Goal: Task Accomplishment & Management: Manage account settings

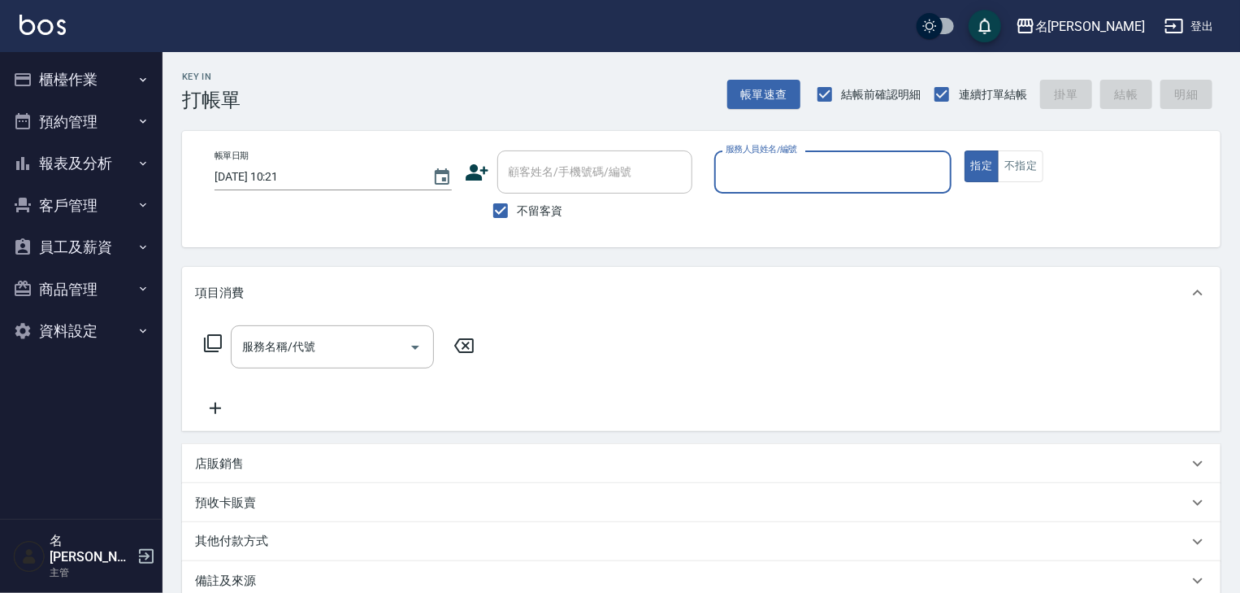
click at [81, 91] on button "櫃檯作業" at bounding box center [82, 80] width 150 height 42
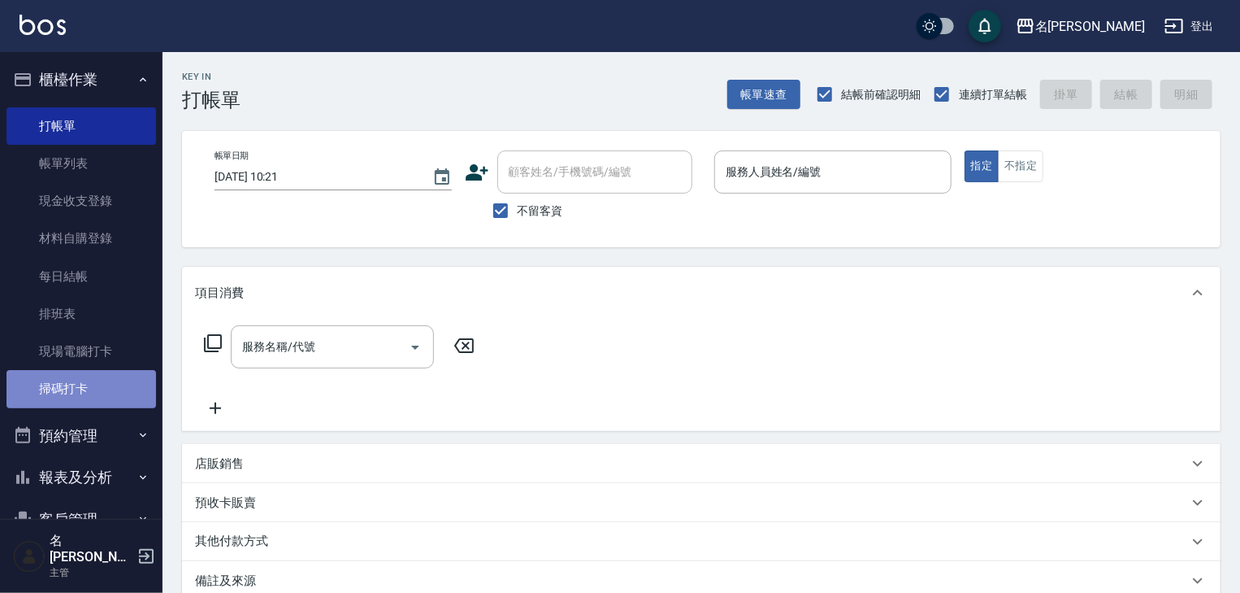
click at [89, 399] on link "掃碼打卡" at bounding box center [82, 388] width 150 height 37
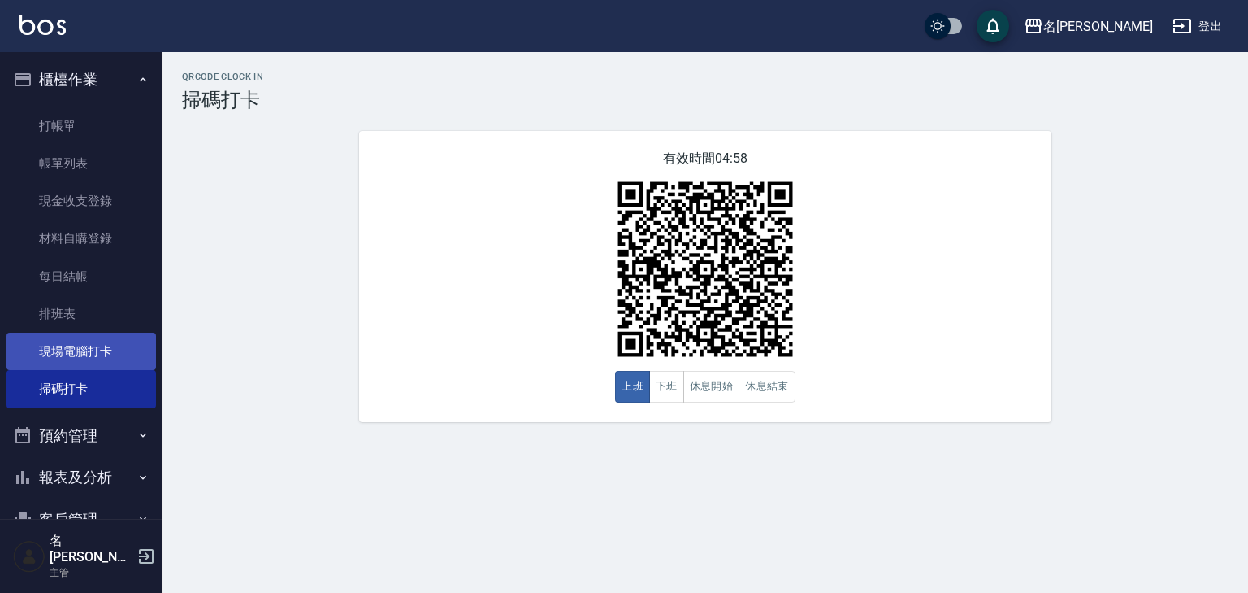
click at [104, 355] on link "現場電腦打卡" at bounding box center [82, 350] width 150 height 37
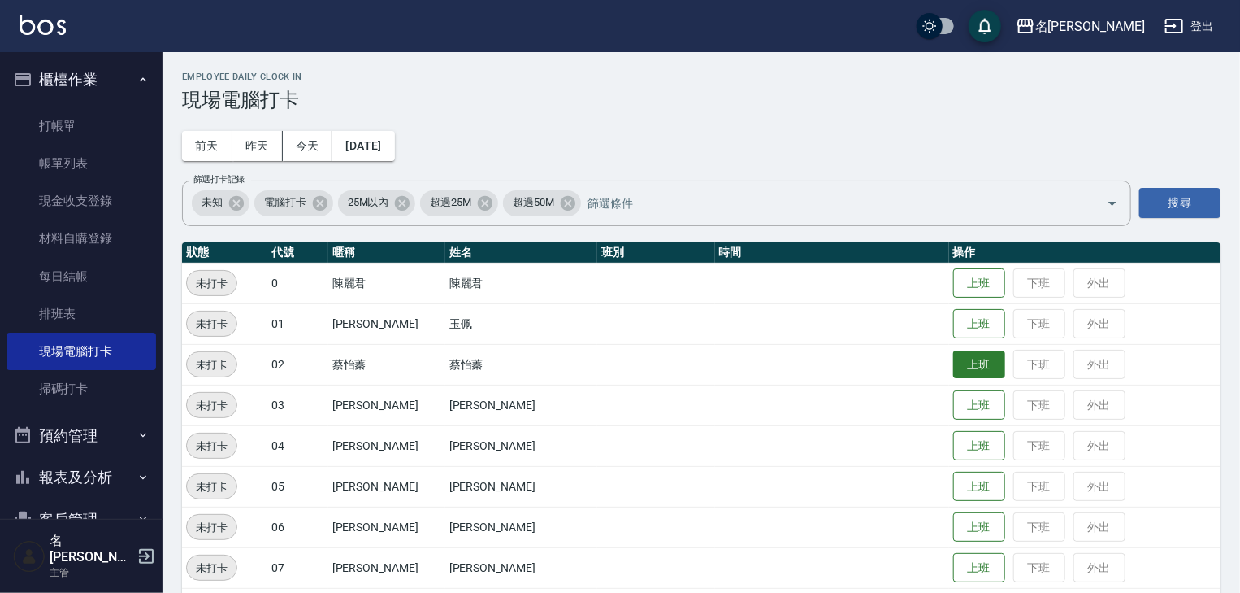
click at [962, 372] on button "上班" at bounding box center [979, 364] width 52 height 28
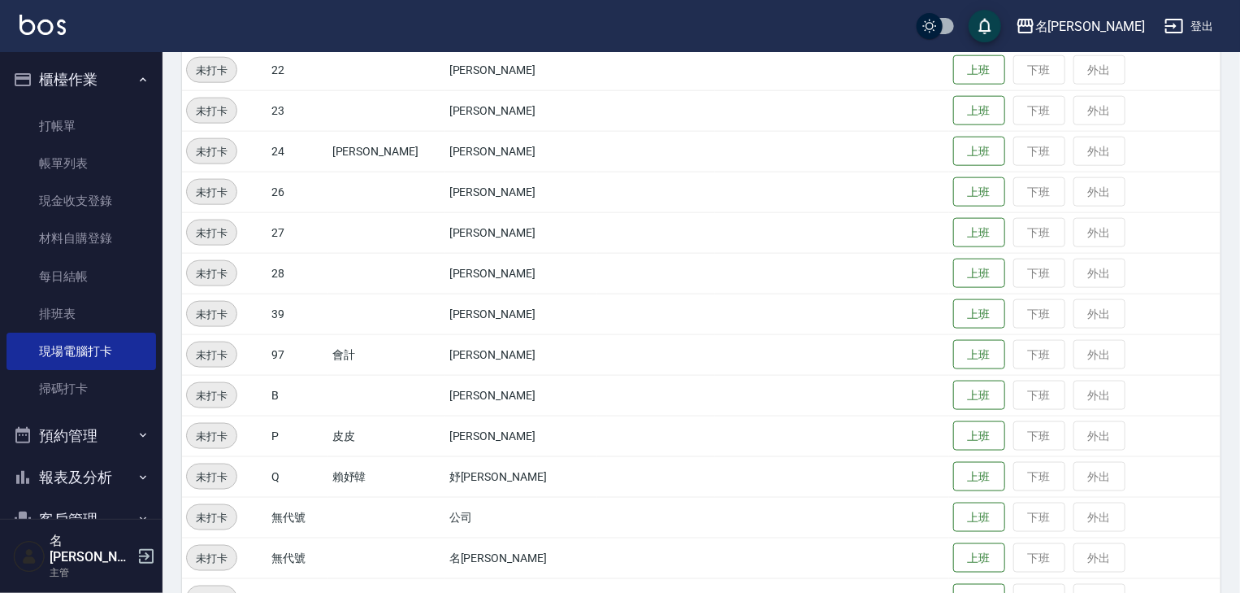
scroll to position [1031, 0]
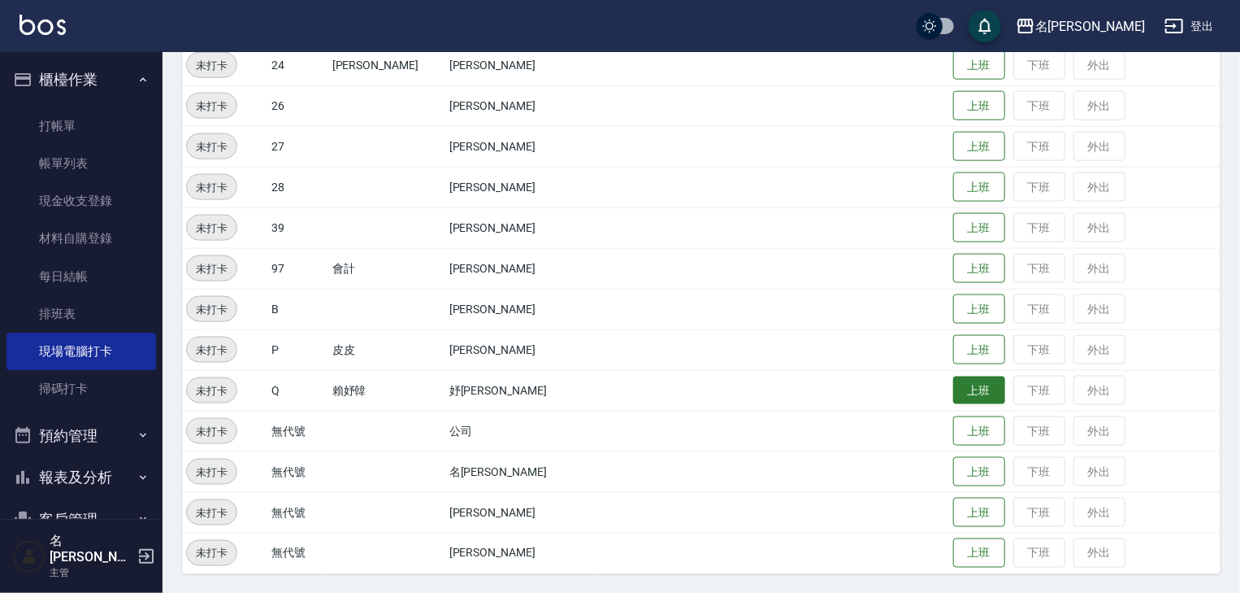
click at [953, 391] on button "上班" at bounding box center [979, 390] width 52 height 28
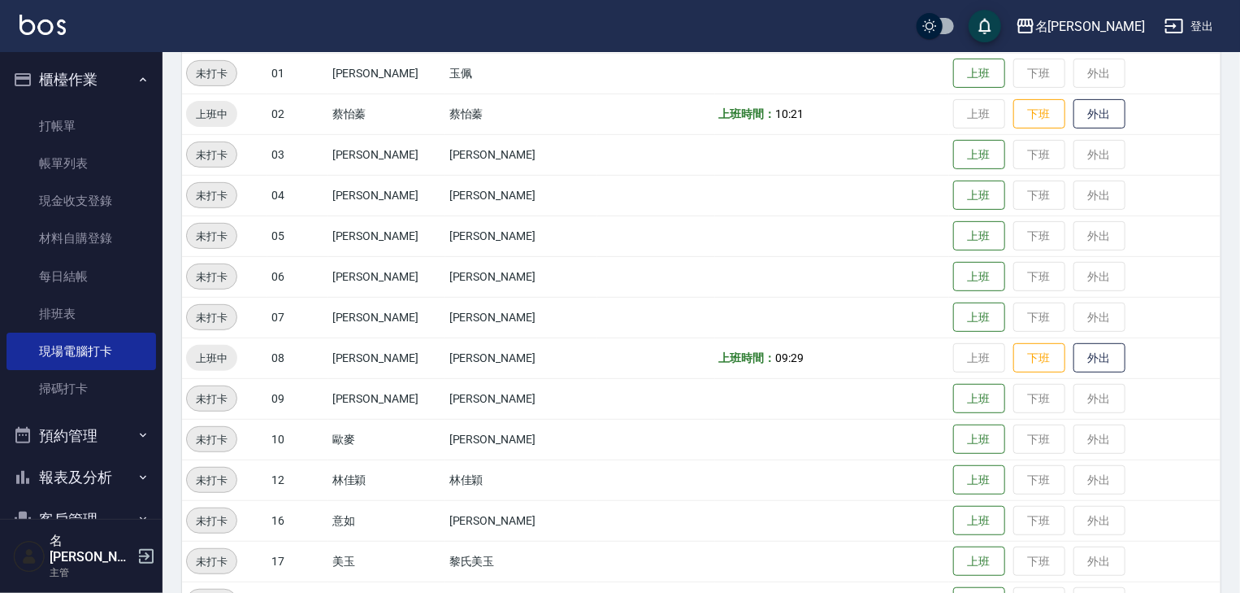
scroll to position [0, 0]
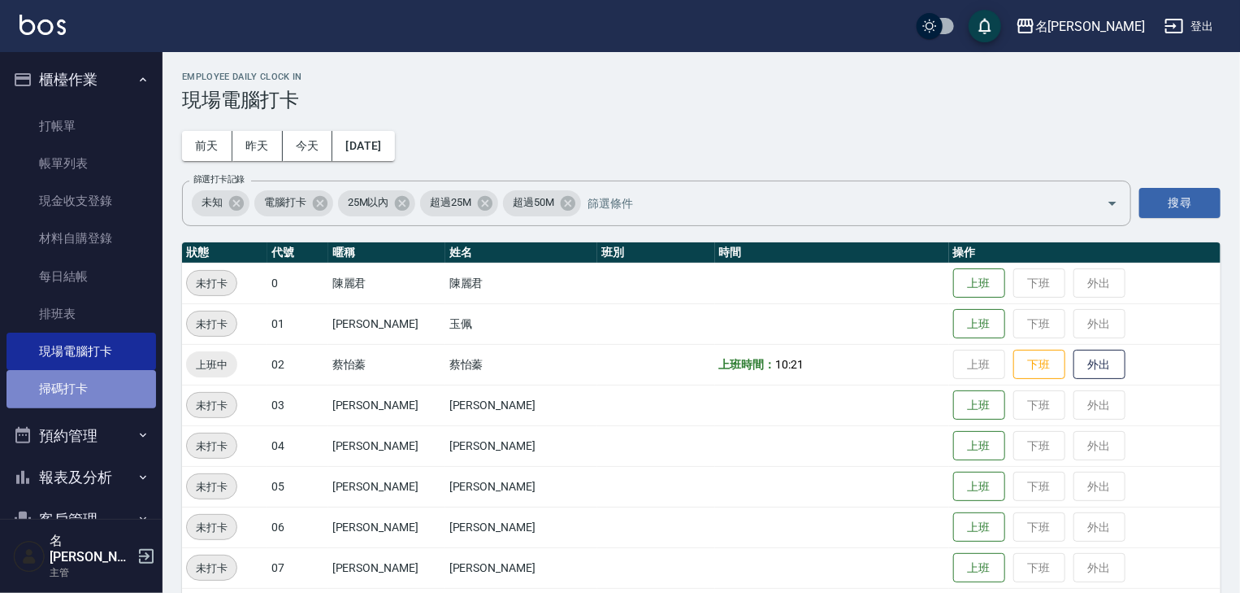
click at [95, 390] on link "掃碼打卡" at bounding box center [82, 388] width 150 height 37
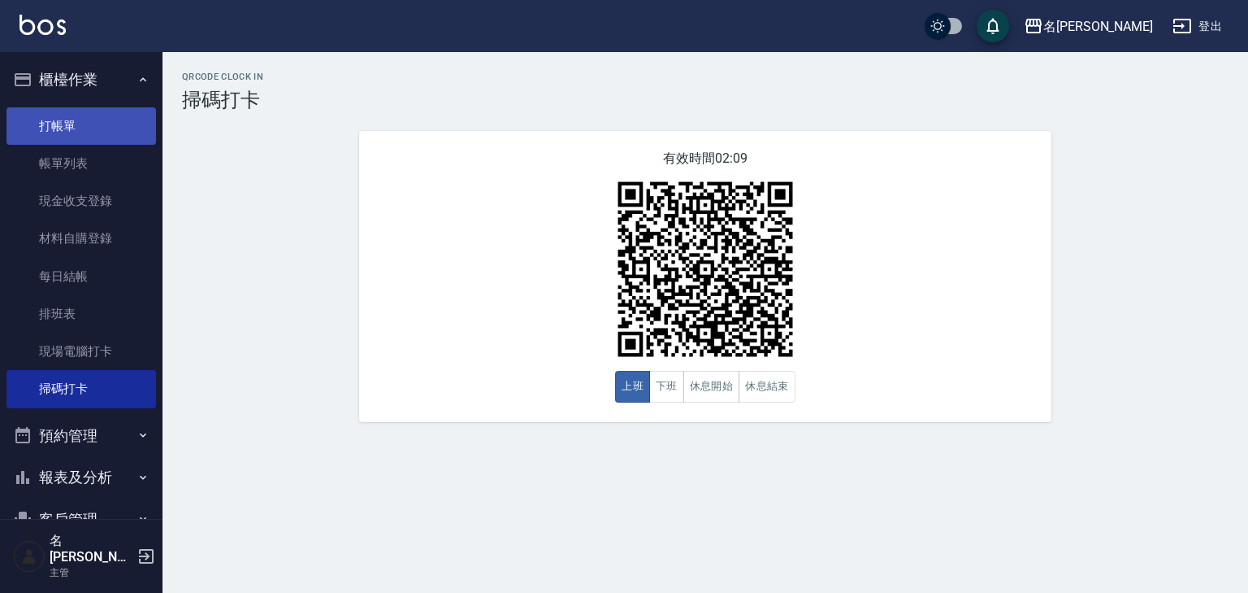
click at [61, 121] on link "打帳單" at bounding box center [82, 125] width 150 height 37
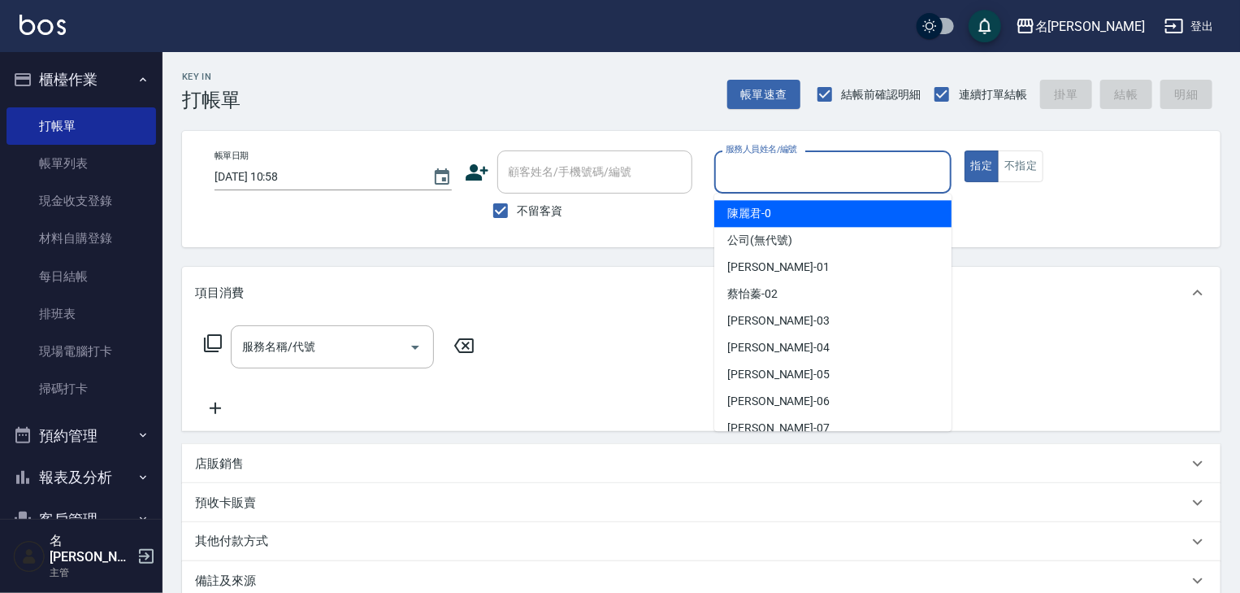
click at [826, 181] on input "服務人員姓名/編號" at bounding box center [833, 172] width 223 height 28
type input "5"
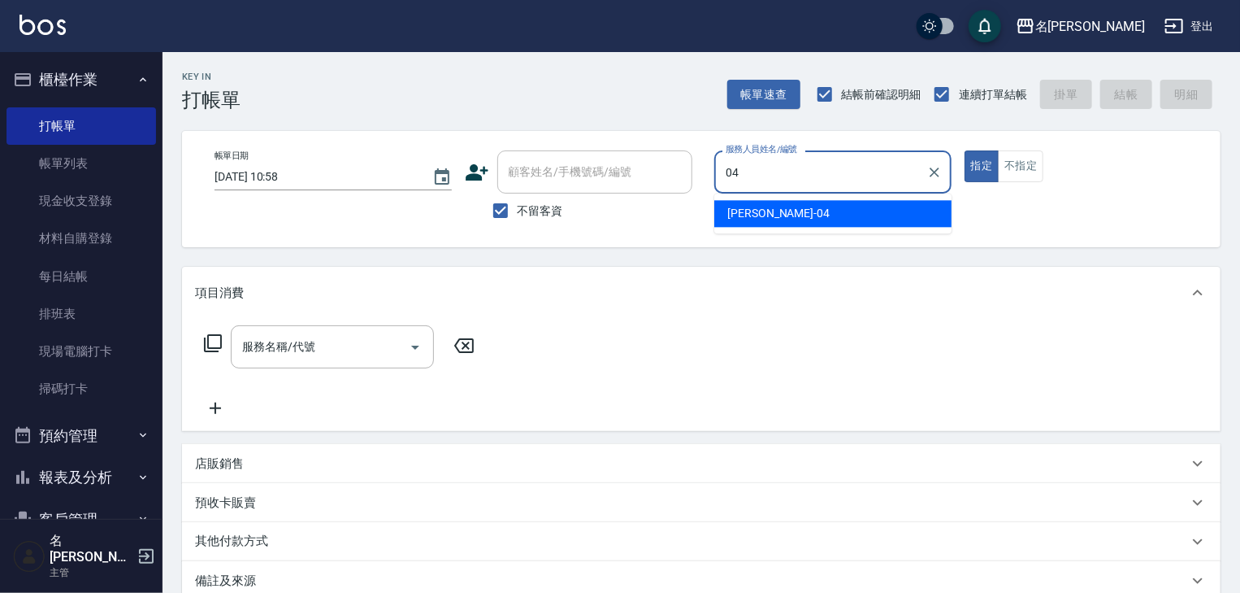
type input "許貴珍-04"
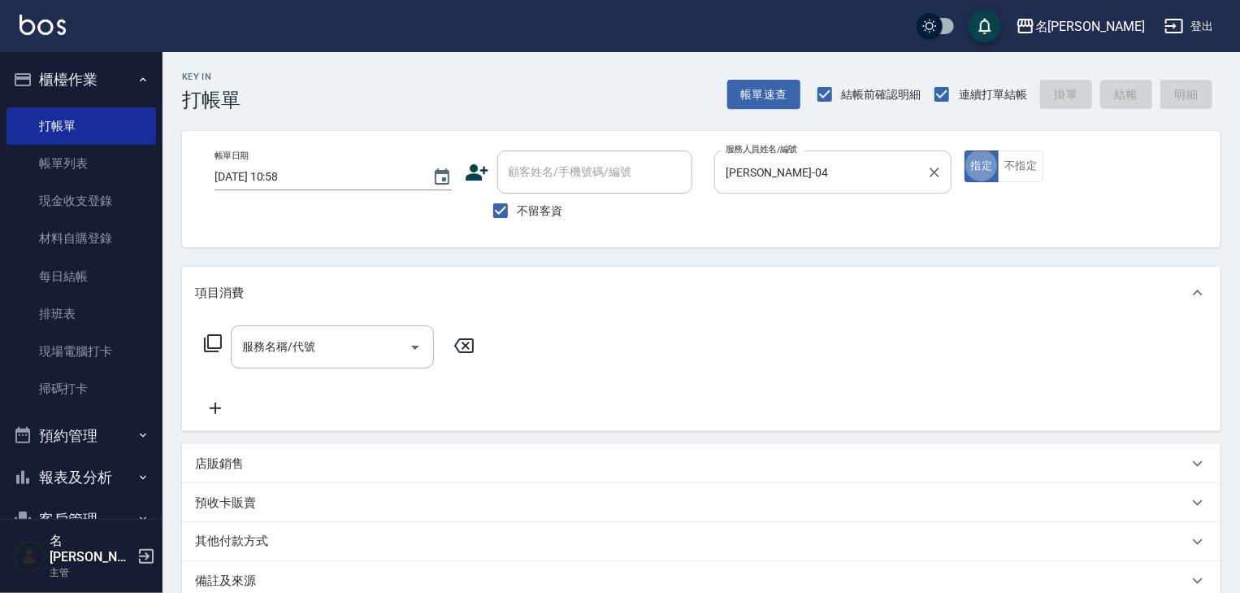
type button "true"
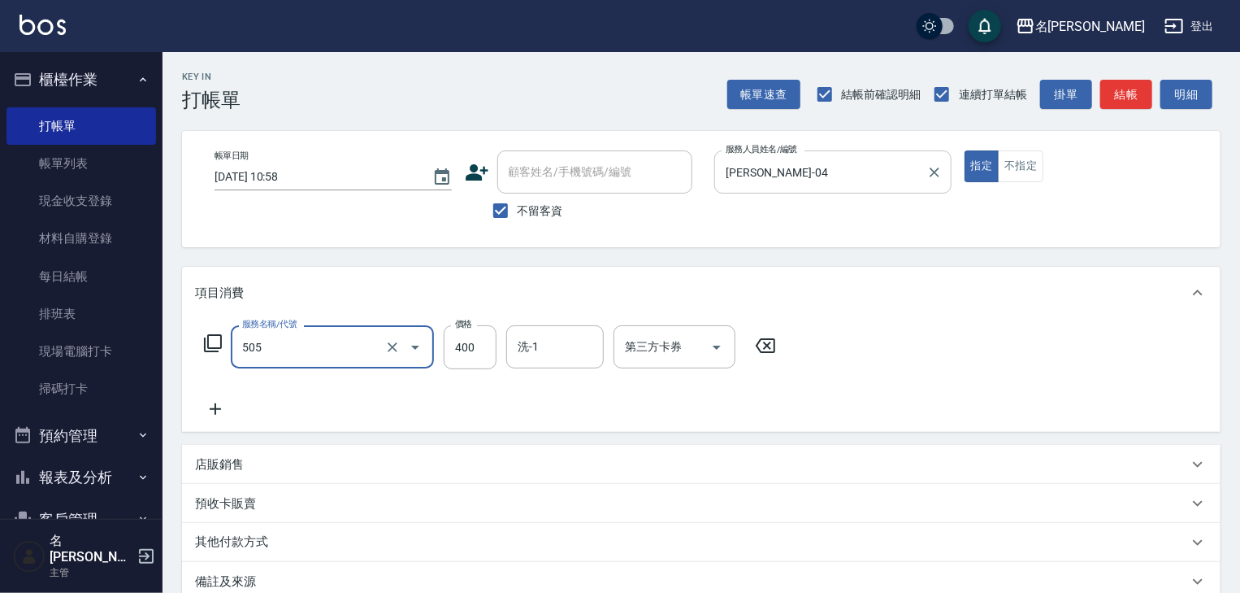
type input "洗髮(505)"
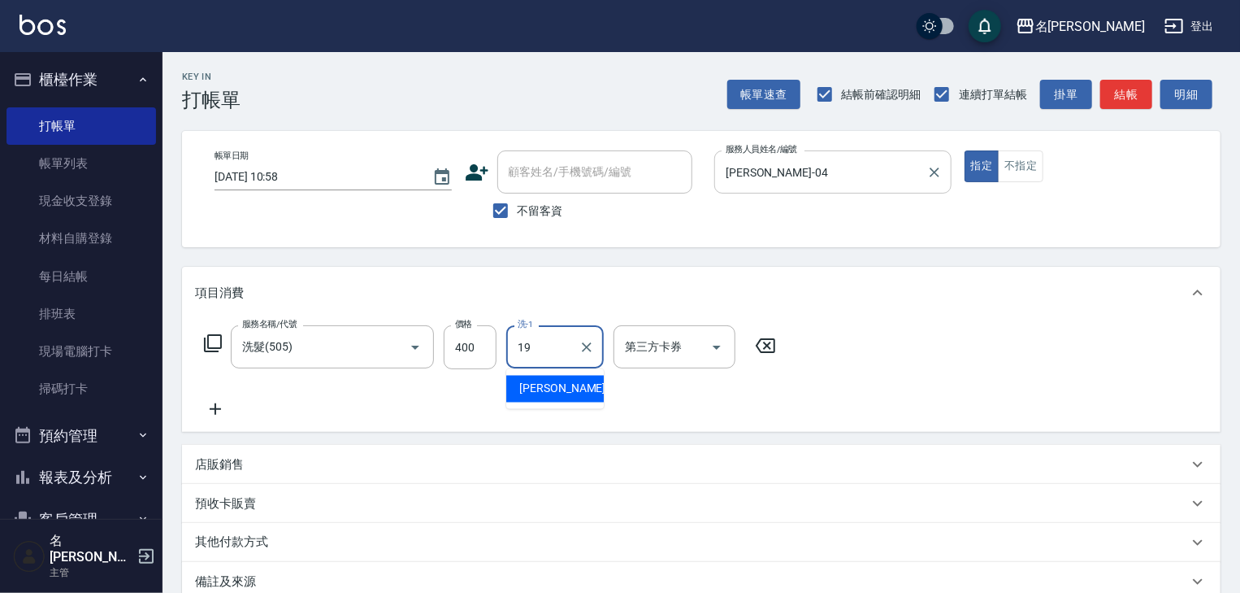
type input "游昕-19"
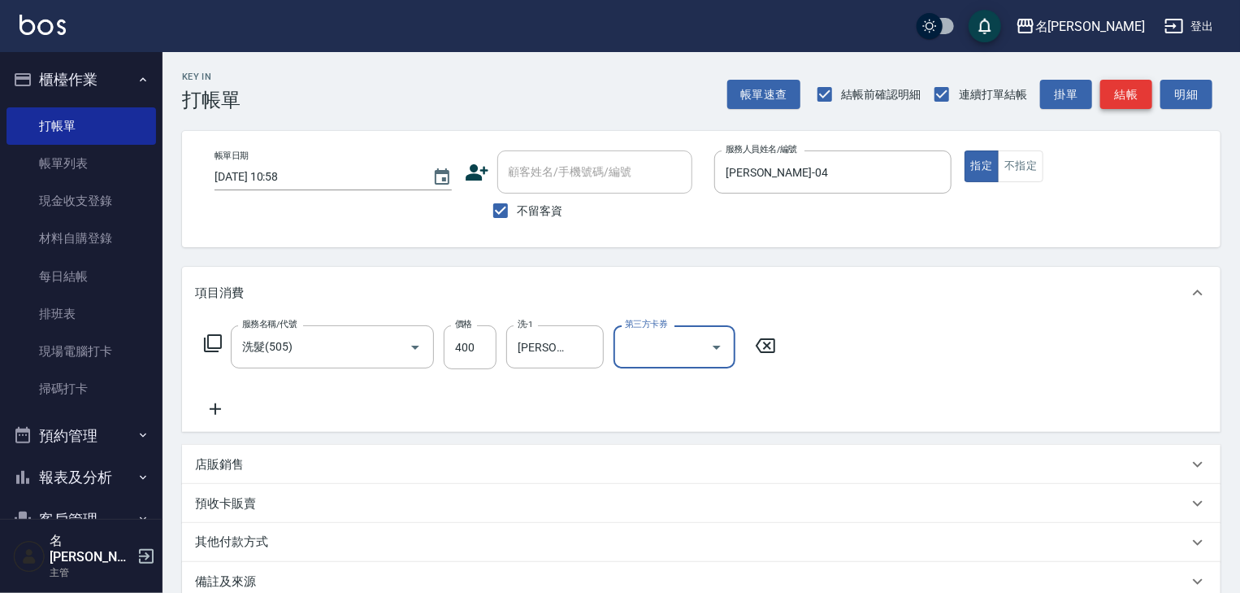
click at [1118, 105] on button "結帳" at bounding box center [1126, 95] width 52 height 30
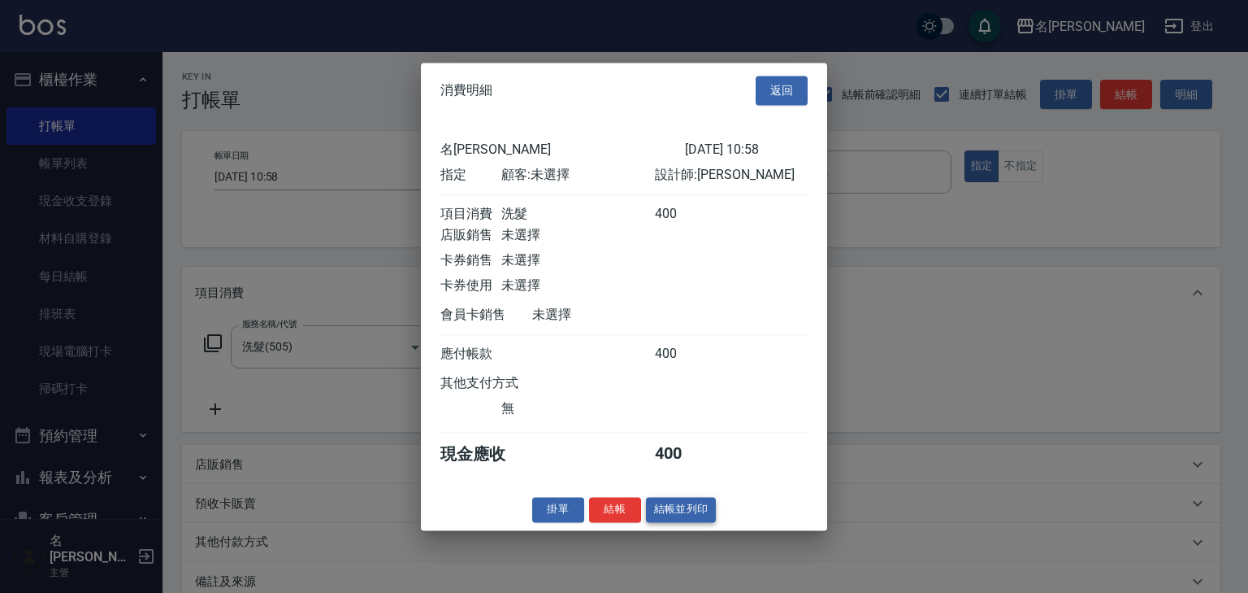
click at [697, 516] on button "結帳並列印" at bounding box center [681, 509] width 71 height 25
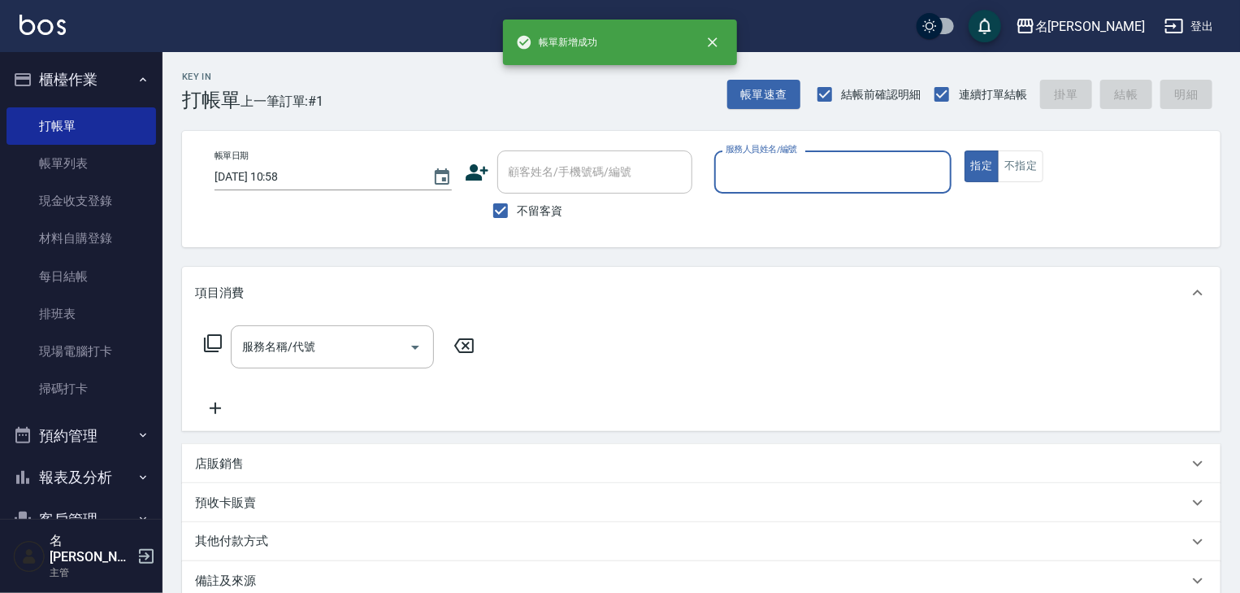
click at [882, 176] on input "服務人員姓名/編號" at bounding box center [833, 172] width 223 height 28
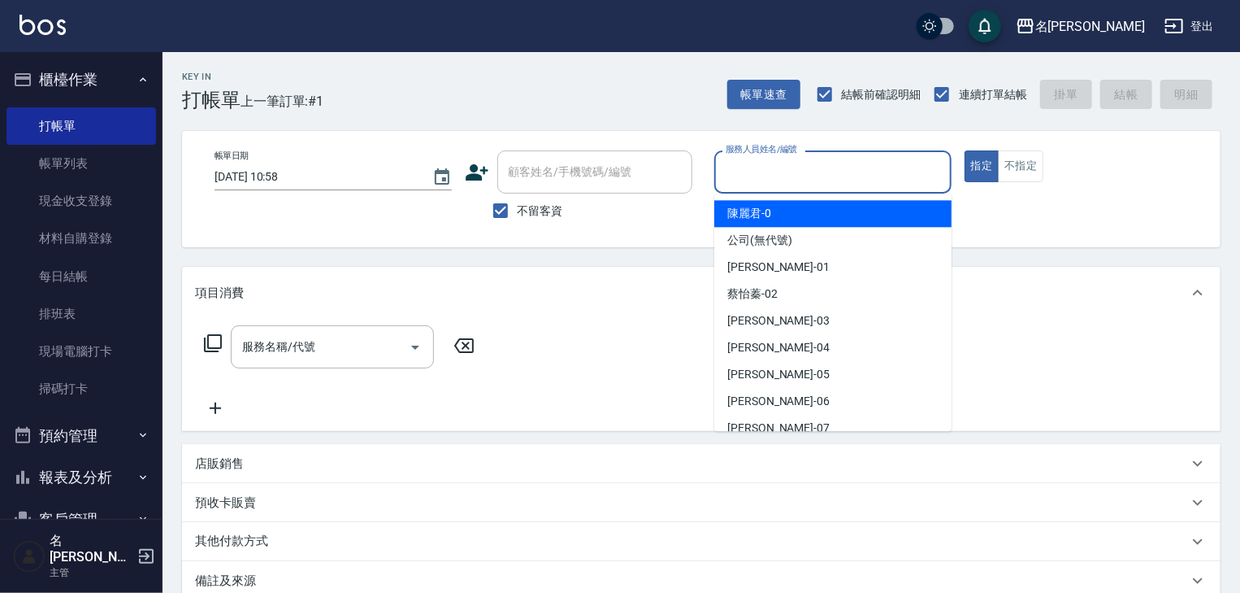
type input "1"
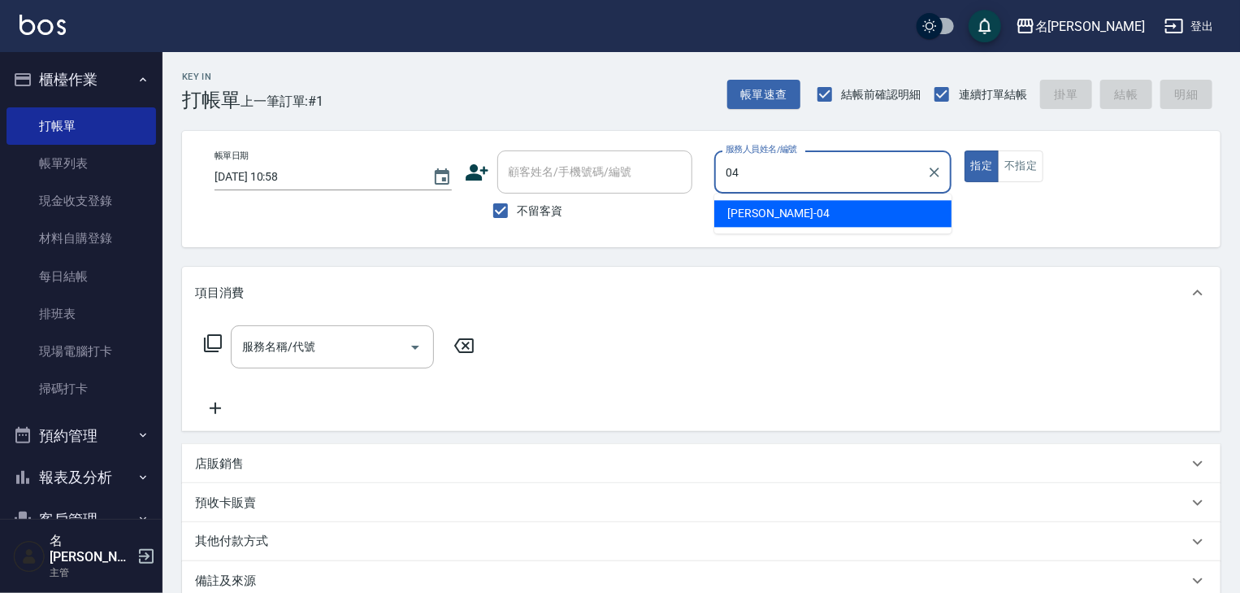
type input "許貴珍-04"
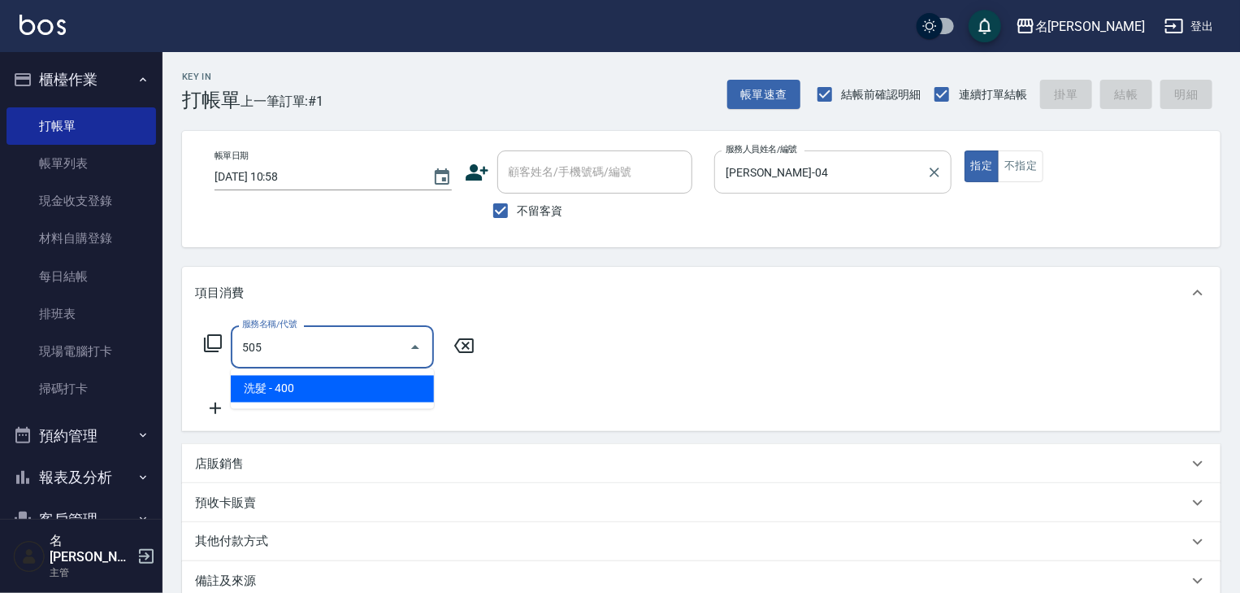
type input "洗髮(505)"
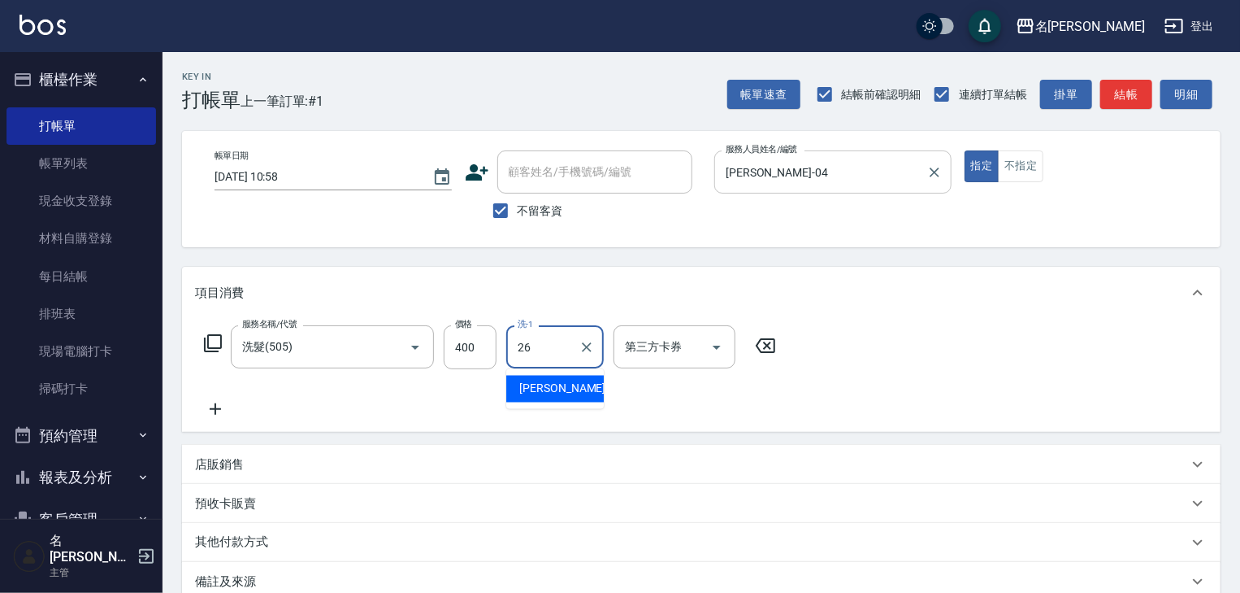
type input "方羿筑-26"
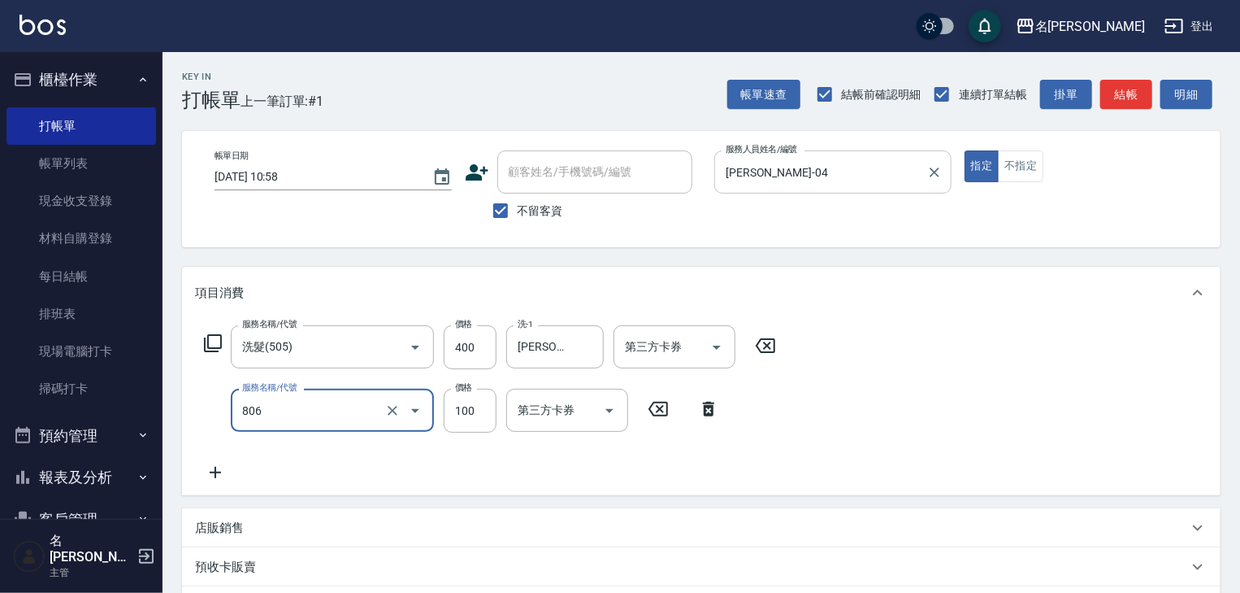
type input "電棒(806)"
click at [1133, 91] on button "結帳" at bounding box center [1126, 95] width 52 height 30
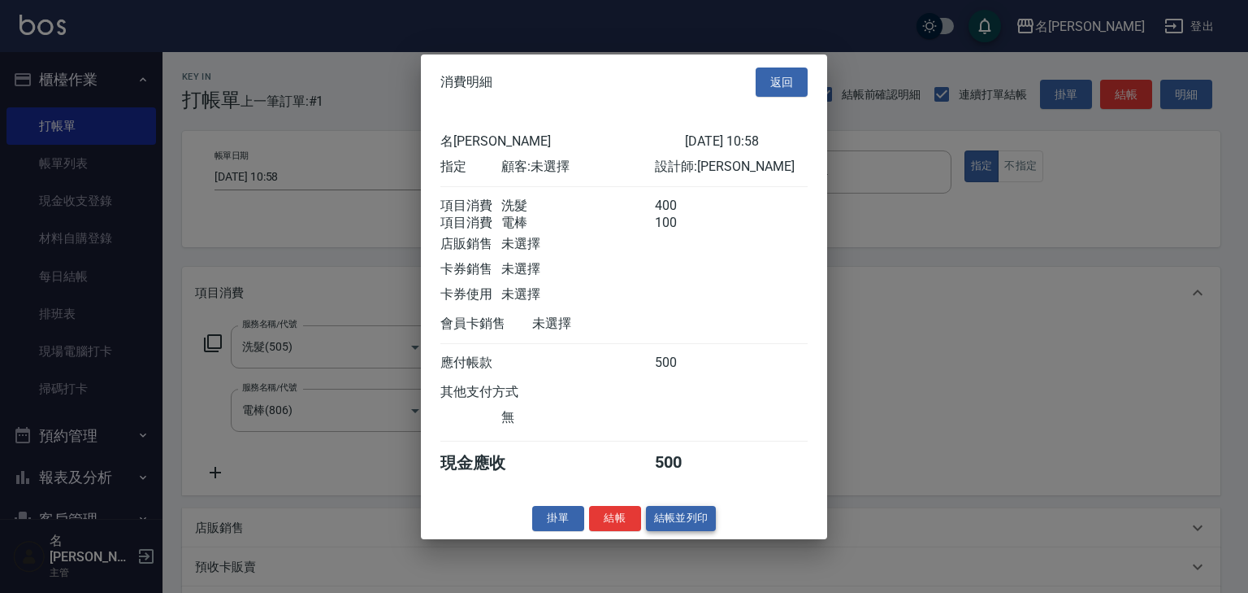
click at [702, 526] on button "結帳並列印" at bounding box center [681, 518] width 71 height 25
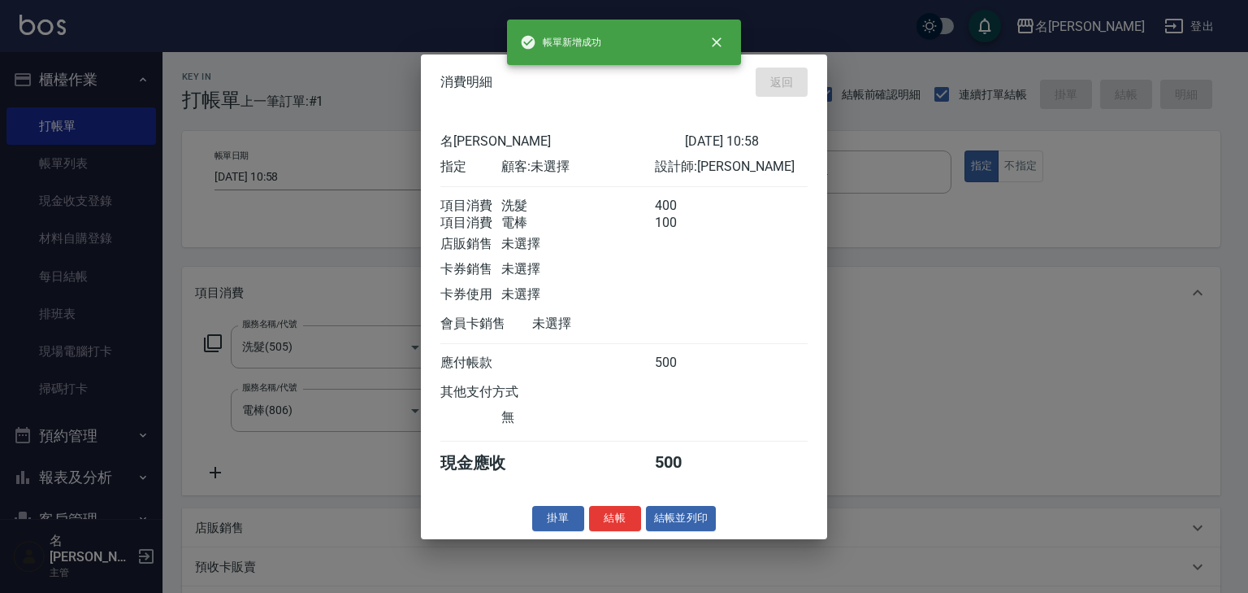
type input "2025/08/19 10:59"
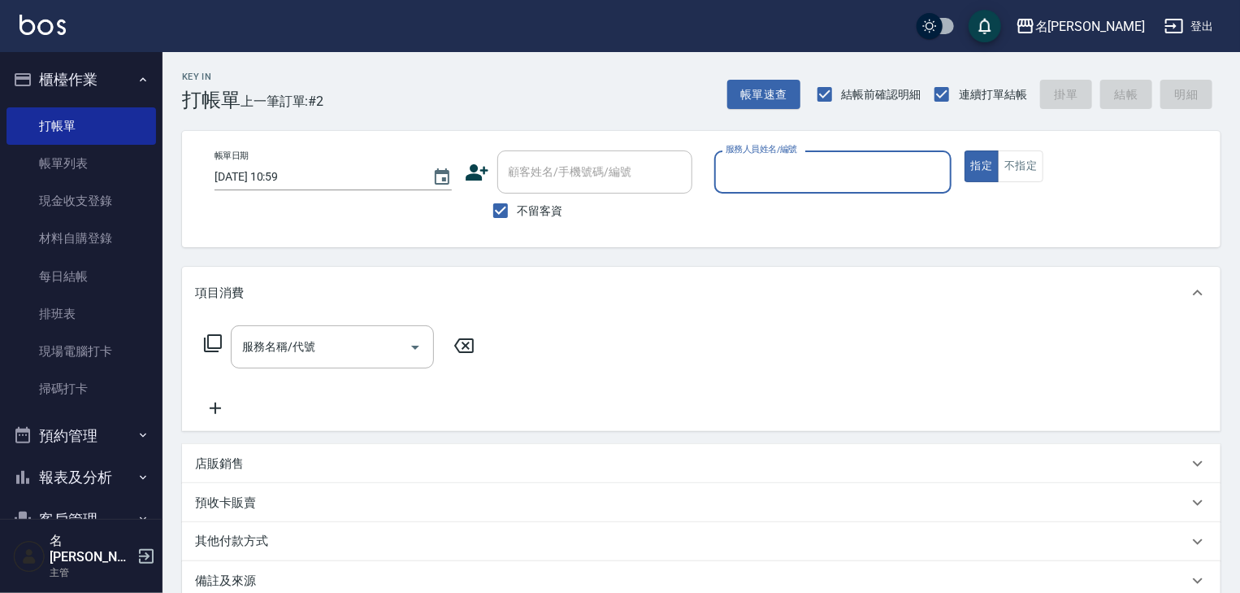
type input "ㄣ"
type input "皮皮-P"
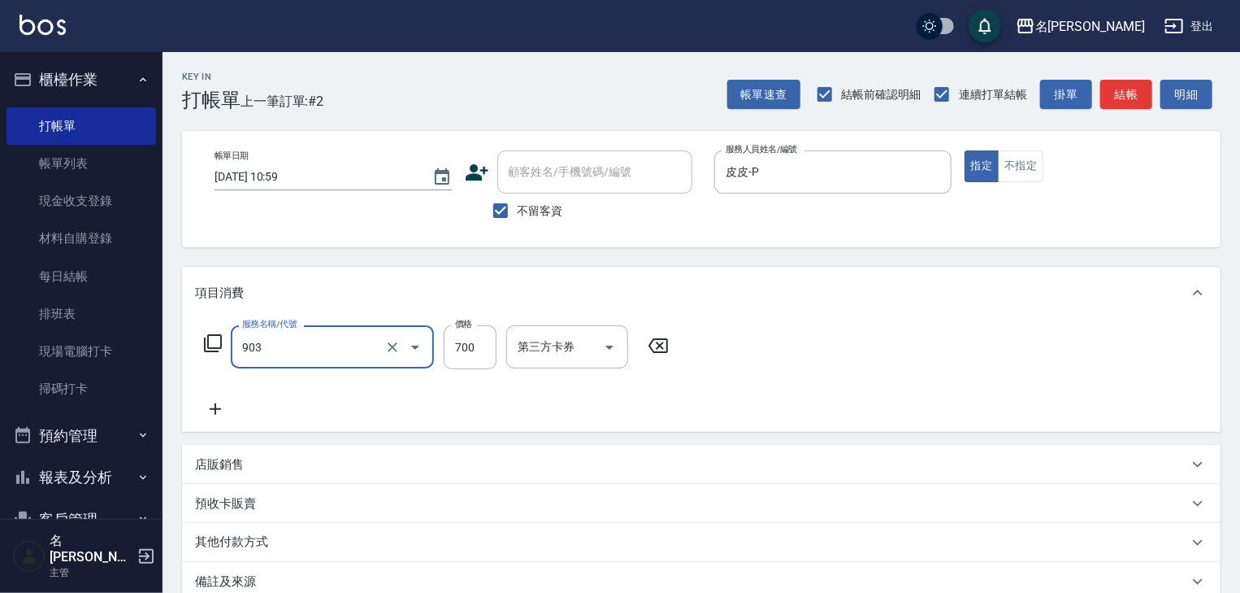
type input "修腳+手(903)"
type input "950"
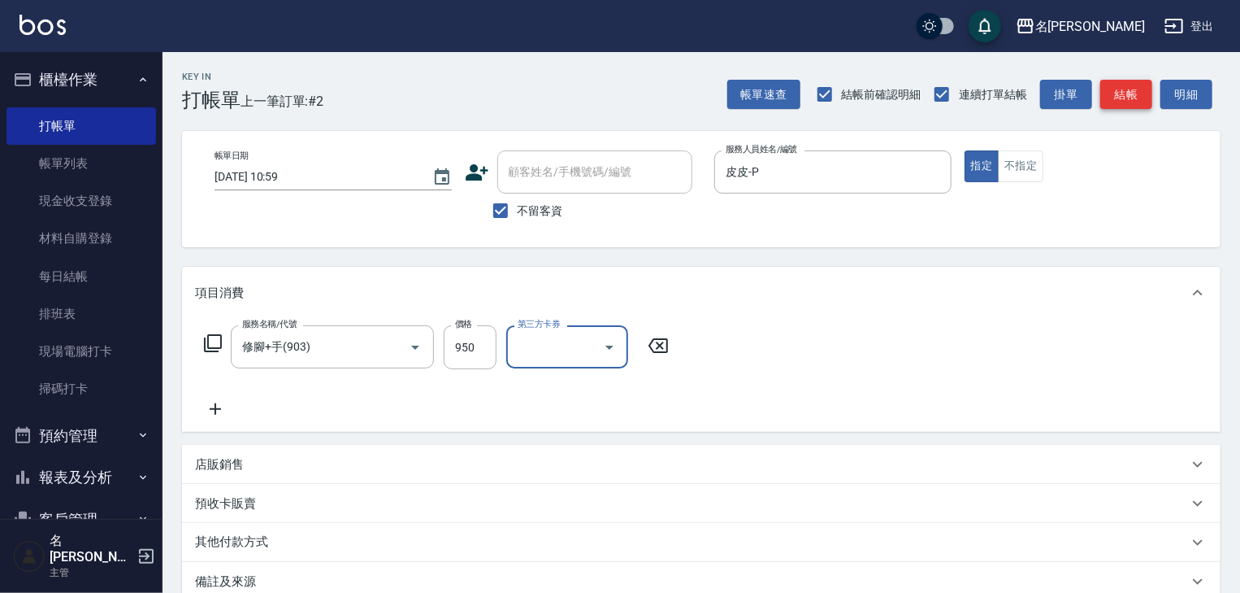
drag, startPoint x: 1115, startPoint y: 94, endPoint x: 1110, endPoint y: 102, distance: 8.8
click at [1114, 94] on button "結帳" at bounding box center [1126, 95] width 52 height 30
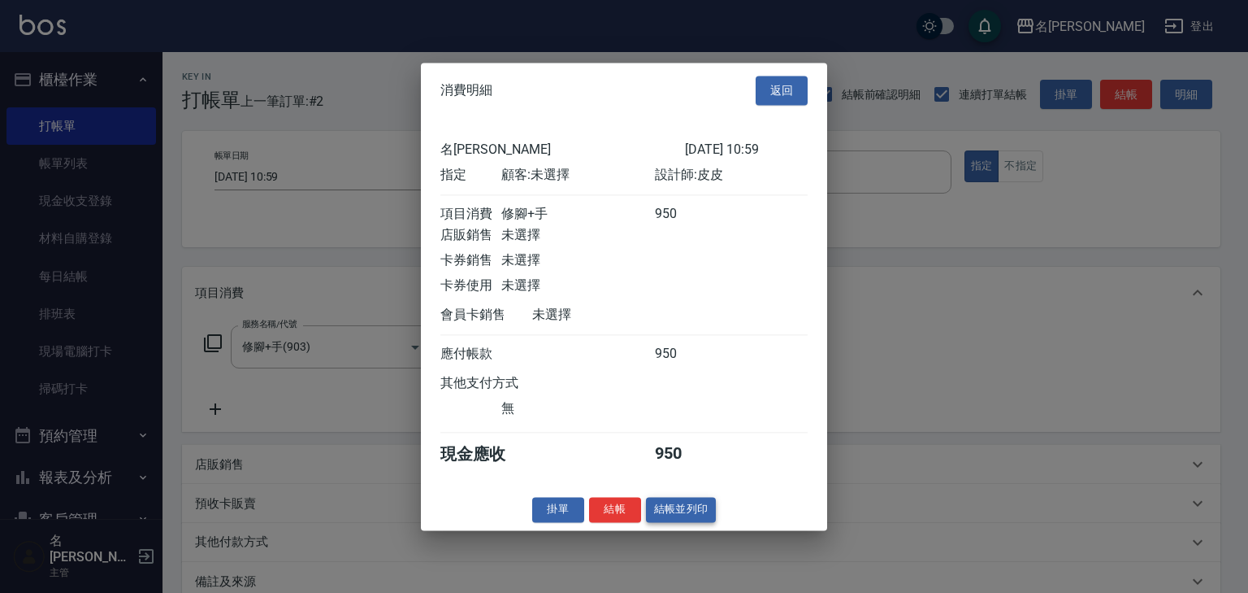
click at [706, 517] on button "結帳並列印" at bounding box center [681, 509] width 71 height 25
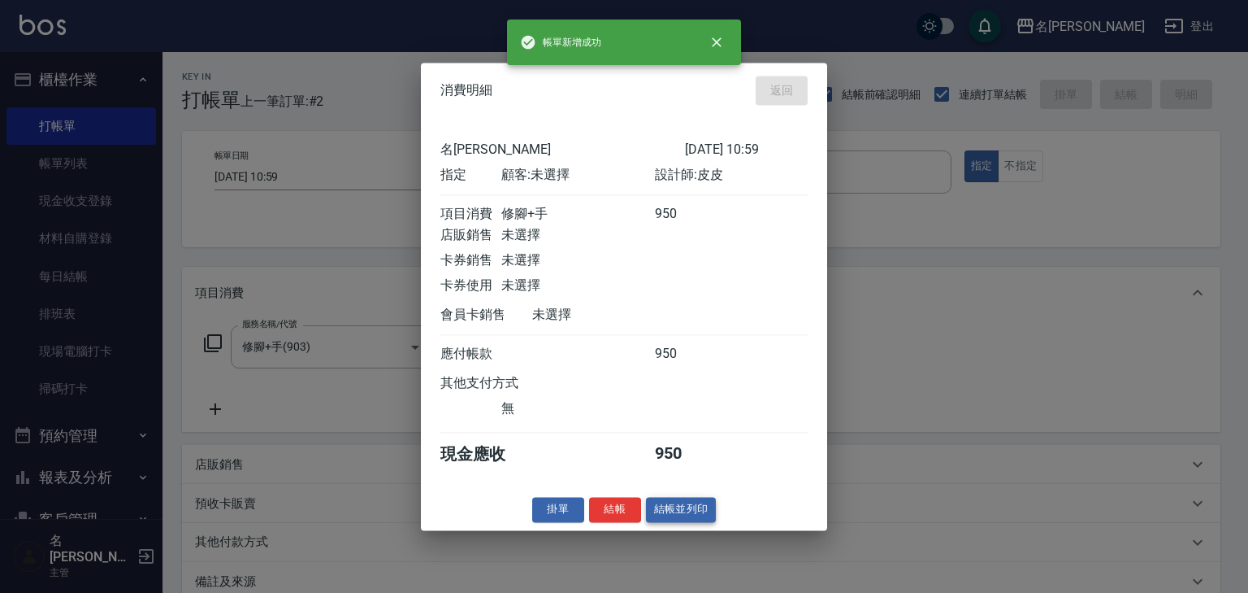
type input "2025/08/19 11:00"
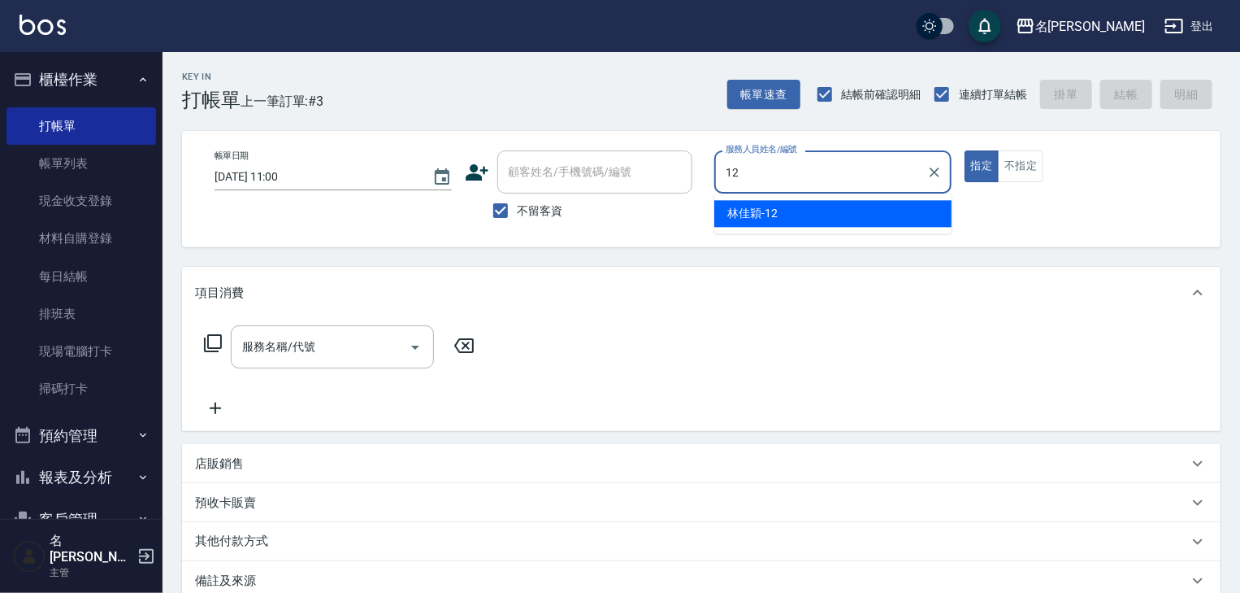
type input "林佳穎-12"
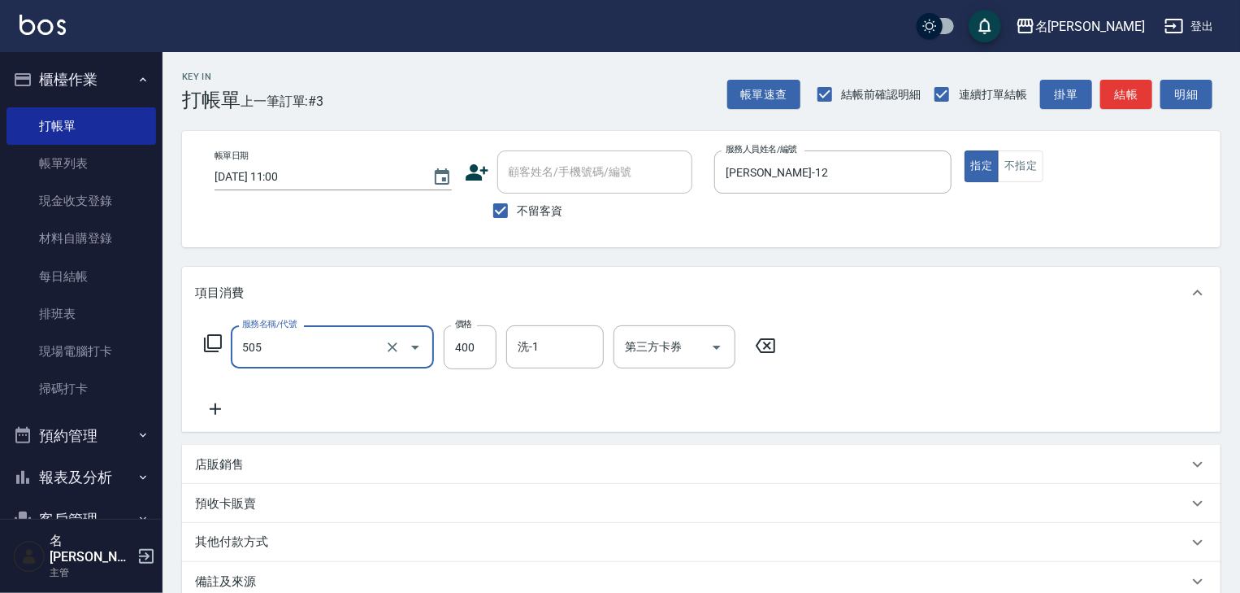
type input "洗髮(505)"
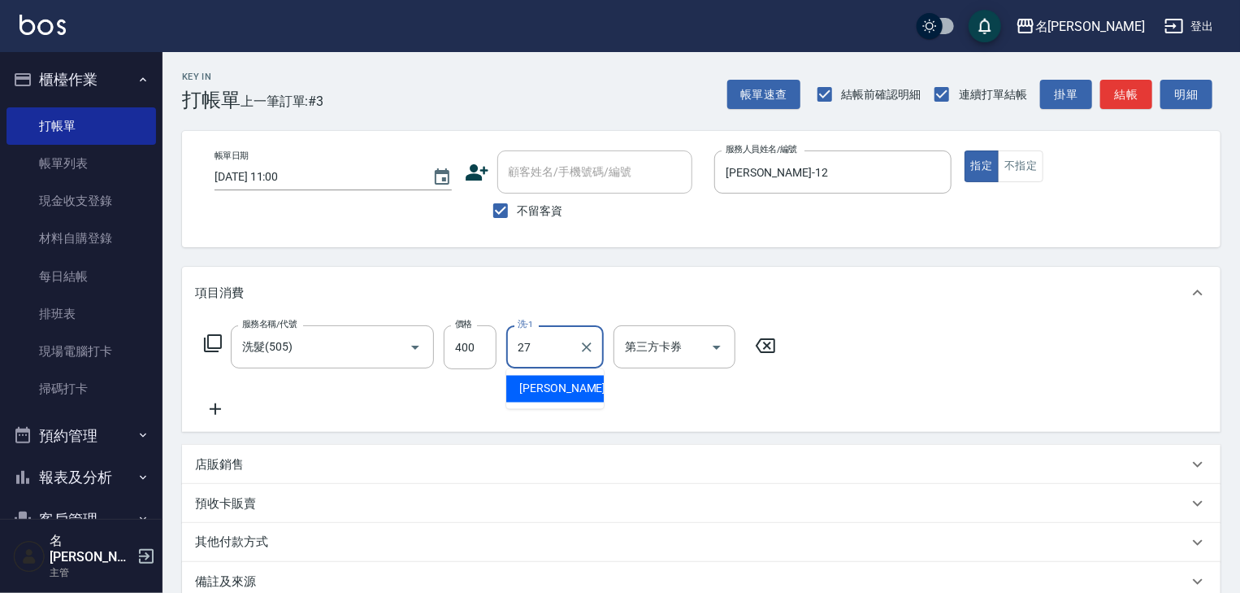
type input "張紹柏-27"
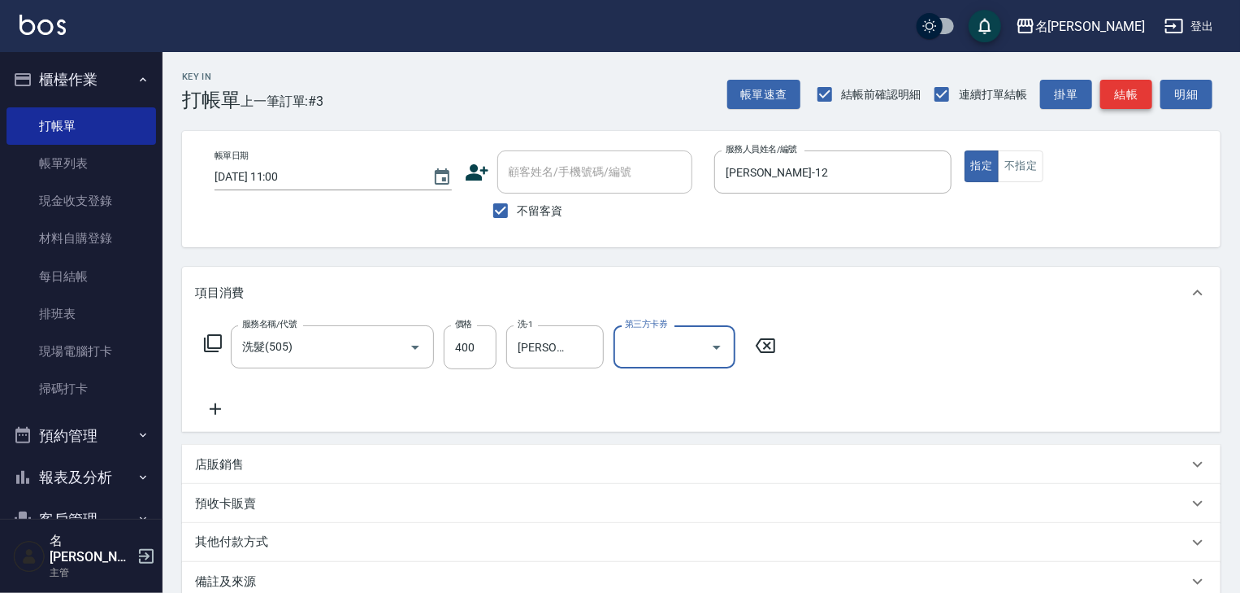
click at [1133, 98] on button "結帳" at bounding box center [1126, 95] width 52 height 30
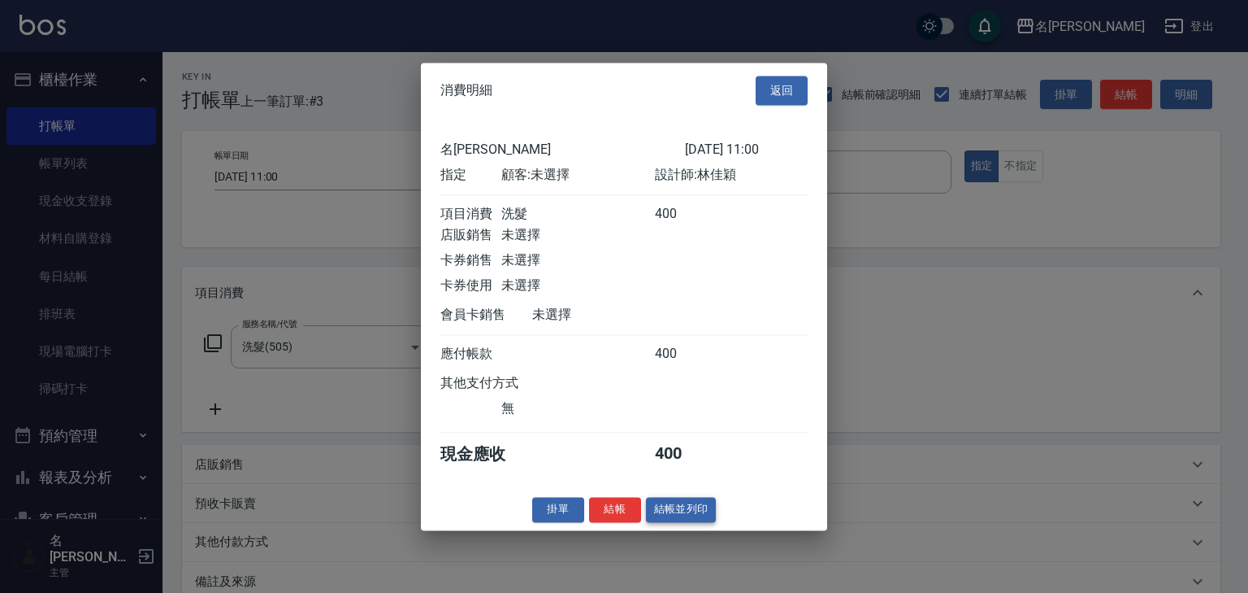
click at [687, 509] on button "結帳並列印" at bounding box center [681, 509] width 71 height 25
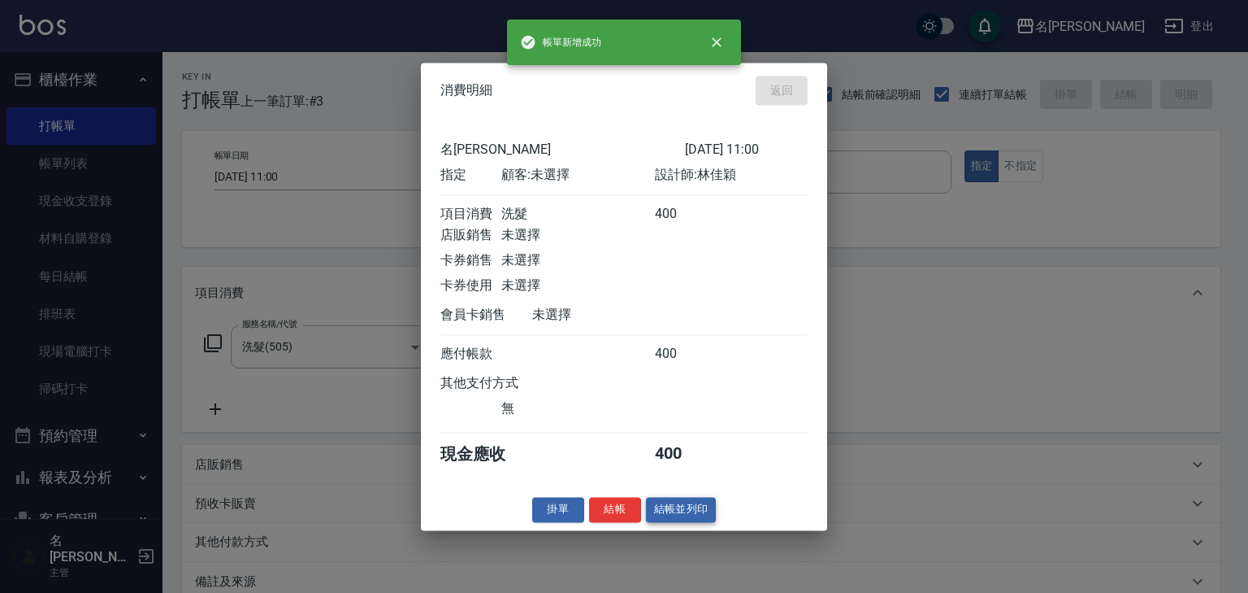
type input "2025/08/19 11:01"
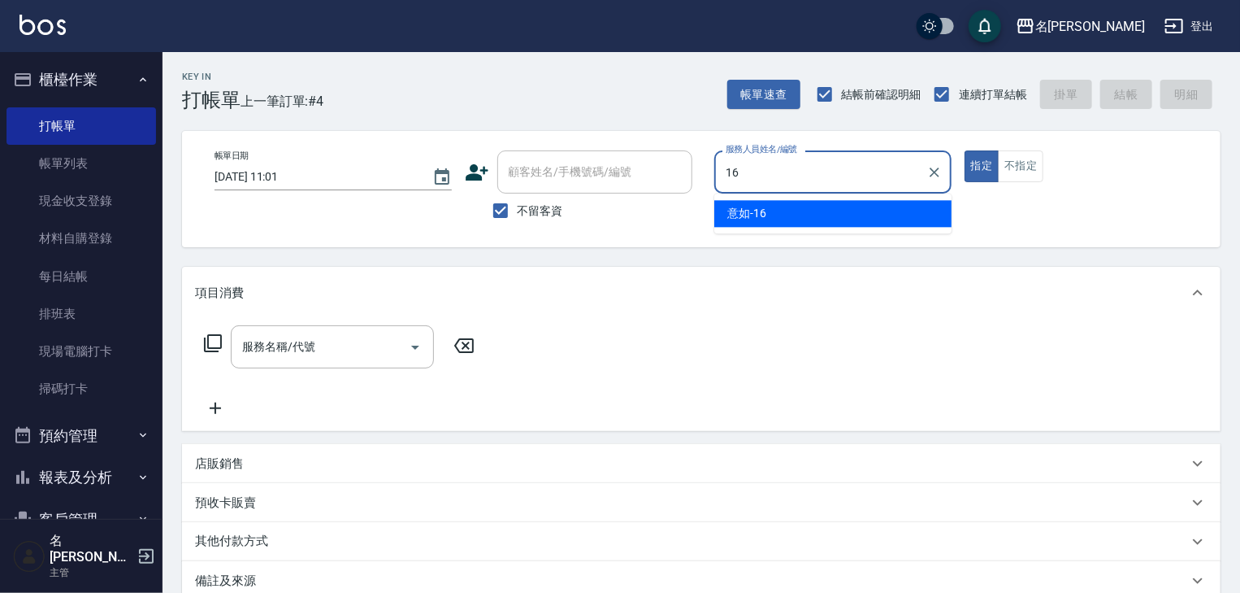
type input "意如-16"
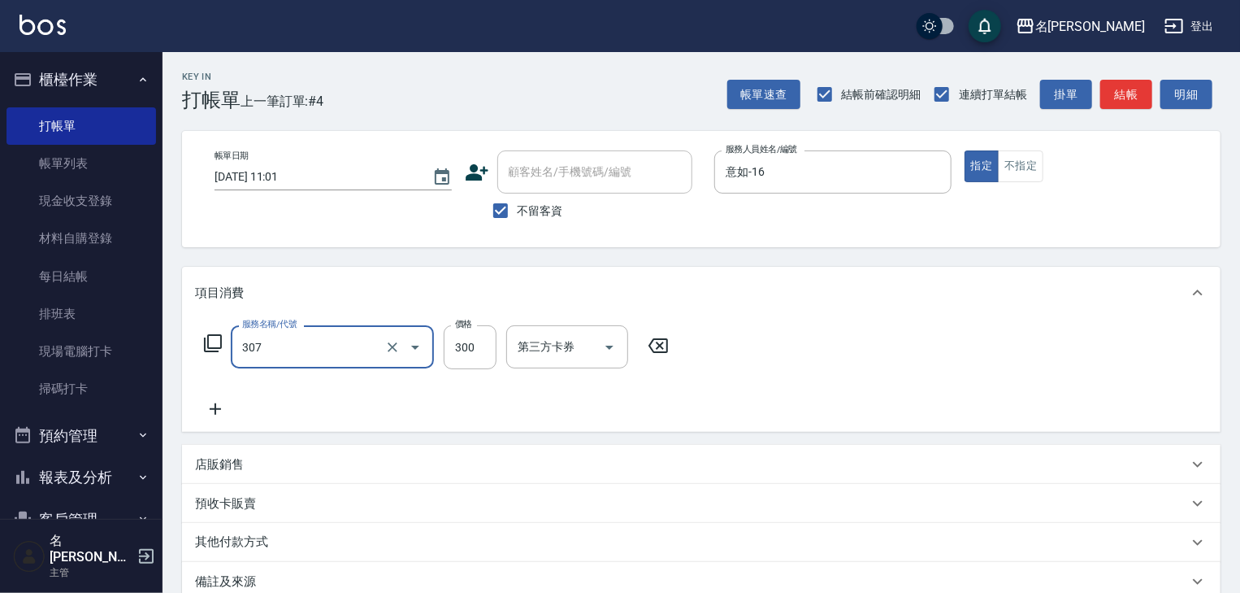
type input "剪髮(307)"
click at [1135, 89] on button "結帳" at bounding box center [1126, 95] width 52 height 30
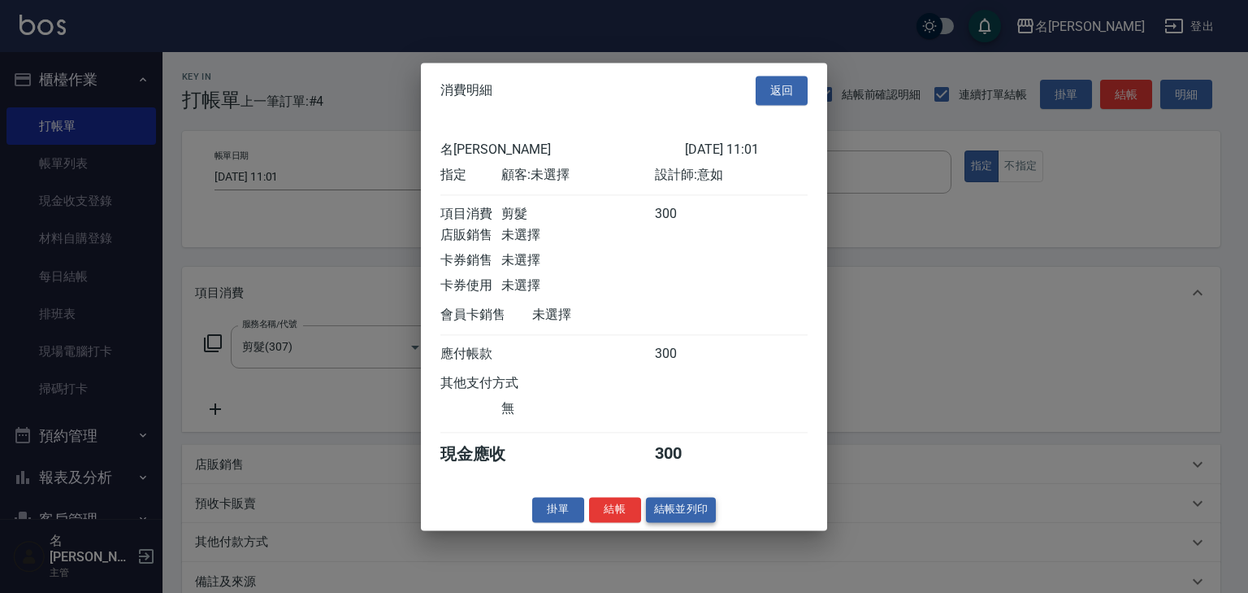
click at [692, 510] on button "結帳並列印" at bounding box center [681, 509] width 71 height 25
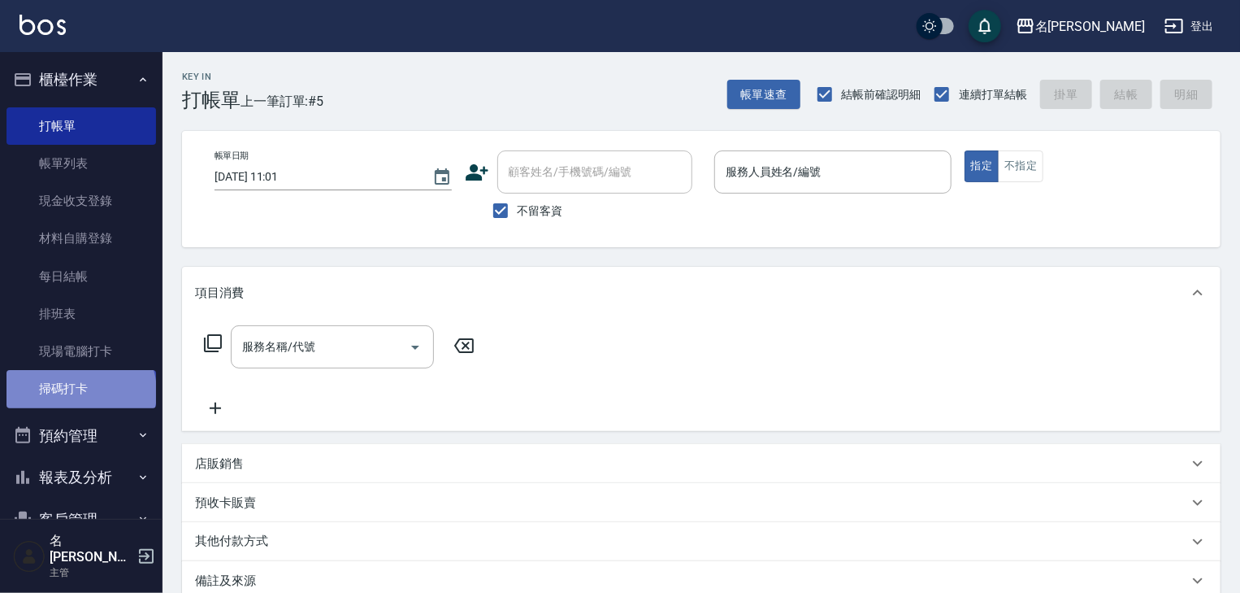
click at [80, 392] on link "掃碼打卡" at bounding box center [82, 388] width 150 height 37
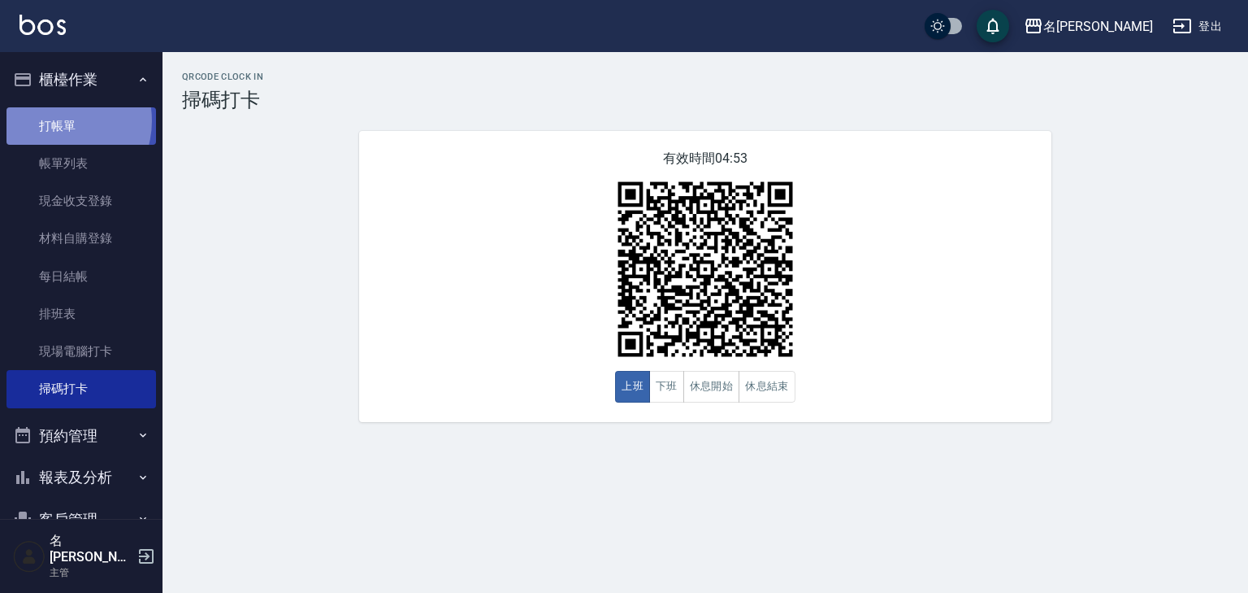
click at [54, 120] on link "打帳單" at bounding box center [82, 125] width 150 height 37
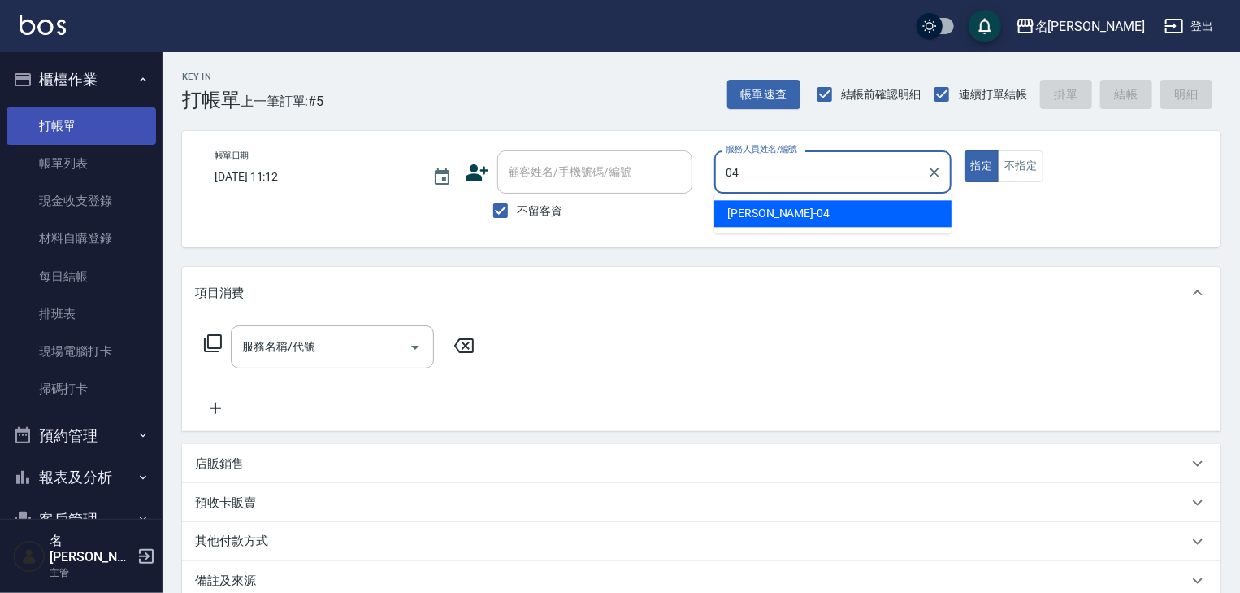
type input "許貴珍-04"
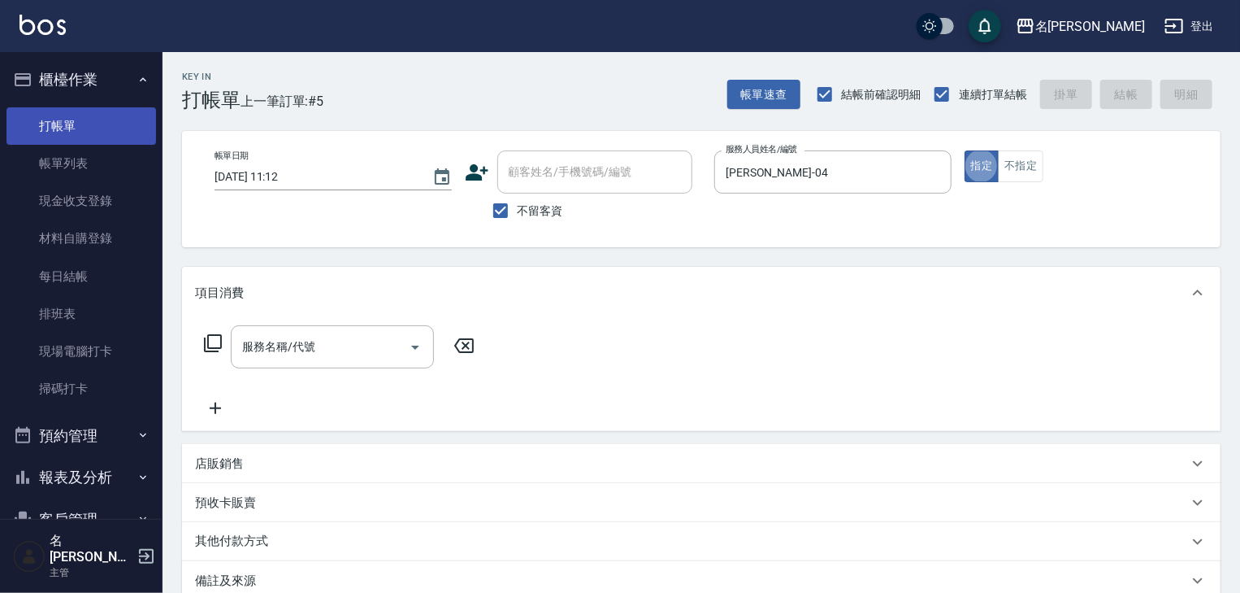
type button "true"
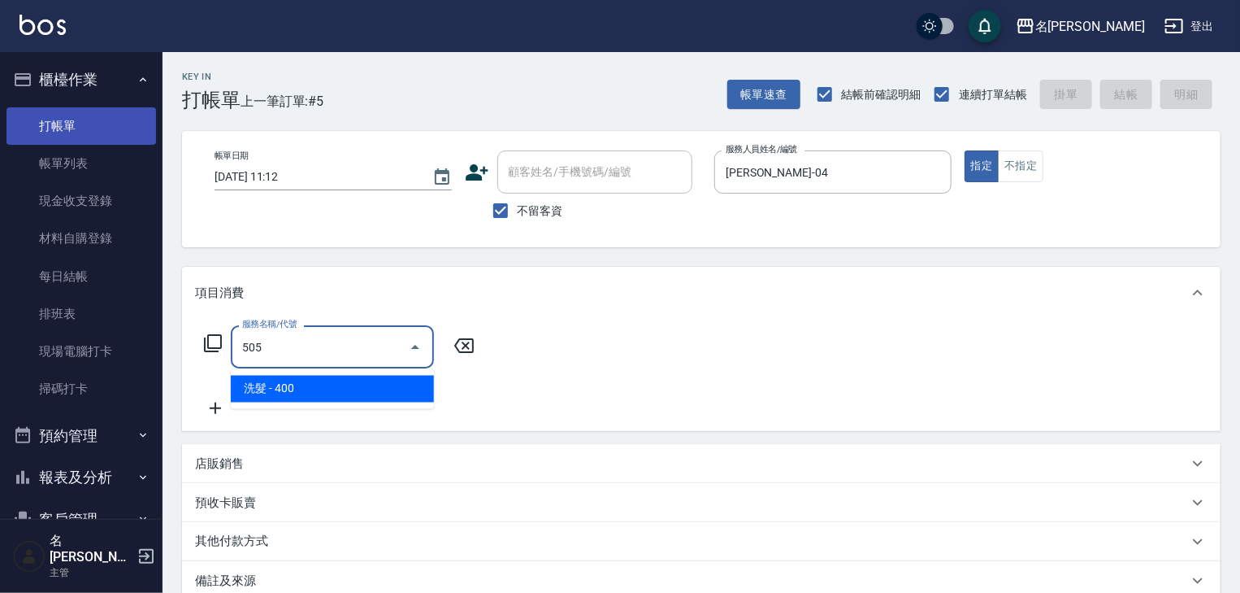
type input "洗髮(505)"
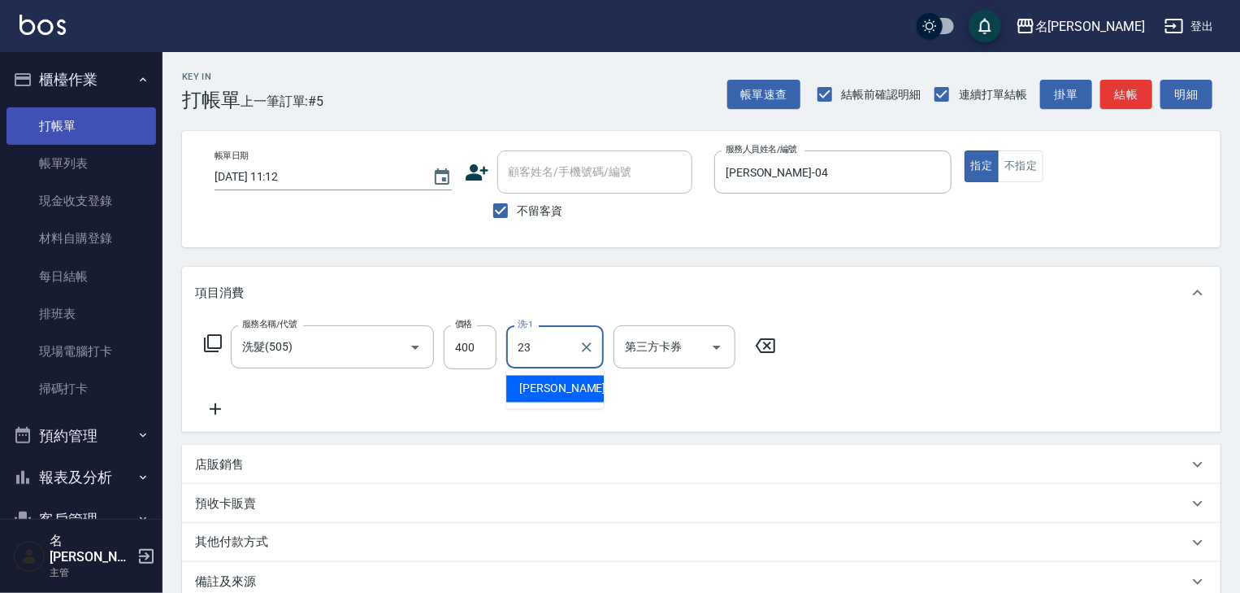
type input "葉敏辰-23"
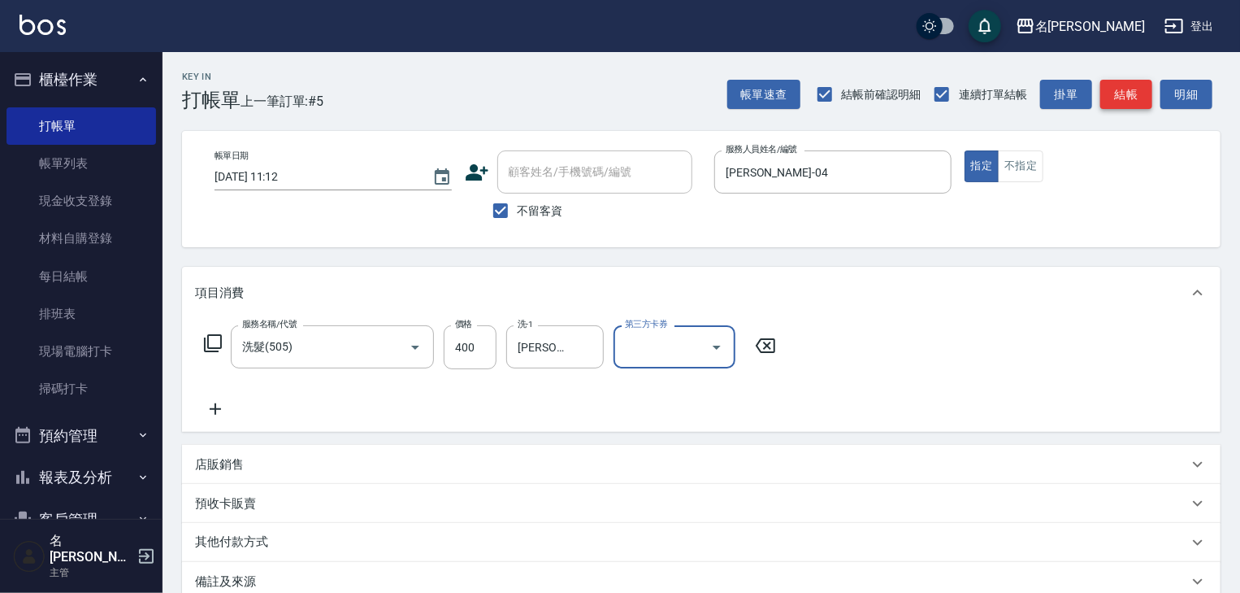
click at [1115, 88] on button "結帳" at bounding box center [1126, 95] width 52 height 30
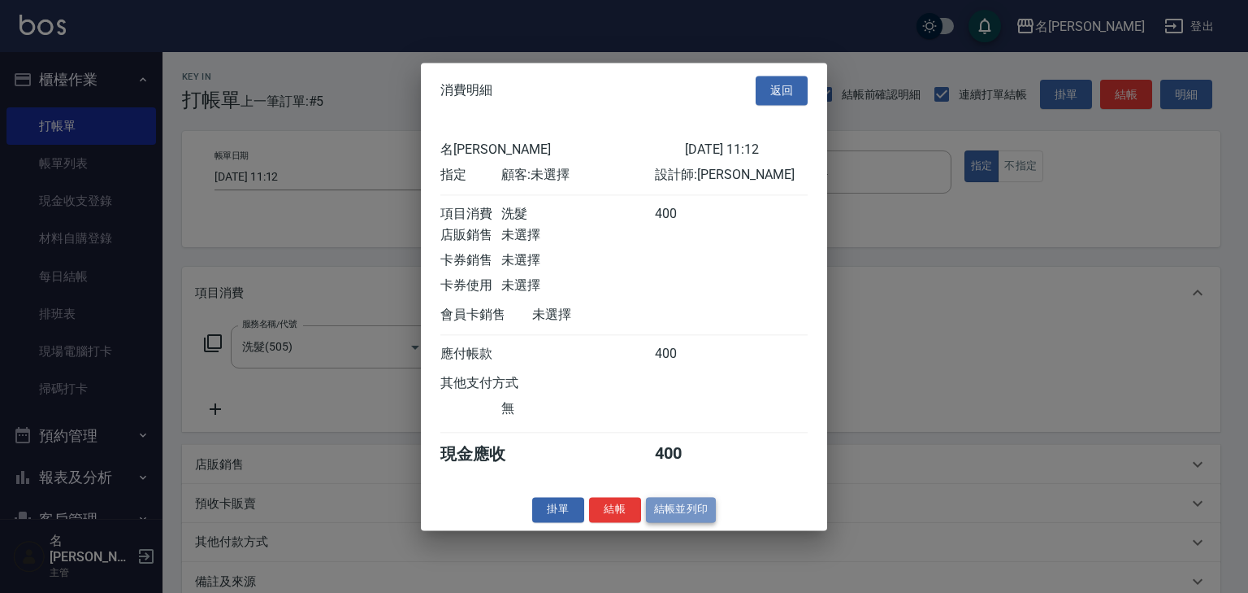
click at [697, 515] on button "結帳並列印" at bounding box center [681, 509] width 71 height 25
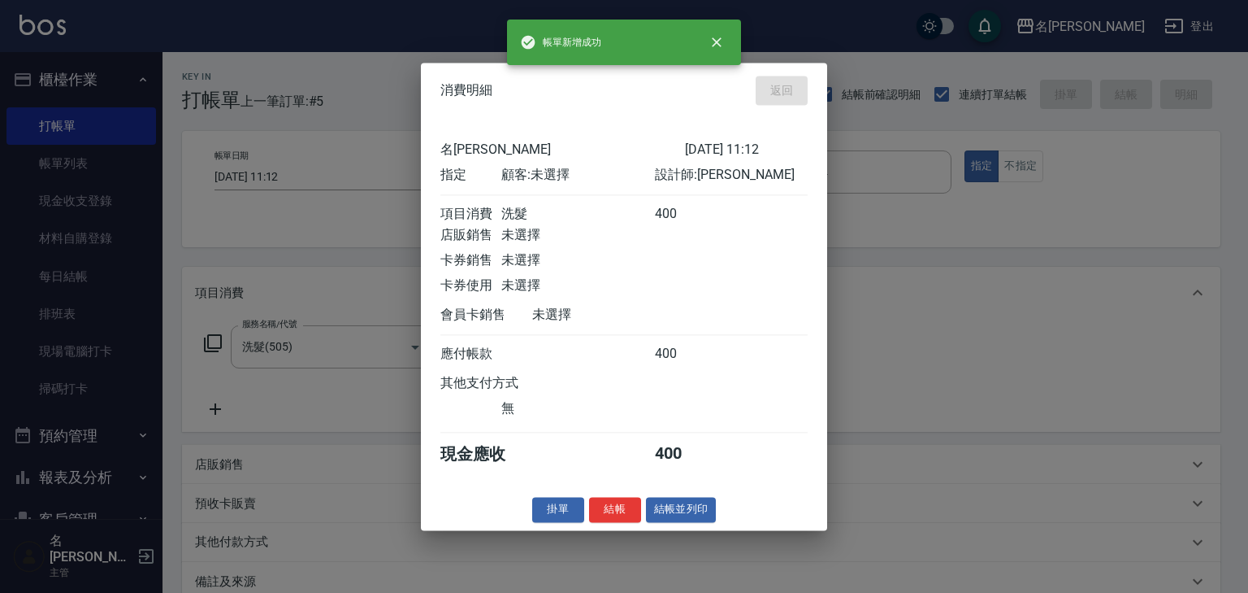
type input "2025/08/19 11:16"
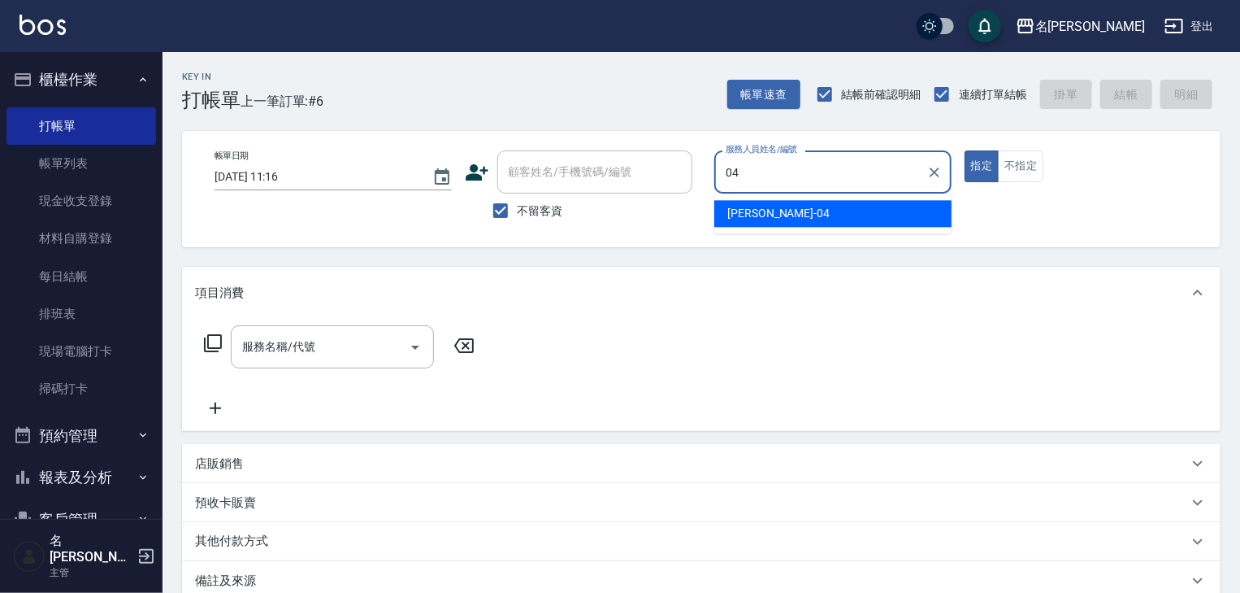
type input "許貴珍-04"
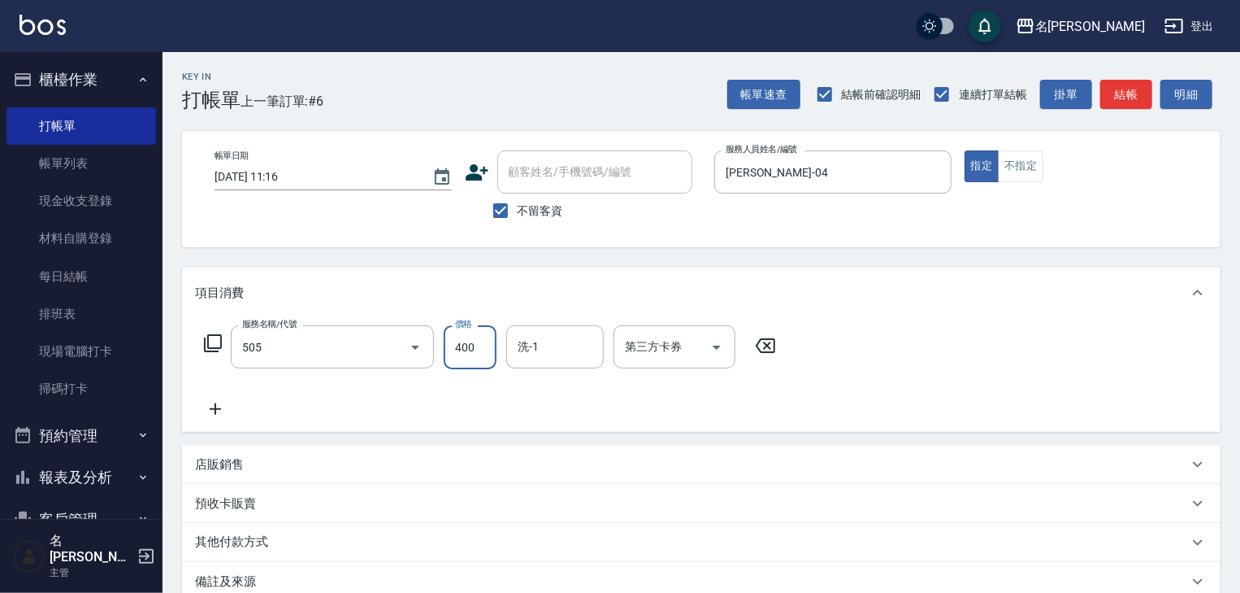
type input "洗髮(505)"
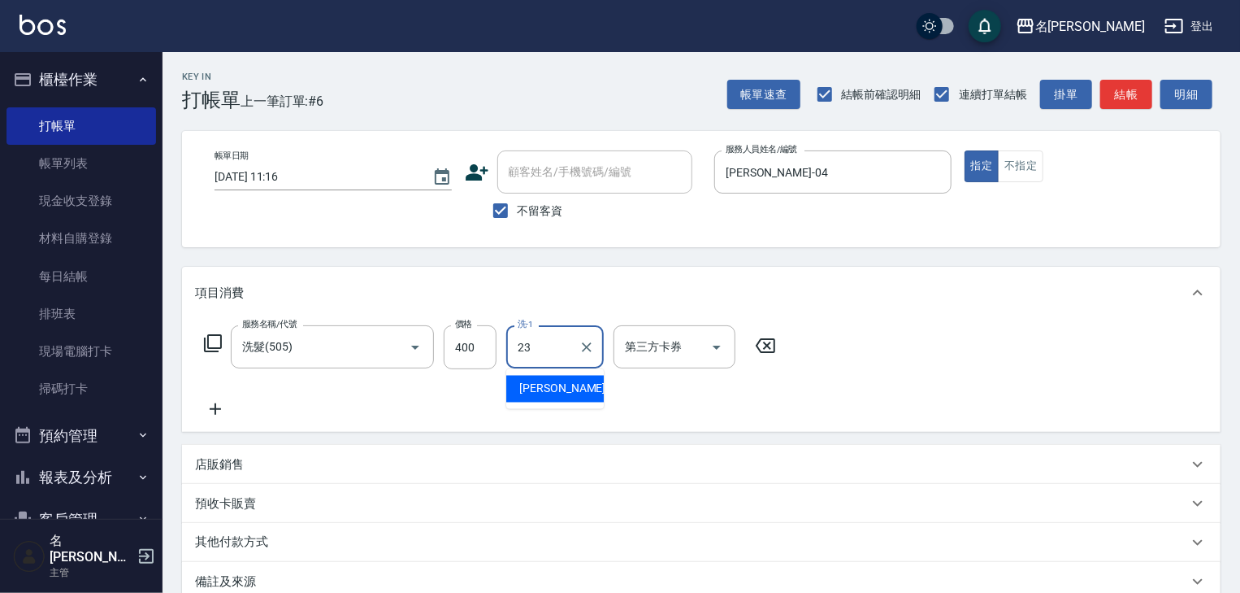
type input "葉敏辰-23"
drag, startPoint x: 1117, startPoint y: 85, endPoint x: 1076, endPoint y: 129, distance: 60.4
click at [1110, 94] on button "結帳" at bounding box center [1126, 95] width 52 height 30
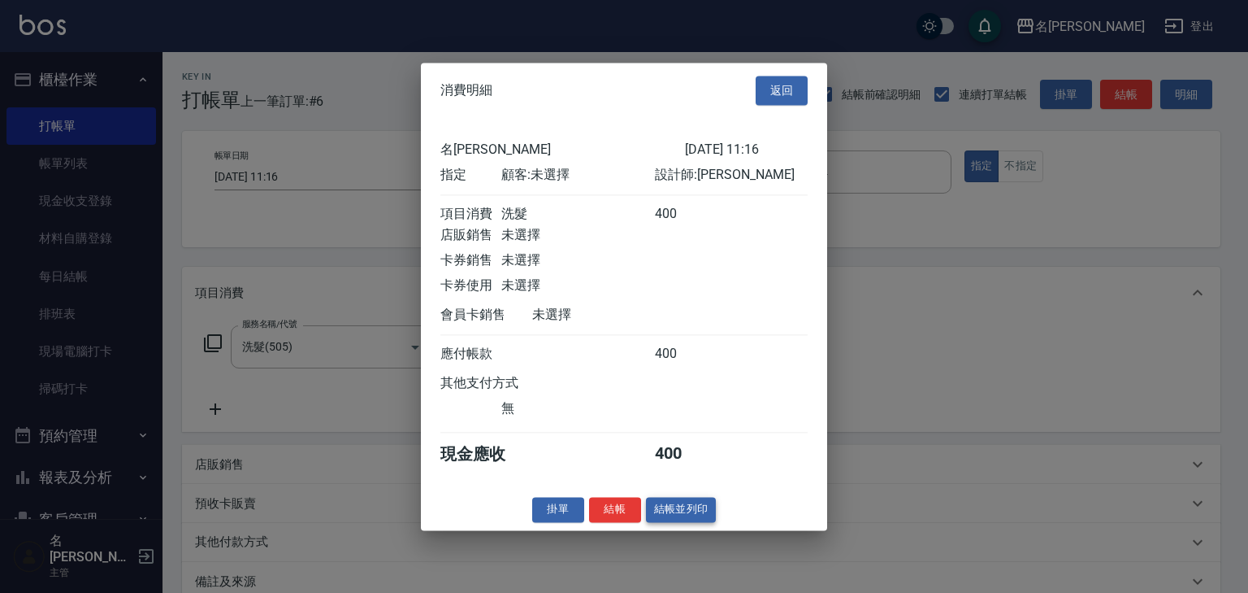
click at [672, 519] on button "結帳並列印" at bounding box center [681, 509] width 71 height 25
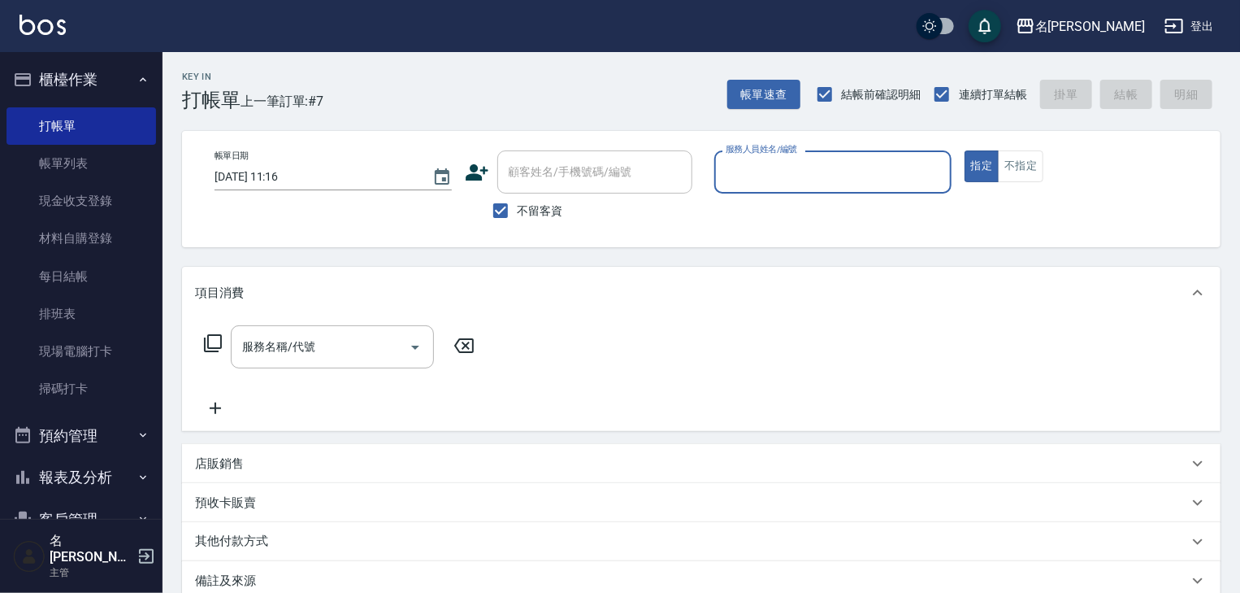
click at [797, 174] on input "服務人員姓名/編號" at bounding box center [833, 172] width 223 height 28
type input "[PERSON_NAME]-08"
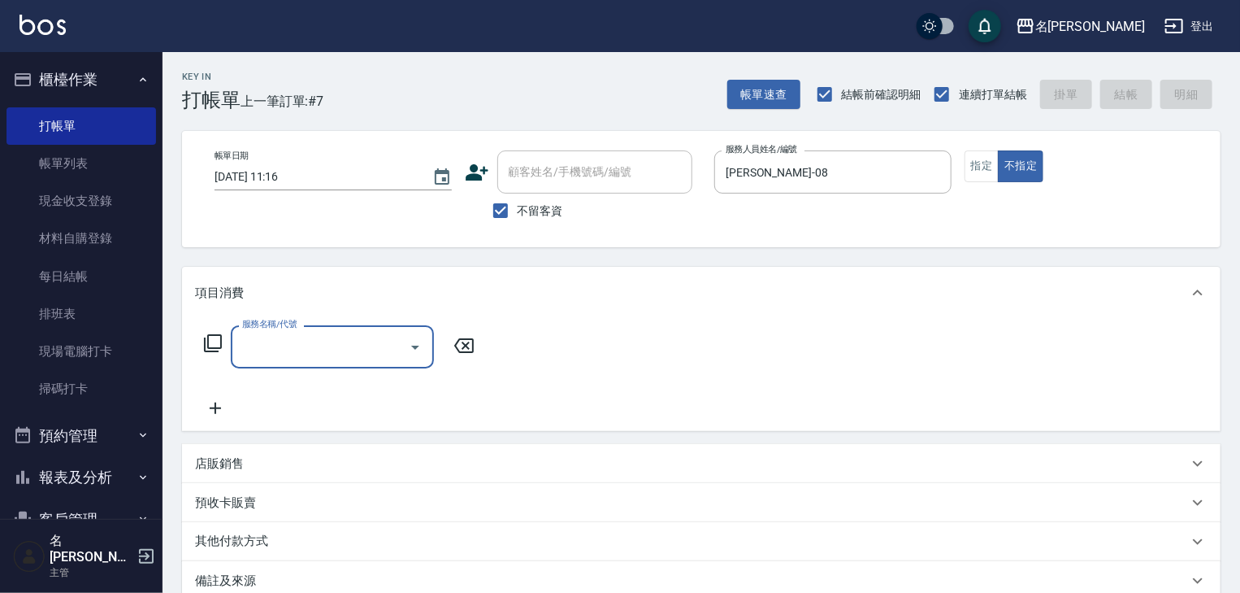
click at [338, 345] on input "服務名稱/代號" at bounding box center [320, 346] width 164 height 28
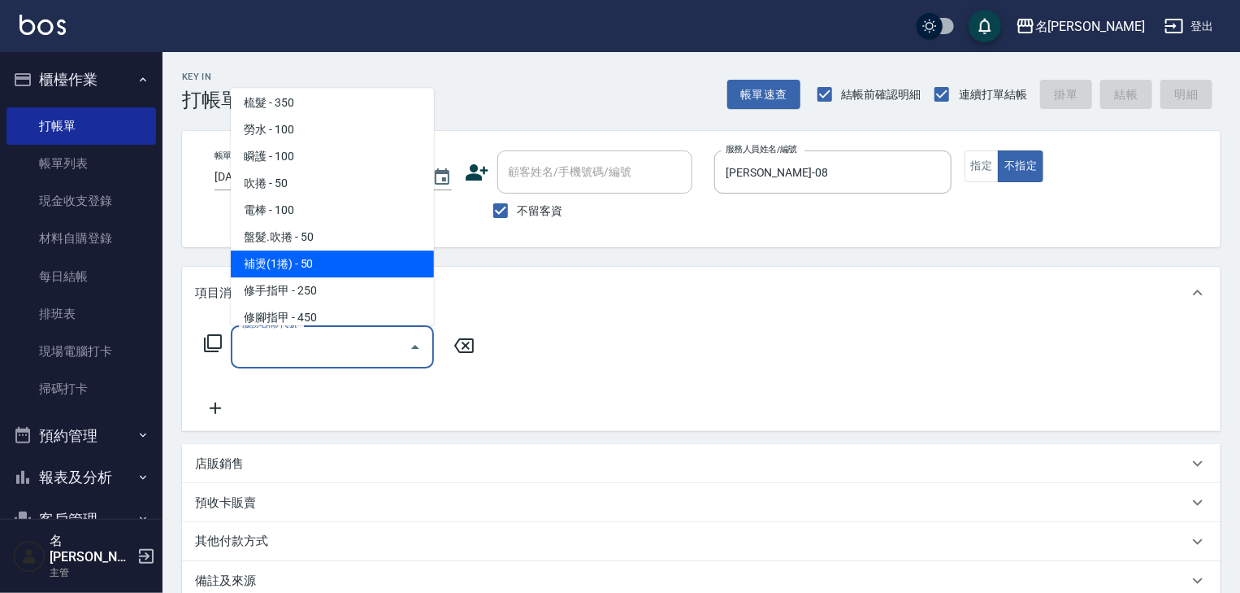
scroll to position [1734, 0]
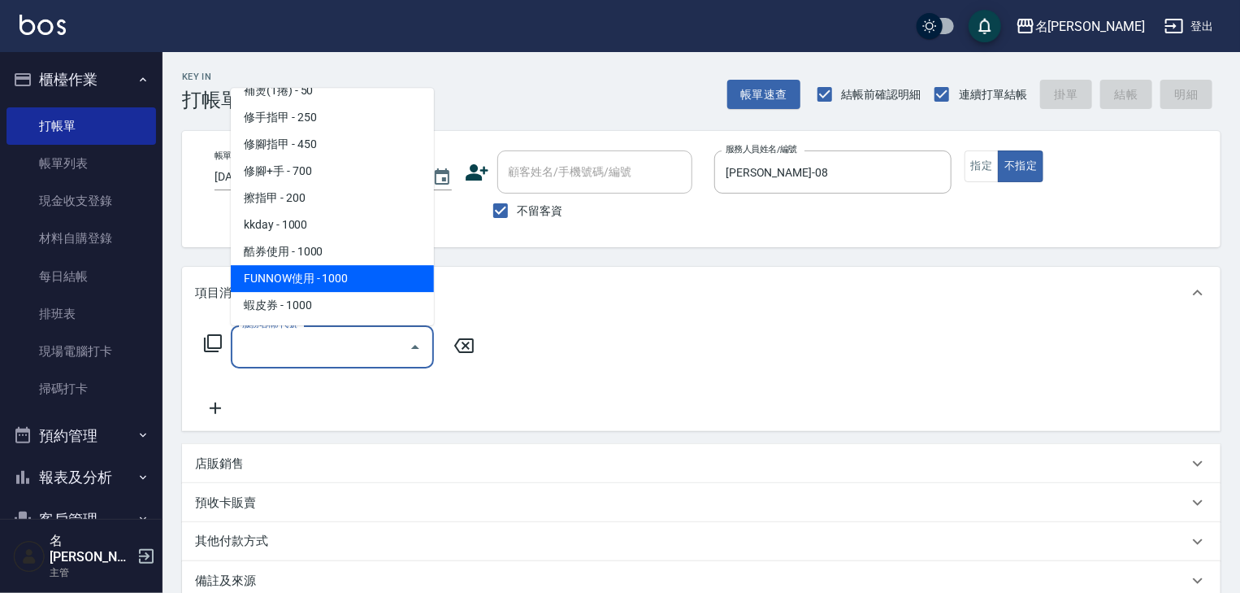
click at [317, 277] on span "FUNNOW使用 - 1000" at bounding box center [332, 279] width 203 height 27
type input "FUNNOW使用(997)"
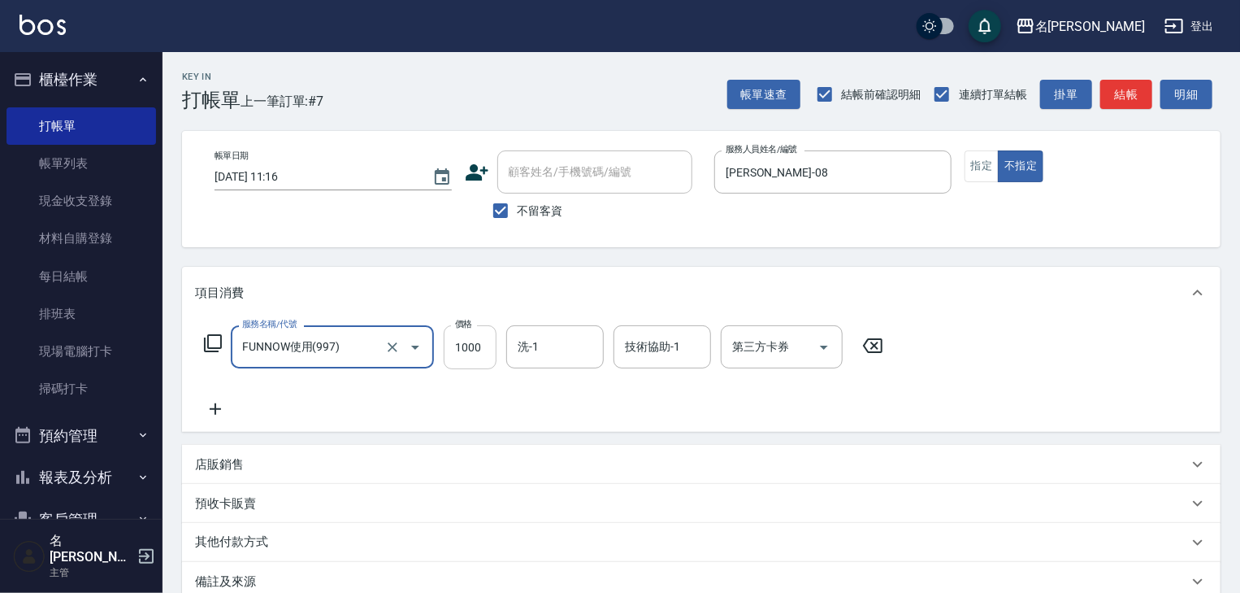
click at [467, 345] on input "1000" at bounding box center [470, 347] width 53 height 44
type input "999"
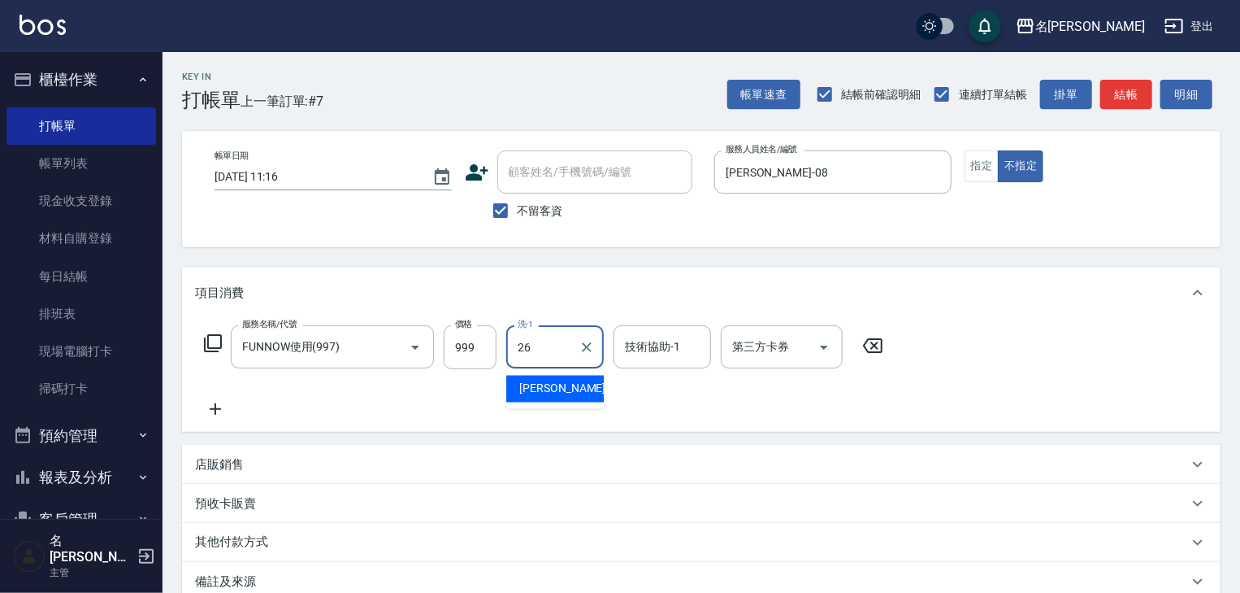
type input "方羿筑-26"
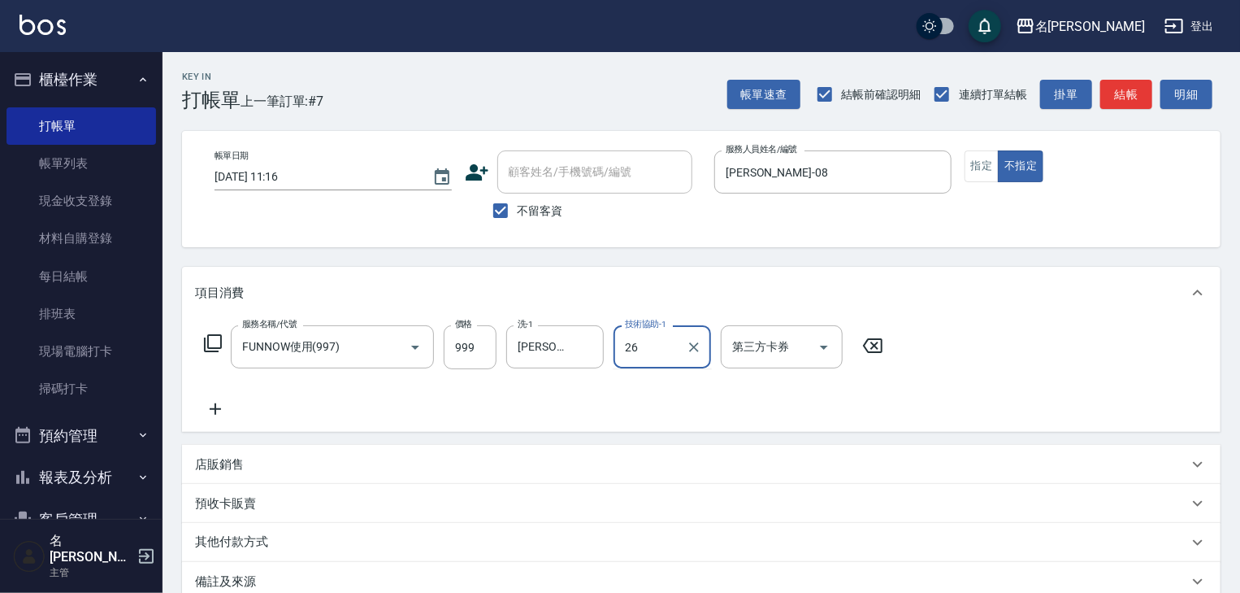
type input "方羿筑-26"
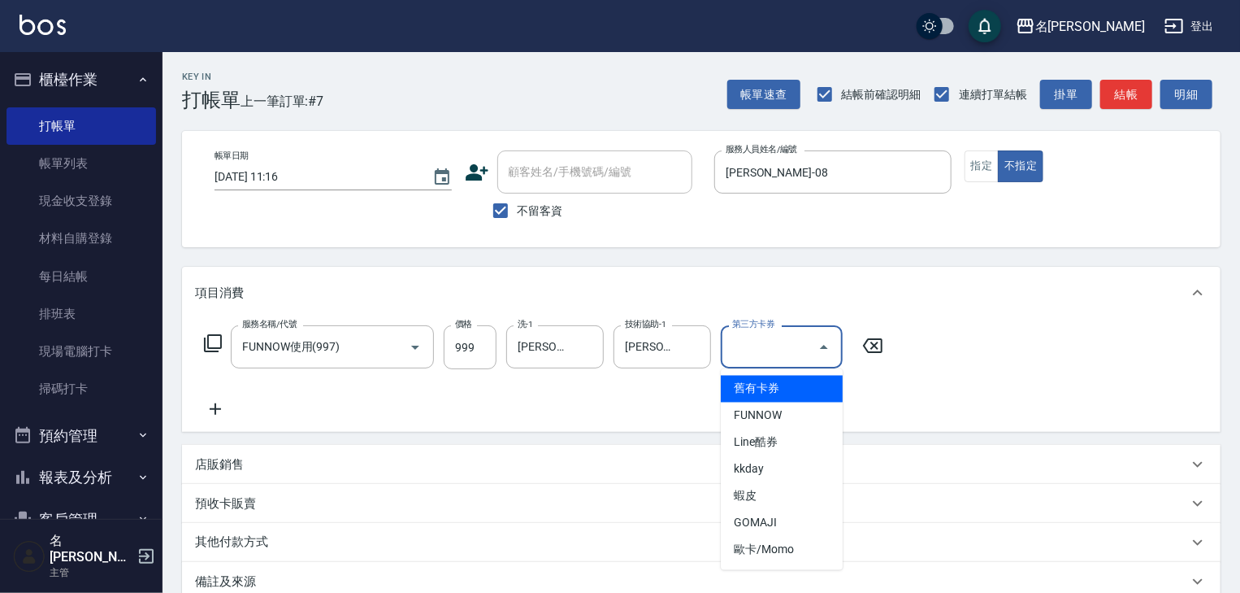
click at [783, 337] on input "第三方卡券" at bounding box center [769, 346] width 83 height 28
click at [784, 423] on span "FUNNOW" at bounding box center [782, 415] width 122 height 27
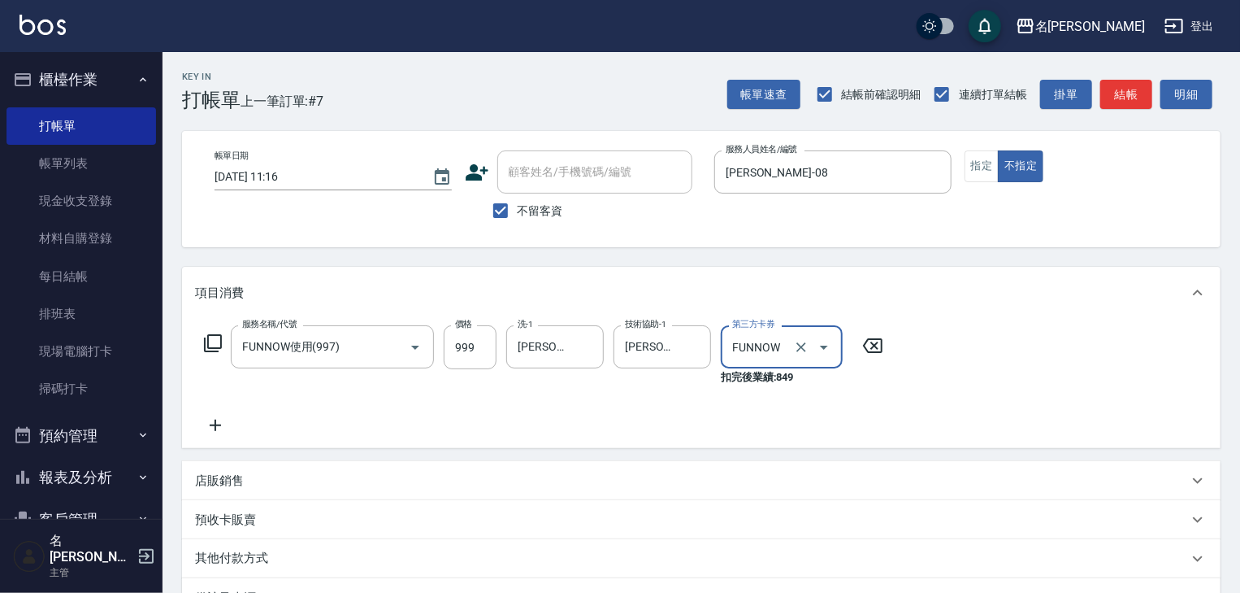
type input "FUNNOW"
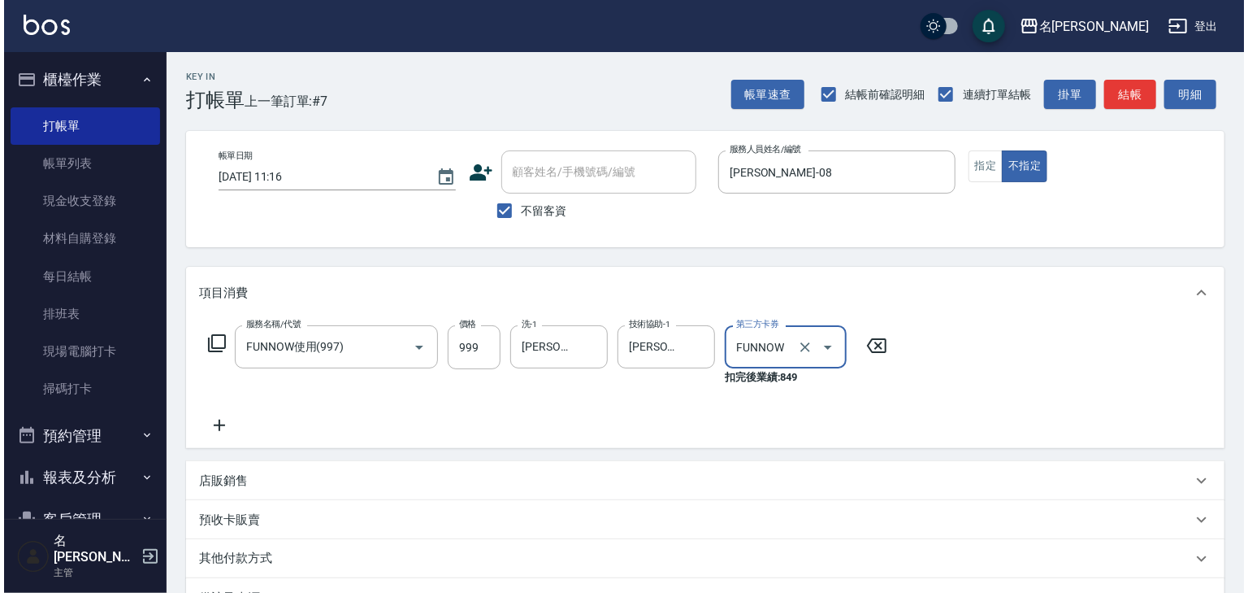
scroll to position [206, 0]
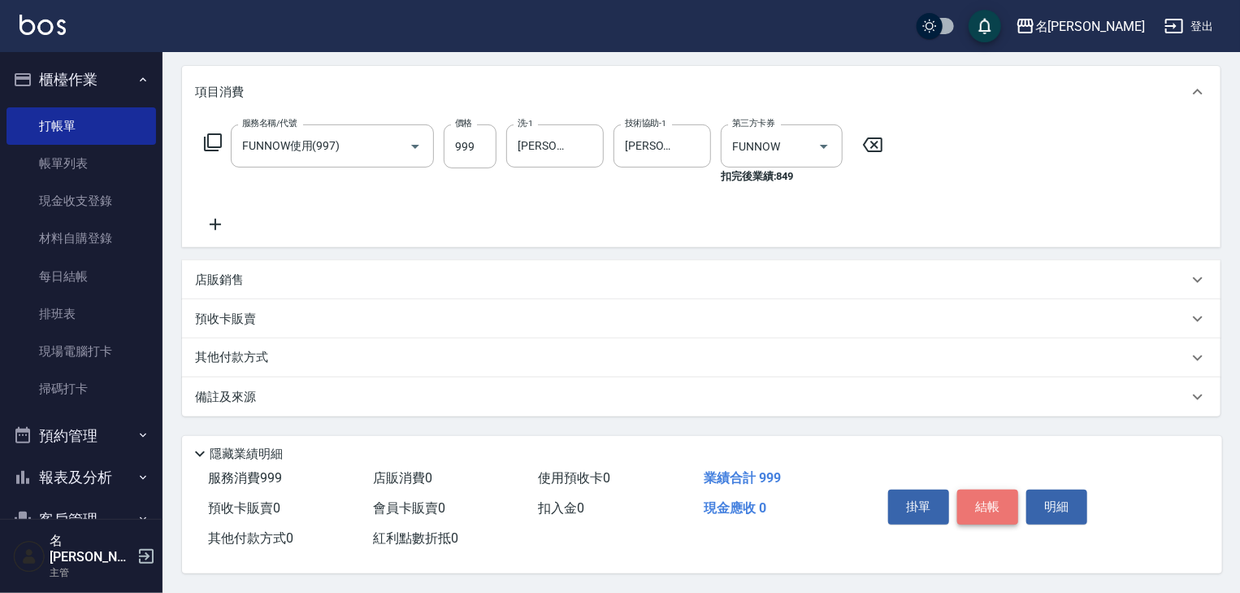
click at [988, 507] on button "結帳" at bounding box center [987, 506] width 61 height 34
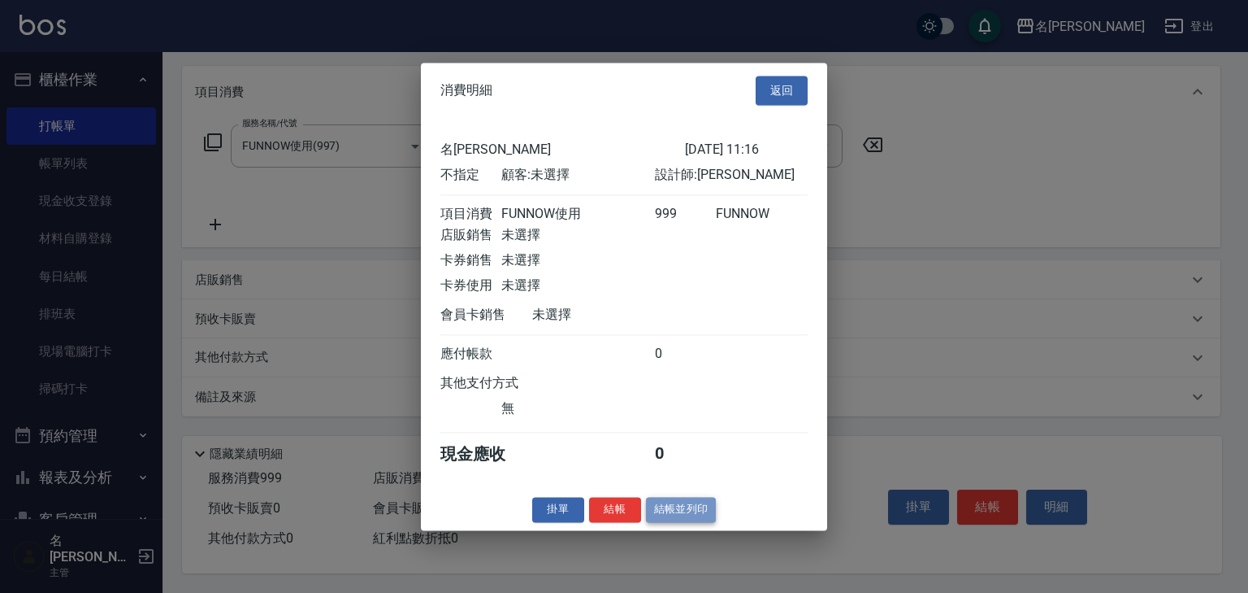
click at [687, 515] on button "結帳並列印" at bounding box center [681, 509] width 71 height 25
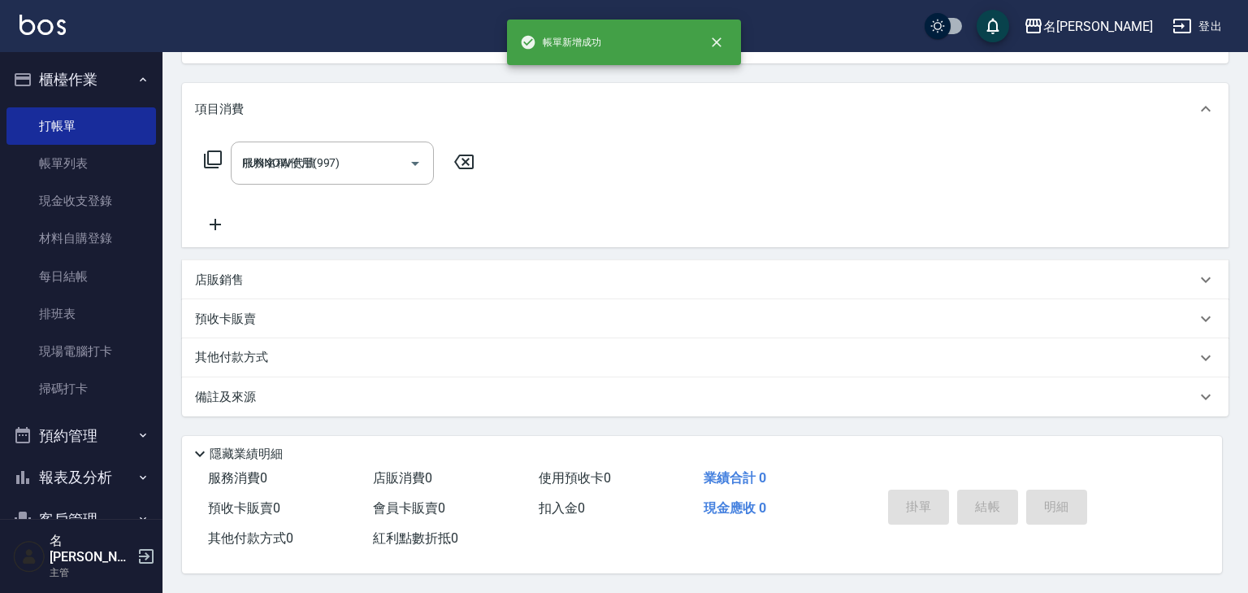
type input "2025/08/19 11:29"
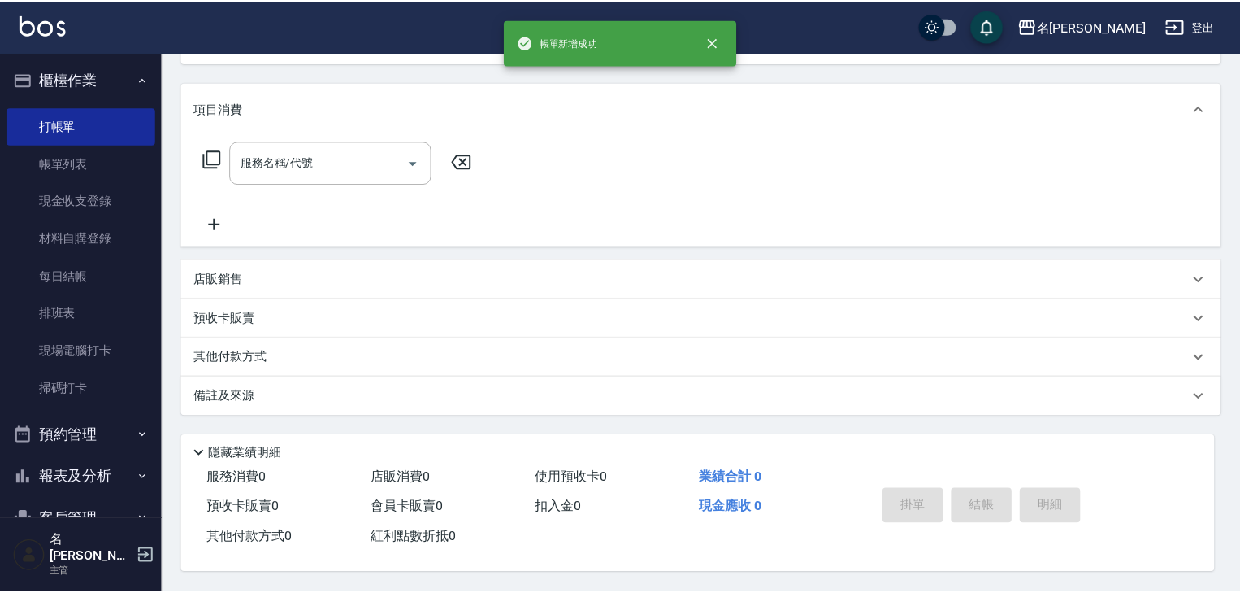
scroll to position [0, 0]
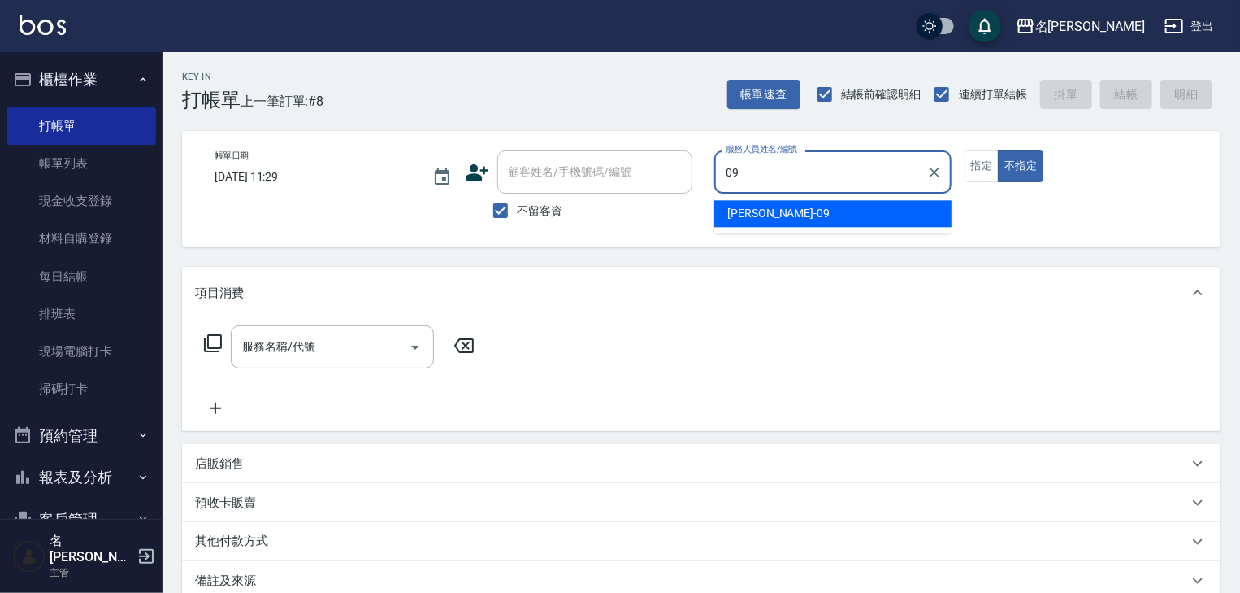
type input "黃于瑄-09"
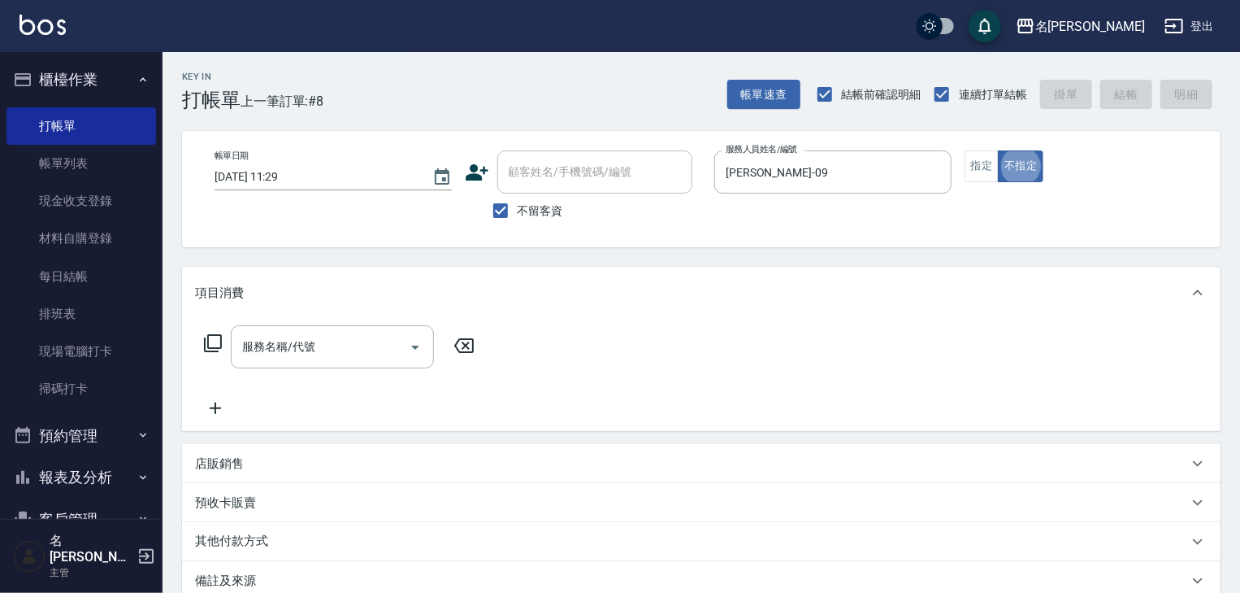
type button "false"
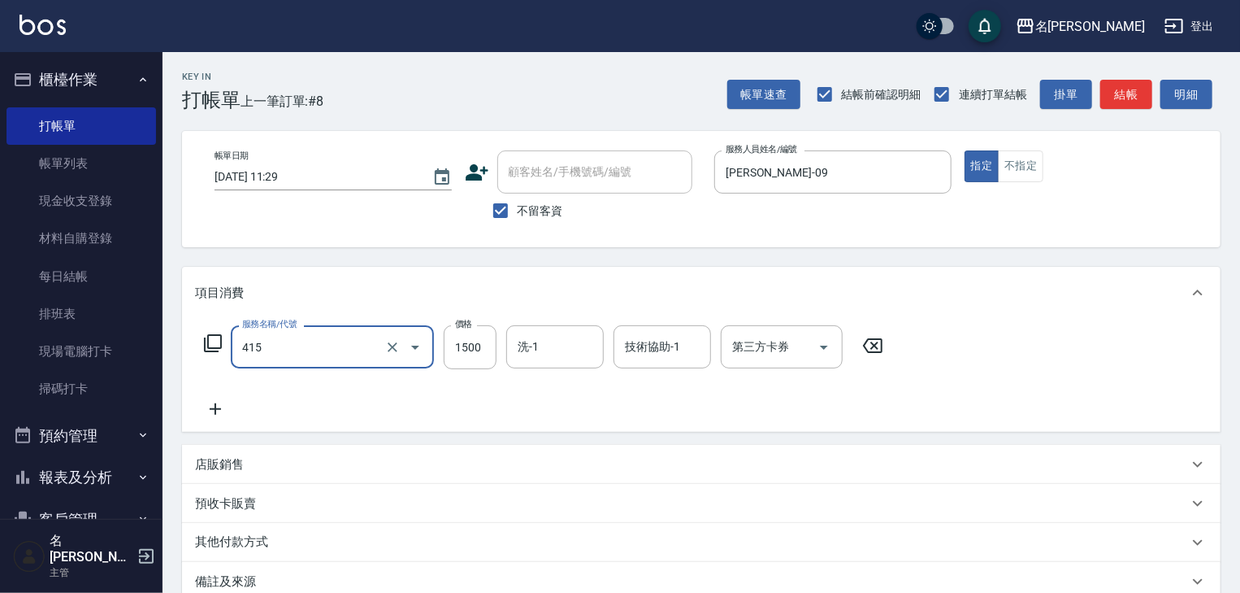
type input "染髮1500↑(415)"
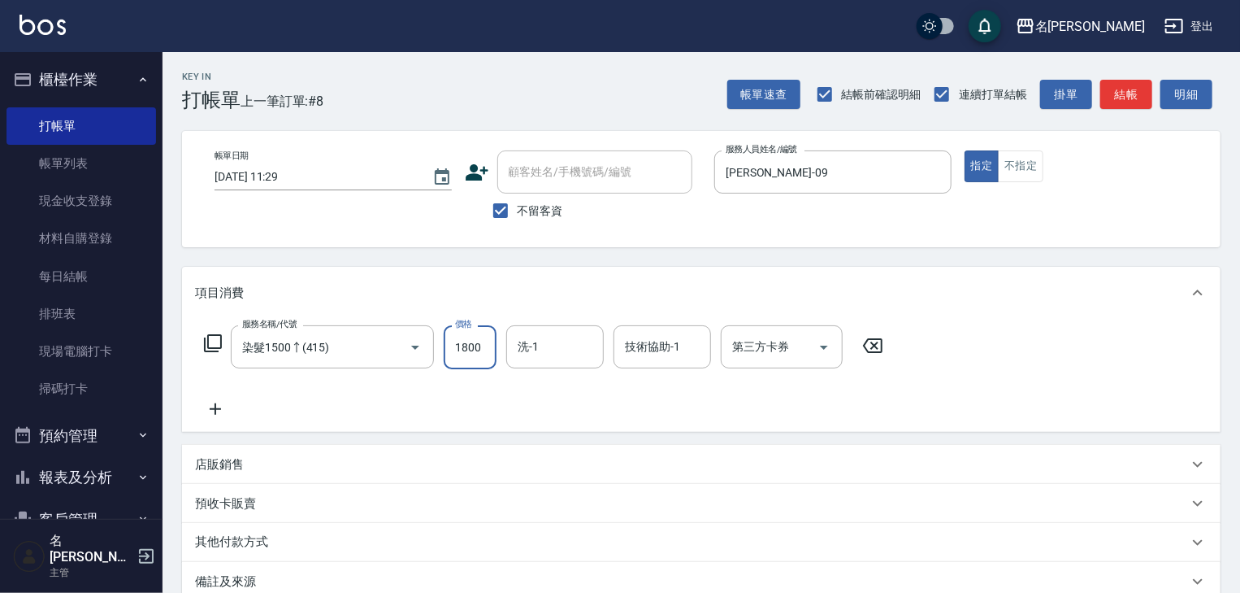
type input "1800"
click at [1144, 98] on button "結帳" at bounding box center [1126, 95] width 52 height 30
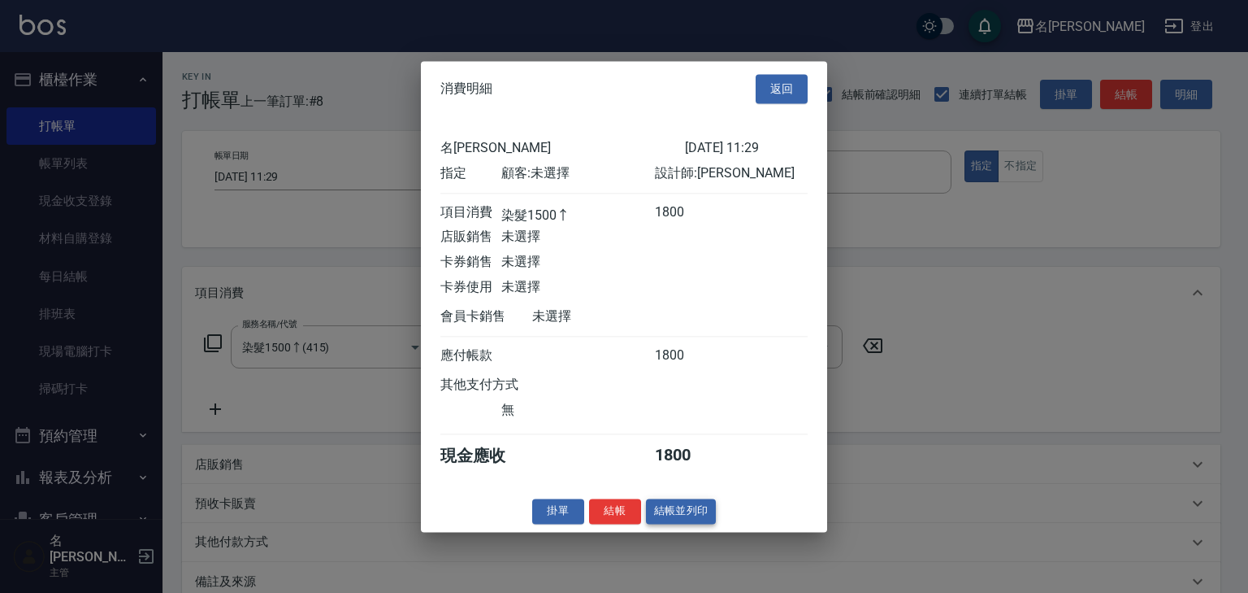
click at [706, 520] on button "結帳並列印" at bounding box center [681, 510] width 71 height 25
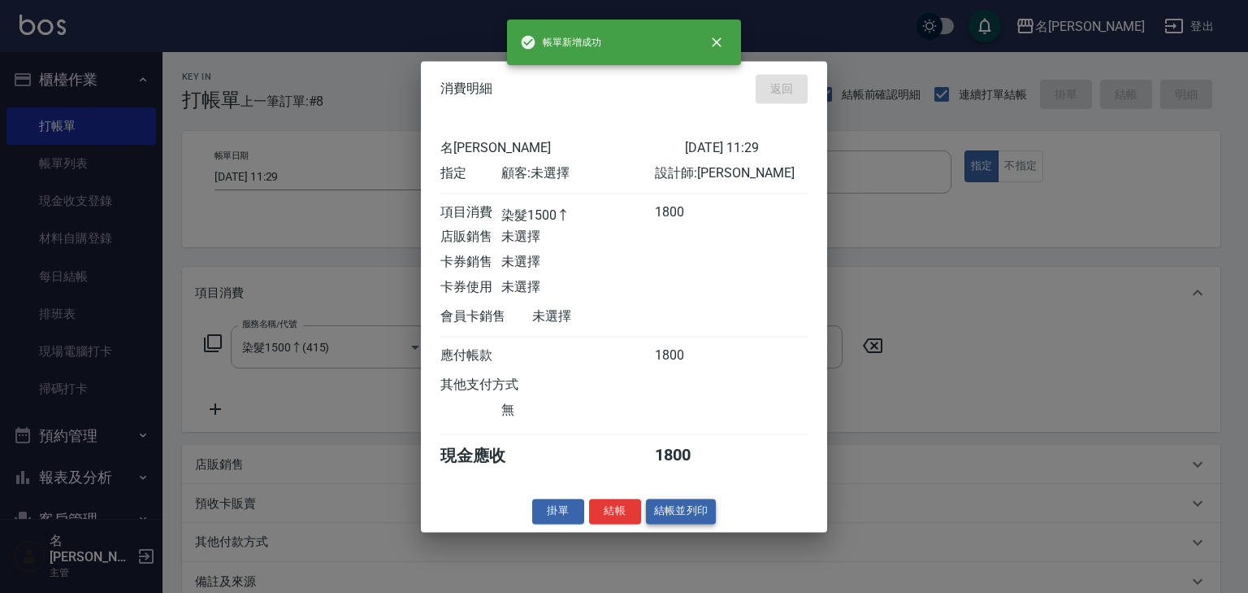
type input "2025/08/19 12:05"
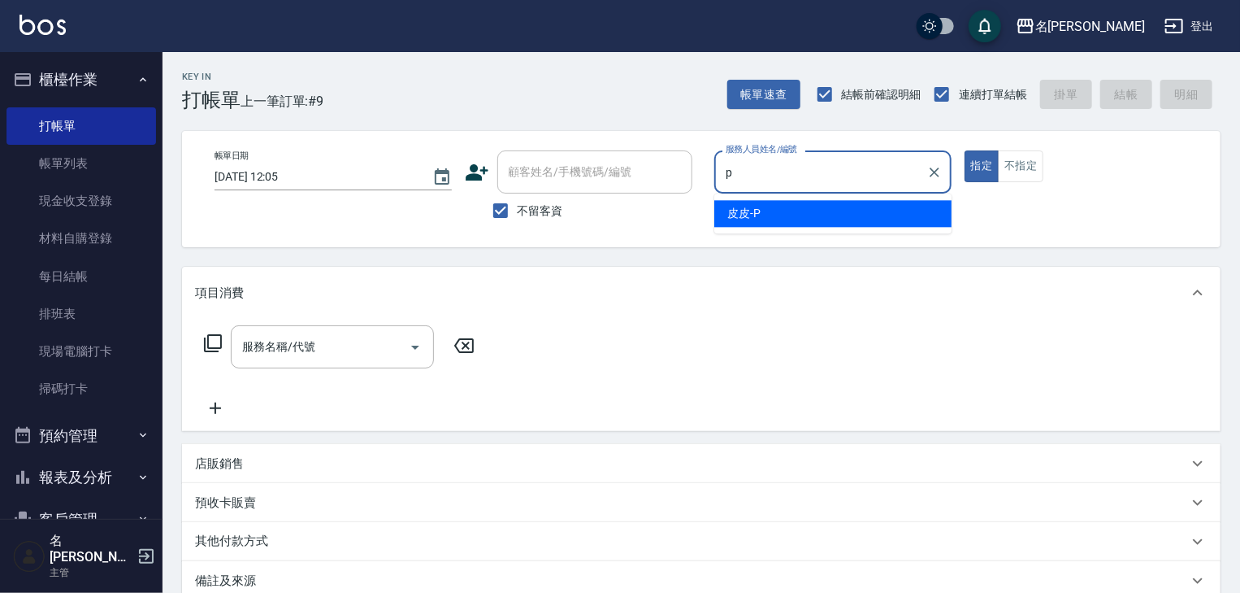
type input "皮皮-P"
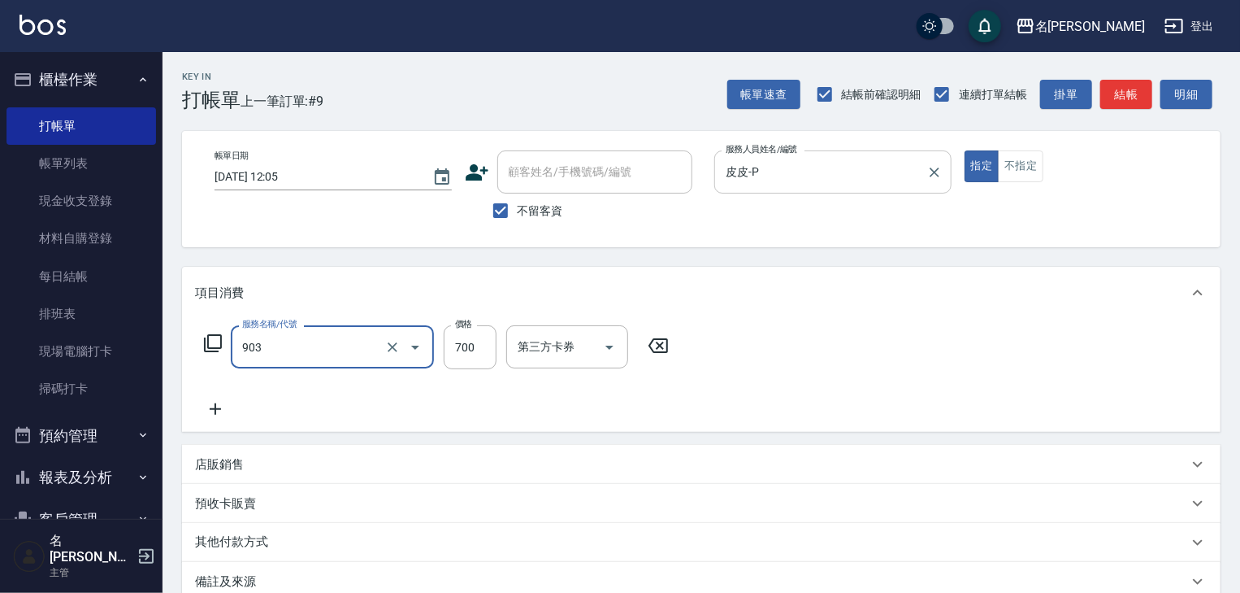
type input "修腳+手(903)"
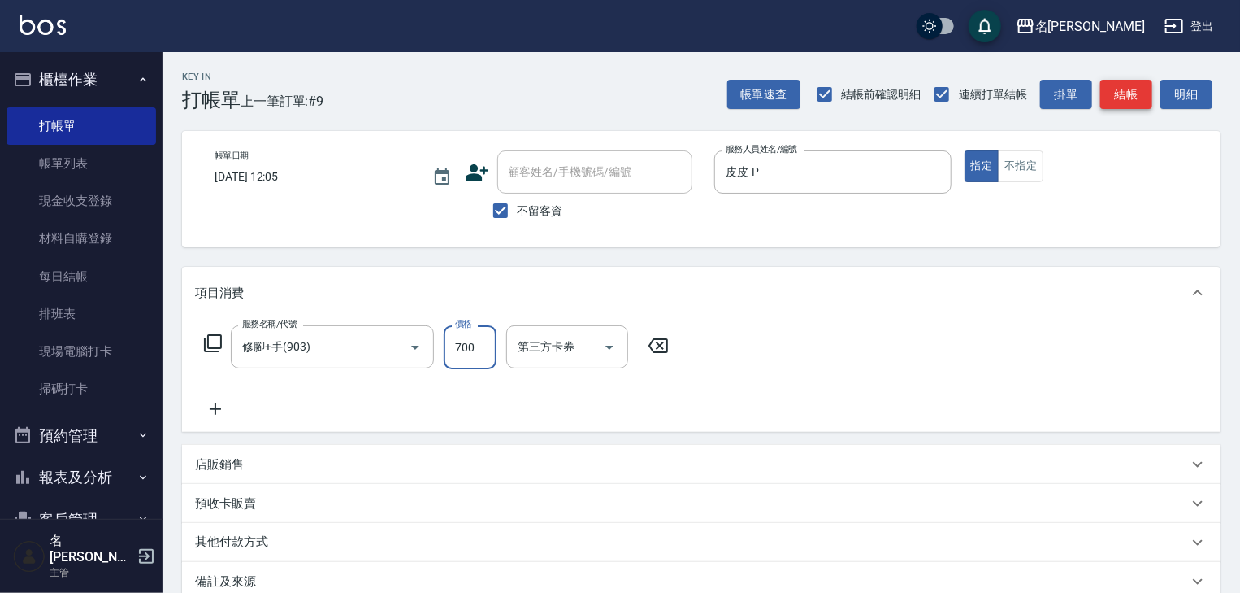
click at [1145, 94] on button "結帳" at bounding box center [1126, 95] width 52 height 30
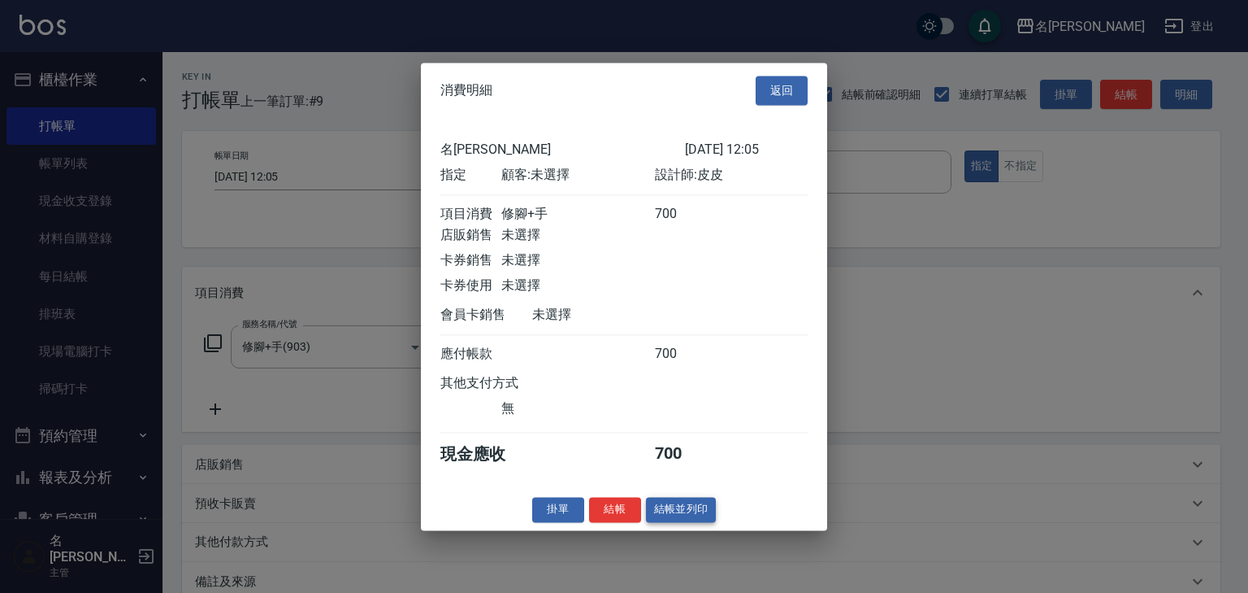
click at [675, 507] on button "結帳並列印" at bounding box center [681, 509] width 71 height 25
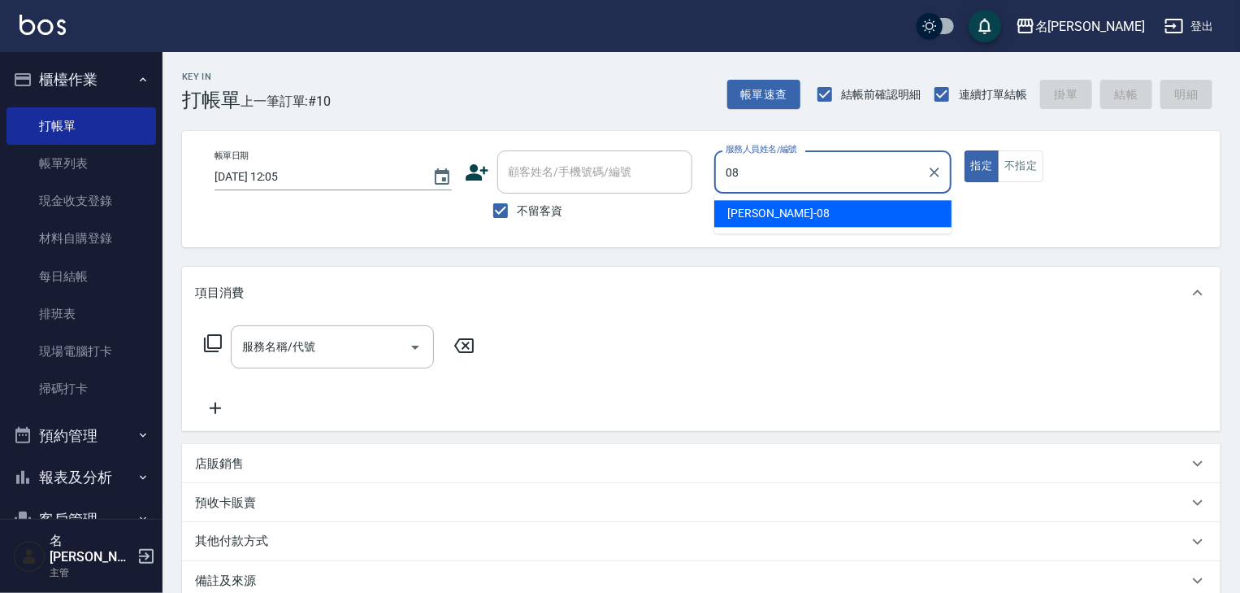
type input "[PERSON_NAME]-08"
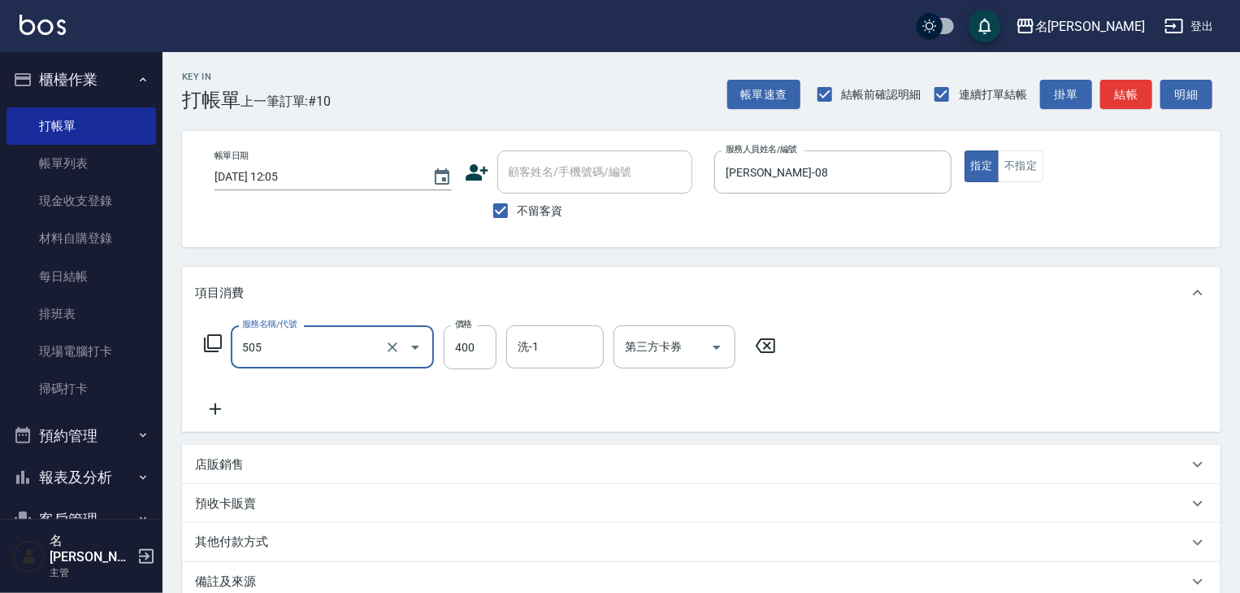
type input "洗髮(505)"
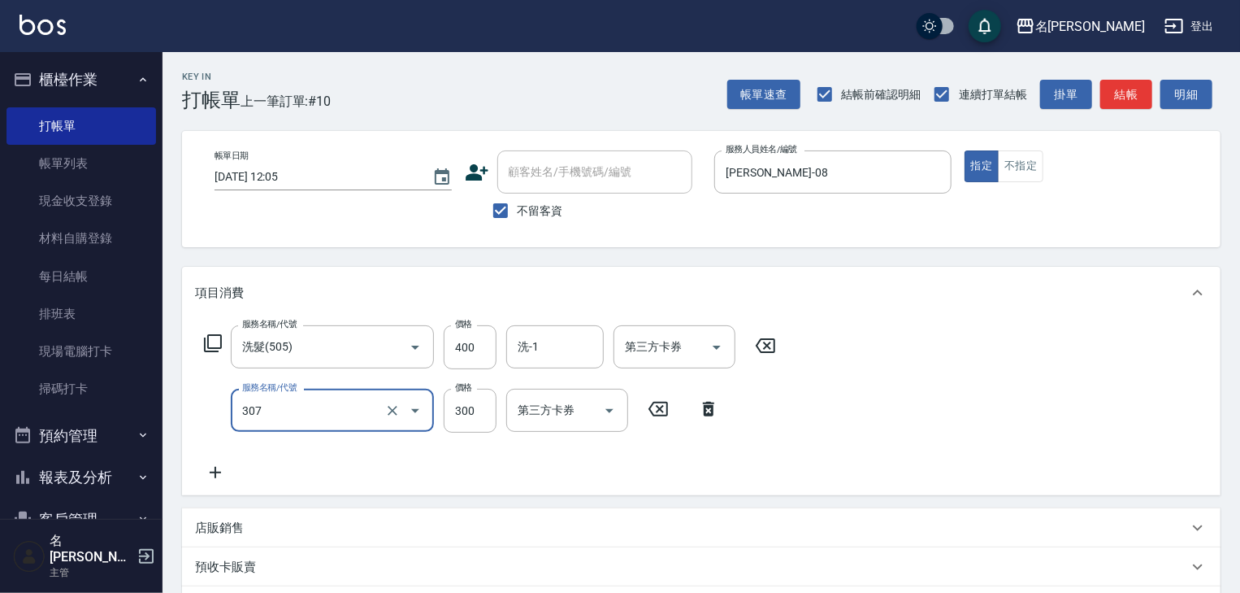
type input "剪髮(307)"
type input "400"
click at [1144, 104] on button "結帳" at bounding box center [1126, 95] width 52 height 30
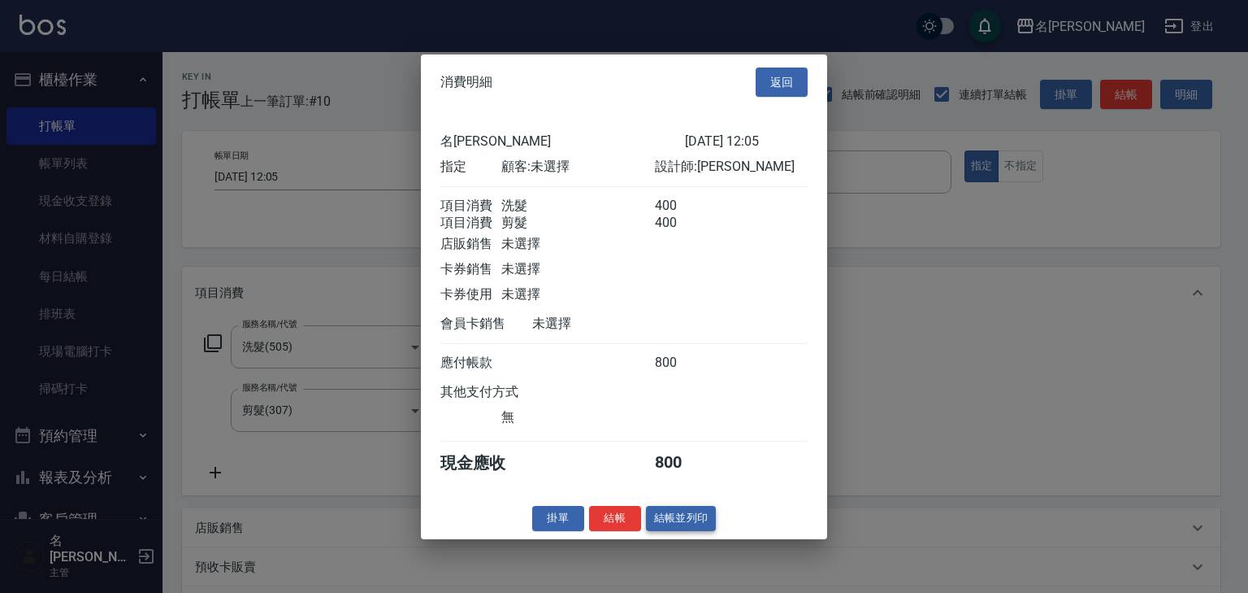
click at [684, 520] on button "結帳並列印" at bounding box center [681, 518] width 71 height 25
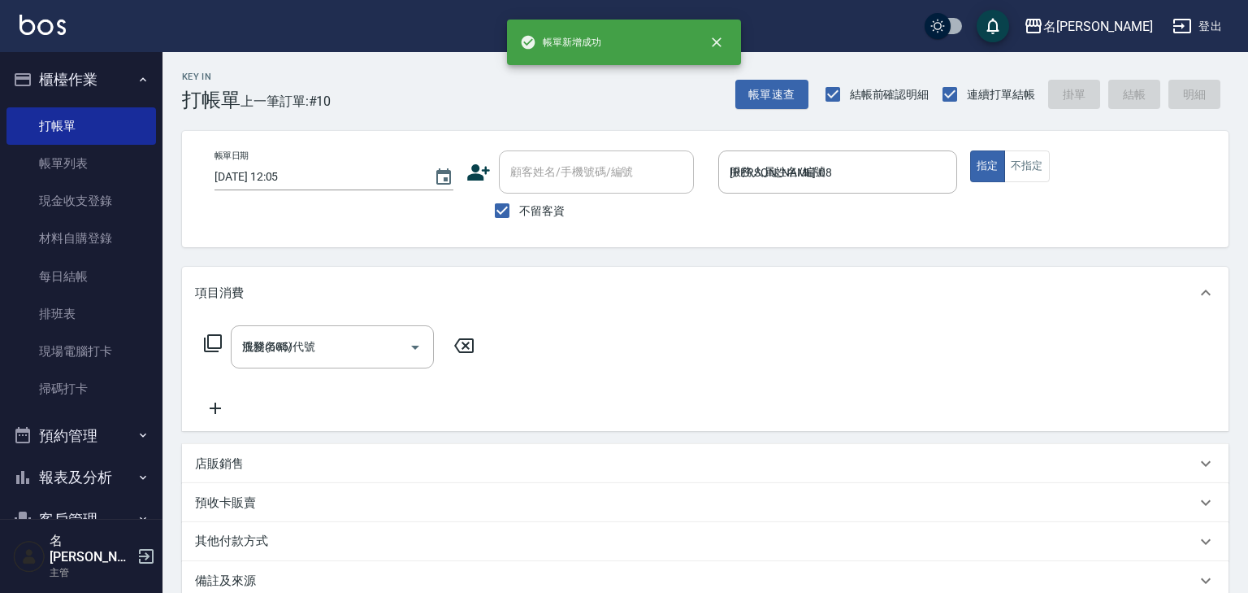
type input "2025/08/19 12:09"
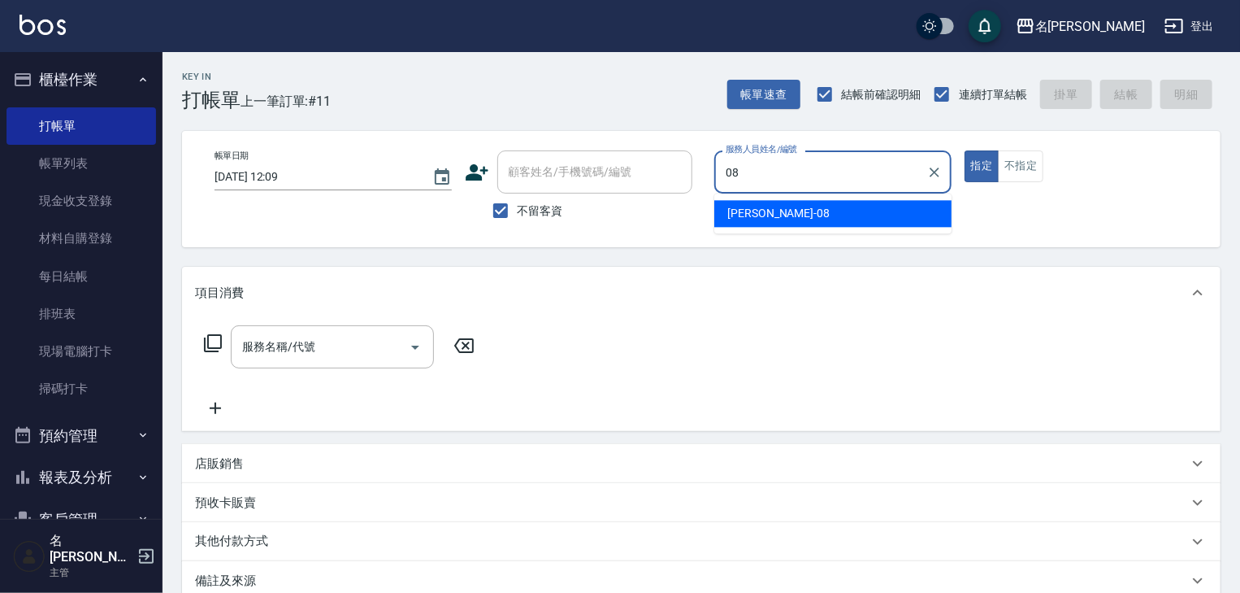
type input "[PERSON_NAME]-08"
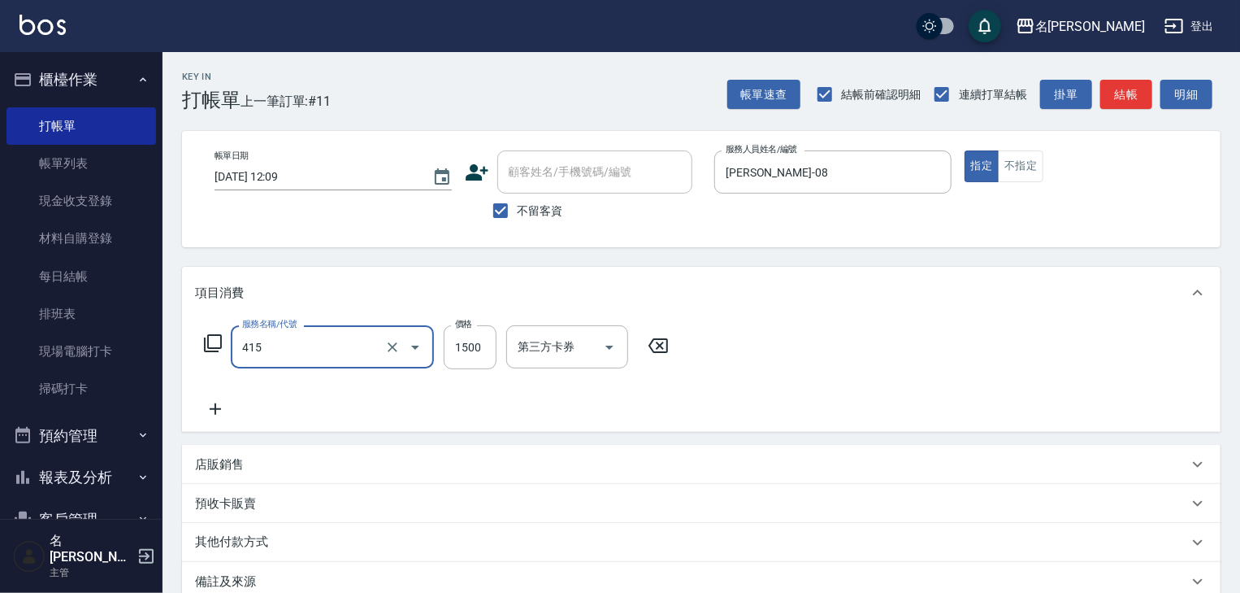
type input "染髮1500↑(415)"
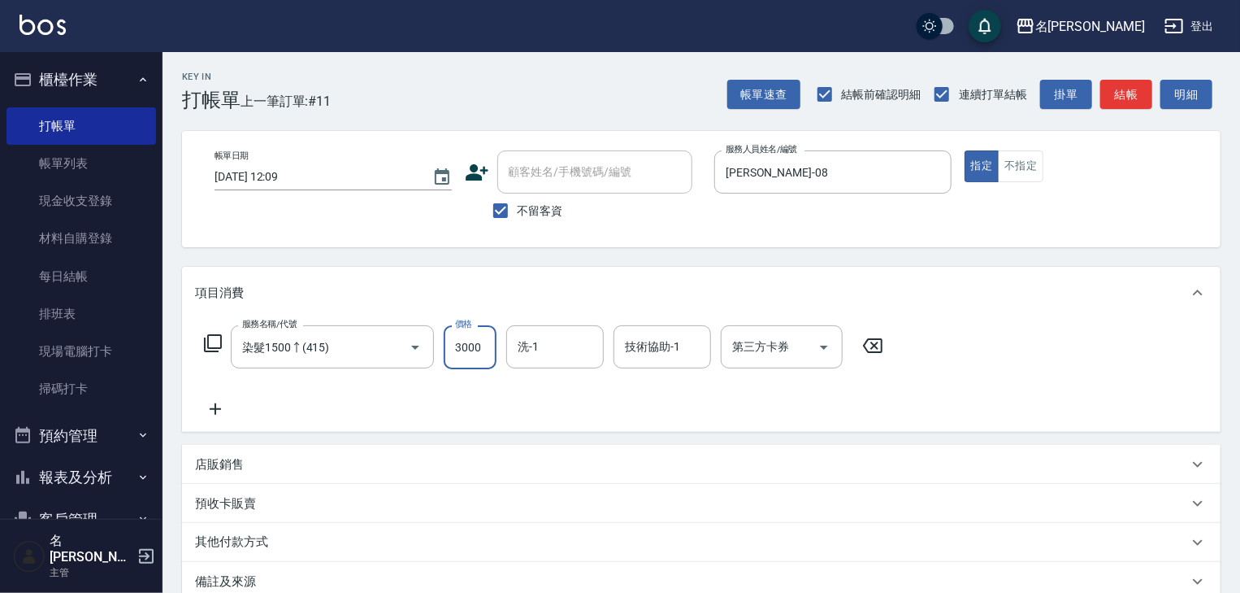
type input "3000"
click at [1118, 104] on button "結帳" at bounding box center [1126, 95] width 52 height 30
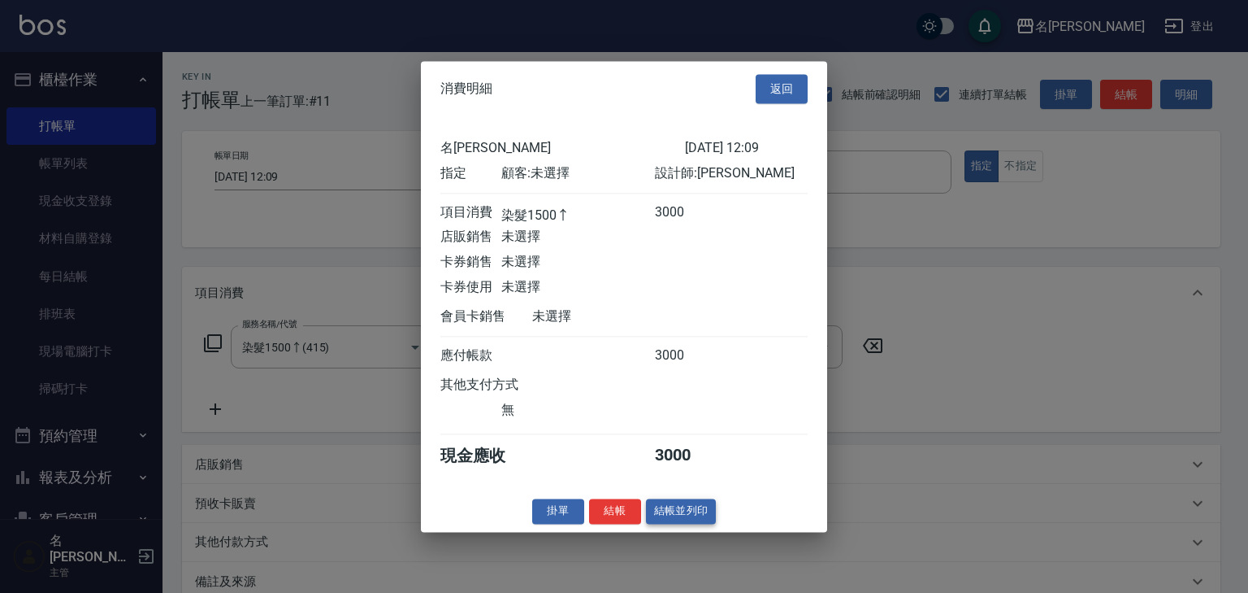
click at [676, 517] on button "結帳並列印" at bounding box center [681, 510] width 71 height 25
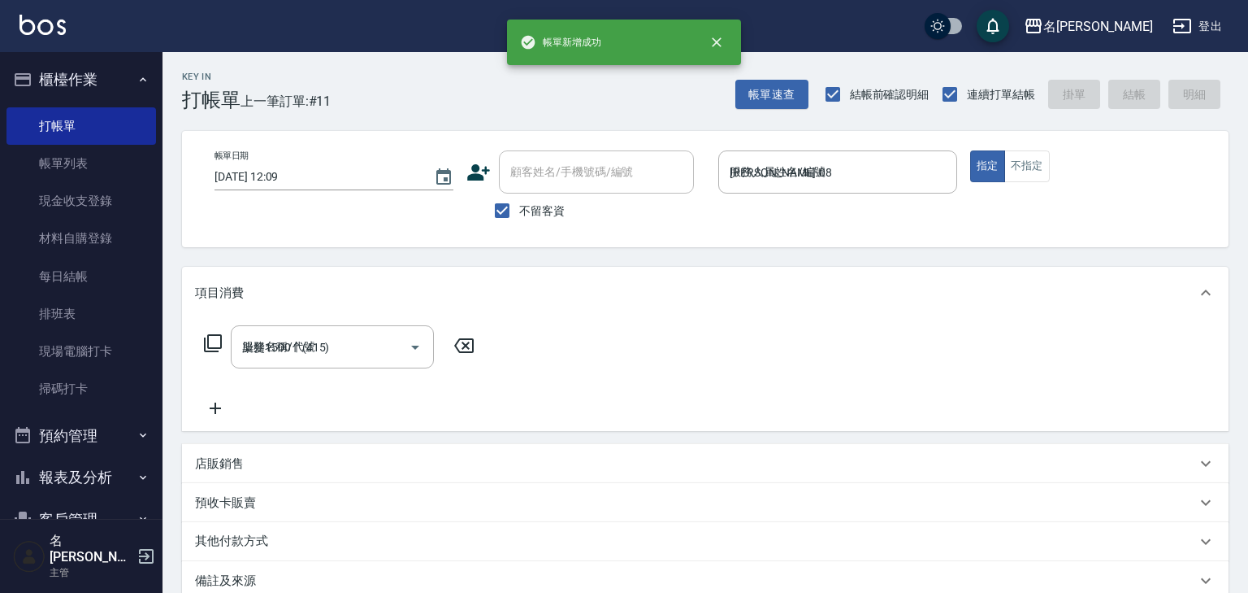
type input "2025/08/19 12:36"
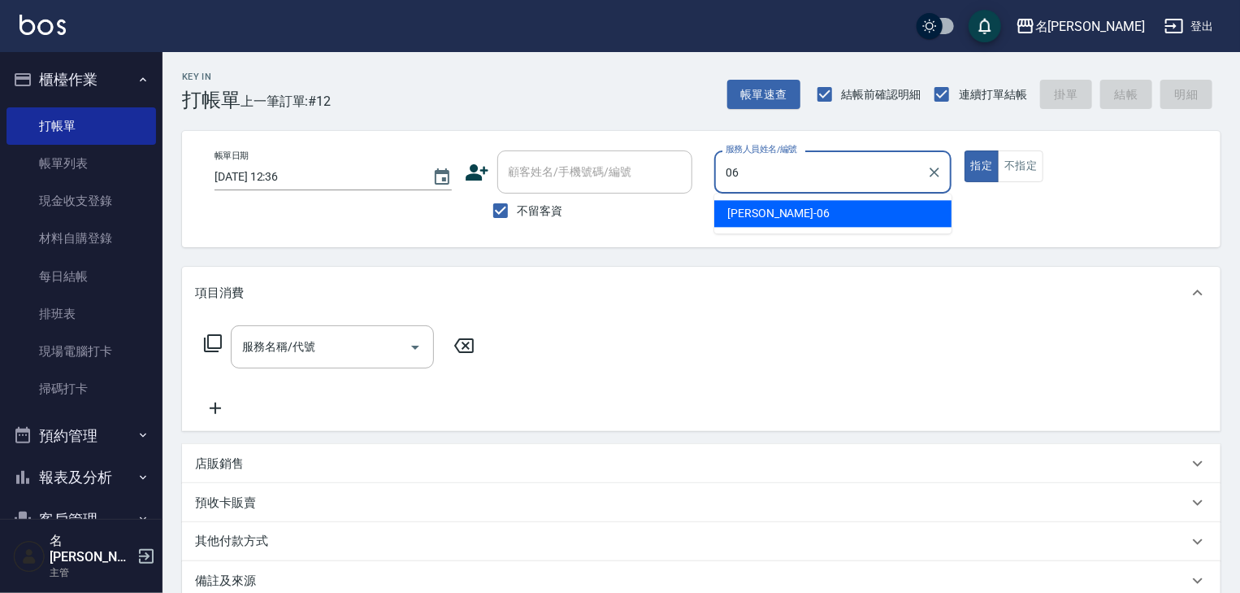
type input "[PERSON_NAME]-06"
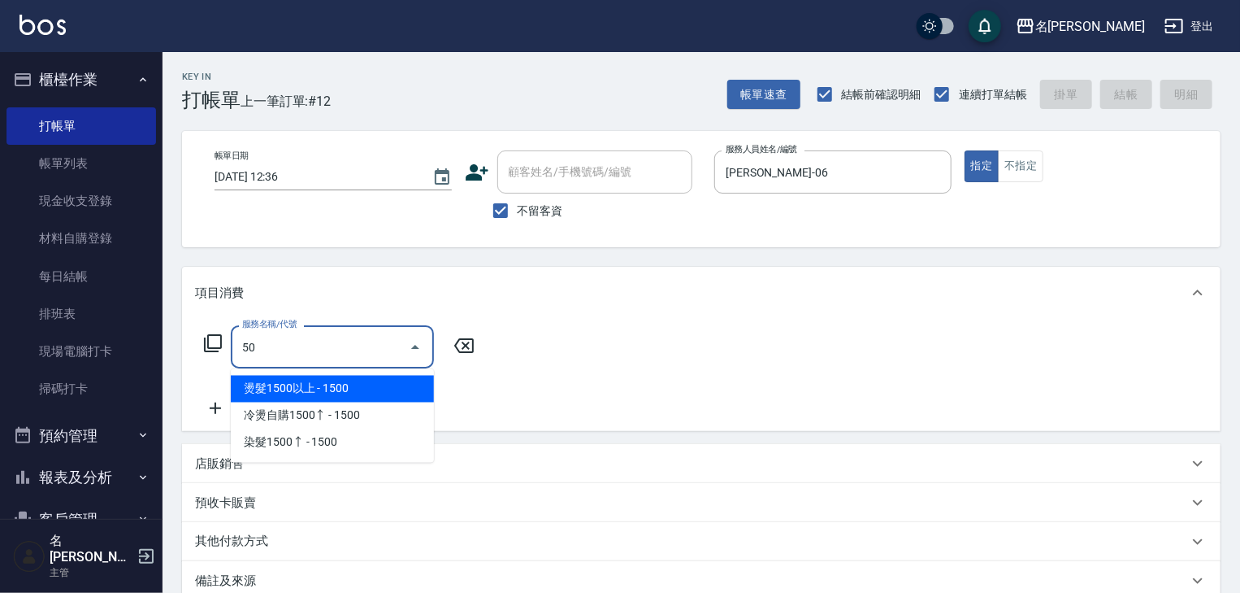
type input "5"
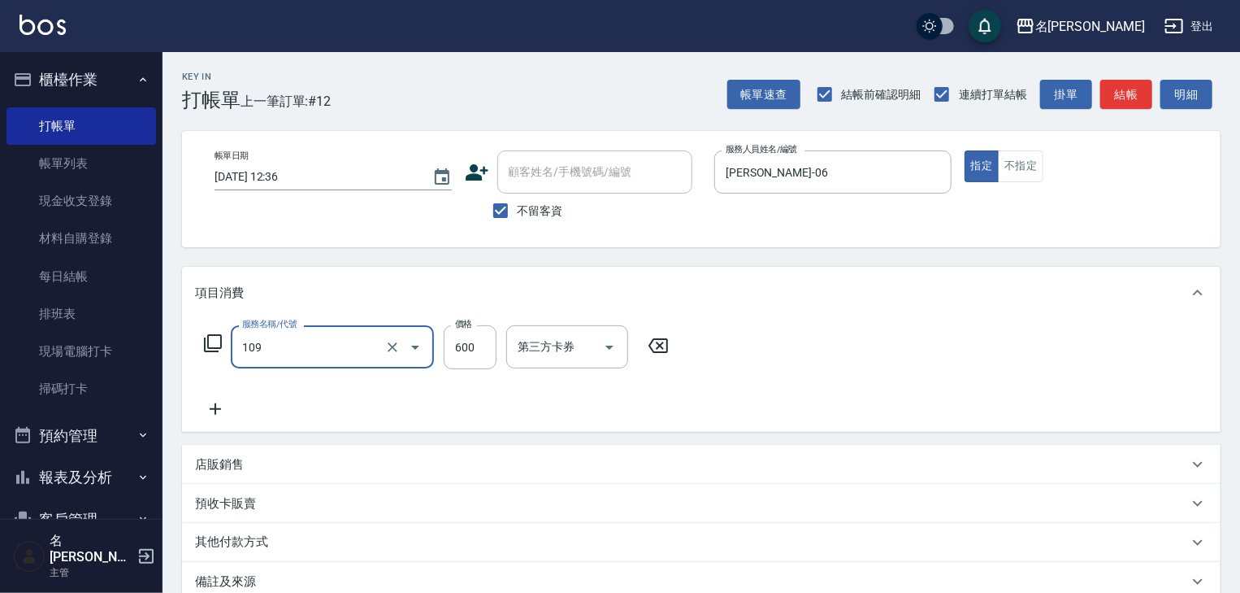
type input "基礎活氧健康洗/何首烏(109)"
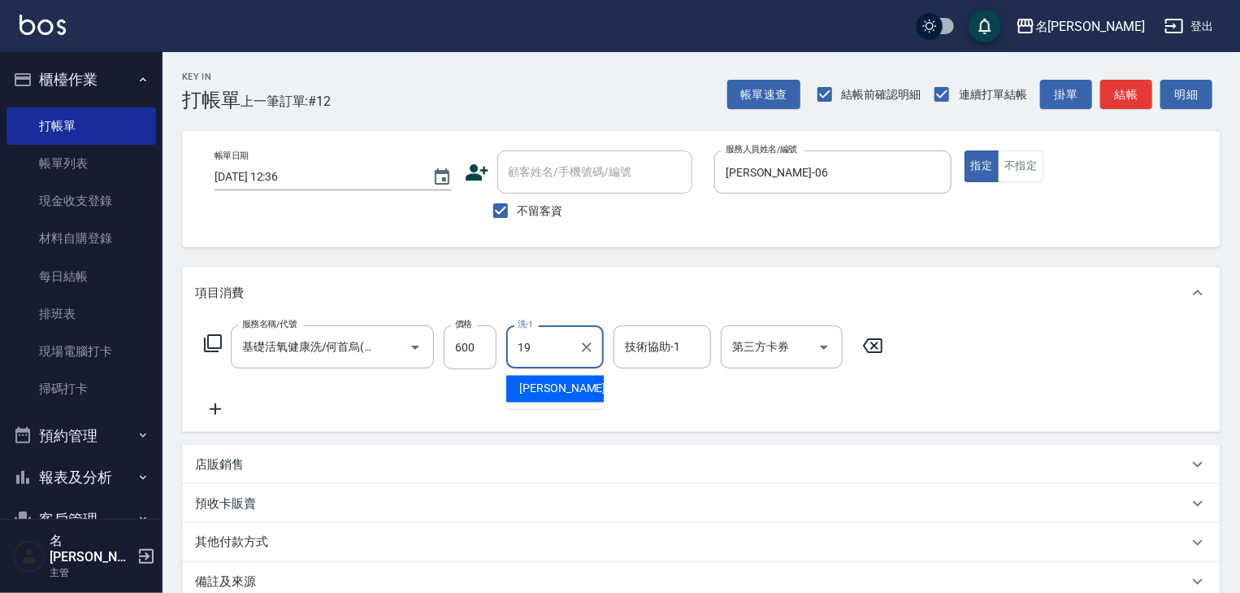
type input "游昕-19"
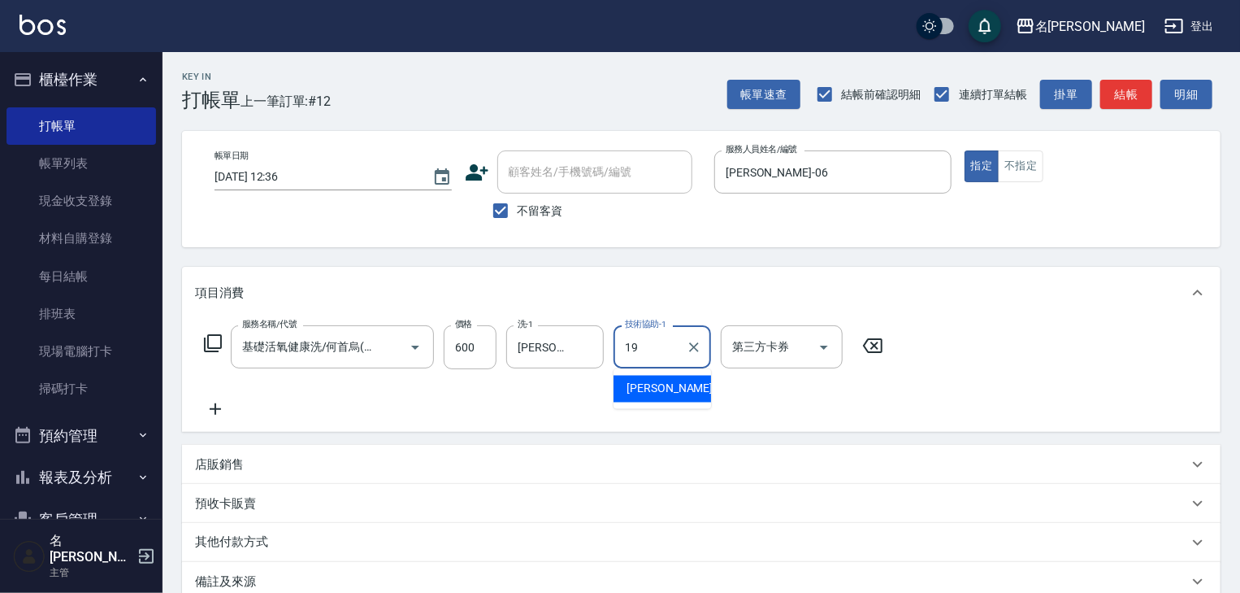
type input "游昕-19"
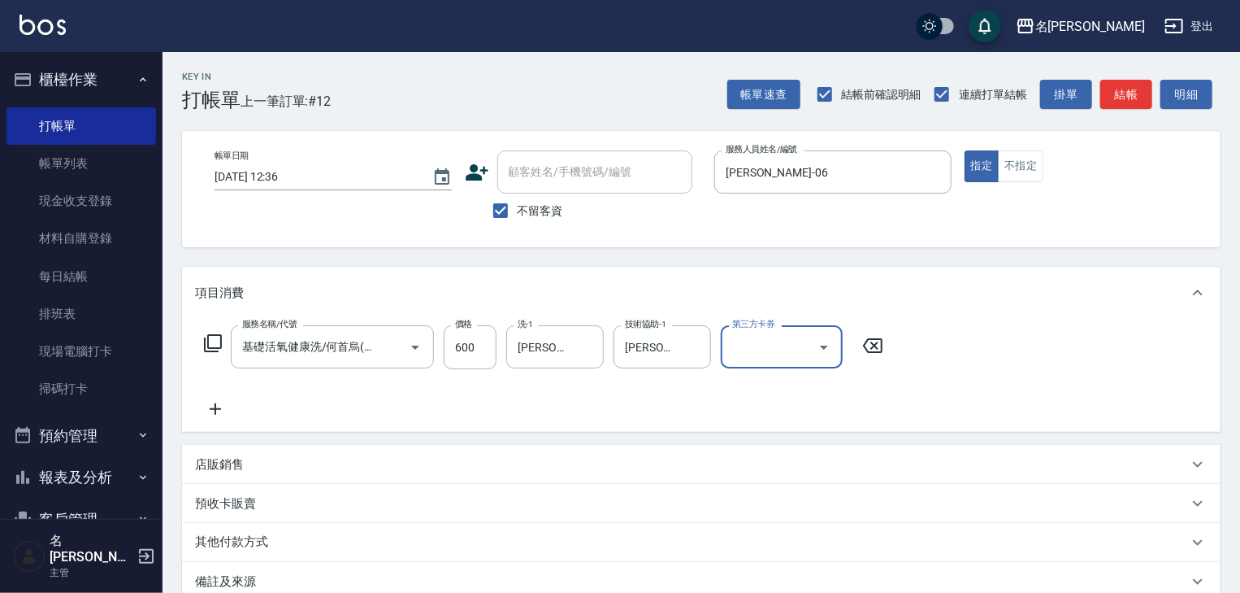
scroll to position [190, 0]
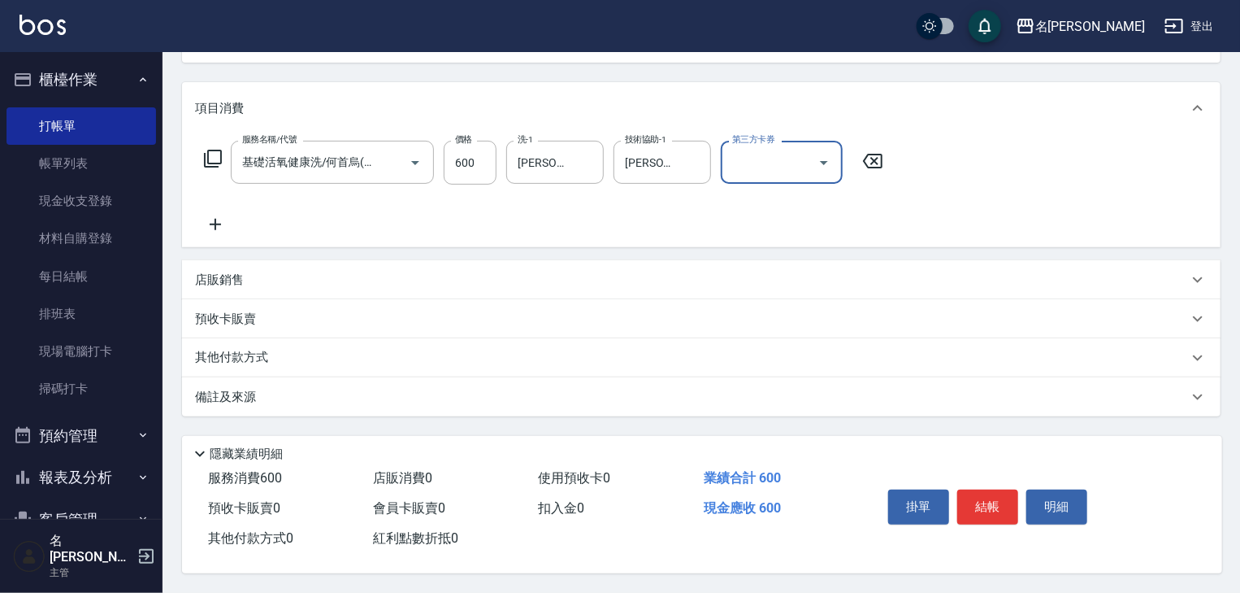
click at [250, 349] on p "其他付款方式" at bounding box center [235, 358] width 81 height 18
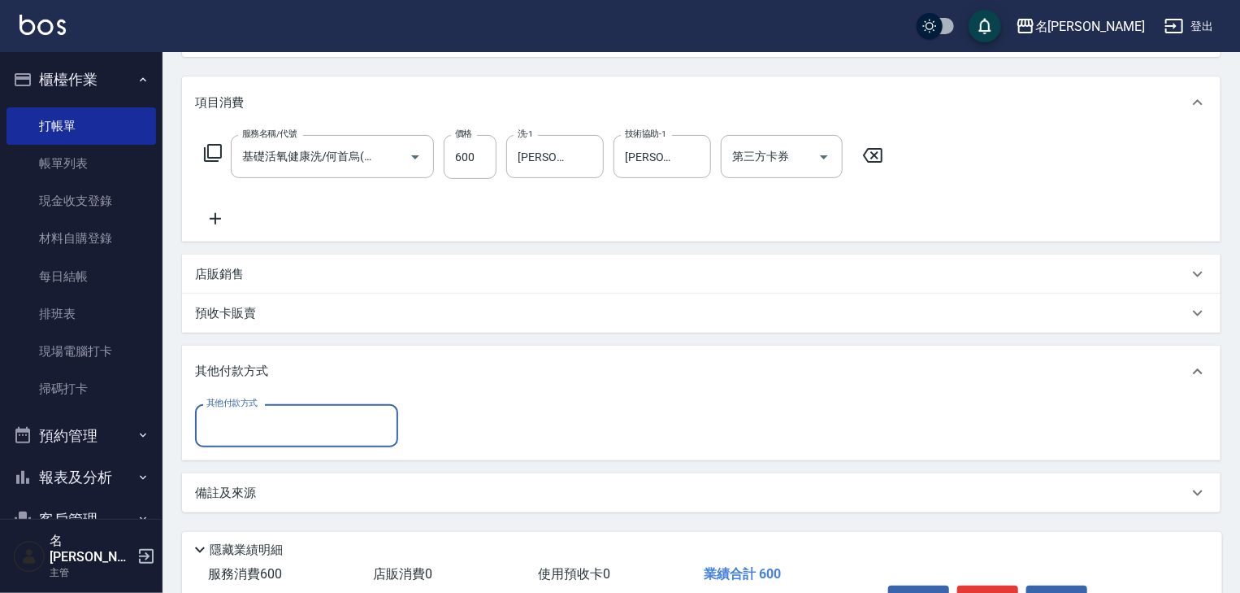
scroll to position [0, 0]
click at [255, 419] on input "其他付款方式" at bounding box center [296, 425] width 189 height 28
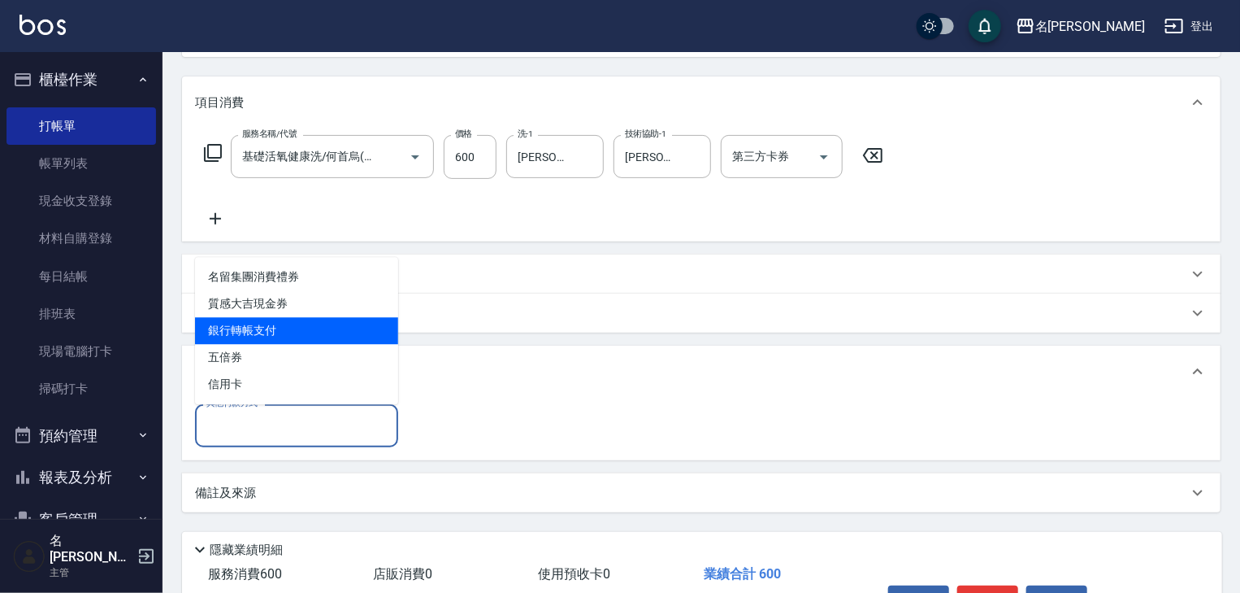
click at [248, 326] on span "銀行轉帳支付" at bounding box center [296, 330] width 203 height 27
type input "銀行轉帳支付"
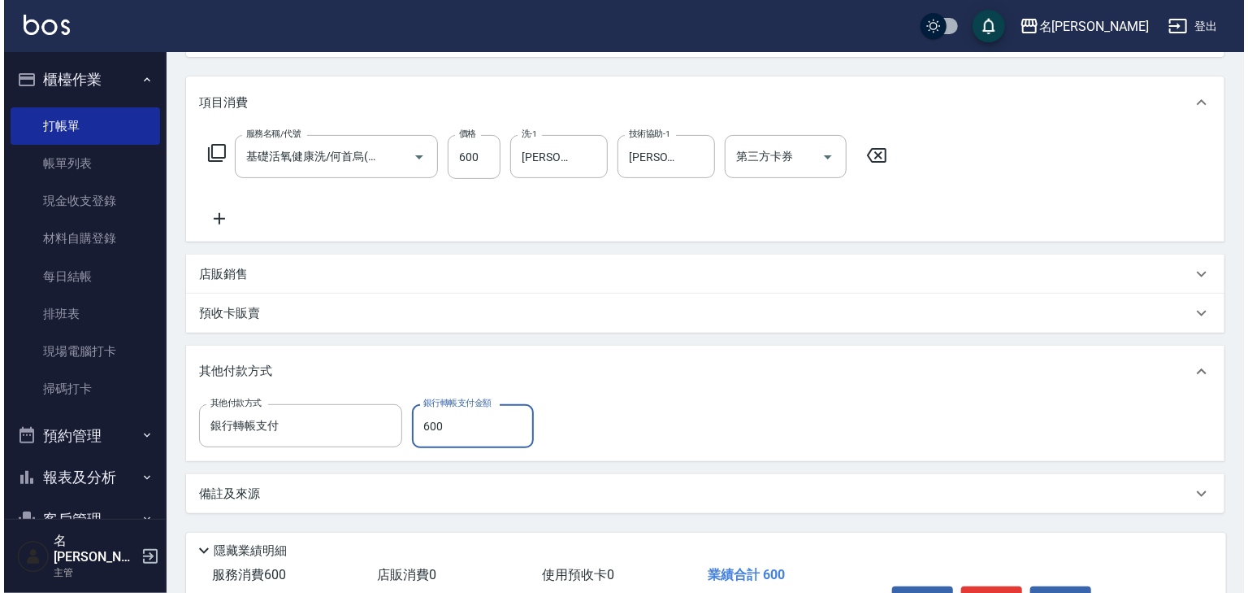
scroll to position [293, 0]
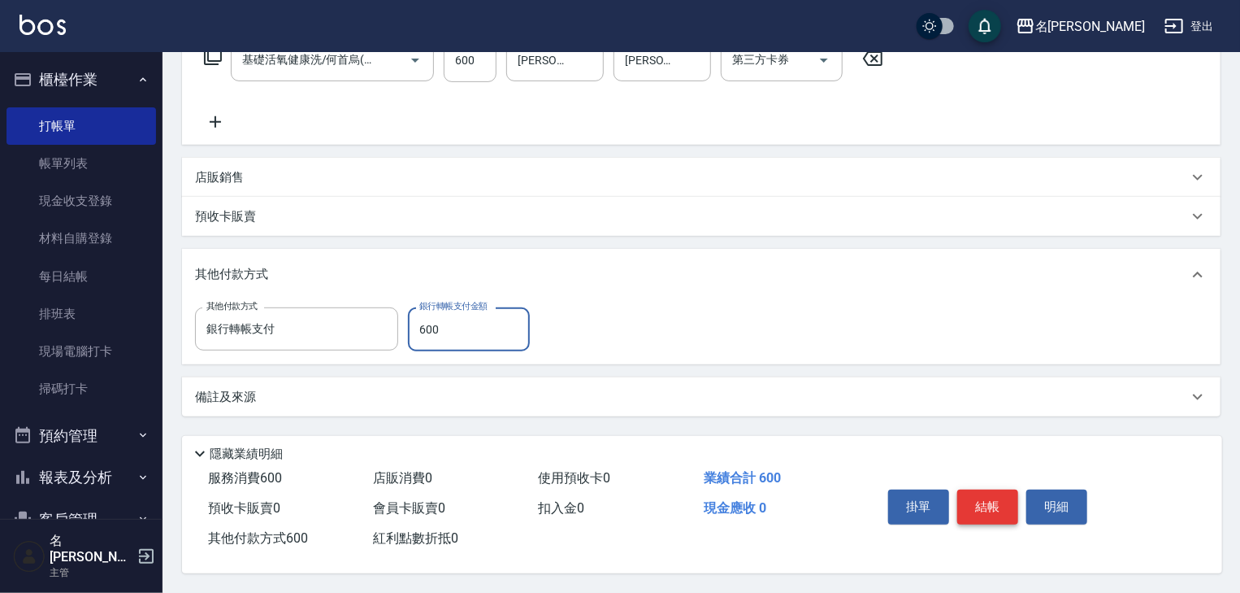
type input "600"
click at [981, 501] on button "結帳" at bounding box center [987, 506] width 61 height 34
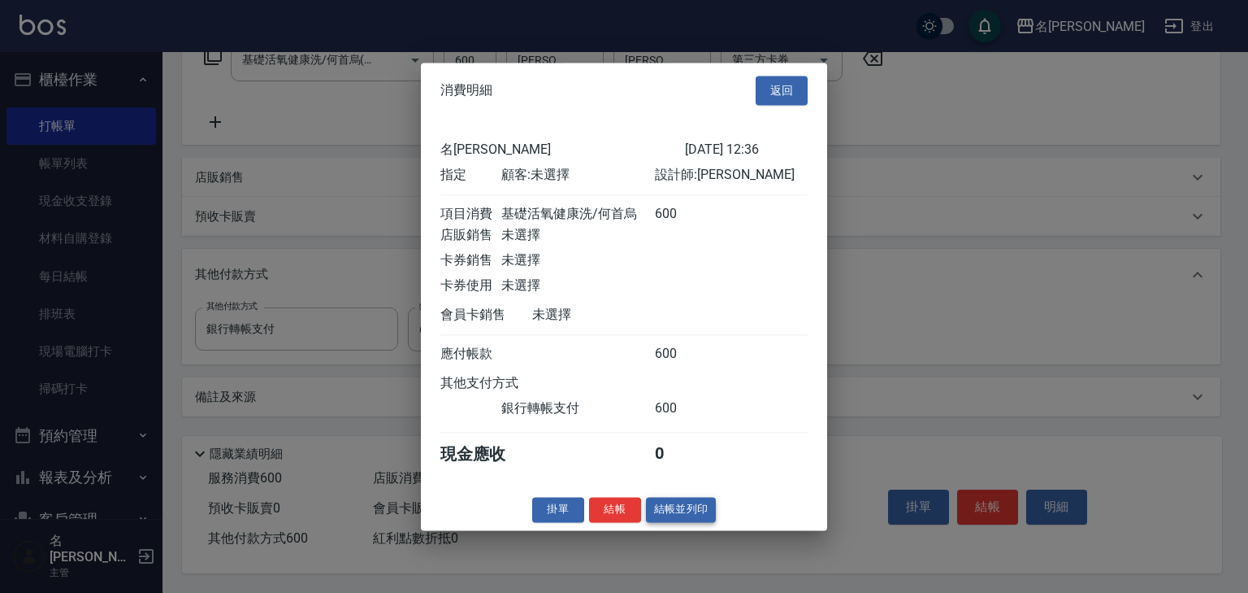
click at [700, 519] on button "結帳並列印" at bounding box center [681, 509] width 71 height 25
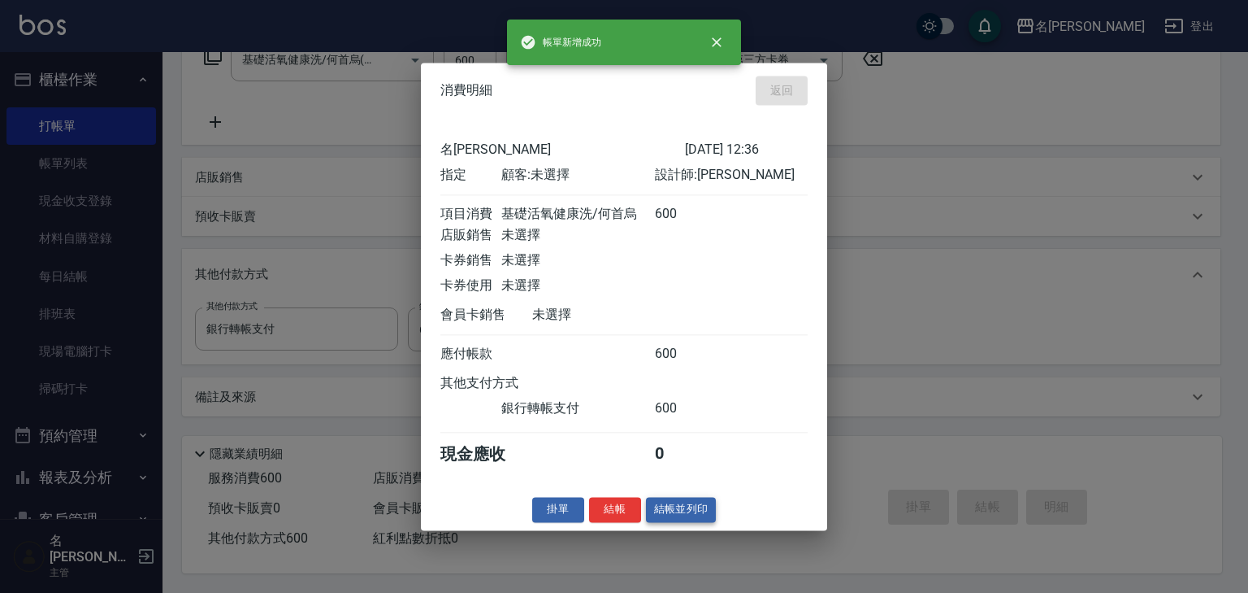
type input "2025/08/19 12:40"
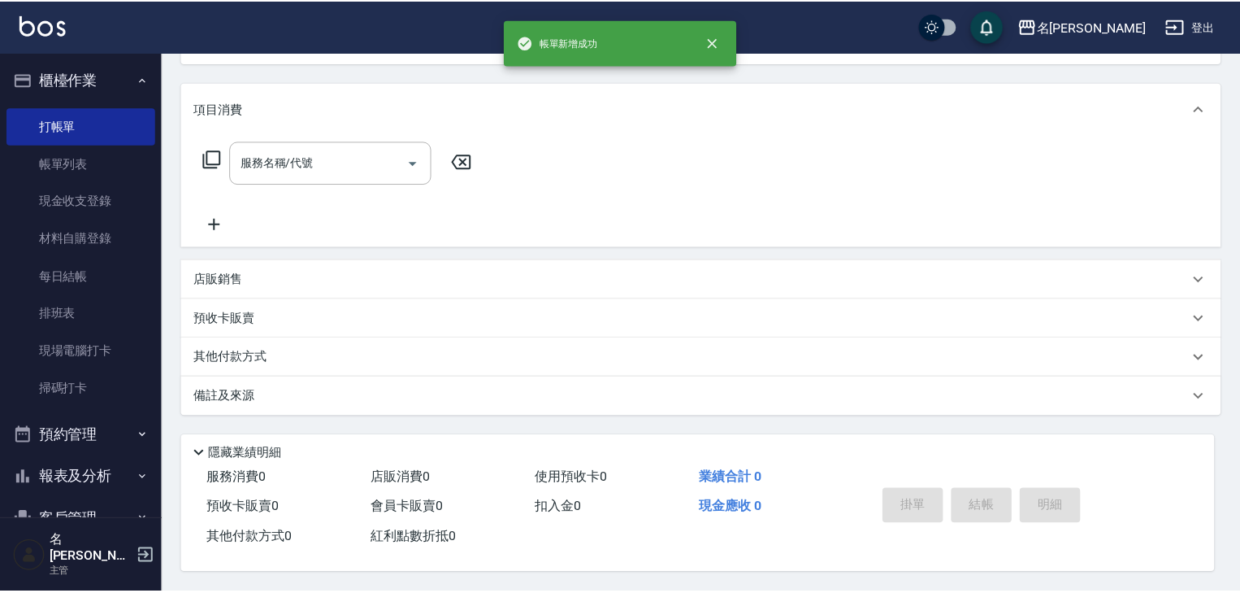
scroll to position [0, 0]
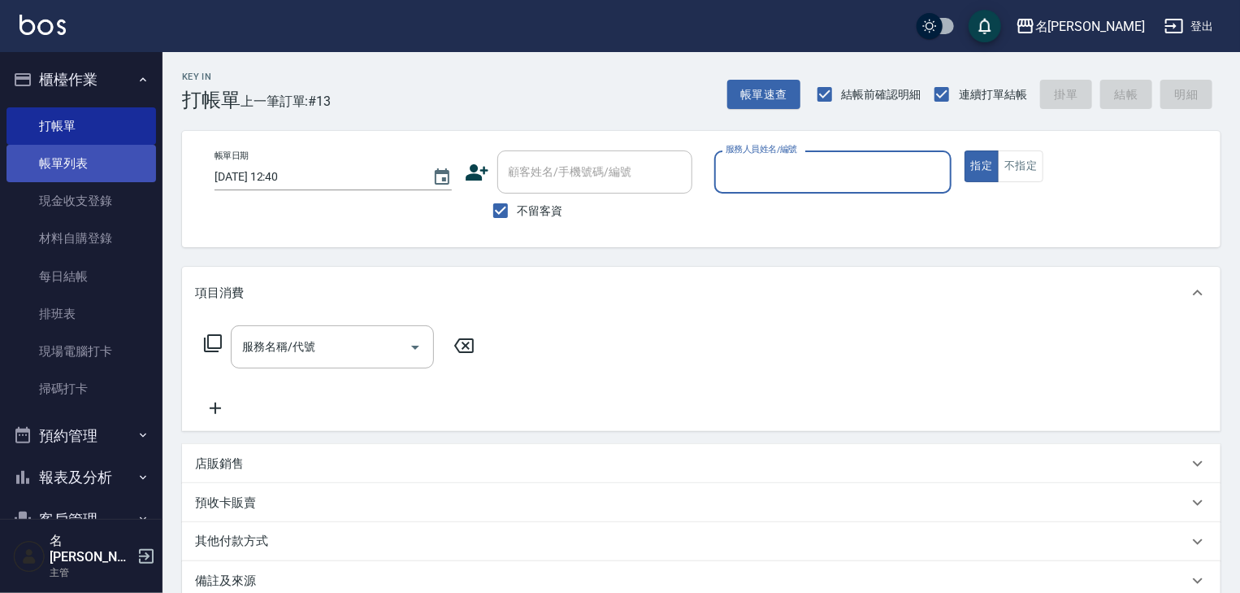
click at [72, 165] on link "帳單列表" at bounding box center [82, 163] width 150 height 37
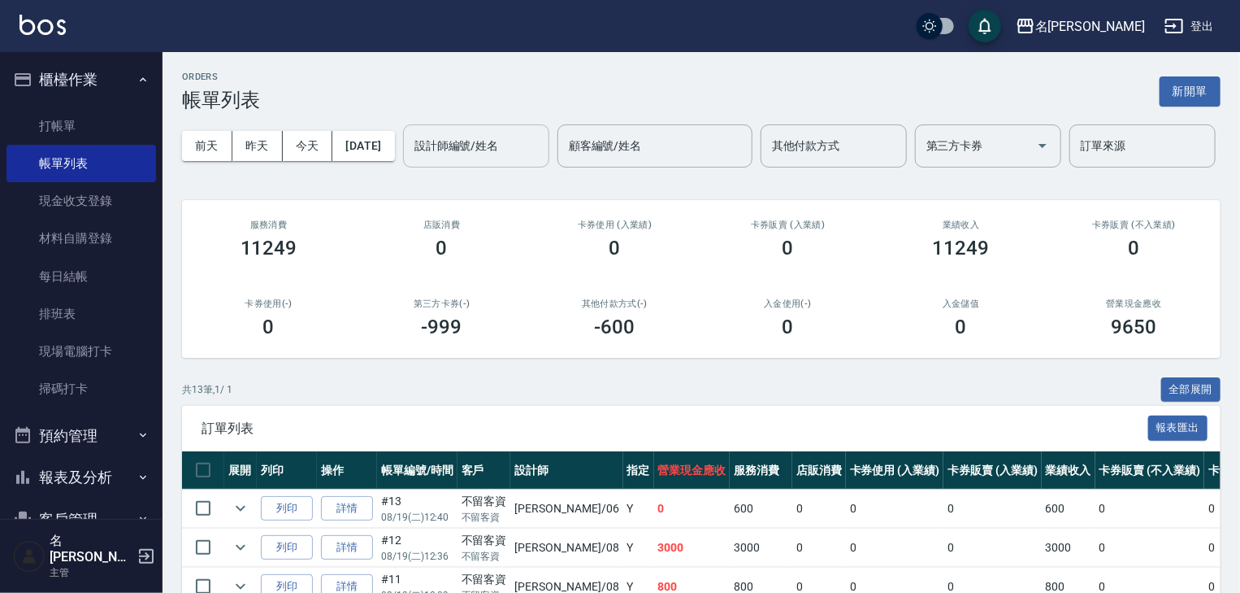
click at [403, 167] on div "設計師編號/姓名 設計師編號/姓名" at bounding box center [476, 145] width 146 height 43
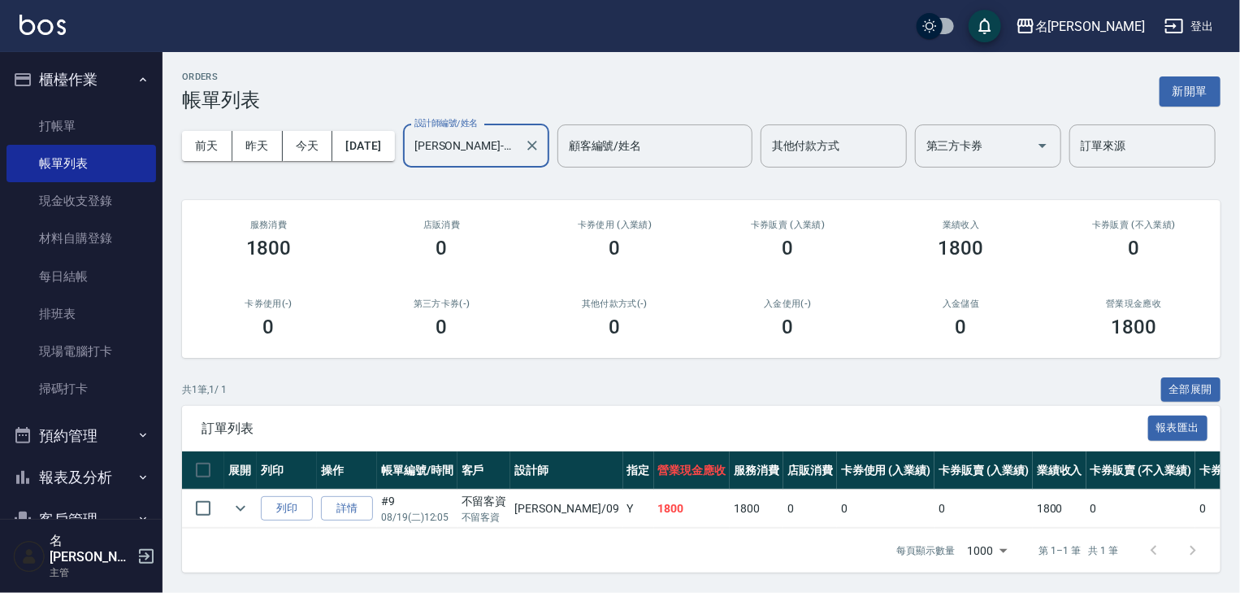
scroll to position [59, 0]
type input "黃于瑄-09"
click at [54, 134] on link "打帳單" at bounding box center [82, 125] width 150 height 37
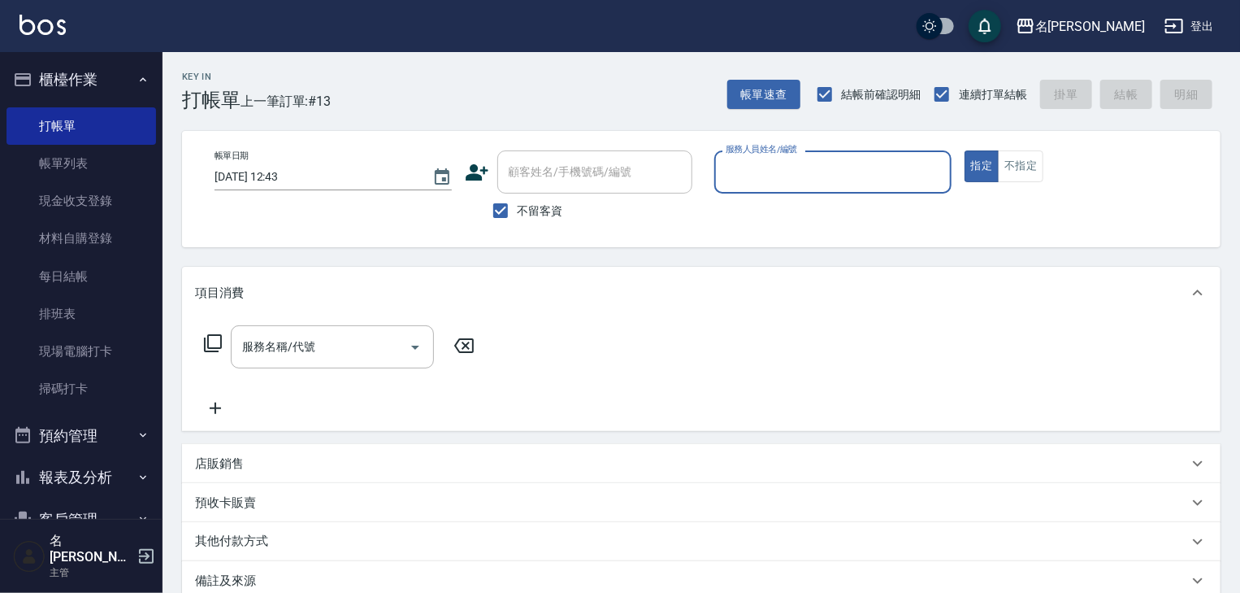
click at [802, 174] on input "服務人員姓名/編號" at bounding box center [833, 172] width 223 height 28
type input "黃于瑄-09"
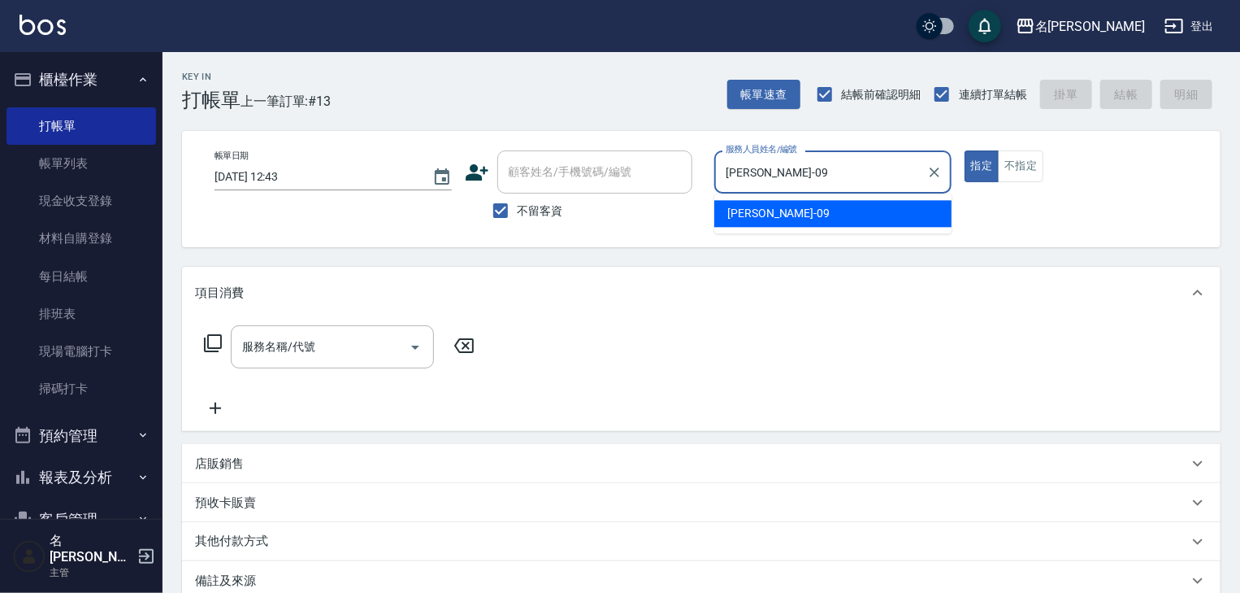
type button "true"
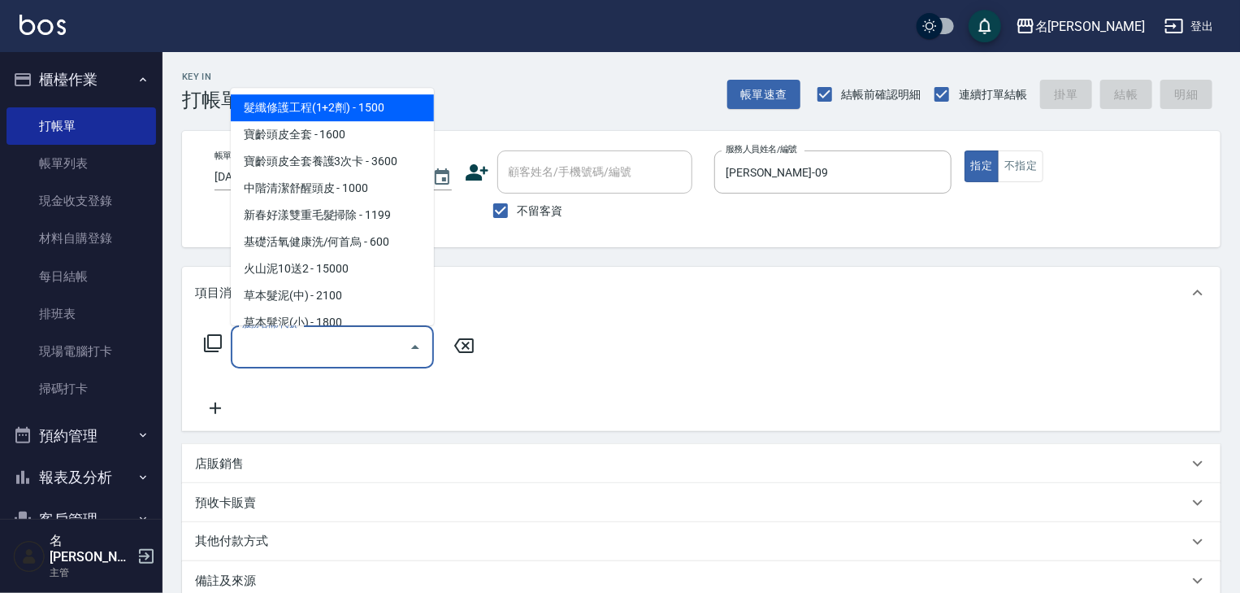
click at [295, 349] on input "服務名稱/代號" at bounding box center [320, 346] width 164 height 28
type input "髮纖修護工程(1+2劑)(101)"
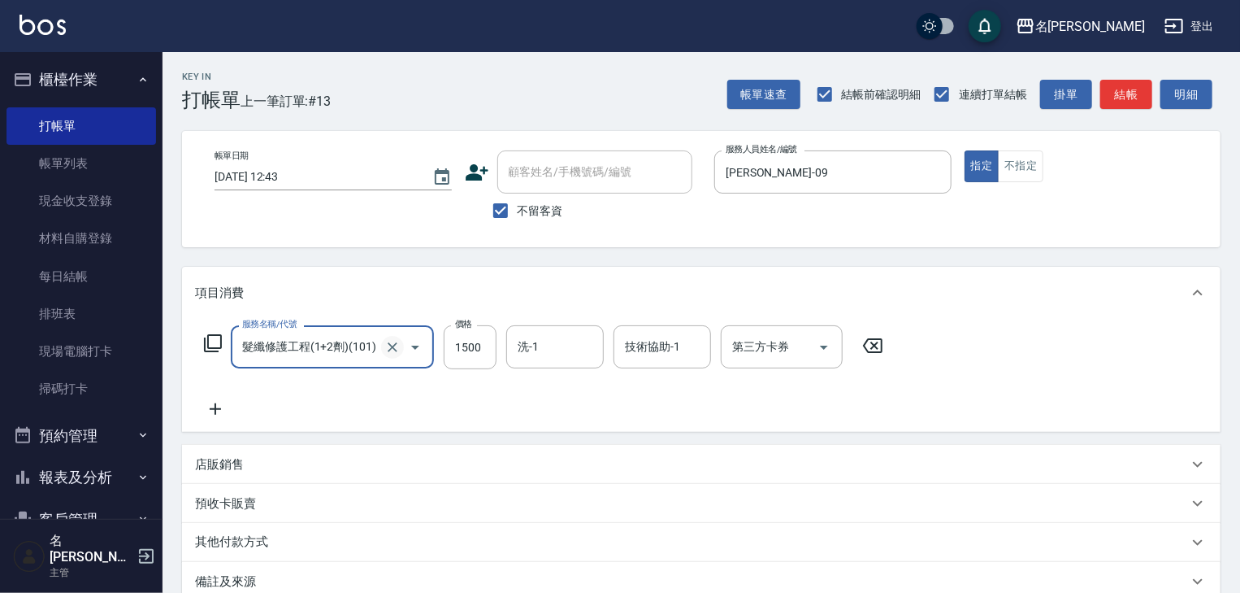
click at [386, 347] on icon "Clear" at bounding box center [392, 347] width 16 height 16
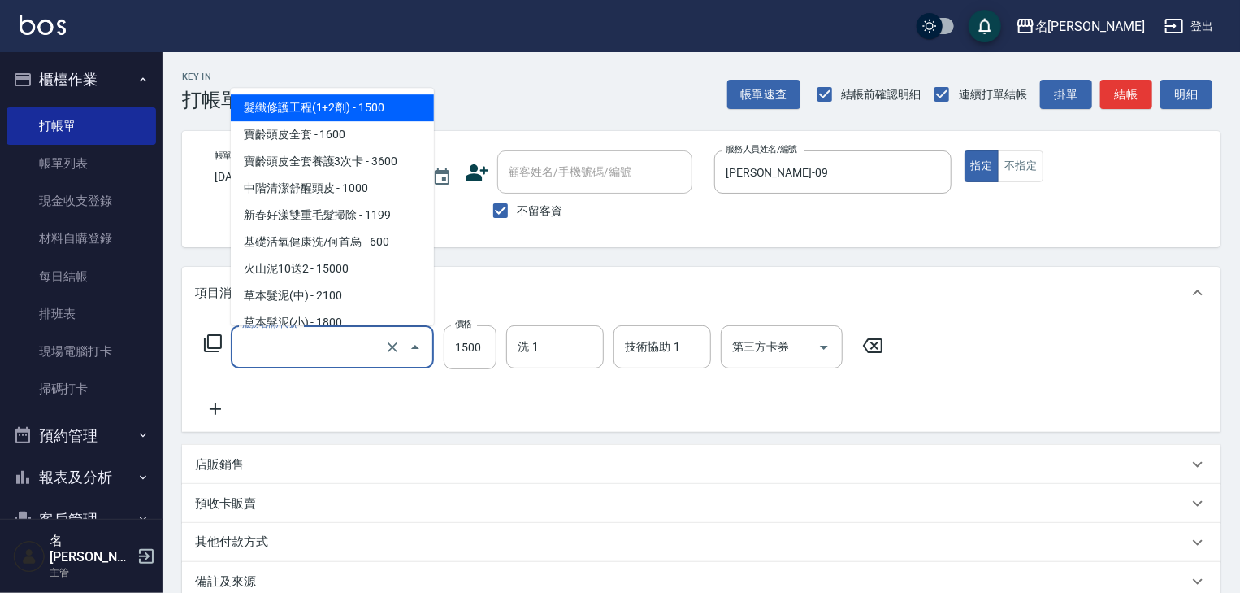
click at [337, 355] on input "服務名稱/代號" at bounding box center [309, 346] width 143 height 28
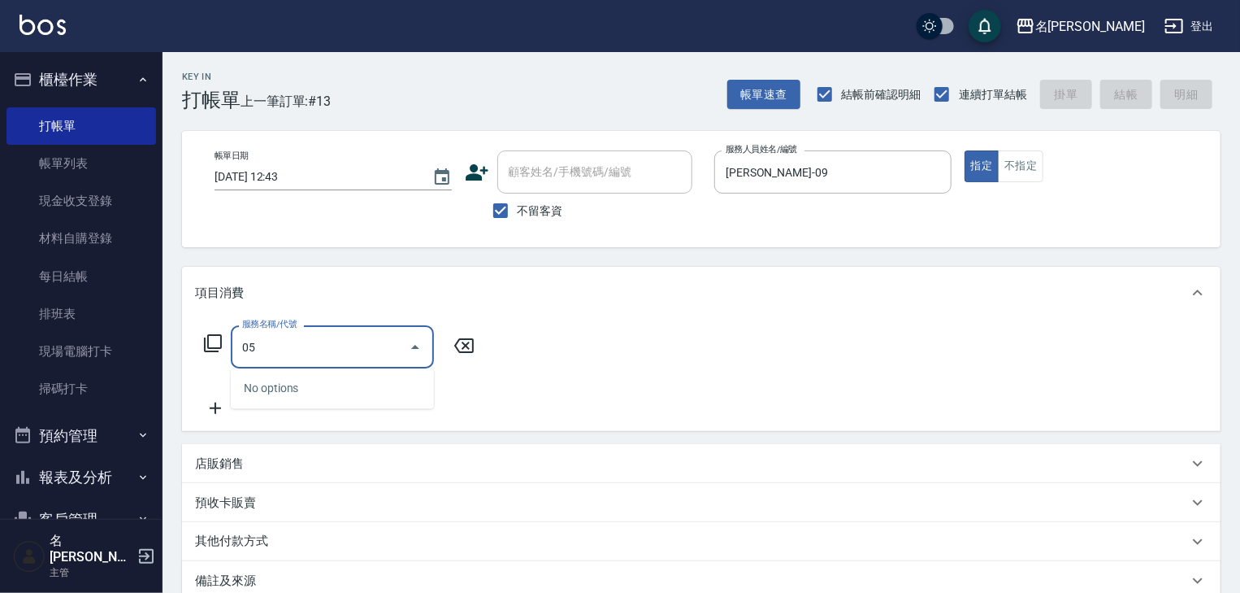
type input "0"
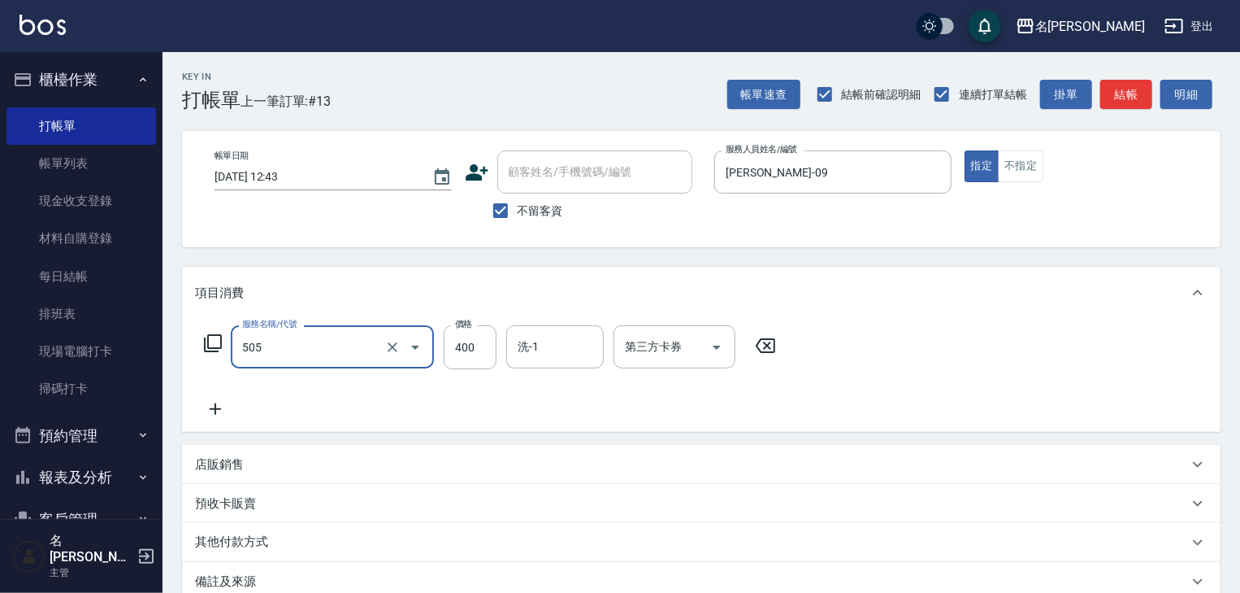
type input "洗髮(505)"
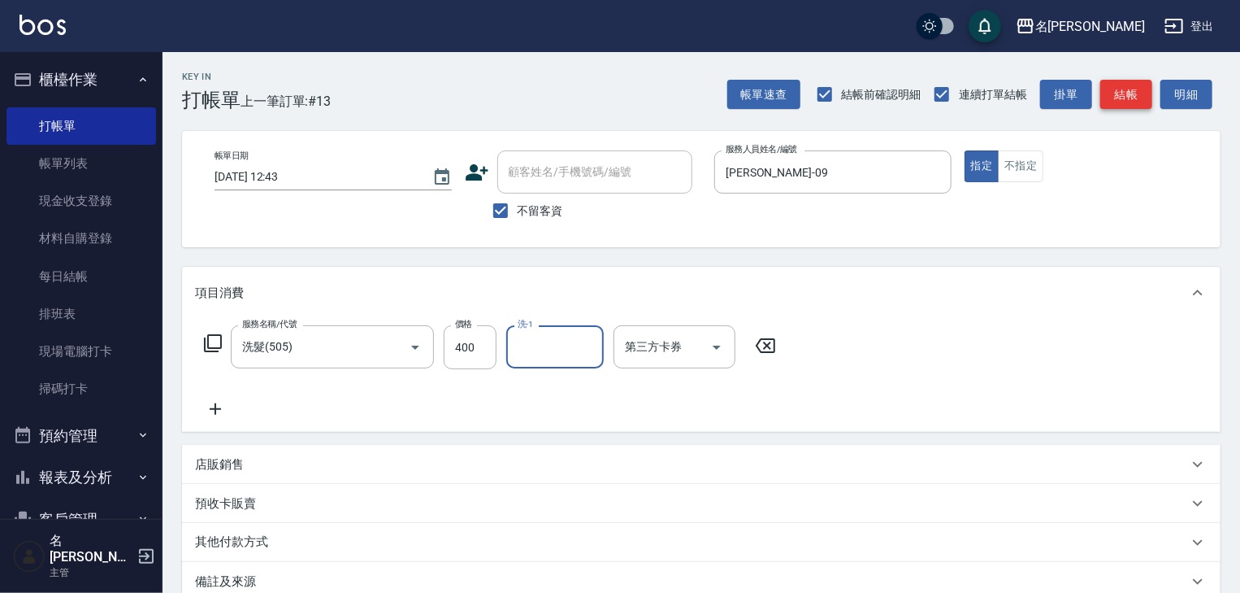
click at [1119, 89] on button "結帳" at bounding box center [1126, 95] width 52 height 30
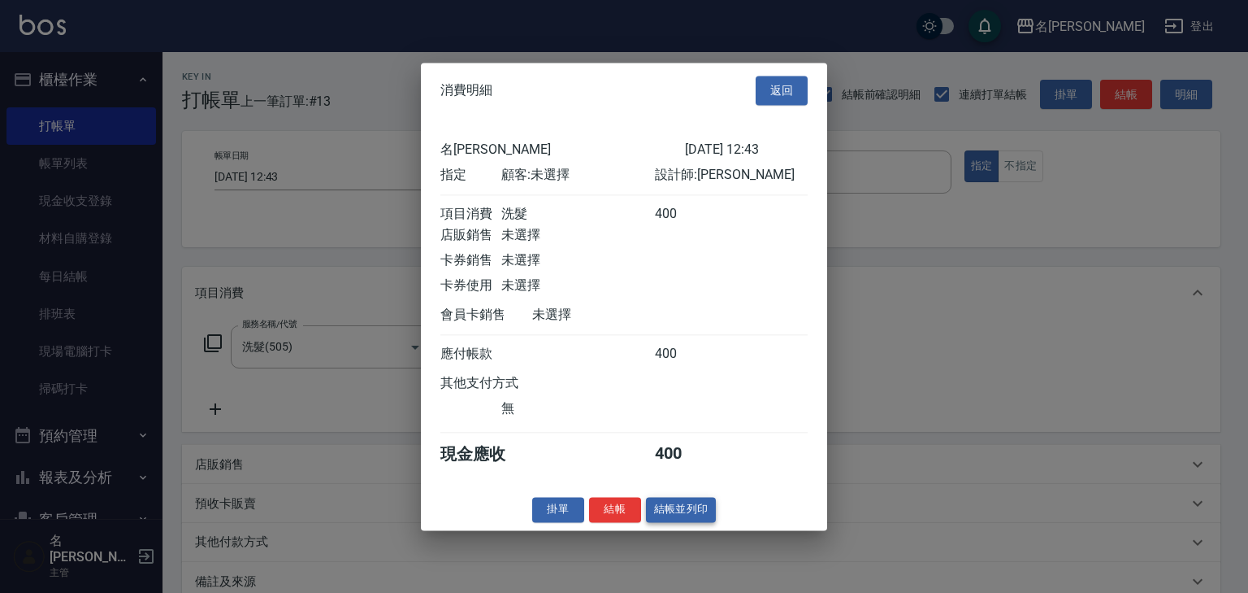
click at [671, 513] on button "結帳並列印" at bounding box center [681, 509] width 71 height 25
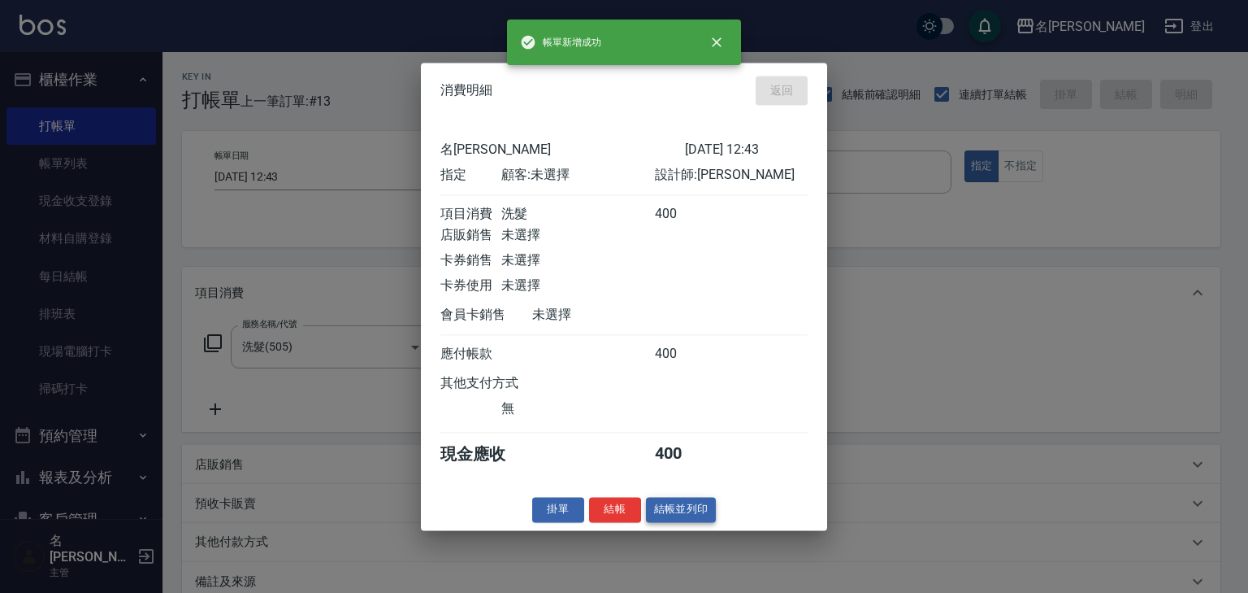
type input "2025/08/19 12:44"
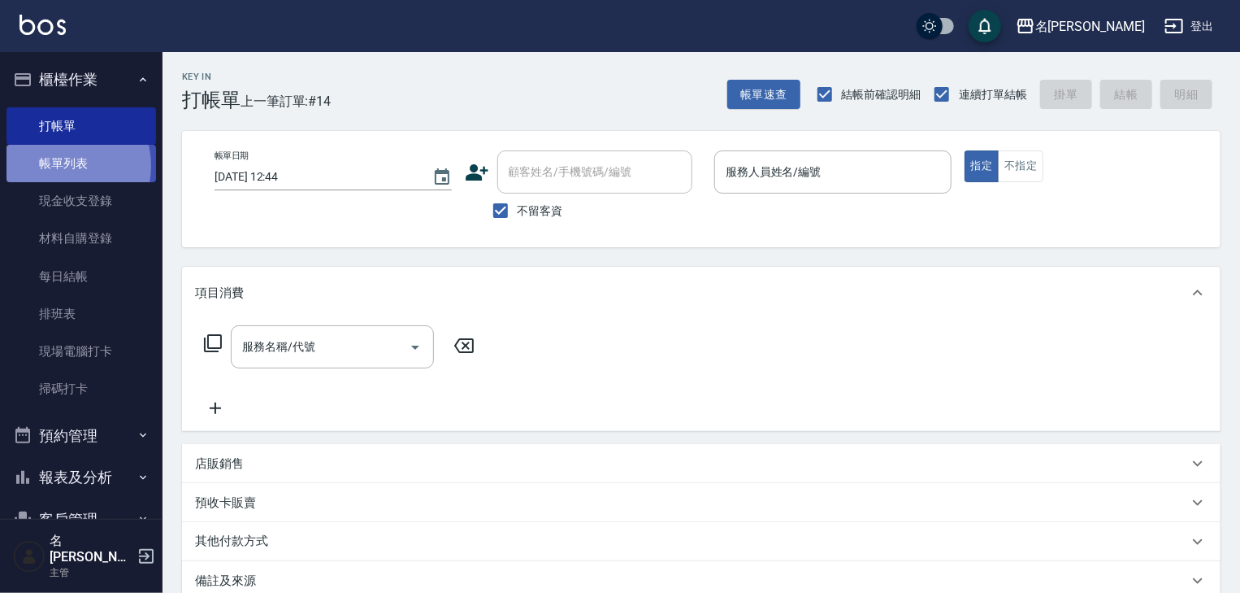
click at [59, 166] on link "帳單列表" at bounding box center [82, 163] width 150 height 37
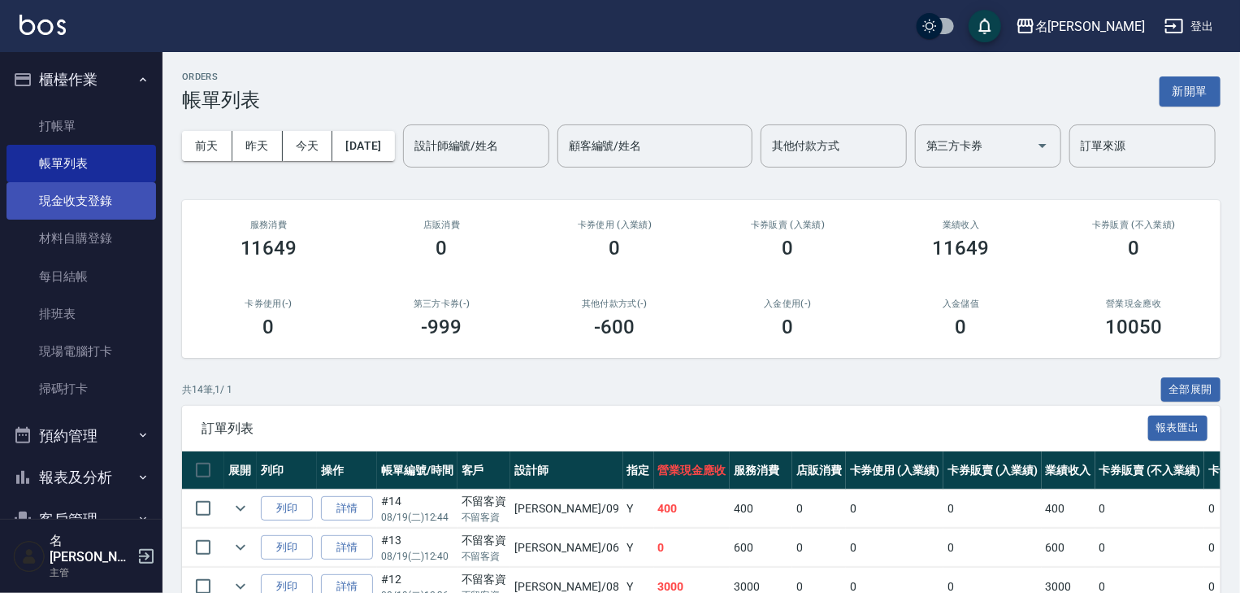
click at [72, 202] on link "現金收支登錄" at bounding box center [82, 200] width 150 height 37
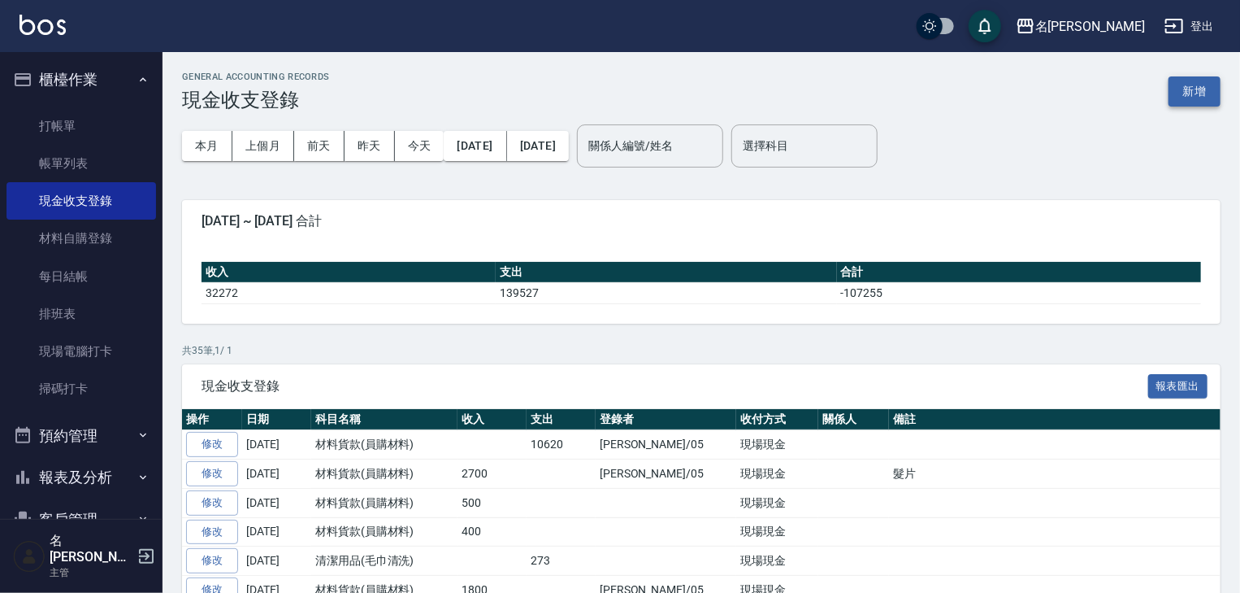
click at [1195, 91] on button "新增" at bounding box center [1195, 91] width 52 height 30
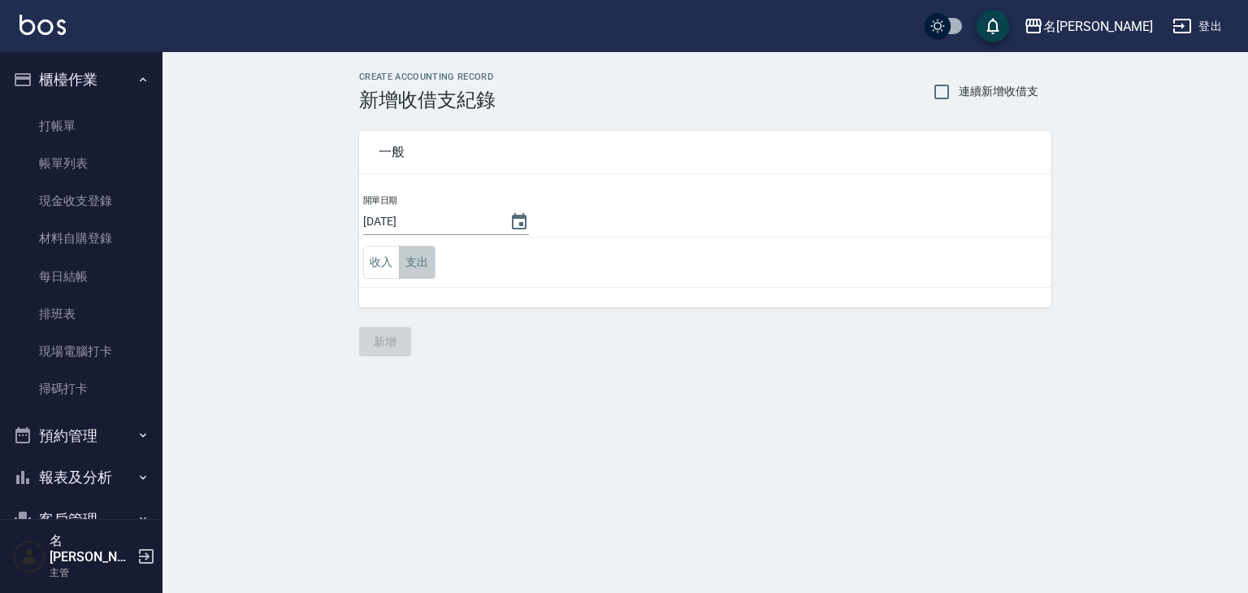
click at [424, 255] on button "支出" at bounding box center [417, 261] width 37 height 33
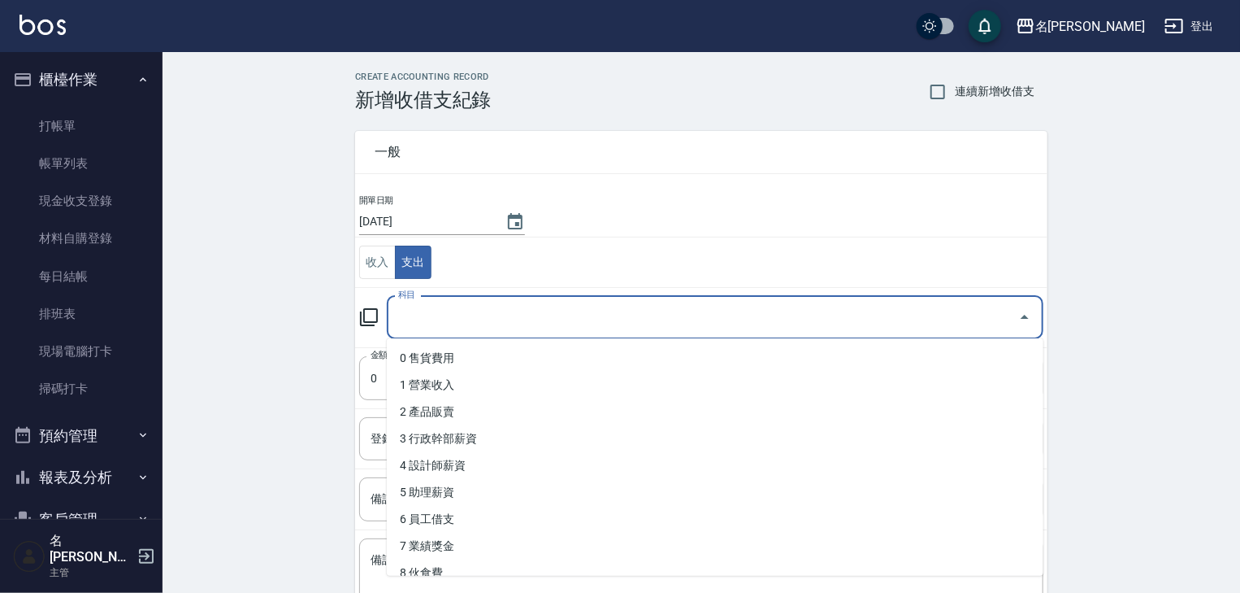
click at [434, 326] on input "科目" at bounding box center [703, 317] width 618 height 28
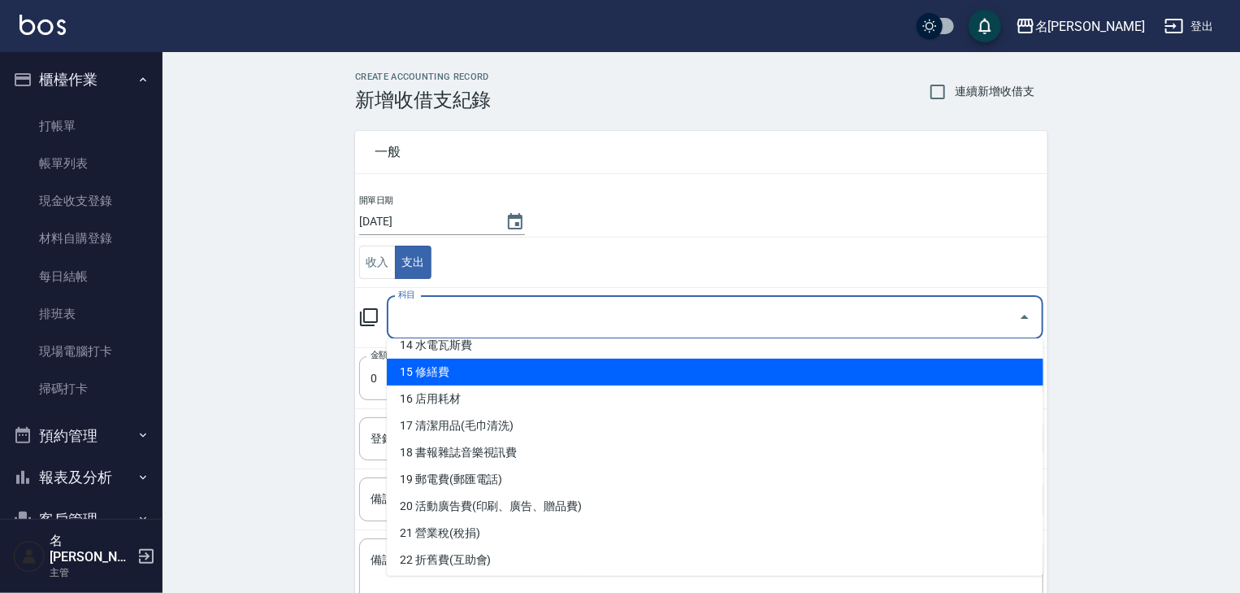
scroll to position [562, 0]
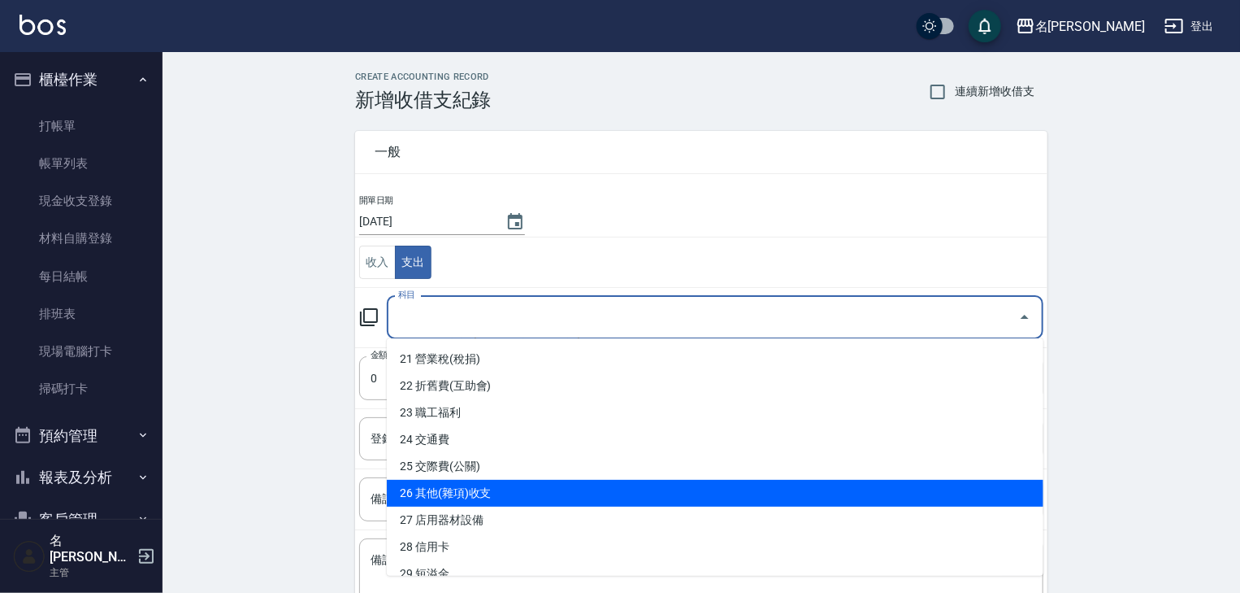
click at [493, 497] on li "26 其他(雜項)收支" at bounding box center [715, 493] width 657 height 27
type input "26 其他(雜項)收支"
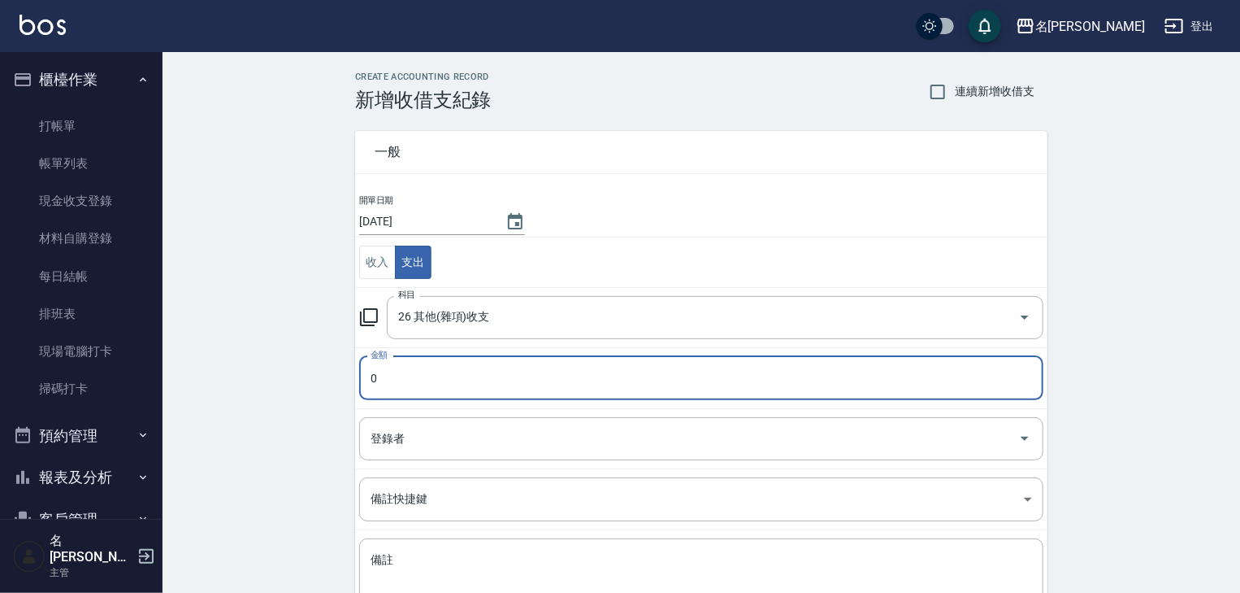
click at [411, 384] on input "0" at bounding box center [701, 378] width 684 height 44
type input "0350"
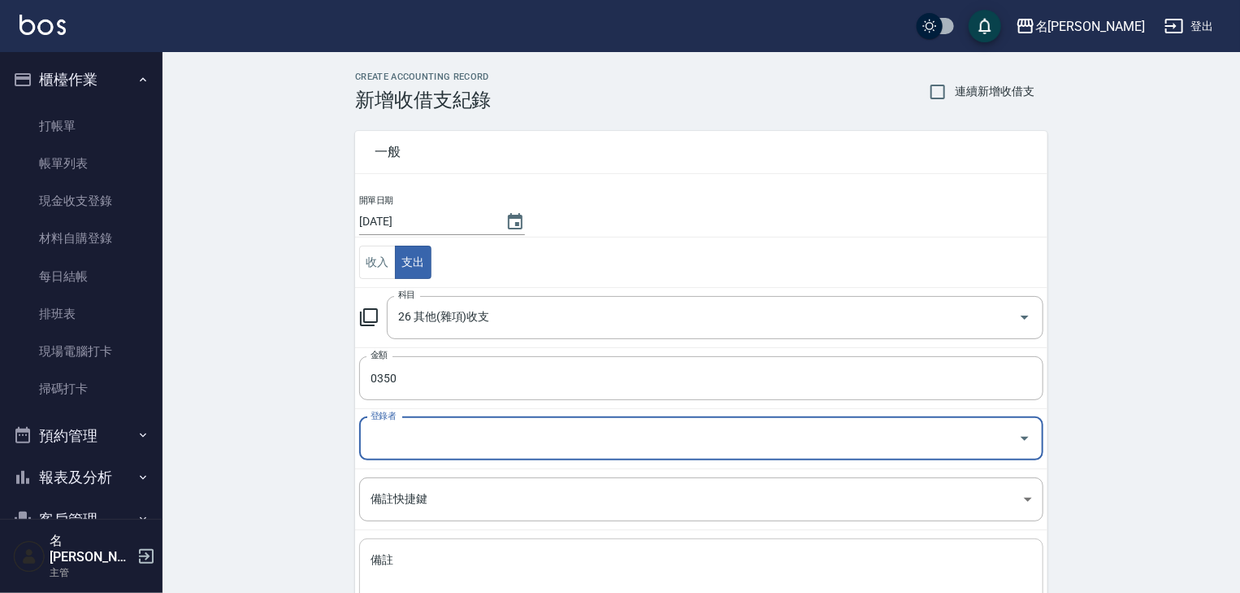
click at [391, 558] on textarea "備註" at bounding box center [702, 579] width 662 height 55
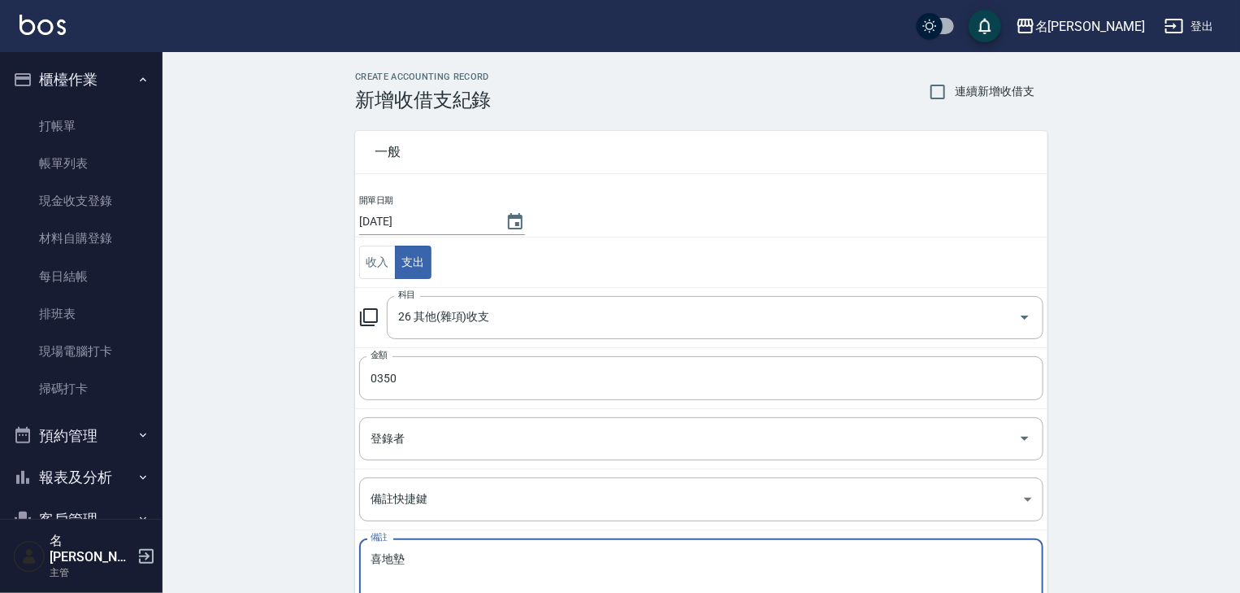
click at [379, 555] on textarea "喜地墊" at bounding box center [702, 579] width 662 height 55
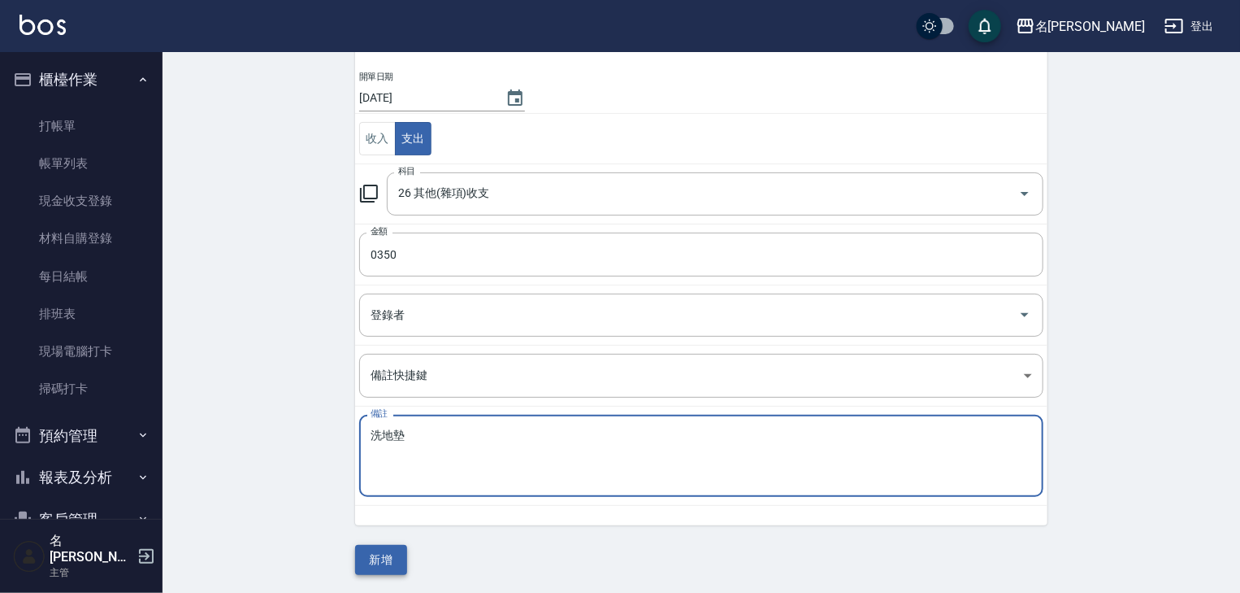
type textarea "洗地墊"
click at [374, 559] on button "新增" at bounding box center [381, 560] width 52 height 30
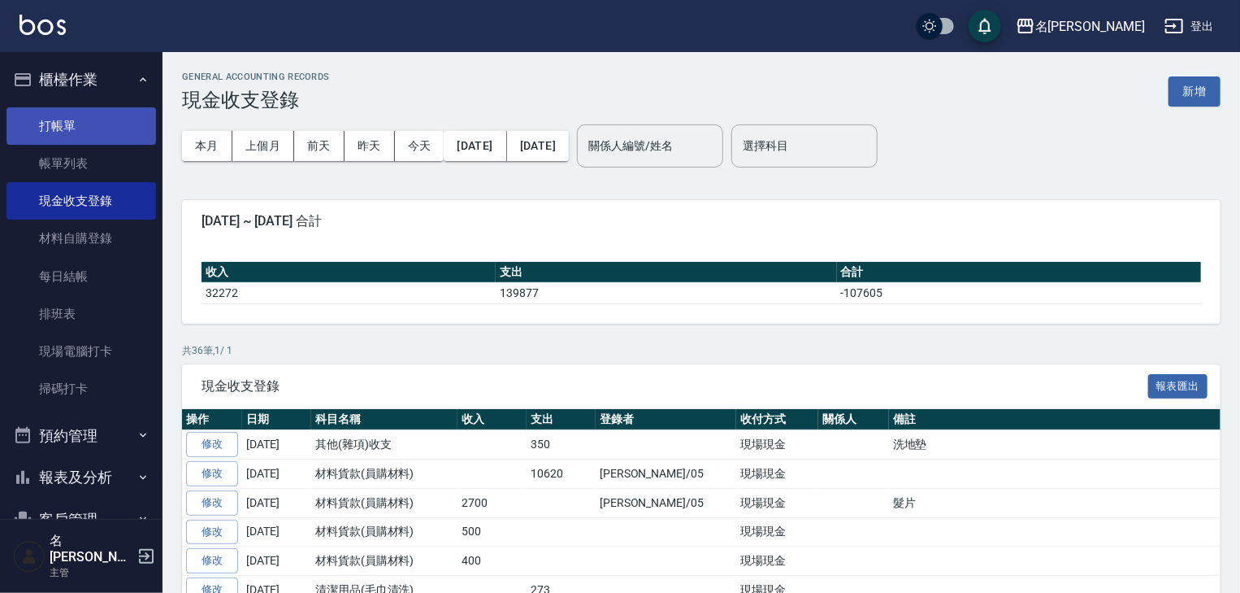
click at [59, 128] on link "打帳單" at bounding box center [82, 125] width 150 height 37
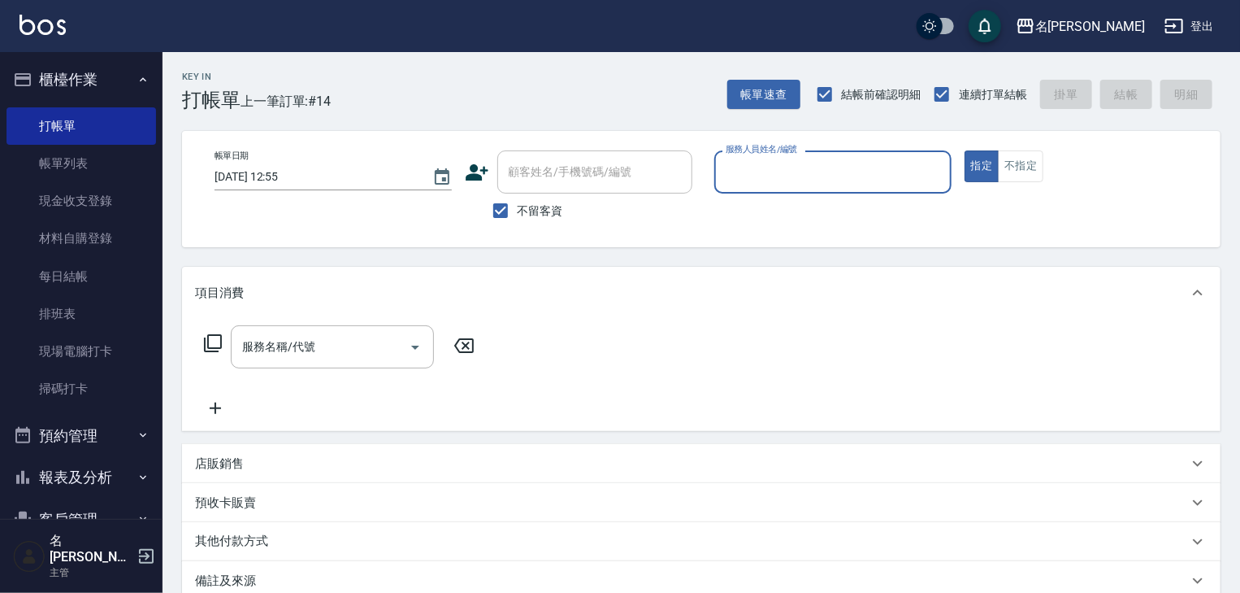
click at [765, 168] on input "服務人員姓名/編號" at bounding box center [833, 172] width 223 height 28
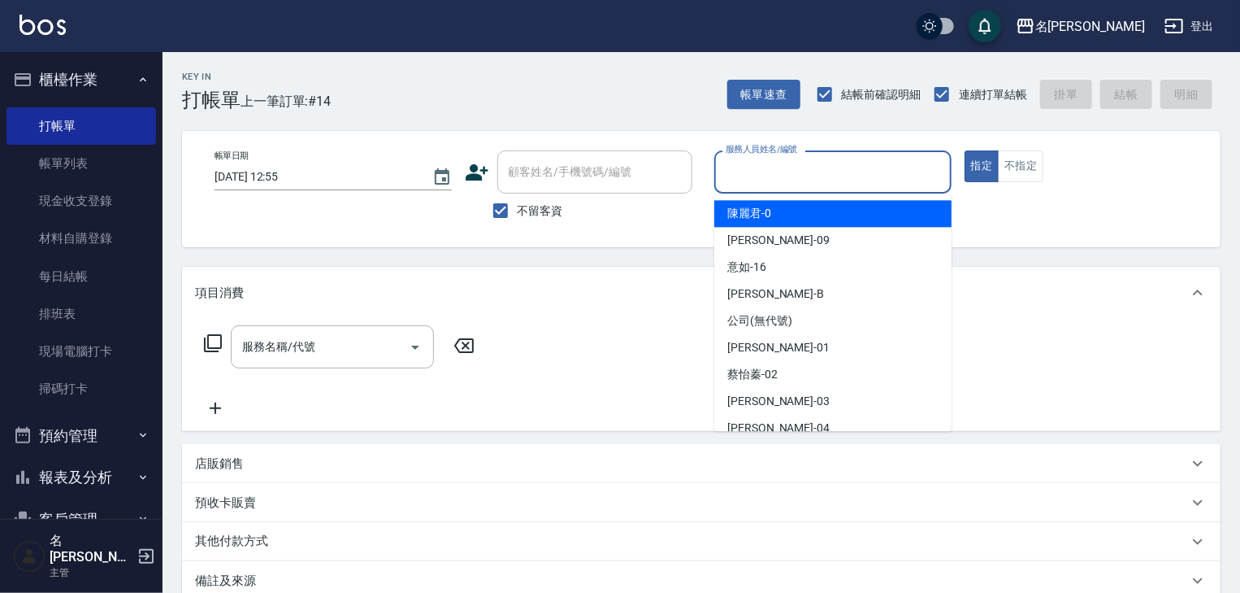
type input "ㄆ"
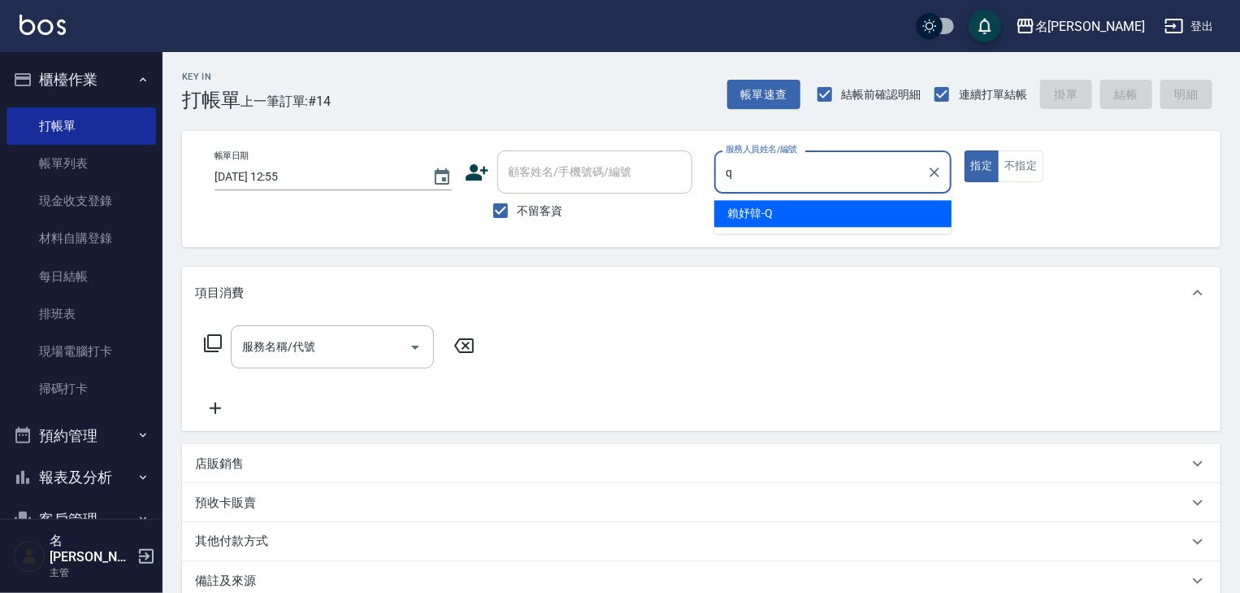
type input "賴妤韓-Q"
type button "true"
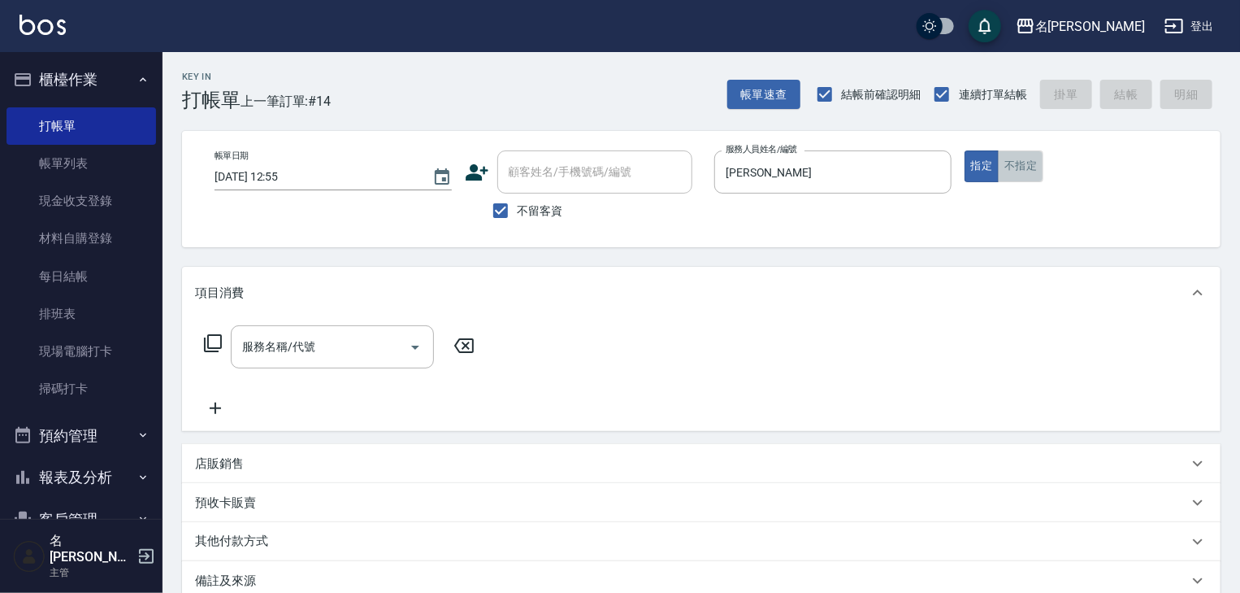
click at [1031, 163] on button "不指定" at bounding box center [1021, 166] width 46 height 32
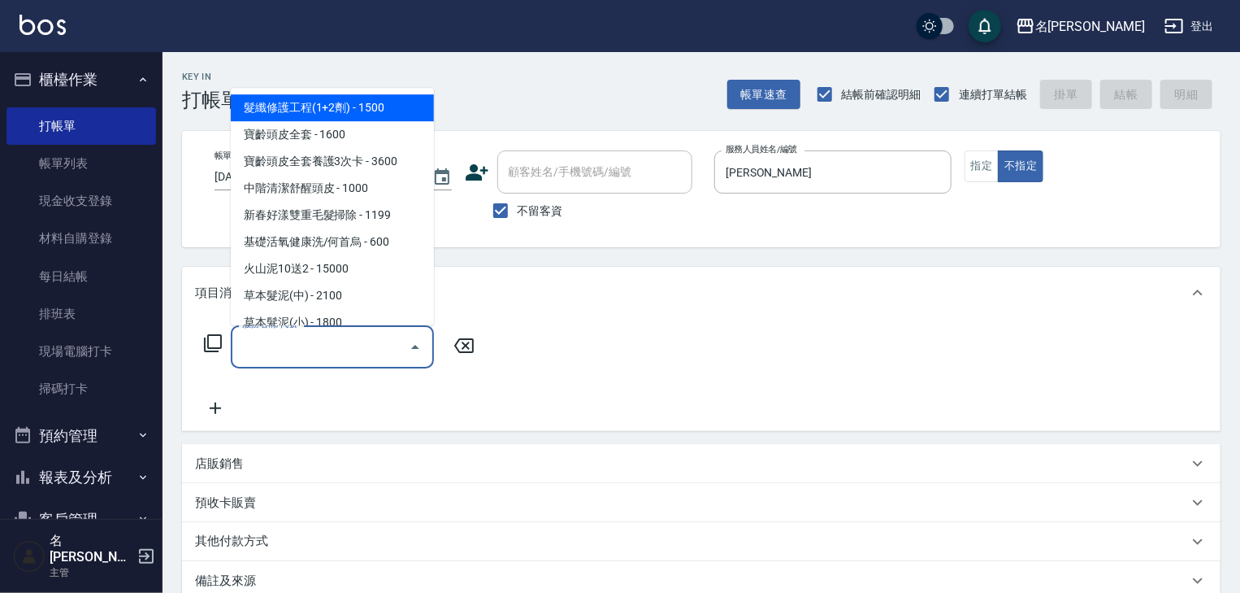
click at [323, 353] on input "服務名稱/代號" at bounding box center [320, 346] width 164 height 28
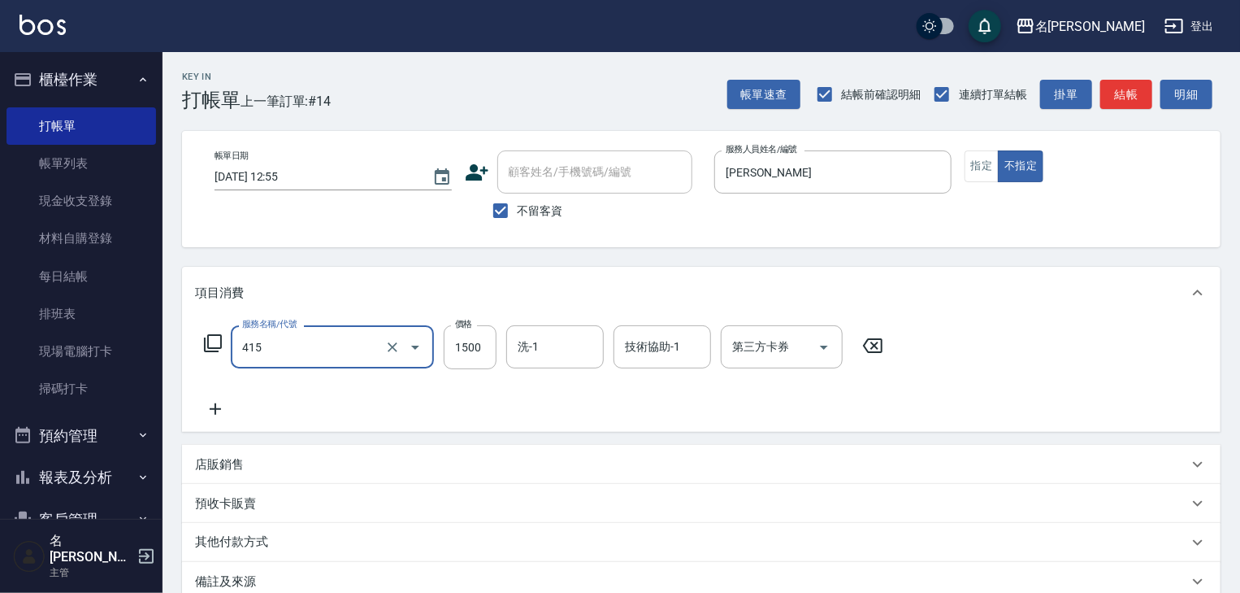
type input "染髮1500↑(415)"
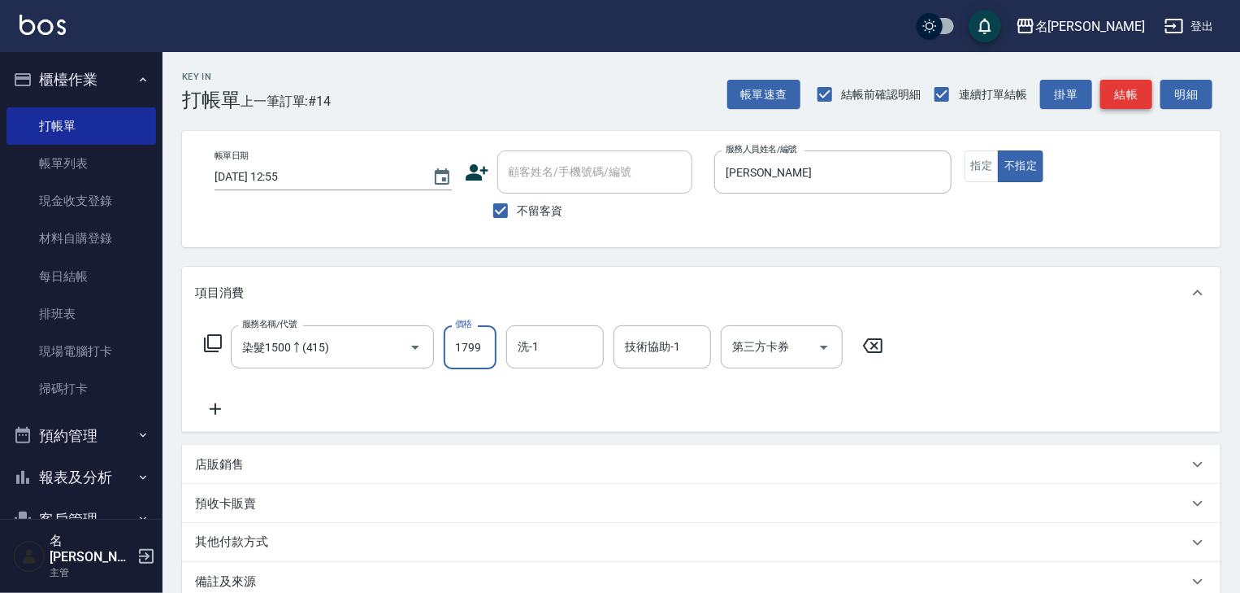
type input "1799"
click at [1120, 98] on button "結帳" at bounding box center [1126, 95] width 52 height 30
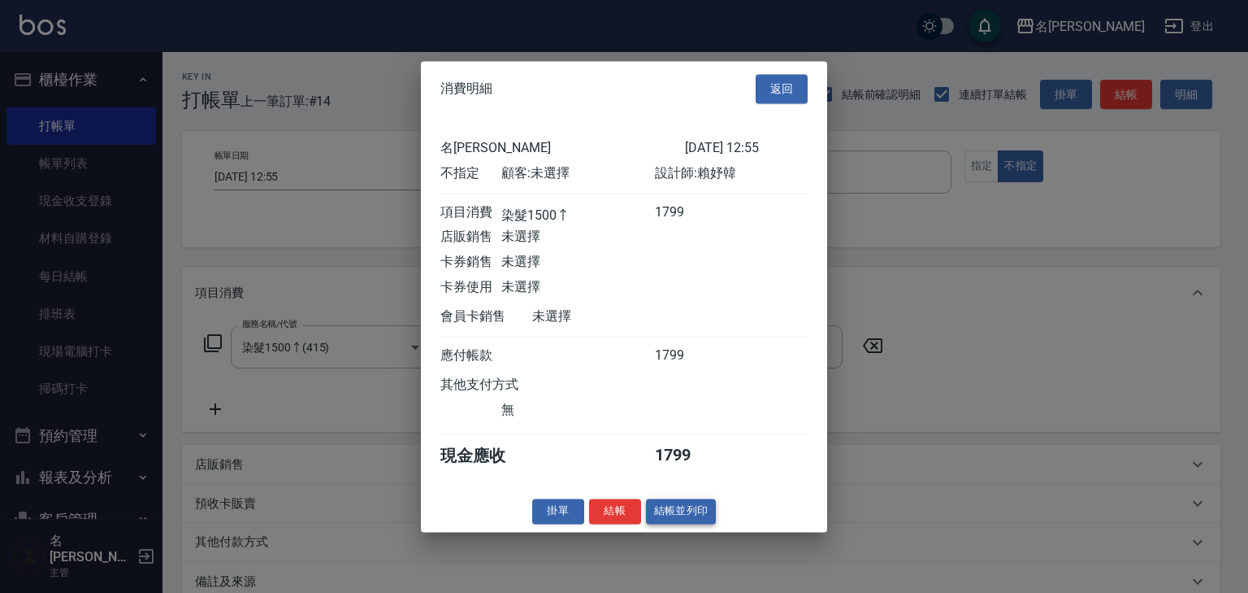
click at [686, 518] on button "結帳並列印" at bounding box center [681, 510] width 71 height 25
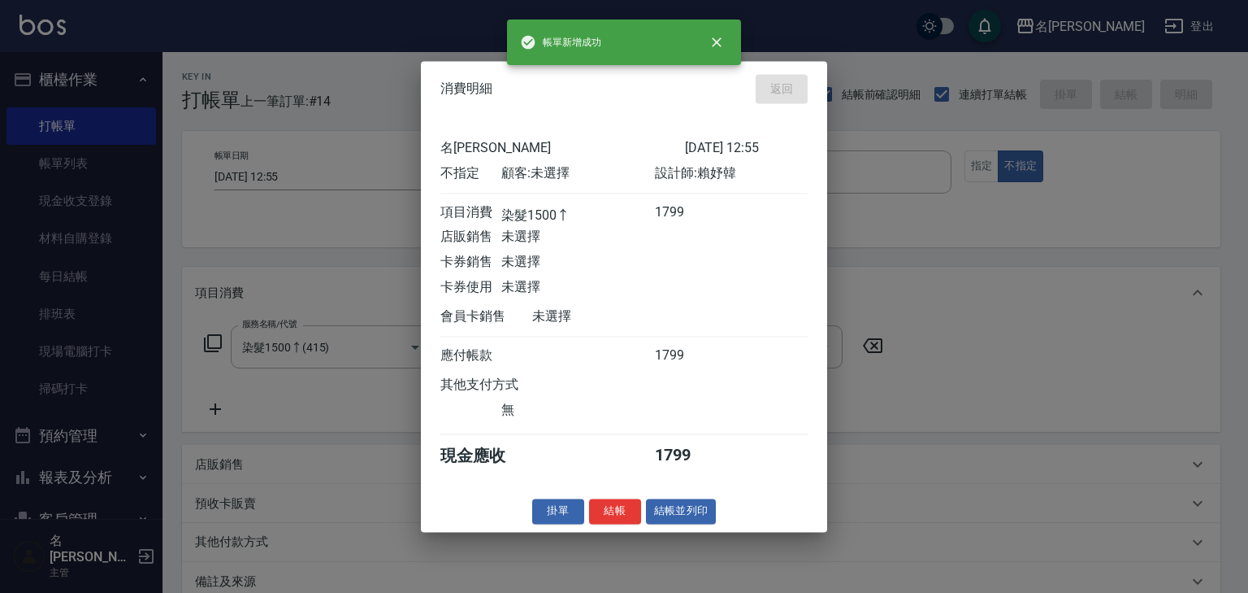
type input "2025/08/19 13:02"
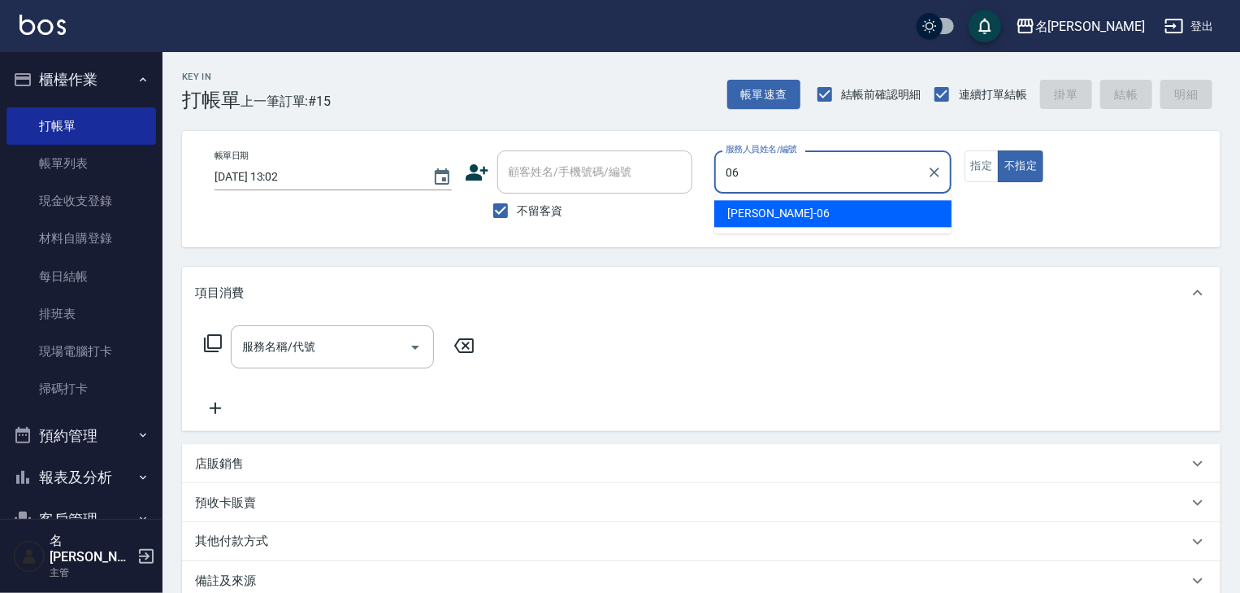
type input "[PERSON_NAME]-06"
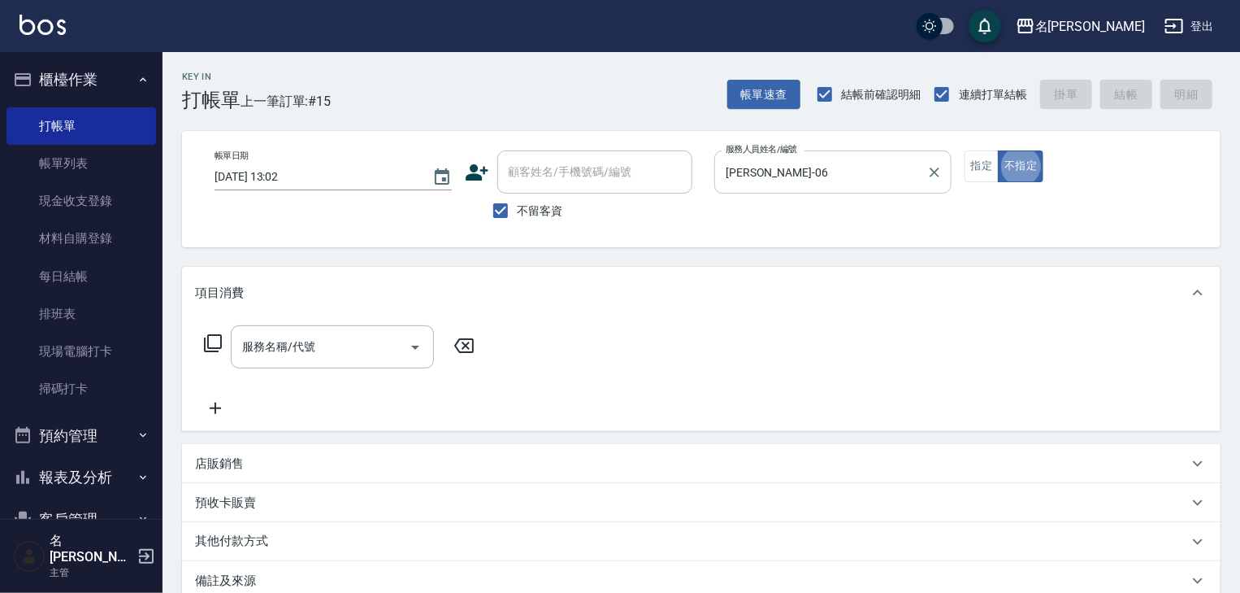
type button "false"
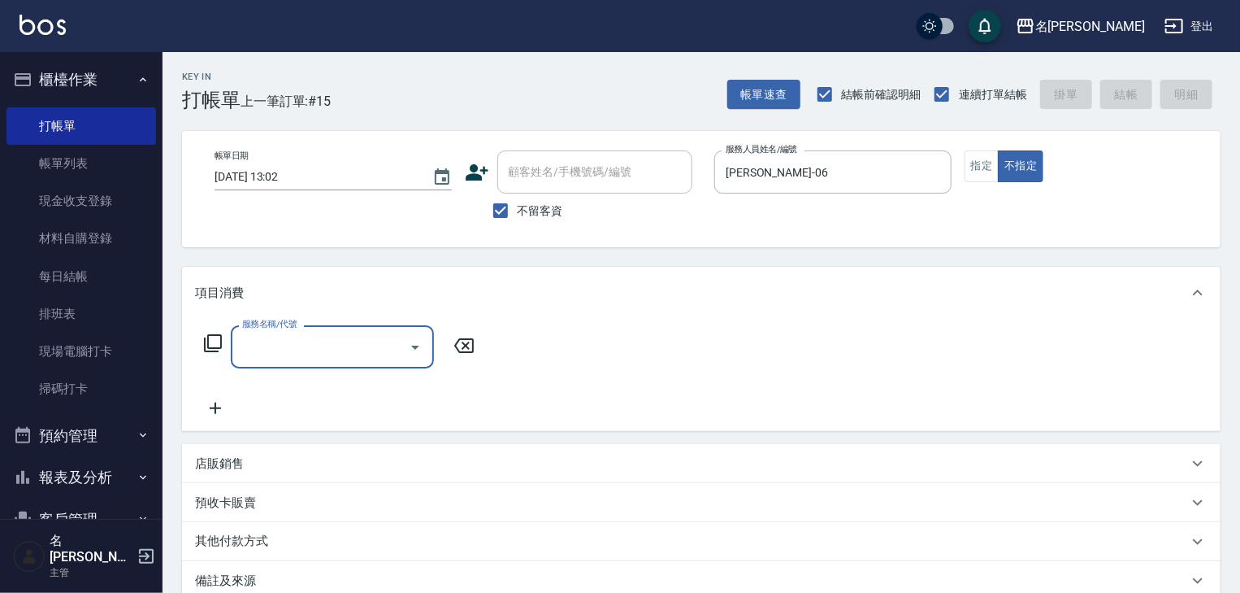
click at [336, 341] on input "服務名稱/代號" at bounding box center [320, 346] width 164 height 28
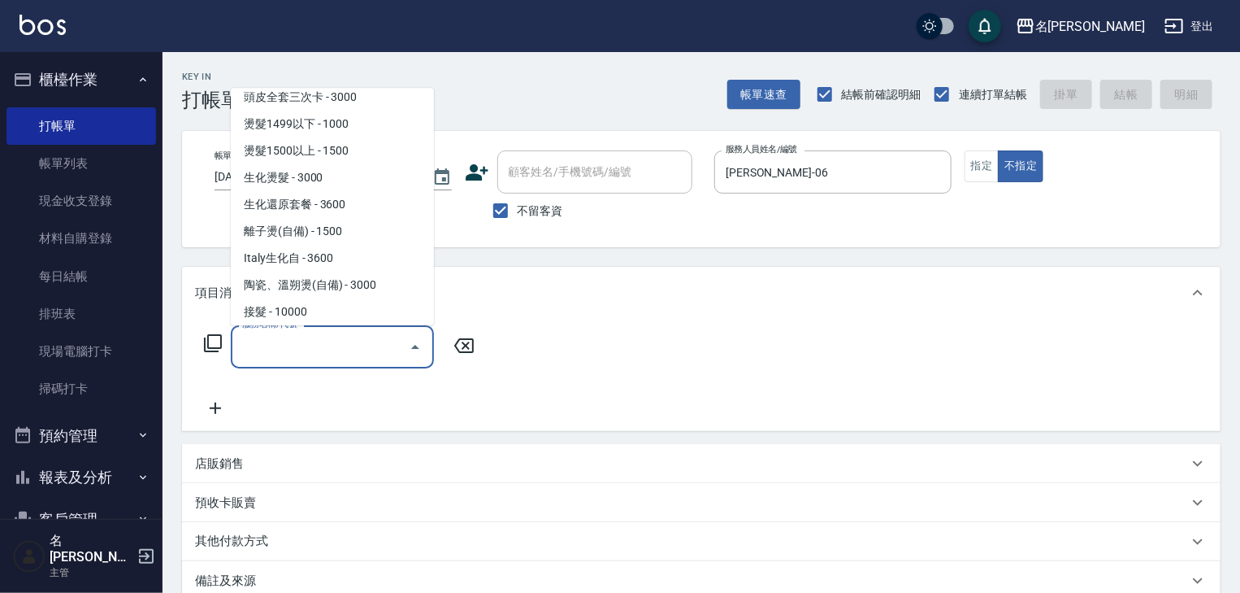
scroll to position [606, 0]
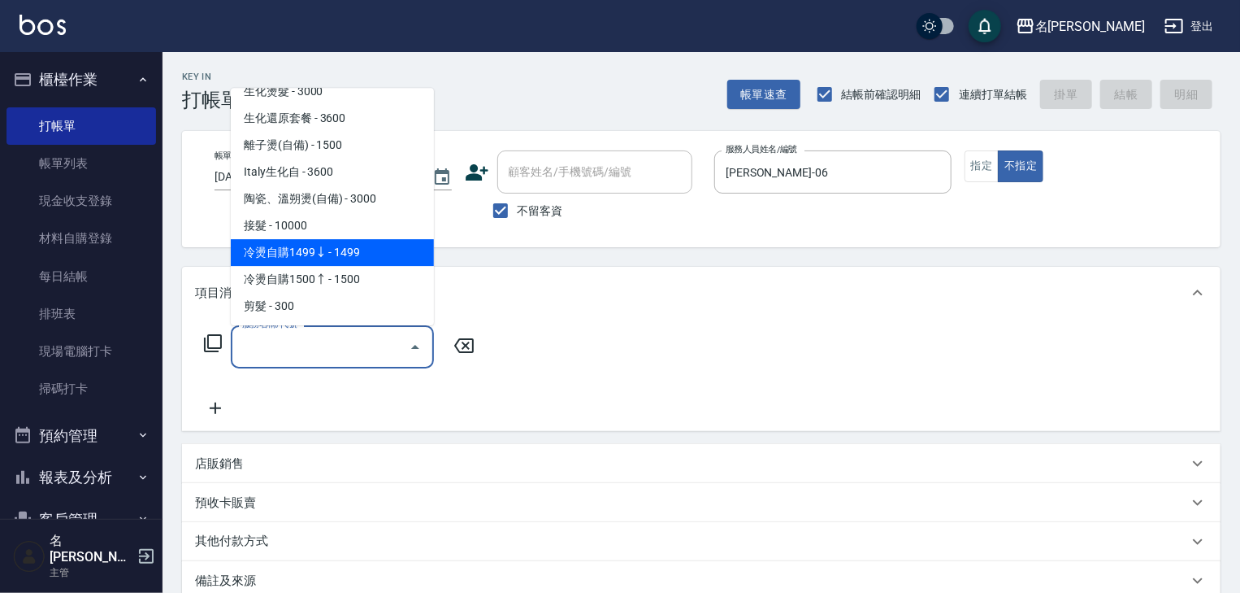
click at [338, 257] on span "冷燙自購1499↓ - 1499" at bounding box center [332, 253] width 203 height 27
type input "冷燙自購1499↓(221)"
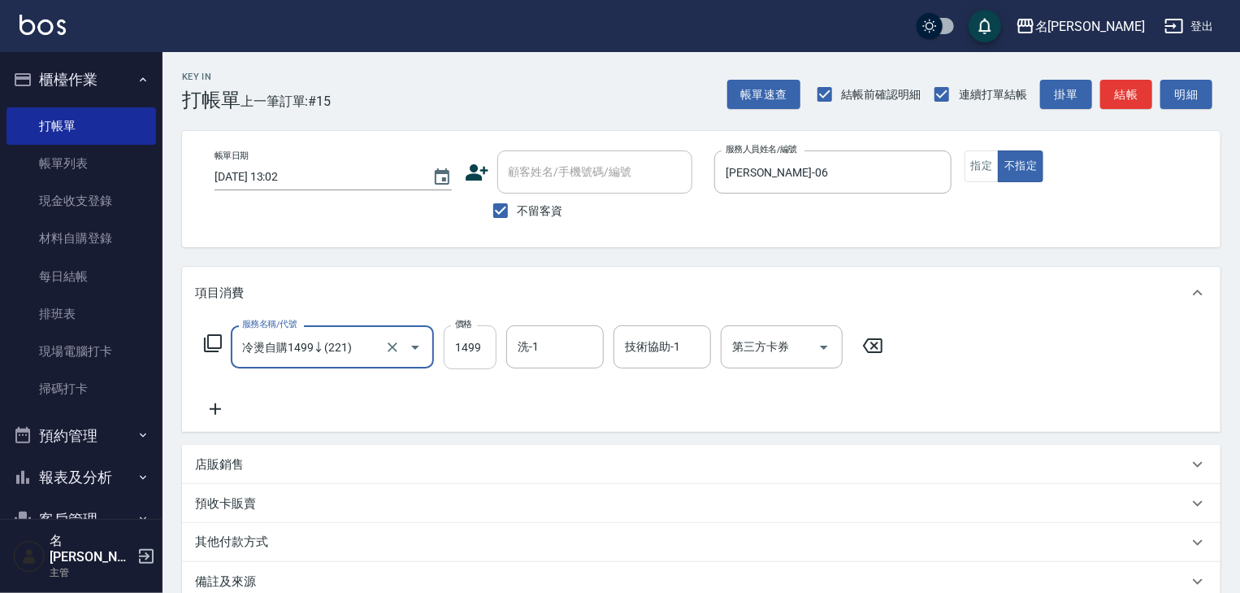
click at [478, 349] on input "1499" at bounding box center [470, 347] width 53 height 44
type input "1299"
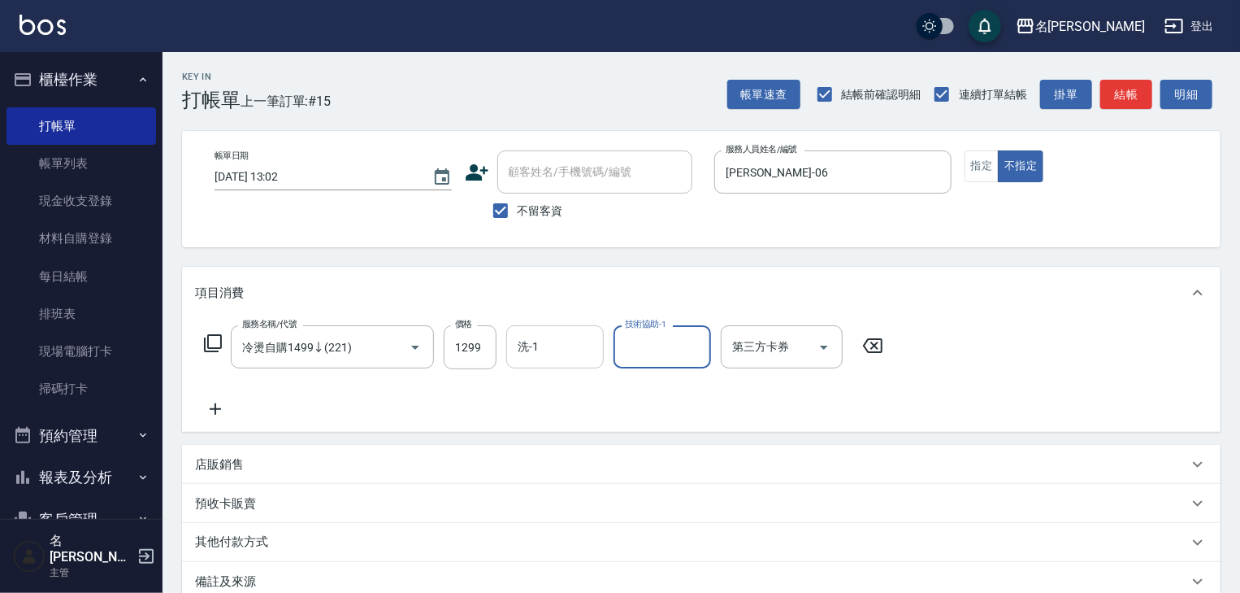
click at [536, 354] on input "洗-1" at bounding box center [555, 346] width 83 height 28
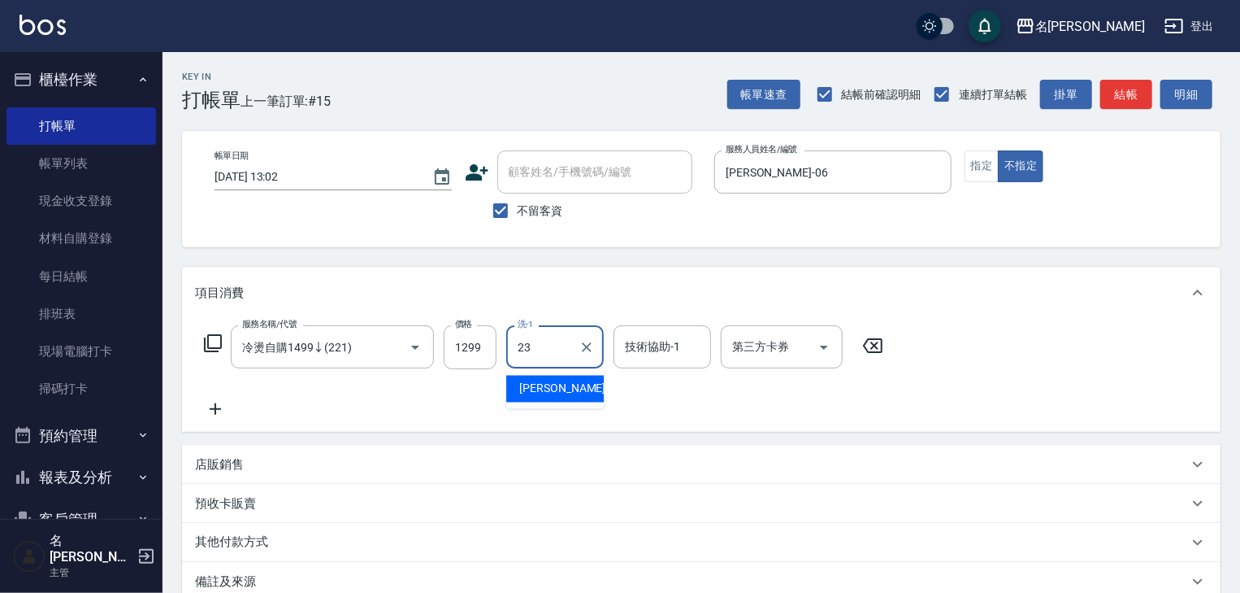
type input "葉敏辰-23"
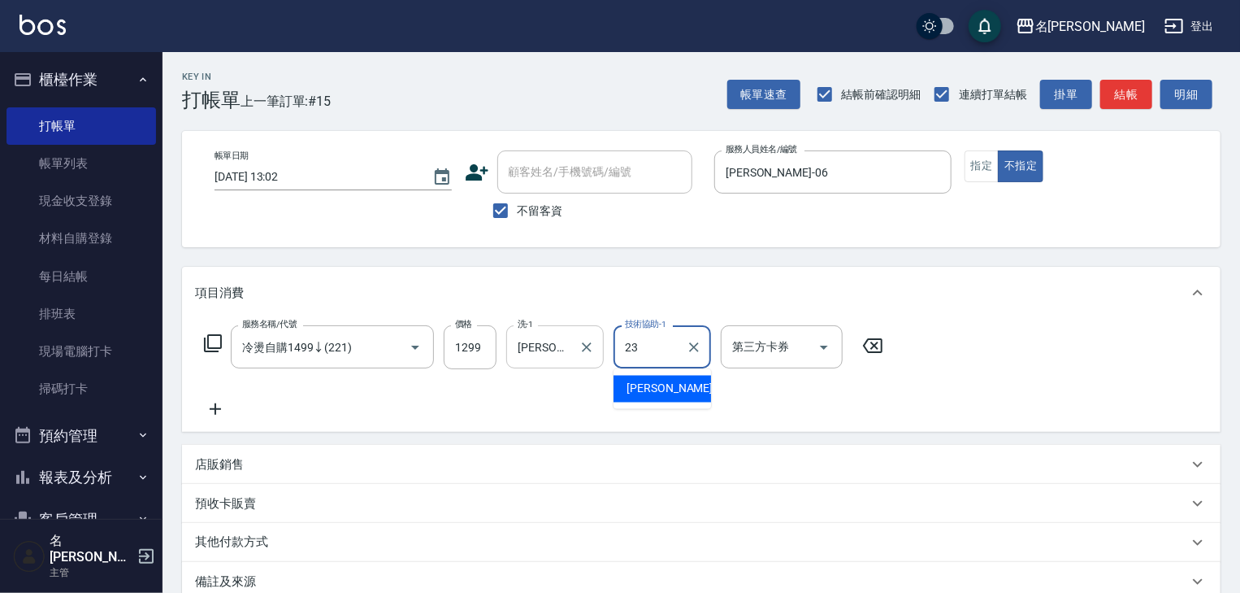
type input "葉敏辰-23"
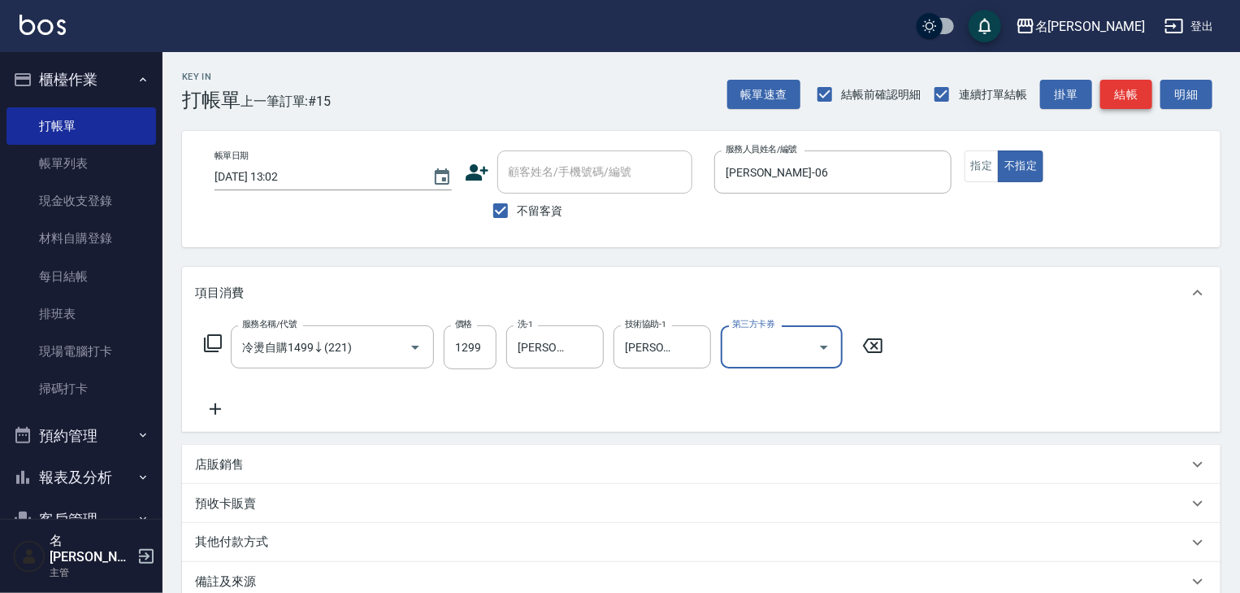
drag, startPoint x: 1105, startPoint y: 67, endPoint x: 1109, endPoint y: 91, distance: 23.9
click at [1104, 70] on div "Key In 打帳單 上一筆訂單:#15 帳單速查 結帳前確認明細 連續打單結帳 掛單 結帳 明細" at bounding box center [692, 81] width 1058 height 59
click at [1111, 92] on button "結帳" at bounding box center [1126, 95] width 52 height 30
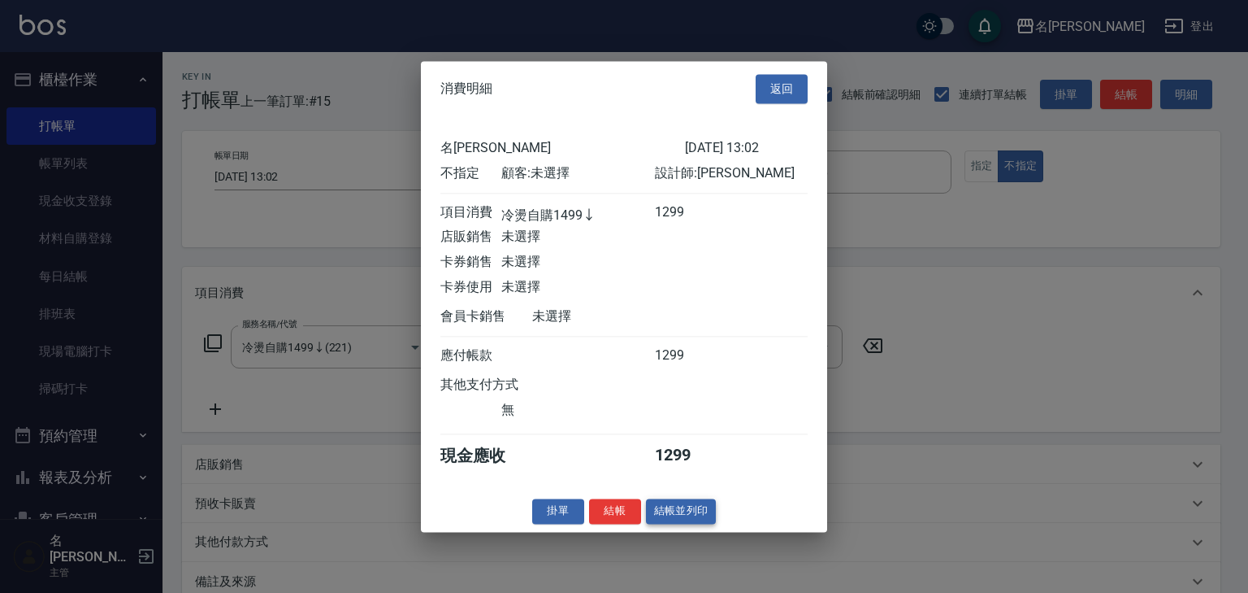
click at [664, 519] on button "結帳並列印" at bounding box center [681, 510] width 71 height 25
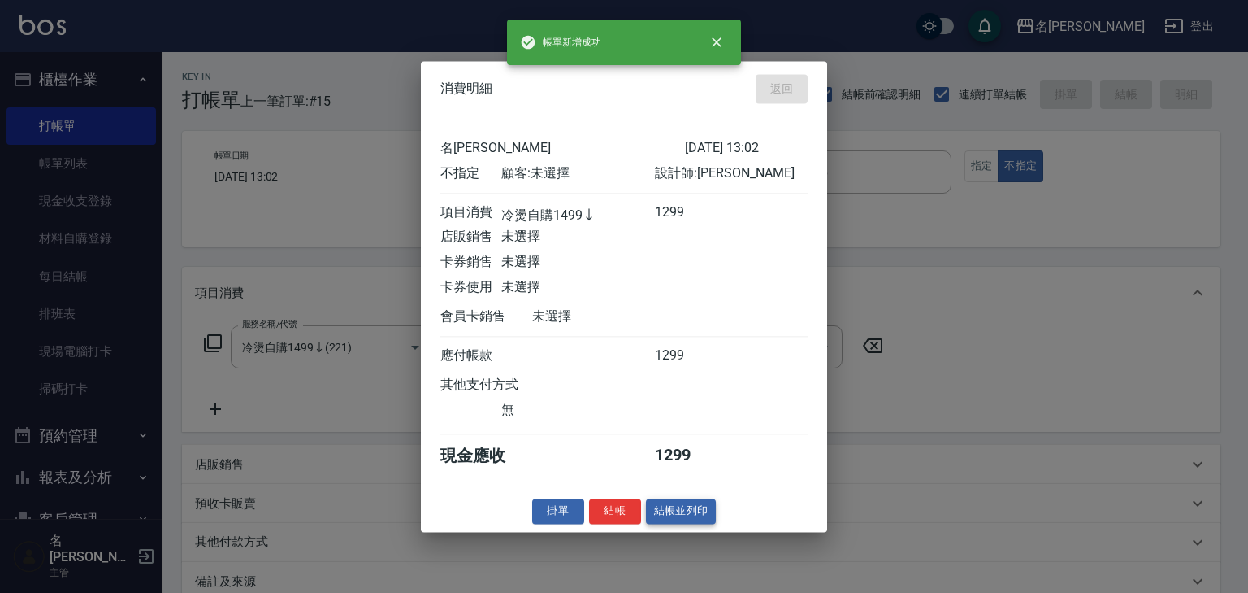
type input "2025/08/19 13:03"
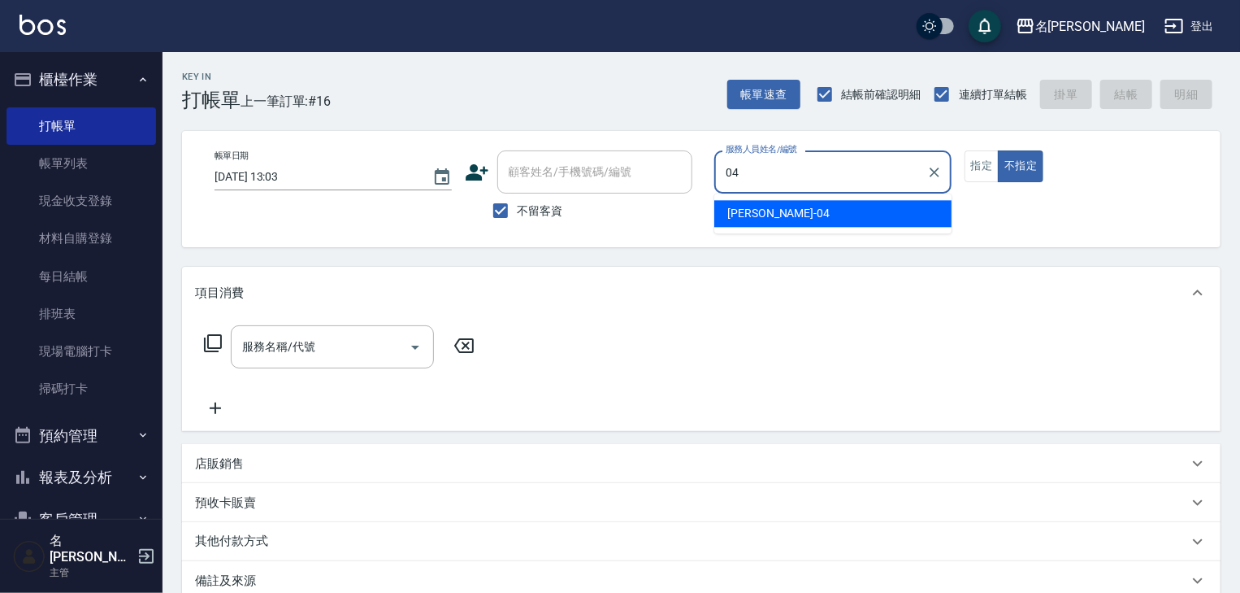
type input "許貴珍-04"
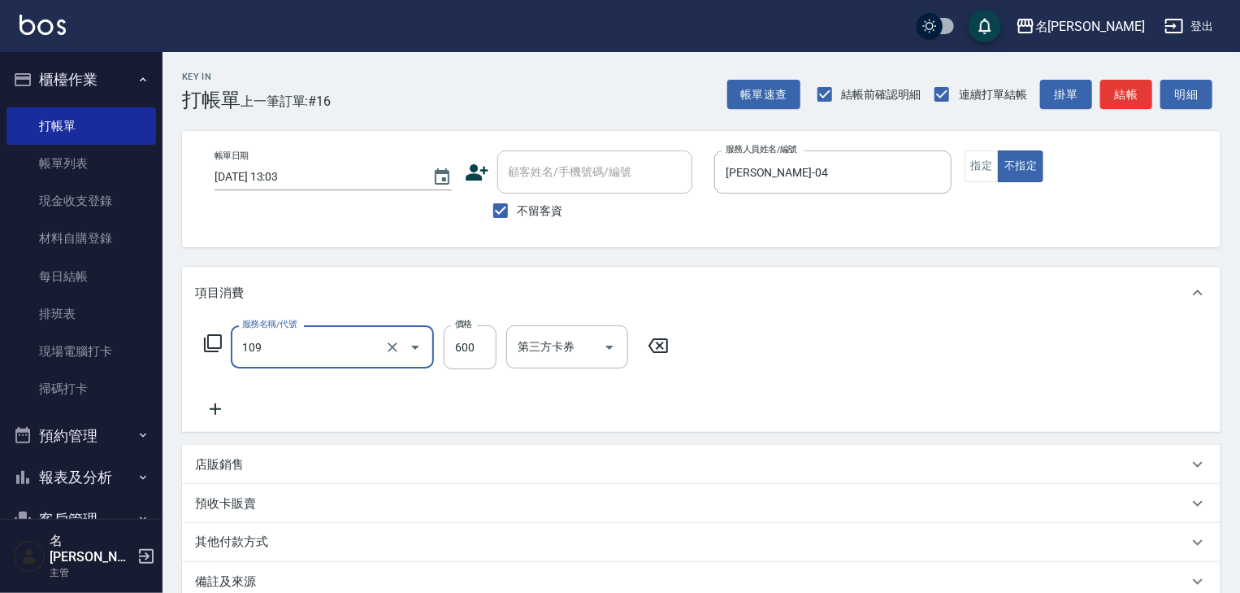
type input "基礎活氧健康洗/何首烏(109)"
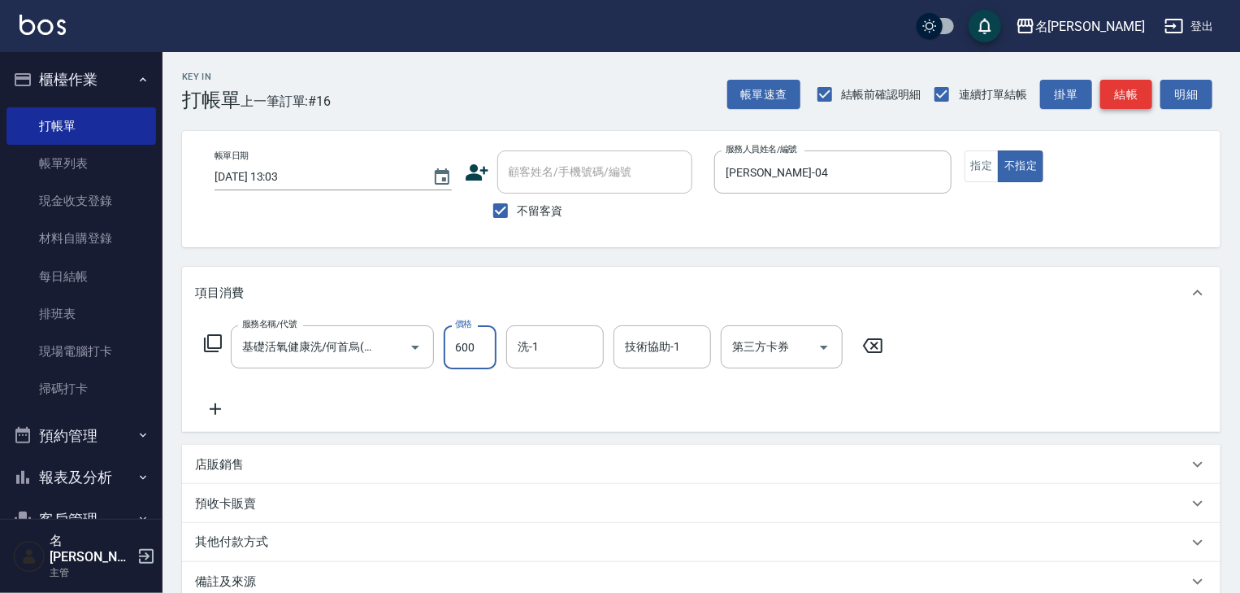
click at [1138, 98] on button "結帳" at bounding box center [1126, 95] width 52 height 30
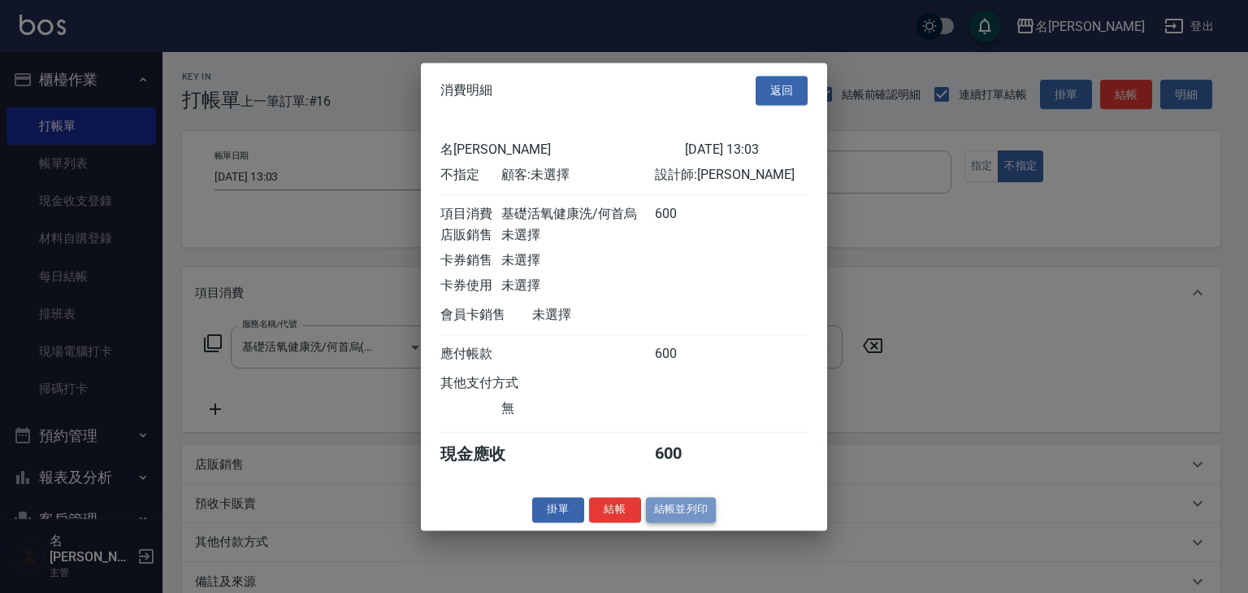
click at [696, 517] on button "結帳並列印" at bounding box center [681, 509] width 71 height 25
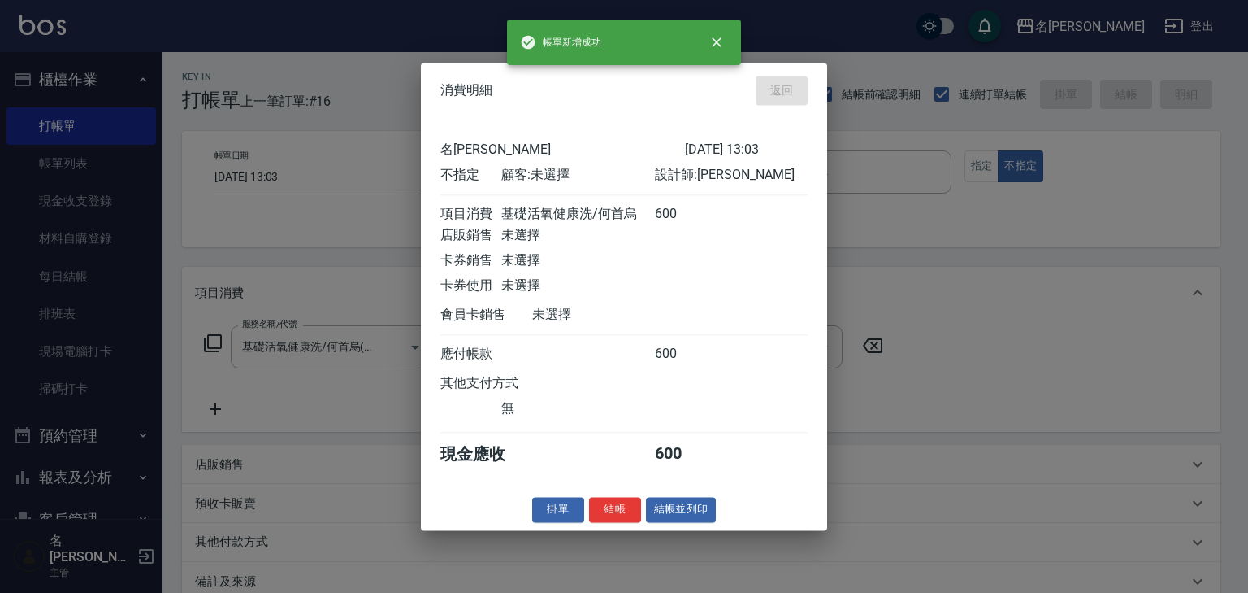
type input "2025/08/19 13:13"
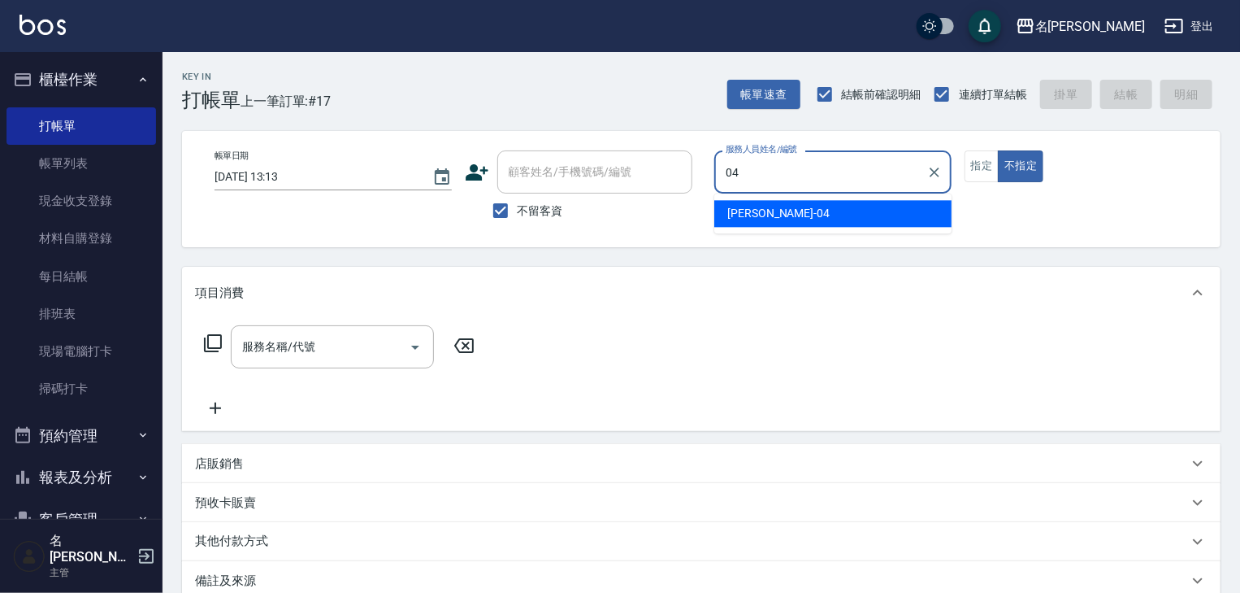
type input "許貴珍-04"
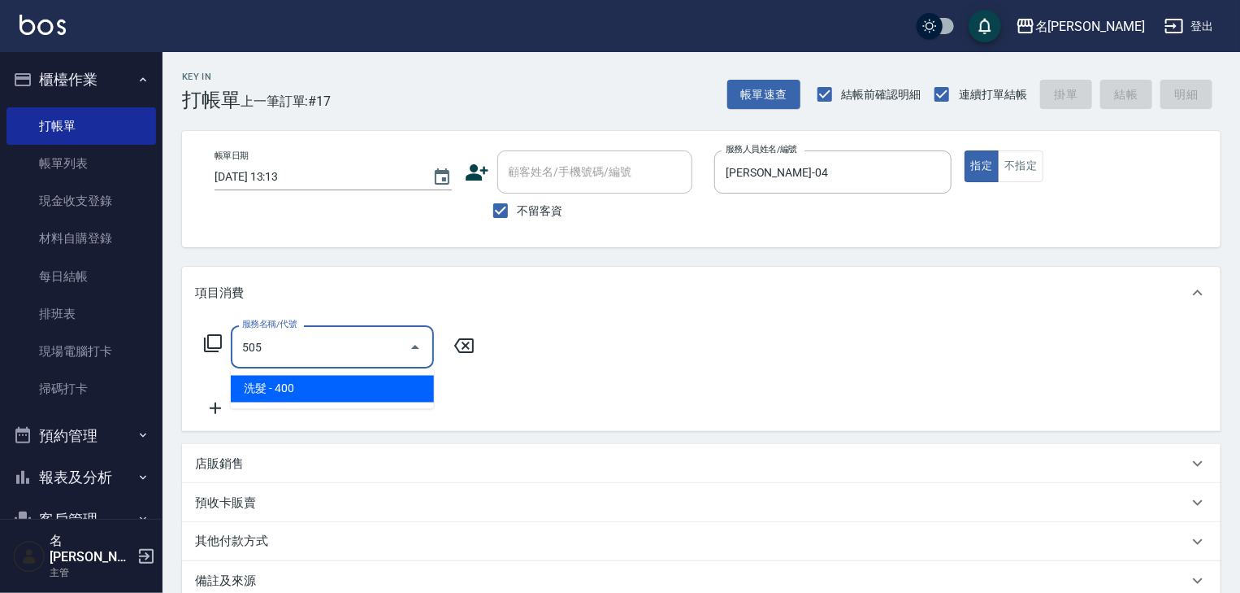
type input "洗髮(505)"
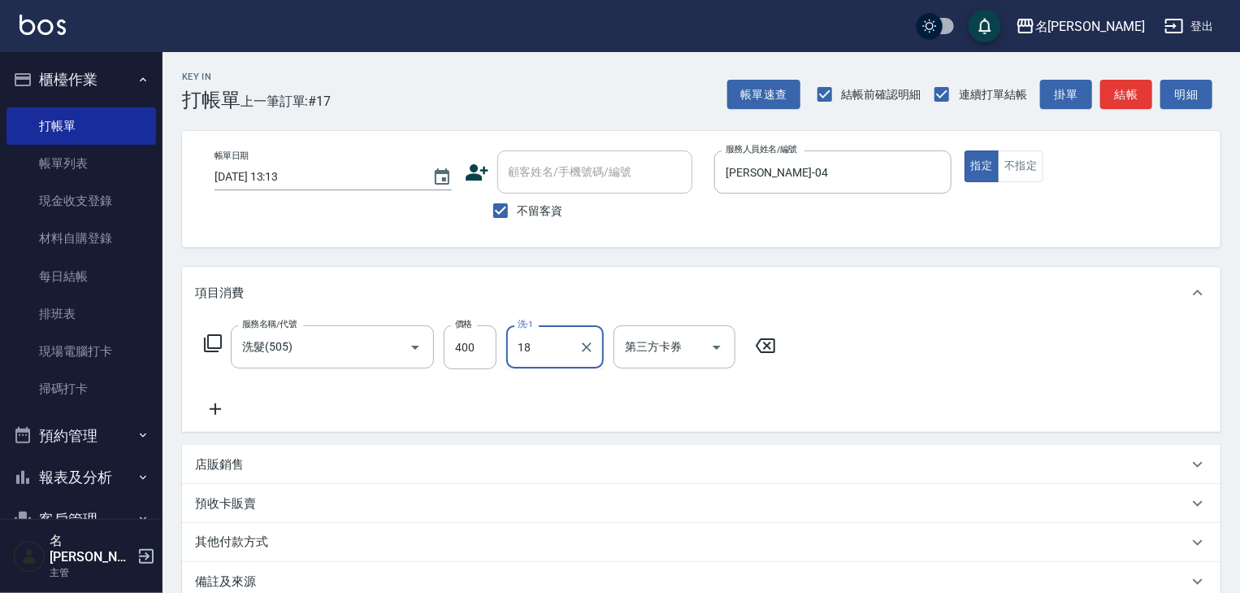
type input "紫萍-18"
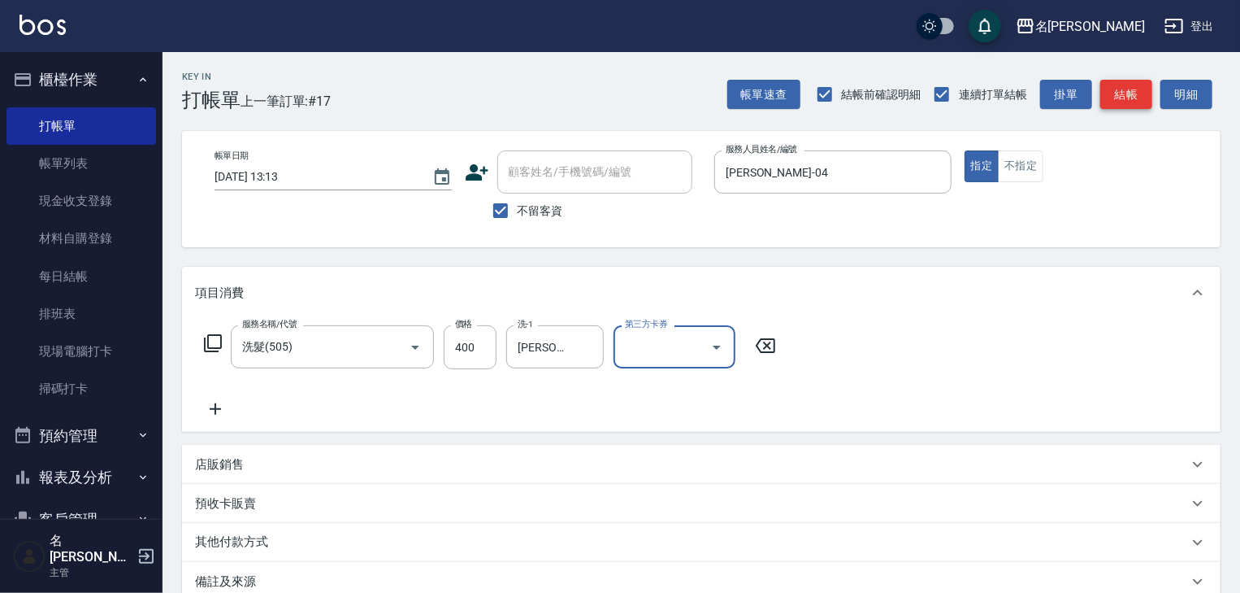
click at [1127, 101] on button "結帳" at bounding box center [1126, 95] width 52 height 30
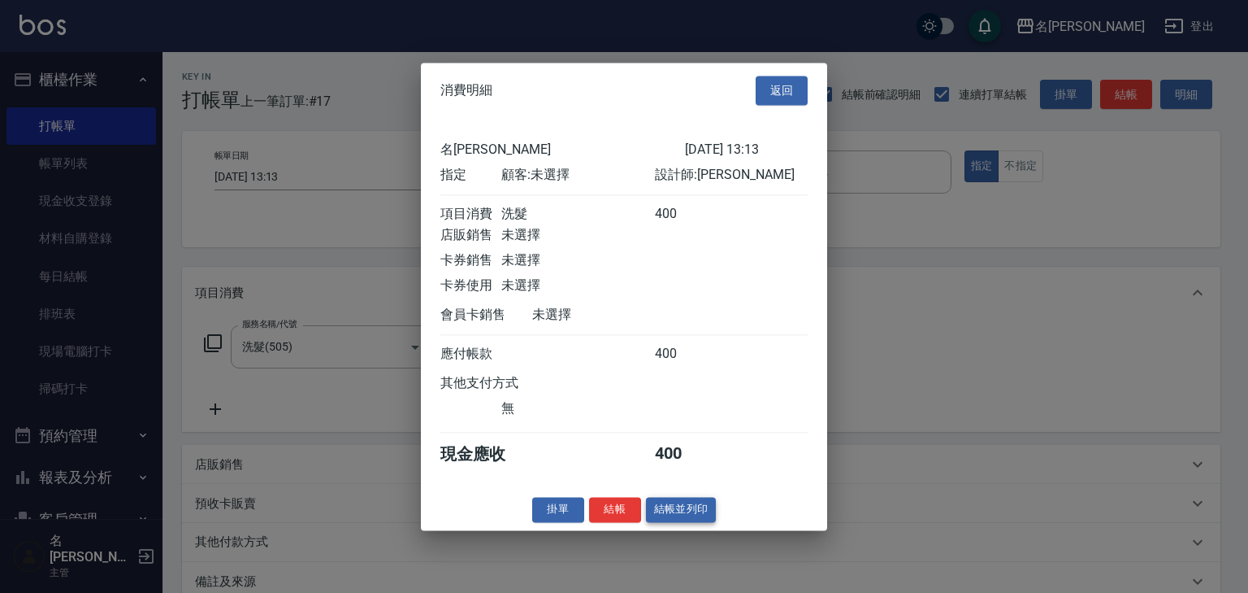
click at [696, 515] on button "結帳並列印" at bounding box center [681, 509] width 71 height 25
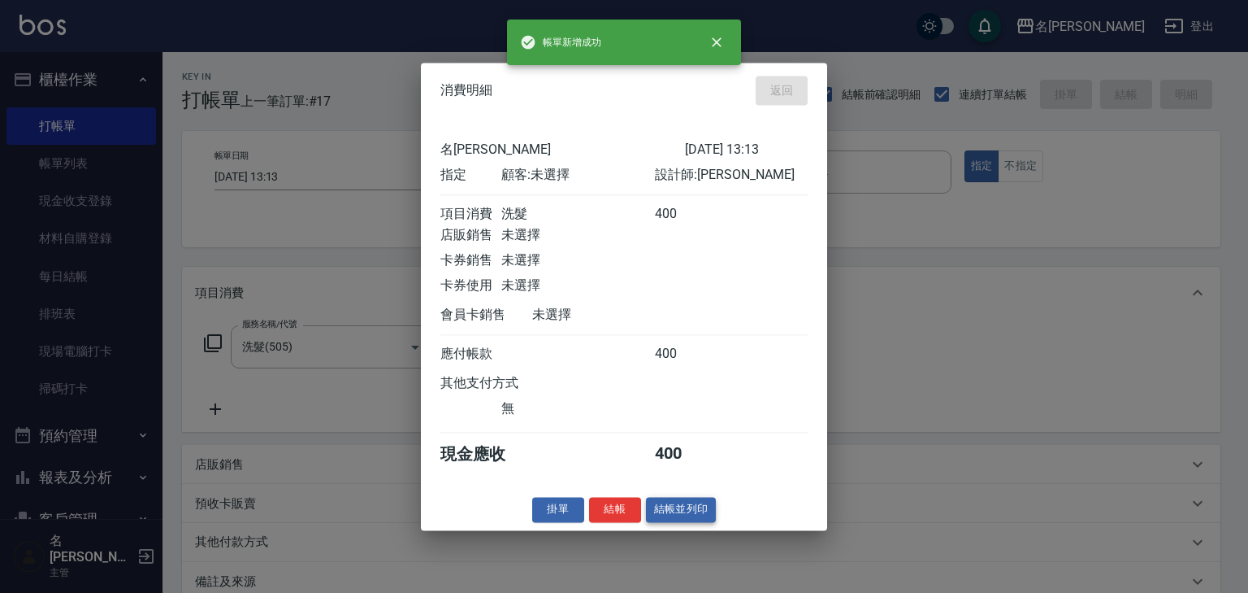
type input "2025/08/19 13:20"
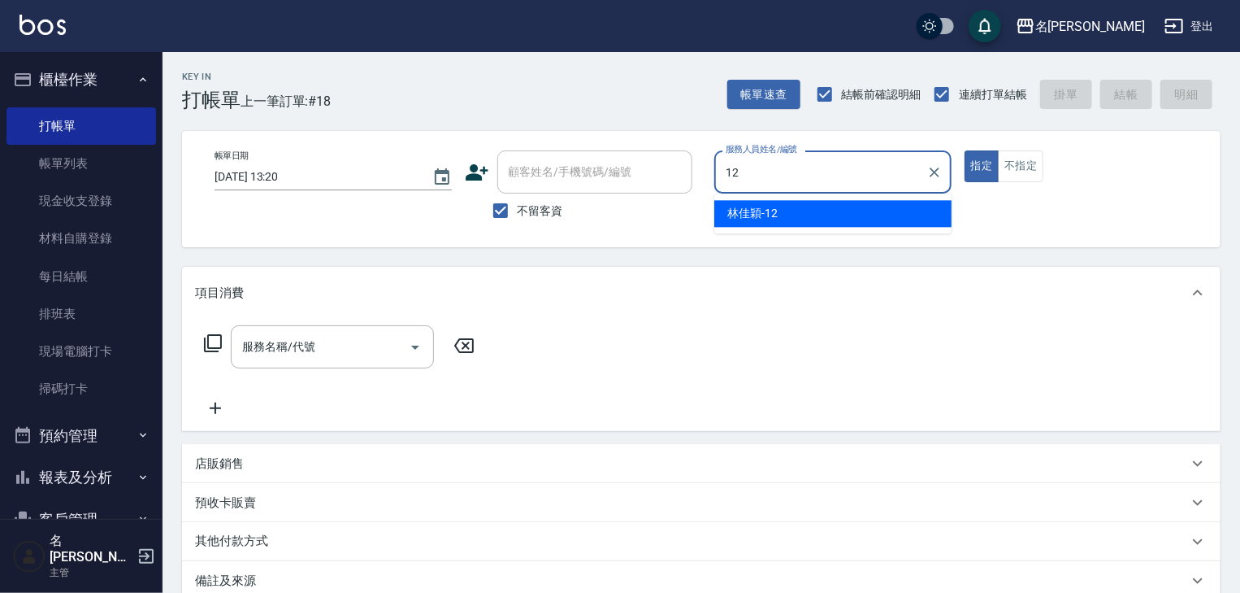
type input "林佳穎-12"
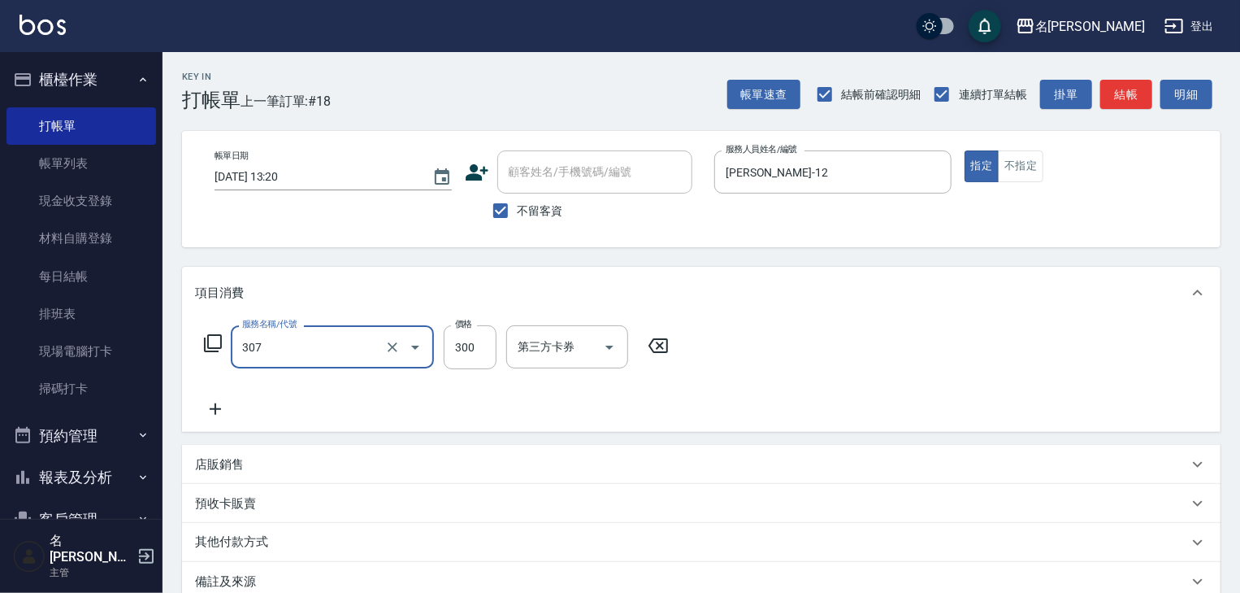
type input "剪髮(307)"
type input "500"
click at [1131, 93] on button "結帳" at bounding box center [1126, 95] width 52 height 30
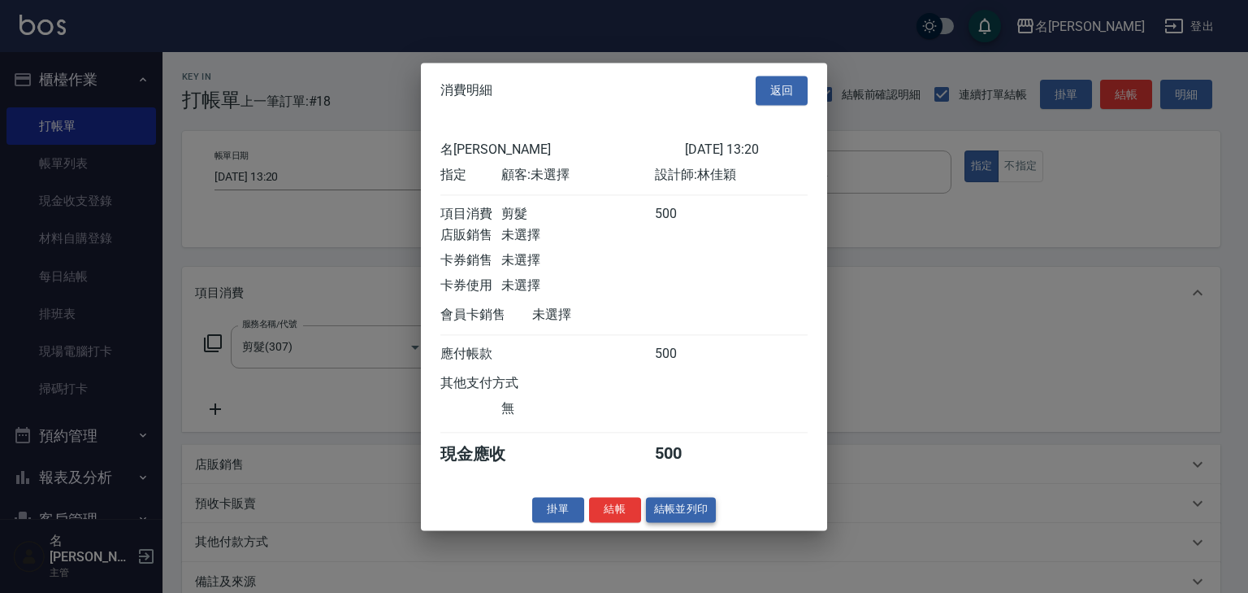
click at [666, 507] on button "結帳並列印" at bounding box center [681, 509] width 71 height 25
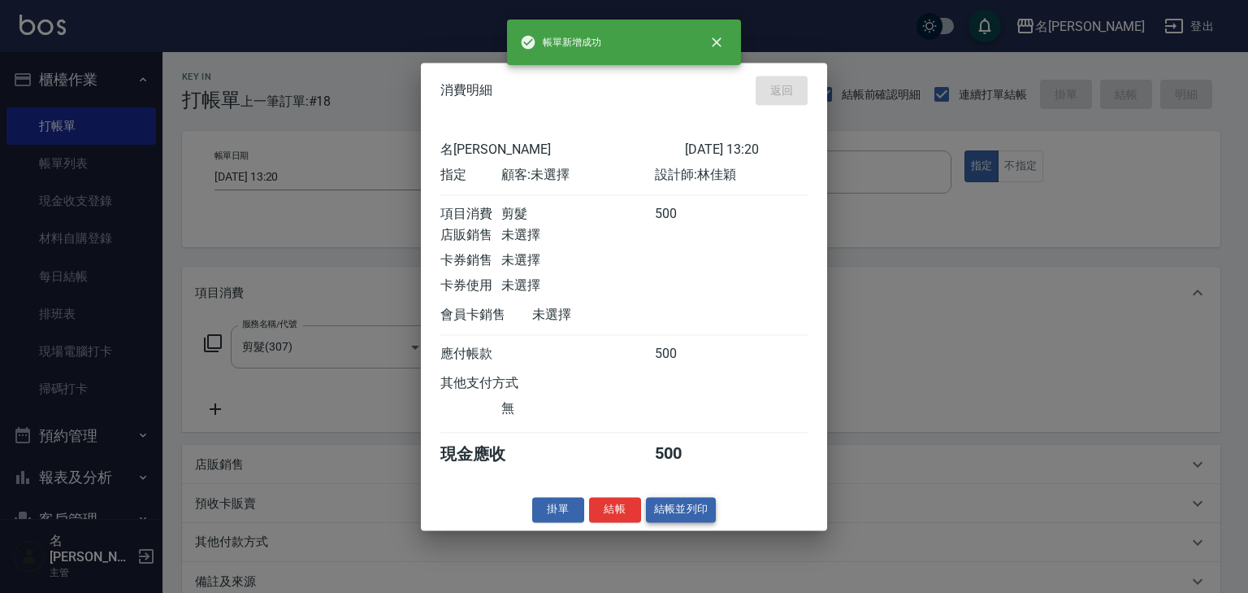
type input "2025/08/19 13:22"
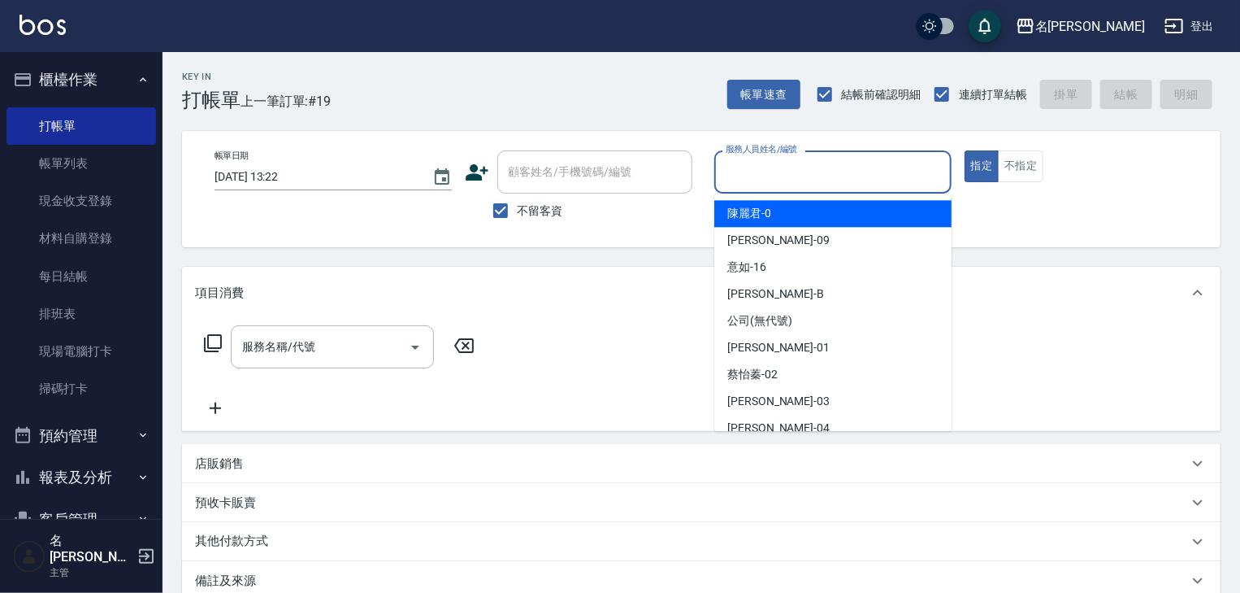
click at [802, 163] on input "服務人員姓名/編號" at bounding box center [833, 172] width 223 height 28
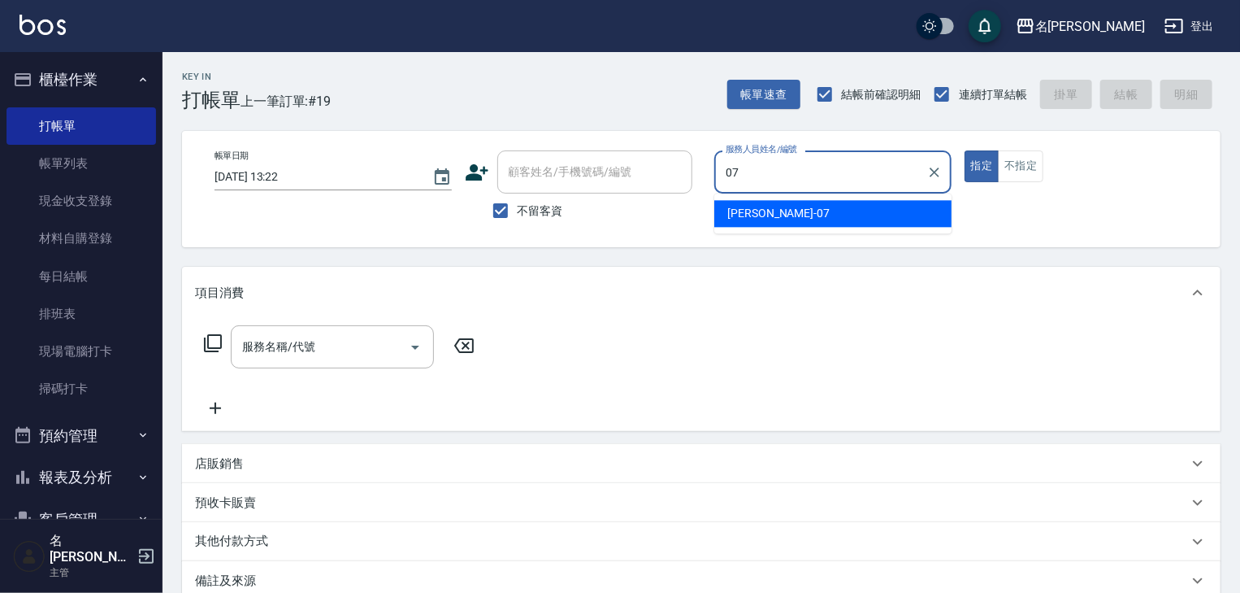
type input "高淳涵-07"
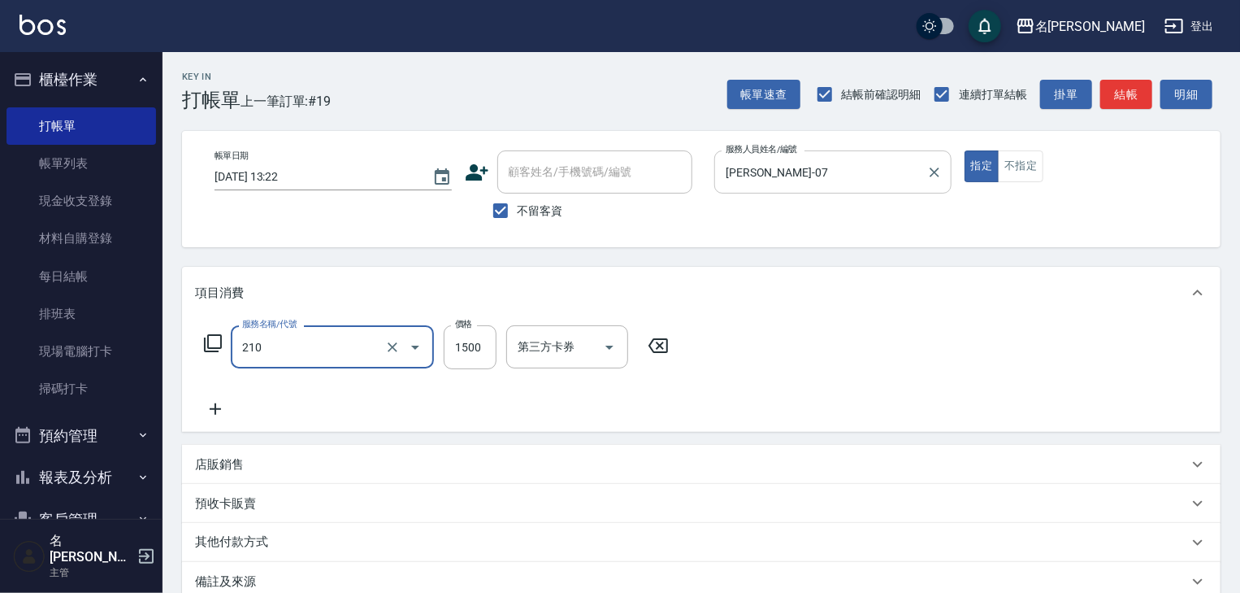
type input "離子燙(自備)(210)"
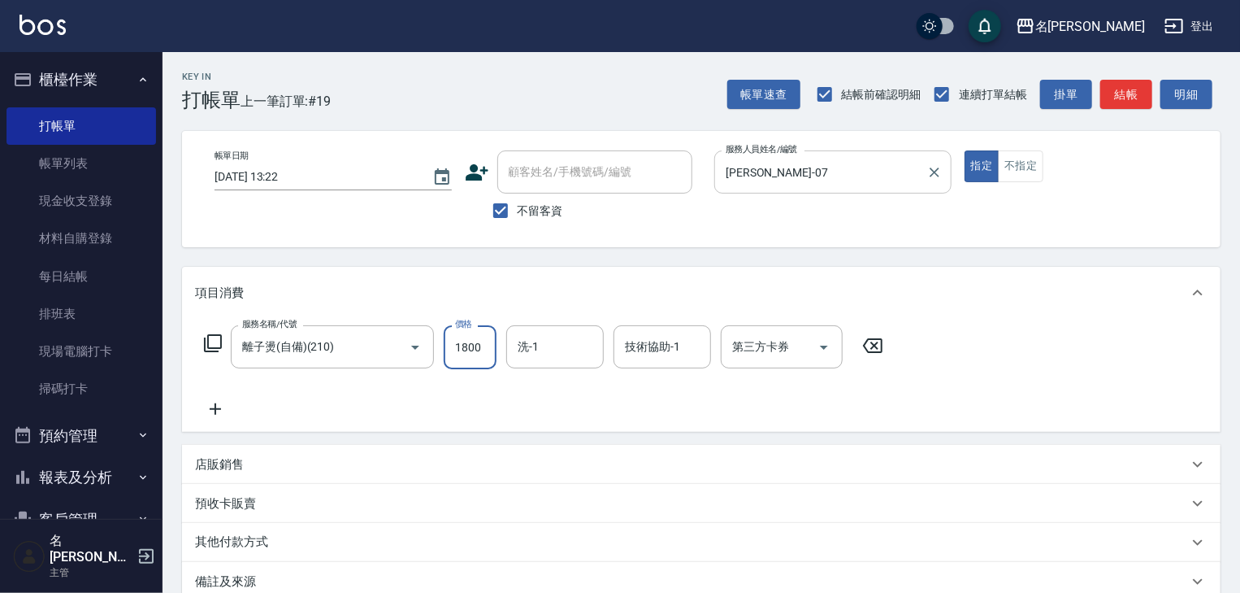
type input "1800"
click at [211, 413] on icon at bounding box center [215, 409] width 41 height 20
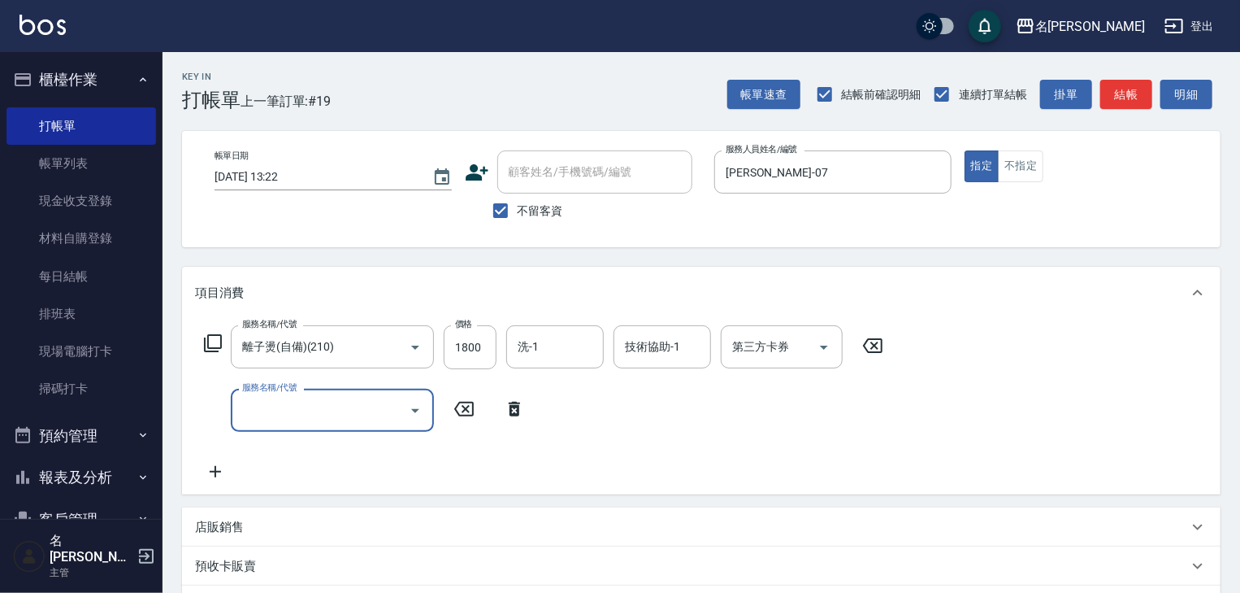
click at [273, 410] on input "服務名稱/代號" at bounding box center [320, 410] width 164 height 28
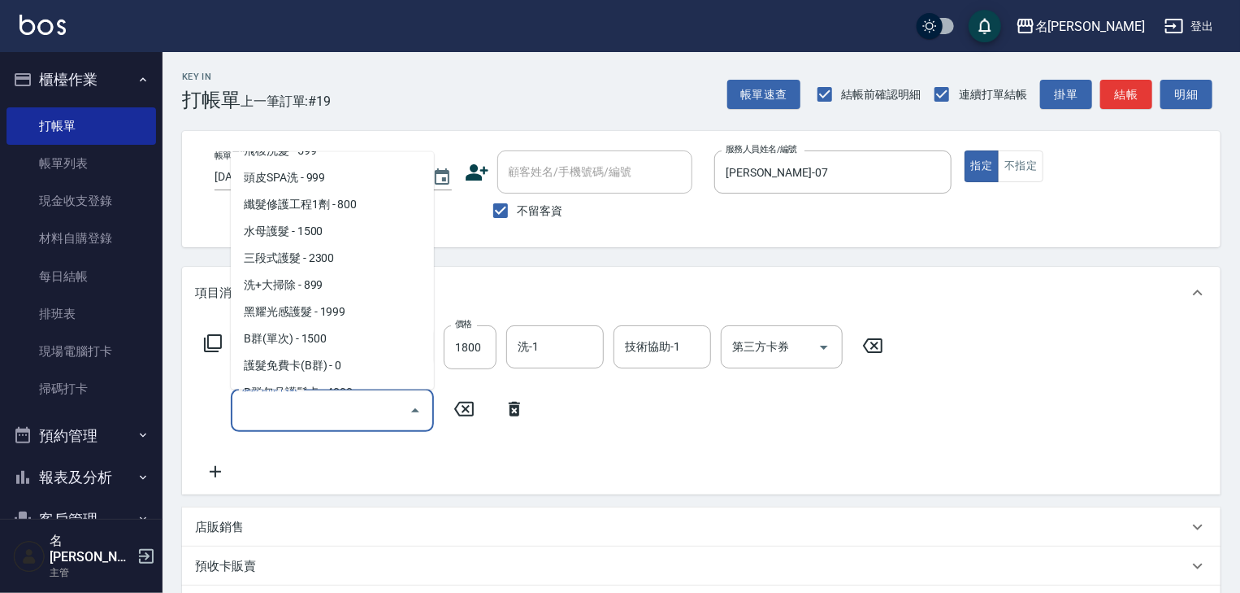
scroll to position [953, 0]
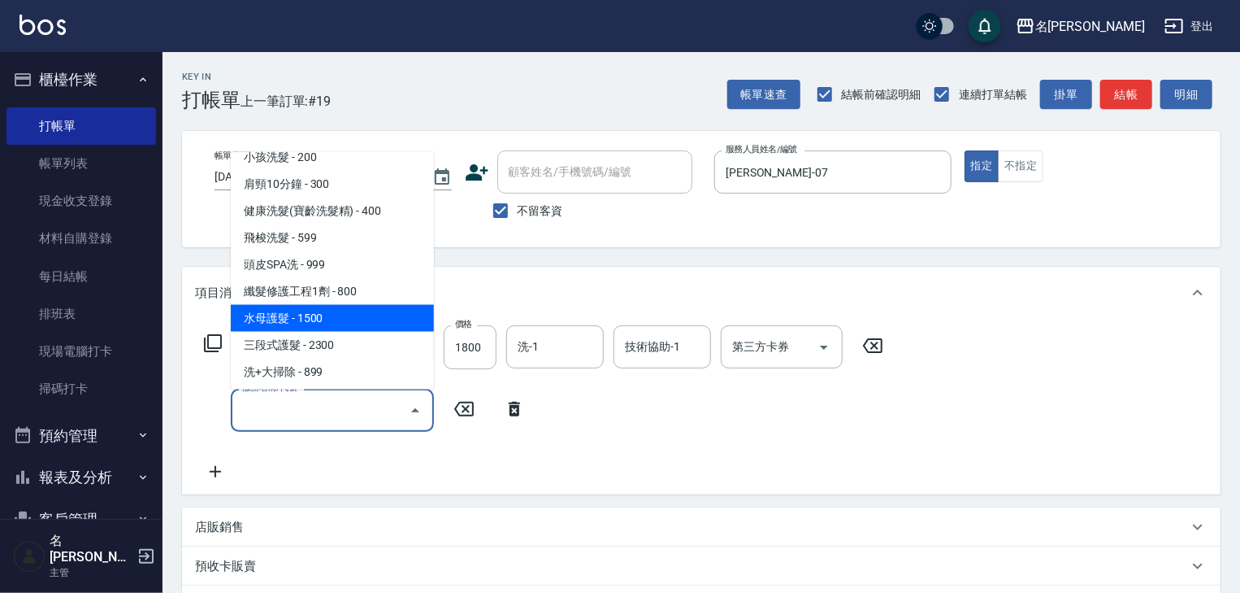
click at [323, 320] on span "水母護髮 - 1500" at bounding box center [332, 318] width 203 height 27
type input "水母護髮(604)"
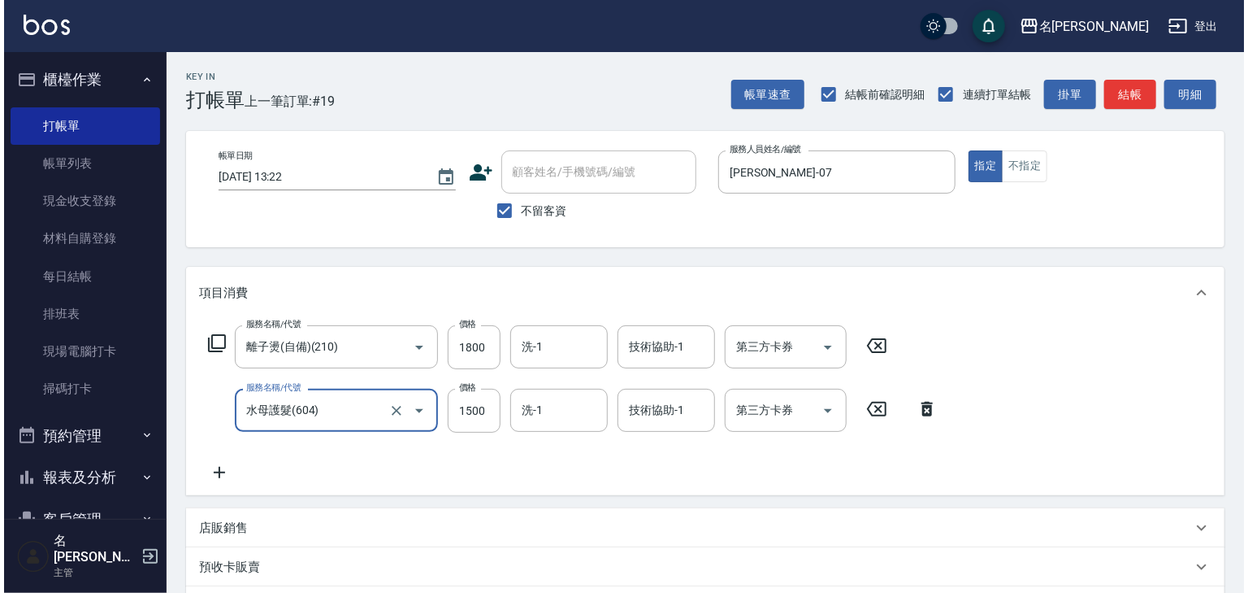
scroll to position [254, 0]
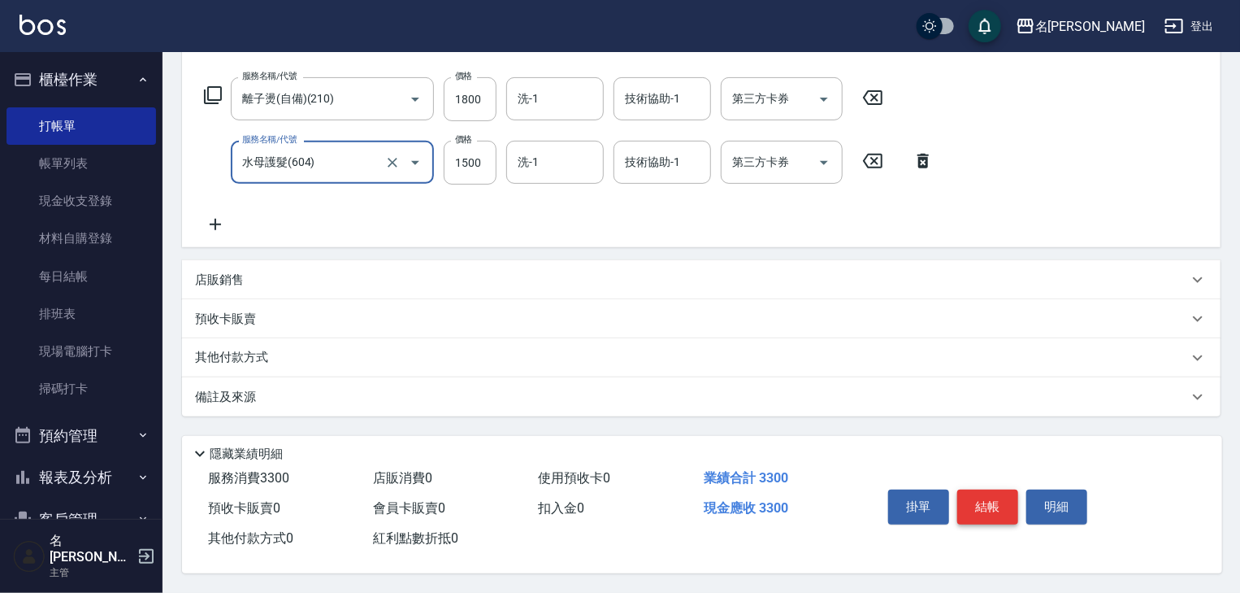
click at [994, 508] on button "結帳" at bounding box center [987, 506] width 61 height 34
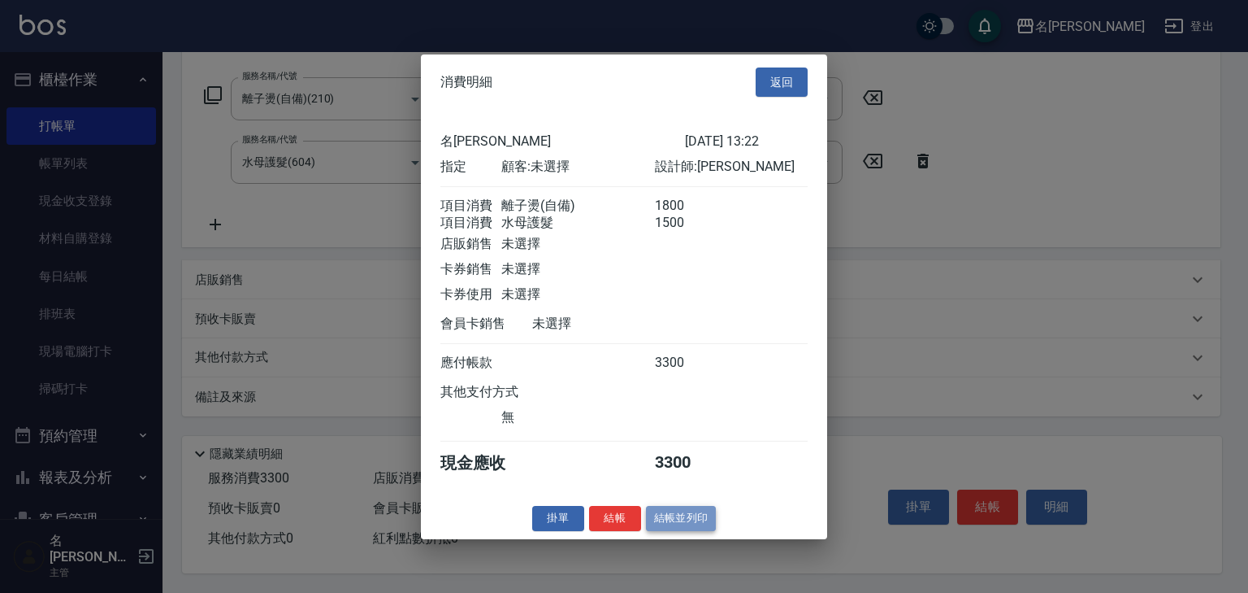
click at [686, 522] on button "結帳並列印" at bounding box center [681, 518] width 71 height 25
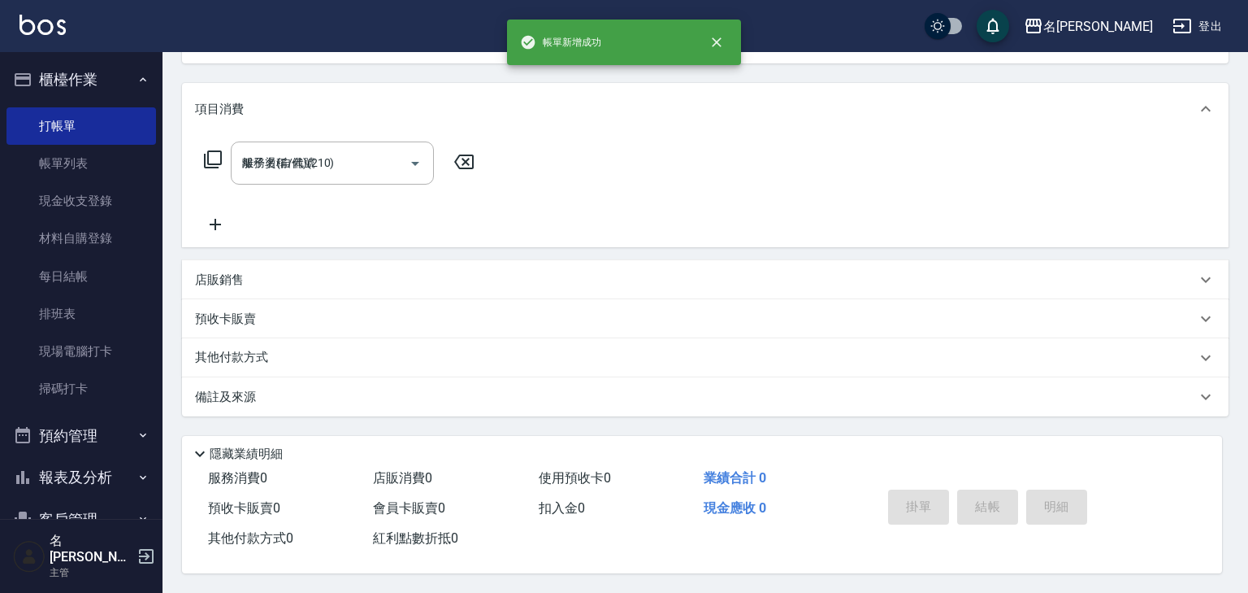
type input "2025/08/19 13:31"
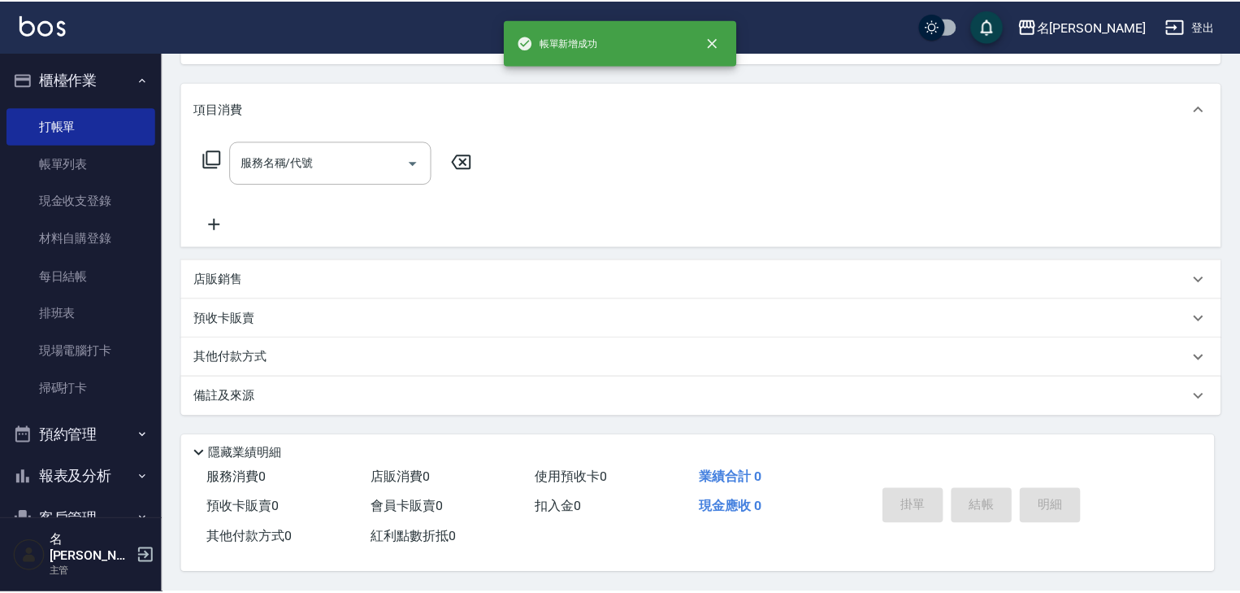
scroll to position [0, 0]
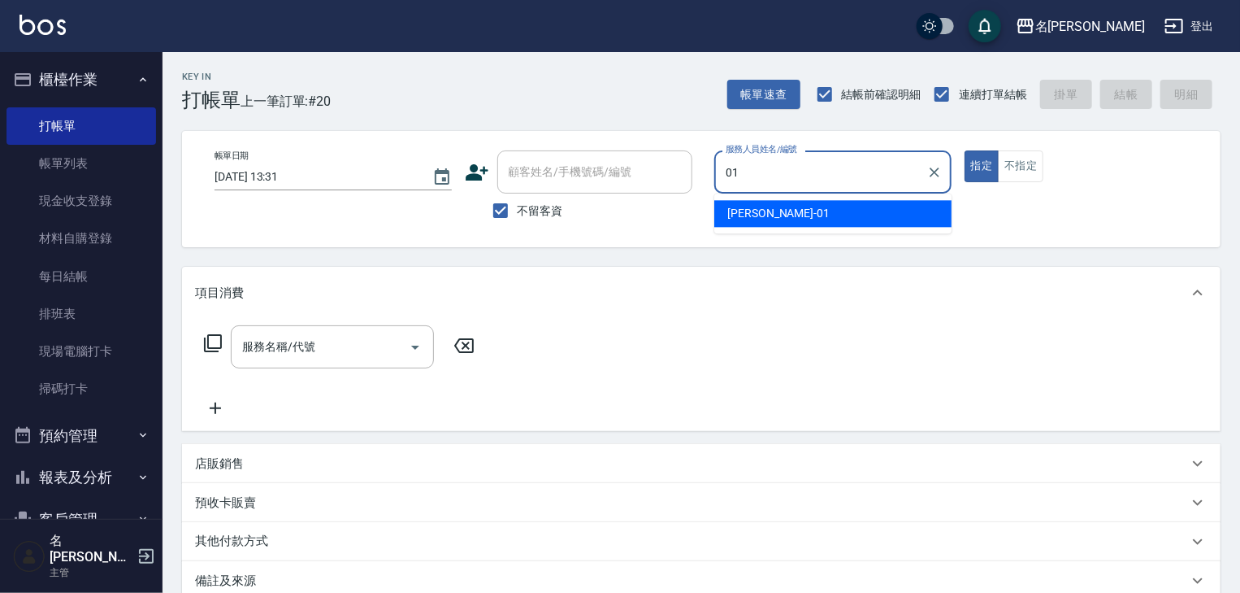
type input "Joyce-01"
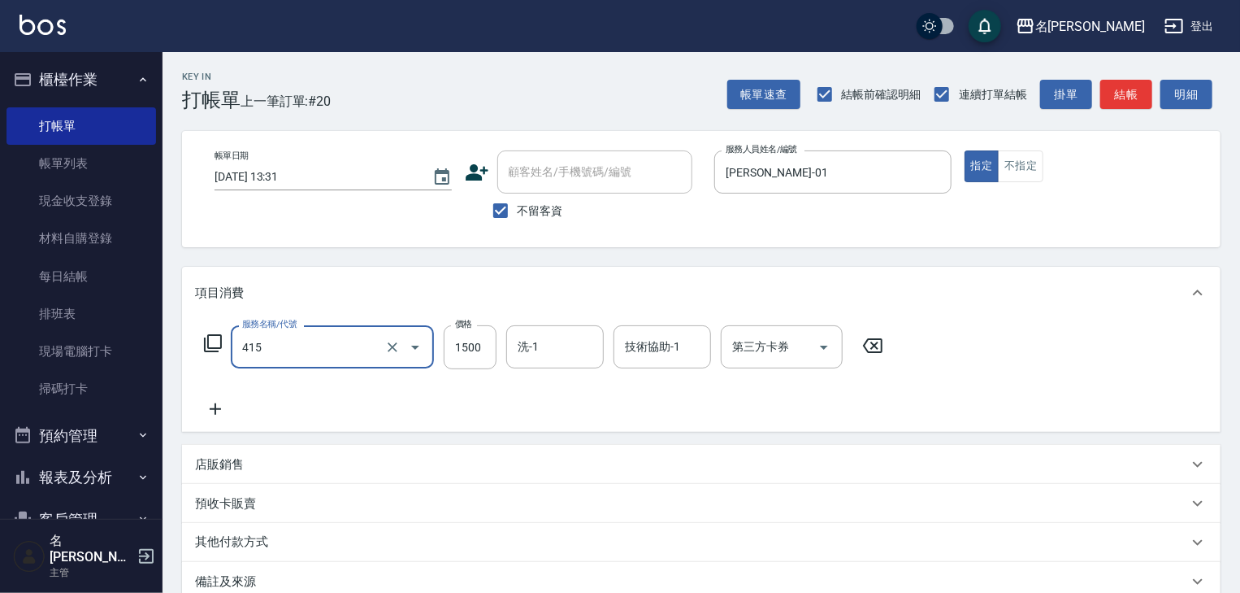
type input "染髮1500↑(415)"
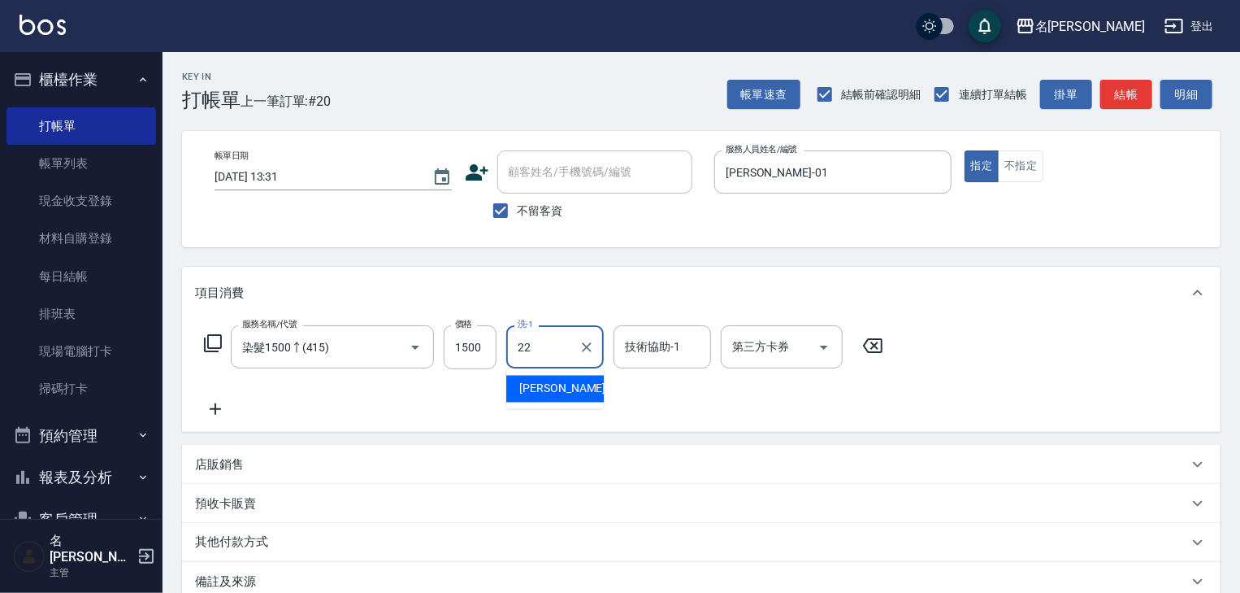
type input "[PERSON_NAME]-22"
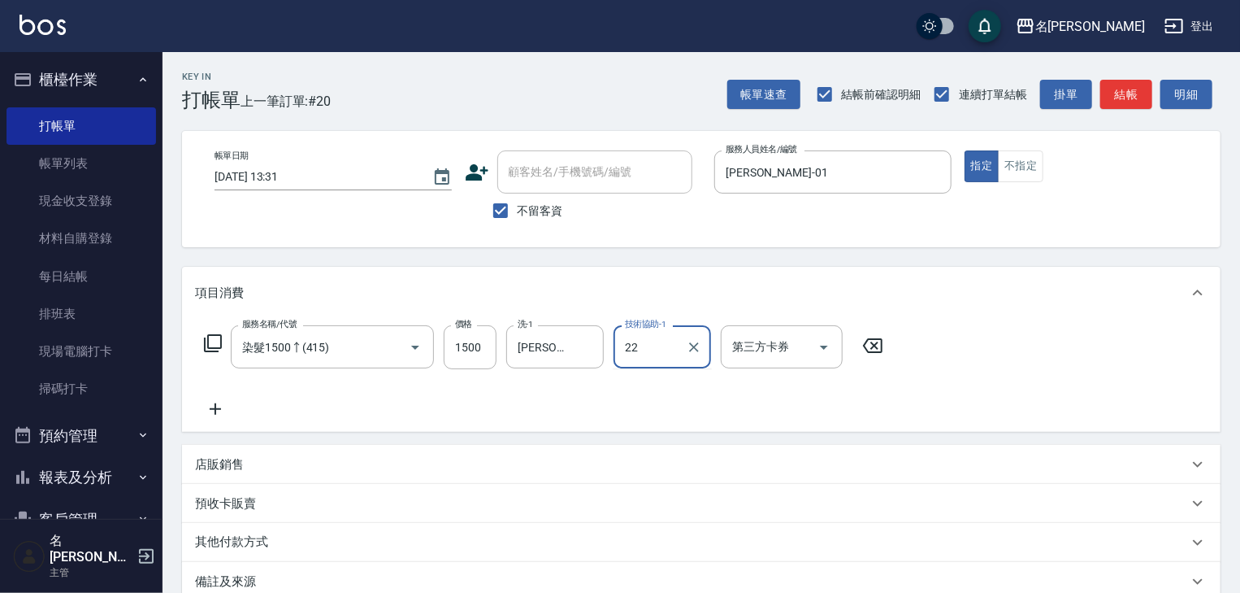
type input "[PERSON_NAME]-22"
click at [1135, 94] on button "結帳" at bounding box center [1126, 95] width 52 height 30
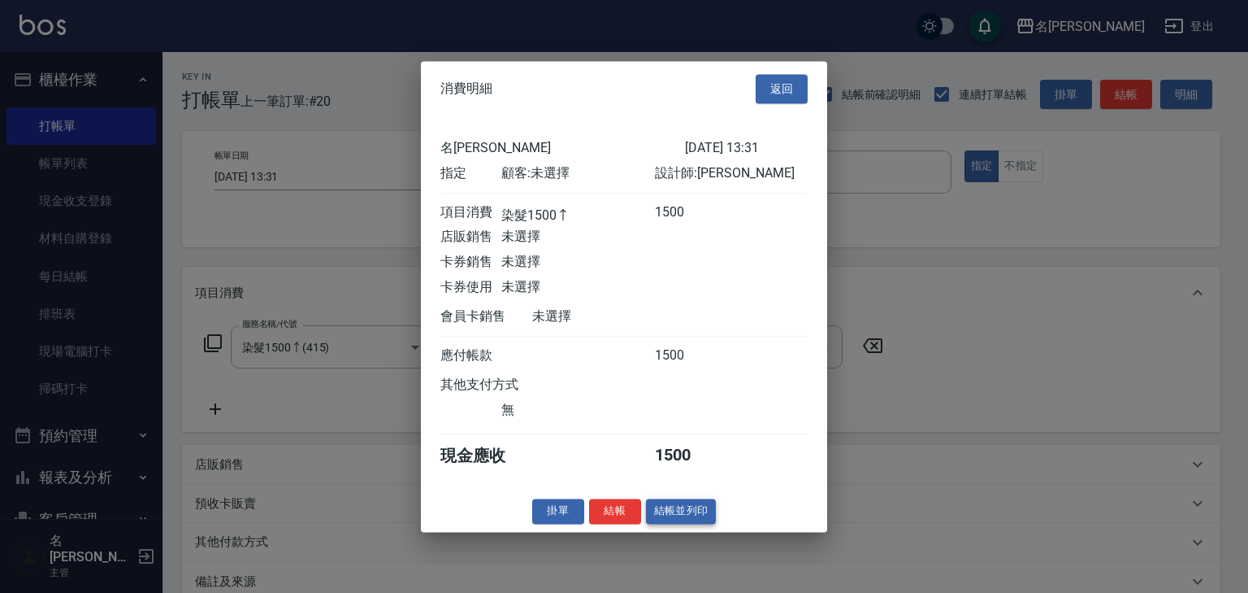
click at [688, 515] on button "結帳並列印" at bounding box center [681, 510] width 71 height 25
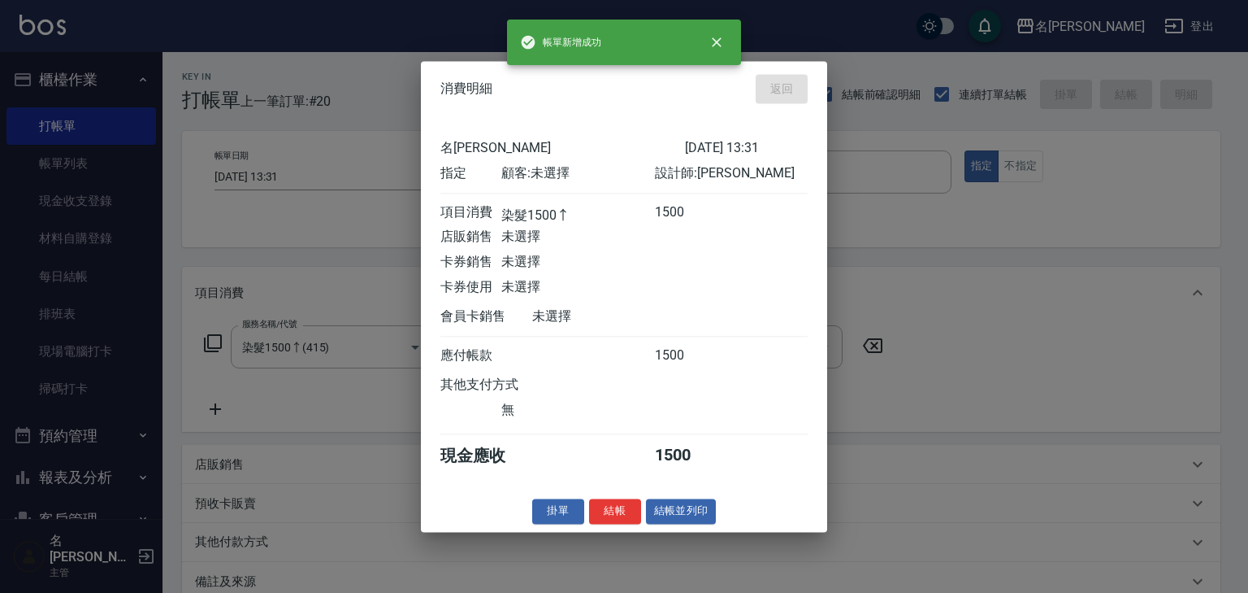
type input "2025/08/19 13:39"
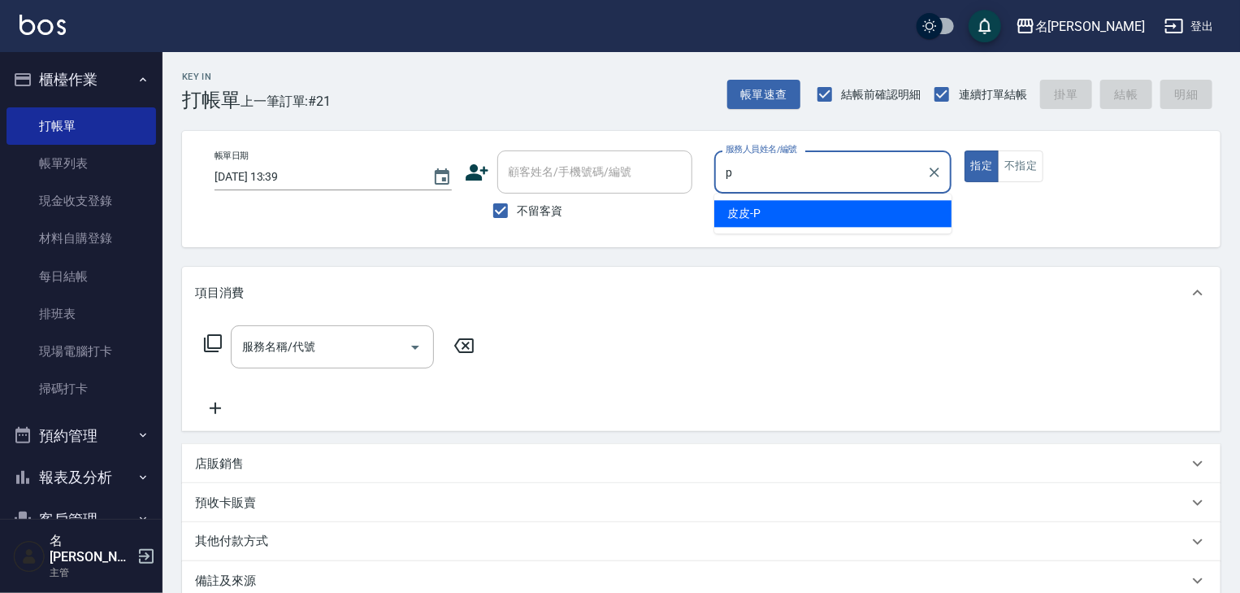
type input "皮皮-P"
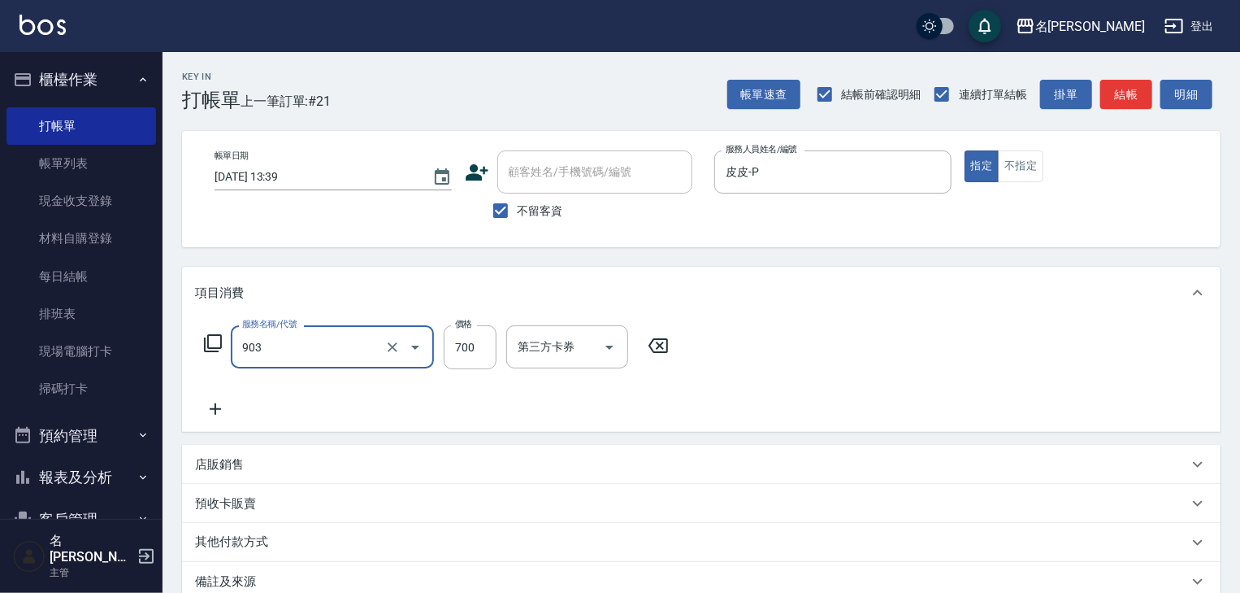
type input "修腳+手(903)"
type input "950"
click at [1130, 101] on button "結帳" at bounding box center [1126, 95] width 52 height 30
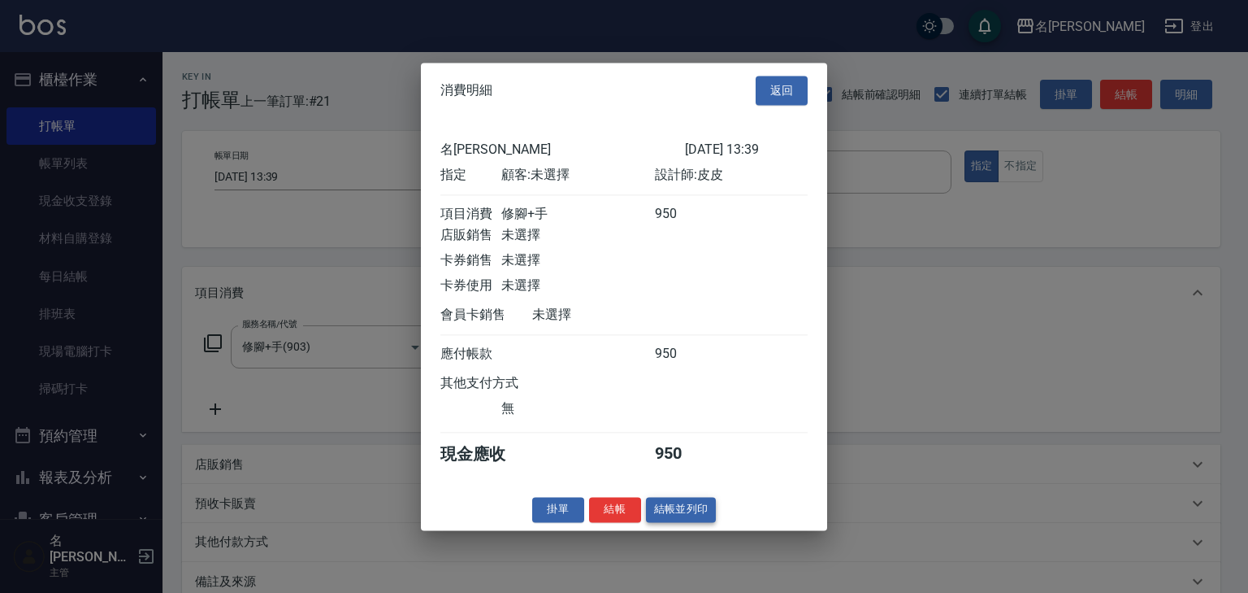
click at [695, 517] on button "結帳並列印" at bounding box center [681, 509] width 71 height 25
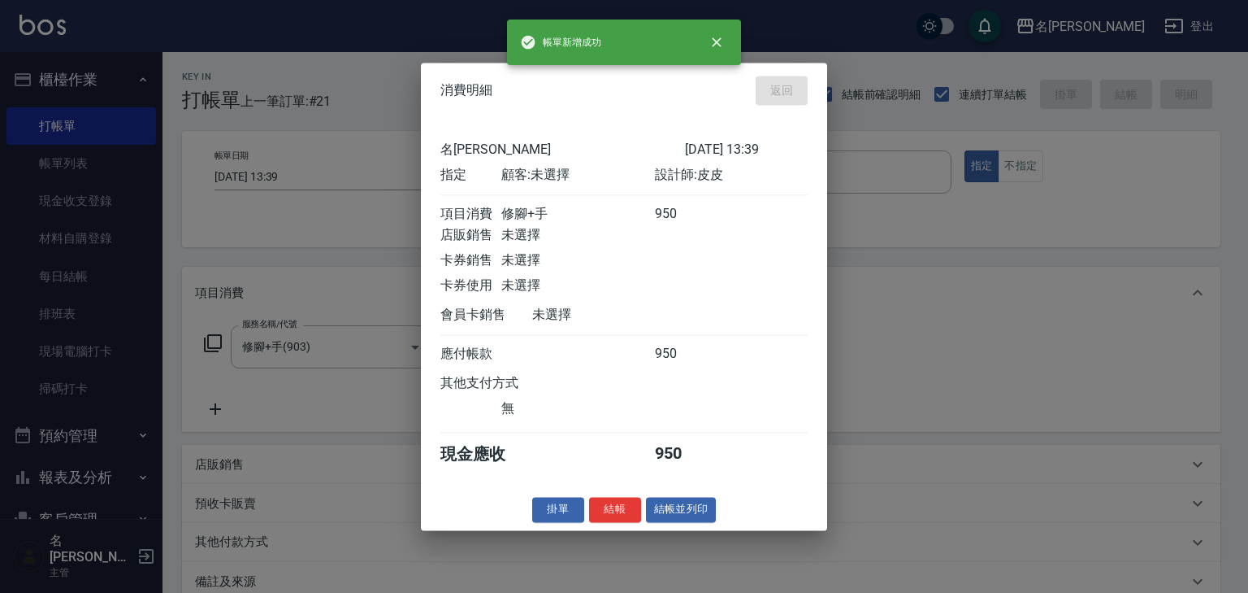
type input "2025/08/19 13:58"
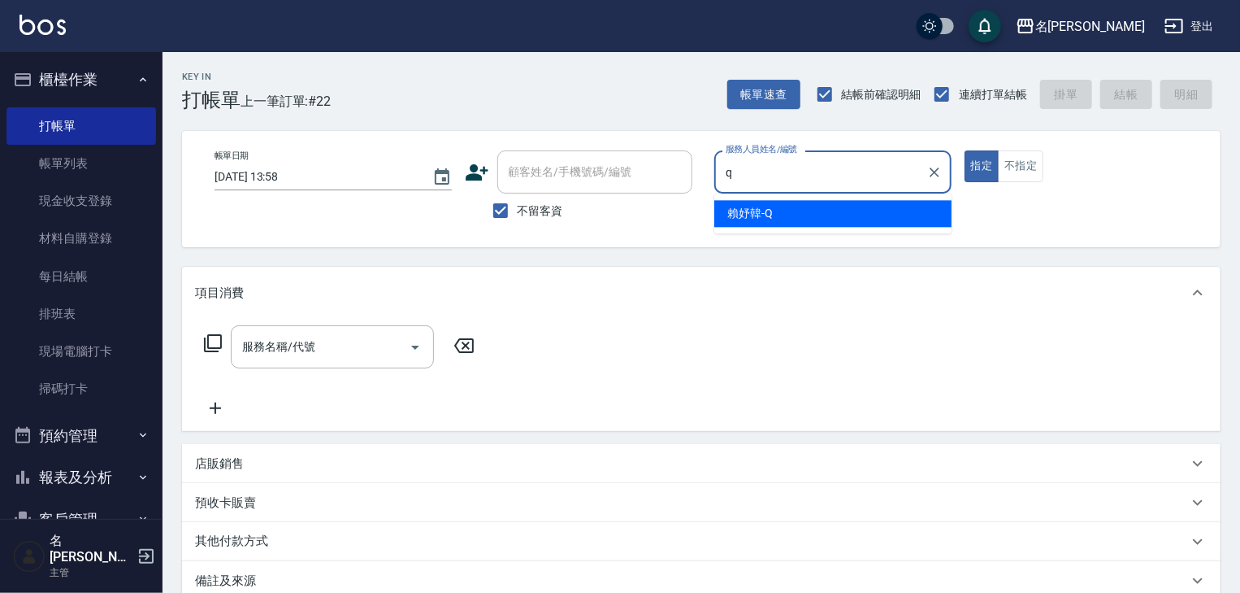
type input "賴妤韓-Q"
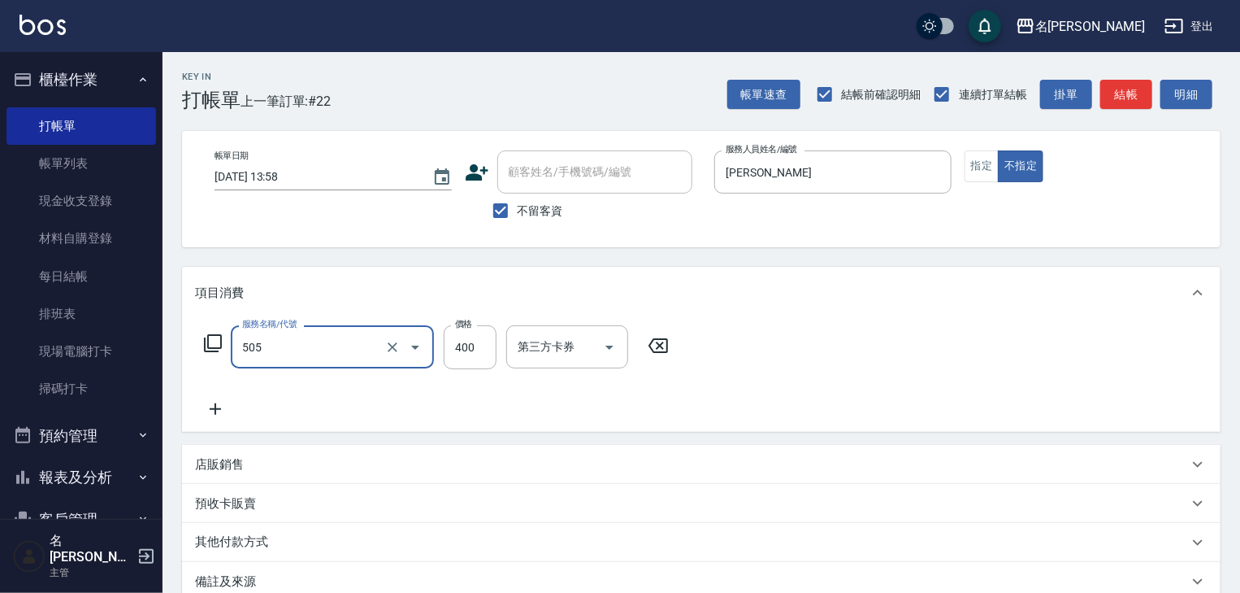
type input "洗髮(505)"
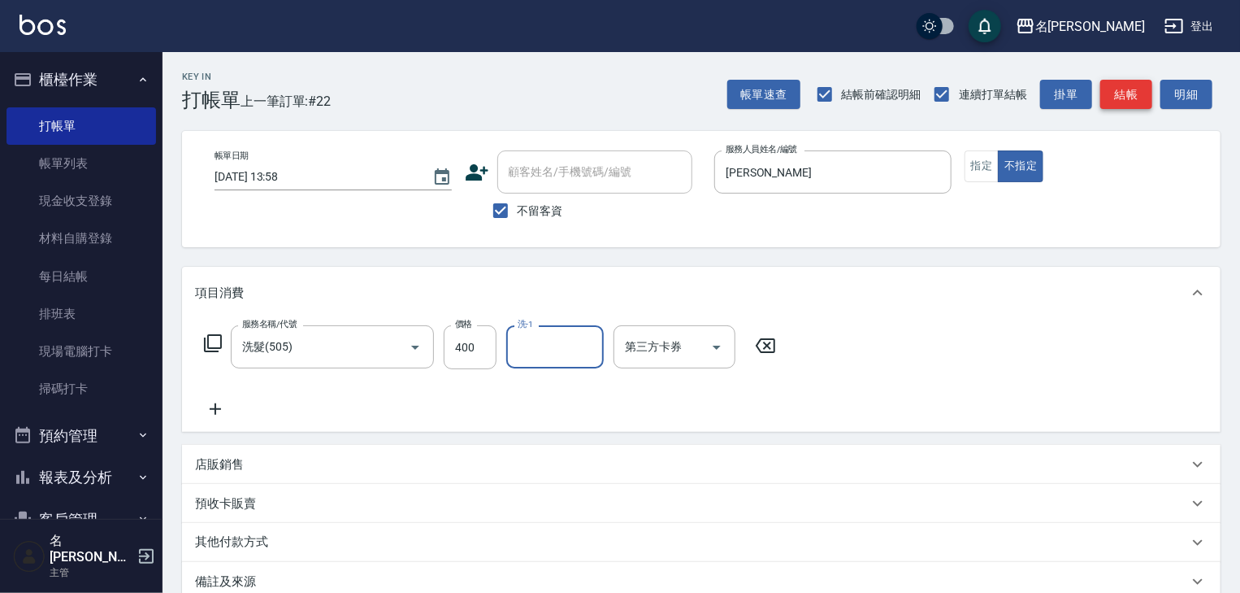
click at [1123, 81] on button "結帳" at bounding box center [1126, 95] width 52 height 30
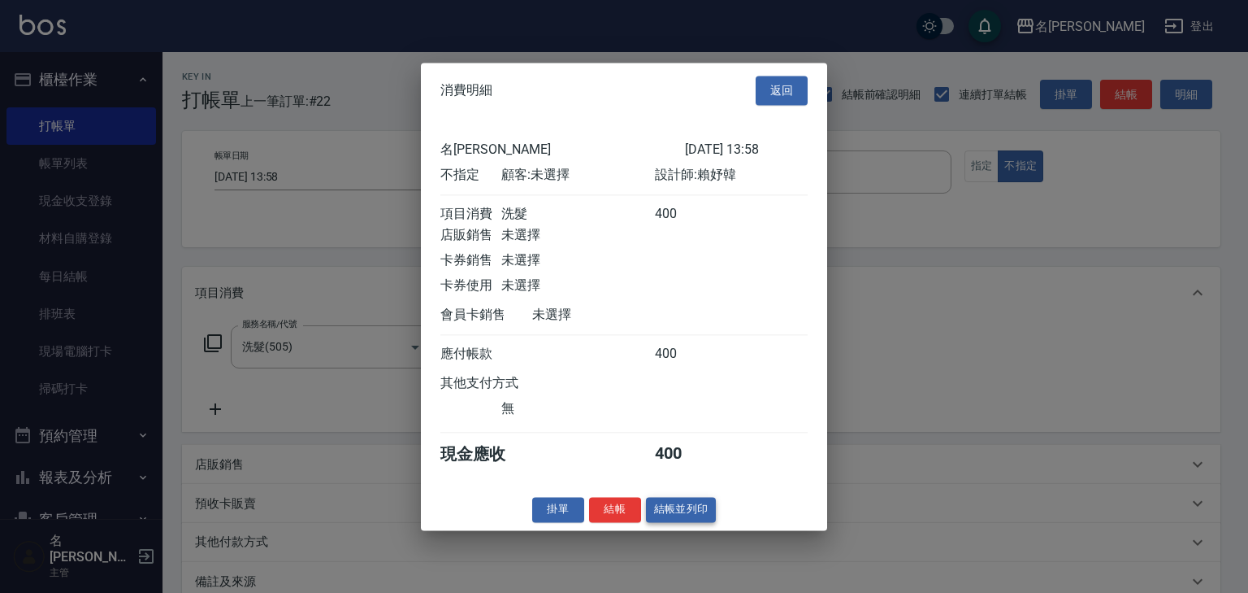
click at [674, 522] on button "結帳並列印" at bounding box center [681, 509] width 71 height 25
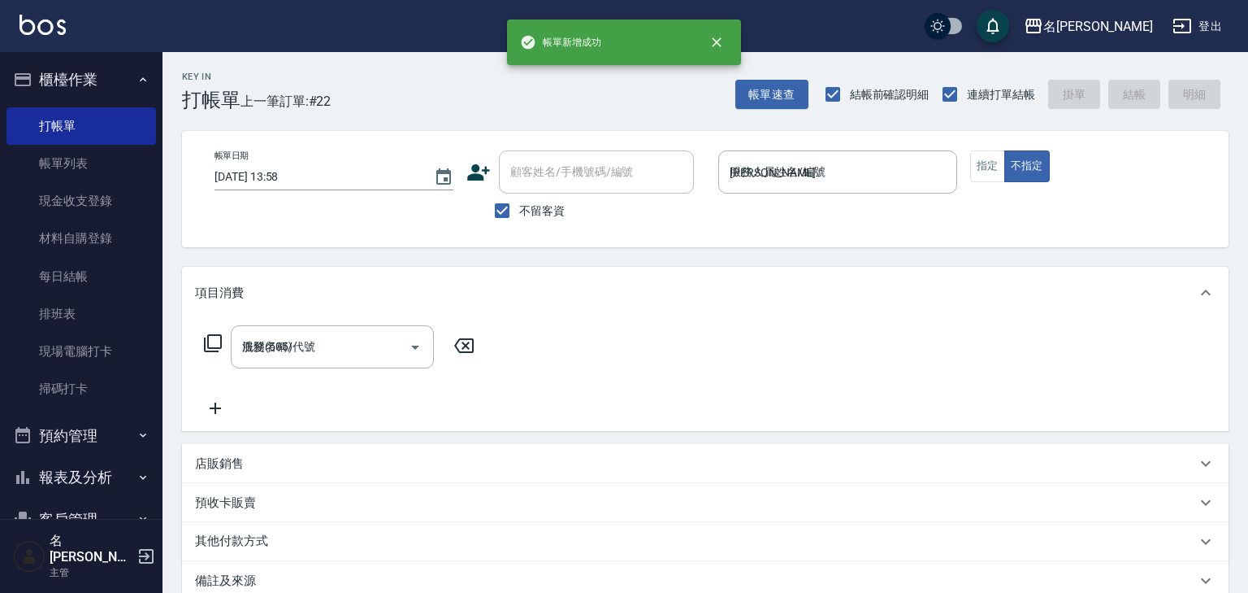
type input "2025/08/19 14:04"
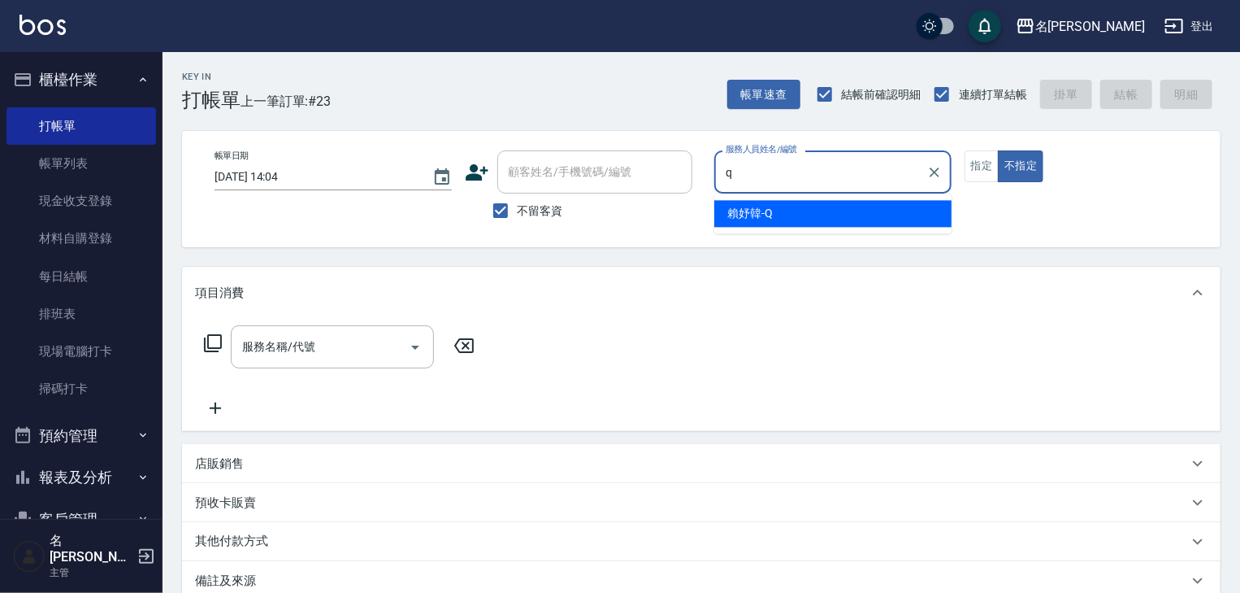
type input "賴妤韓-Q"
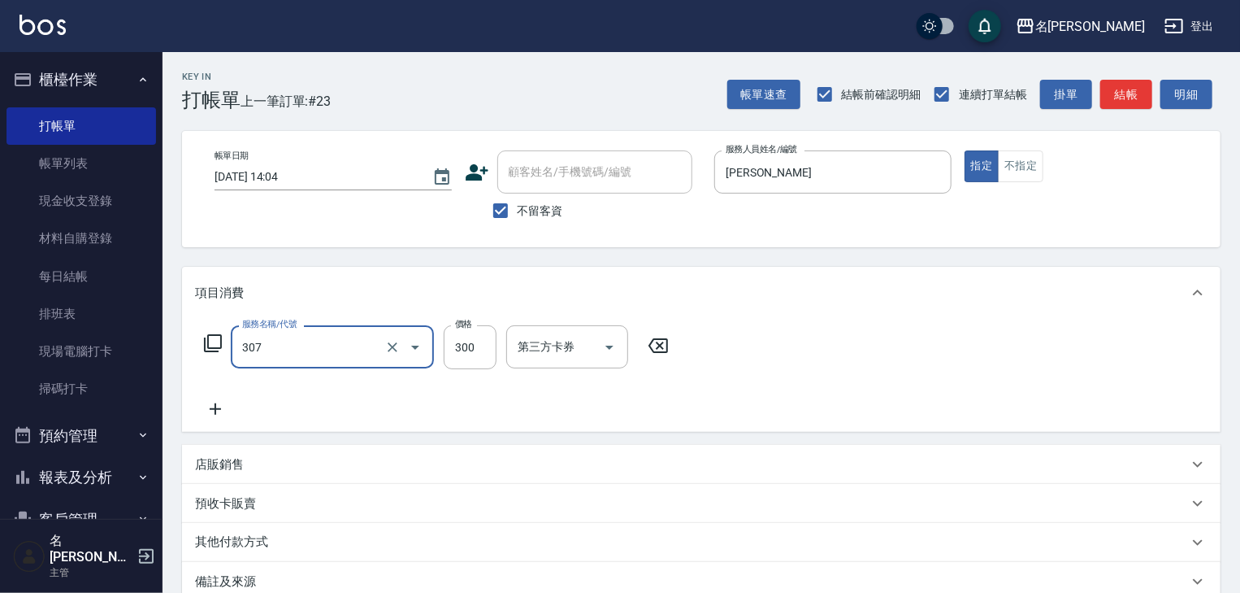
type input "剪髮(307)"
type input "1999"
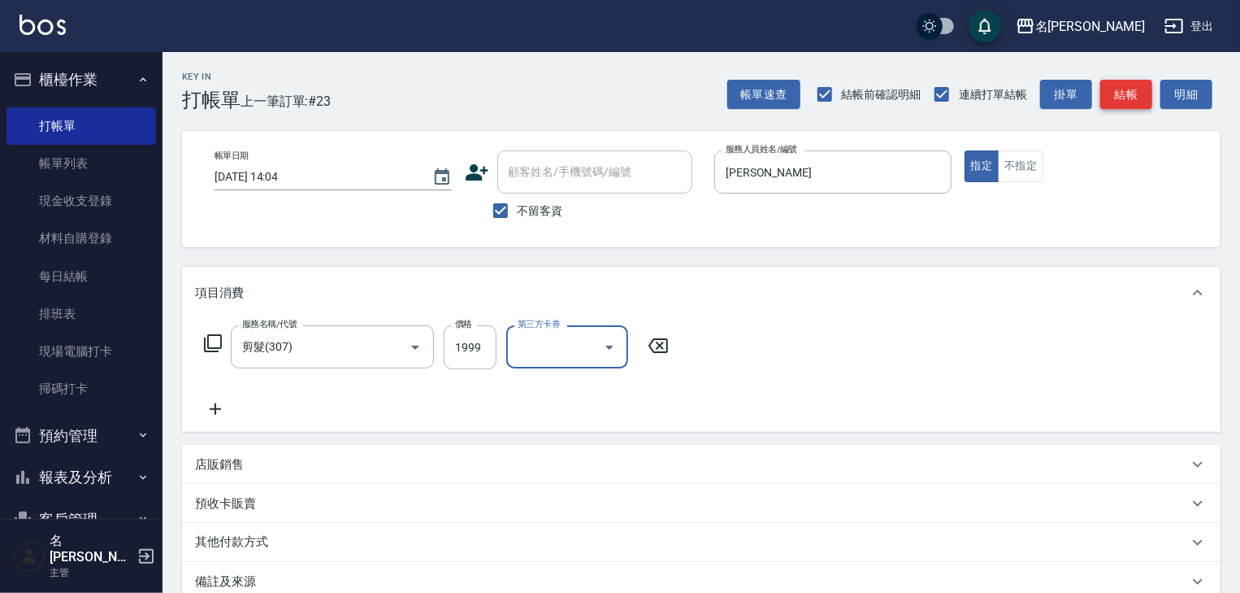
click at [1142, 92] on button "結帳" at bounding box center [1126, 95] width 52 height 30
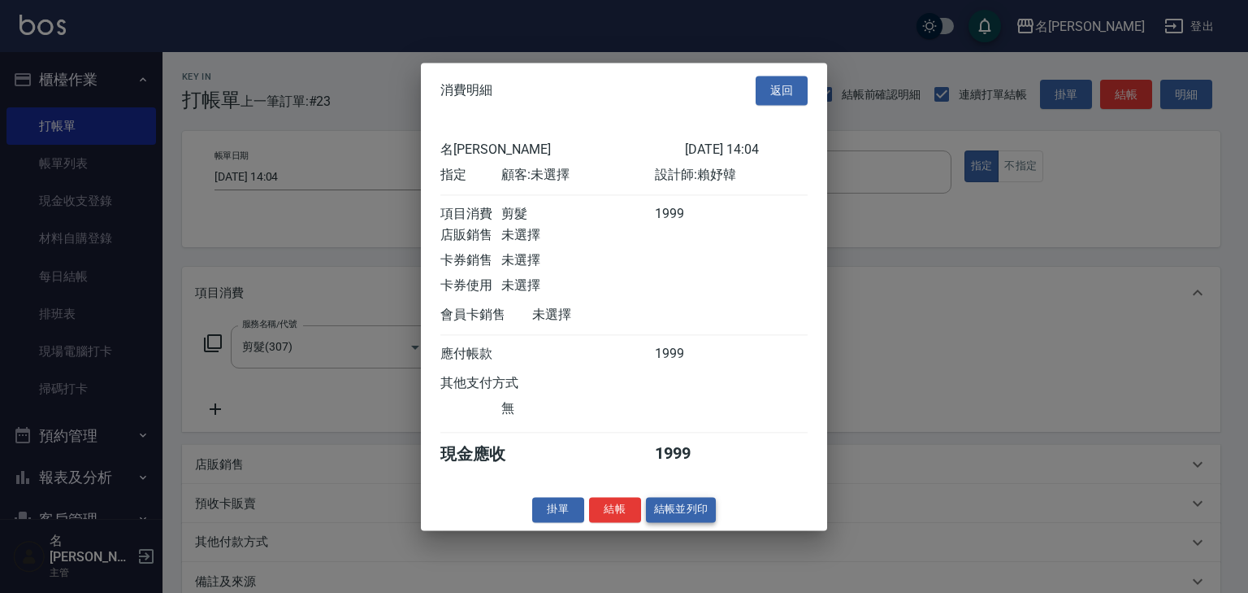
click at [704, 514] on button "結帳並列印" at bounding box center [681, 509] width 71 height 25
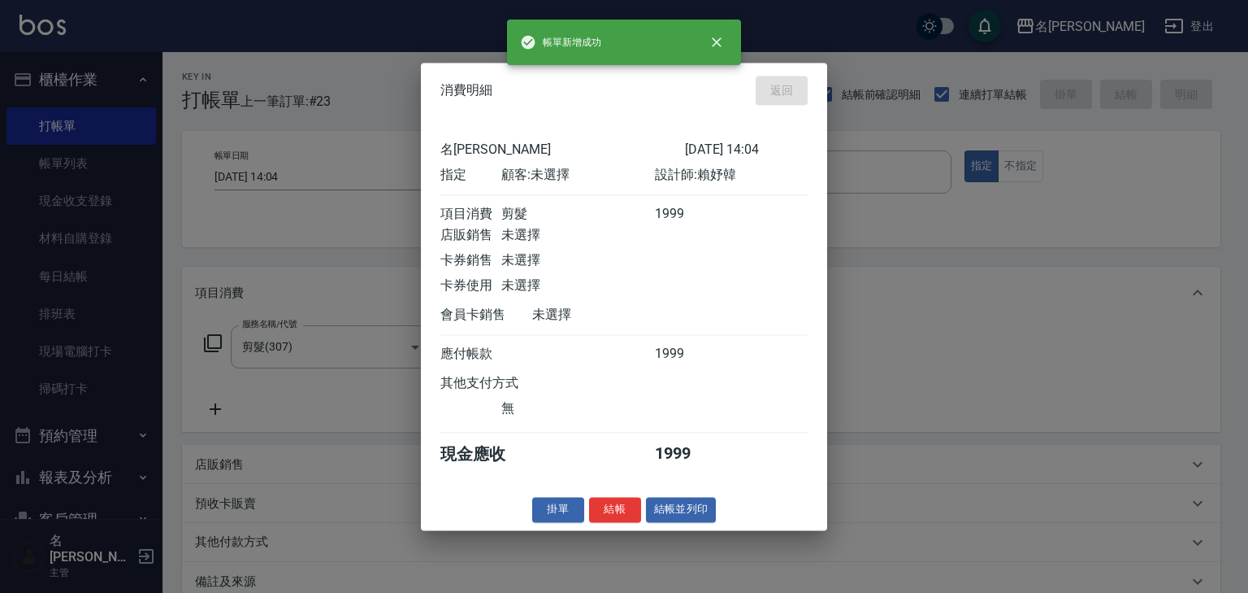
type input "2025/08/19 14:06"
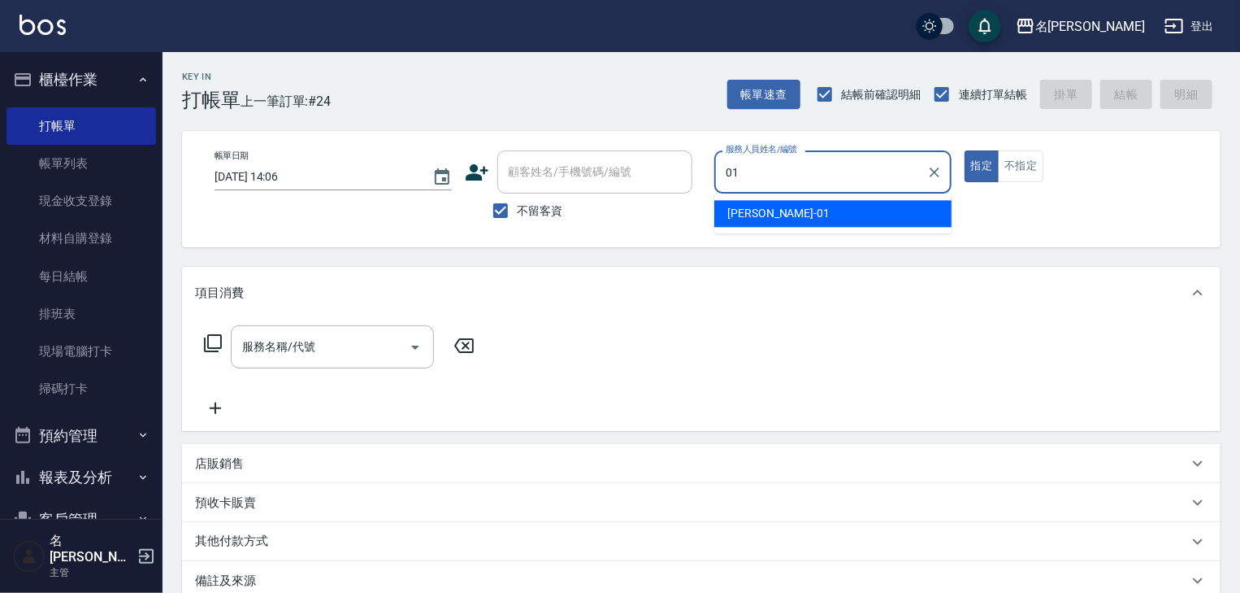
type input "Joyce-01"
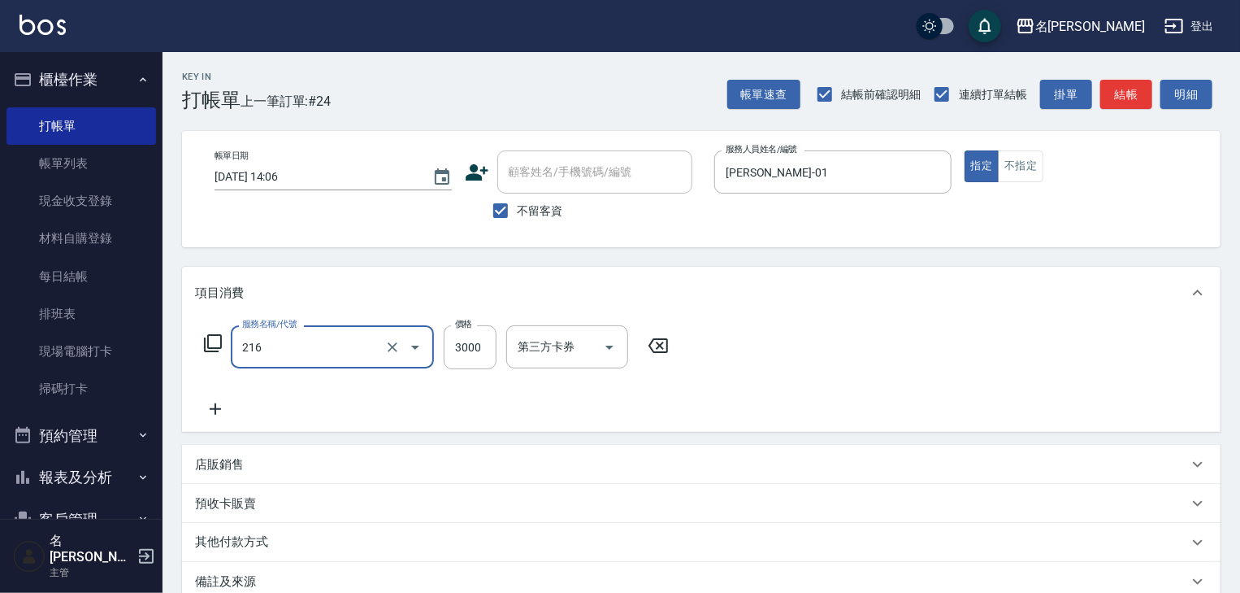
type input "陶瓷、溫朔燙(自備)(216)"
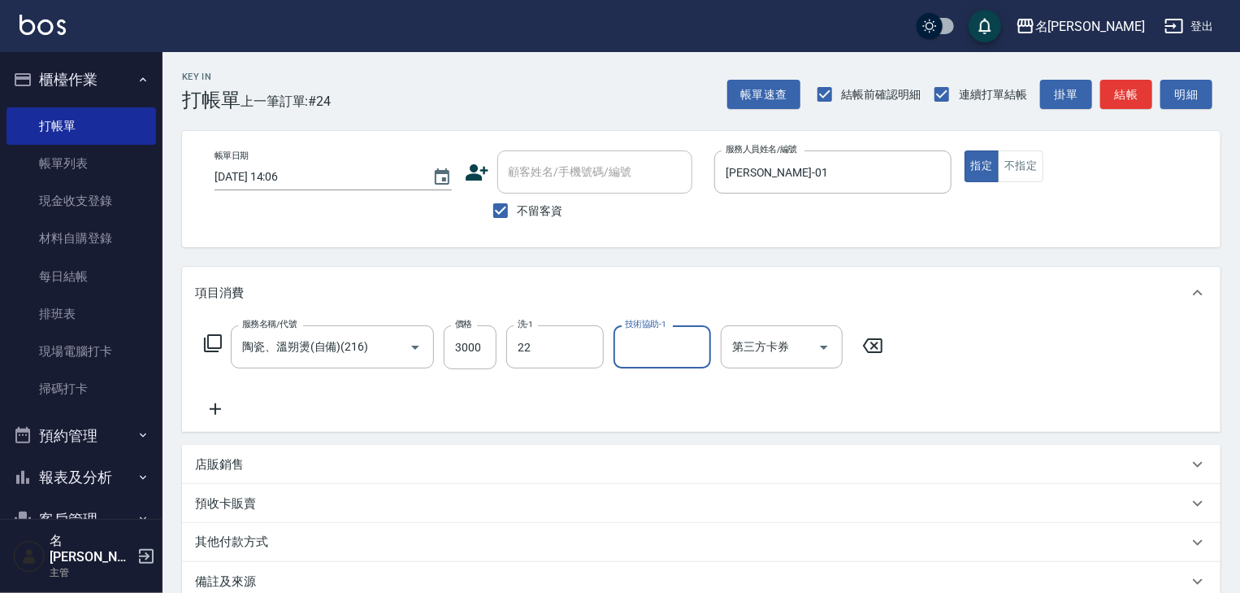
type input "[PERSON_NAME]-22"
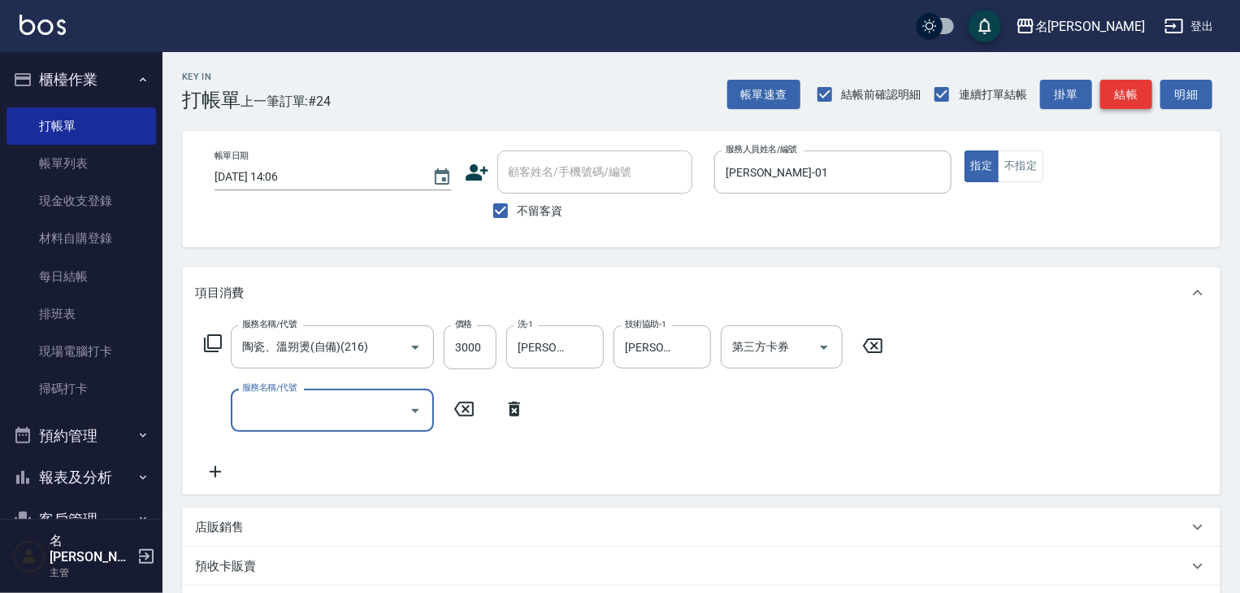
click at [1139, 100] on button "結帳" at bounding box center [1126, 95] width 52 height 30
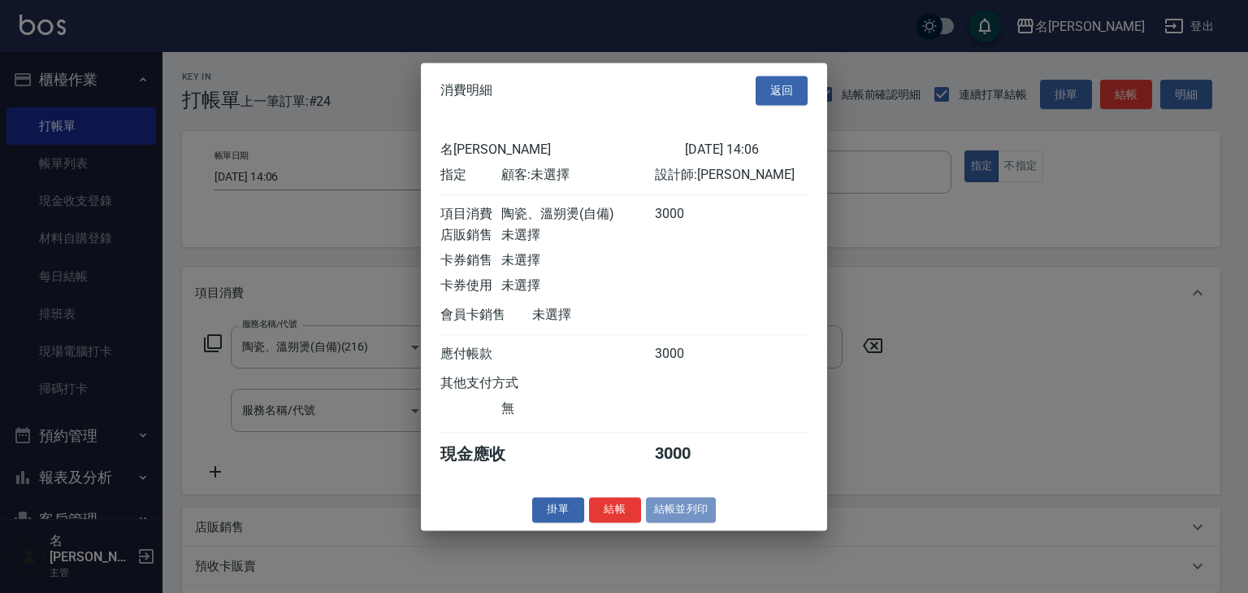
click at [673, 516] on button "結帳並列印" at bounding box center [681, 509] width 71 height 25
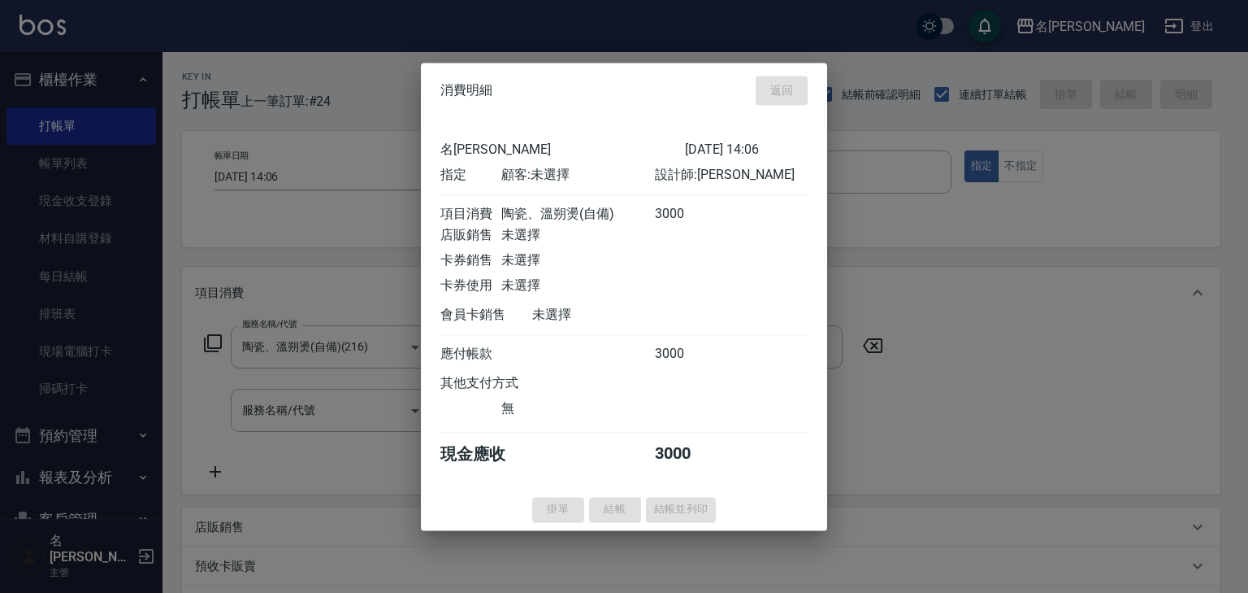
click at [673, 516] on div "掛單 結帳 結帳並列印" at bounding box center [624, 509] width 406 height 25
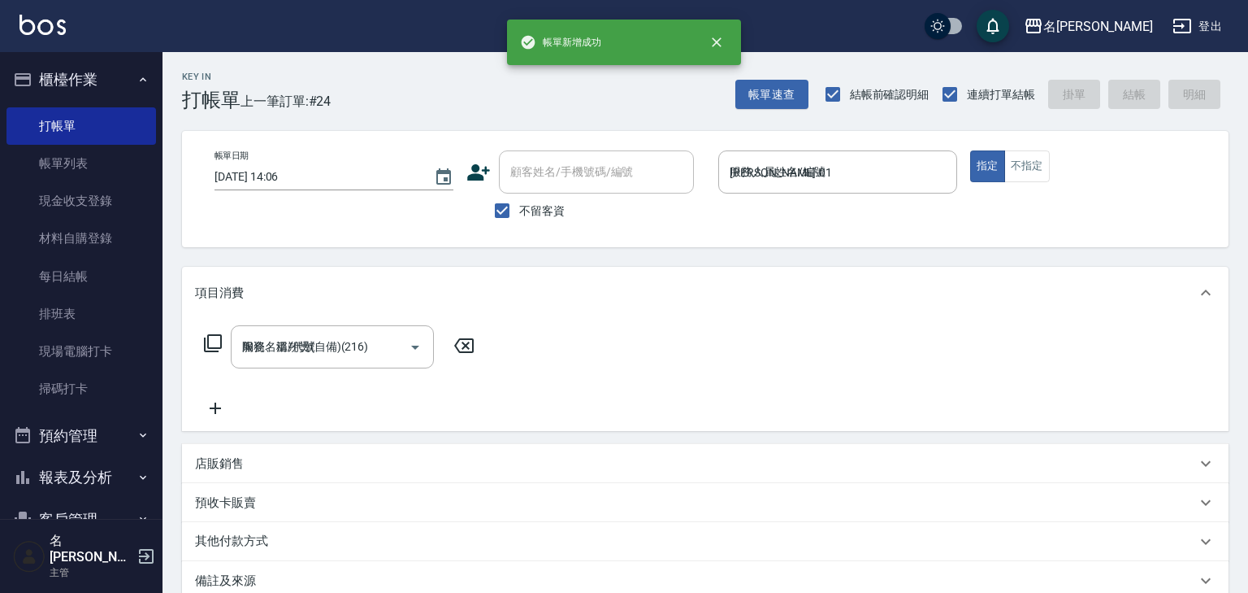
type input "2025/08/19 14:10"
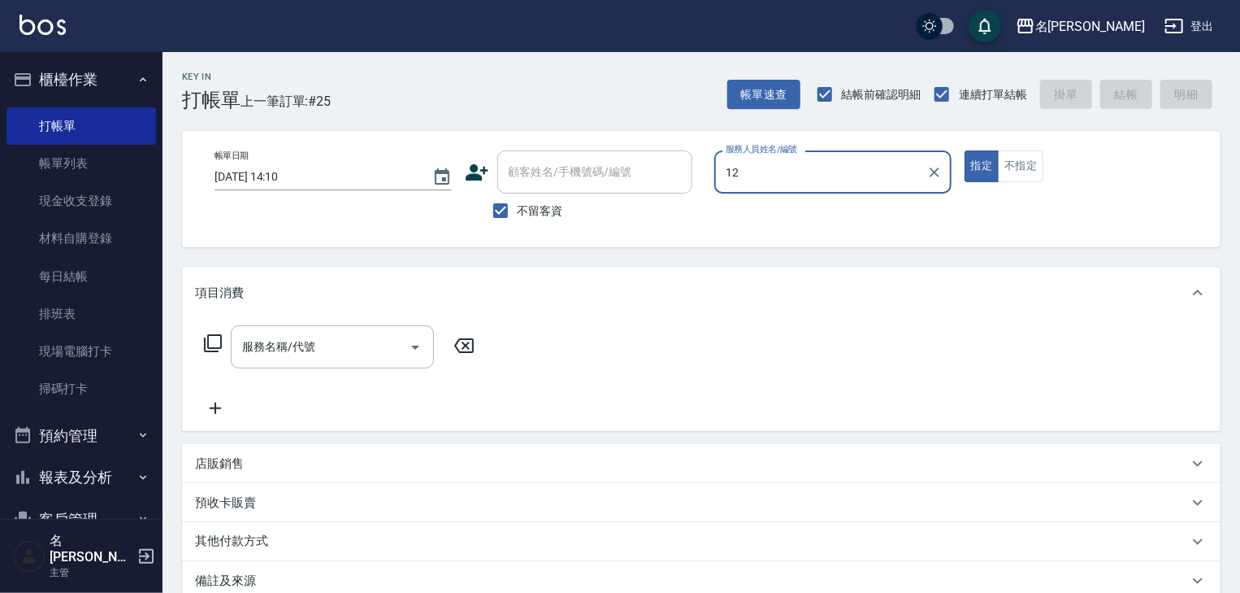
type input "林佳穎-12"
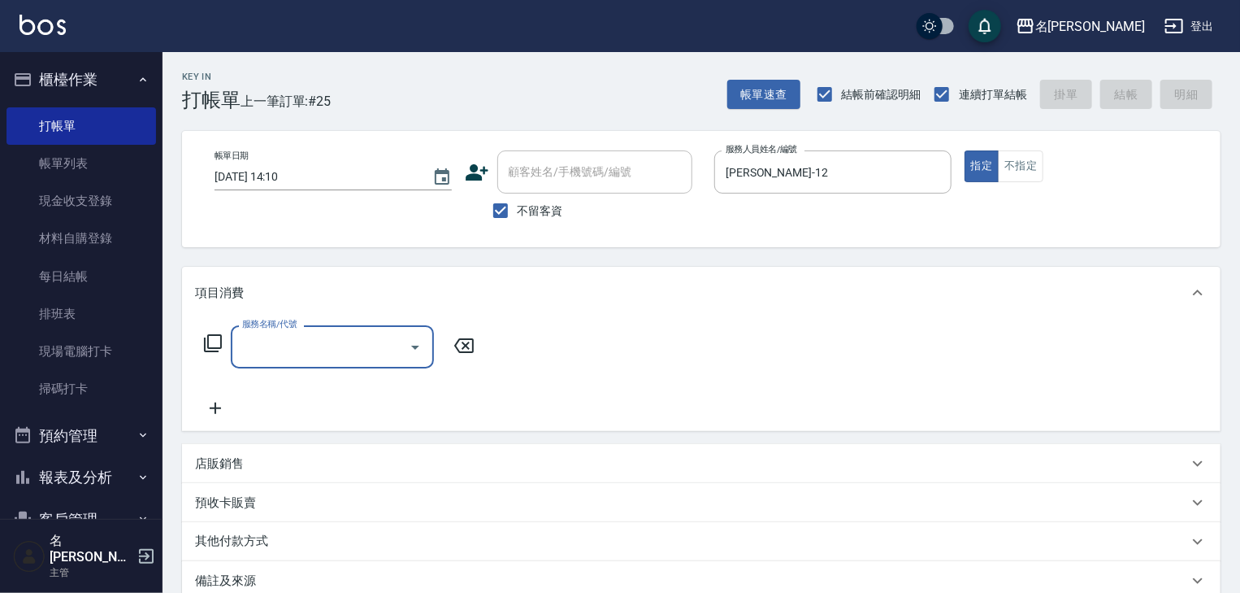
click at [271, 345] on input "服務名稱/代號" at bounding box center [320, 346] width 164 height 28
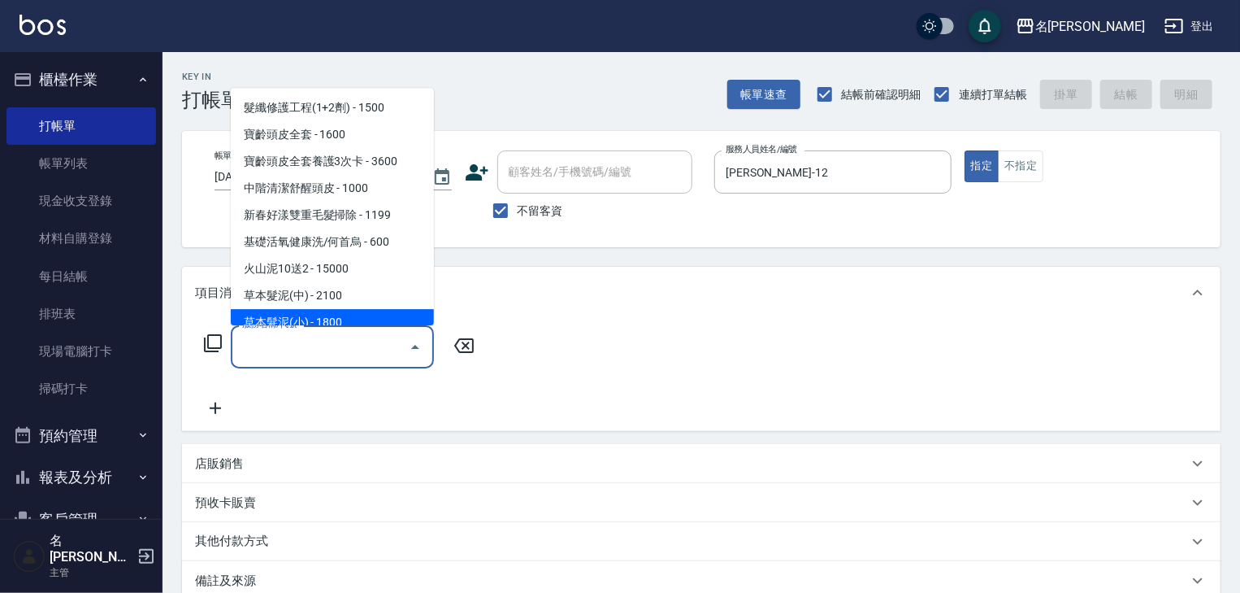
click at [297, 317] on span "草本髮泥(小) - 1800" at bounding box center [332, 323] width 203 height 27
type input "草本髮泥(小)(122)"
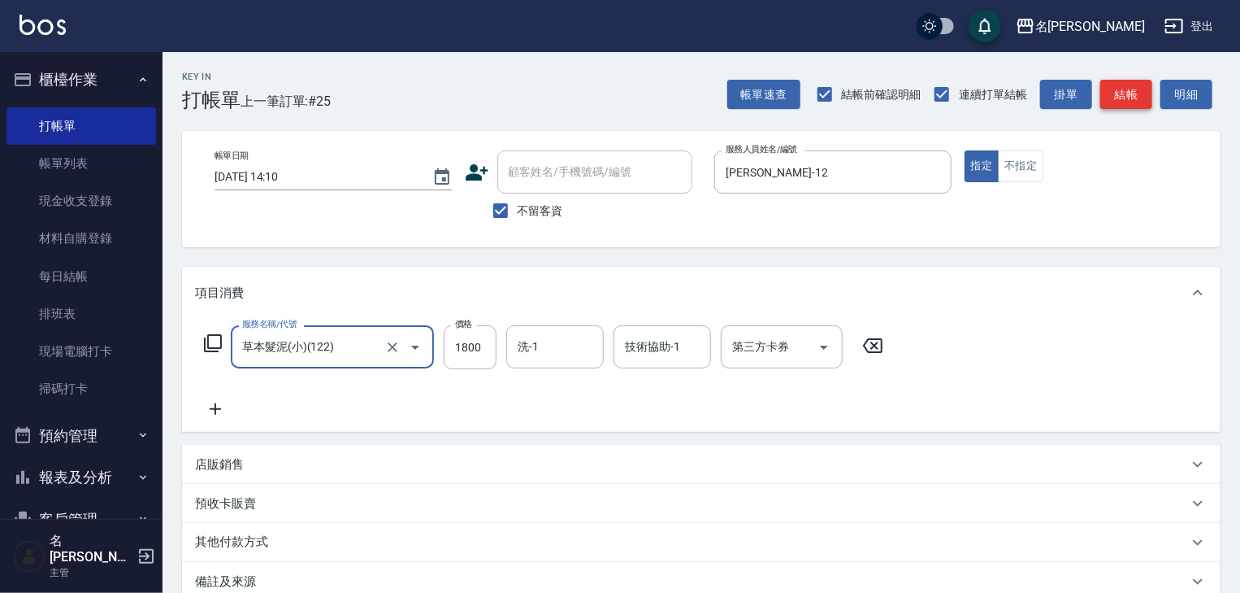
click at [1127, 92] on button "結帳" at bounding box center [1126, 95] width 52 height 30
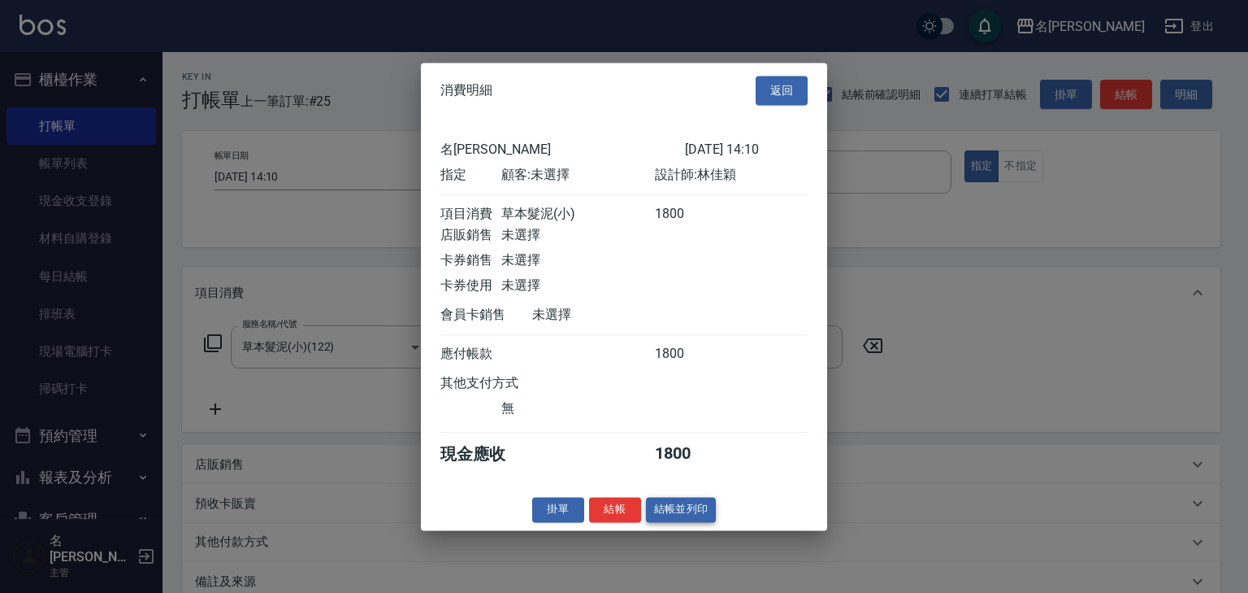
click at [671, 514] on button "結帳並列印" at bounding box center [681, 509] width 71 height 25
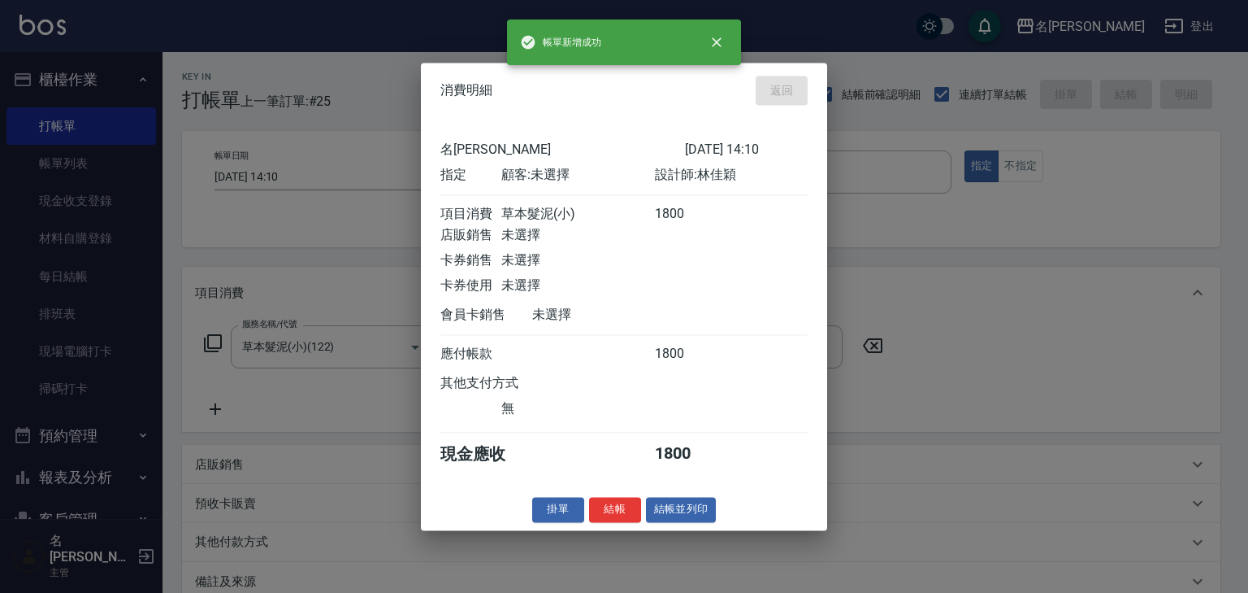
type input "2025/08/19 14:30"
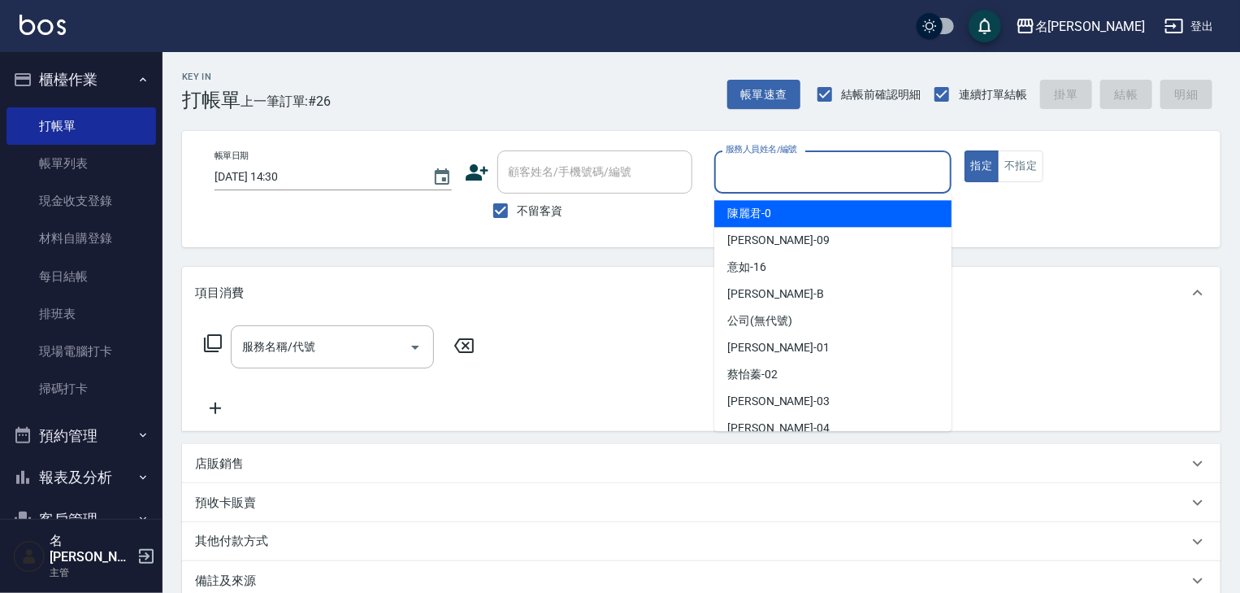
click at [813, 172] on input "服務人員姓名/編號" at bounding box center [833, 172] width 223 height 28
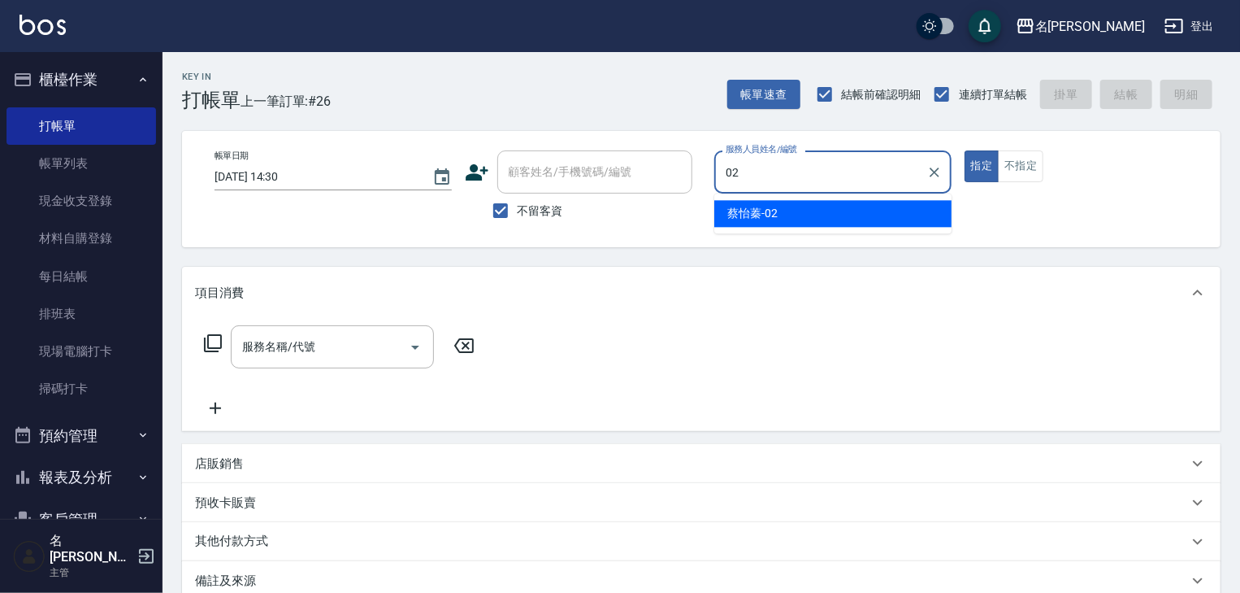
click at [787, 221] on div "蔡怡蓁 -02" at bounding box center [832, 213] width 237 height 27
type input "蔡怡蓁-02"
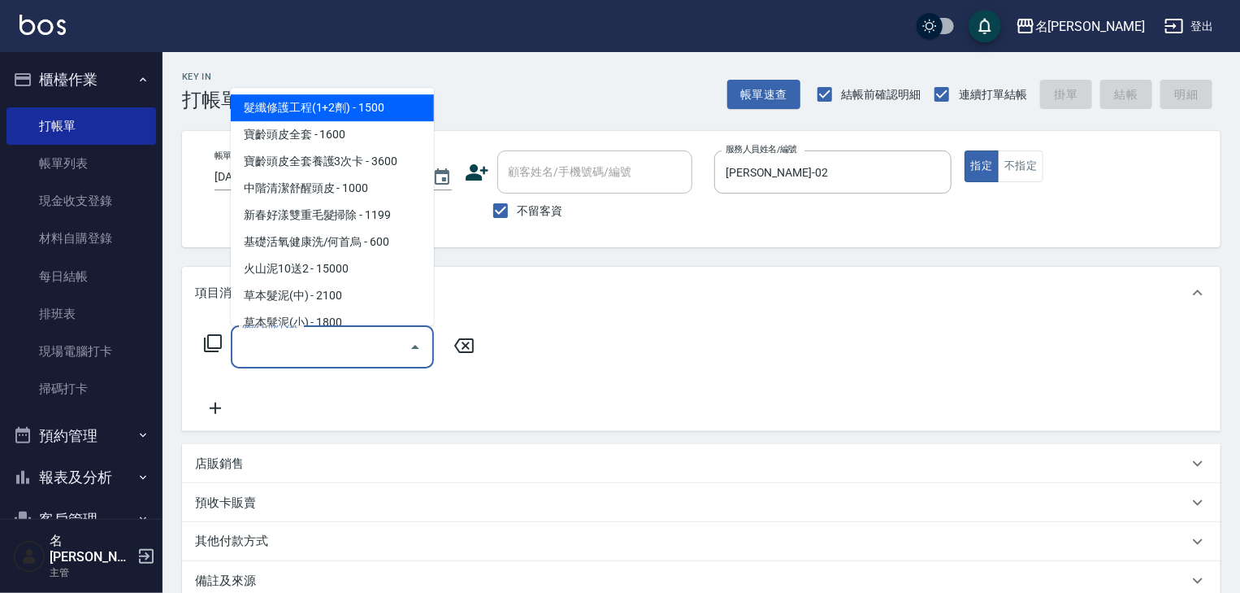
click at [393, 332] on input "服務名稱/代號" at bounding box center [320, 346] width 164 height 28
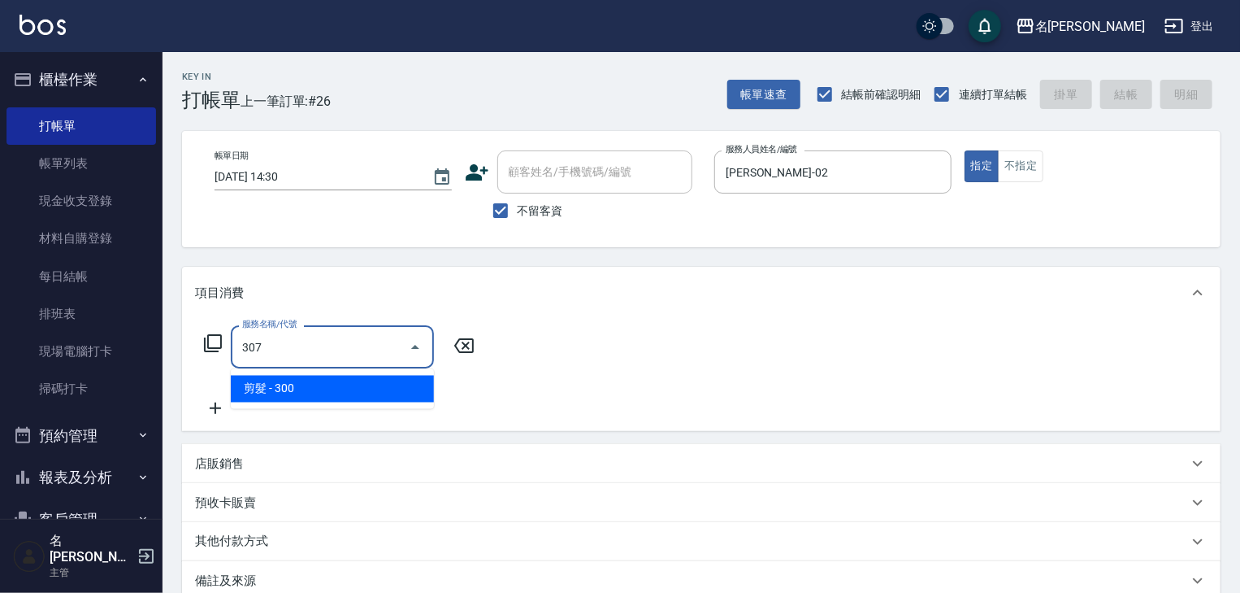
click at [404, 382] on span "剪髮 - 300" at bounding box center [332, 389] width 203 height 27
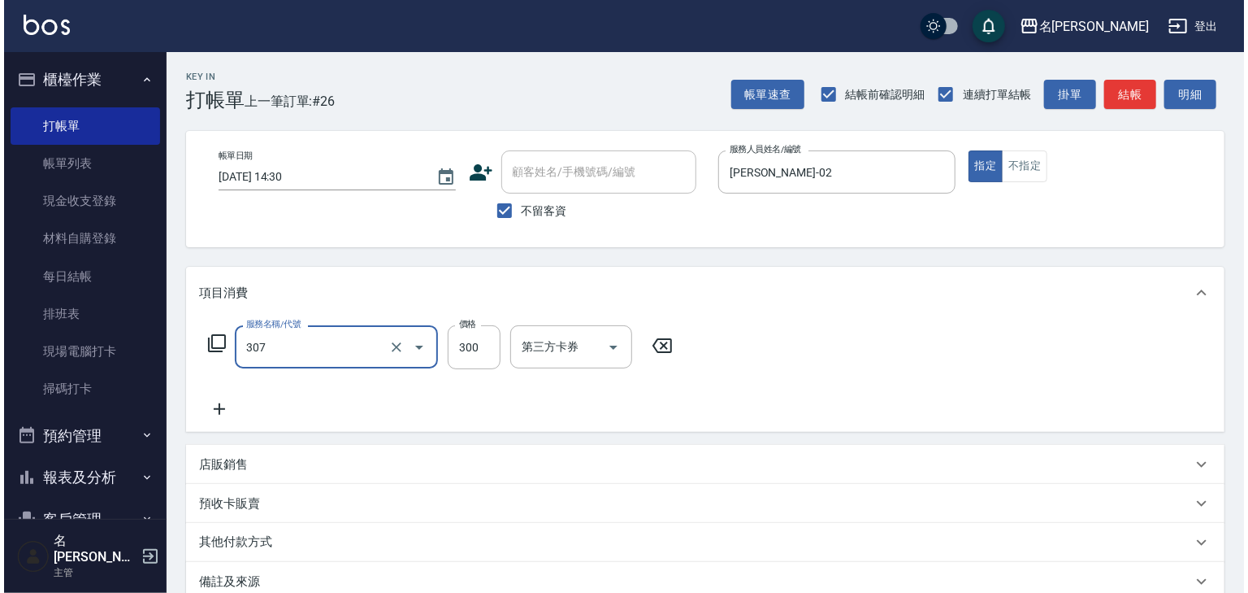
scroll to position [190, 0]
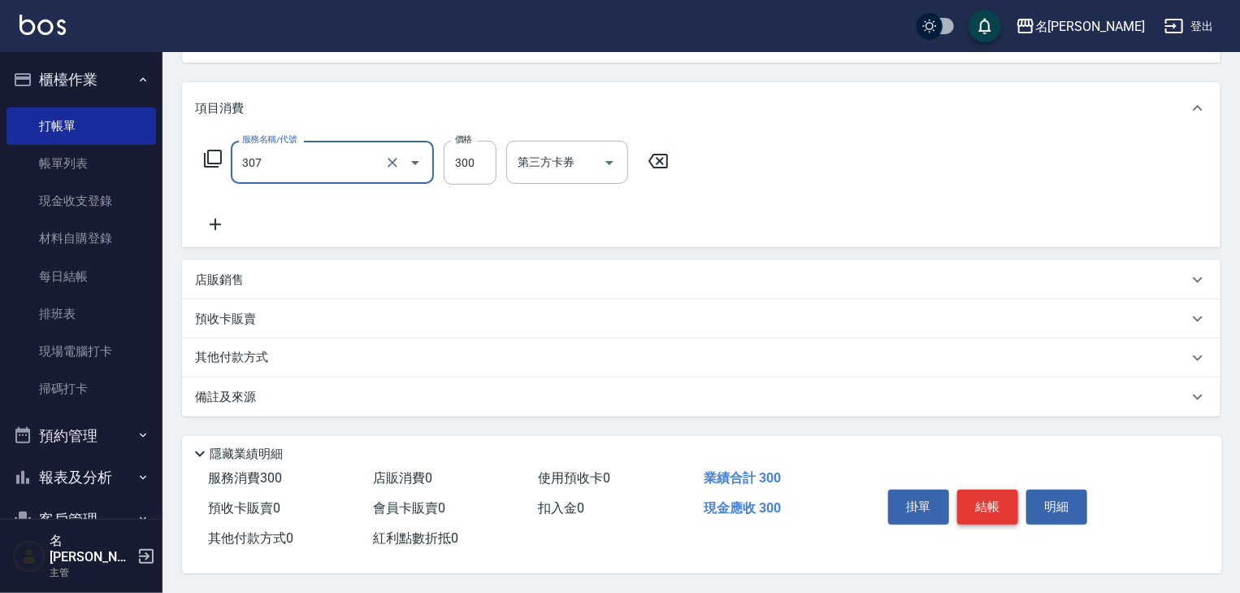
type input "剪髮(307)"
click at [1005, 498] on button "結帳" at bounding box center [987, 506] width 61 height 34
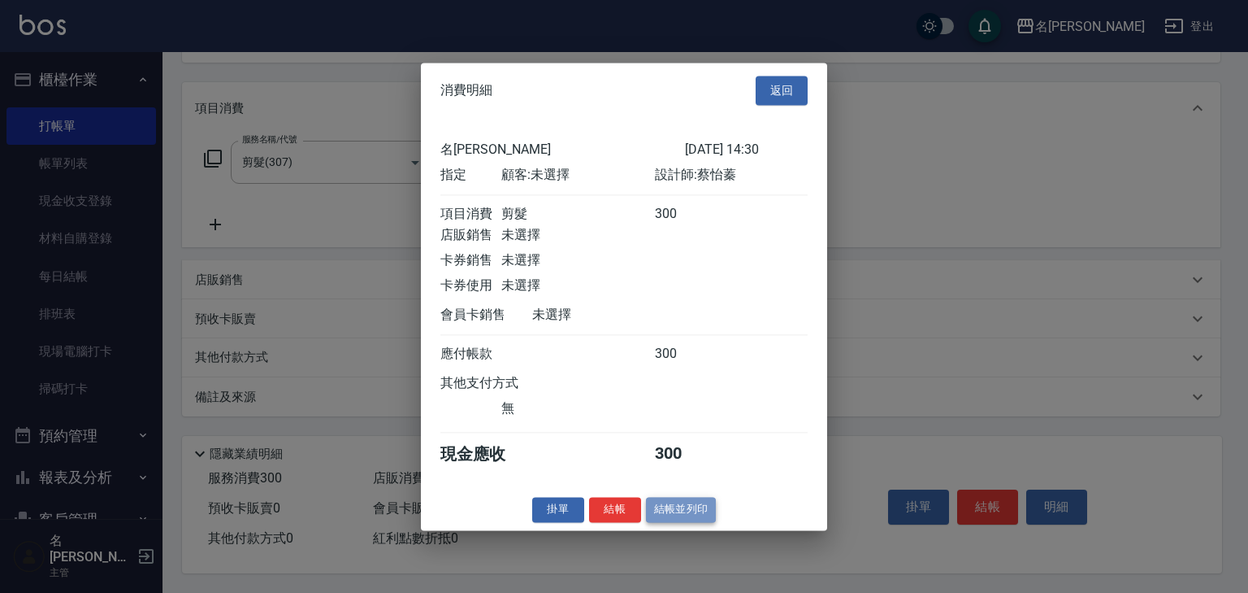
click at [673, 519] on button "結帳並列印" at bounding box center [681, 509] width 71 height 25
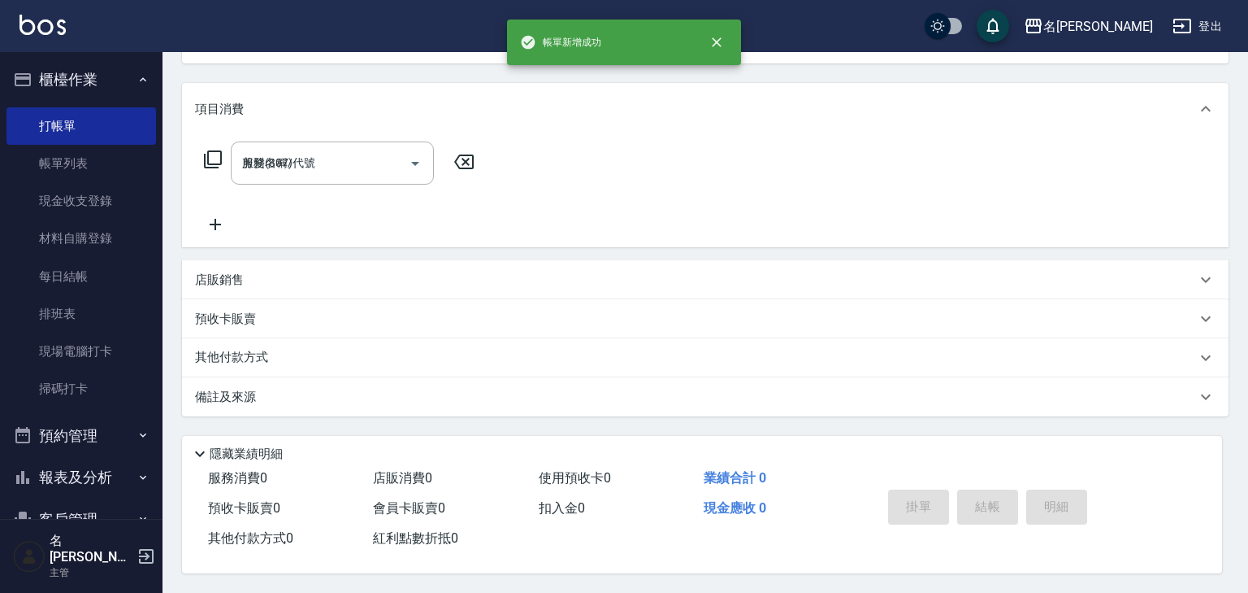
type input "2025/08/19 14:38"
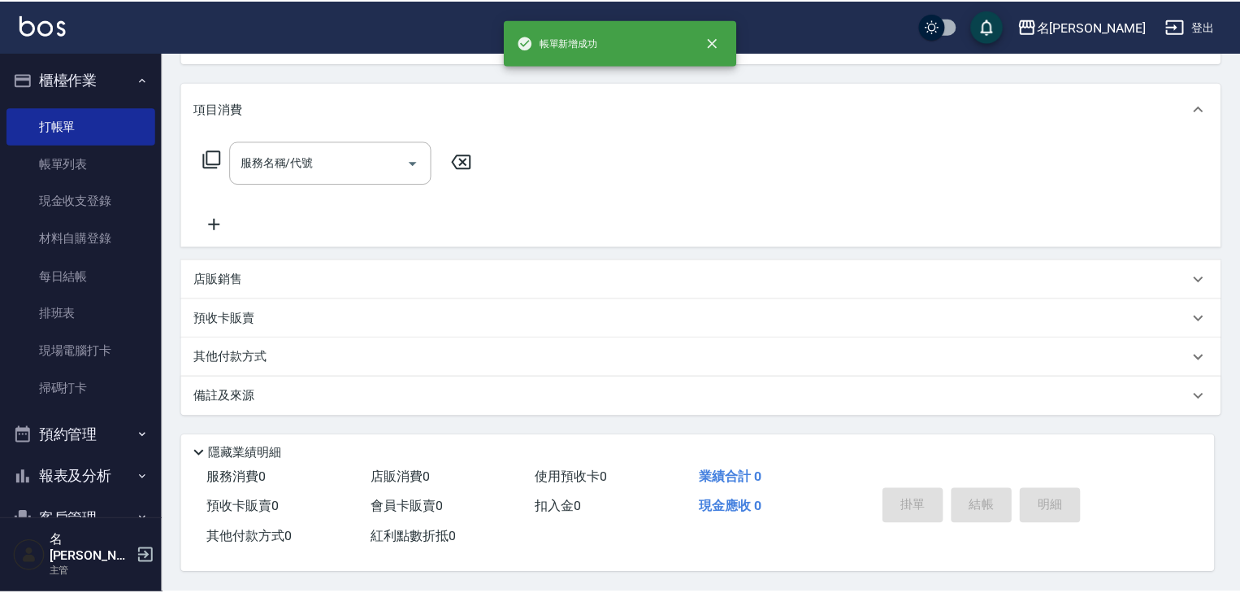
scroll to position [0, 0]
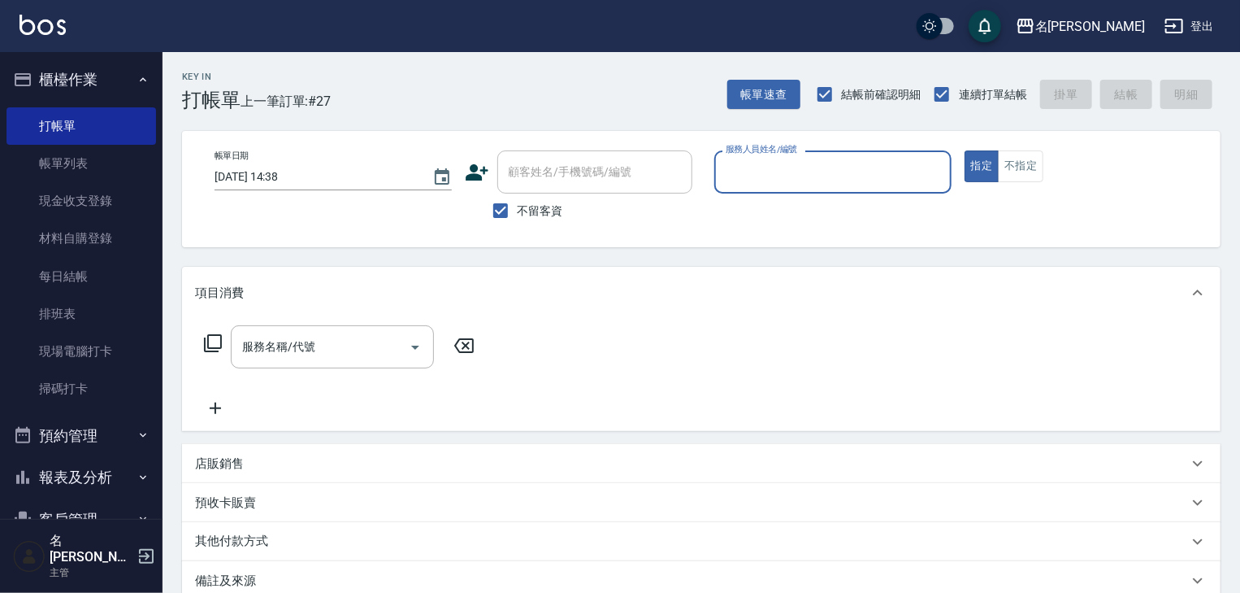
click at [790, 173] on input "服務人員姓名/編號" at bounding box center [833, 172] width 223 height 28
click at [799, 208] on div "蔡怡蓁 -02" at bounding box center [832, 213] width 237 height 27
type input "蔡怡蓁-02"
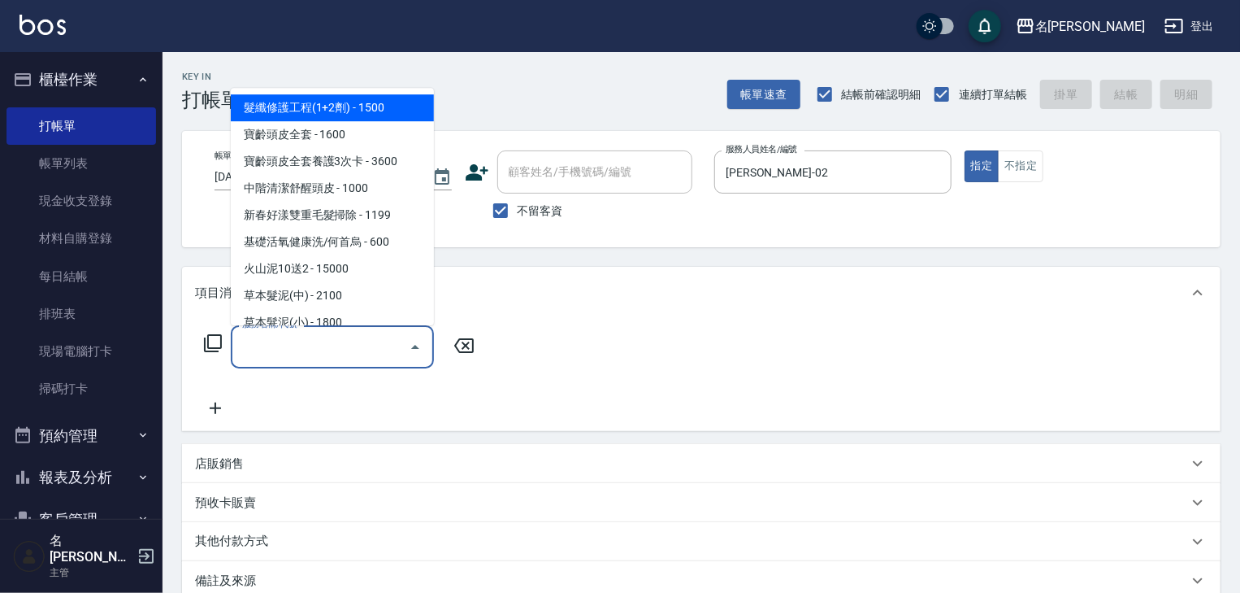
click at [332, 350] on input "服務名稱/代號" at bounding box center [320, 346] width 164 height 28
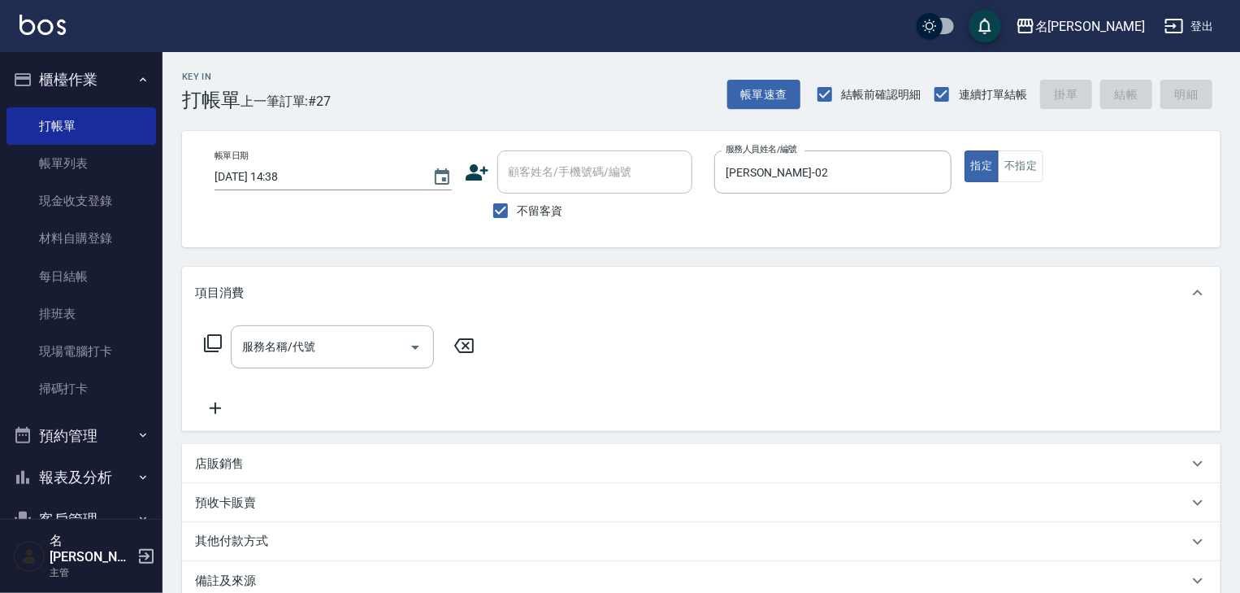
click at [218, 341] on icon at bounding box center [213, 343] width 20 height 20
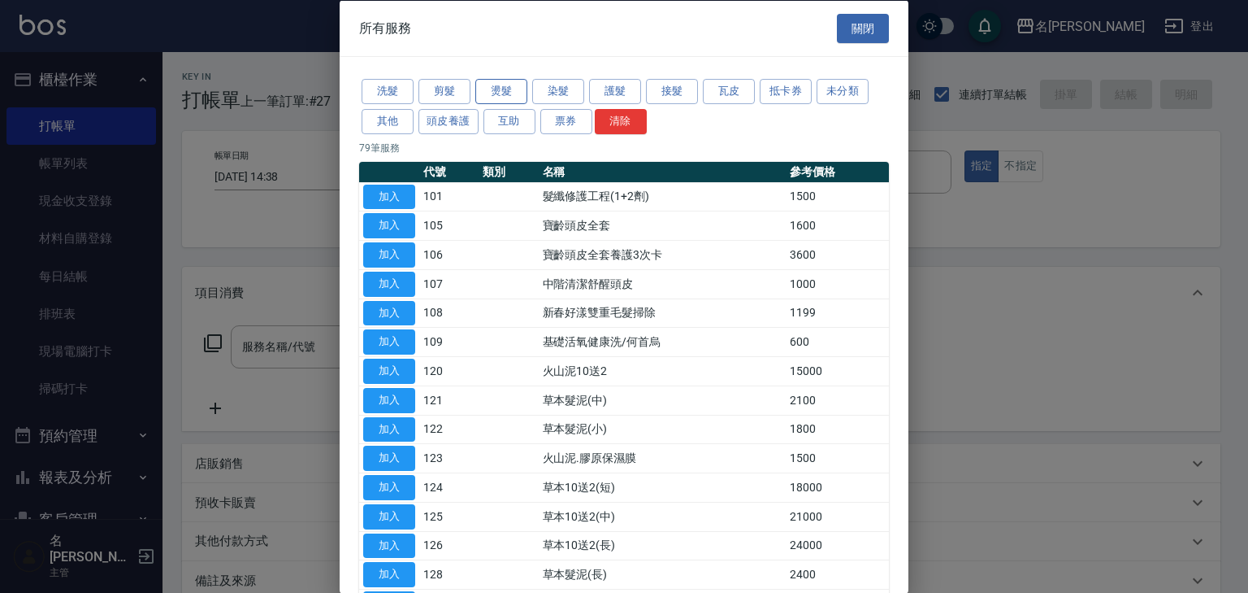
click at [517, 93] on button "燙髮" at bounding box center [501, 91] width 52 height 25
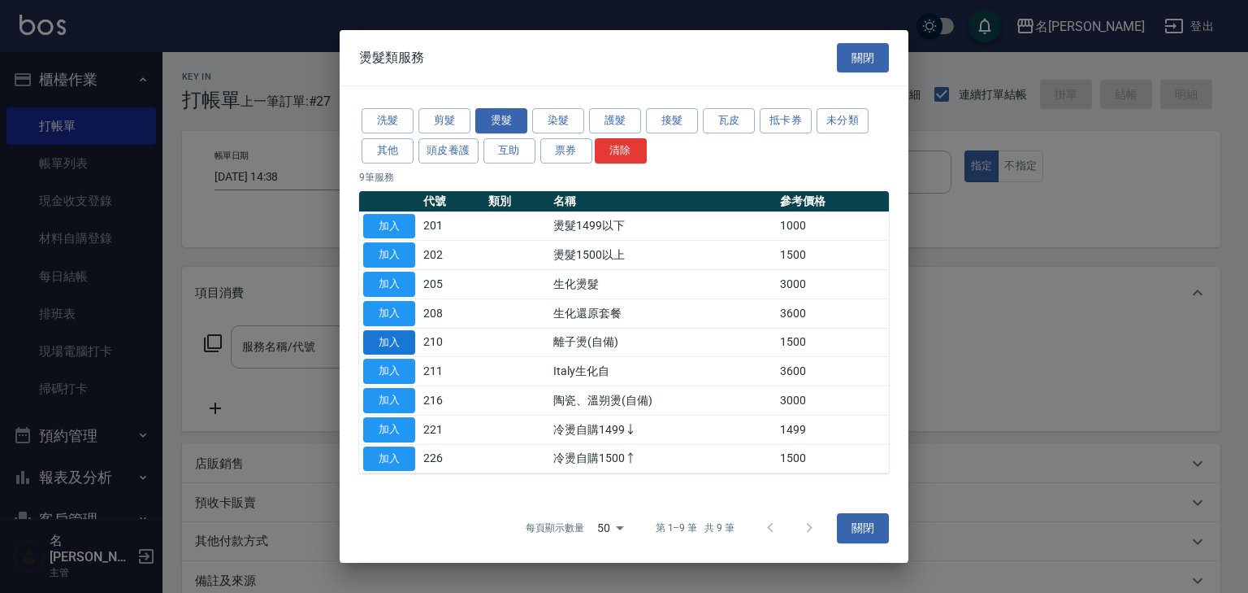
click at [403, 337] on button "加入" at bounding box center [389, 342] width 52 height 25
type input "離子燙(自備)(210)"
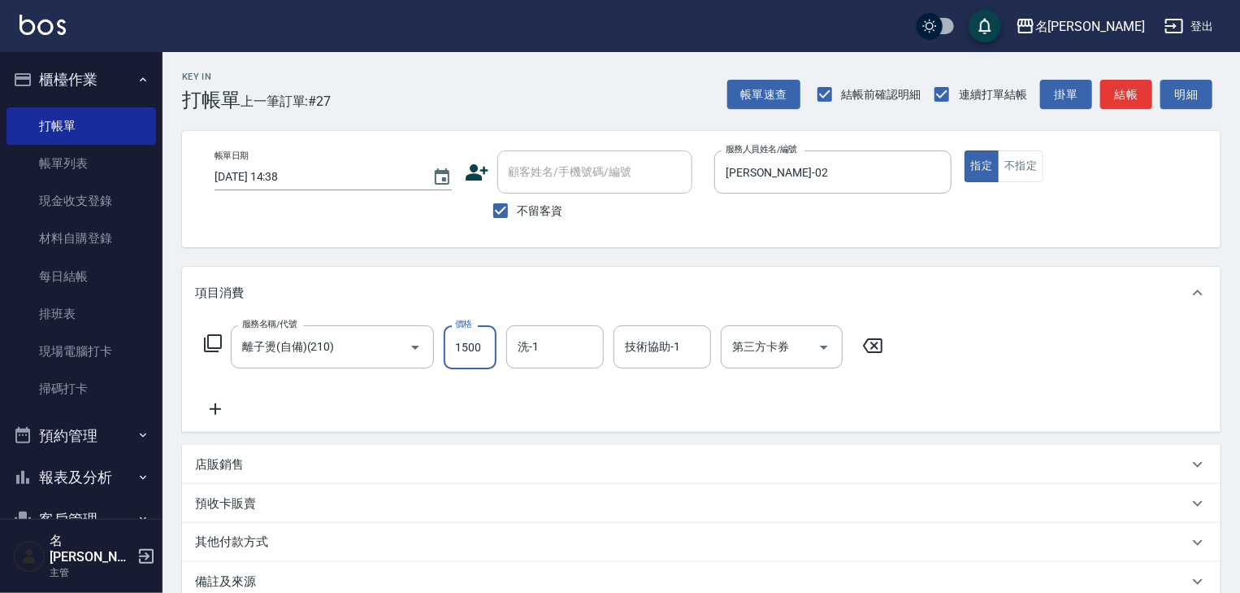
click at [479, 344] on input "1500" at bounding box center [470, 347] width 53 height 44
type input "1499"
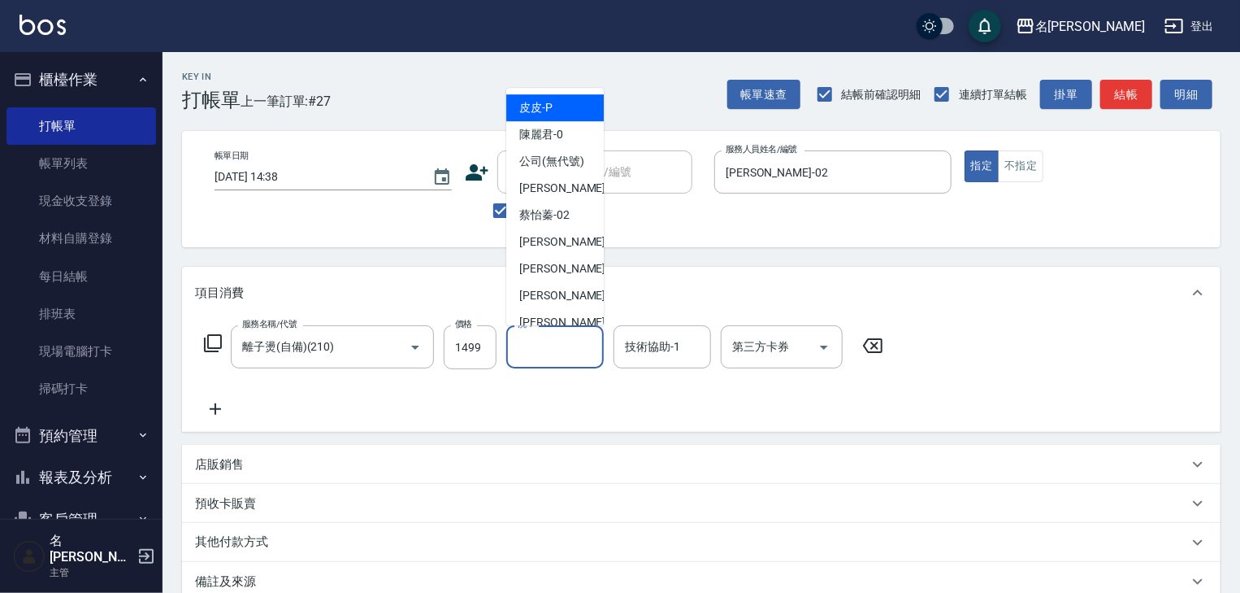
click at [553, 343] on input "洗-1" at bounding box center [555, 346] width 83 height 28
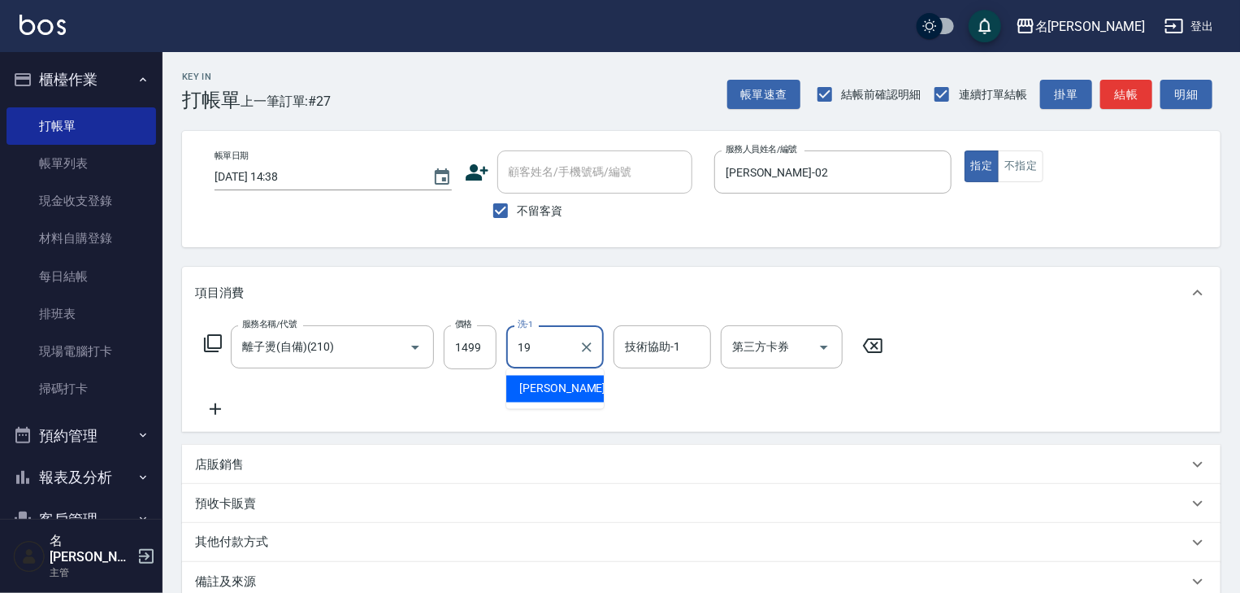
click at [558, 390] on span "游昕 -19" at bounding box center [570, 388] width 102 height 17
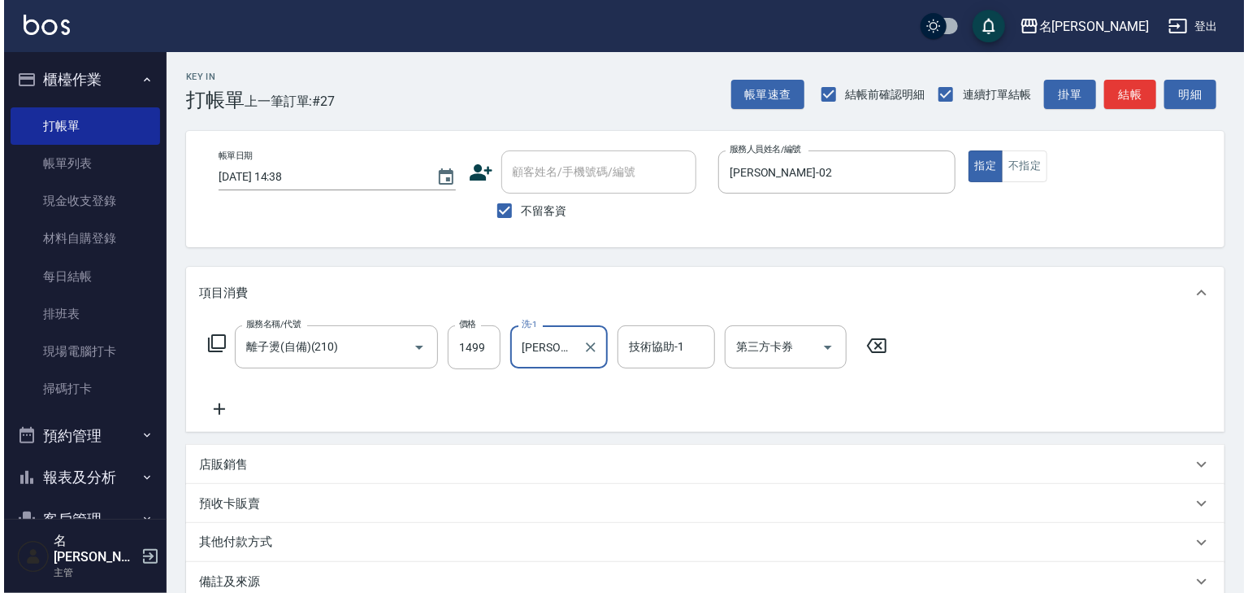
scroll to position [190, 0]
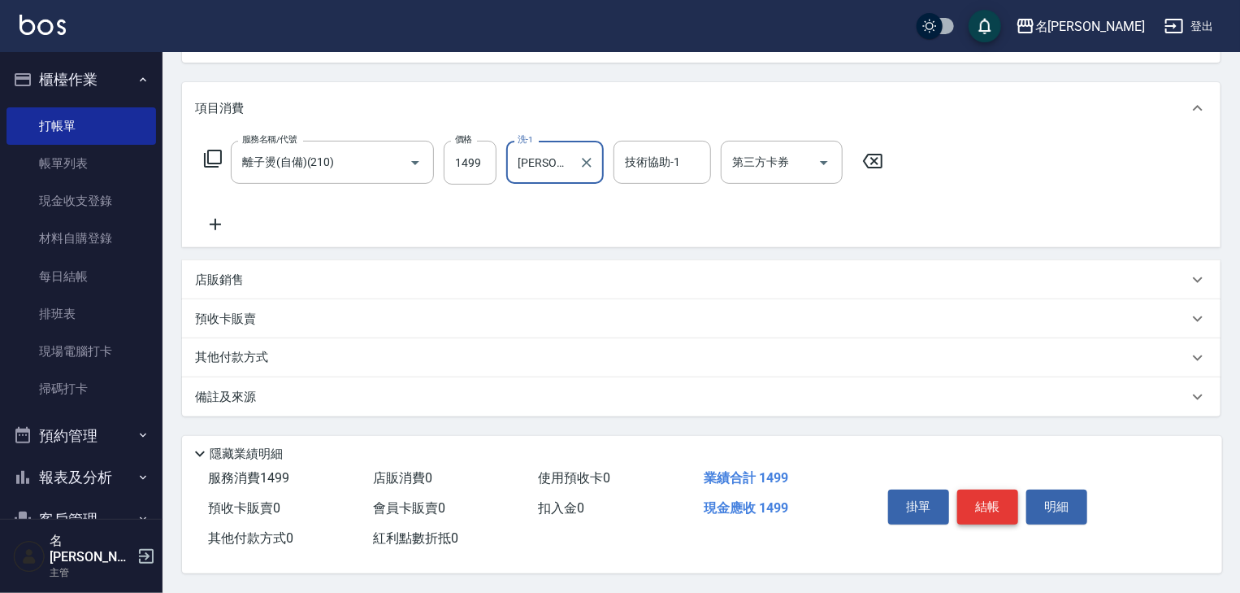
type input "游昕-19"
click at [979, 494] on button "結帳" at bounding box center [987, 506] width 61 height 34
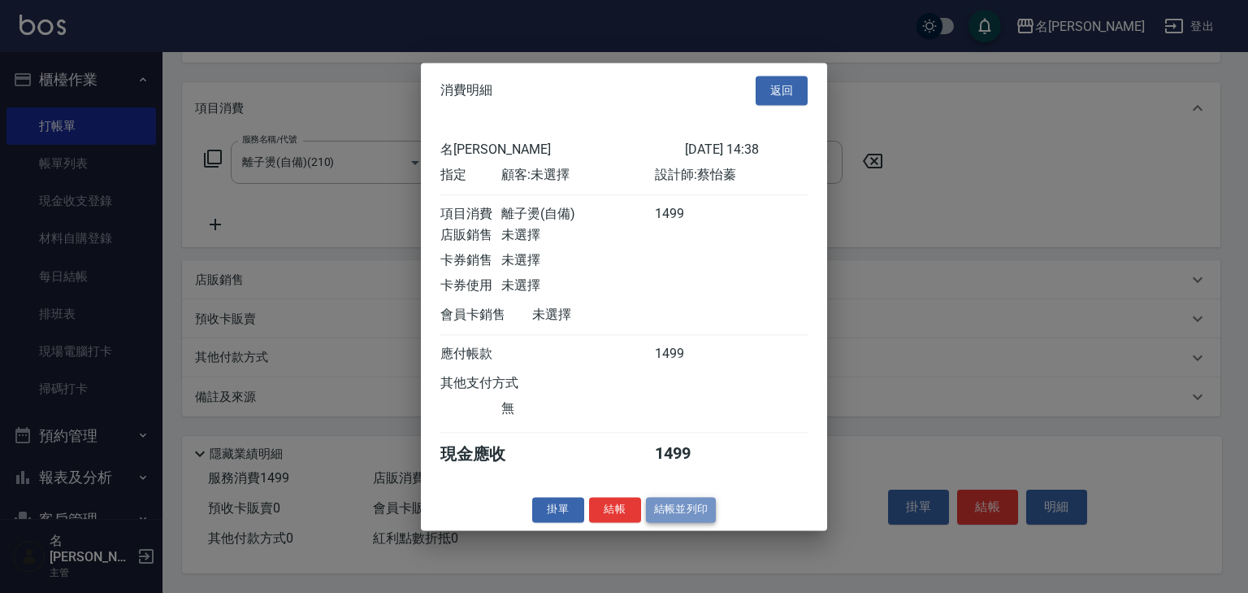
click at [676, 516] on button "結帳並列印" at bounding box center [681, 509] width 71 height 25
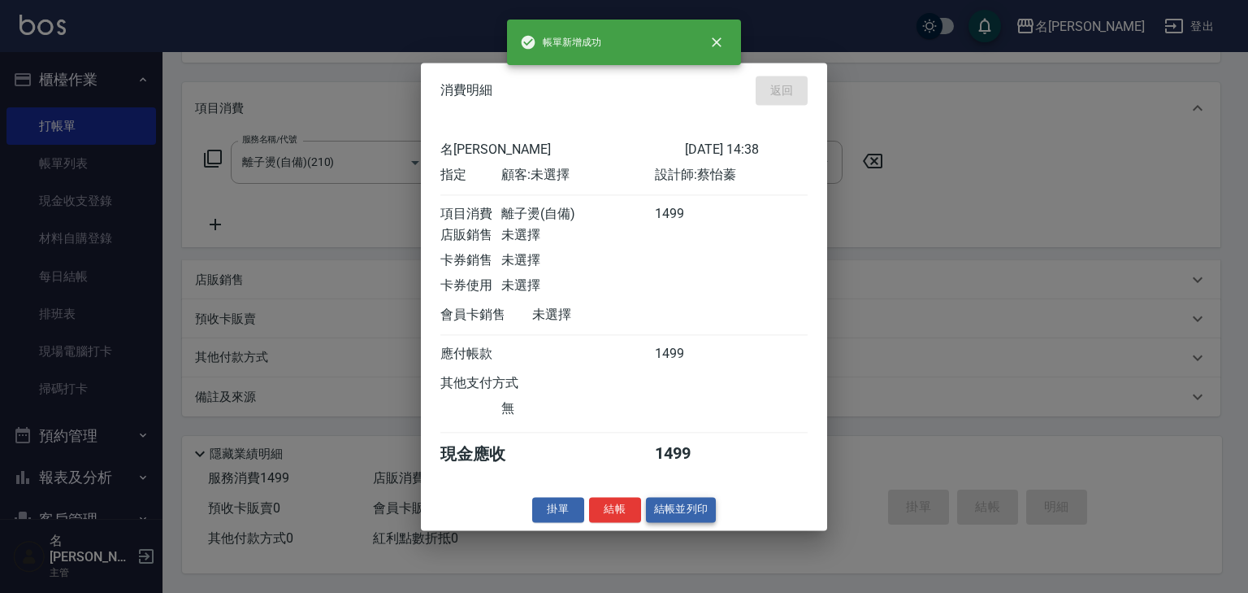
type input "2025/08/19 14:39"
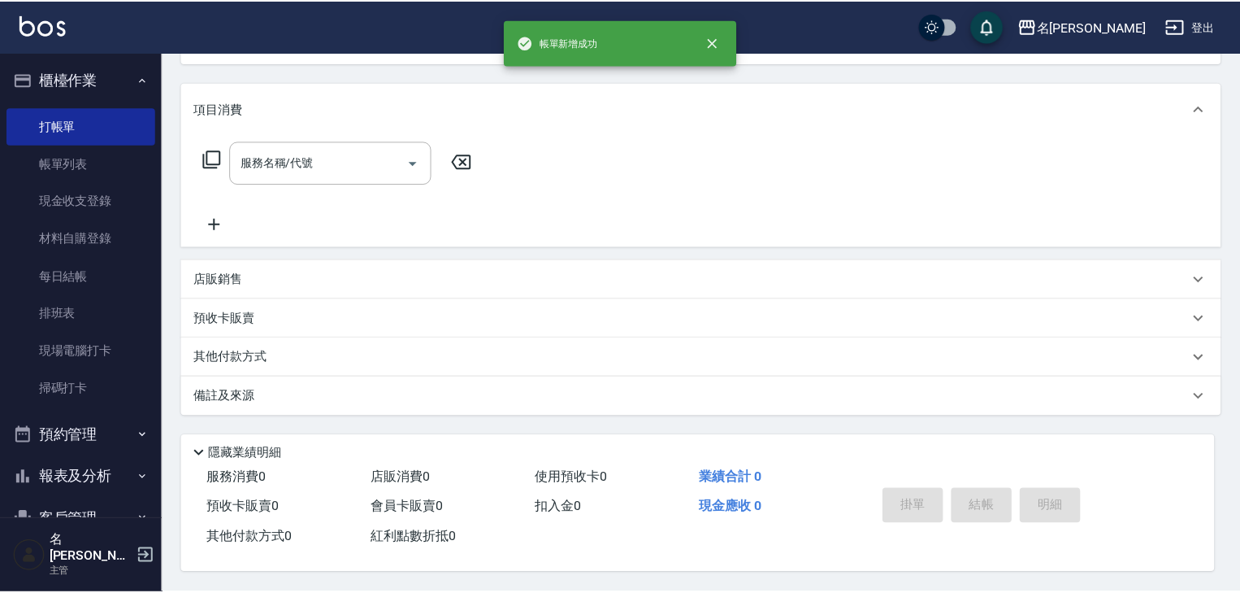
scroll to position [0, 0]
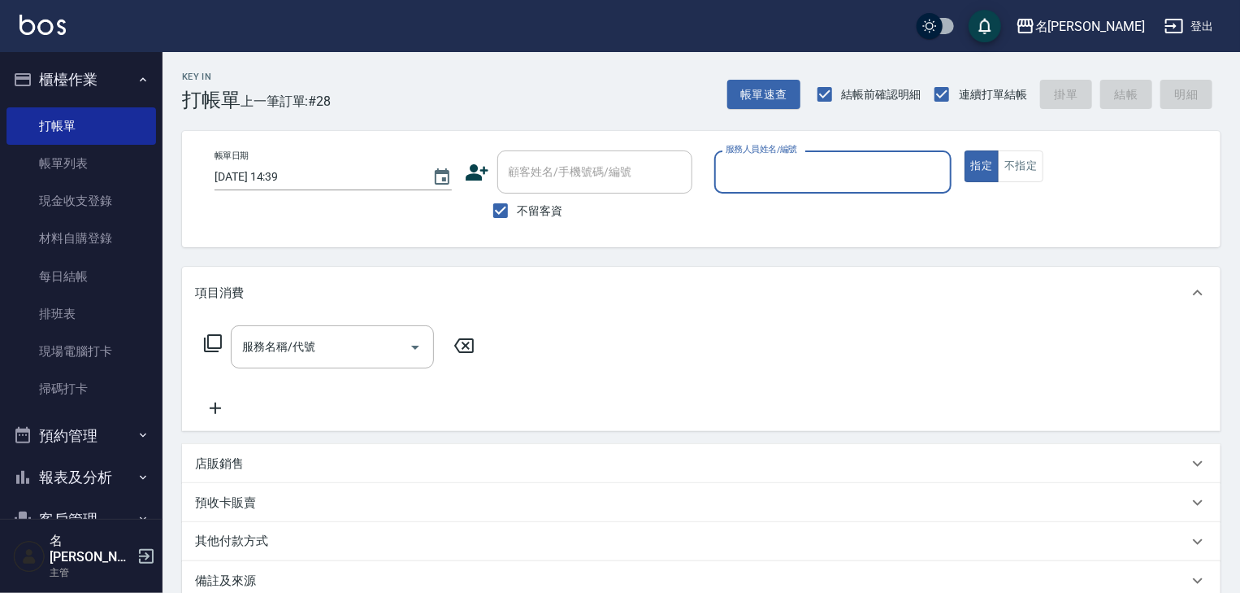
click at [832, 190] on div "服務人員姓名/編號" at bounding box center [832, 171] width 237 height 43
click at [787, 208] on div "林麗慧 -05" at bounding box center [832, 213] width 237 height 27
type input "林麗慧-05"
click at [338, 337] on input "服務名稱/代號" at bounding box center [320, 346] width 164 height 28
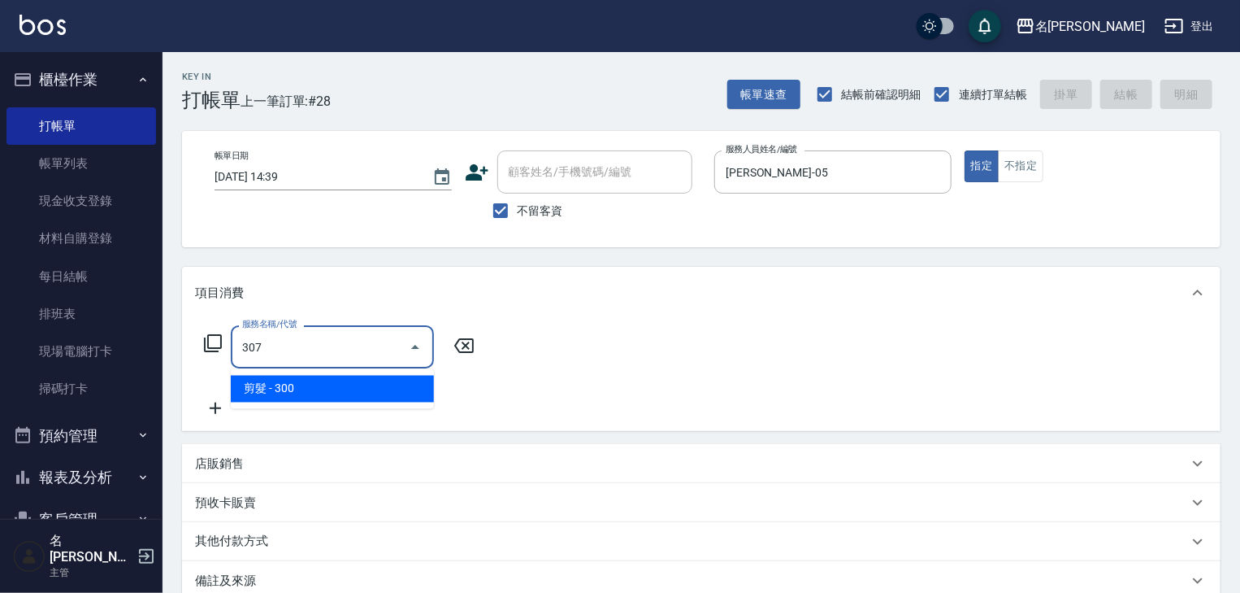
click at [371, 383] on span "剪髮 - 300" at bounding box center [332, 389] width 203 height 27
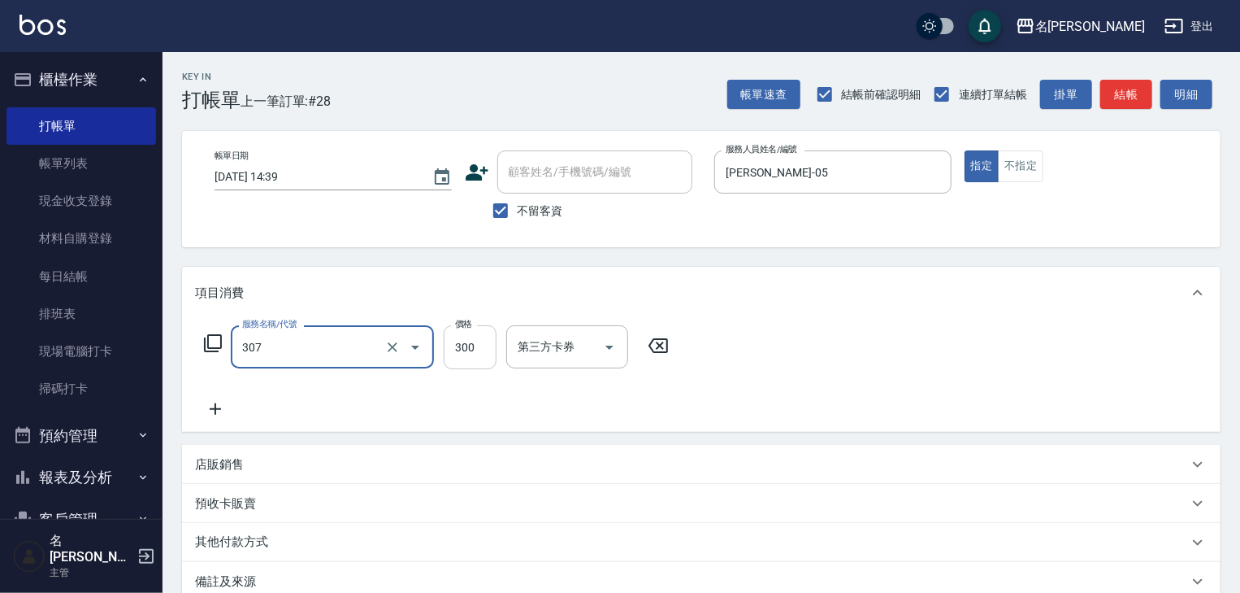
type input "剪髮(307)"
click at [482, 345] on input "300" at bounding box center [470, 347] width 53 height 44
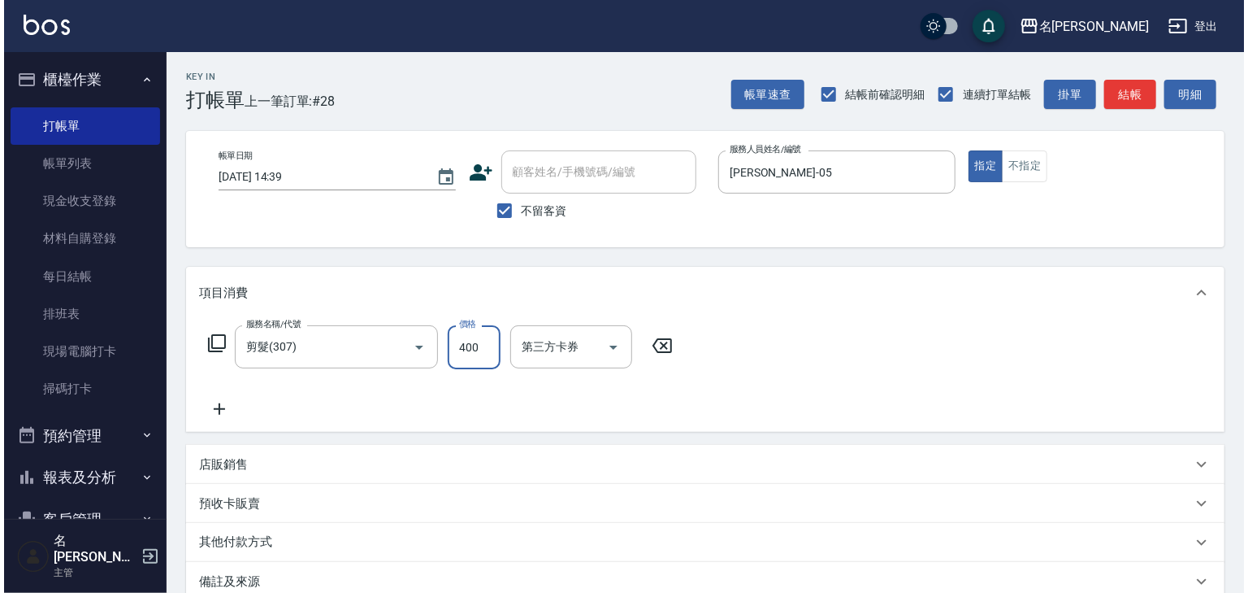
scroll to position [190, 0]
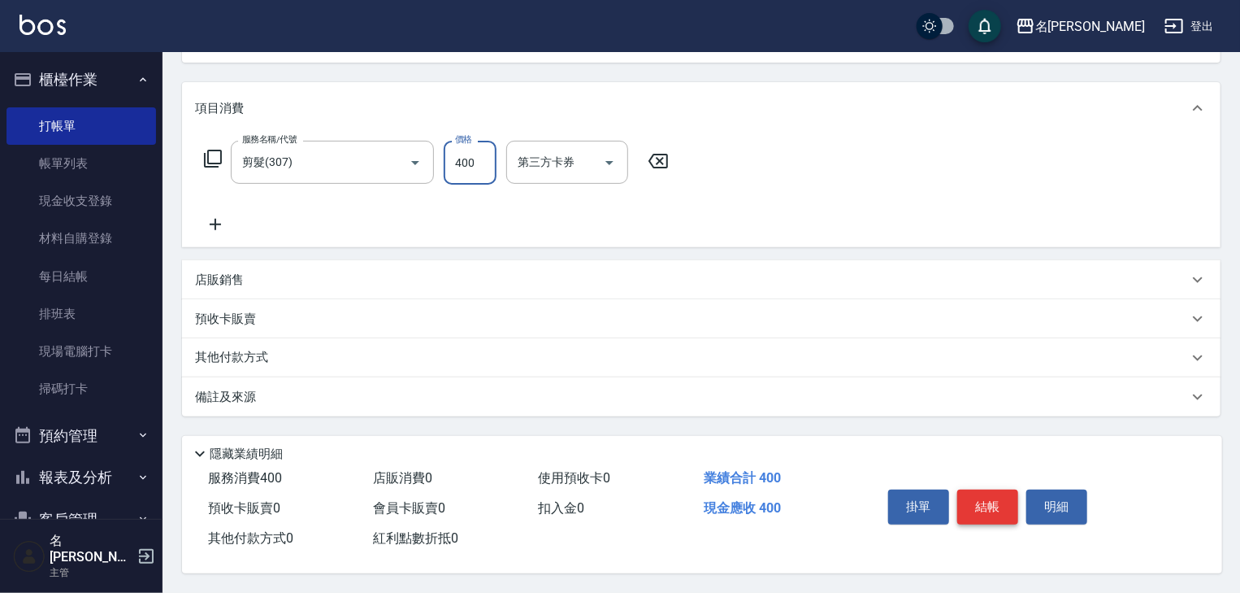
type input "400"
click at [988, 506] on button "結帳" at bounding box center [987, 506] width 61 height 34
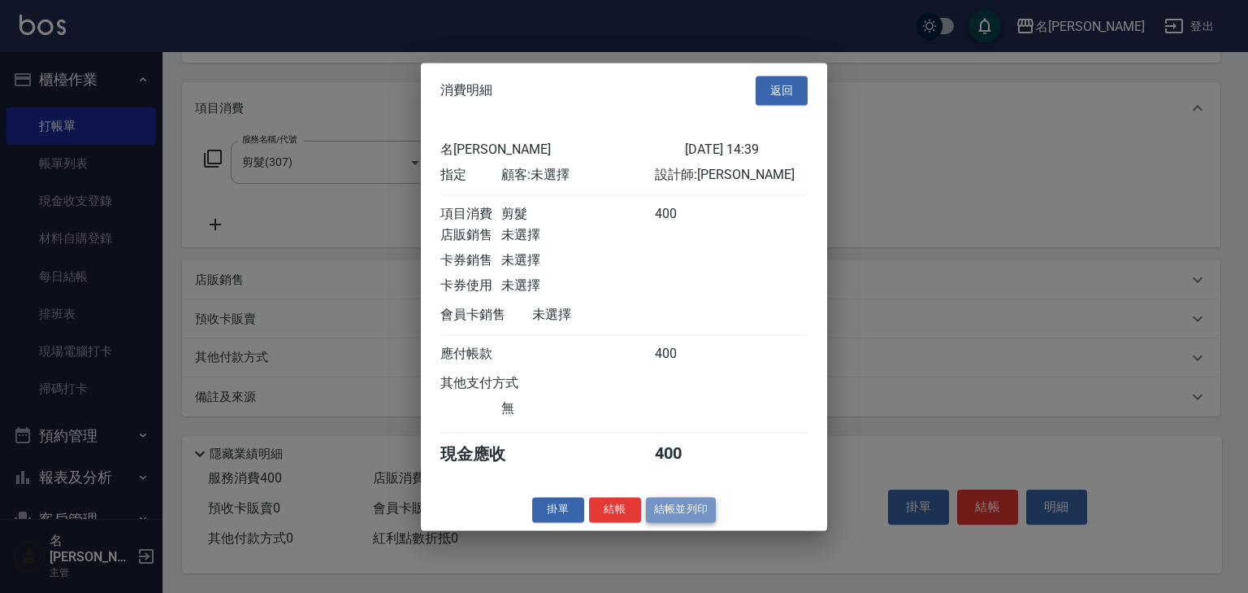
click at [686, 522] on button "結帳並列印" at bounding box center [681, 509] width 71 height 25
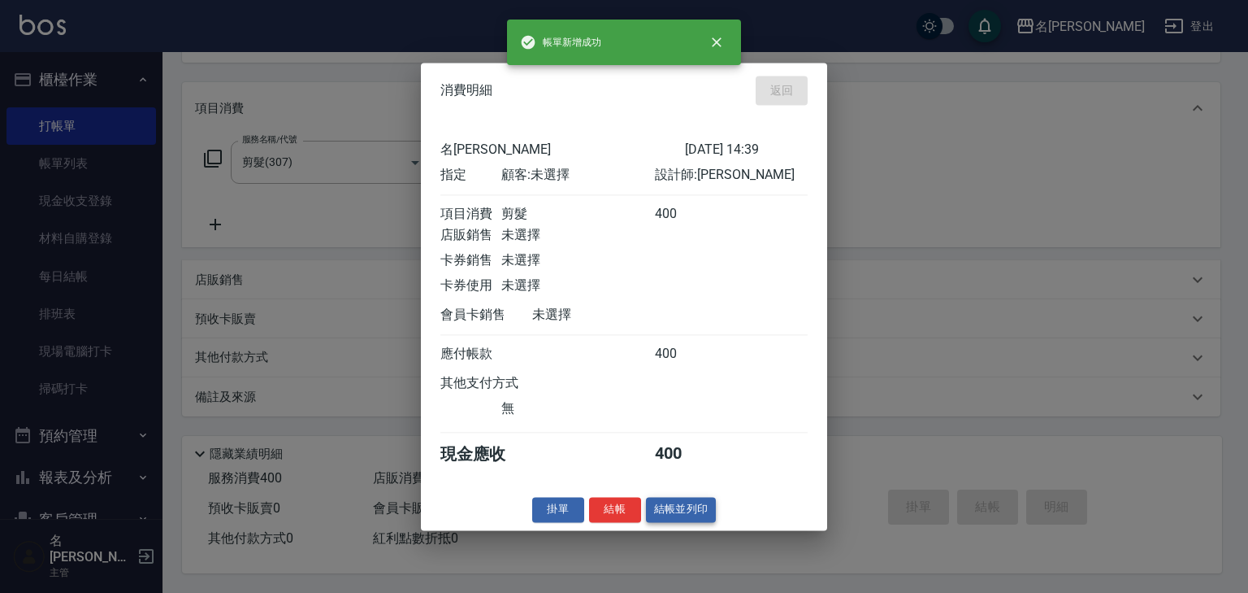
type input "2025/08/19 14:42"
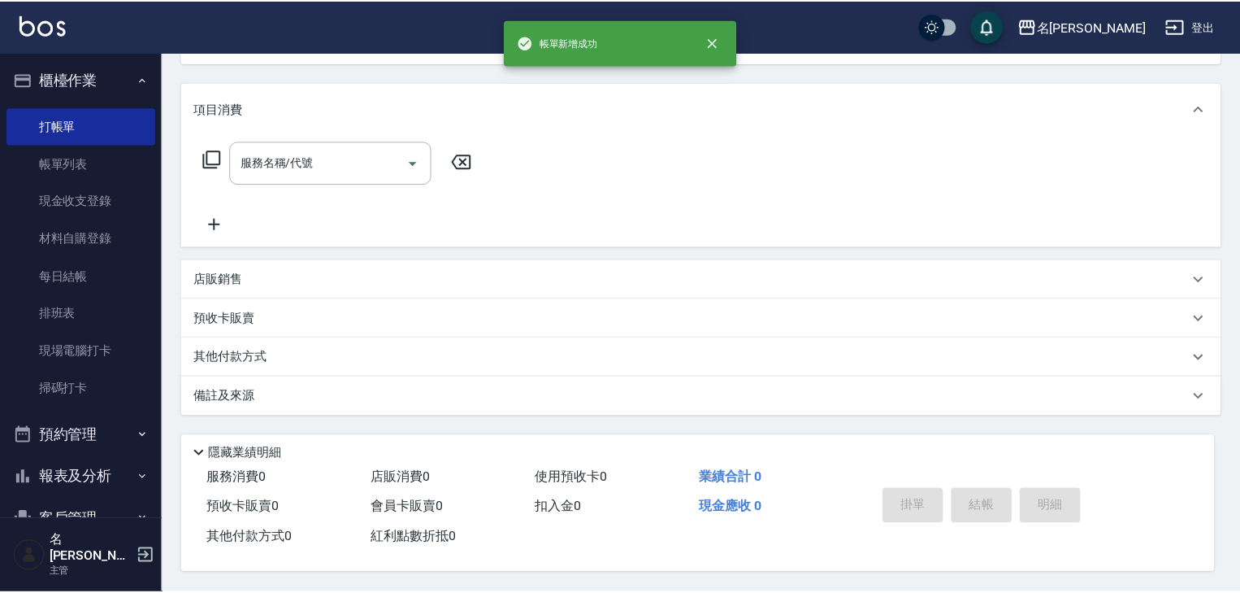
scroll to position [0, 0]
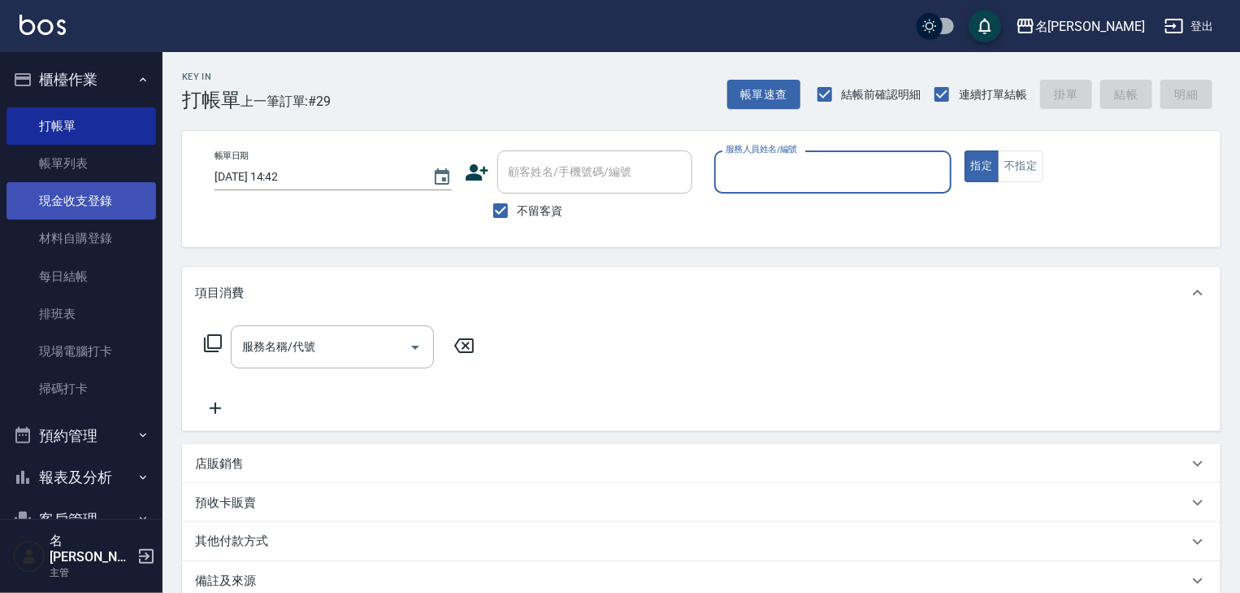
click at [127, 202] on link "現金收支登錄" at bounding box center [82, 200] width 150 height 37
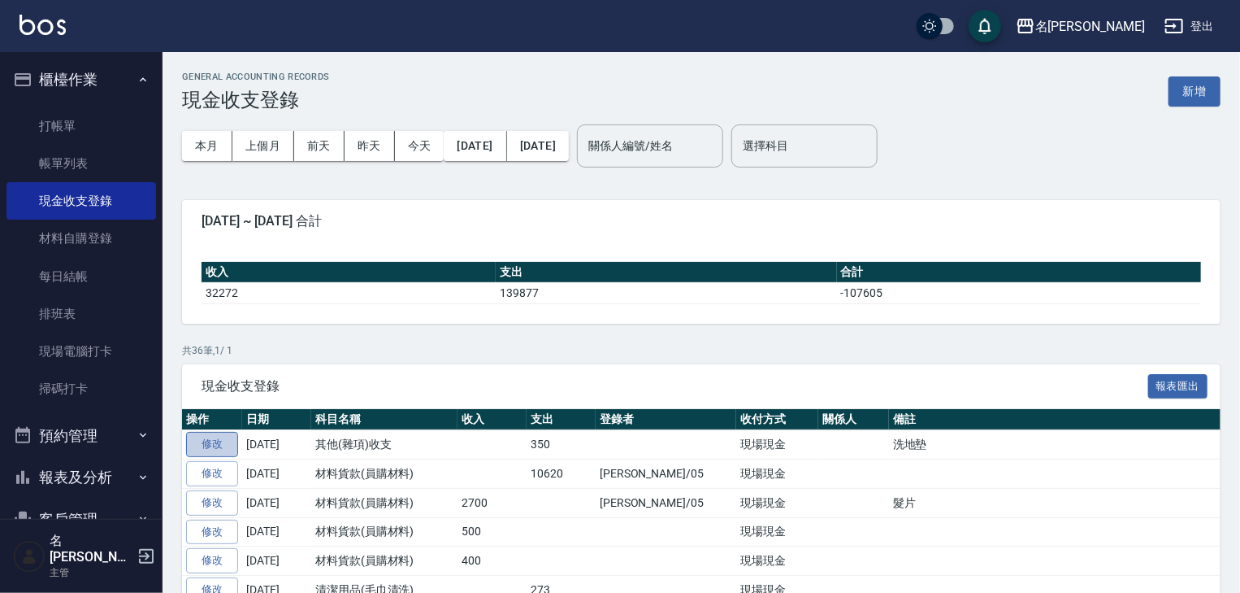
click at [211, 445] on link "修改" at bounding box center [212, 444] width 52 height 25
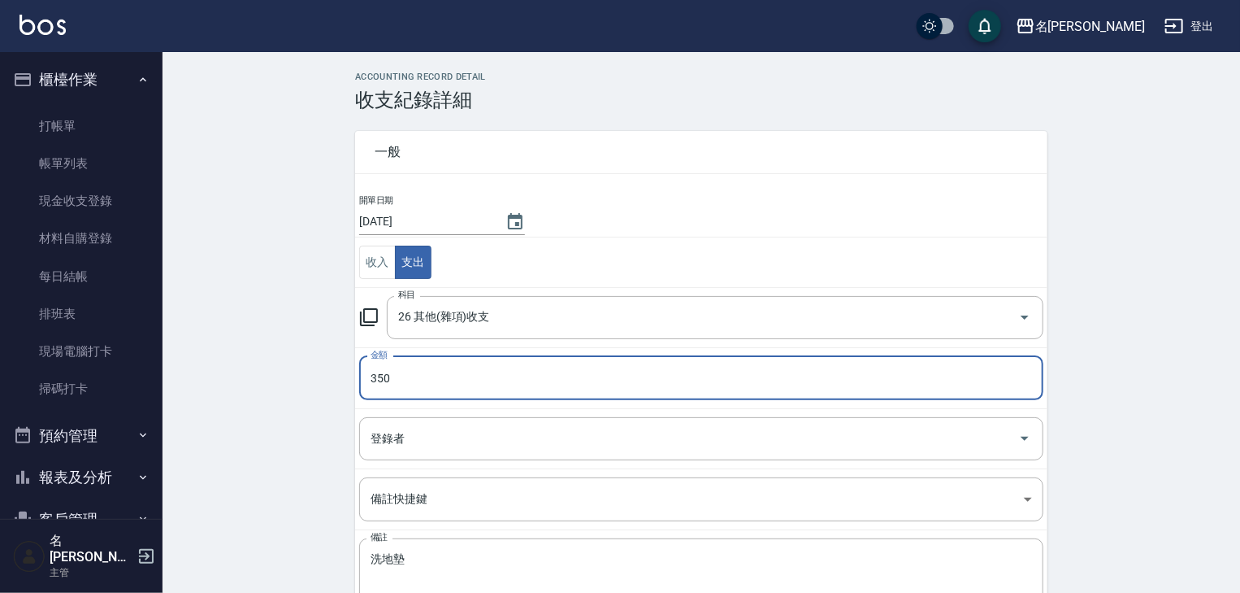
click at [387, 386] on input "350" at bounding box center [701, 378] width 684 height 44
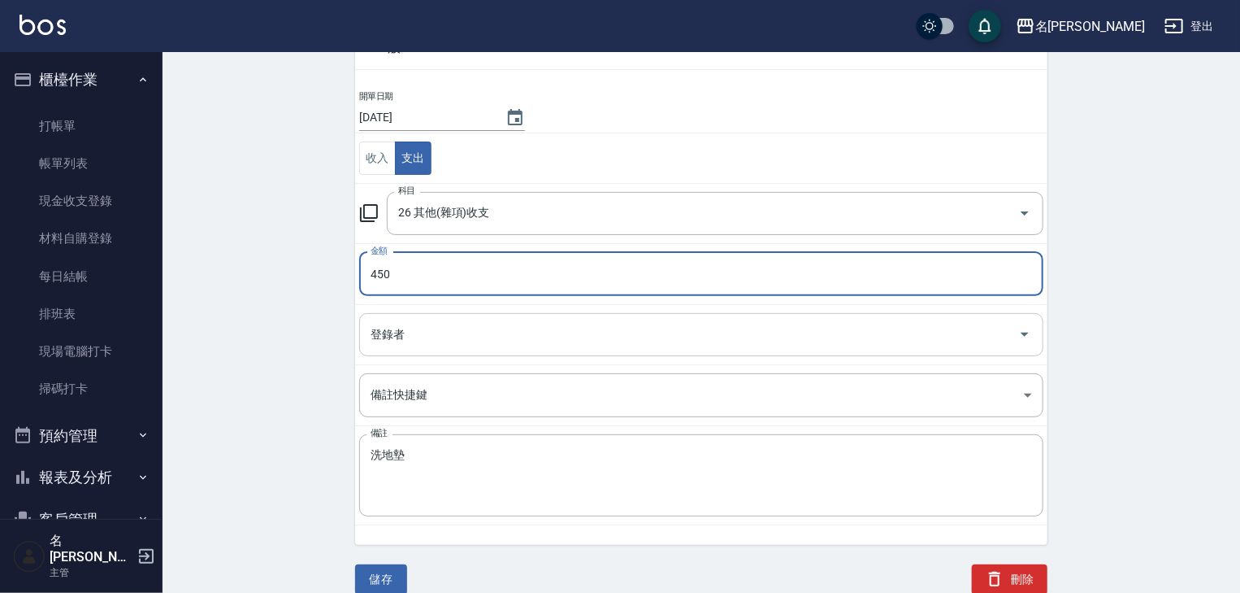
type input "450"
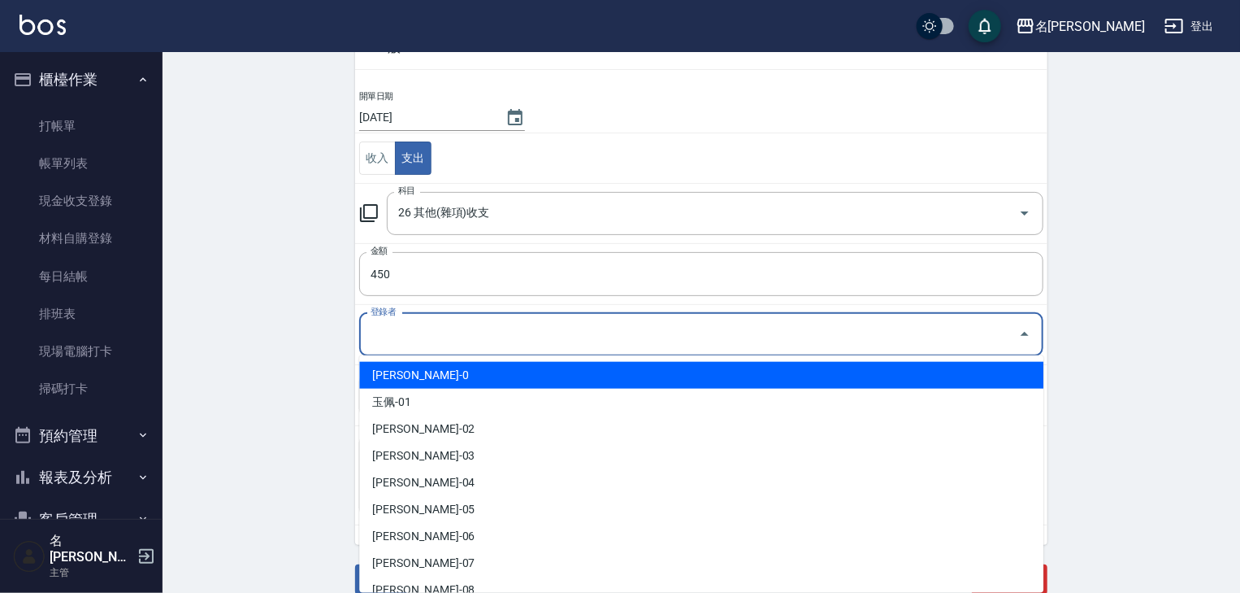
click at [445, 332] on input "登錄者" at bounding box center [689, 334] width 645 height 28
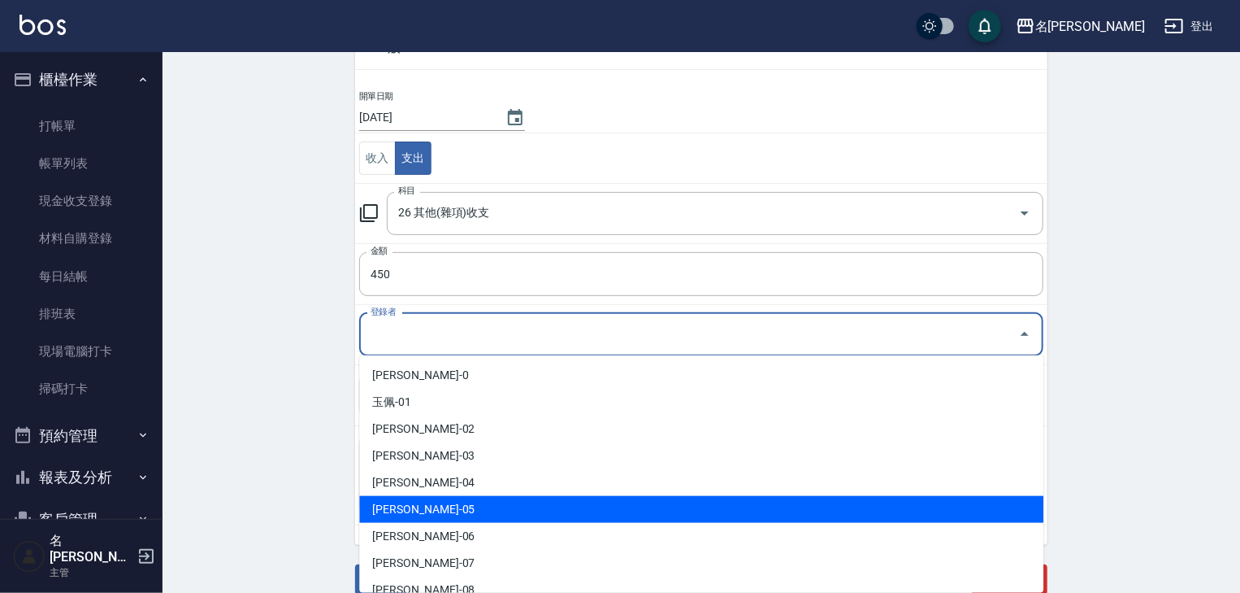
click at [421, 509] on li "林麗慧-05" at bounding box center [701, 509] width 684 height 27
type input "林麗慧-05"
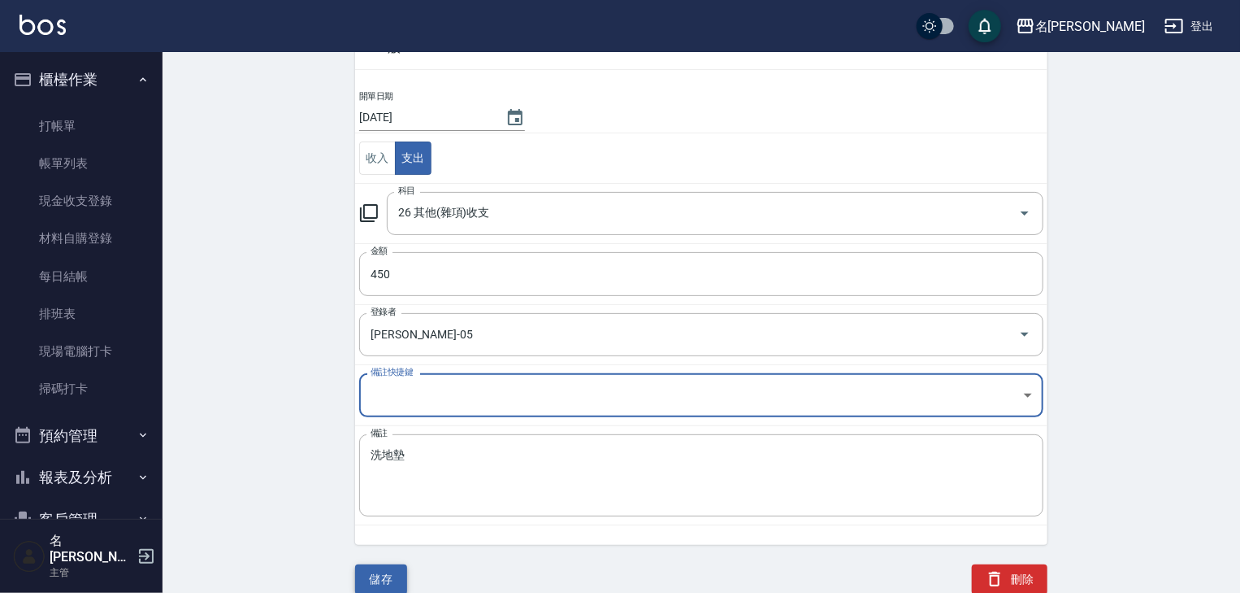
click at [379, 575] on button "儲存" at bounding box center [381, 579] width 52 height 30
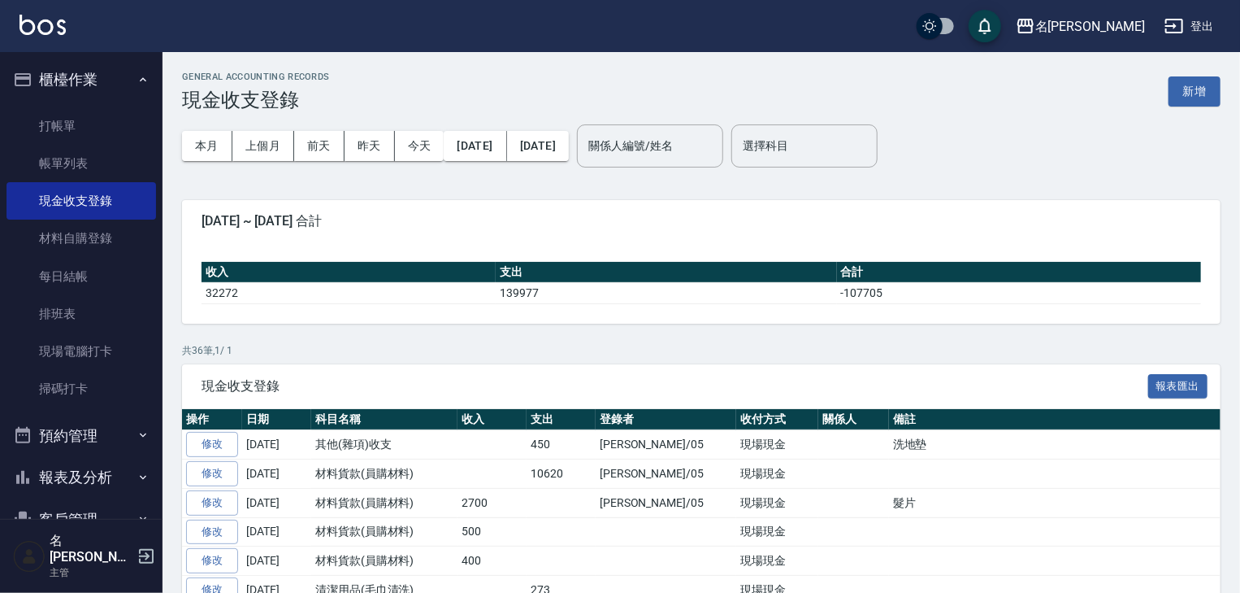
scroll to position [86, 0]
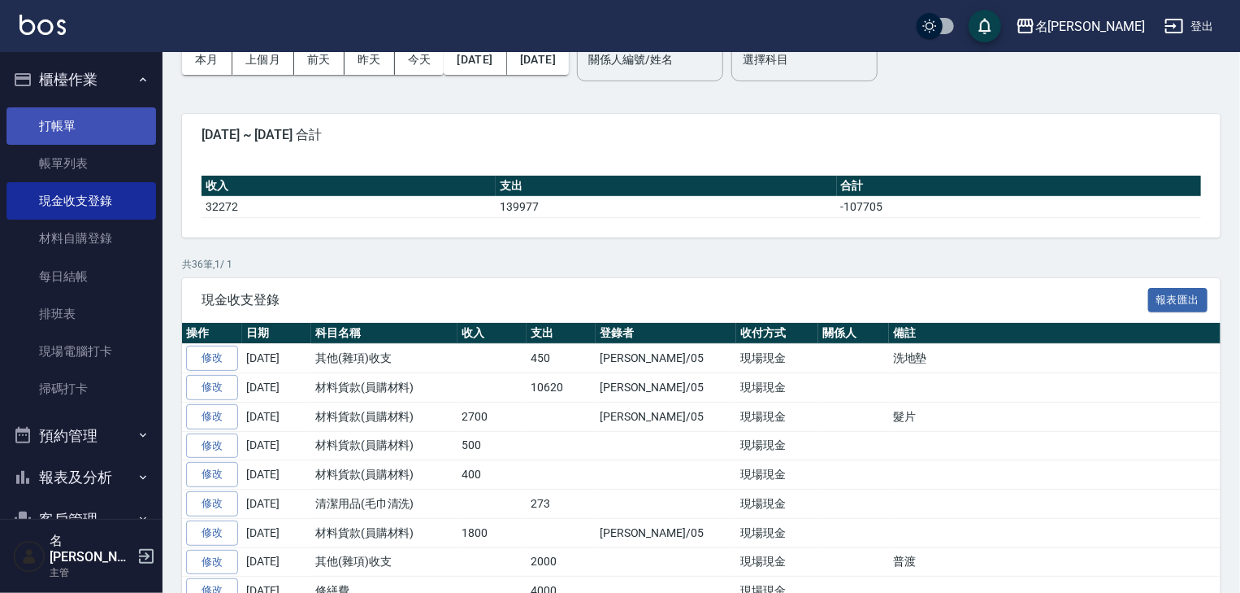
click at [51, 115] on link "打帳單" at bounding box center [82, 125] width 150 height 37
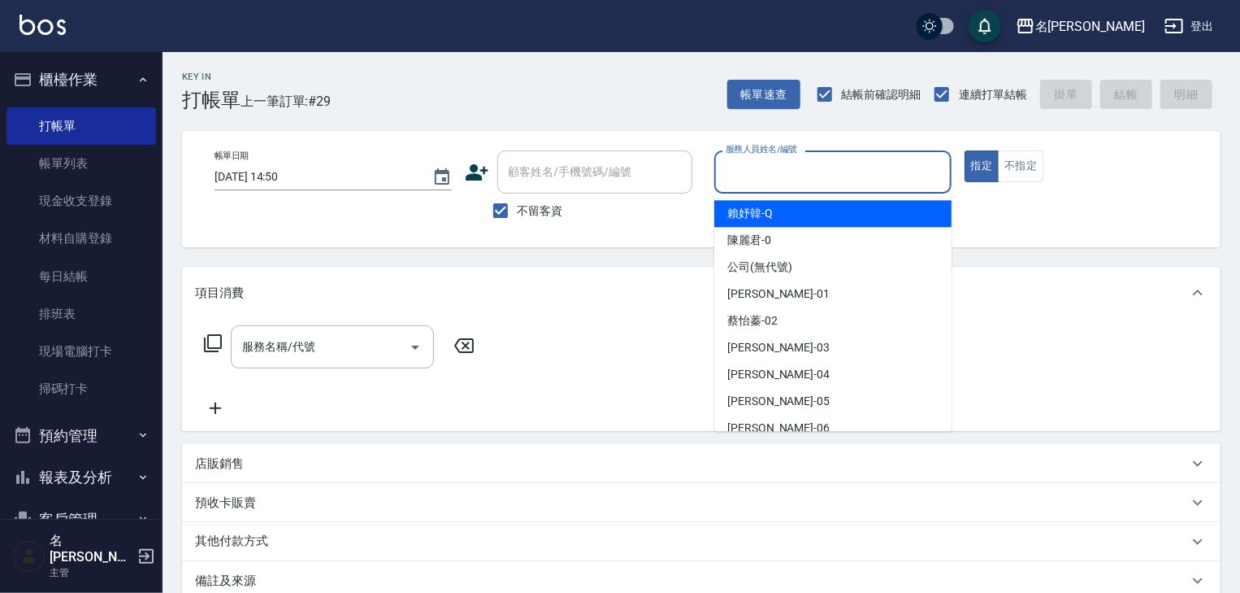
click at [855, 176] on input "服務人員姓名/編號" at bounding box center [833, 172] width 223 height 28
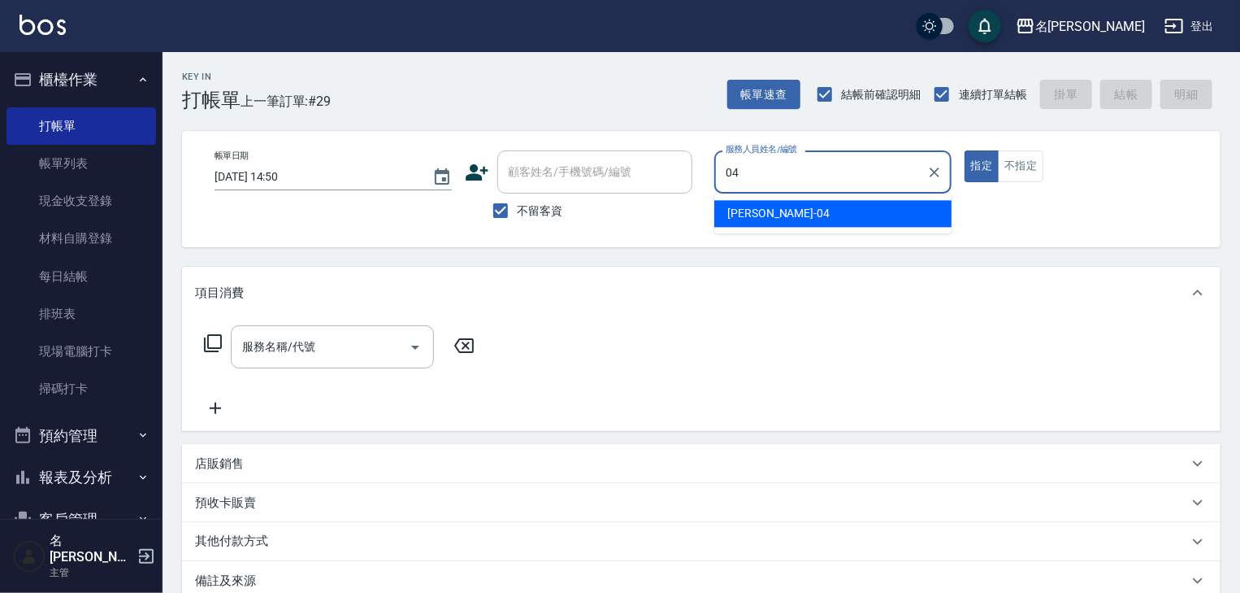
click at [777, 203] on div "許貴珍 -04" at bounding box center [832, 213] width 237 height 27
type input "許貴珍-04"
click at [348, 339] on input "服務名稱/代號" at bounding box center [320, 346] width 164 height 28
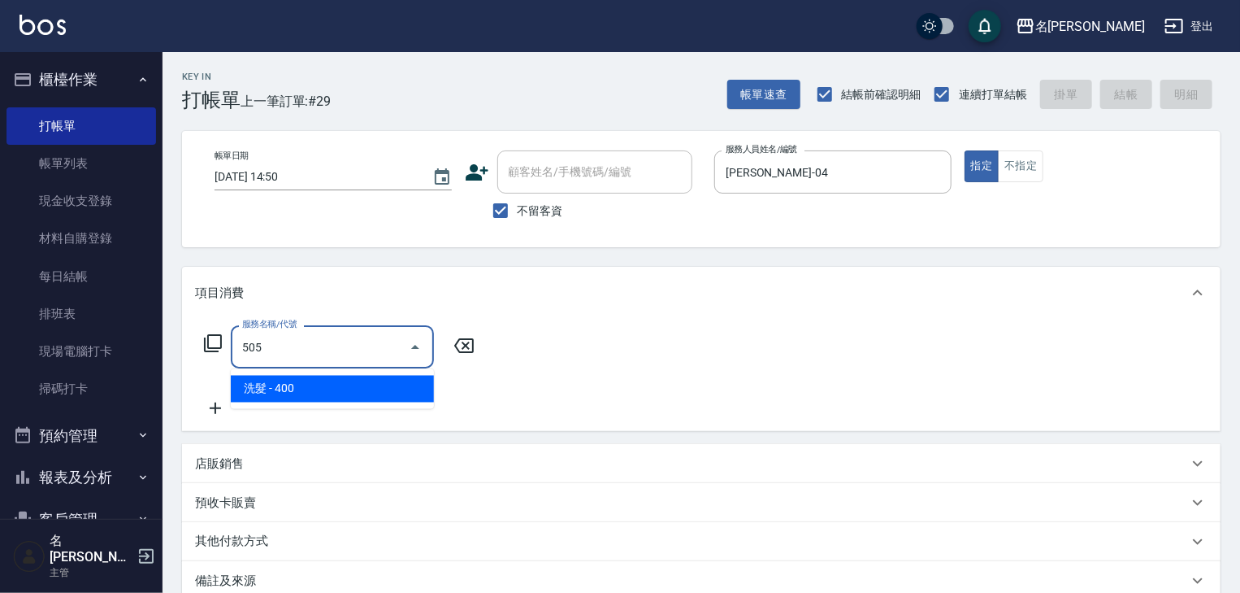
click at [358, 390] on span "洗髮 - 400" at bounding box center [332, 389] width 203 height 27
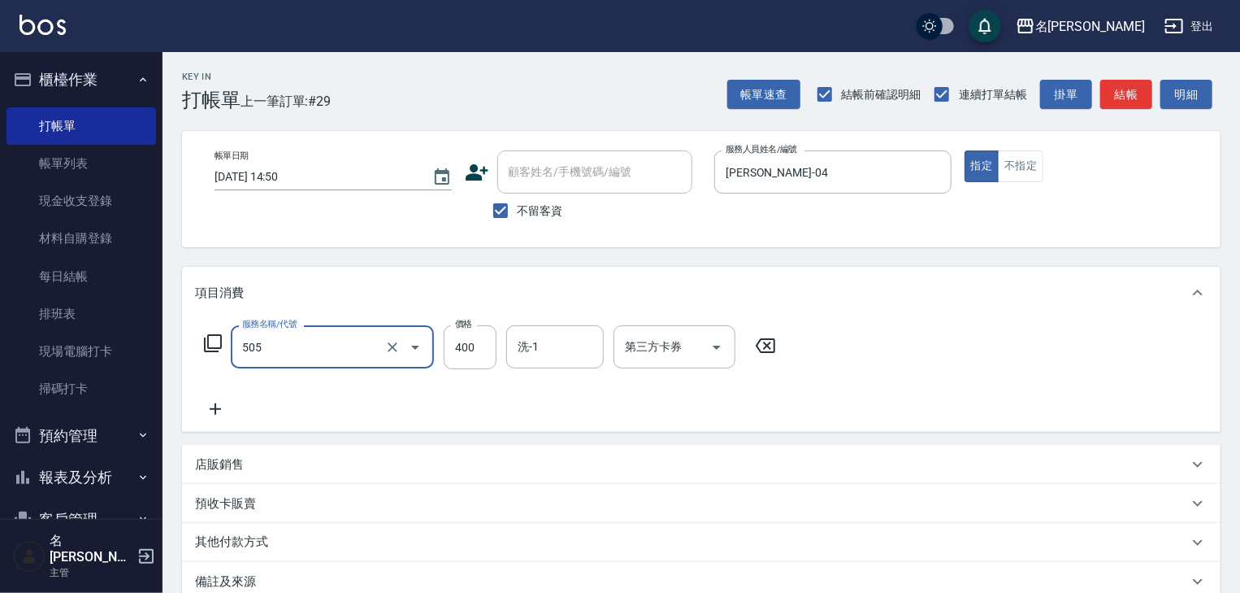
type input "洗髮(505)"
click at [218, 401] on icon at bounding box center [215, 409] width 41 height 20
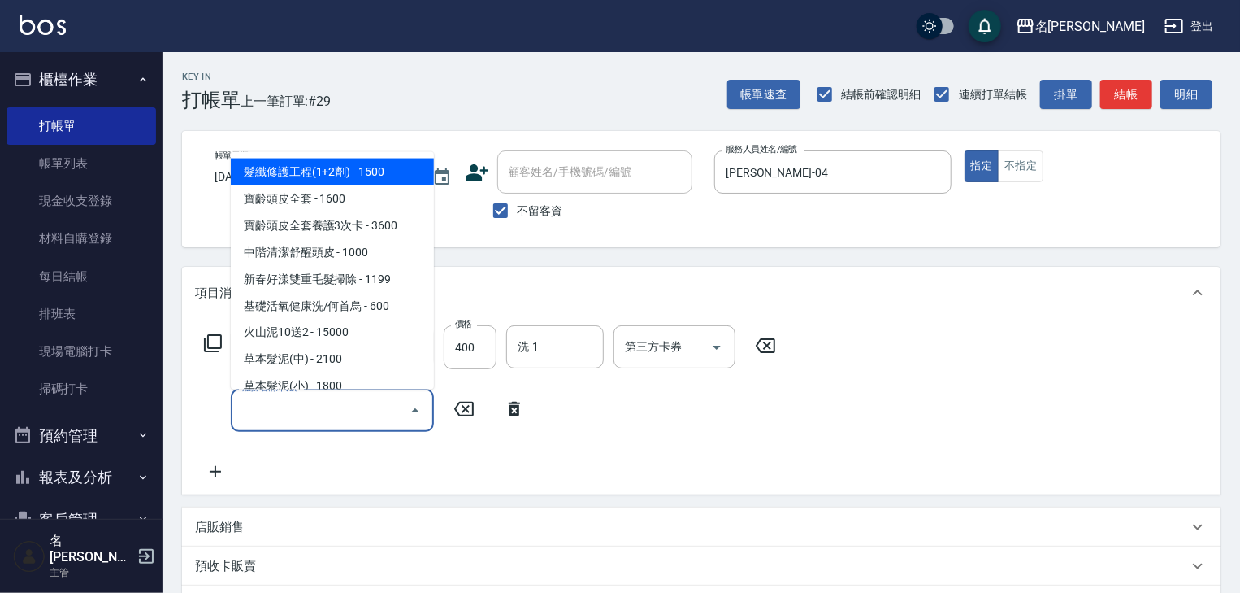
click at [262, 423] on input "服務名稱/代號" at bounding box center [320, 410] width 164 height 28
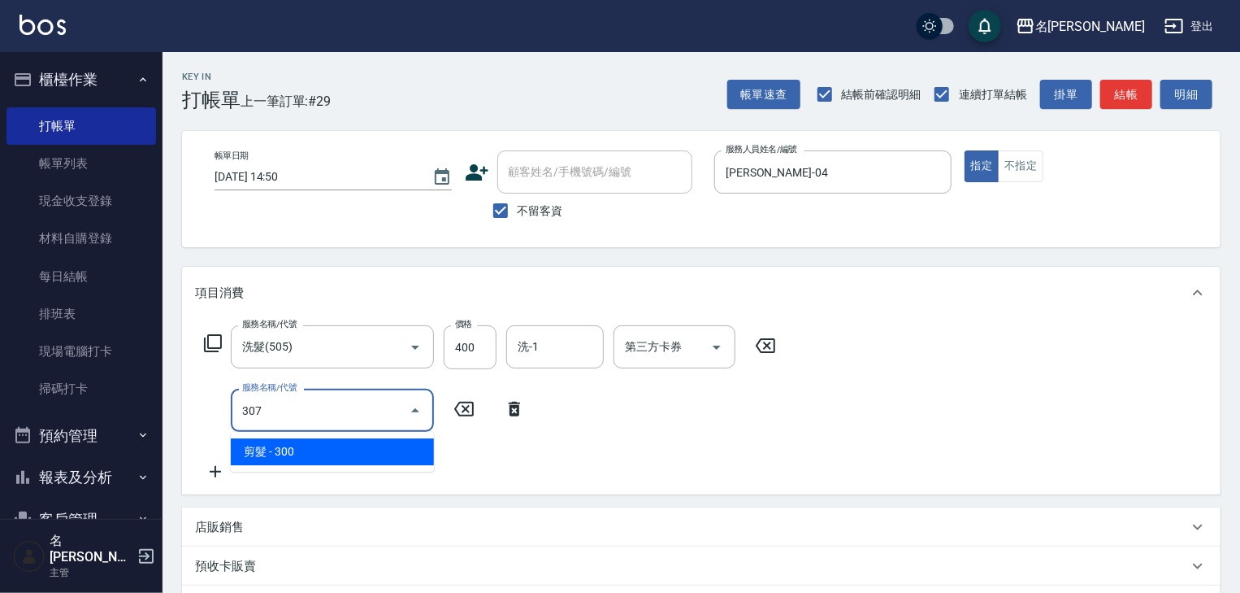
click at [287, 455] on span "剪髮 - 300" at bounding box center [332, 451] width 203 height 27
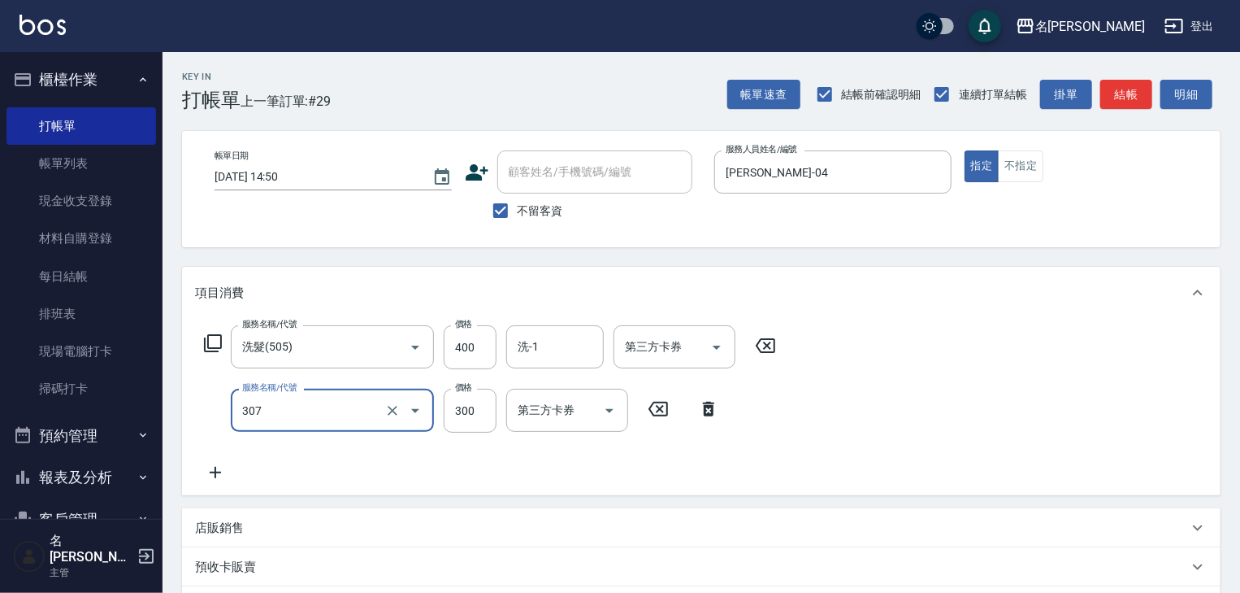
type input "剪髮(307)"
click at [289, 447] on div "服務名稱/代號 洗髮(505) 服務名稱/代號 價格 400 價格 洗-1 洗-1 第三方卡券 第三方卡券 服務名稱/代號 剪髮(307) 服務名稱/代號 價…" at bounding box center [490, 403] width 591 height 157
click at [475, 416] on input "300" at bounding box center [470, 411] width 53 height 44
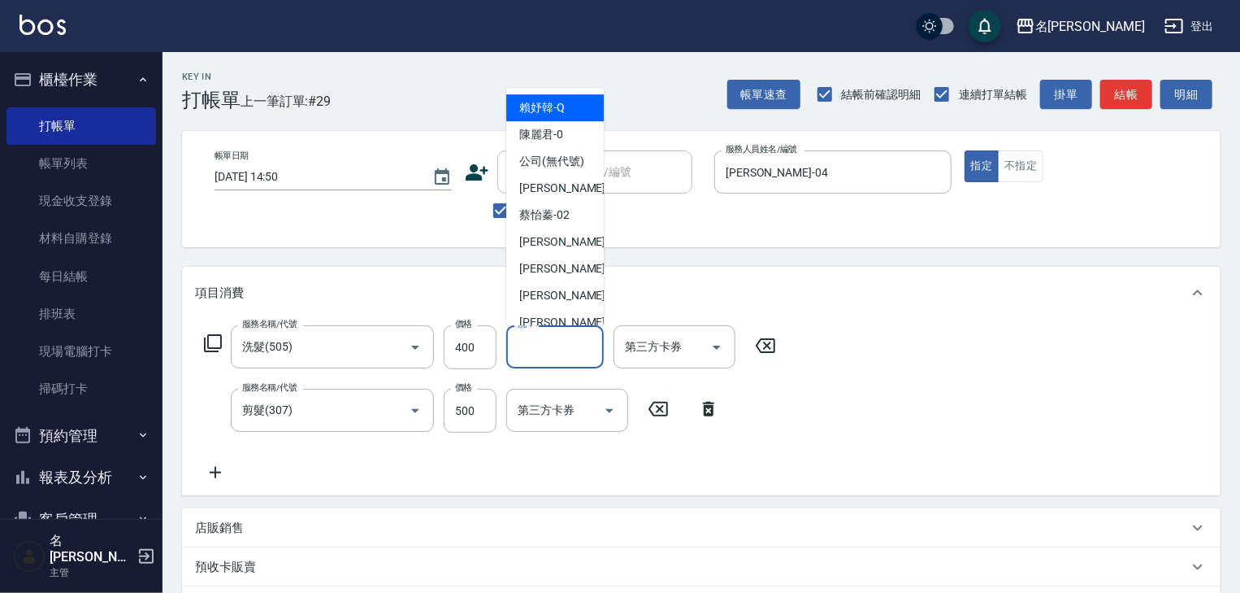
click at [540, 351] on input "洗-1" at bounding box center [555, 346] width 83 height 28
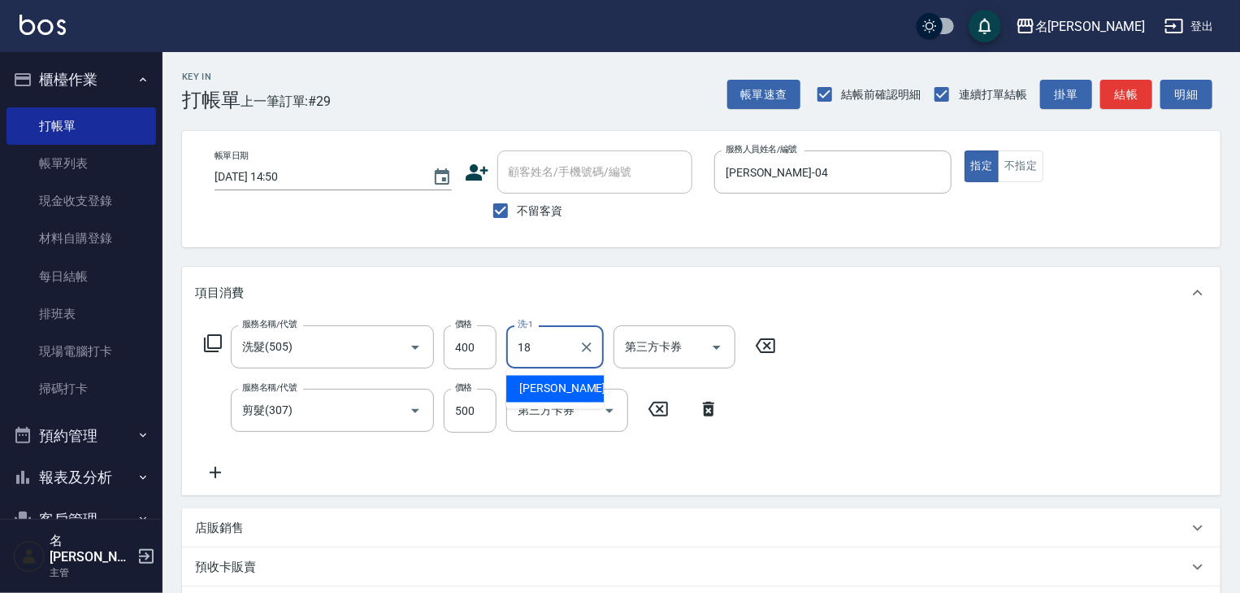
click at [575, 394] on div "紫萍 -18" at bounding box center [555, 389] width 98 height 27
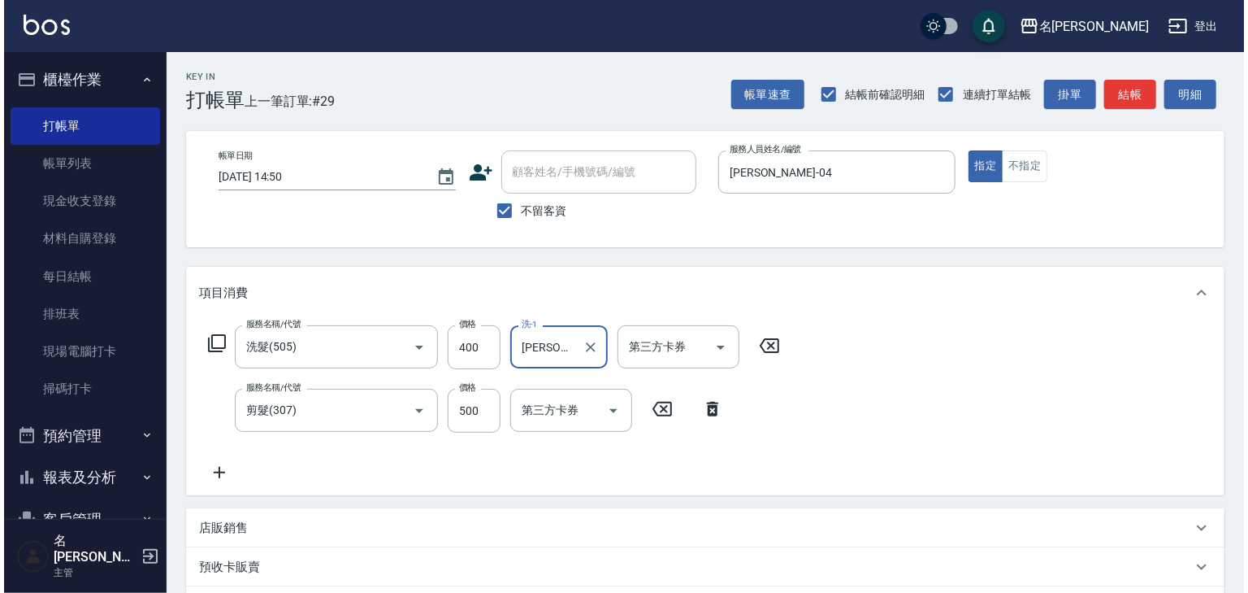
scroll to position [254, 0]
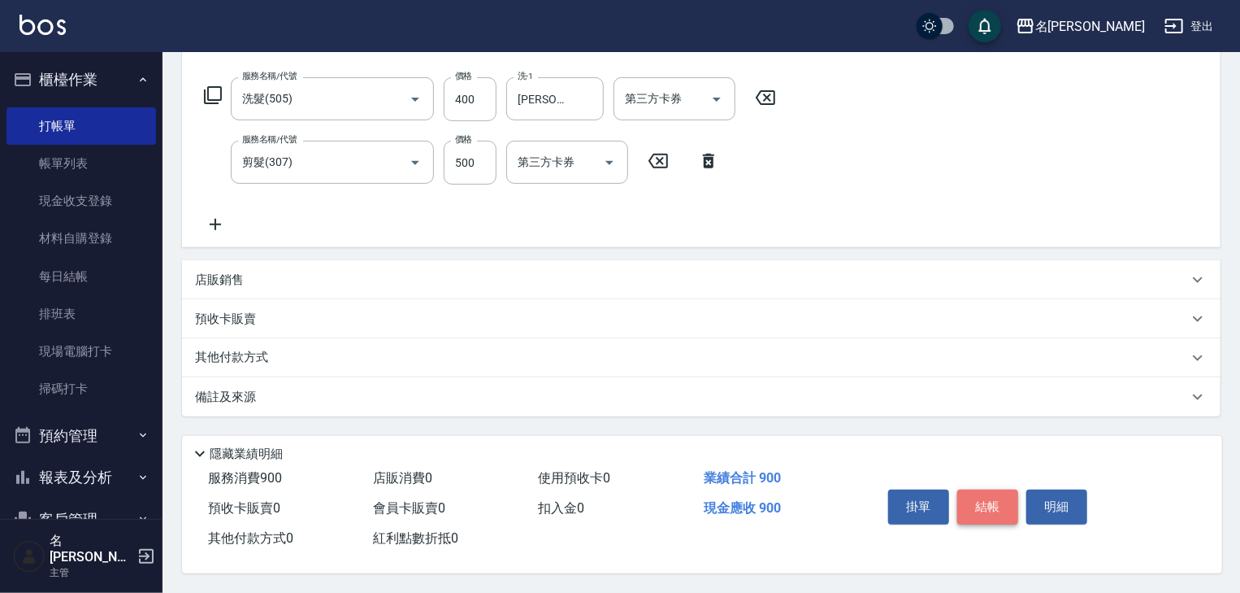
click at [978, 491] on button "結帳" at bounding box center [987, 506] width 61 height 34
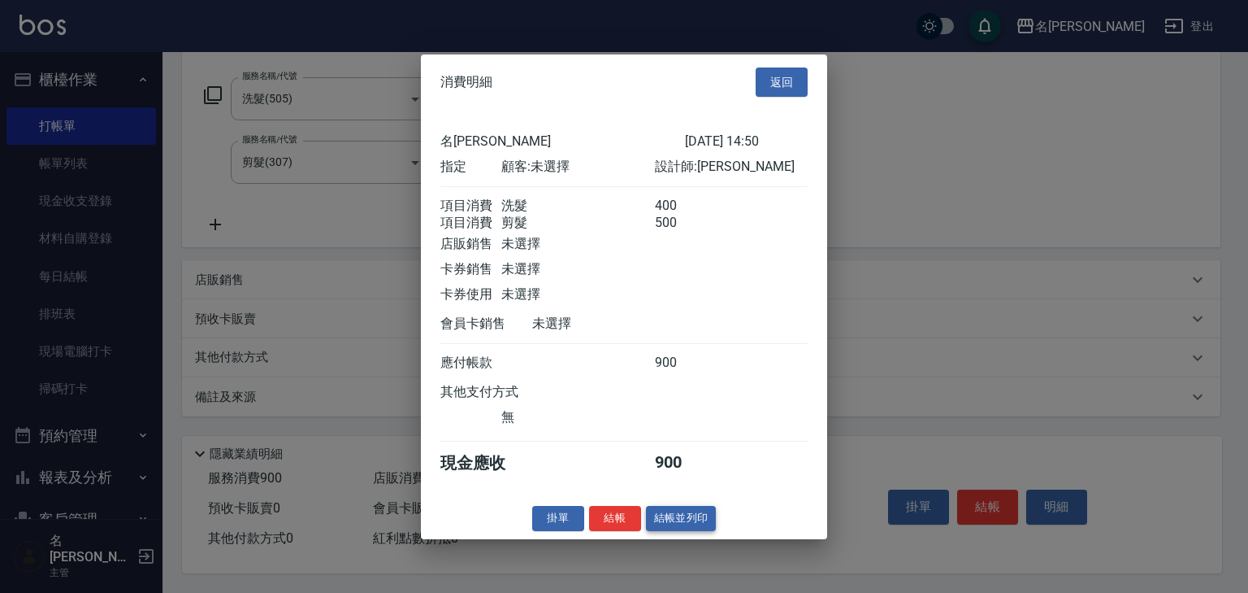
click at [674, 531] on button "結帳並列印" at bounding box center [681, 518] width 71 height 25
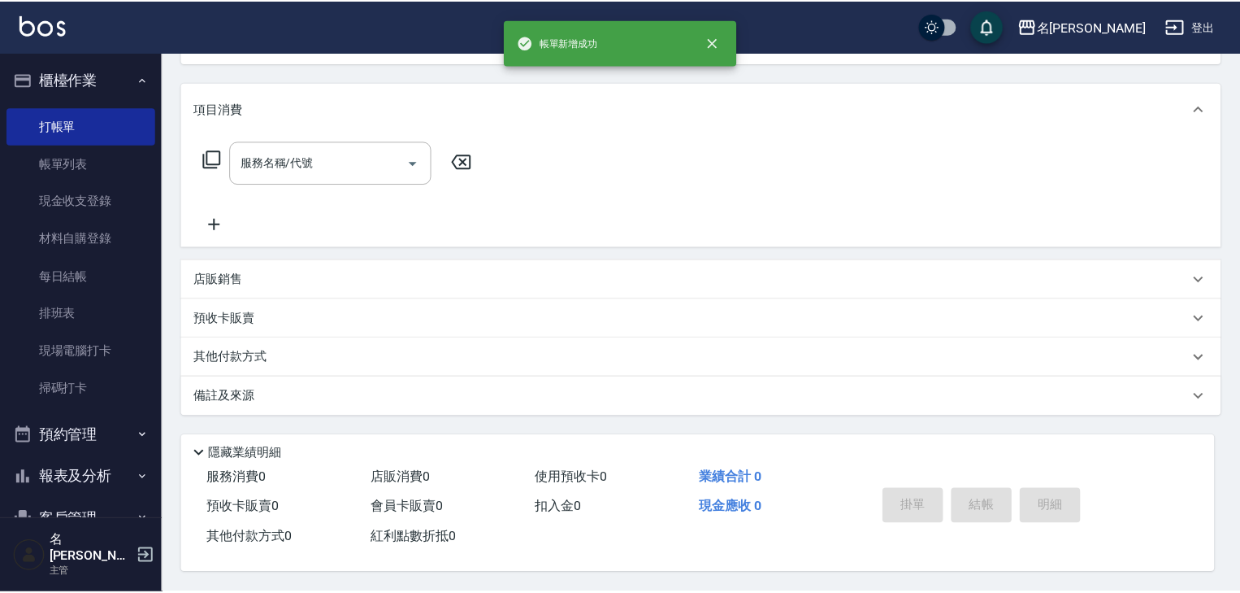
scroll to position [0, 0]
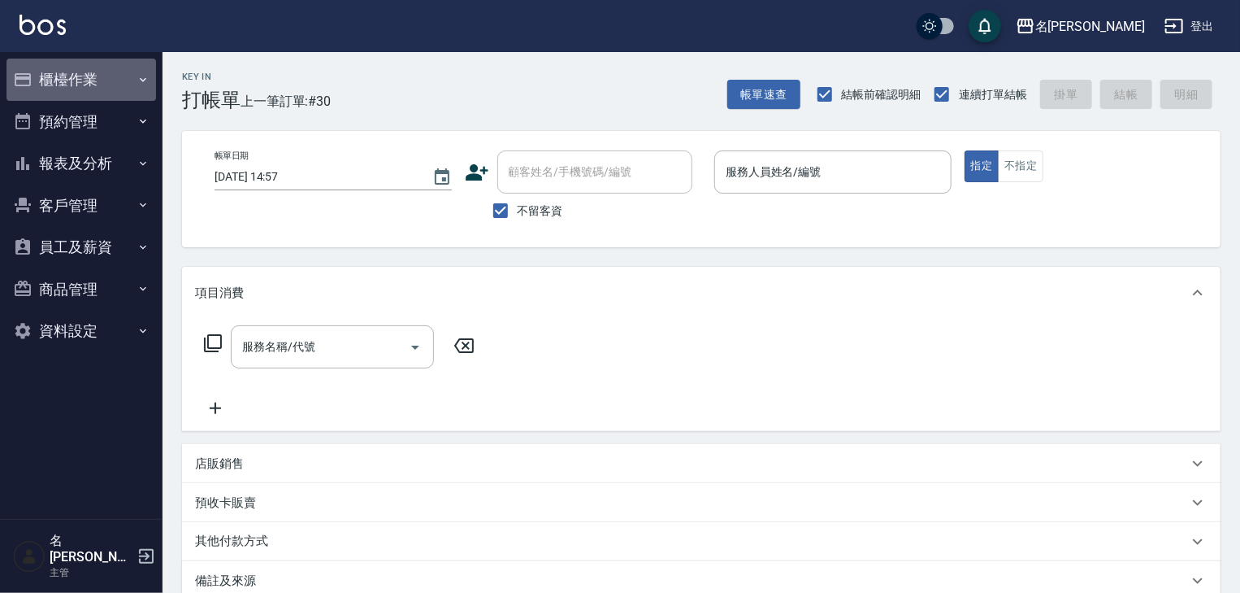
click at [78, 75] on button "櫃檯作業" at bounding box center [82, 80] width 150 height 42
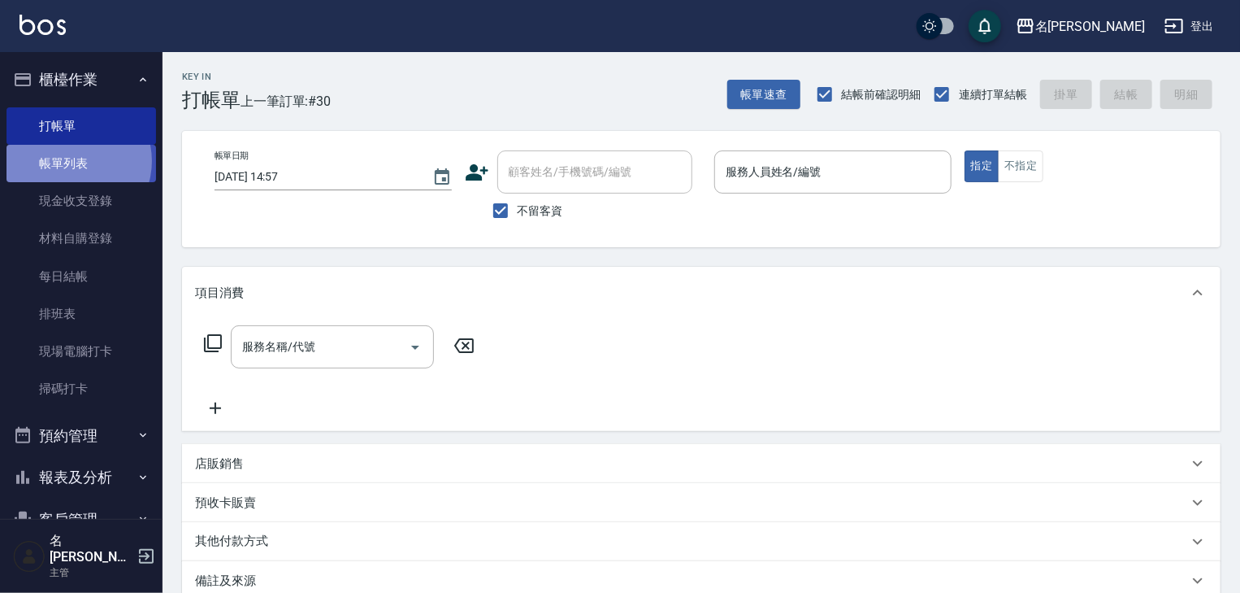
click at [73, 161] on link "帳單列表" at bounding box center [82, 163] width 150 height 37
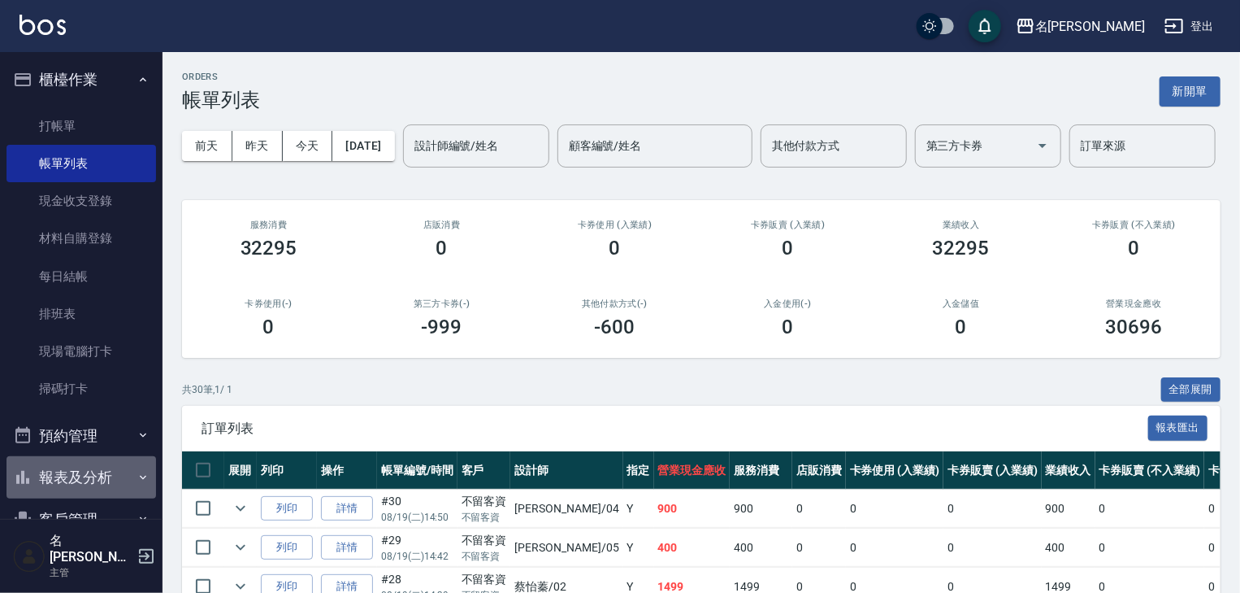
click at [87, 471] on button "報表及分析" at bounding box center [82, 477] width 150 height 42
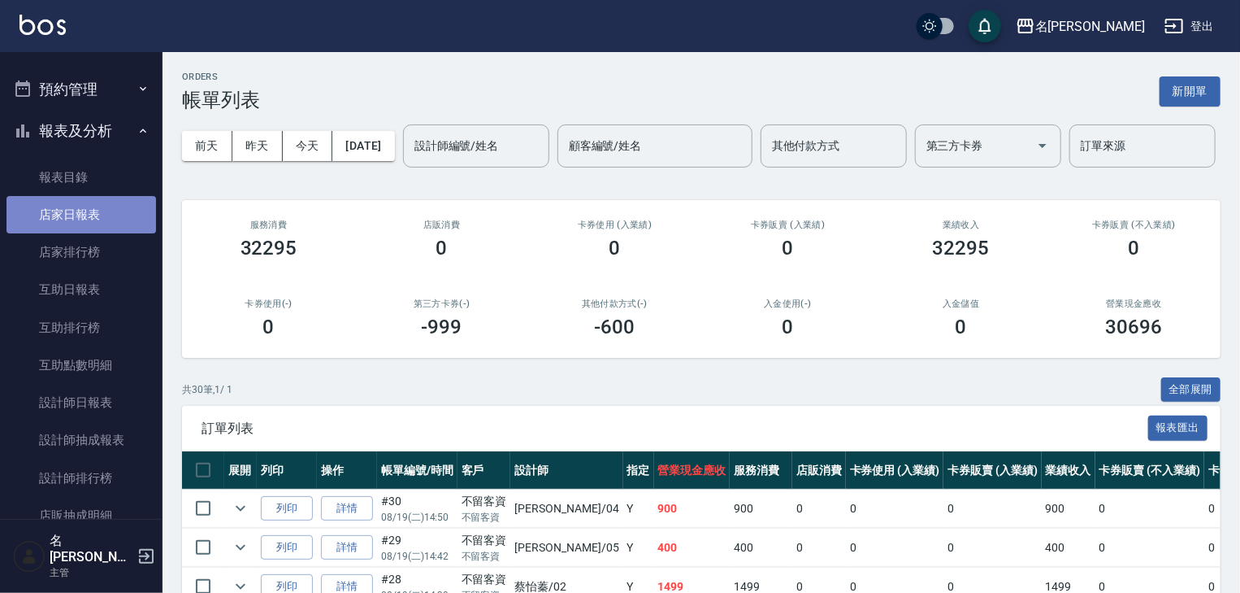
click at [107, 218] on link "店家日報表" at bounding box center [82, 214] width 150 height 37
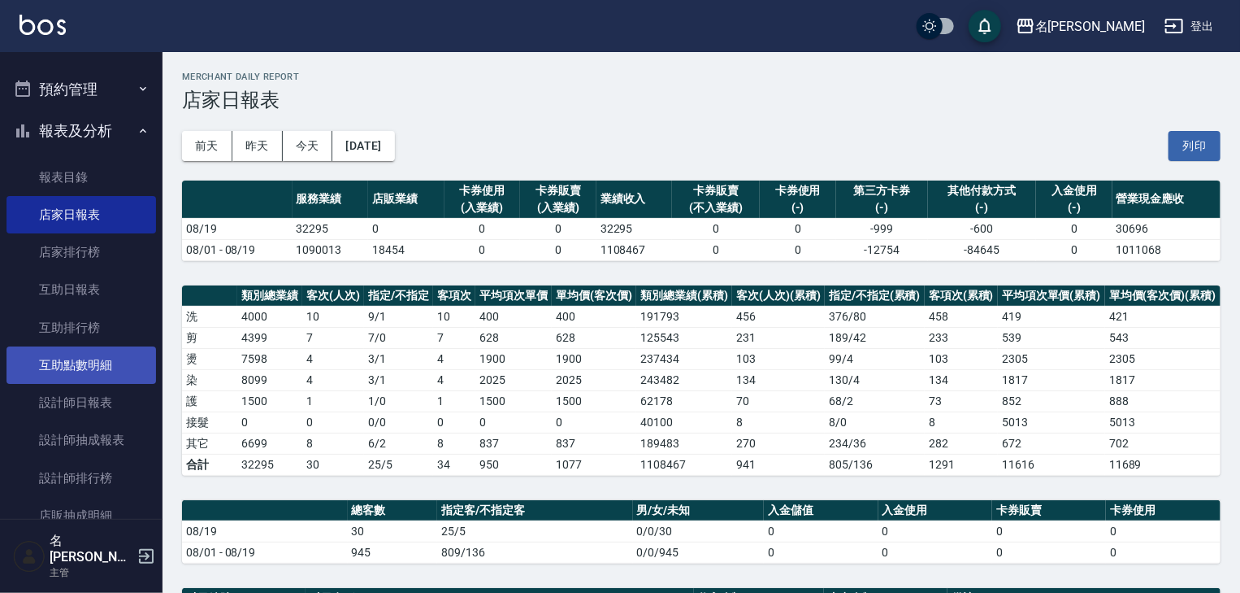
scroll to position [615, 0]
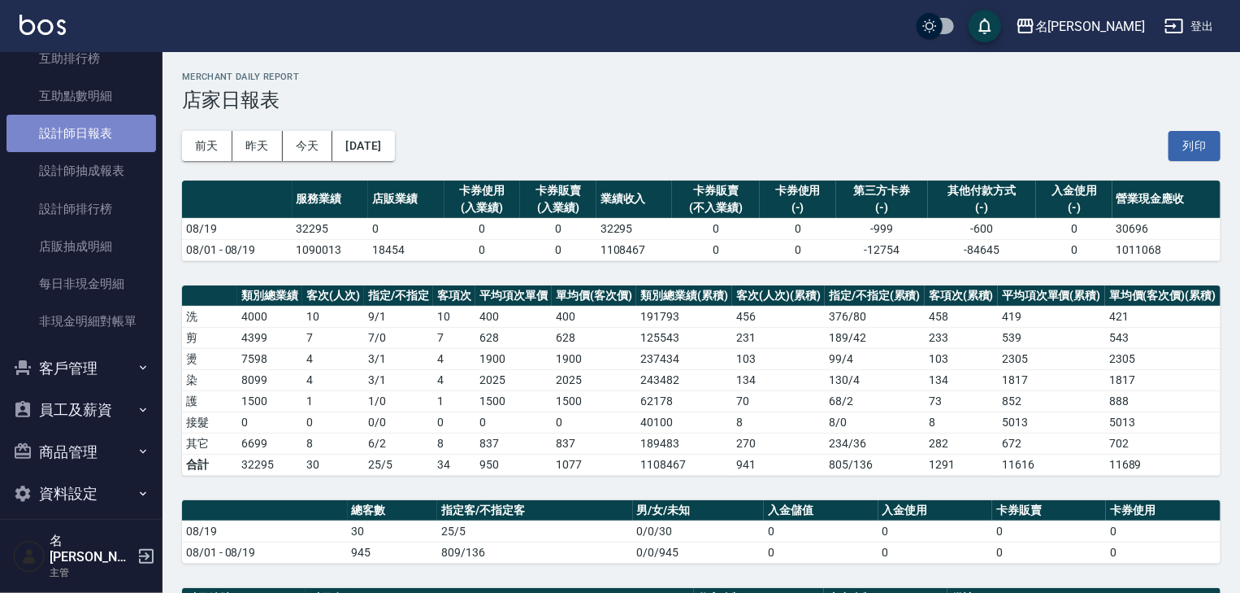
click at [111, 135] on link "設計師日報表" at bounding box center [82, 133] width 150 height 37
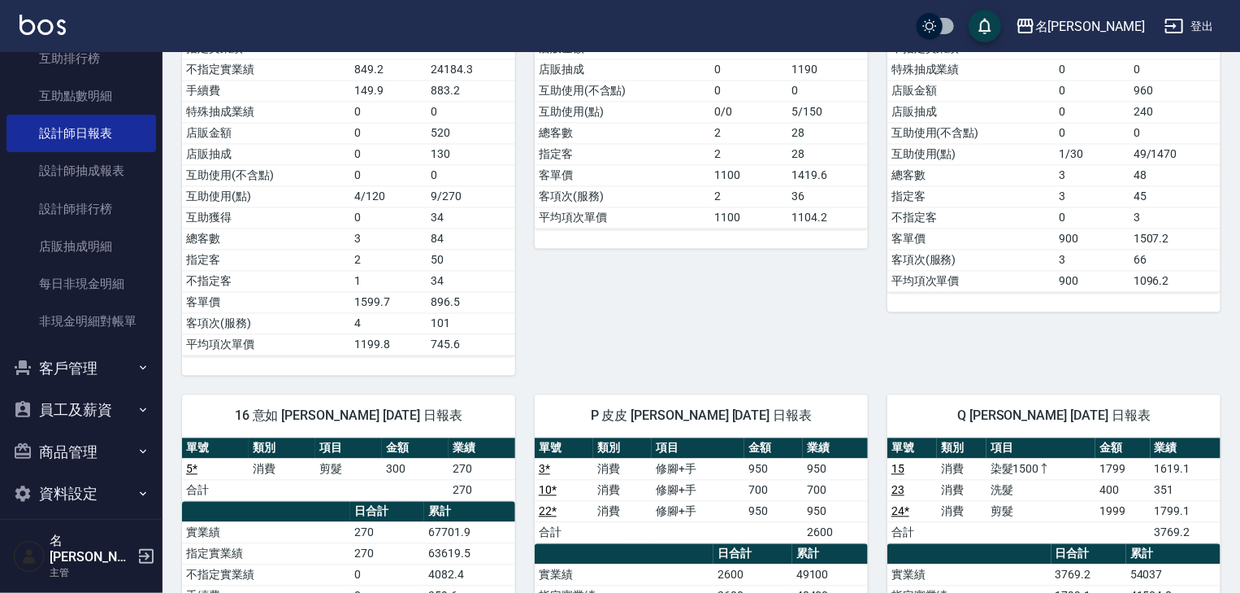
scroll to position [1734, 0]
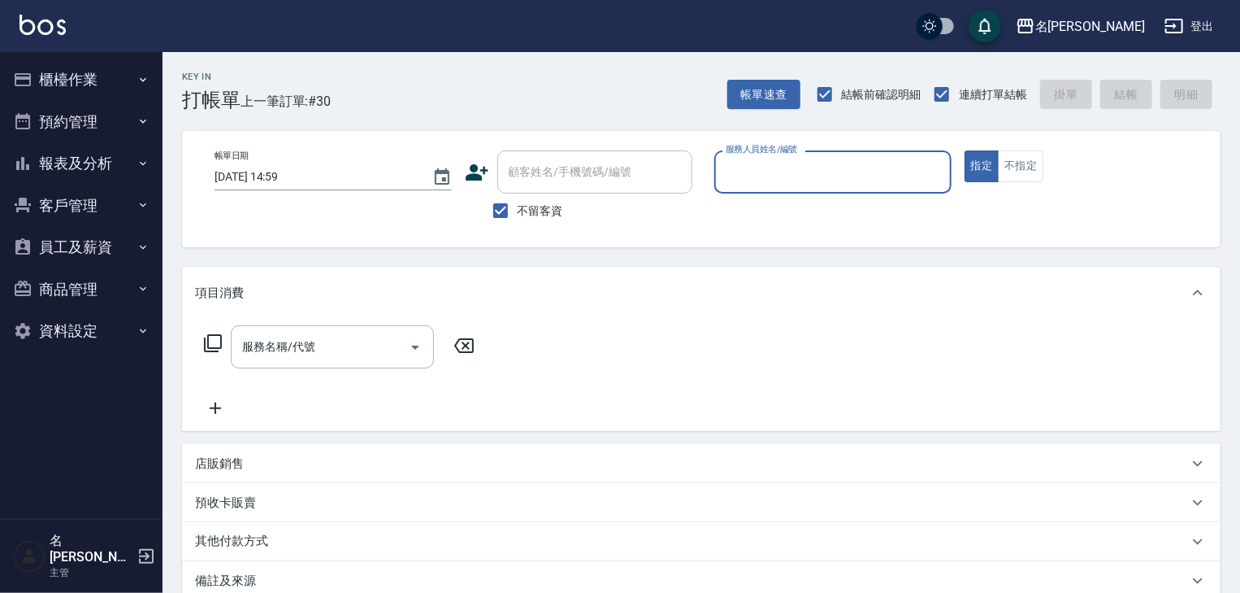
click at [840, 177] on input "服務人員姓名/編號" at bounding box center [833, 172] width 223 height 28
click at [794, 208] on div "[PERSON_NAME] -06" at bounding box center [832, 213] width 237 height 27
type input "[PERSON_NAME]-06"
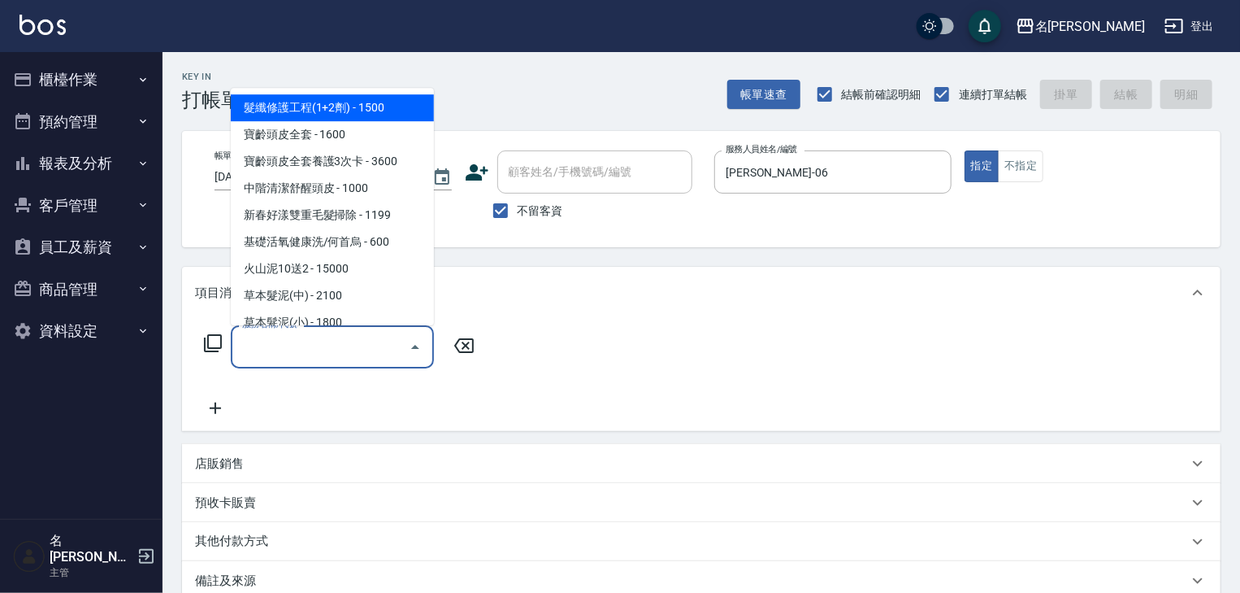
click at [299, 338] on input "服務名稱/代號" at bounding box center [320, 346] width 164 height 28
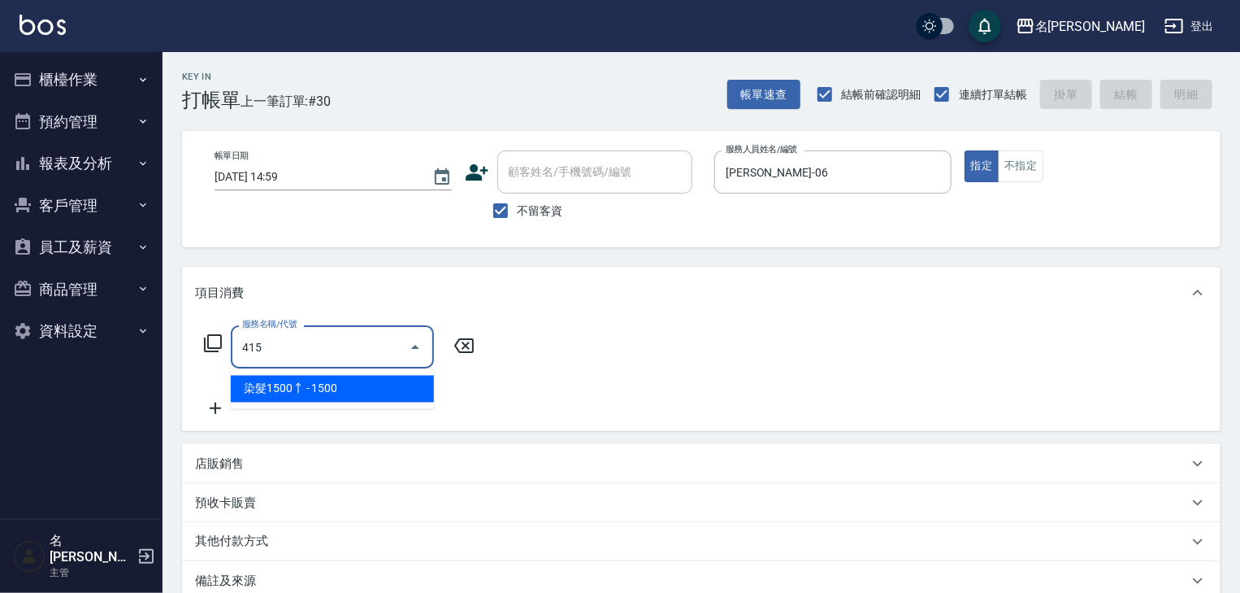
click at [335, 385] on span "染髮1500↑ - 1500" at bounding box center [332, 389] width 203 height 27
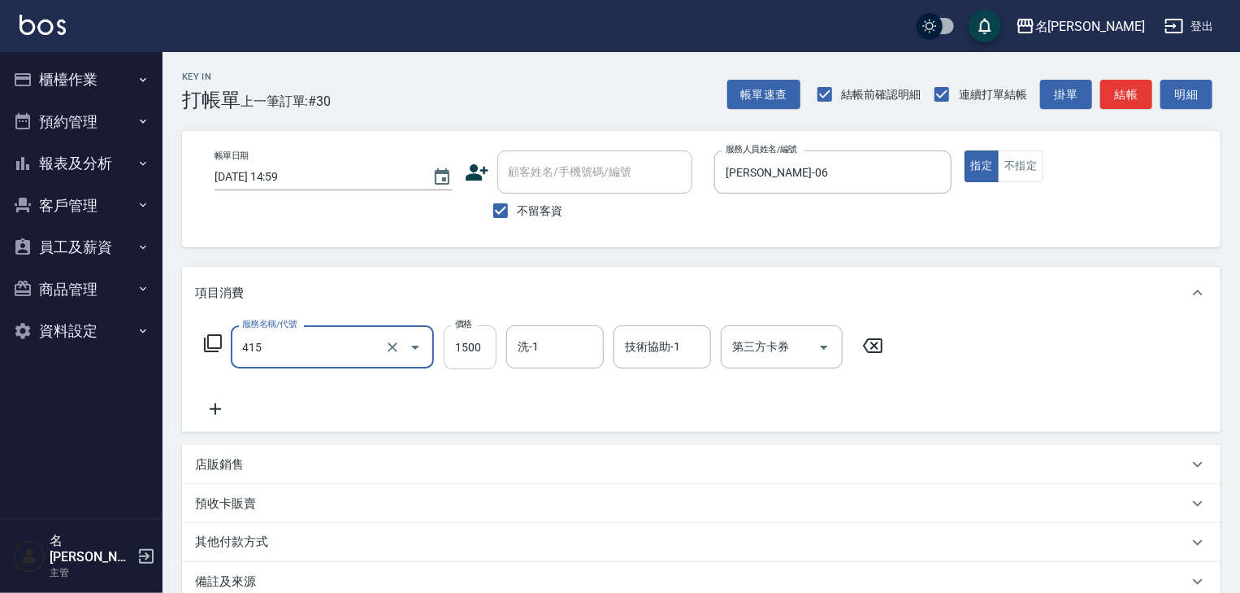
type input "染髮1500↑(415)"
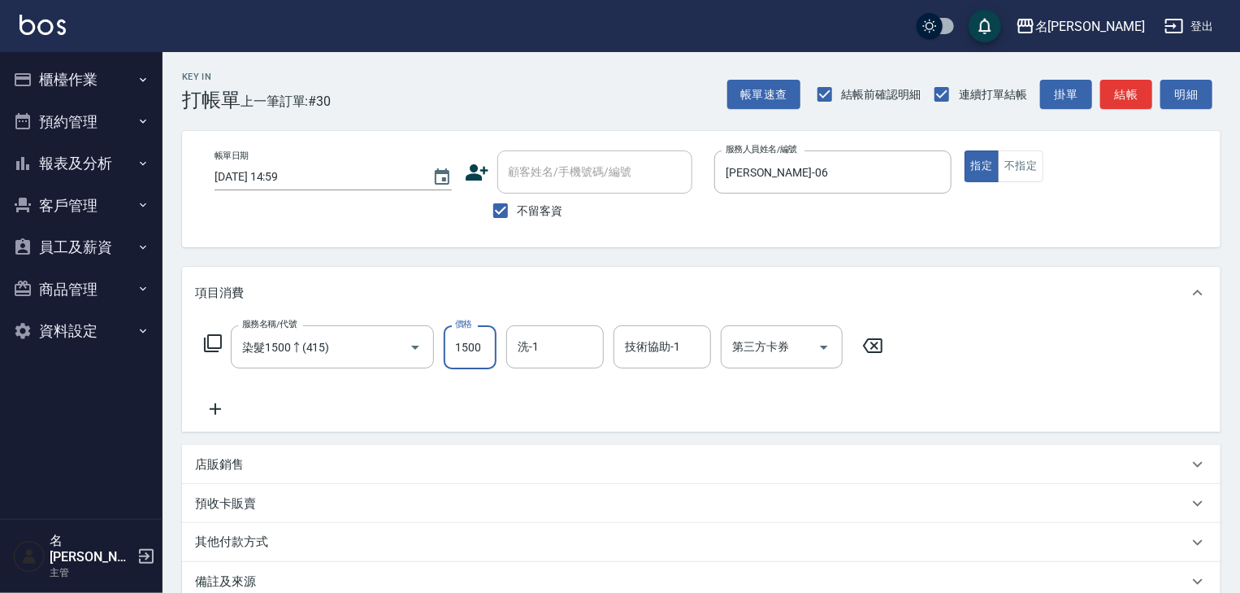
click at [479, 347] on input "1500" at bounding box center [470, 347] width 53 height 44
type input "2500"
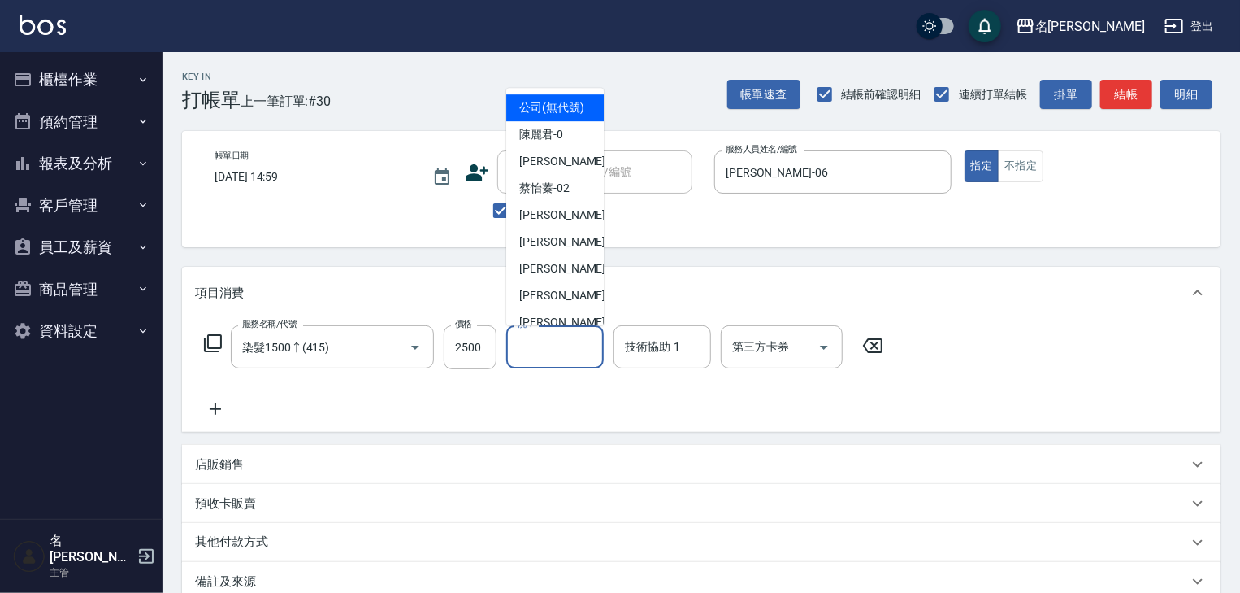
click at [525, 341] on input "洗-1" at bounding box center [555, 346] width 83 height 28
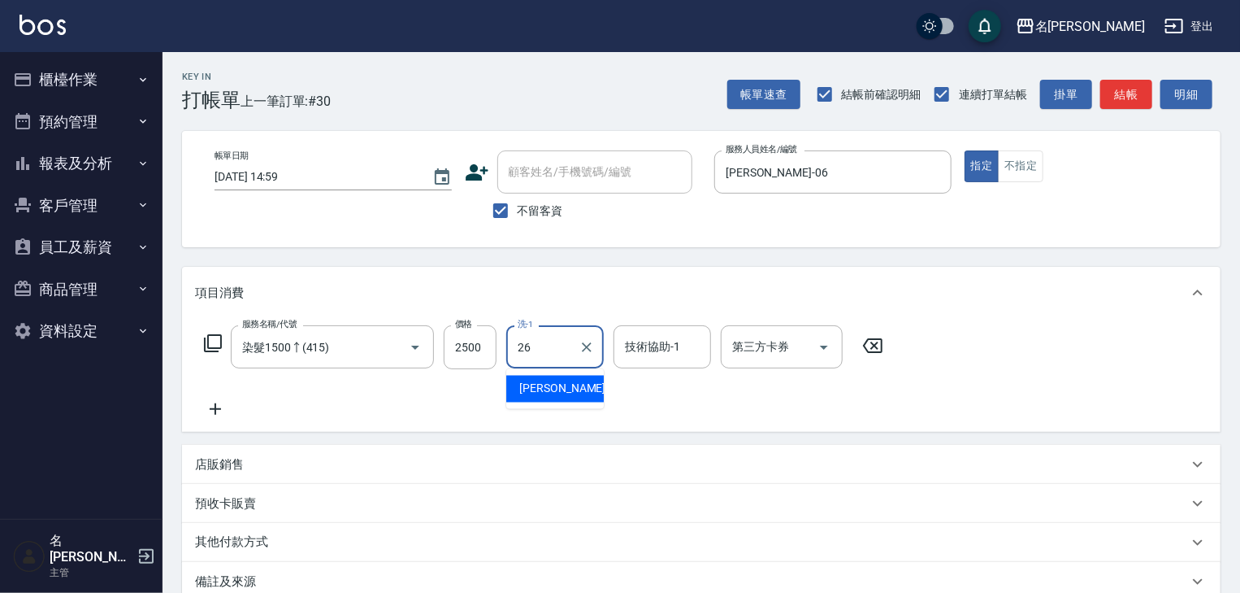
click at [536, 391] on span "[PERSON_NAME]筑 -26" at bounding box center [570, 388] width 102 height 17
type input "[PERSON_NAME]筑-26"
click at [210, 410] on icon at bounding box center [215, 409] width 41 height 20
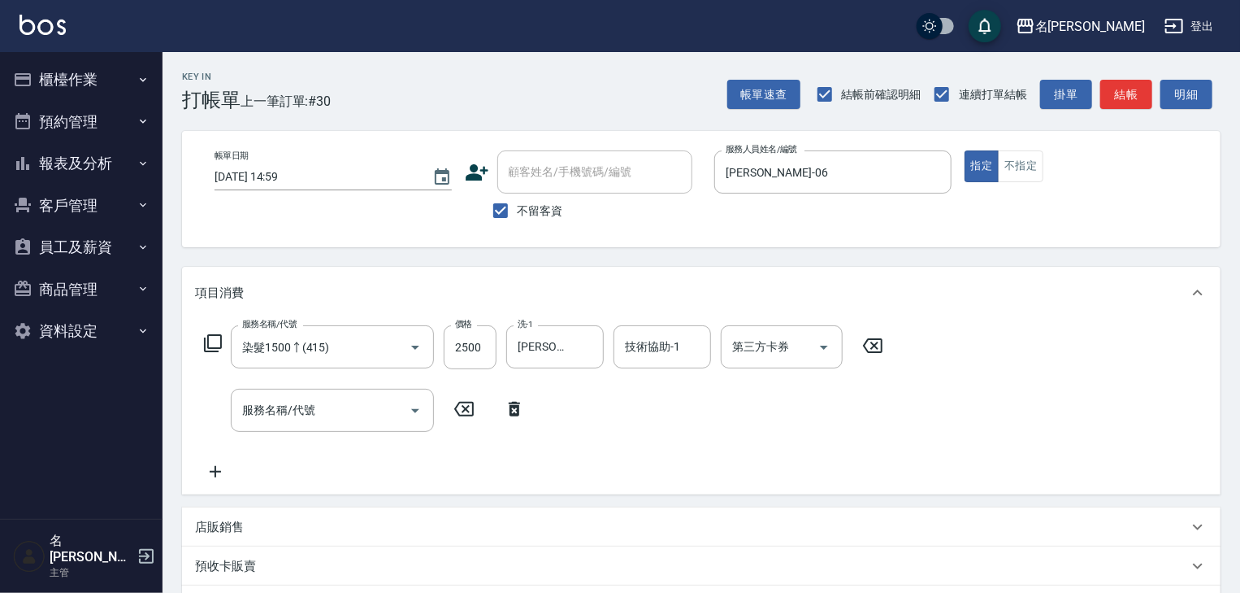
click at [215, 338] on icon at bounding box center [213, 343] width 20 height 20
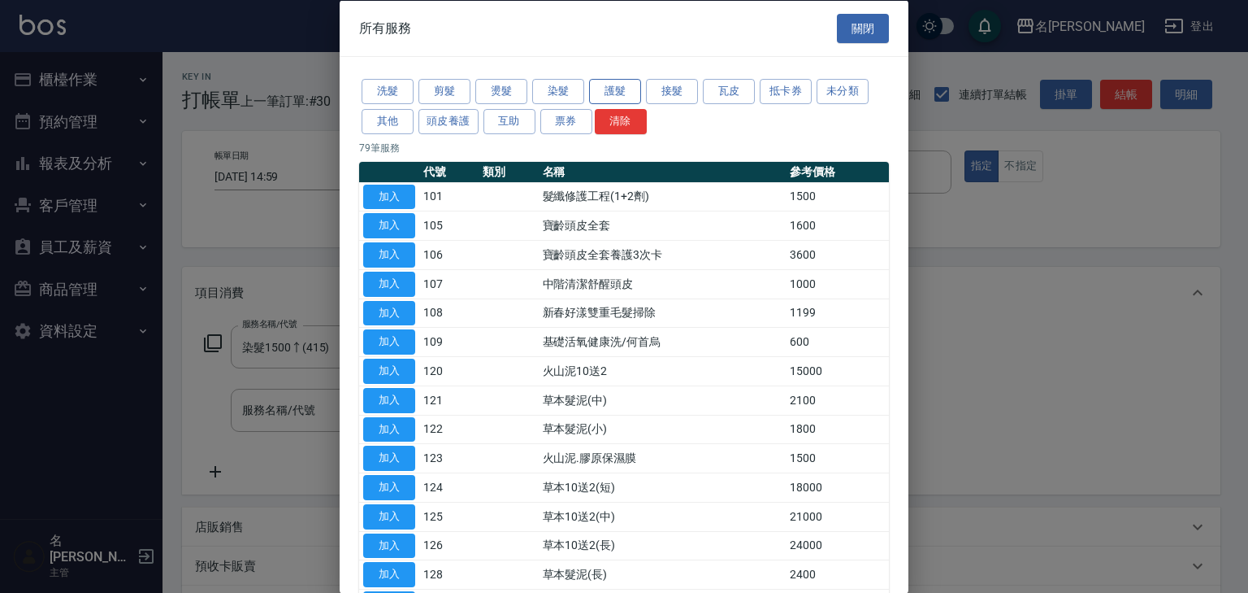
click at [617, 97] on button "護髮" at bounding box center [615, 91] width 52 height 25
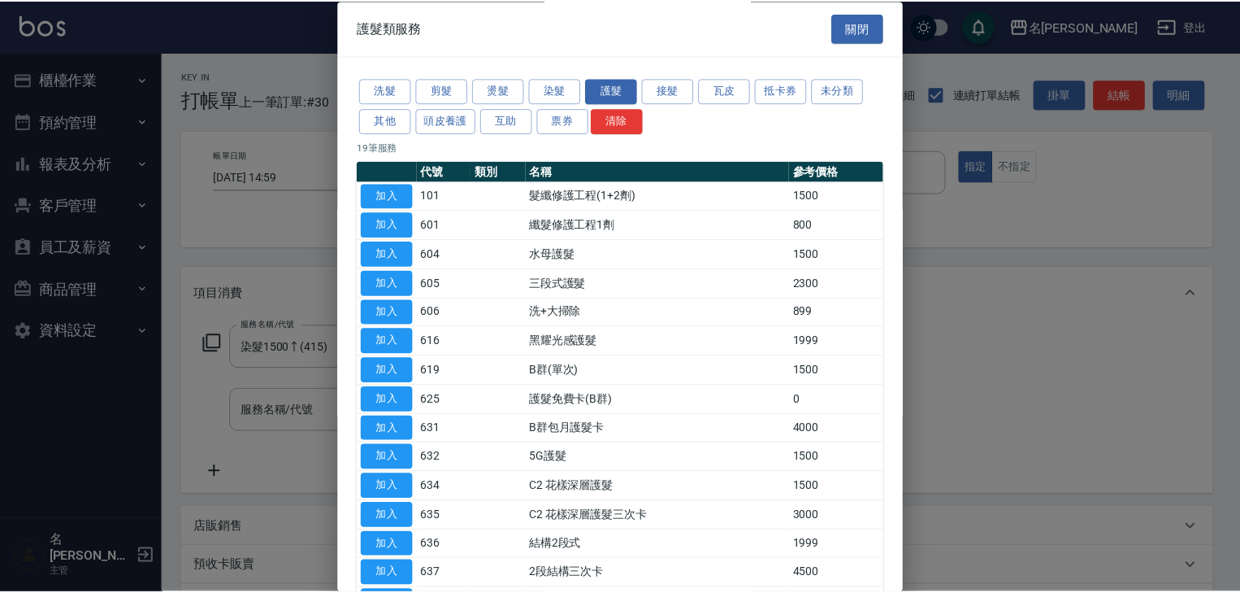
scroll to position [227, 0]
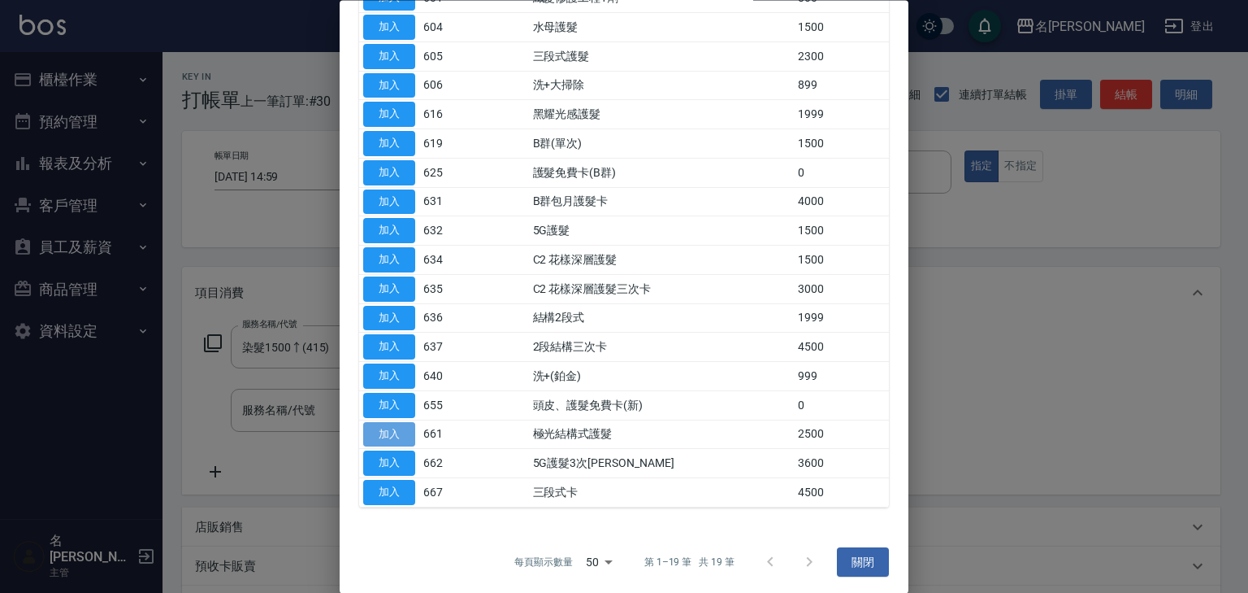
click at [380, 439] on button "加入" at bounding box center [389, 434] width 52 height 25
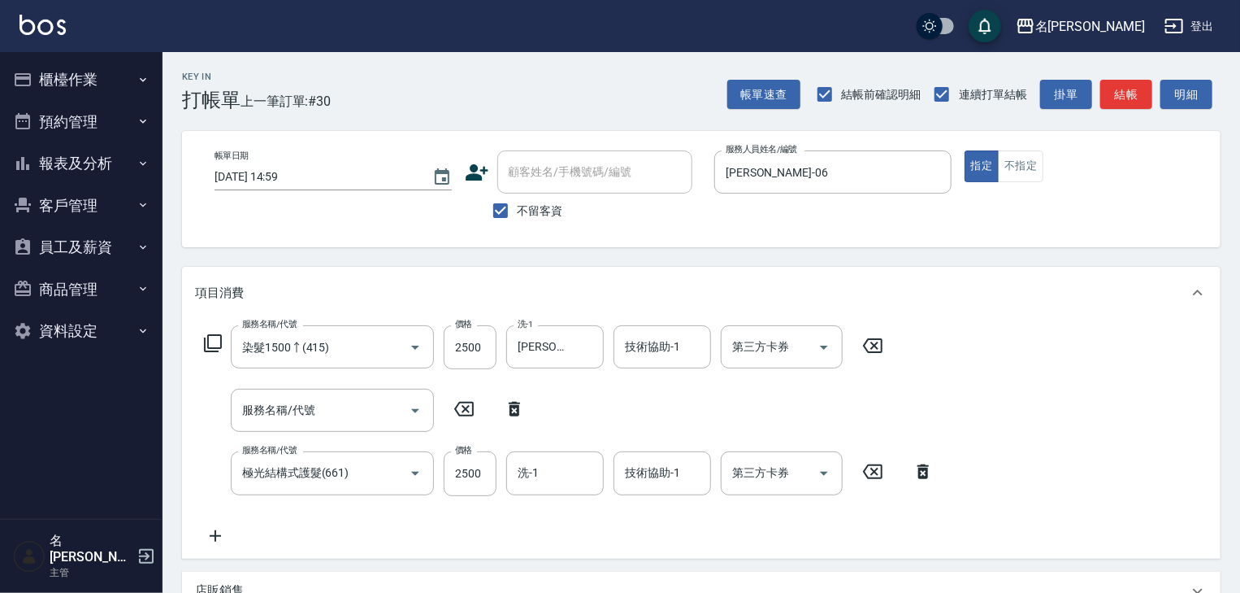
click at [507, 408] on icon at bounding box center [514, 409] width 41 height 20
type input "極光結構式護髮(661)"
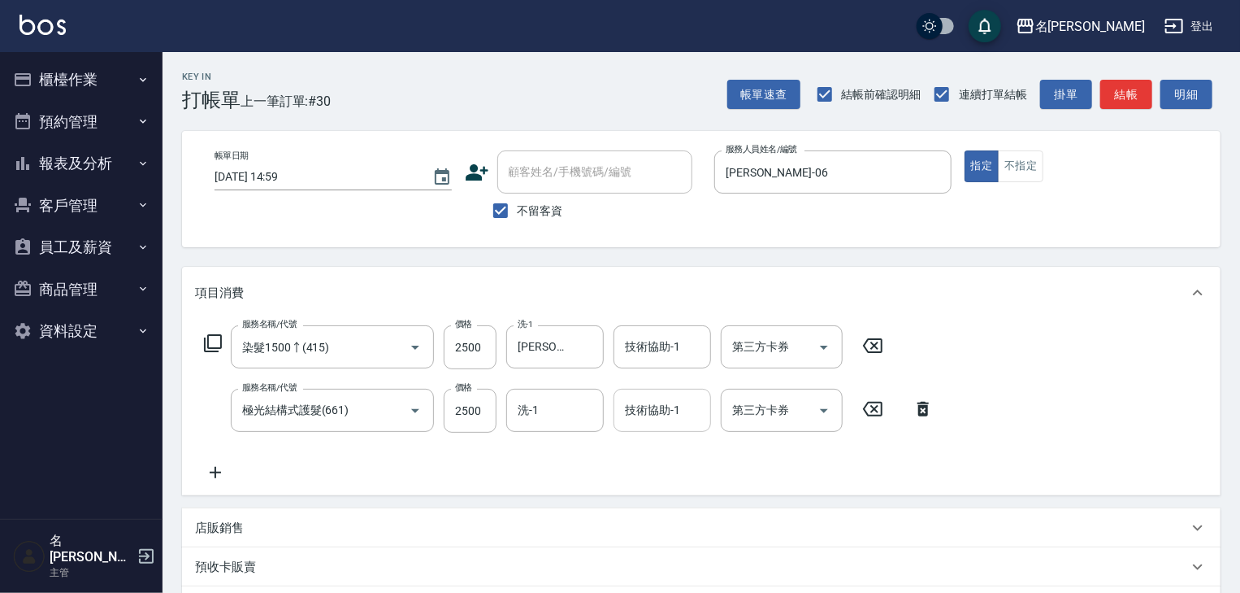
click at [675, 410] on input "技術協助-1" at bounding box center [662, 410] width 83 height 28
click at [670, 449] on span "[PERSON_NAME]筑 -26" at bounding box center [678, 451] width 102 height 17
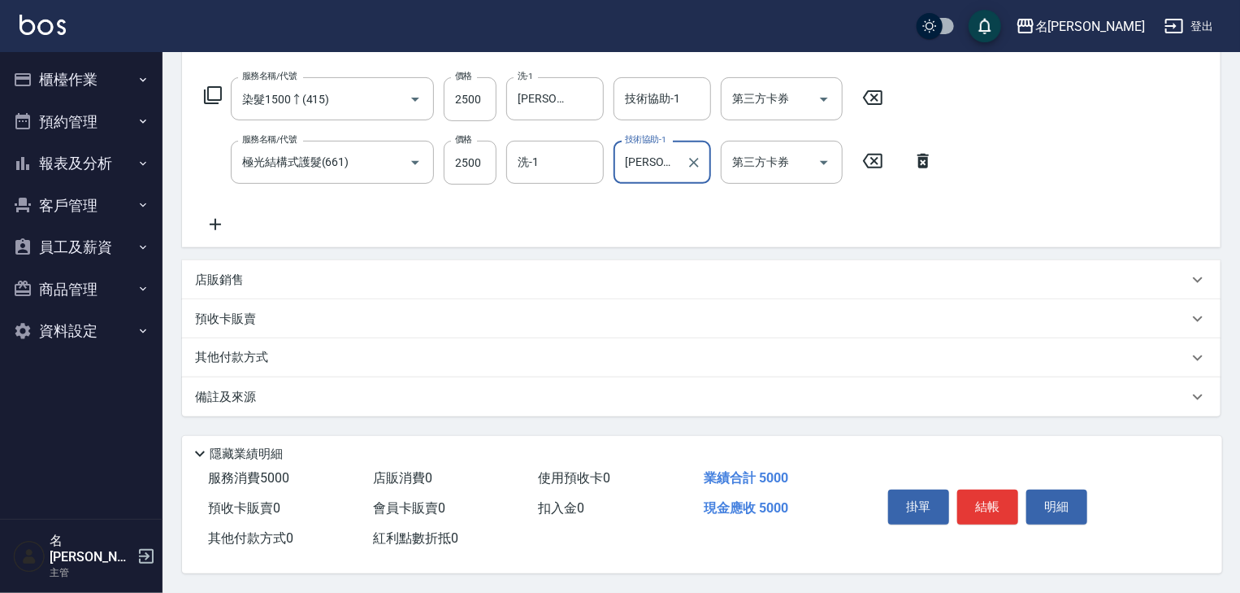
type input "[PERSON_NAME]筑-26"
click at [237, 349] on p "其他付款方式" at bounding box center [235, 358] width 81 height 18
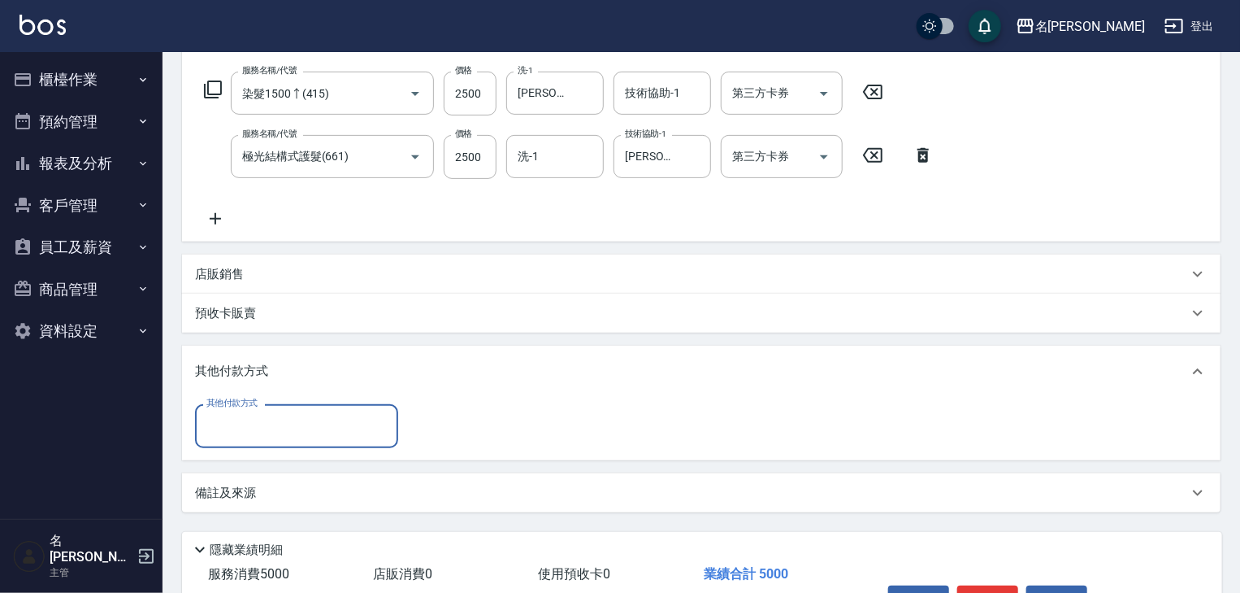
scroll to position [0, 0]
click at [289, 423] on input "其他付款方式" at bounding box center [296, 425] width 189 height 28
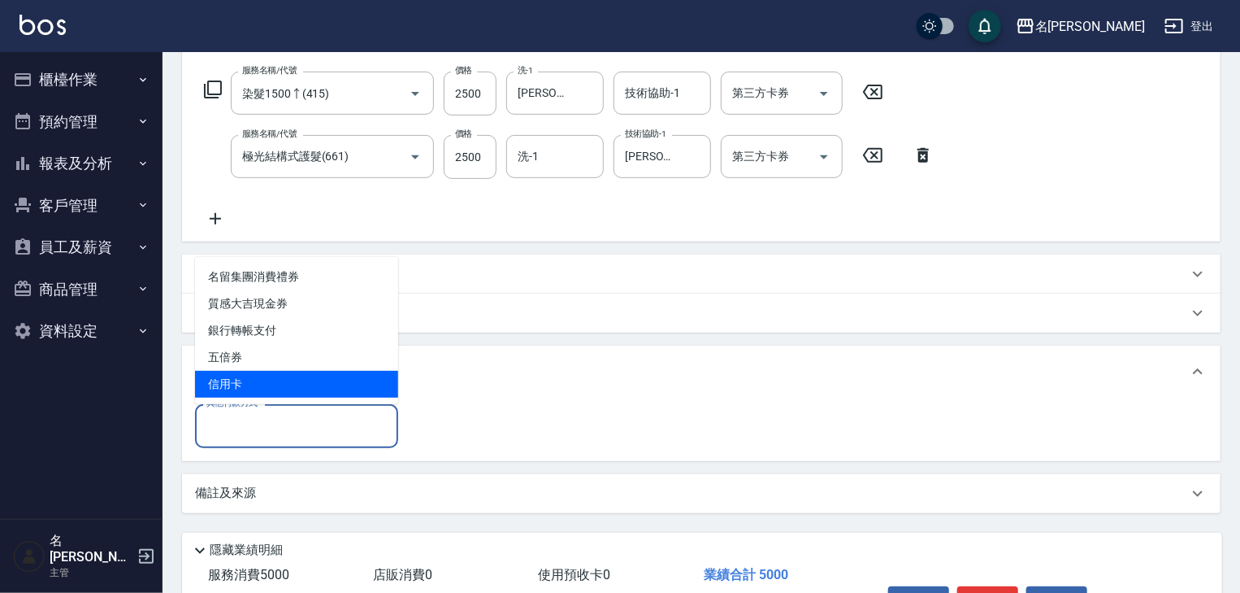
click at [264, 380] on span "信用卡" at bounding box center [296, 384] width 203 height 27
type input "信用卡"
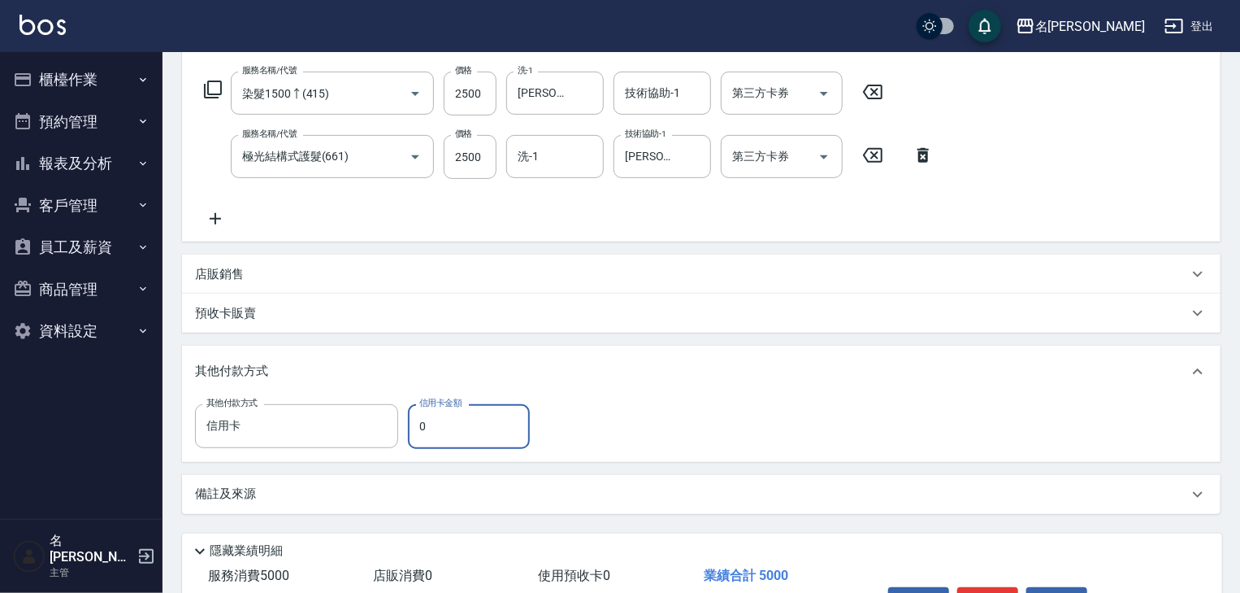
click at [478, 416] on input "0" at bounding box center [469, 426] width 122 height 44
drag, startPoint x: 438, startPoint y: 429, endPoint x: 390, endPoint y: 441, distance: 49.5
click at [390, 441] on div "其他付款方式 信用卡 其他付款方式 信用卡金額 0 信用卡金額" at bounding box center [367, 426] width 345 height 44
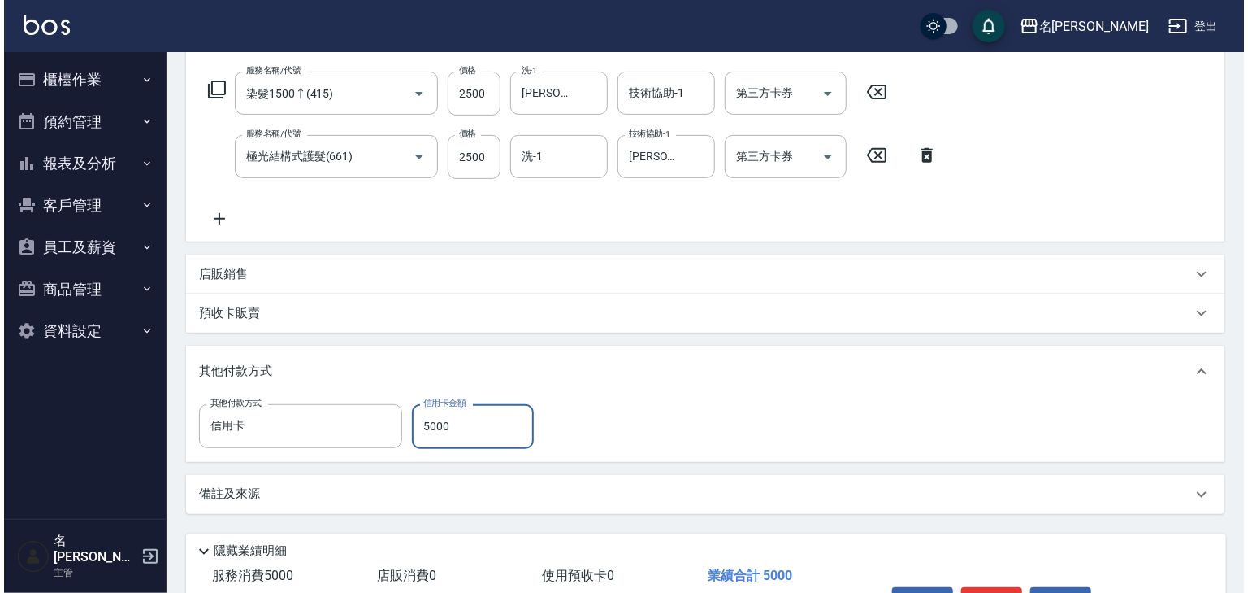
scroll to position [356, 0]
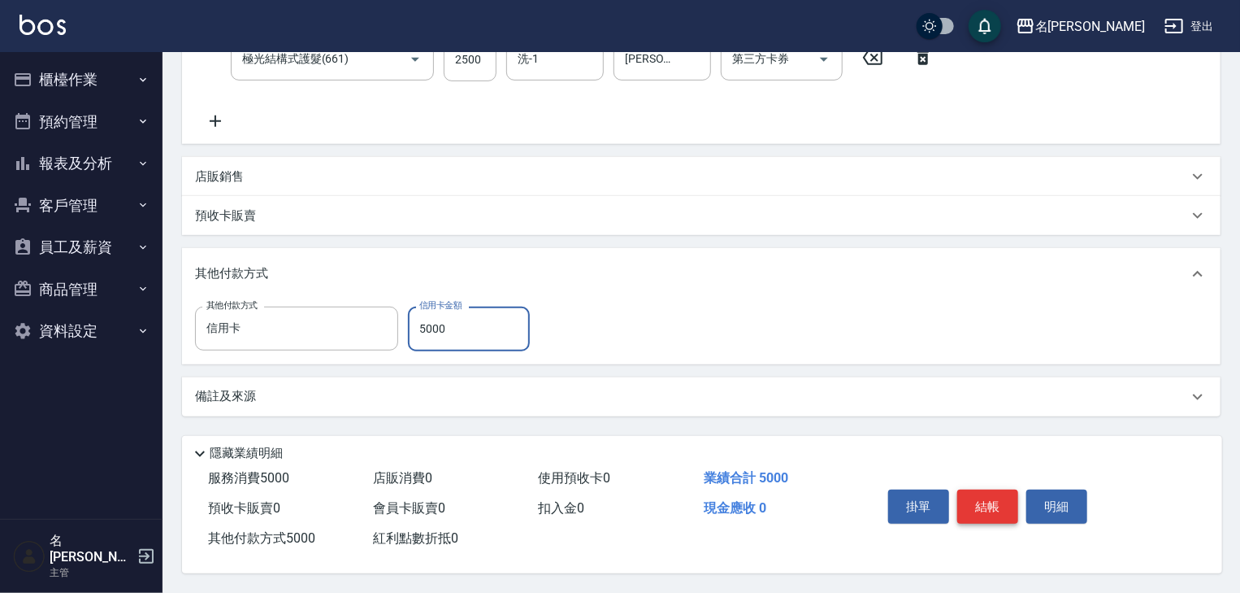
type input "5000"
click at [996, 498] on button "結帳" at bounding box center [987, 506] width 61 height 34
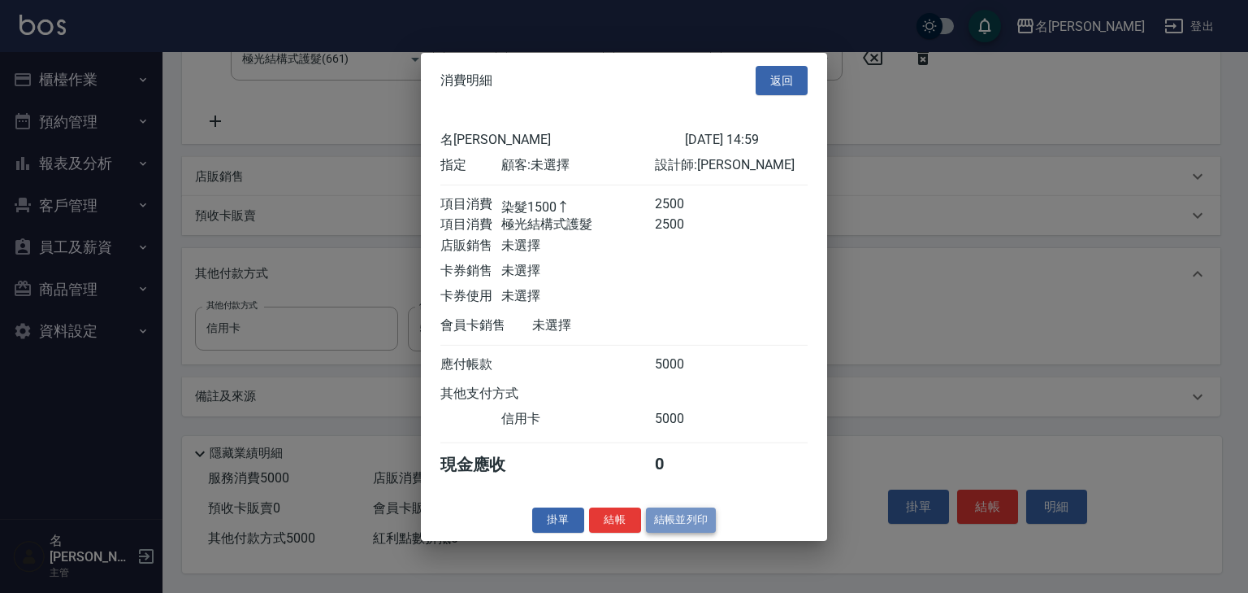
click at [686, 530] on button "結帳並列印" at bounding box center [681, 519] width 71 height 25
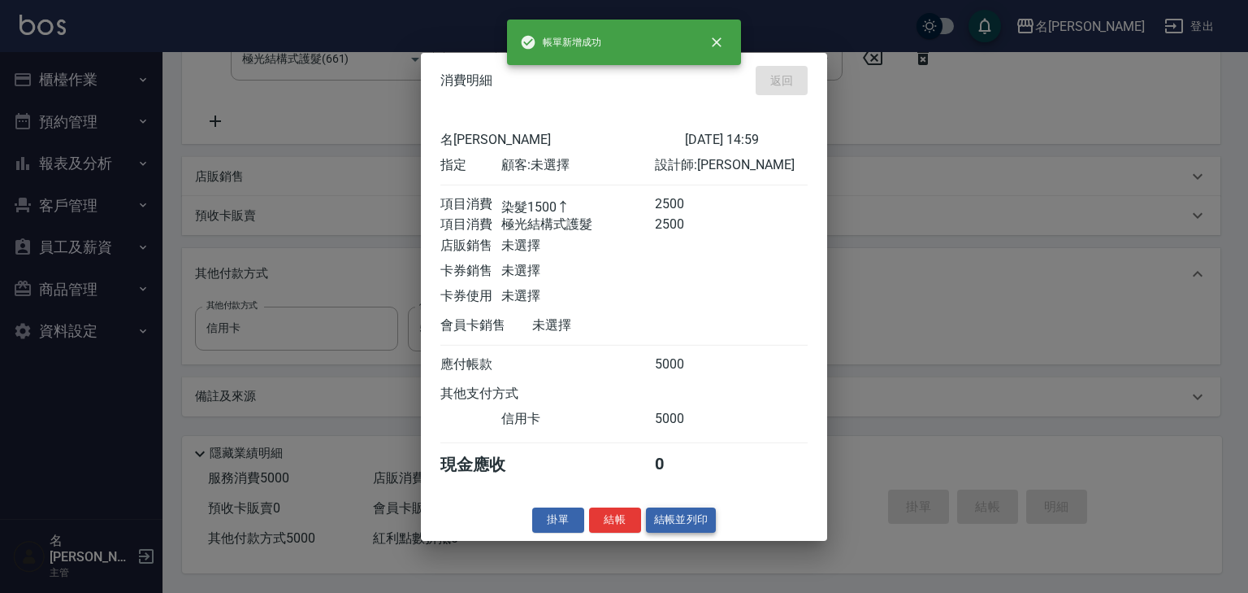
type input "2025/08/19 15:27"
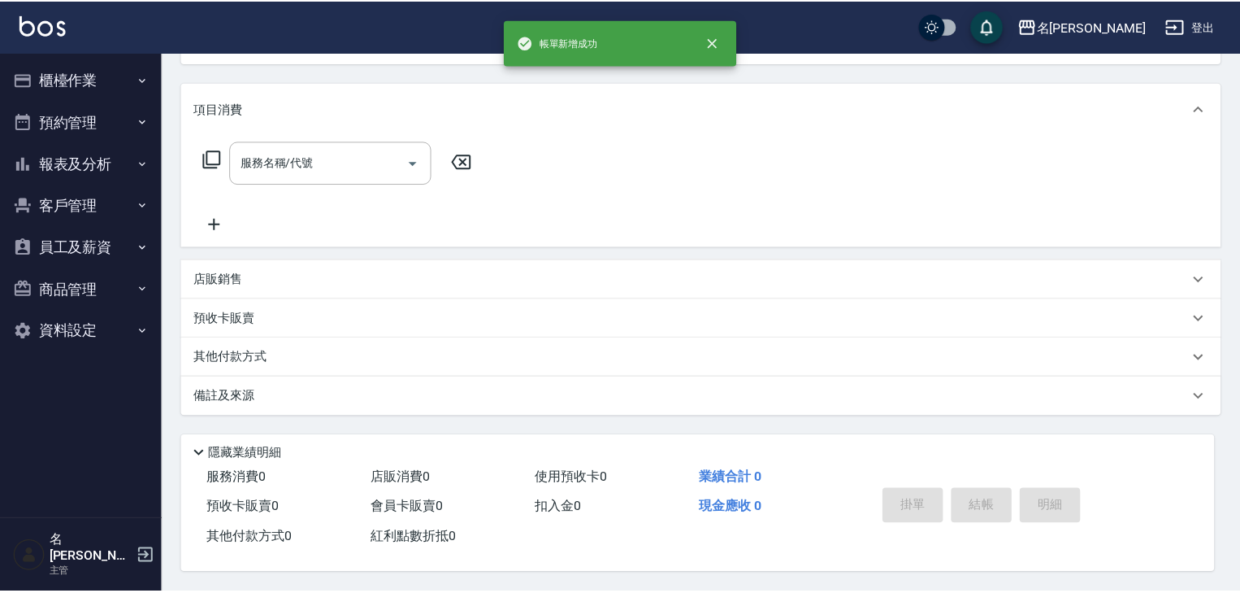
scroll to position [0, 0]
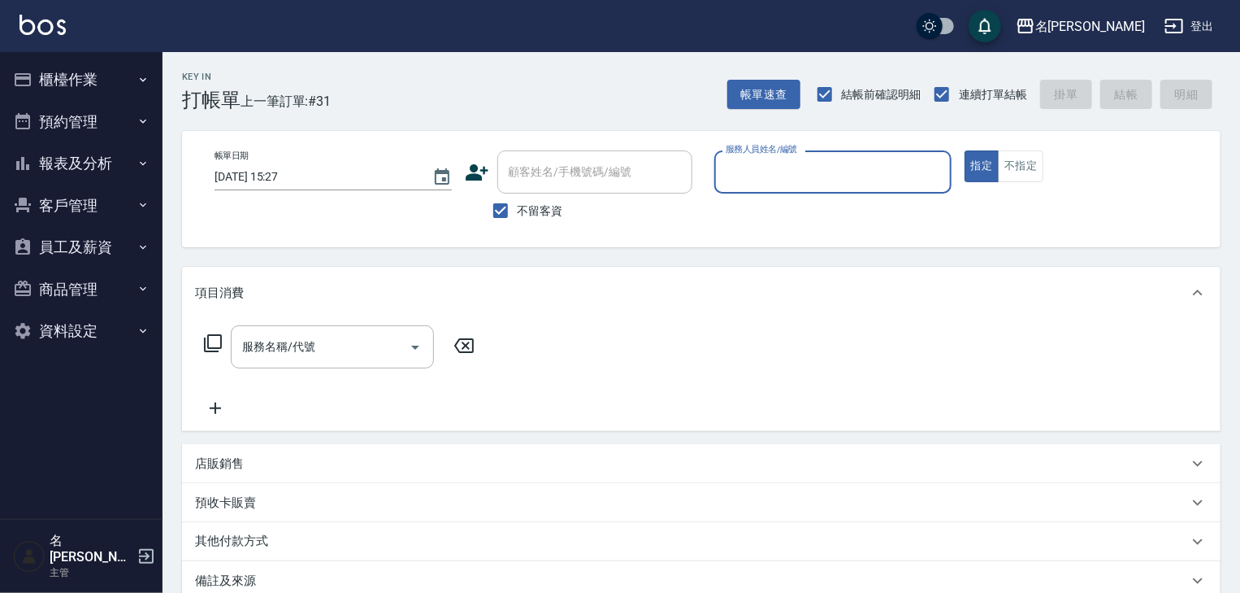
click at [788, 153] on label "服務人員姓名/編號" at bounding box center [762, 149] width 72 height 12
click at [788, 158] on input "服務人員姓名/編號" at bounding box center [833, 172] width 223 height 28
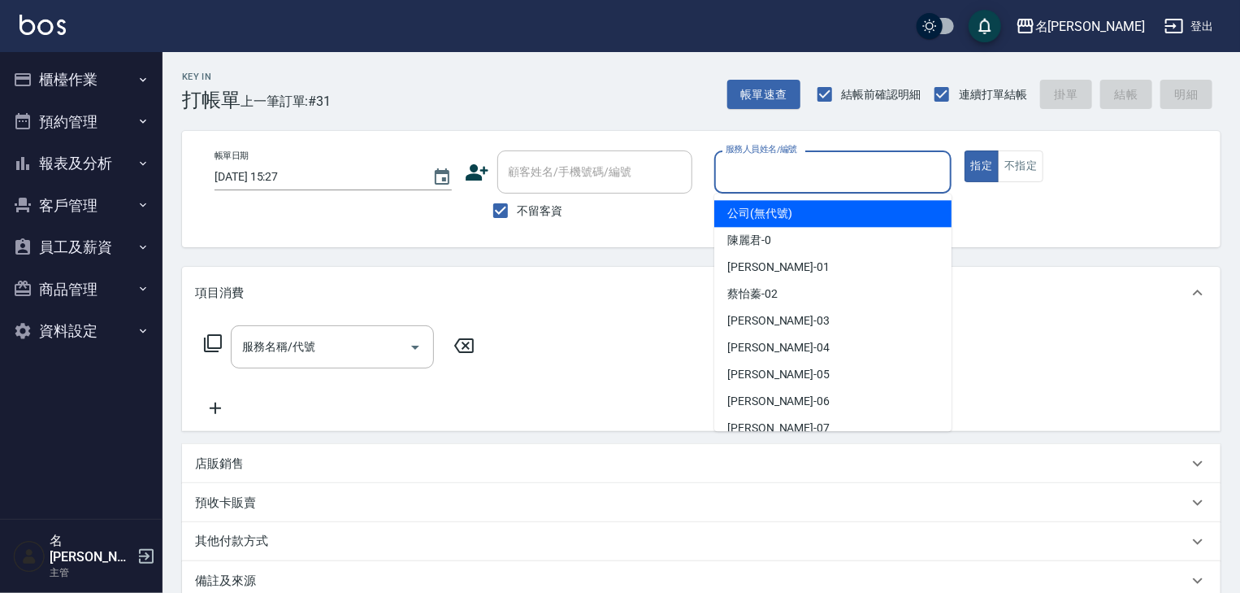
click at [781, 160] on input "服務人員姓名/編號" at bounding box center [833, 172] width 223 height 28
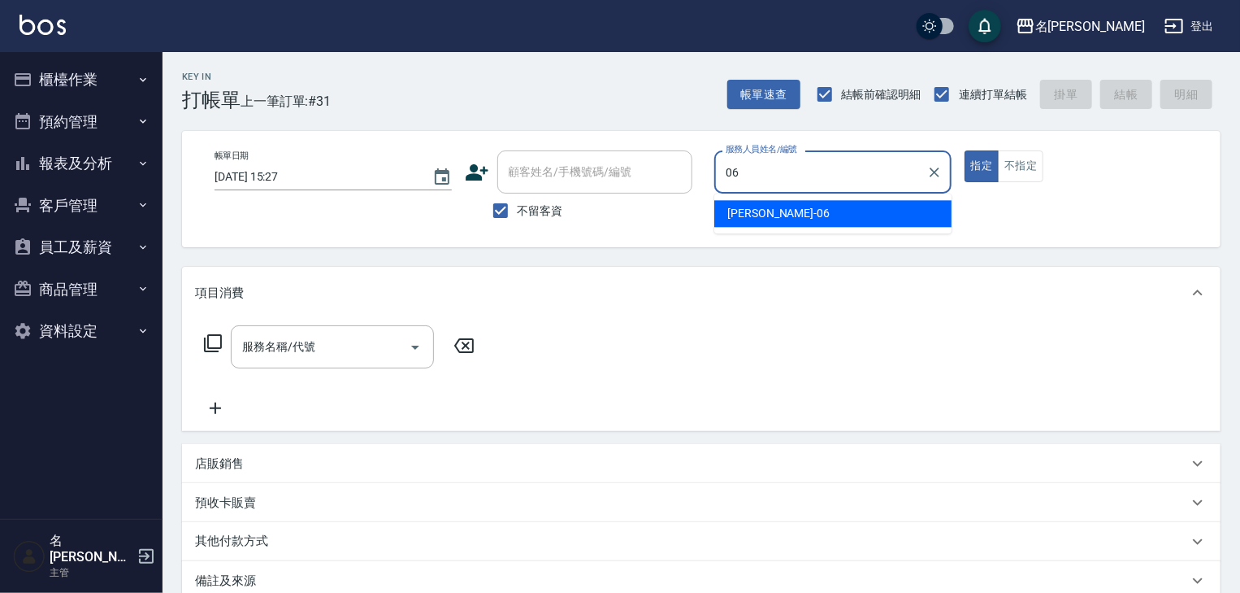
click at [769, 209] on div "阿龔 -06" at bounding box center [832, 213] width 237 height 27
type input "[PERSON_NAME]-06"
click at [340, 340] on input "服務名稱/代號" at bounding box center [320, 346] width 164 height 28
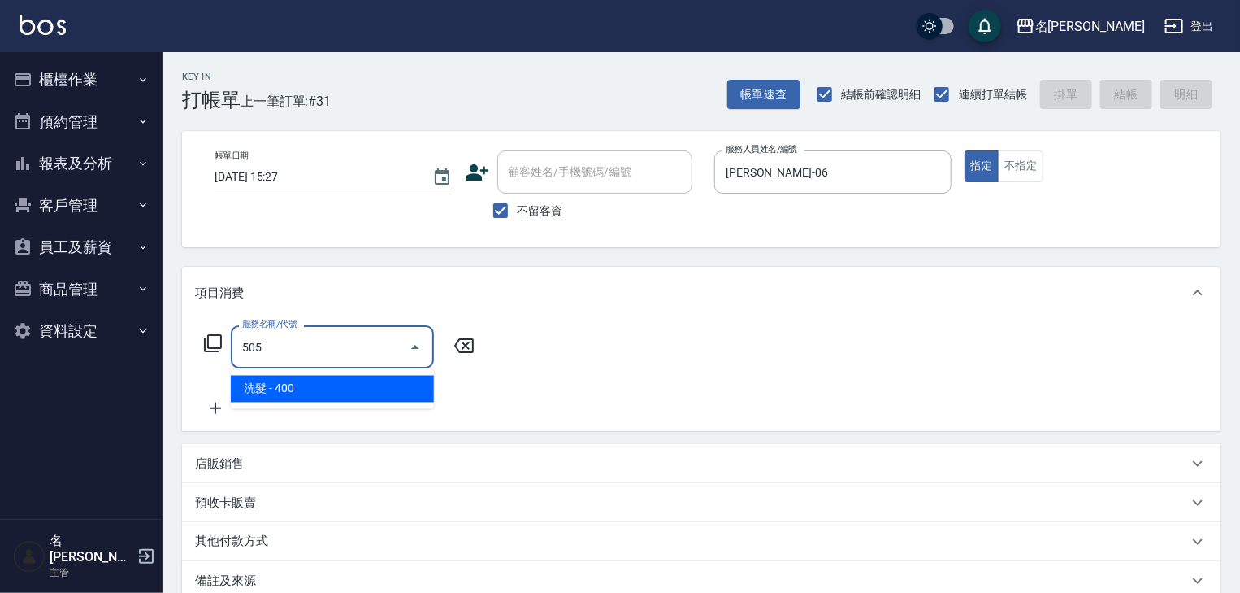
click at [367, 390] on span "洗髮 - 400" at bounding box center [332, 389] width 203 height 27
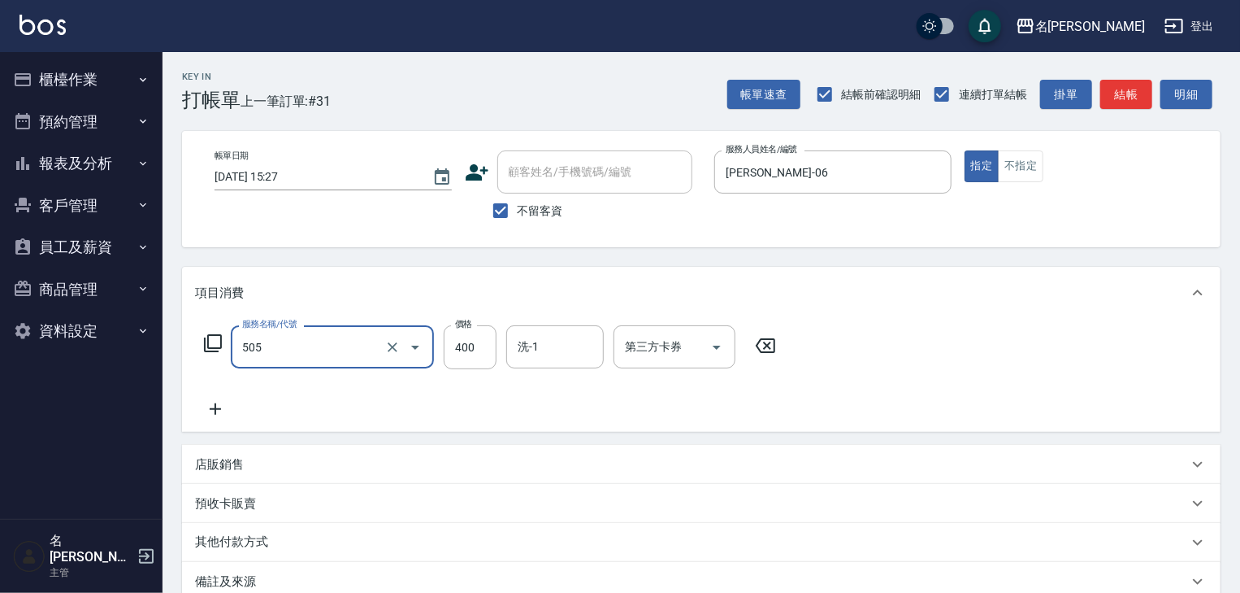
type input "洗髮(505)"
click at [206, 410] on icon at bounding box center [215, 409] width 41 height 20
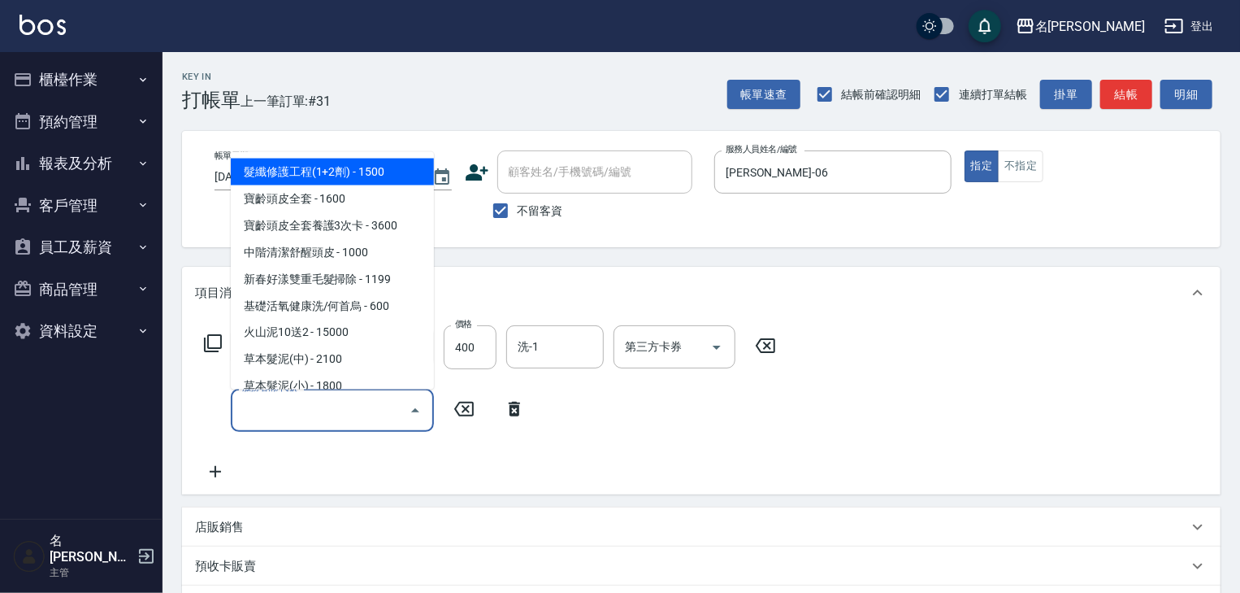
click at [258, 415] on input "服務名稱/代號" at bounding box center [320, 410] width 164 height 28
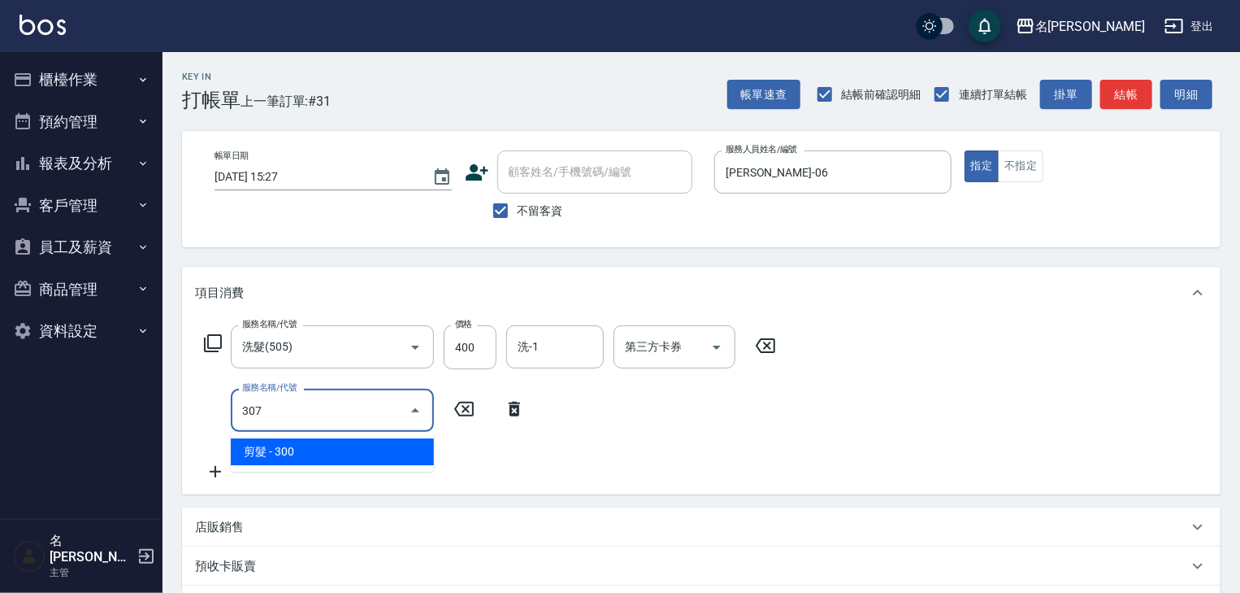
click at [294, 450] on span "剪髮 - 300" at bounding box center [332, 451] width 203 height 27
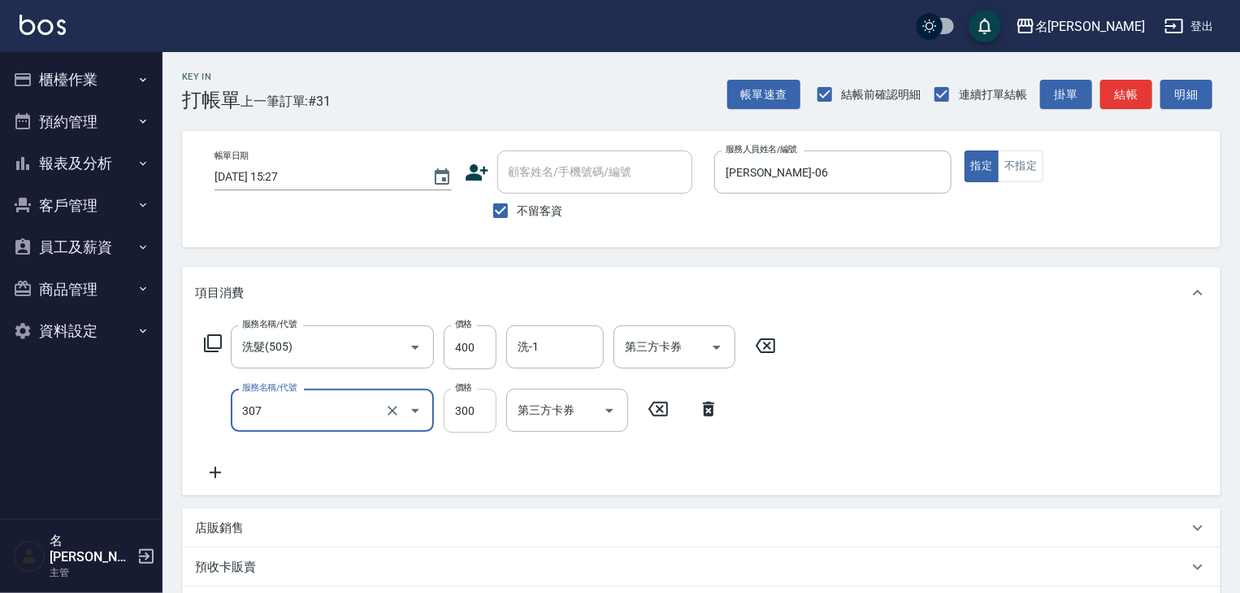
type input "剪髮(307)"
click at [464, 416] on input "300" at bounding box center [470, 411] width 53 height 44
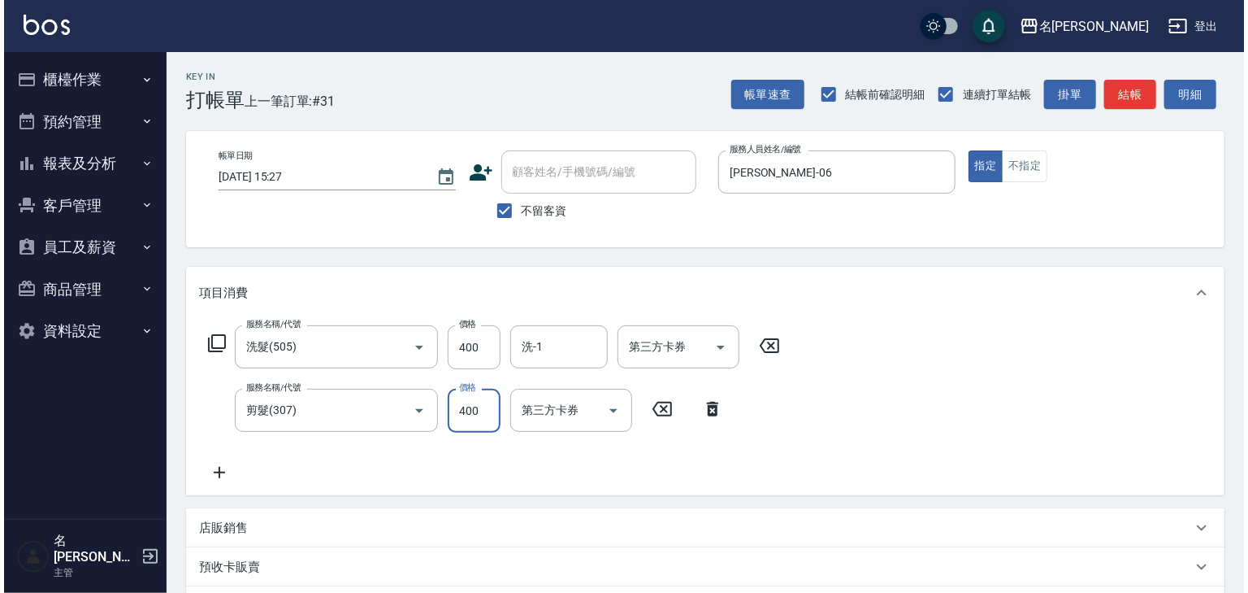
scroll to position [254, 0]
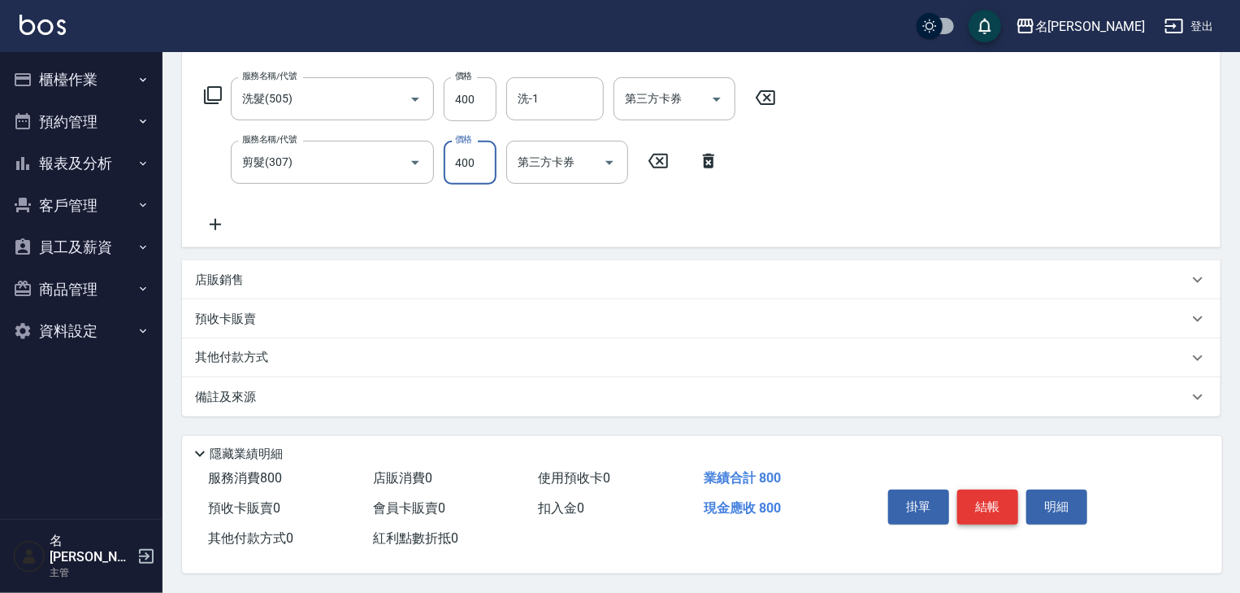
type input "400"
click at [1008, 492] on button "結帳" at bounding box center [987, 506] width 61 height 34
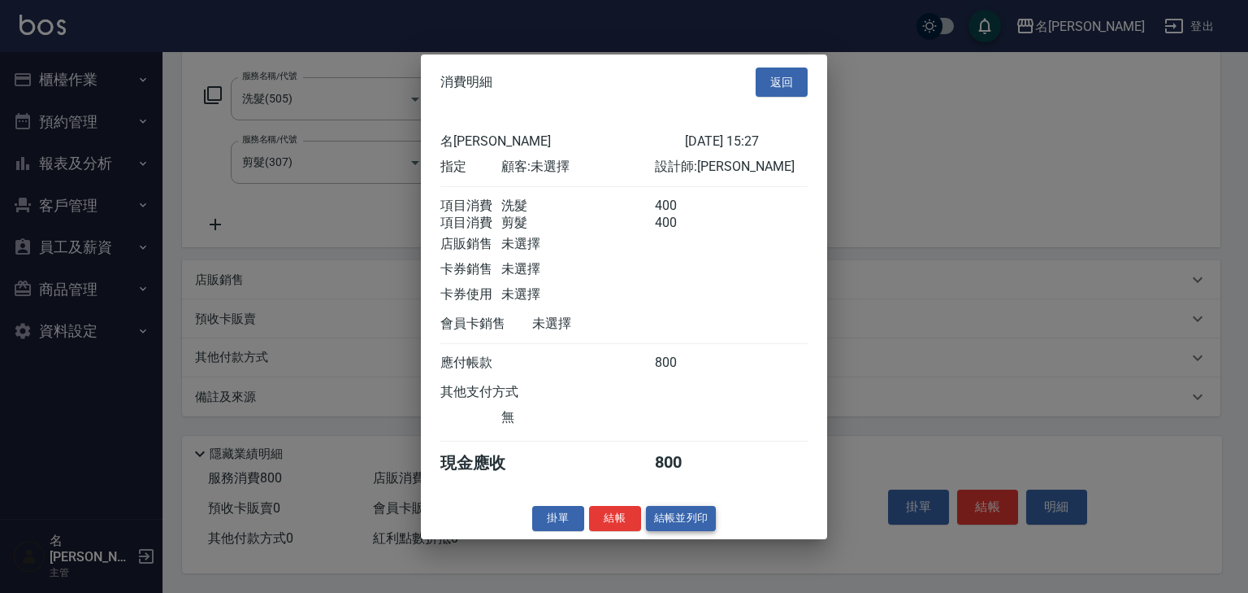
click at [674, 527] on button "結帳並列印" at bounding box center [681, 518] width 71 height 25
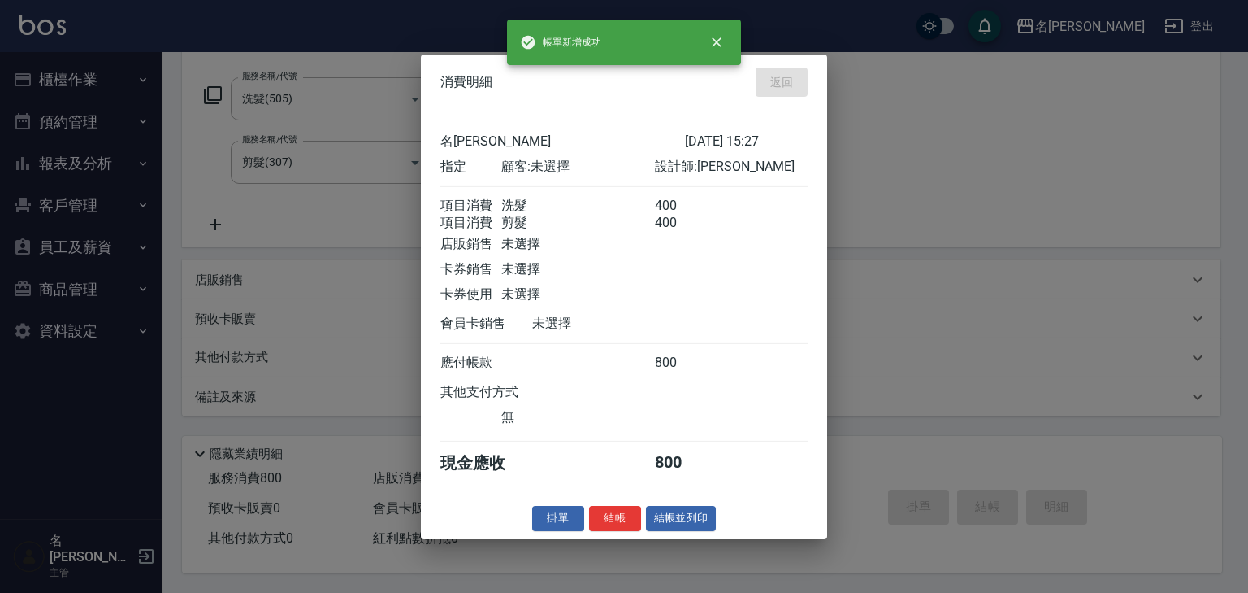
type input "2025/08/19 15:28"
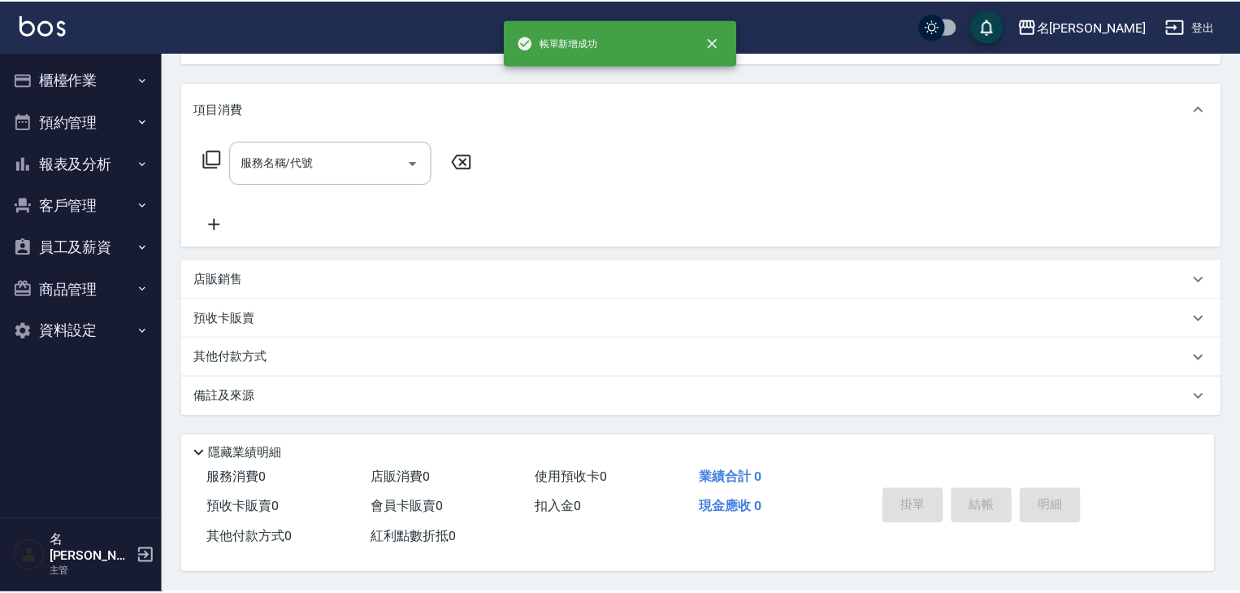
scroll to position [0, 0]
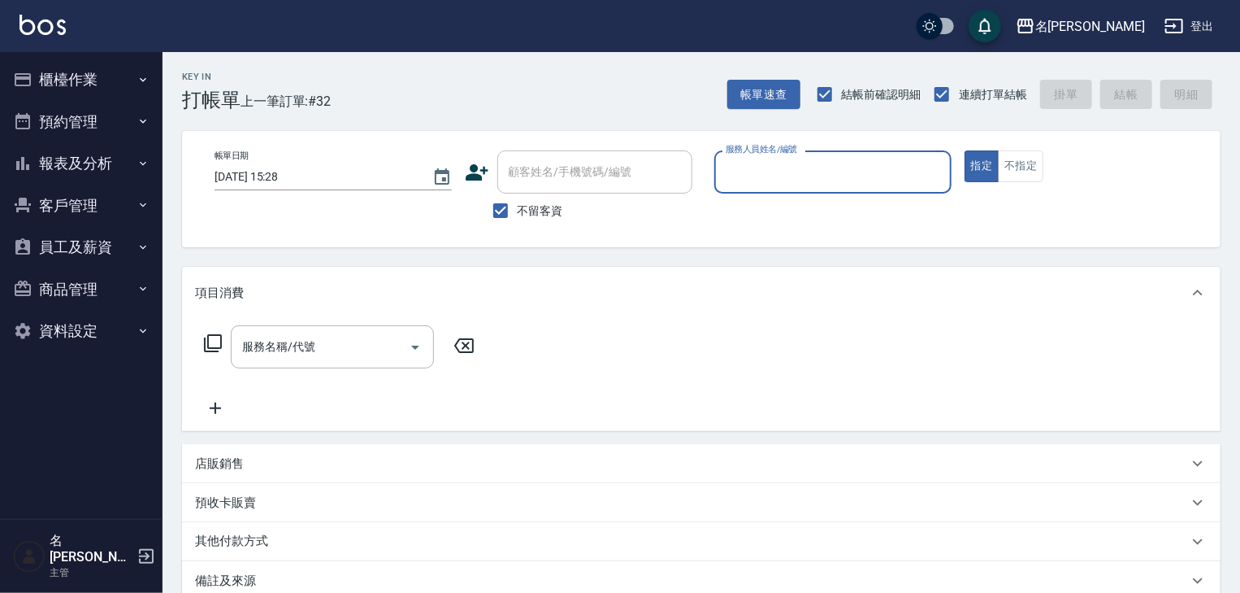
click at [827, 165] on input "服務人員姓名/編號" at bounding box center [833, 172] width 223 height 28
click at [785, 207] on div "吳姵瑩 -B" at bounding box center [832, 213] width 237 height 27
click at [341, 361] on div "服務名稱/代號" at bounding box center [332, 346] width 203 height 43
type input "[PERSON_NAME]"
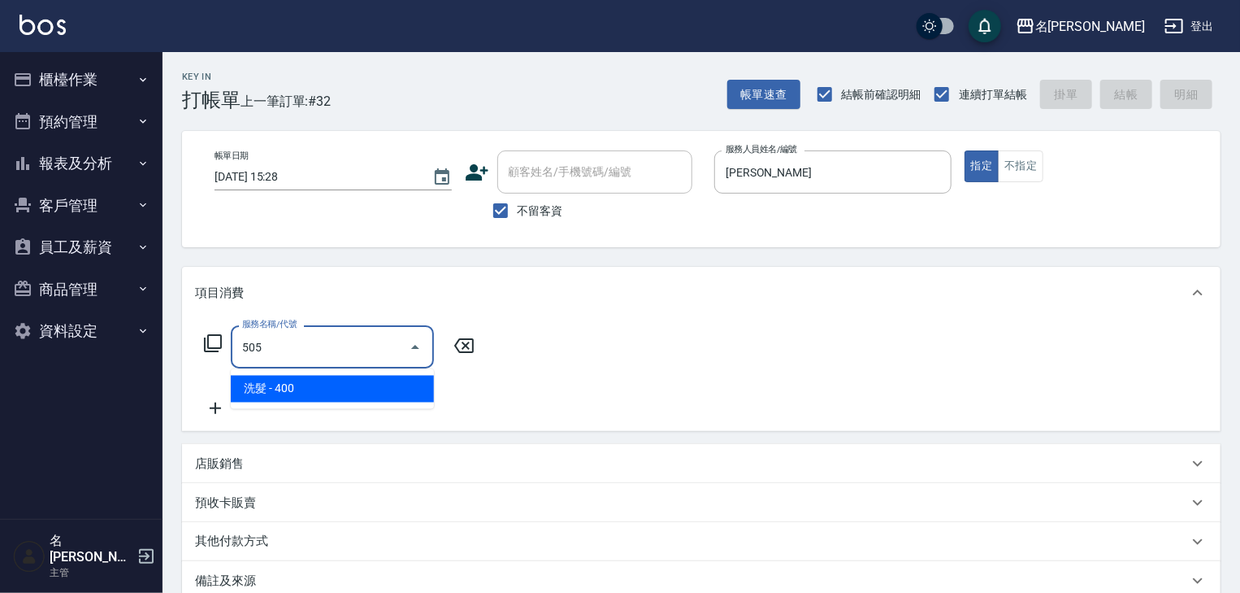
click at [374, 395] on span "洗髮 - 400" at bounding box center [332, 389] width 203 height 27
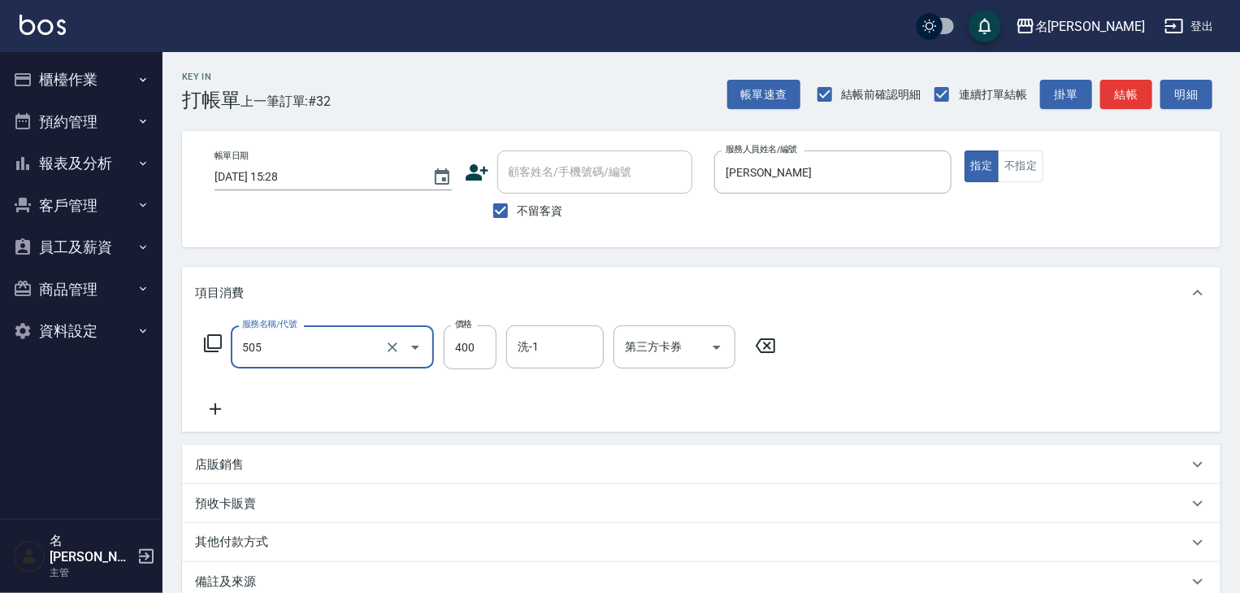
type input "洗髮(505)"
click at [218, 409] on icon at bounding box center [215, 408] width 11 height 11
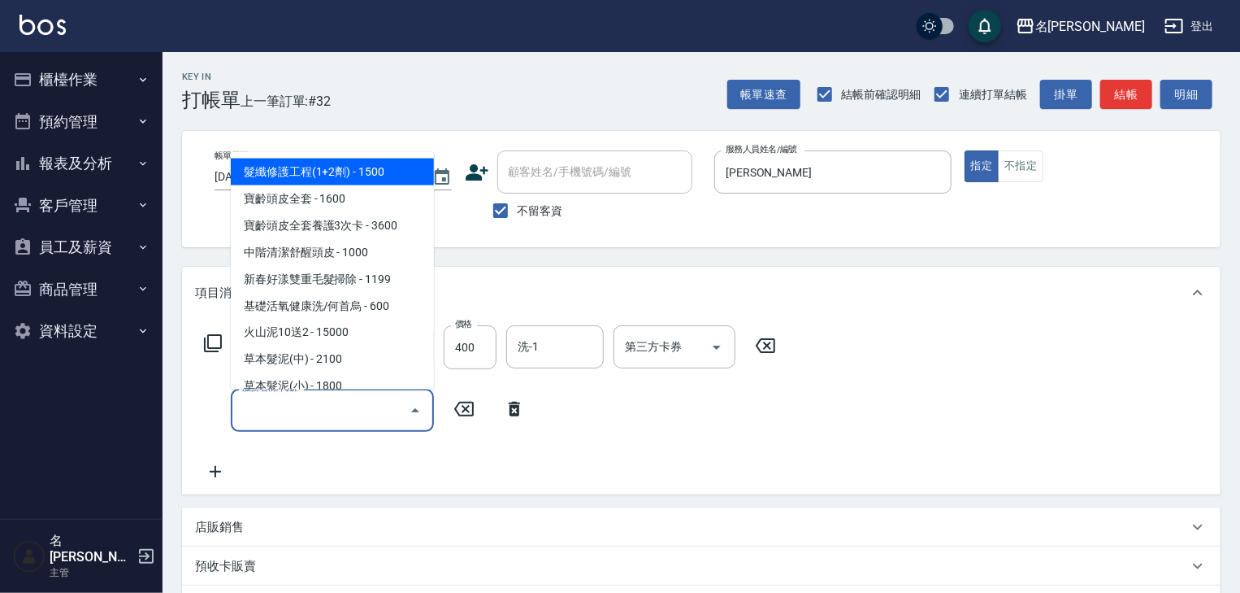
click at [284, 410] on input "服務名稱/代號" at bounding box center [320, 410] width 164 height 28
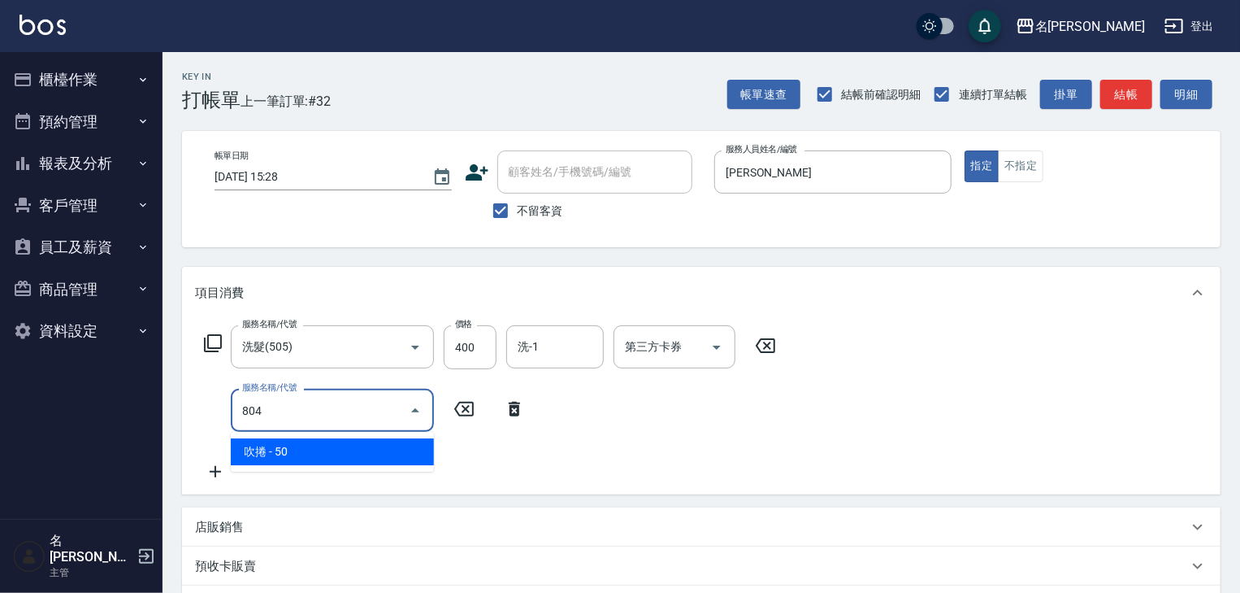
click at [326, 442] on span "吹捲 - 50" at bounding box center [332, 451] width 203 height 27
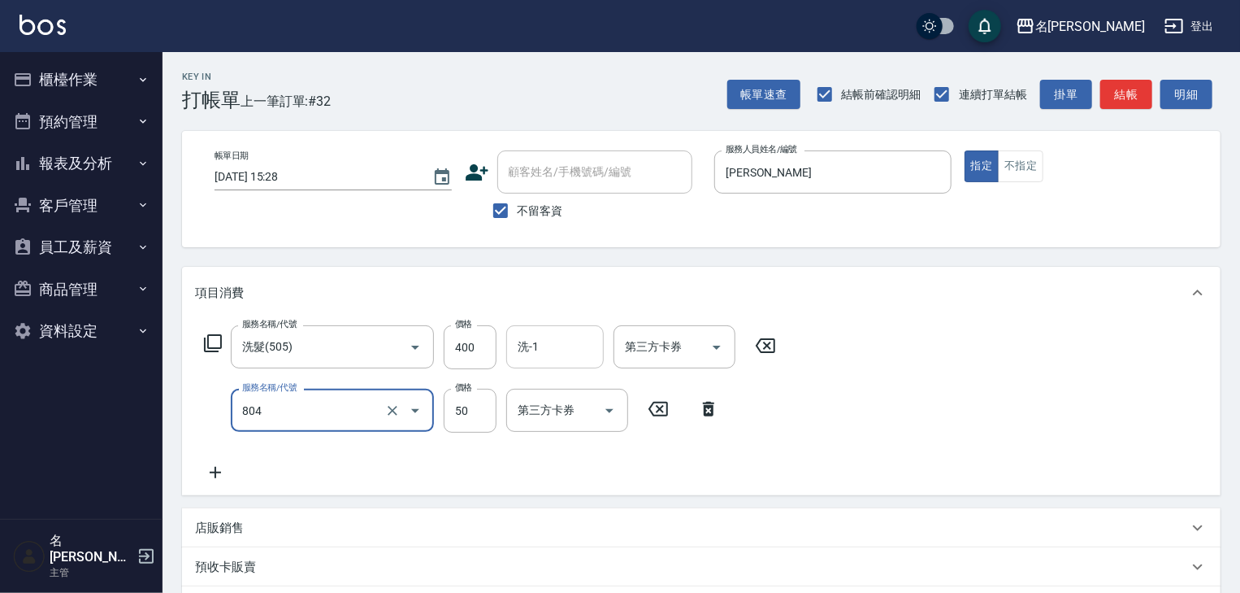
type input "吹捲(804)"
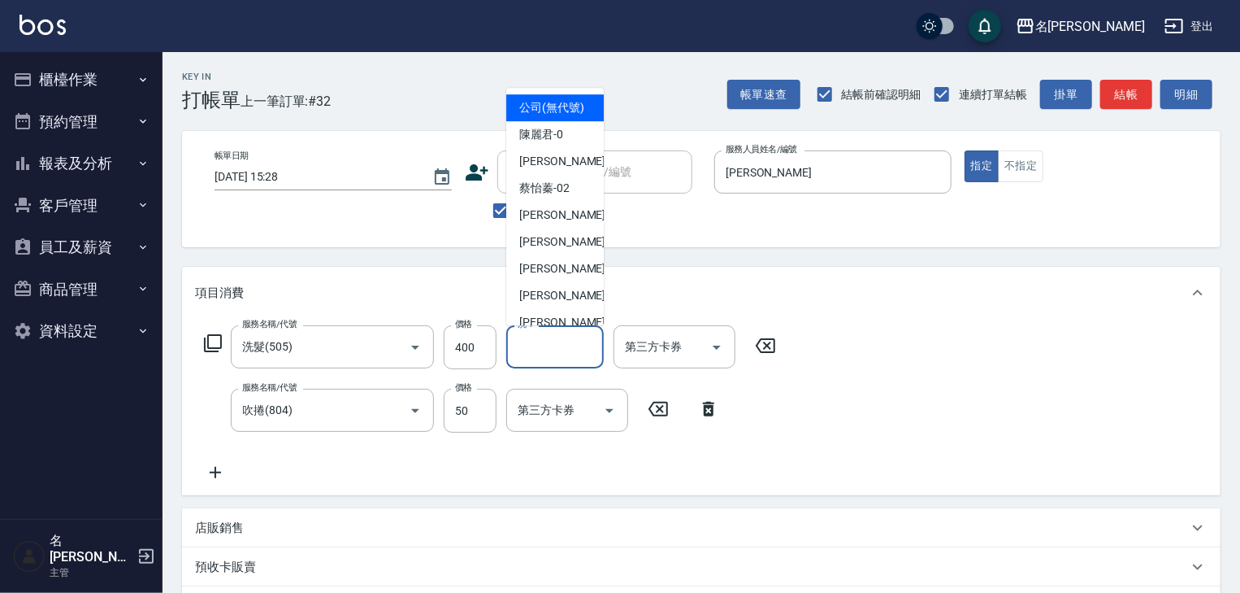
click at [530, 348] on input "洗-1" at bounding box center [555, 346] width 83 height 28
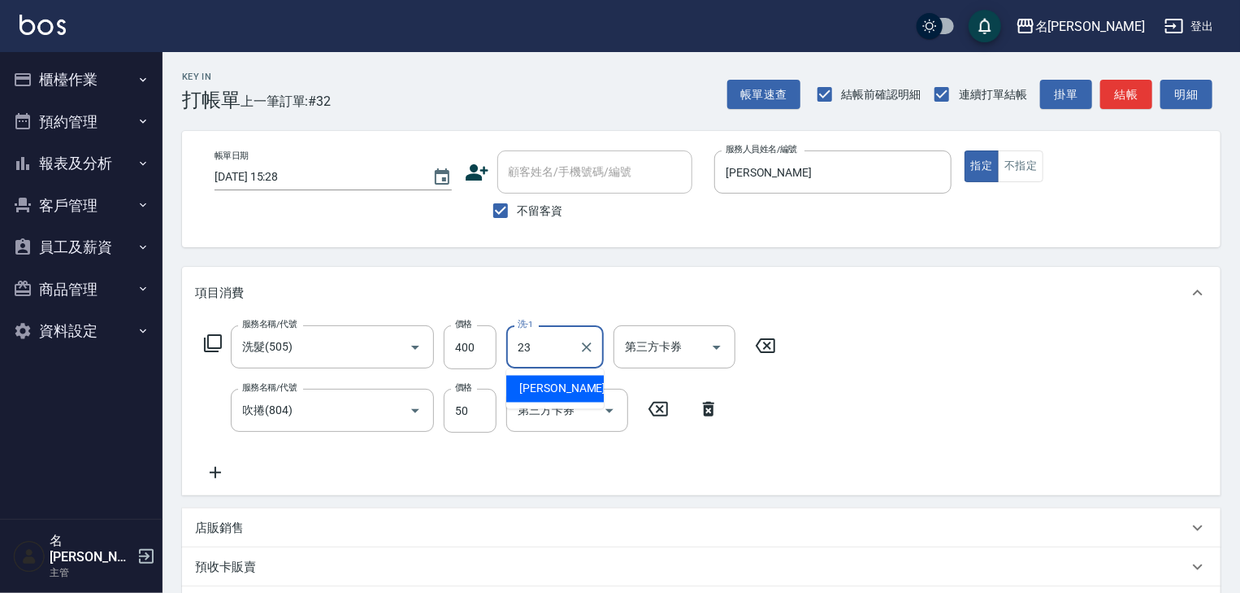
click at [571, 388] on div "葉敏辰 -23" at bounding box center [555, 389] width 98 height 27
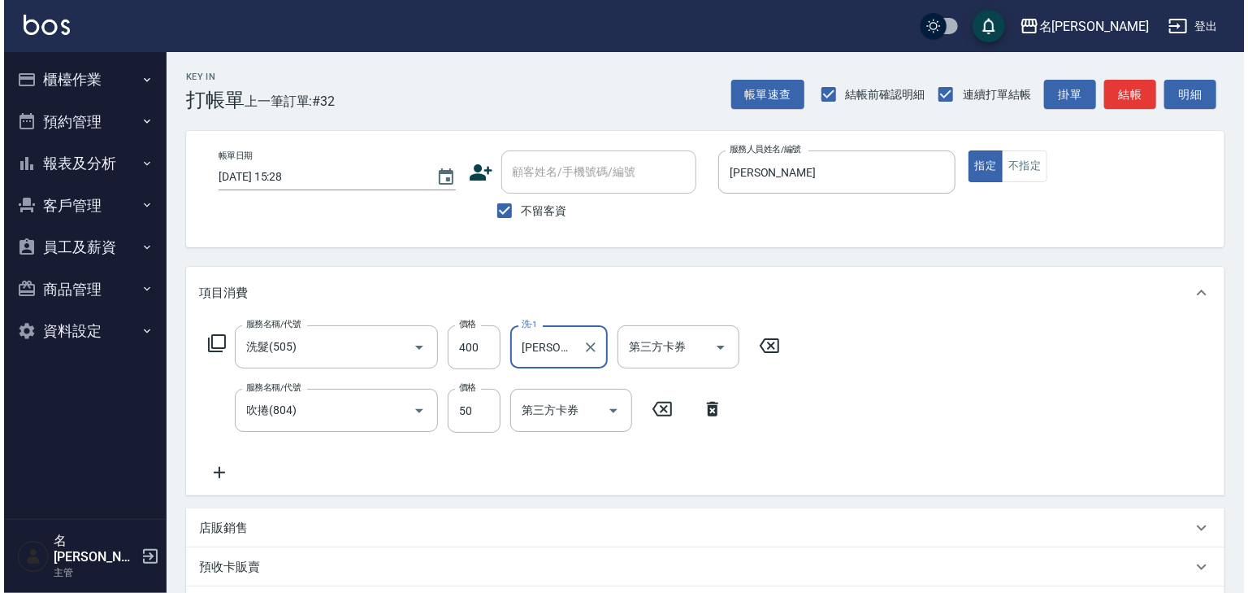
scroll to position [254, 0]
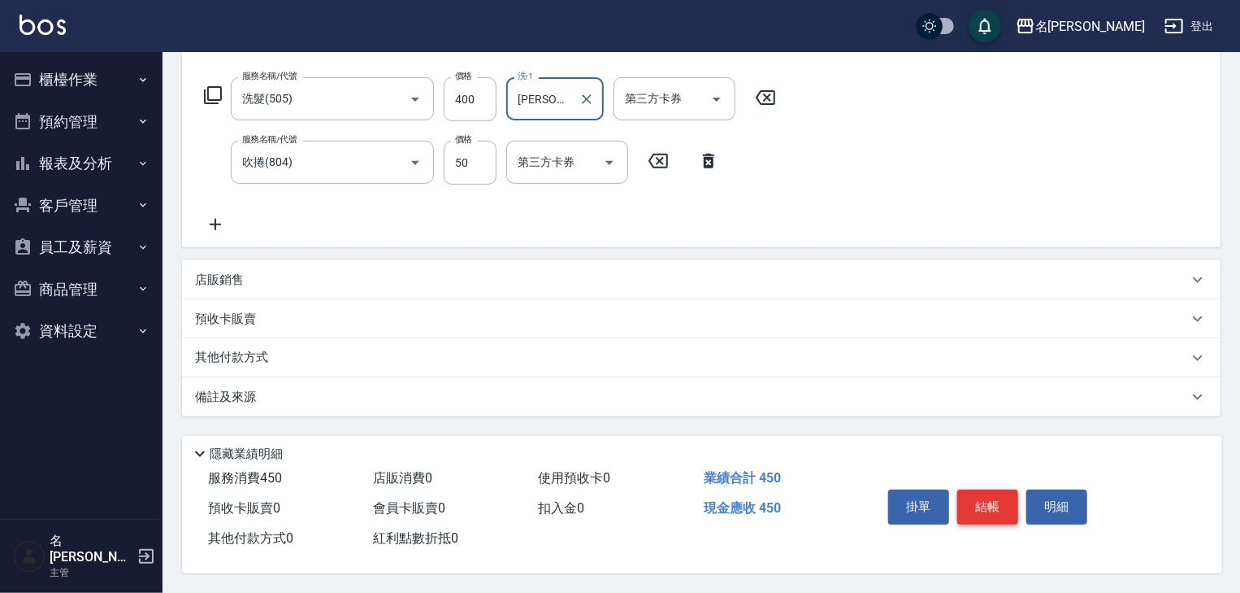
type input "[PERSON_NAME]-23"
click at [975, 501] on button "結帳" at bounding box center [987, 506] width 61 height 34
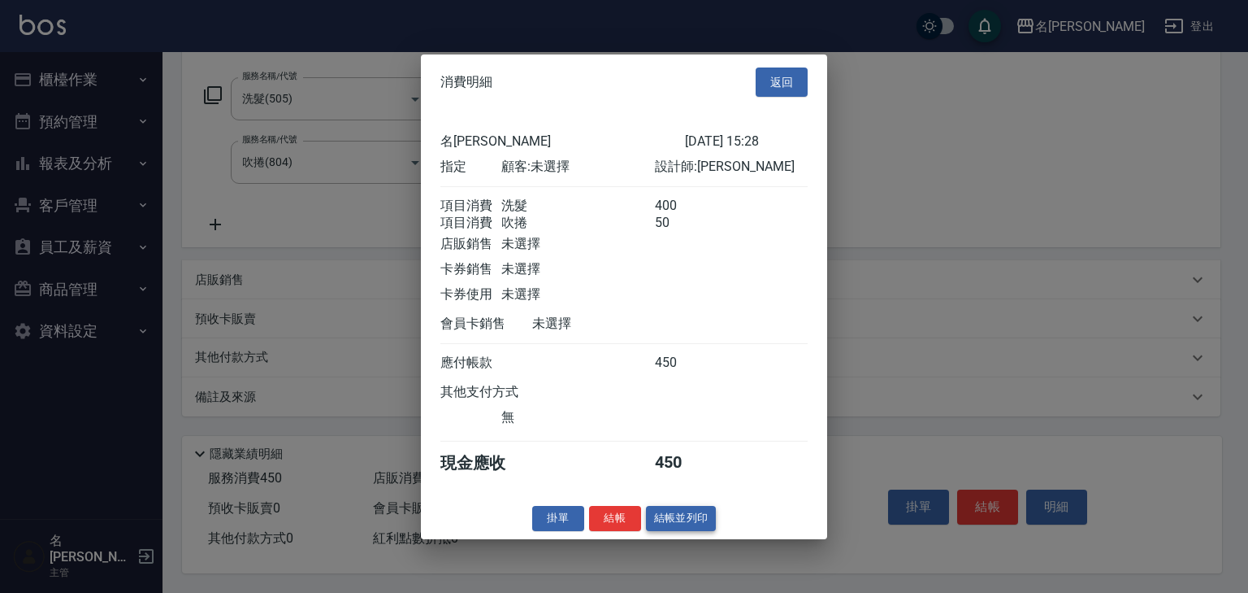
click at [687, 527] on button "結帳並列印" at bounding box center [681, 518] width 71 height 25
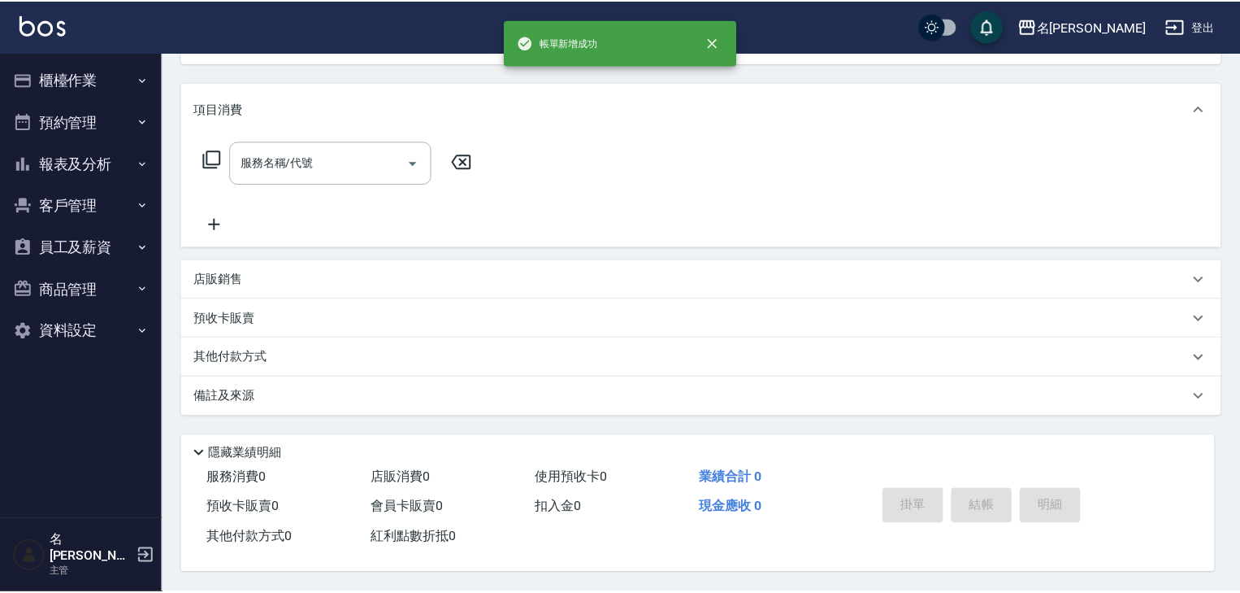
scroll to position [0, 0]
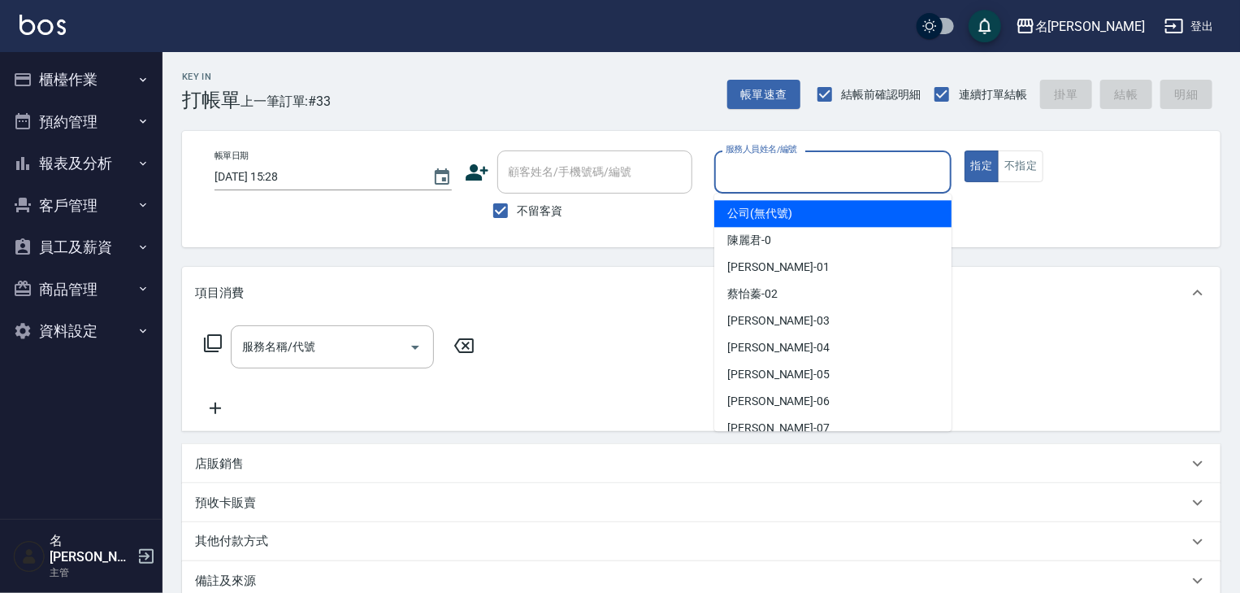
click at [789, 178] on input "服務人員姓名/編號" at bounding box center [833, 172] width 223 height 28
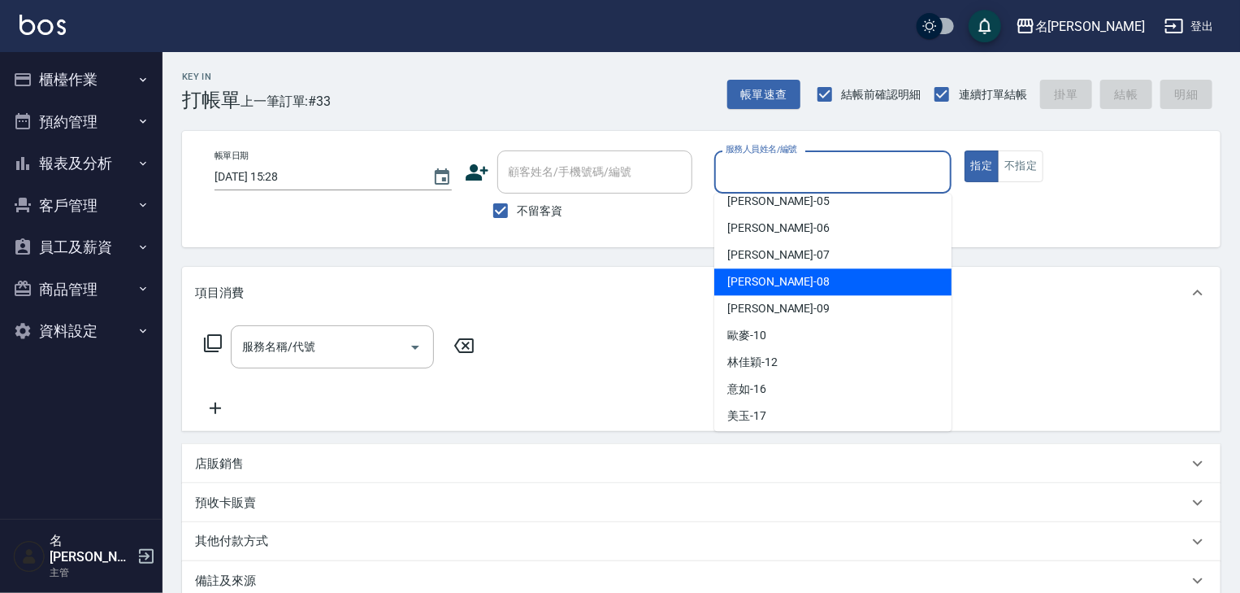
click at [773, 285] on span "蔡慈恩 -08" at bounding box center [778, 281] width 102 height 17
type input "[PERSON_NAME]-08"
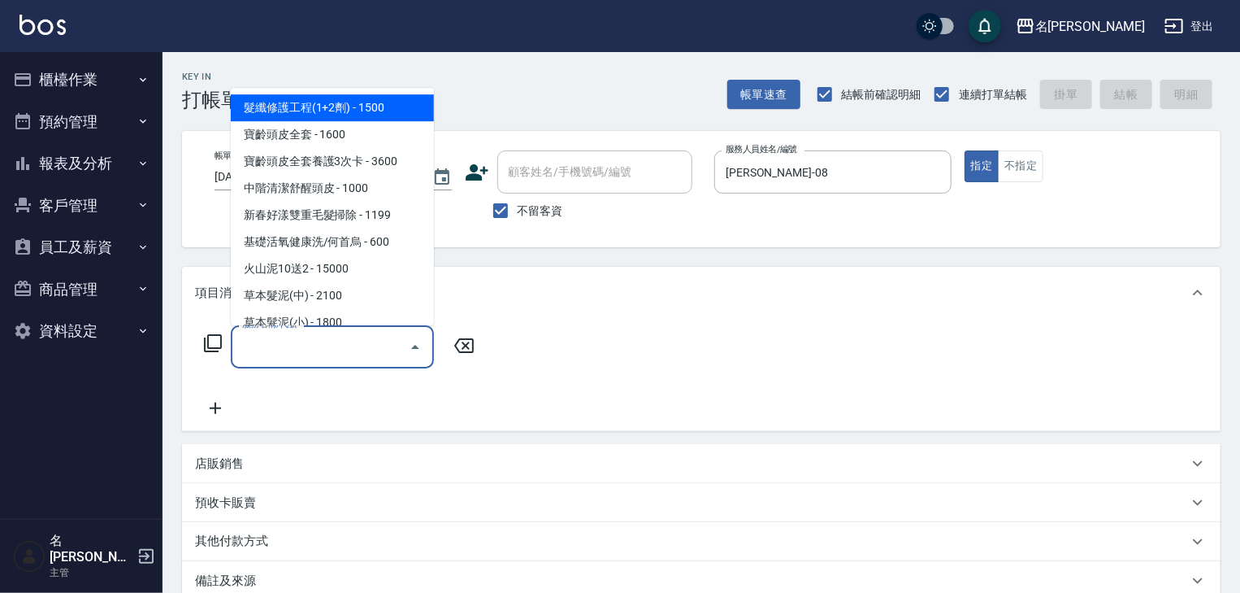
click at [348, 352] on input "服務名稱/代號" at bounding box center [320, 346] width 164 height 28
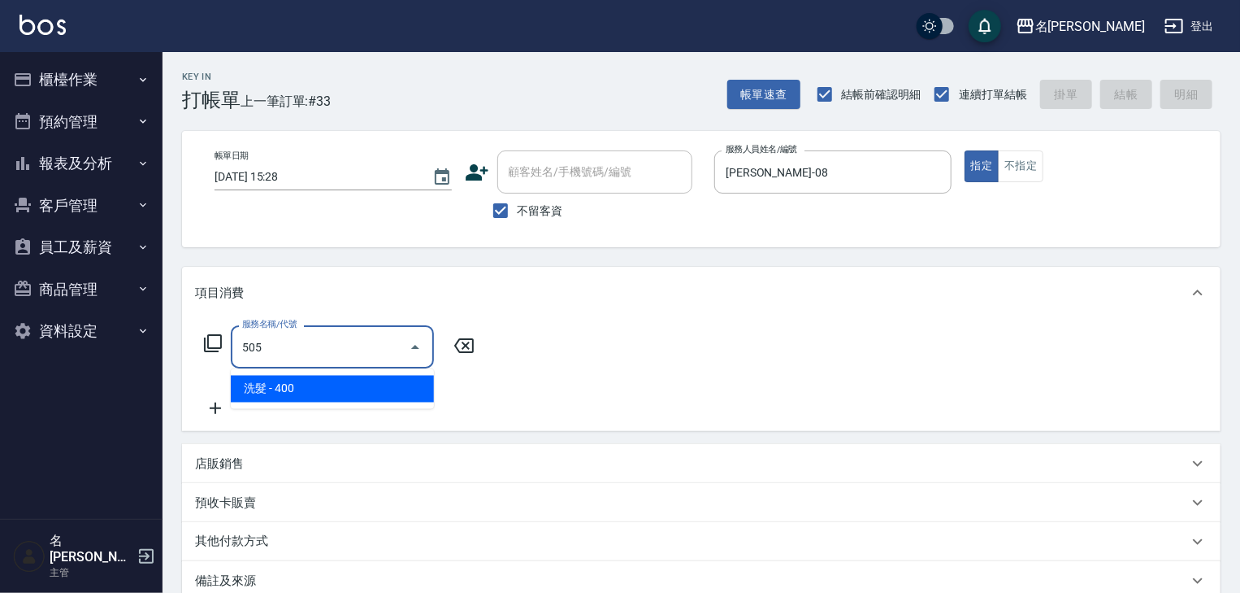
click at [350, 384] on span "洗髮 - 400" at bounding box center [332, 389] width 203 height 27
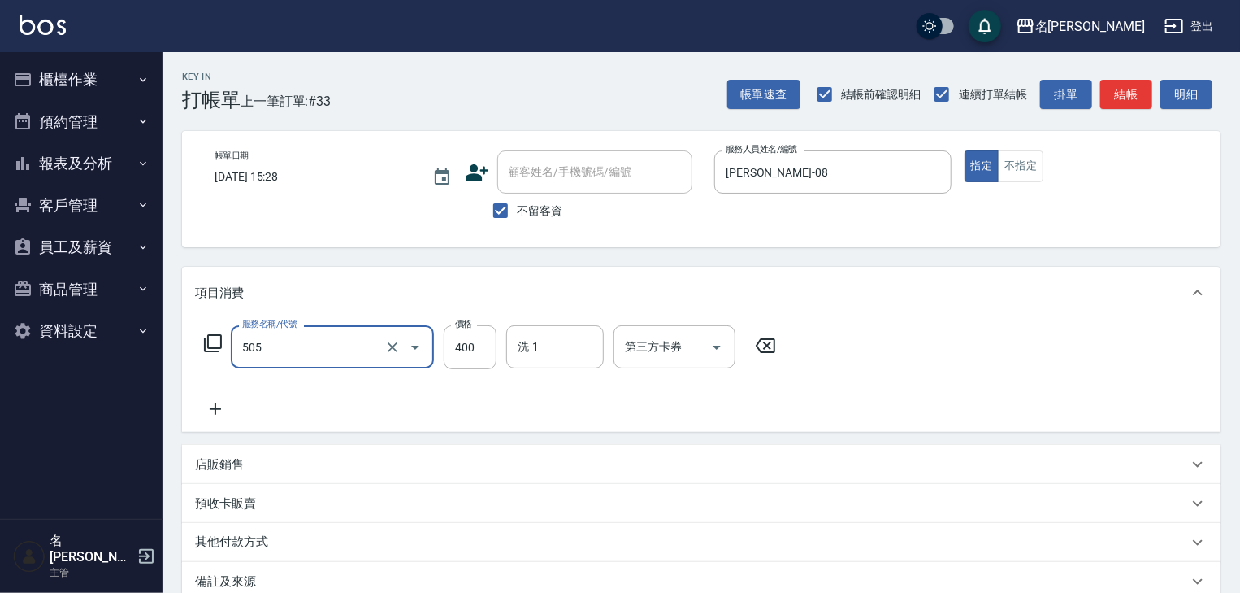
type input "洗髮(505)"
click at [189, 405] on div "服務名稱/代號 洗髮(505) 服務名稱/代號 價格 400 價格 洗-1 洗-1 第三方卡券 第三方卡券" at bounding box center [701, 375] width 1039 height 113
click at [228, 413] on icon at bounding box center [215, 409] width 41 height 20
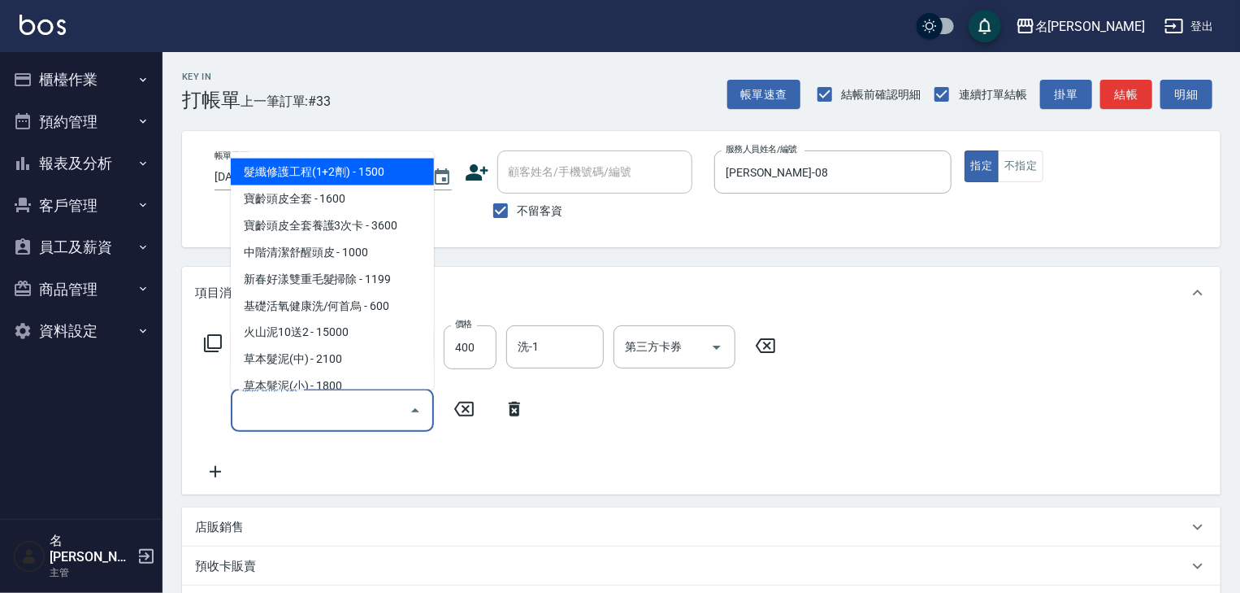
click at [250, 406] on input "服務名稱/代號" at bounding box center [320, 410] width 164 height 28
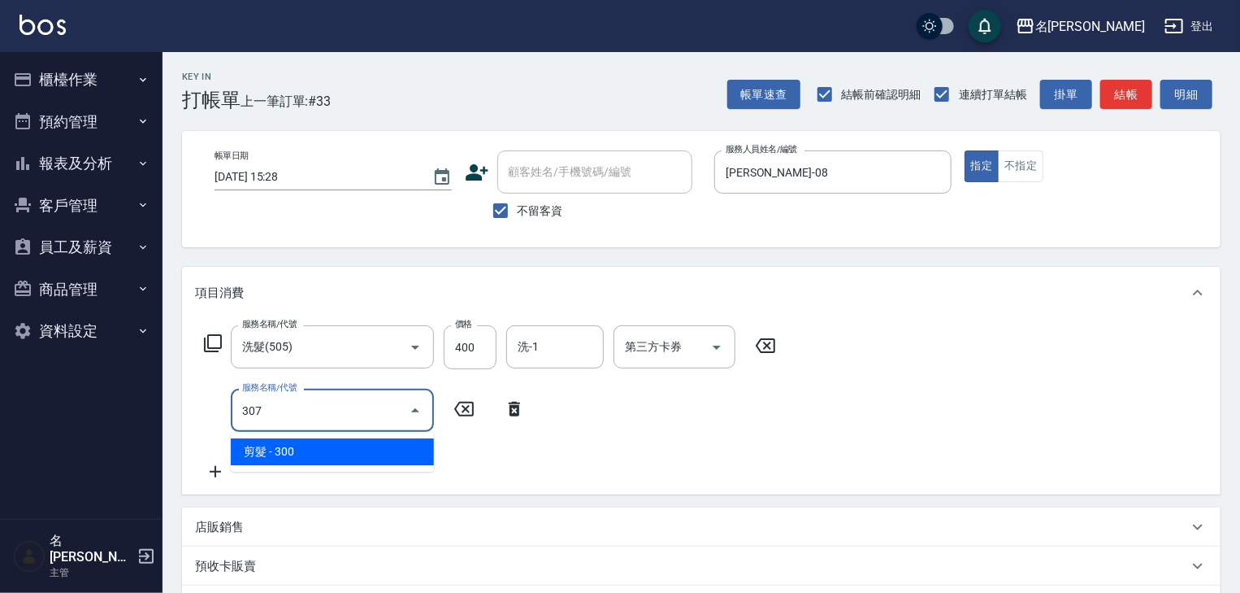
click at [333, 457] on span "剪髮 - 300" at bounding box center [332, 451] width 203 height 27
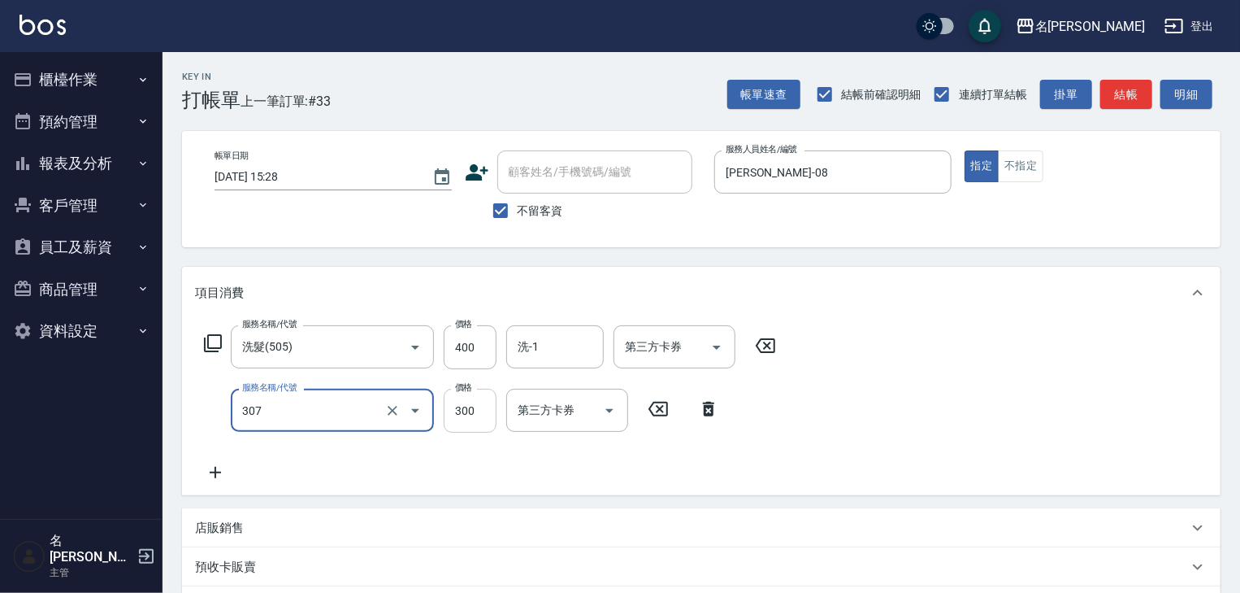
type input "剪髮(307)"
click at [469, 410] on input "300" at bounding box center [470, 411] width 53 height 44
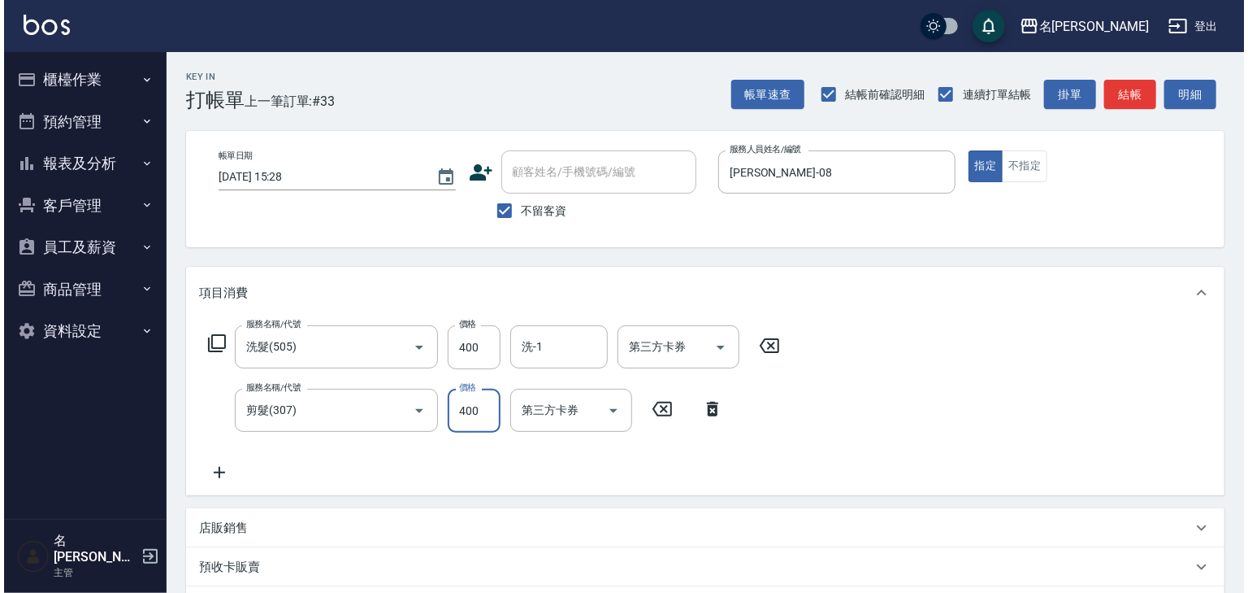
scroll to position [254, 0]
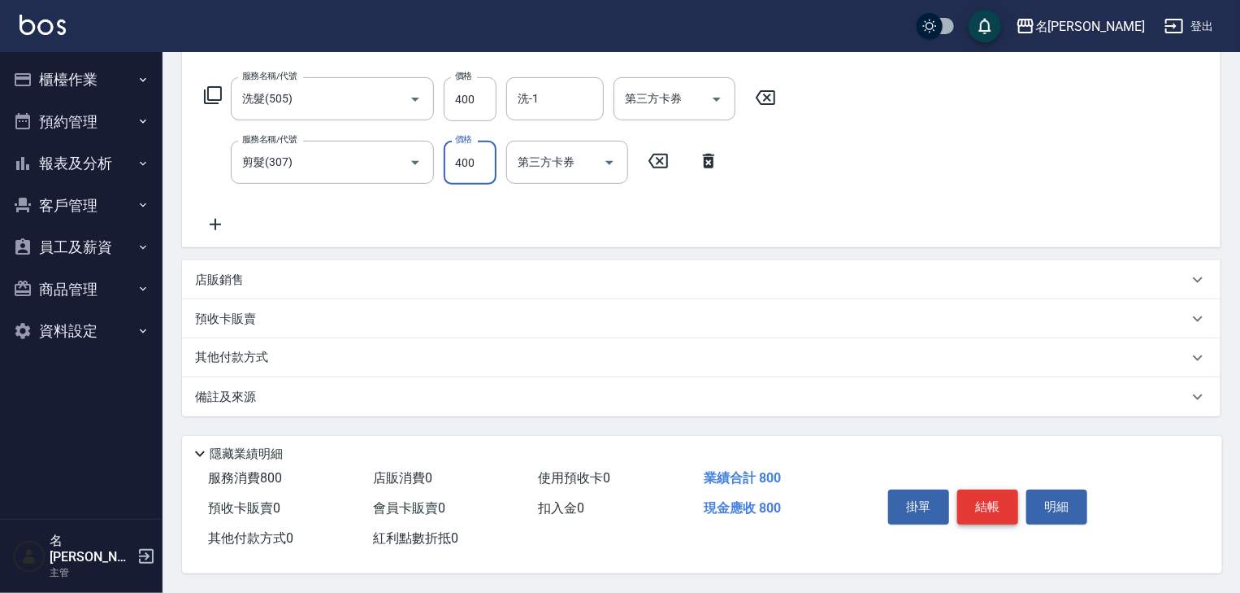
type input "400"
click at [979, 506] on button "結帳" at bounding box center [987, 506] width 61 height 34
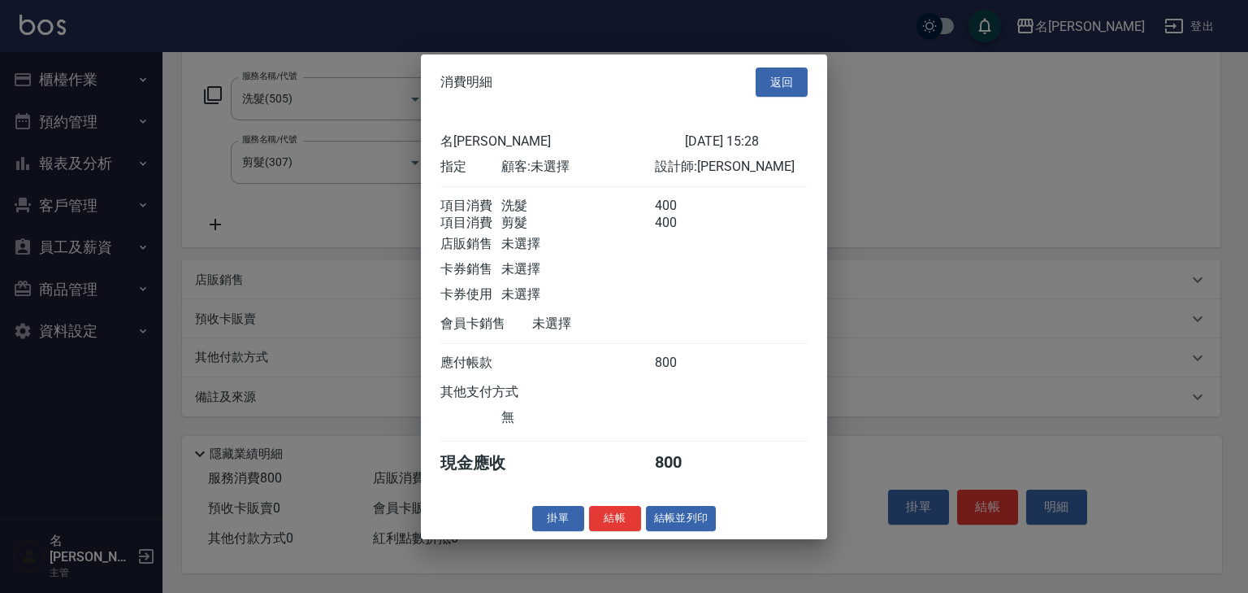
click at [666, 538] on div "消費明細 返回 名留林森 2025/08/19 15:28 指定 顧客: 未選擇 設計師: 蔡慈恩 項目消費 洗髮 400 項目消費 剪髮 400 店販銷售 …" at bounding box center [624, 296] width 406 height 484
click at [673, 530] on button "結帳並列印" at bounding box center [681, 518] width 71 height 25
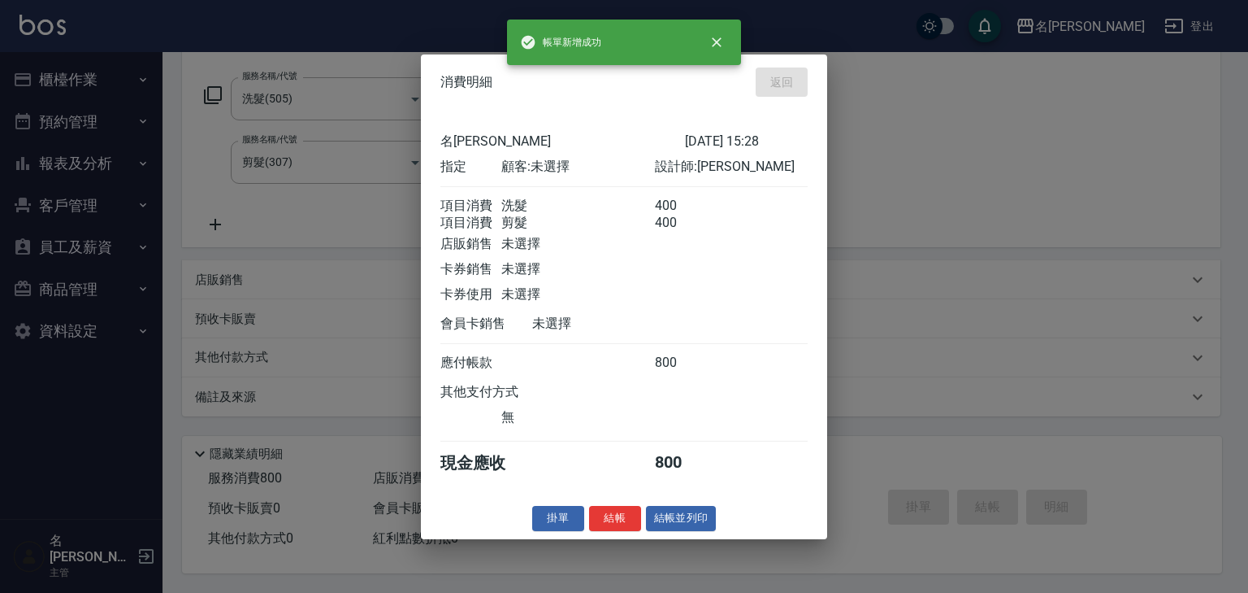
type input "2025/08/19 15:34"
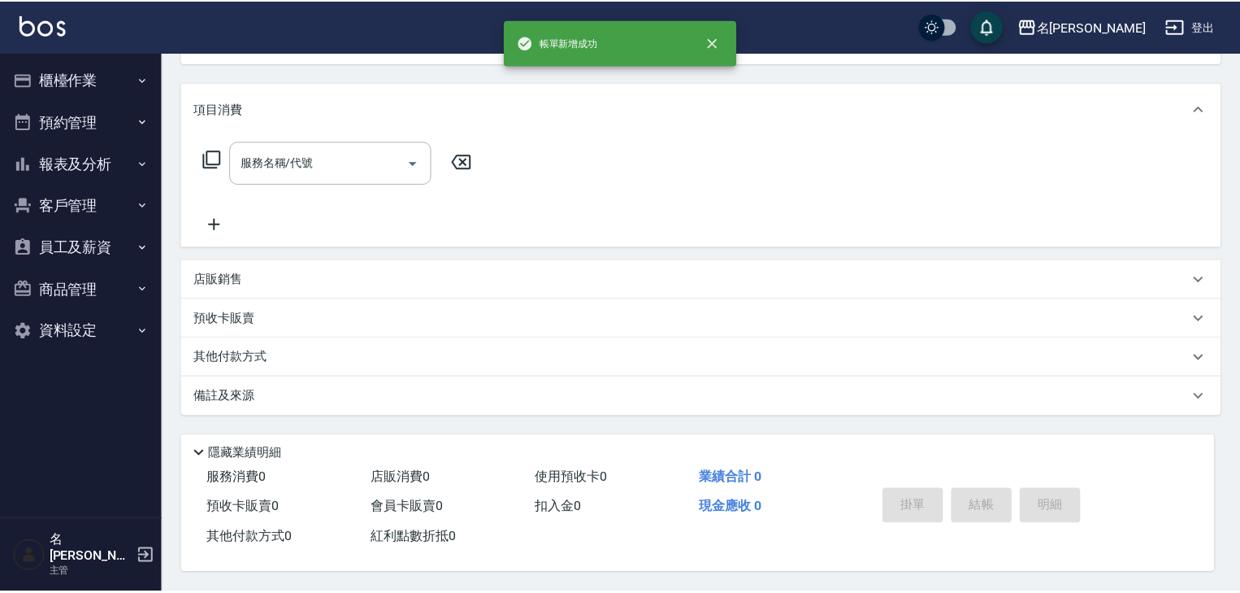
scroll to position [0, 0]
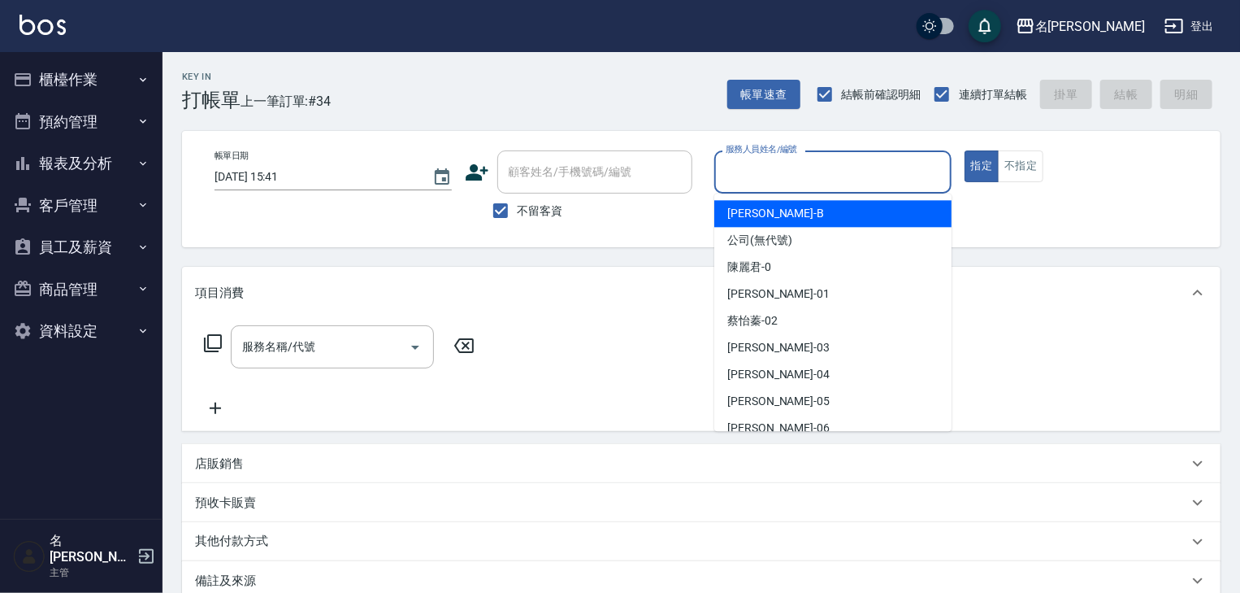
click at [870, 173] on input "服務人員姓名/編號" at bounding box center [833, 172] width 223 height 28
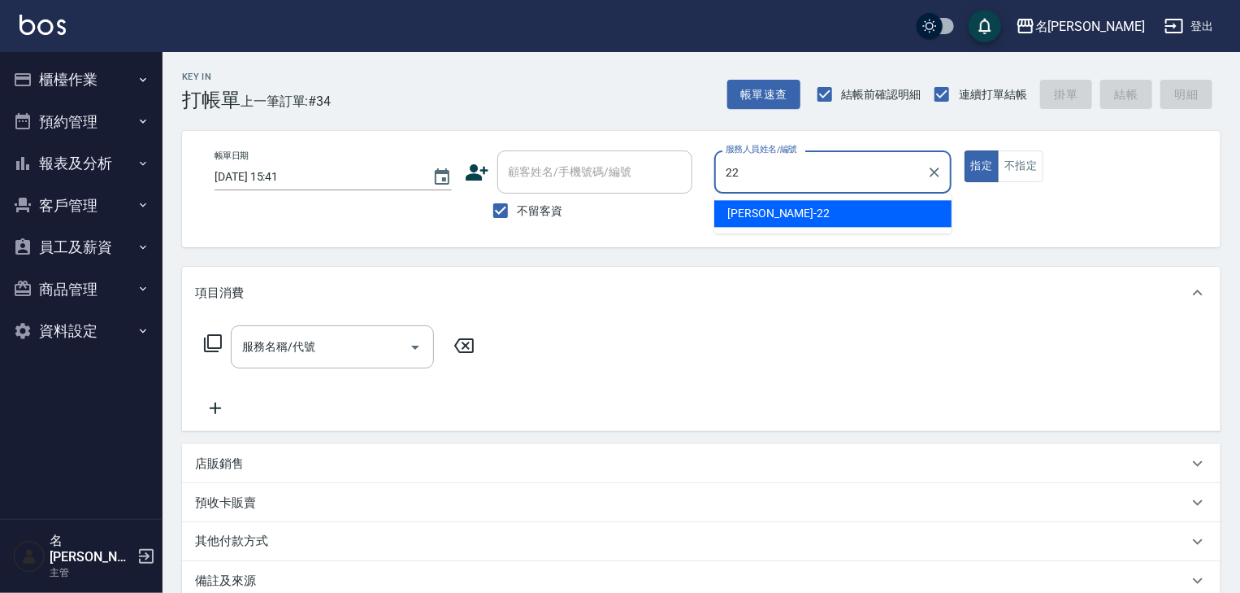
click at [761, 218] on span "[PERSON_NAME] -22" at bounding box center [778, 213] width 102 height 17
type input "[PERSON_NAME]-22"
click at [347, 348] on input "服務名稱/代號" at bounding box center [320, 346] width 164 height 28
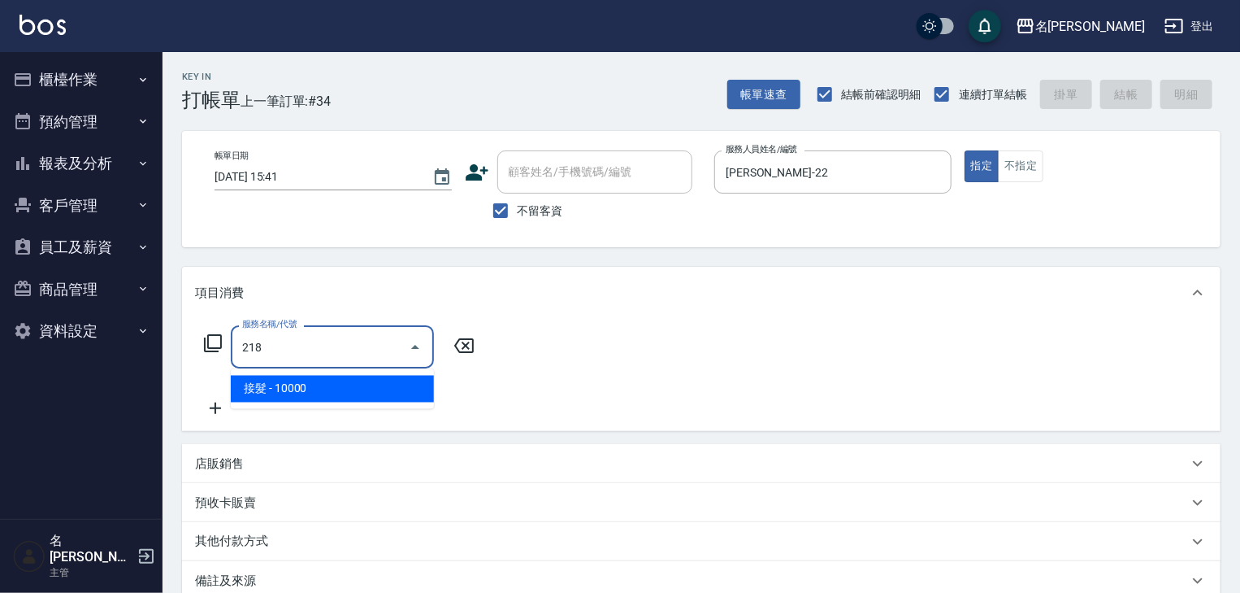
click at [280, 384] on span "接髮 - 10000" at bounding box center [332, 389] width 203 height 27
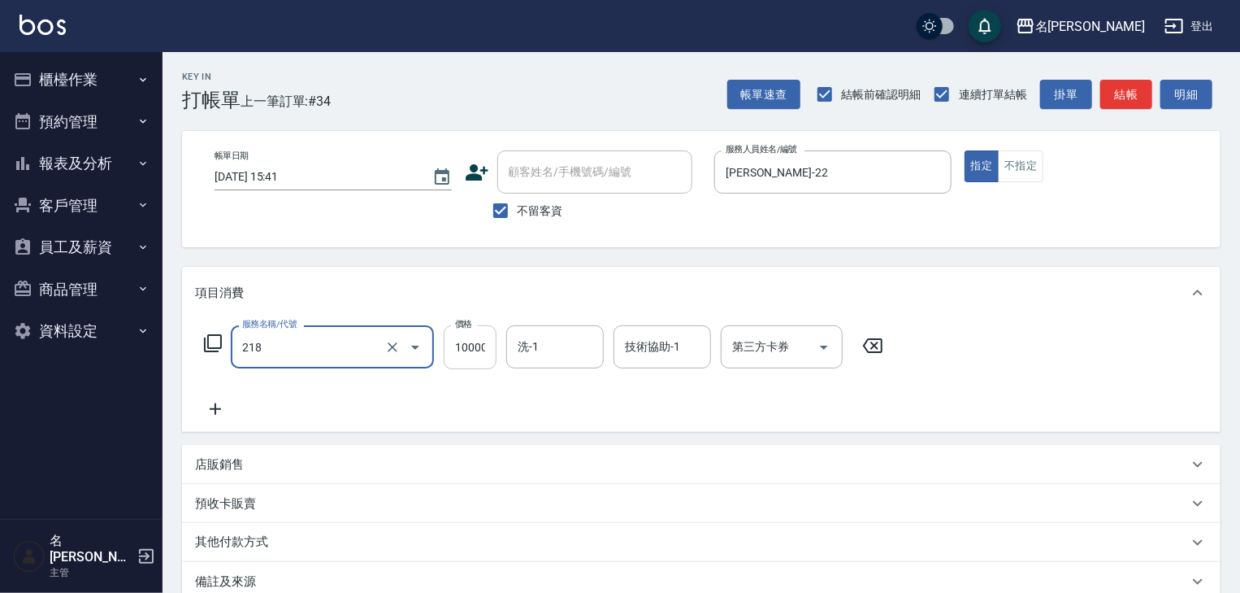
type input "接髮(218)"
click at [475, 348] on input "10000" at bounding box center [470, 347] width 53 height 44
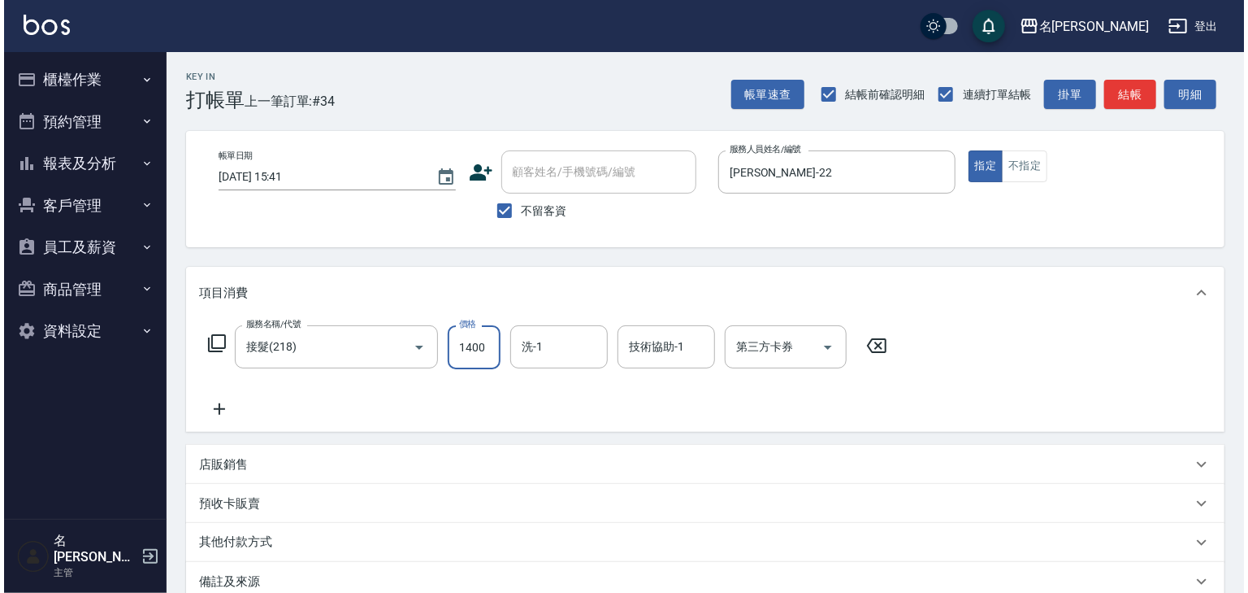
scroll to position [190, 0]
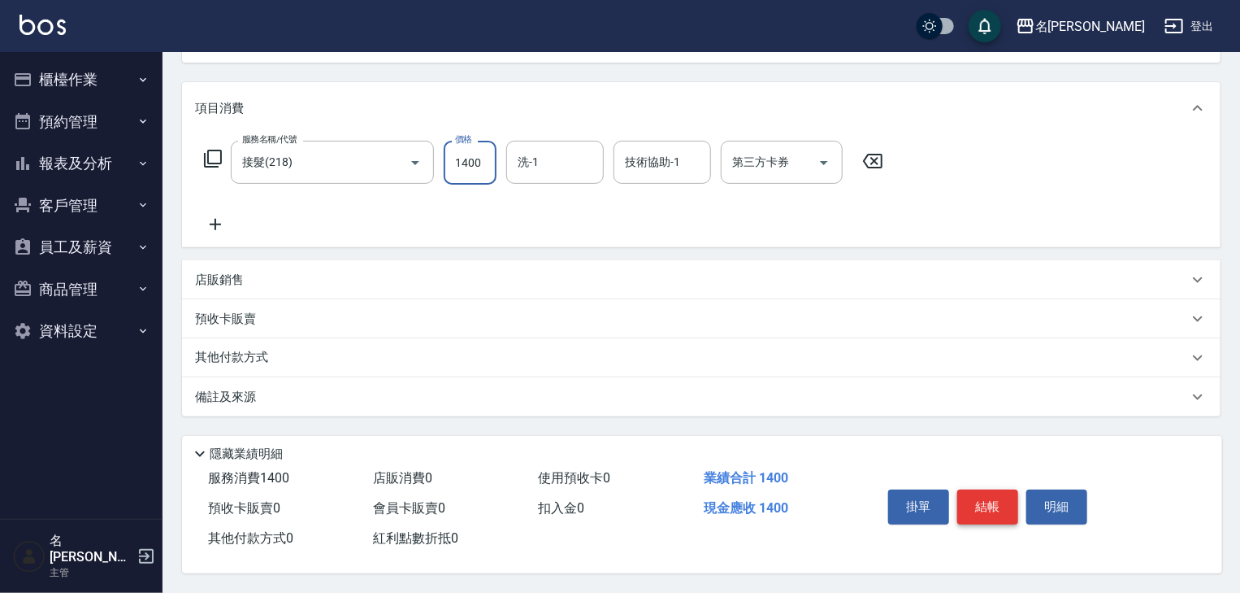
type input "1400"
click at [982, 501] on button "結帳" at bounding box center [987, 506] width 61 height 34
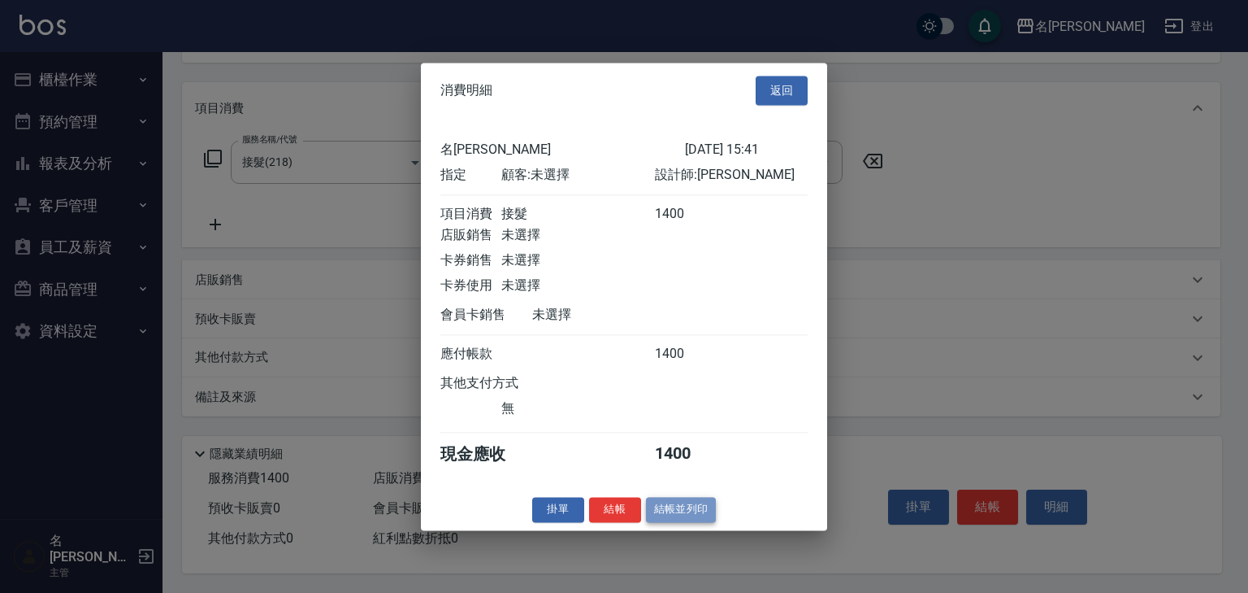
click at [673, 519] on button "結帳並列印" at bounding box center [681, 509] width 71 height 25
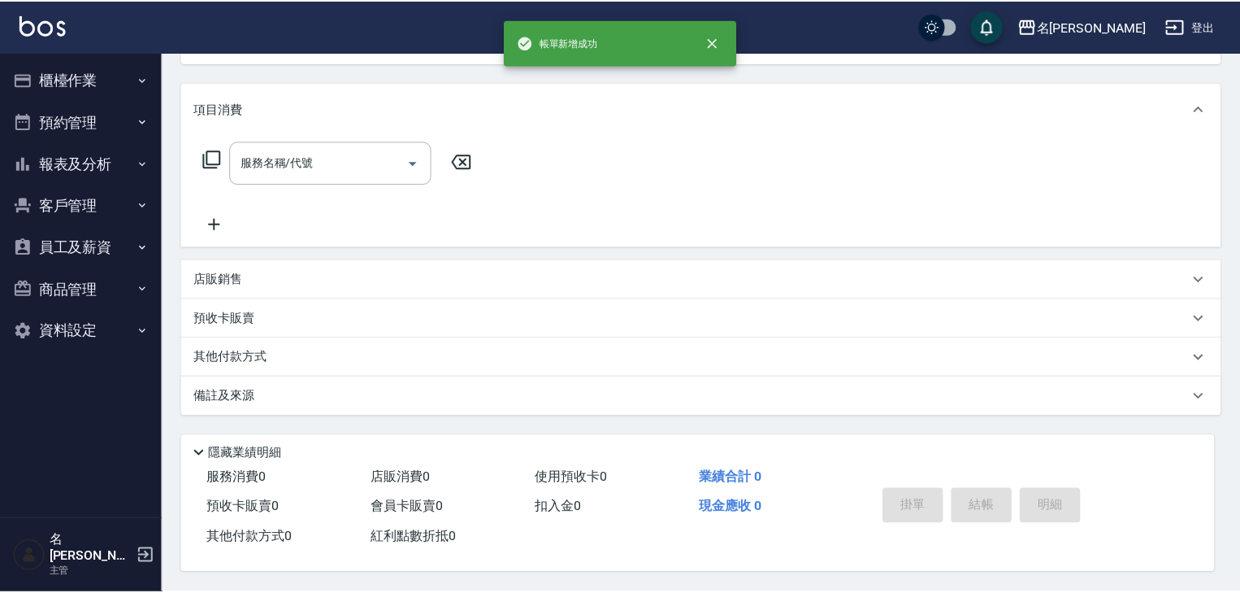
scroll to position [0, 0]
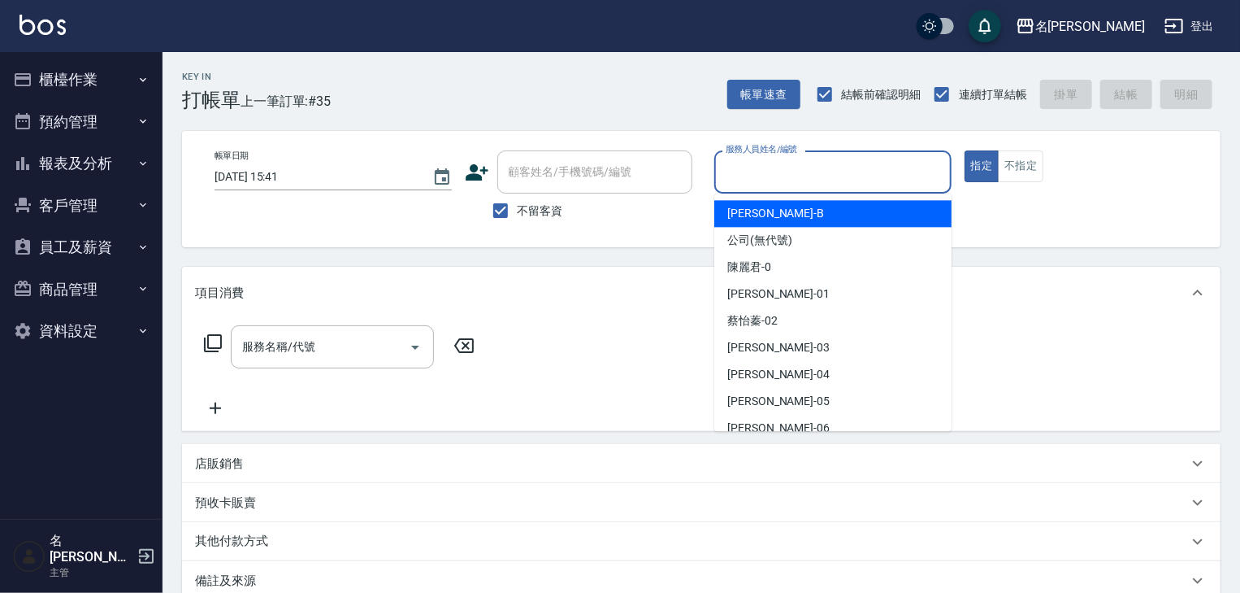
click at [870, 166] on input "服務人員姓名/編號" at bounding box center [833, 172] width 223 height 28
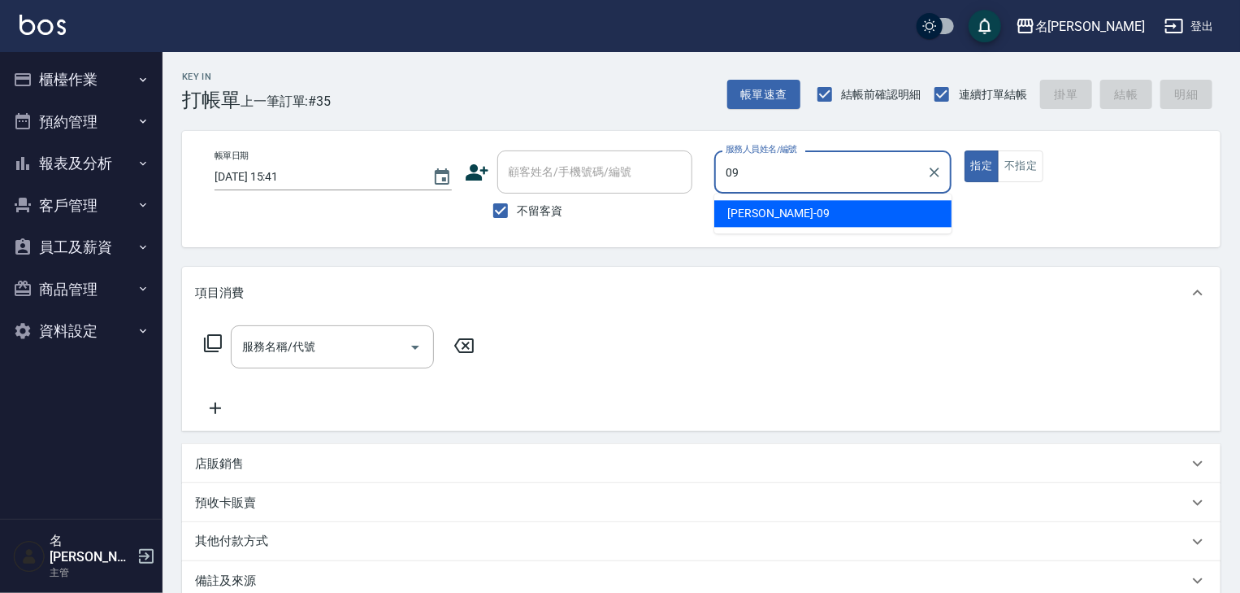
click at [831, 218] on div "[PERSON_NAME]-09" at bounding box center [832, 213] width 237 height 27
type input "[PERSON_NAME]-09"
click at [310, 359] on input "服務名稱/代號" at bounding box center [320, 346] width 164 height 28
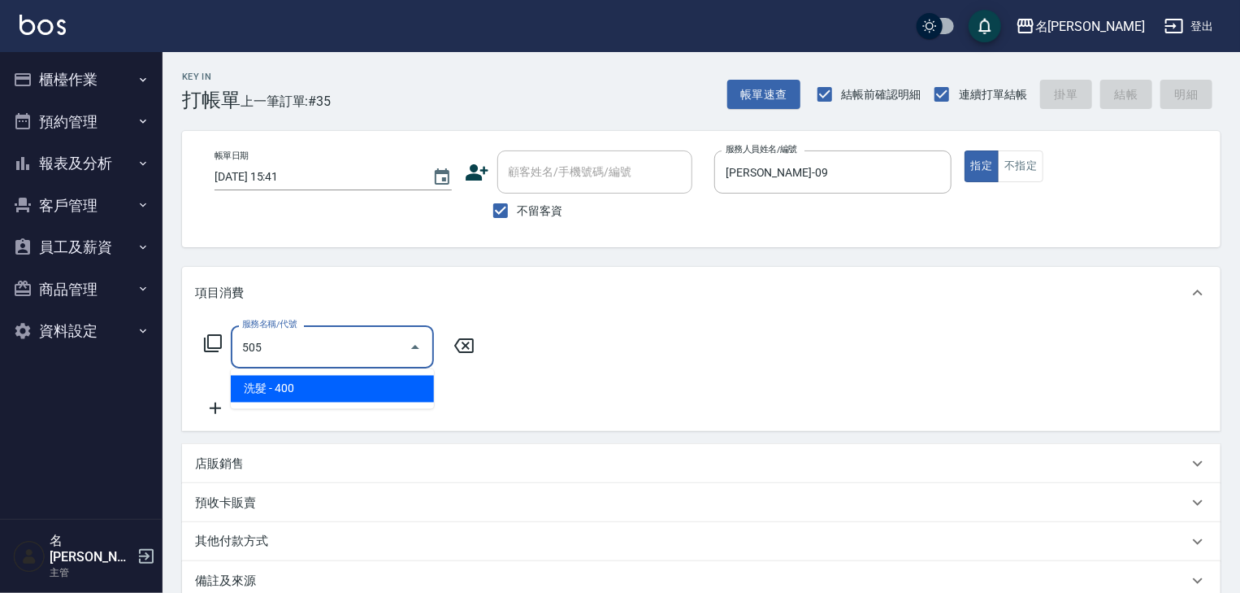
click at [368, 389] on span "洗髮 - 400" at bounding box center [332, 389] width 203 height 27
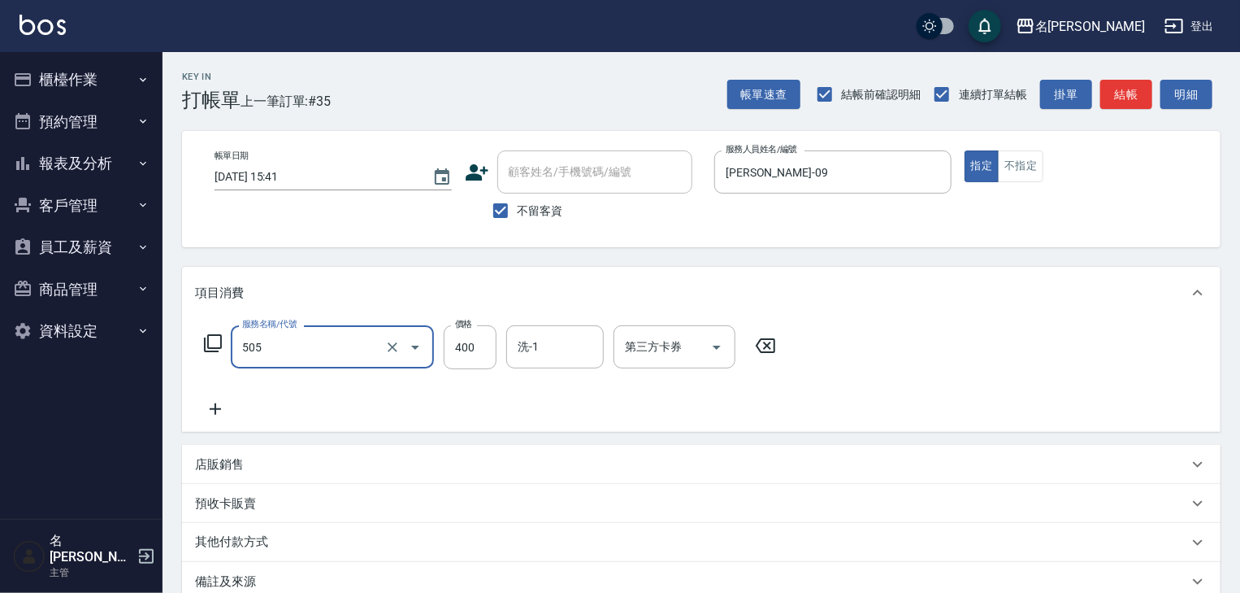
type input "洗髮(505)"
click at [214, 408] on icon at bounding box center [215, 408] width 11 height 11
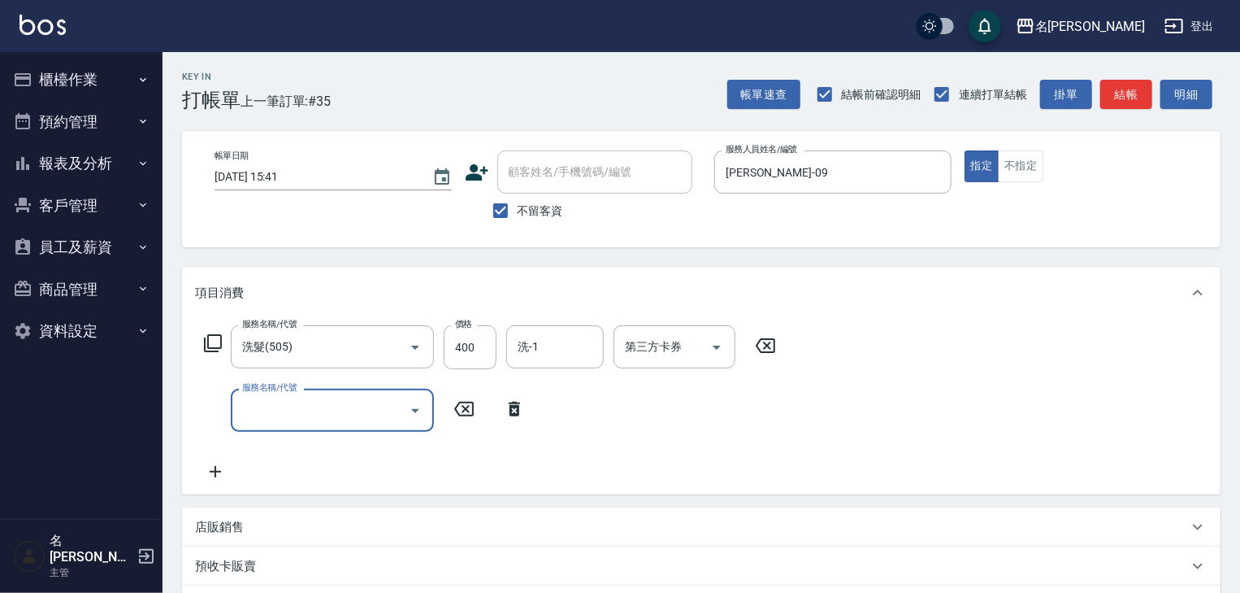
click at [279, 417] on input "服務名稱/代號" at bounding box center [320, 410] width 164 height 28
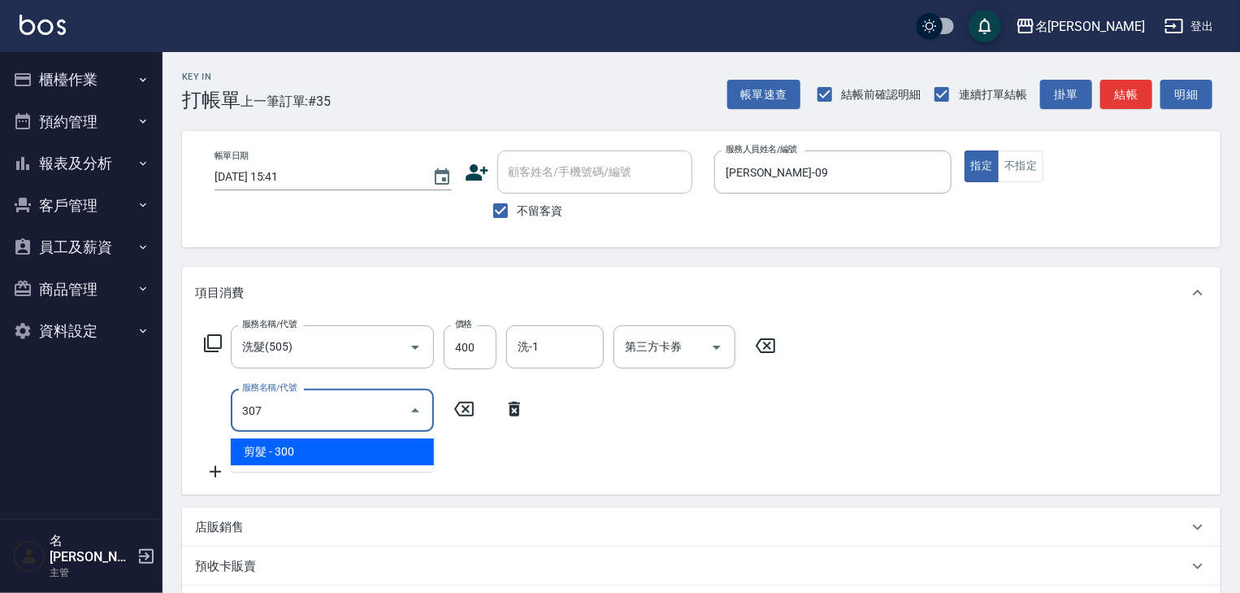
drag, startPoint x: 338, startPoint y: 450, endPoint x: 436, endPoint y: 434, distance: 98.9
click at [339, 450] on span "剪髮 - 300" at bounding box center [332, 451] width 203 height 27
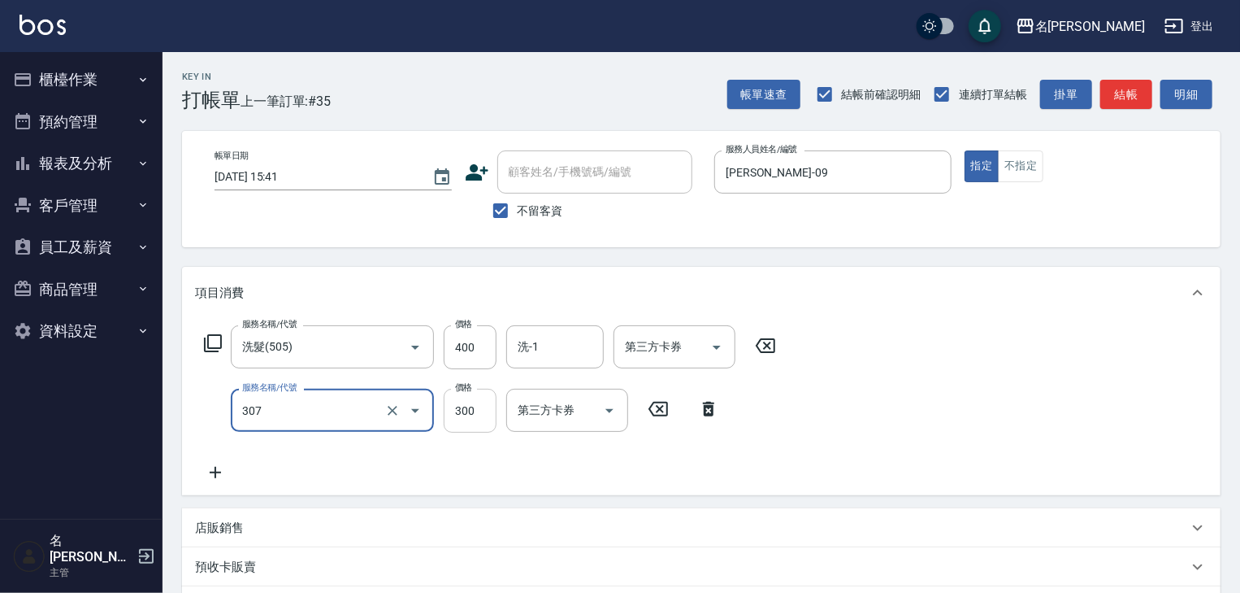
type input "剪髮(307)"
click at [471, 419] on input "300" at bounding box center [470, 411] width 53 height 44
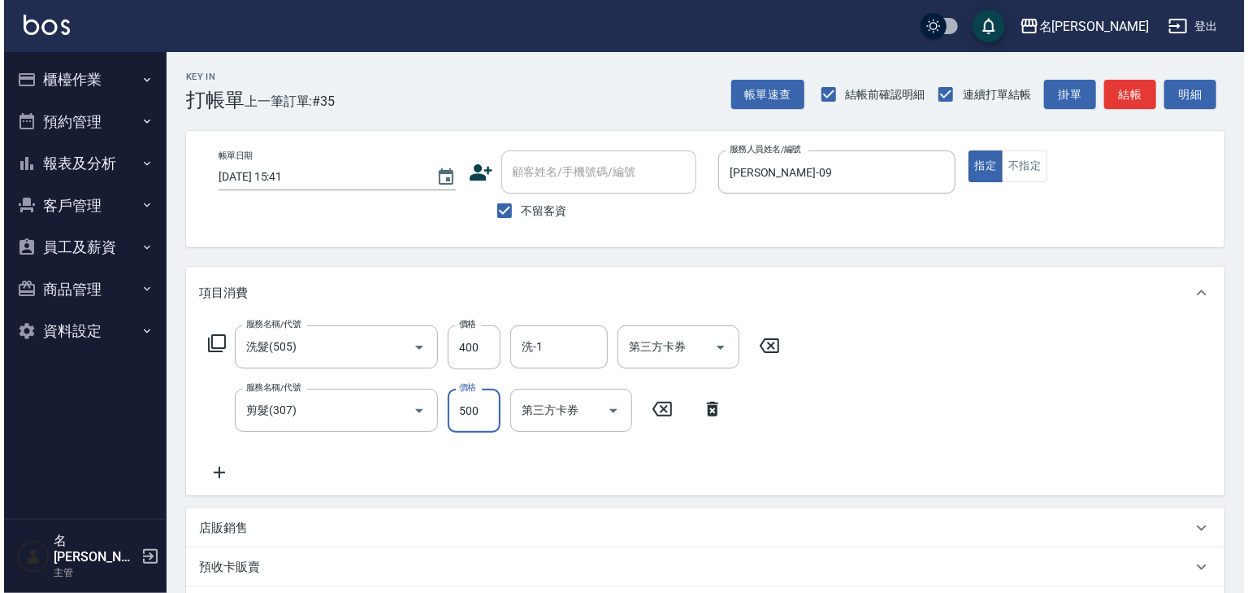
scroll to position [254, 0]
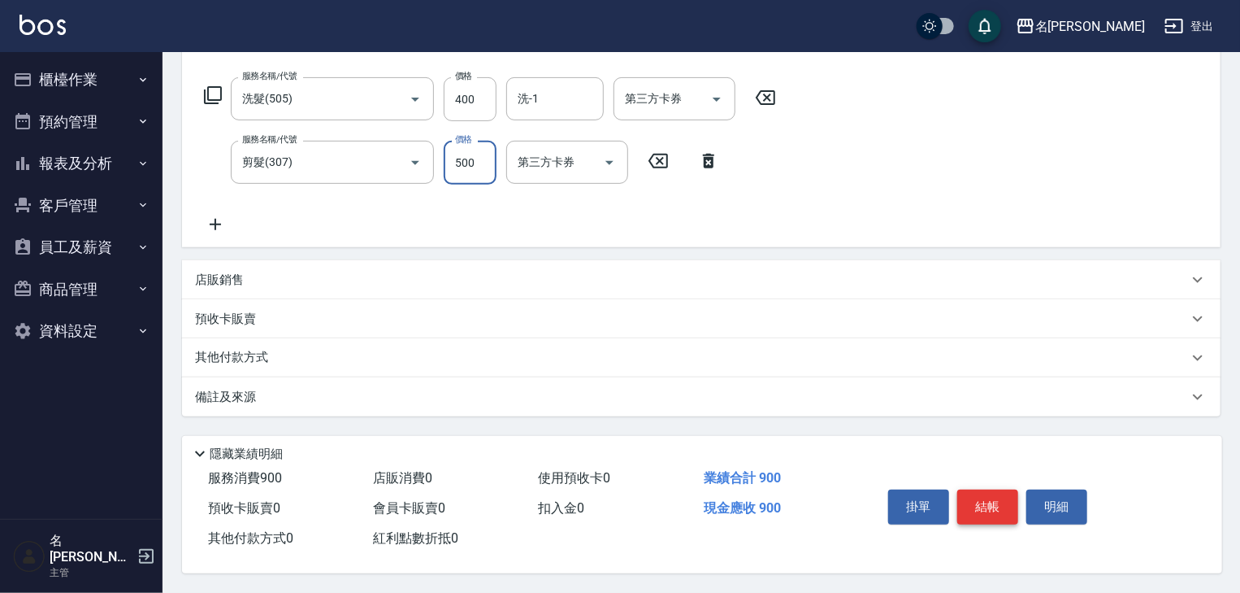
type input "500"
click at [996, 504] on button "結帳" at bounding box center [987, 506] width 61 height 34
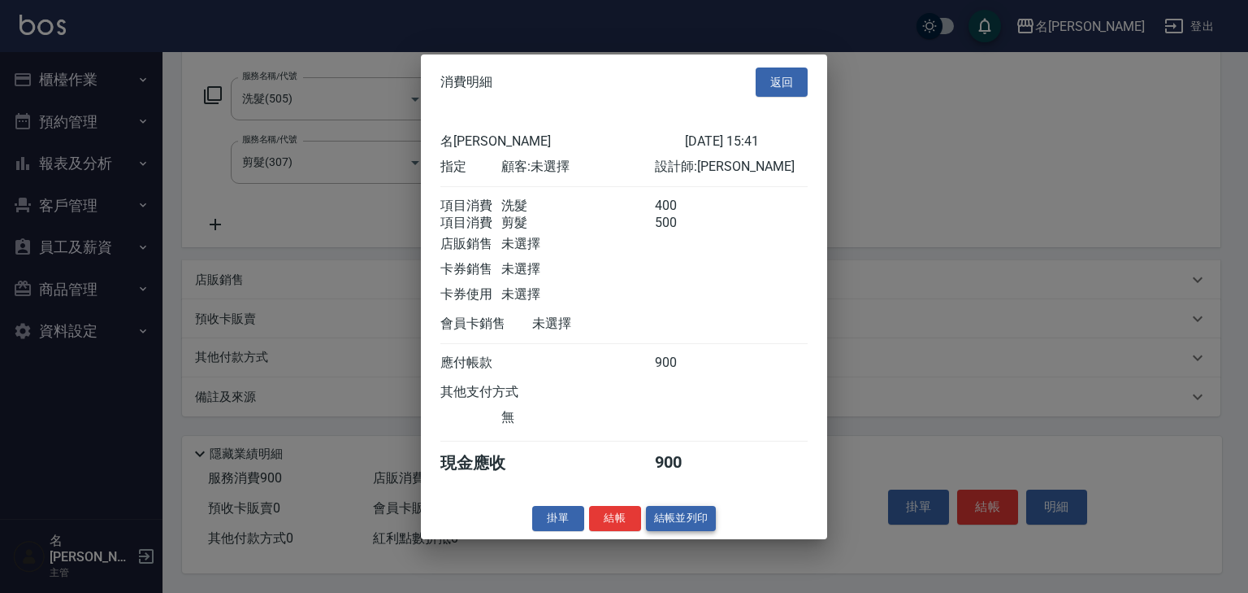
click at [673, 527] on button "結帳並列印" at bounding box center [681, 518] width 71 height 25
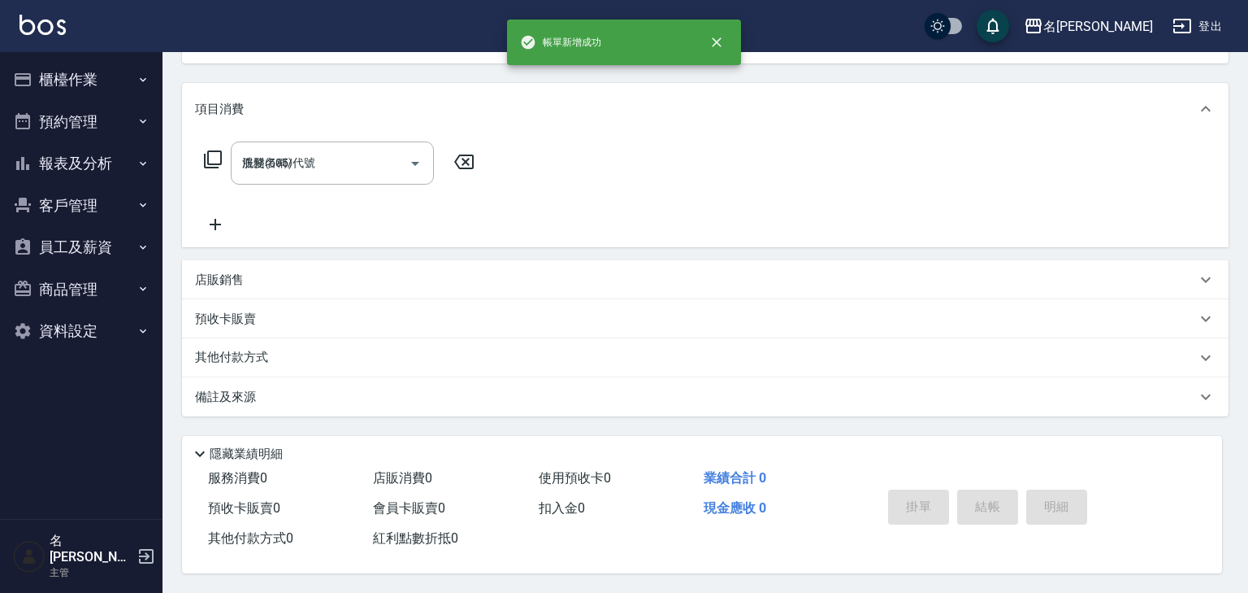
type input "2025/08/19 15:48"
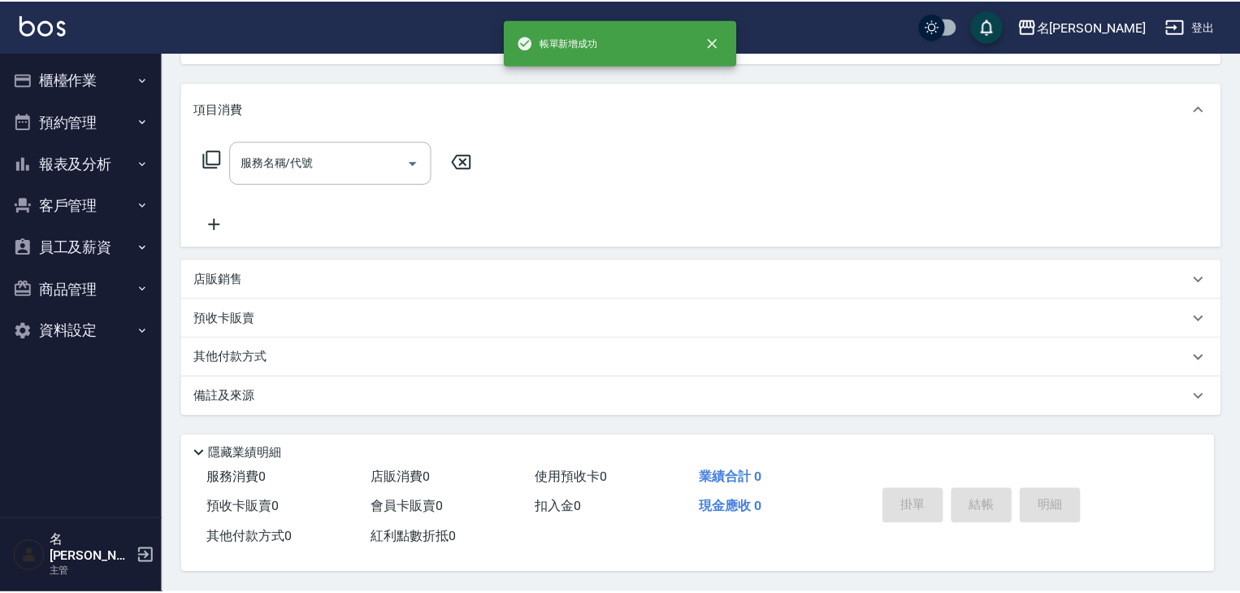
scroll to position [0, 0]
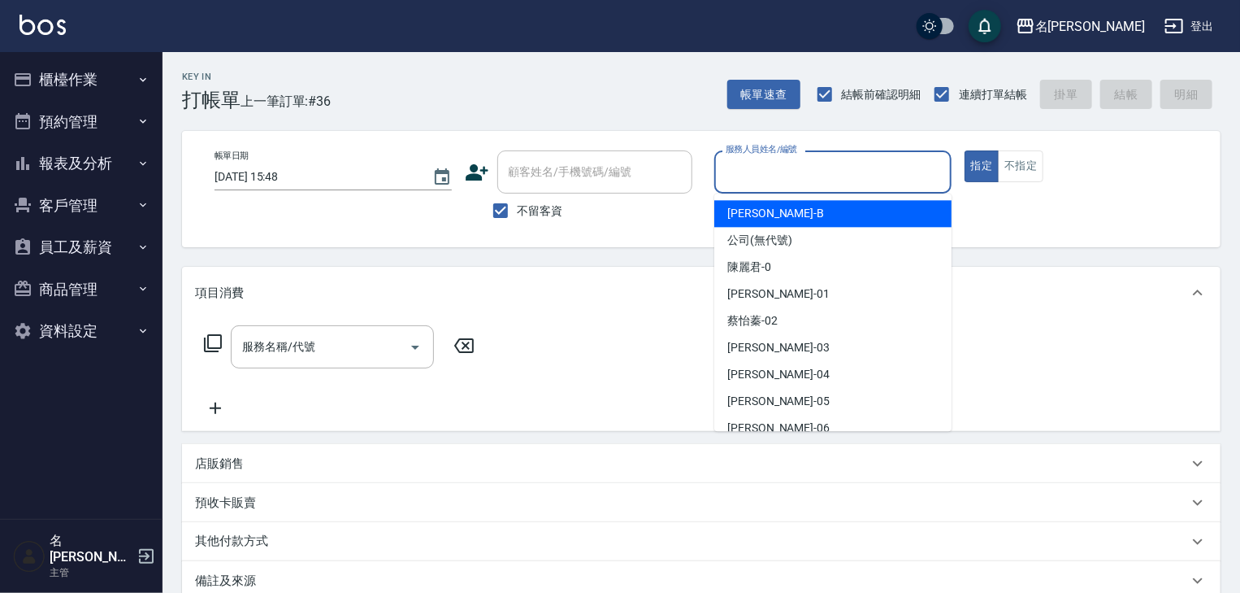
click at [790, 169] on input "服務人員姓名/編號" at bounding box center [833, 172] width 223 height 28
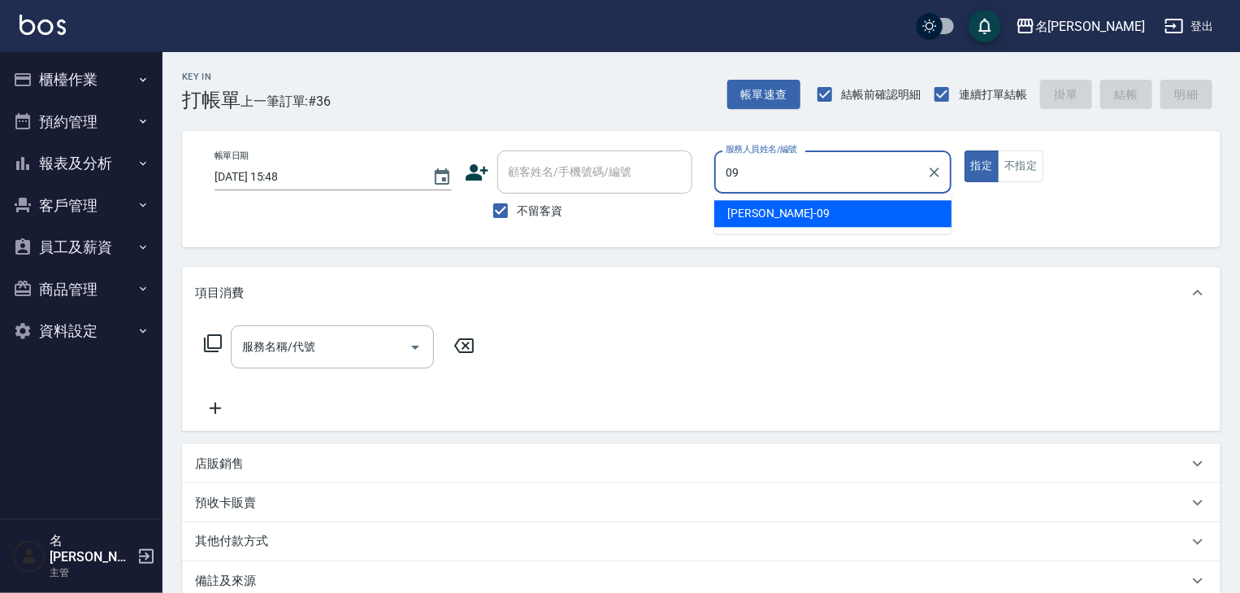
click at [763, 205] on span "黃于瑄 -09" at bounding box center [778, 213] width 102 height 17
type input "黃于瑄-09"
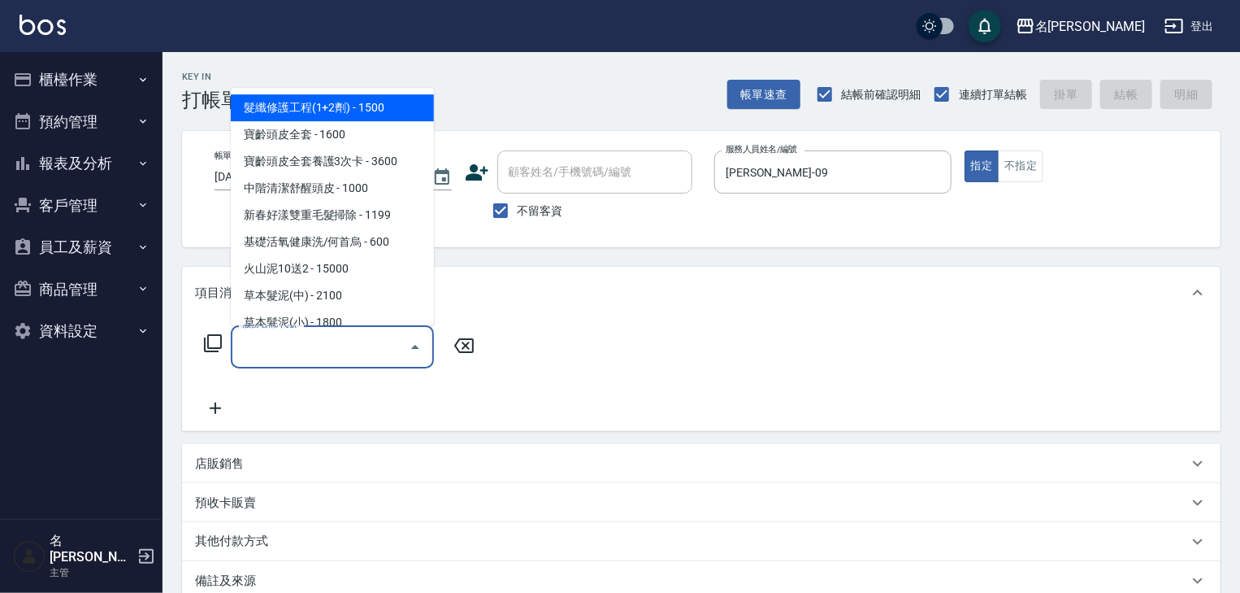
click at [370, 347] on input "服務名稱/代號" at bounding box center [320, 346] width 164 height 28
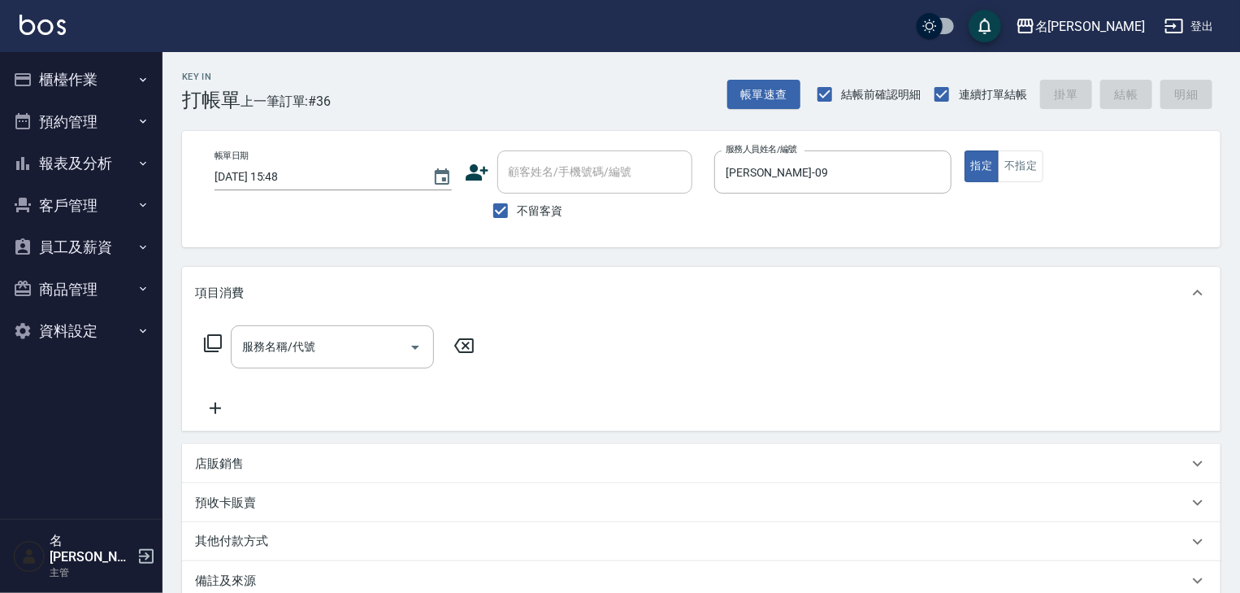
click at [208, 348] on icon at bounding box center [213, 343] width 18 height 18
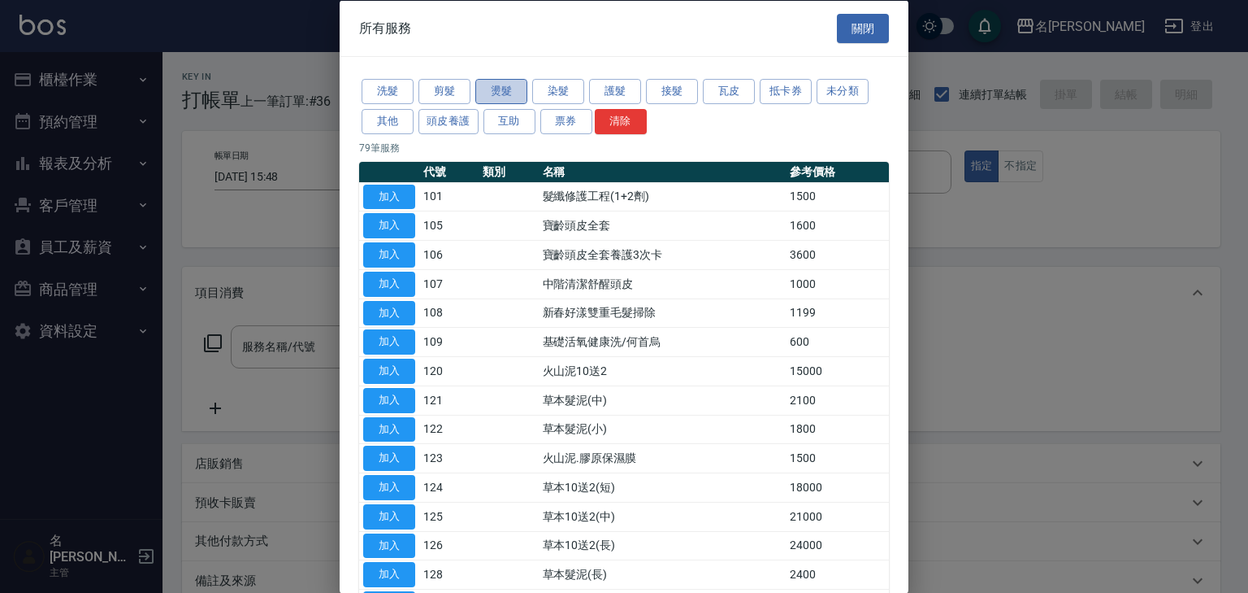
click at [512, 86] on button "燙髮" at bounding box center [501, 91] width 52 height 25
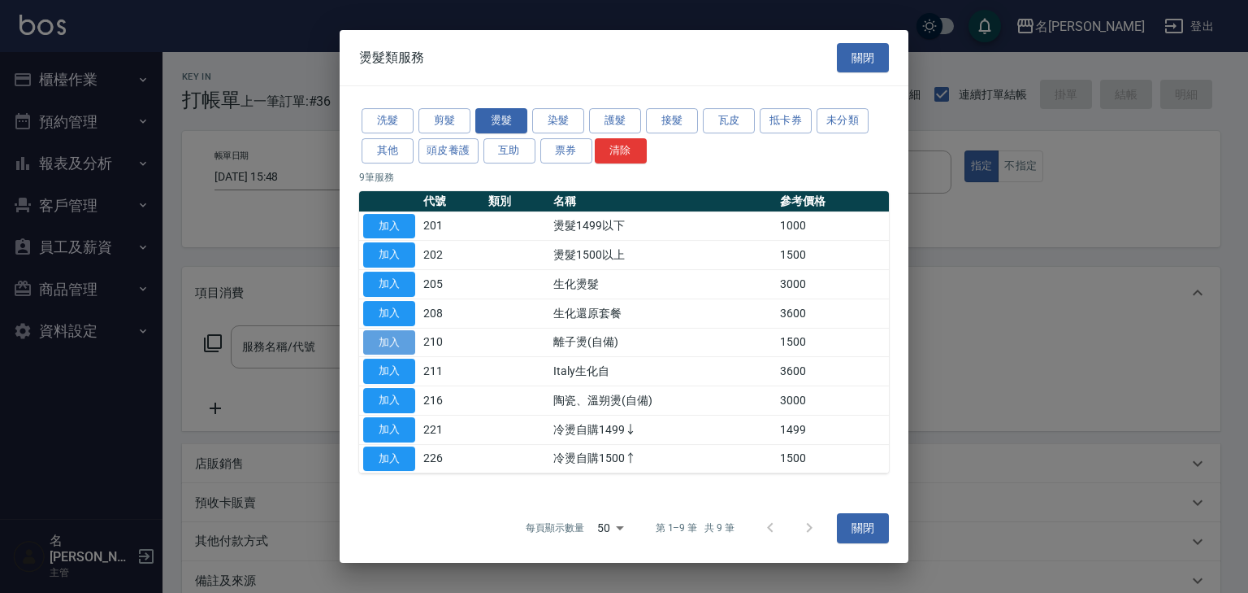
click at [390, 343] on button "加入" at bounding box center [389, 342] width 52 height 25
type input "離子燙(自備)(210)"
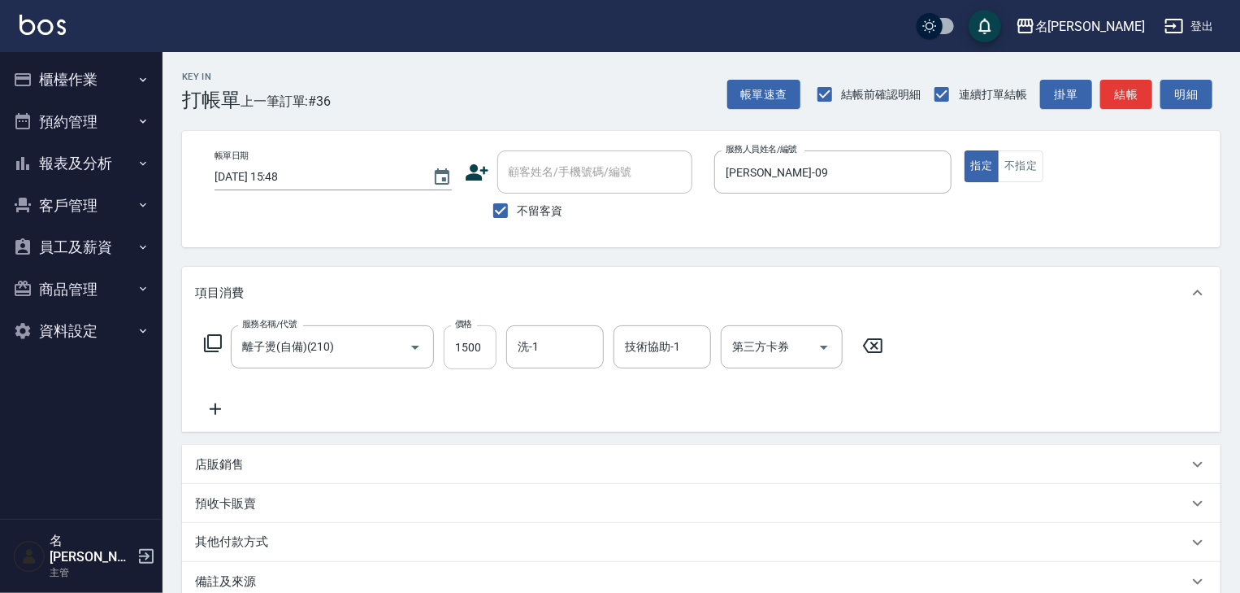
click at [478, 358] on input "1500" at bounding box center [470, 347] width 53 height 44
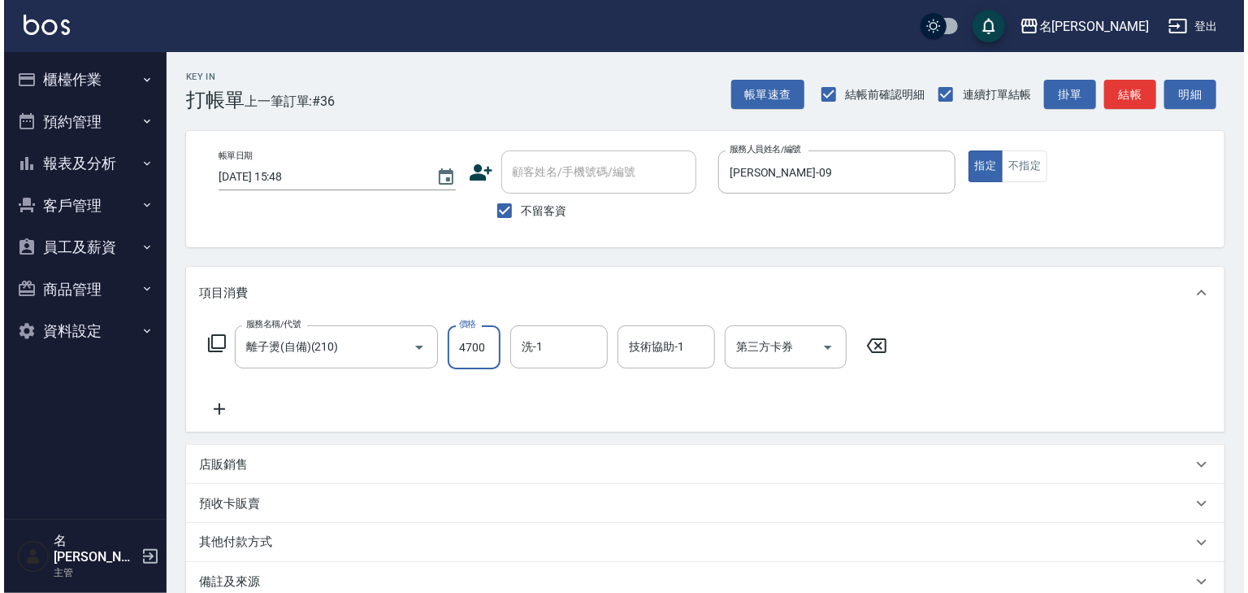
scroll to position [190, 0]
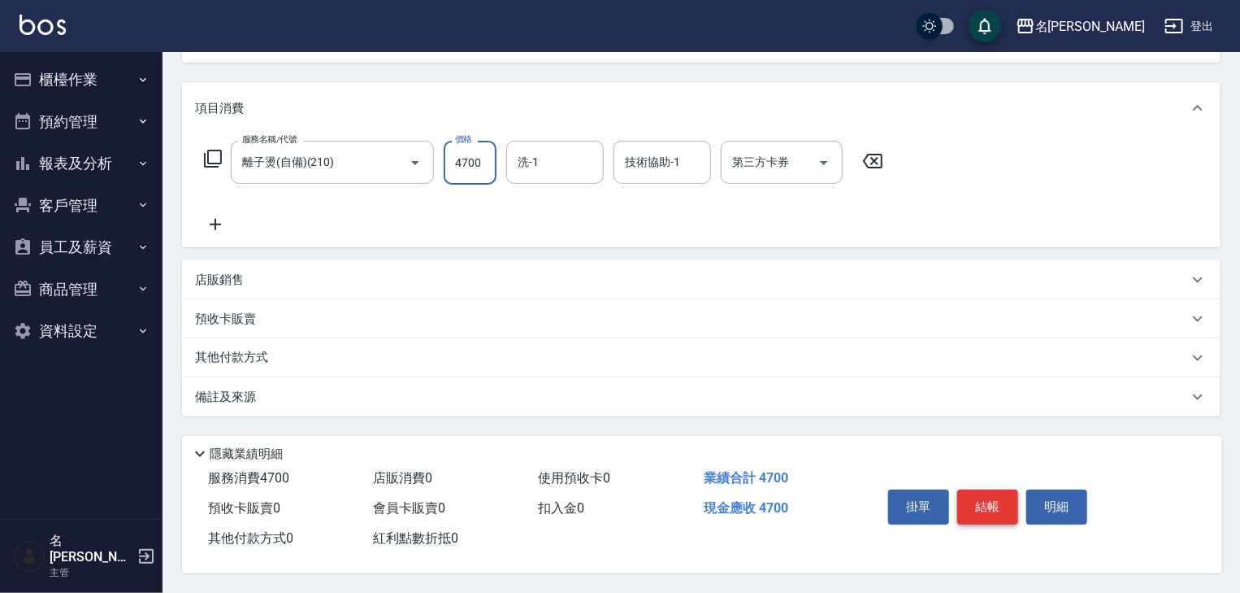
type input "4700"
click at [987, 497] on button "結帳" at bounding box center [987, 506] width 61 height 34
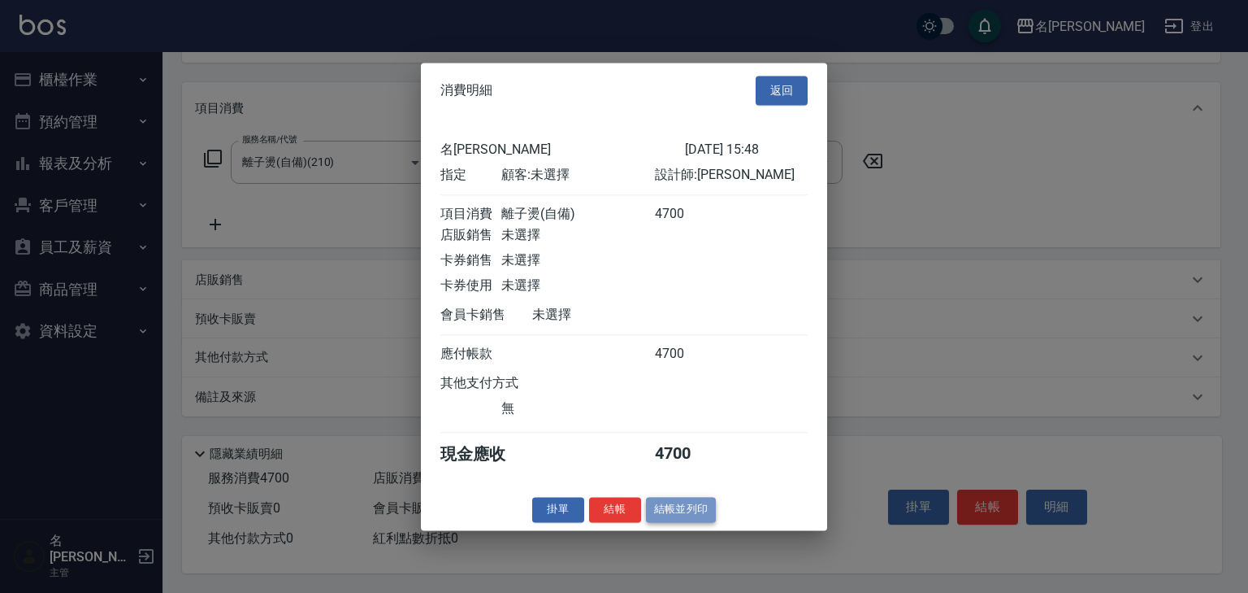
click at [686, 522] on button "結帳並列印" at bounding box center [681, 509] width 71 height 25
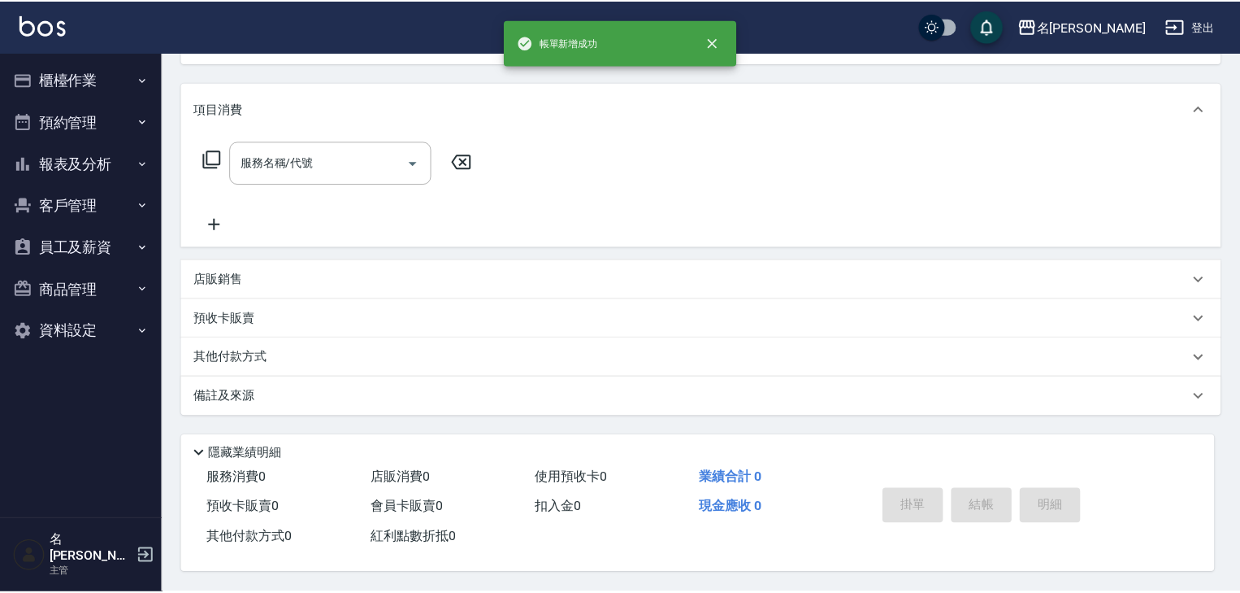
scroll to position [0, 0]
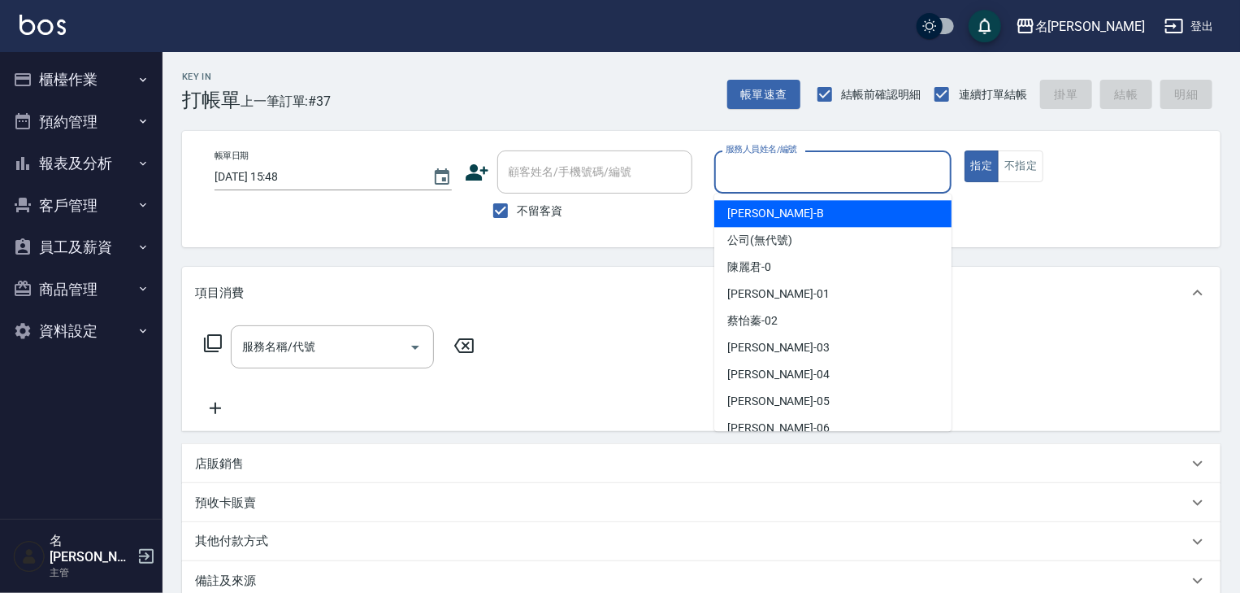
click at [805, 180] on input "服務人員姓名/編號" at bounding box center [833, 172] width 223 height 28
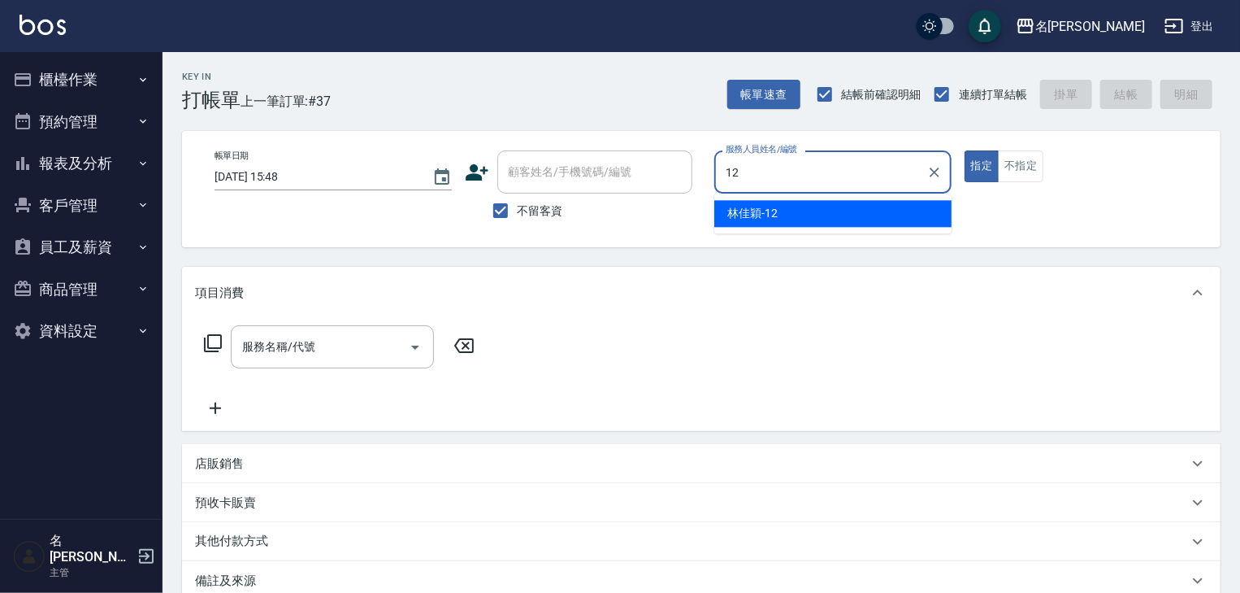
click at [743, 217] on span "林佳穎 -12" at bounding box center [752, 213] width 50 height 17
type input "林佳穎-12"
click at [310, 343] on input "服務名稱/代號" at bounding box center [320, 346] width 164 height 28
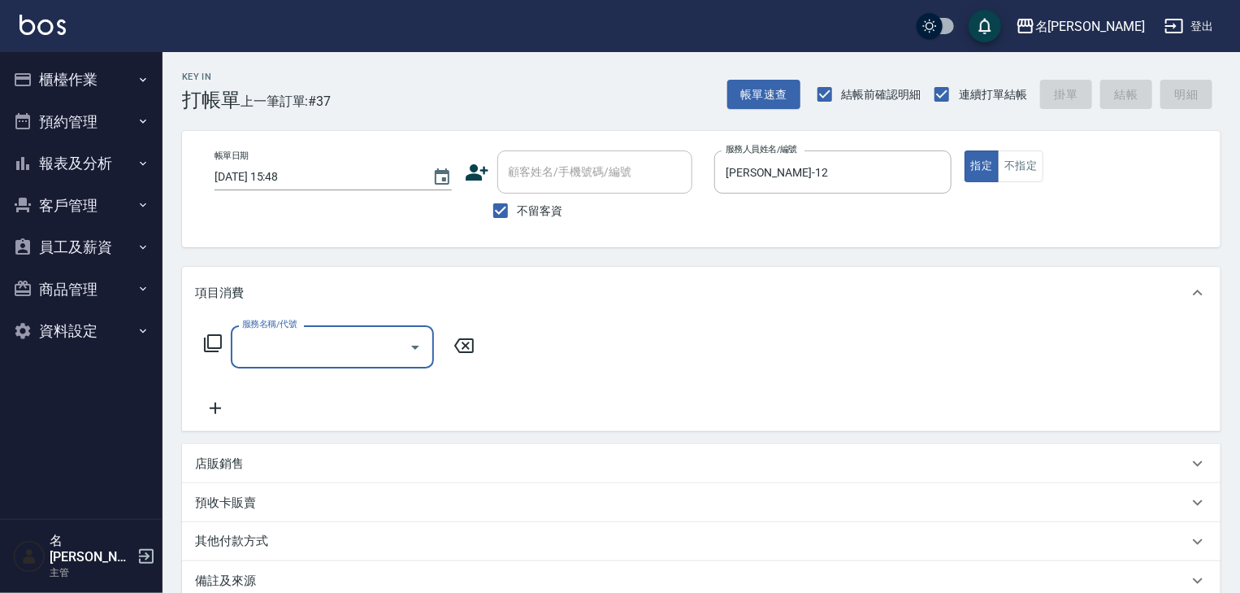
click at [318, 346] on input "服務名稱/代號" at bounding box center [320, 346] width 164 height 28
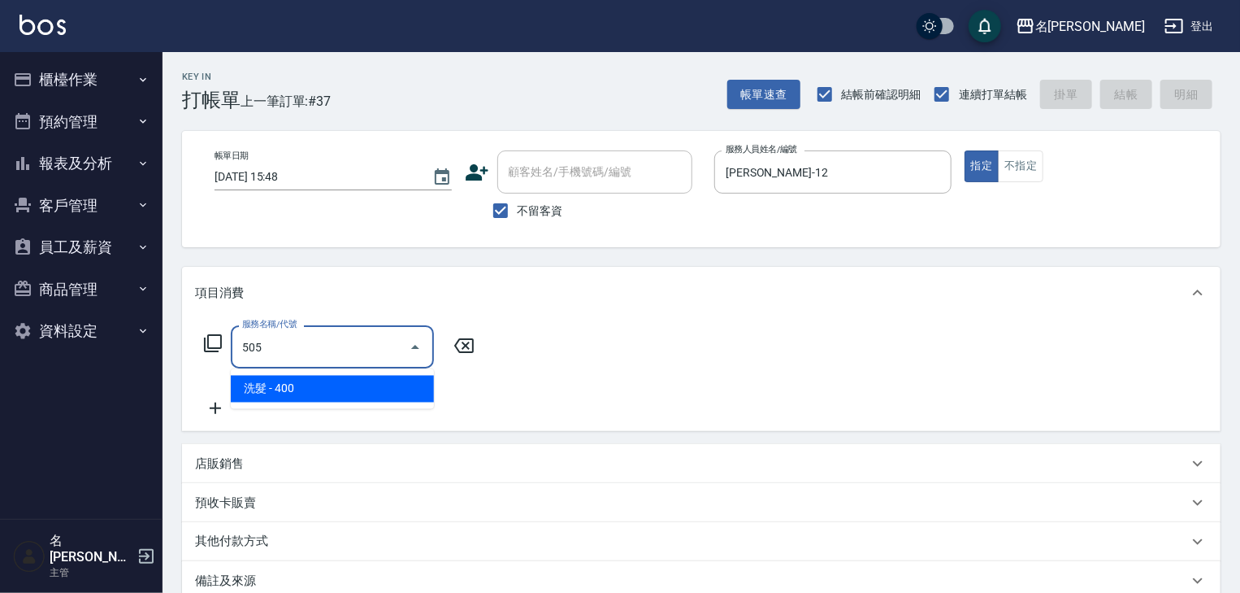
click at [358, 387] on span "洗髮 - 400" at bounding box center [332, 389] width 203 height 27
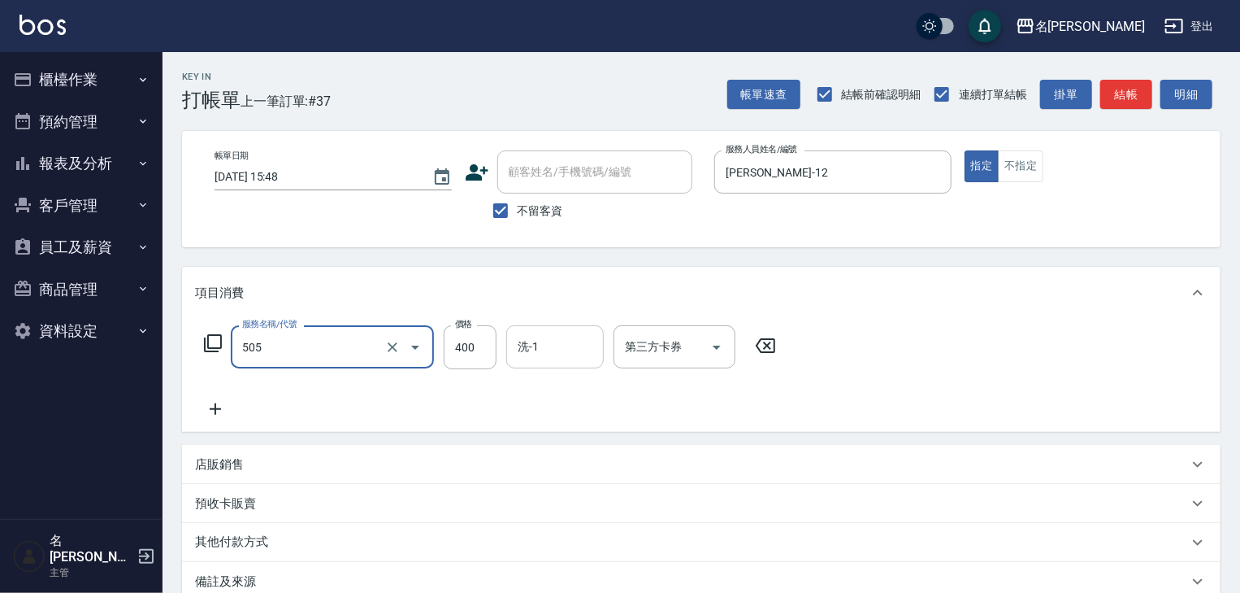
type input "洗髮(505)"
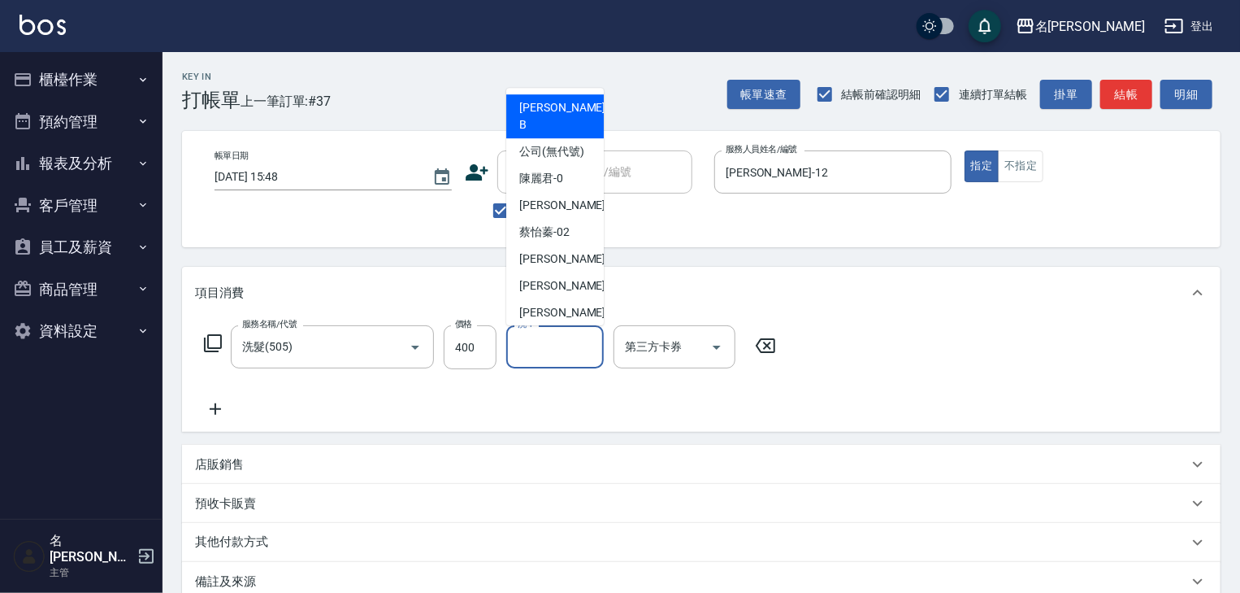
click at [553, 345] on input "洗-1" at bounding box center [555, 346] width 83 height 28
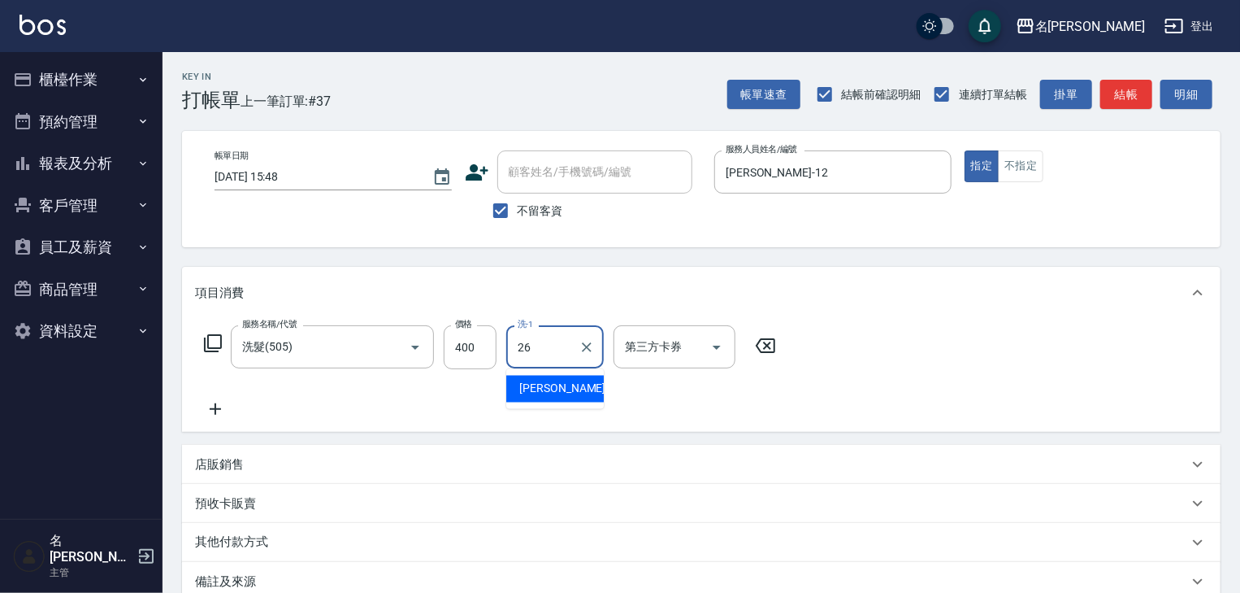
click at [570, 379] on div "方羿筑 -26" at bounding box center [555, 389] width 98 height 27
type input "[PERSON_NAME]筑-26"
click at [219, 408] on icon at bounding box center [215, 408] width 11 height 11
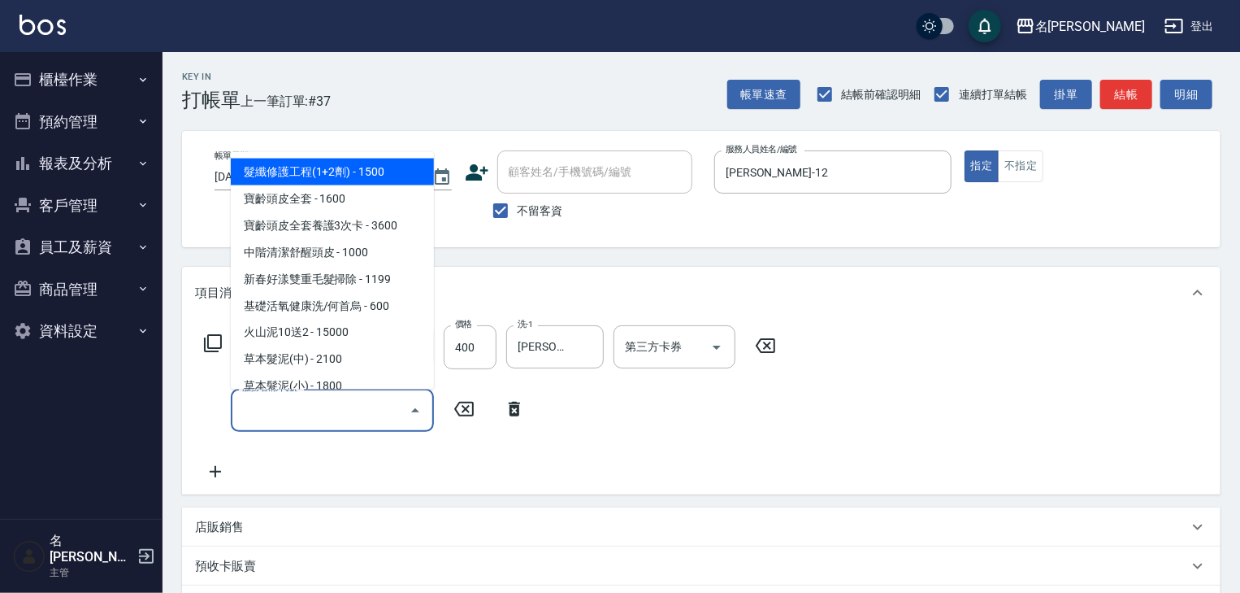
click at [312, 418] on input "服務名稱/代號" at bounding box center [320, 410] width 164 height 28
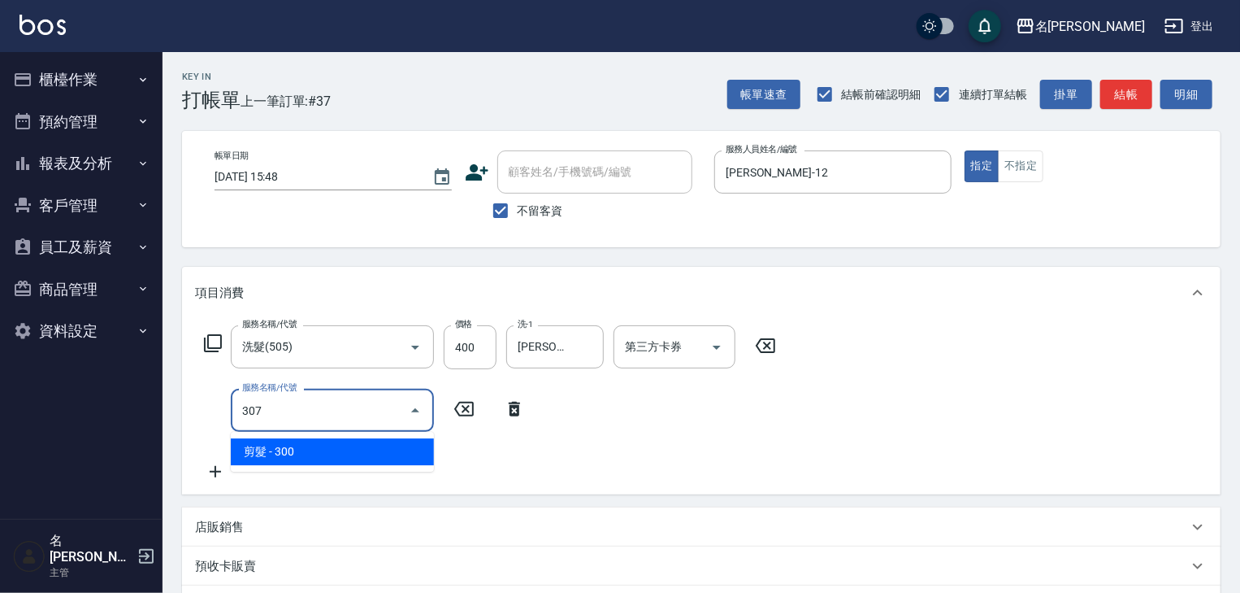
click at [370, 449] on span "剪髮 - 300" at bounding box center [332, 451] width 203 height 27
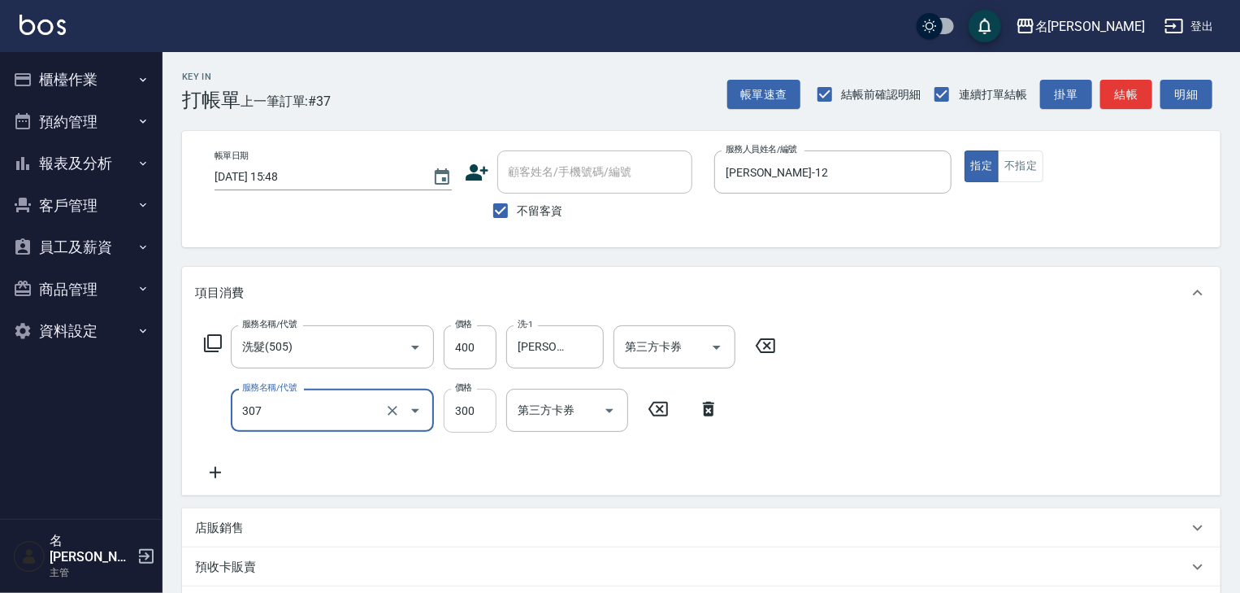
type input "剪髮(307)"
click at [465, 413] on input "300" at bounding box center [470, 411] width 53 height 44
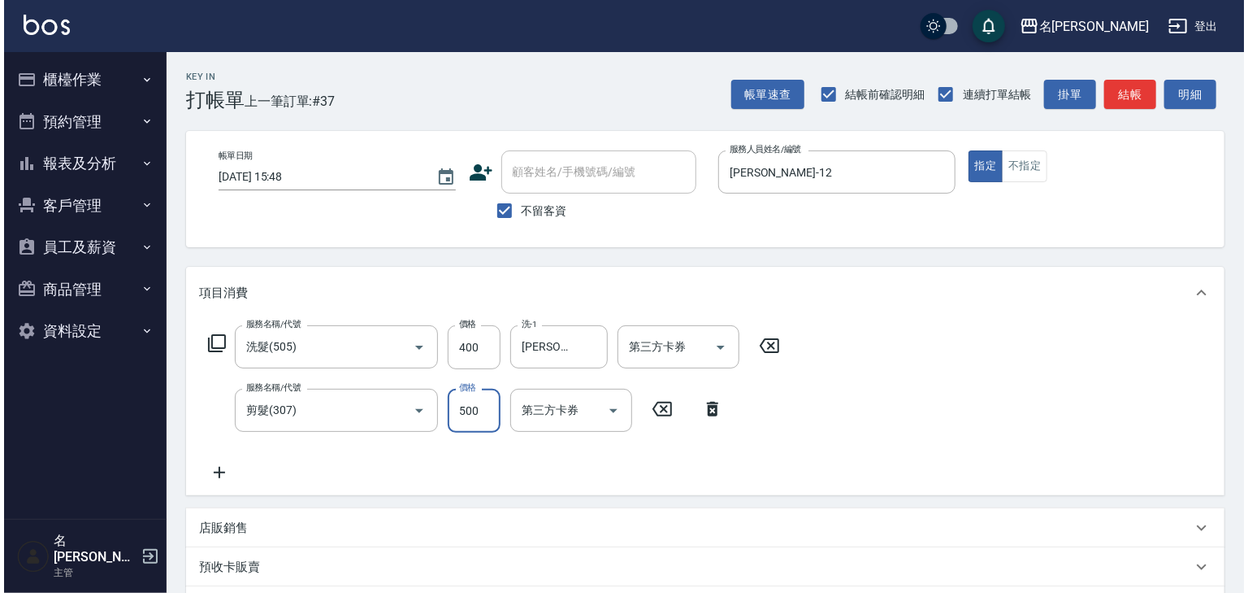
scroll to position [254, 0]
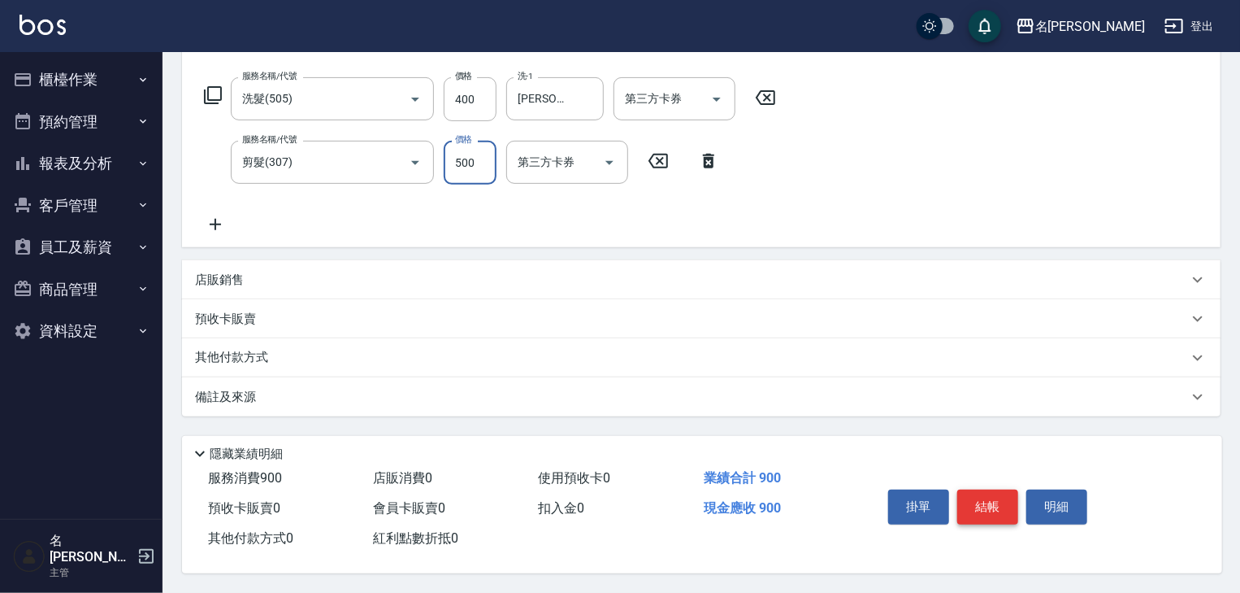
type input "500"
click at [979, 497] on button "結帳" at bounding box center [987, 506] width 61 height 34
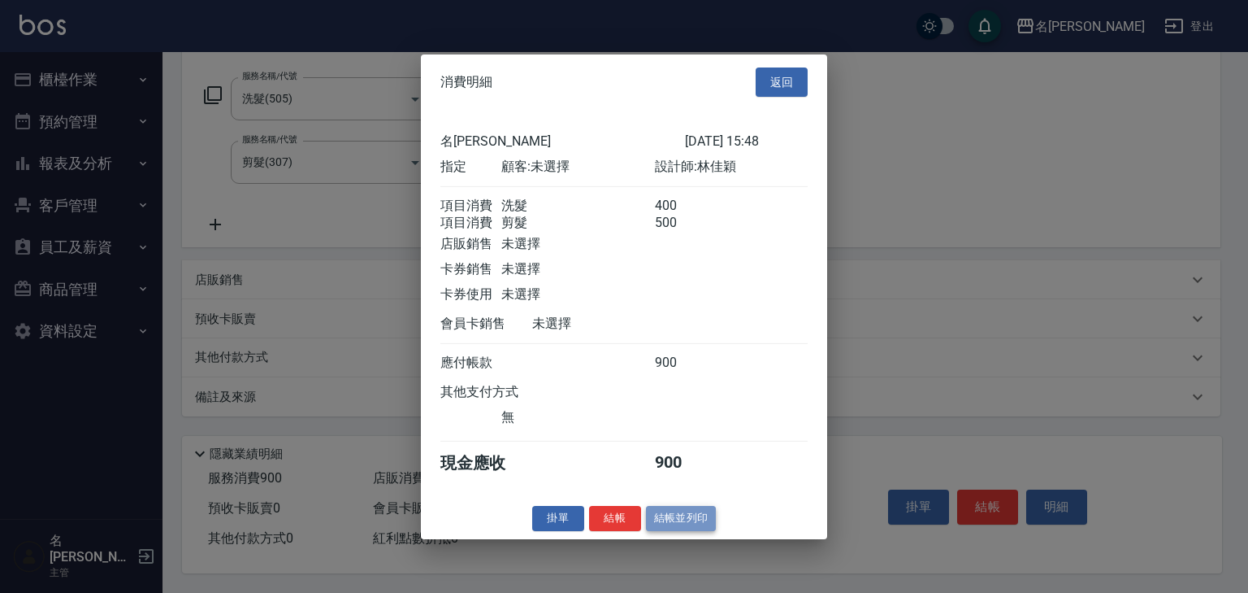
click at [691, 524] on button "結帳並列印" at bounding box center [681, 518] width 71 height 25
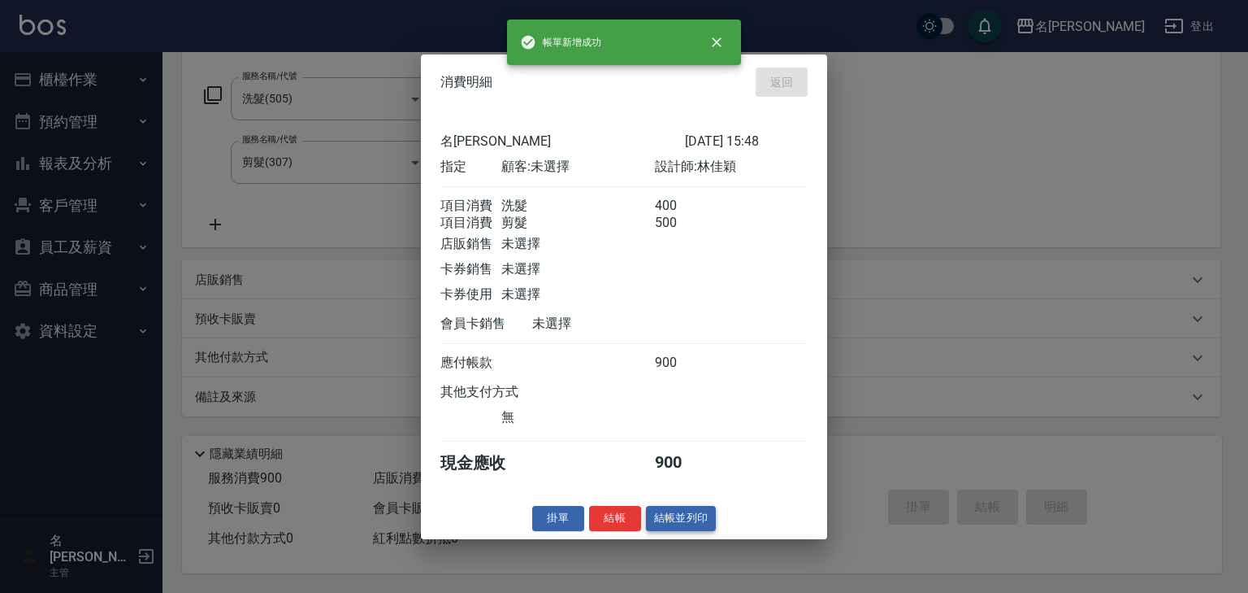
type input "2025/08/19 15:55"
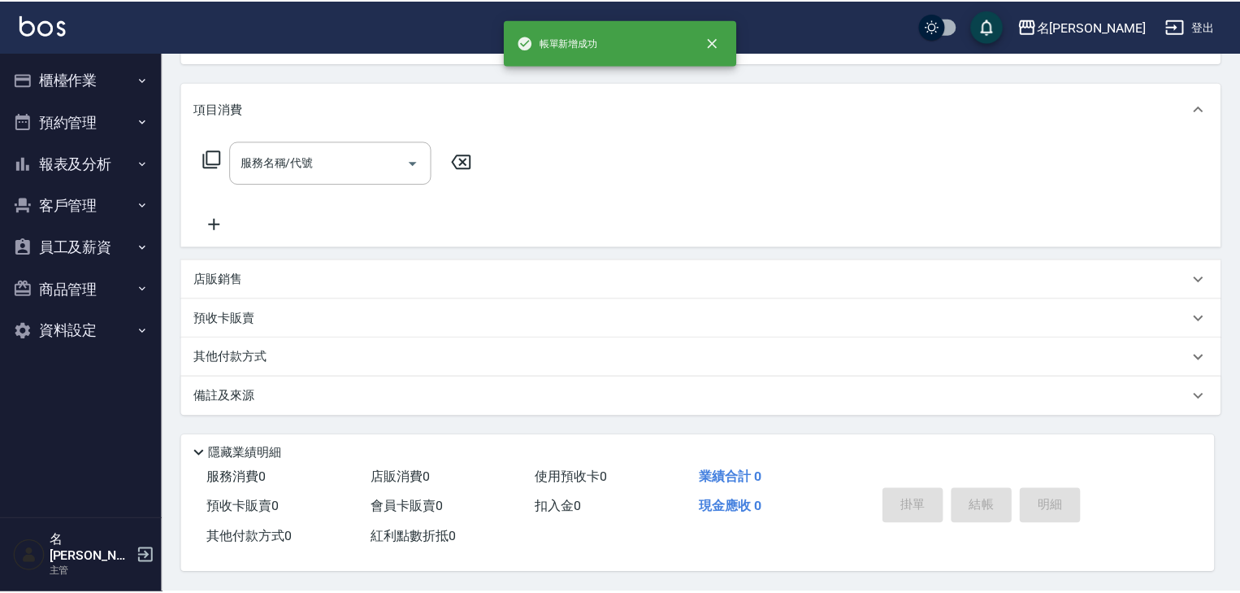
scroll to position [0, 0]
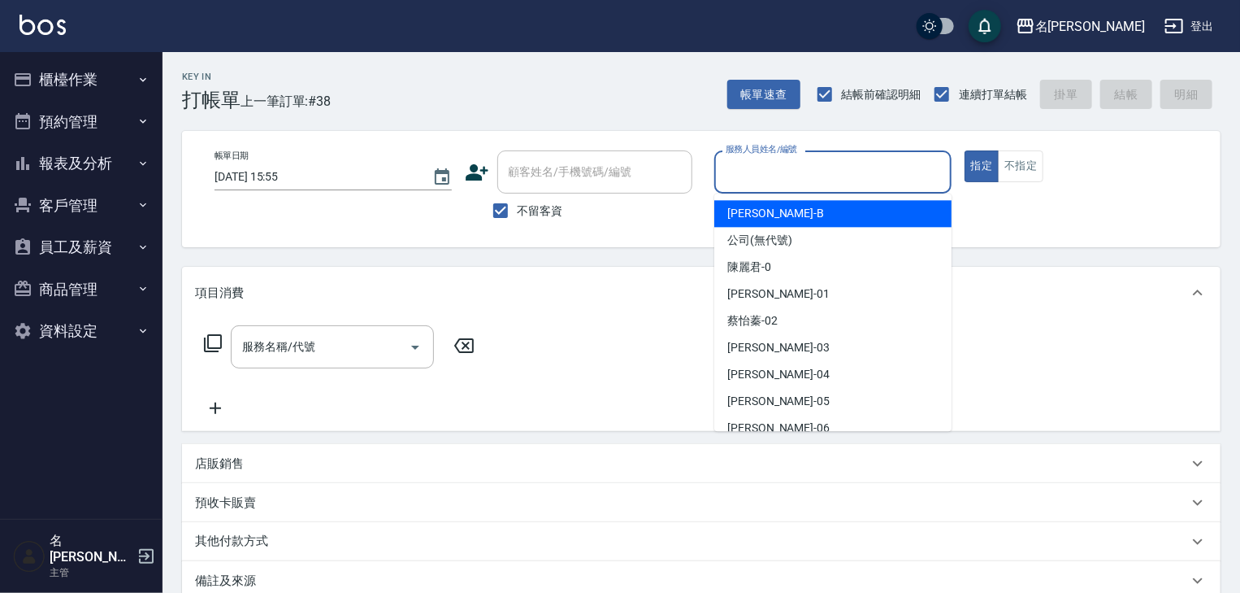
click at [891, 173] on input "服務人員姓名/編號" at bounding box center [833, 172] width 223 height 28
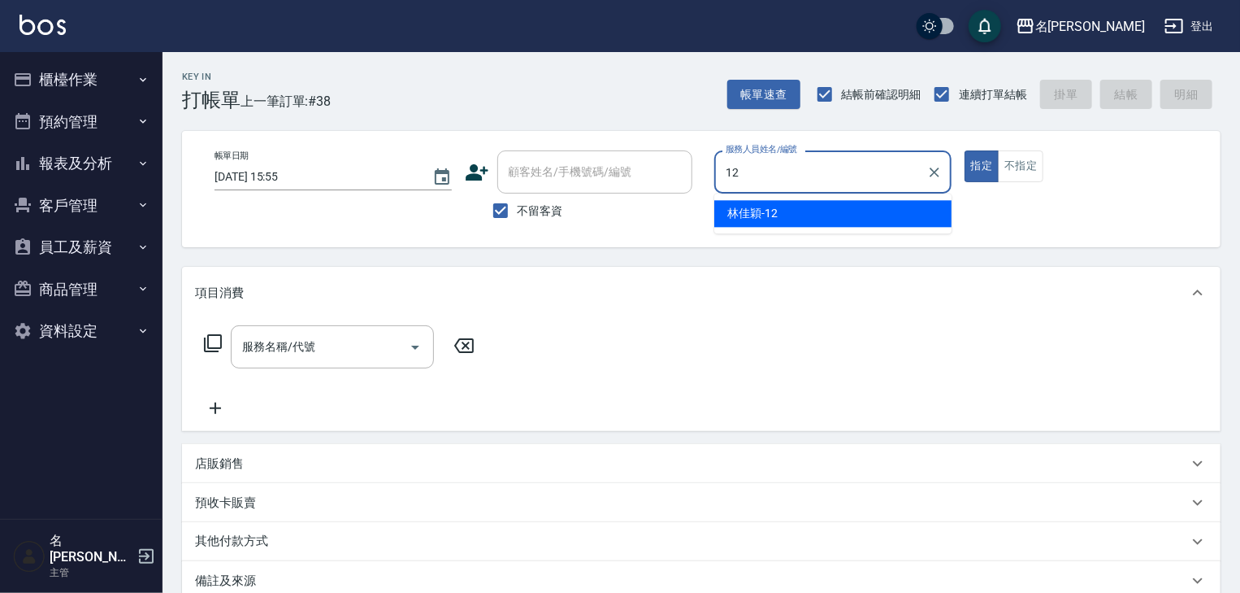
click at [818, 218] on div "林佳穎 -12" at bounding box center [832, 213] width 237 height 27
type input "林佳穎-12"
click at [359, 345] on input "服務名稱/代號" at bounding box center [320, 346] width 164 height 28
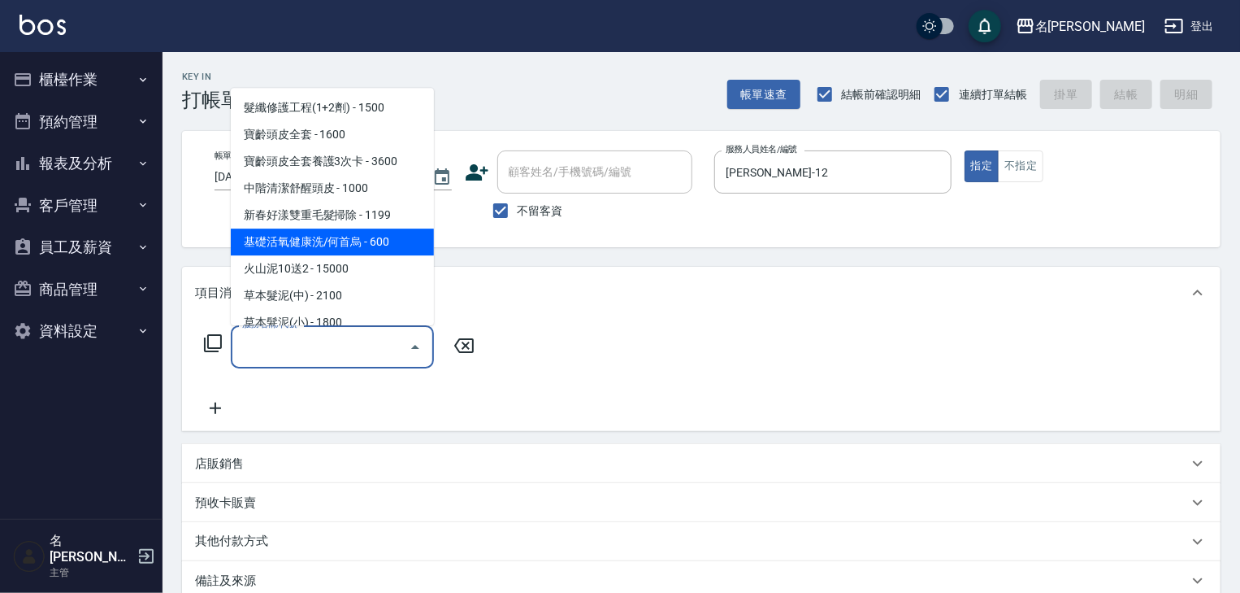
click at [415, 250] on span "基礎活氧健康洗/何首烏 - 600" at bounding box center [332, 242] width 203 height 27
type input "基礎活氧健康洗/何首烏(109)"
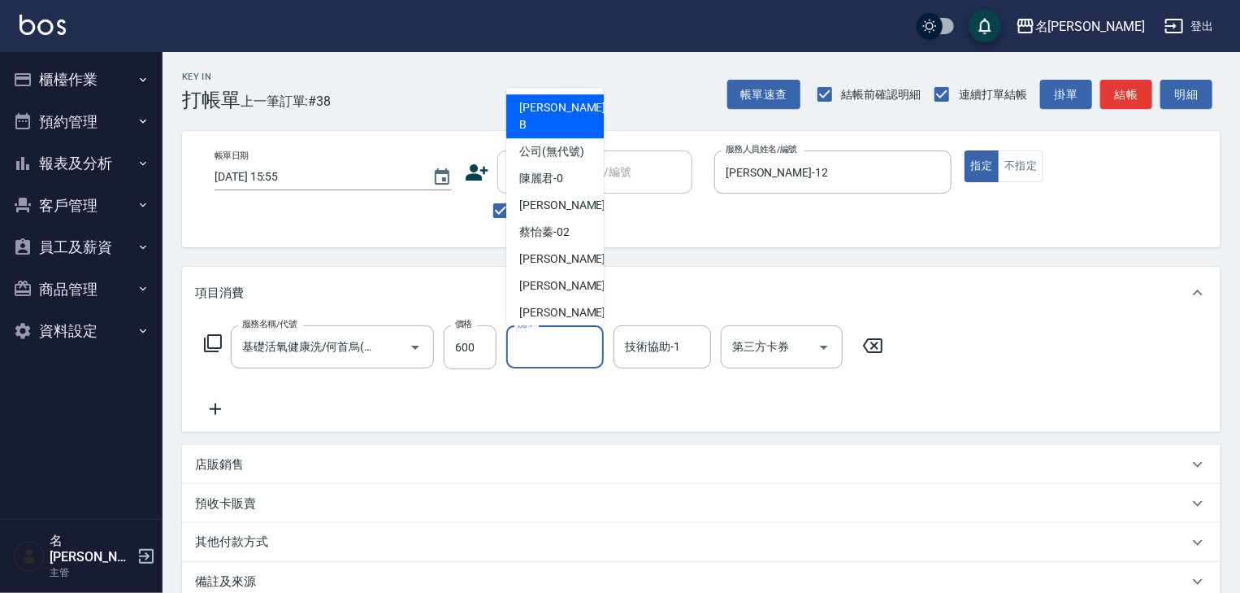
click at [553, 354] on input "洗-1" at bounding box center [555, 346] width 83 height 28
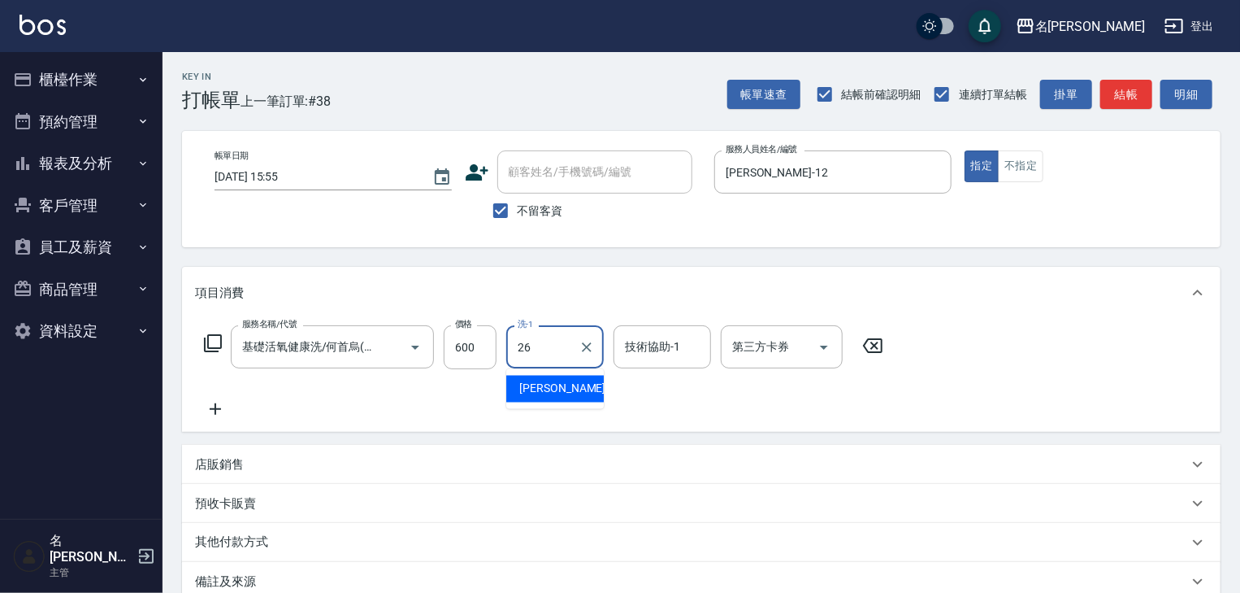
click at [569, 387] on span "方羿筑 -26" at bounding box center [570, 388] width 102 height 17
type input "方羿筑-26"
click at [638, 348] on input "技術協助-1" at bounding box center [662, 346] width 83 height 28
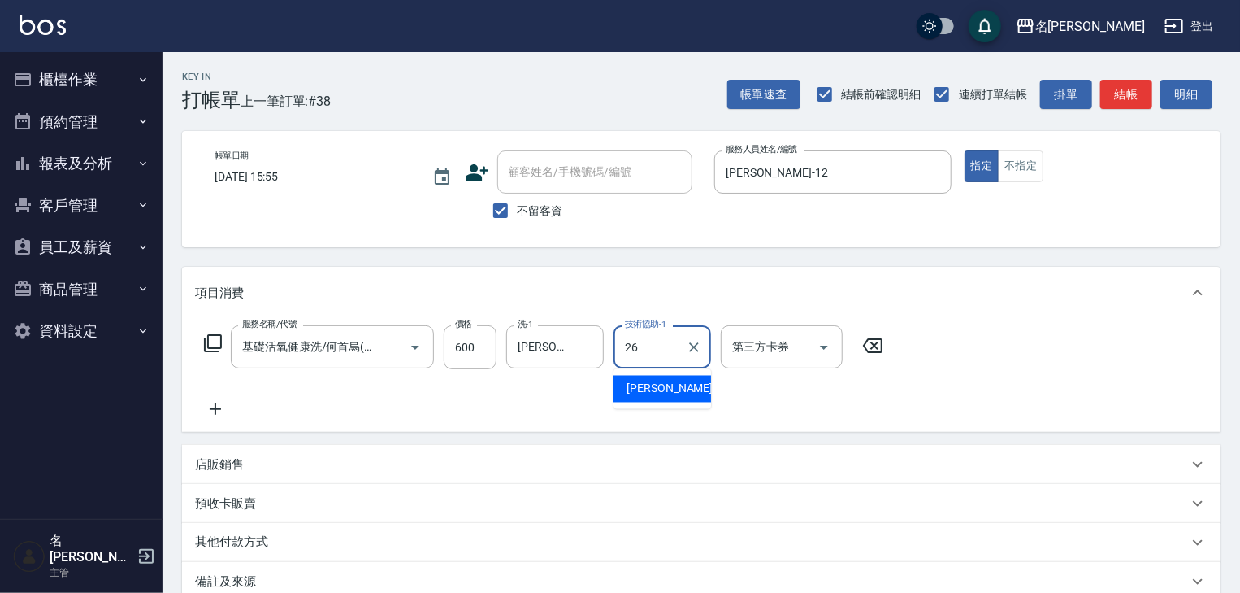
click at [666, 378] on div "方羿筑 -26" at bounding box center [663, 389] width 98 height 27
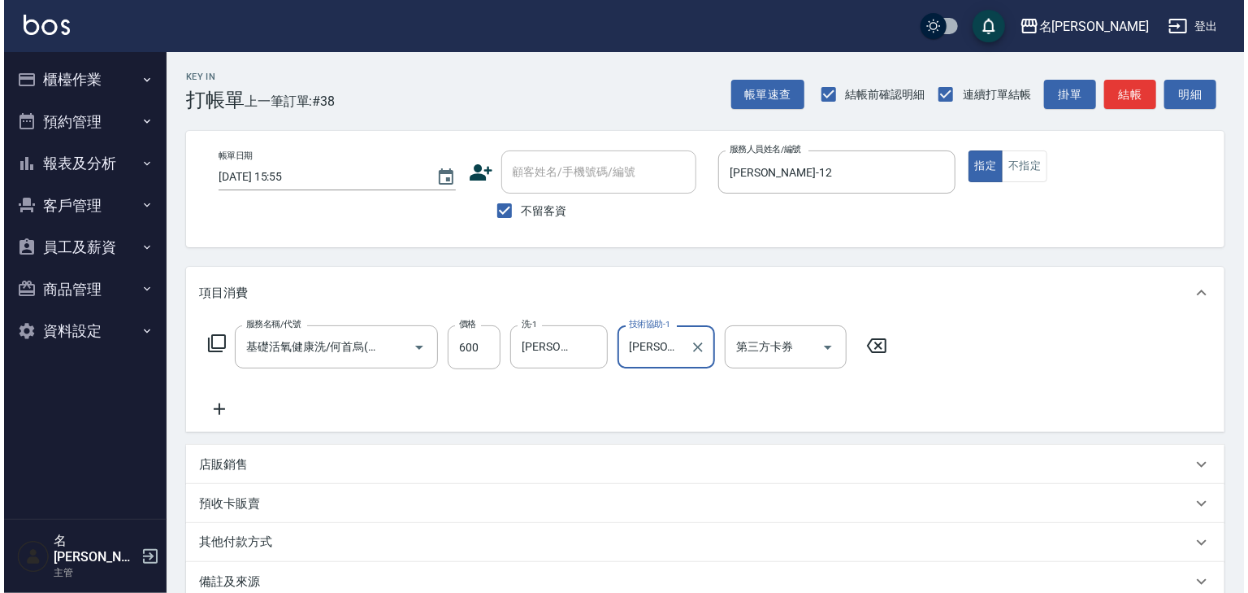
scroll to position [190, 0]
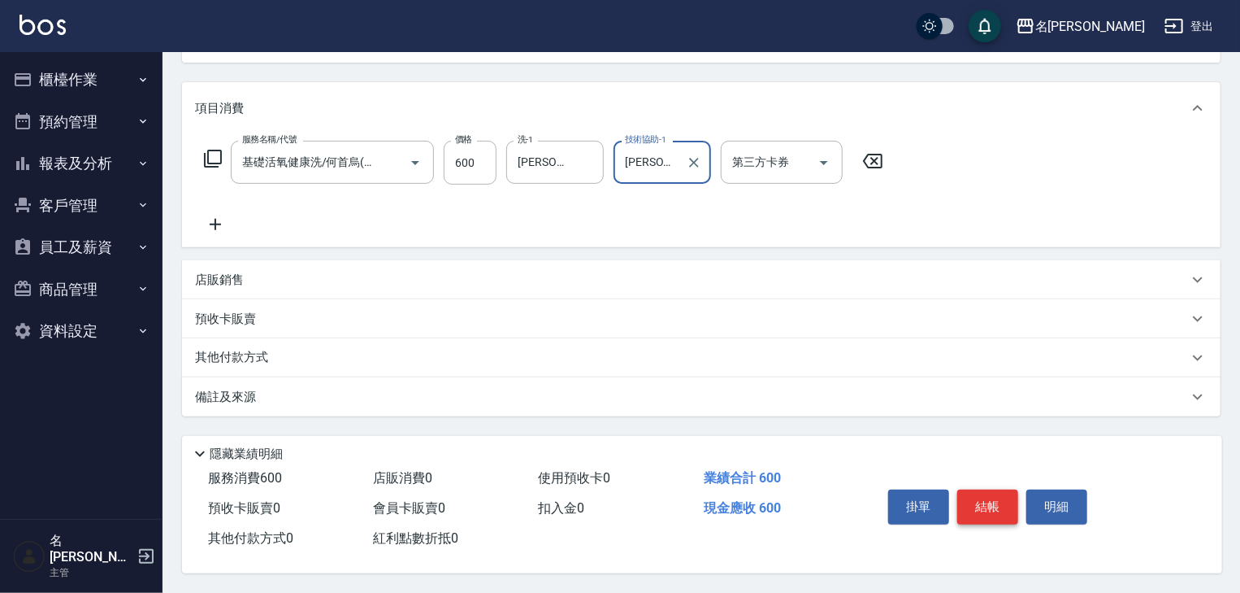
type input "方羿筑-26"
click at [988, 510] on button "結帳" at bounding box center [987, 506] width 61 height 34
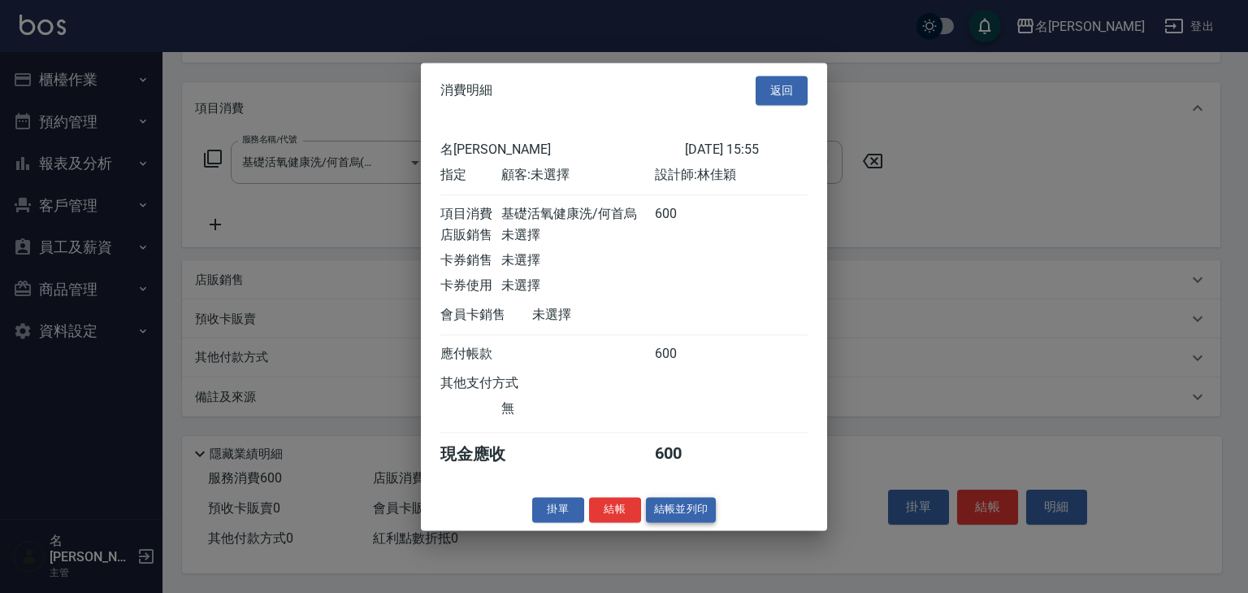
click at [704, 514] on button "結帳並列印" at bounding box center [681, 509] width 71 height 25
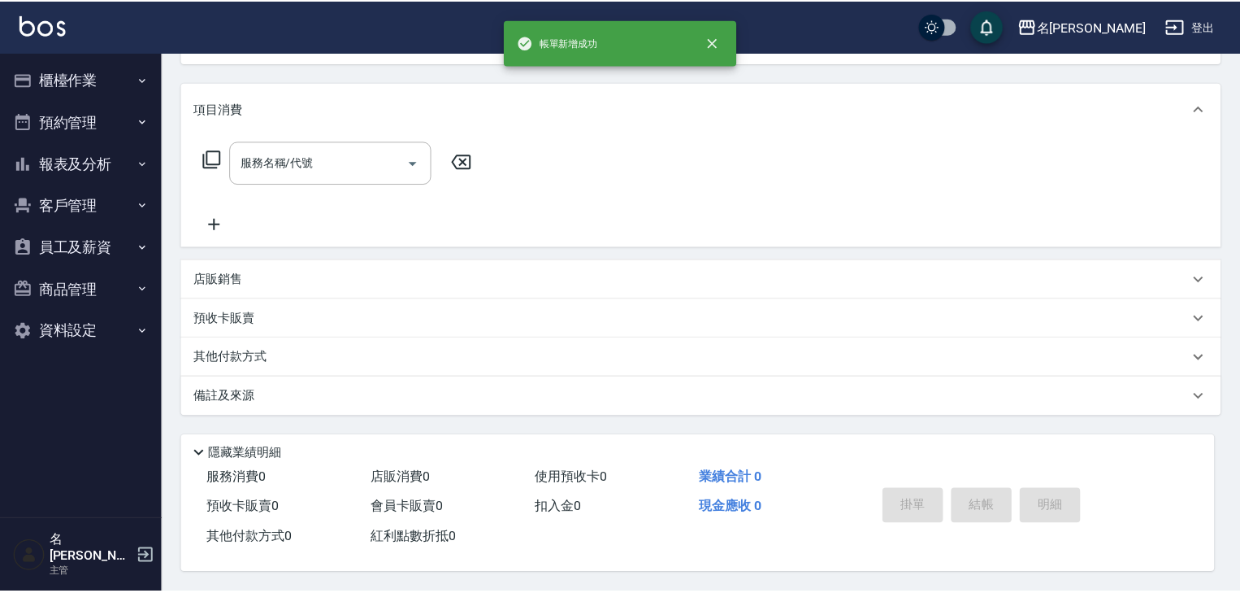
scroll to position [0, 0]
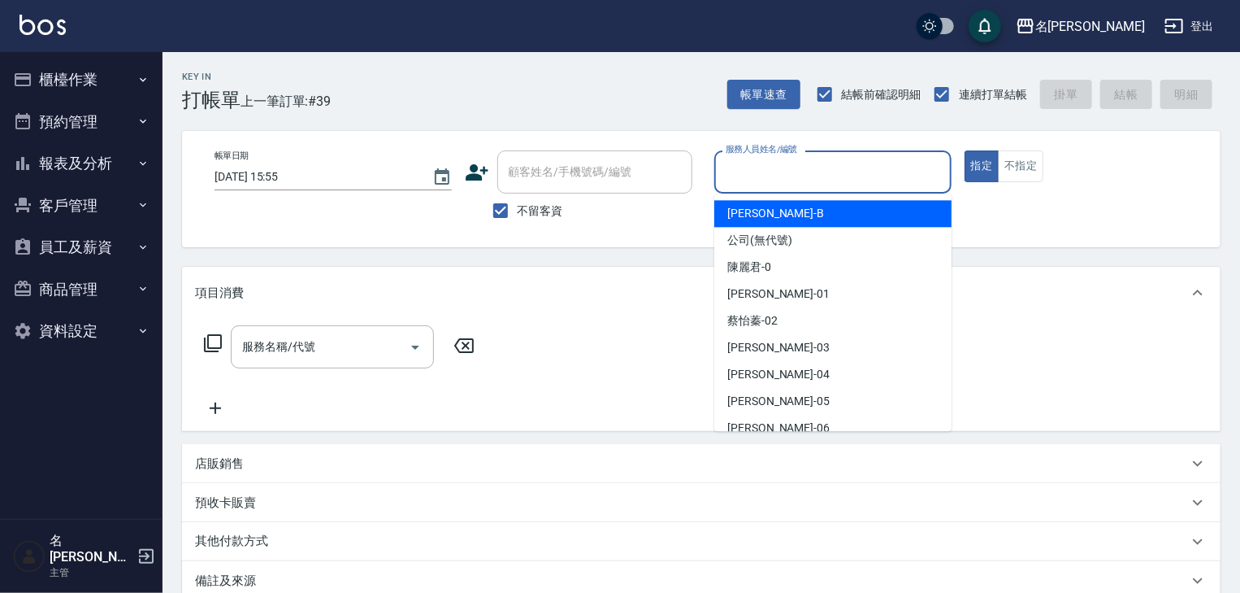
click at [762, 177] on input "服務人員姓名/編號" at bounding box center [833, 172] width 223 height 28
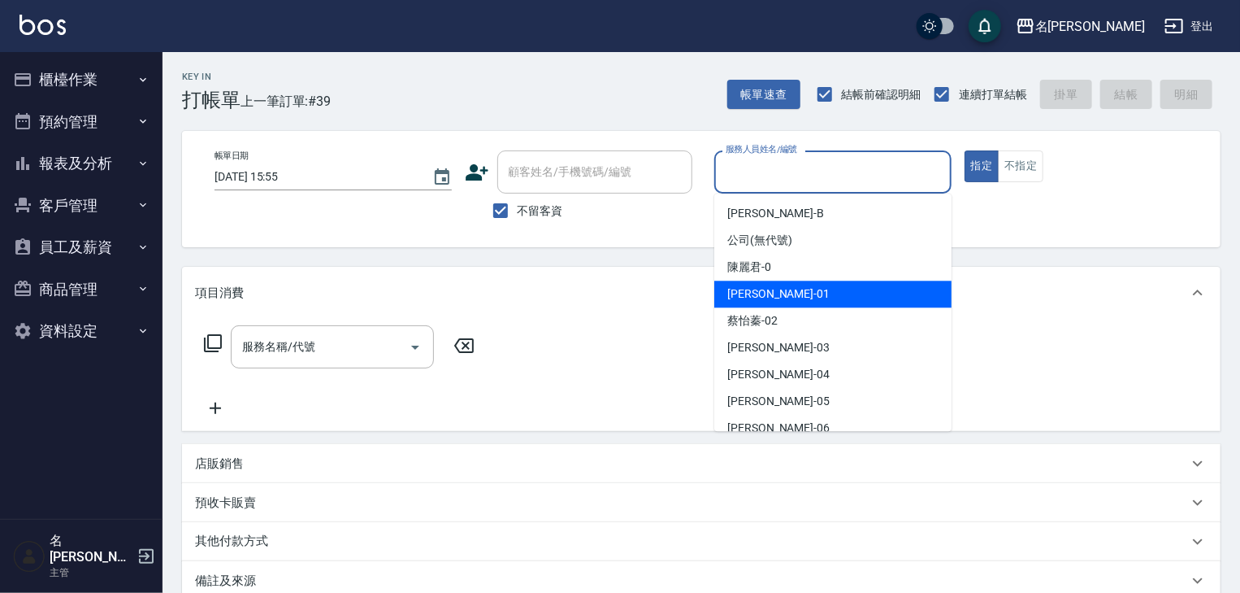
click at [776, 297] on div "Joyce -01" at bounding box center [832, 293] width 237 height 27
type input "Joyce-01"
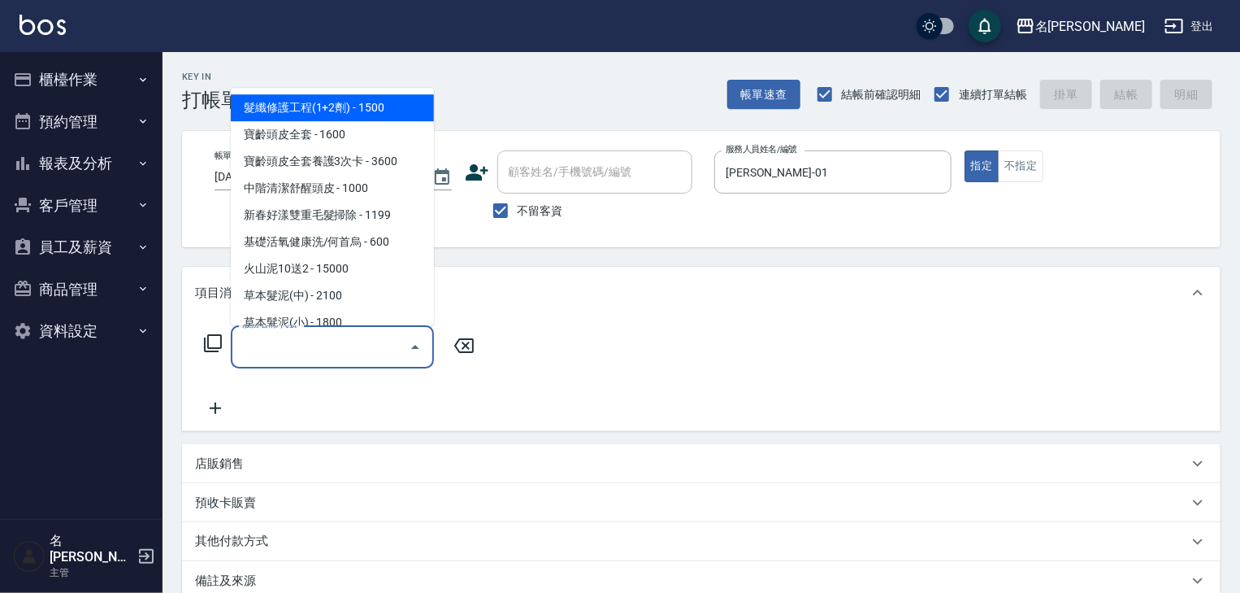
click at [330, 348] on input "服務名稱/代號" at bounding box center [320, 346] width 164 height 28
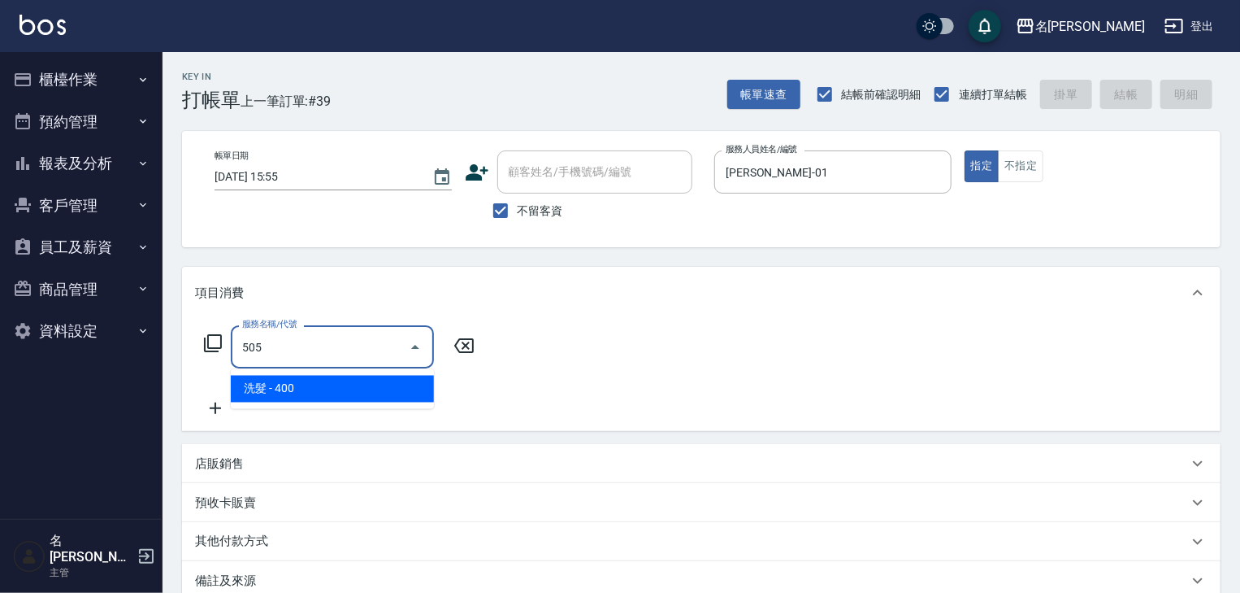
click at [358, 401] on span "洗髮 - 400" at bounding box center [332, 389] width 203 height 27
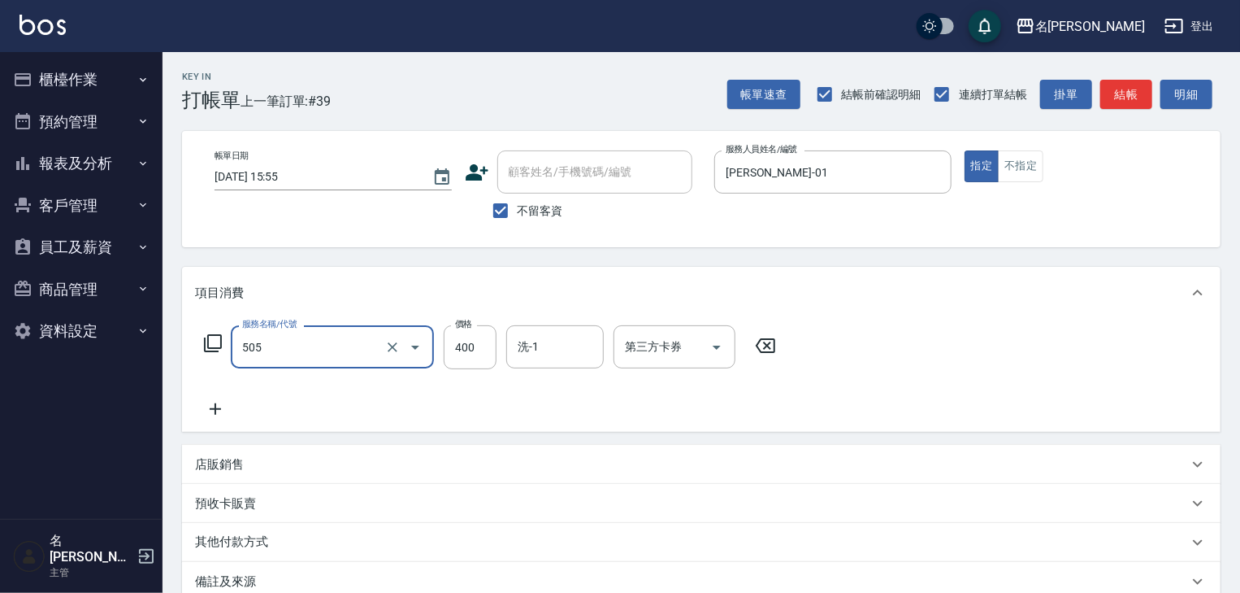
type input "洗髮(505)"
click at [219, 412] on icon at bounding box center [215, 409] width 41 height 20
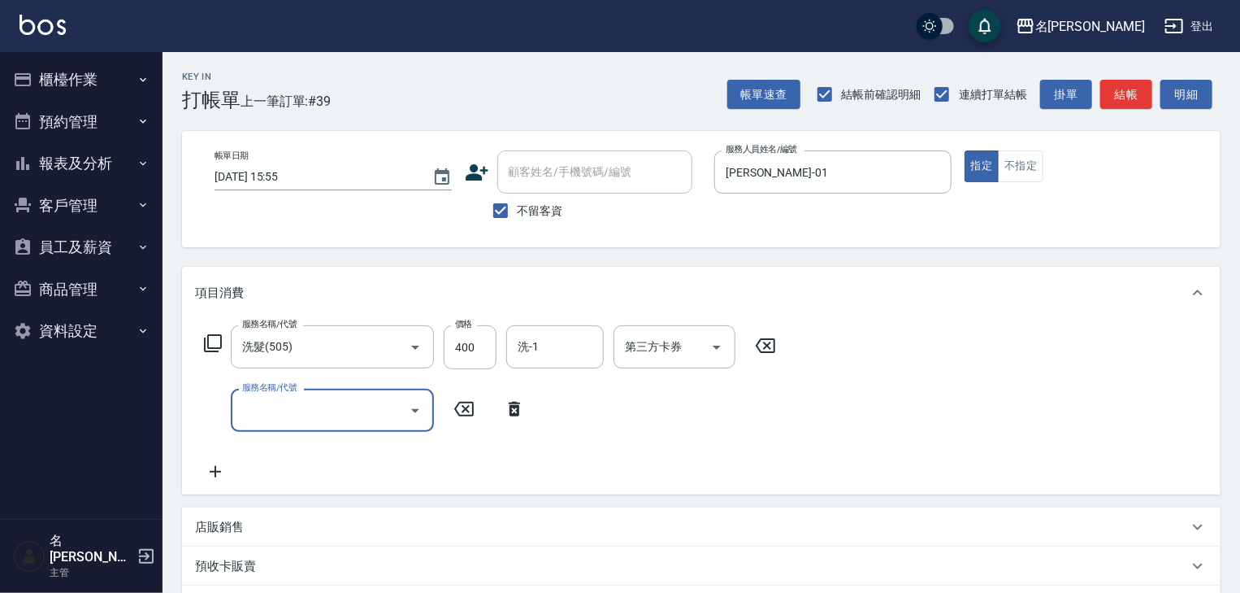
click at [260, 416] on input "服務名稱/代號" at bounding box center [320, 410] width 164 height 28
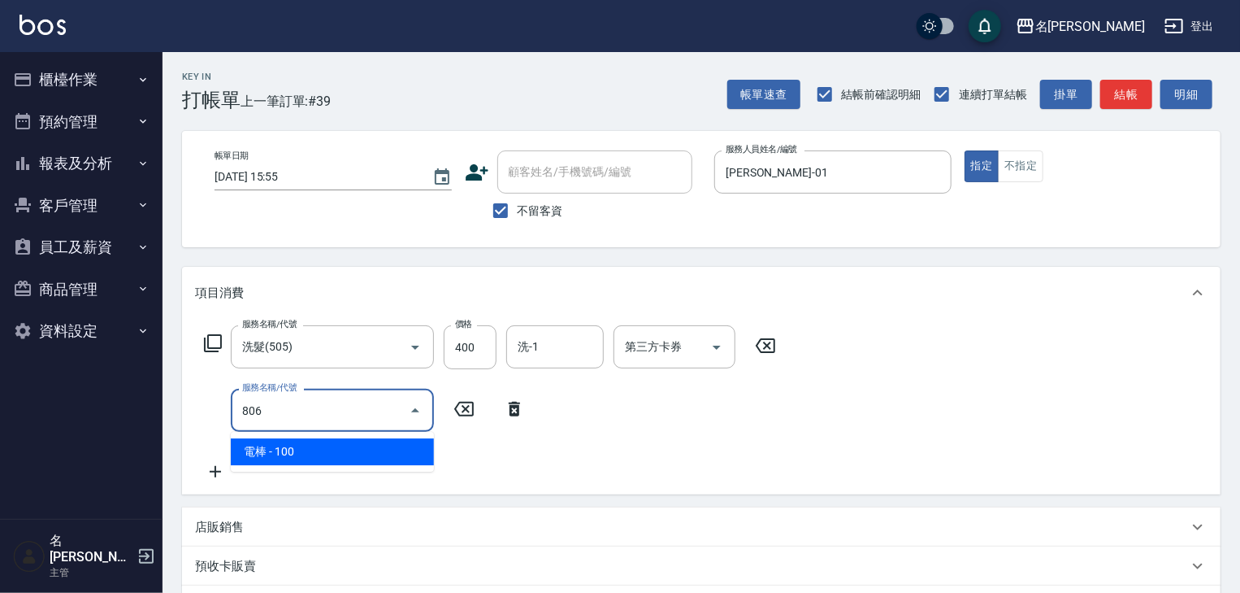
click at [328, 460] on span "電棒 - 100" at bounding box center [332, 451] width 203 height 27
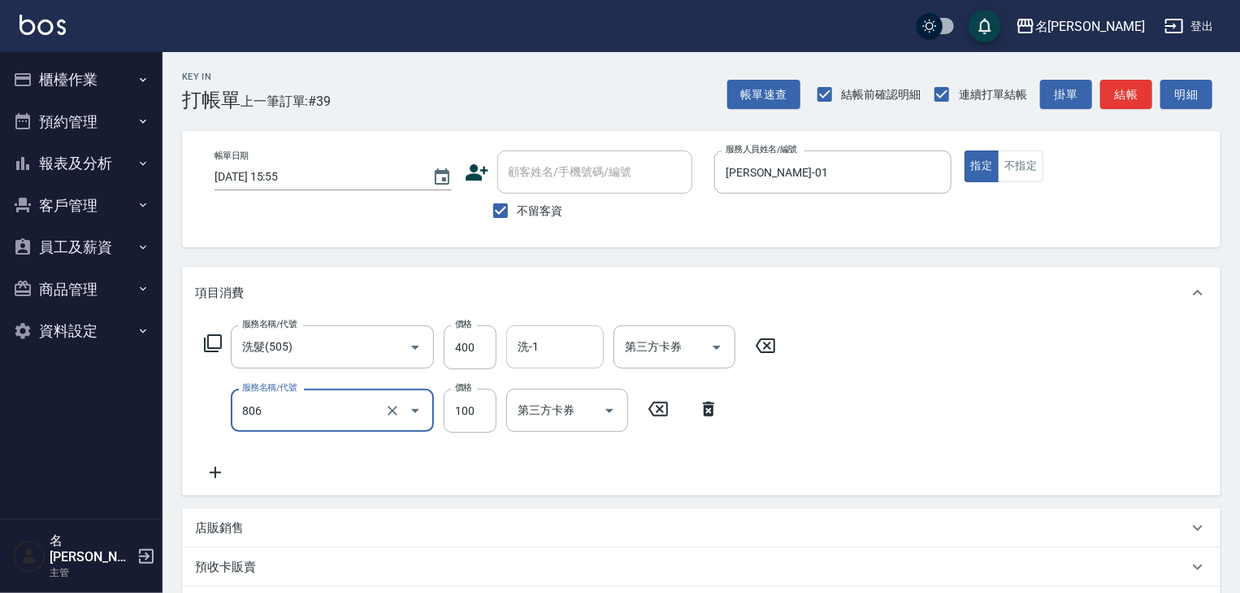
type input "電棒(806)"
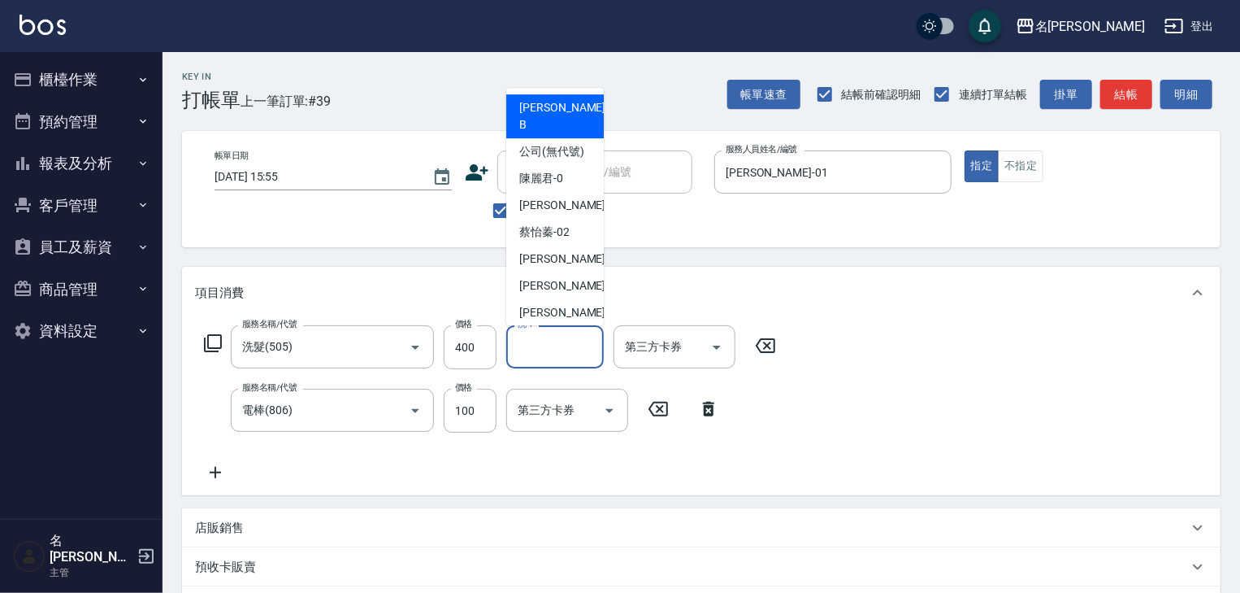
click at [557, 348] on input "洗-1" at bounding box center [555, 346] width 83 height 28
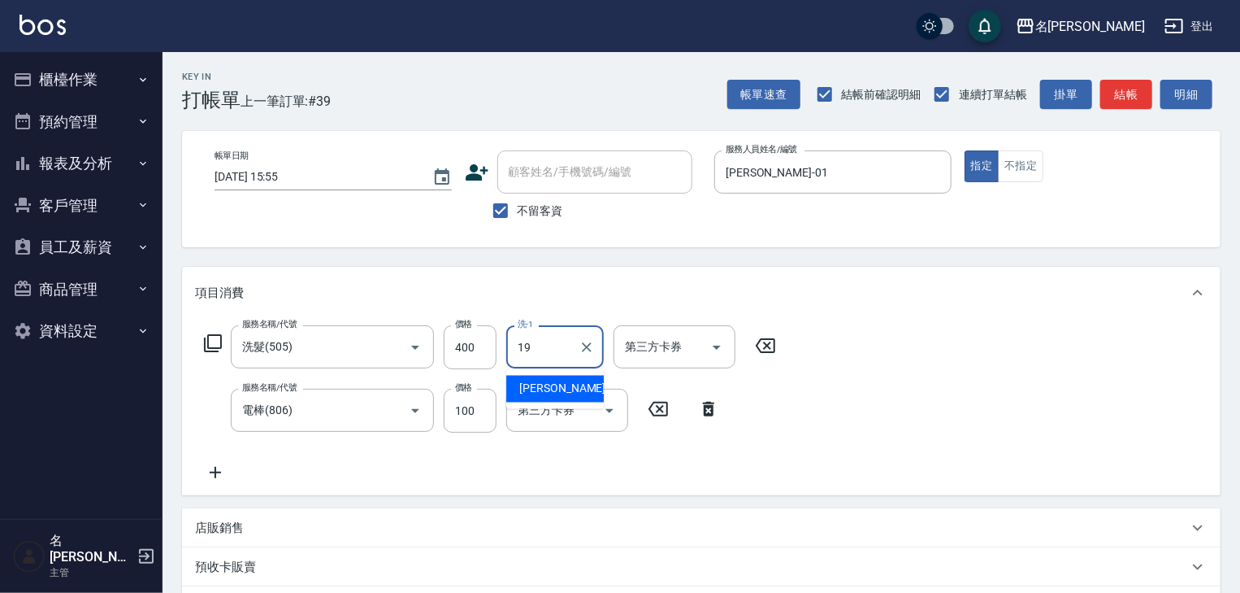
click at [563, 381] on div "游昕 -19" at bounding box center [555, 389] width 98 height 27
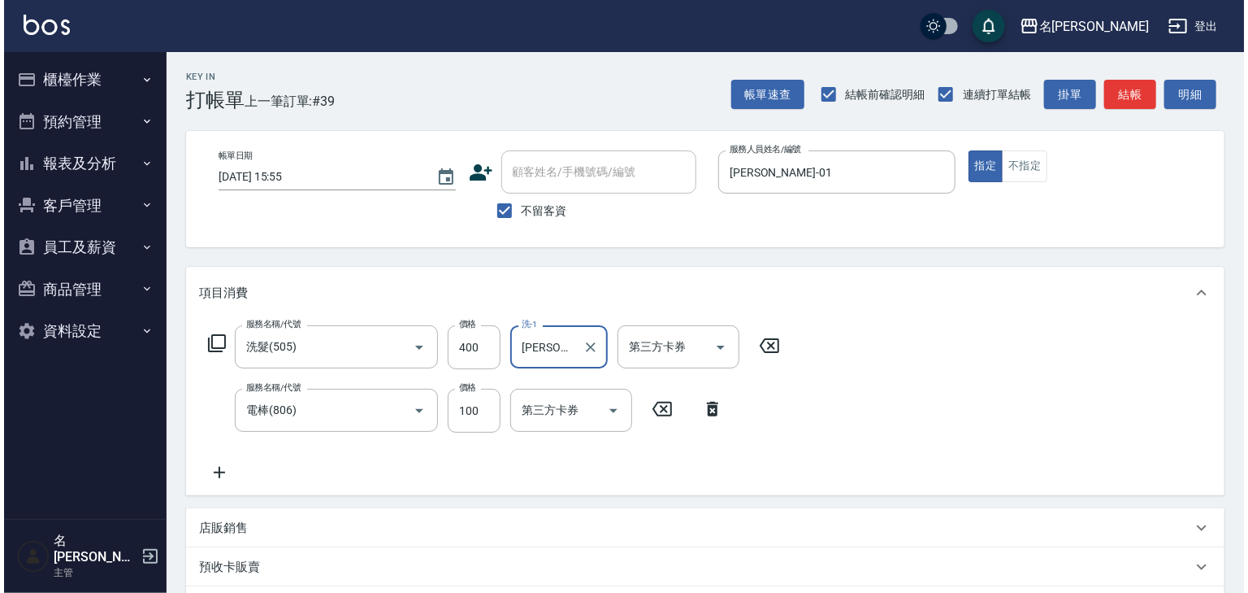
scroll to position [254, 0]
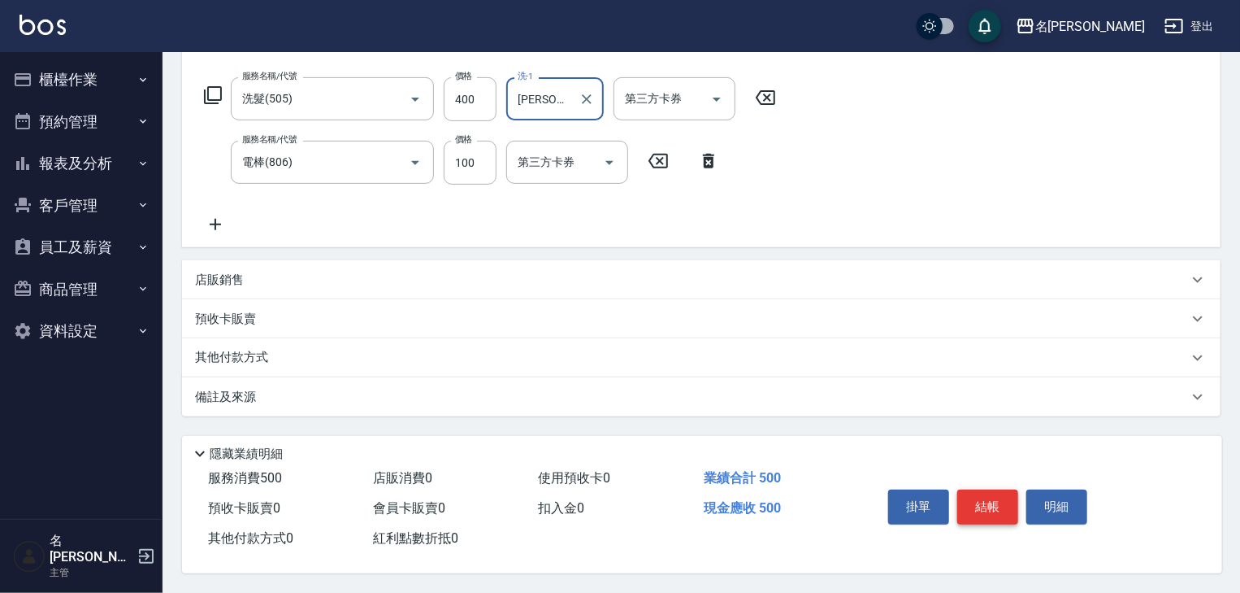
type input "游昕-19"
click at [1003, 493] on button "結帳" at bounding box center [987, 506] width 61 height 34
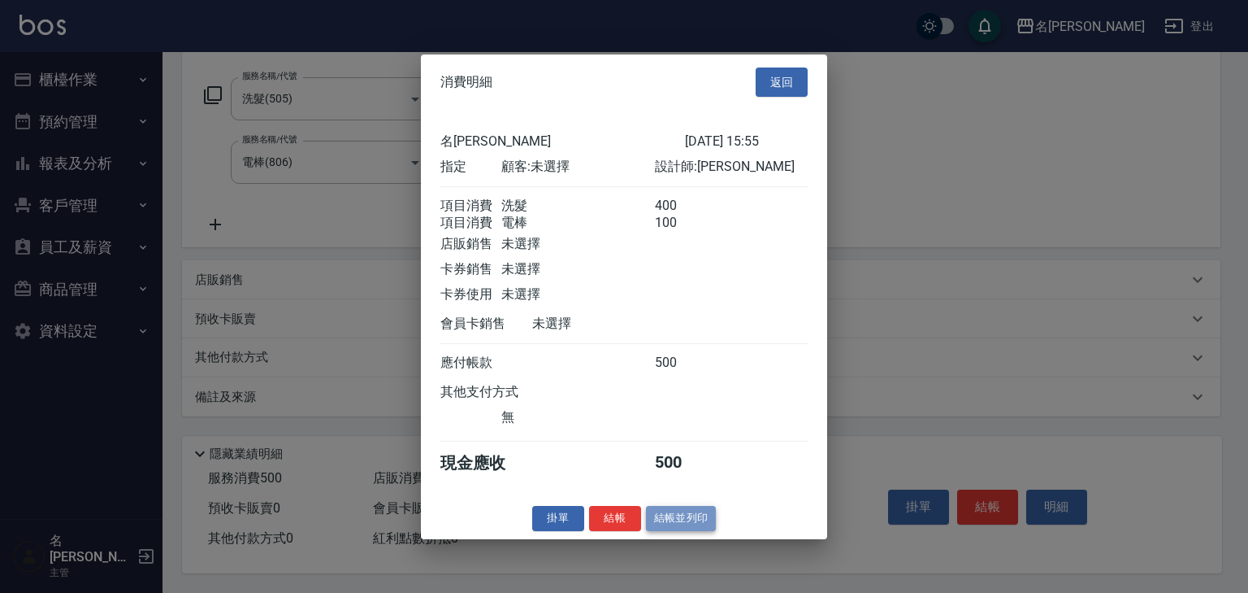
click at [669, 521] on button "結帳並列印" at bounding box center [681, 518] width 71 height 25
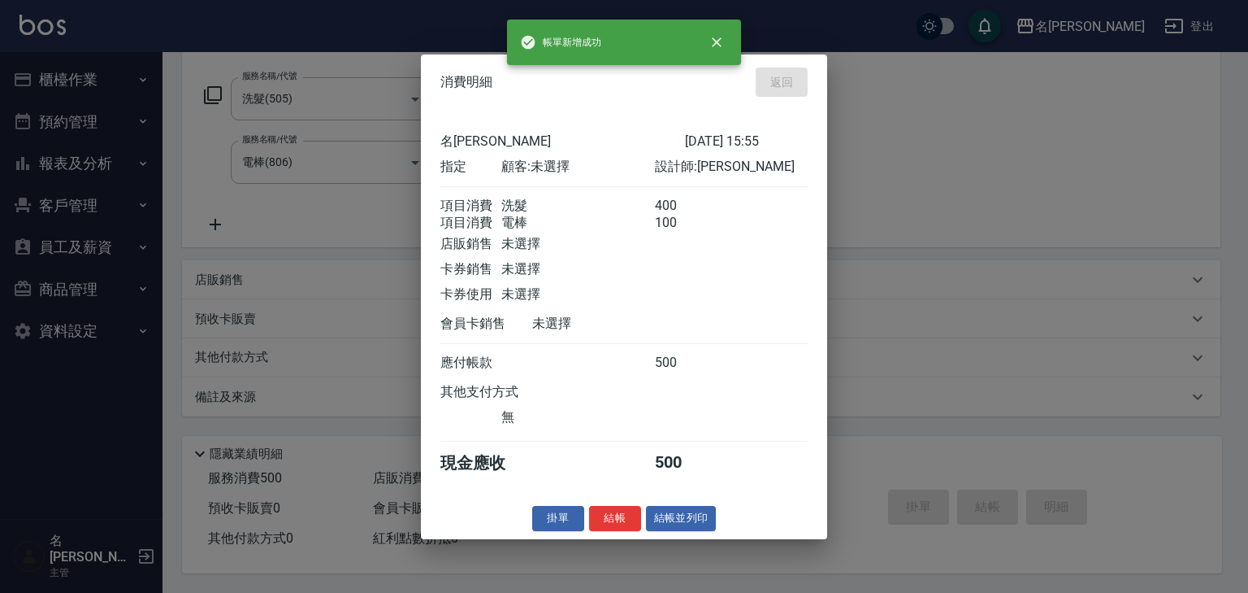
type input "2025/08/19 15:59"
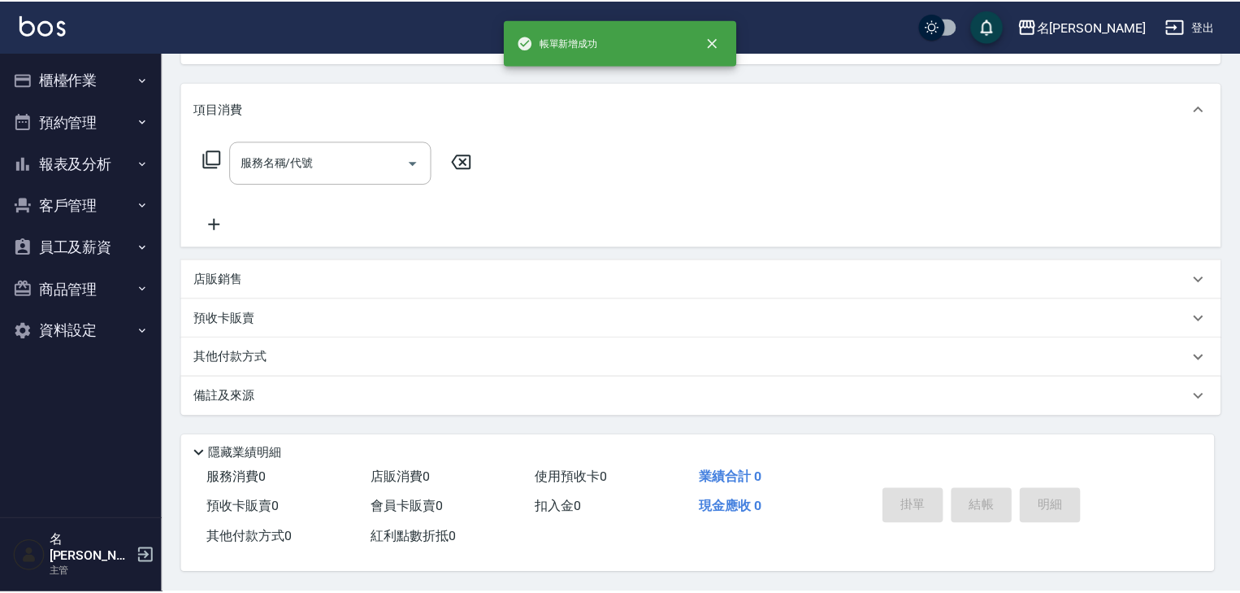
scroll to position [0, 0]
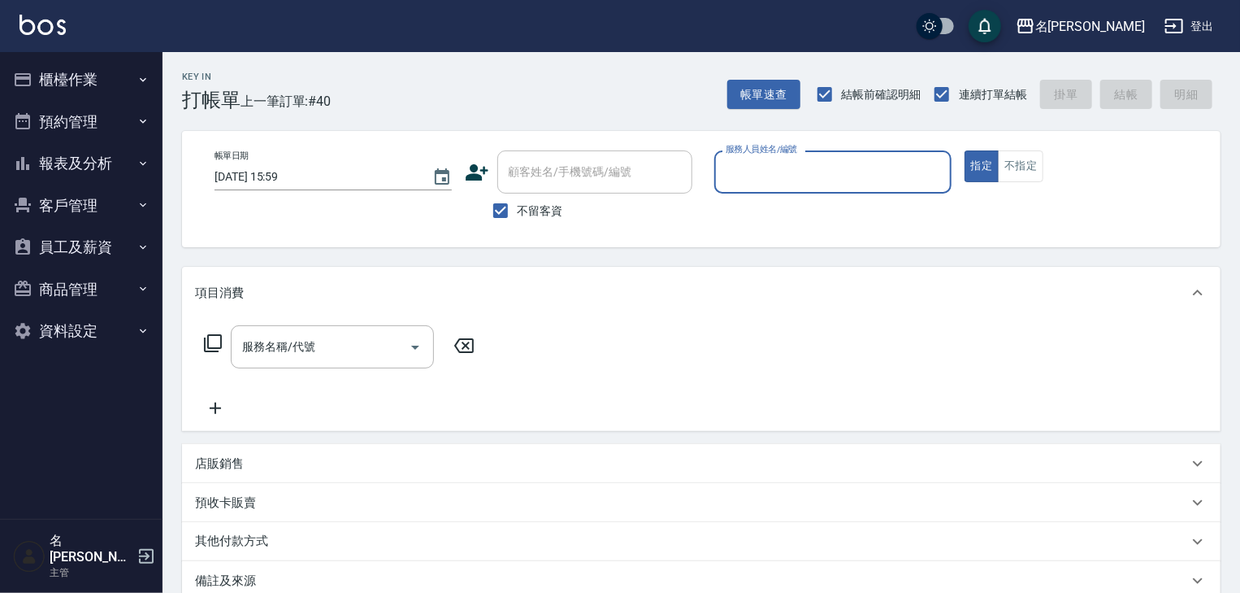
click at [844, 183] on input "服務人員姓名/編號" at bounding box center [833, 172] width 223 height 28
drag, startPoint x: 844, startPoint y: 183, endPoint x: 762, endPoint y: 189, distance: 81.5
click at [762, 189] on div "服務人員姓名/編號" at bounding box center [832, 171] width 237 height 43
click at [758, 207] on span "賴妤韓 -Q" at bounding box center [750, 213] width 46 height 17
type input "賴妤韓-Q"
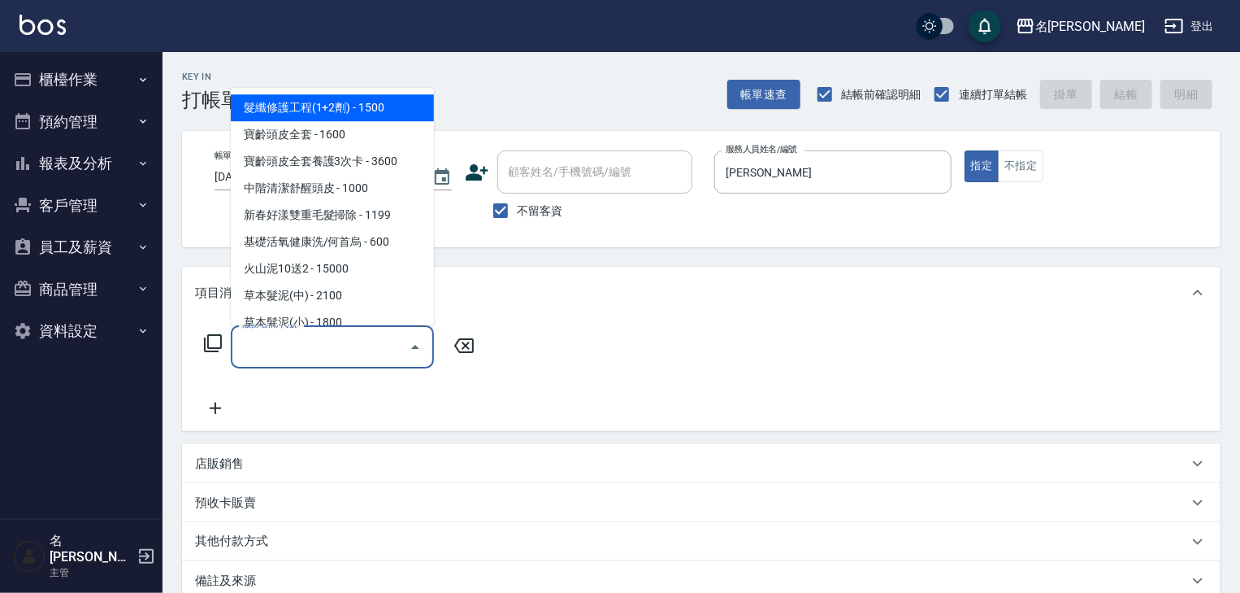
click at [288, 345] on input "服務名稱/代號" at bounding box center [320, 346] width 164 height 28
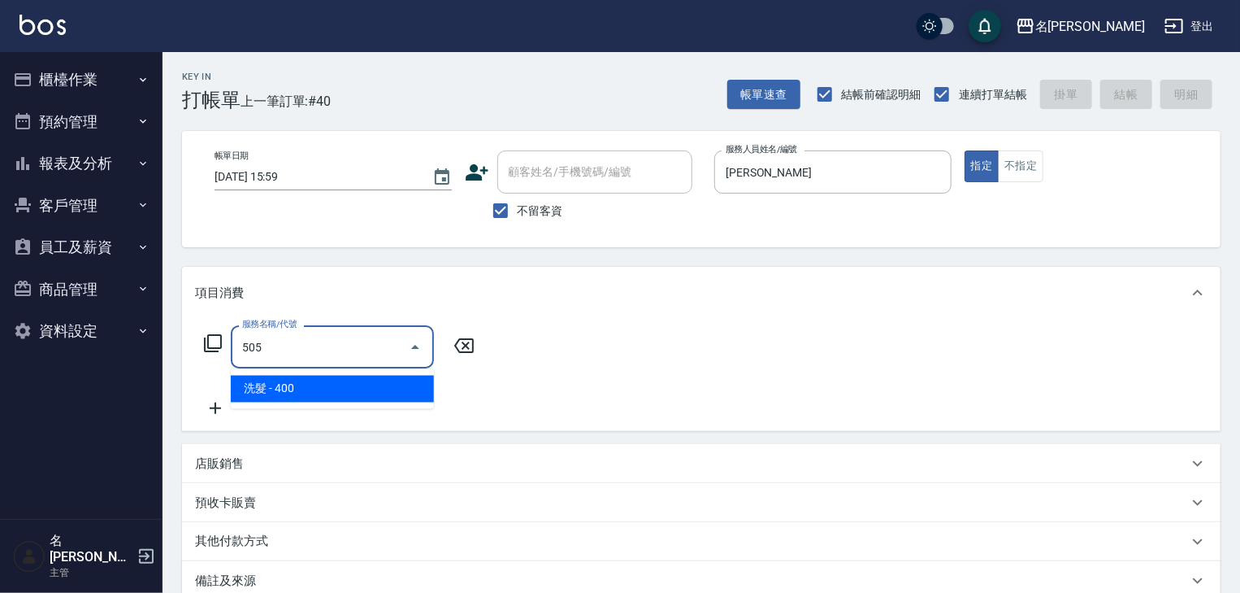
click at [345, 390] on span "洗髮 - 400" at bounding box center [332, 389] width 203 height 27
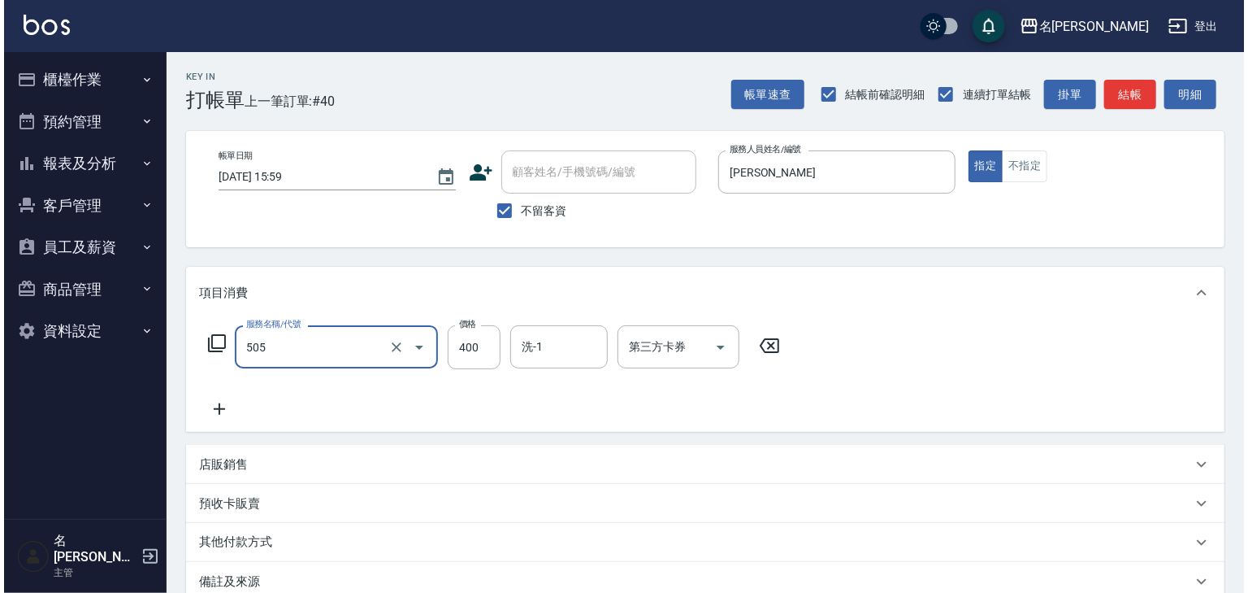
scroll to position [190, 0]
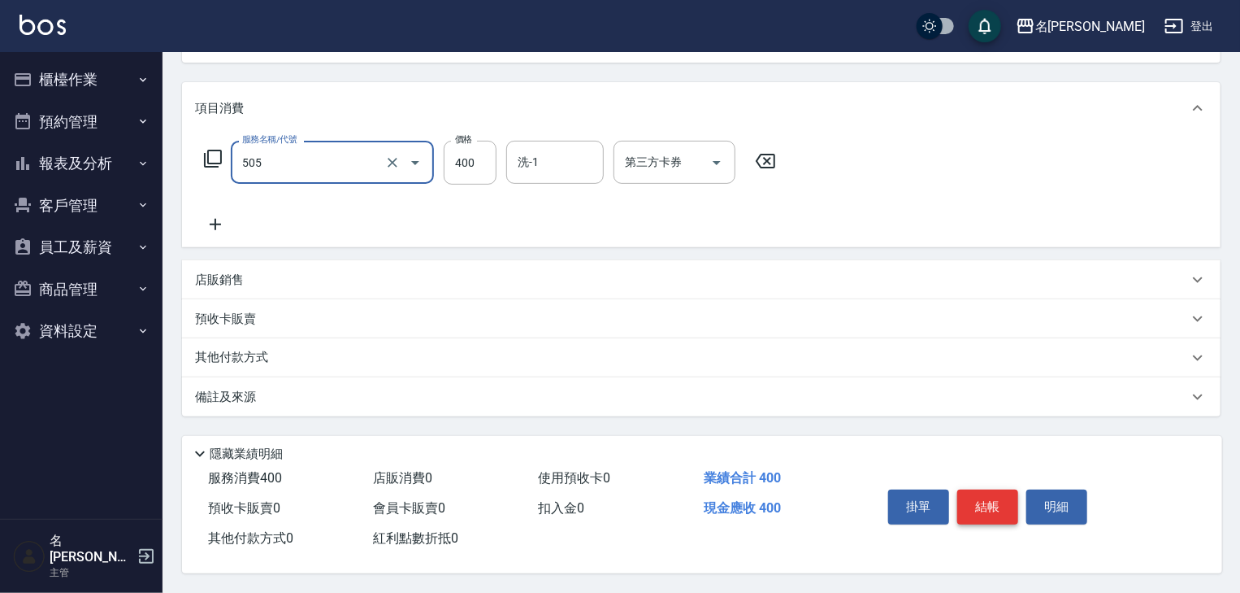
type input "洗髮(505)"
click at [988, 505] on button "結帳" at bounding box center [987, 506] width 61 height 34
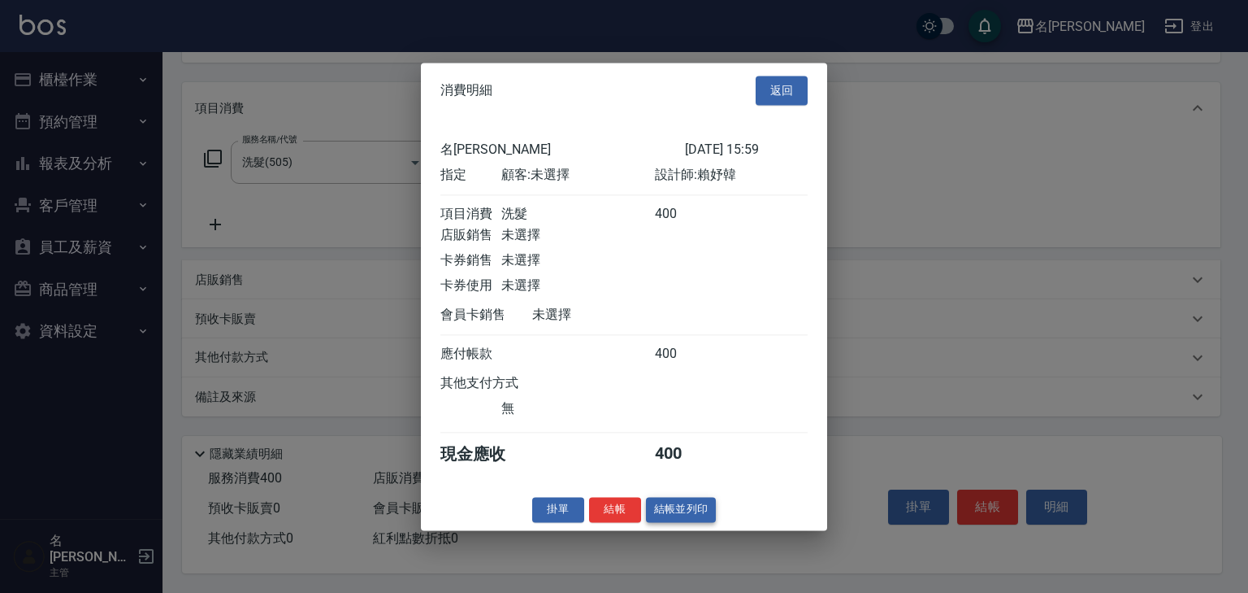
click at [677, 522] on button "結帳並列印" at bounding box center [681, 509] width 71 height 25
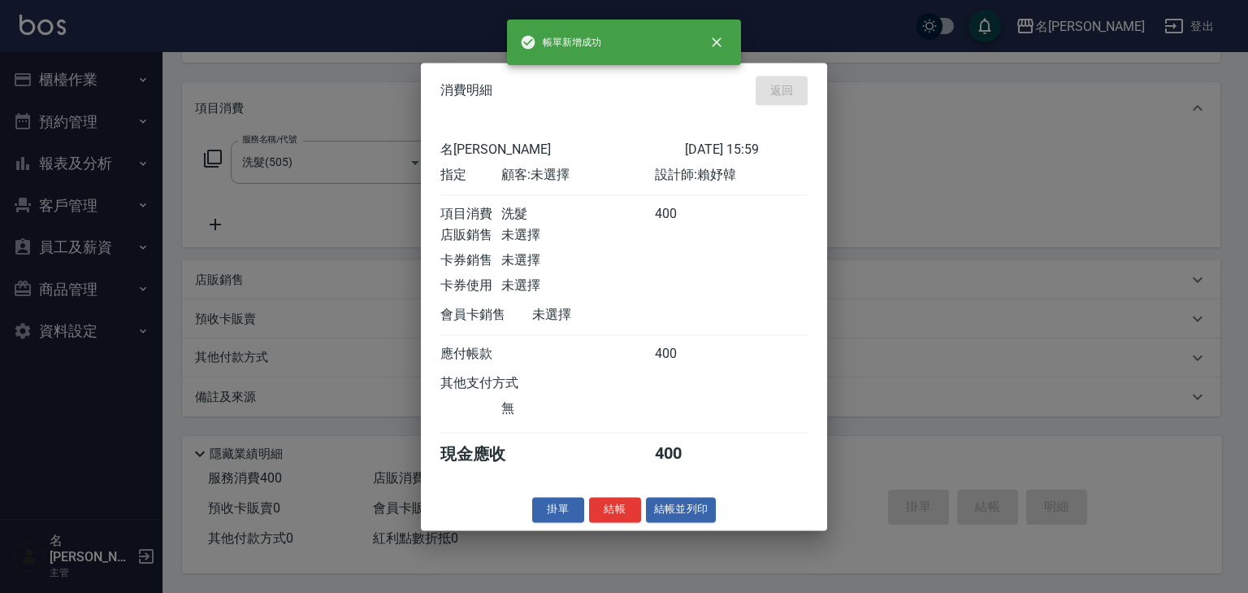
type input "2025/08/19 16:07"
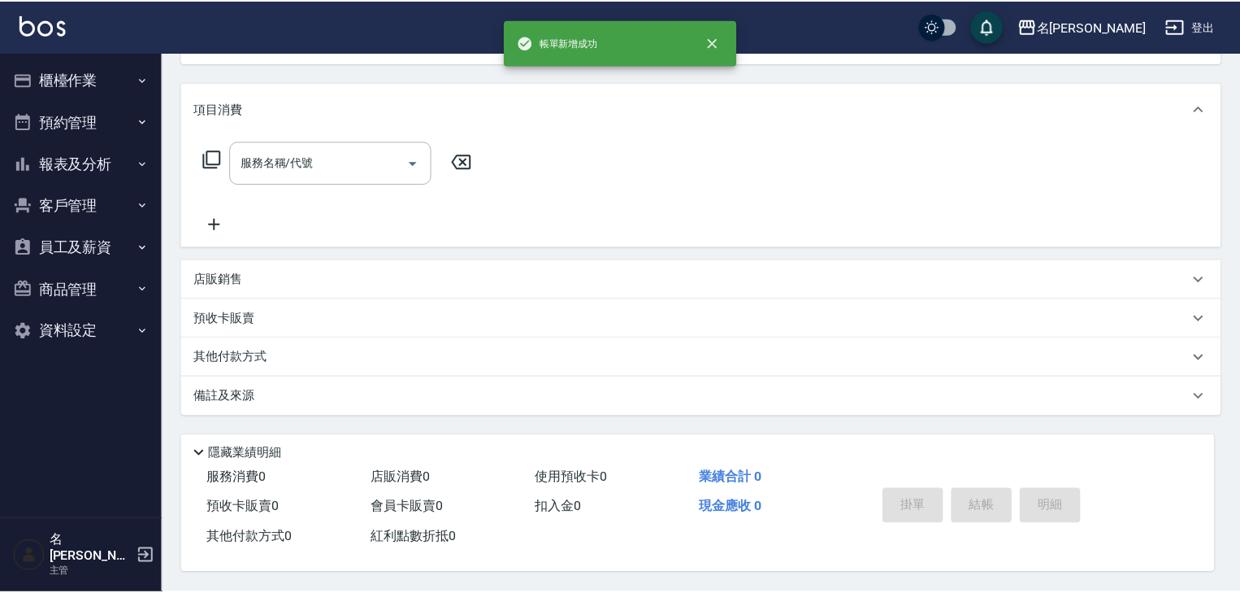
scroll to position [0, 0]
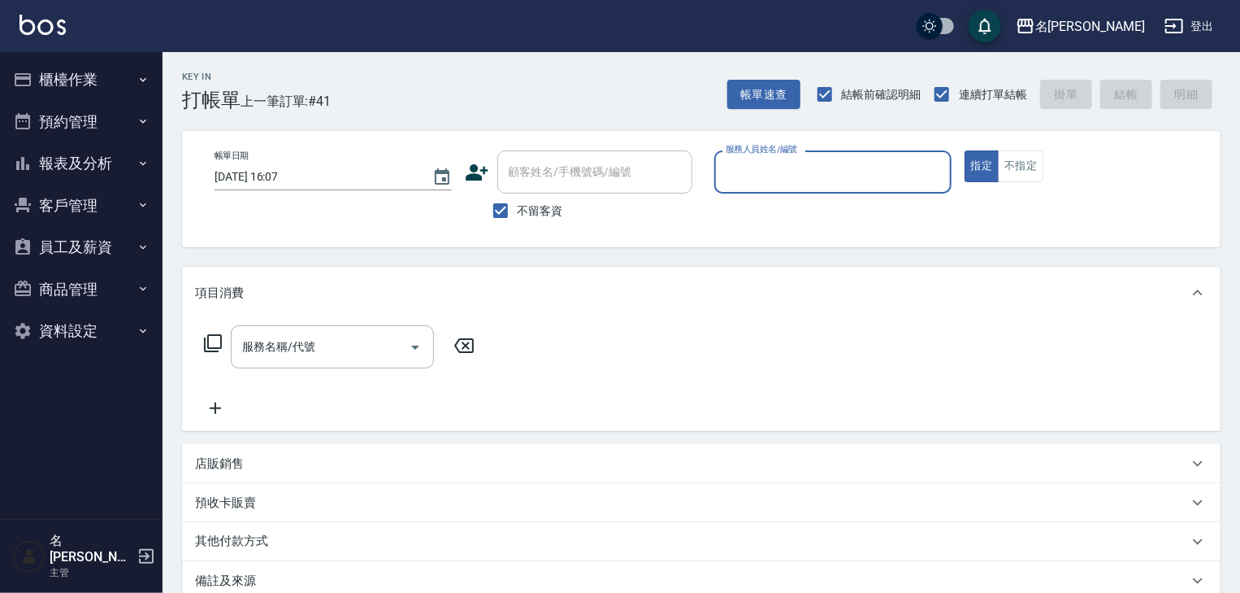
click at [80, 68] on button "櫃檯作業" at bounding box center [82, 80] width 150 height 42
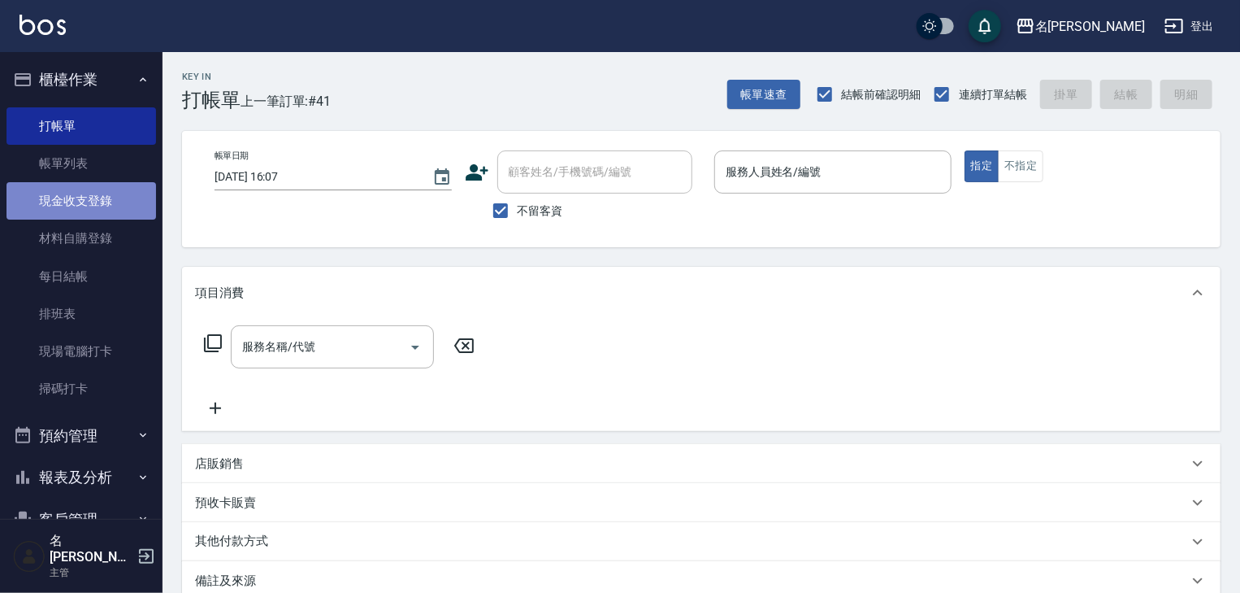
click at [121, 193] on link "現金收支登錄" at bounding box center [82, 200] width 150 height 37
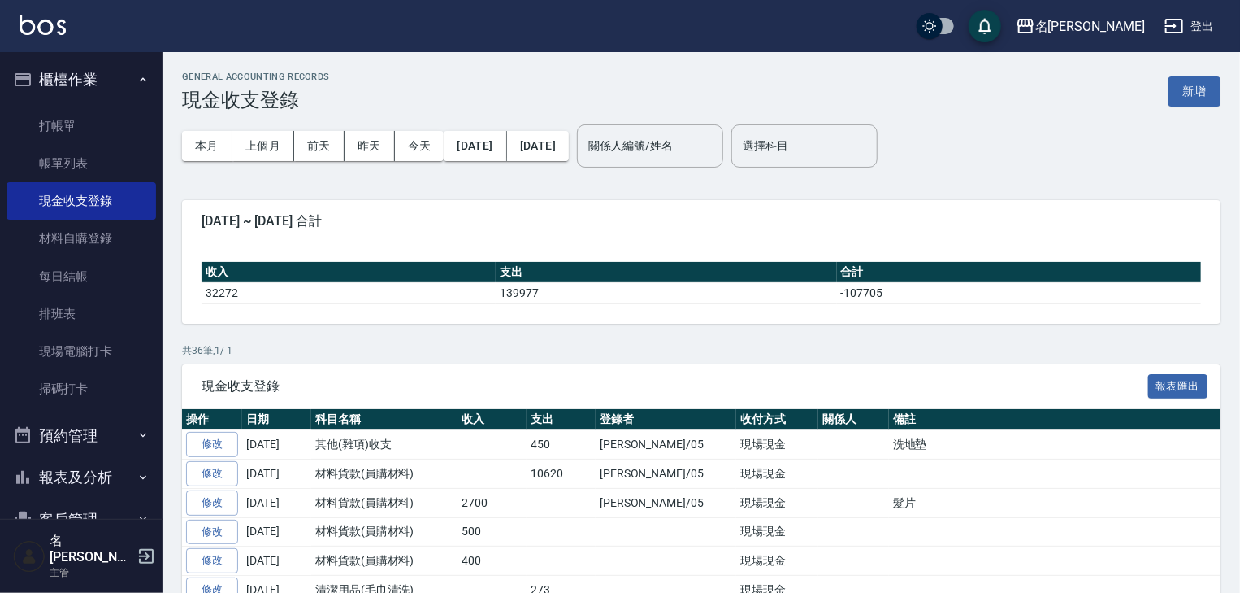
drag, startPoint x: 992, startPoint y: 263, endPoint x: 1095, endPoint y: 312, distance: 113.4
drag, startPoint x: 1095, startPoint y: 312, endPoint x: 1190, endPoint y: 98, distance: 234.7
click at [1190, 98] on button "新增" at bounding box center [1195, 91] width 52 height 30
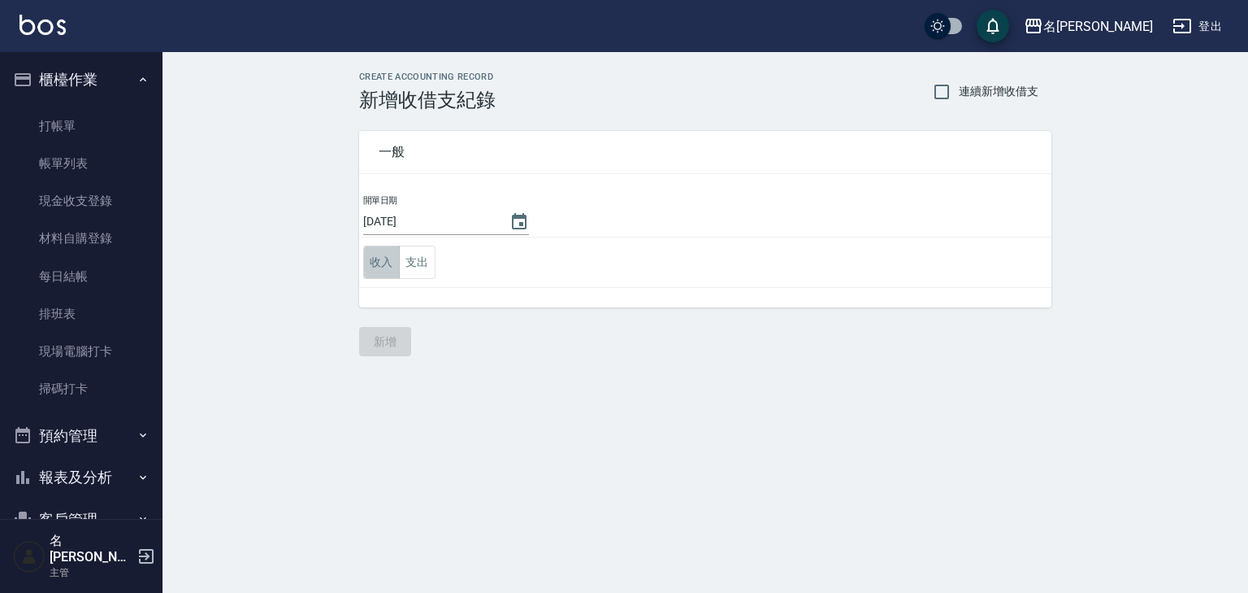
click at [372, 261] on button "收入" at bounding box center [381, 261] width 37 height 33
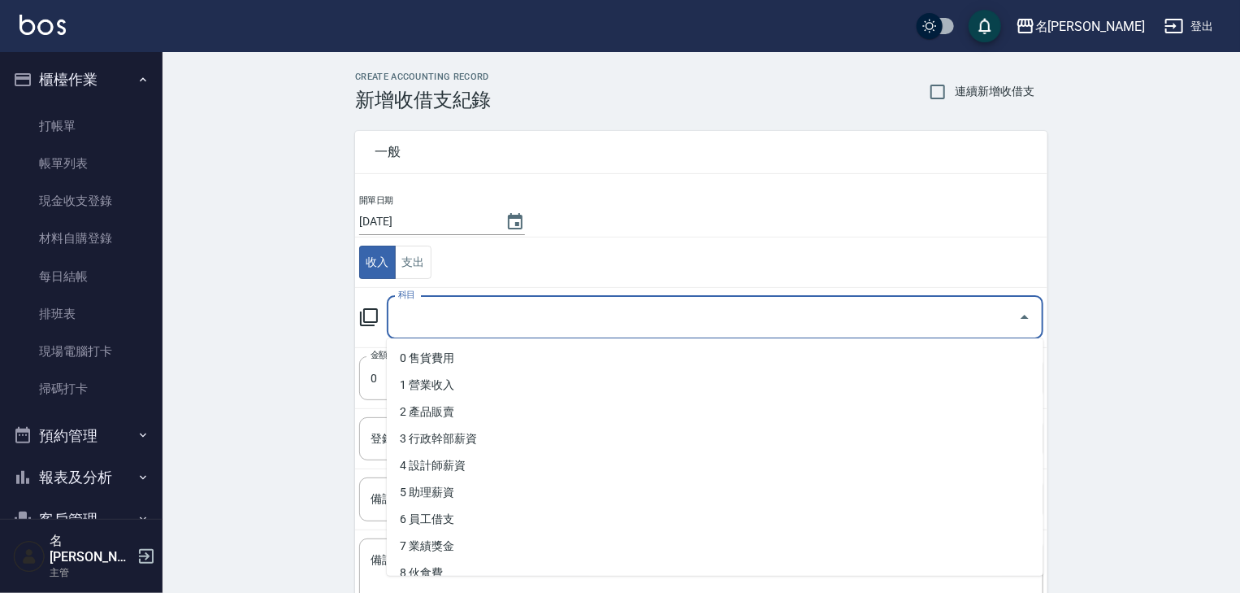
click at [432, 322] on input "科目" at bounding box center [703, 317] width 618 height 28
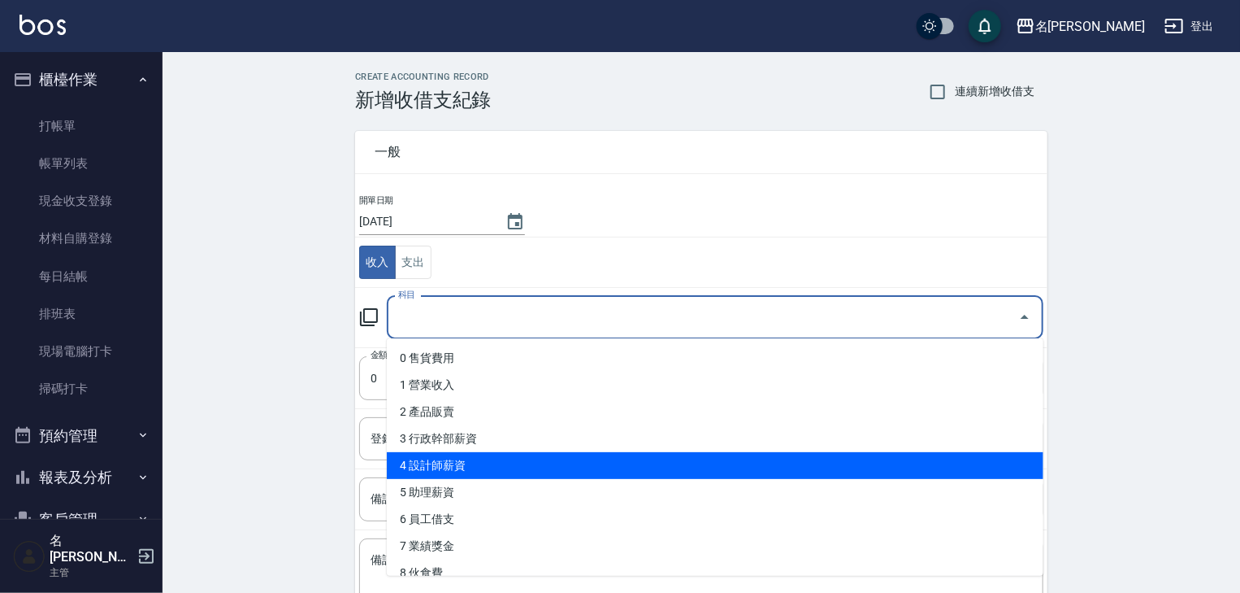
scroll to position [173, 0]
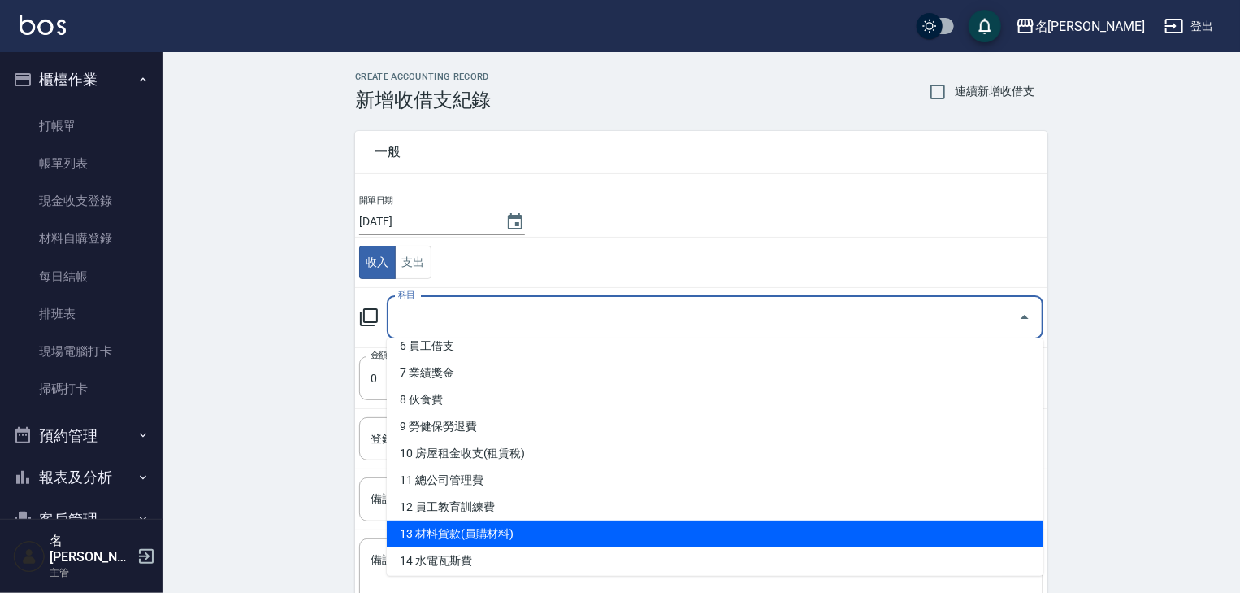
click at [514, 530] on li "13 材料貨款(員購材料)" at bounding box center [715, 533] width 657 height 27
type input "13 材料貨款(員購材料)"
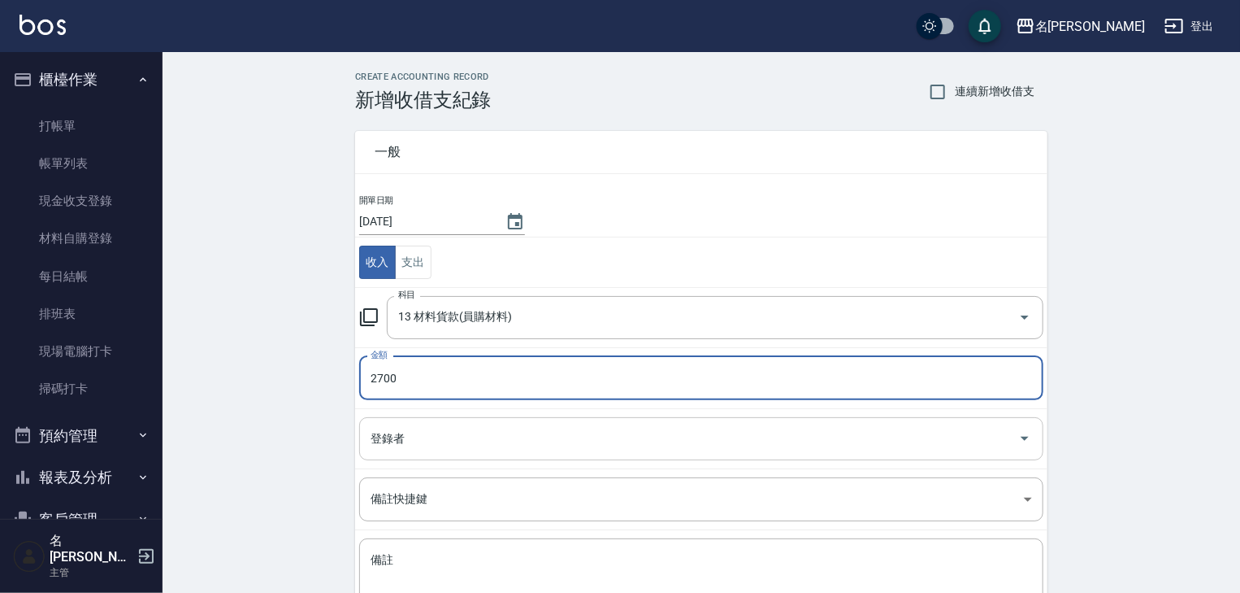
type input "2700"
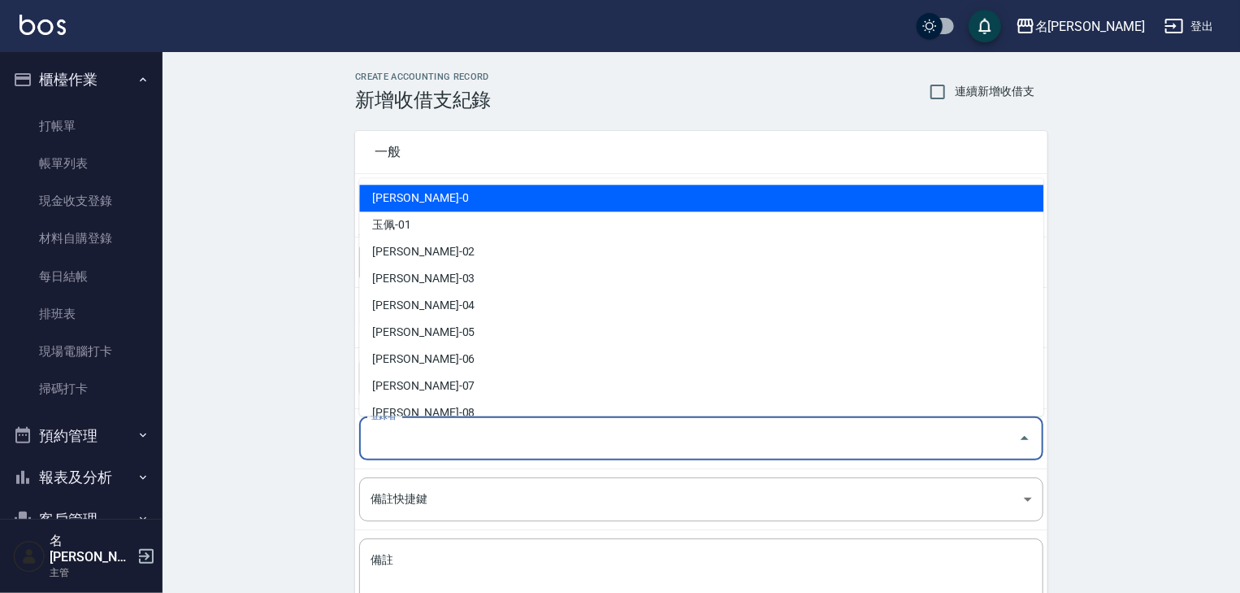
click at [394, 432] on input "登錄者" at bounding box center [689, 438] width 645 height 28
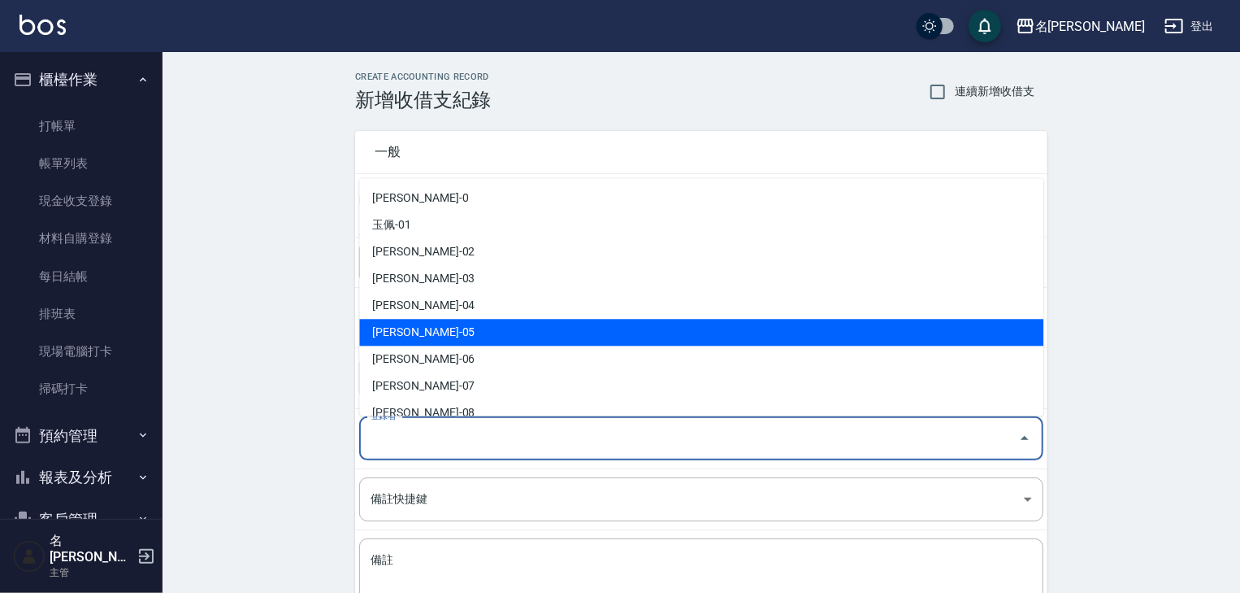
click at [448, 337] on li "林麗慧-05" at bounding box center [701, 332] width 684 height 27
type input "林麗慧-05"
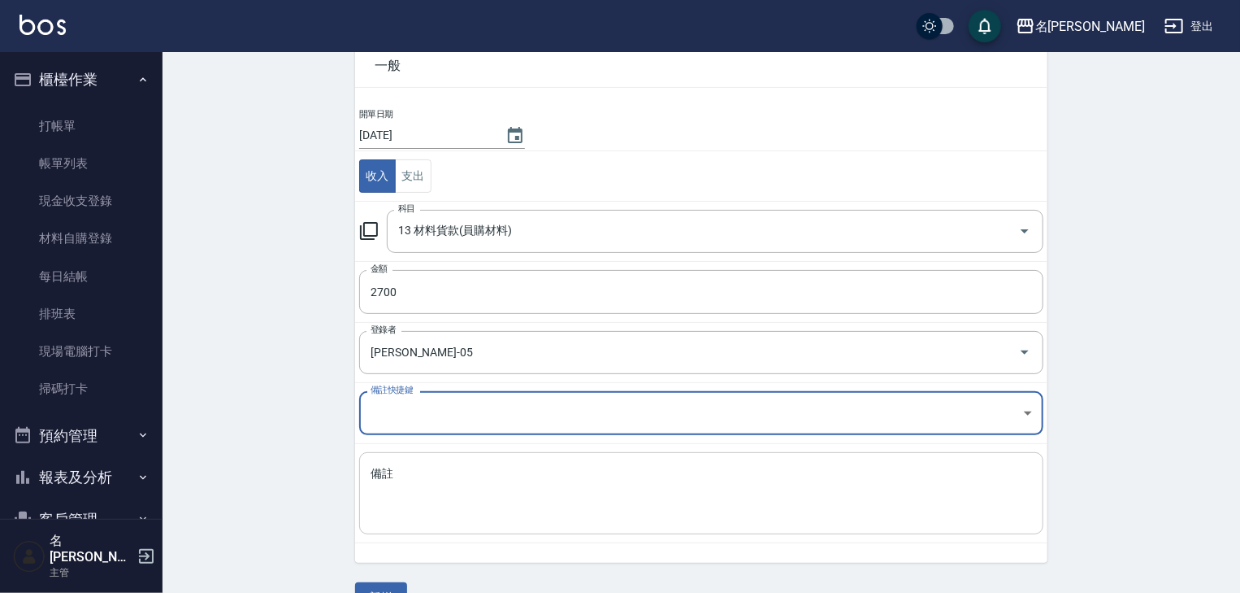
scroll to position [124, 0]
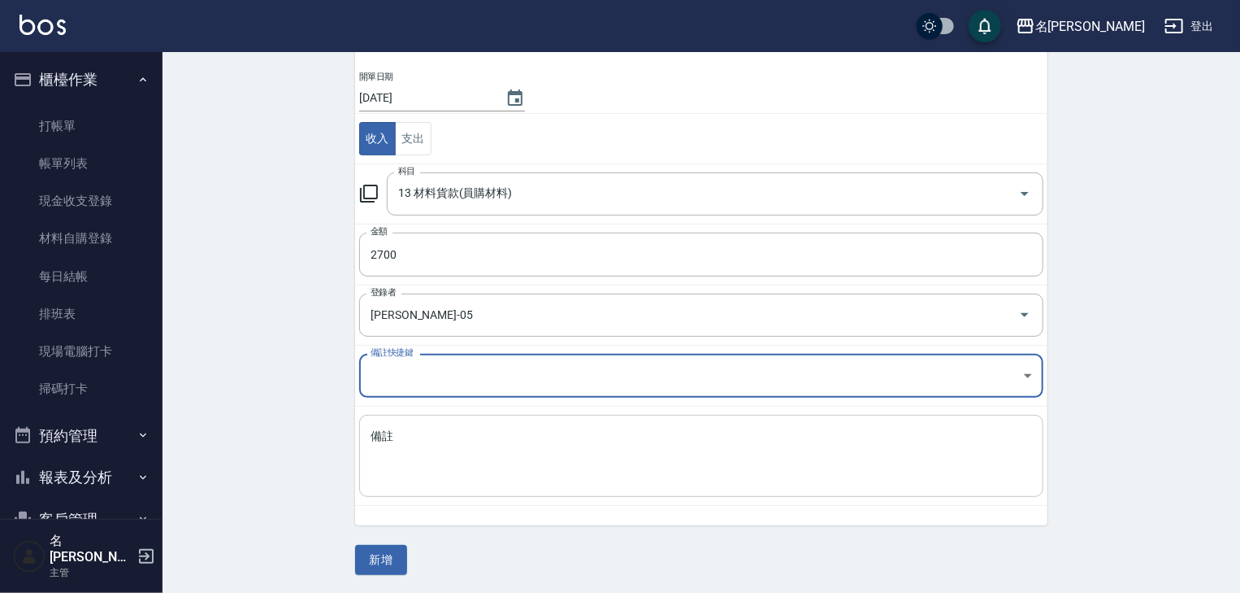
click at [417, 445] on textarea "備註" at bounding box center [702, 455] width 662 height 55
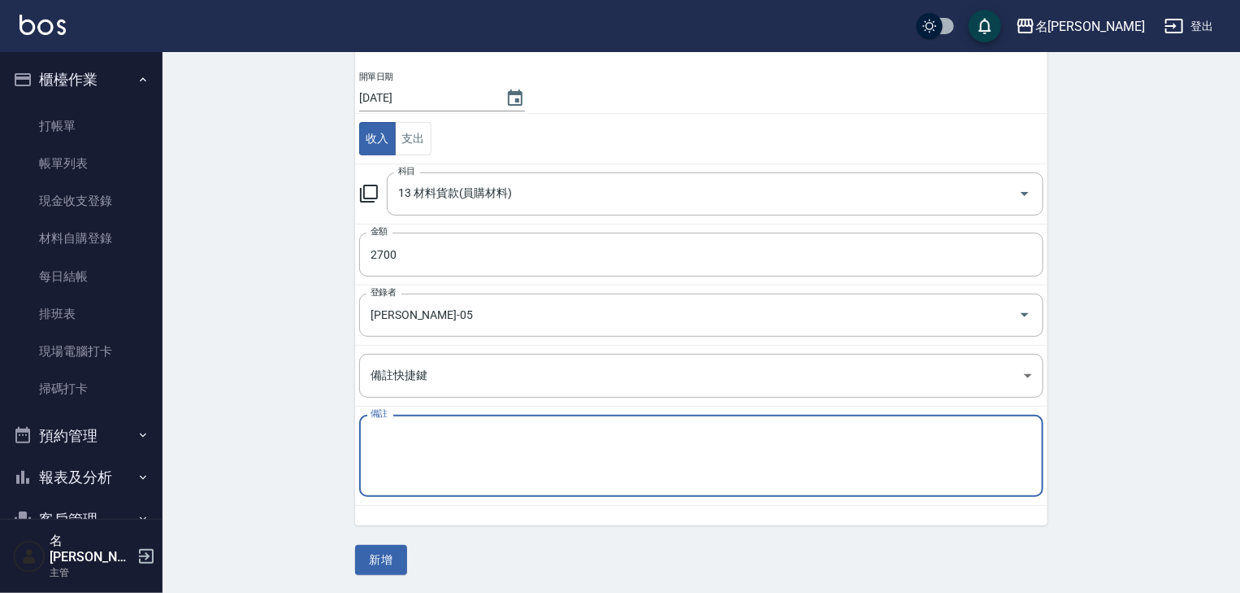
click at [458, 462] on textarea "備註" at bounding box center [702, 455] width 662 height 55
click at [389, 429] on textarea "髮" at bounding box center [702, 455] width 662 height 55
type textarea "髮片"
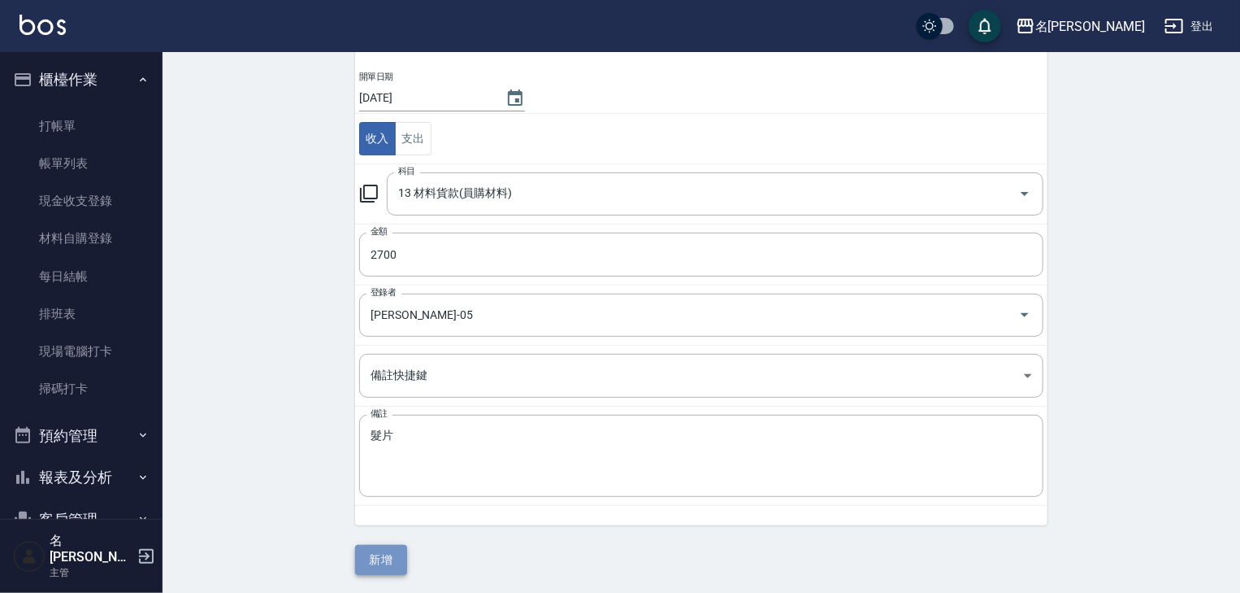
click at [377, 550] on button "新增" at bounding box center [381, 560] width 52 height 30
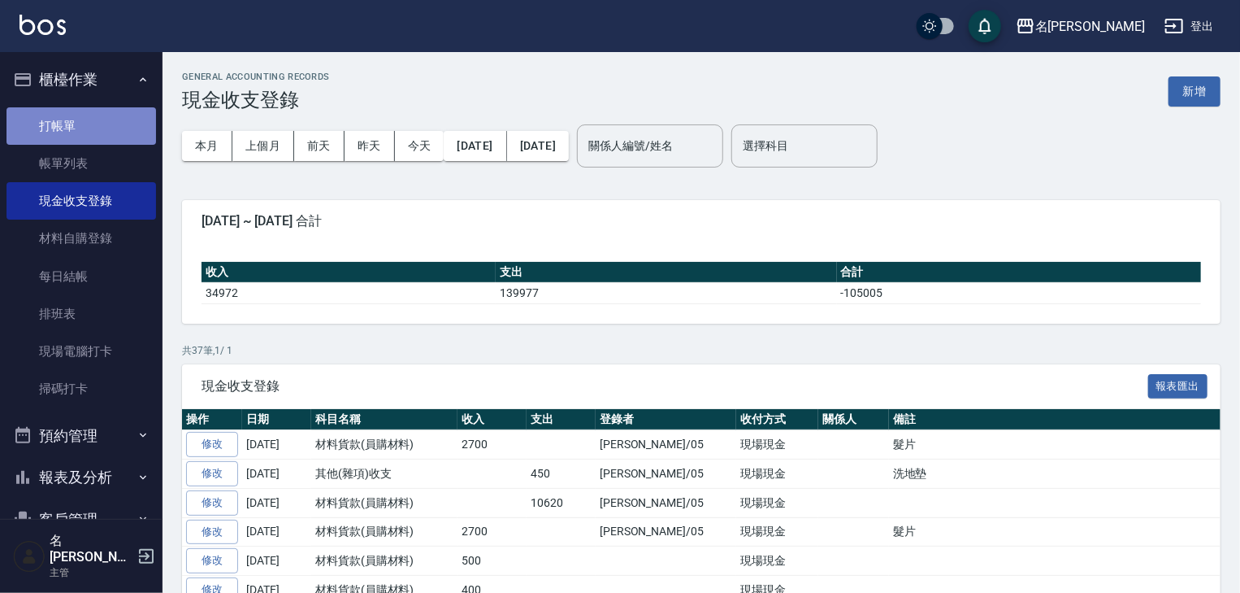
click at [111, 124] on link "打帳單" at bounding box center [82, 125] width 150 height 37
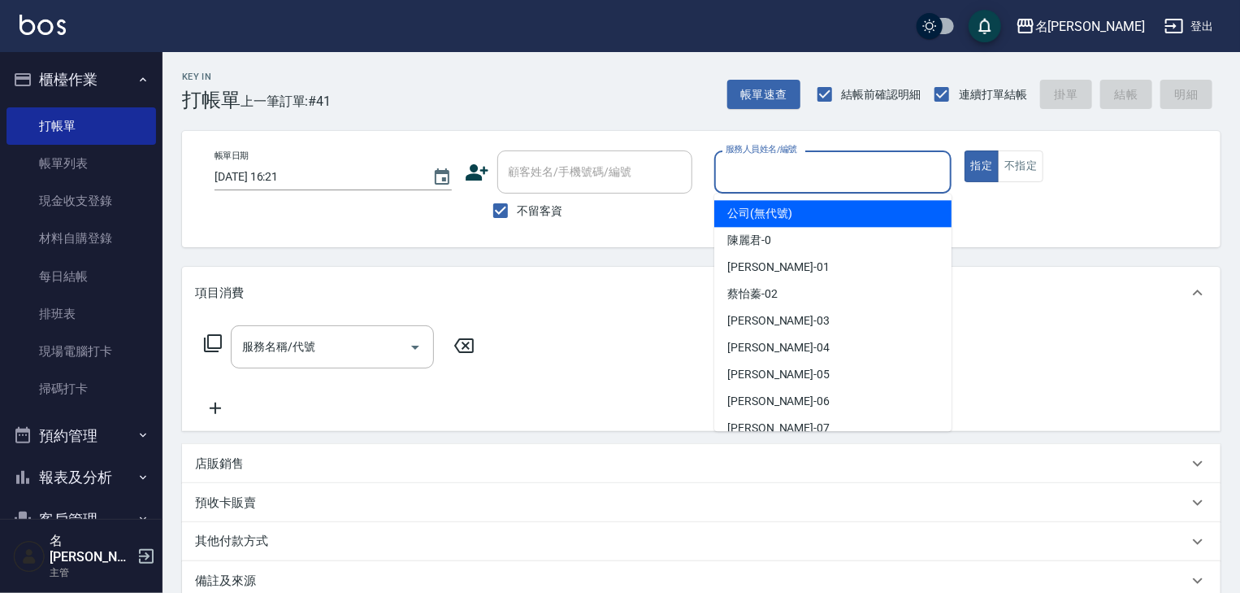
click at [858, 184] on input "服務人員姓名/編號" at bounding box center [833, 172] width 223 height 28
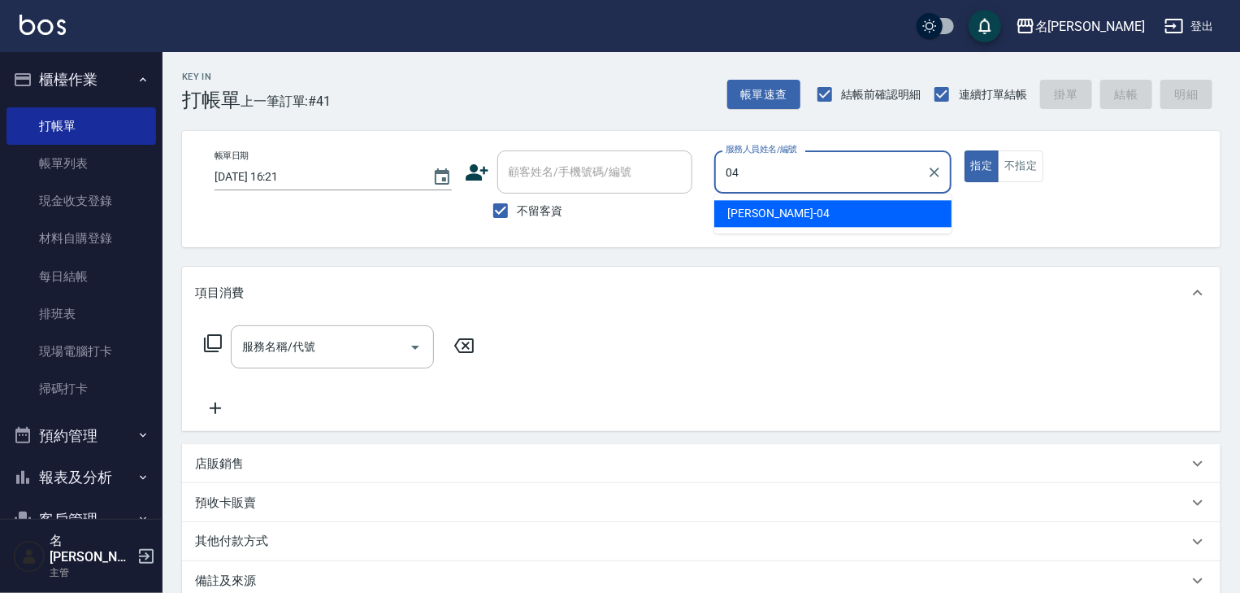
click at [784, 212] on div "許貴珍 -04" at bounding box center [832, 213] width 237 height 27
type input "許貴珍-04"
click at [286, 354] on input "服務名稱/代號" at bounding box center [320, 346] width 164 height 28
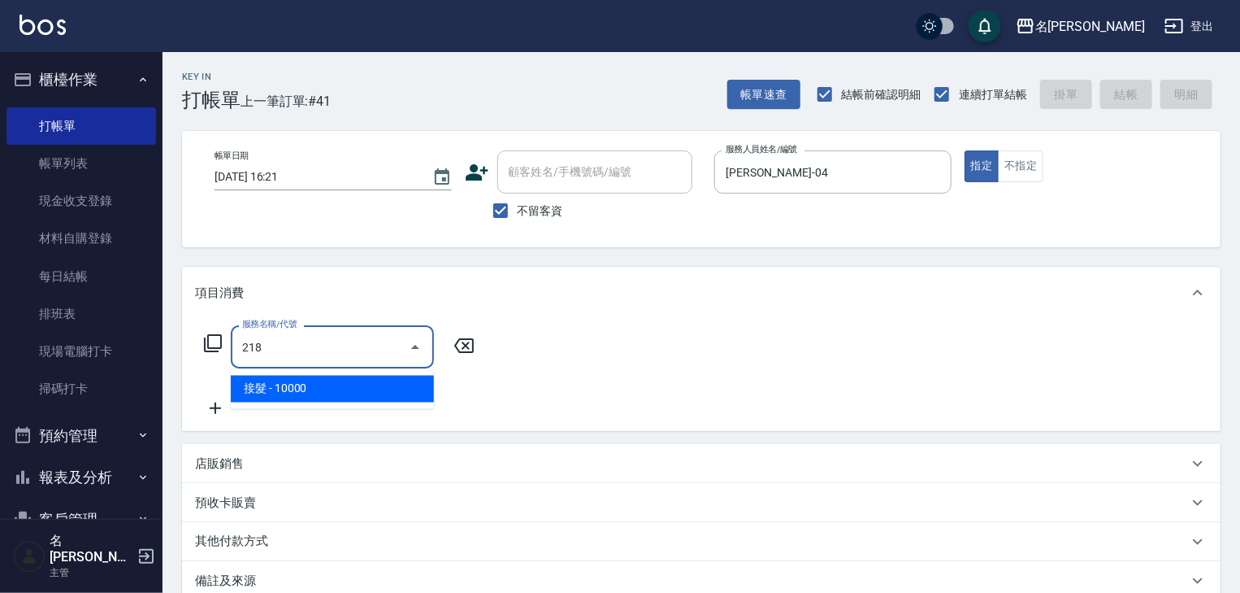
click at [312, 395] on span "接髮 - 10000" at bounding box center [332, 389] width 203 height 27
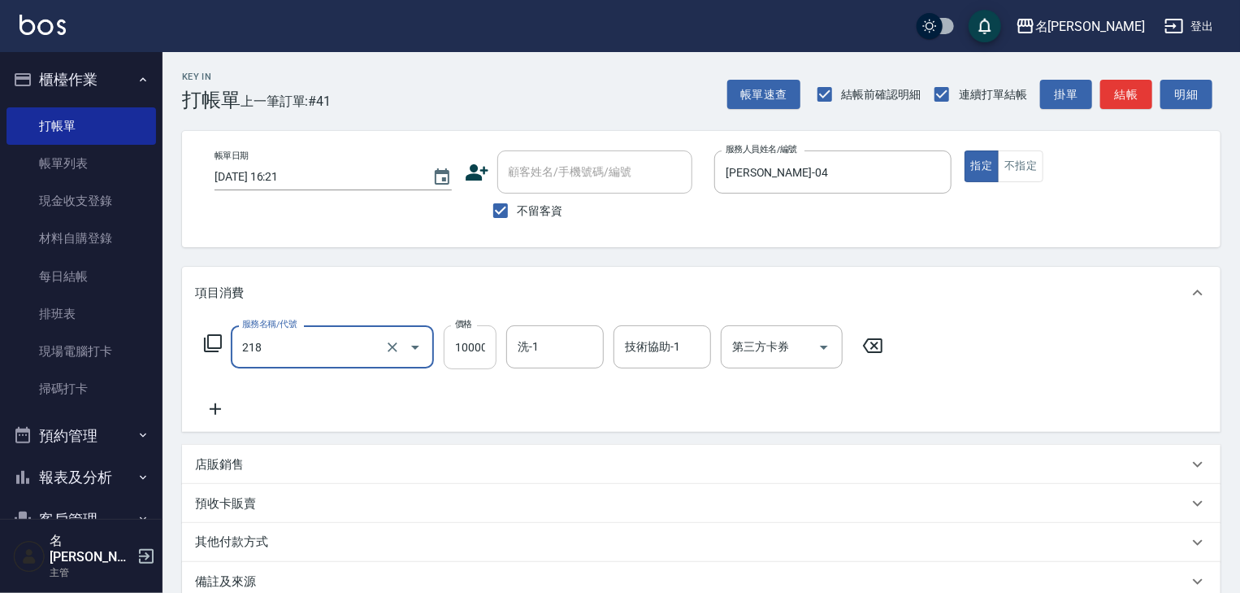
type input "接髮(218)"
click at [449, 346] on input "10000" at bounding box center [470, 347] width 53 height 44
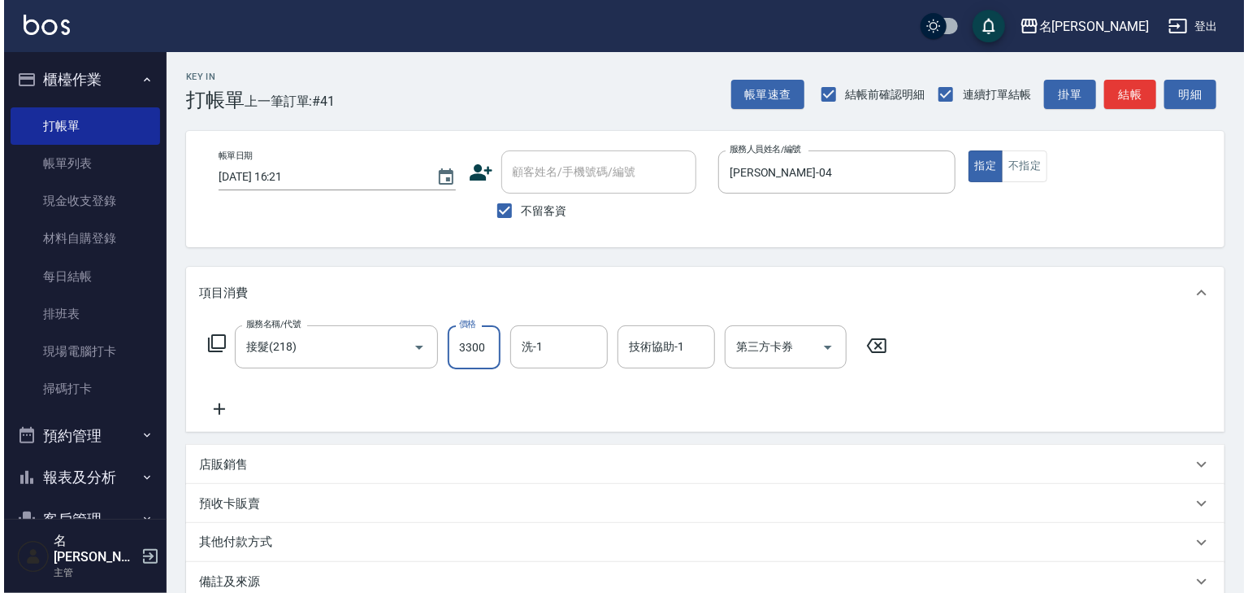
scroll to position [190, 0]
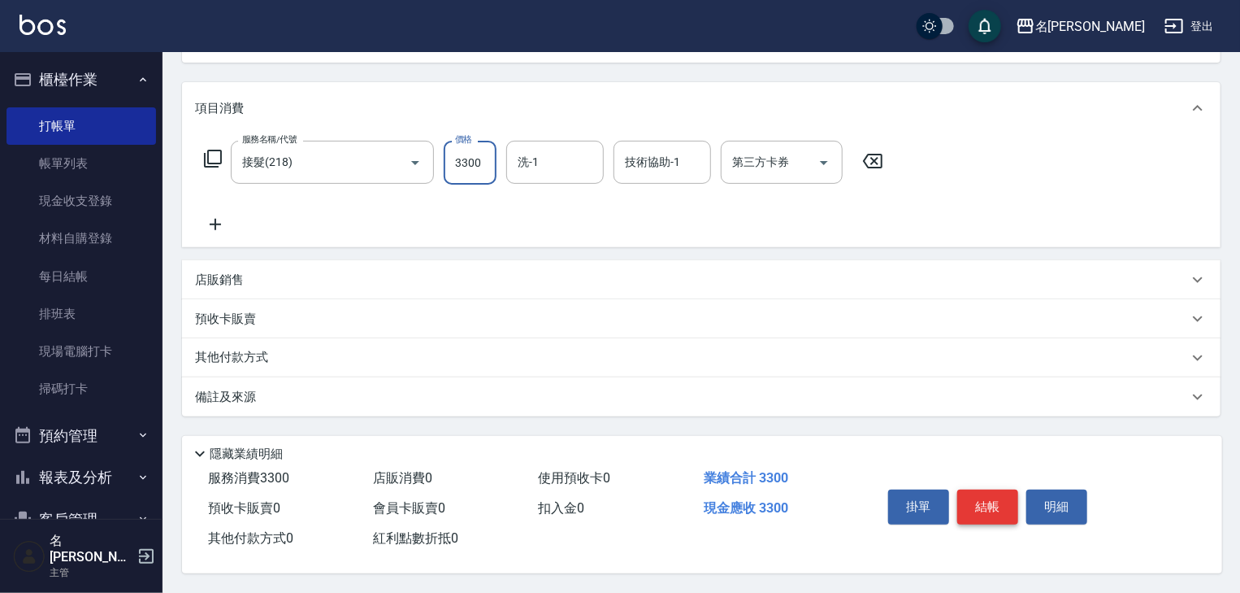
type input "3300"
click at [985, 513] on button "結帳" at bounding box center [987, 506] width 61 height 34
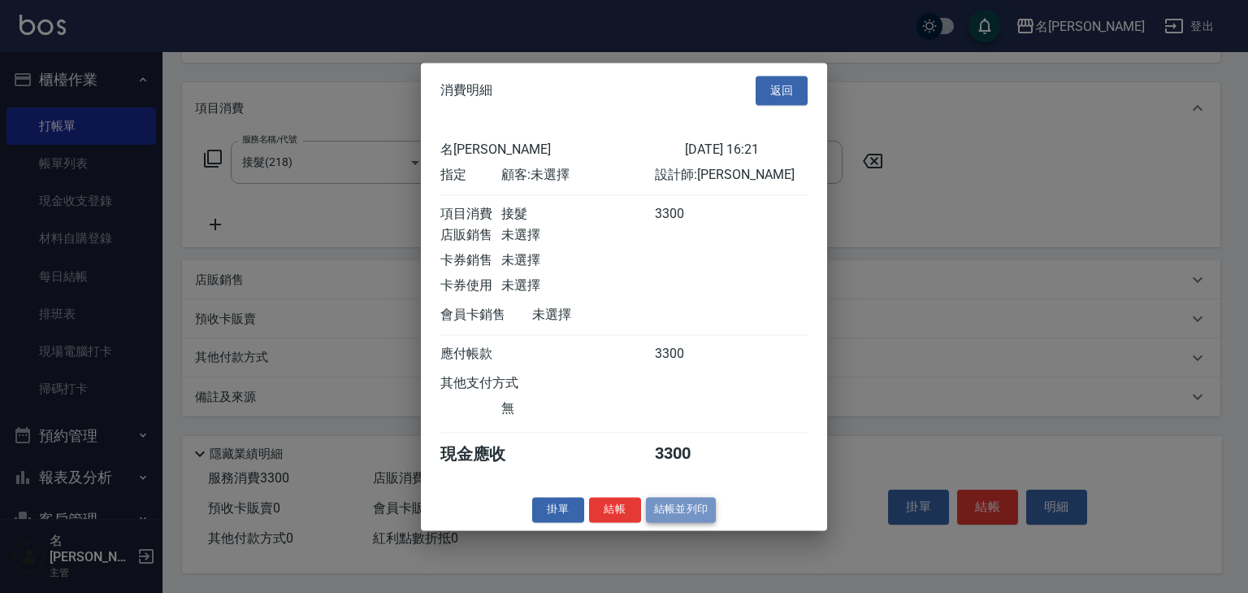
click at [675, 517] on button "結帳並列印" at bounding box center [681, 509] width 71 height 25
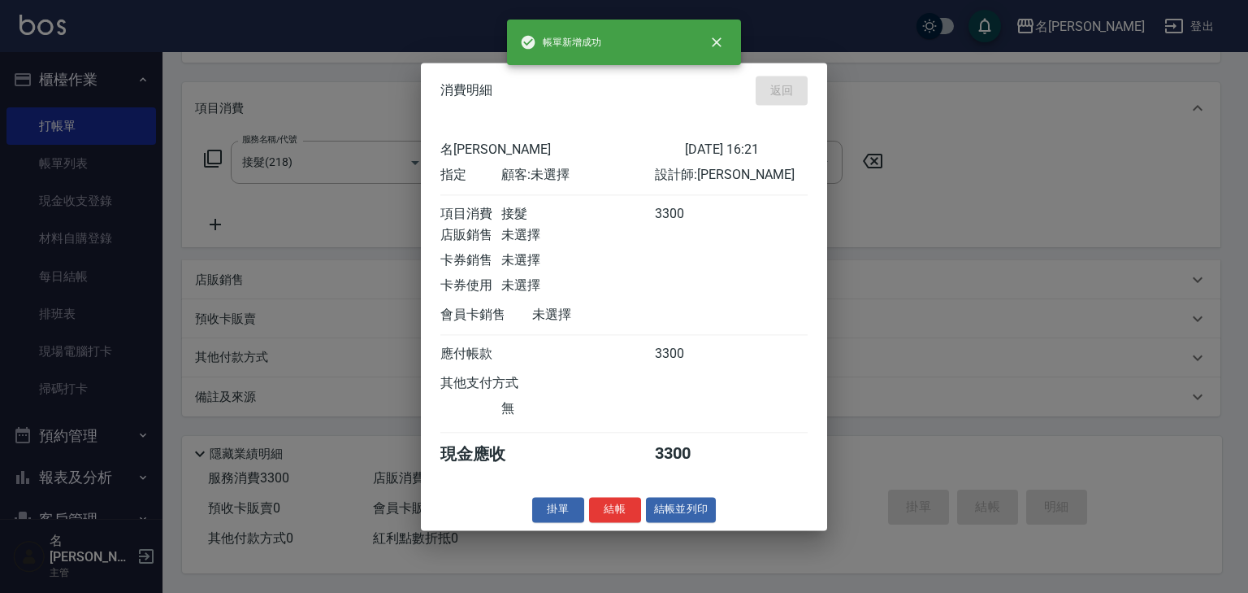
type input "2025/08/19 16:22"
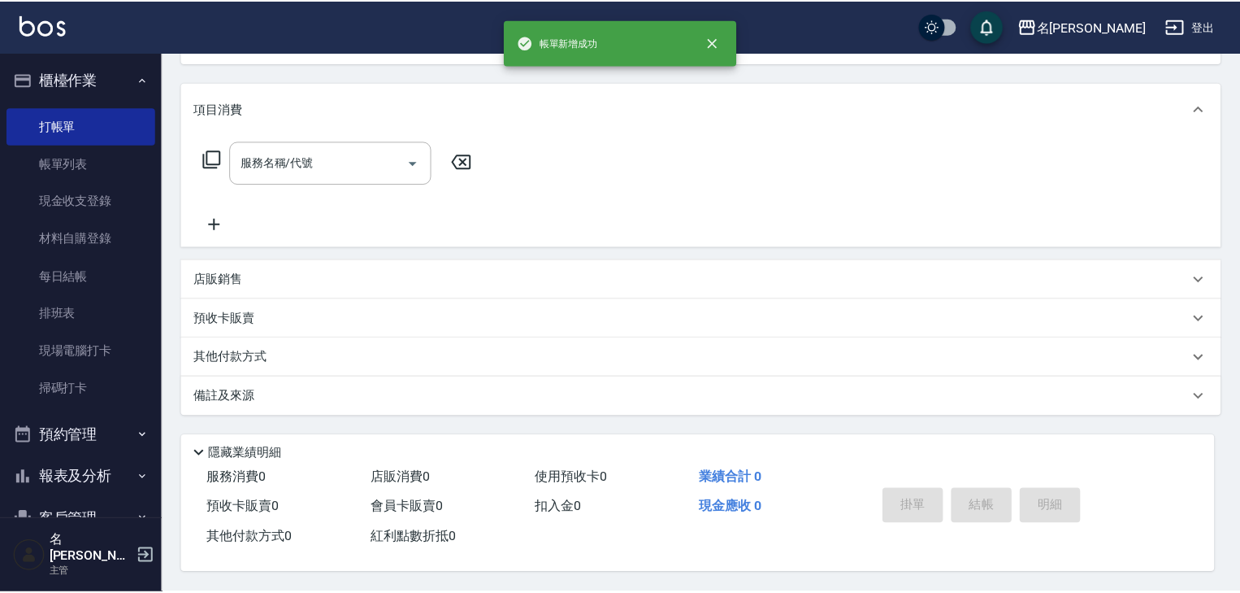
scroll to position [0, 0]
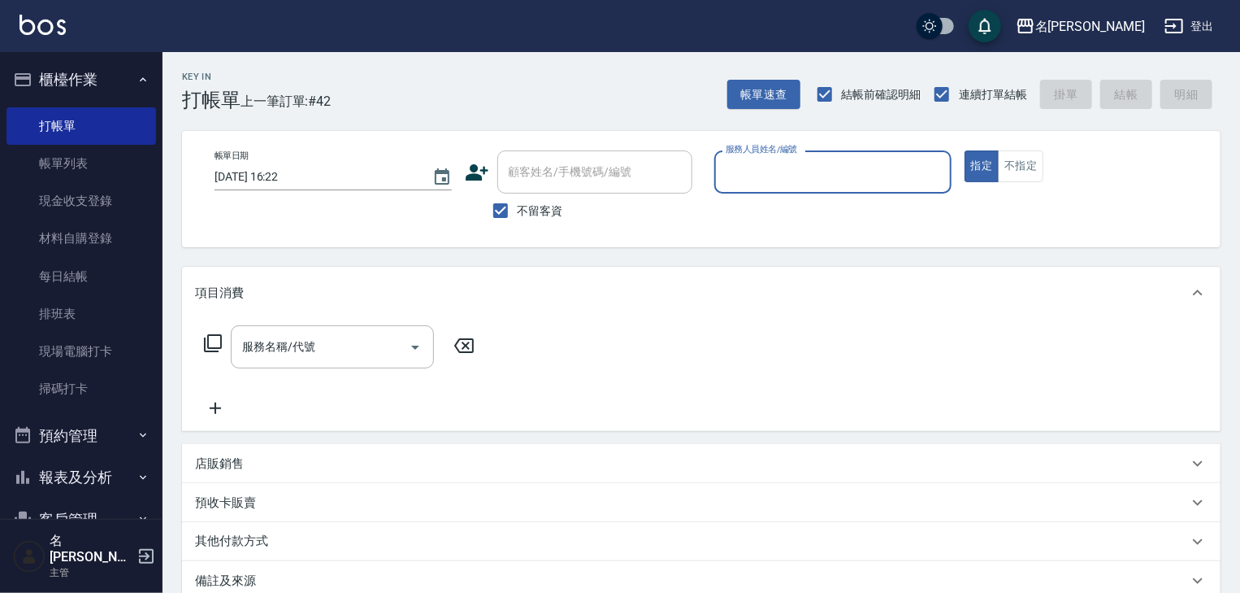
click at [853, 171] on input "服務人員姓名/編號" at bounding box center [833, 172] width 223 height 28
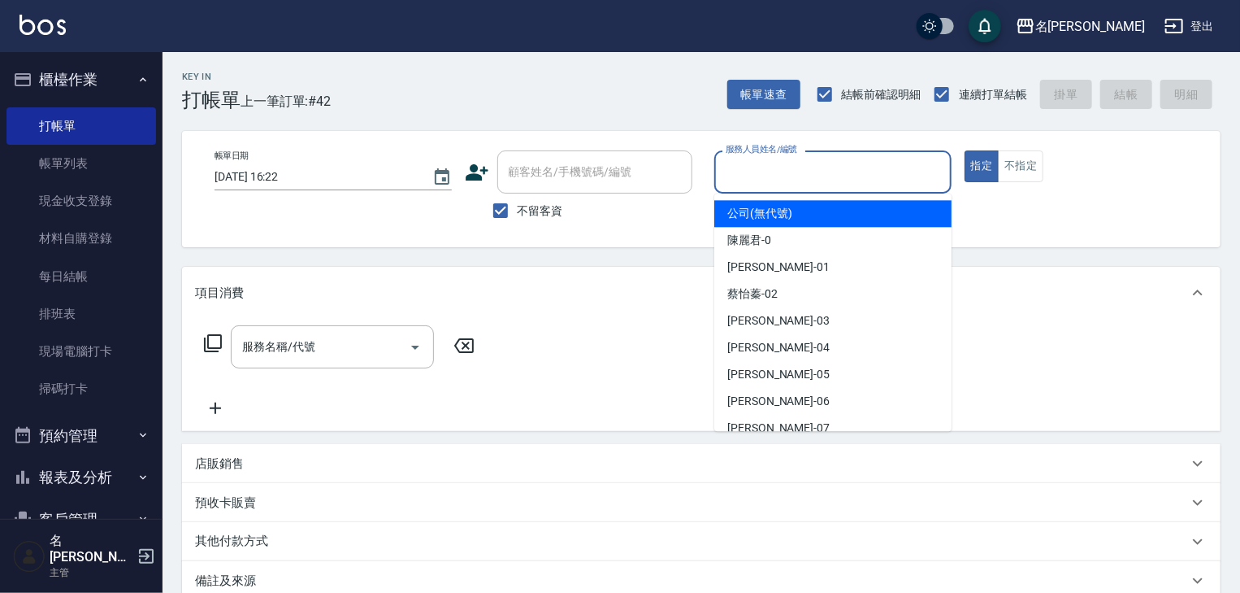
click at [775, 176] on input "服務人員姓名/編號" at bounding box center [833, 172] width 223 height 28
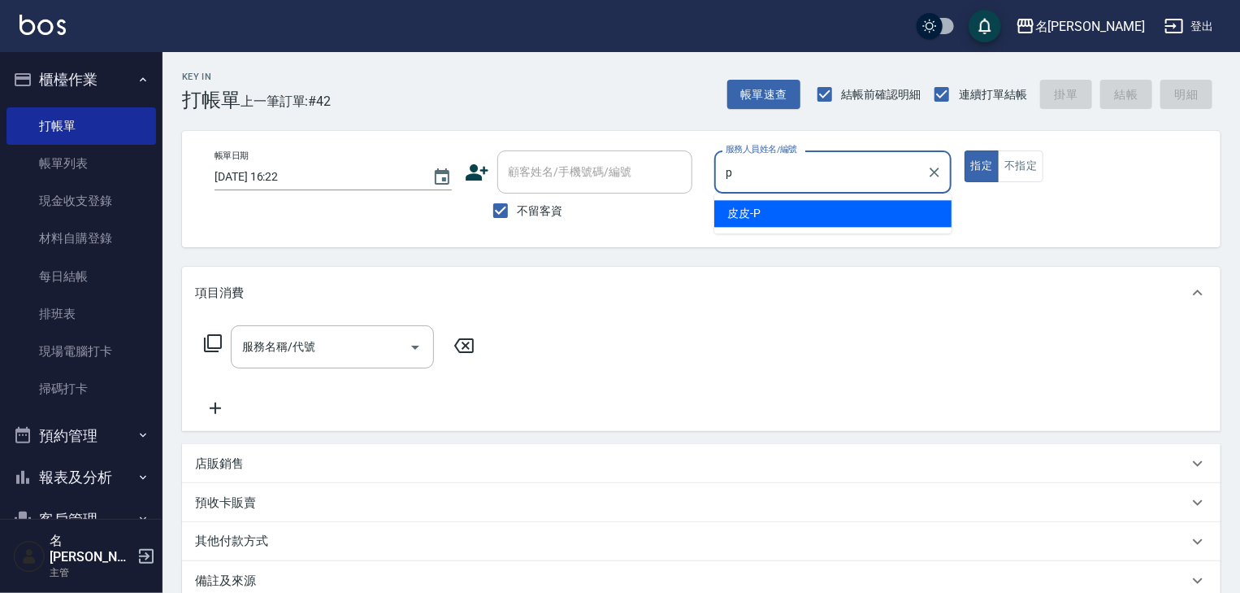
click at [741, 218] on span "皮皮 -P" at bounding box center [743, 213] width 33 height 17
type input "皮皮-P"
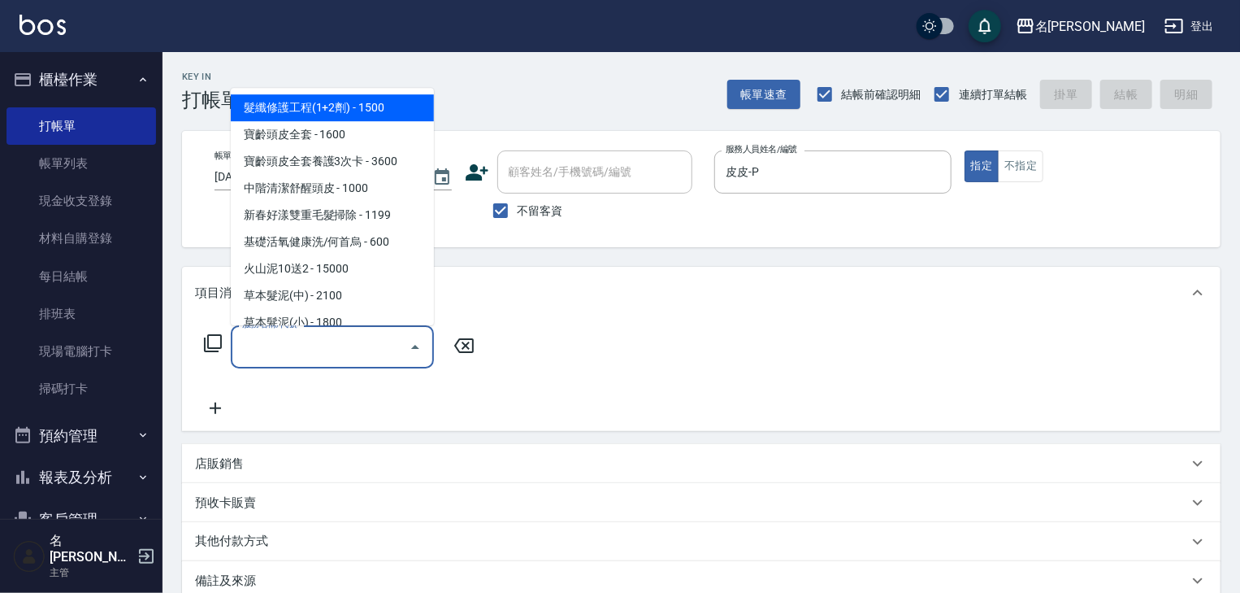
click at [376, 354] on input "服務名稱/代號" at bounding box center [320, 346] width 164 height 28
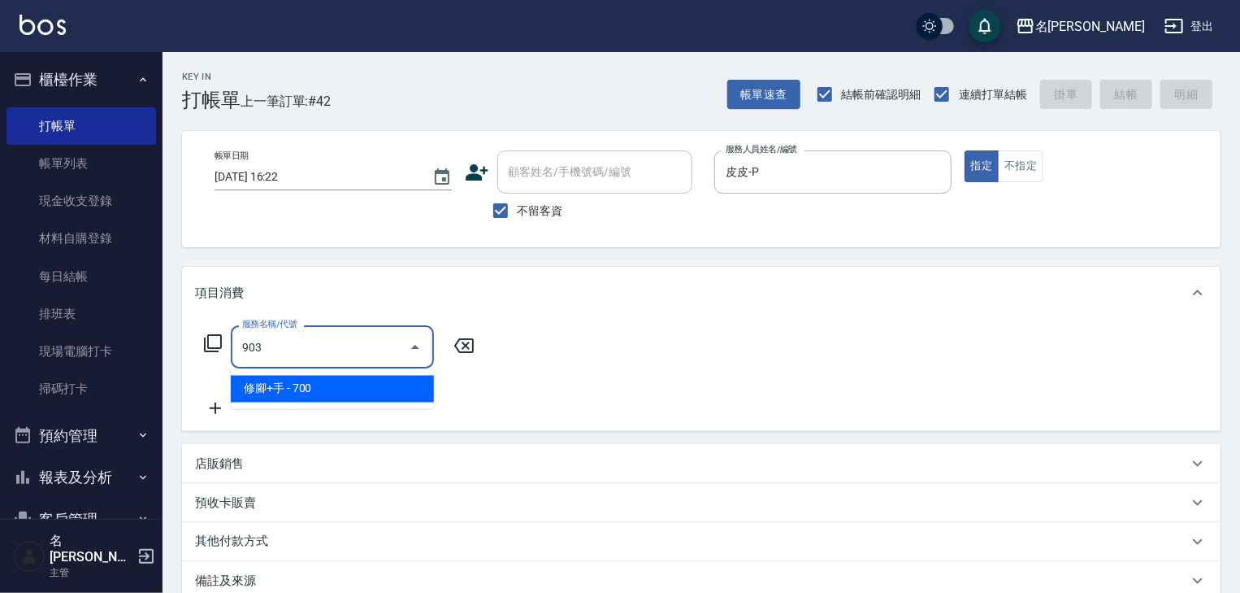
click at [397, 374] on ul "修腳+手 - 700" at bounding box center [332, 389] width 203 height 40
click at [397, 388] on span "修腳+手 - 700" at bounding box center [332, 389] width 203 height 27
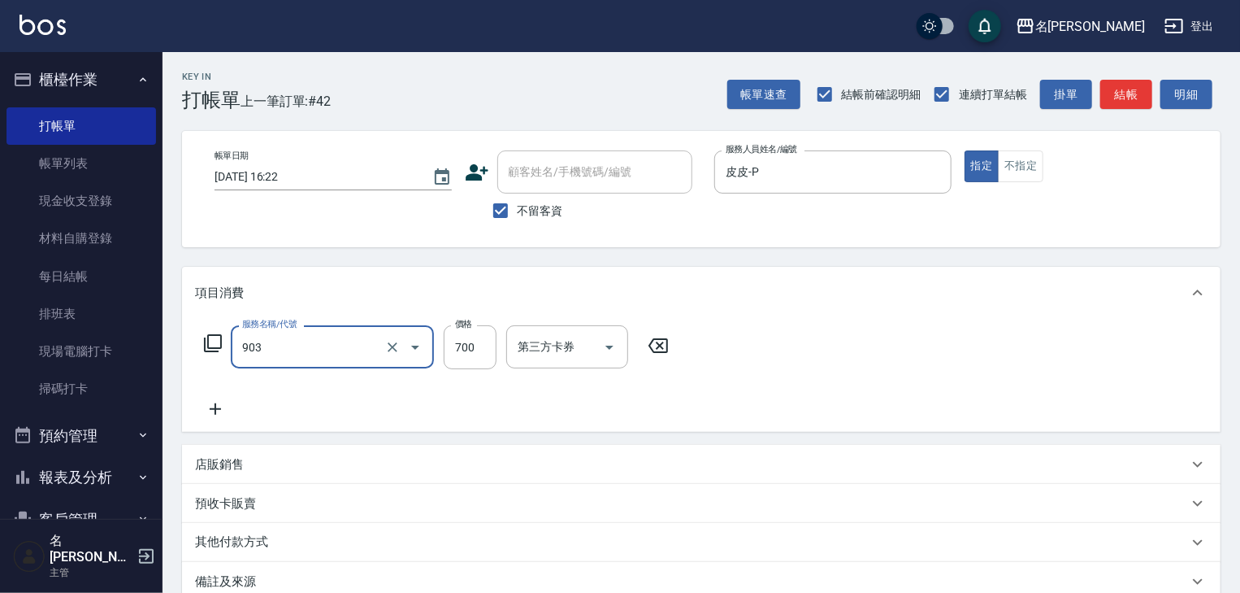
scroll to position [86, 0]
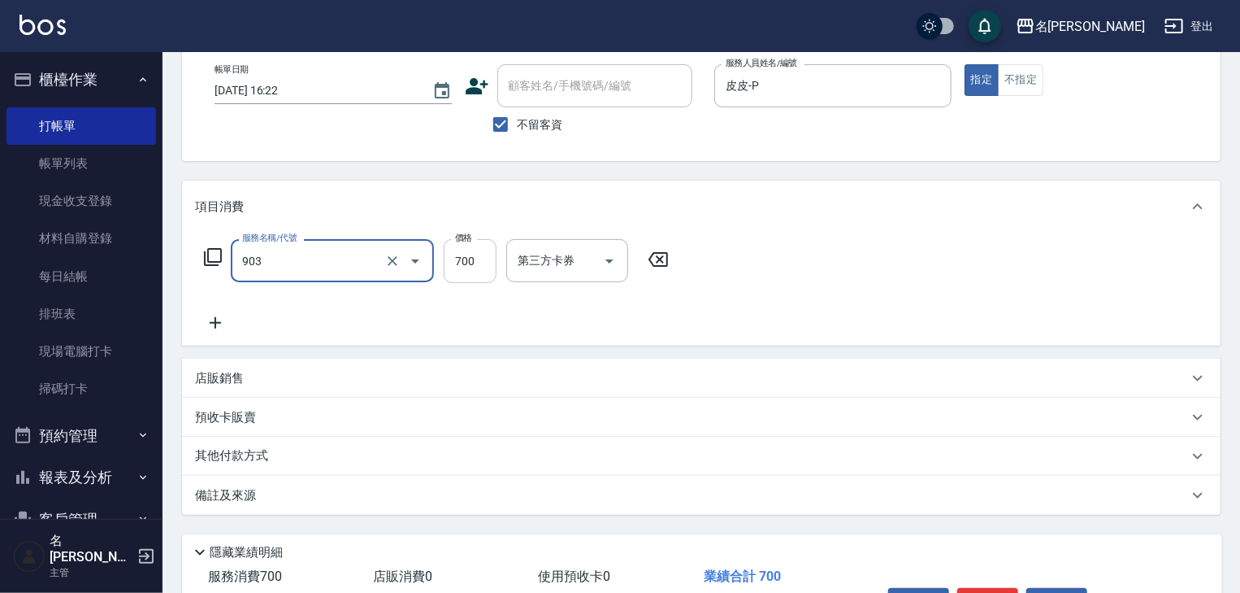
type input "修腳+手(903)"
click at [473, 258] on input "700" at bounding box center [470, 261] width 53 height 44
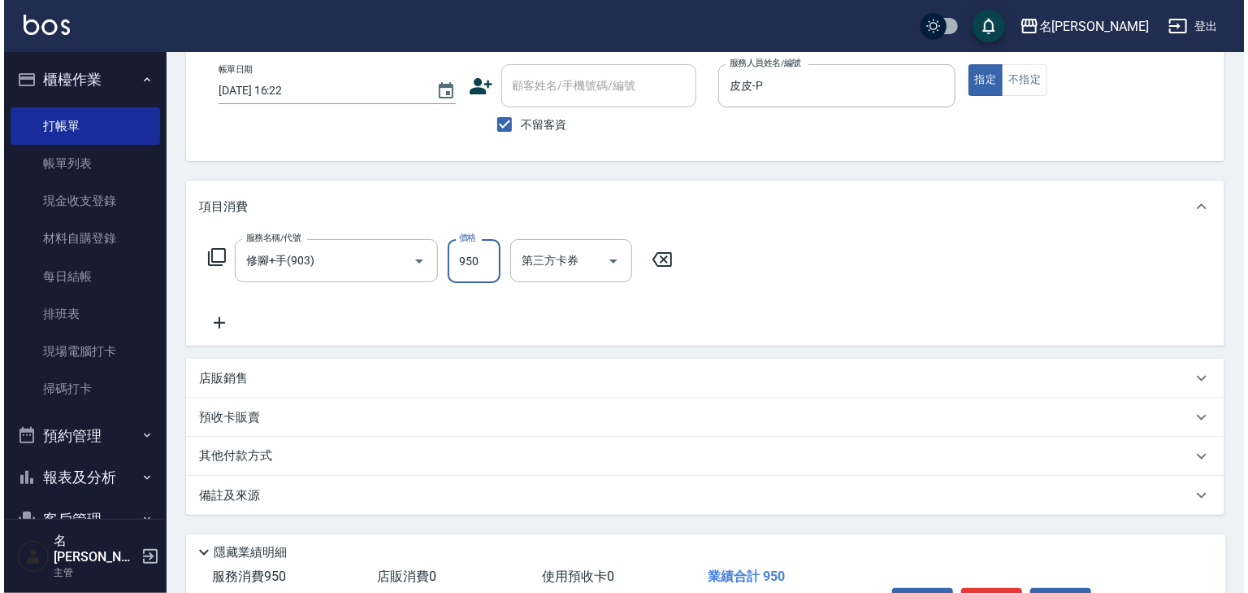
scroll to position [190, 0]
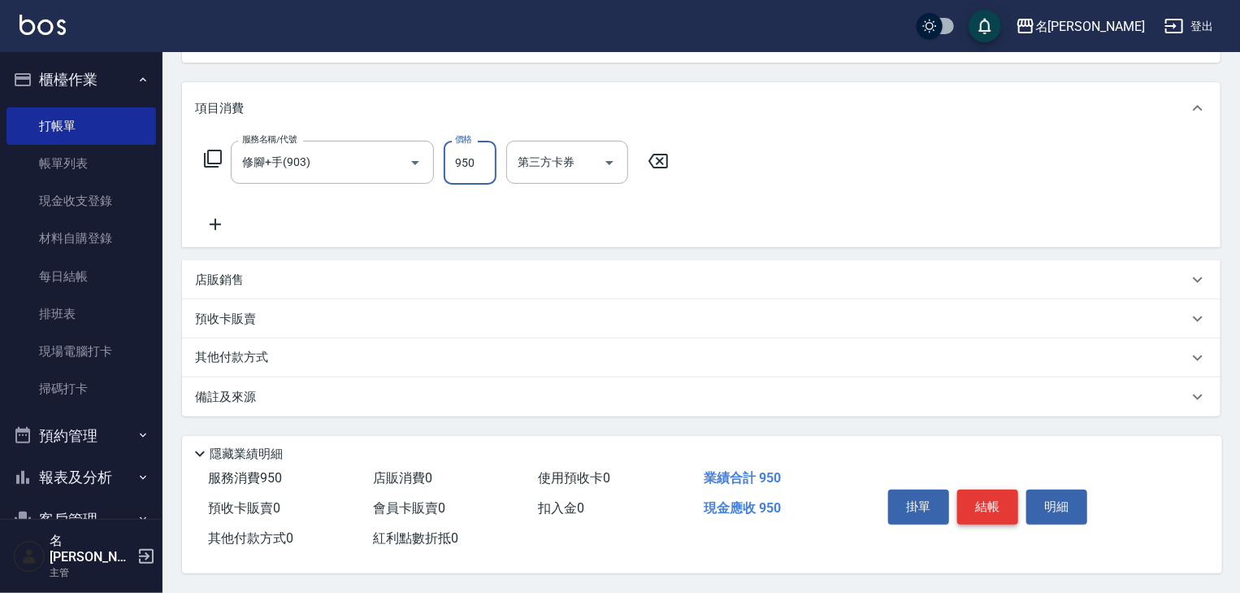
type input "950"
click at [992, 504] on button "結帳" at bounding box center [987, 506] width 61 height 34
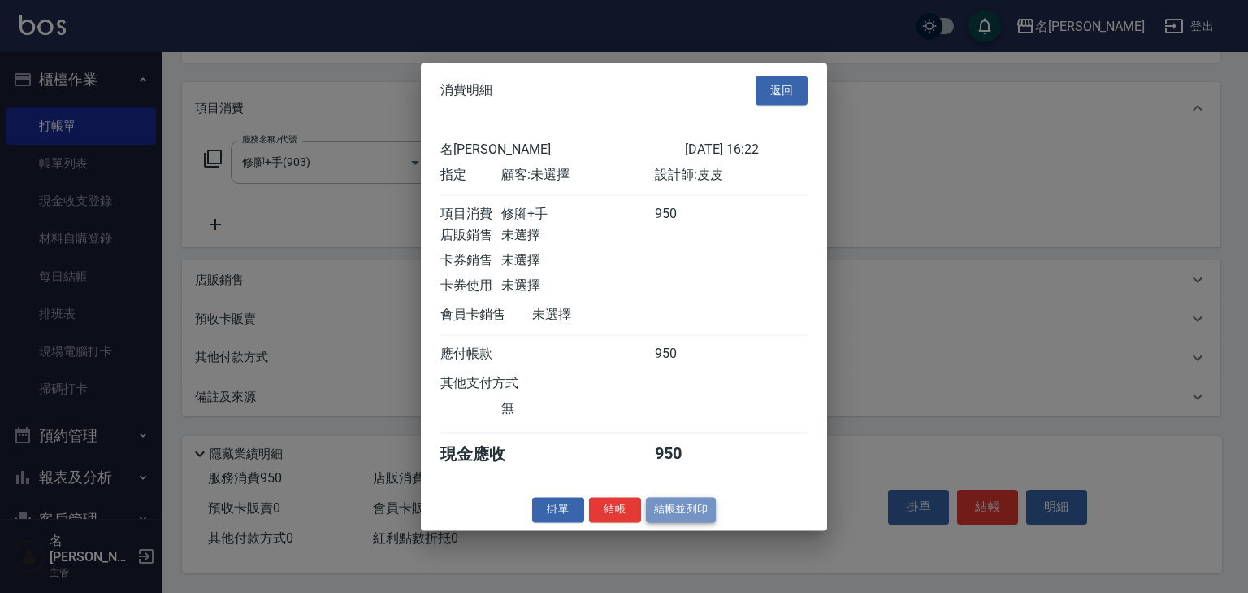
click at [673, 522] on button "結帳並列印" at bounding box center [681, 509] width 71 height 25
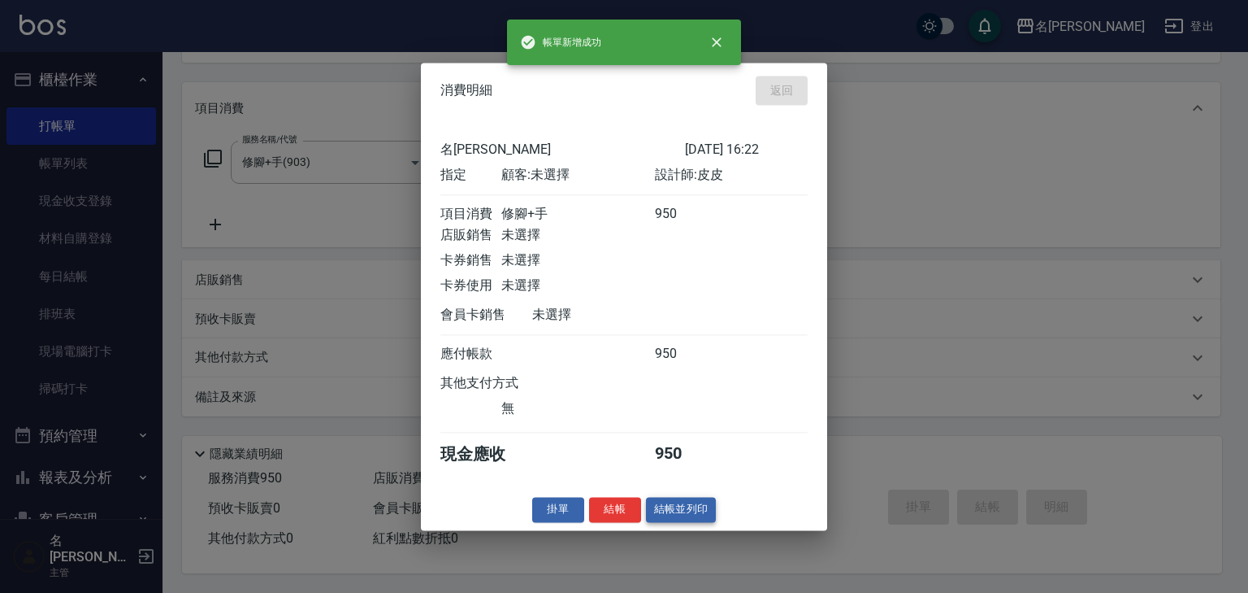
type input "2025/08/19 16:25"
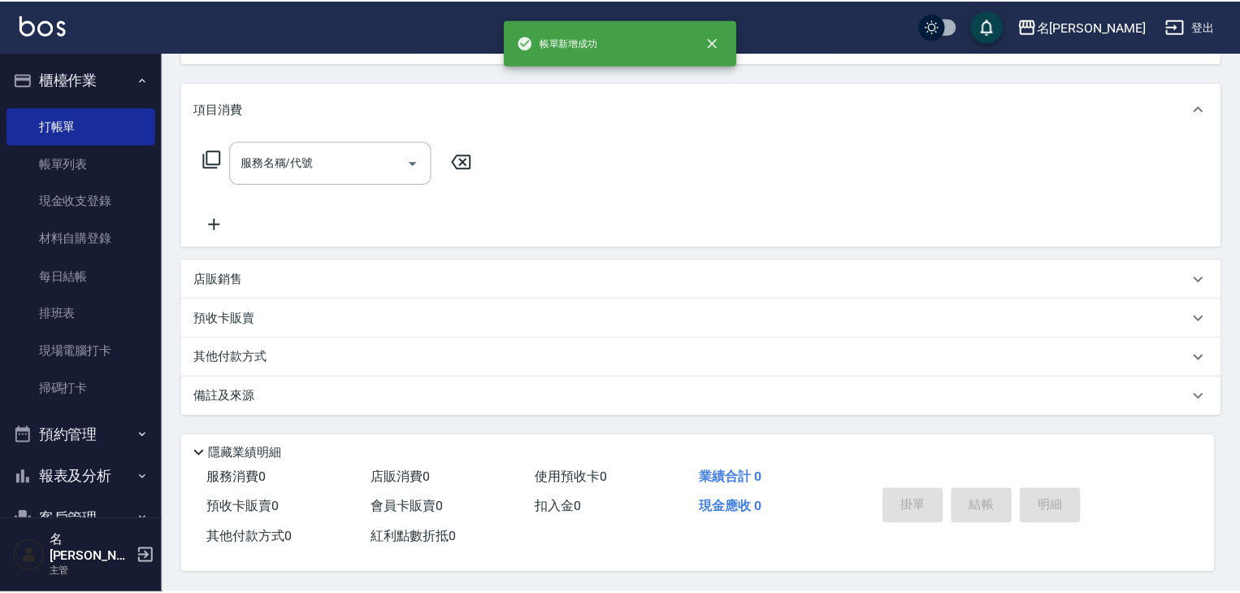
scroll to position [0, 0]
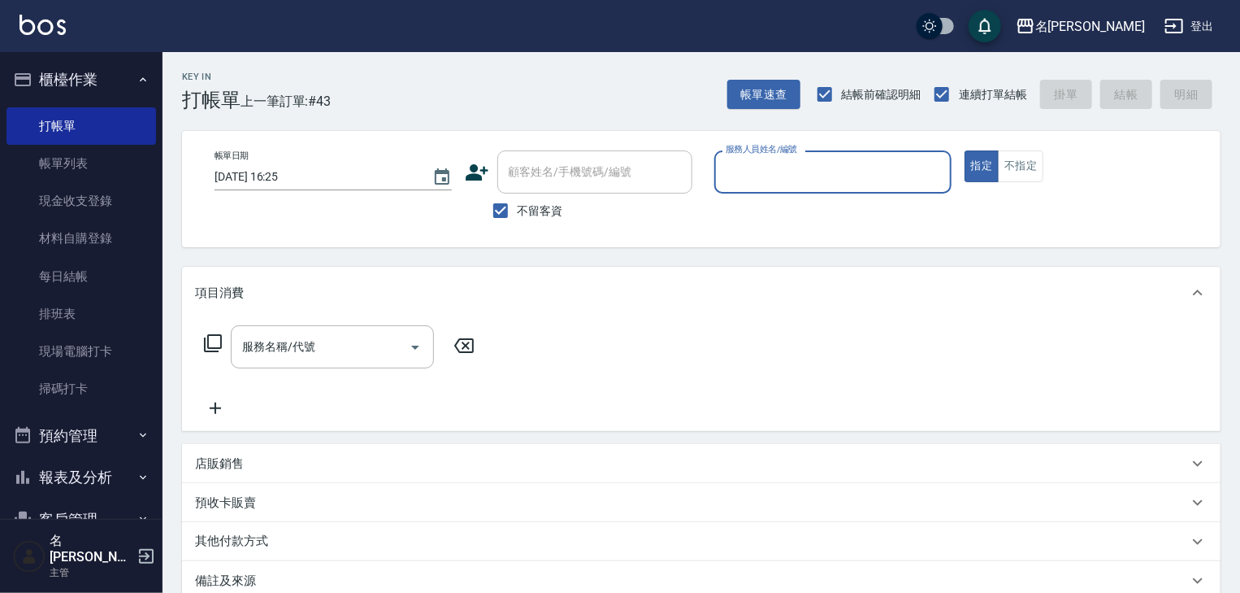
click at [814, 178] on input "服務人員姓名/編號" at bounding box center [833, 172] width 223 height 28
click at [748, 219] on span "蔡慈恩 -08" at bounding box center [778, 213] width 102 height 17
type input "[PERSON_NAME]-08"
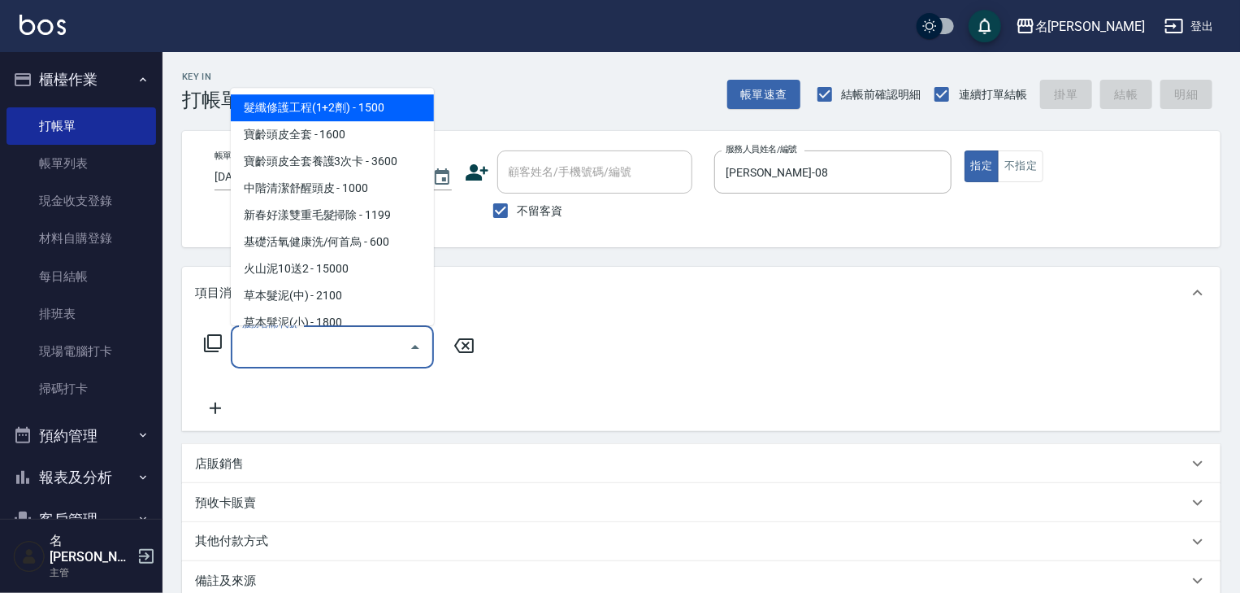
click at [345, 340] on input "服務名稱/代號" at bounding box center [320, 346] width 164 height 28
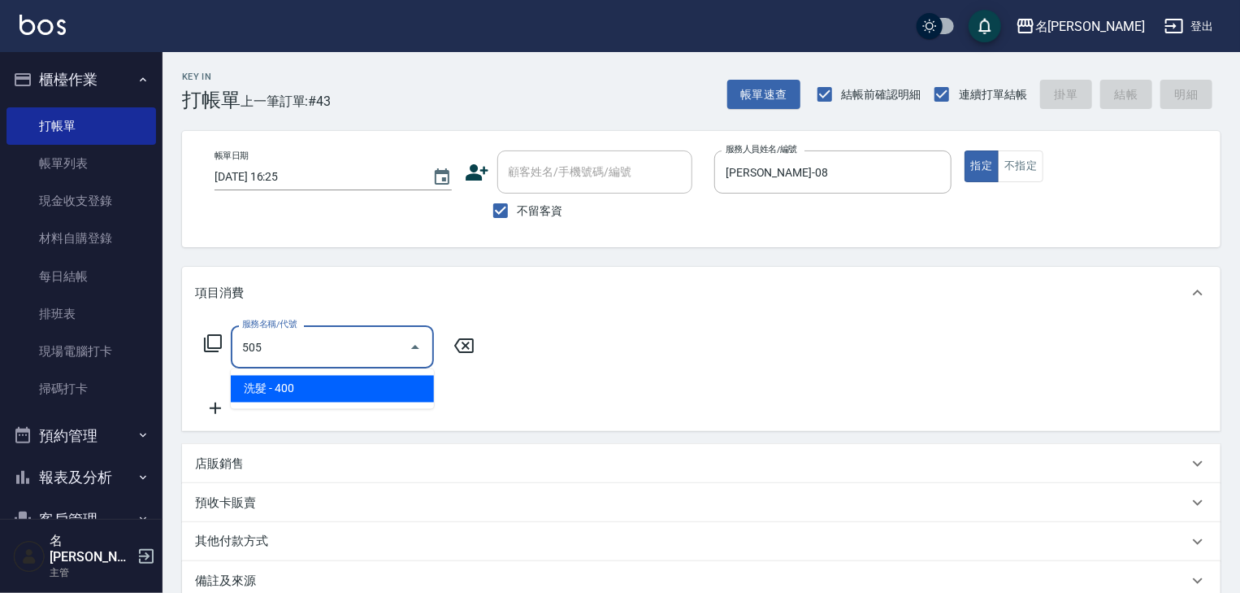
drag, startPoint x: 354, startPoint y: 384, endPoint x: 336, endPoint y: 398, distance: 22.6
click at [354, 385] on span "洗髮 - 400" at bounding box center [332, 389] width 203 height 27
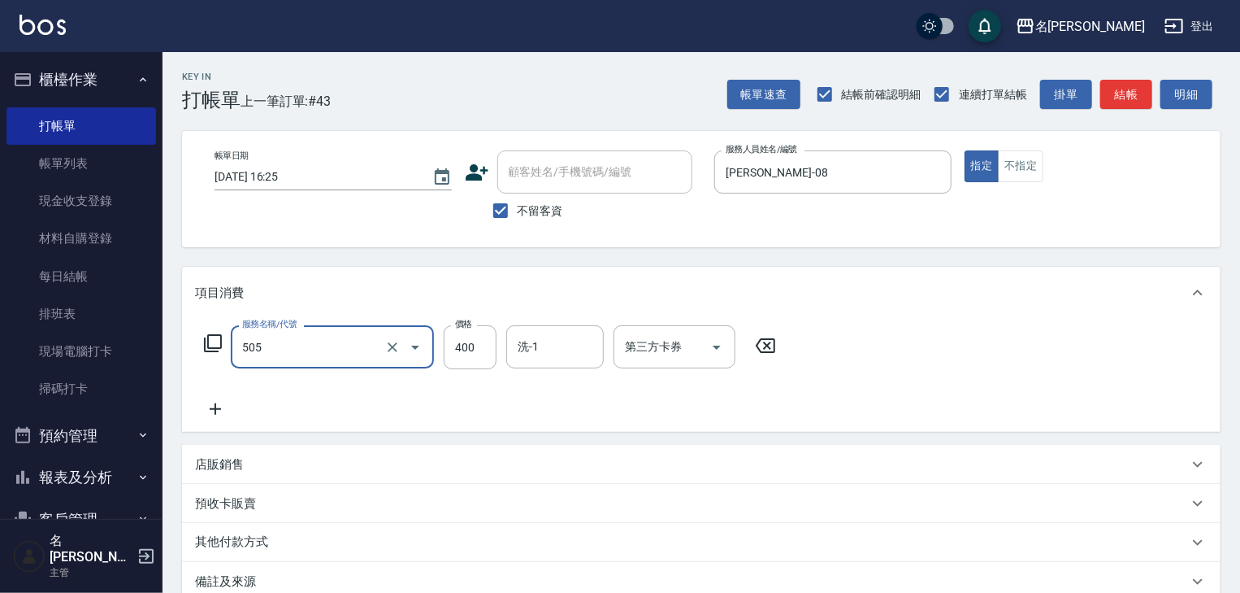
type input "洗髮(505)"
click at [227, 406] on icon at bounding box center [215, 409] width 41 height 20
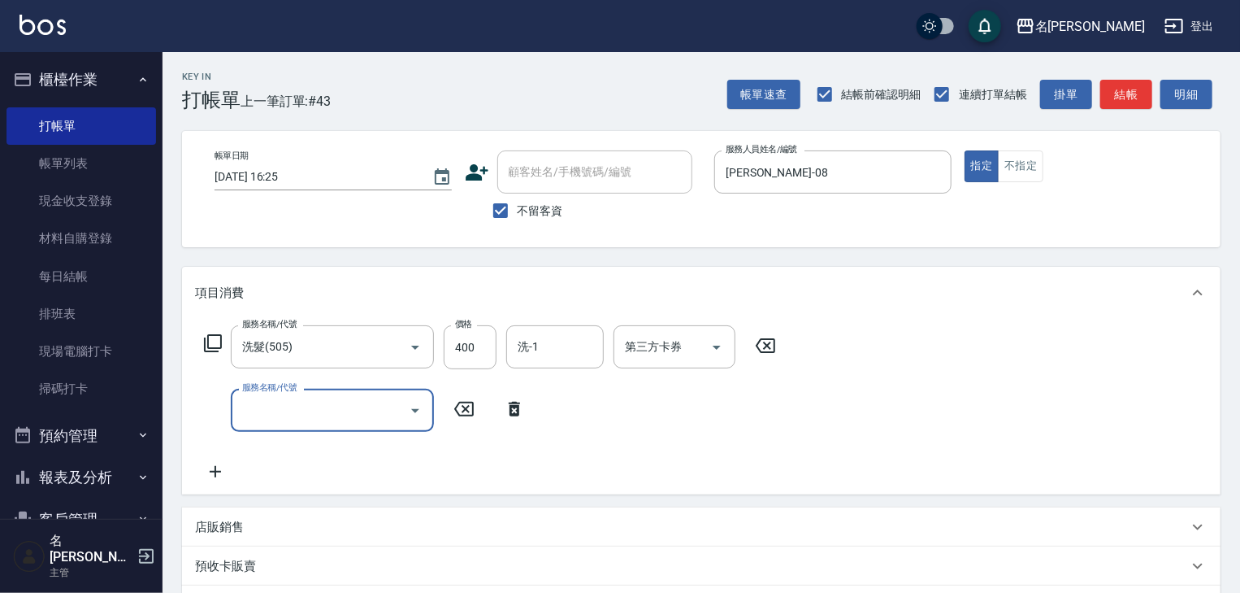
click at [241, 413] on input "服務名稱/代號" at bounding box center [320, 410] width 164 height 28
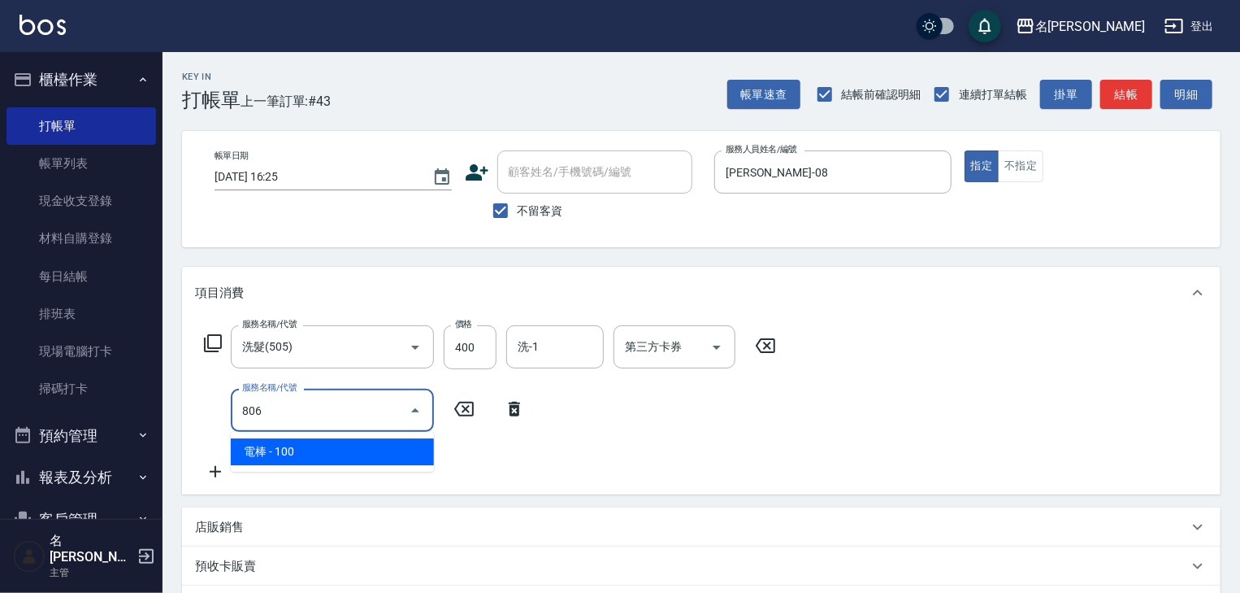
click at [342, 462] on span "電棒 - 100" at bounding box center [332, 451] width 203 height 27
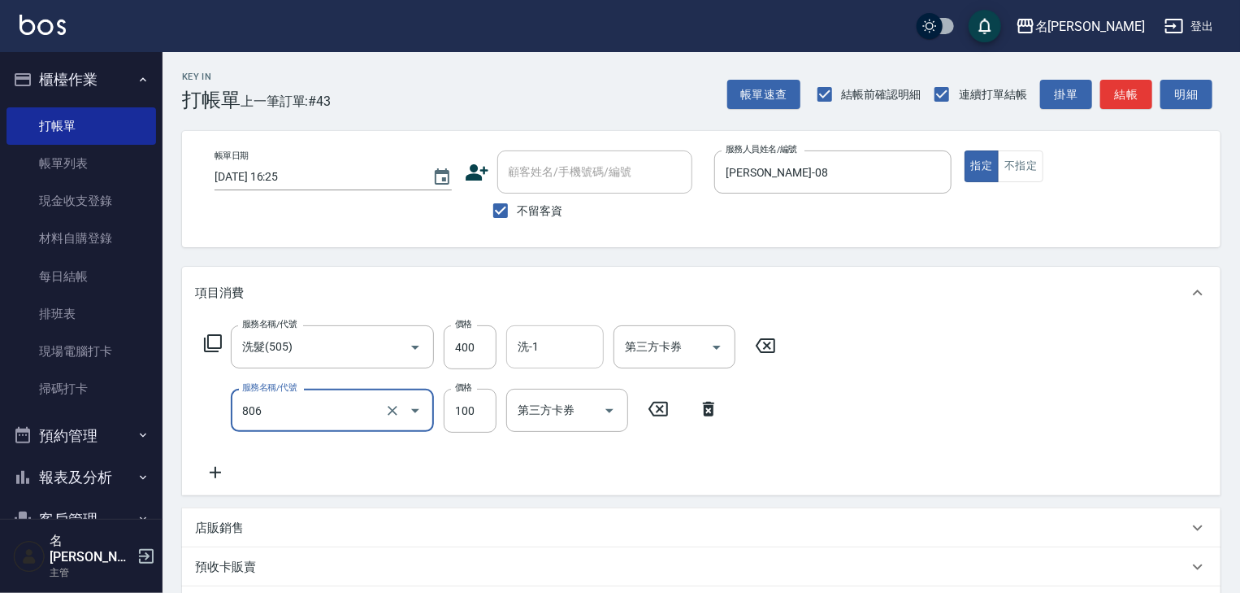
type input "電棒(806)"
click at [573, 341] on input "洗-1" at bounding box center [555, 346] width 83 height 28
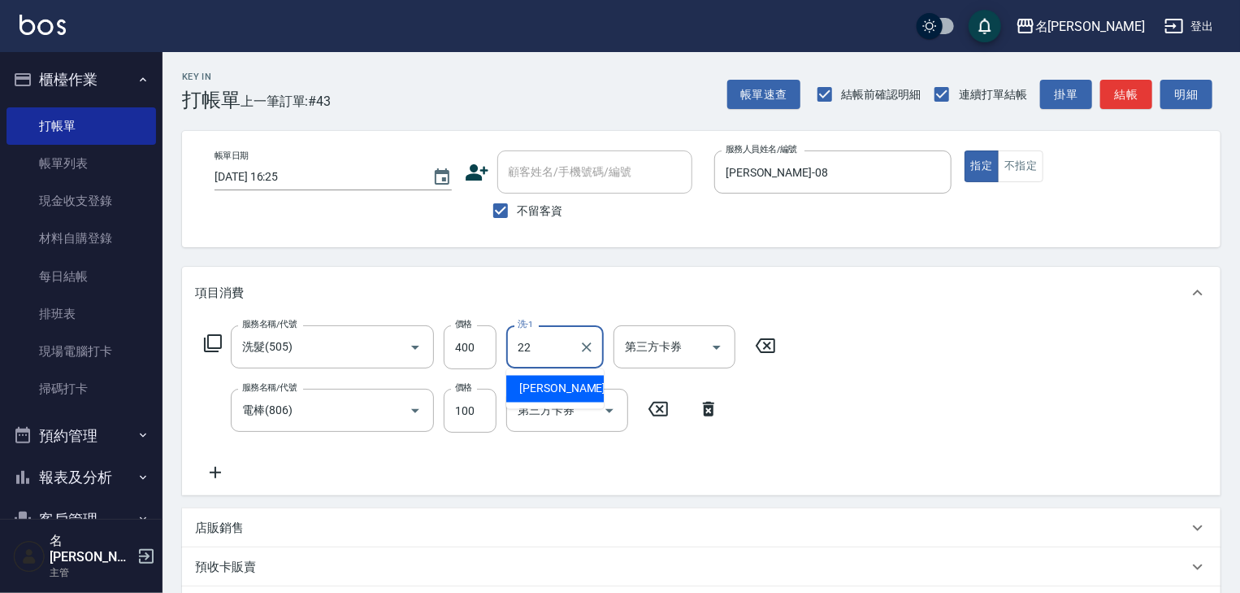
click at [588, 379] on div "王婕宇 -22" at bounding box center [555, 389] width 98 height 27
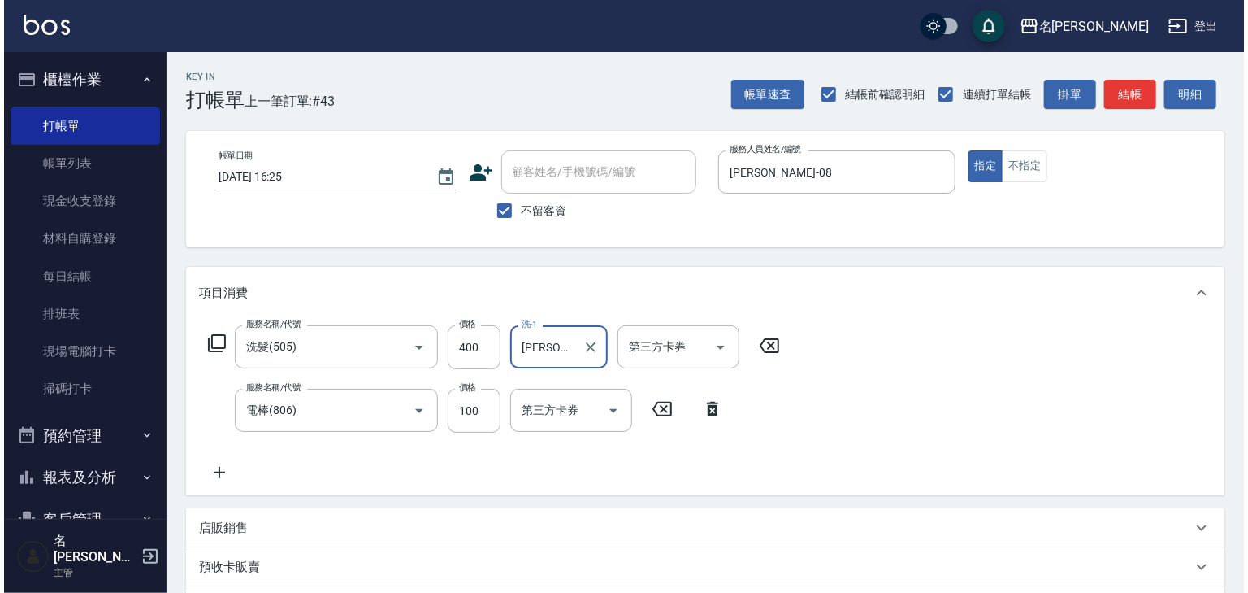
scroll to position [254, 0]
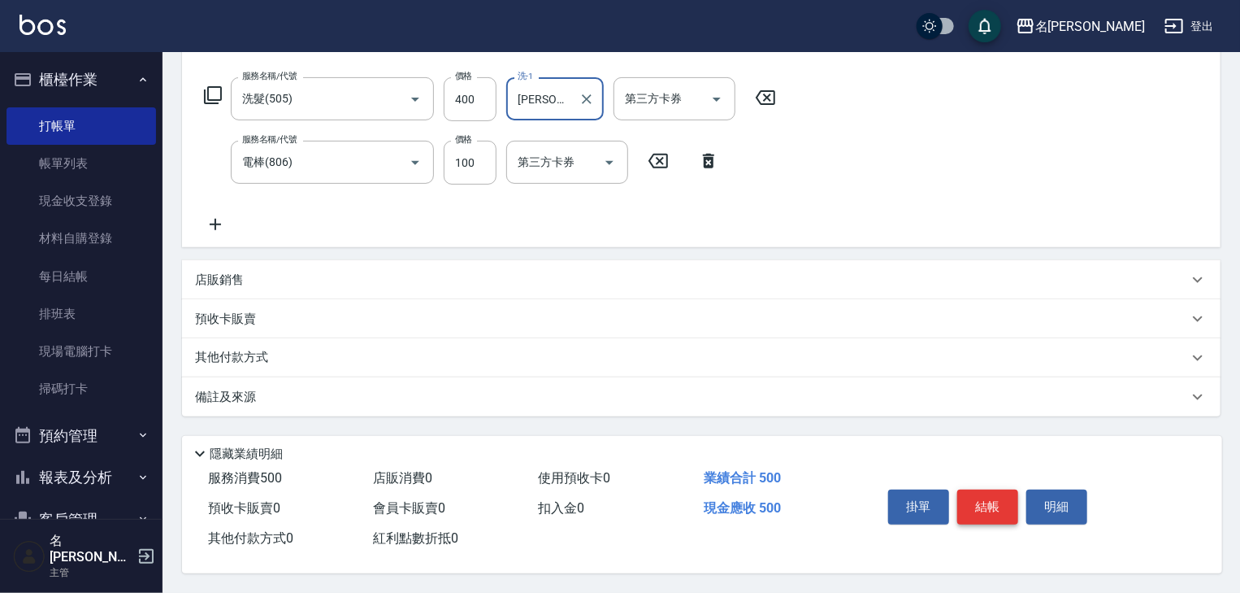
type input "[PERSON_NAME]-22"
click at [999, 493] on button "結帳" at bounding box center [987, 506] width 61 height 34
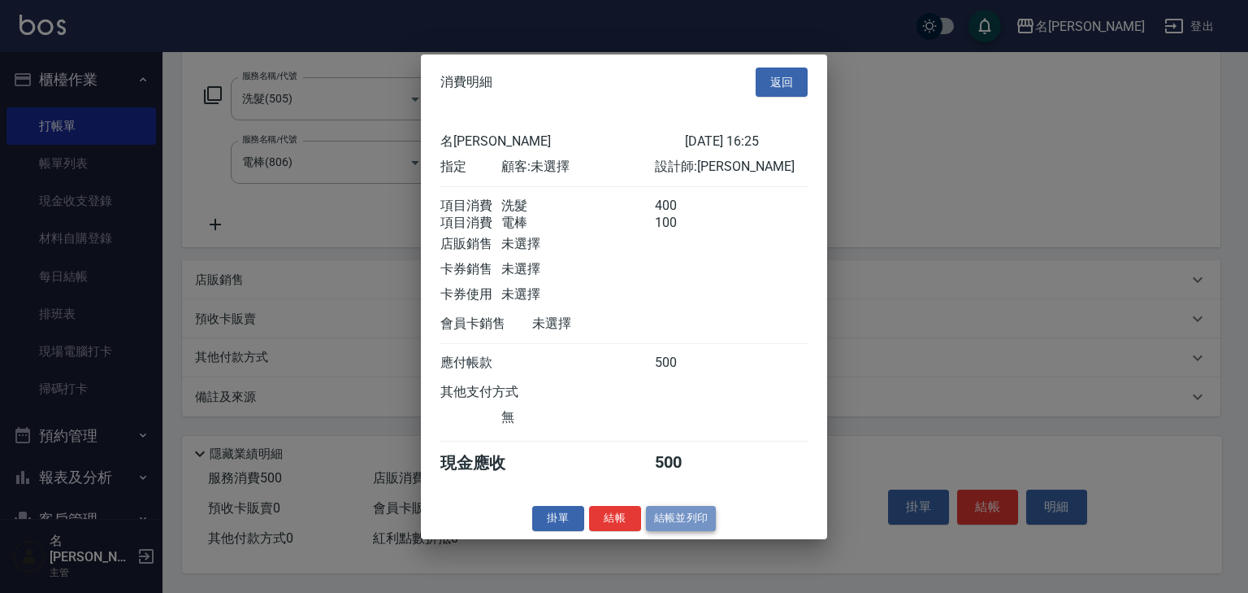
click at [675, 531] on button "結帳並列印" at bounding box center [681, 518] width 71 height 25
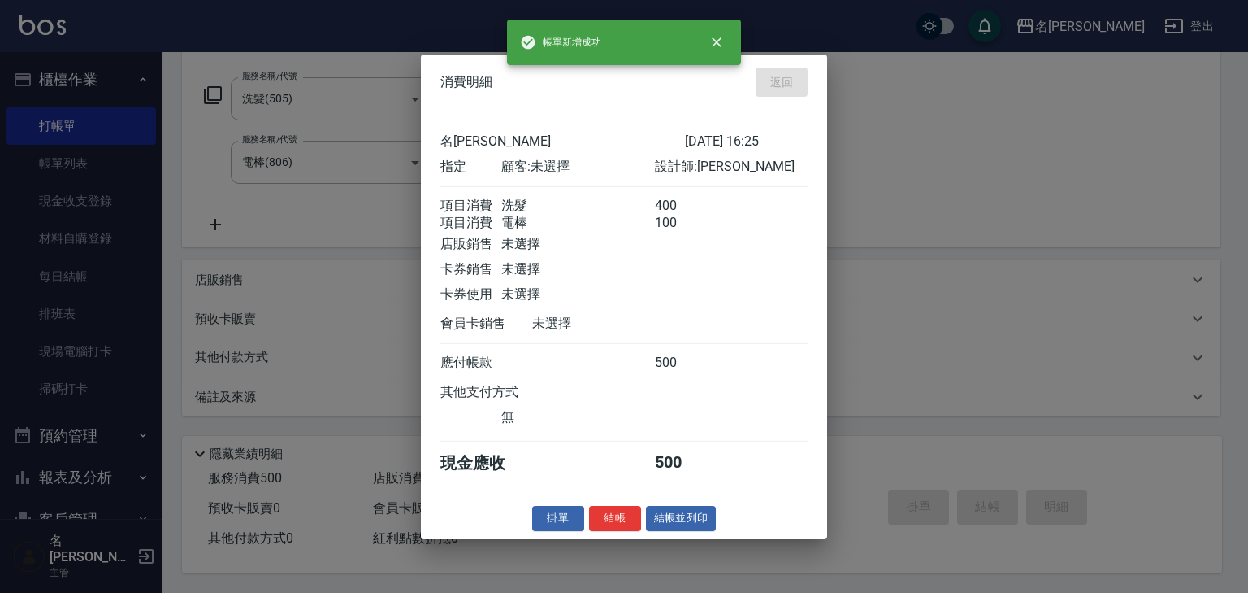
type input "2025/08/19 16:29"
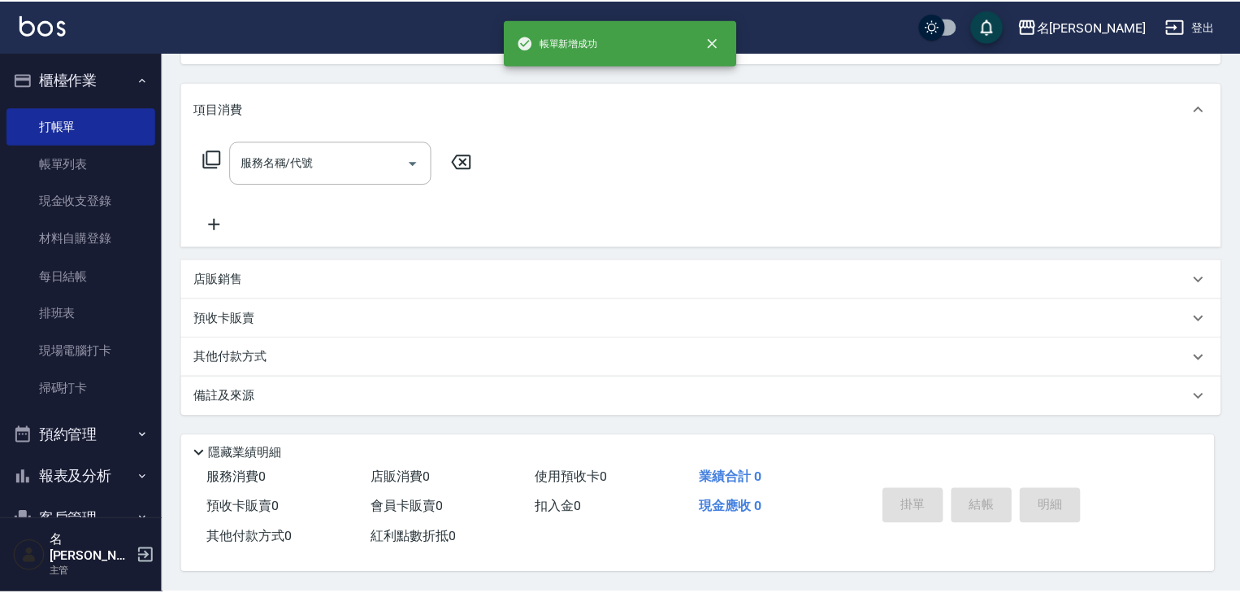
scroll to position [0, 0]
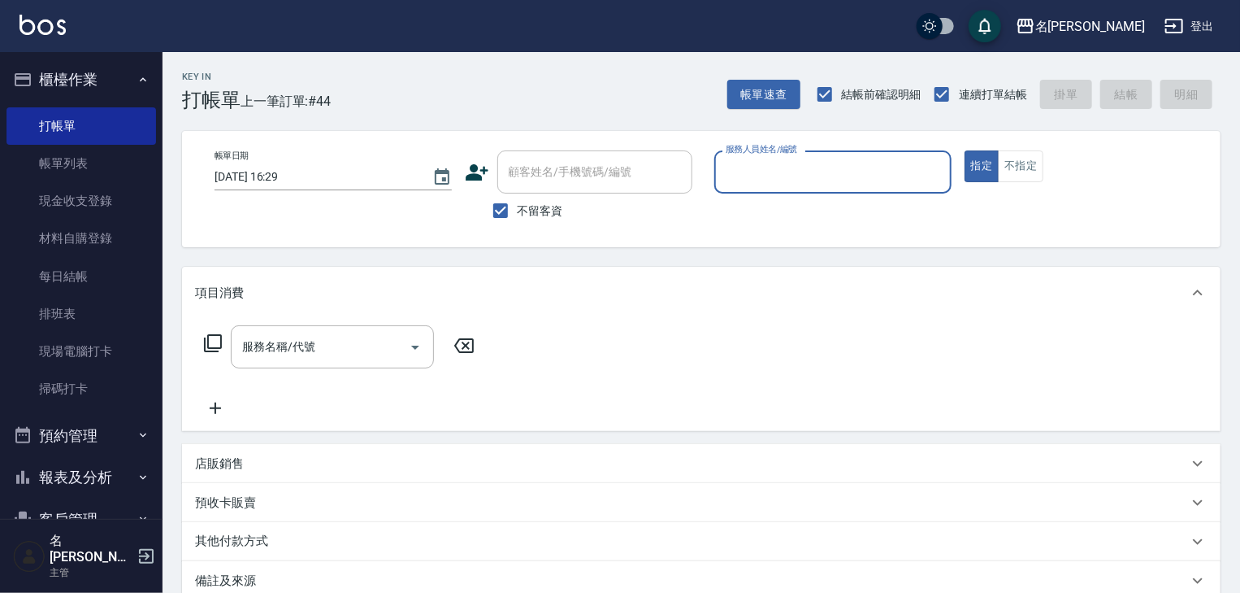
click at [871, 174] on input "服務人員姓名/編號" at bounding box center [833, 172] width 223 height 28
click at [813, 211] on div "許貴珍 -04" at bounding box center [832, 213] width 237 height 27
type input "許貴珍-04"
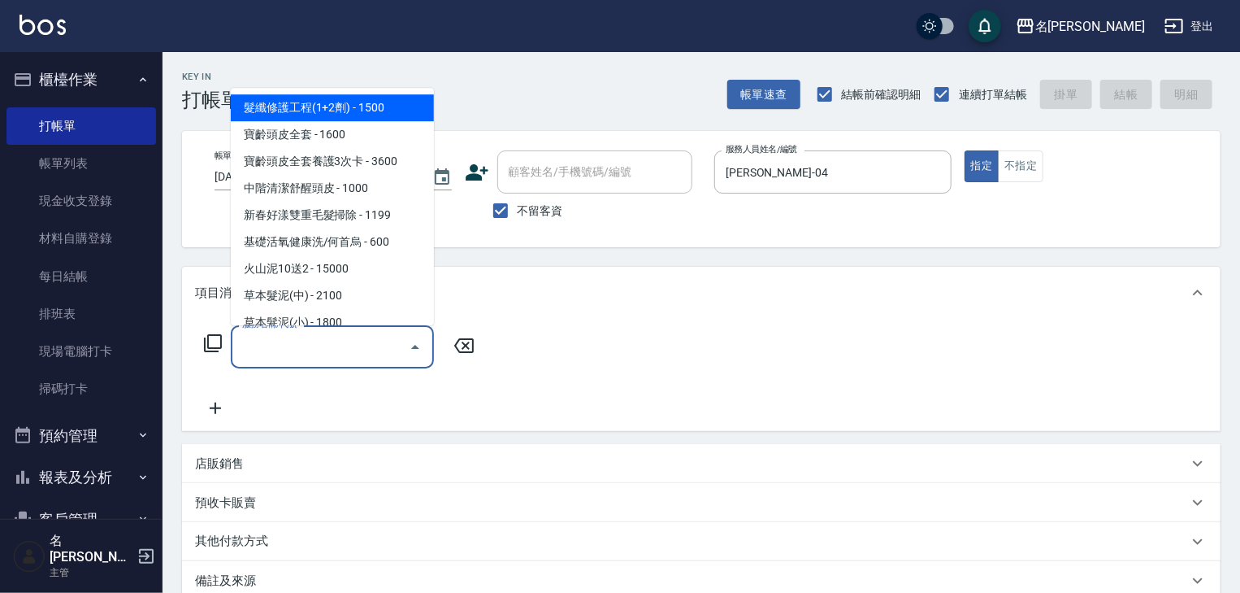
click at [349, 347] on input "服務名稱/代號" at bounding box center [320, 346] width 164 height 28
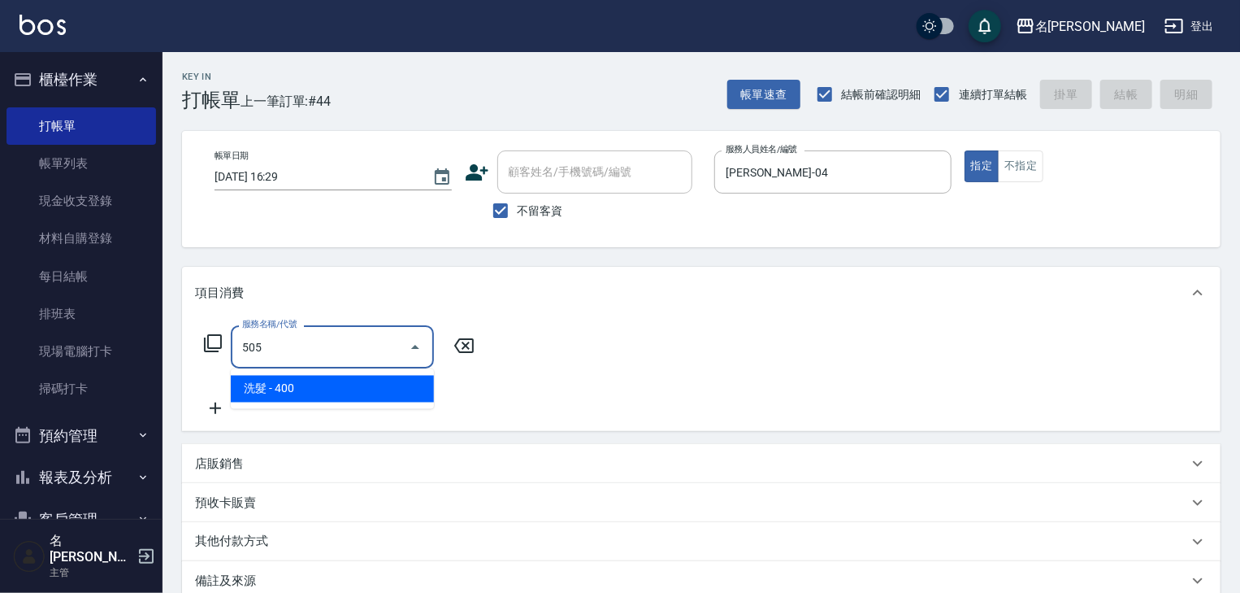
click at [371, 393] on span "洗髮 - 400" at bounding box center [332, 389] width 203 height 27
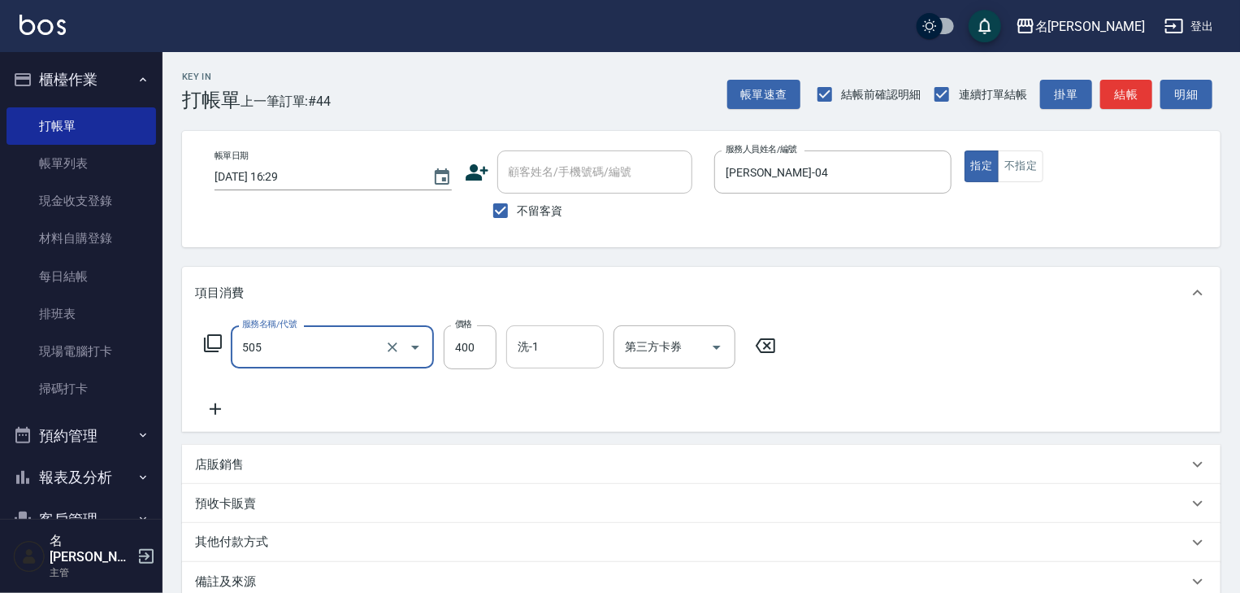
type input "洗髮(505)"
click at [541, 341] on input "洗-1" at bounding box center [555, 346] width 83 height 28
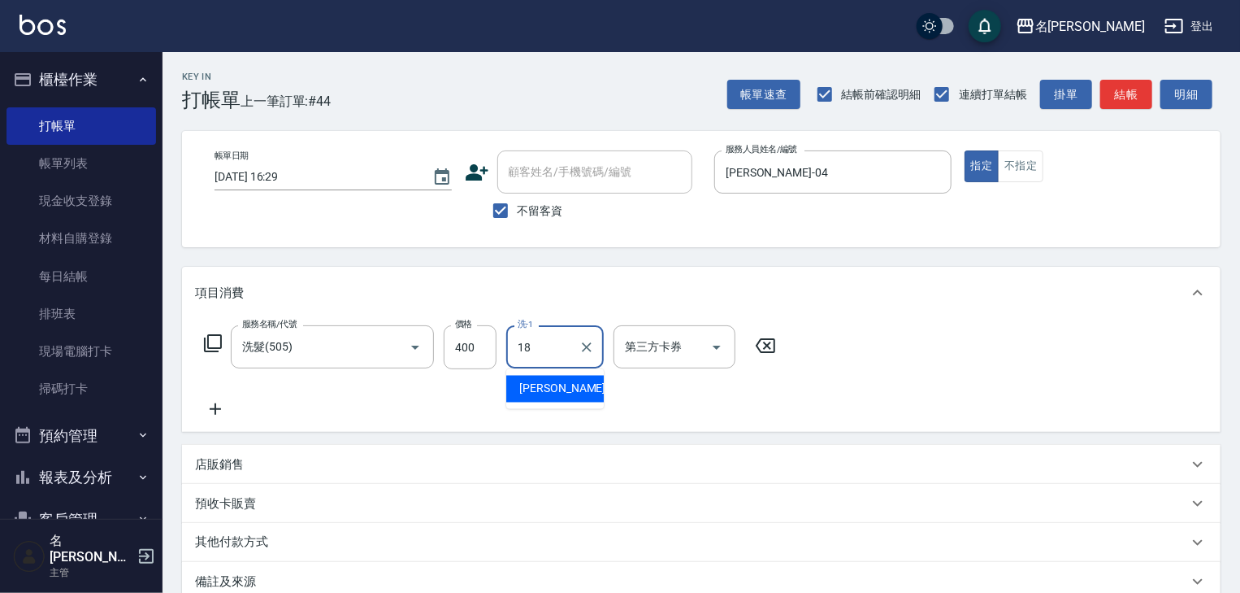
click at [551, 387] on span "紫萍 -18" at bounding box center [570, 388] width 102 height 17
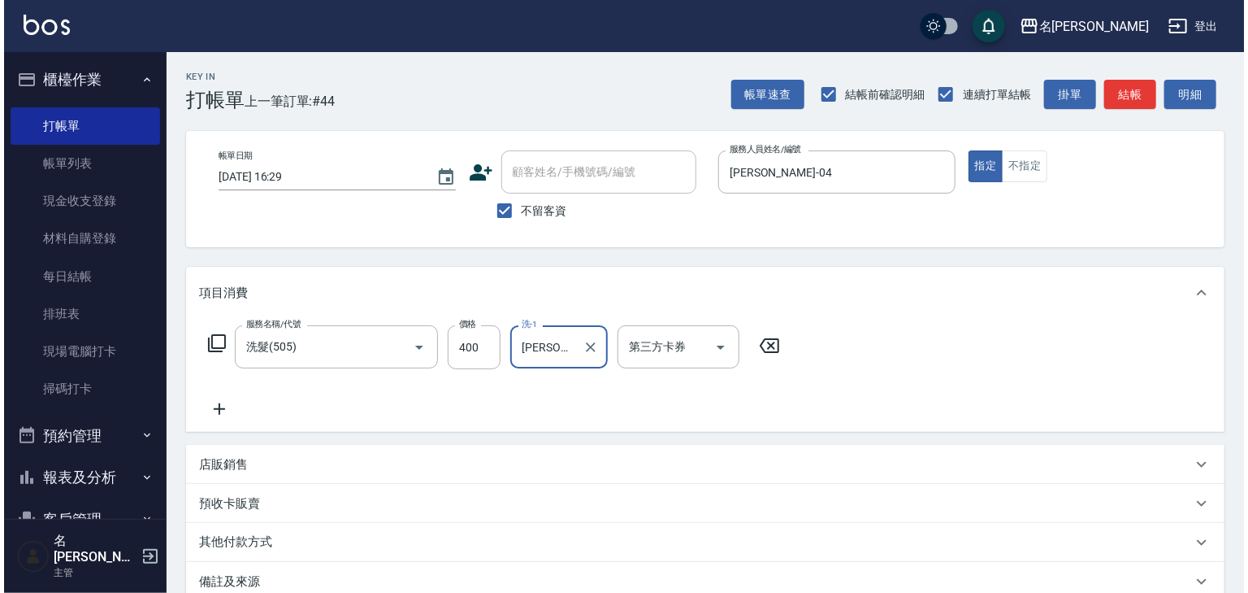
scroll to position [190, 0]
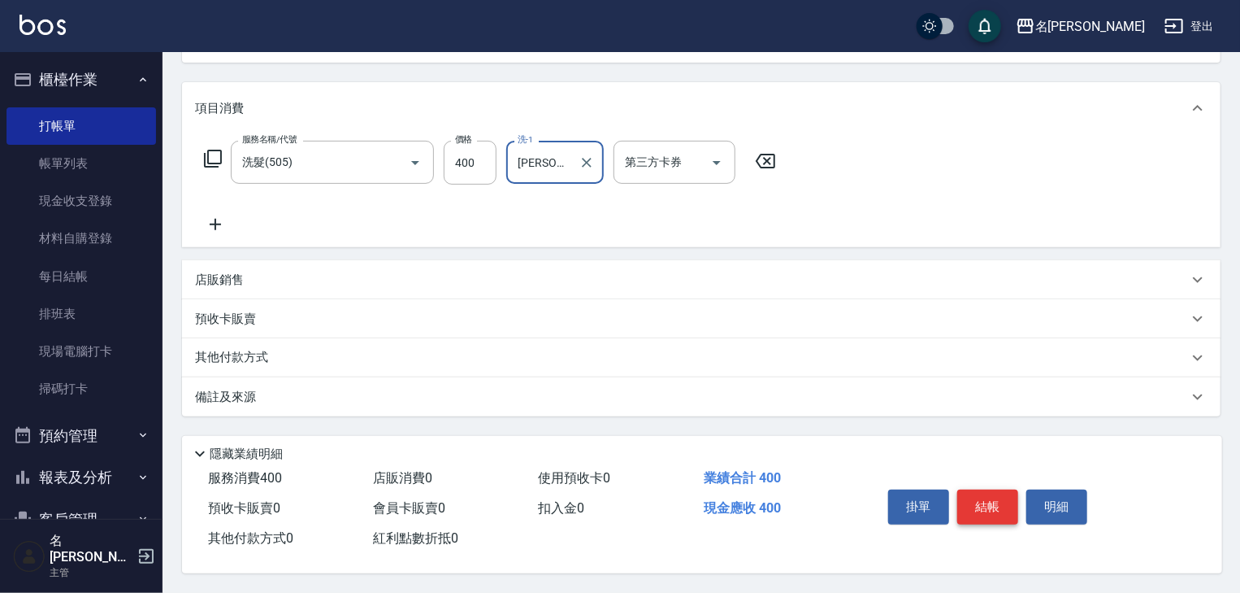
type input "紫萍-18"
click at [996, 510] on button "結帳" at bounding box center [987, 506] width 61 height 34
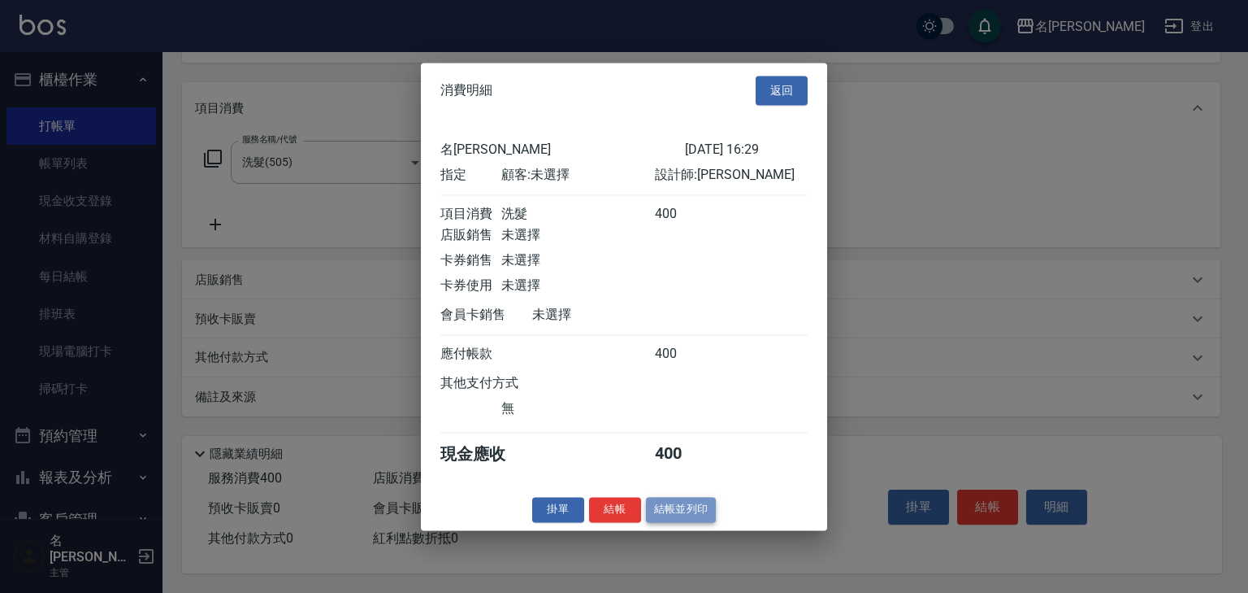
click at [672, 517] on button "結帳並列印" at bounding box center [681, 509] width 71 height 25
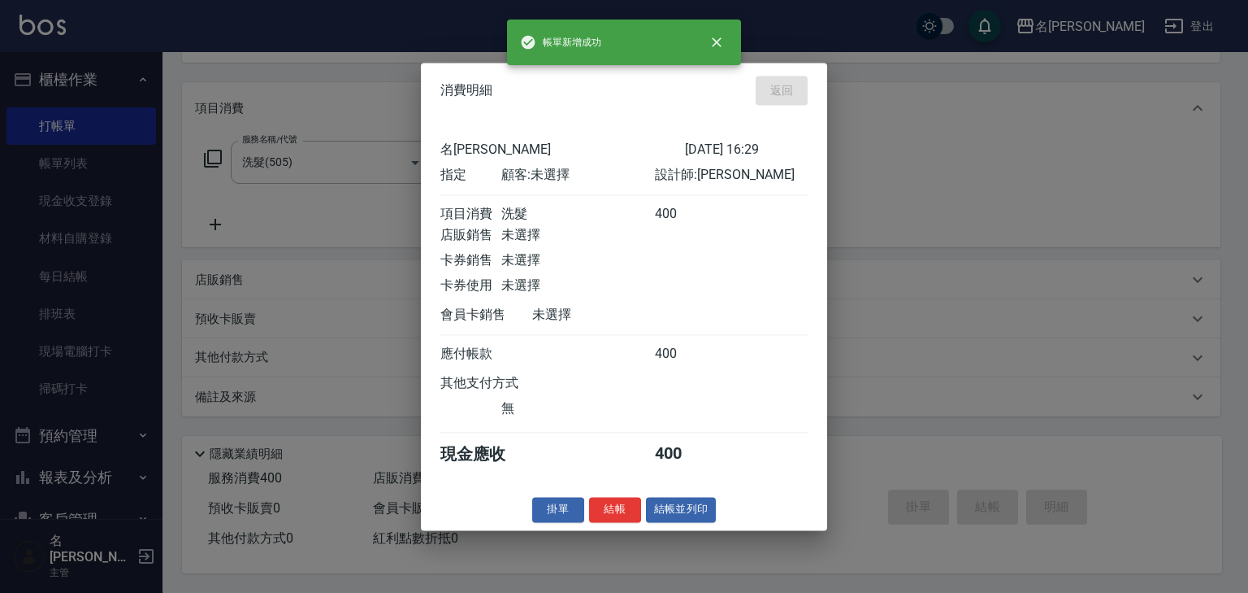
type input "2025/08/19 16:31"
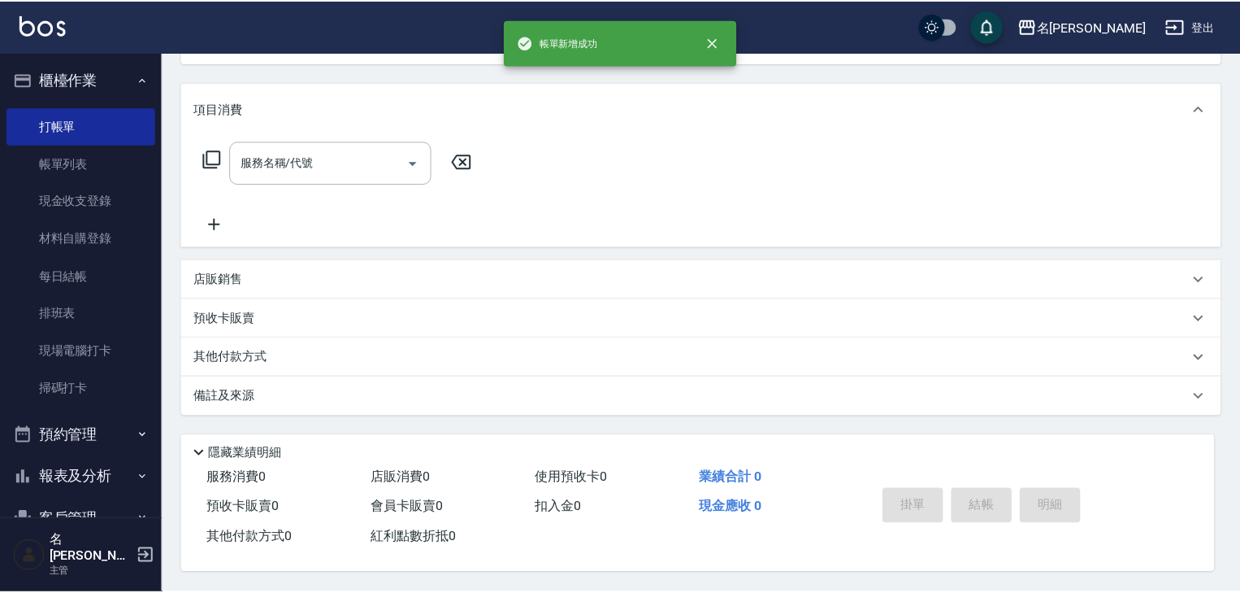
scroll to position [0, 0]
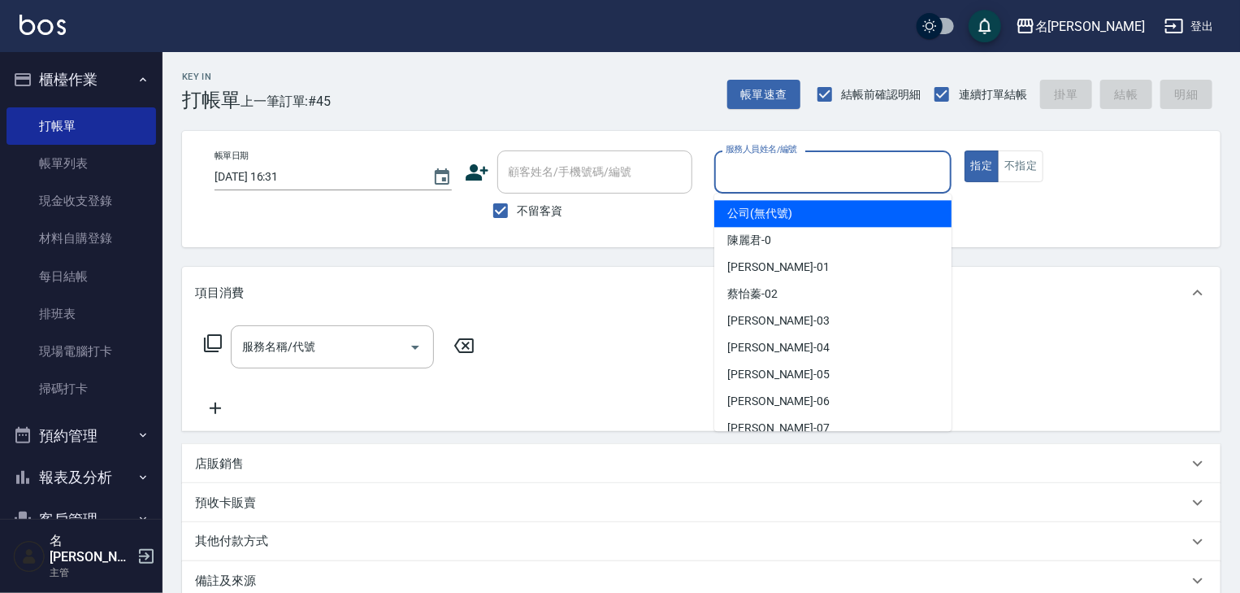
click at [775, 172] on input "服務人員姓名/編號" at bounding box center [833, 172] width 223 height 28
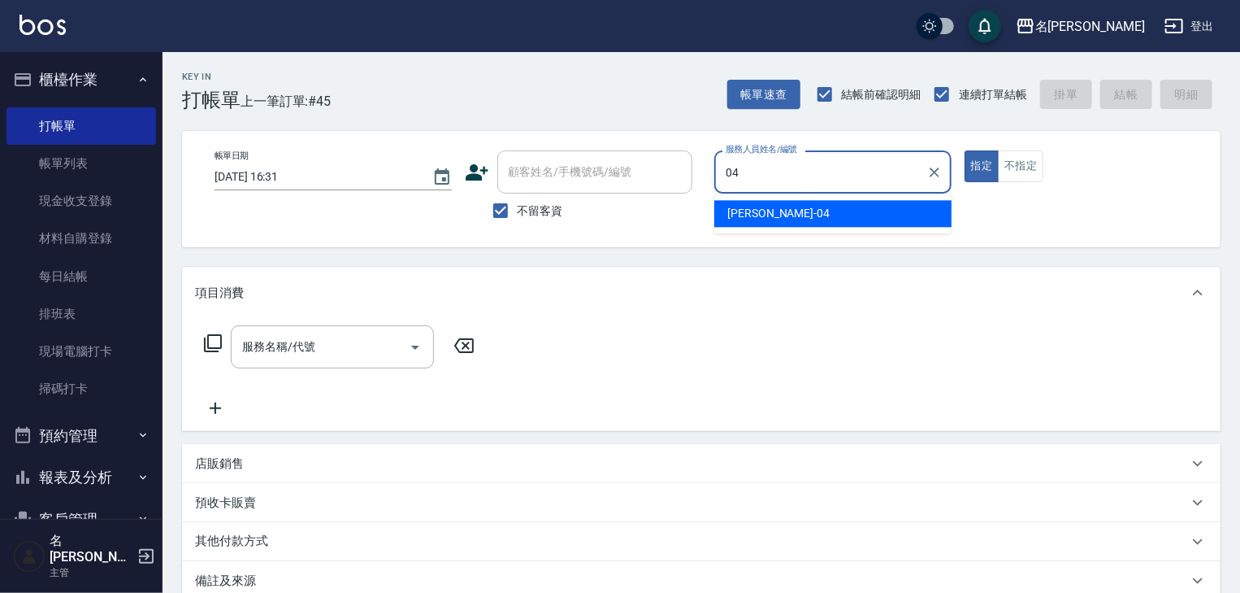
click at [752, 211] on span "許貴珍 -04" at bounding box center [778, 213] width 102 height 17
type input "許貴珍-04"
click at [345, 343] on input "服務名稱/代號" at bounding box center [320, 346] width 164 height 28
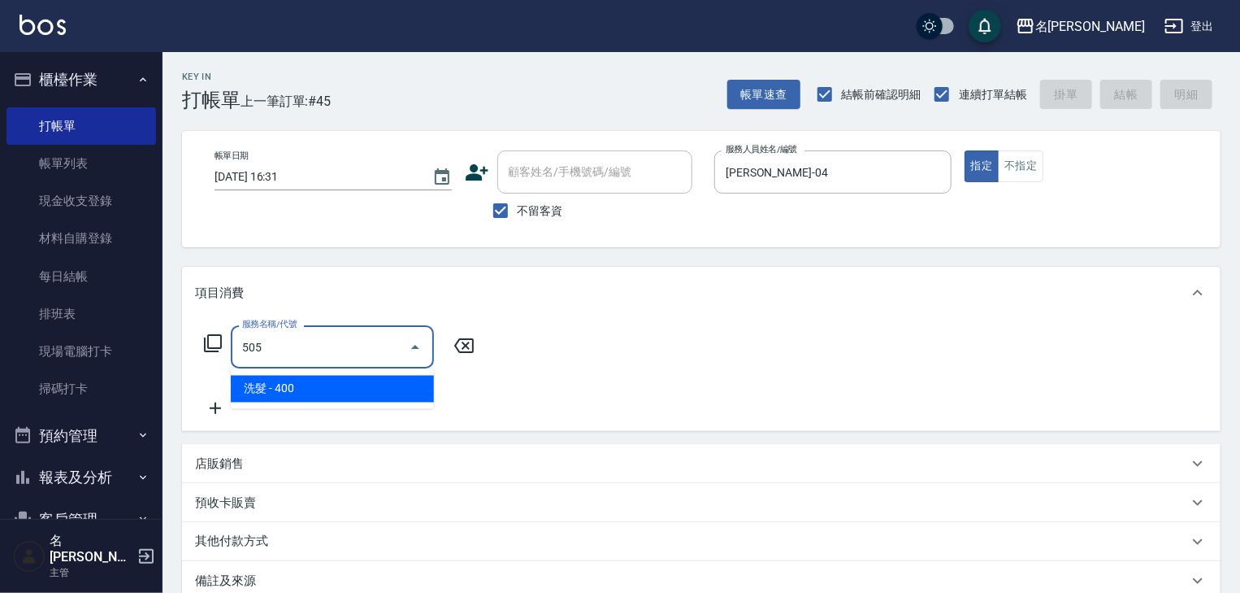
click at [390, 380] on span "洗髮 - 400" at bounding box center [332, 389] width 203 height 27
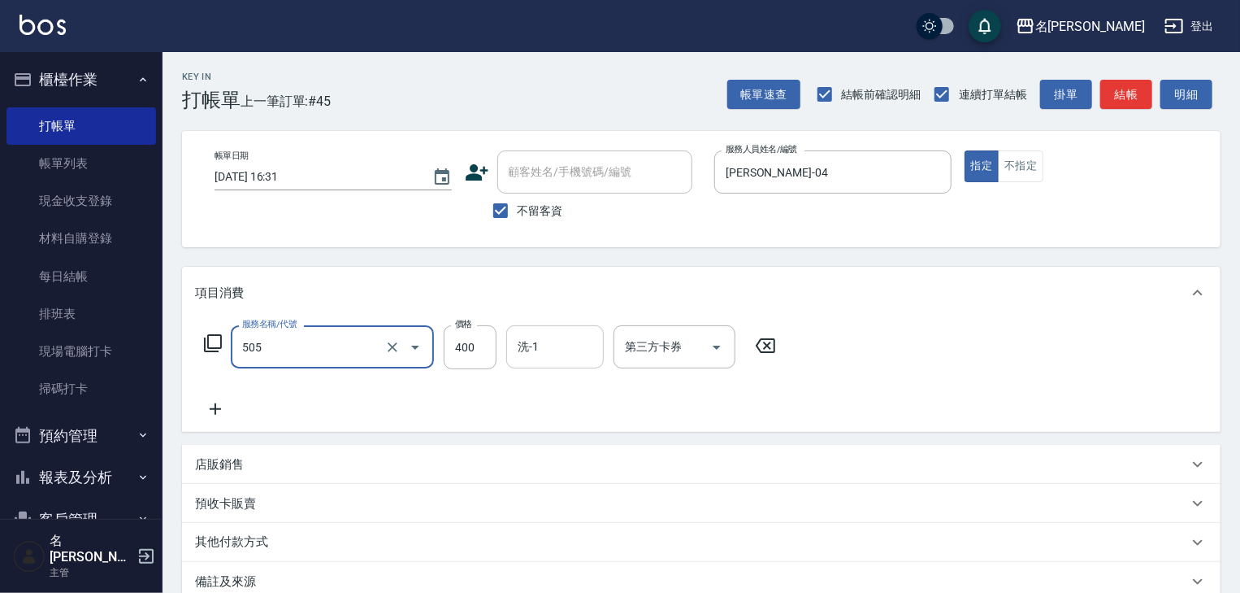
type input "洗髮(505)"
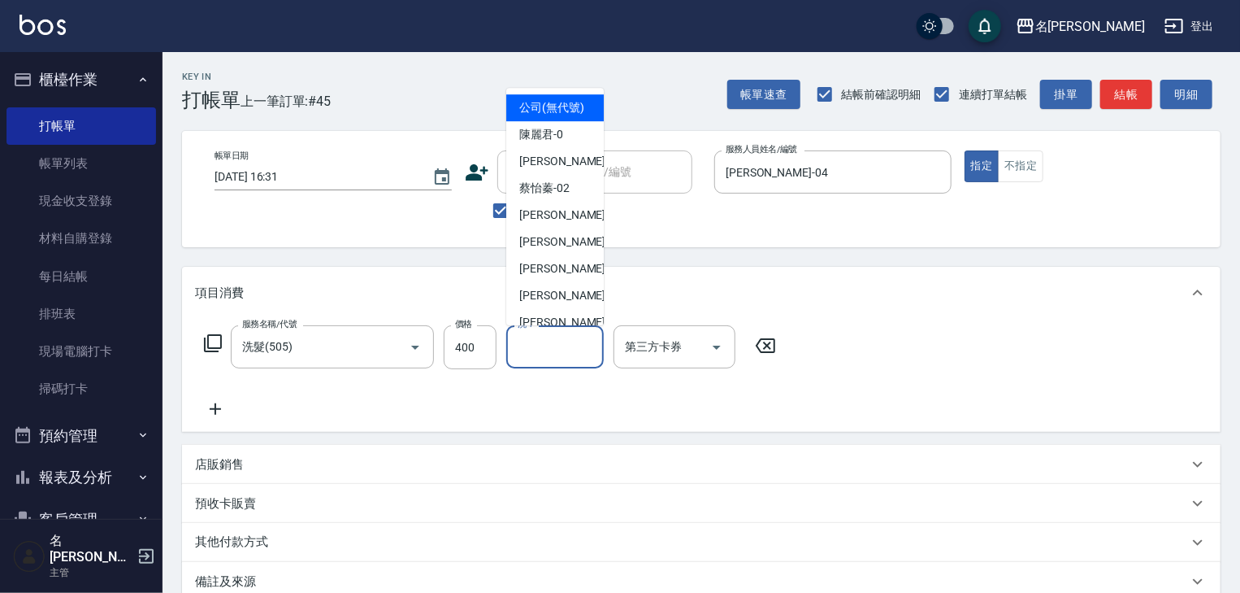
click at [549, 346] on input "洗-1" at bounding box center [555, 346] width 83 height 28
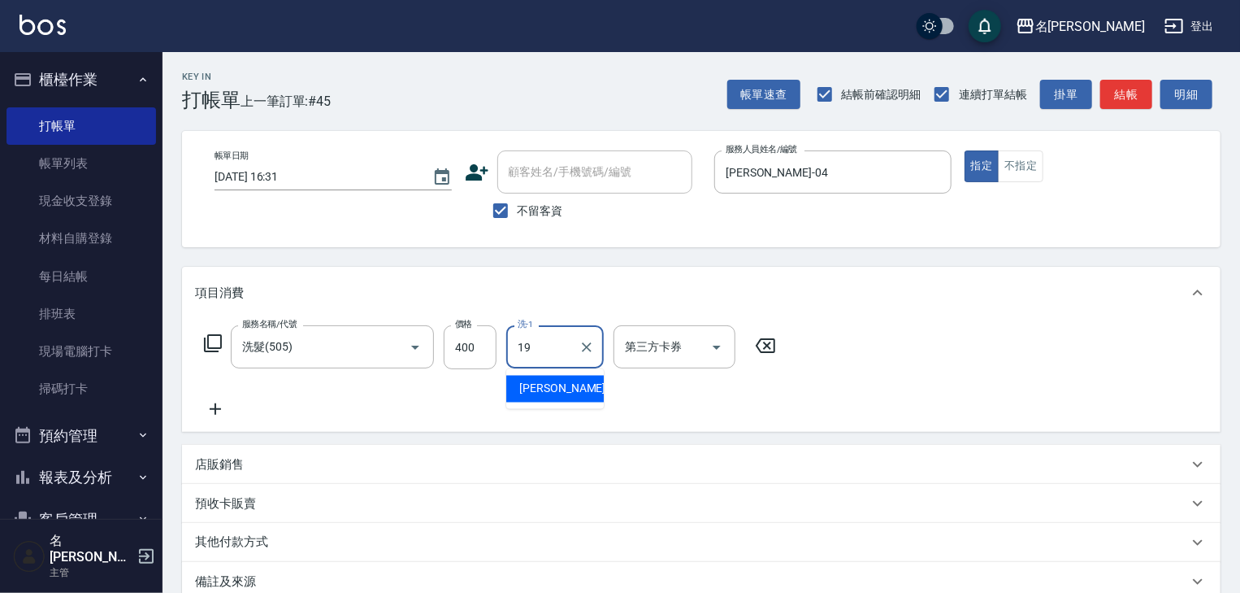
click at [556, 387] on span "游昕 -19" at bounding box center [570, 388] width 102 height 17
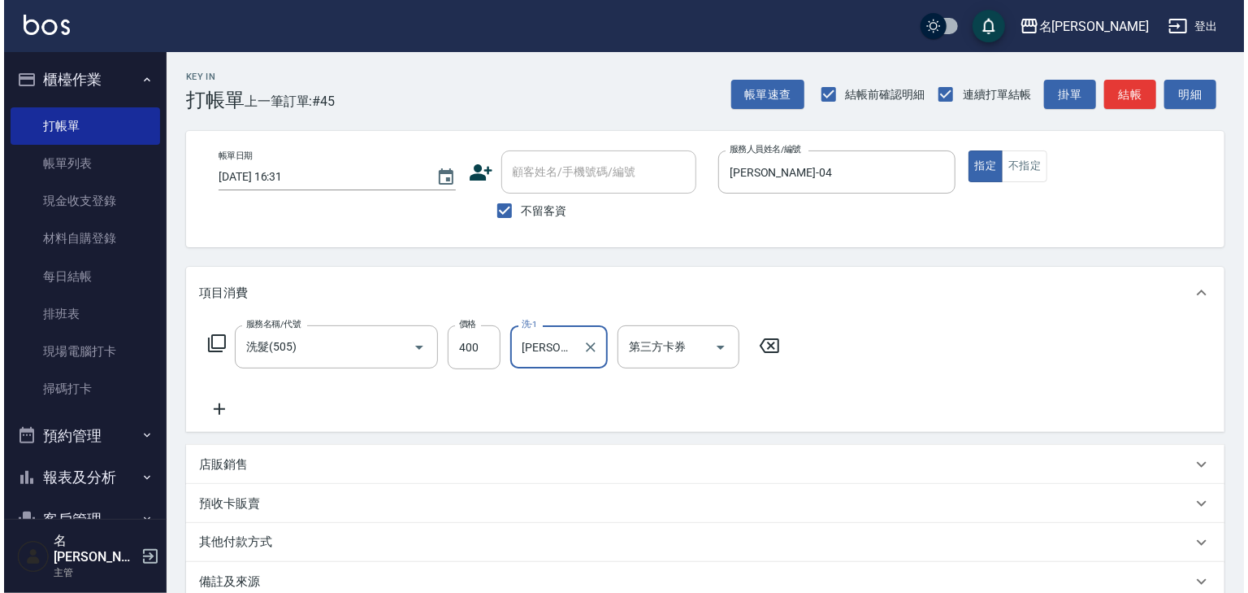
scroll to position [190, 0]
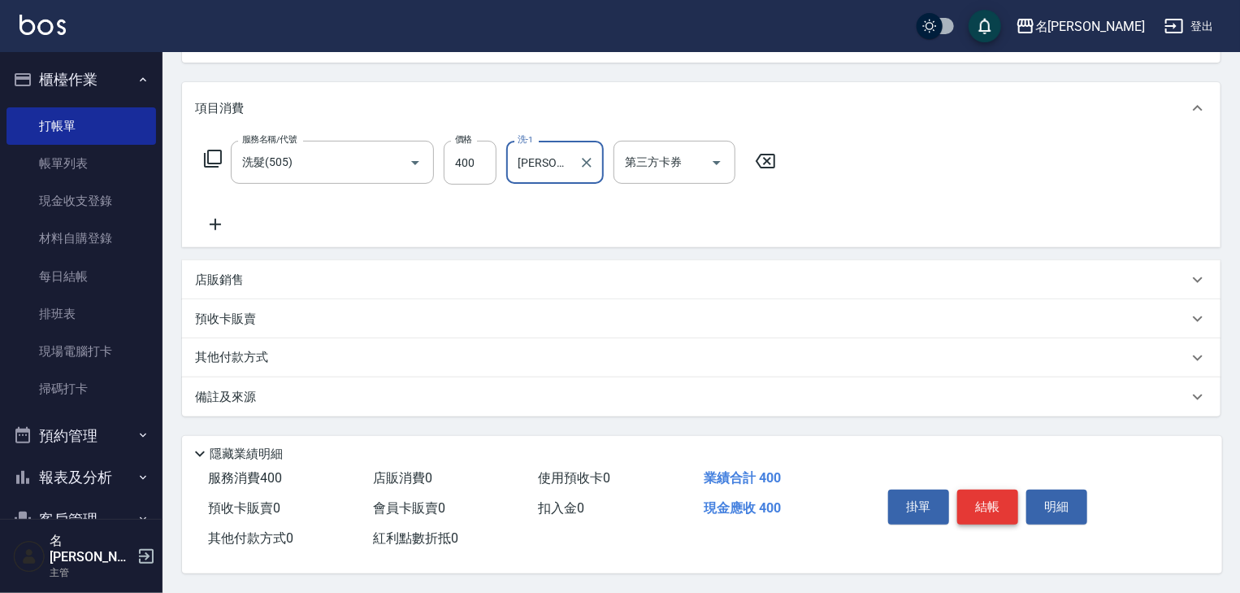
type input "游昕-19"
click at [992, 506] on button "結帳" at bounding box center [987, 506] width 61 height 34
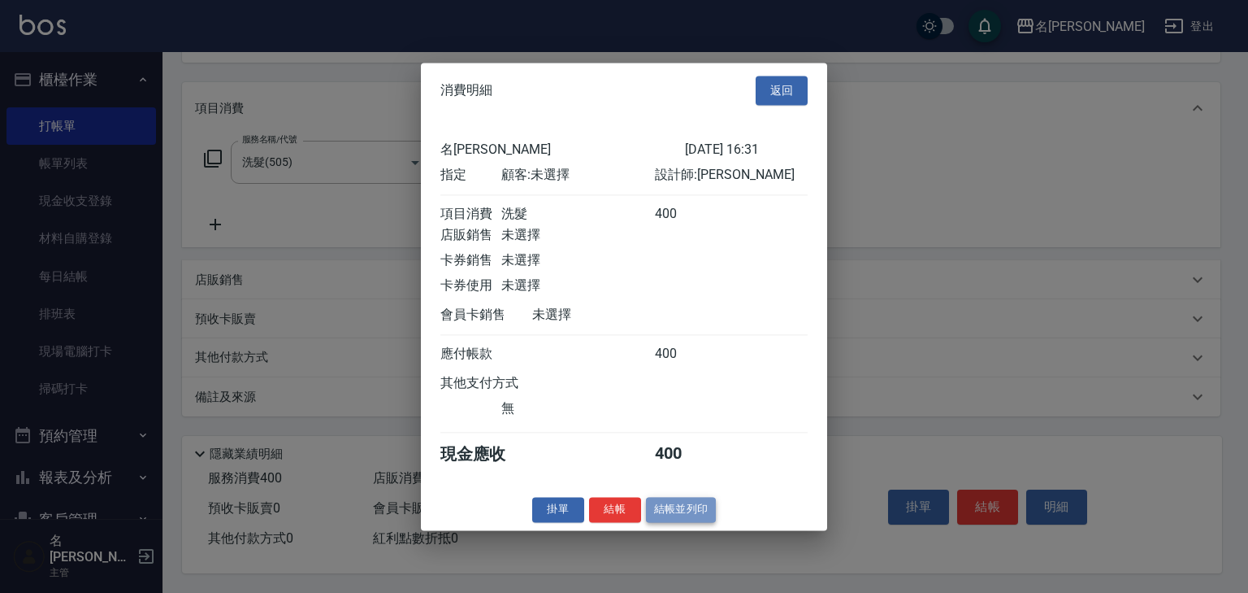
click at [671, 522] on button "結帳並列印" at bounding box center [681, 509] width 71 height 25
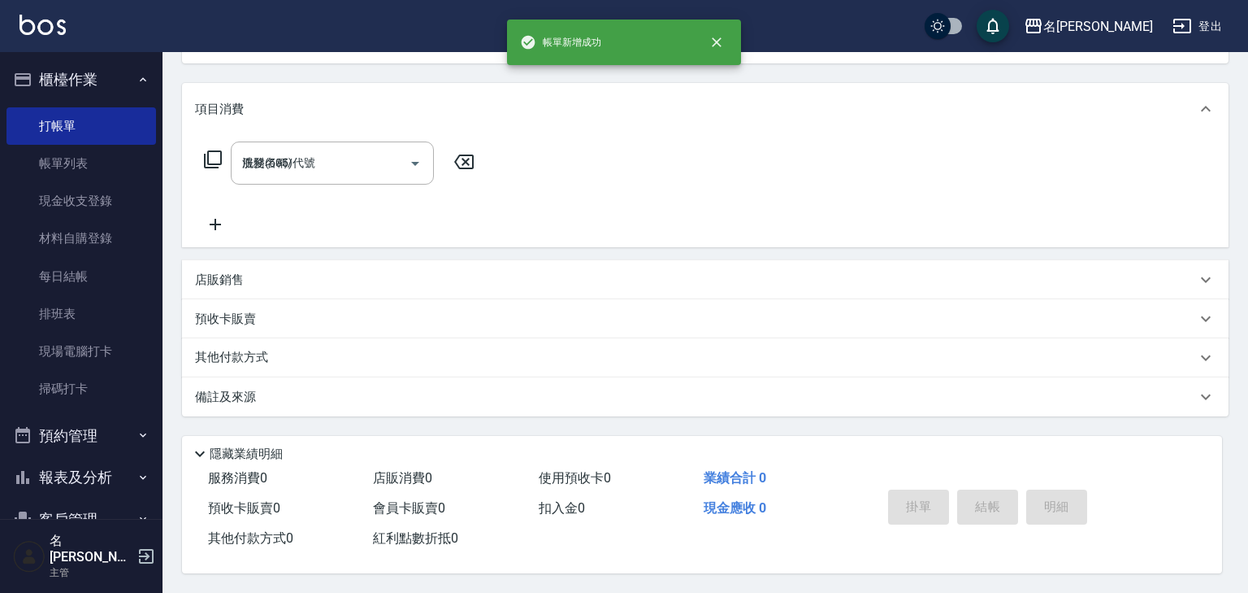
type input "2025/08/19 16:32"
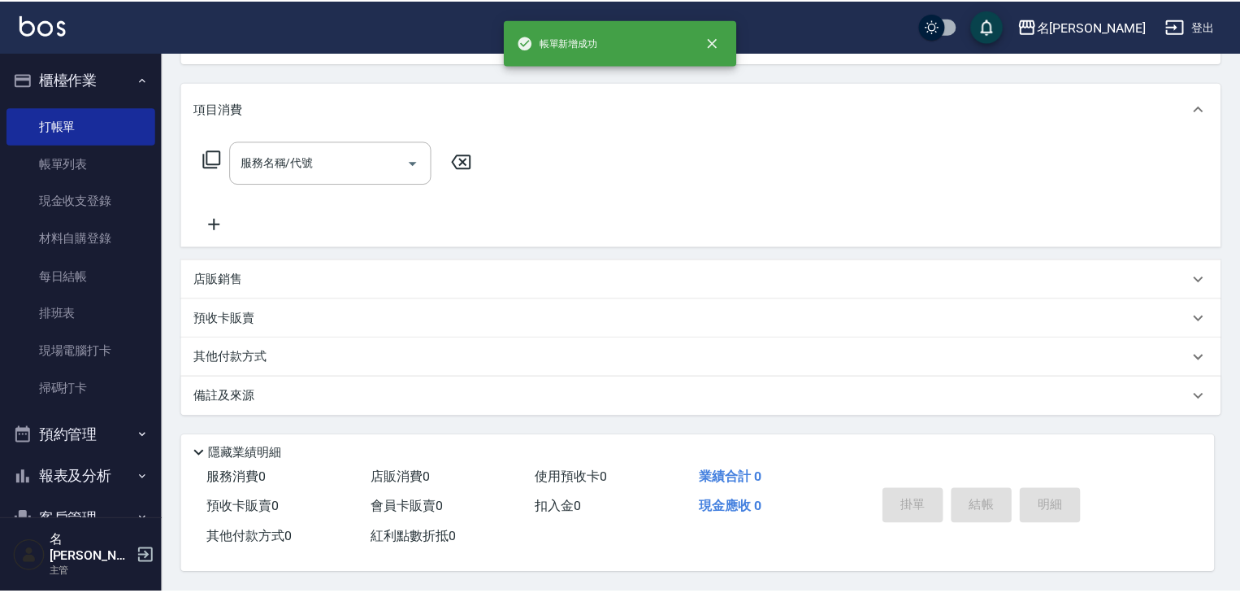
scroll to position [0, 0]
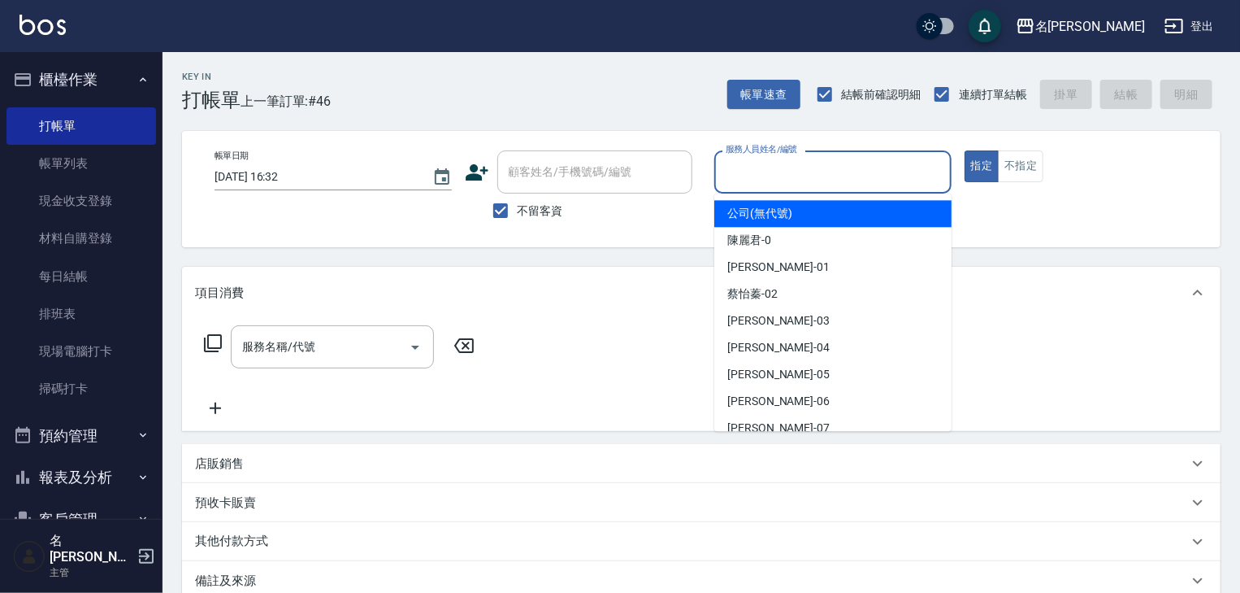
click at [815, 176] on input "服務人員姓名/編號" at bounding box center [833, 172] width 223 height 28
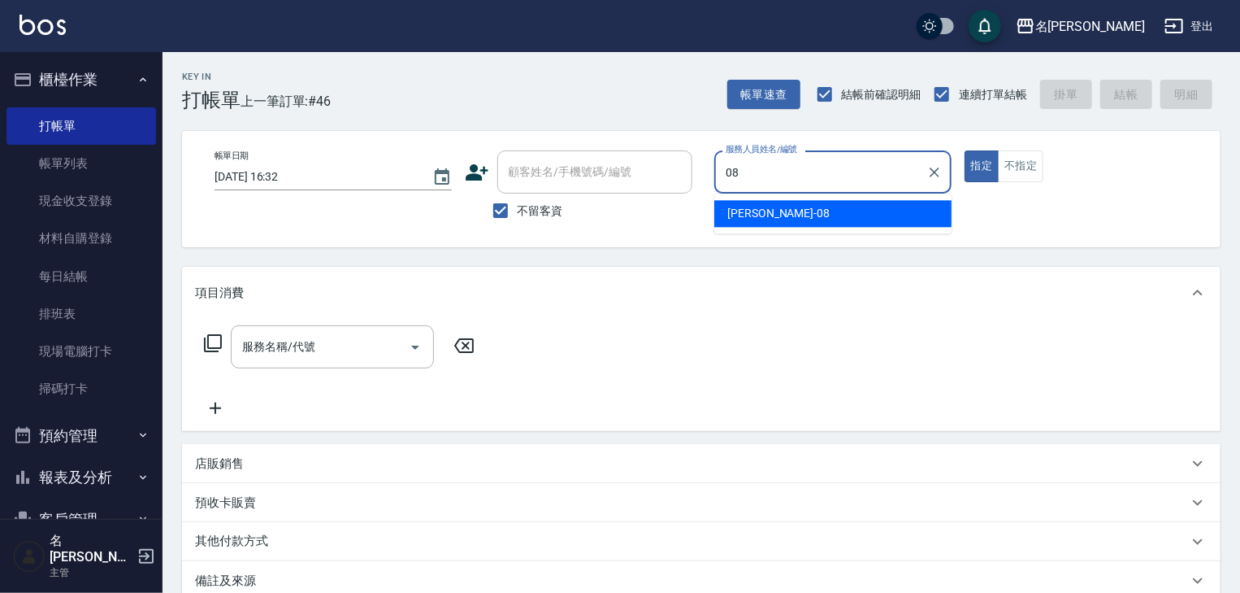
click at [763, 216] on span "蔡慈恩 -08" at bounding box center [778, 213] width 102 height 17
type input "[PERSON_NAME]-08"
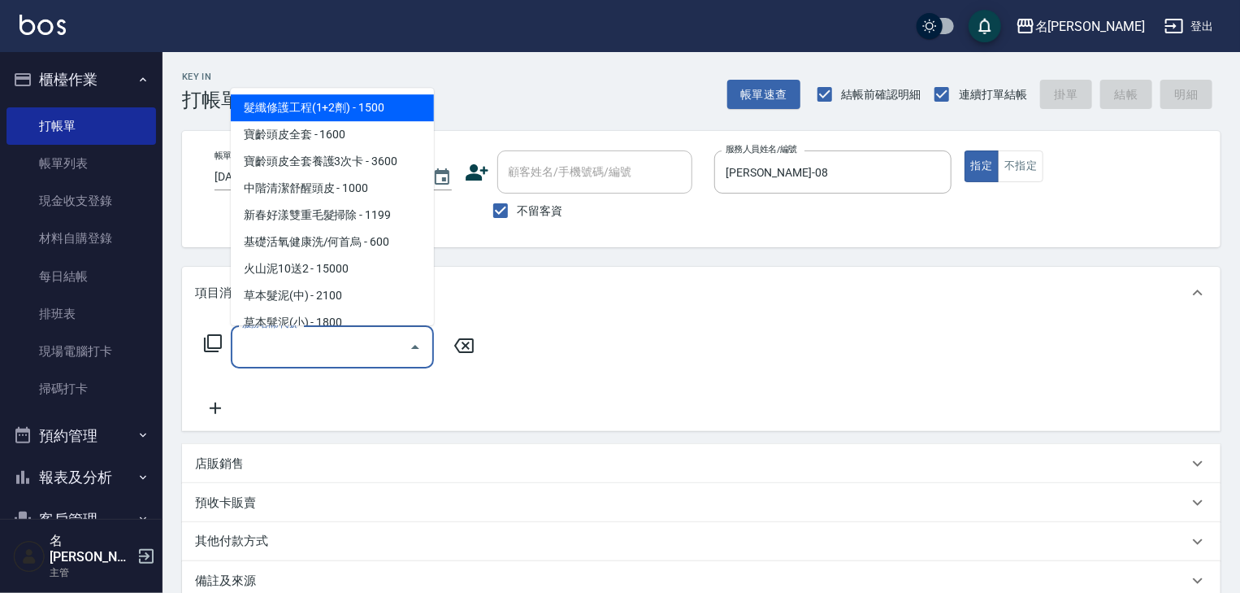
click at [349, 350] on input "服務名稱/代號" at bounding box center [320, 346] width 164 height 28
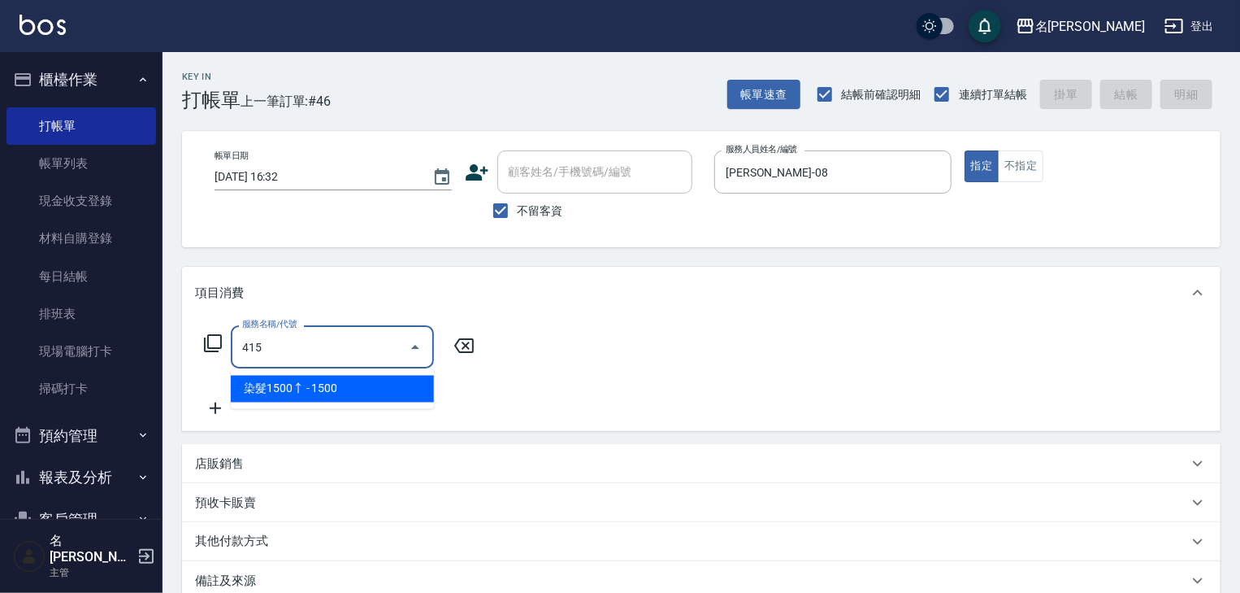
click at [380, 390] on span "染髮1500↑ - 1500" at bounding box center [332, 389] width 203 height 27
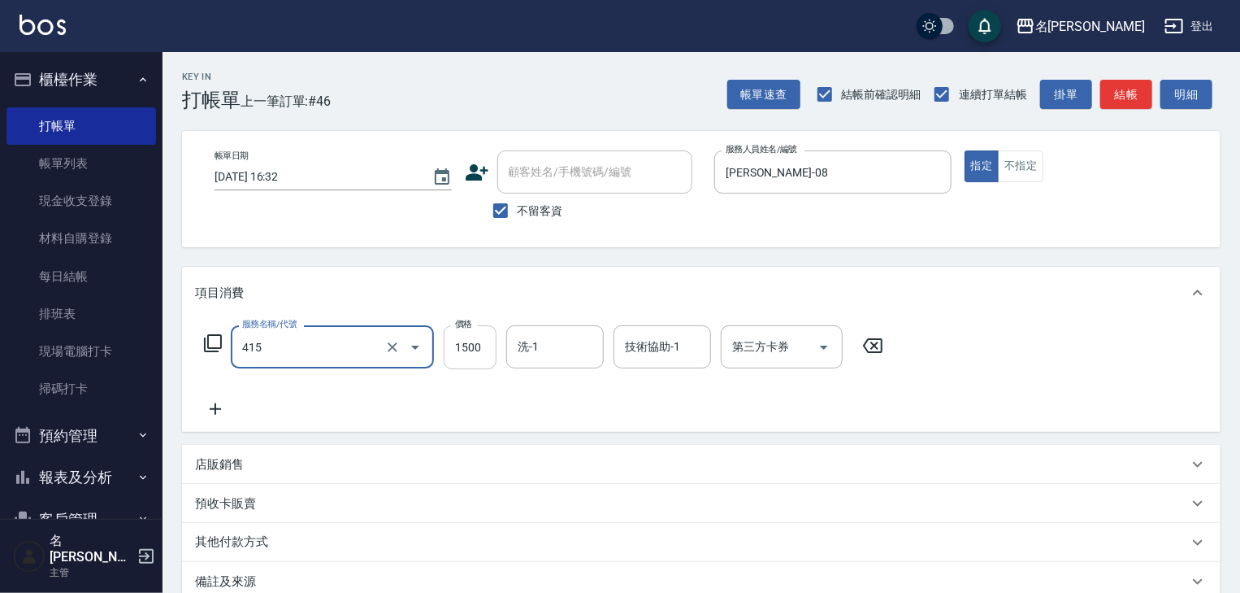
type input "染髮1500↑(415)"
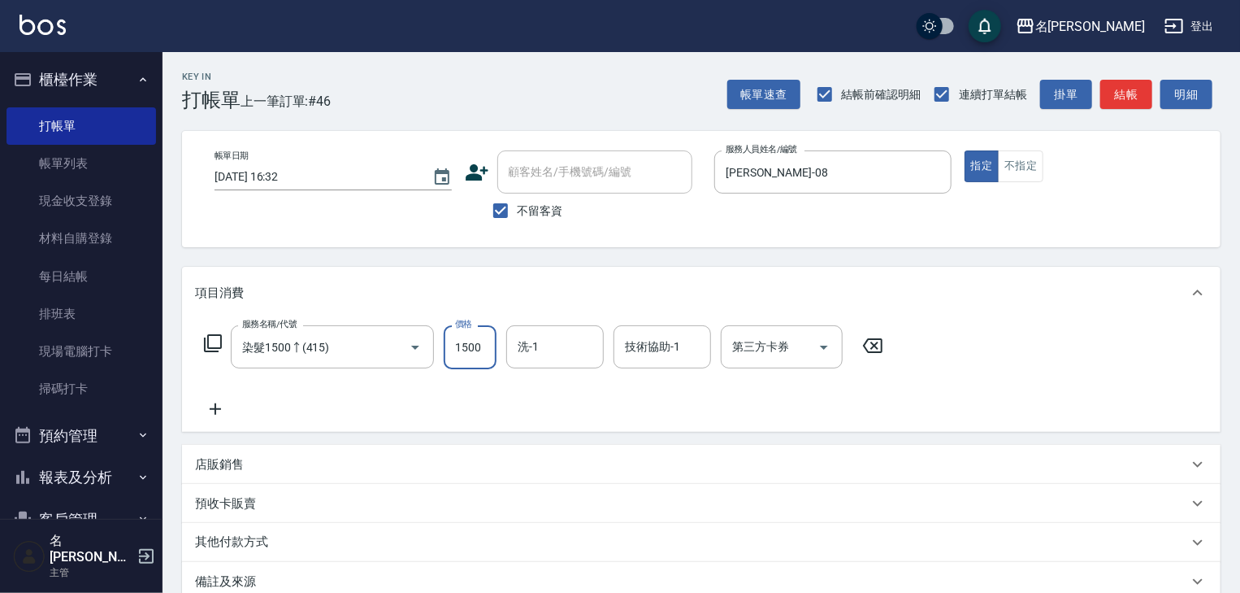
click at [465, 351] on input "1500" at bounding box center [470, 347] width 53 height 44
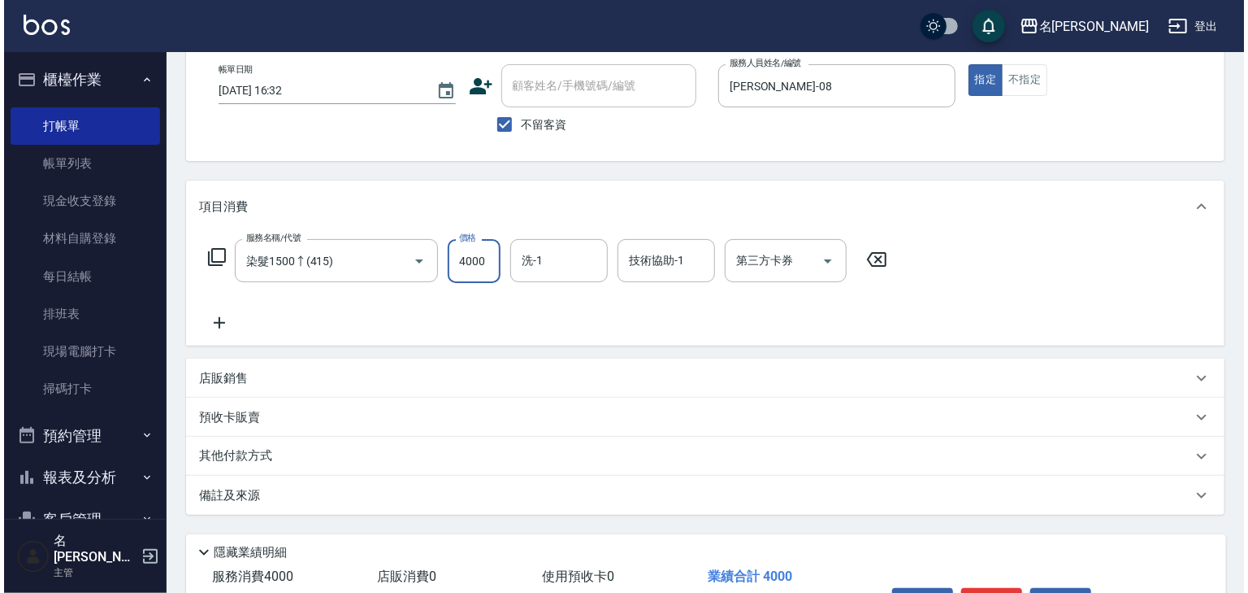
scroll to position [190, 0]
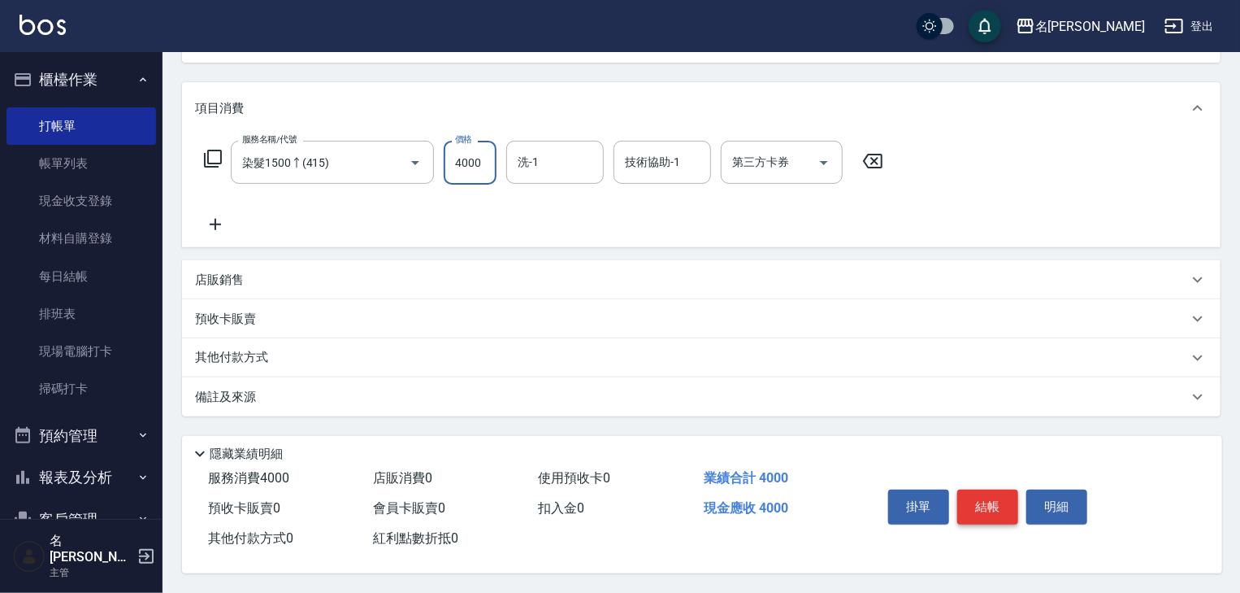
type input "4000"
click at [991, 499] on button "結帳" at bounding box center [987, 506] width 61 height 34
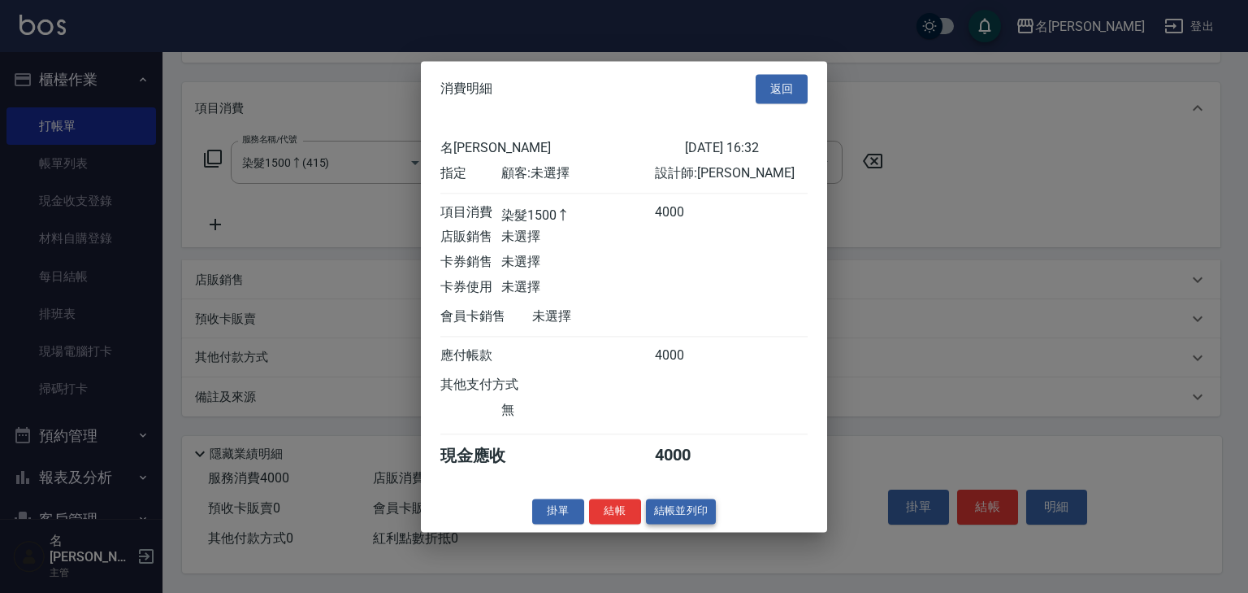
click at [683, 514] on button "結帳並列印" at bounding box center [681, 510] width 71 height 25
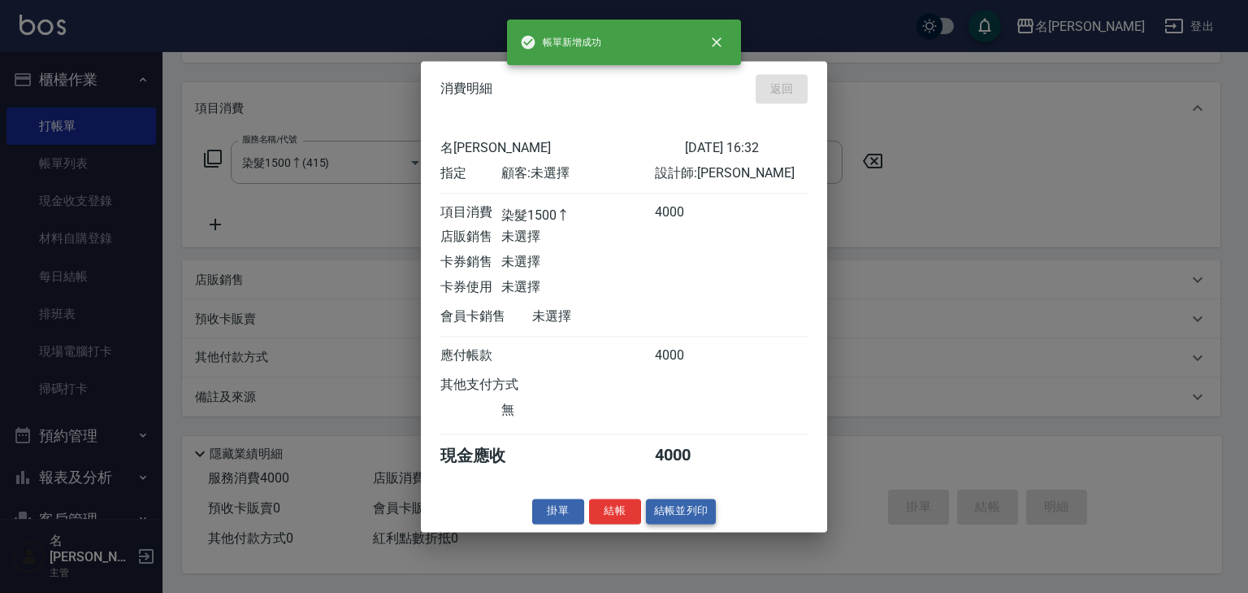
type input "2025/08/19 16:34"
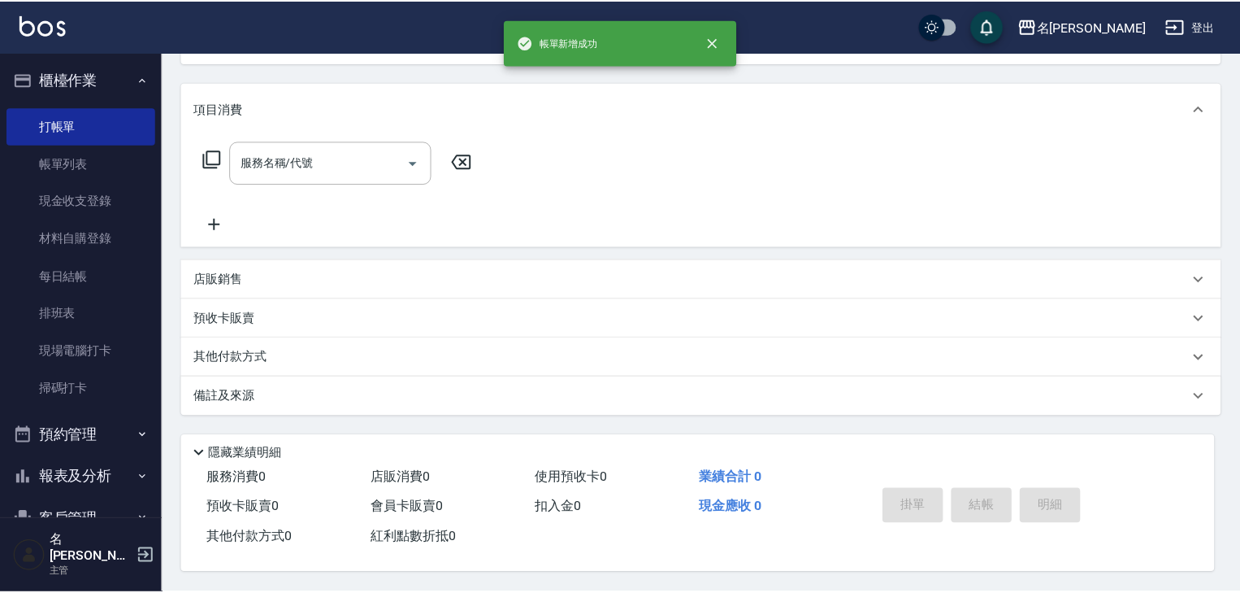
scroll to position [0, 0]
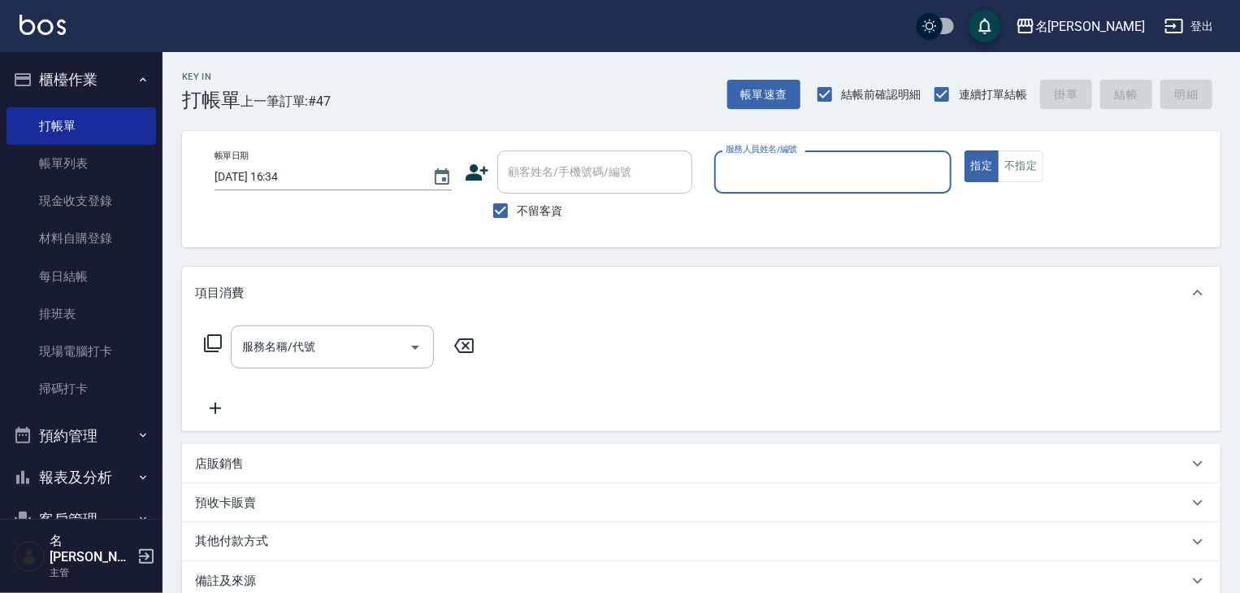
click at [815, 179] on input "服務人員姓名/編號" at bounding box center [833, 172] width 223 height 28
click at [801, 179] on input "服務人員姓名/編號" at bounding box center [833, 172] width 223 height 28
click at [753, 207] on span "吳姵瑩 -B" at bounding box center [775, 213] width 97 height 17
type input "吳姵瑩-B"
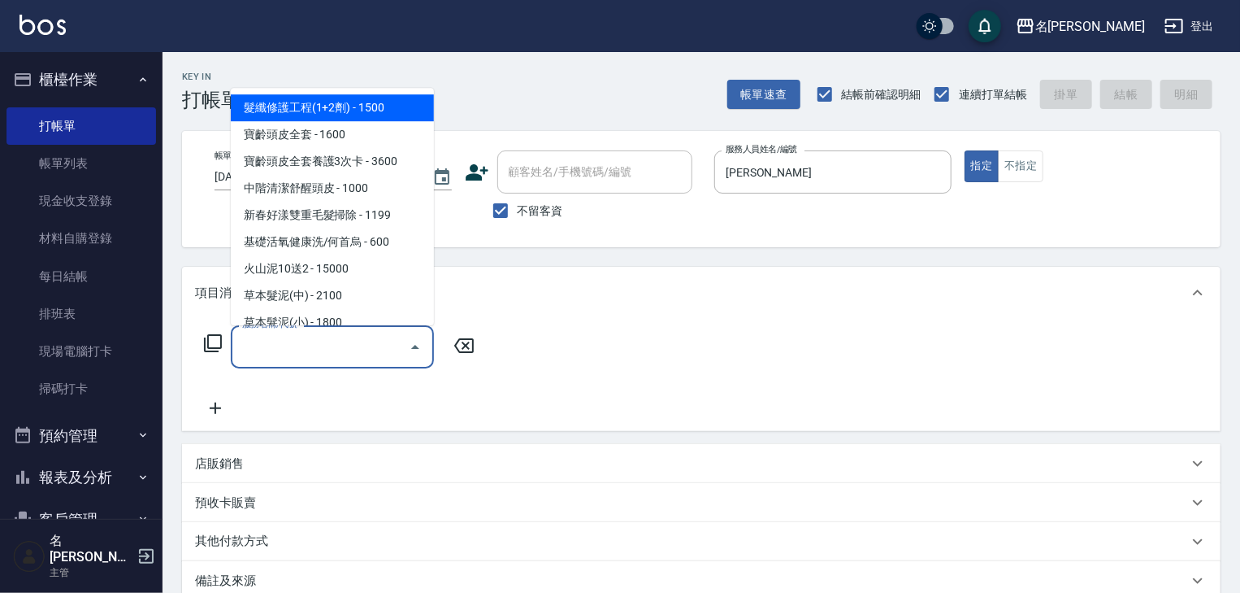
click at [255, 354] on input "服務名稱/代號" at bounding box center [320, 346] width 164 height 28
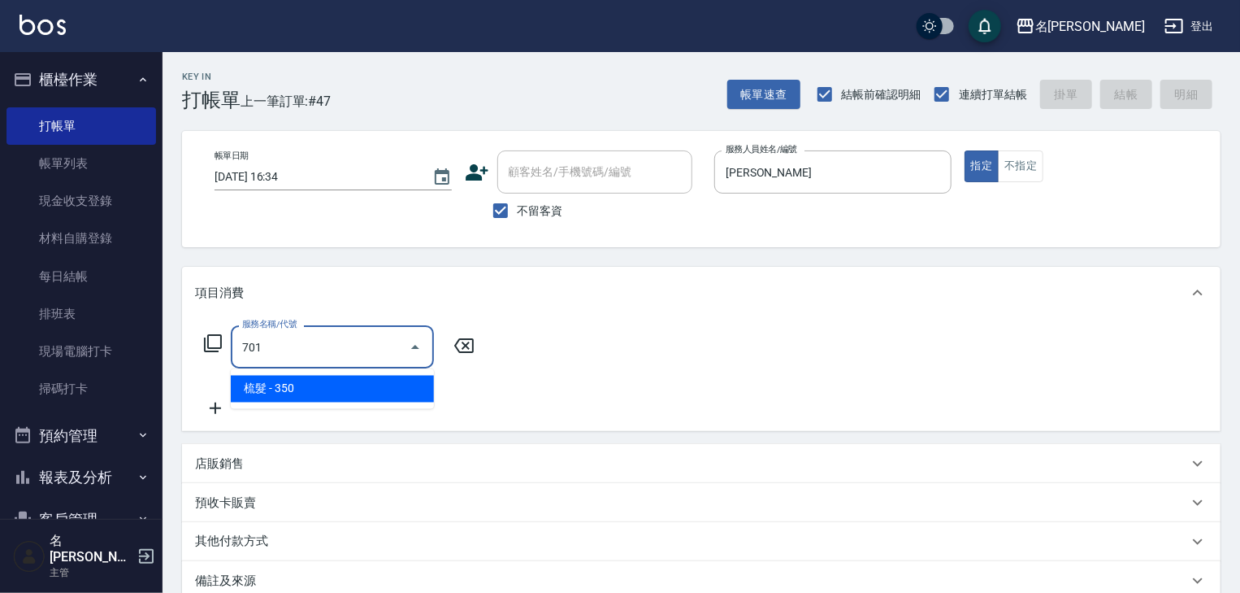
click at [300, 384] on span "梳髮 - 350" at bounding box center [332, 389] width 203 height 27
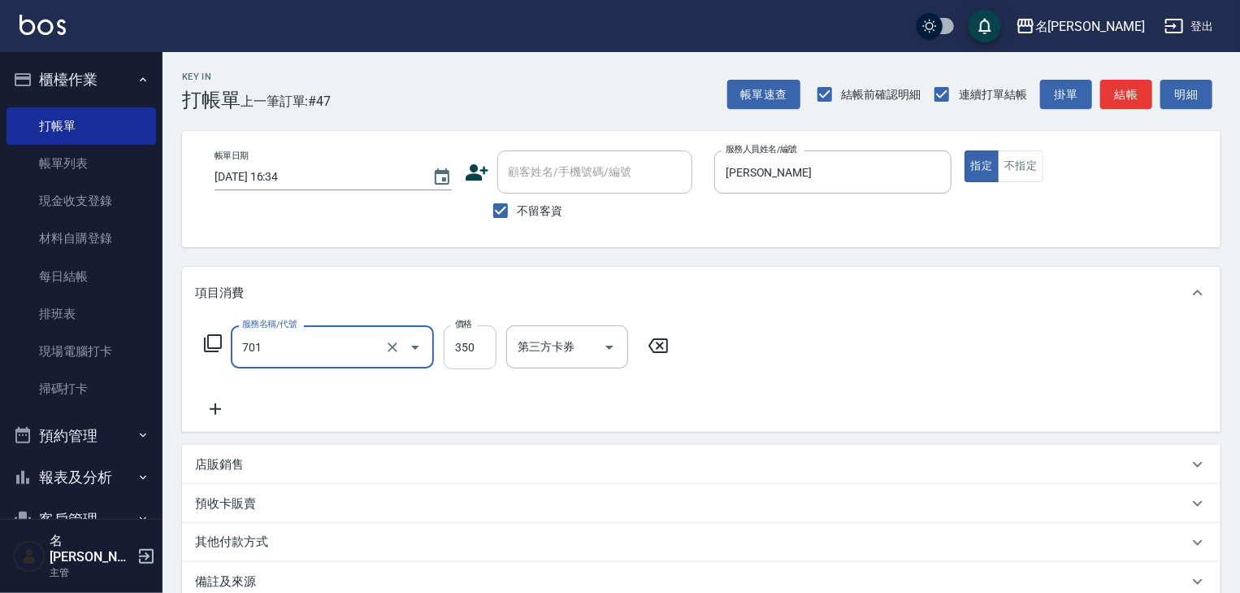
type input "梳髮(701)"
click at [467, 354] on input "350" at bounding box center [470, 347] width 53 height 44
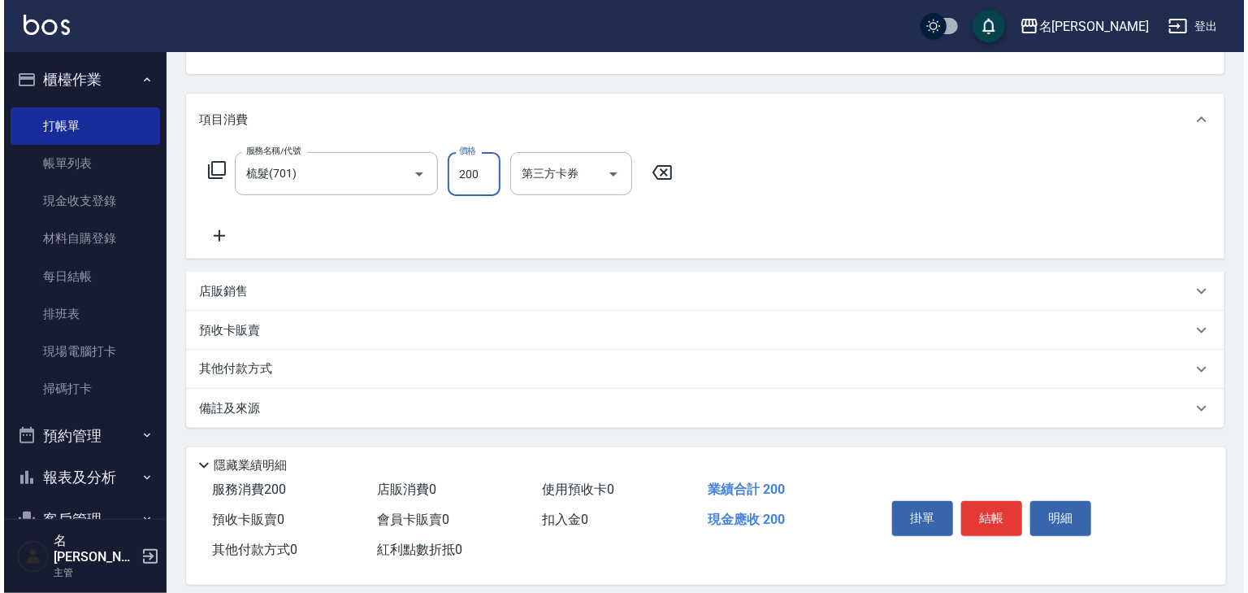
scroll to position [190, 0]
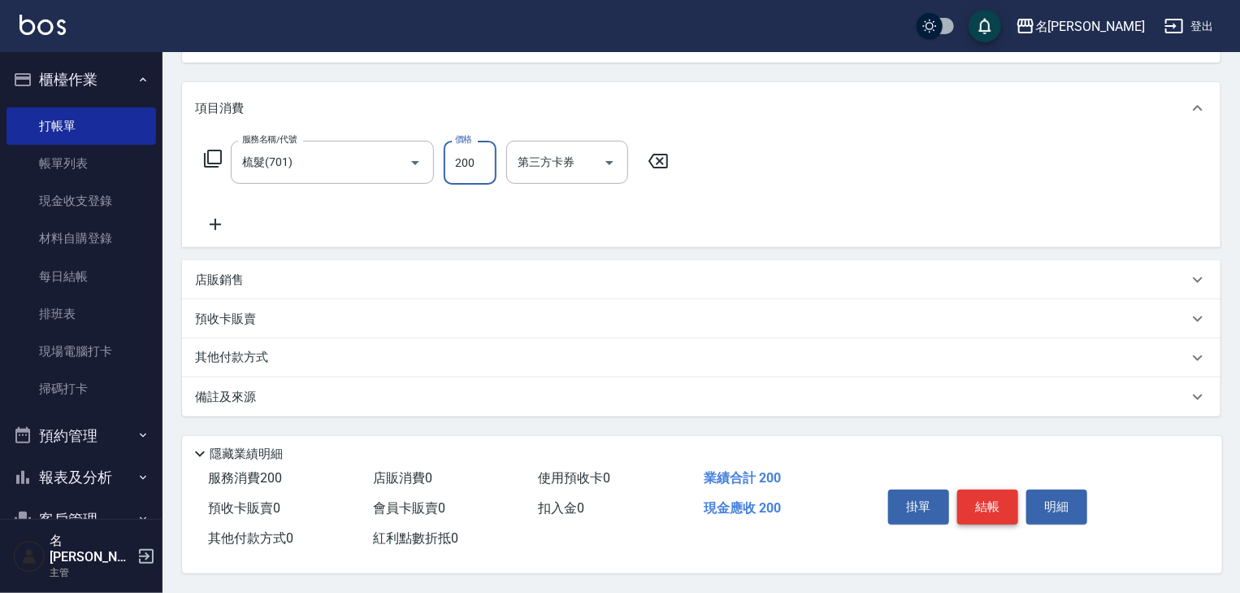
type input "200"
click at [983, 504] on button "結帳" at bounding box center [987, 506] width 61 height 34
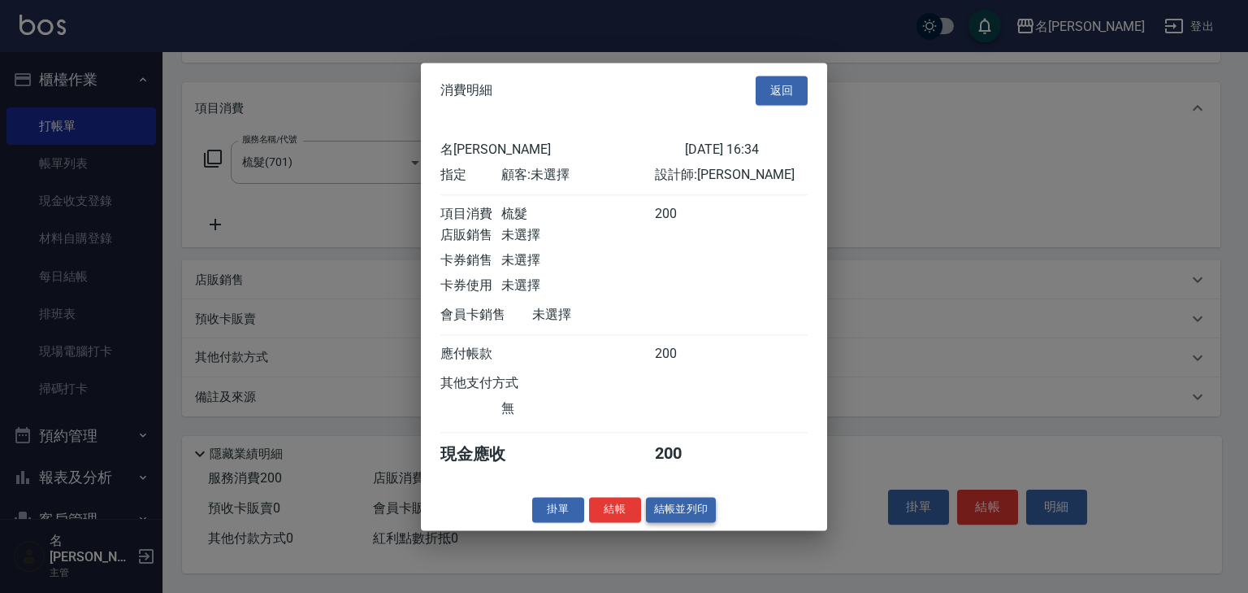
click at [673, 514] on button "結帳並列印" at bounding box center [681, 509] width 71 height 25
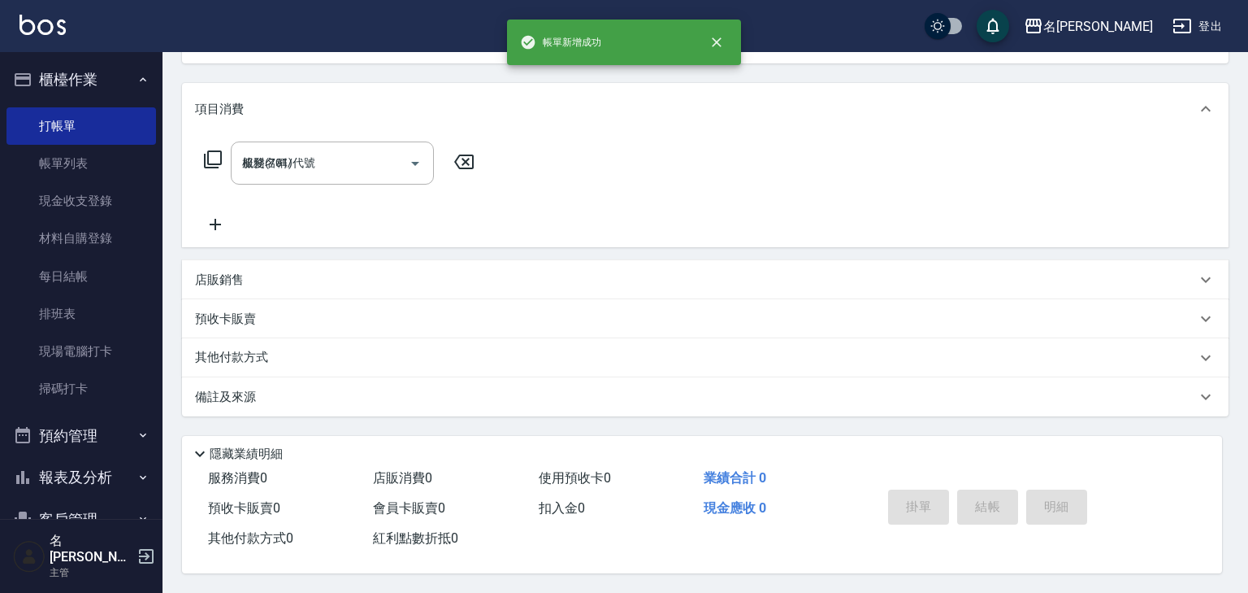
type input "2025/08/19 16:35"
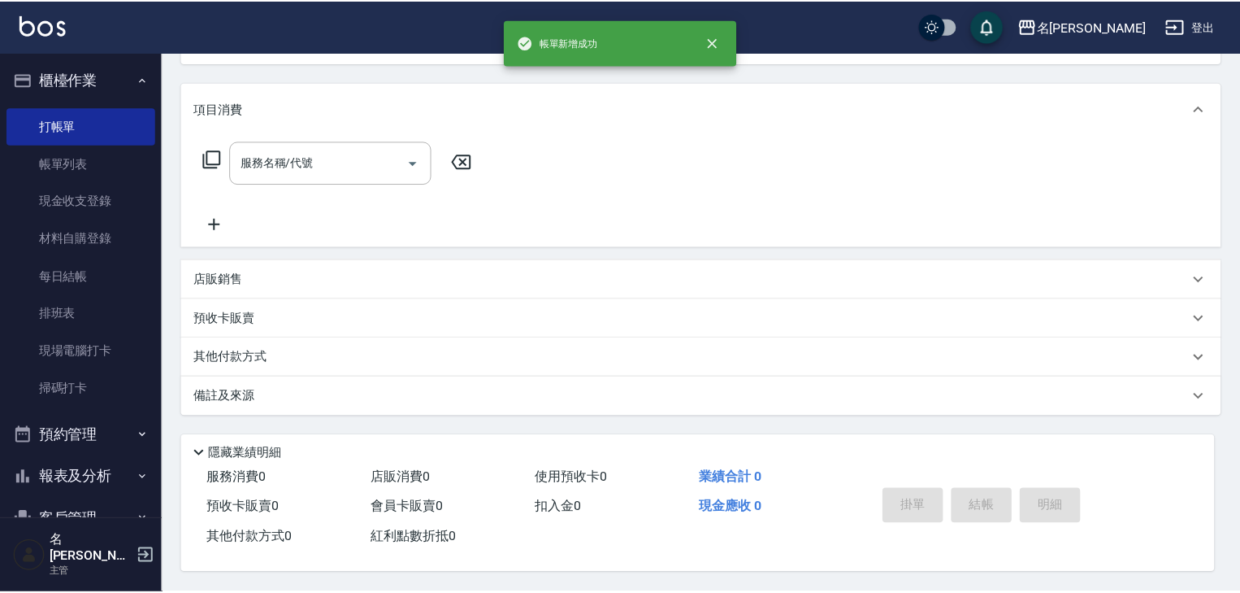
scroll to position [0, 0]
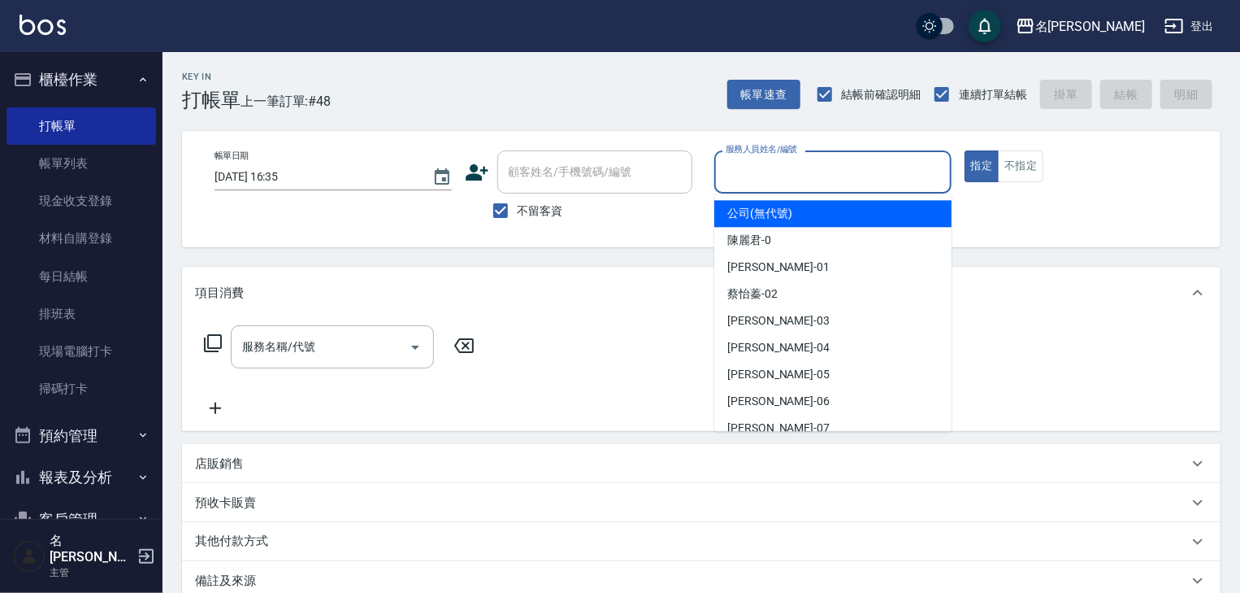
click at [832, 166] on input "服務人員姓名/編號" at bounding box center [833, 172] width 223 height 28
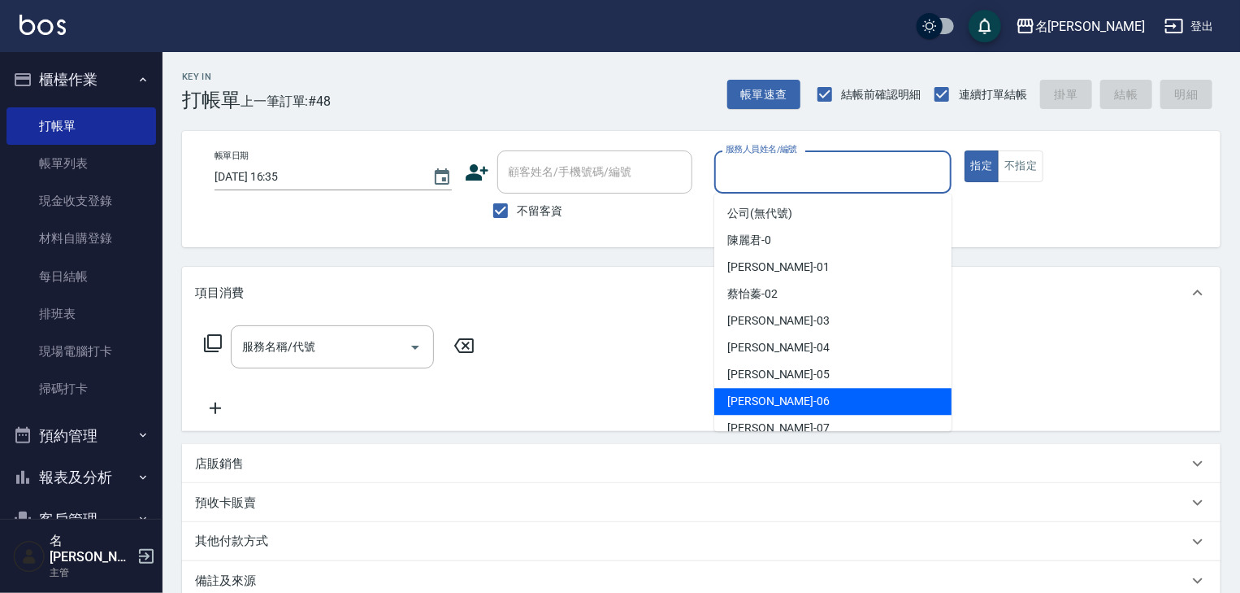
click at [817, 399] on div "阿龔 -06" at bounding box center [832, 401] width 237 height 27
type input "[PERSON_NAME]-06"
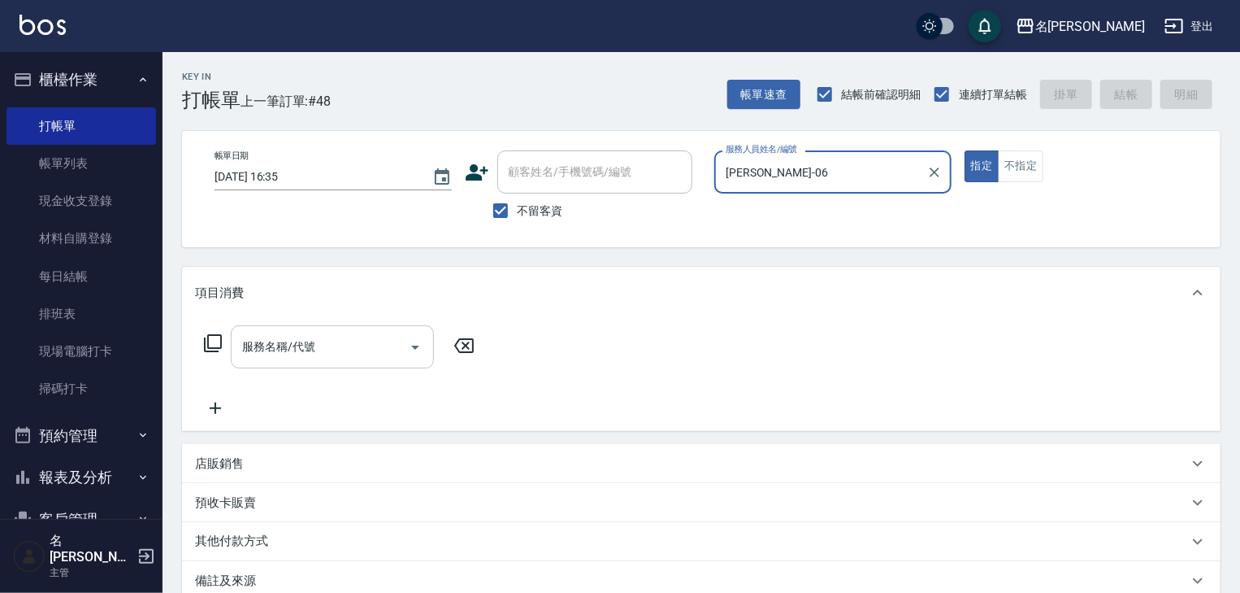
click at [324, 344] on input "服務名稱/代號" at bounding box center [320, 346] width 164 height 28
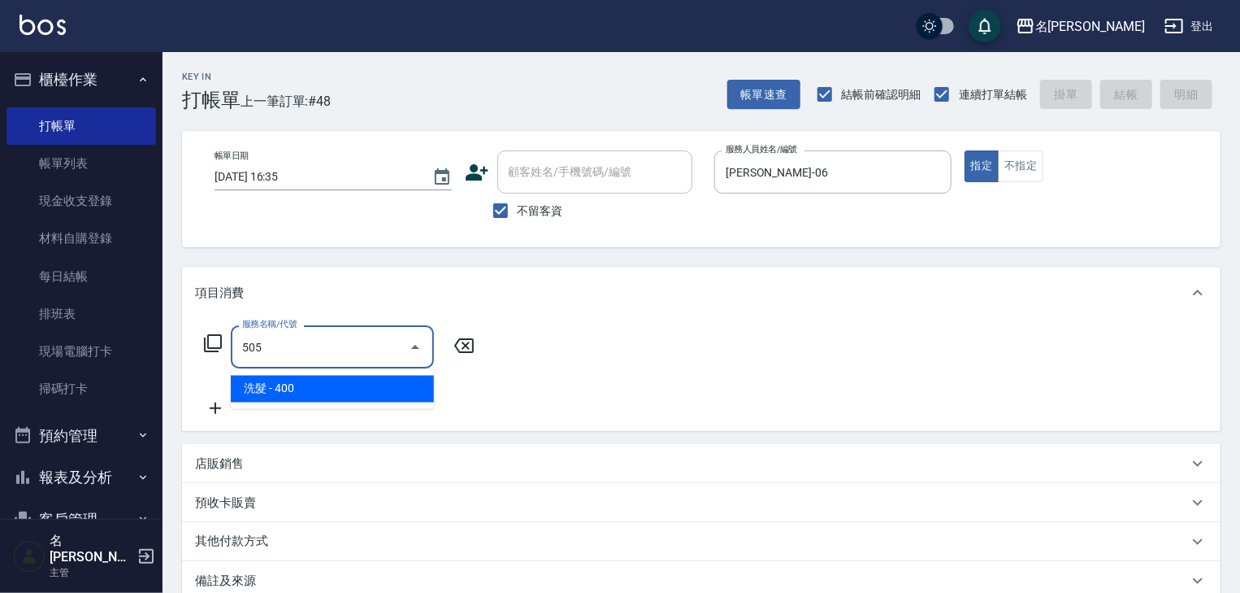
click at [359, 381] on span "洗髮 - 400" at bounding box center [332, 389] width 203 height 27
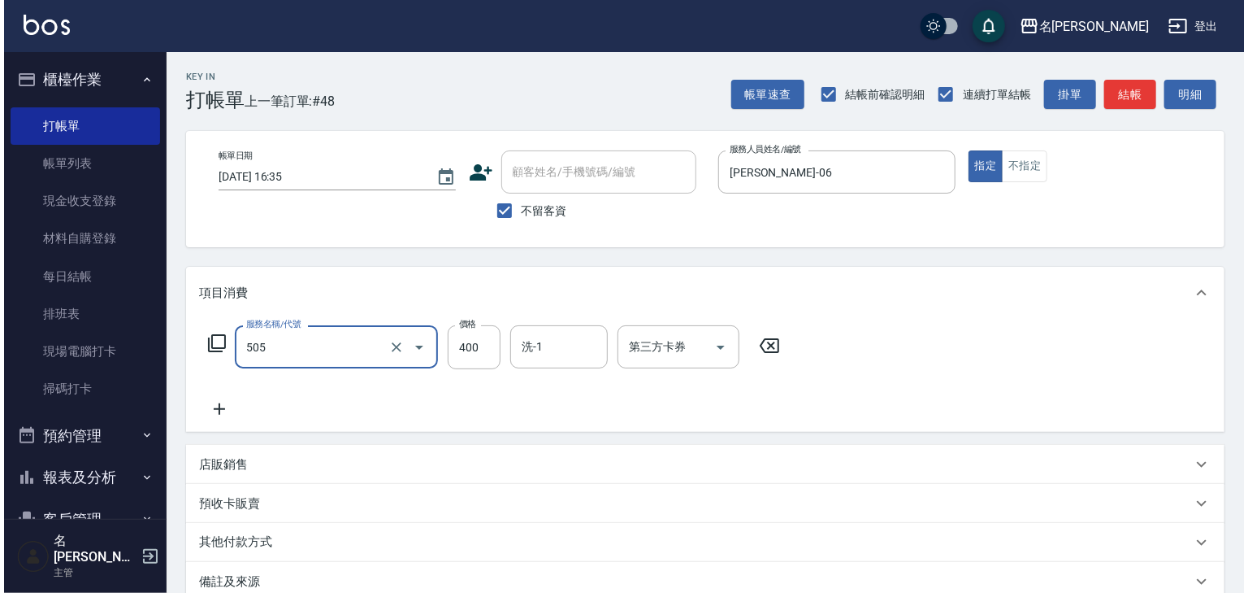
scroll to position [190, 0]
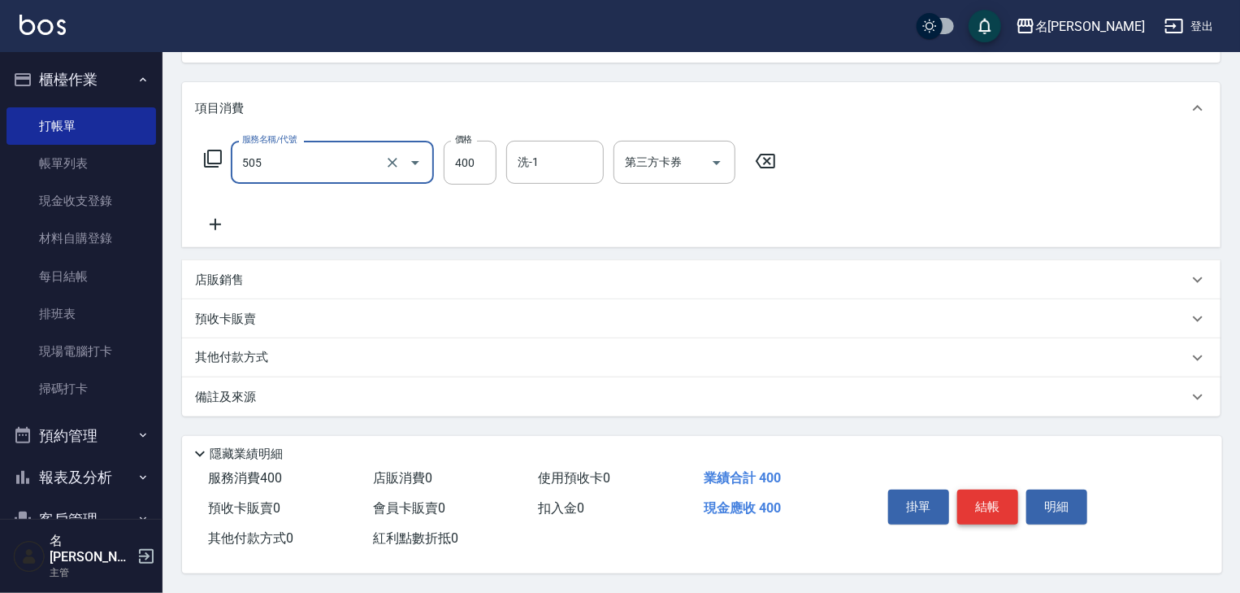
type input "洗髮(505)"
click at [986, 508] on button "結帳" at bounding box center [987, 506] width 61 height 34
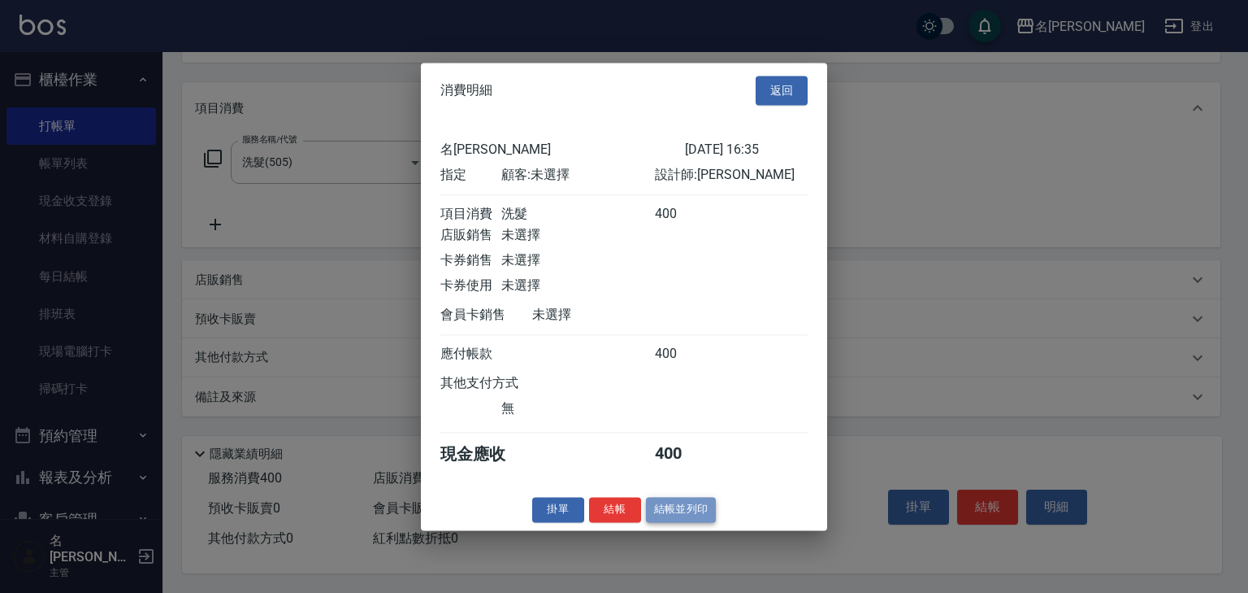
click at [706, 514] on button "結帳並列印" at bounding box center [681, 509] width 71 height 25
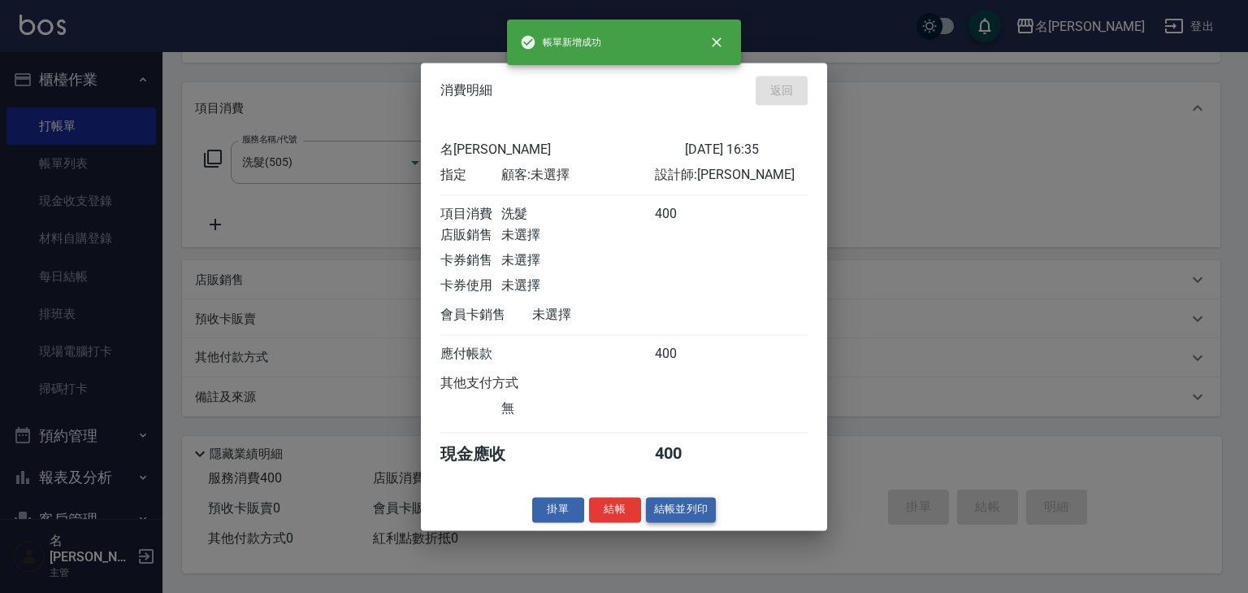
type input "2025/08/19 16:44"
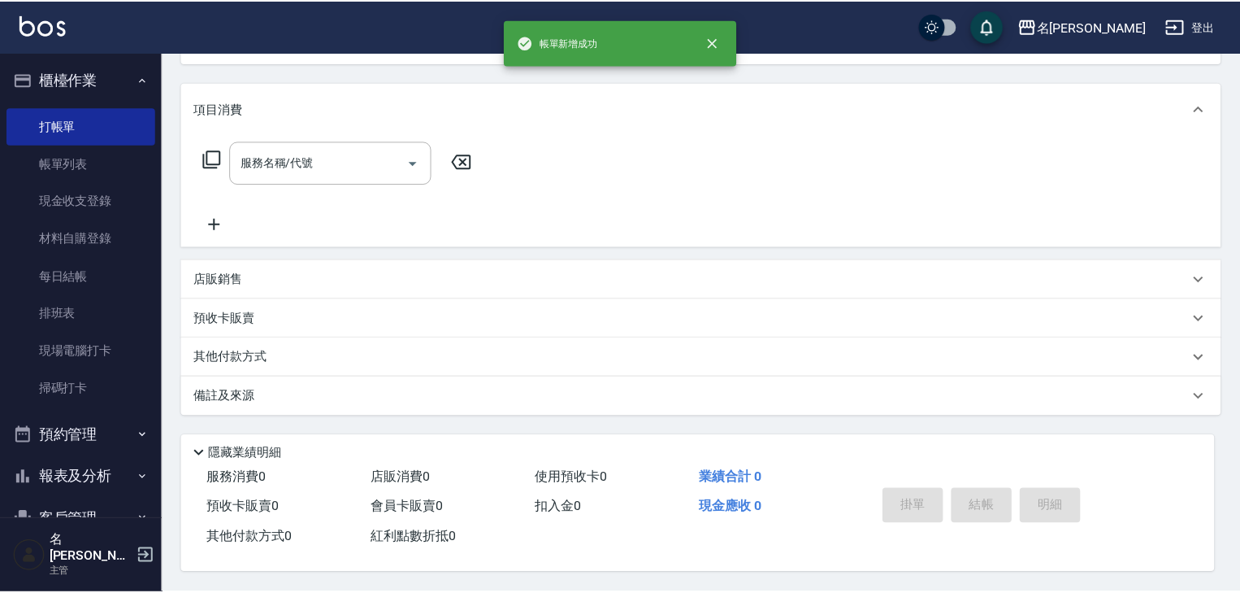
scroll to position [0, 0]
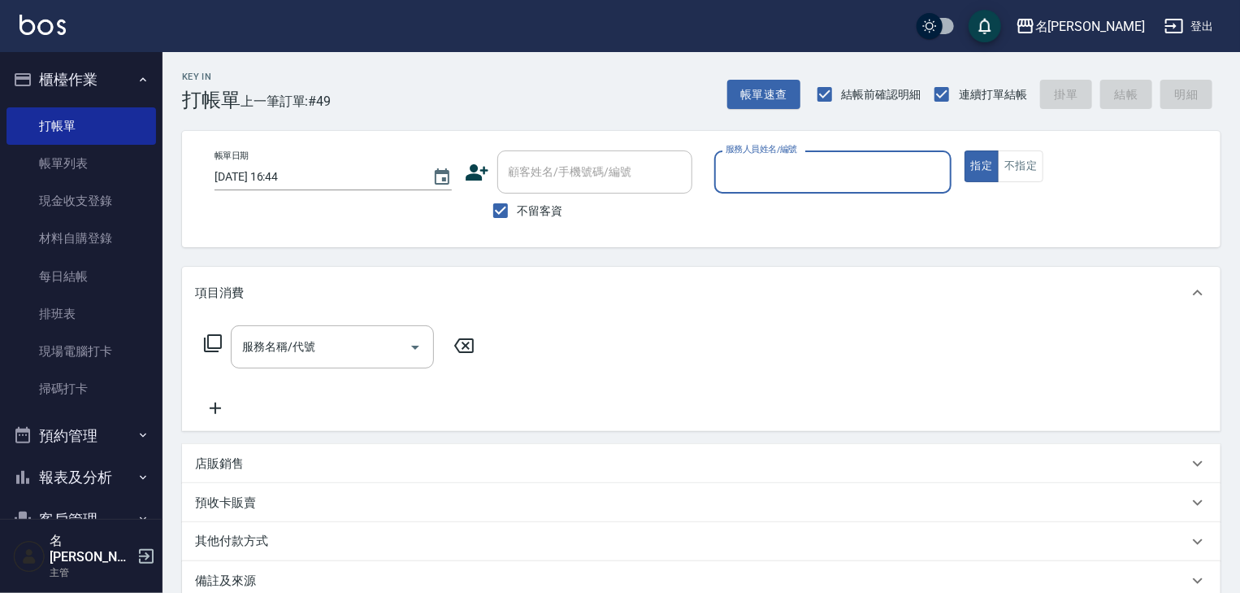
click at [766, 172] on input "服務人員姓名/編號" at bounding box center [833, 172] width 223 height 28
click at [779, 215] on div "吳姵瑩 -B" at bounding box center [832, 213] width 237 height 27
type input "吳姵瑩-B"
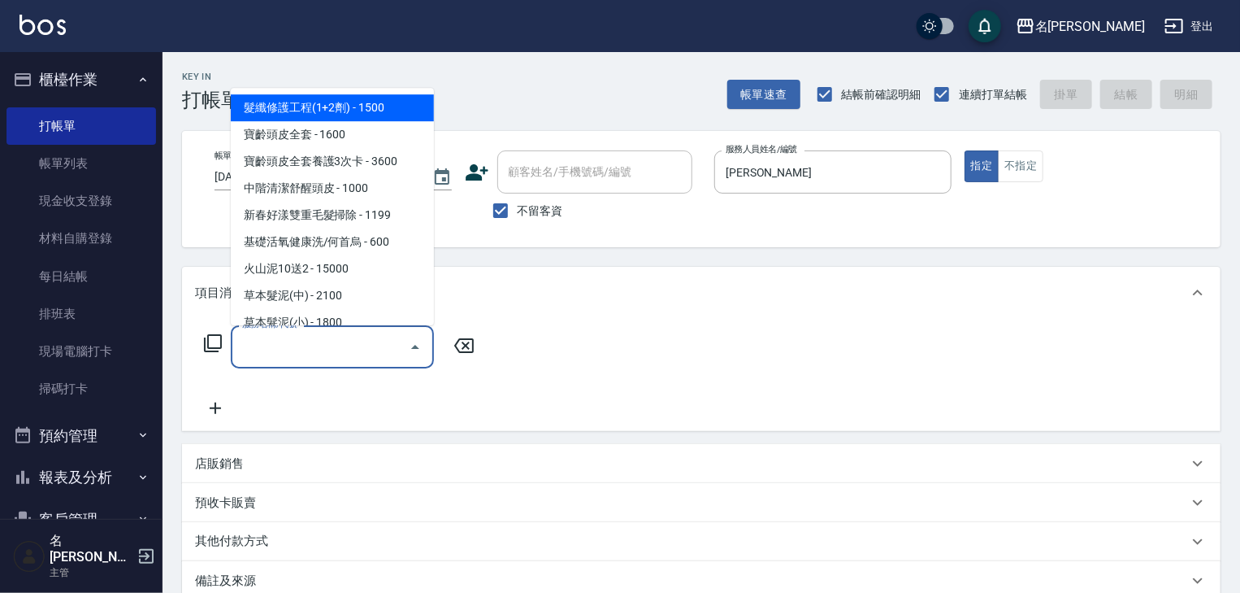
click at [315, 342] on input "服務名稱/代號" at bounding box center [320, 346] width 164 height 28
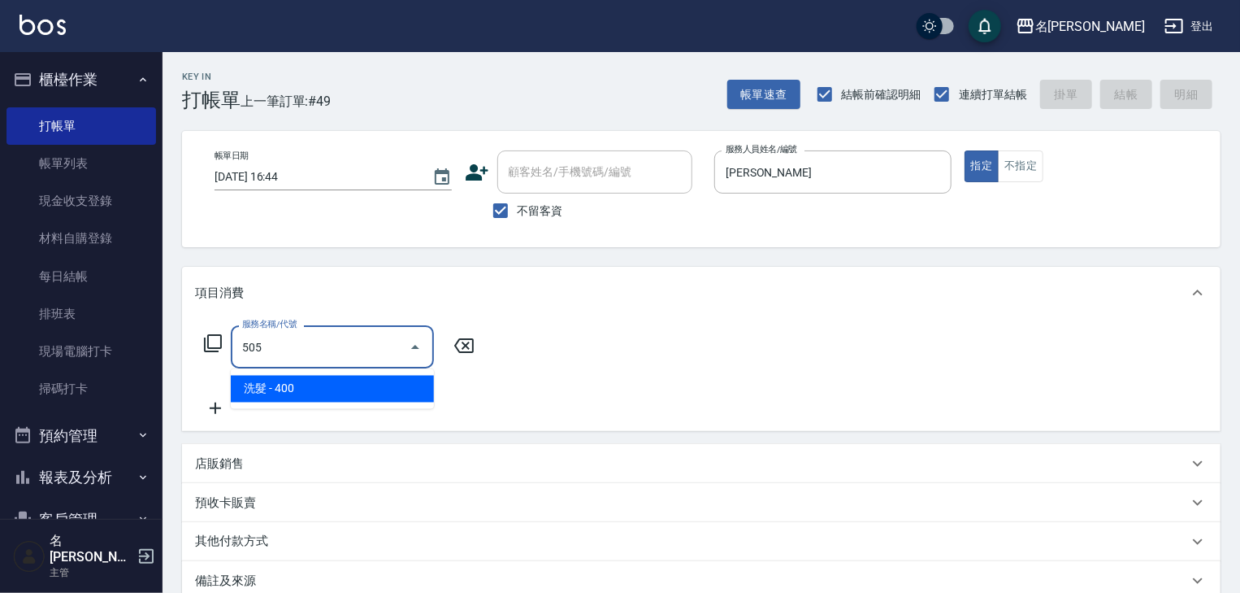
click at [358, 379] on span "洗髮 - 400" at bounding box center [332, 389] width 203 height 27
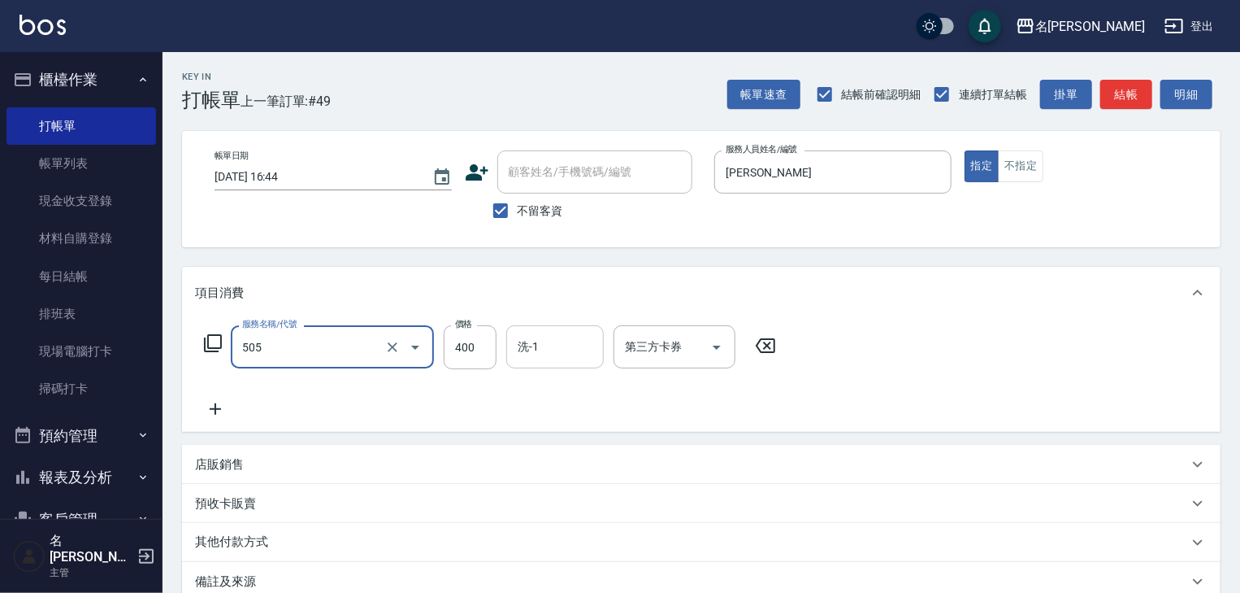
type input "洗髮(505)"
click at [527, 352] on input "洗-1" at bounding box center [555, 346] width 83 height 28
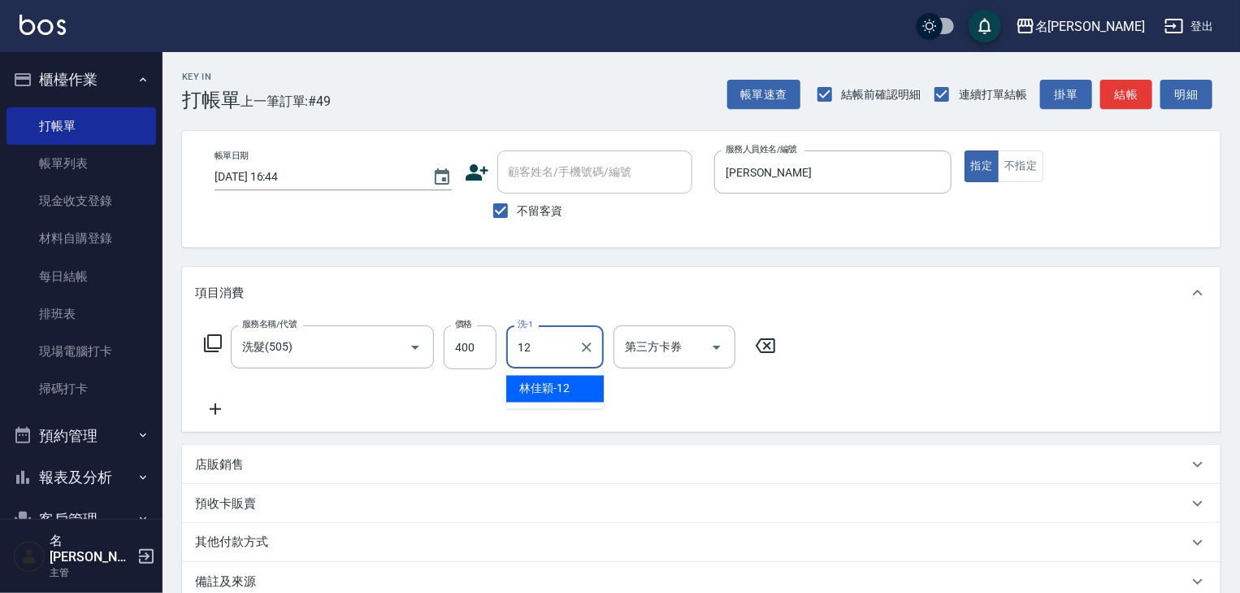
click at [559, 394] on span "林佳穎 -12" at bounding box center [544, 388] width 50 height 17
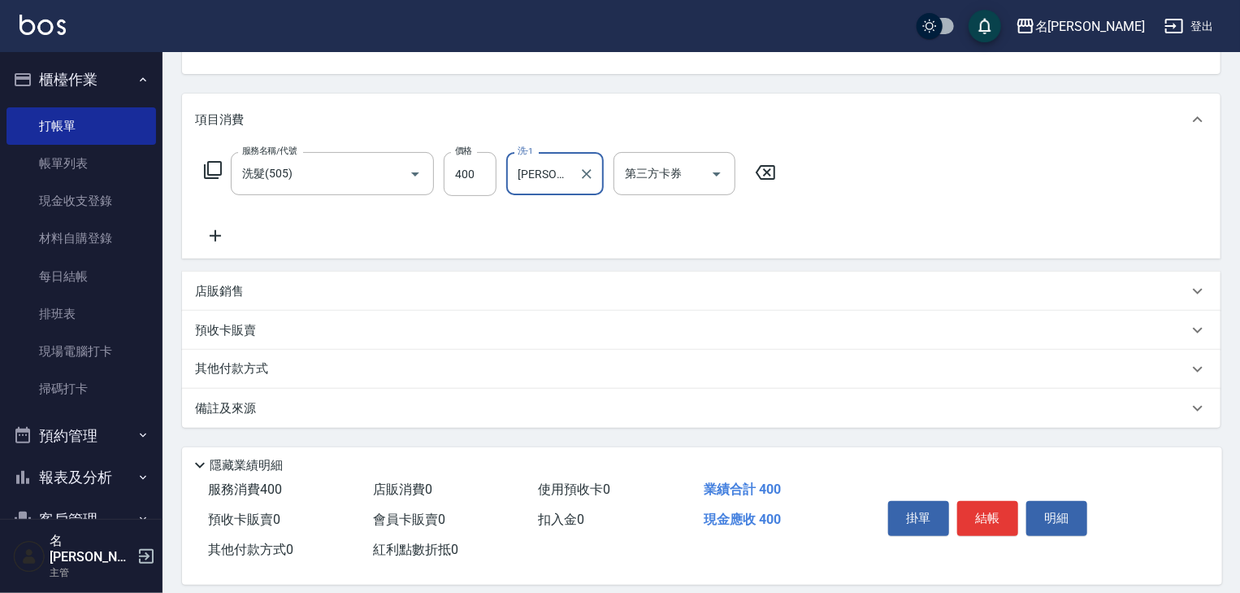
scroll to position [190, 0]
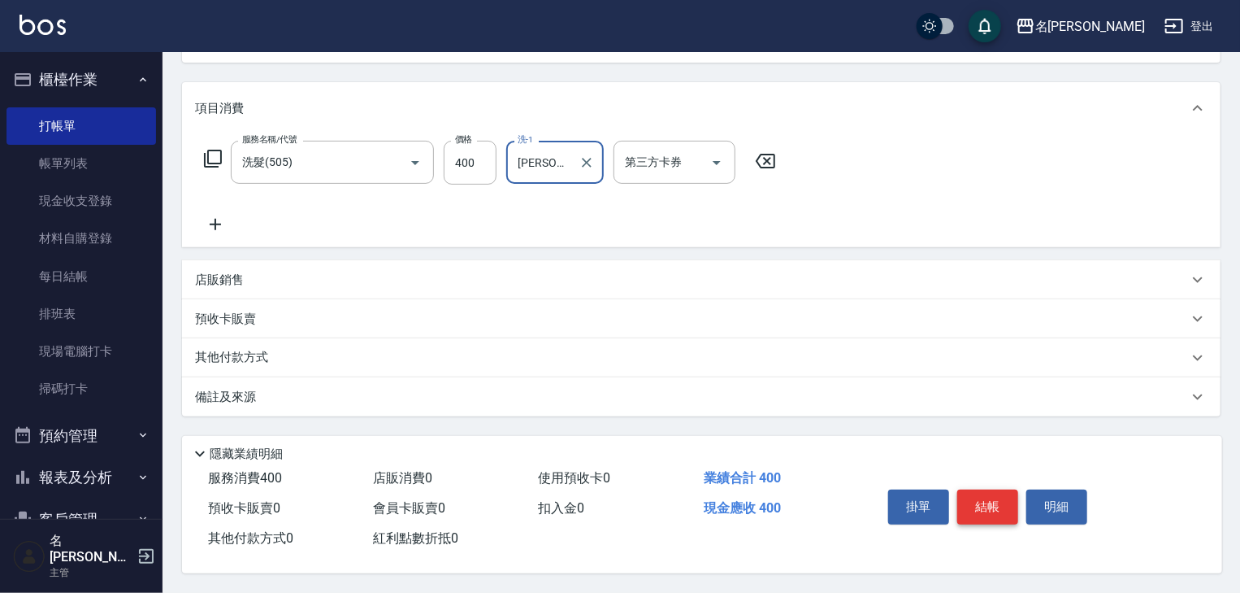
type input "林佳穎-12"
click at [989, 495] on button "結帳" at bounding box center [987, 506] width 61 height 34
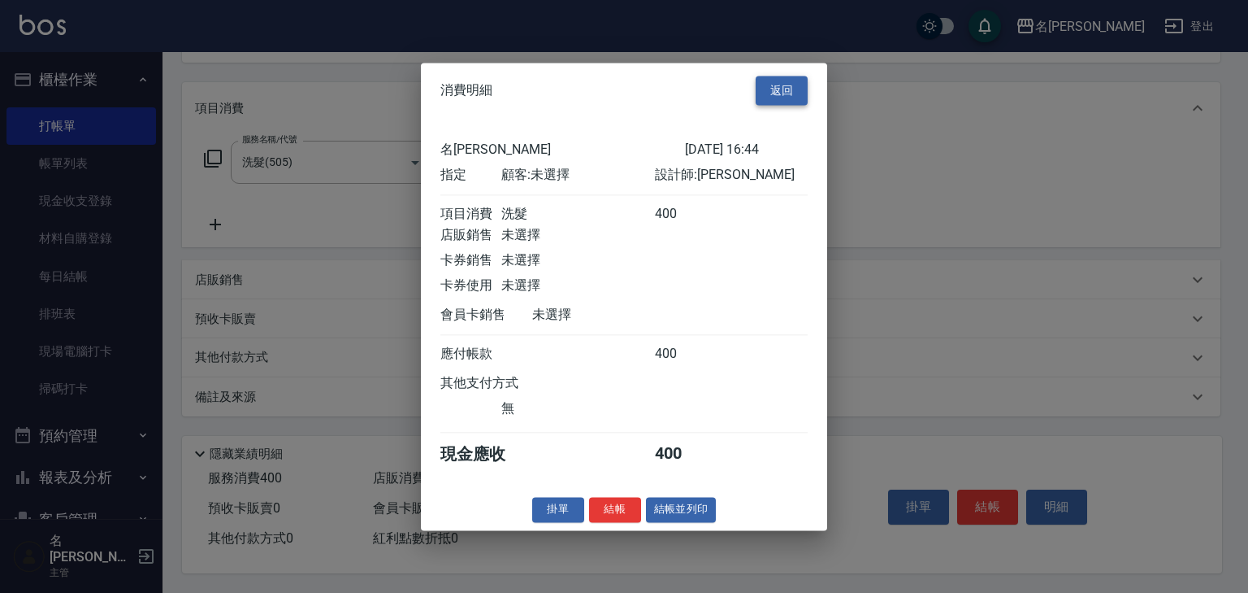
click at [767, 84] on button "返回" at bounding box center [782, 91] width 52 height 30
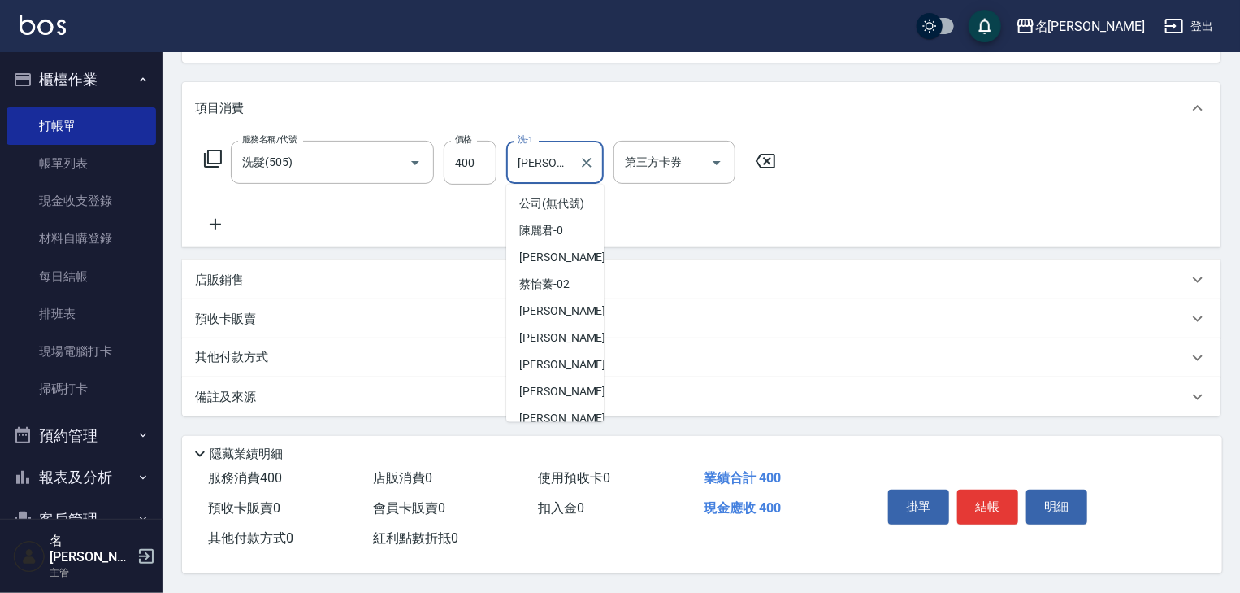
click at [571, 156] on input "林佳穎-12" at bounding box center [543, 162] width 59 height 28
click at [590, 157] on icon "Clear" at bounding box center [587, 162] width 16 height 16
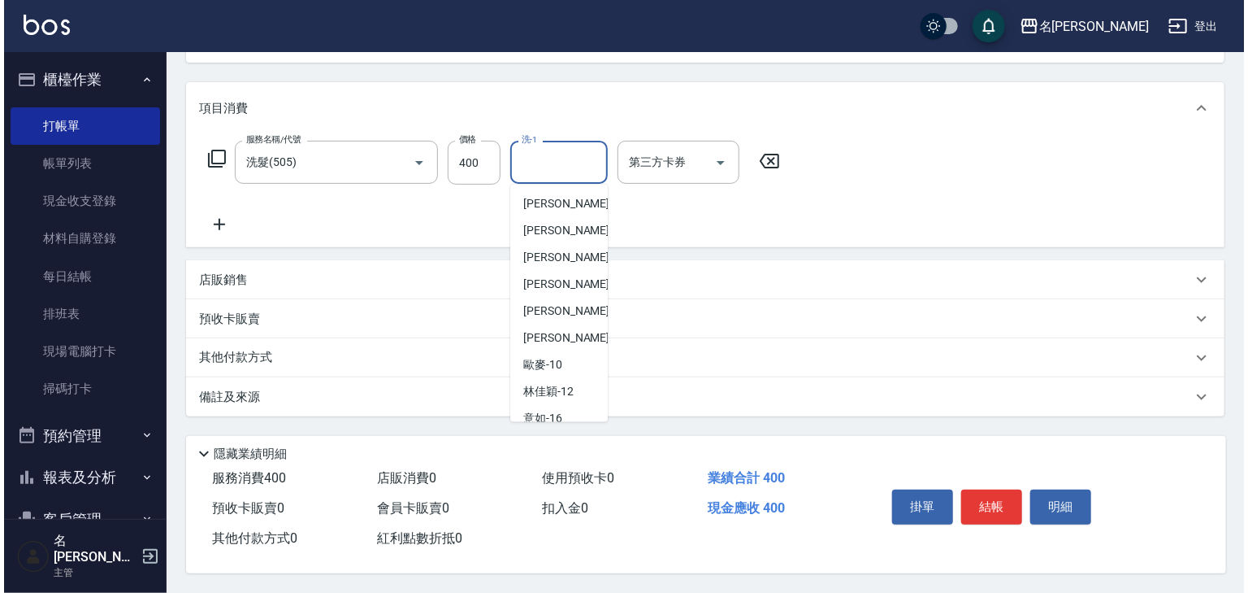
scroll to position [7, 0]
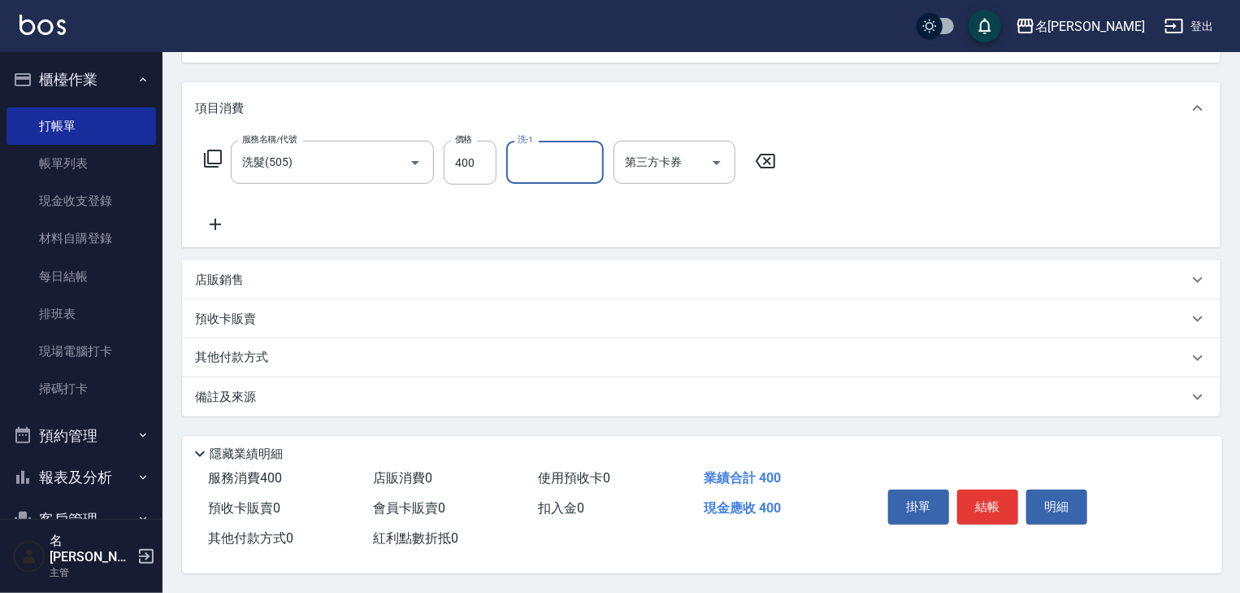
click at [551, 159] on input "洗-1" at bounding box center [555, 162] width 83 height 28
click at [562, 196] on span "葉敏辰 -23" at bounding box center [570, 204] width 102 height 17
type input "葉敏辰-23"
click at [997, 493] on button "結帳" at bounding box center [987, 506] width 61 height 34
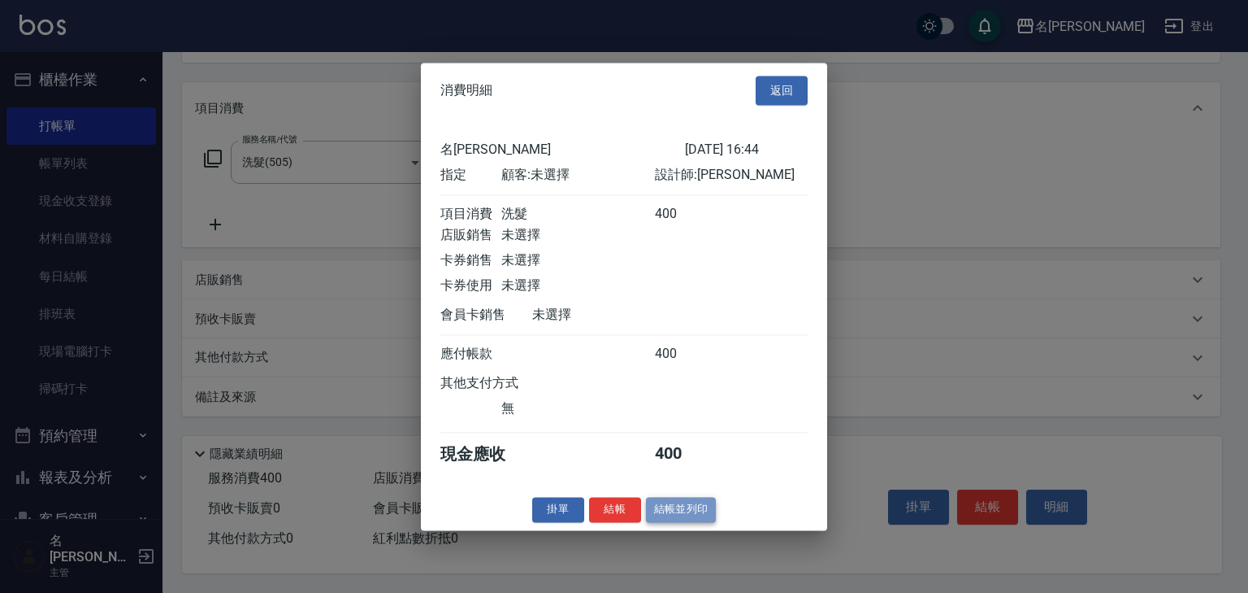
click at [676, 516] on button "結帳並列印" at bounding box center [681, 509] width 71 height 25
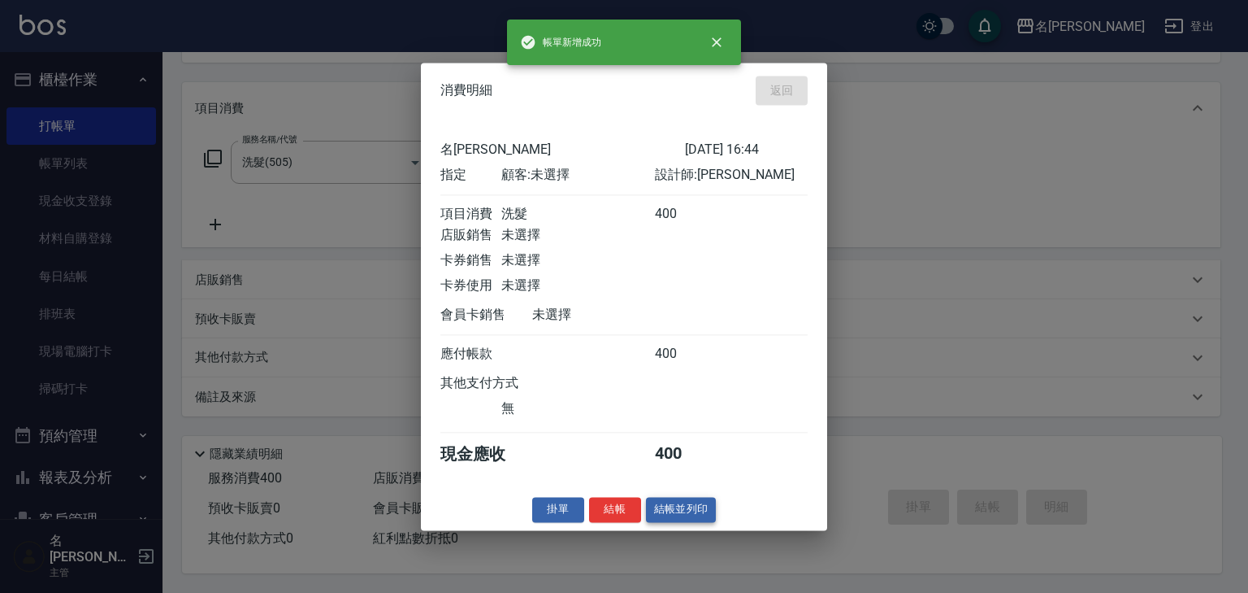
type input "2025/08/19 16:47"
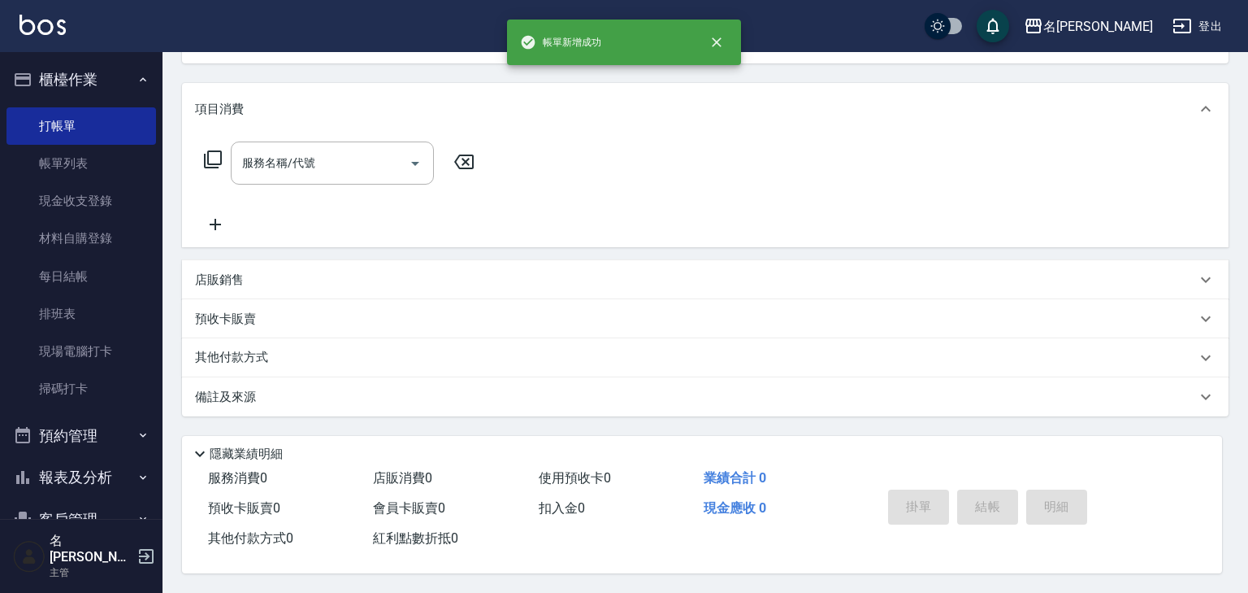
scroll to position [0, 0]
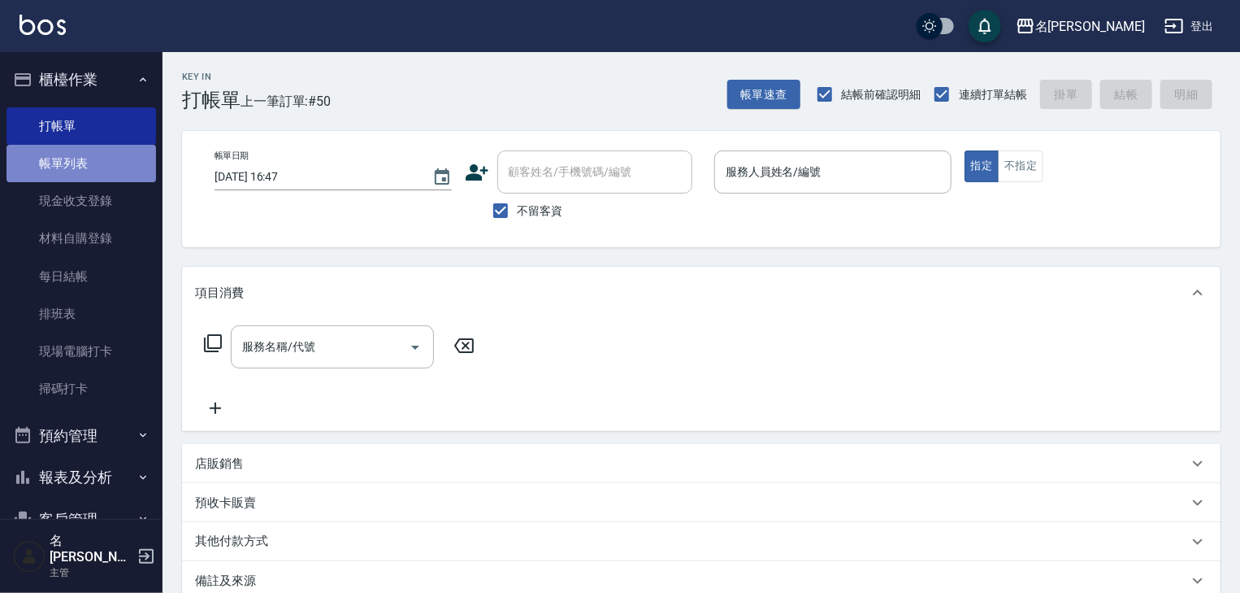
click at [84, 170] on link "帳單列表" at bounding box center [82, 163] width 150 height 37
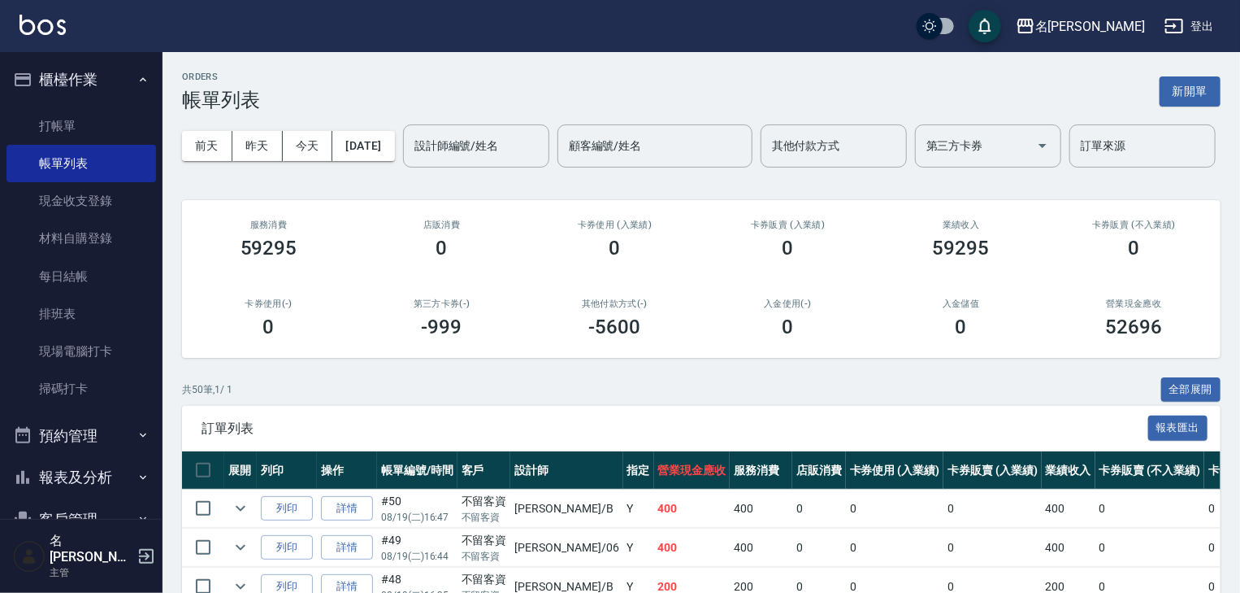
click at [150, 123] on nav "櫃檯作業 打帳單 帳單列表 現金收支登錄 材料自購登錄 每日結帳 排班表 現場電腦打卡 掃碼打卡 預約管理 預約管理 單日預約紀錄 單週預約紀錄 報表及分析 …" at bounding box center [81, 285] width 163 height 467
click at [143, 123] on link "打帳單" at bounding box center [82, 125] width 150 height 37
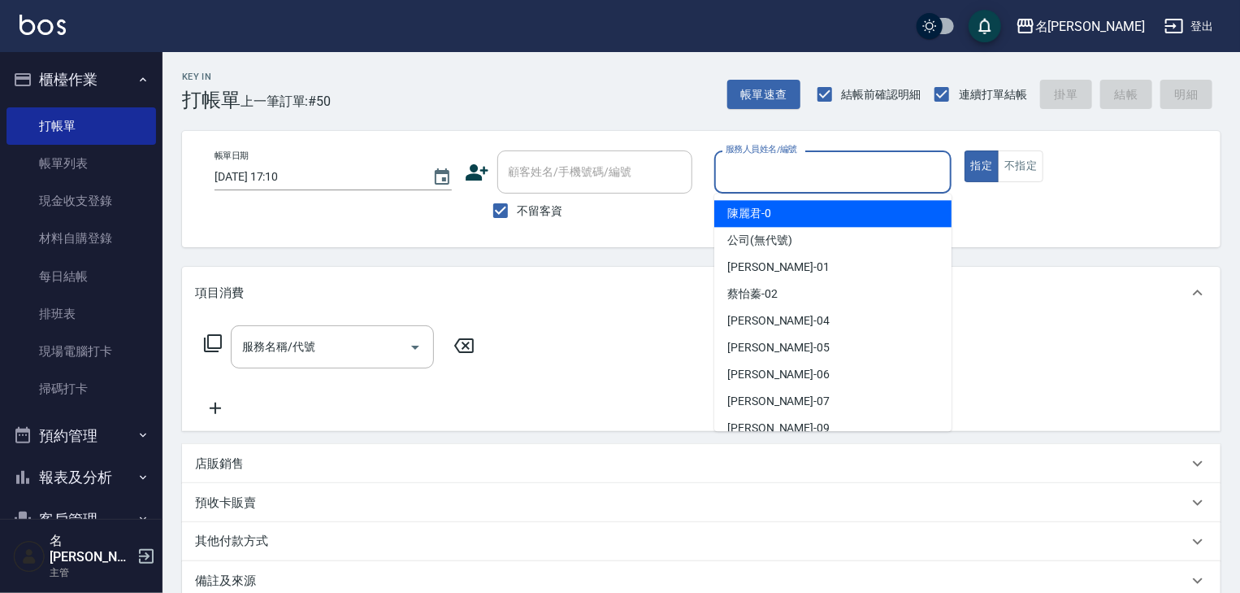
click at [825, 179] on input "服務人員姓名/編號" at bounding box center [833, 172] width 223 height 28
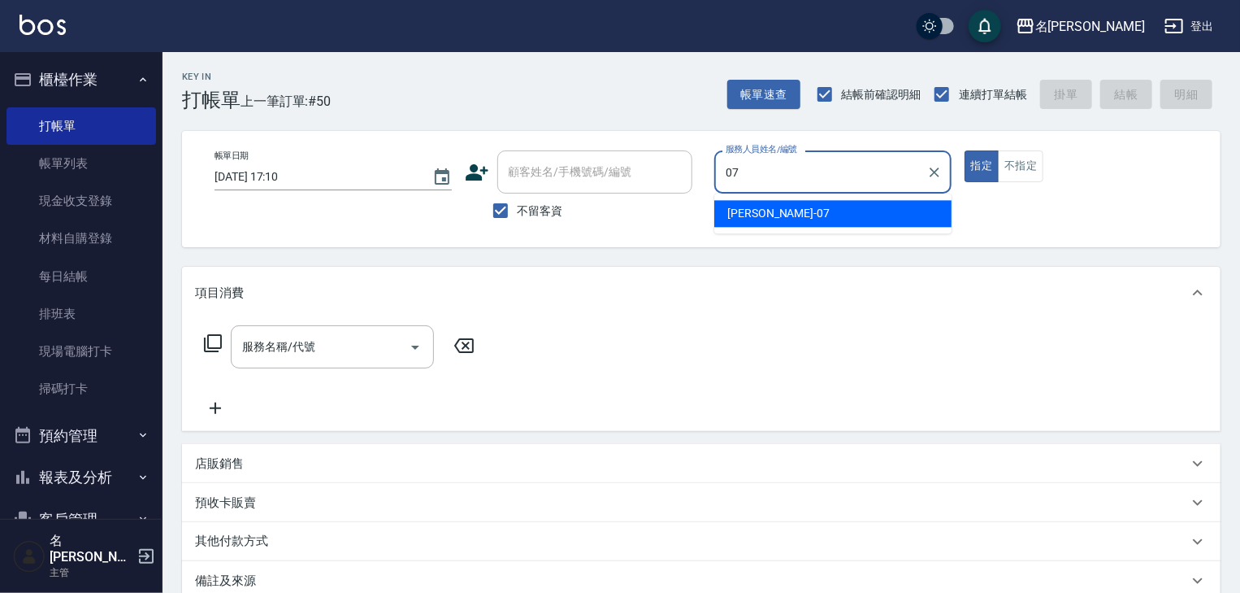
click at [782, 213] on div "高淳涵 -07" at bounding box center [832, 213] width 237 height 27
type input "高淳涵-07"
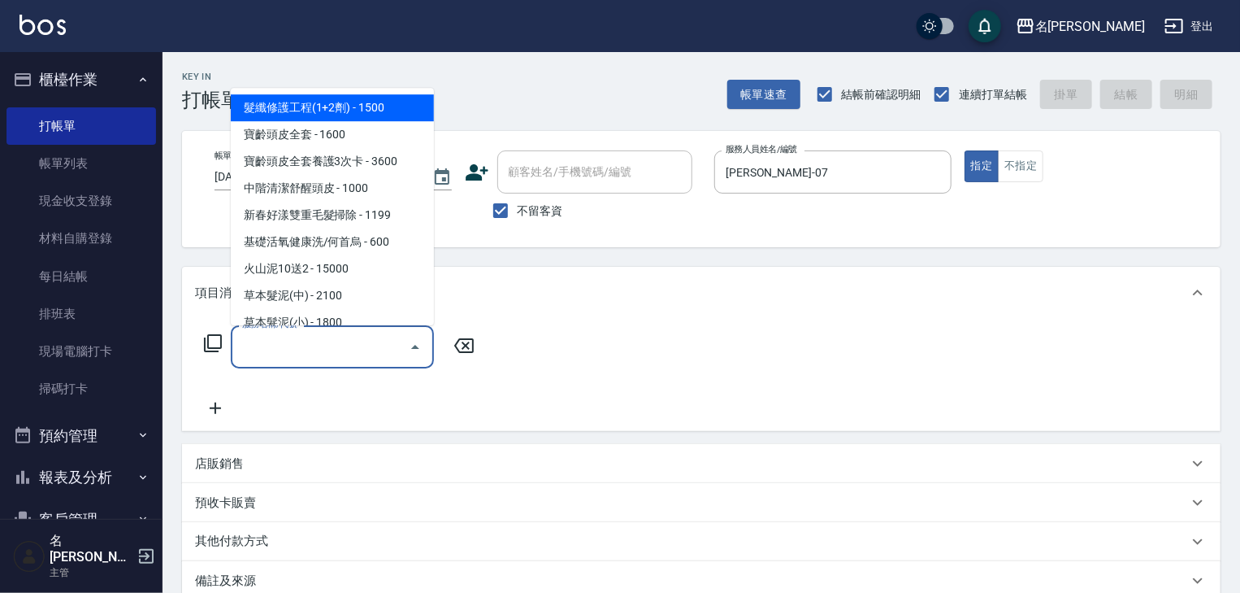
click at [310, 345] on input "服務名稱/代號" at bounding box center [320, 346] width 164 height 28
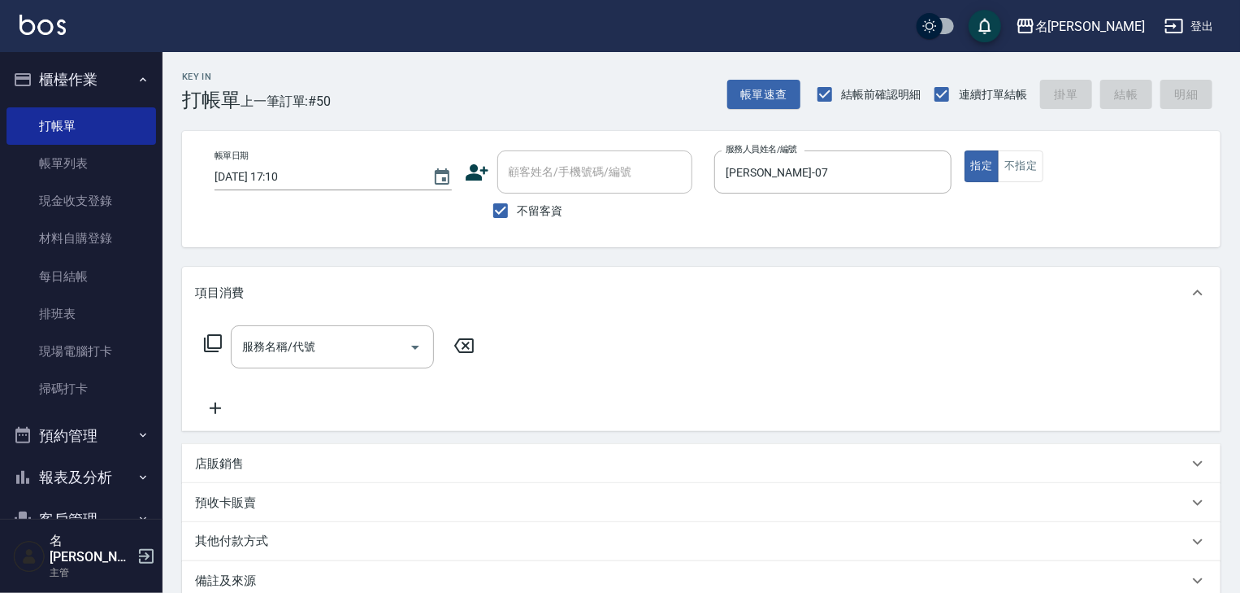
click at [212, 341] on icon at bounding box center [213, 343] width 20 height 20
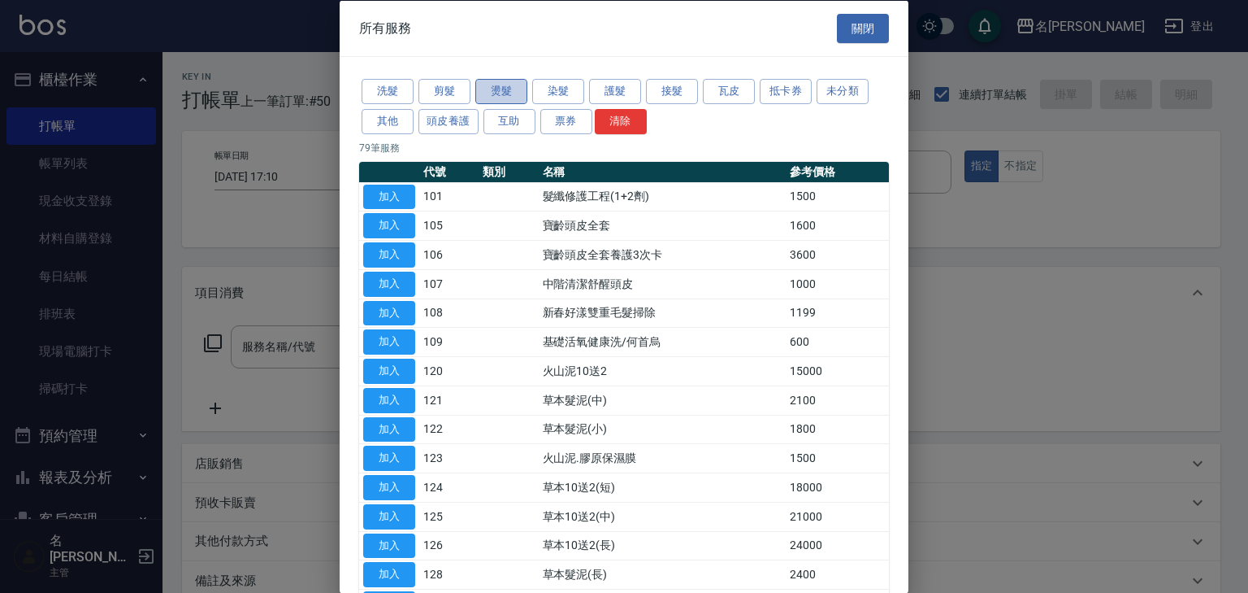
click at [506, 98] on button "燙髮" at bounding box center [501, 91] width 52 height 25
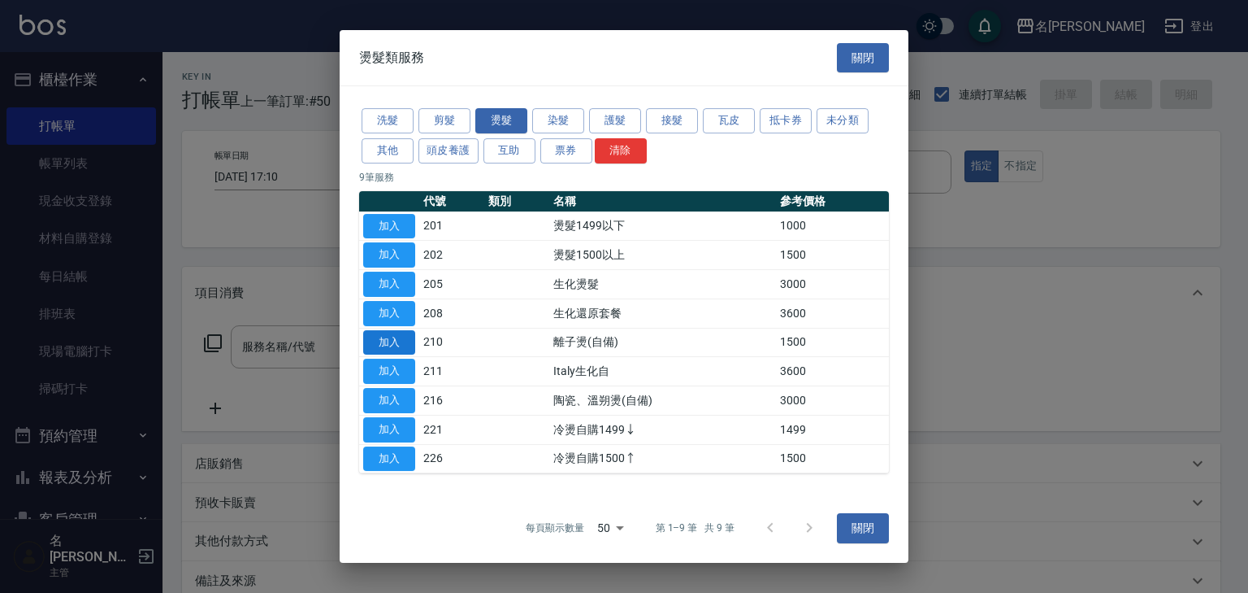
click at [400, 334] on button "加入" at bounding box center [389, 342] width 52 height 25
type input "離子燙(自備)(210)"
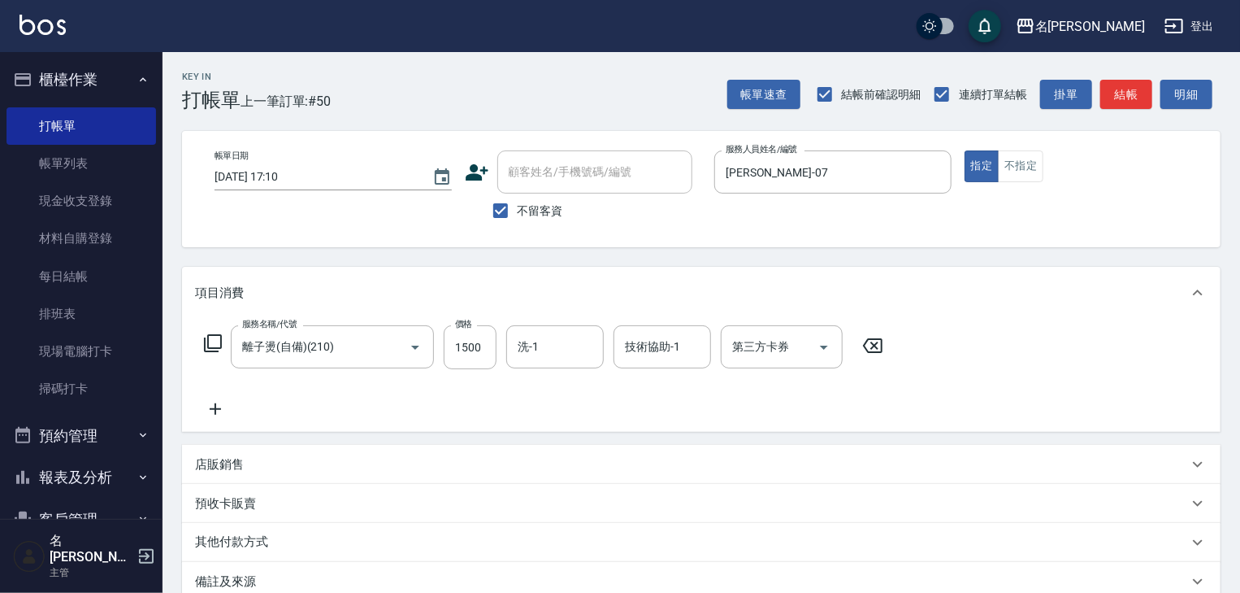
click at [215, 414] on icon at bounding box center [215, 408] width 11 height 11
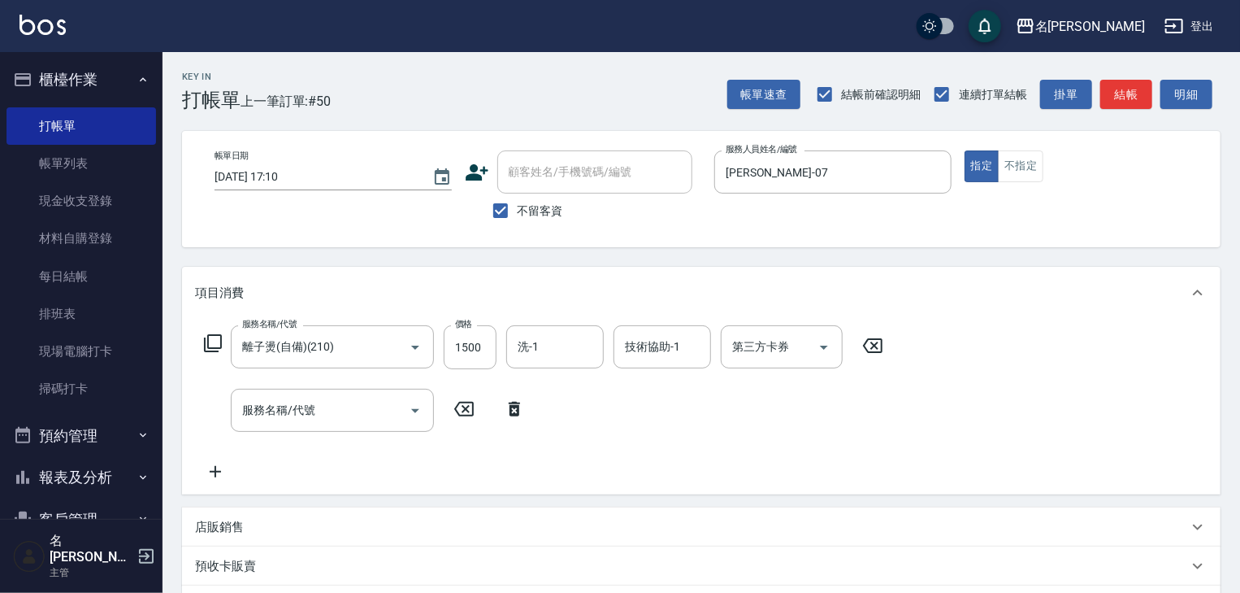
click at [210, 345] on icon at bounding box center [213, 343] width 20 height 20
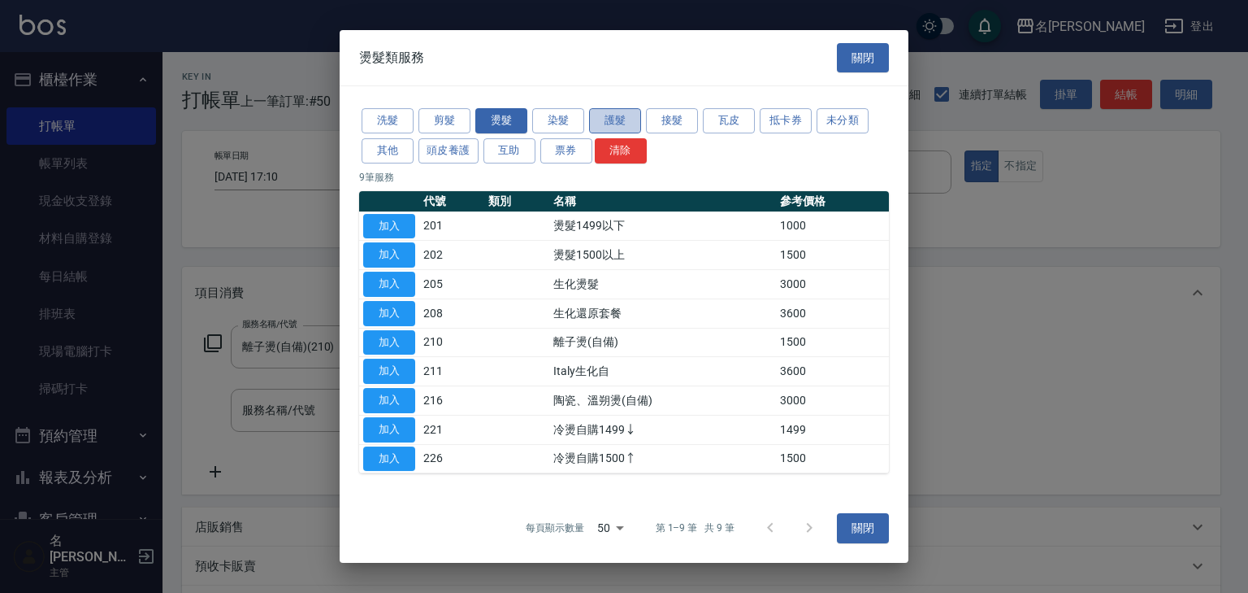
click at [614, 115] on button "護髮" at bounding box center [615, 120] width 52 height 25
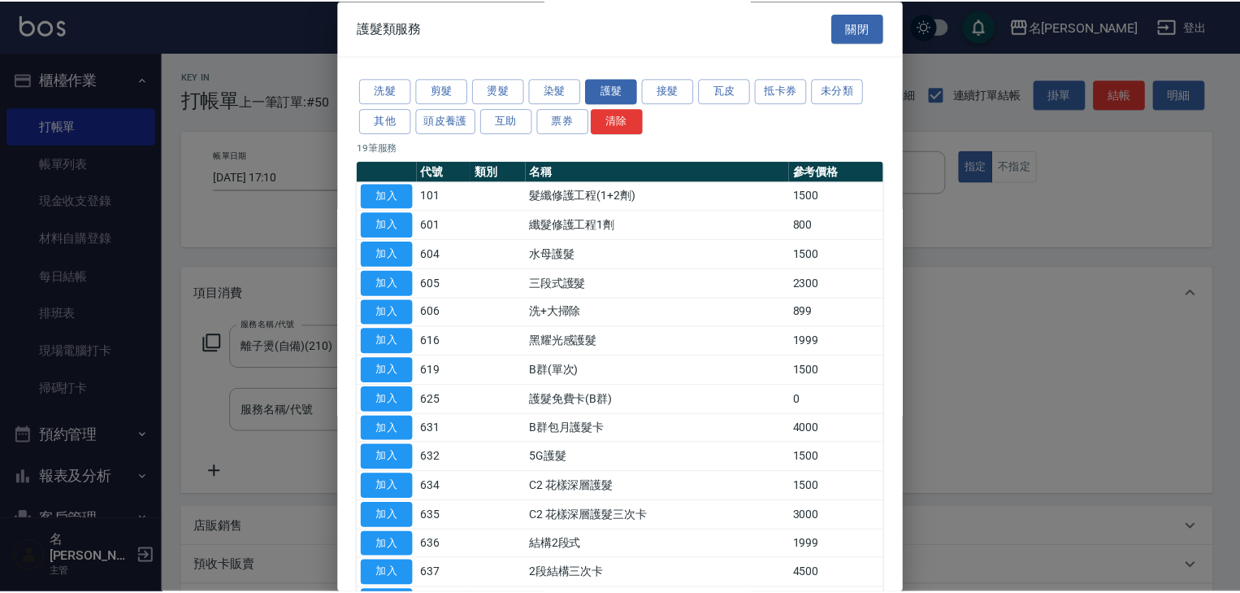
scroll to position [227, 0]
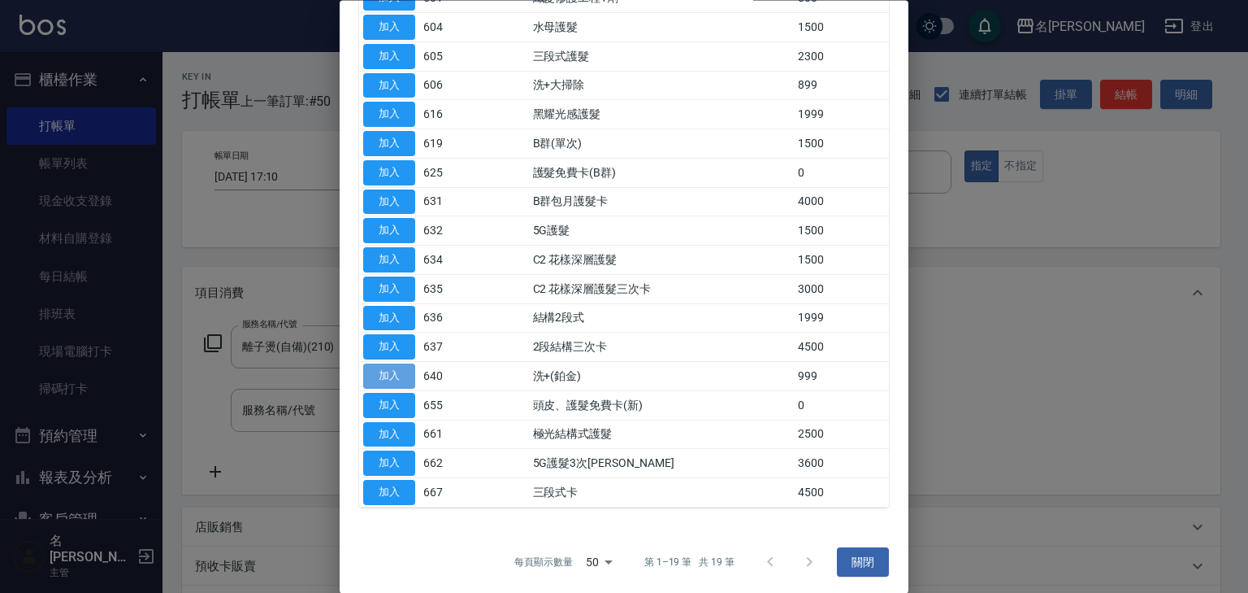
click at [397, 371] on button "加入" at bounding box center [389, 376] width 52 height 25
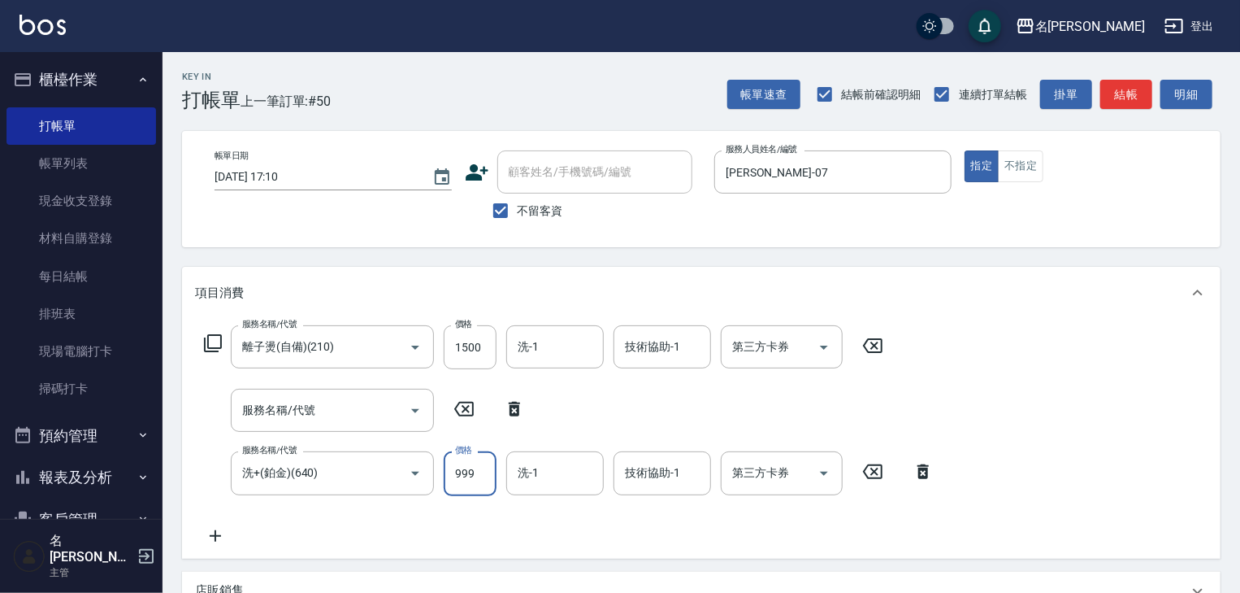
click at [457, 462] on input "999" at bounding box center [470, 473] width 53 height 44
type input "1000"
click at [517, 407] on icon at bounding box center [514, 409] width 11 height 15
type input "洗+(鉑金)(640)"
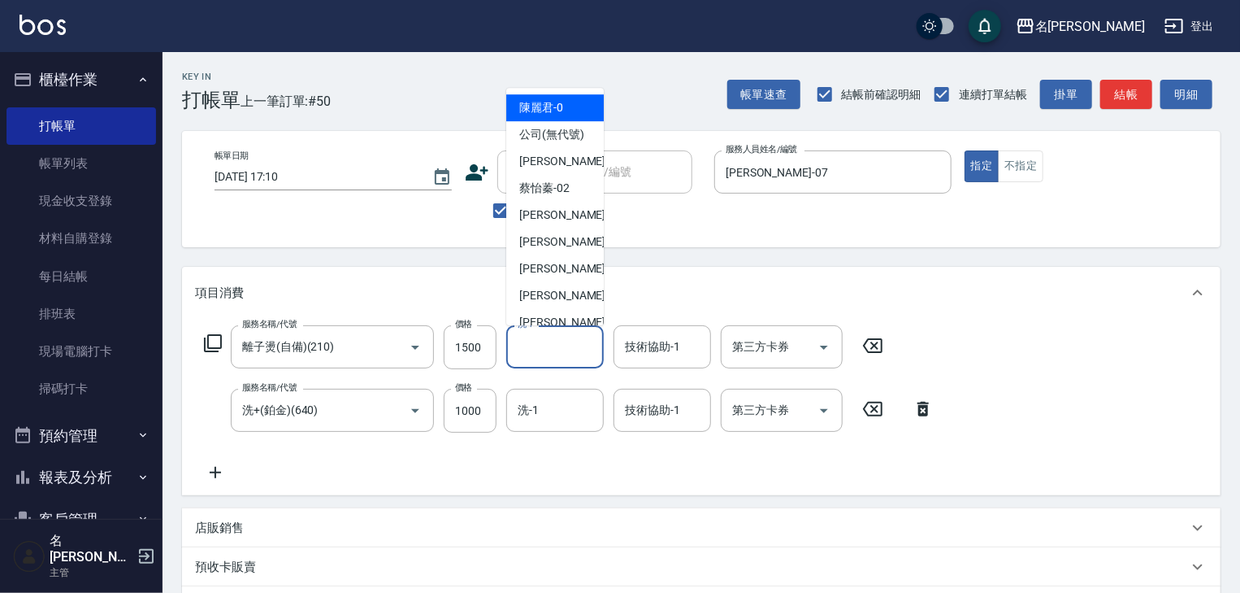
click at [559, 345] on input "洗-1" at bounding box center [555, 346] width 83 height 28
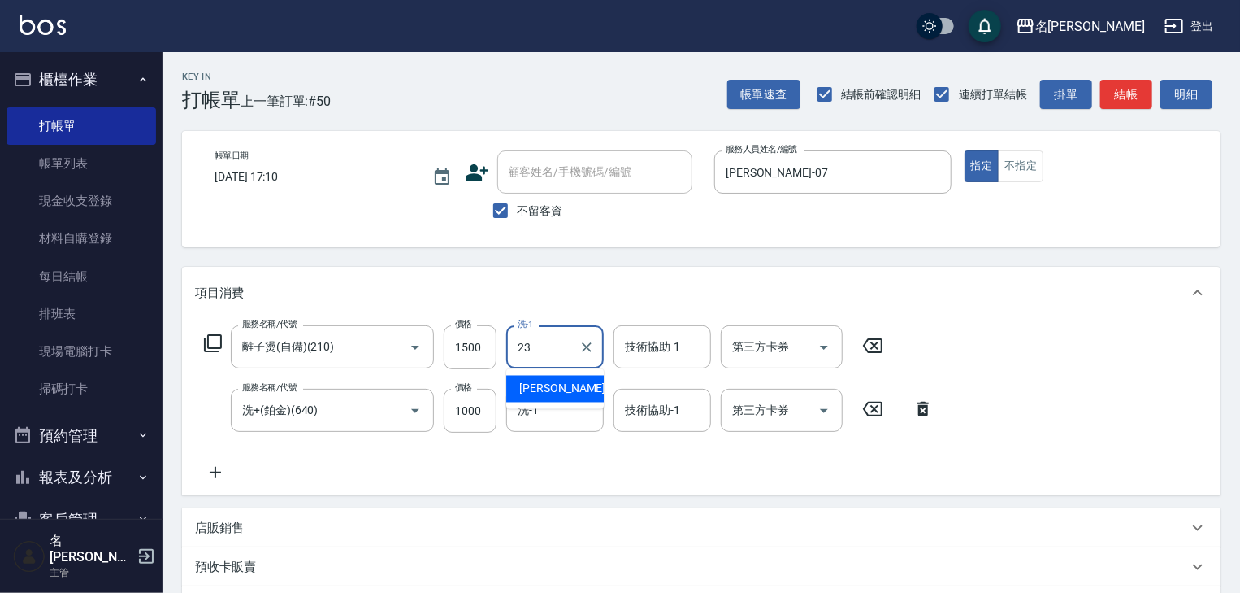
click at [570, 387] on span "葉敏辰 -23" at bounding box center [570, 388] width 102 height 17
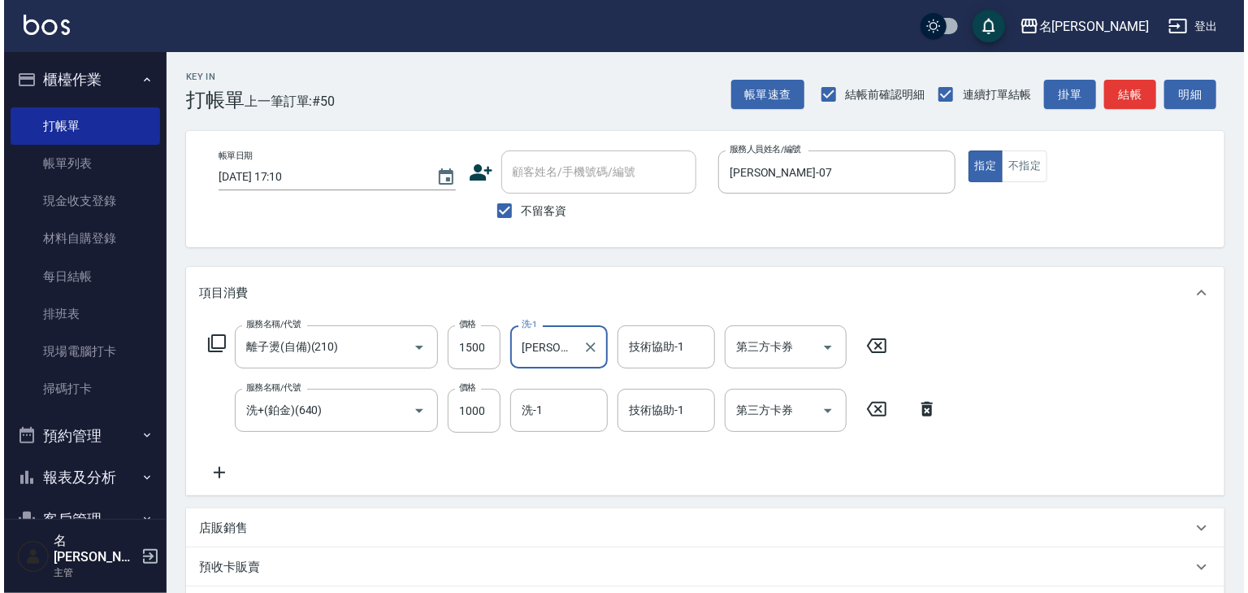
scroll to position [254, 0]
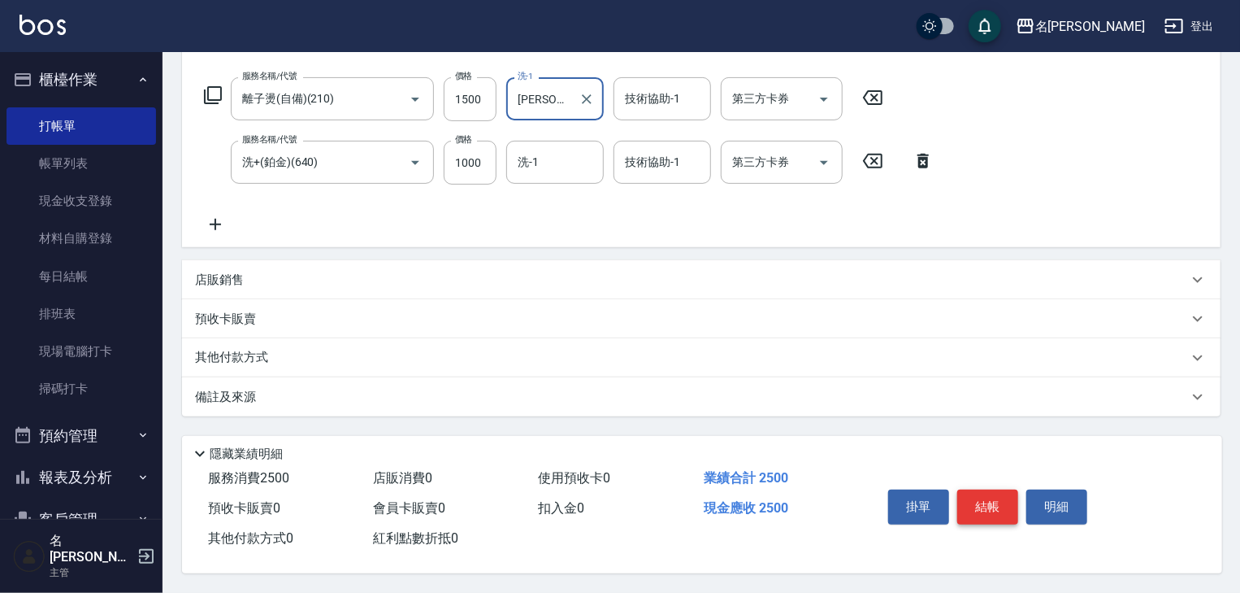
type input "葉敏辰-23"
click at [994, 502] on button "結帳" at bounding box center [987, 506] width 61 height 34
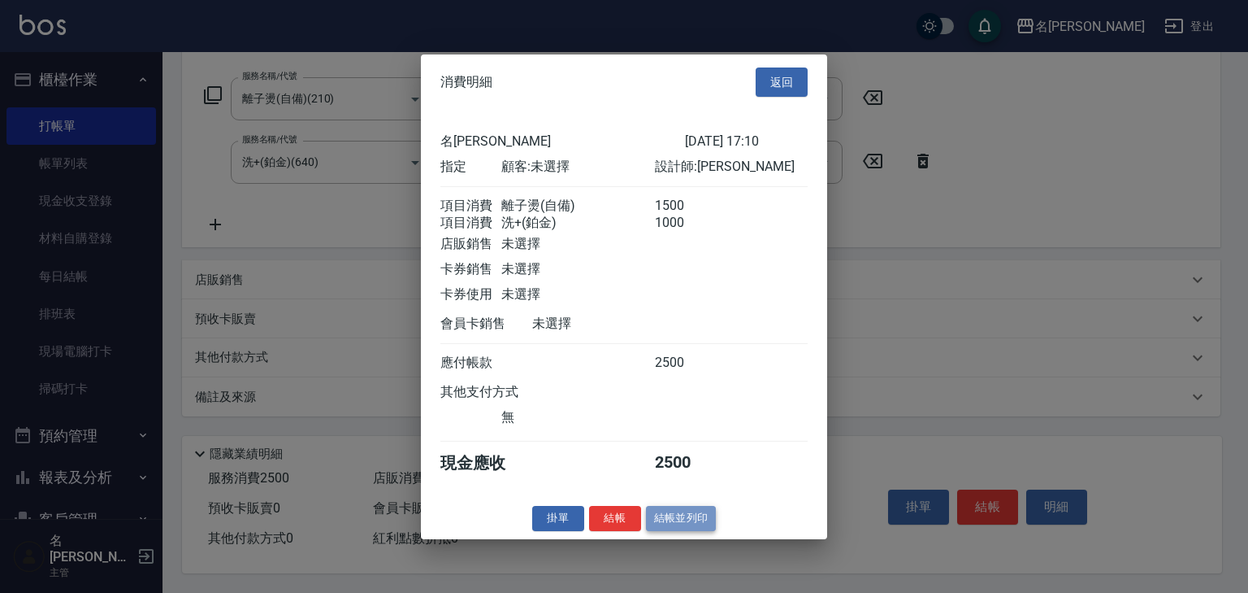
click at [677, 531] on button "結帳並列印" at bounding box center [681, 518] width 71 height 25
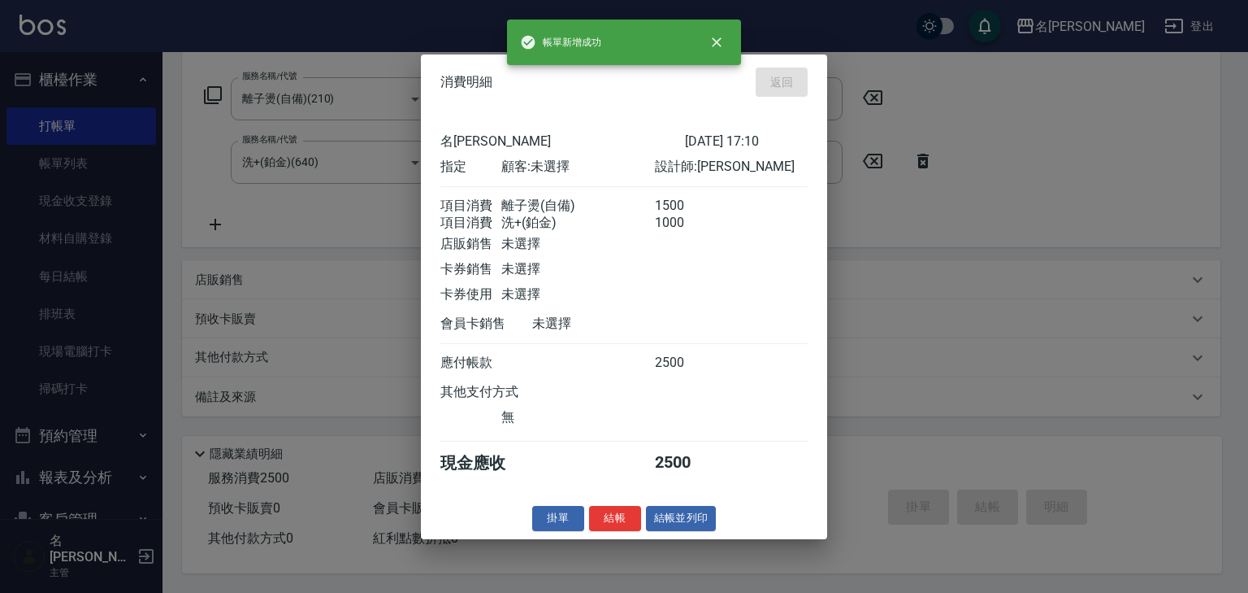
type input "2025/08/19 17:13"
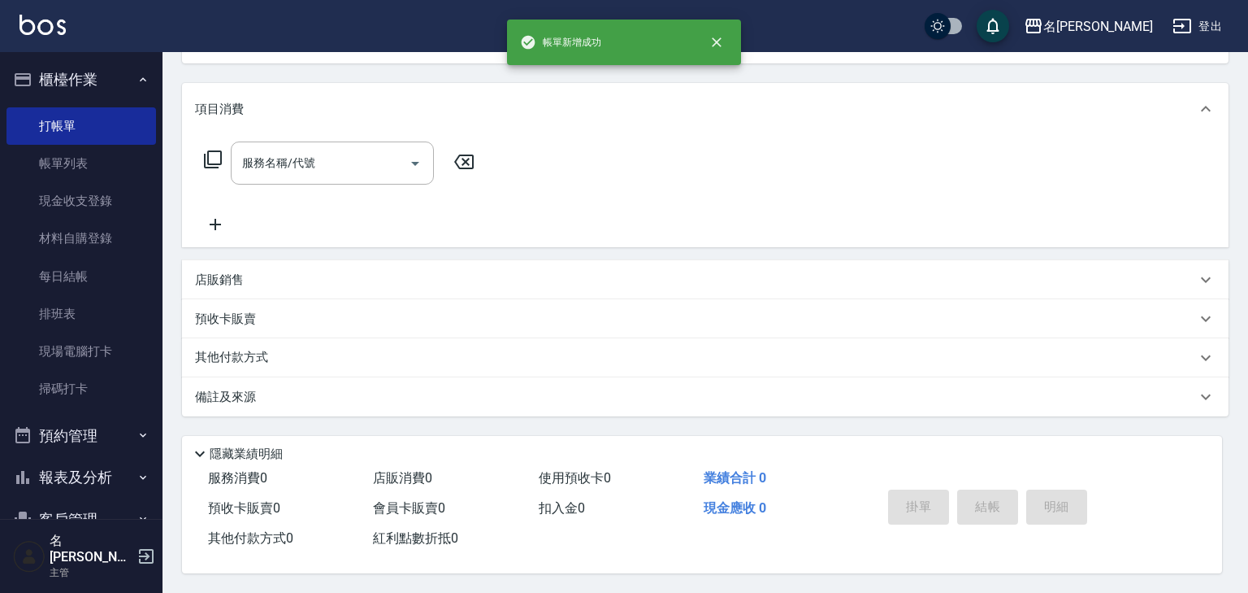
scroll to position [0, 0]
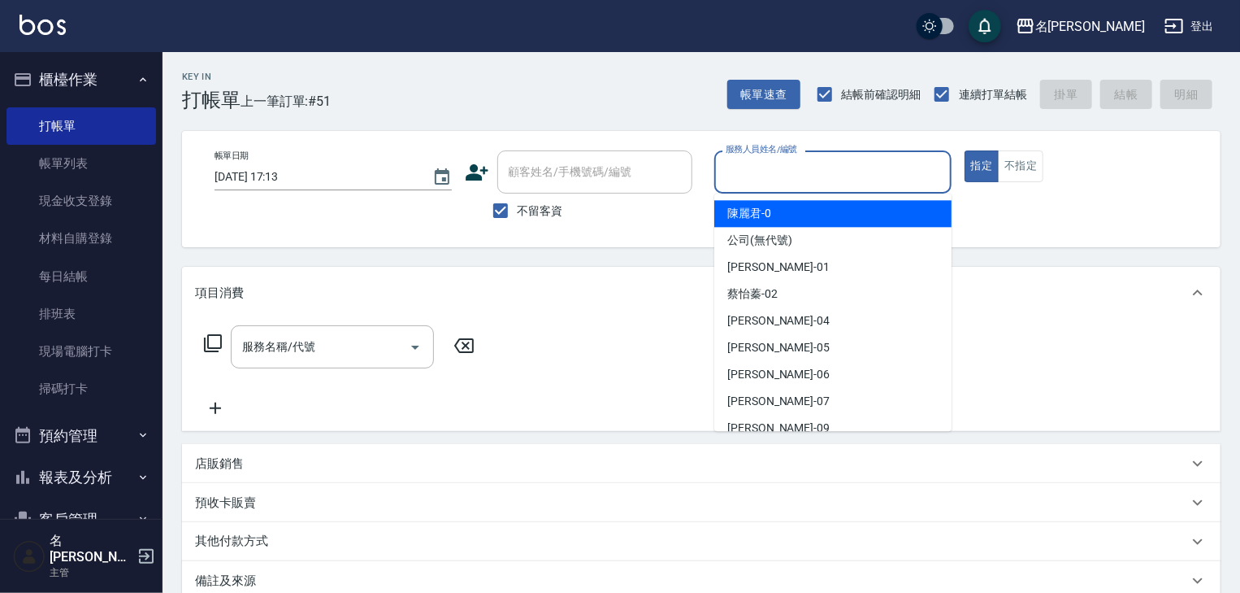
click at [850, 166] on input "服務人員姓名/編號" at bounding box center [833, 172] width 223 height 28
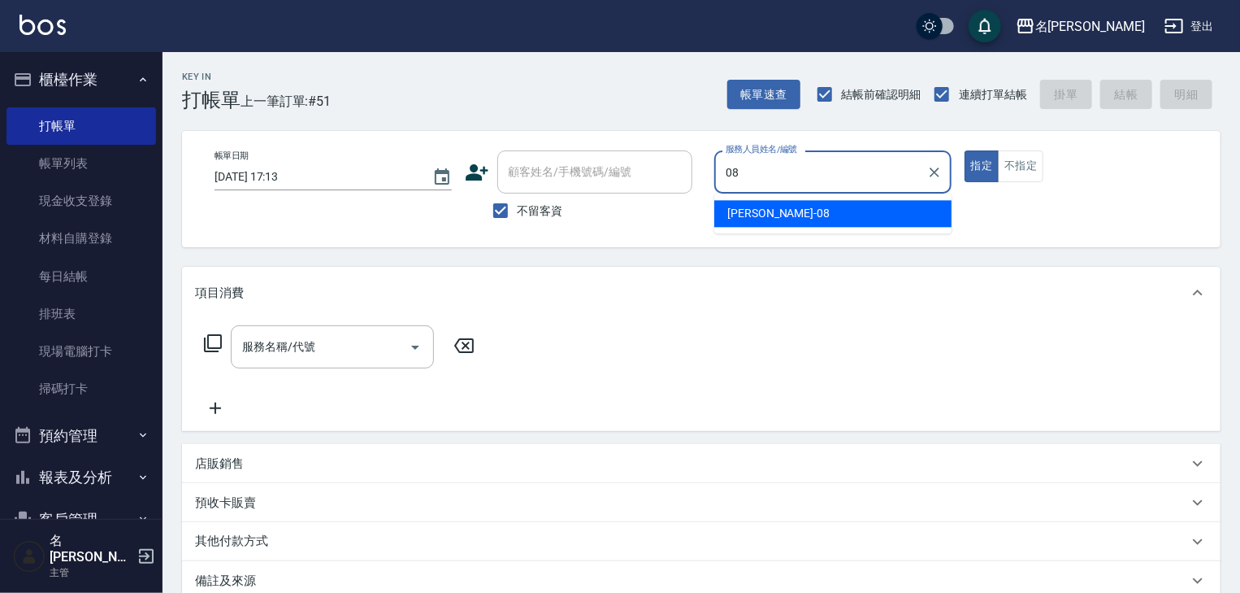
click at [829, 217] on div "蔡慈恩 -08" at bounding box center [832, 213] width 237 height 27
type input "[PERSON_NAME]-08"
click at [335, 350] on input "服務名稱/代號" at bounding box center [320, 346] width 164 height 28
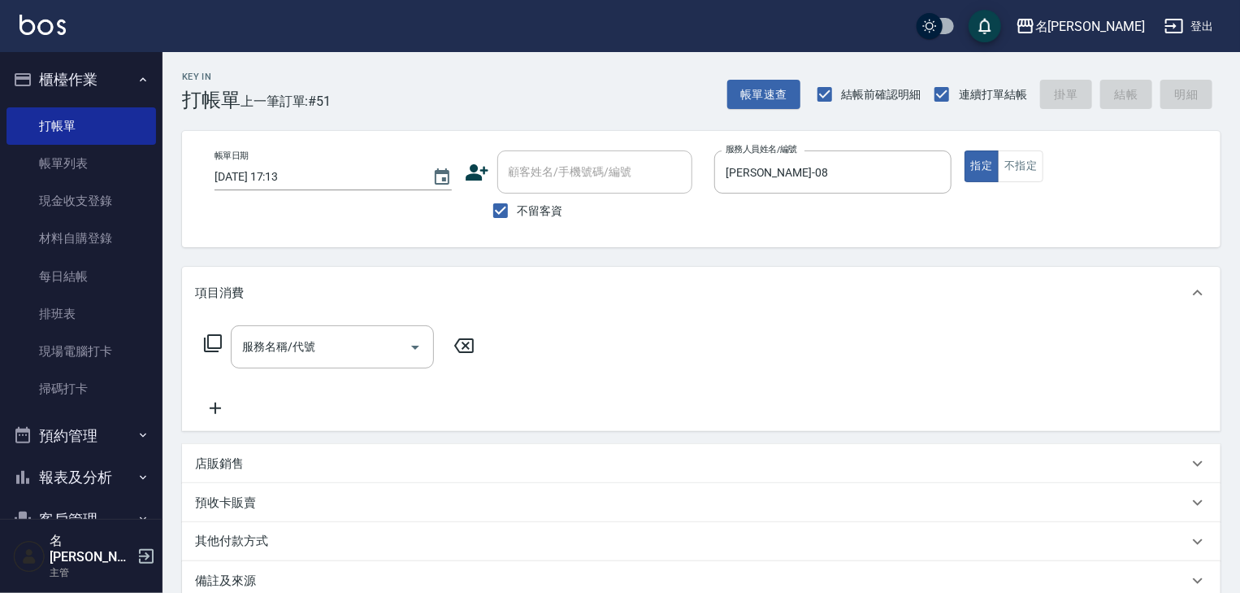
click at [215, 341] on icon at bounding box center [213, 343] width 20 height 20
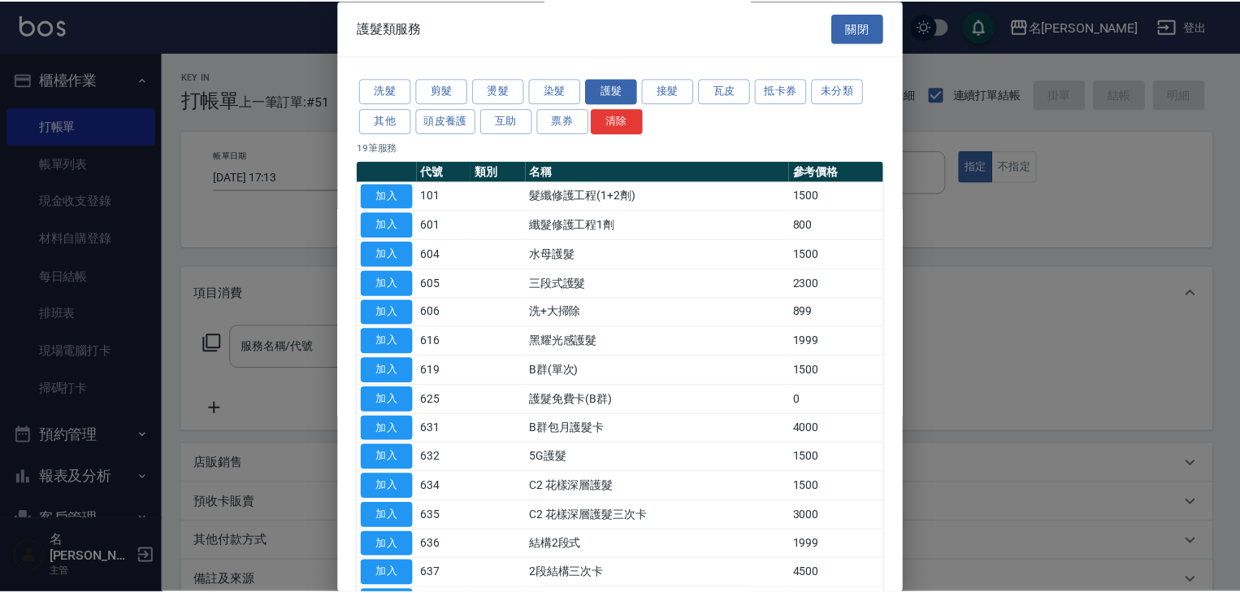
scroll to position [227, 0]
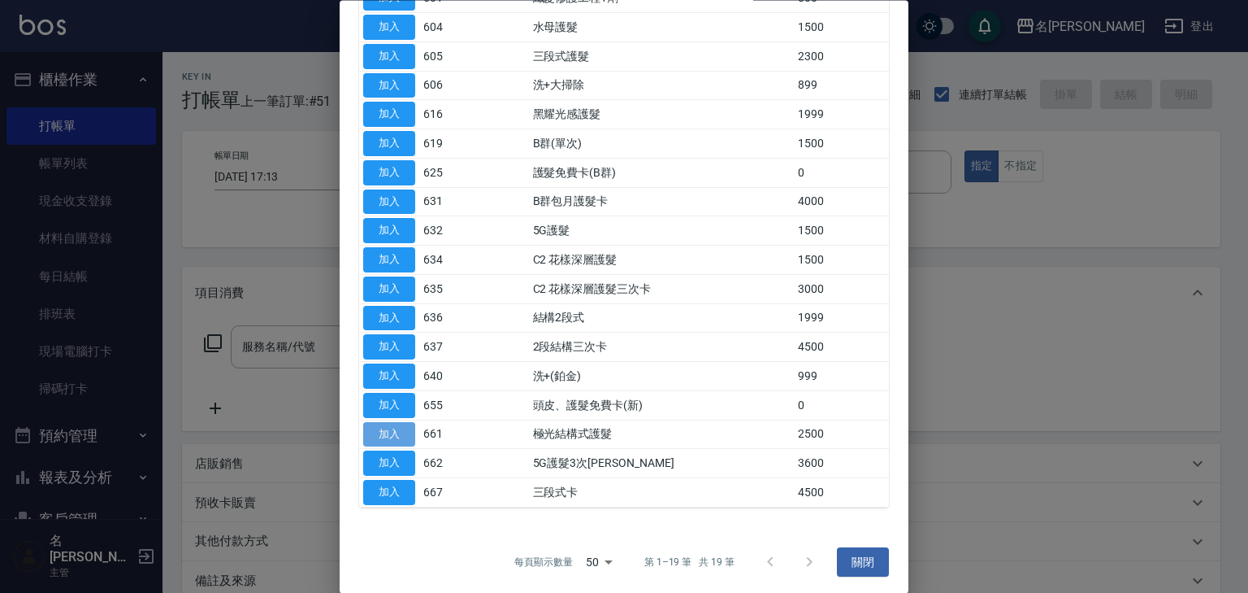
click at [396, 432] on button "加入" at bounding box center [389, 434] width 52 height 25
type input "極光結構式護髮(661)"
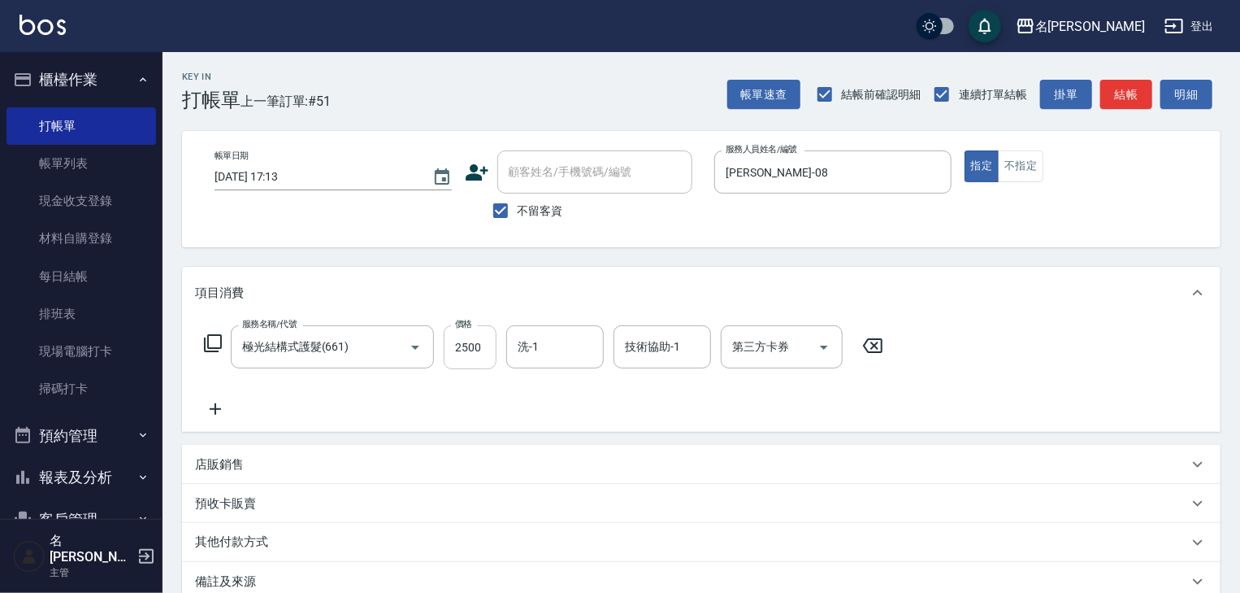
click at [471, 343] on input "2500" at bounding box center [470, 347] width 53 height 44
type input "3000"
click at [215, 412] on icon at bounding box center [215, 408] width 11 height 11
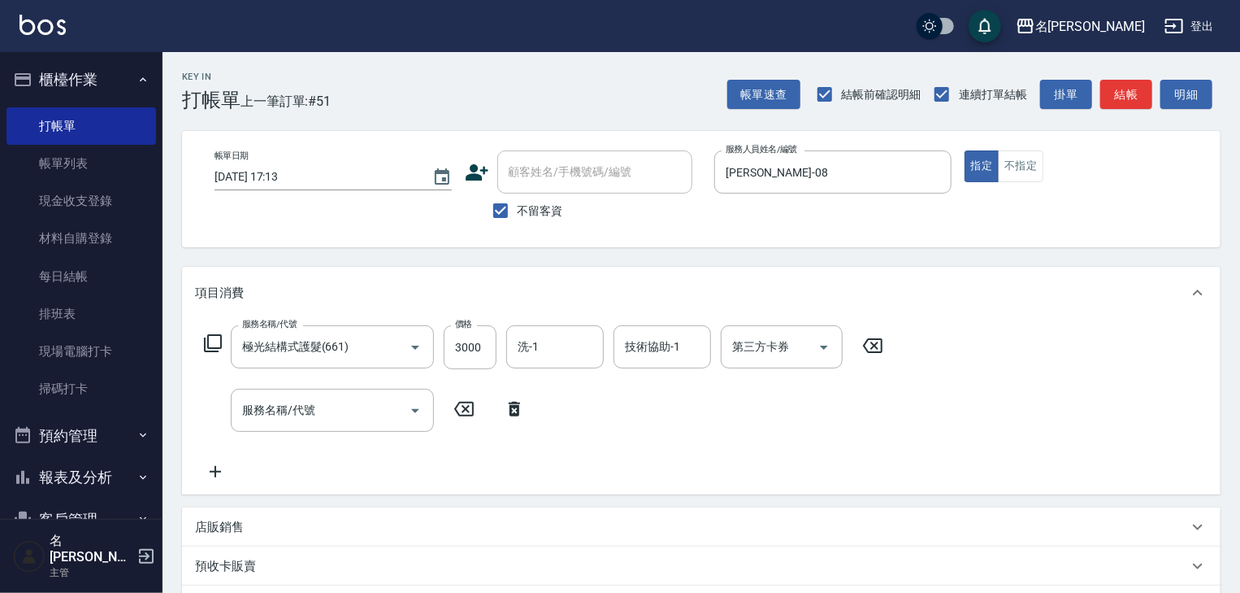
click at [214, 346] on icon at bounding box center [213, 343] width 20 height 20
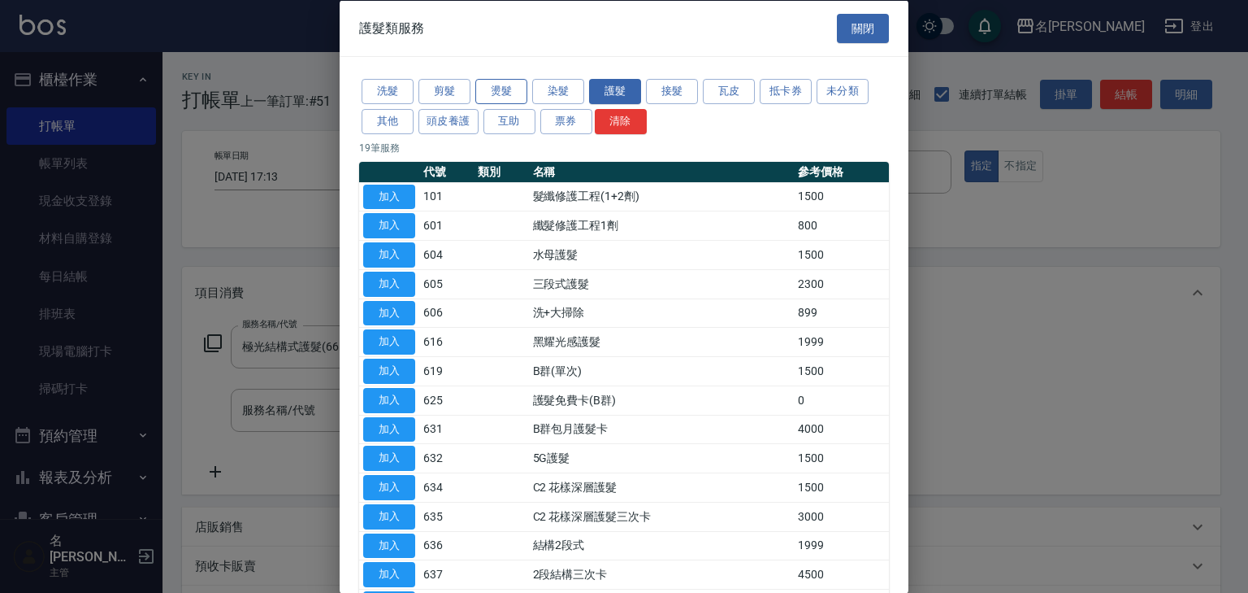
click at [520, 92] on button "燙髮" at bounding box center [501, 91] width 52 height 25
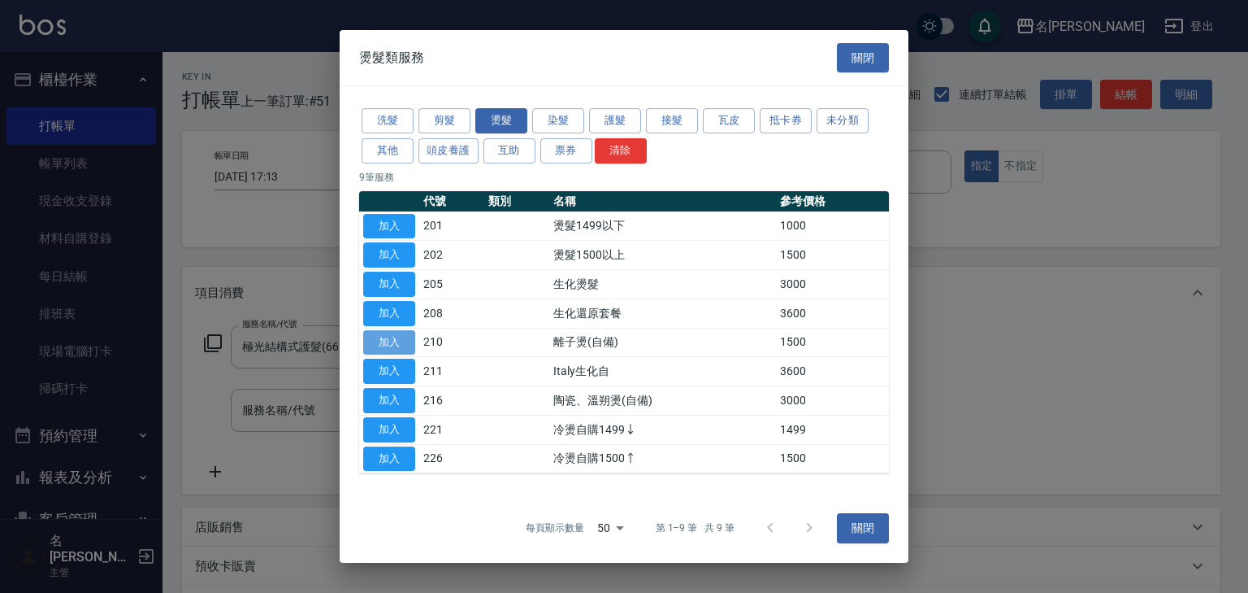
click at [406, 333] on button "加入" at bounding box center [389, 342] width 52 height 25
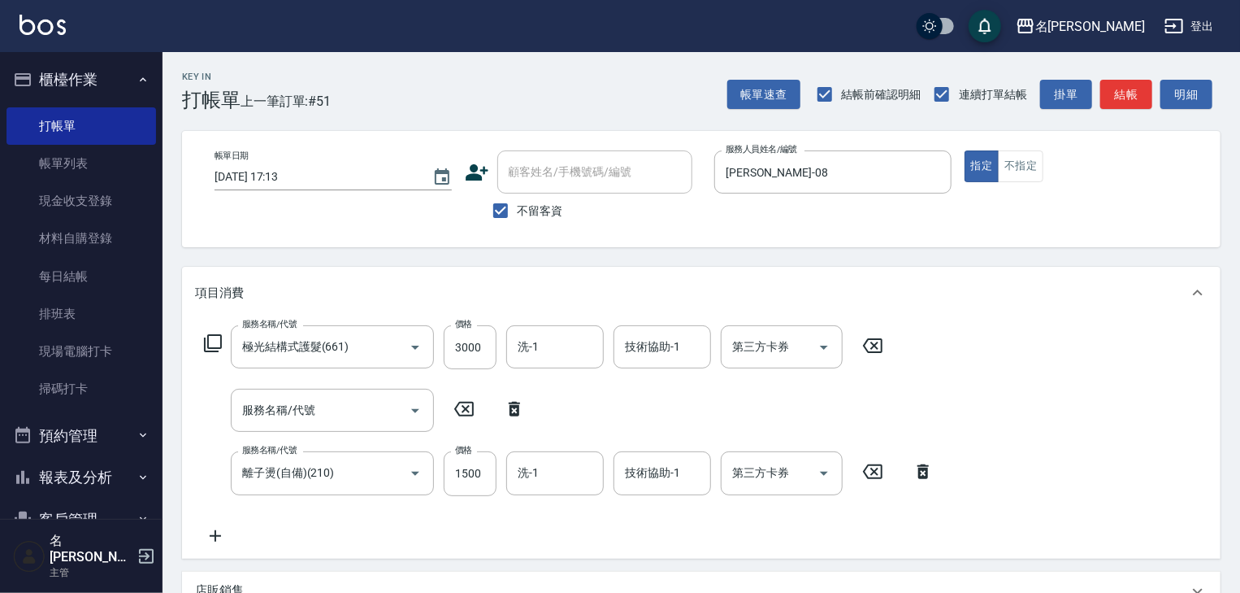
click at [510, 402] on icon at bounding box center [514, 409] width 41 height 20
type input "離子燙(自備)(210)"
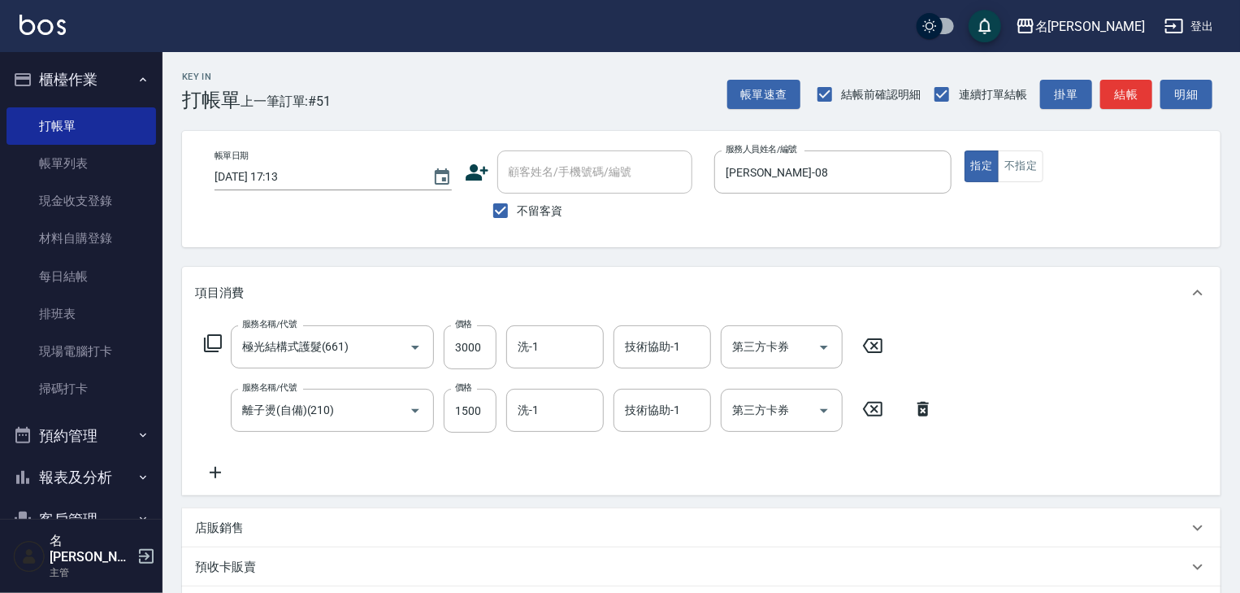
scroll to position [254, 0]
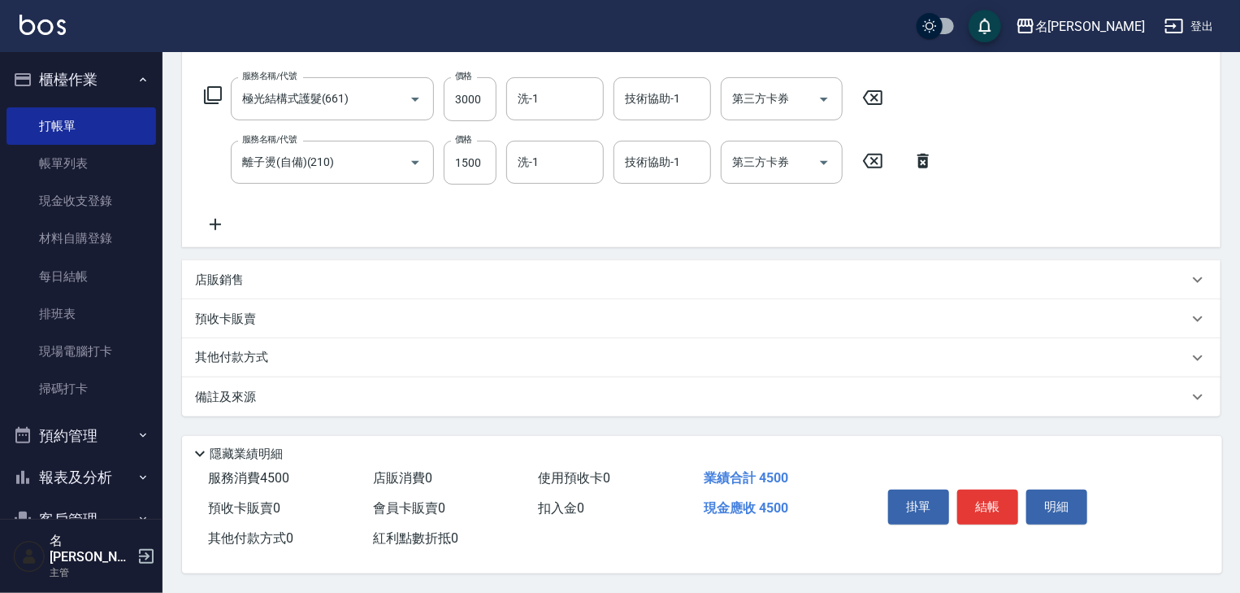
click at [956, 488] on div "掛單 結帳 明細" at bounding box center [988, 508] width 212 height 51
click at [979, 498] on button "結帳" at bounding box center [987, 506] width 61 height 34
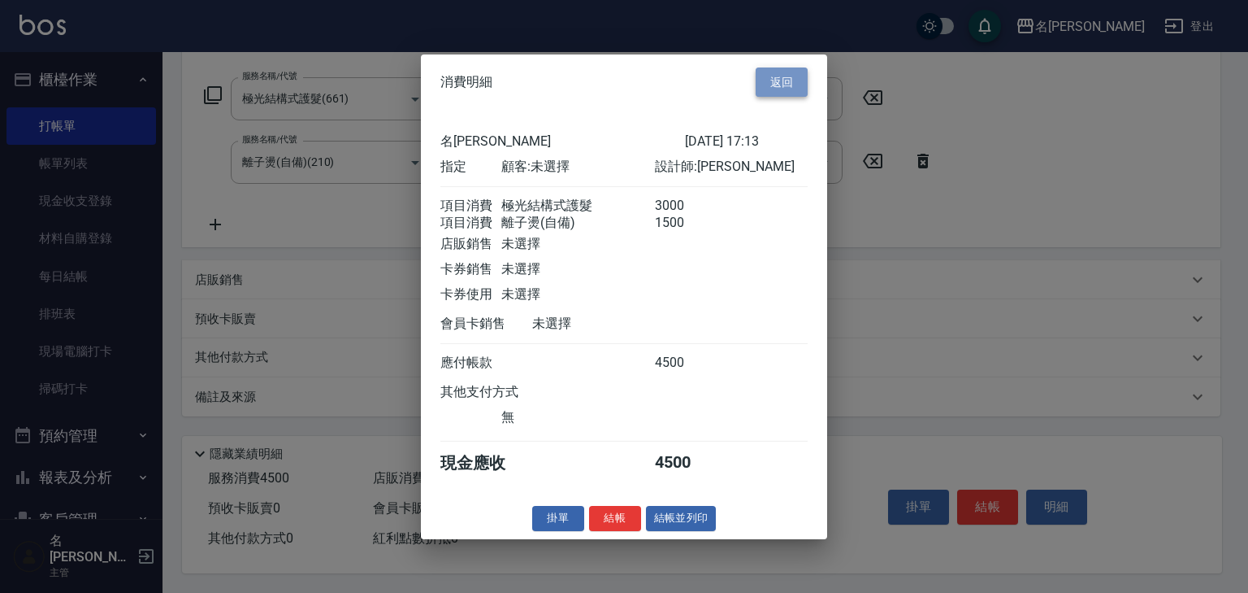
click at [764, 68] on button "返回" at bounding box center [782, 82] width 52 height 30
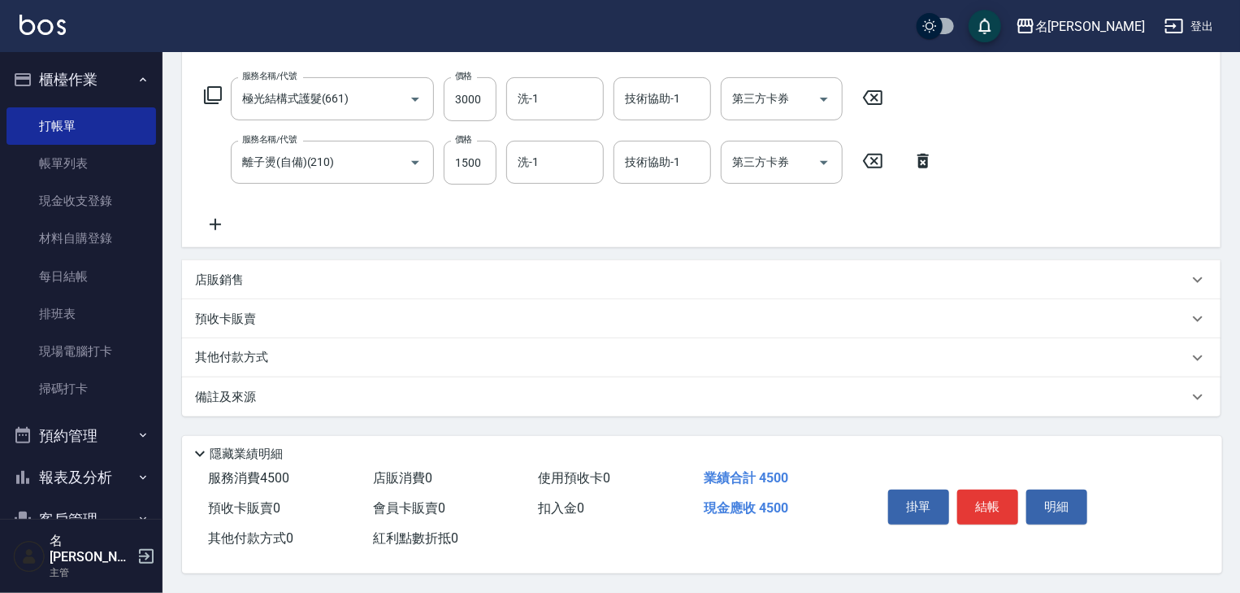
click at [260, 360] on p "其他付款方式" at bounding box center [235, 358] width 81 height 18
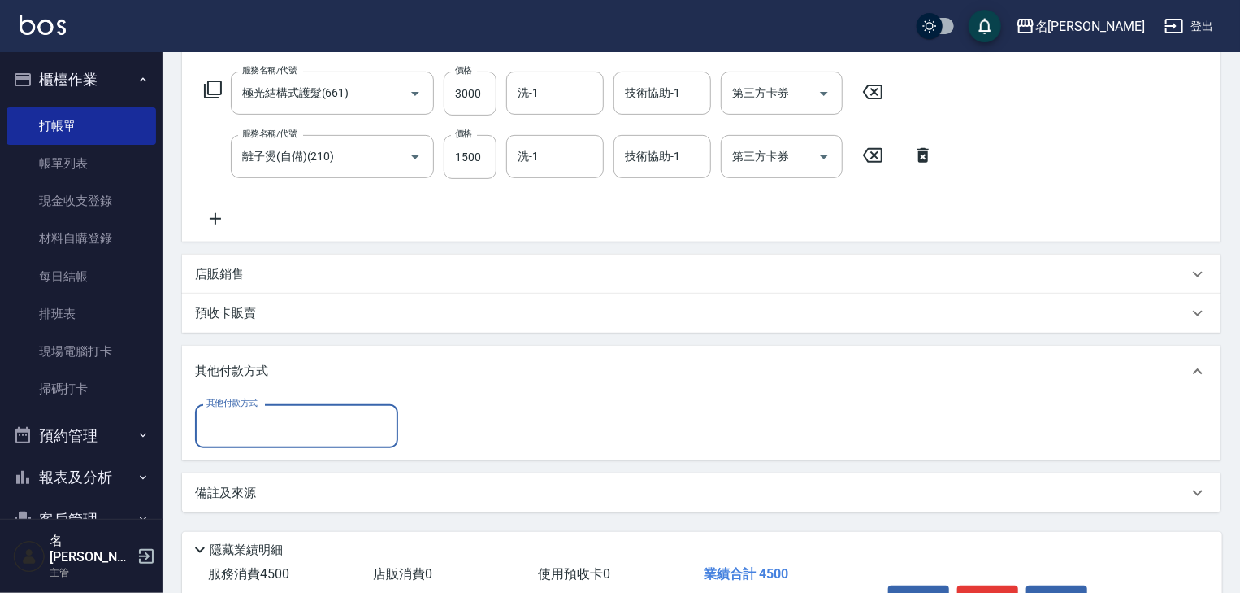
scroll to position [0, 0]
click at [287, 439] on input "其他付款方式" at bounding box center [296, 425] width 189 height 28
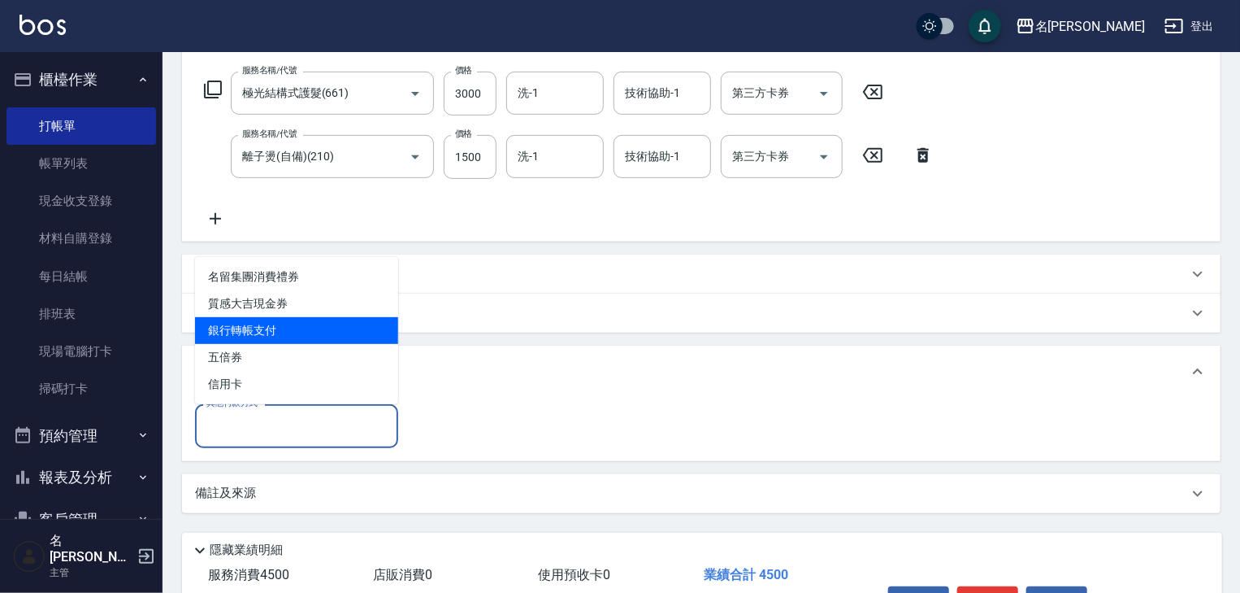
click at [302, 332] on span "銀行轉帳支付" at bounding box center [296, 330] width 203 height 27
type input "銀行轉帳支付"
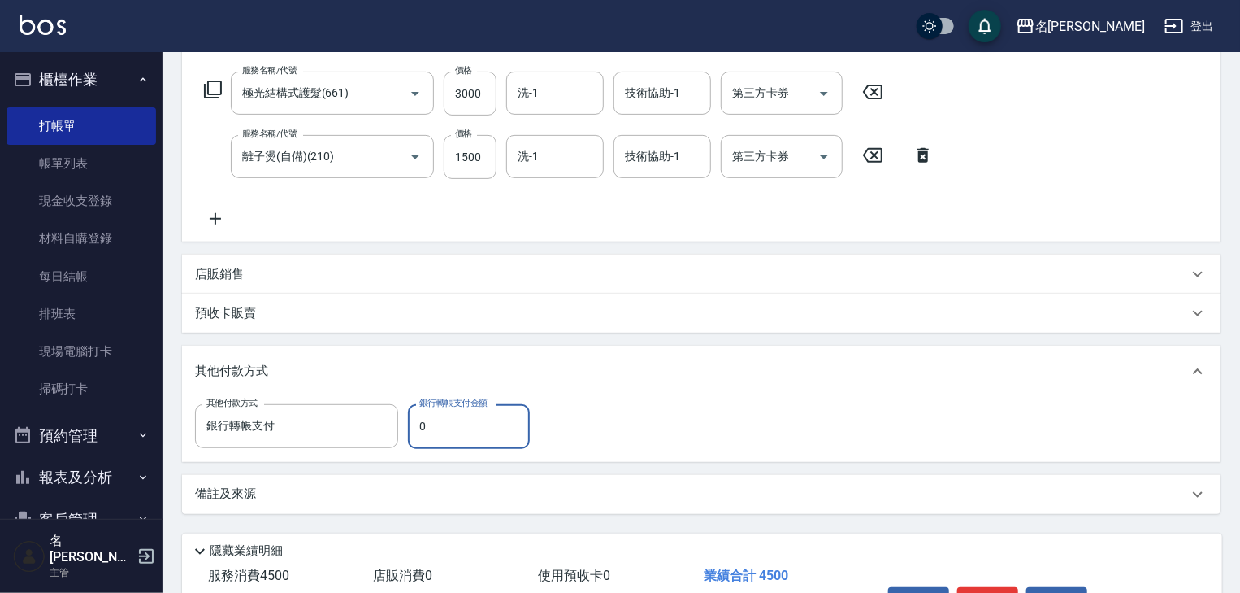
drag, startPoint x: 429, startPoint y: 419, endPoint x: 419, endPoint y: 426, distance: 11.7
click at [419, 426] on input "0" at bounding box center [469, 426] width 122 height 44
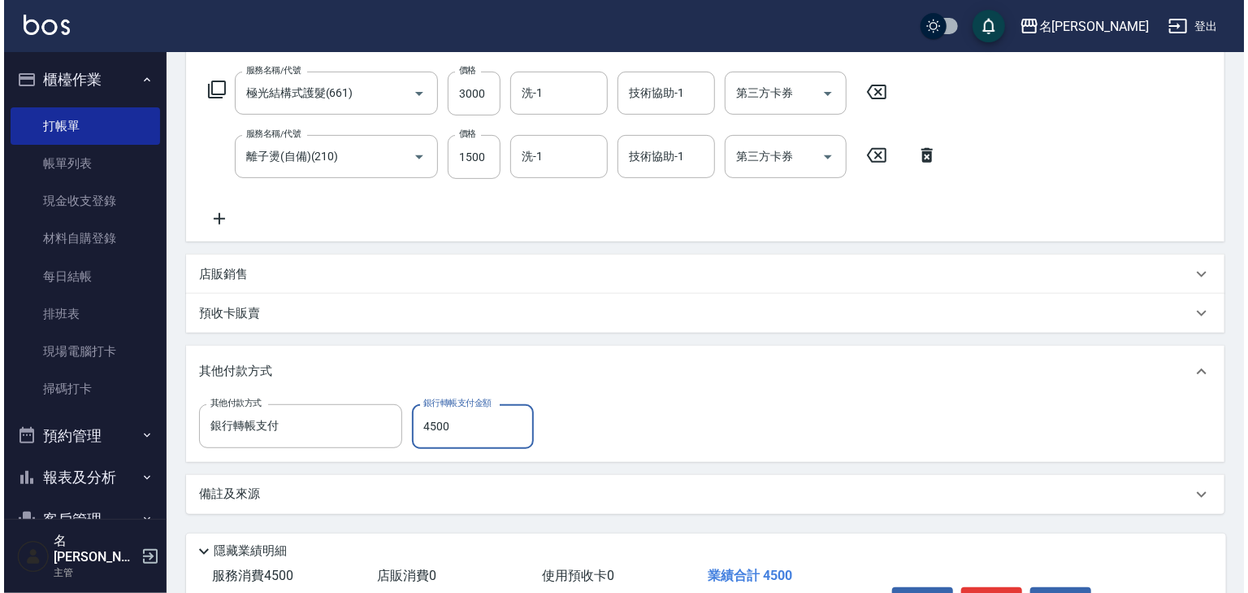
scroll to position [356, 0]
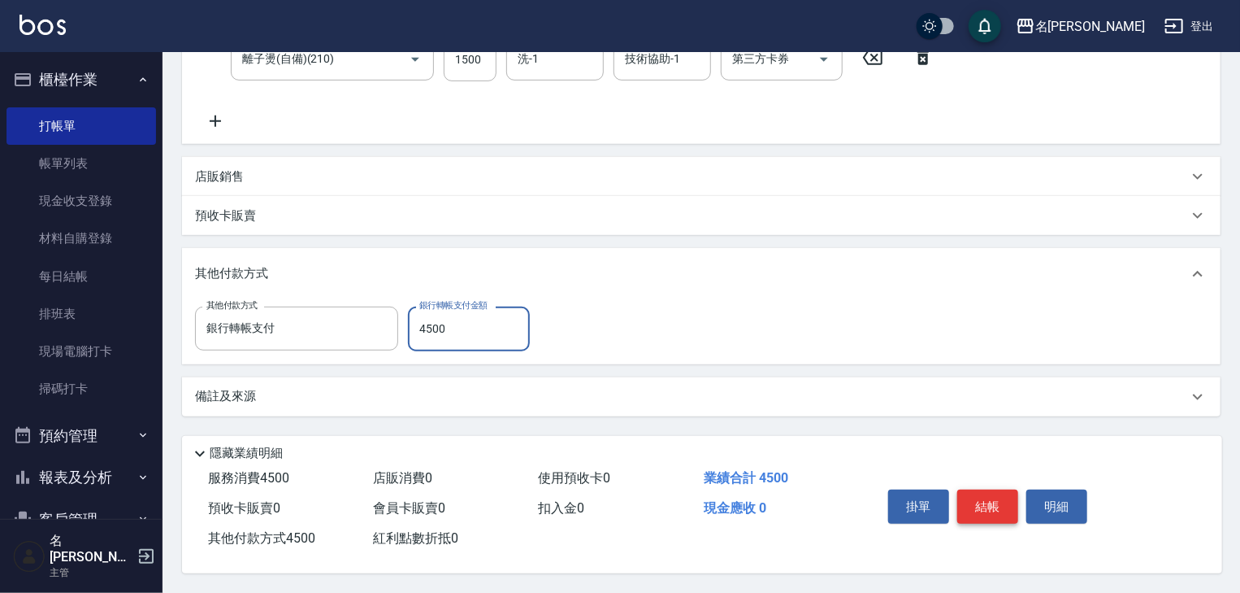
type input "4500"
click at [997, 506] on button "結帳" at bounding box center [987, 506] width 61 height 34
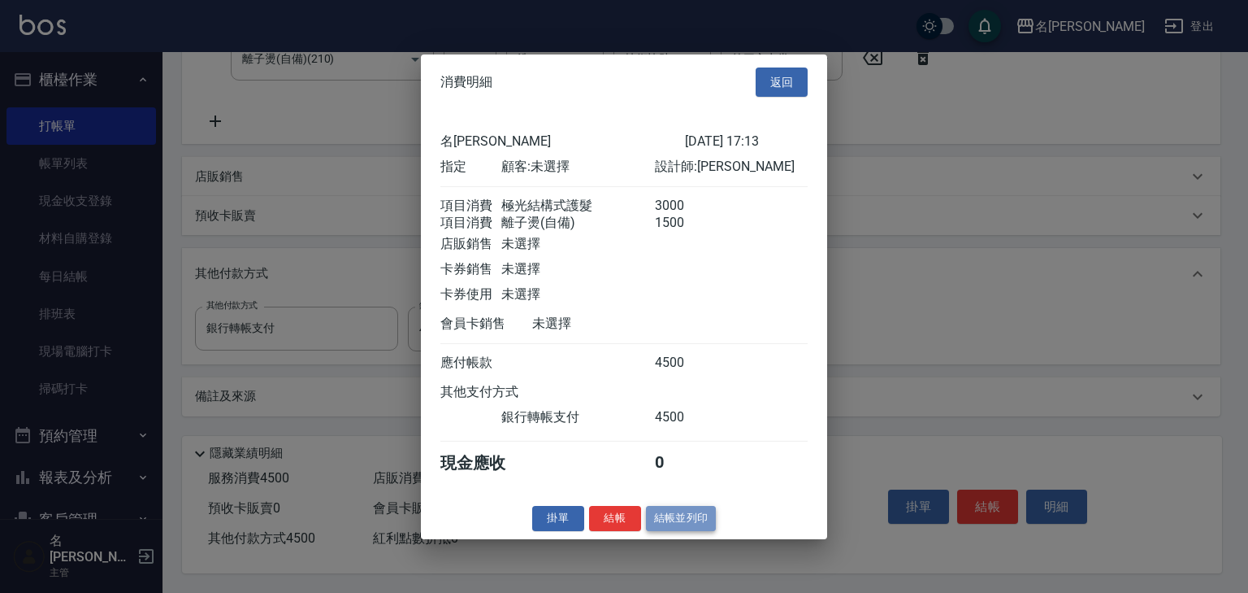
click at [666, 525] on button "結帳並列印" at bounding box center [681, 518] width 71 height 25
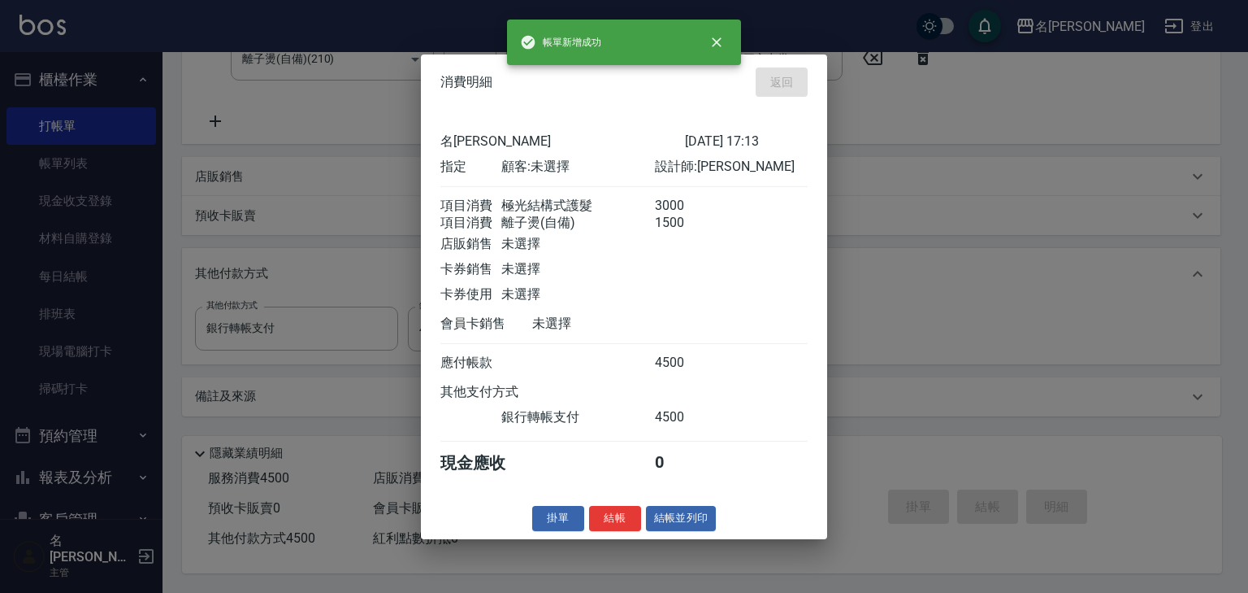
type input "2025/08/19 17:16"
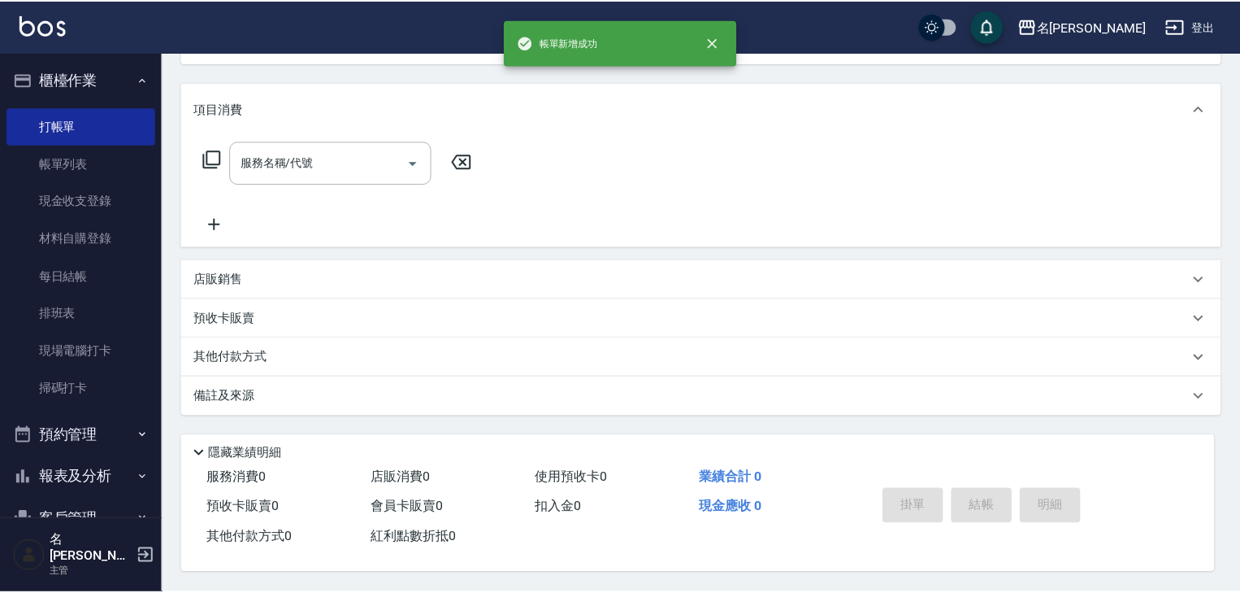
scroll to position [0, 0]
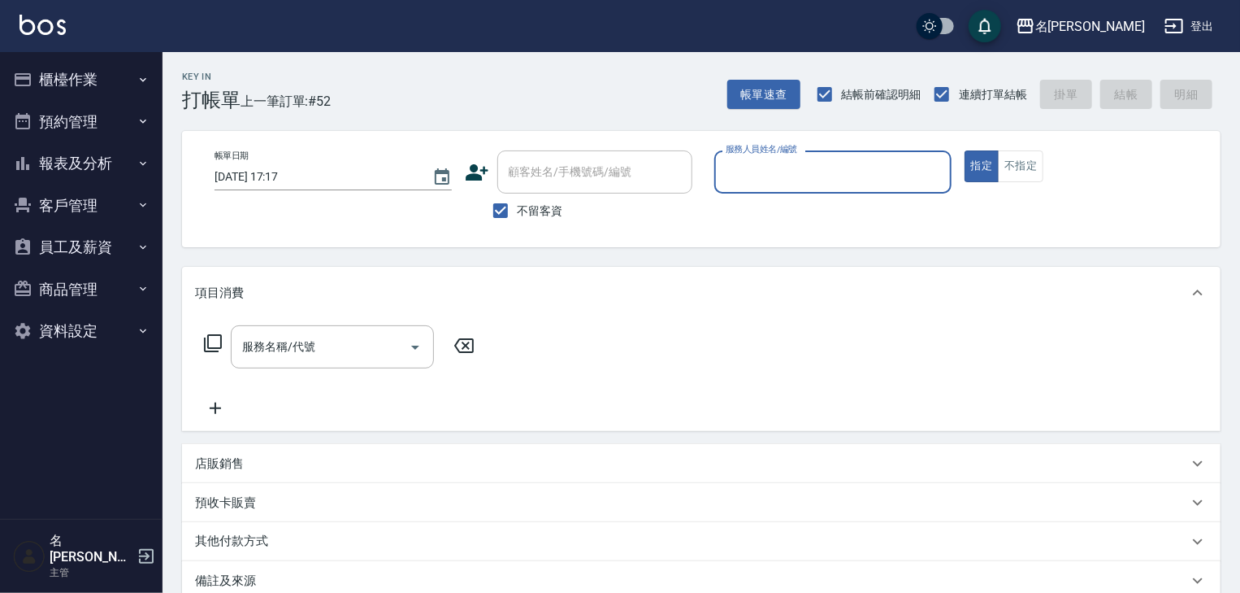
click at [831, 167] on input "服務人員姓名/編號" at bounding box center [833, 172] width 223 height 28
click at [864, 221] on div "皮皮 -P" at bounding box center [832, 213] width 237 height 27
type input "皮皮-P"
click at [387, 342] on input "服務名稱/代號" at bounding box center [320, 346] width 164 height 28
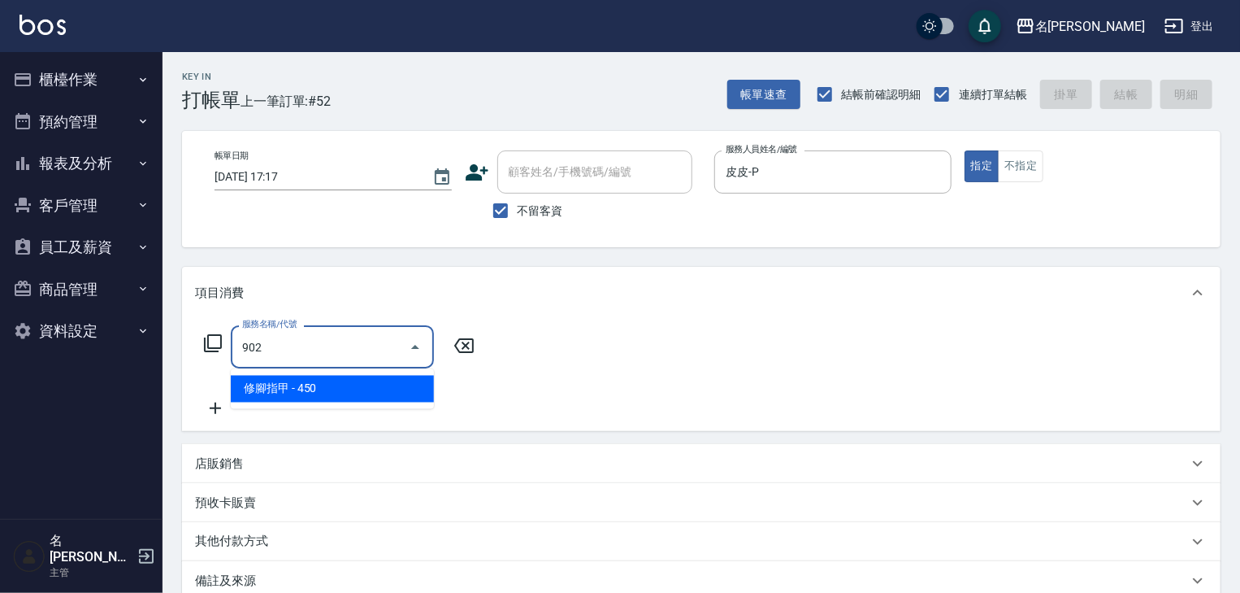
click at [395, 389] on span "修腳指甲 - 450" at bounding box center [332, 389] width 203 height 27
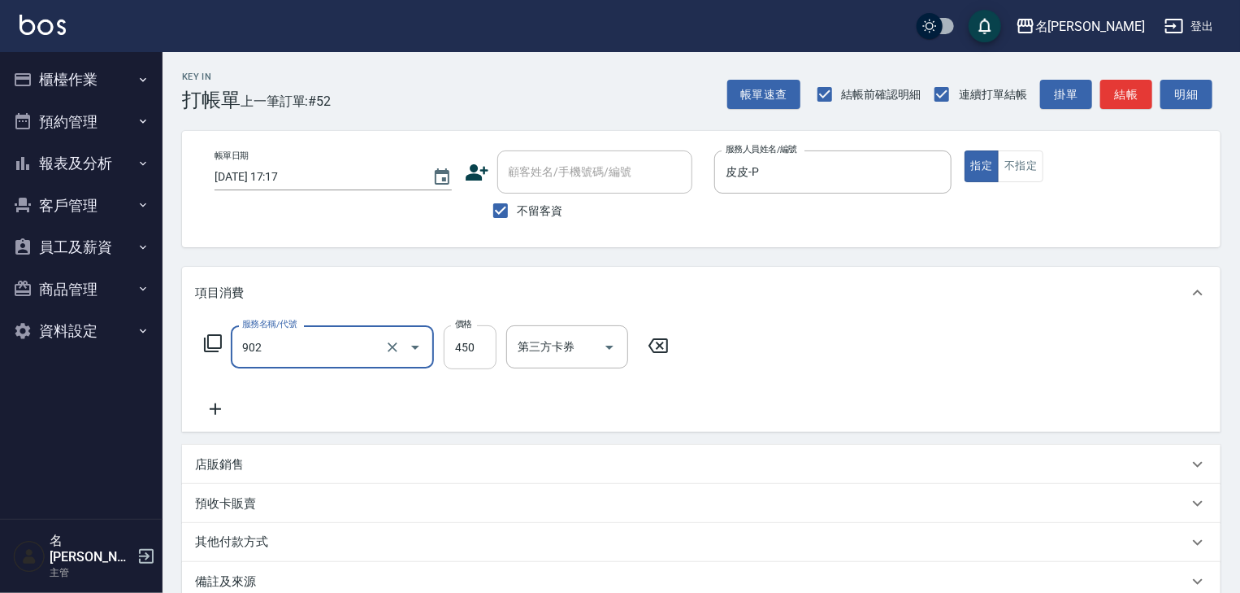
type input "修腳指甲(902)"
click at [464, 353] on input "450" at bounding box center [470, 347] width 53 height 44
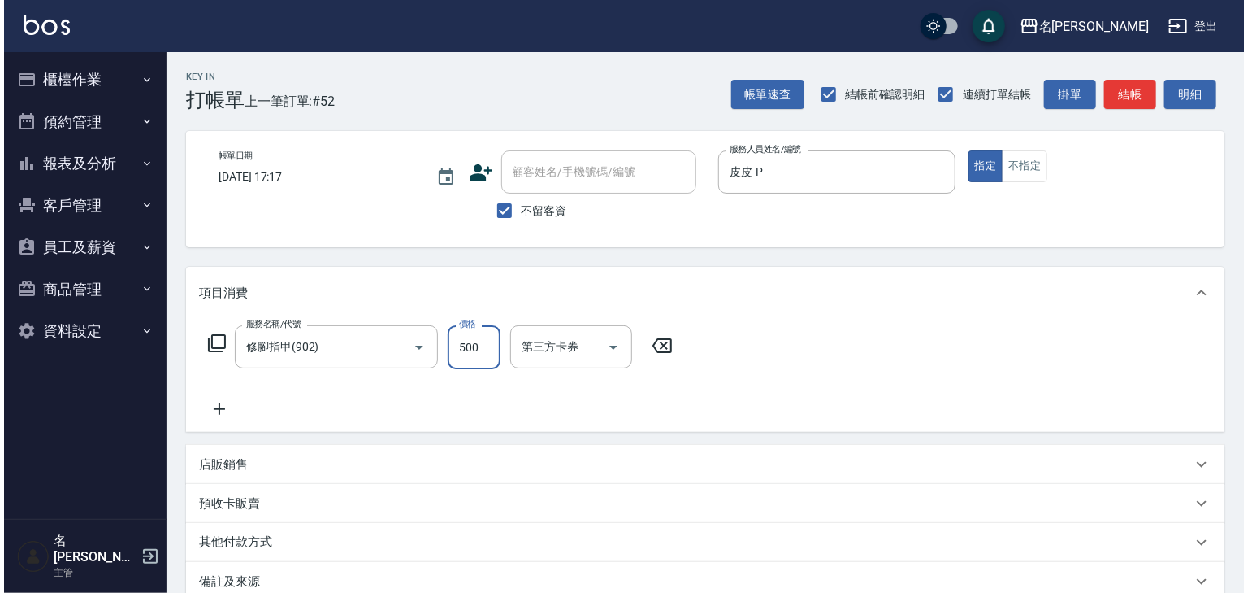
scroll to position [190, 0]
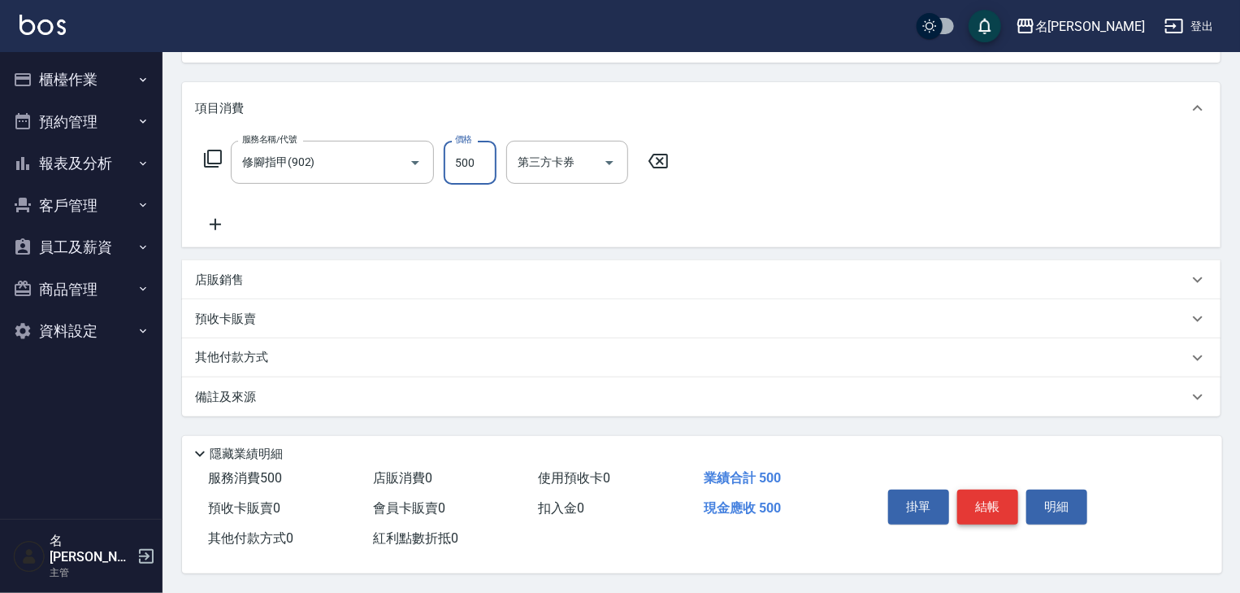
type input "500"
click at [993, 505] on button "結帳" at bounding box center [987, 506] width 61 height 34
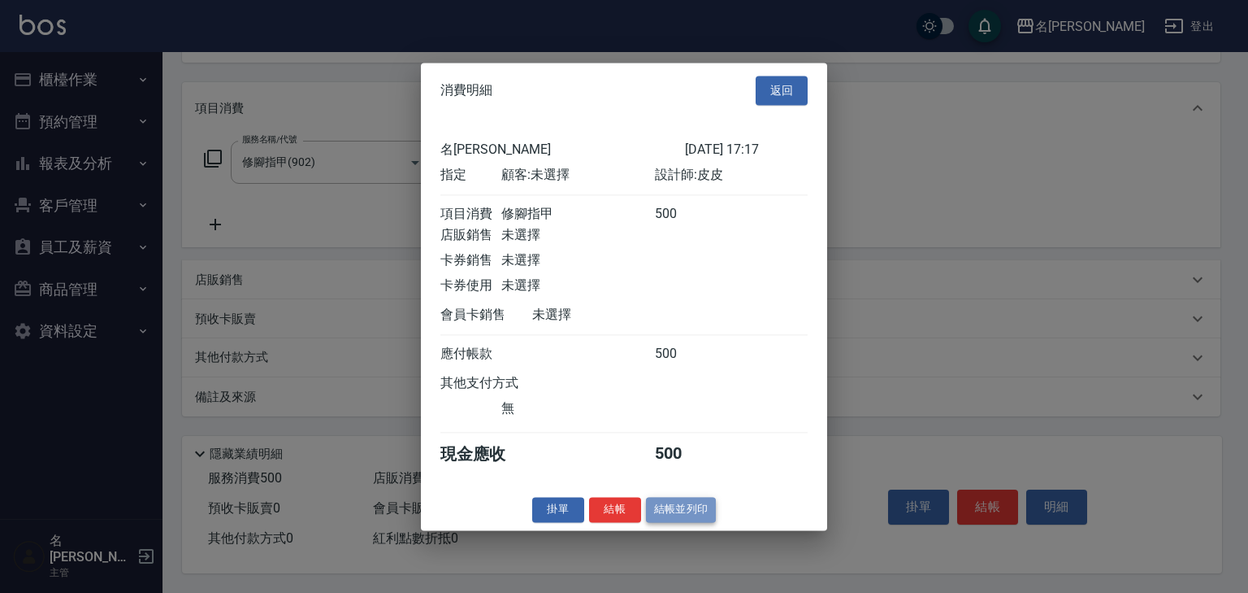
click at [670, 520] on button "結帳並列印" at bounding box center [681, 509] width 71 height 25
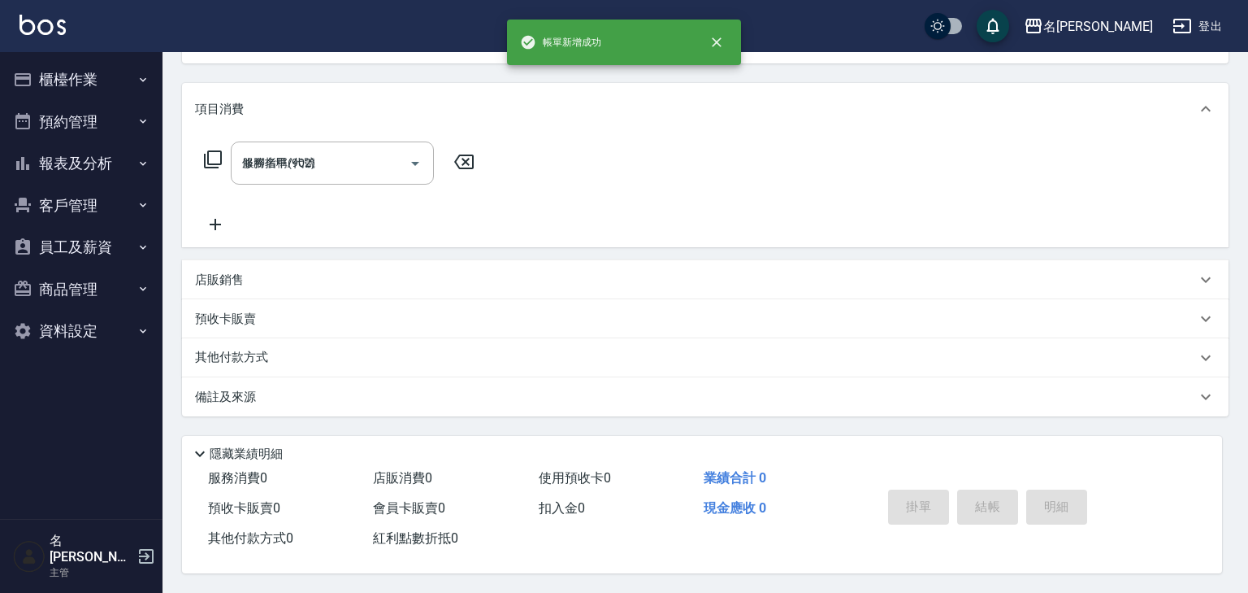
type input "2025/08/19 17:18"
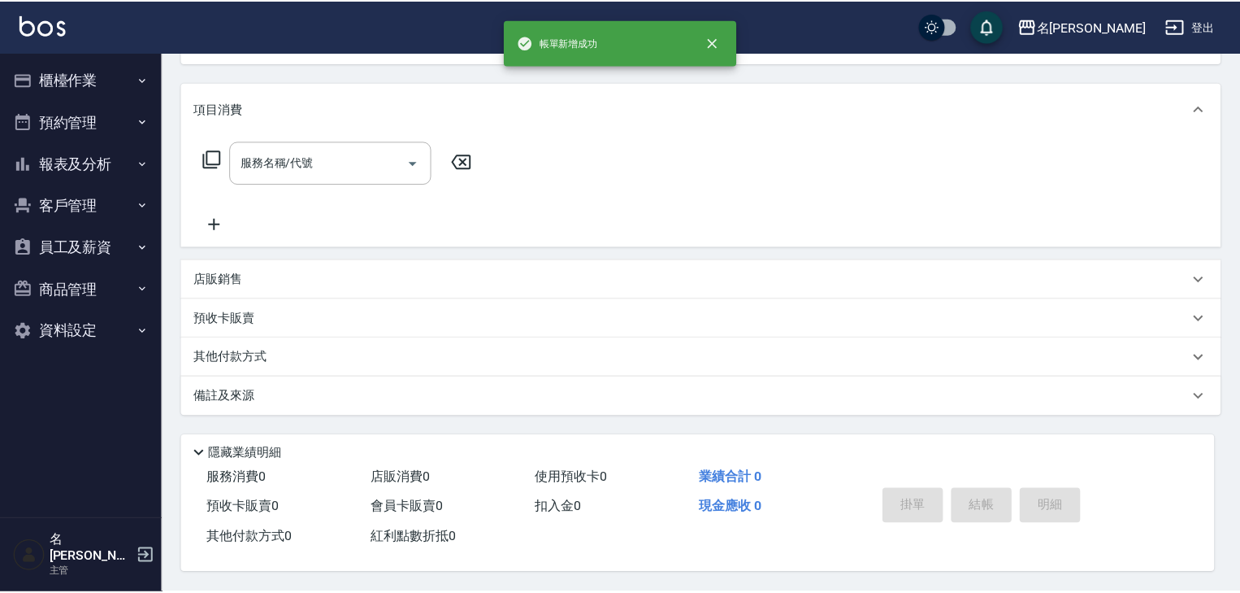
scroll to position [0, 0]
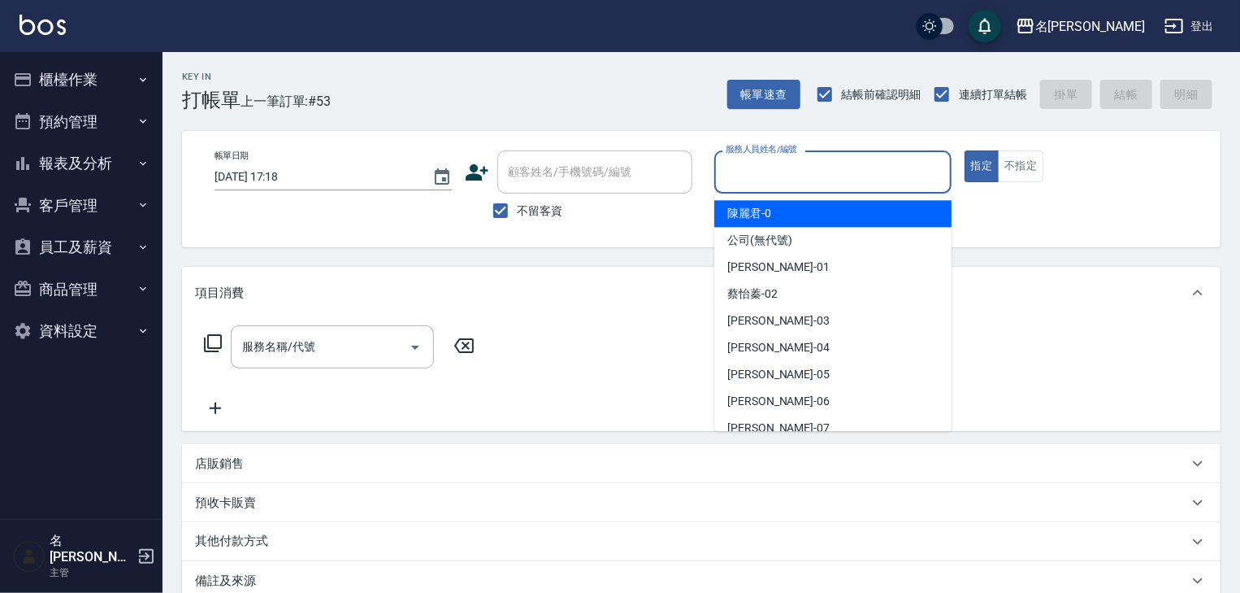
click at [811, 176] on input "服務人員姓名/編號" at bounding box center [833, 172] width 223 height 28
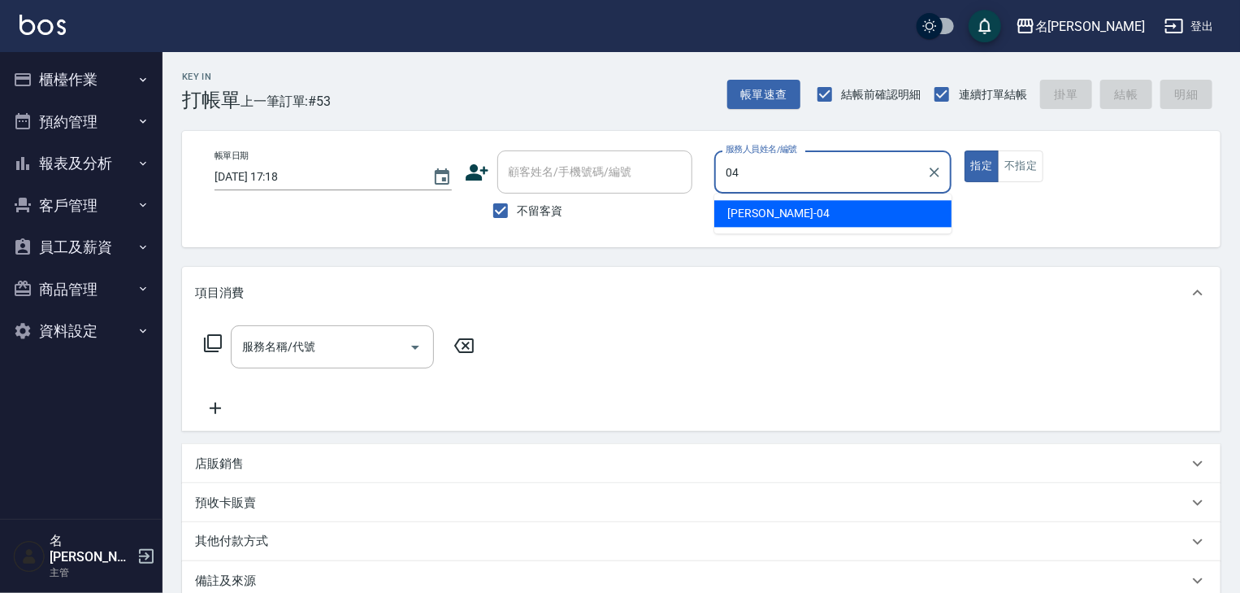
click at [738, 212] on span "許貴珍 -04" at bounding box center [778, 213] width 102 height 17
type input "許貴珍-04"
click at [338, 338] on input "服務名稱/代號" at bounding box center [320, 346] width 164 height 28
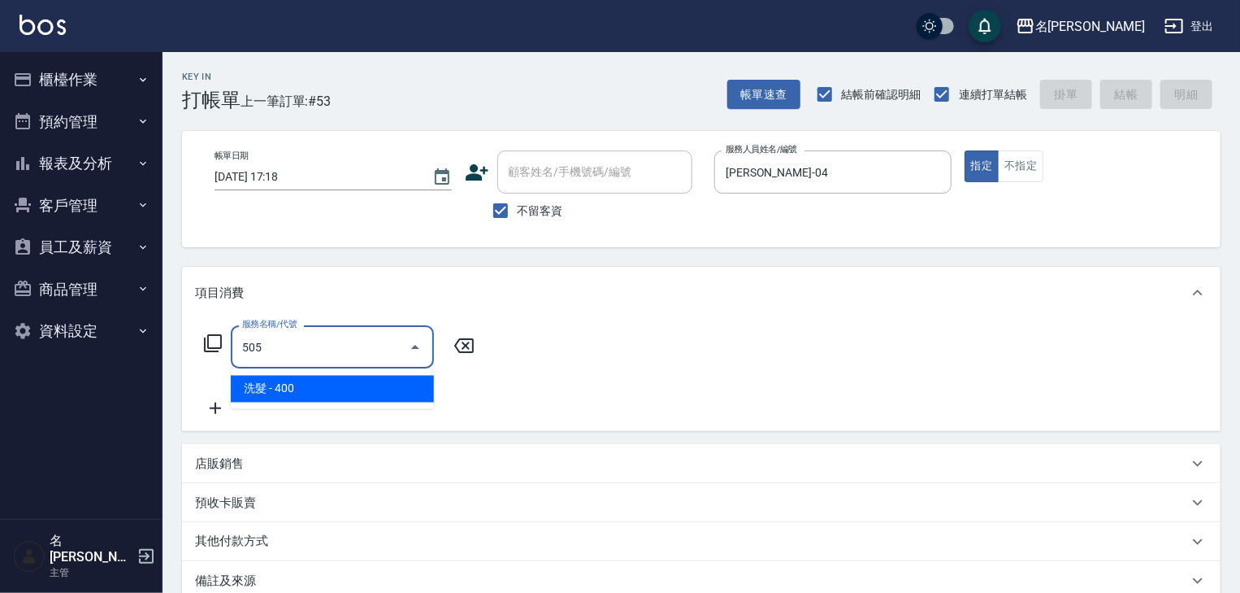
click at [329, 393] on span "洗髮 - 400" at bounding box center [332, 389] width 203 height 27
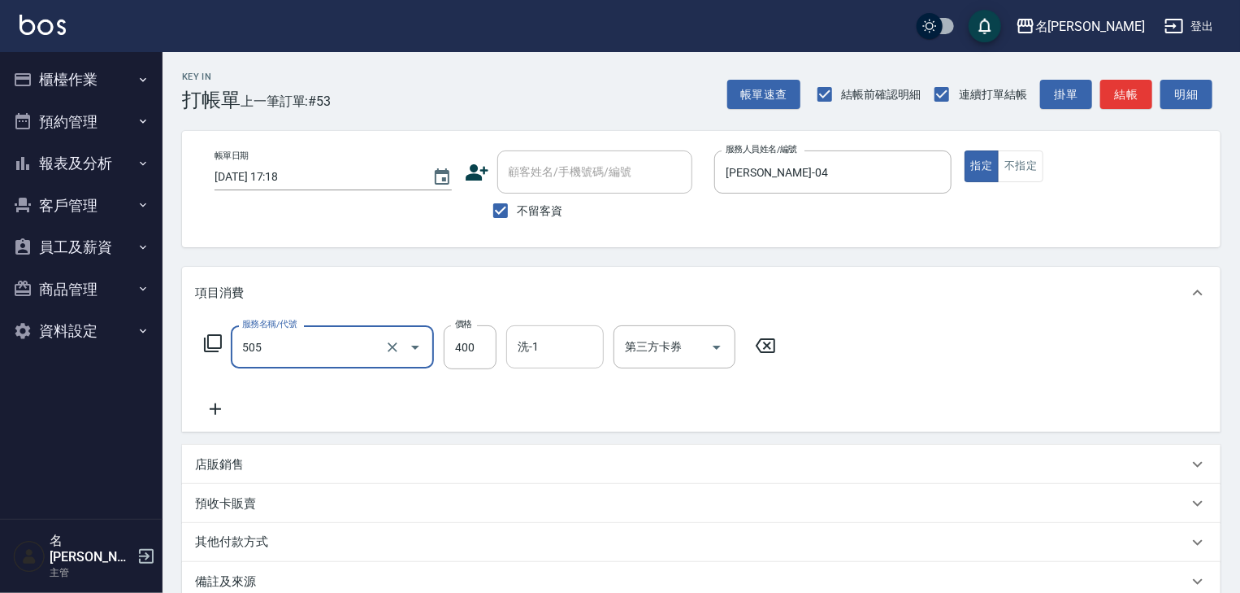
type input "洗髮(505)"
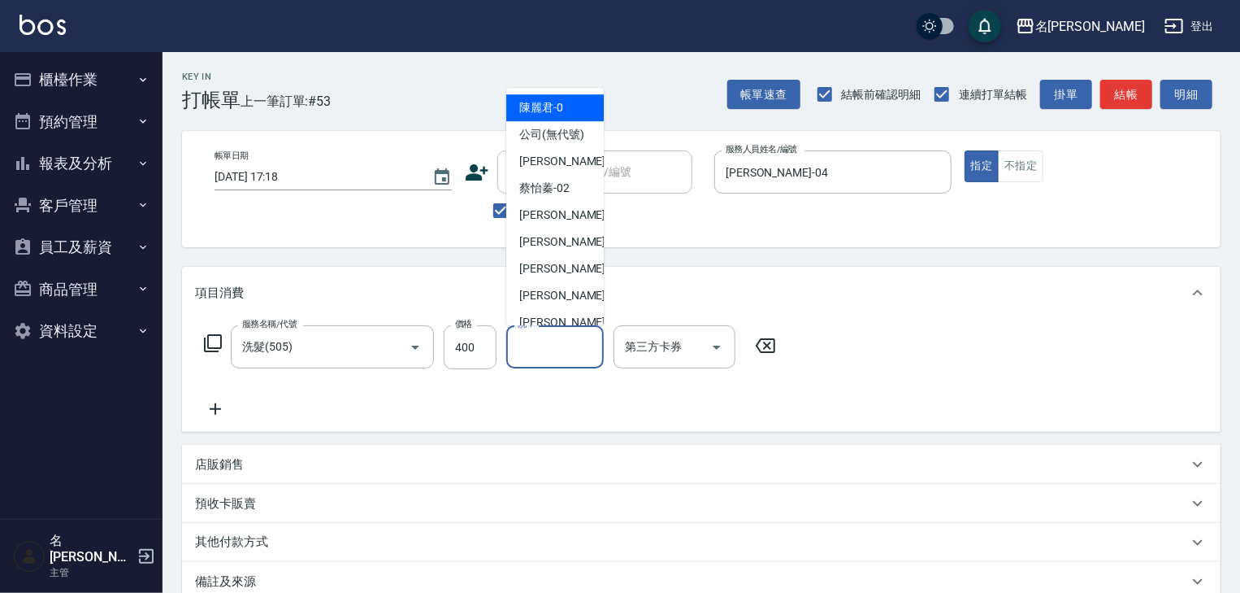
click at [558, 355] on input "洗-1" at bounding box center [555, 346] width 83 height 28
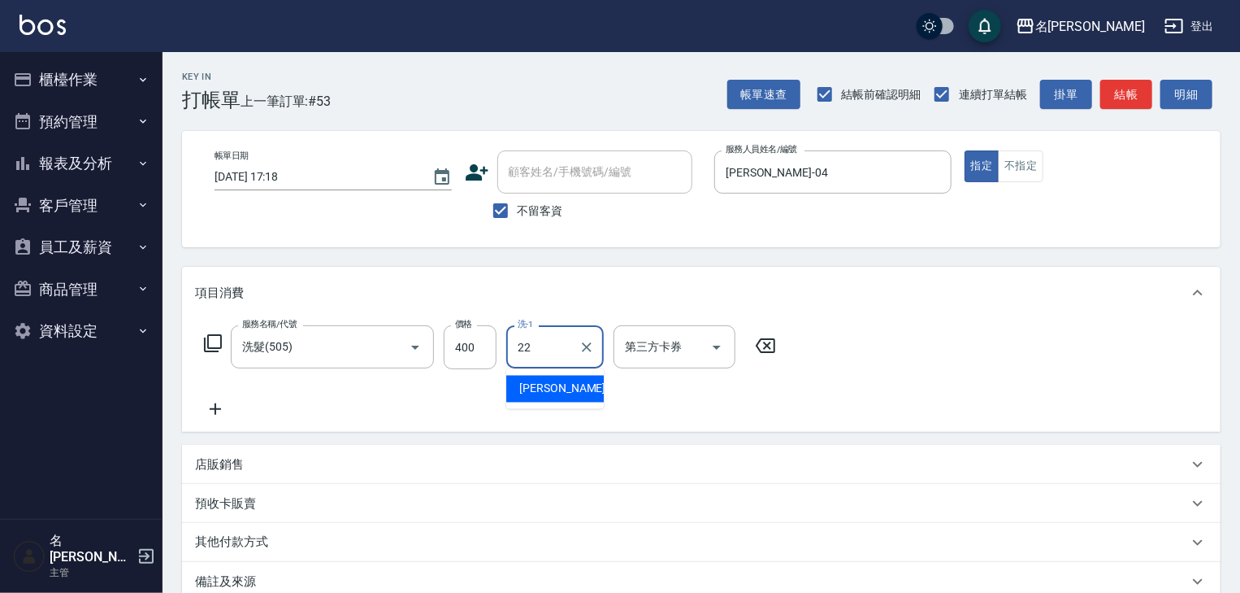
click at [562, 393] on span "王婕宇 -22" at bounding box center [570, 388] width 102 height 17
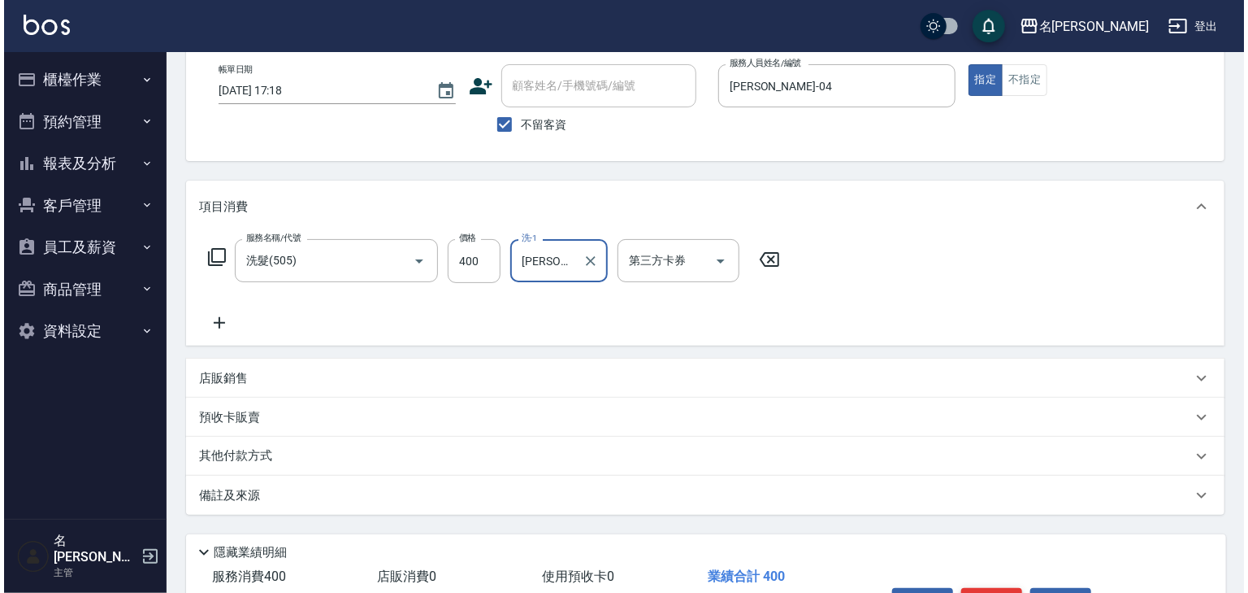
scroll to position [190, 0]
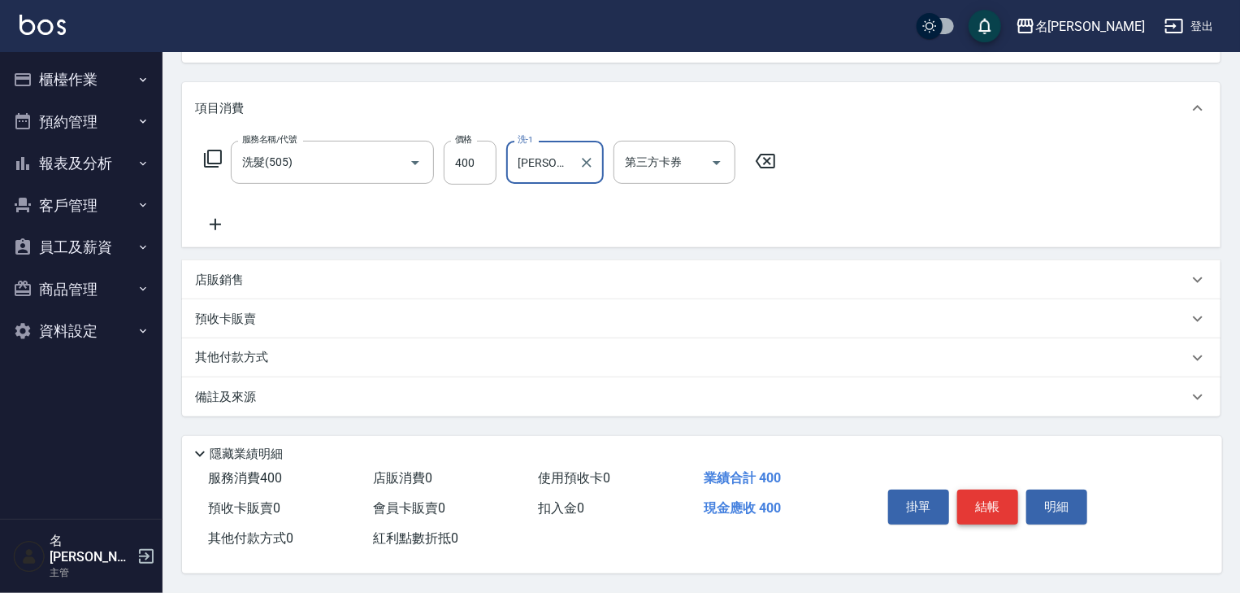
type input "[PERSON_NAME]-22"
click at [994, 507] on button "結帳" at bounding box center [987, 506] width 61 height 34
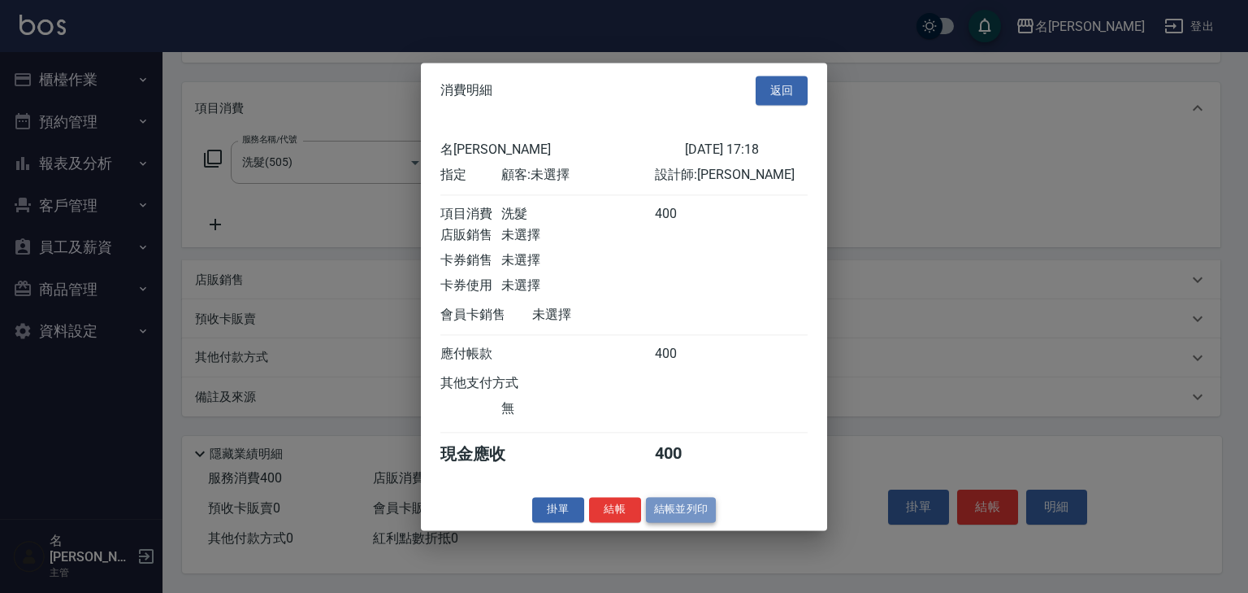
click at [663, 520] on button "結帳並列印" at bounding box center [681, 509] width 71 height 25
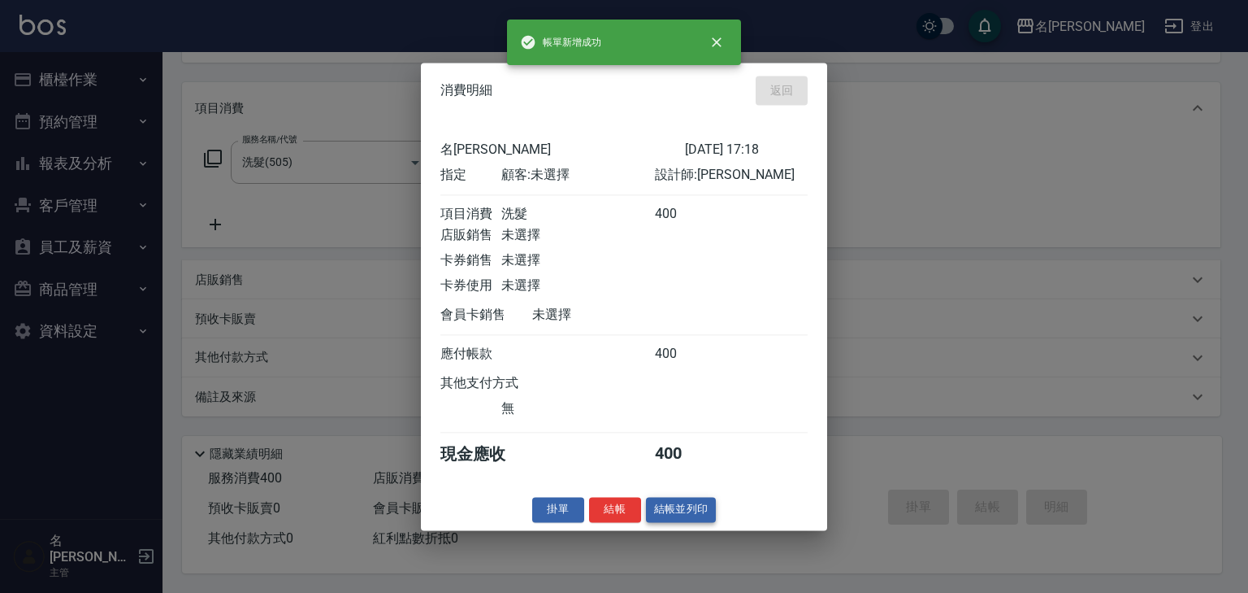
type input "2025/08/19 17:20"
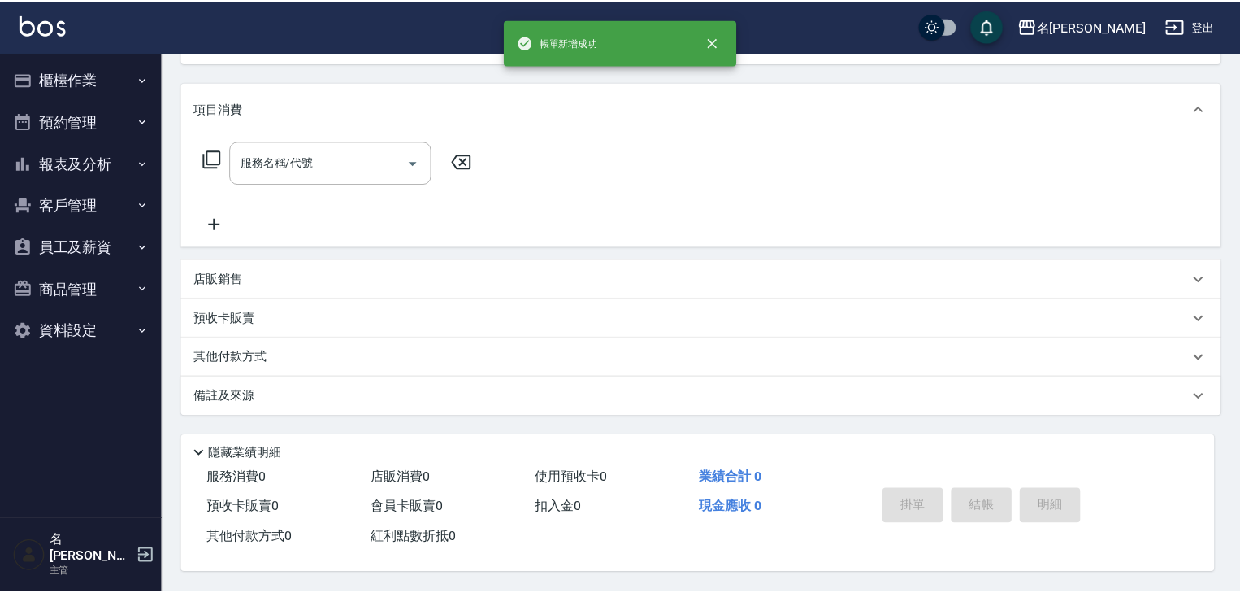
scroll to position [0, 0]
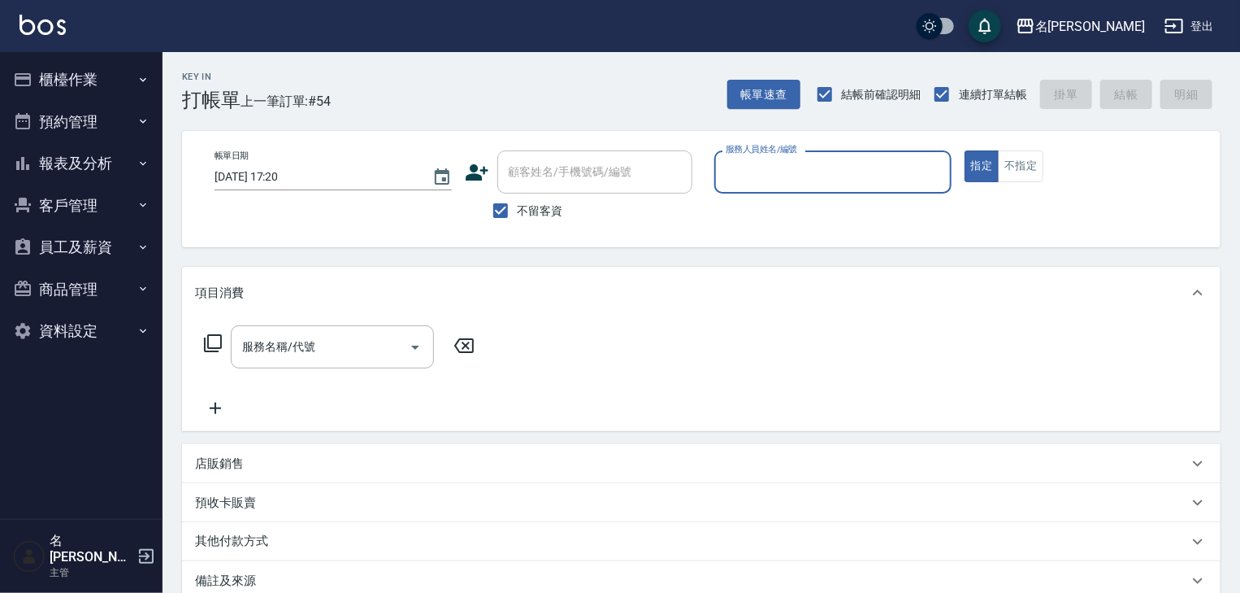
click at [771, 180] on input "服務人員姓名/編號" at bounding box center [833, 172] width 223 height 28
click at [749, 217] on span "許貴珍 -04" at bounding box center [778, 213] width 102 height 17
type input "許貴珍-04"
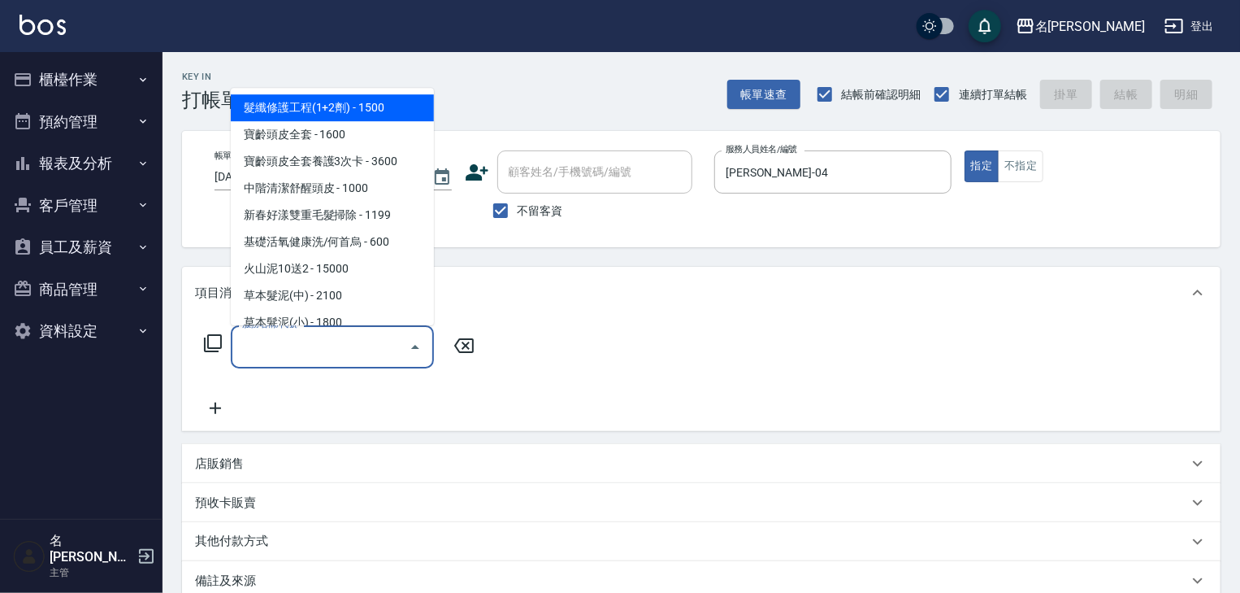
click at [332, 341] on input "服務名稱/代號" at bounding box center [320, 346] width 164 height 28
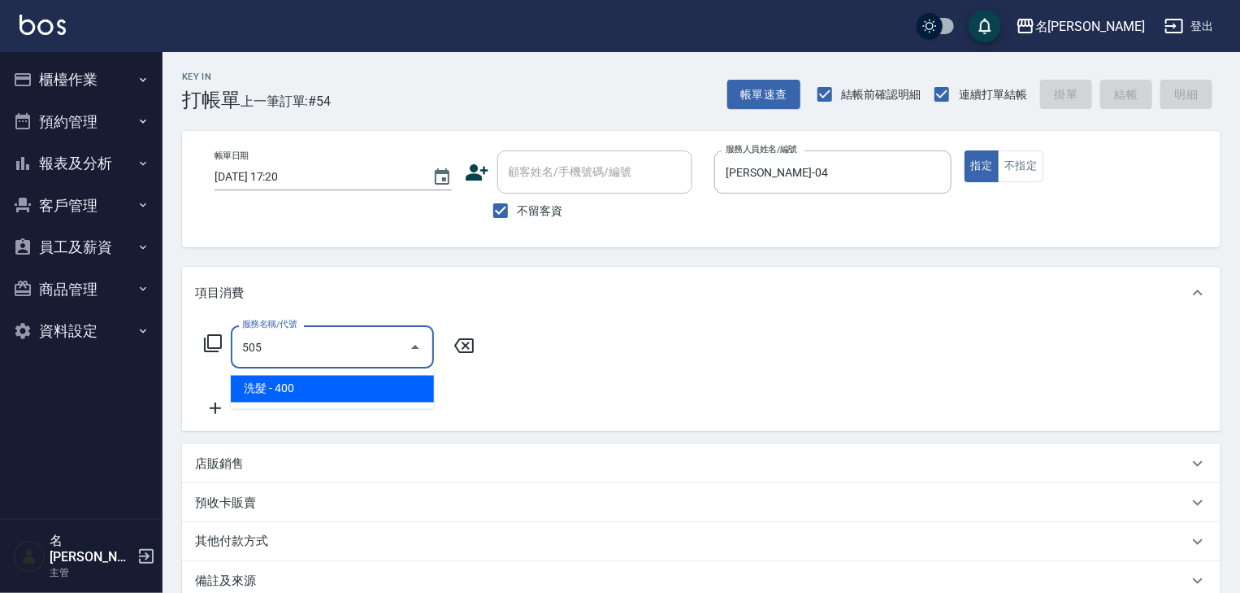
click at [353, 393] on span "洗髮 - 400" at bounding box center [332, 389] width 203 height 27
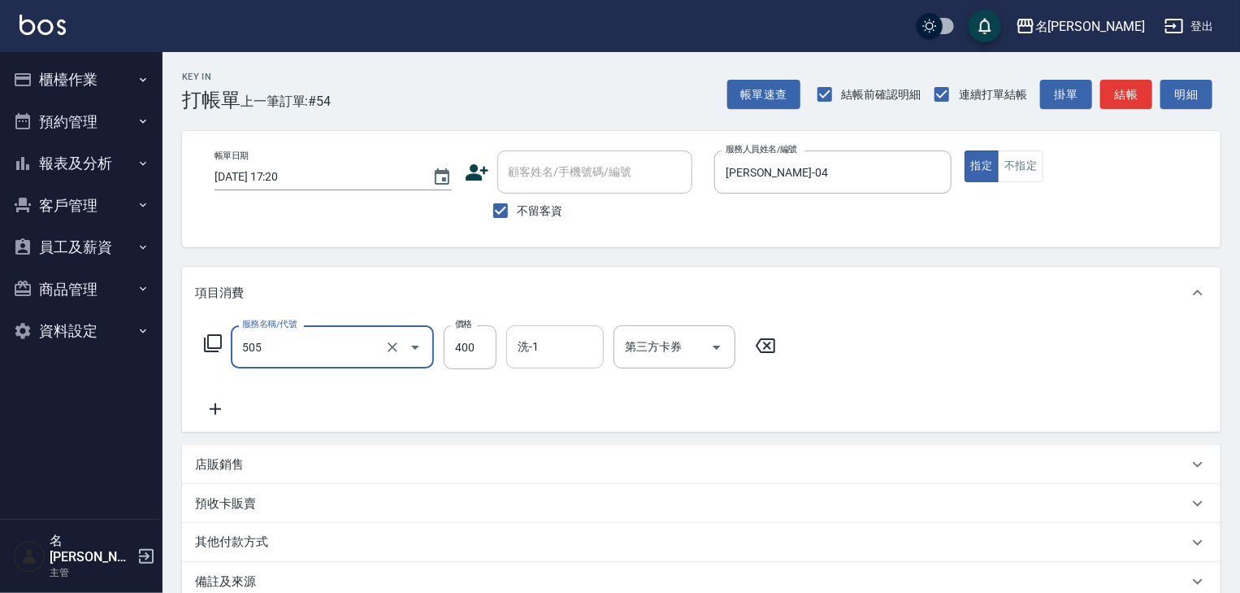
type input "洗髮(505)"
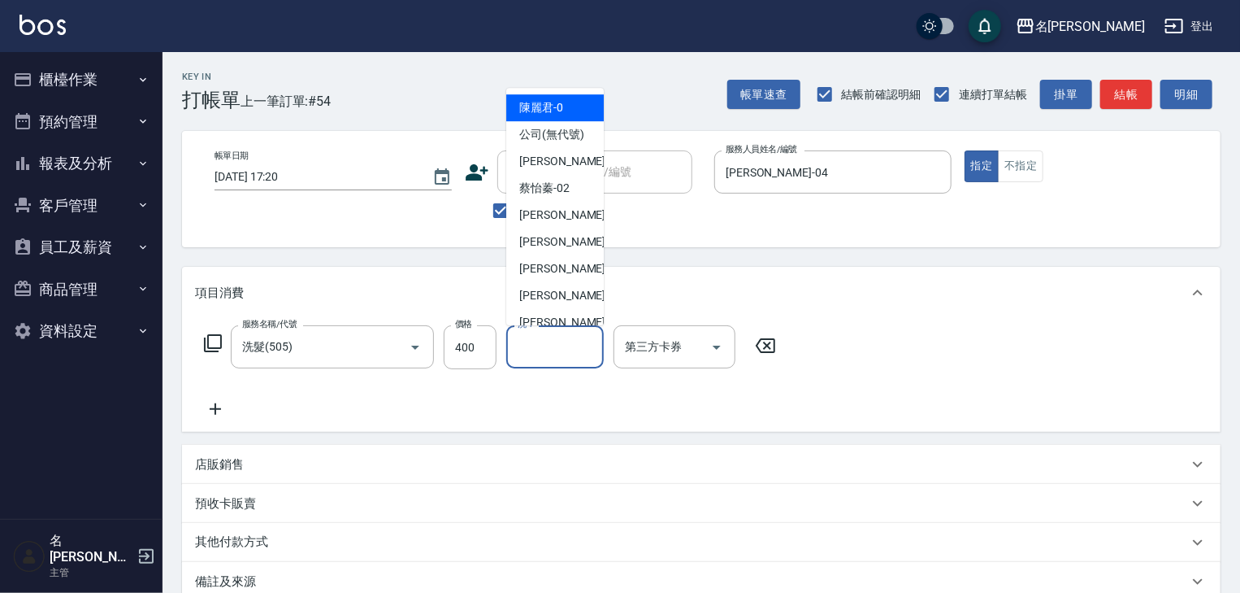
click at [532, 345] on input "洗-1" at bounding box center [555, 346] width 83 height 28
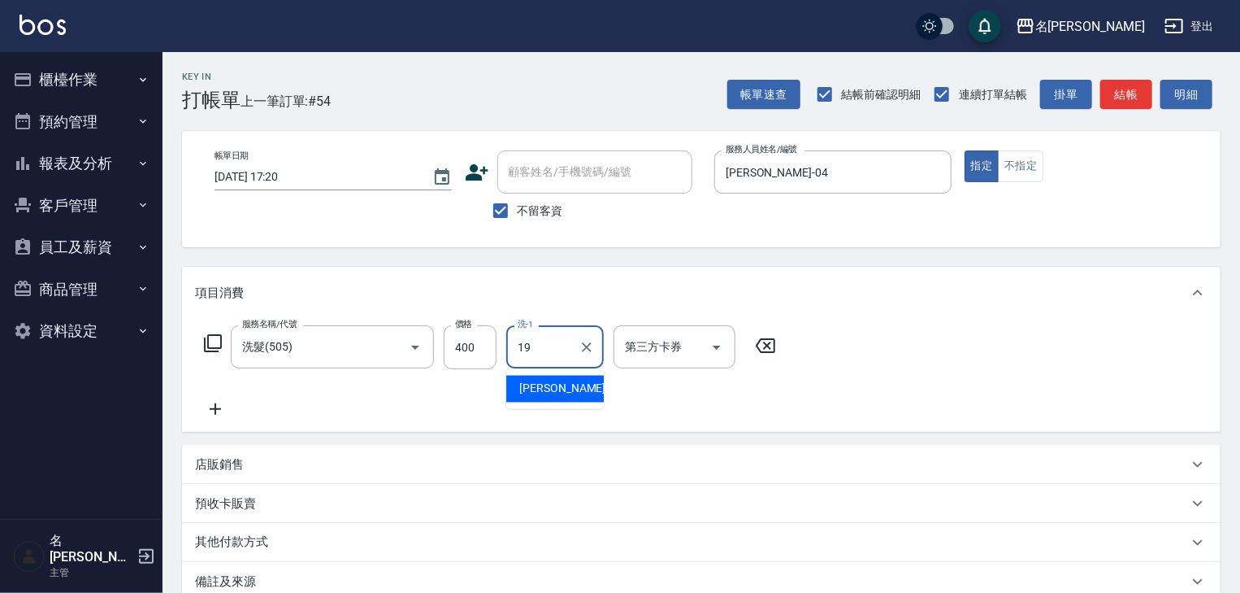
click at [551, 383] on span "游昕 -19" at bounding box center [570, 388] width 102 height 17
type input "游昕-19"
drag, startPoint x: 215, startPoint y: 414, endPoint x: 228, endPoint y: 413, distance: 13.0
click at [228, 413] on icon at bounding box center [215, 409] width 41 height 20
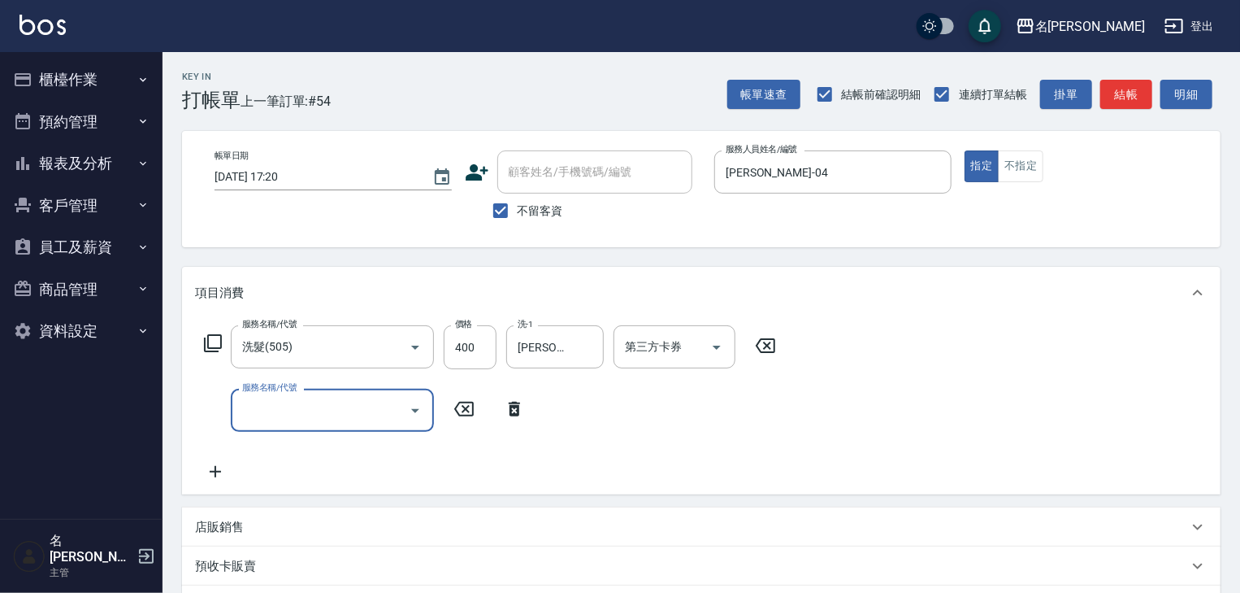
click at [329, 423] on input "服務名稱/代號" at bounding box center [320, 410] width 164 height 28
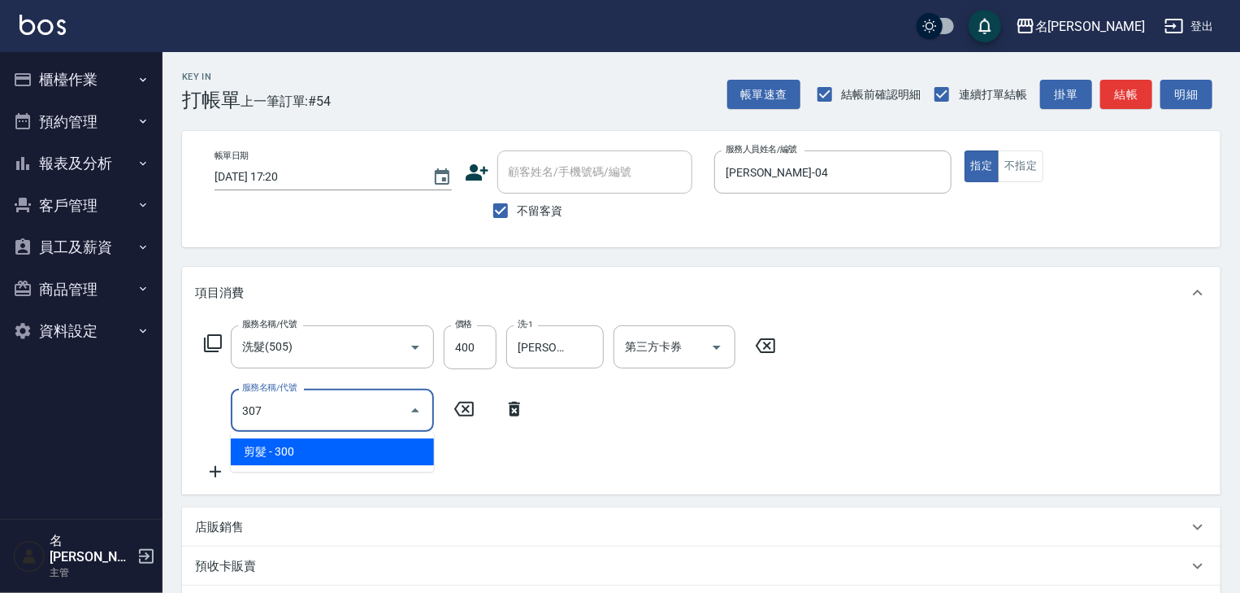
drag, startPoint x: 360, startPoint y: 441, endPoint x: 393, endPoint y: 447, distance: 33.8
click at [370, 445] on span "剪髮 - 300" at bounding box center [332, 451] width 203 height 27
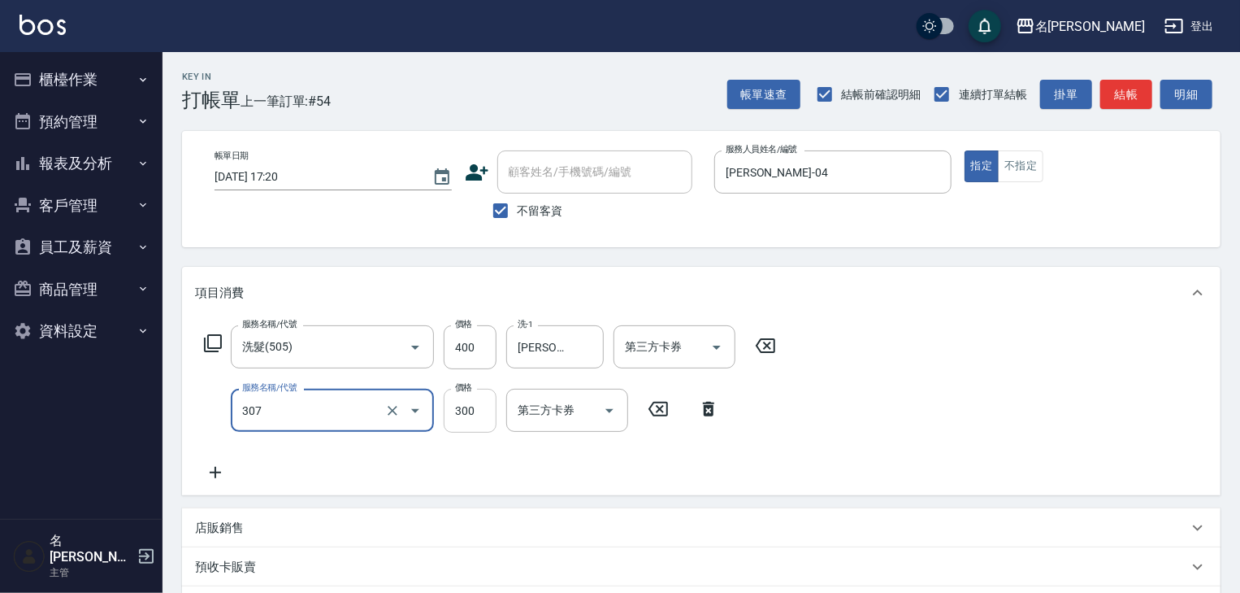
type input "剪髮(307)"
click at [452, 416] on input "300" at bounding box center [470, 411] width 53 height 44
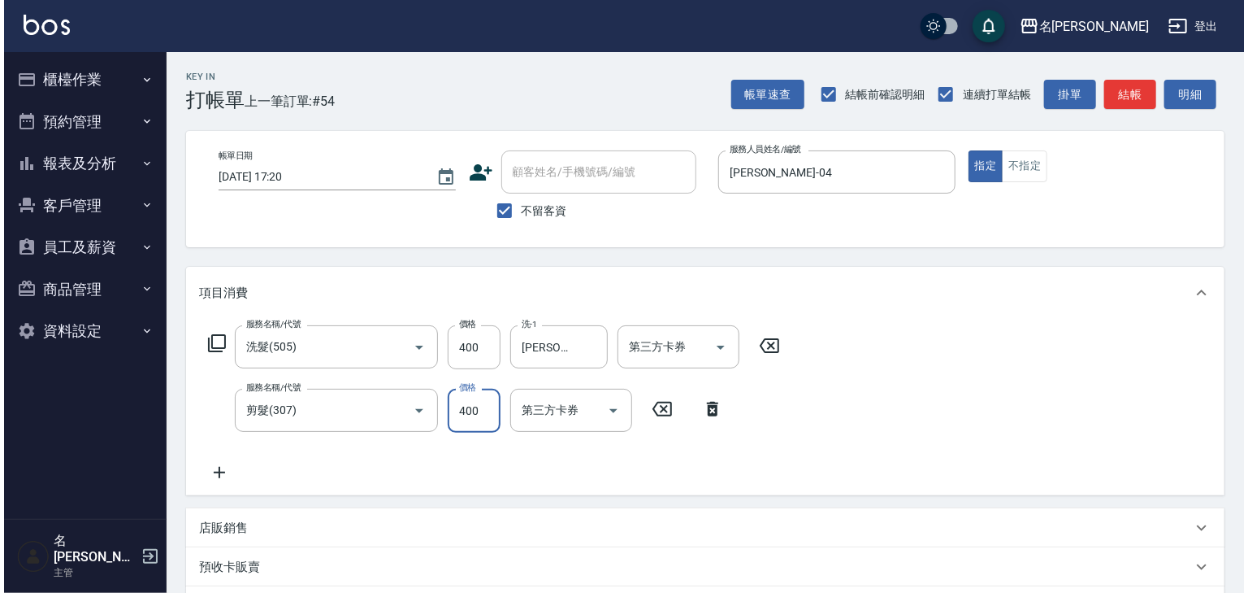
scroll to position [254, 0]
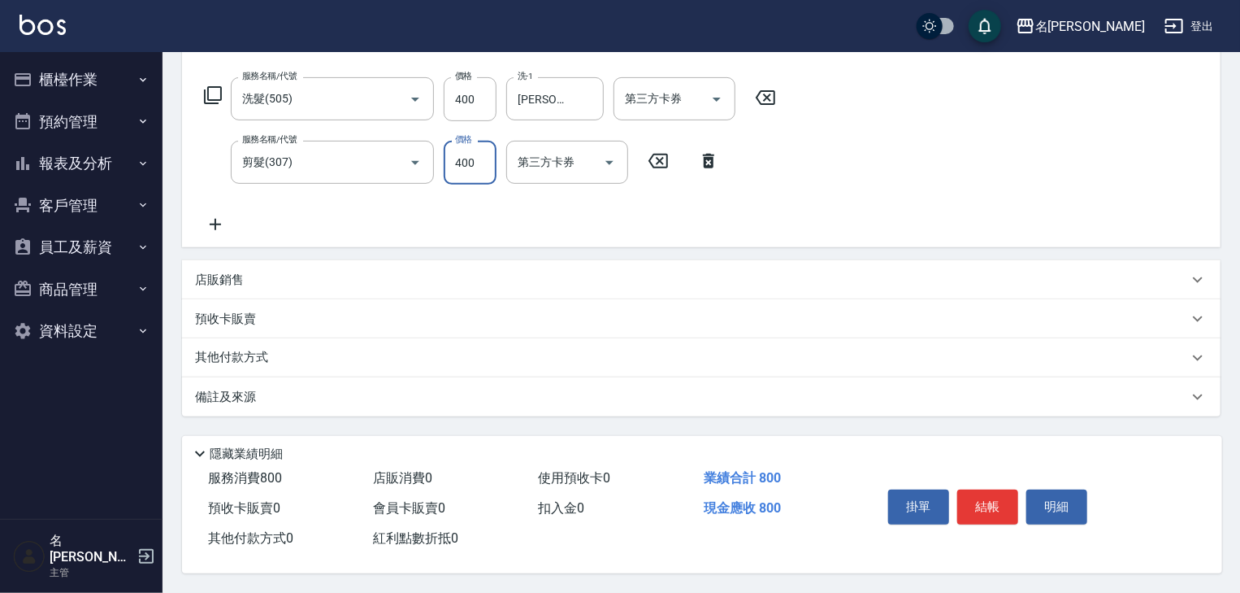
drag, startPoint x: 476, startPoint y: 156, endPoint x: 441, endPoint y: 169, distance: 38.1
click at [441, 169] on div "服務名稱/代號 剪髮(307) 服務名稱/代號 價格 400 價格 第三方卡券 第三方卡券" at bounding box center [462, 163] width 534 height 44
type input "450"
click at [974, 497] on button "結帳" at bounding box center [987, 506] width 61 height 34
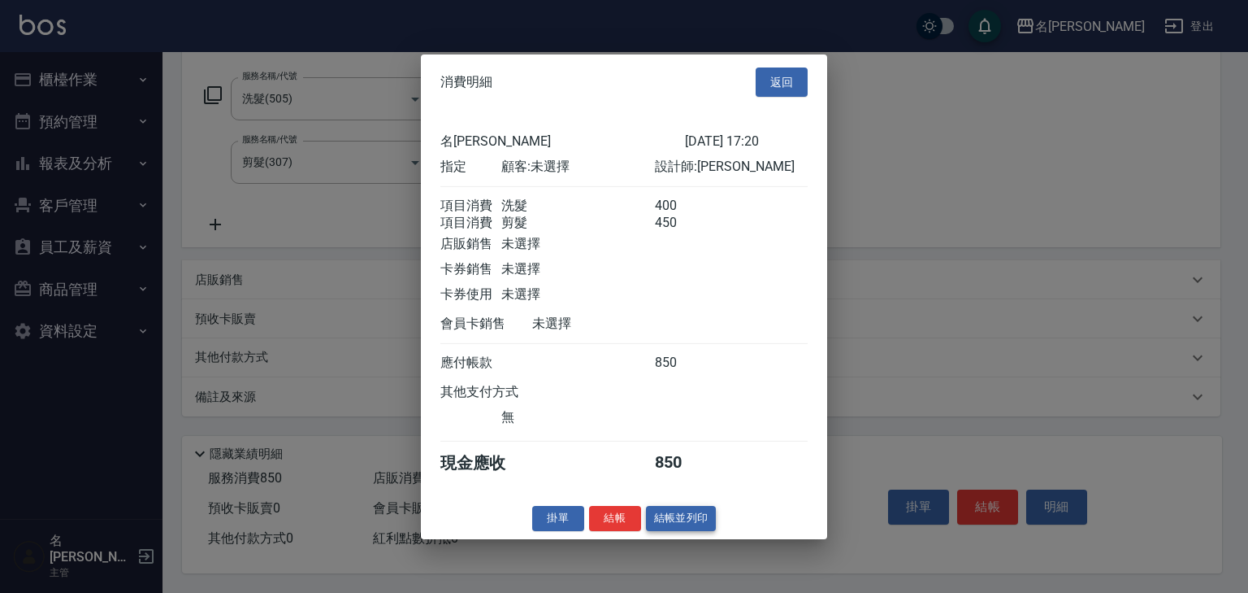
click at [692, 525] on button "結帳並列印" at bounding box center [681, 518] width 71 height 25
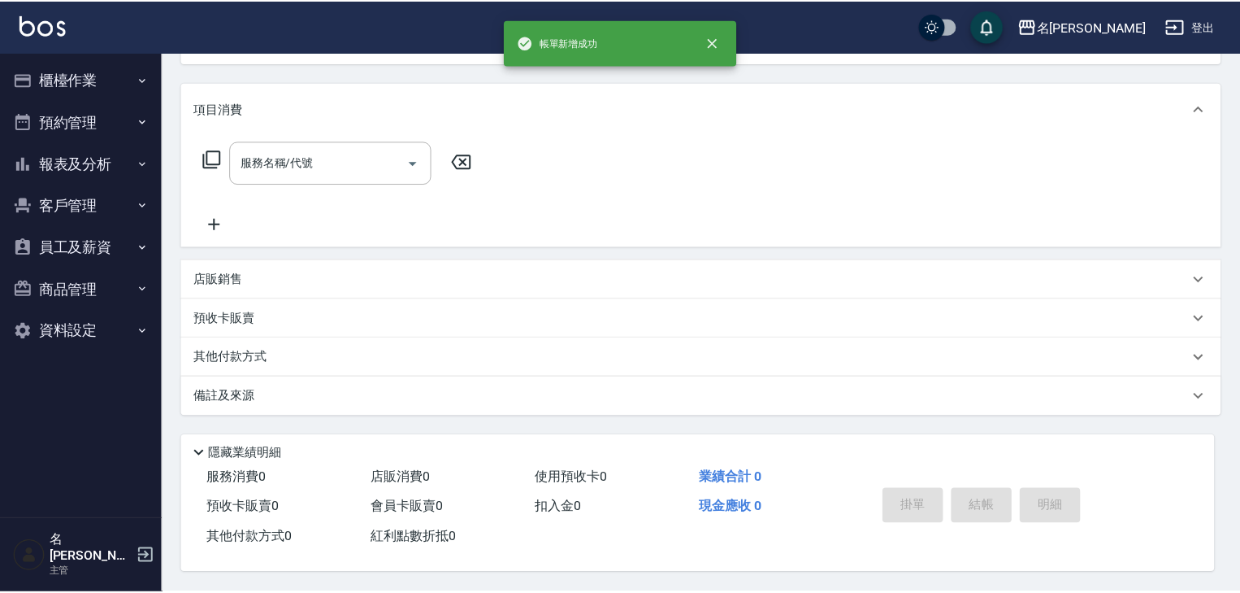
scroll to position [0, 0]
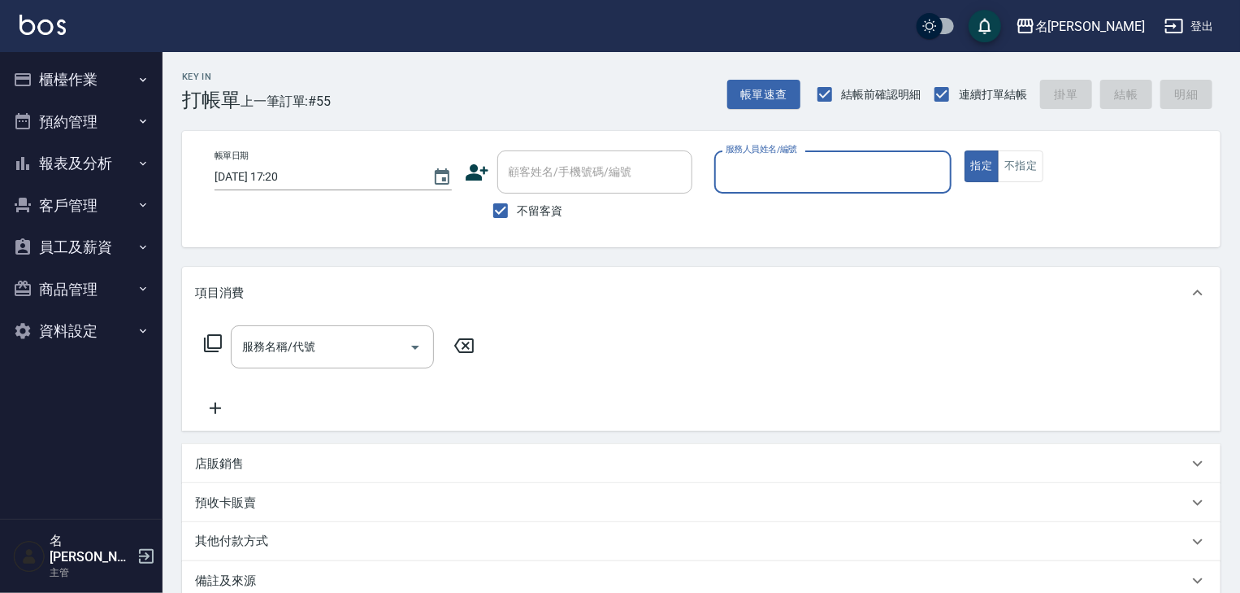
click at [51, 75] on button "櫃檯作業" at bounding box center [82, 80] width 150 height 42
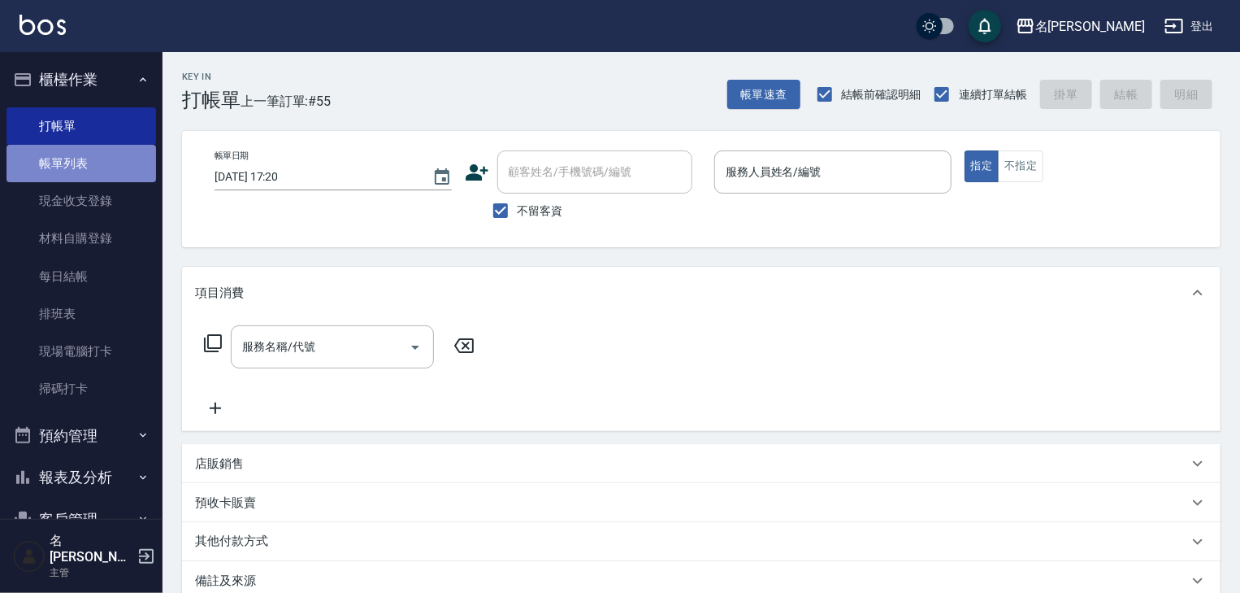
click at [122, 166] on link "帳單列表" at bounding box center [82, 163] width 150 height 37
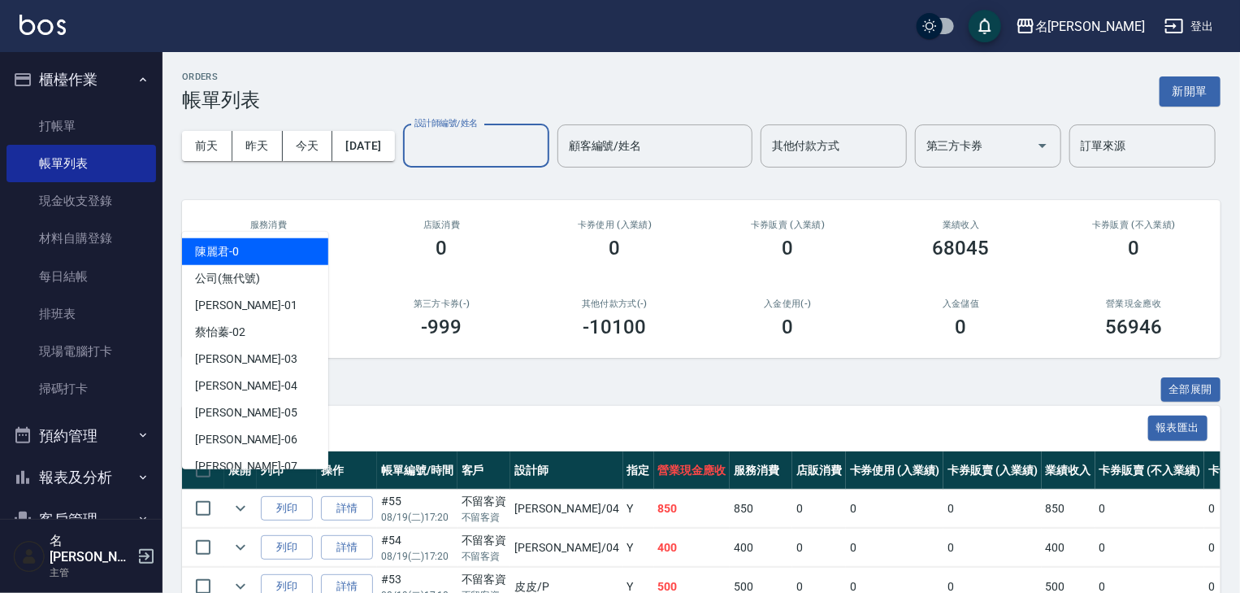
click at [410, 160] on input "設計師編號/姓名" at bounding box center [476, 146] width 132 height 28
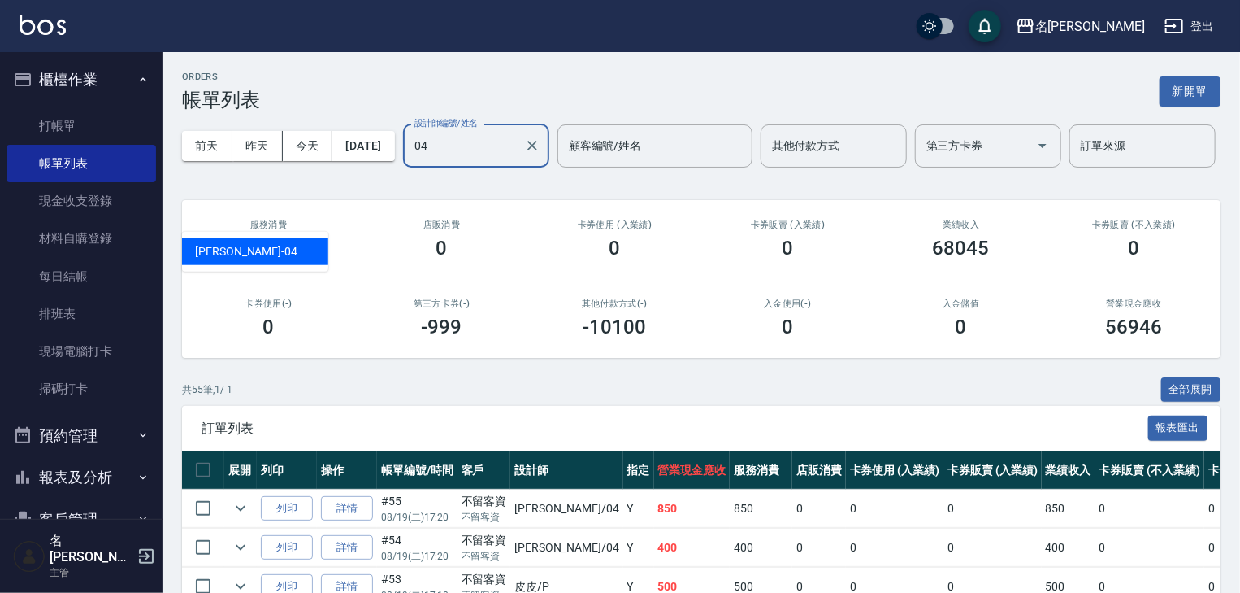
click at [300, 250] on div "許貴珍 -04" at bounding box center [255, 251] width 146 height 27
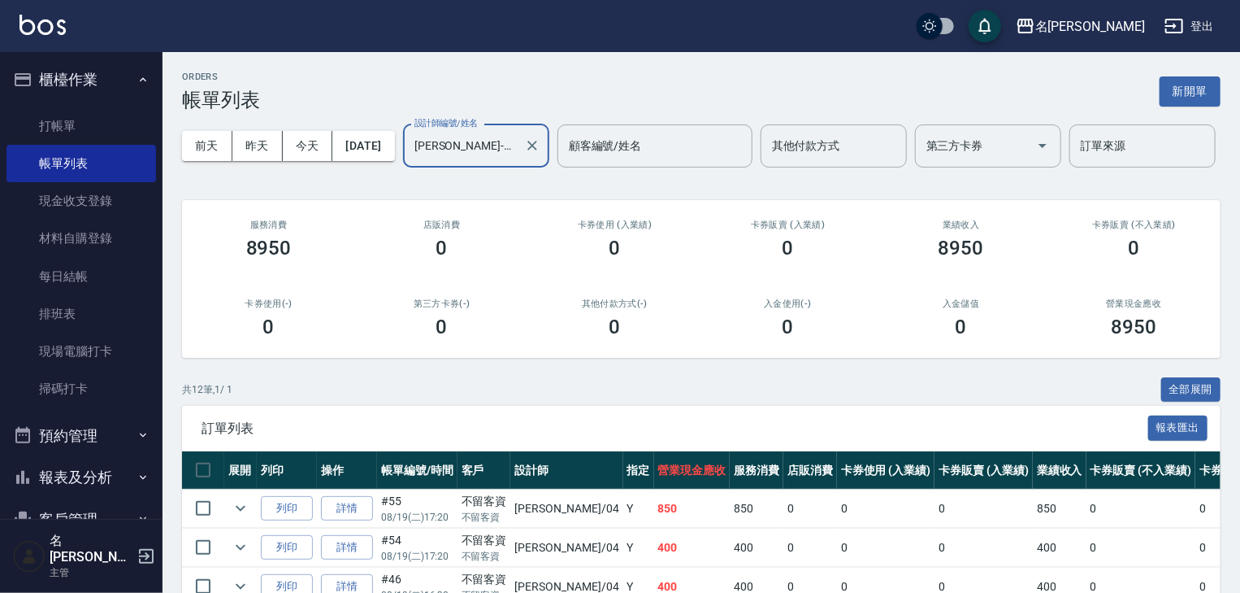
scroll to position [173, 0]
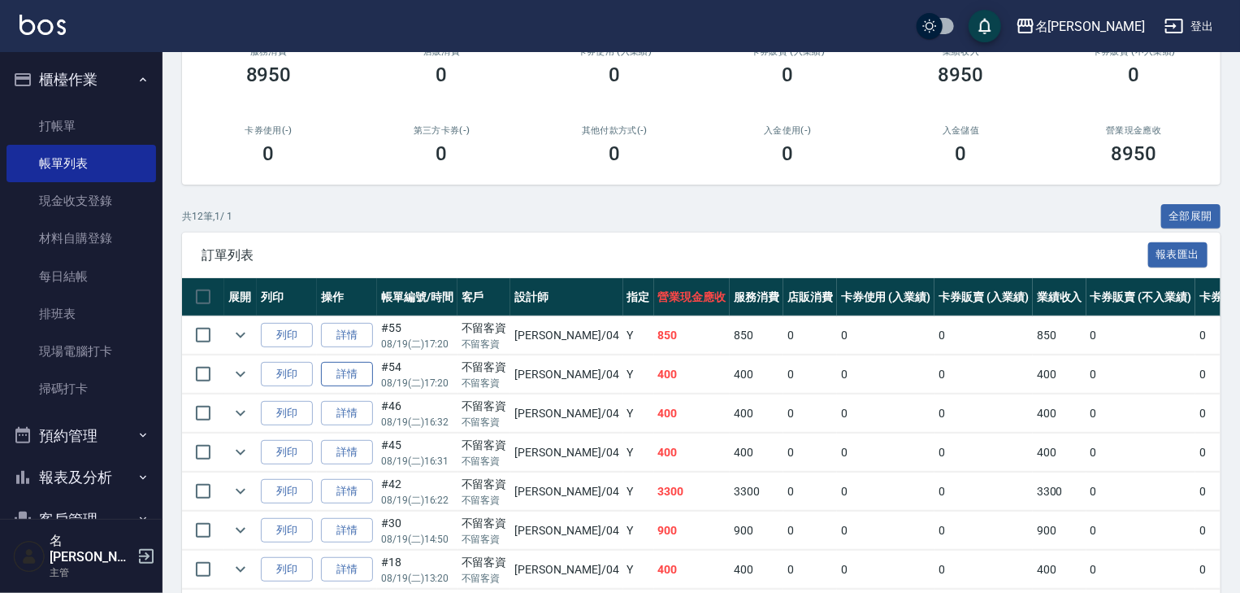
type input "許貴珍-04"
click at [354, 387] on link "詳情" at bounding box center [347, 374] width 52 height 25
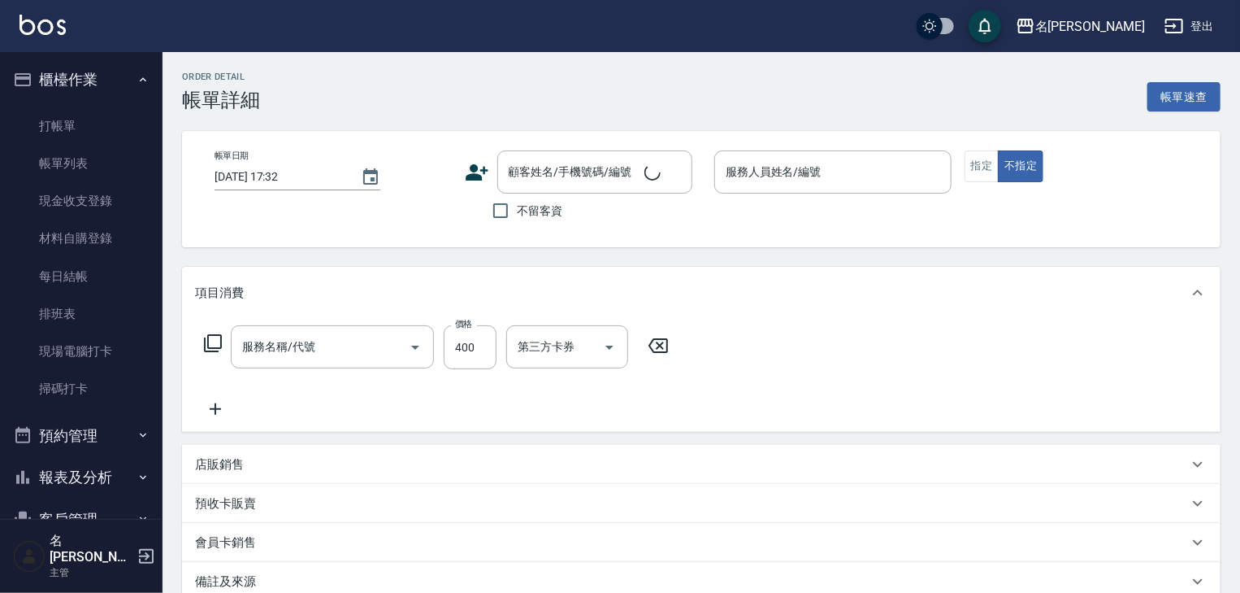
type input "2025/08/19 17:20"
checkbox input "true"
type input "許貴珍-04"
type input "洗髮(505)"
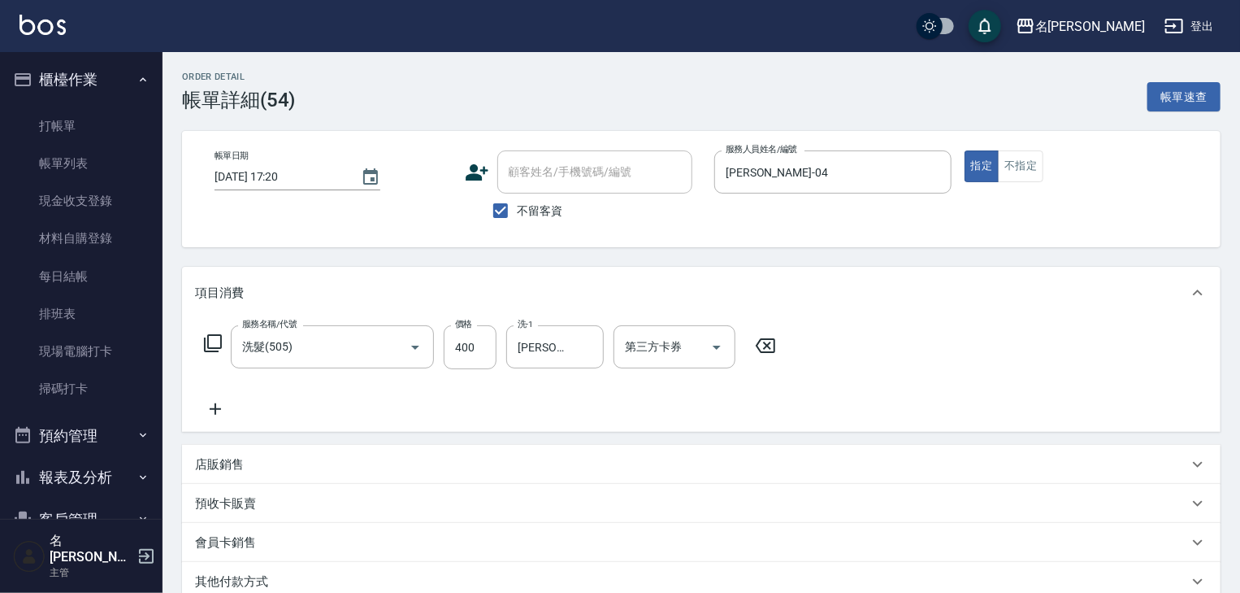
click at [227, 462] on p "店販銷售" at bounding box center [219, 464] width 49 height 17
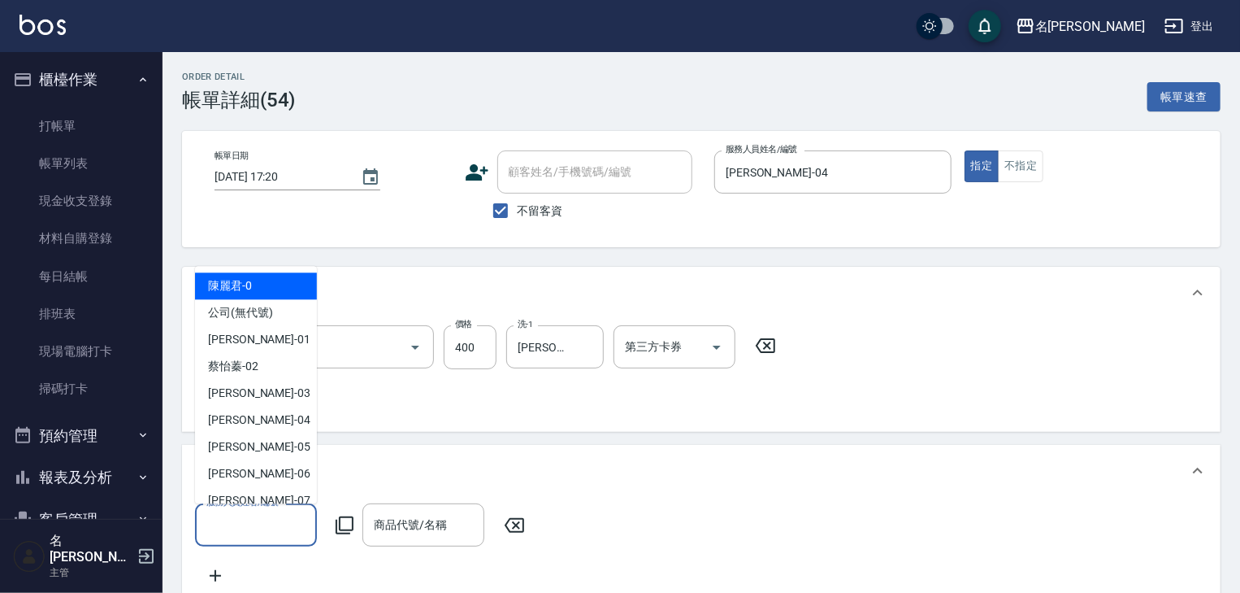
click at [250, 521] on input "服務人員姓名/編號" at bounding box center [255, 524] width 107 height 28
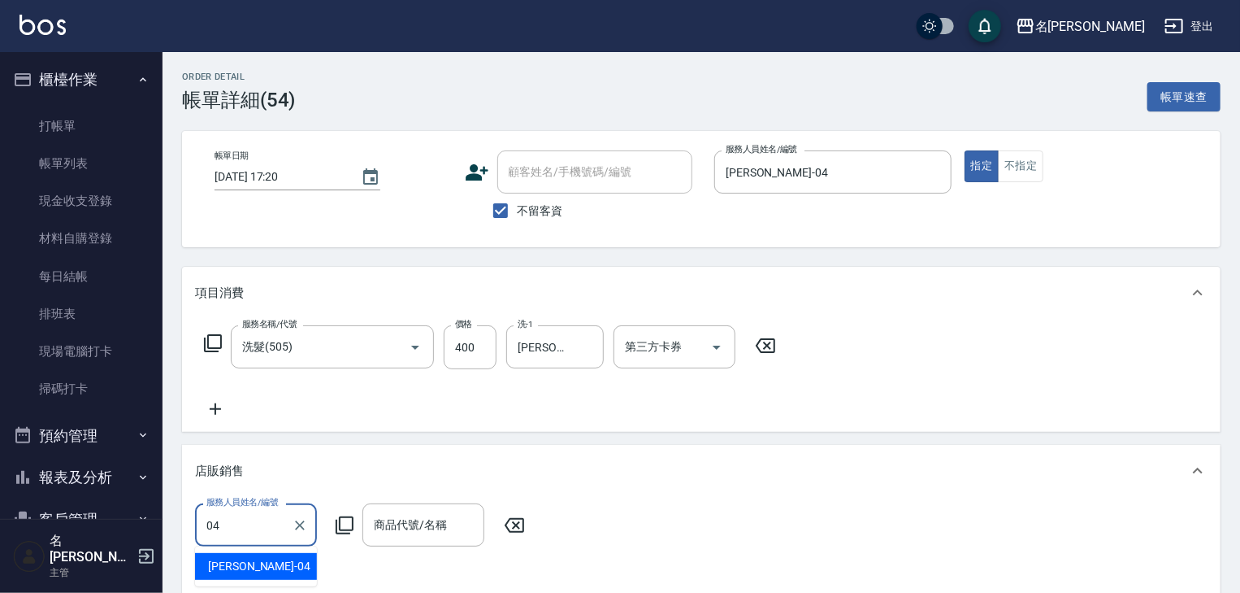
click at [273, 574] on div "許貴珍 -04" at bounding box center [256, 566] width 122 height 27
type input "許貴珍-04"
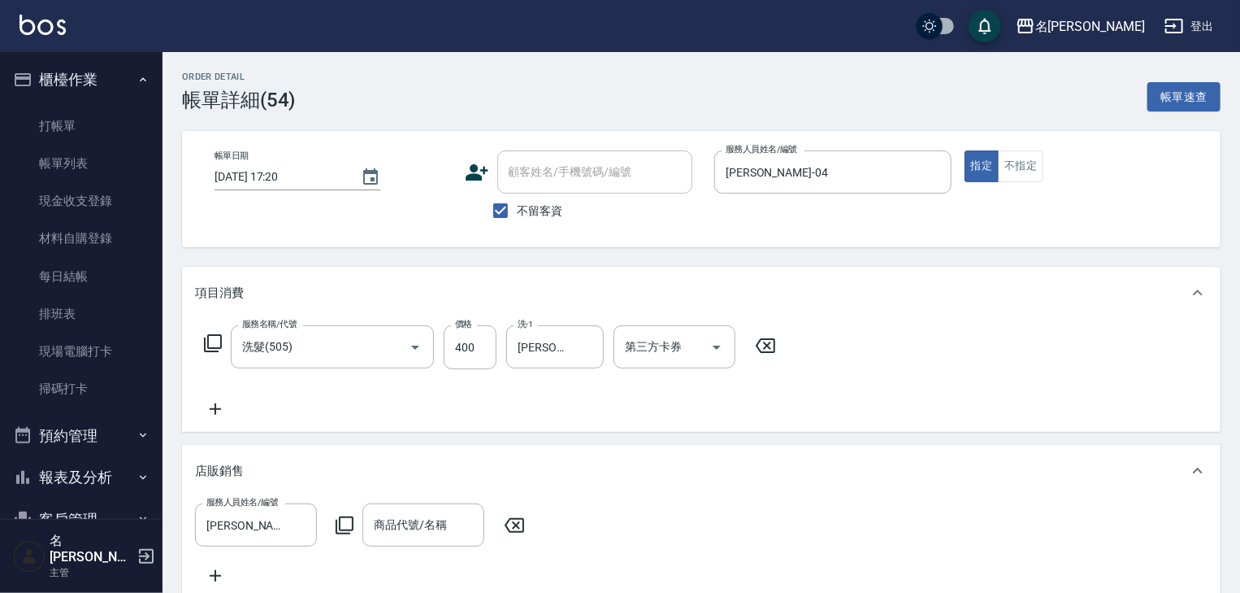
click at [345, 522] on icon at bounding box center [345, 525] width 20 height 20
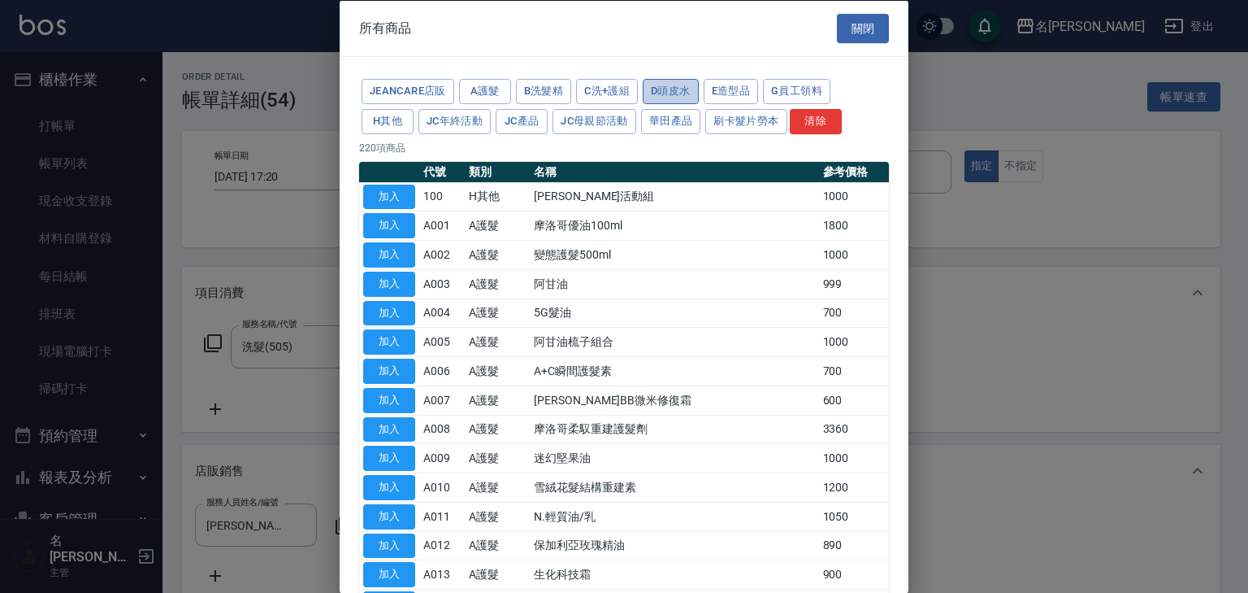
click at [645, 91] on button "D頭皮水" at bounding box center [671, 91] width 56 height 25
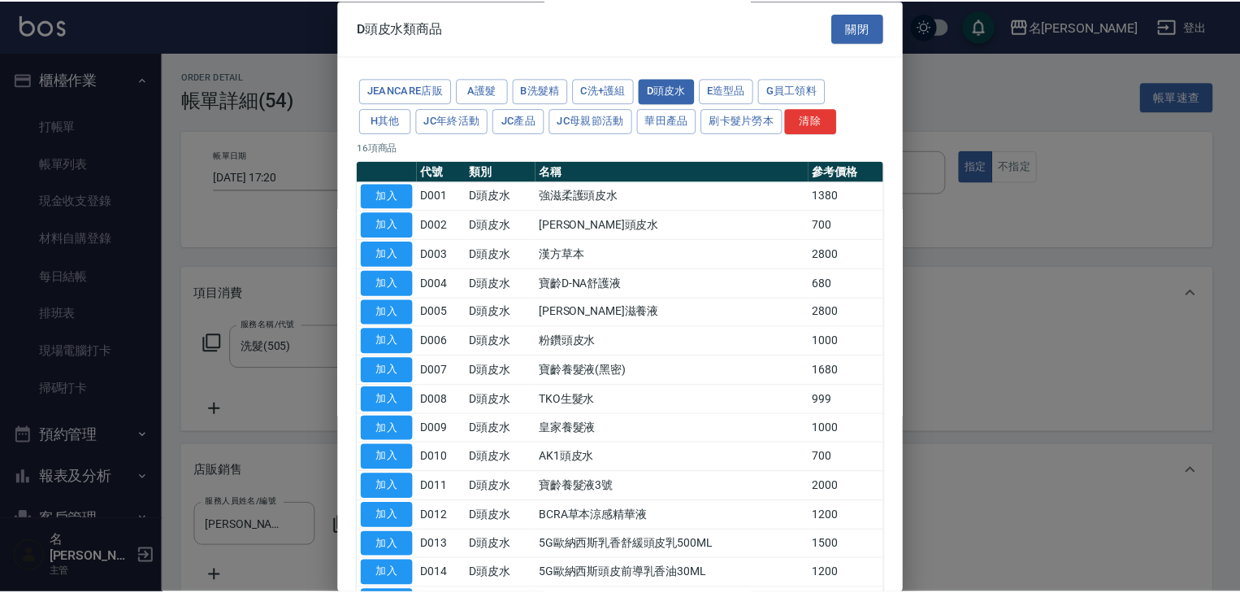
scroll to position [86, 0]
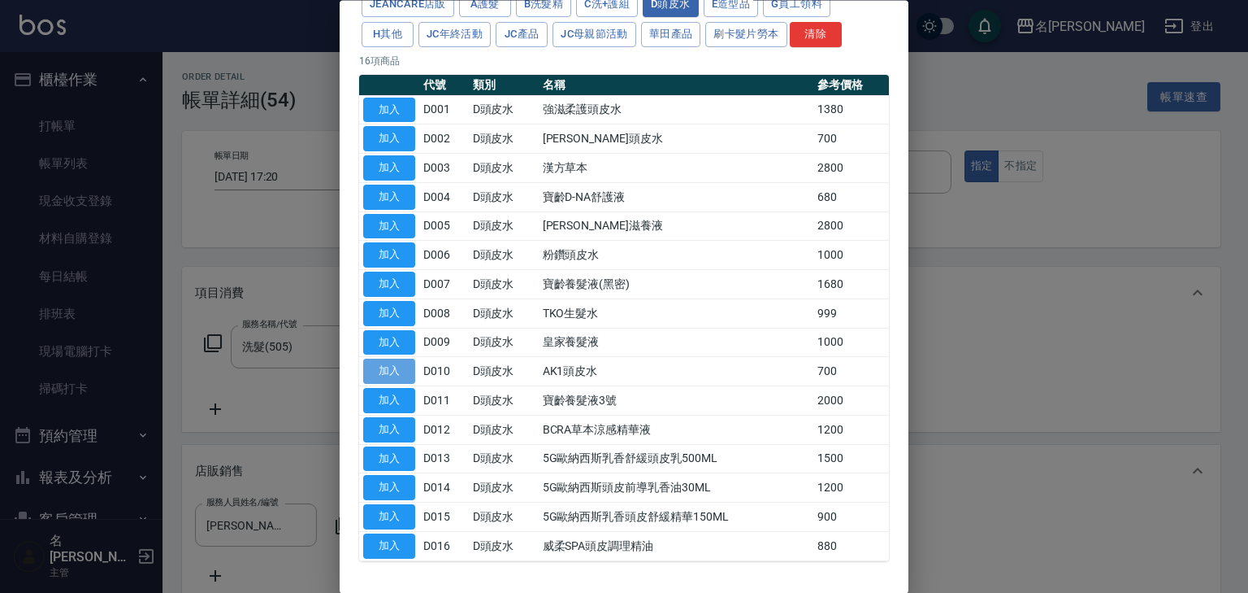
click at [384, 368] on button "加入" at bounding box center [389, 371] width 52 height 25
type input "AK1頭皮水"
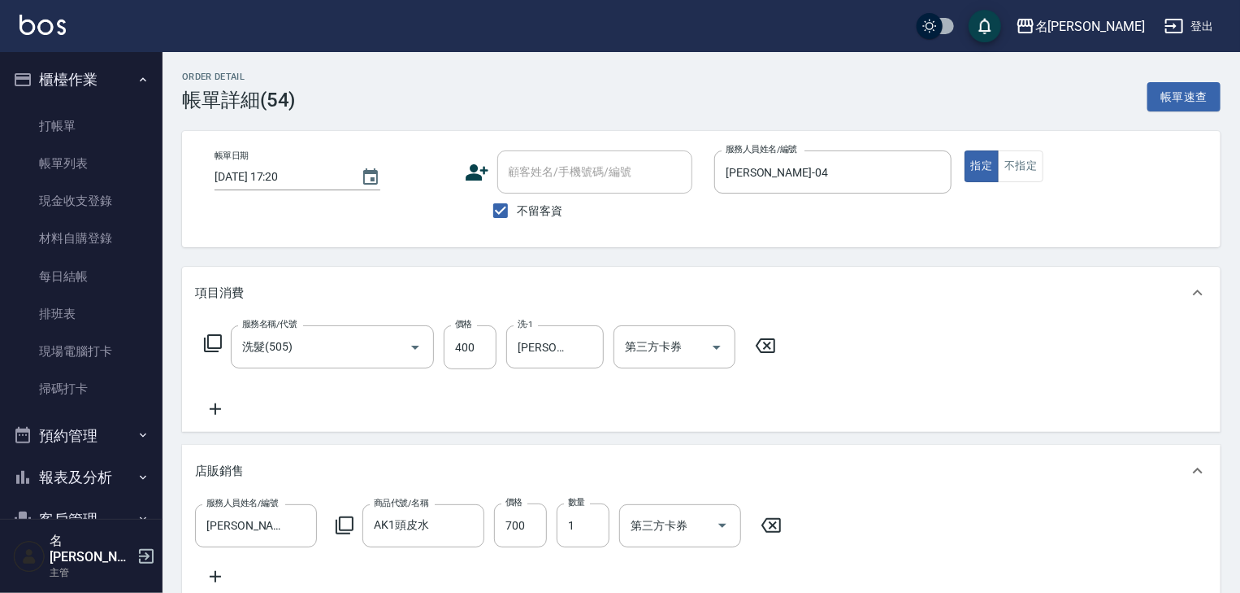
scroll to position [346, 0]
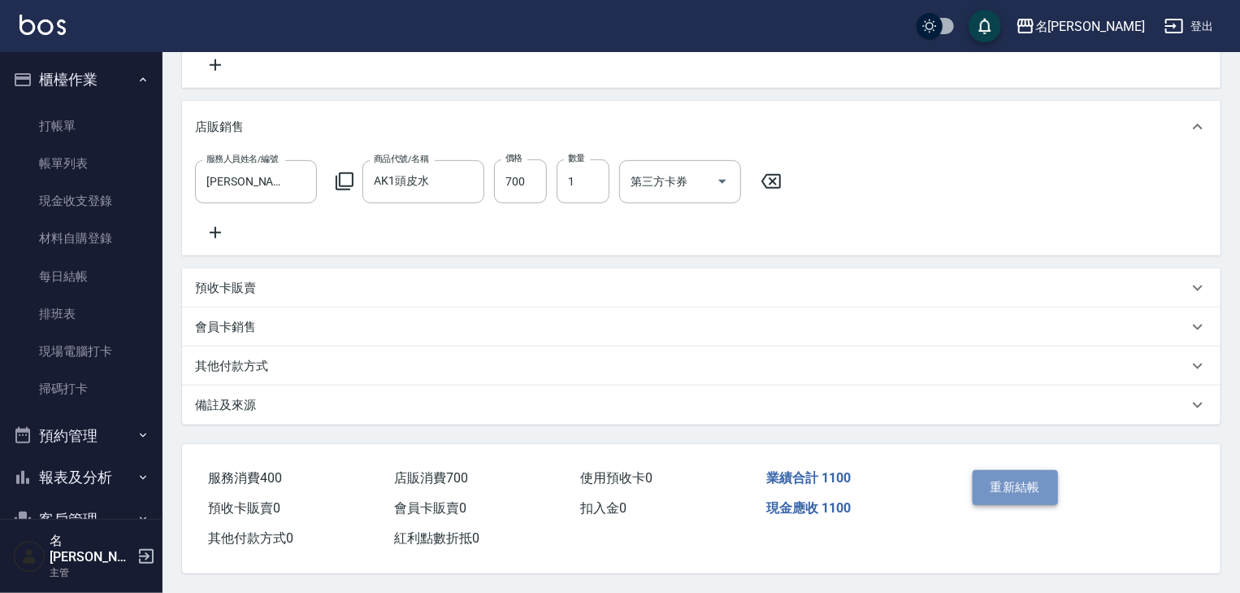
click at [1020, 498] on button "重新結帳" at bounding box center [1016, 487] width 86 height 34
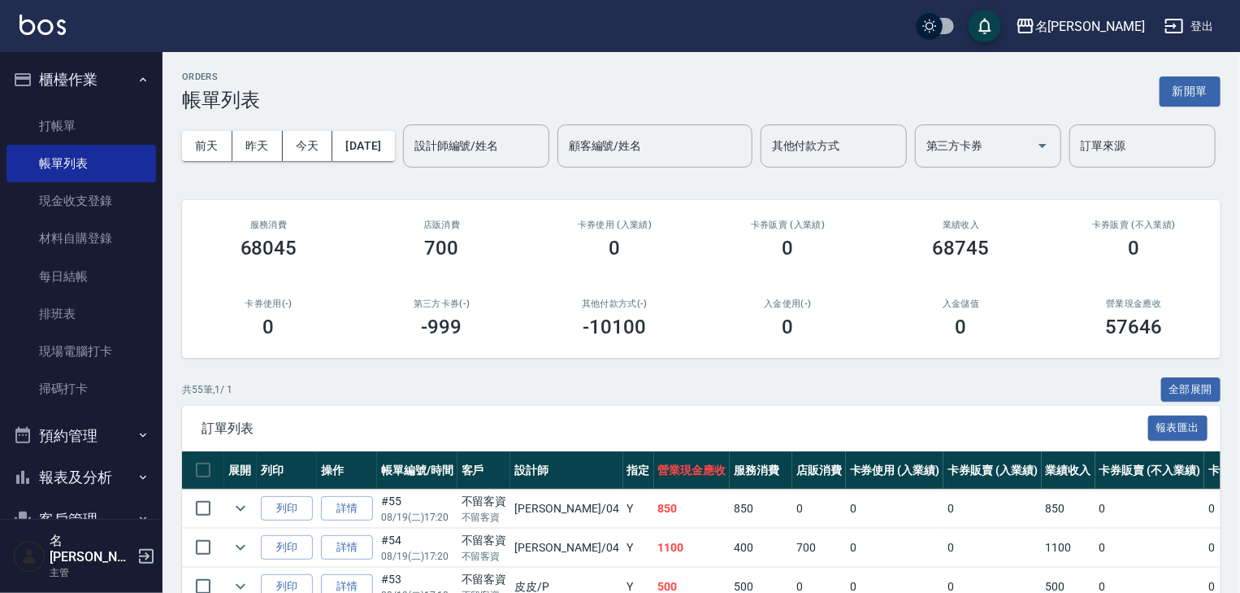
scroll to position [173, 0]
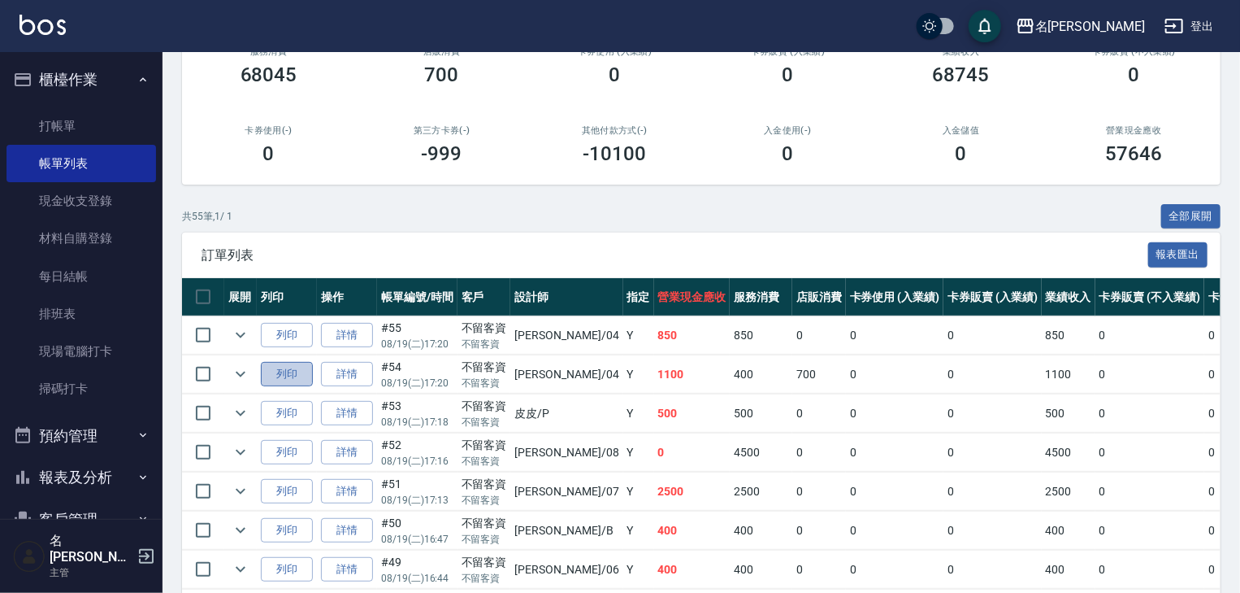
click at [288, 387] on button "列印" at bounding box center [287, 374] width 52 height 25
click at [83, 123] on link "打帳單" at bounding box center [82, 125] width 150 height 37
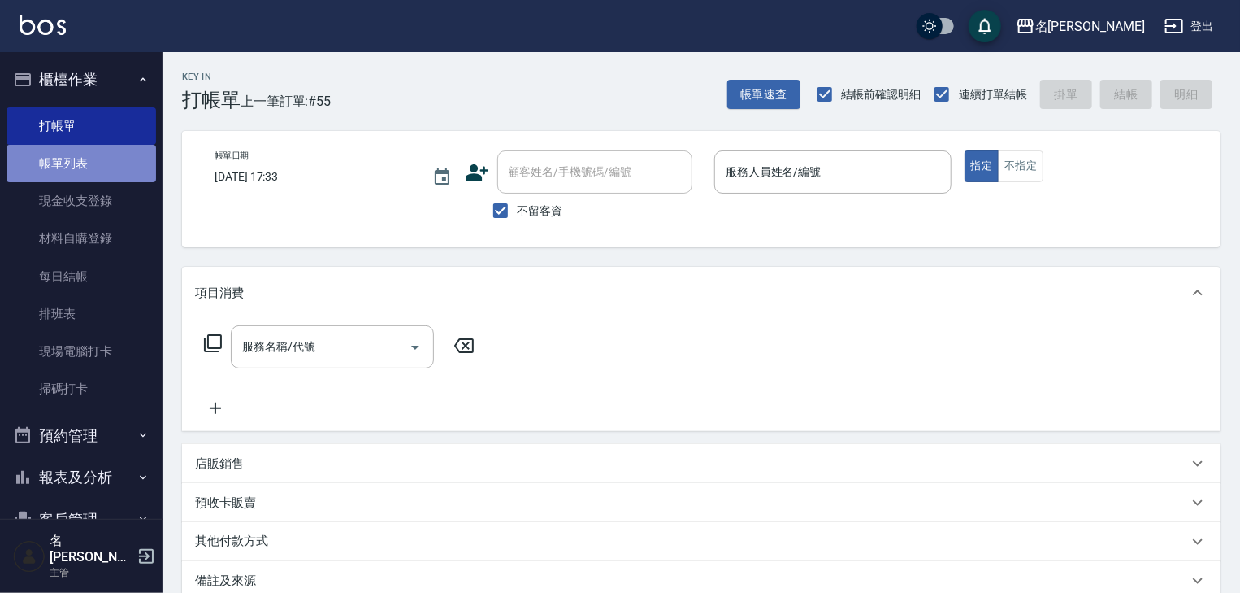
click at [112, 163] on link "帳單列表" at bounding box center [82, 163] width 150 height 37
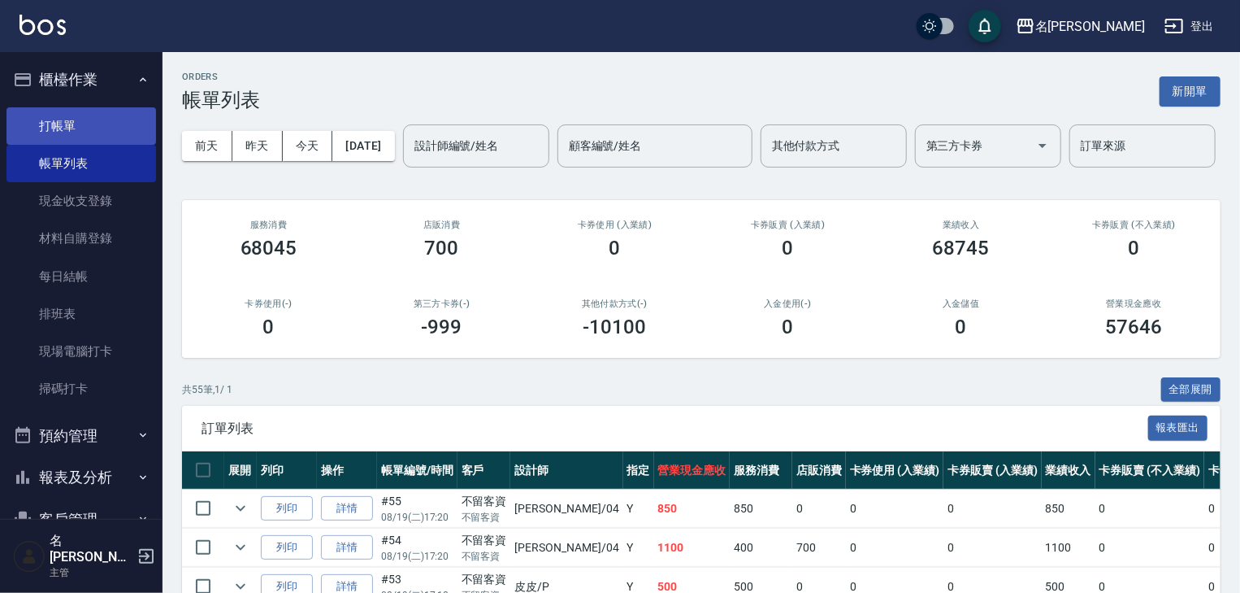
click at [101, 115] on link "打帳單" at bounding box center [82, 125] width 150 height 37
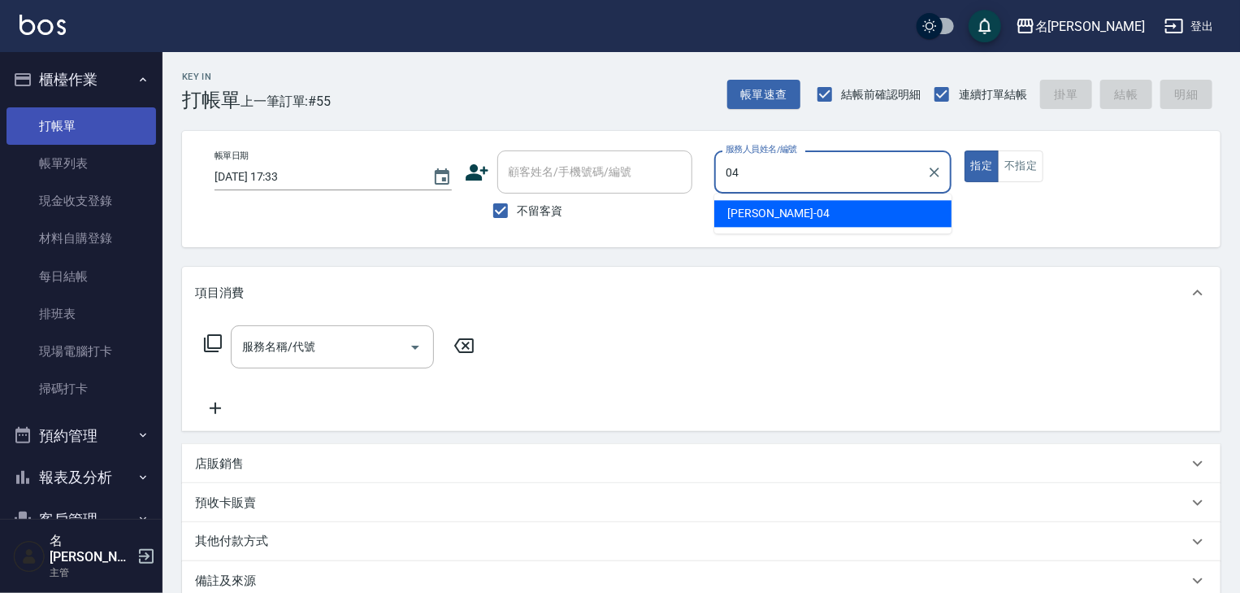
type input "許貴珍-04"
type button "true"
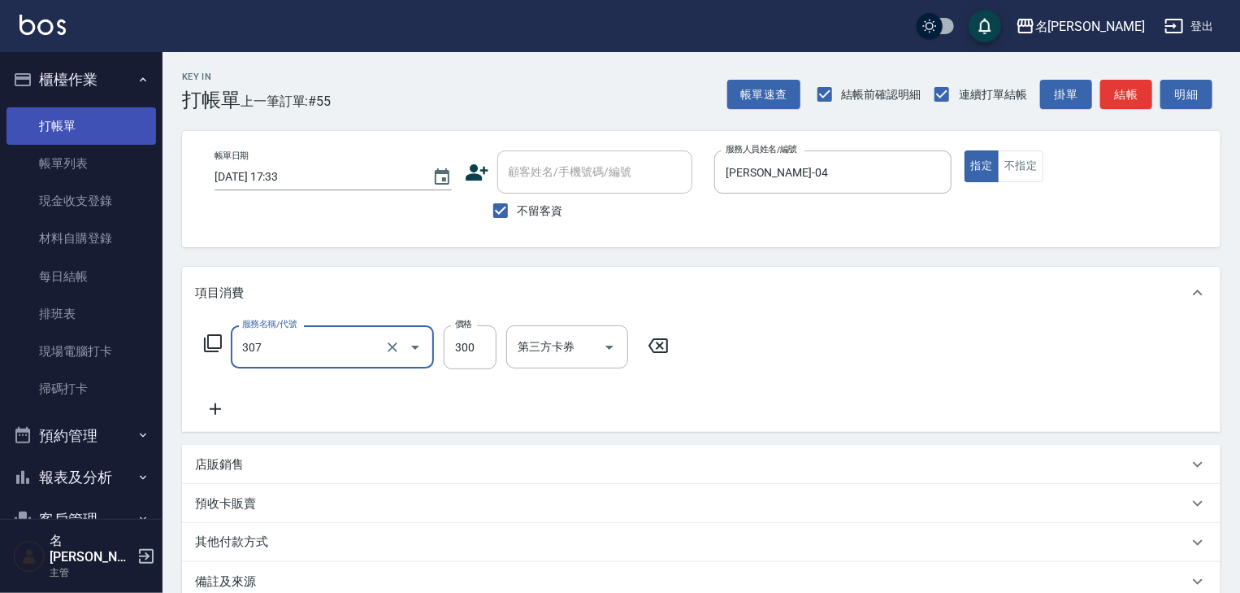
type input "剪髮(307)"
type input "500"
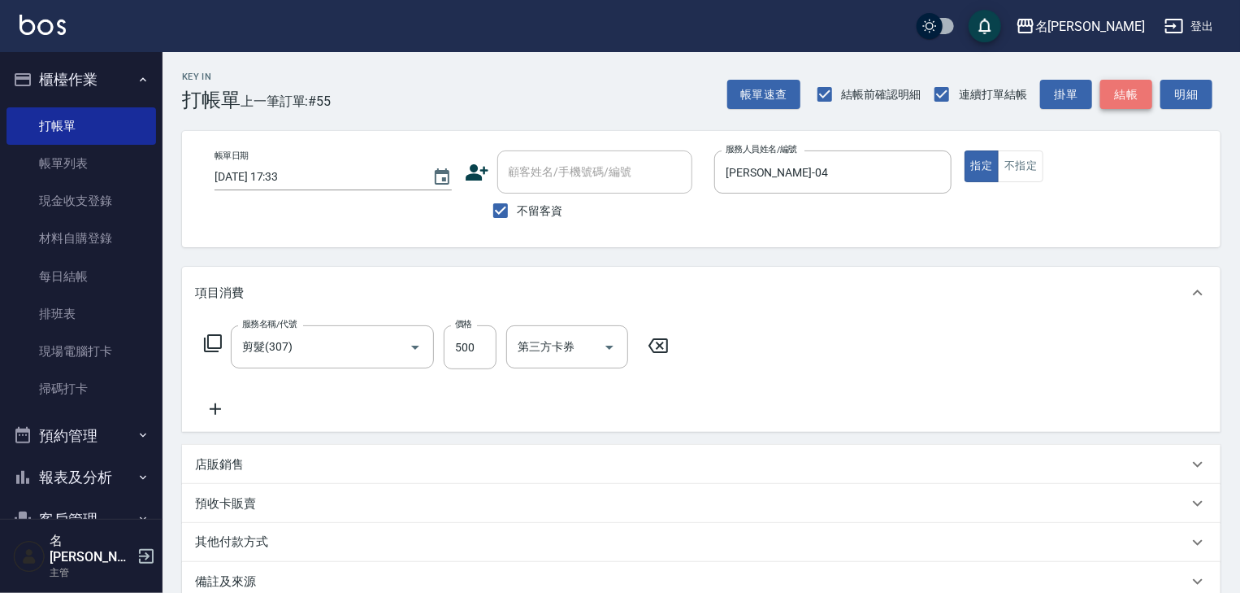
click at [1122, 94] on button "結帳" at bounding box center [1126, 95] width 52 height 30
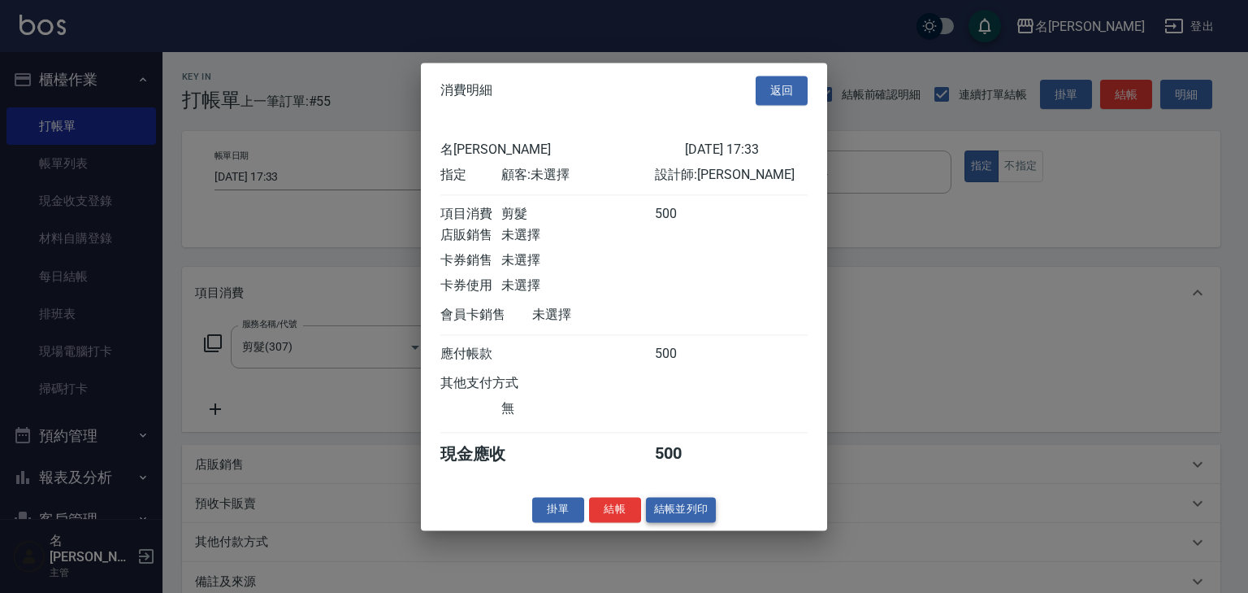
click at [686, 510] on button "結帳並列印" at bounding box center [681, 509] width 71 height 25
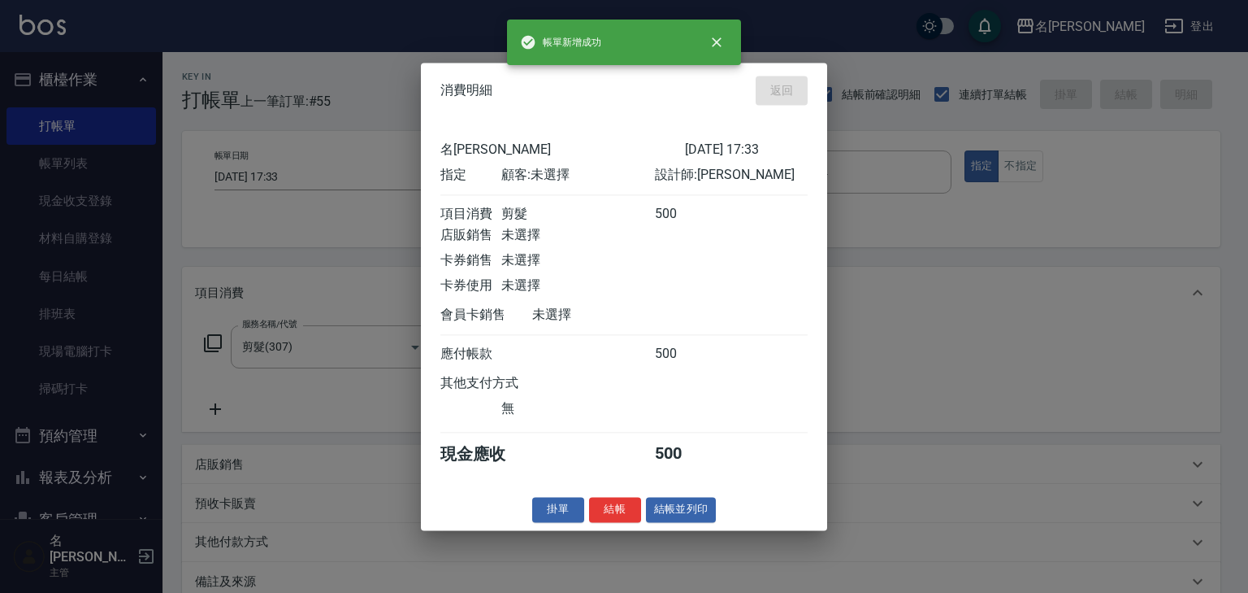
type input "2025/08/19 17:56"
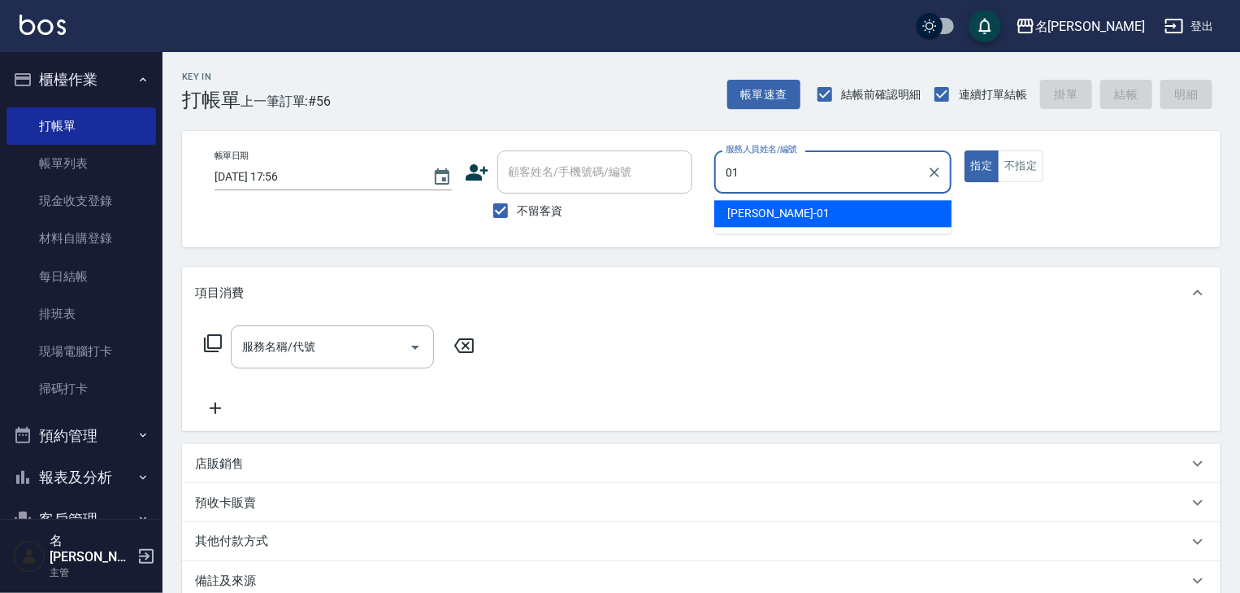
type input "Joyce-01"
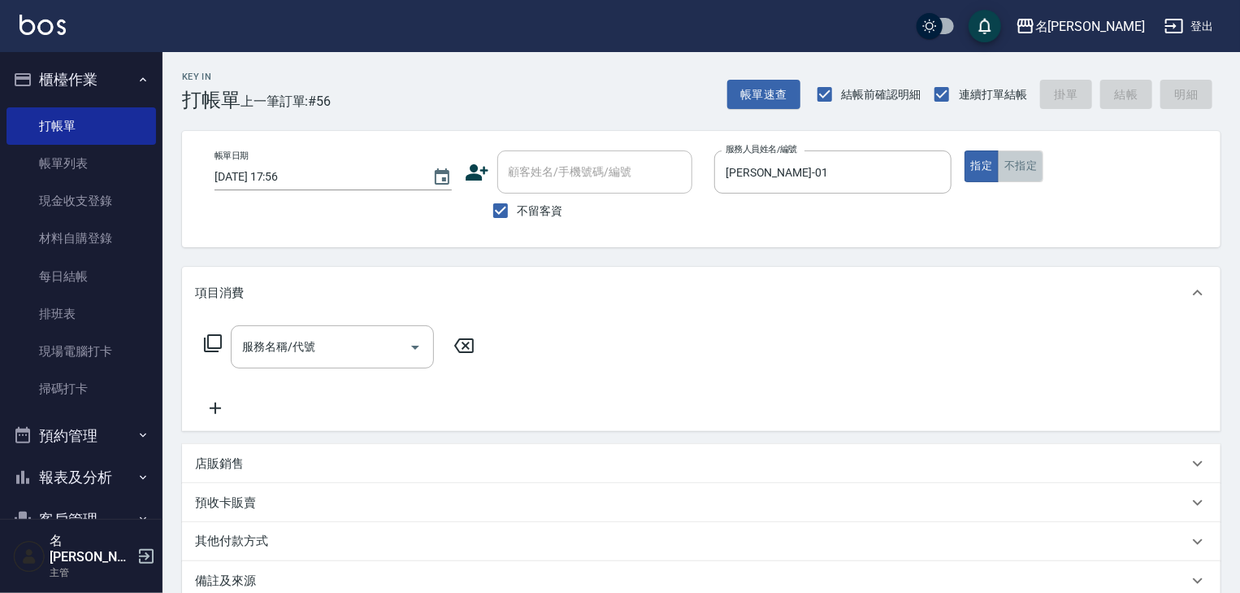
click at [1015, 171] on button "不指定" at bounding box center [1021, 166] width 46 height 32
click at [309, 346] on div "服務名稱/代號 服務名稱/代號" at bounding box center [332, 346] width 203 height 43
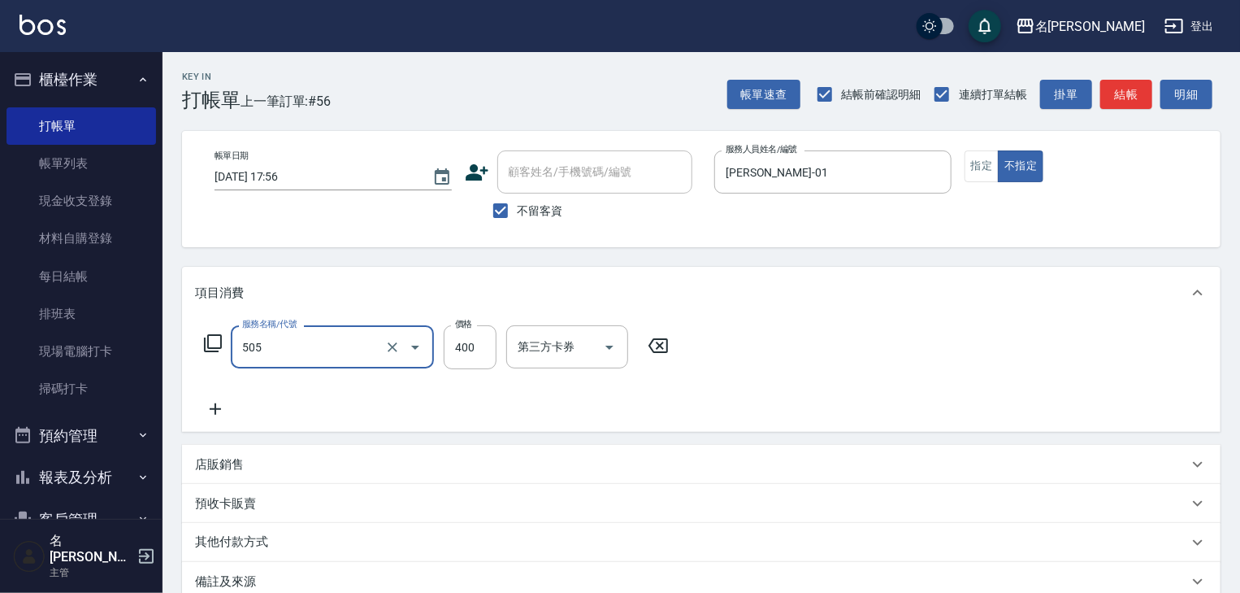
type input "洗髮(505)"
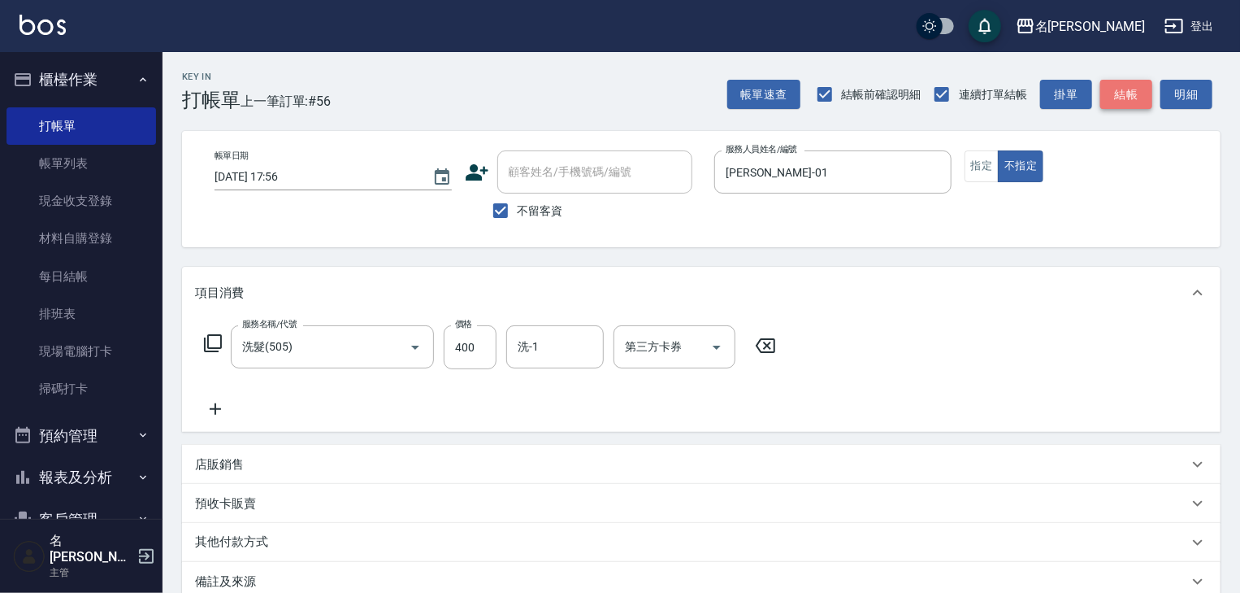
click at [1127, 102] on button "結帳" at bounding box center [1126, 95] width 52 height 30
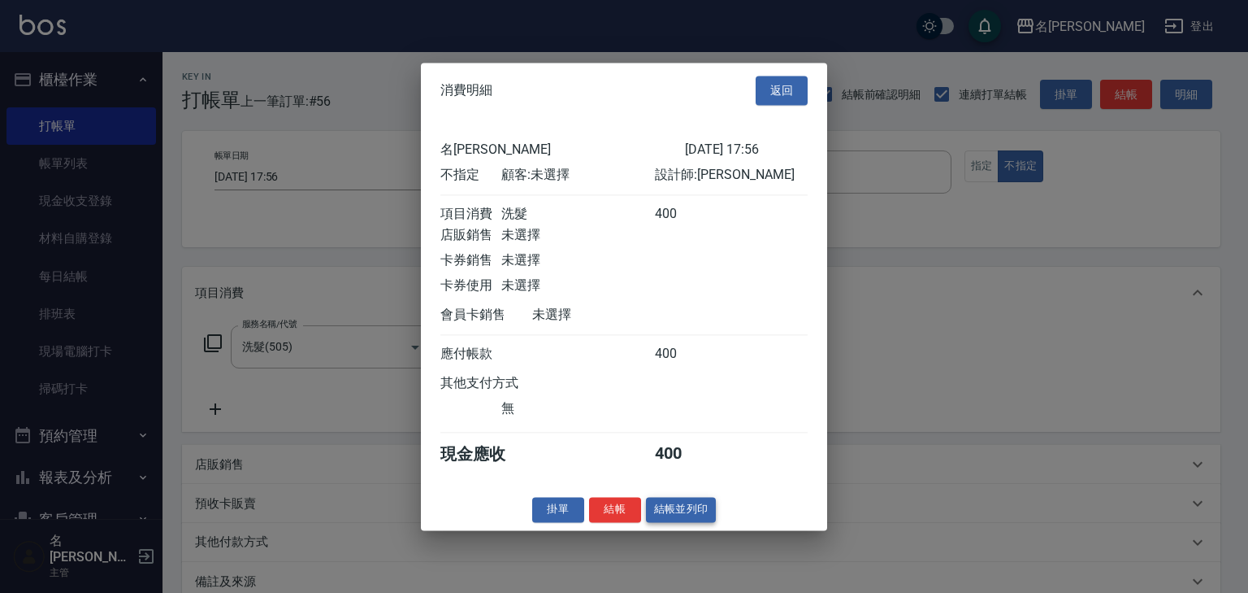
click at [693, 521] on button "結帳並列印" at bounding box center [681, 509] width 71 height 25
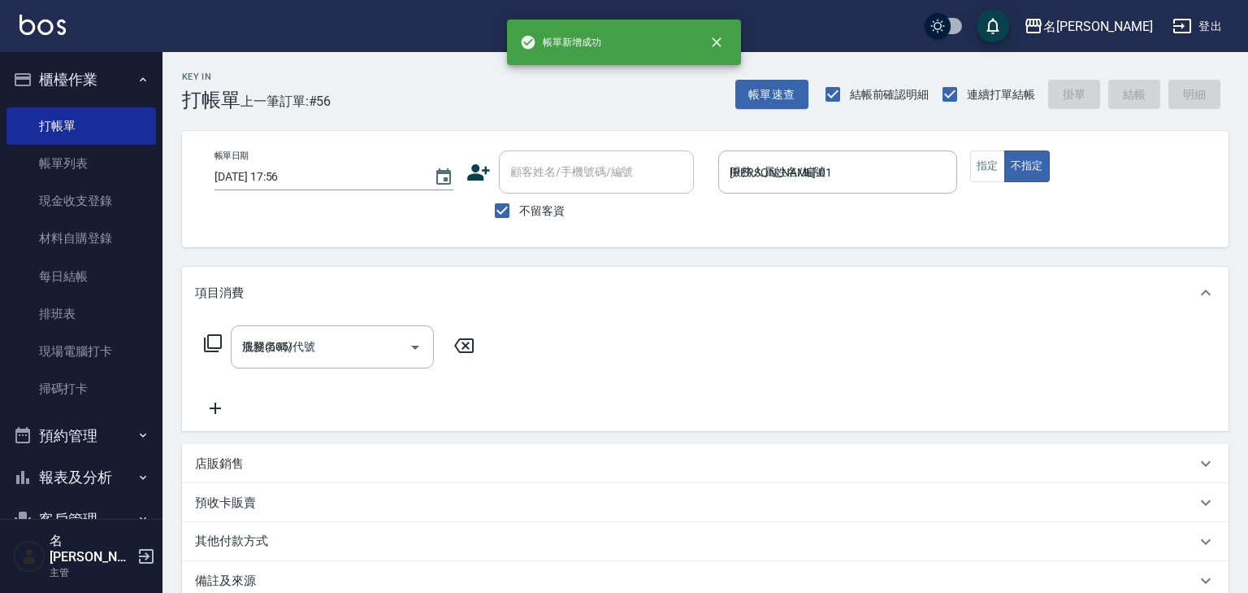
type input "2025/08/19 17:59"
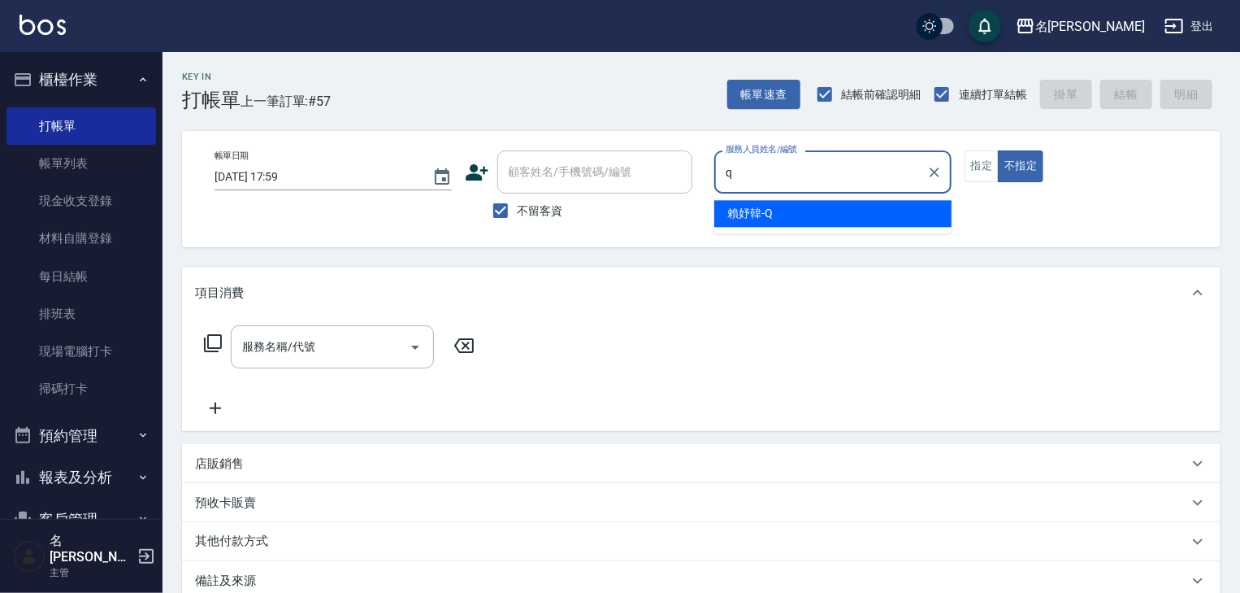
type input "賴妤韓-Q"
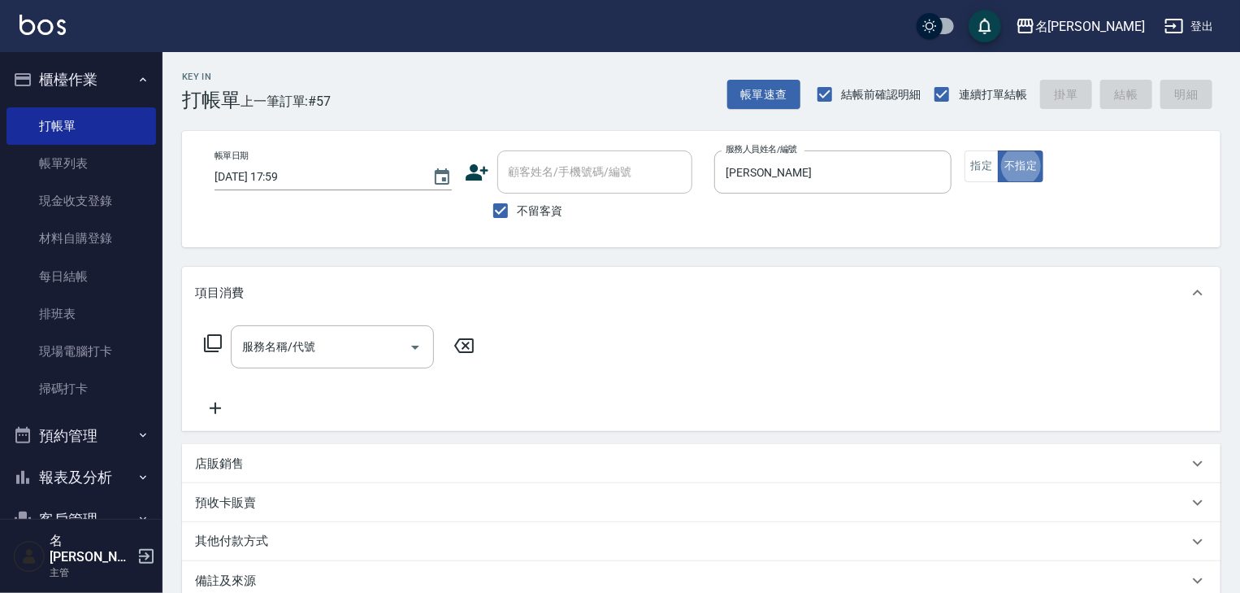
type button "false"
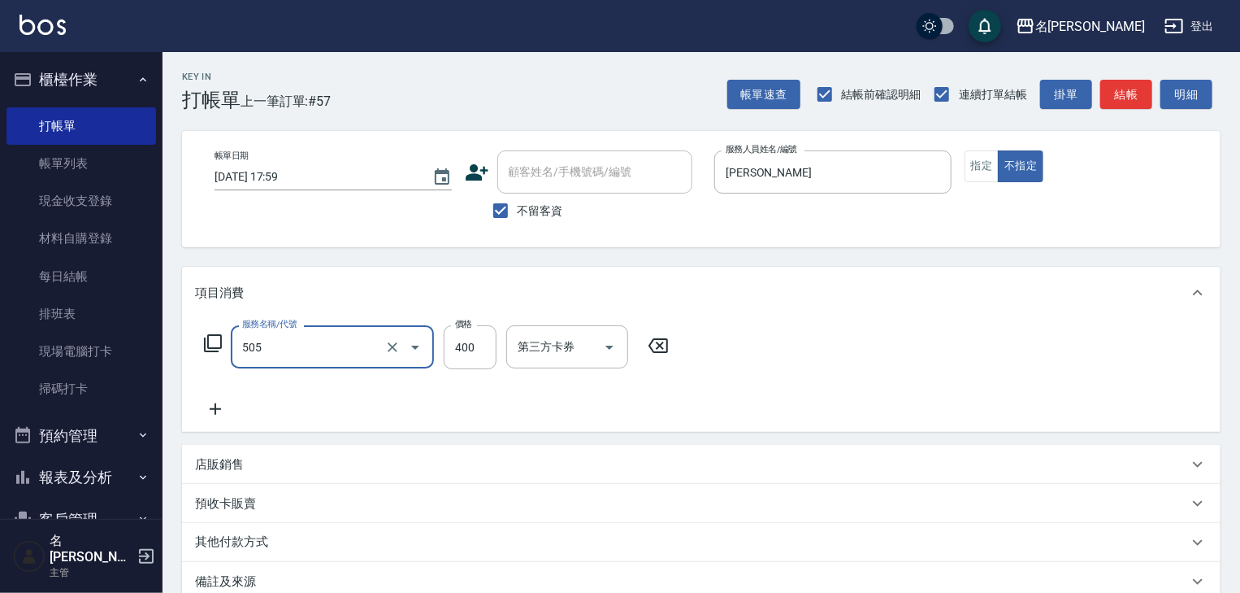
type input "洗髮(505)"
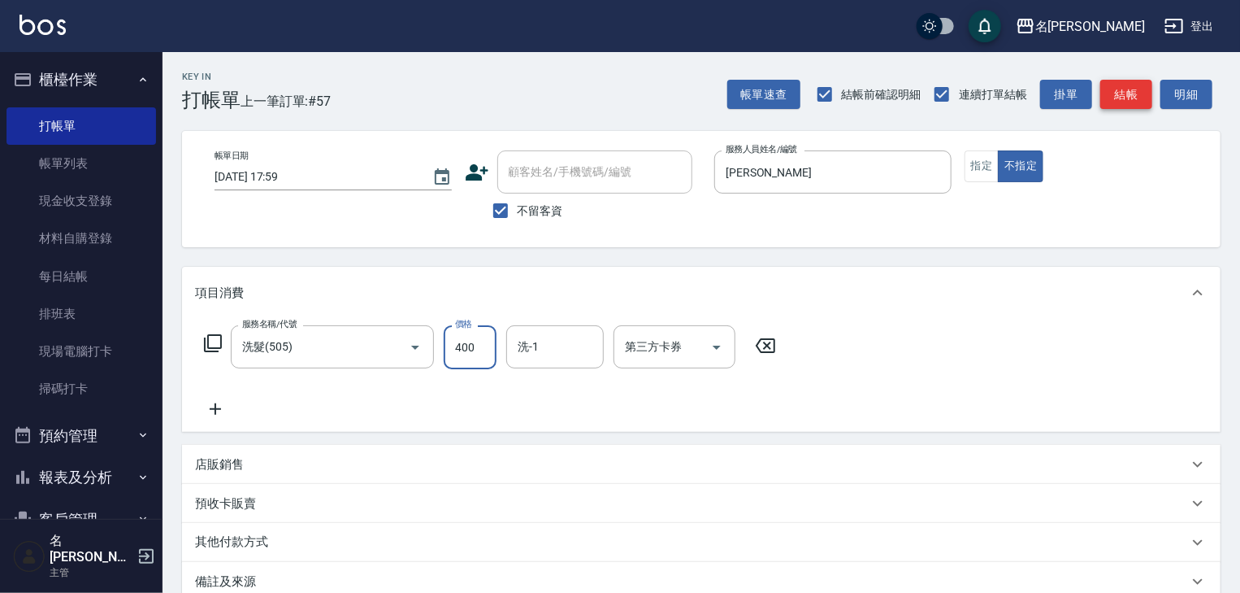
click at [1126, 102] on button "結帳" at bounding box center [1126, 95] width 52 height 30
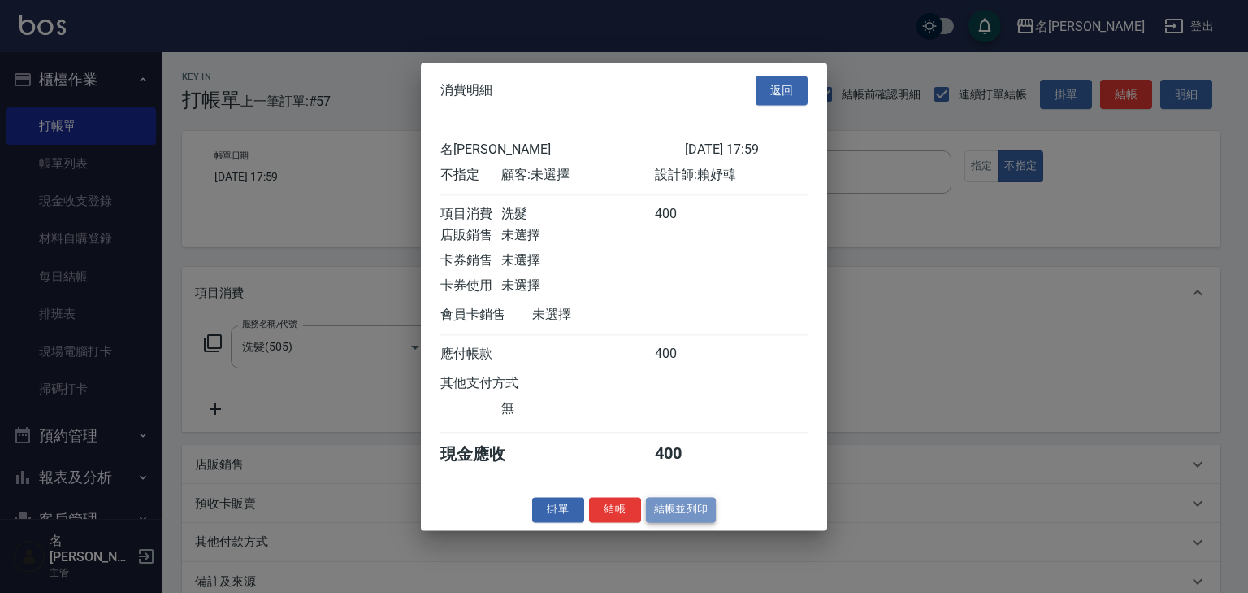
click at [688, 514] on button "結帳並列印" at bounding box center [681, 509] width 71 height 25
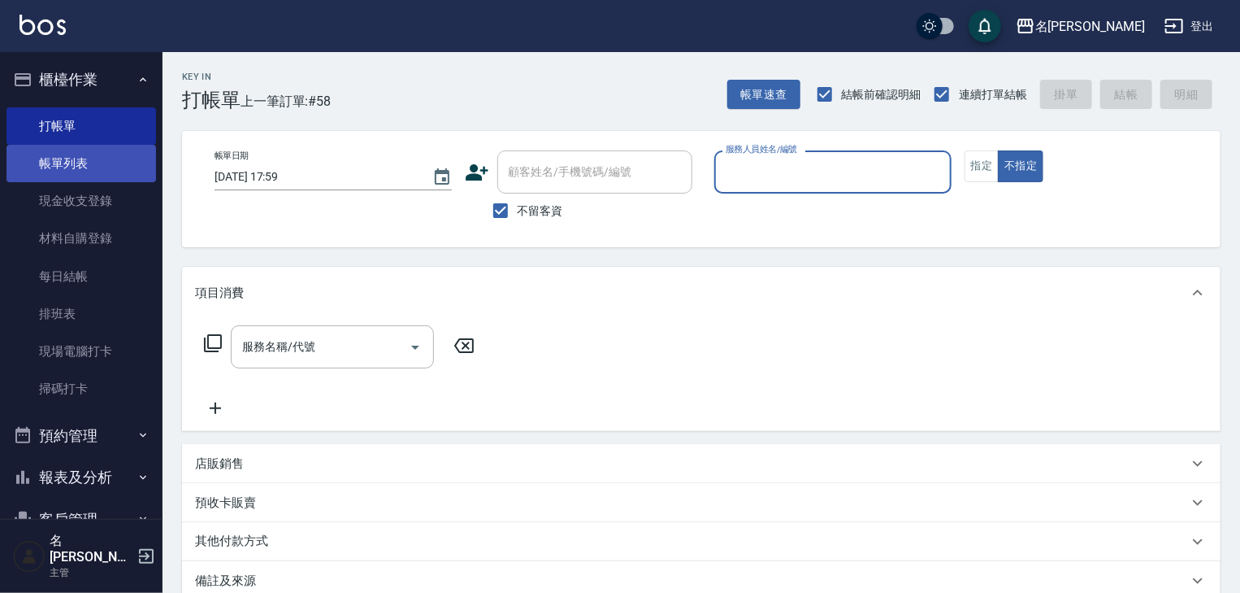
click at [93, 166] on link "帳單列表" at bounding box center [82, 163] width 150 height 37
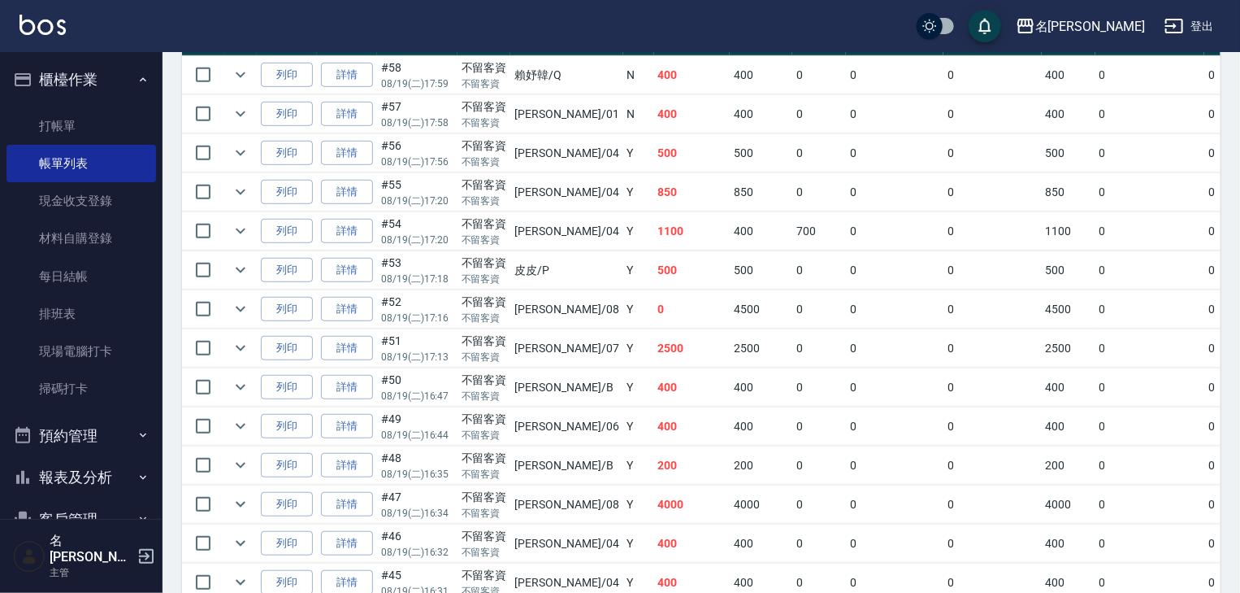
scroll to position [86, 0]
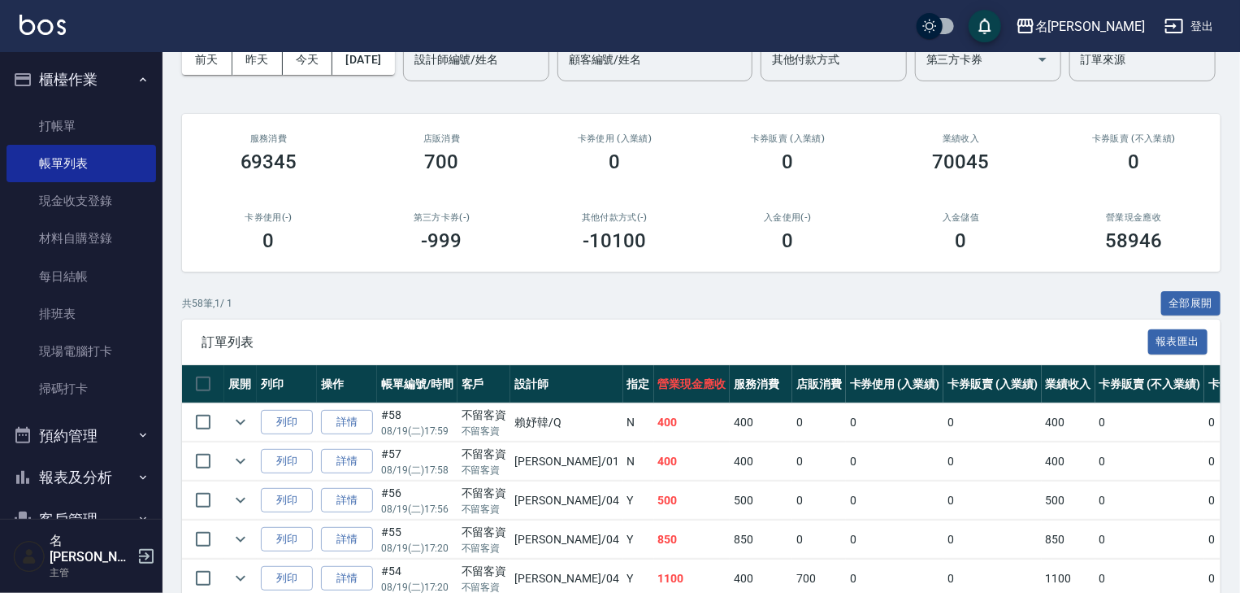
click at [1134, 94] on div "前天 昨天 今天 2025/08/19 設計師編號/姓名 設計師編號/姓名 顧客編號/姓名 顧客編號/姓名 其他付款方式 其他付款方式 第三方卡券 第三方卡券…" at bounding box center [701, 59] width 1039 height 69
click at [59, 126] on link "打帳單" at bounding box center [82, 125] width 150 height 37
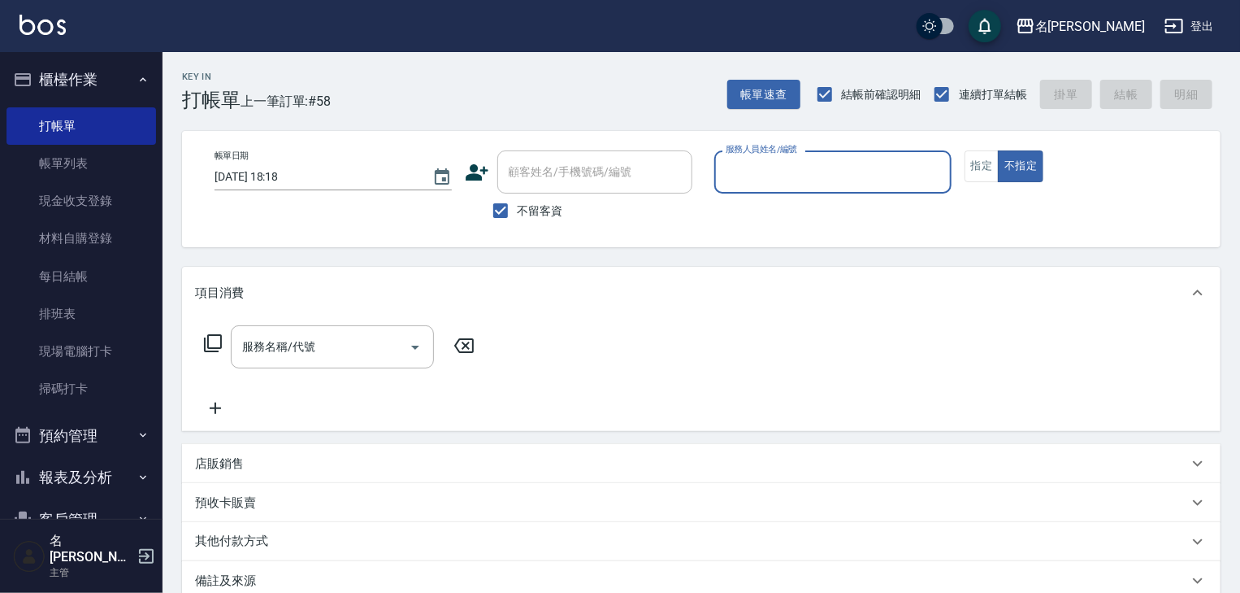
click at [790, 179] on input "服務人員姓名/編號" at bounding box center [833, 172] width 223 height 28
type input "陳麗君-0"
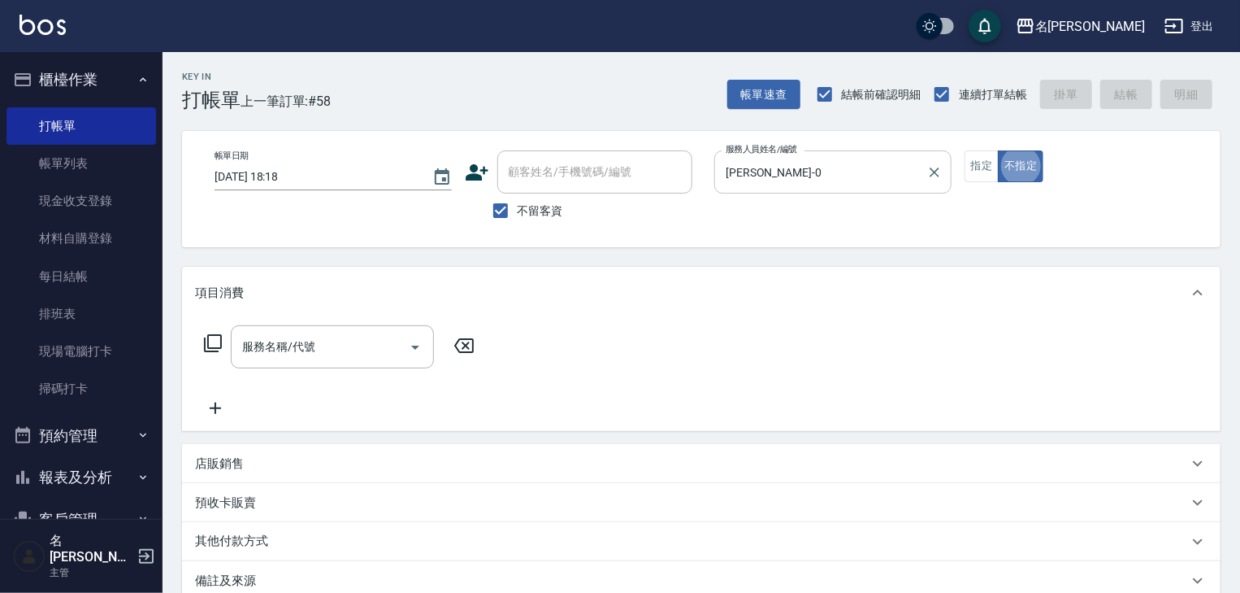
type button "false"
click at [985, 163] on button "指定" at bounding box center [982, 166] width 35 height 32
click at [306, 358] on input "服務名稱/代號" at bounding box center [320, 346] width 164 height 28
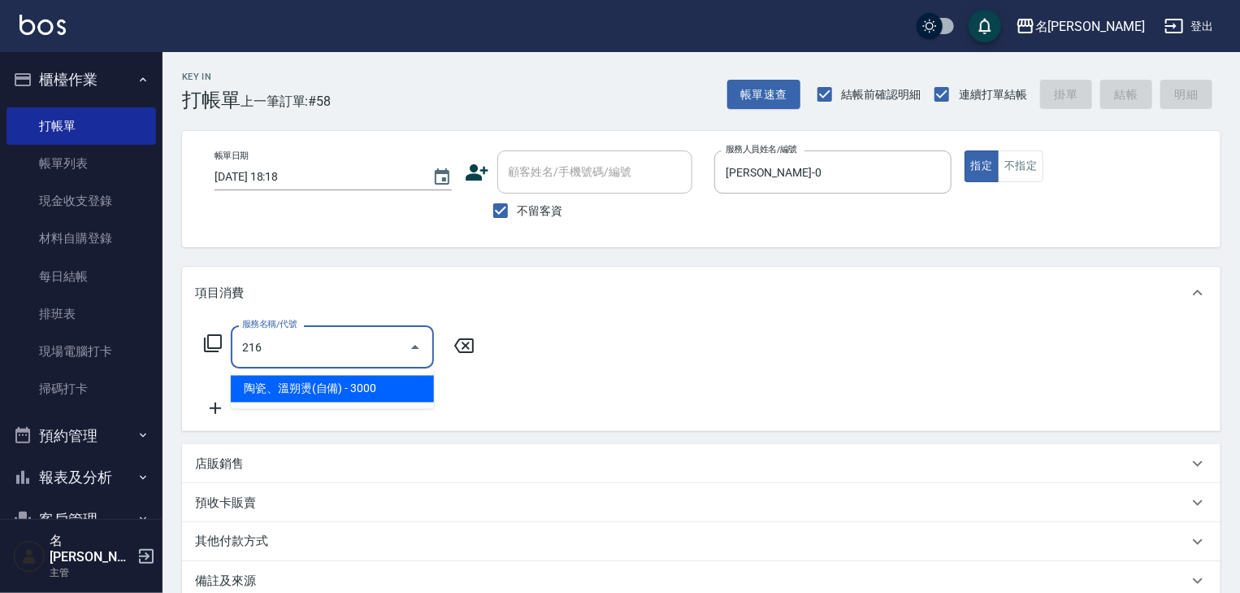
type input "陶瓷、溫朔燙(自備)(216)"
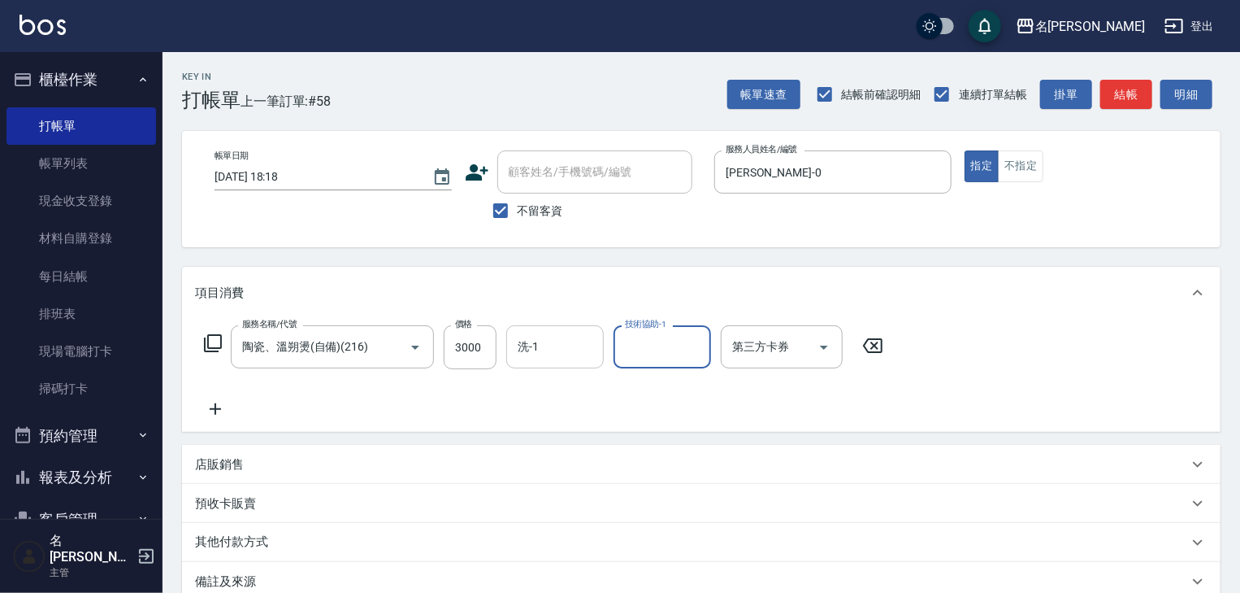
click at [555, 345] on input "洗-1" at bounding box center [555, 346] width 83 height 28
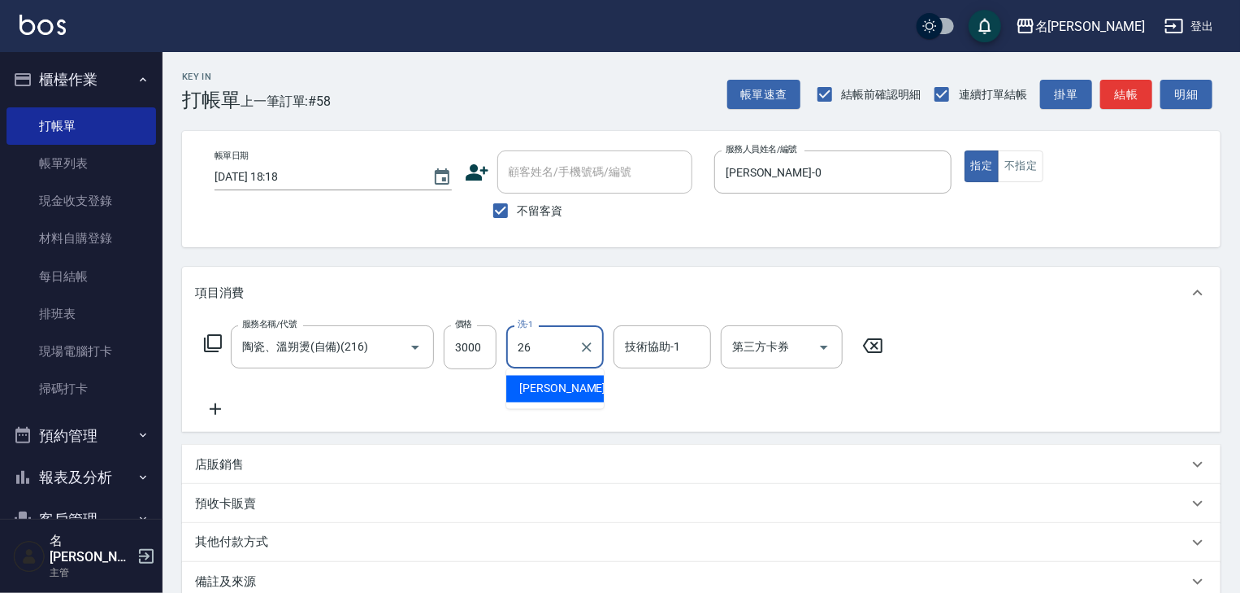
type input "方羿筑-26"
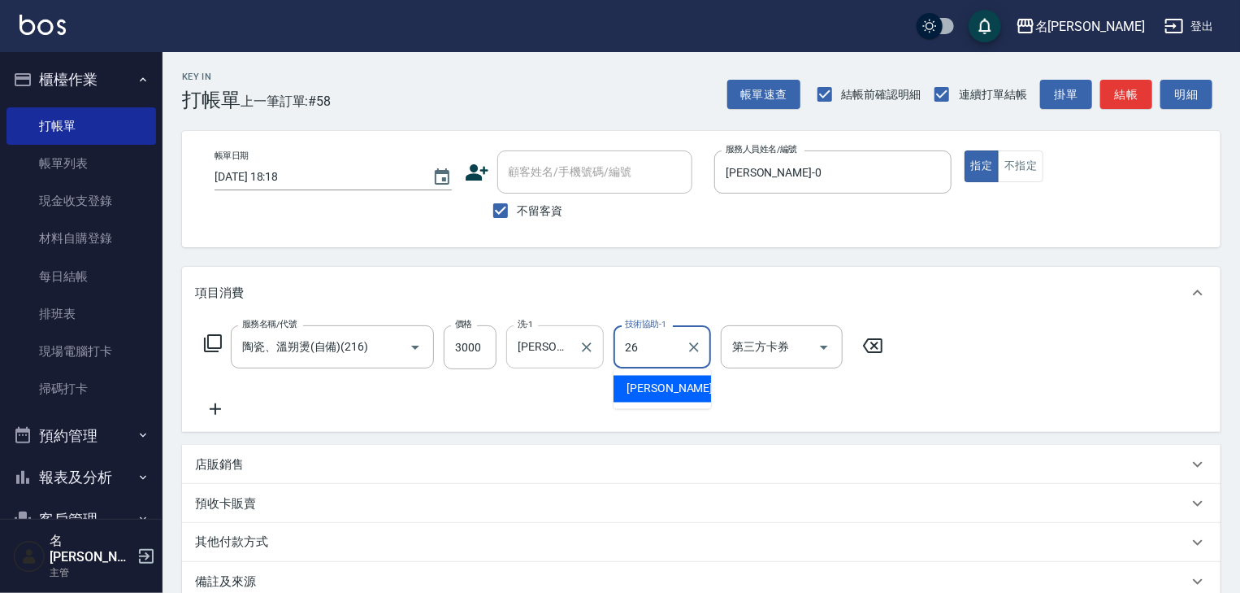
type input "方羿筑-26"
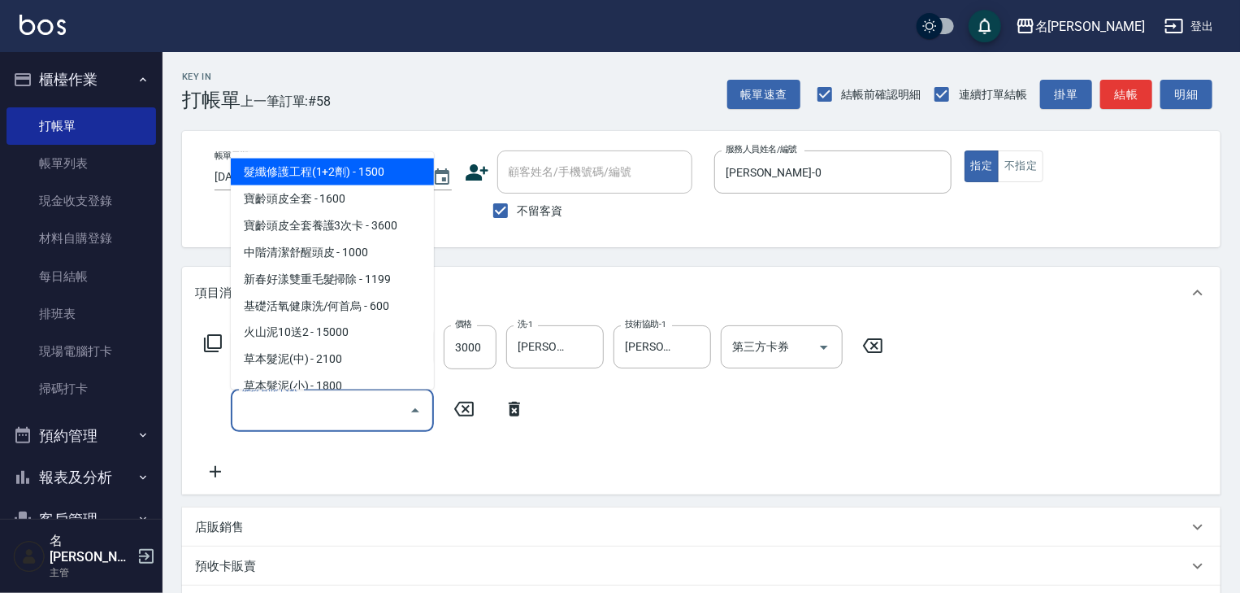
click at [341, 406] on input "服務名稱/代號" at bounding box center [320, 410] width 164 height 28
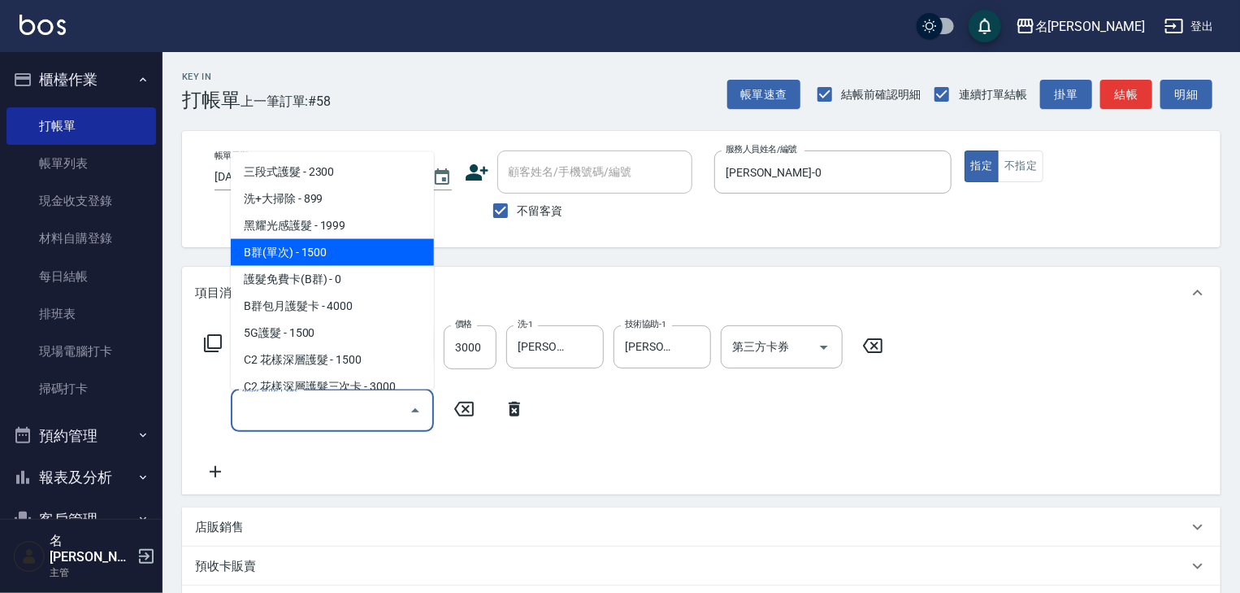
scroll to position [1213, 0]
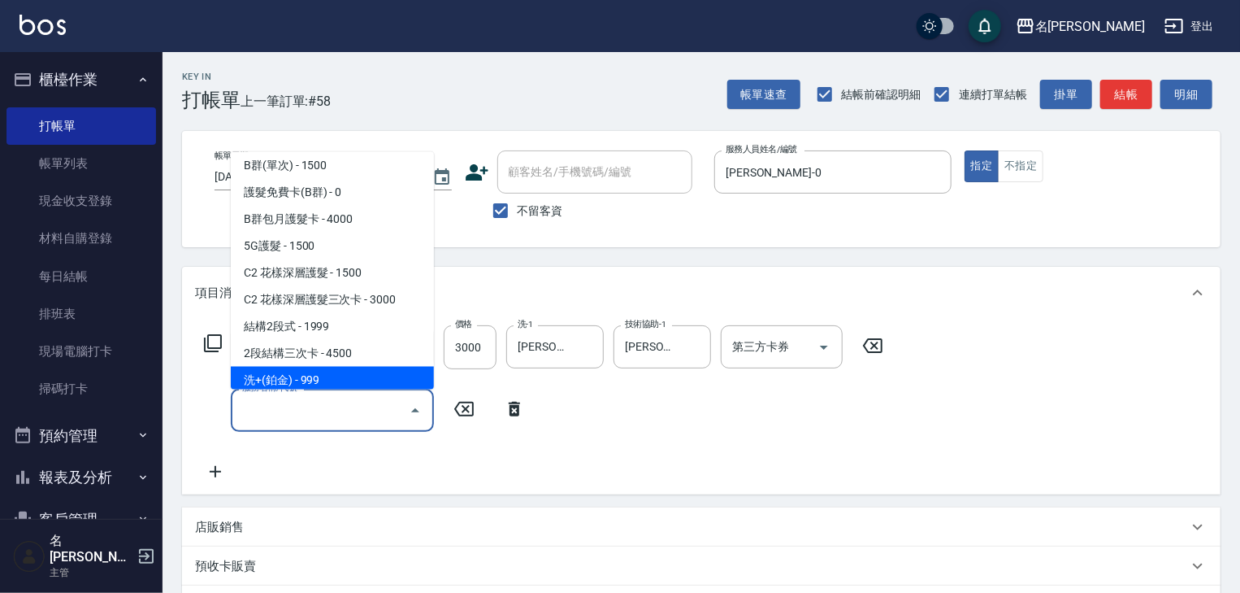
click at [338, 380] on span "洗+(鉑金) - 999" at bounding box center [332, 380] width 203 height 27
type input "洗+(鉑金)(640)"
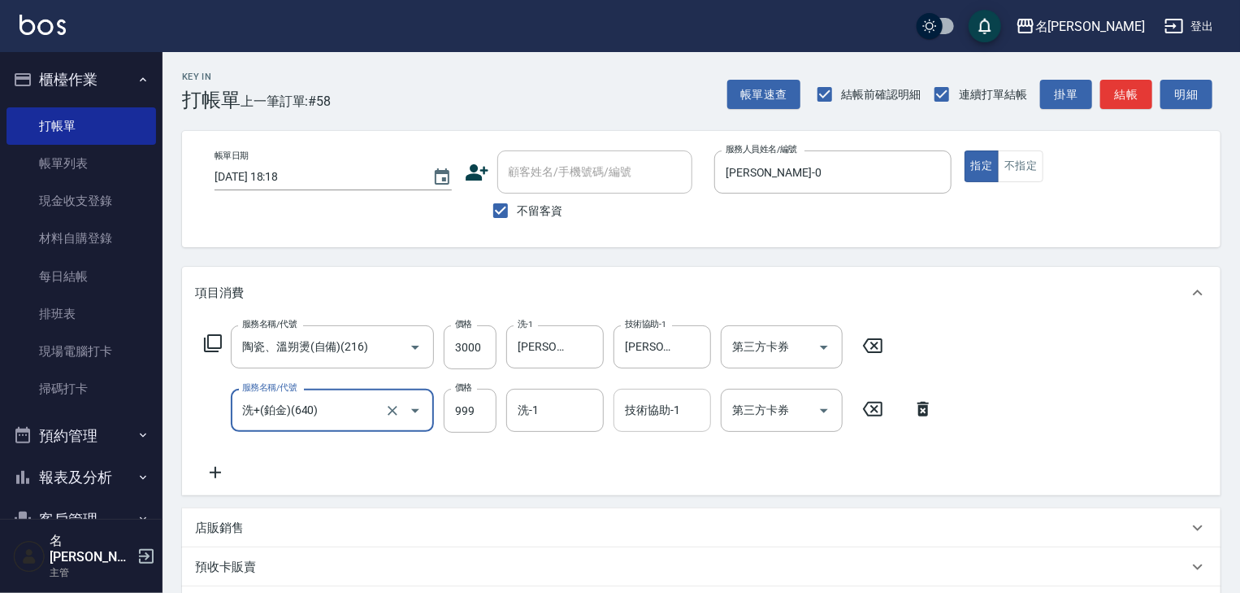
click at [645, 419] on input "技術協助-1" at bounding box center [662, 410] width 83 height 28
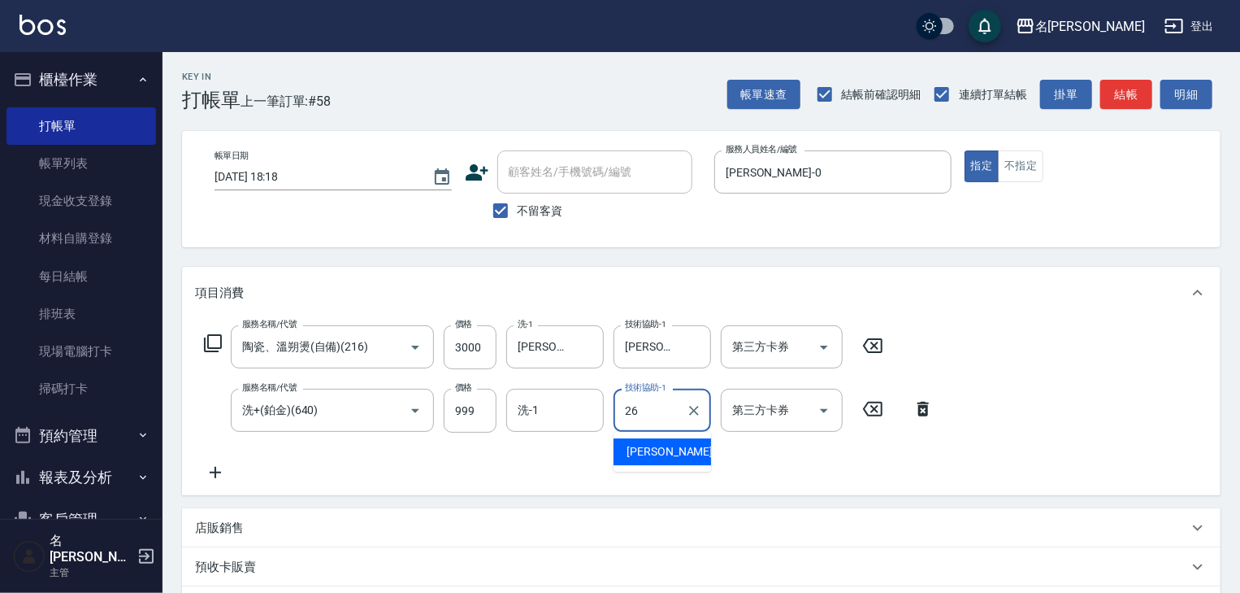
type input "方羿筑-26"
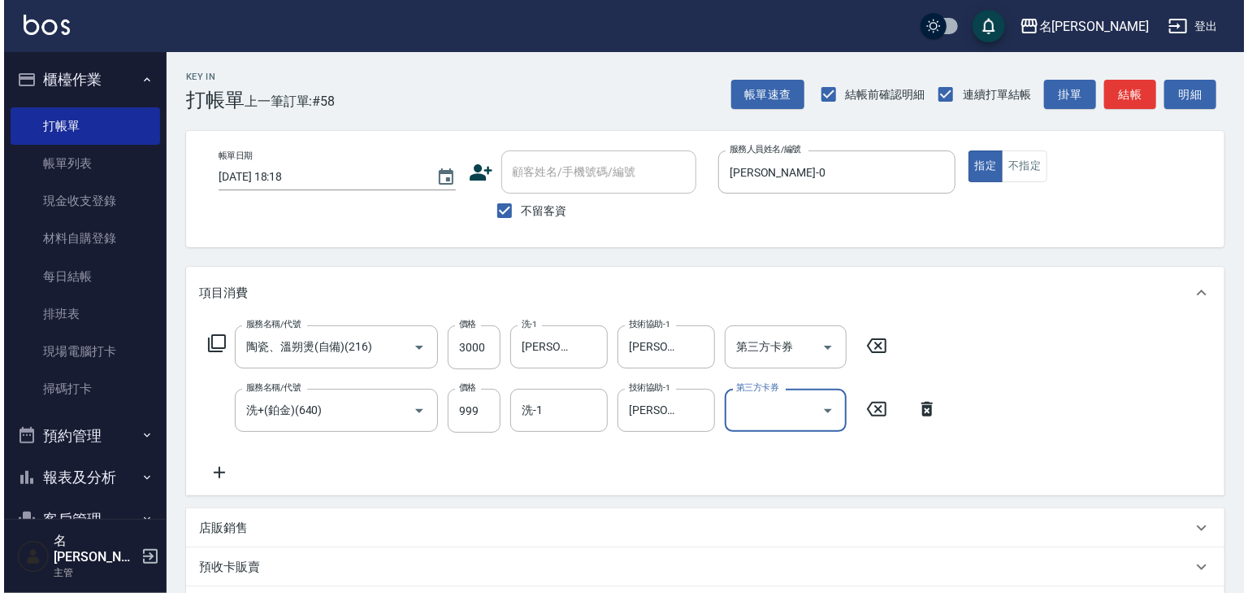
scroll to position [254, 0]
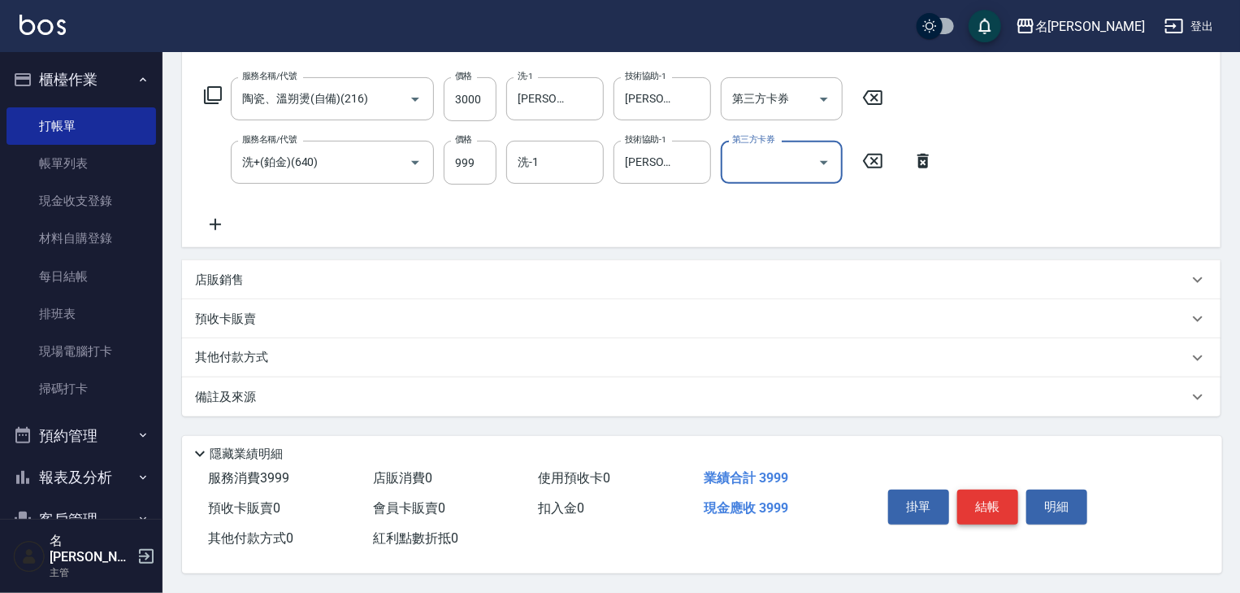
click at [982, 502] on button "結帳" at bounding box center [987, 506] width 61 height 34
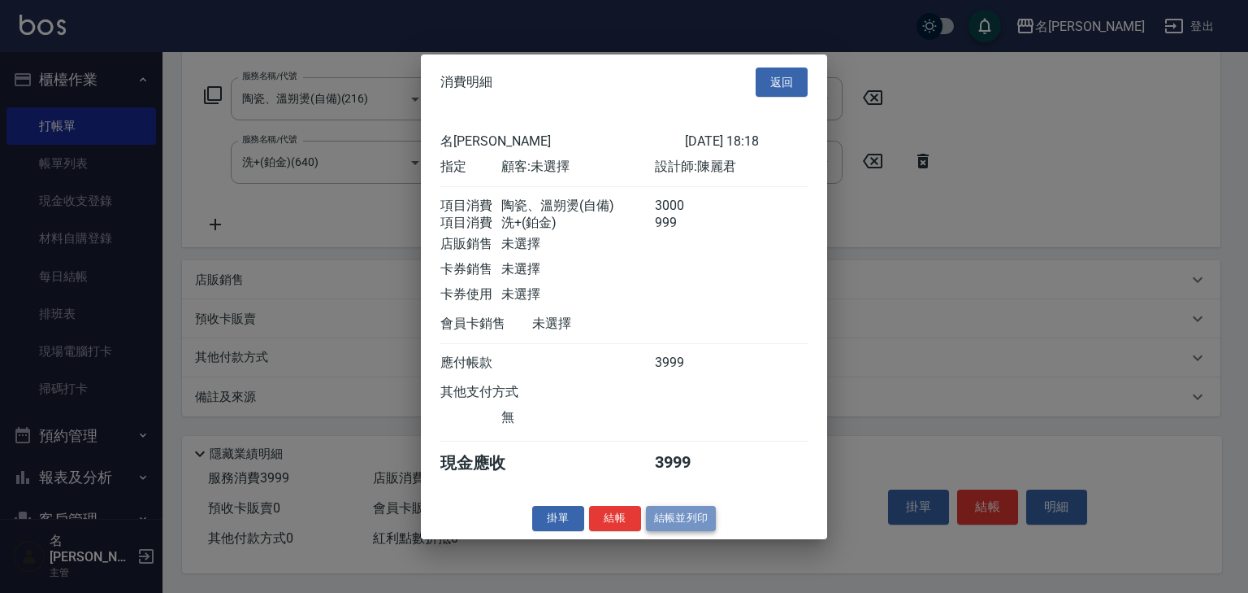
click at [688, 522] on button "結帳並列印" at bounding box center [681, 518] width 71 height 25
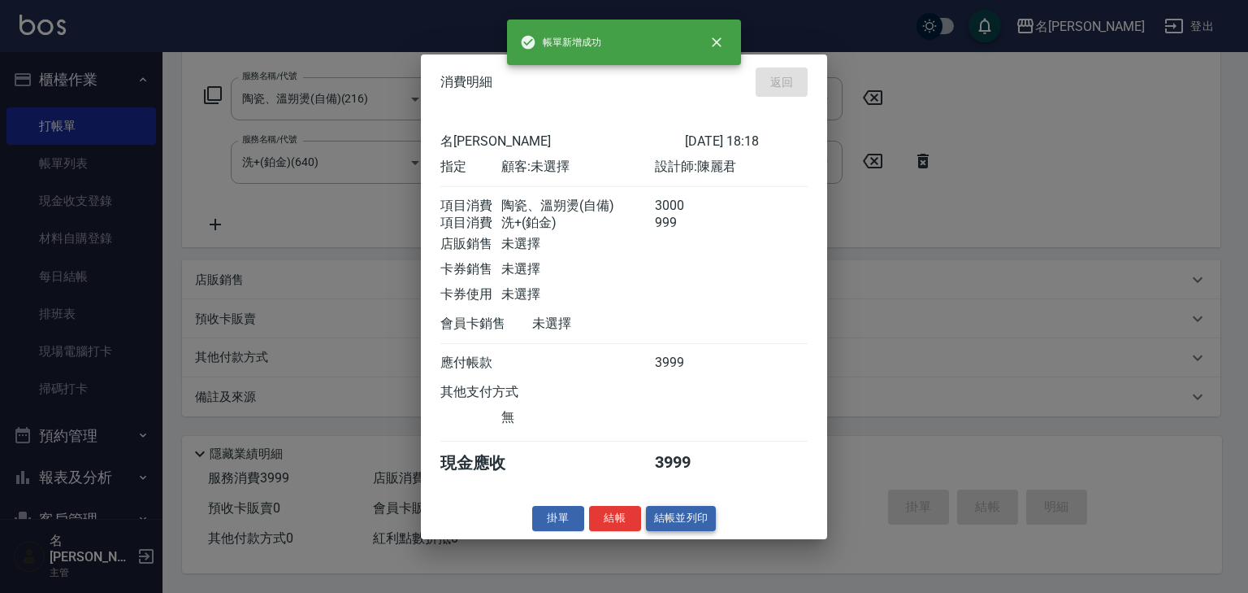
type input "2025/08/19 18:19"
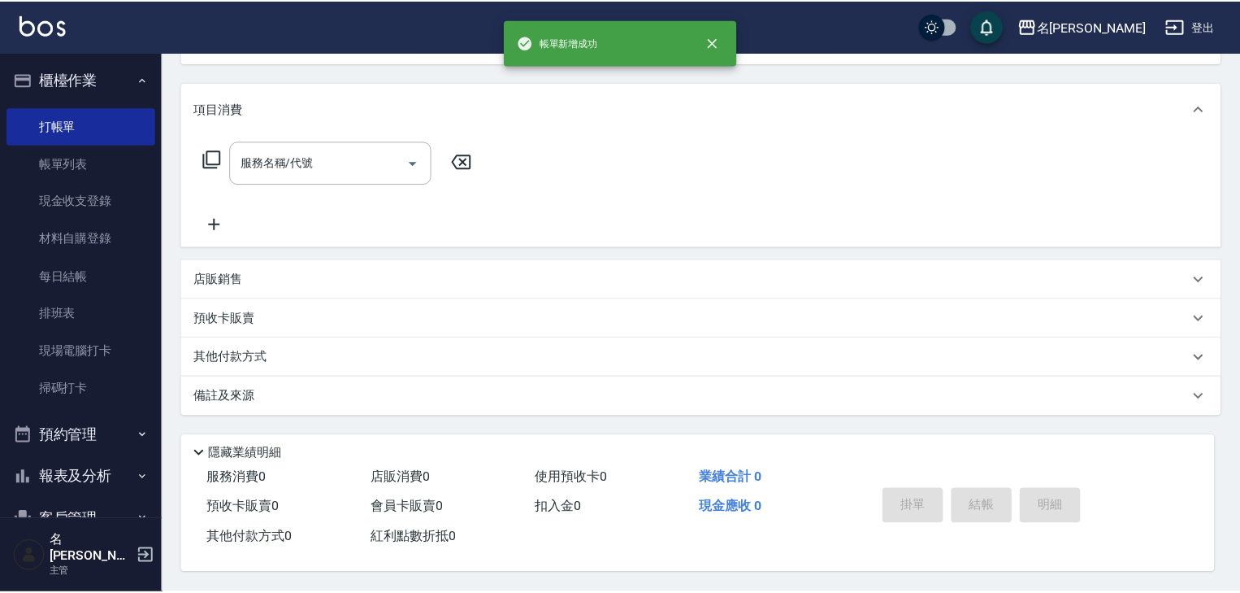
scroll to position [0, 0]
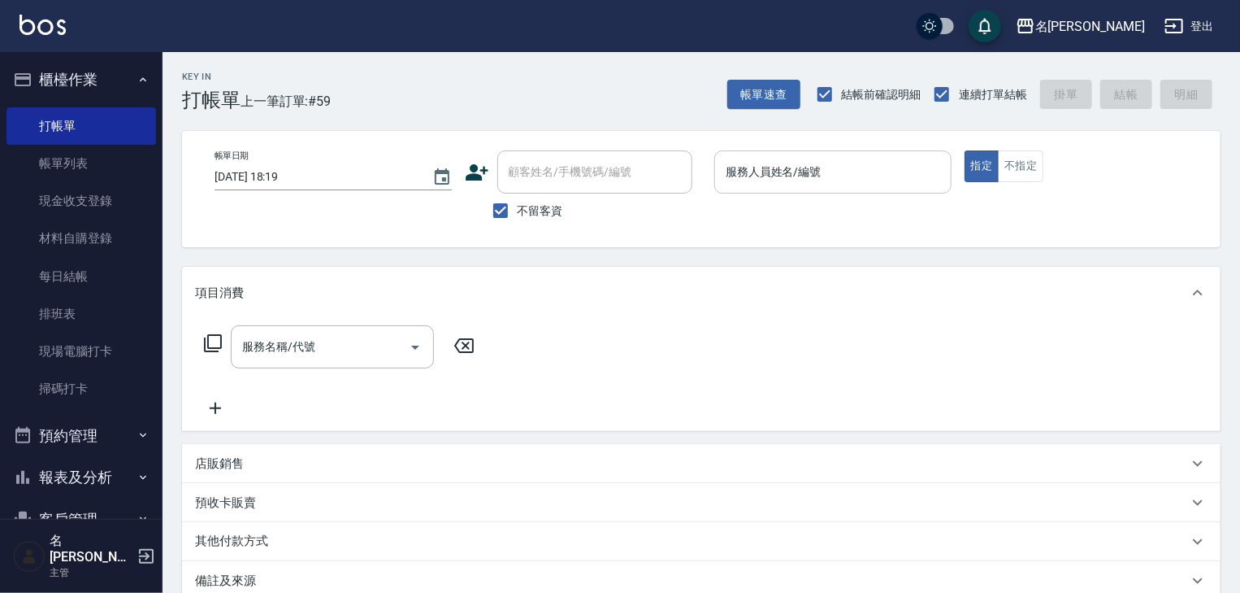
click at [834, 179] on input "服務人員姓名/編號" at bounding box center [833, 172] width 223 height 28
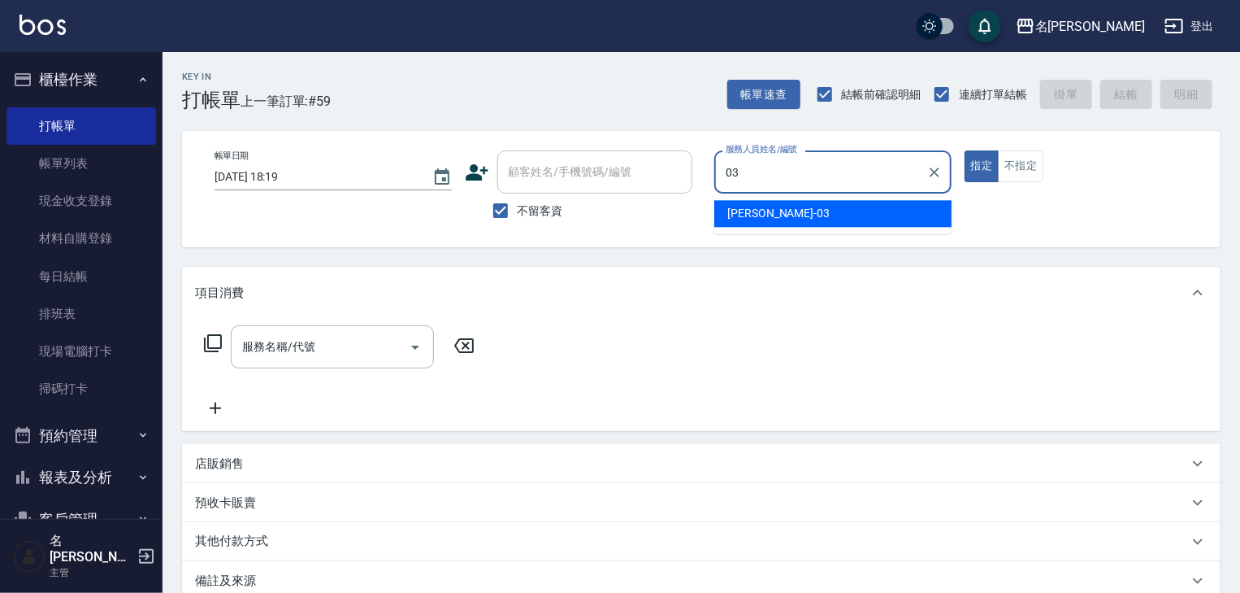
type input "曹如妘-03"
type button "true"
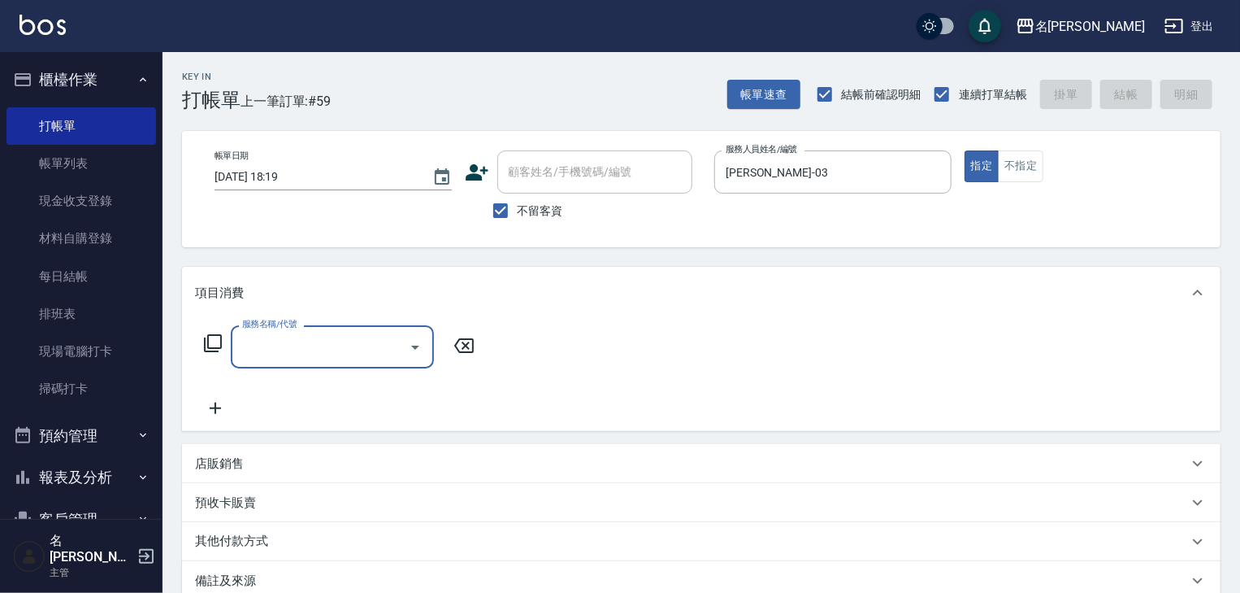
click at [226, 465] on p "店販銷售" at bounding box center [219, 463] width 49 height 17
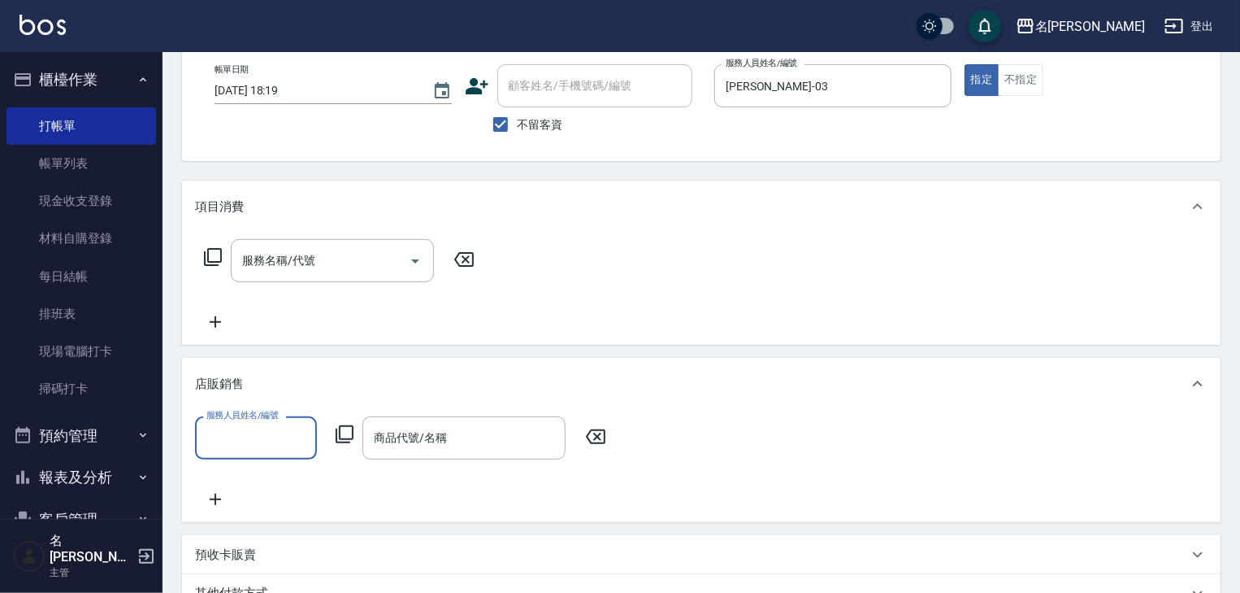
scroll to position [173, 0]
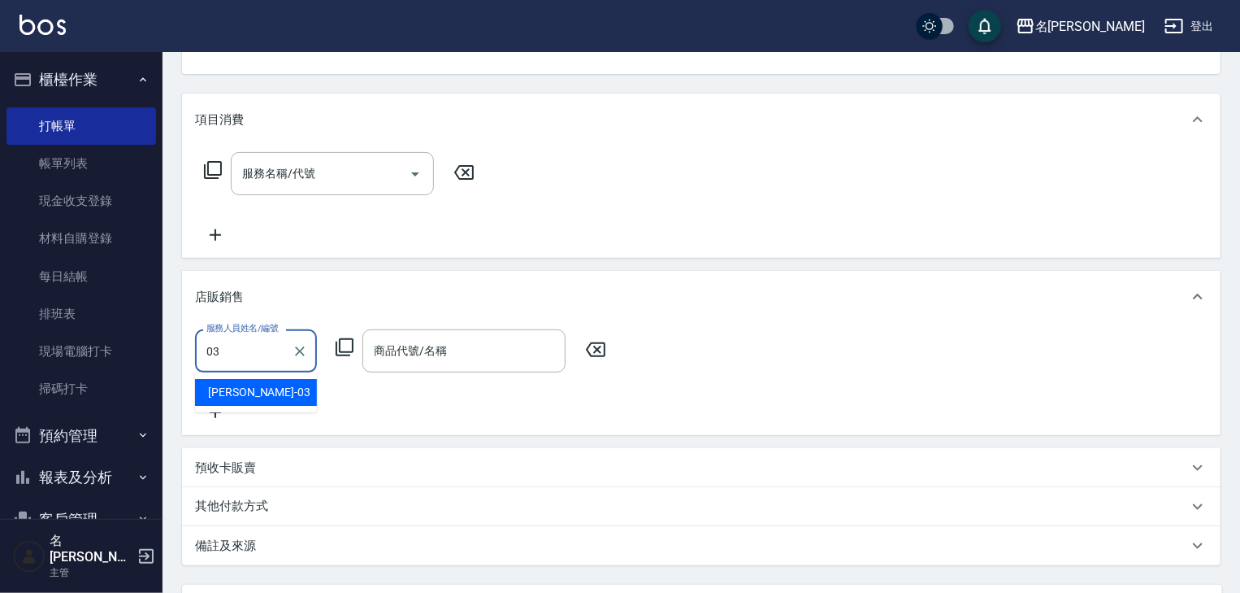
type input "曹如妘-03"
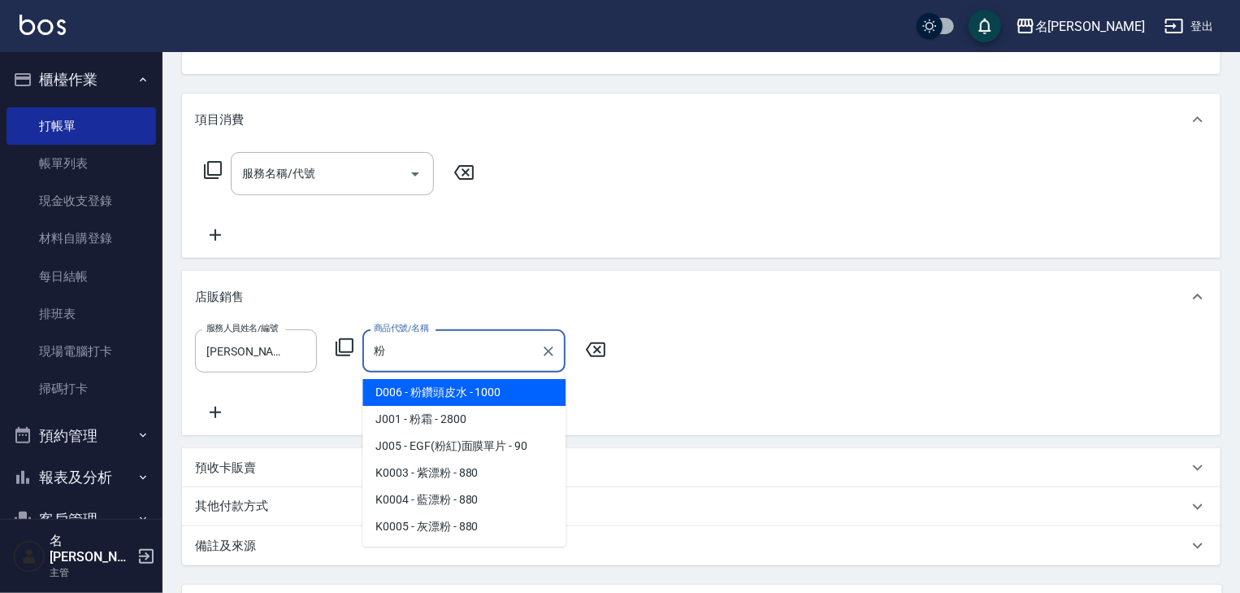
click at [448, 397] on span "D006 - 粉鑽頭皮水 - 1000" at bounding box center [463, 392] width 203 height 27
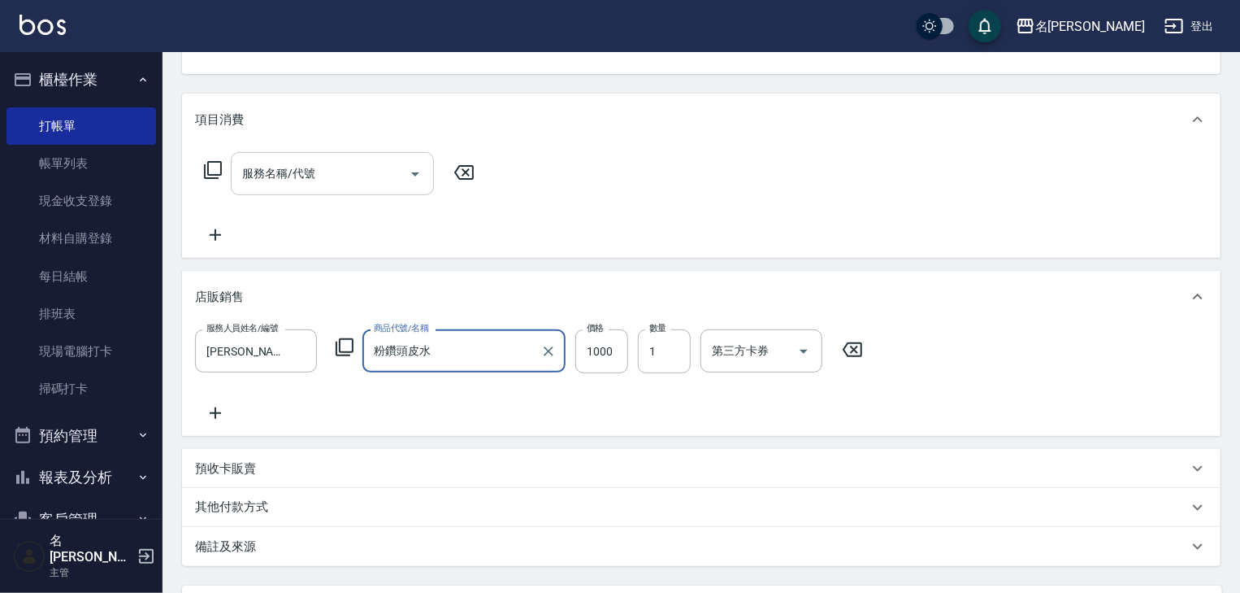
click at [336, 158] on div "服務名稱/代號" at bounding box center [332, 173] width 203 height 43
type input "粉鑽頭皮水"
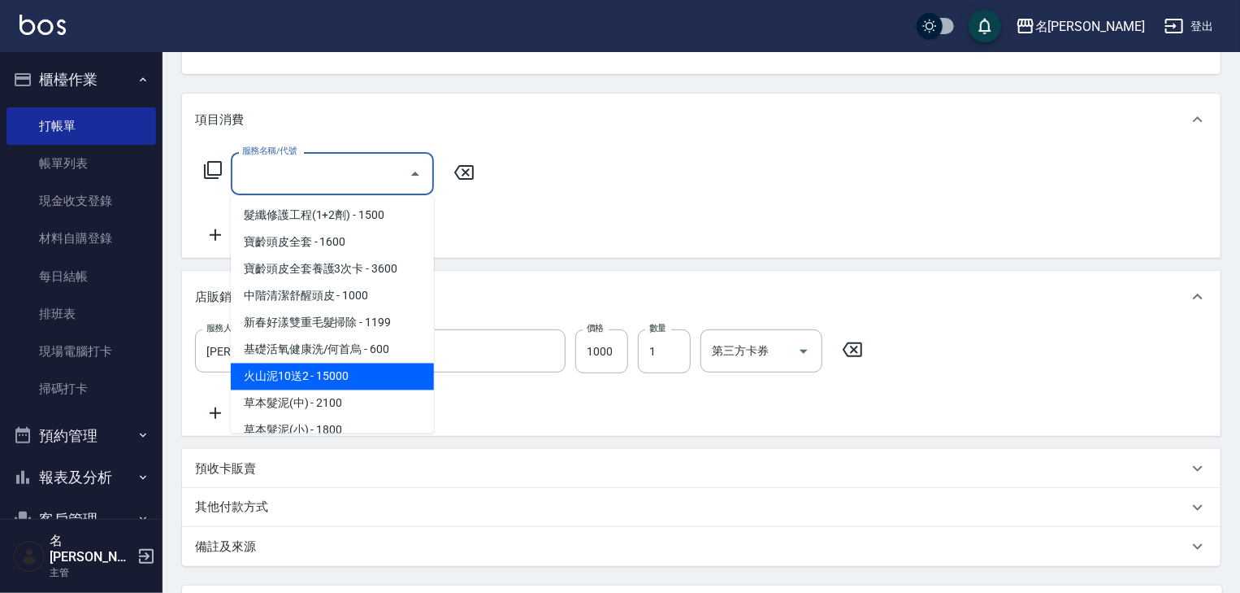
click at [526, 430] on div "服務人員姓名/編號 曹如妘-03 服務人員姓名/編號 商品代號/名稱 粉鑽頭皮水 商品代號/名稱 價格 1000 價格 數量 1 數量 第三方卡券 第三方卡券" at bounding box center [701, 379] width 1039 height 113
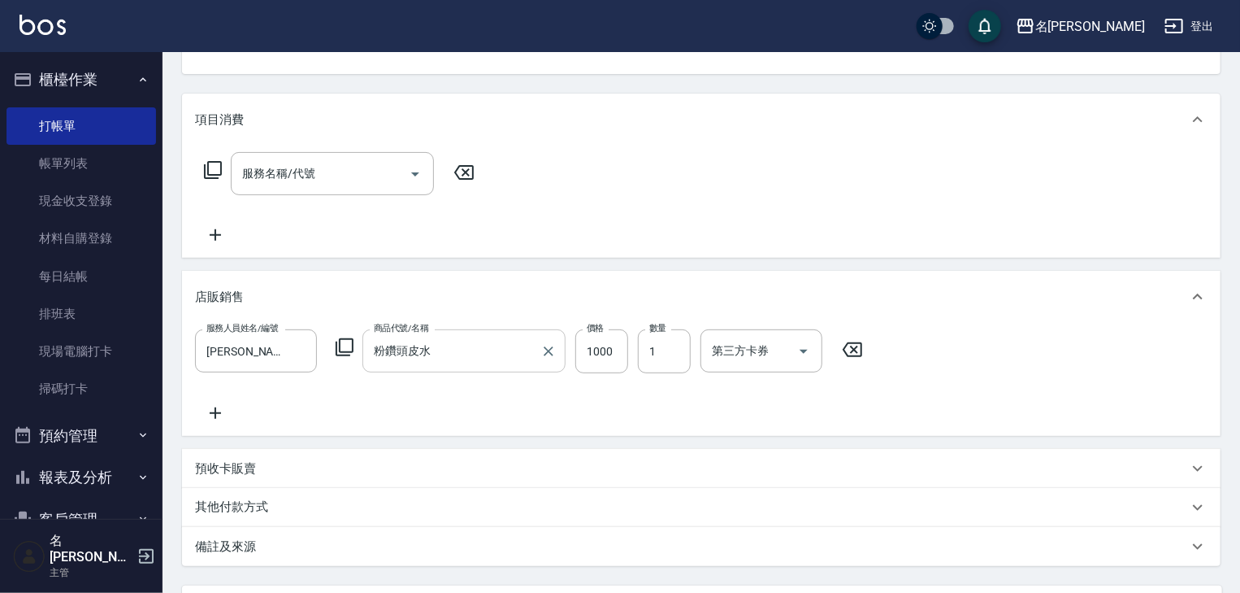
click at [436, 349] on input "粉鑽頭皮水" at bounding box center [452, 350] width 164 height 28
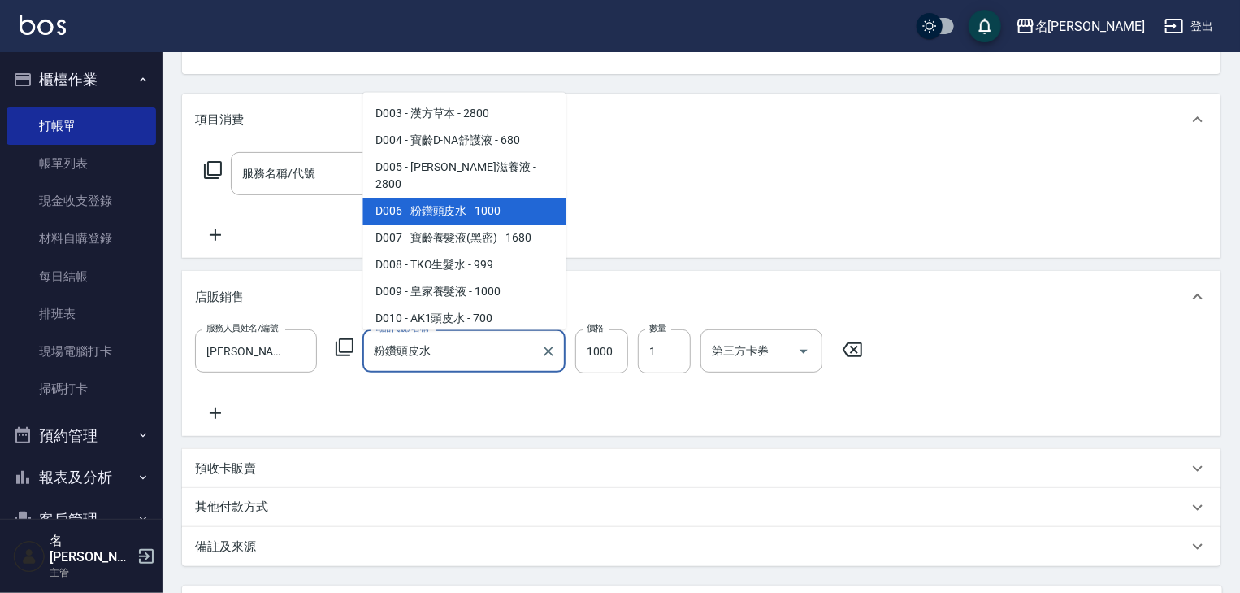
scroll to position [2728, 0]
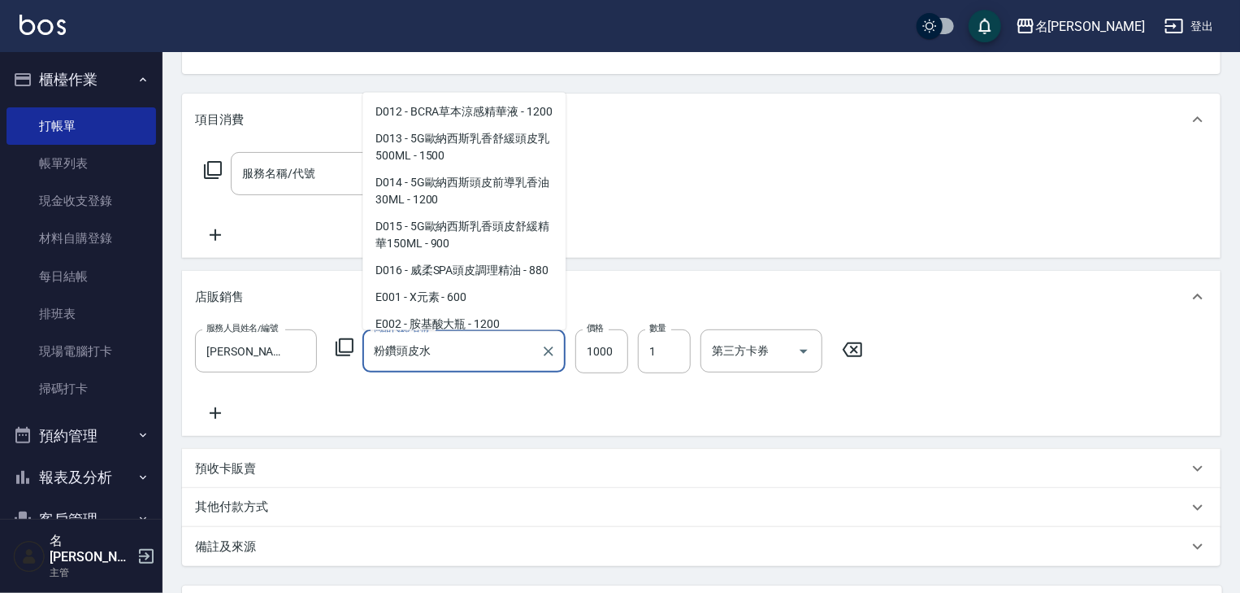
click at [480, 358] on input "粉鑽頭皮水" at bounding box center [452, 350] width 164 height 28
click at [549, 348] on icon "Clear" at bounding box center [548, 351] width 16 height 16
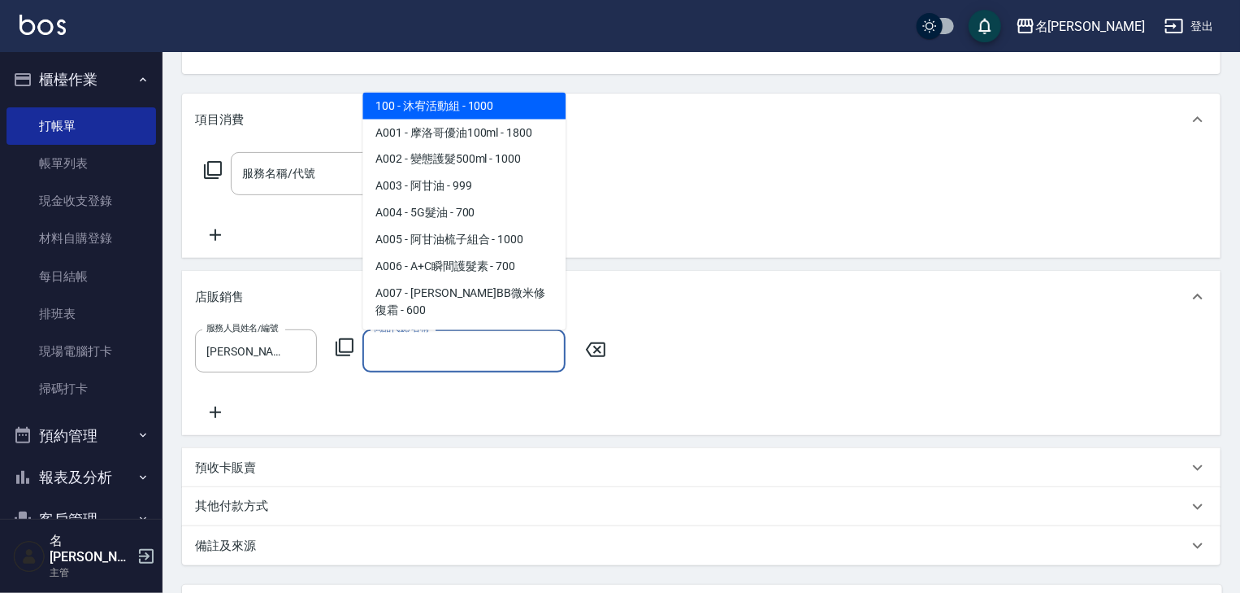
click at [445, 363] on input "商品代號/名稱" at bounding box center [464, 350] width 189 height 28
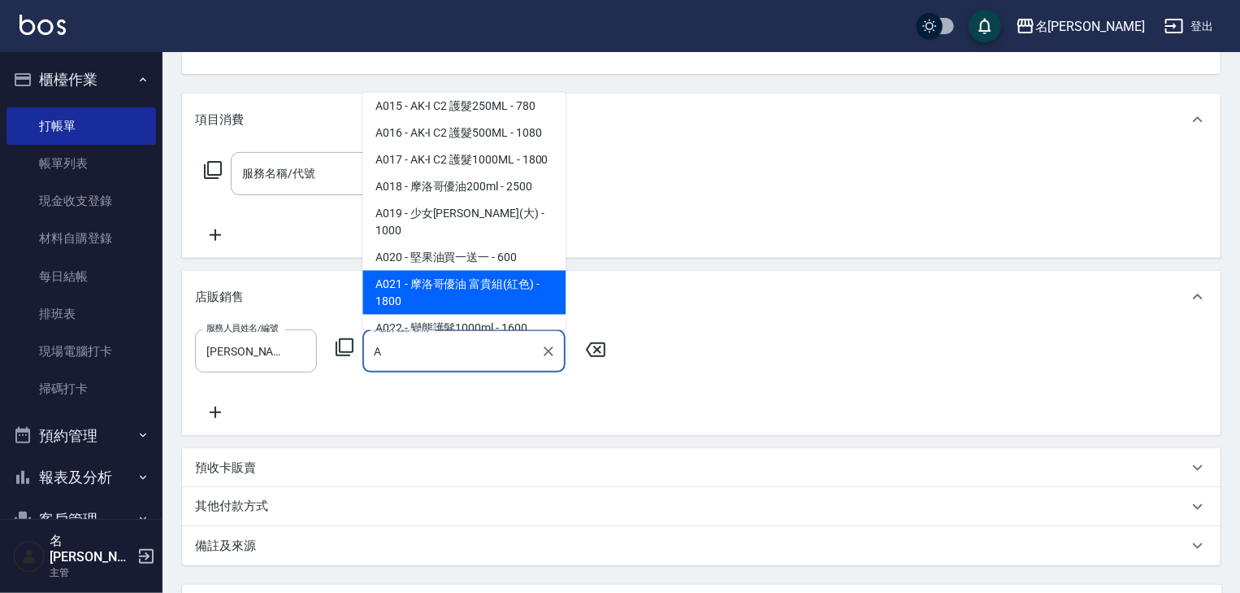
scroll to position [606, 0]
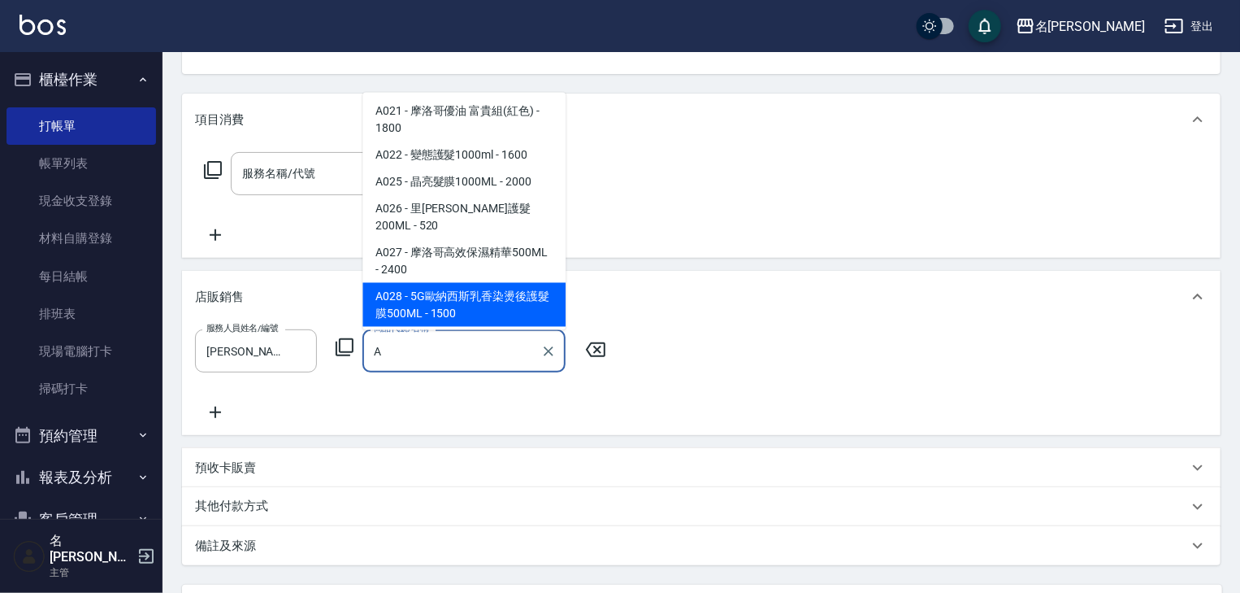
type input "A"
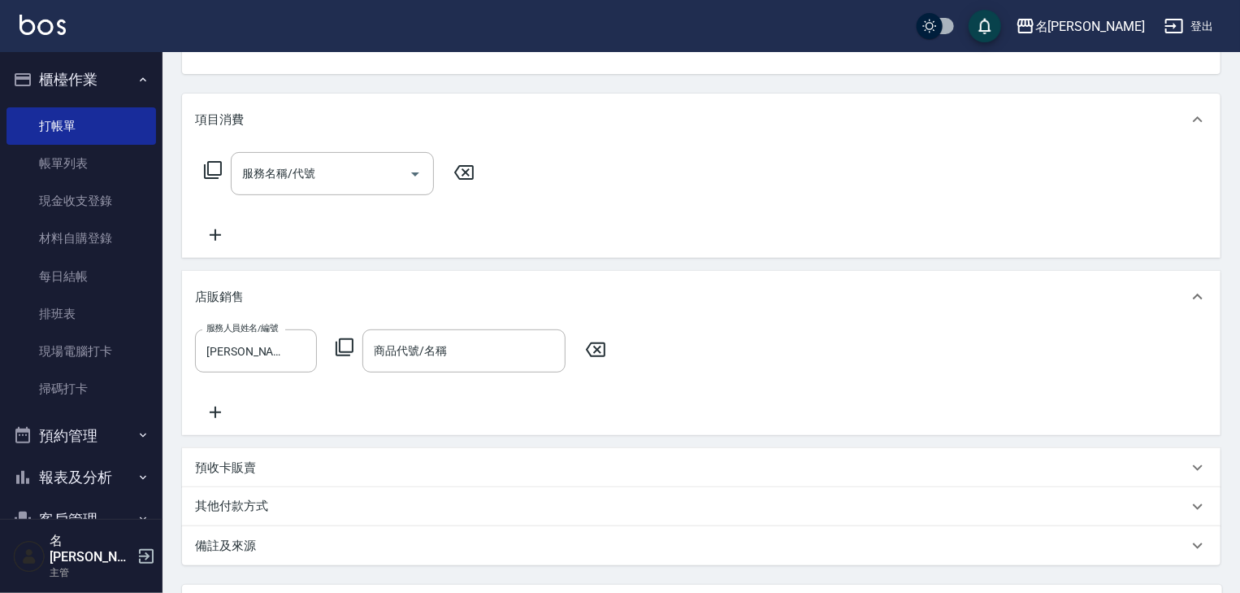
click at [734, 277] on div "店販銷售" at bounding box center [701, 297] width 1039 height 52
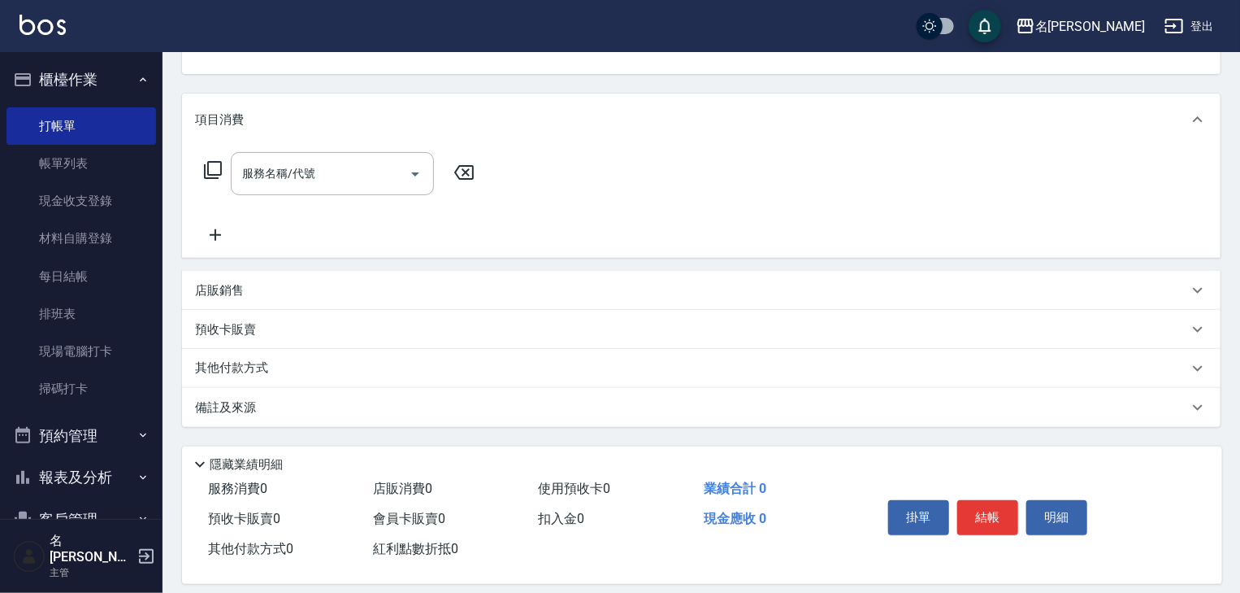
click at [225, 160] on div "服務名稱/代號 服務名稱/代號" at bounding box center [339, 173] width 289 height 43
click at [219, 172] on icon at bounding box center [213, 170] width 20 height 20
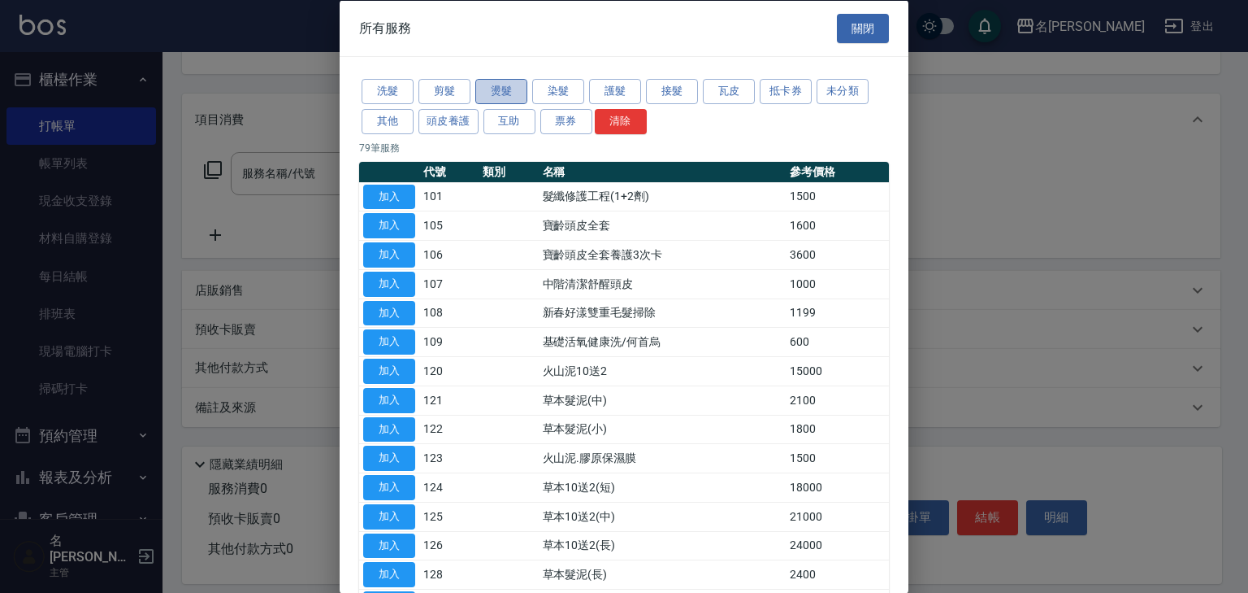
click at [510, 94] on button "燙髮" at bounding box center [501, 91] width 52 height 25
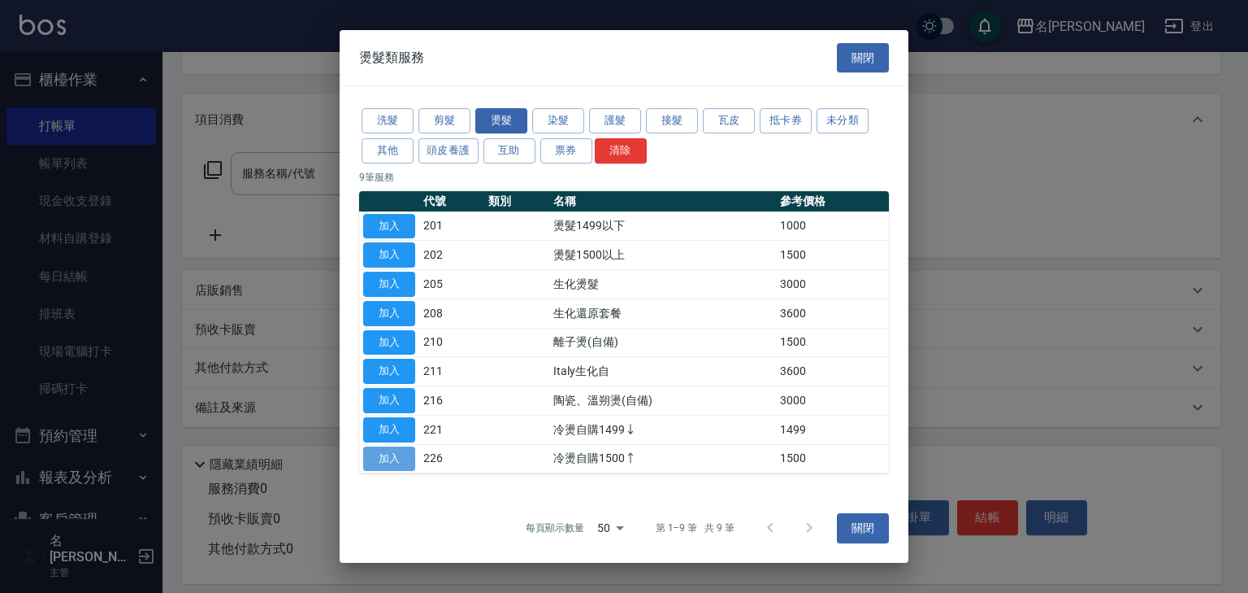
click at [384, 466] on button "加入" at bounding box center [389, 458] width 52 height 25
type input "冷燙自購1500↑(226)"
click at [384, 466] on button "加入" at bounding box center [389, 458] width 52 height 25
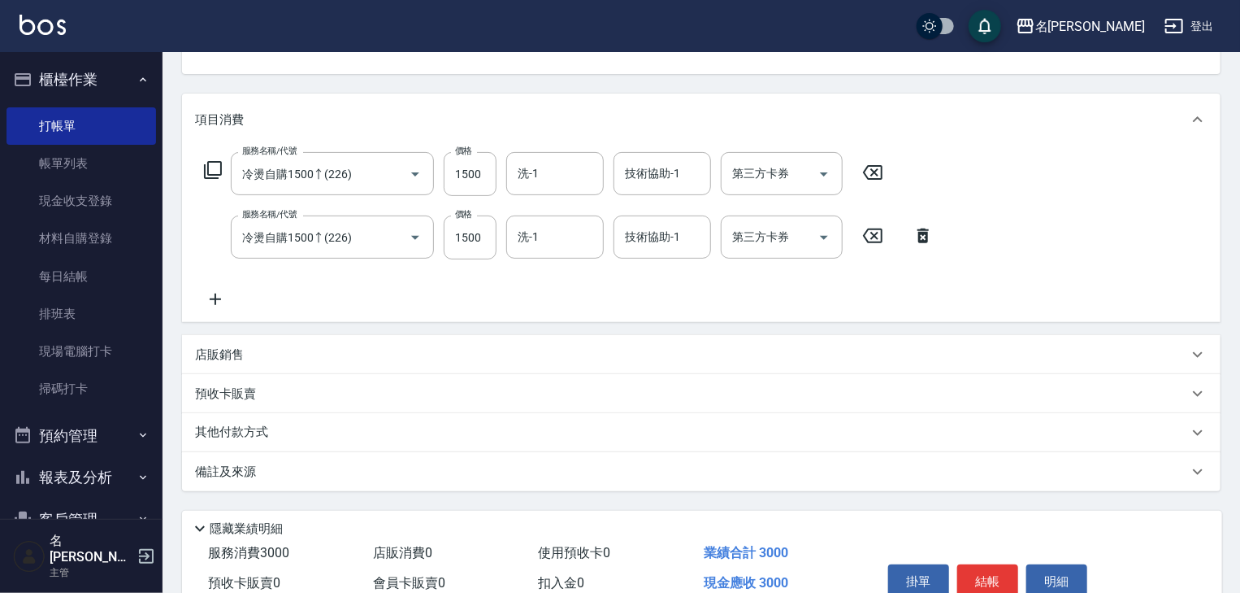
click at [866, 167] on icon at bounding box center [873, 172] width 20 height 15
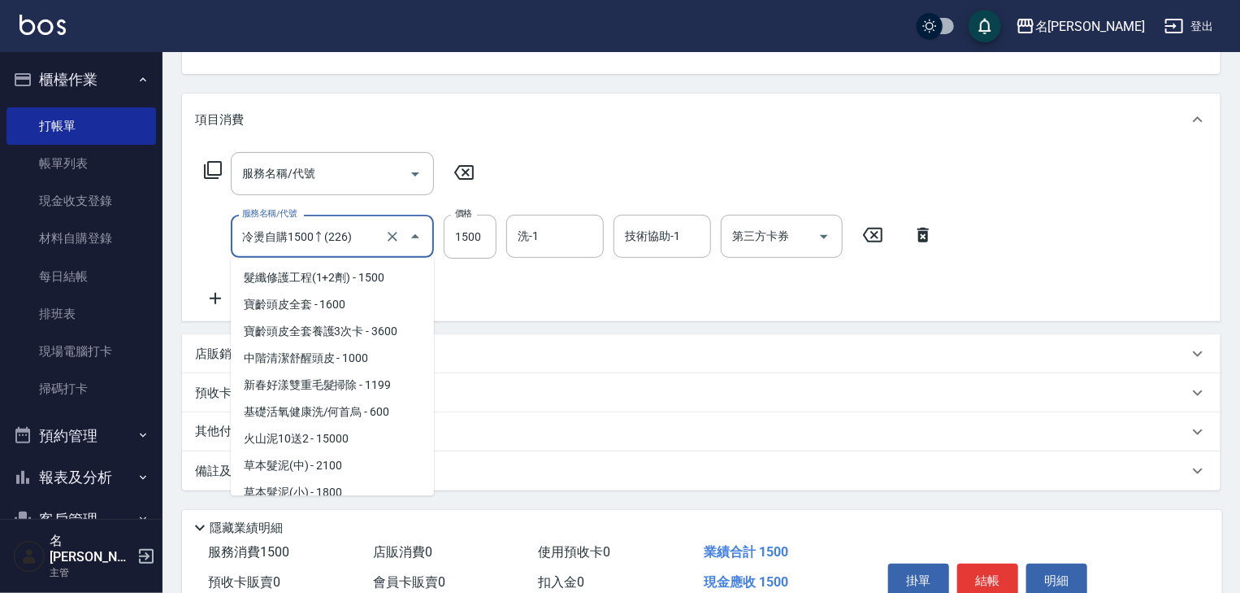
click at [345, 238] on input "冷燙自購1500↑(226)" at bounding box center [309, 236] width 143 height 28
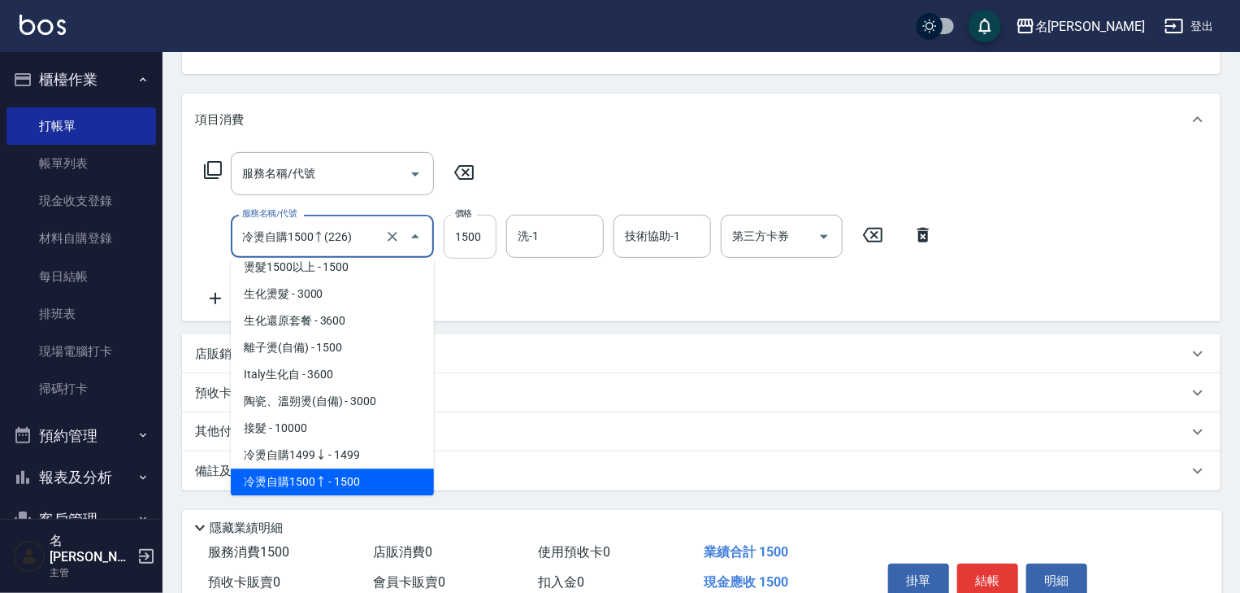
click at [453, 237] on input "1500" at bounding box center [470, 237] width 53 height 44
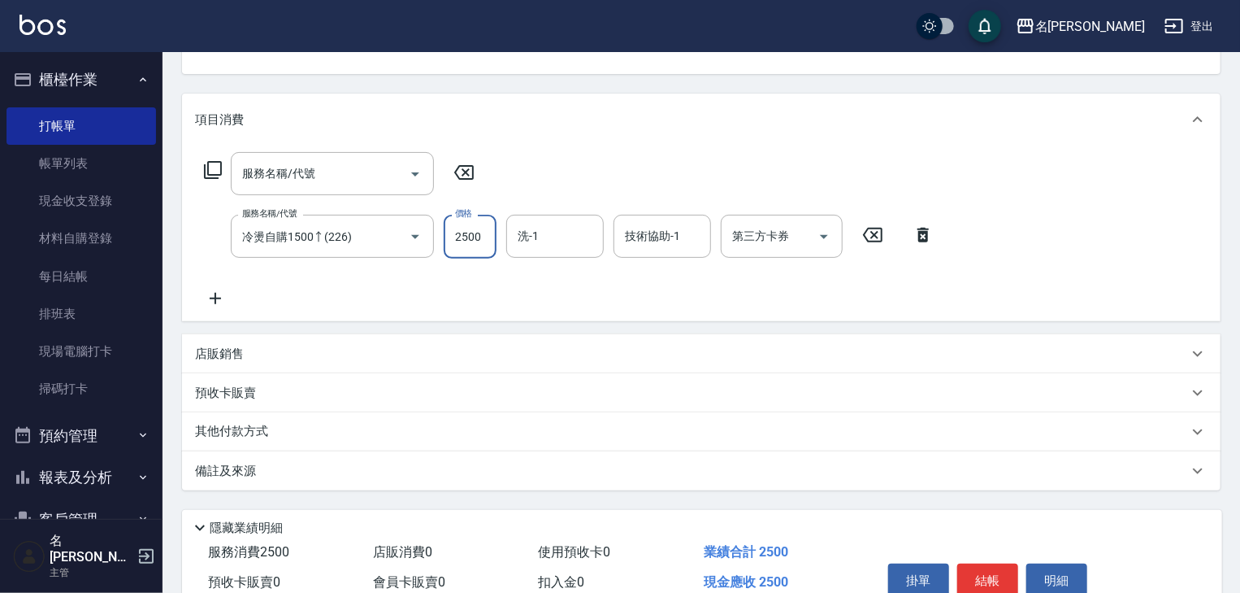
type input "2500"
type input "紫萍-18"
click at [558, 237] on input "紫萍-18" at bounding box center [543, 236] width 59 height 28
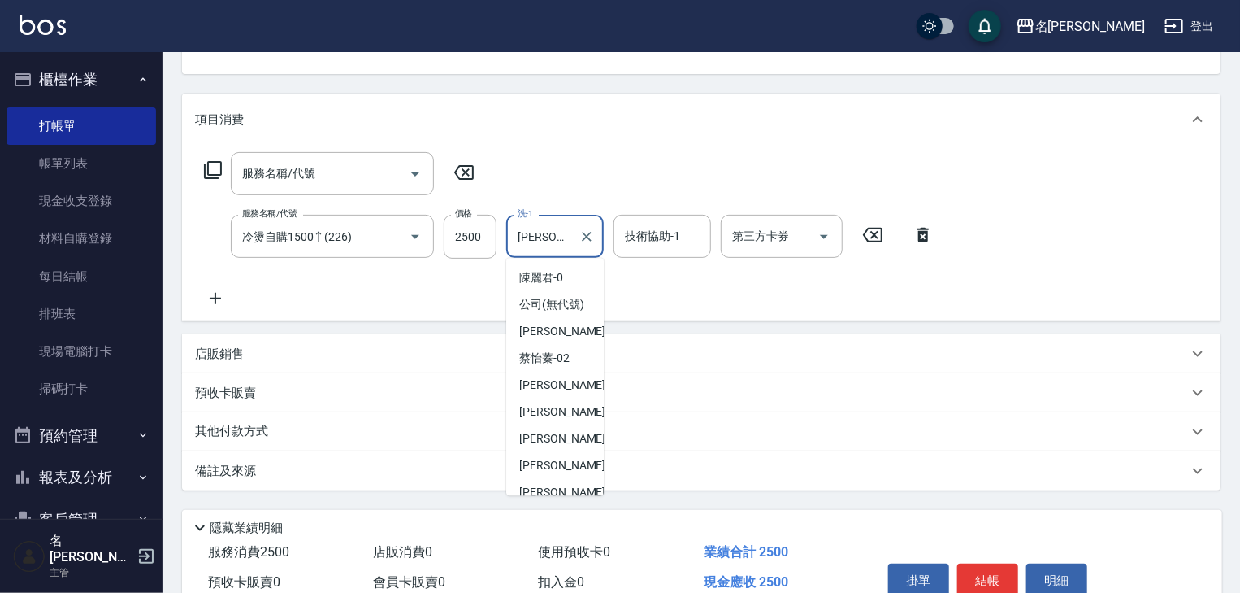
scroll to position [215, 0]
click at [584, 234] on icon "Clear" at bounding box center [587, 236] width 16 height 16
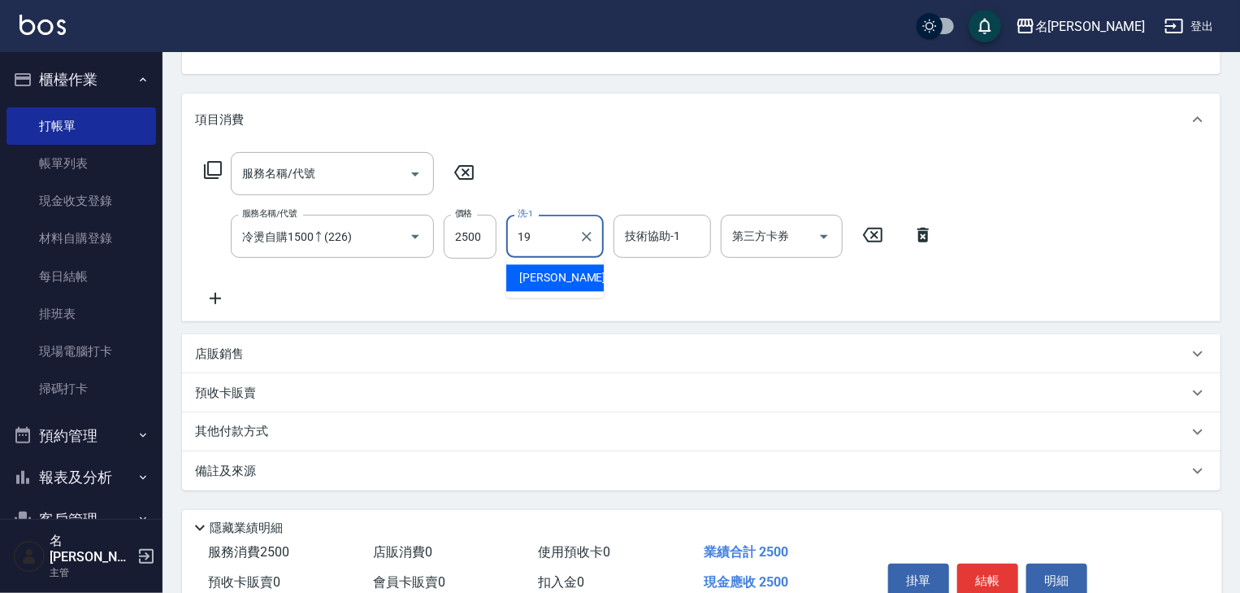
type input "游昕-19"
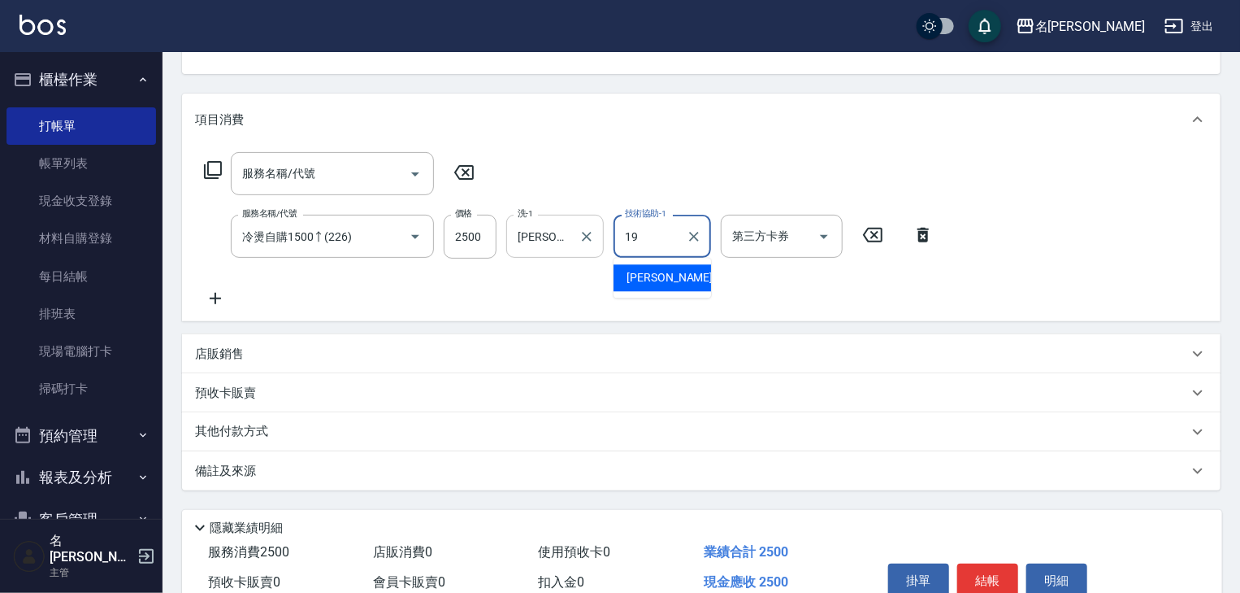
type input "游昕-19"
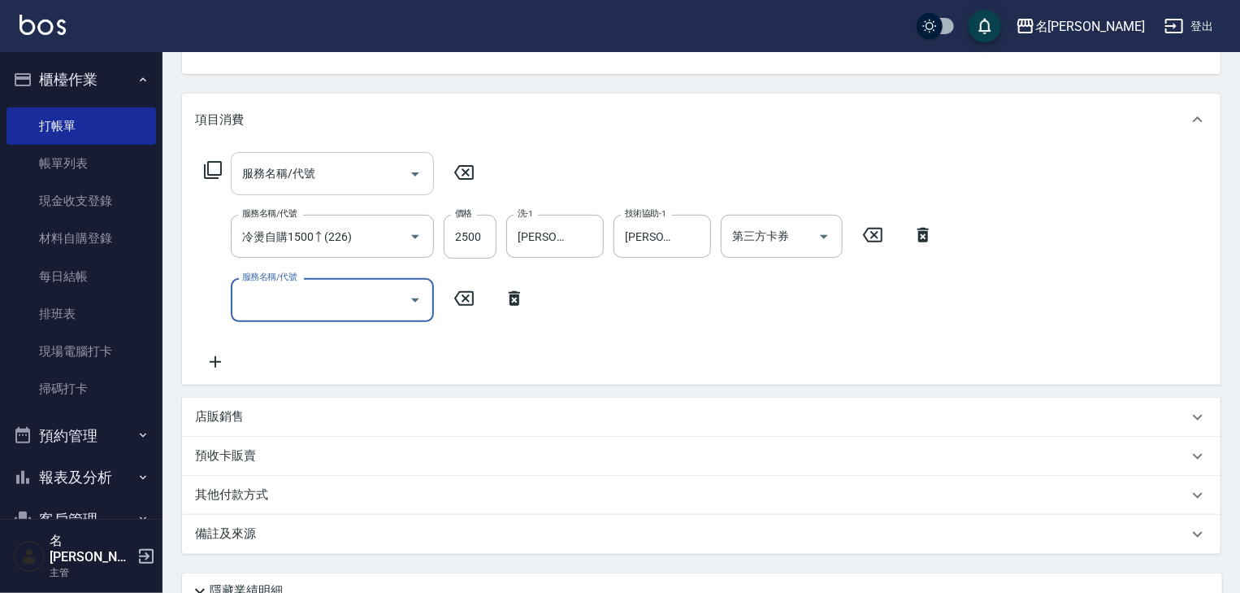
click at [346, 171] on input "服務名稱/代號" at bounding box center [320, 173] width 164 height 28
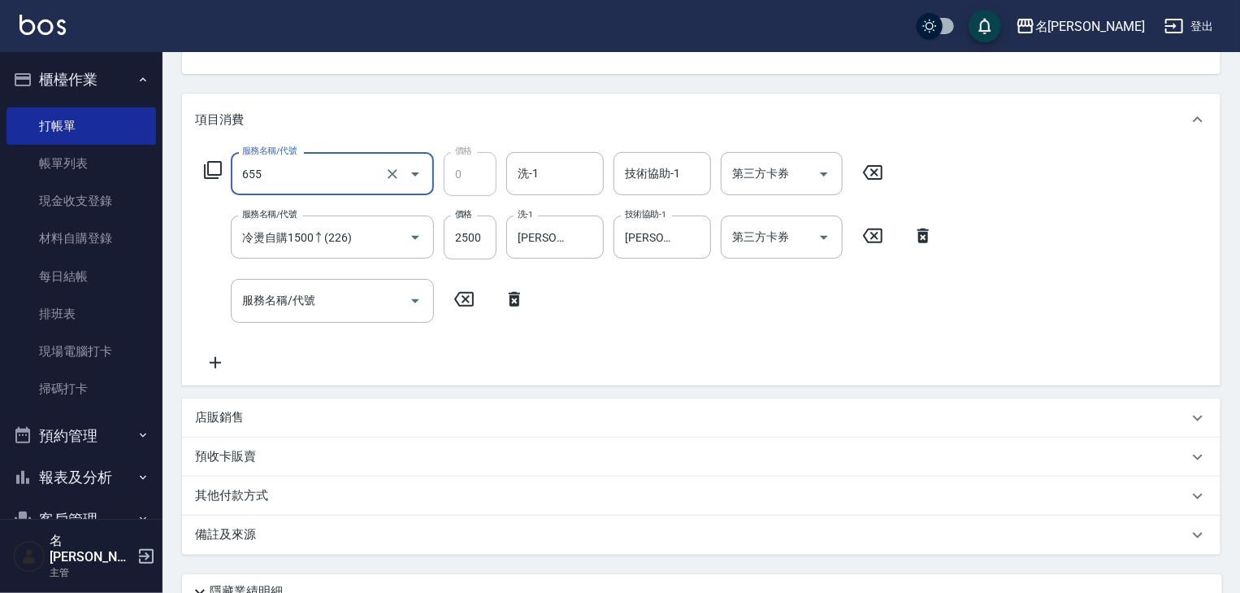
type input "頭皮、護髮免費卡(新)(655)"
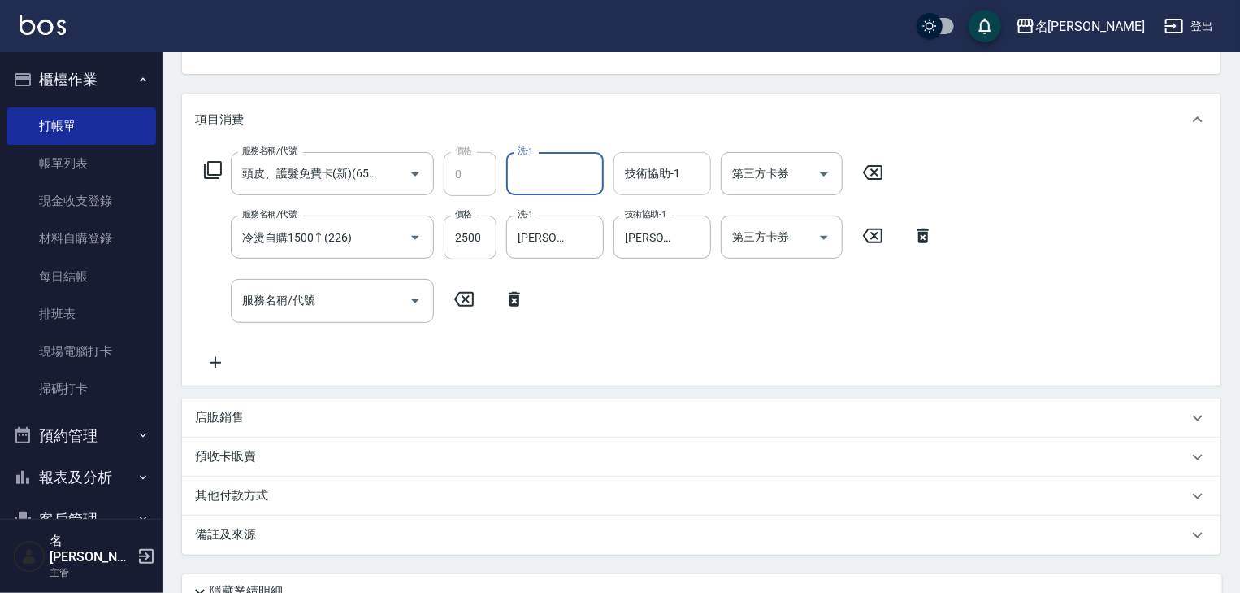
click at [636, 169] on div "技術協助-1 技術協助-1" at bounding box center [663, 173] width 98 height 43
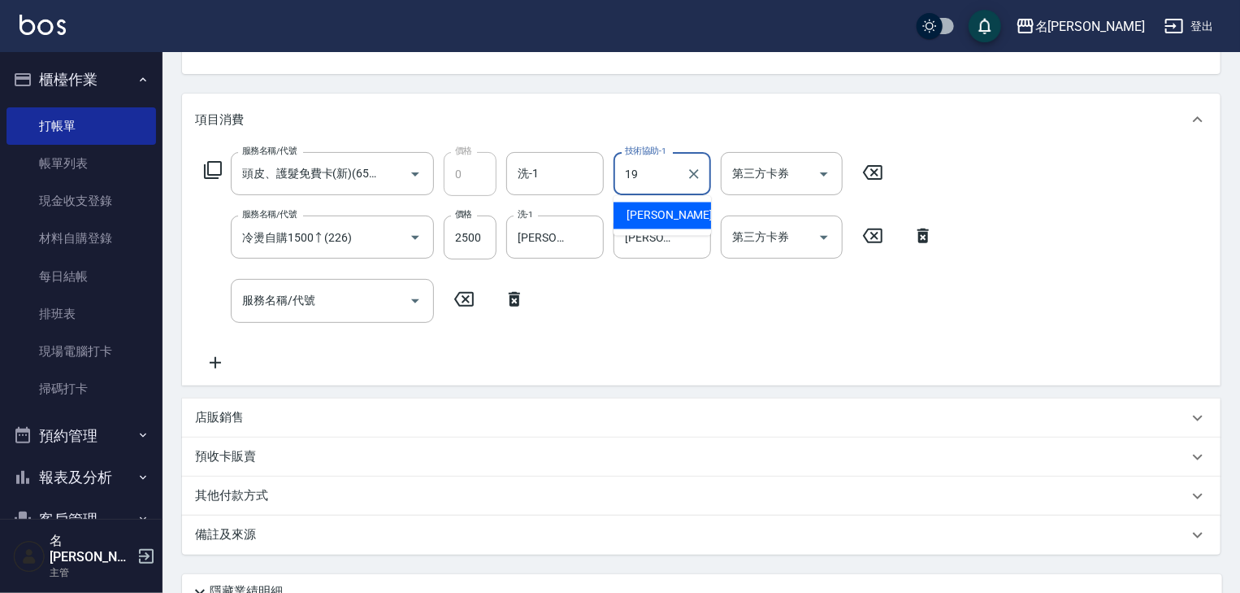
type input "游昕-19"
click at [220, 420] on p "店販銷售" at bounding box center [219, 417] width 49 height 17
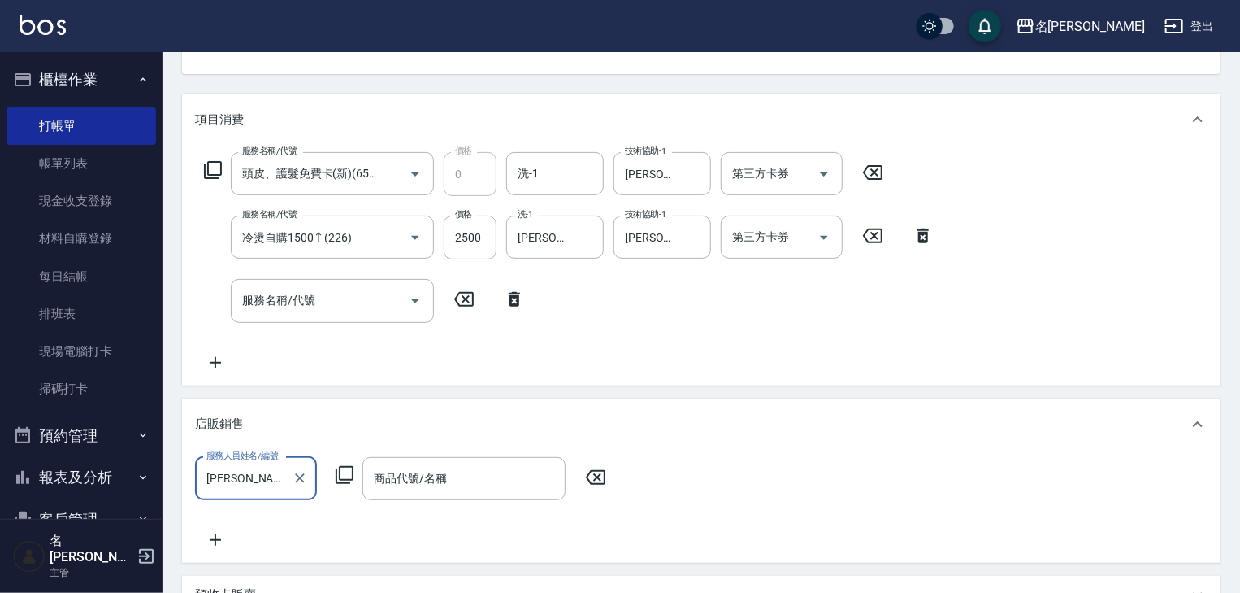
scroll to position [0, 0]
click at [493, 480] on input "商品代號/名稱" at bounding box center [464, 478] width 189 height 28
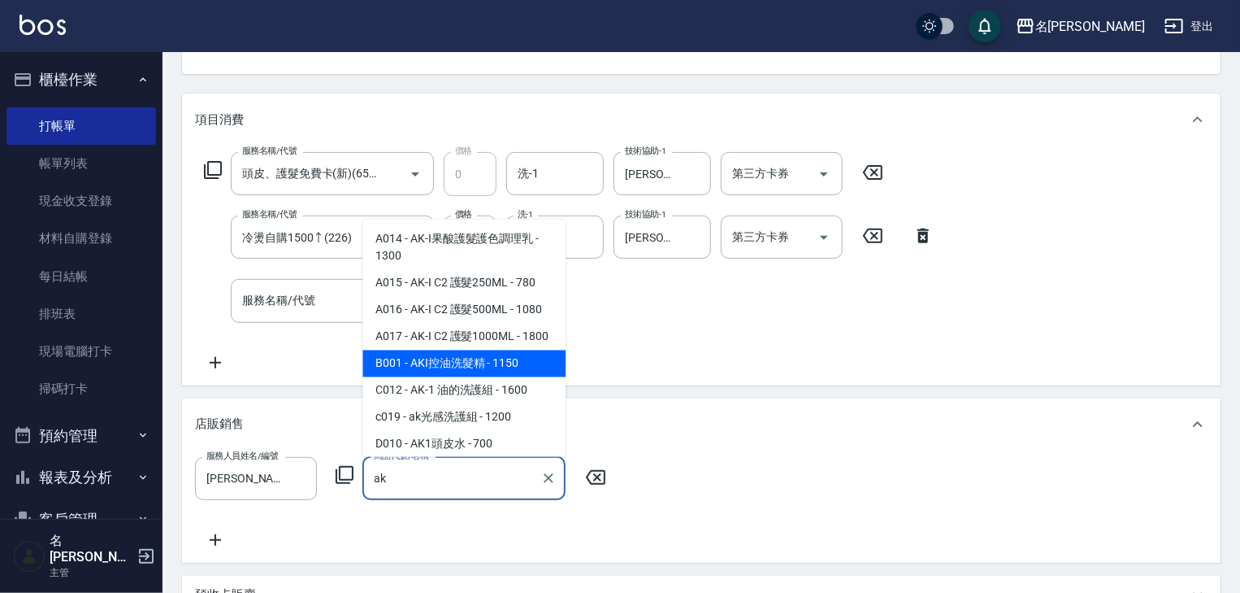
scroll to position [51, 0]
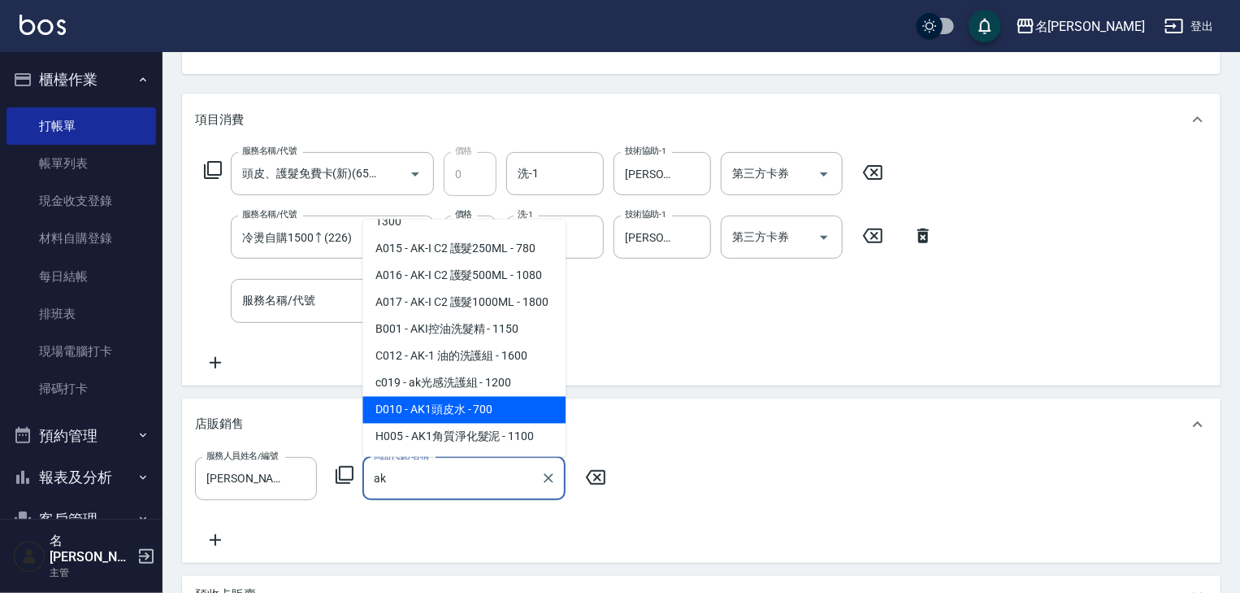
click at [499, 415] on span "D010 - AK1頭皮水 - 700" at bounding box center [463, 410] width 203 height 27
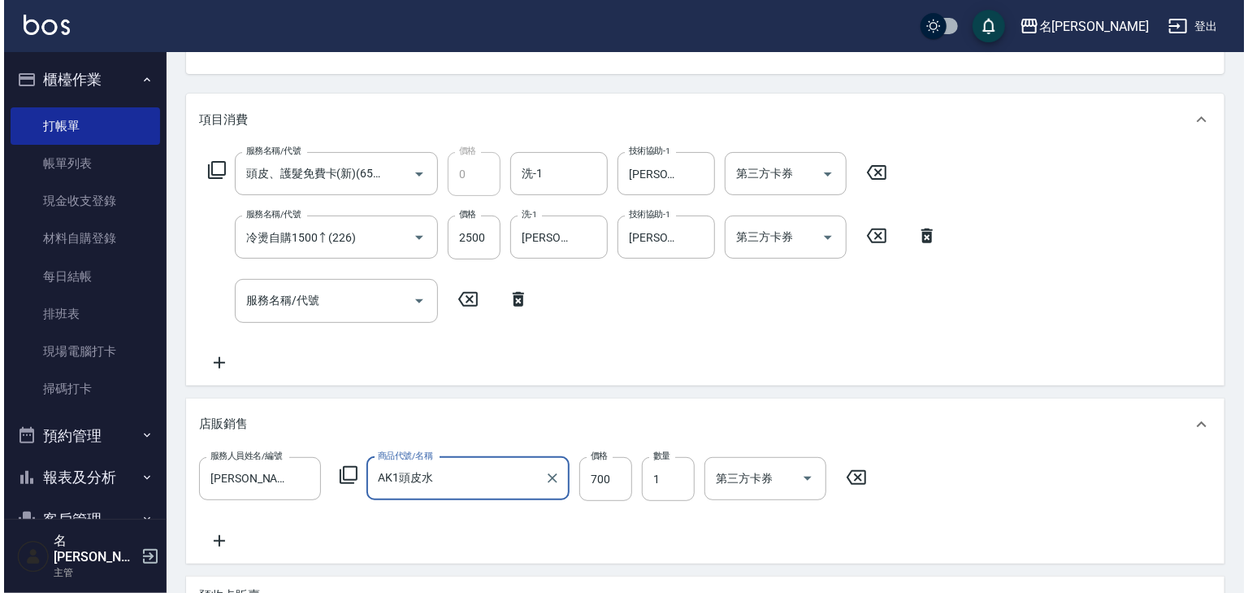
scroll to position [433, 0]
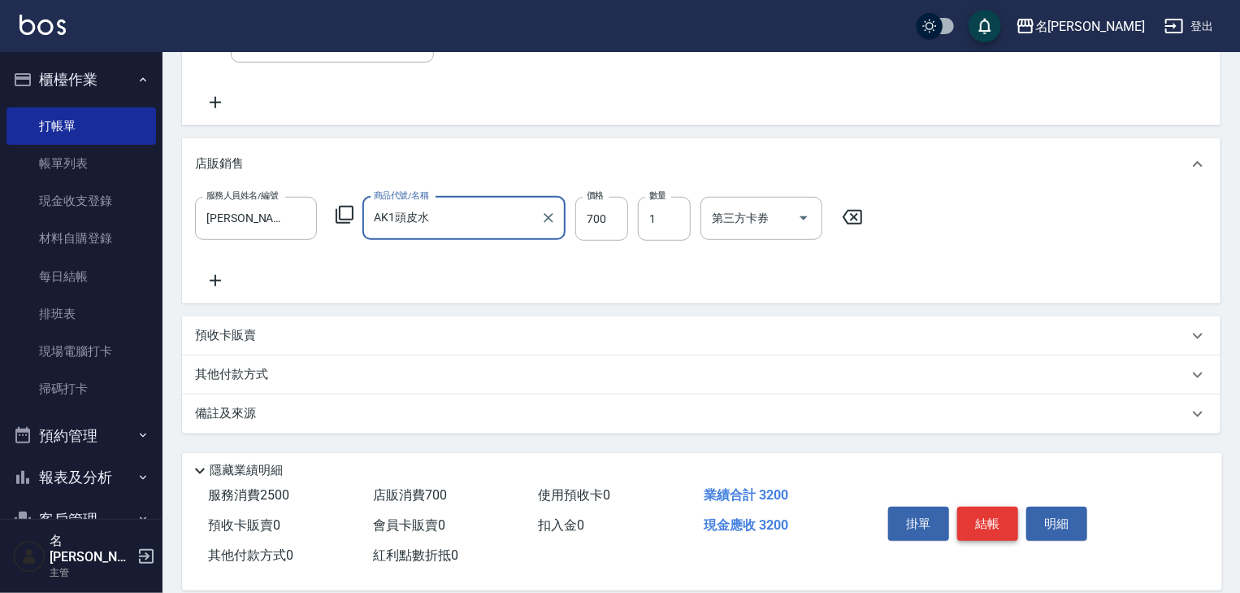
type input "AK1頭皮水"
click at [994, 520] on button "結帳" at bounding box center [987, 523] width 61 height 34
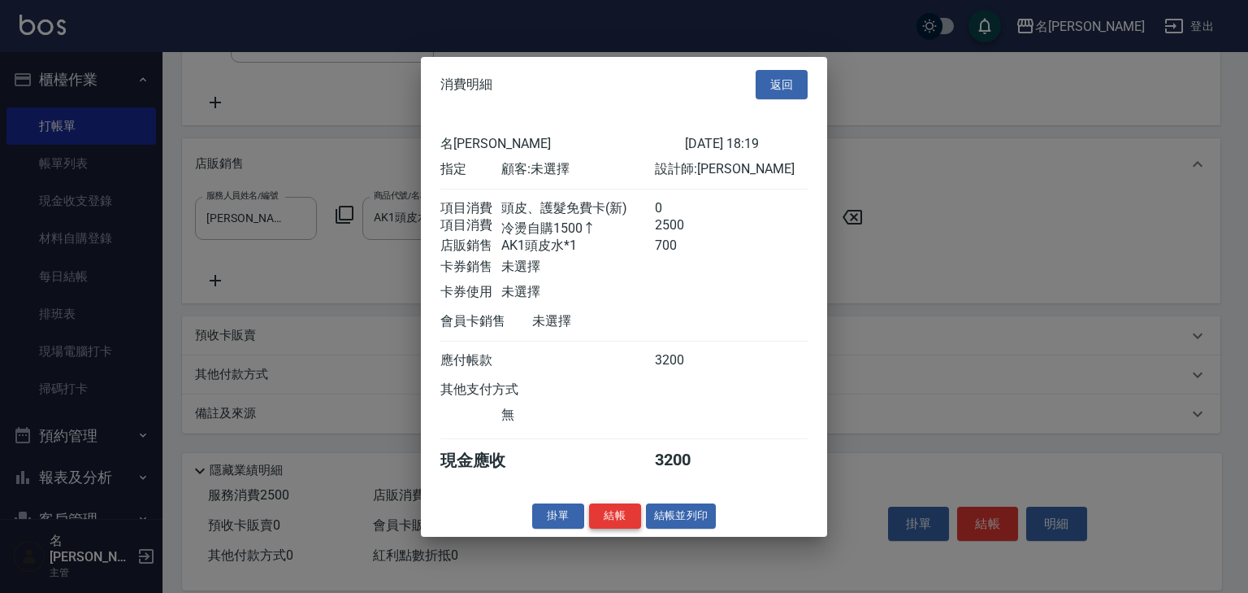
click at [624, 519] on button "結帳" at bounding box center [615, 515] width 52 height 25
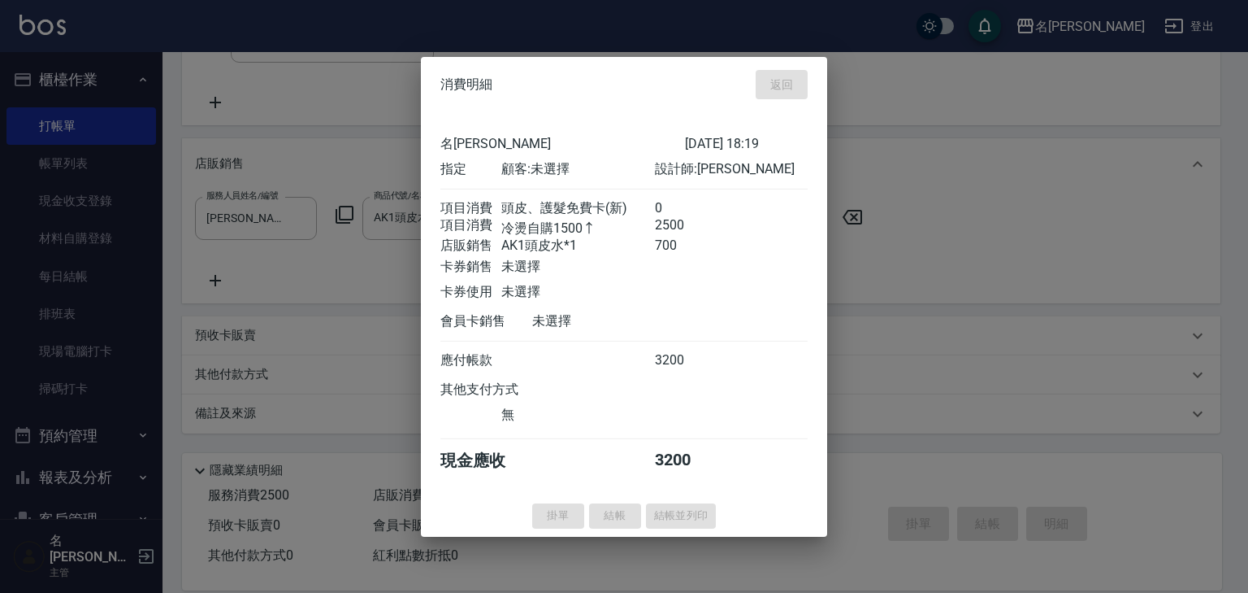
type input "2025/08/19 18:57"
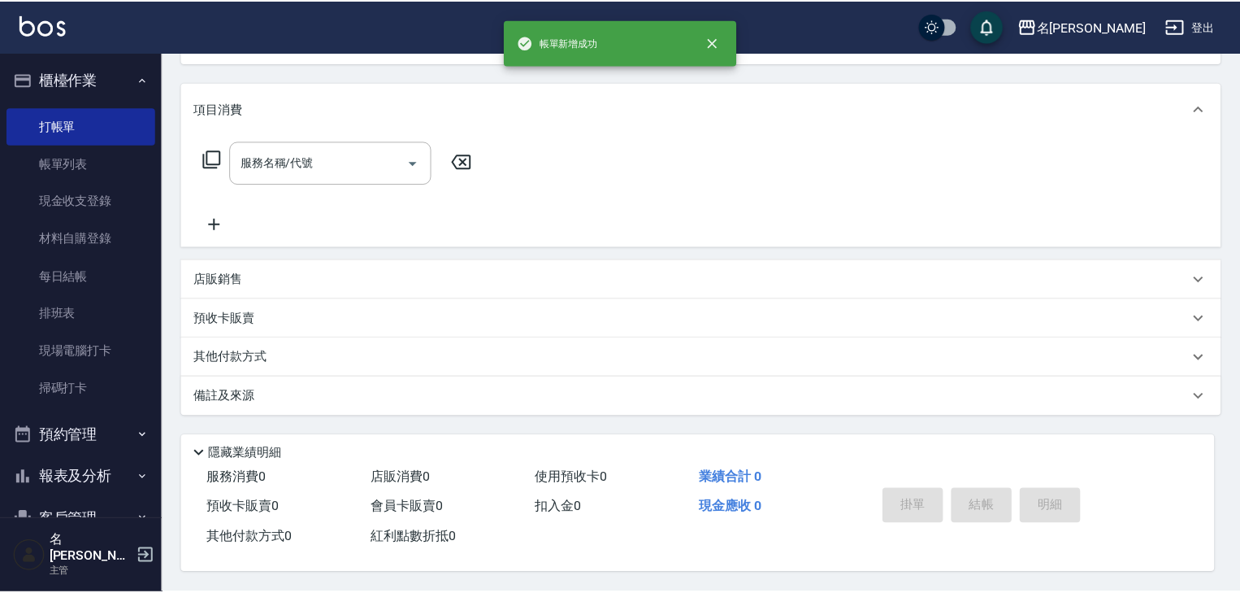
scroll to position [0, 0]
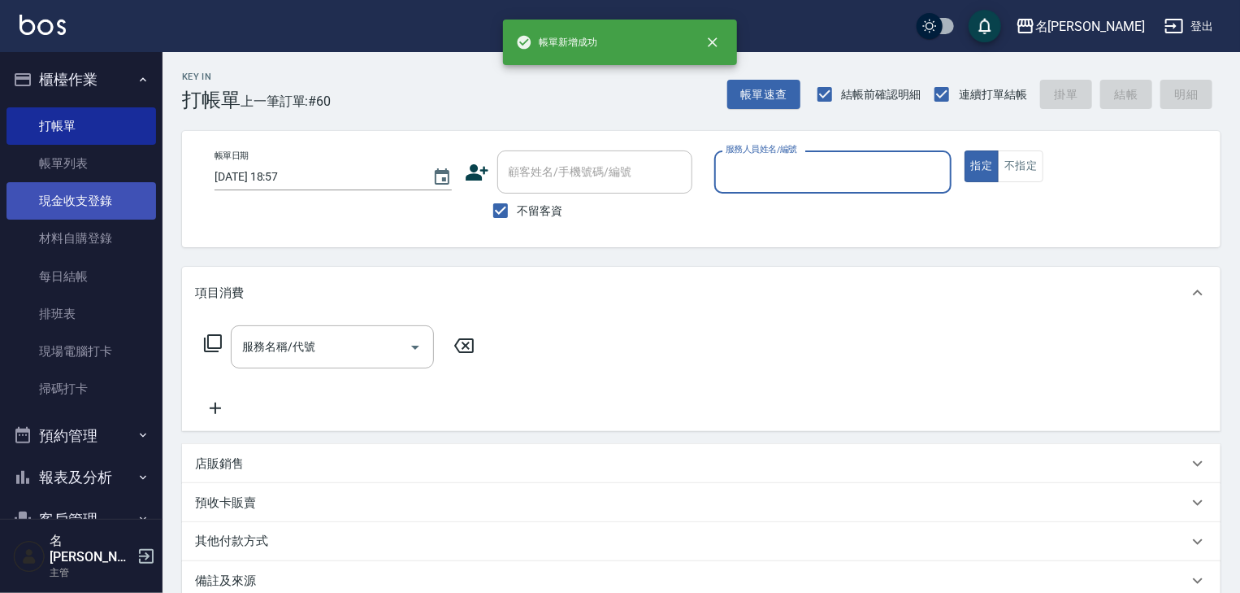
drag, startPoint x: 74, startPoint y: 161, endPoint x: 100, endPoint y: 182, distance: 33.5
click at [74, 161] on link "帳單列表" at bounding box center [82, 163] width 150 height 37
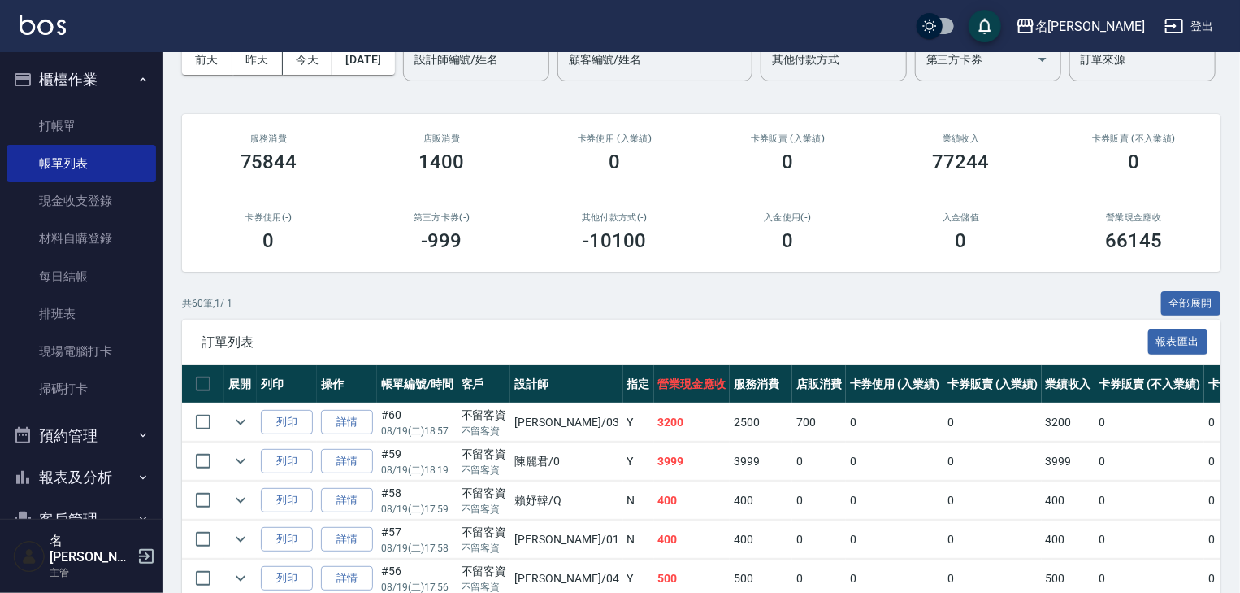
scroll to position [173, 0]
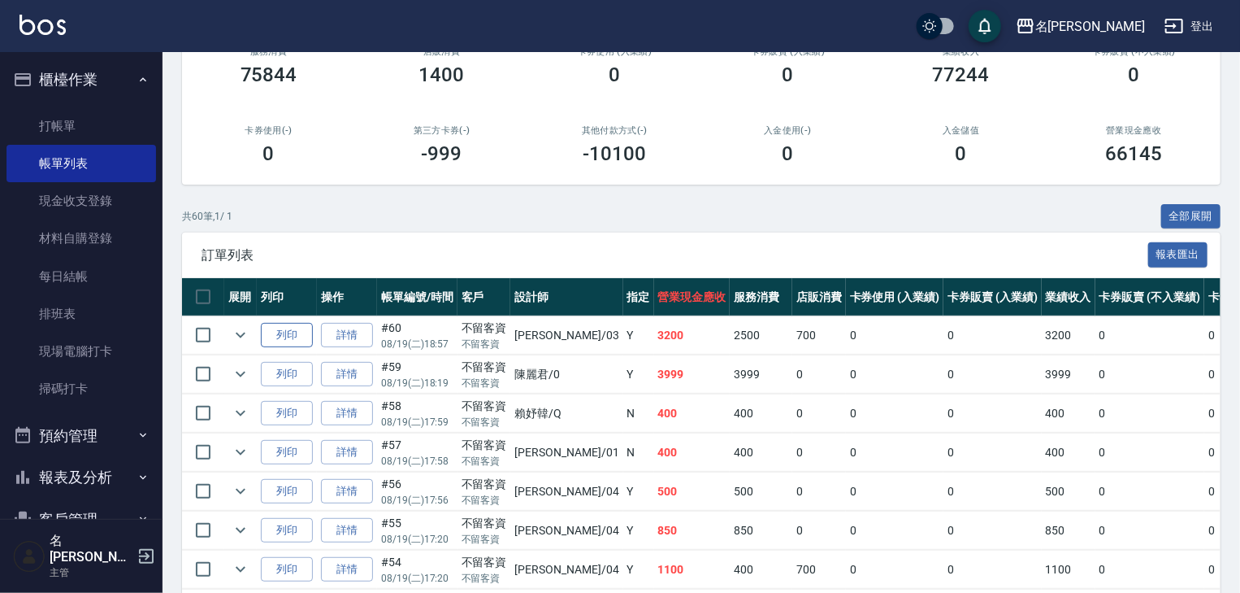
click at [268, 348] on button "列印" at bounding box center [287, 335] width 52 height 25
click at [71, 119] on link "打帳單" at bounding box center [82, 125] width 150 height 37
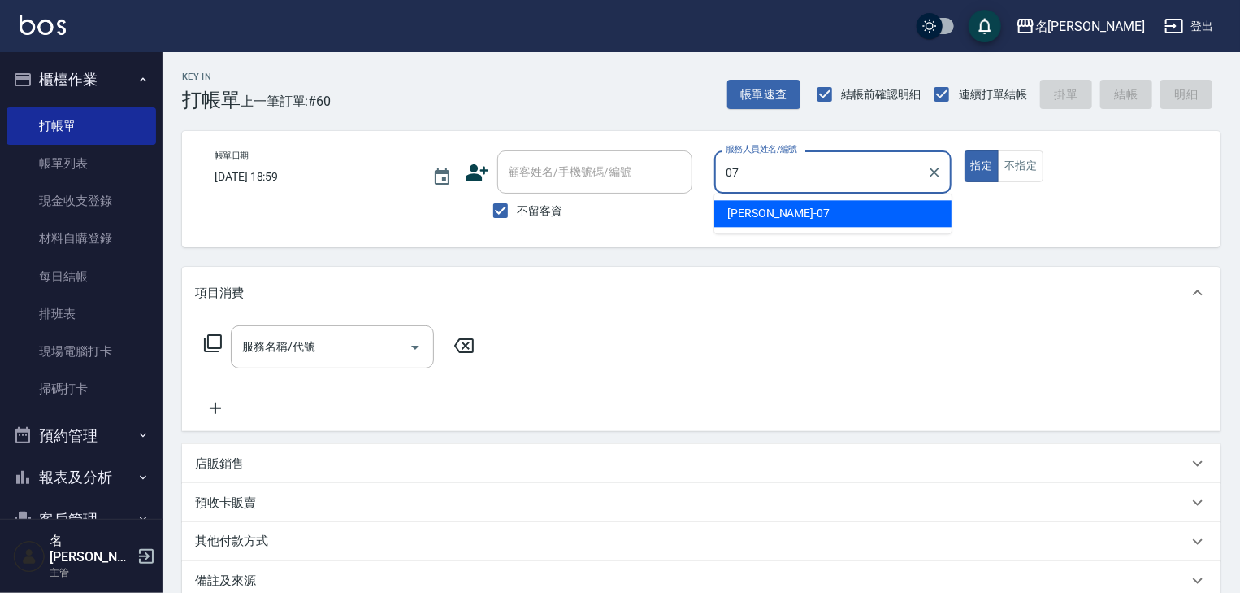
type input "高淳涵-07"
type button "true"
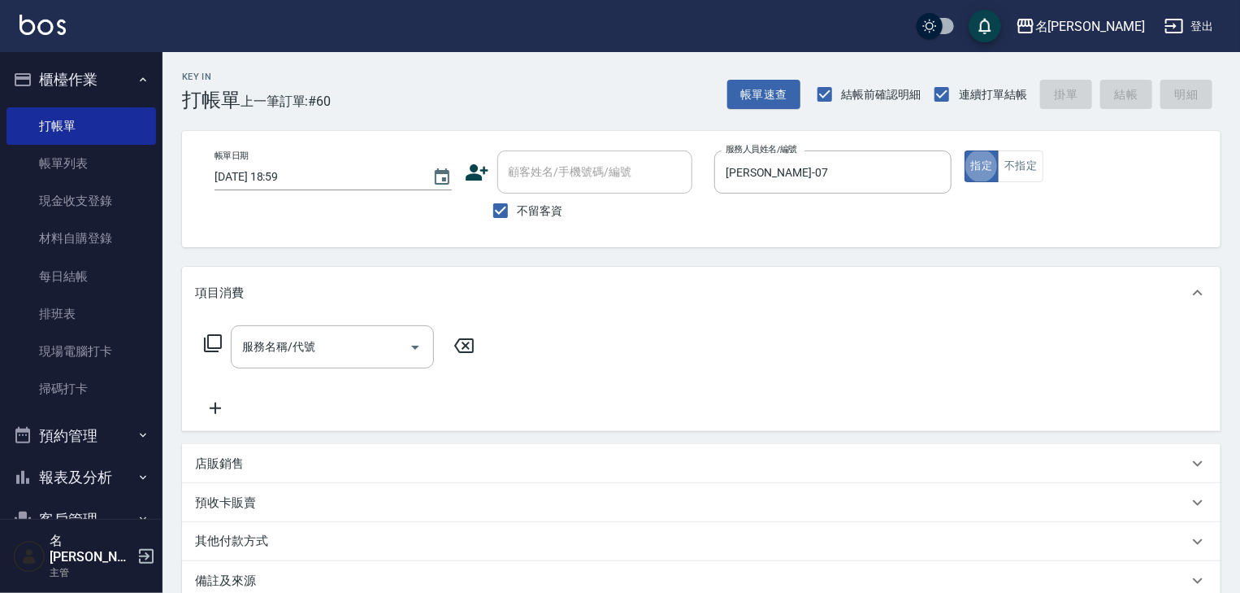
click at [221, 333] on icon at bounding box center [213, 343] width 20 height 20
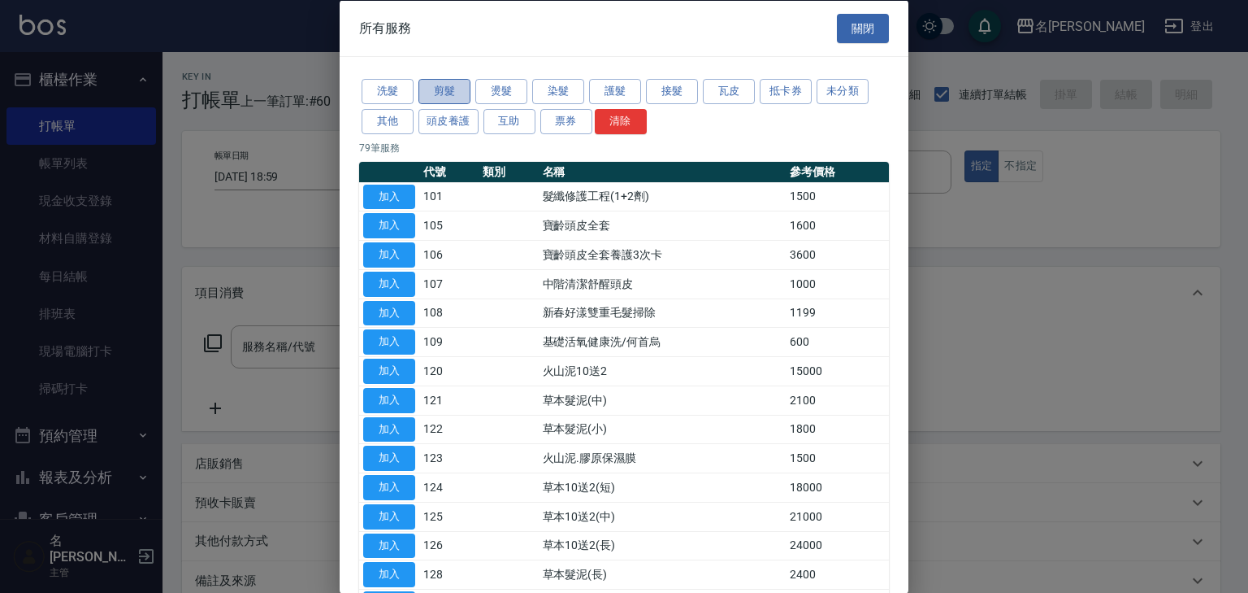
click at [470, 100] on button "剪髮" at bounding box center [445, 91] width 52 height 25
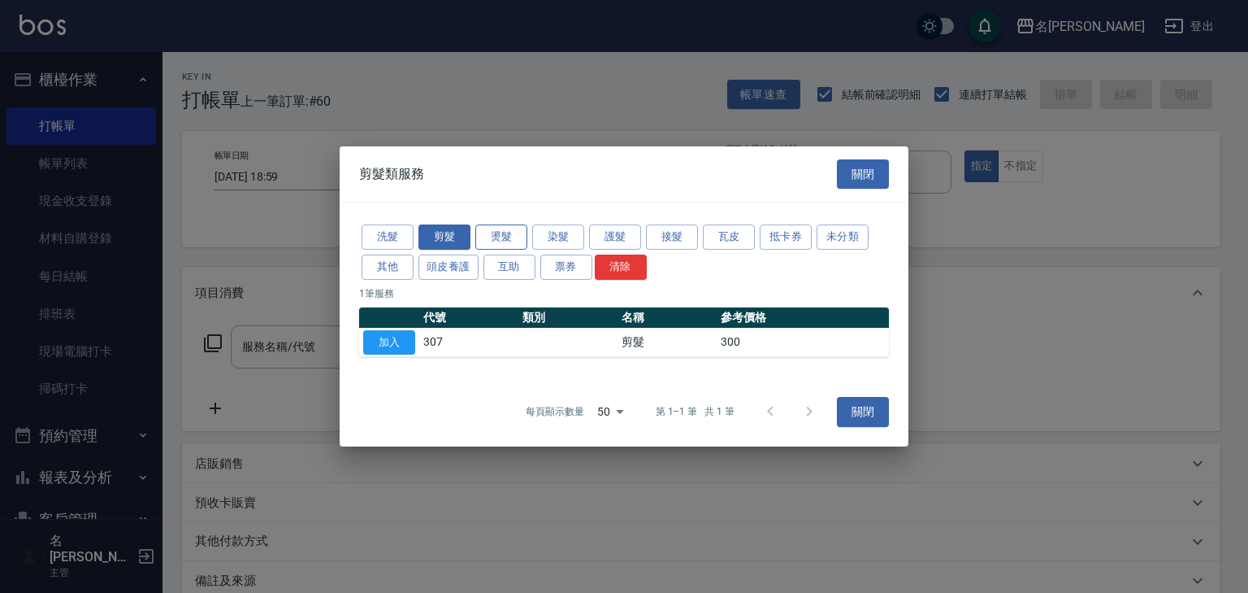
click at [507, 231] on button "燙髮" at bounding box center [501, 236] width 52 height 25
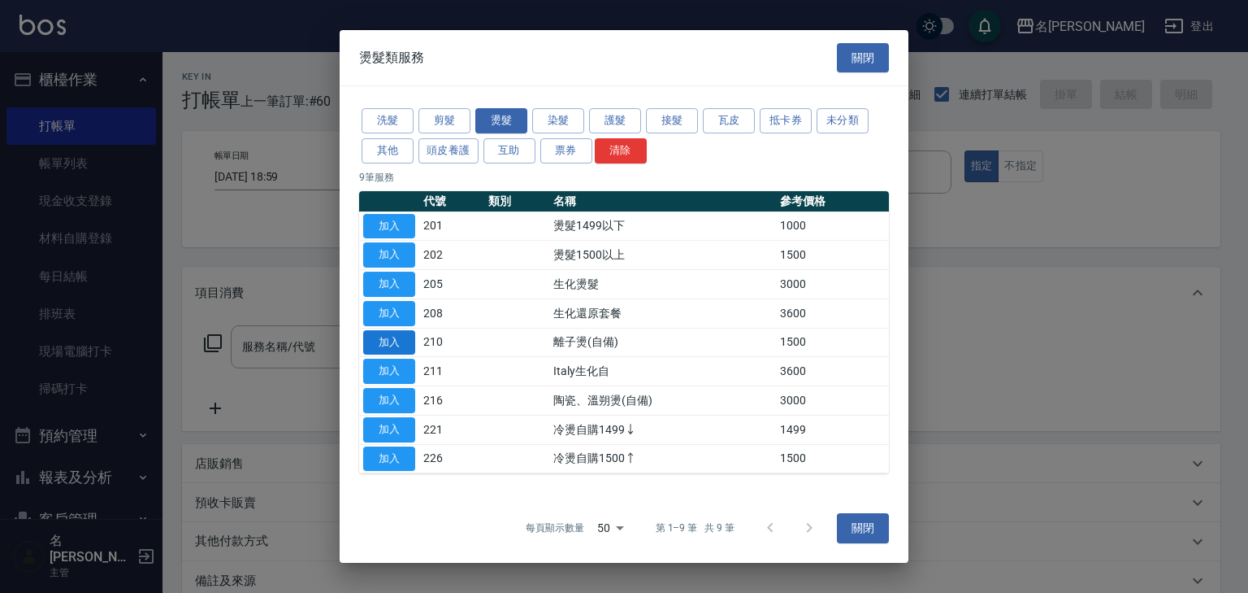
click at [406, 350] on button "加入" at bounding box center [389, 342] width 52 height 25
type input "離子燙(自備)(210)"
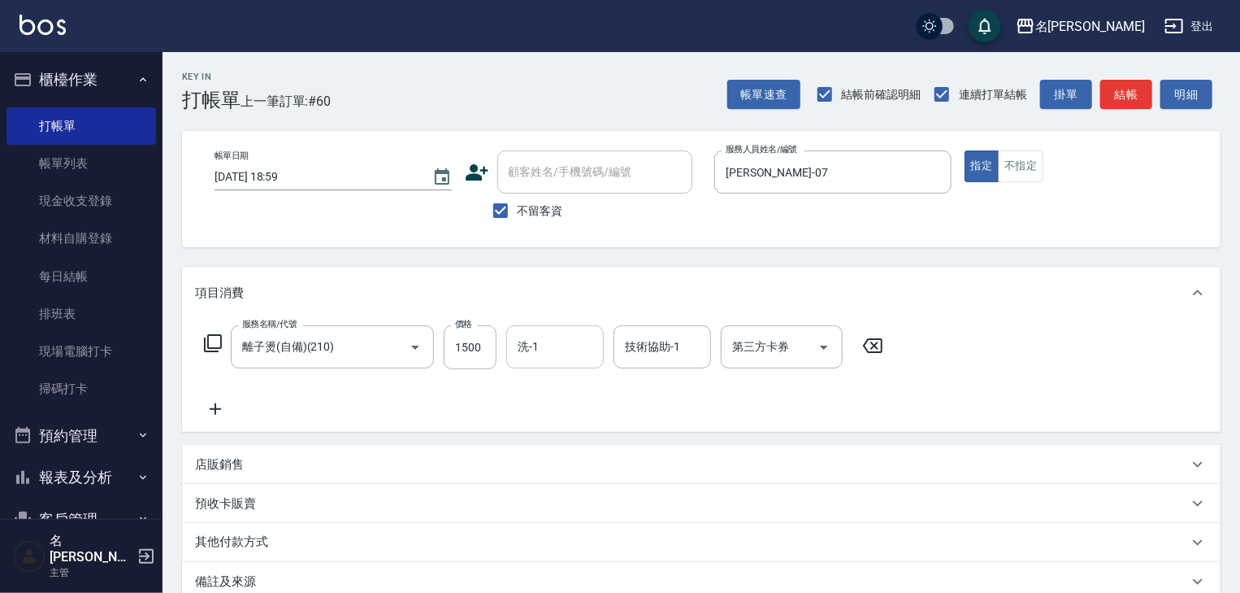
click at [558, 360] on input "洗-1" at bounding box center [555, 346] width 83 height 28
type input "葉敏辰-23"
click at [1131, 95] on button "結帳" at bounding box center [1126, 95] width 52 height 30
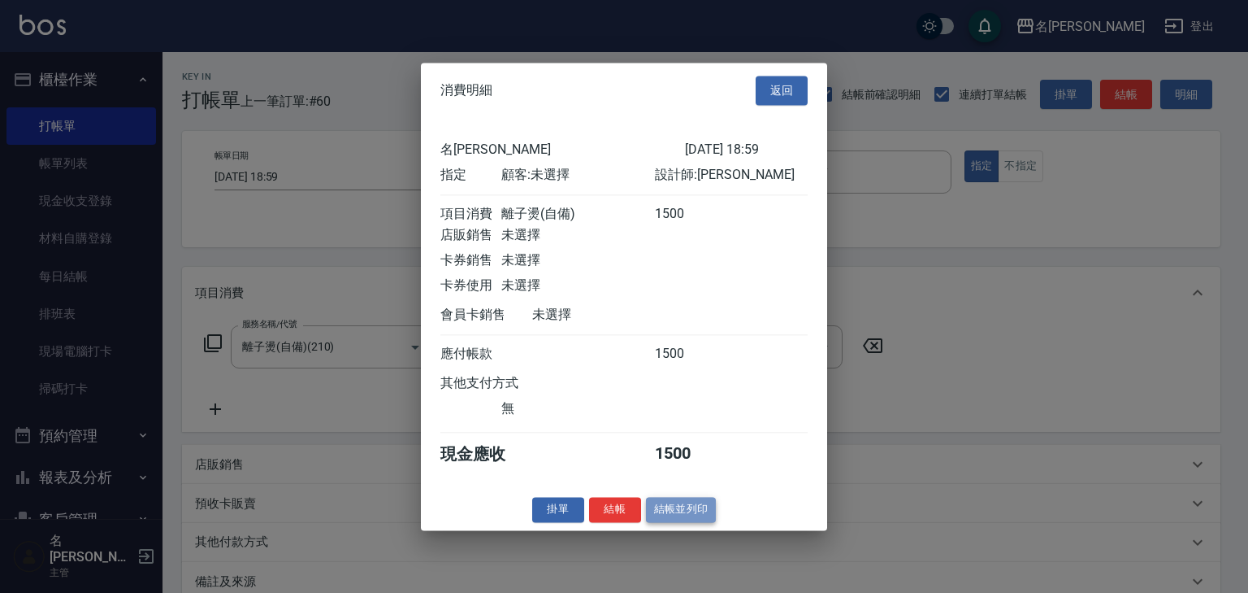
click at [677, 517] on button "結帳並列印" at bounding box center [681, 509] width 71 height 25
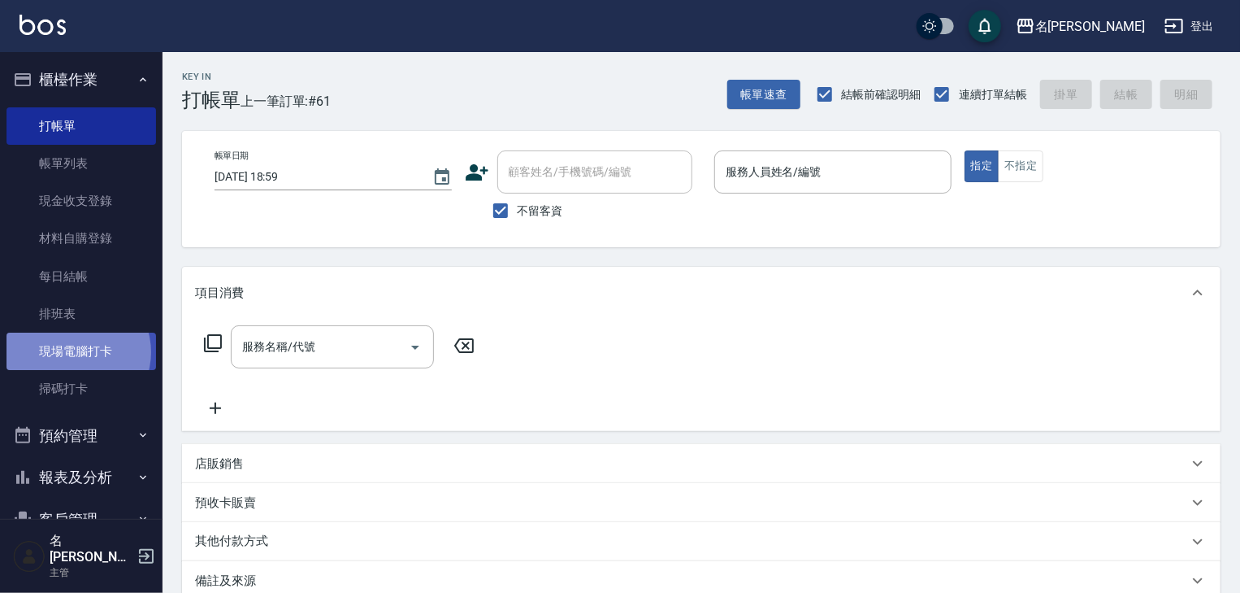
click at [76, 352] on link "現場電腦打卡" at bounding box center [82, 350] width 150 height 37
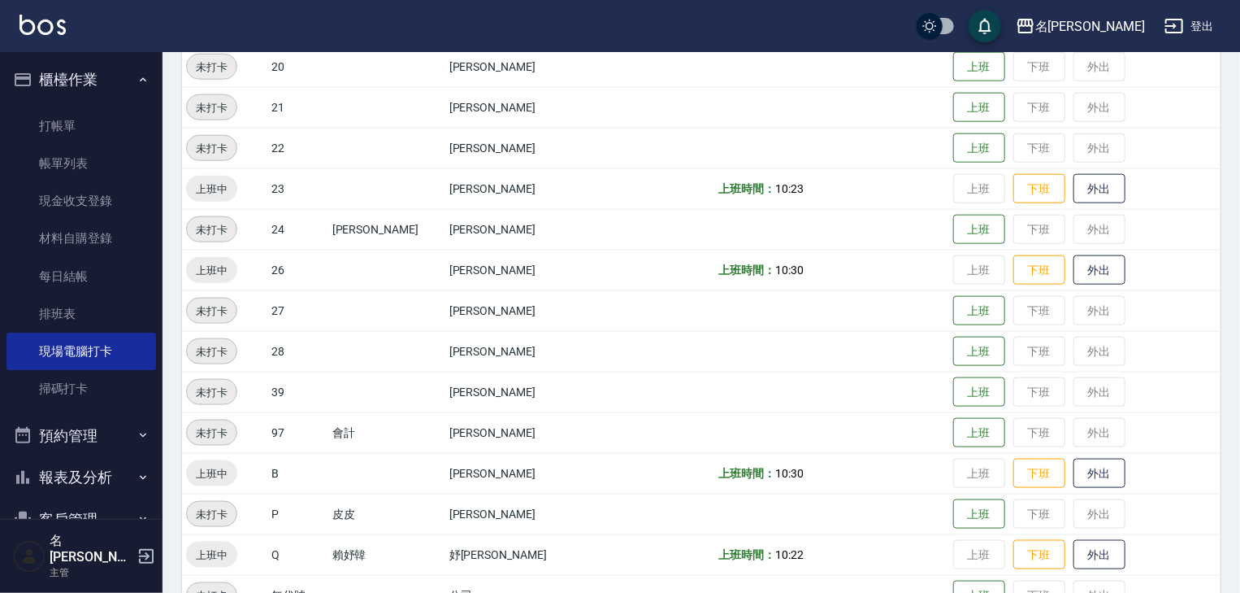
scroll to position [1031, 0]
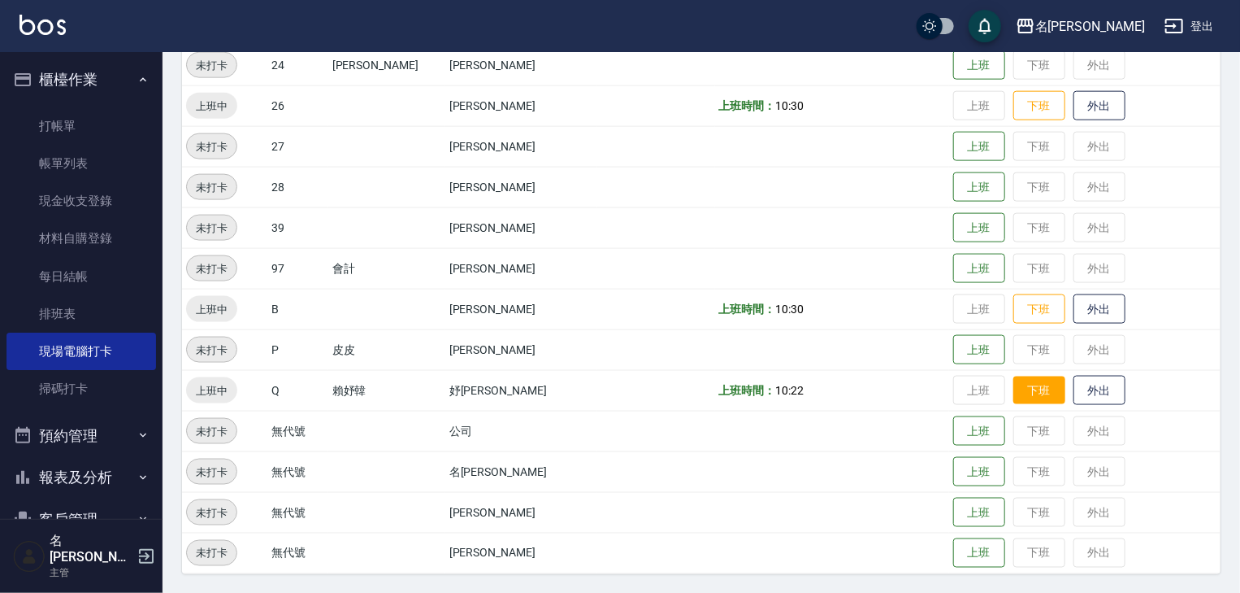
click at [1014, 386] on button "下班" at bounding box center [1040, 390] width 52 height 28
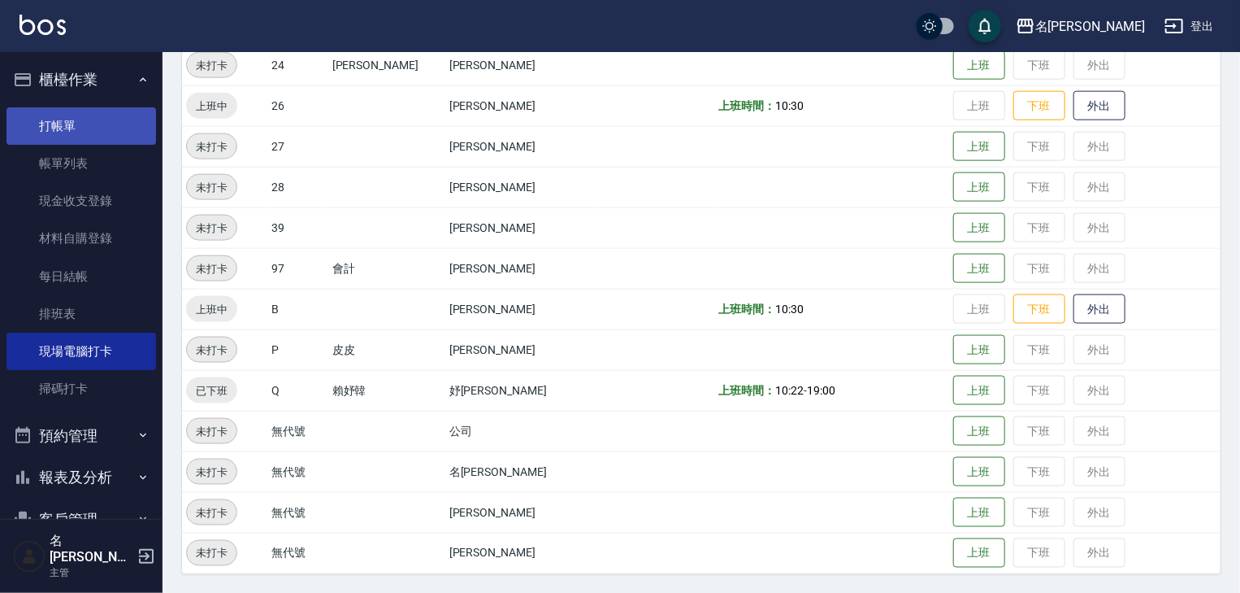
drag, startPoint x: 43, startPoint y: 120, endPoint x: 27, endPoint y: 137, distance: 23.0
click at [43, 120] on link "打帳單" at bounding box center [82, 125] width 150 height 37
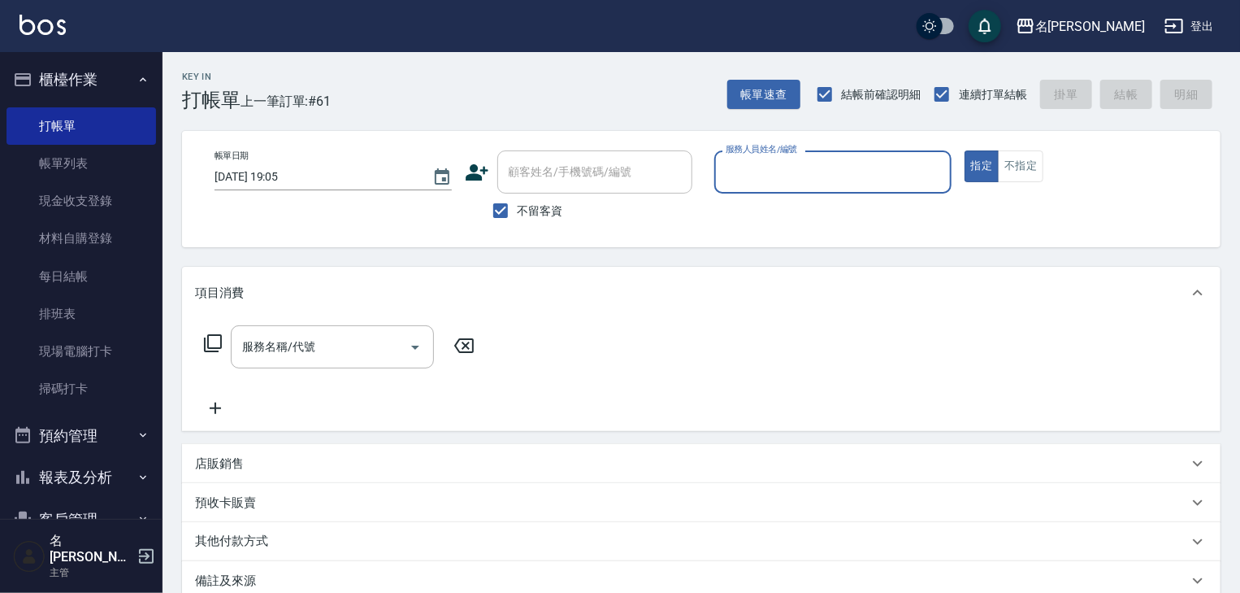
click at [755, 175] on input "服務人員姓名/編號" at bounding box center [833, 172] width 223 height 28
type input "吳姵瑩-B"
type button "true"
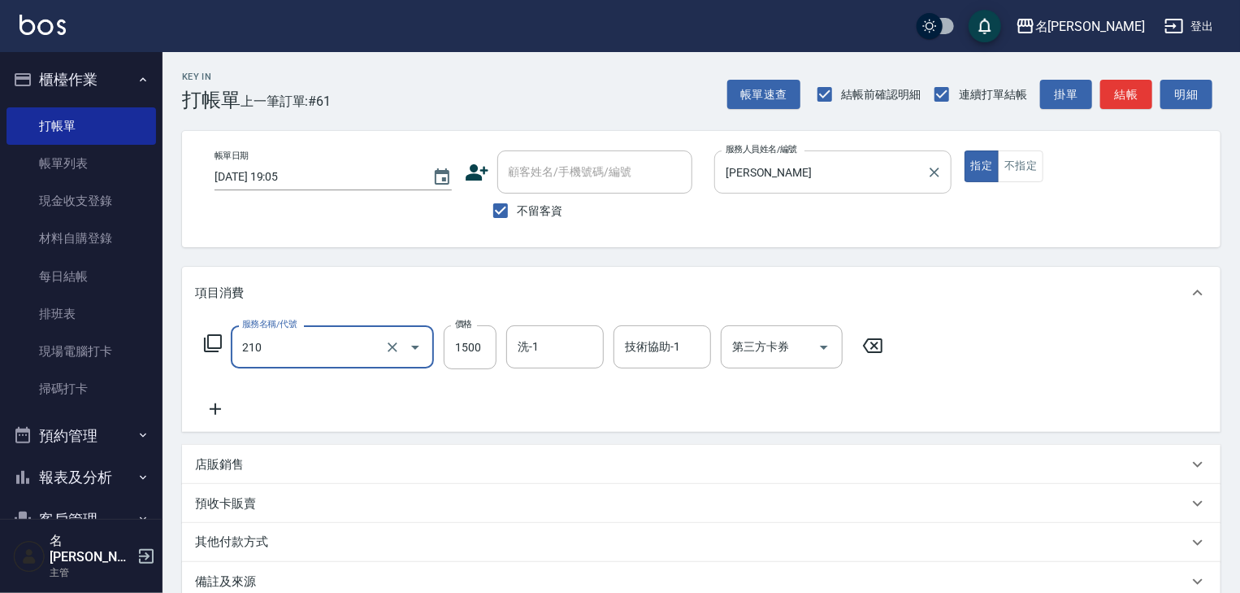
type input "離子燙(自備)(210)"
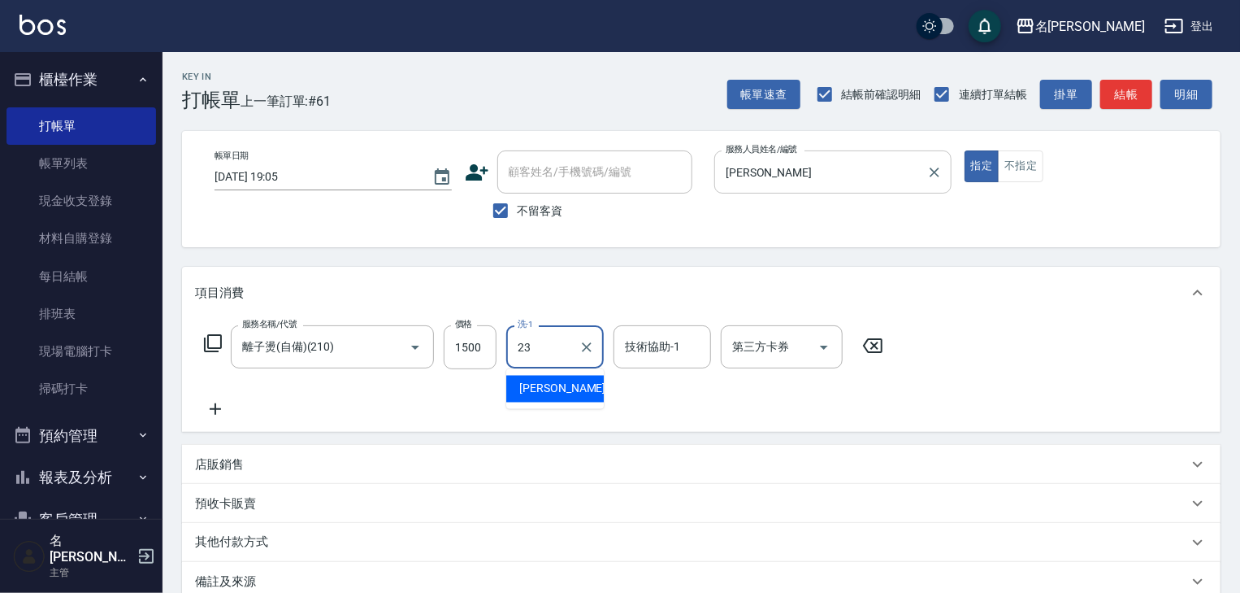
type input "葉敏辰-23"
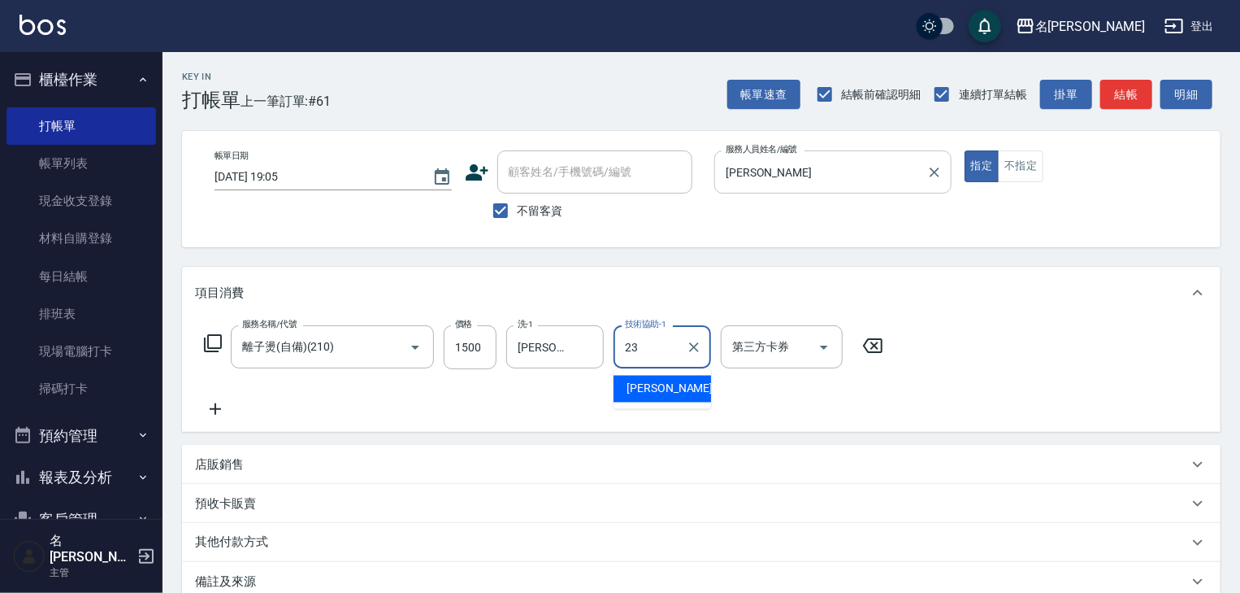
type input "葉敏辰-23"
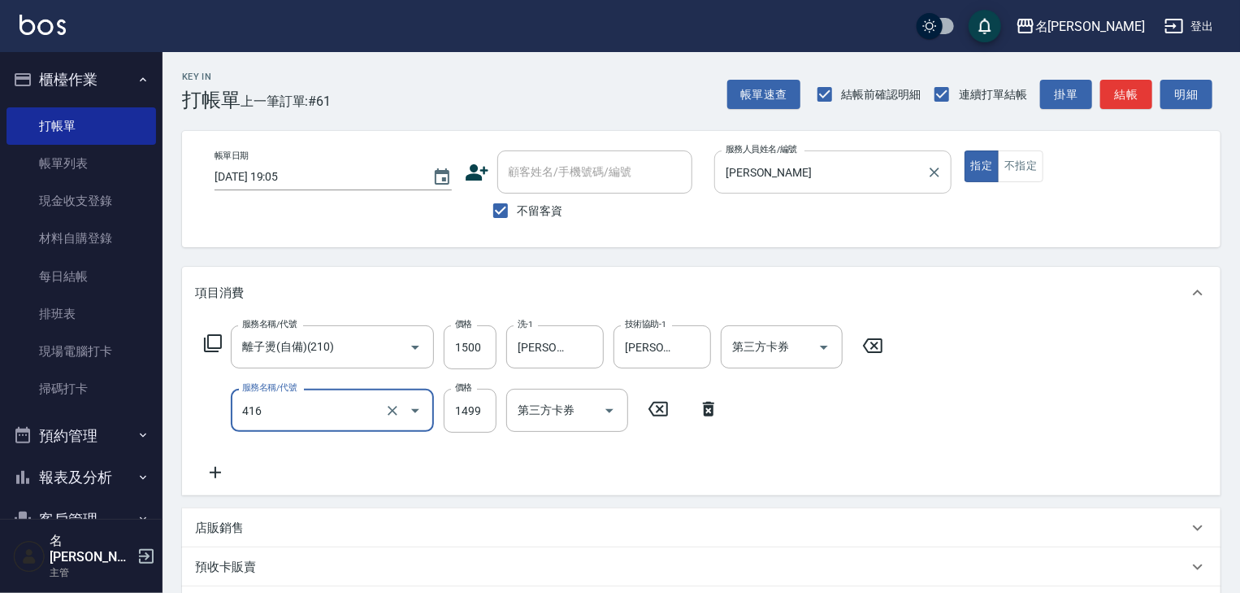
type input "染髮1499↓(416)"
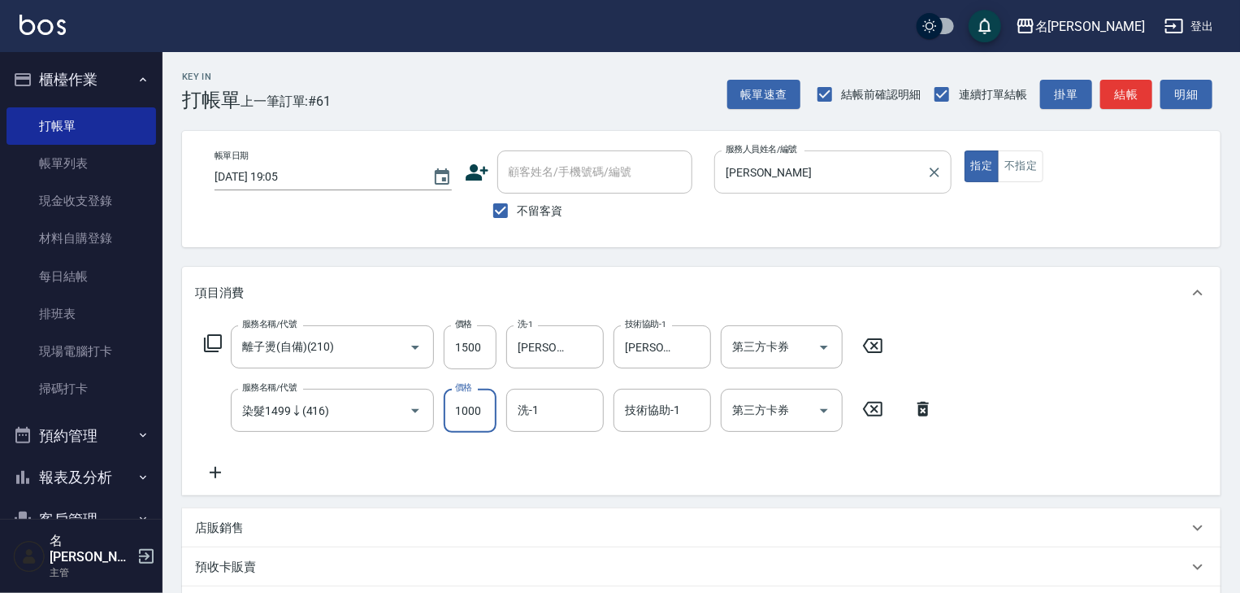
type input "1000"
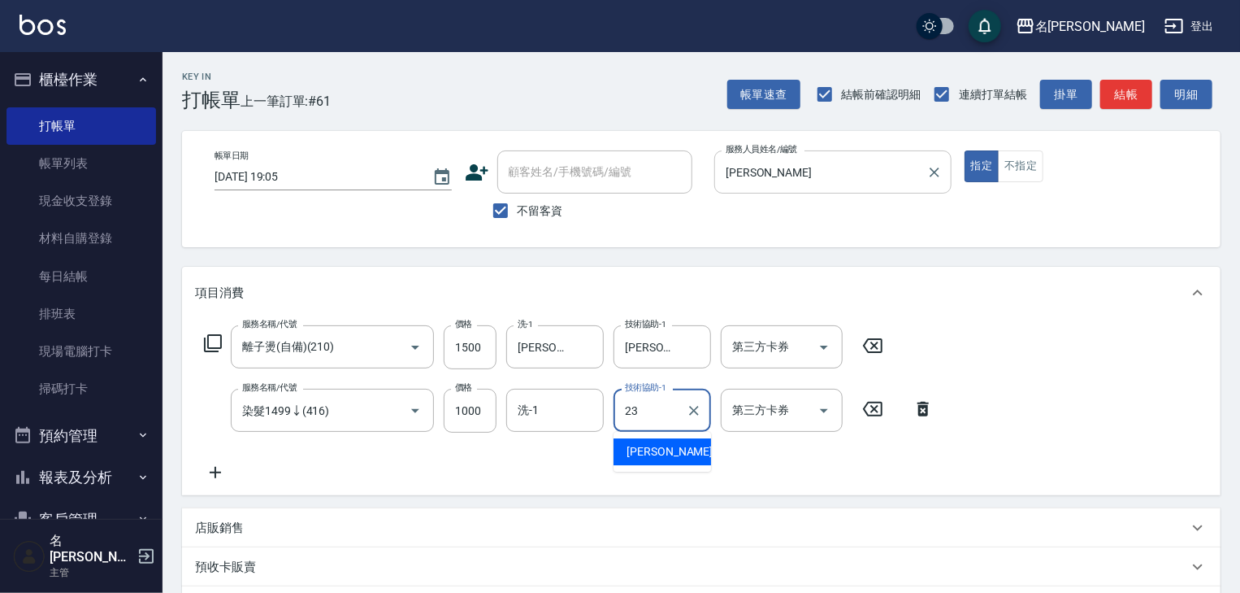
type input "葉敏辰-23"
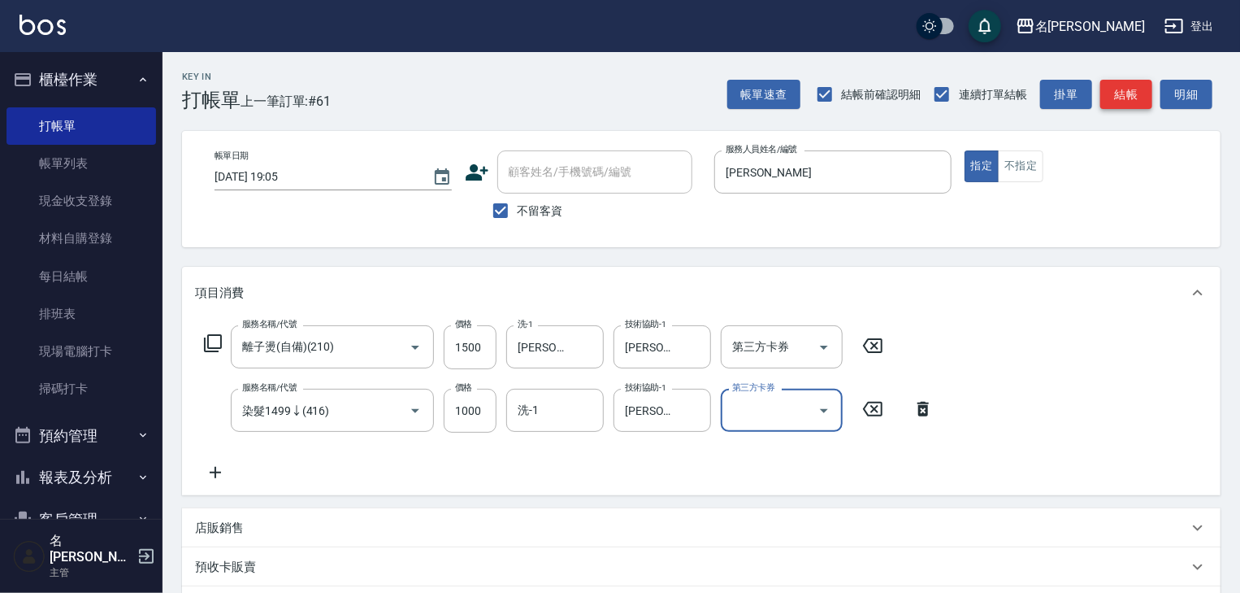
click at [1124, 88] on button "結帳" at bounding box center [1126, 95] width 52 height 30
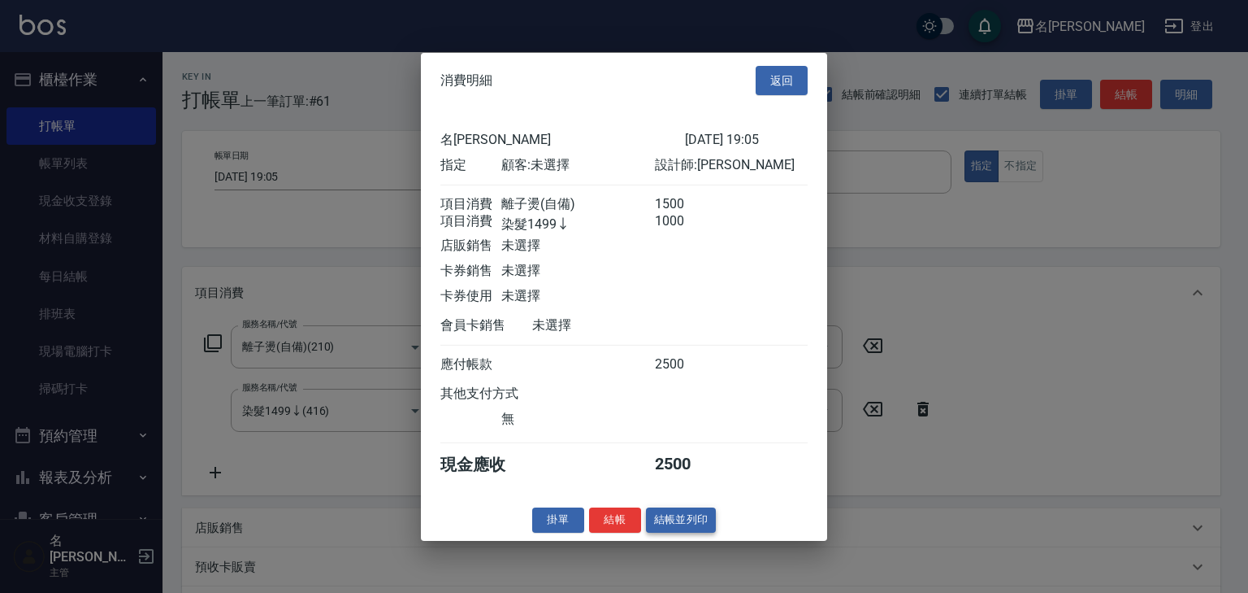
click at [698, 532] on button "結帳並列印" at bounding box center [681, 519] width 71 height 25
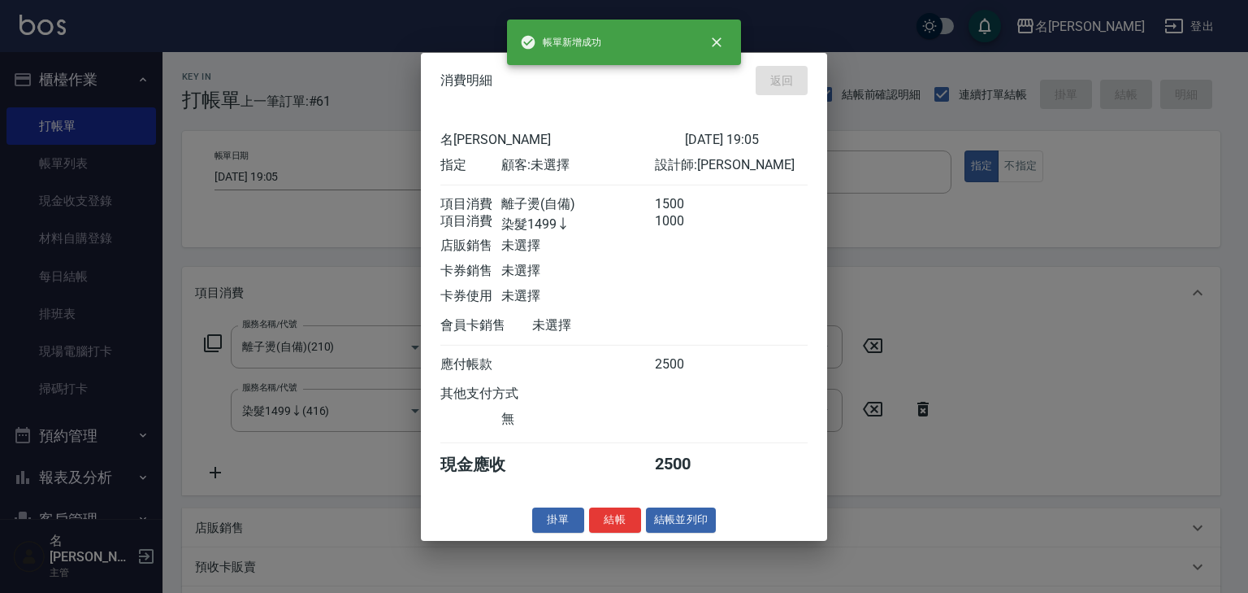
type input "2025/08/19 19:06"
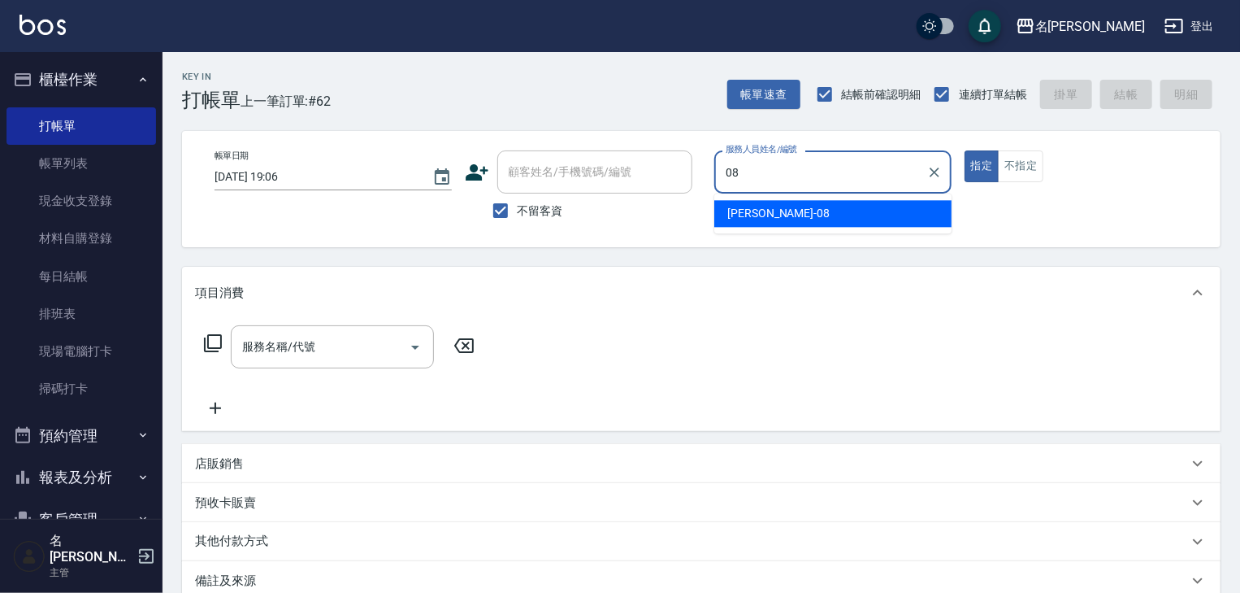
type input "[PERSON_NAME]-08"
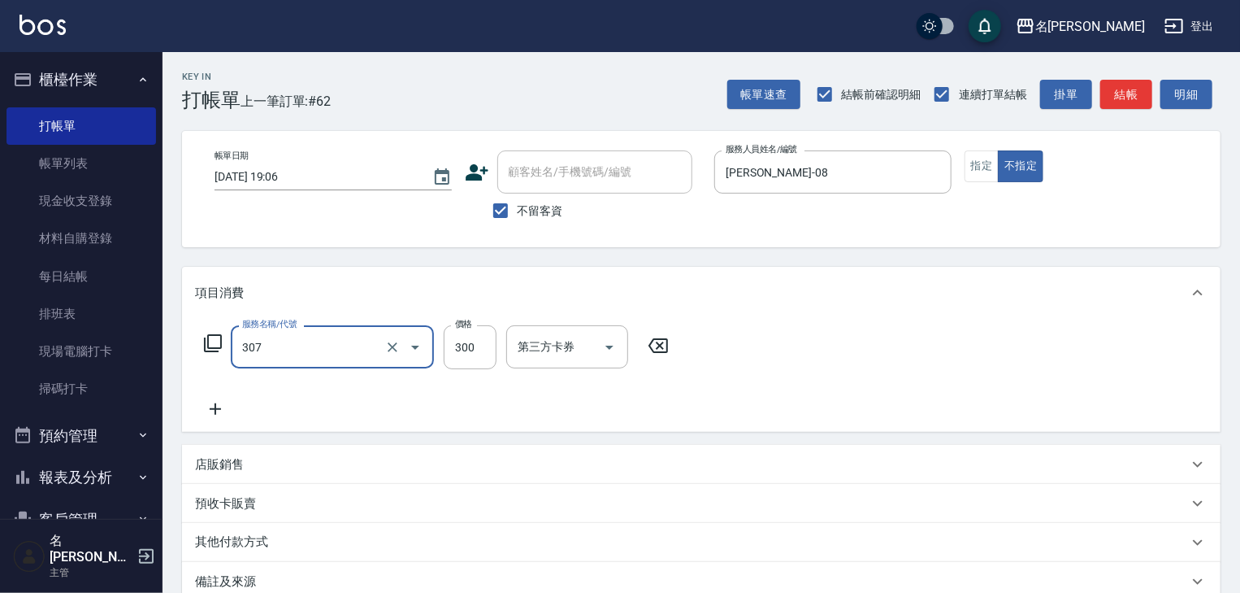
type input "剪髮(307)"
click at [1147, 95] on button "結帳" at bounding box center [1126, 95] width 52 height 30
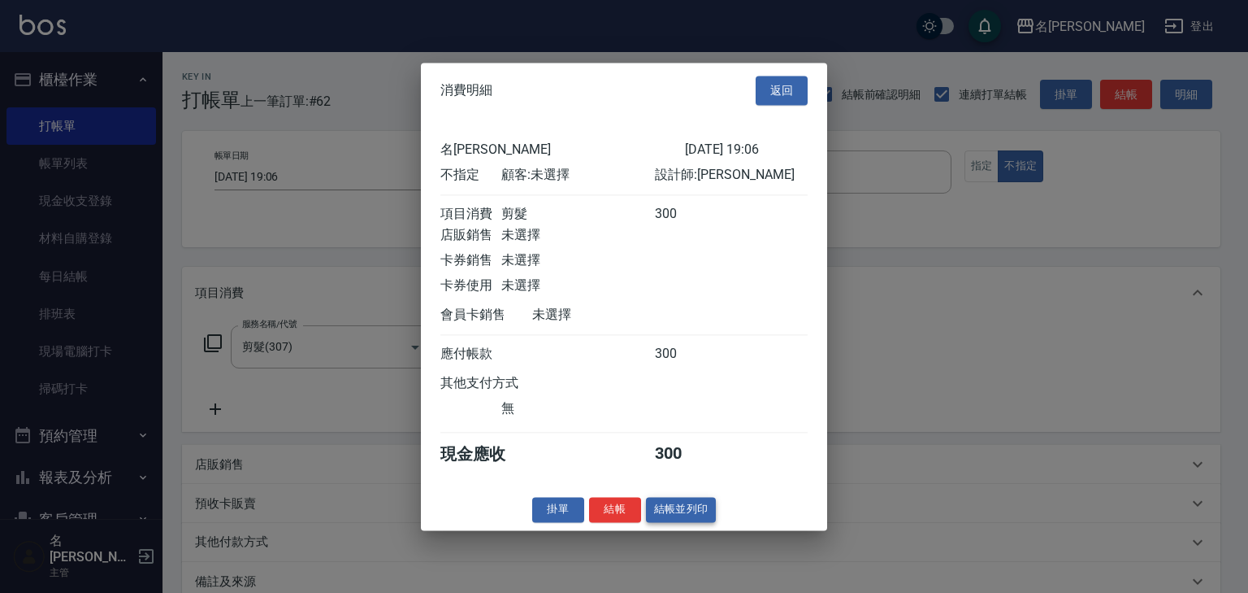
click at [680, 514] on button "結帳並列印" at bounding box center [681, 509] width 71 height 25
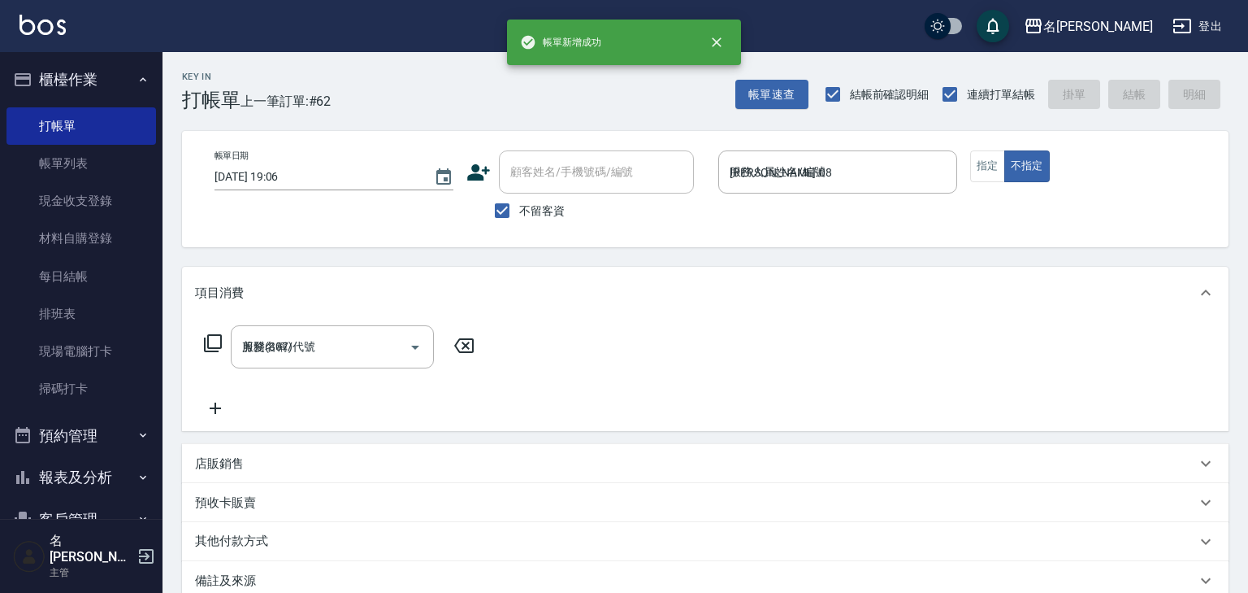
type input "2025/08/19 19:13"
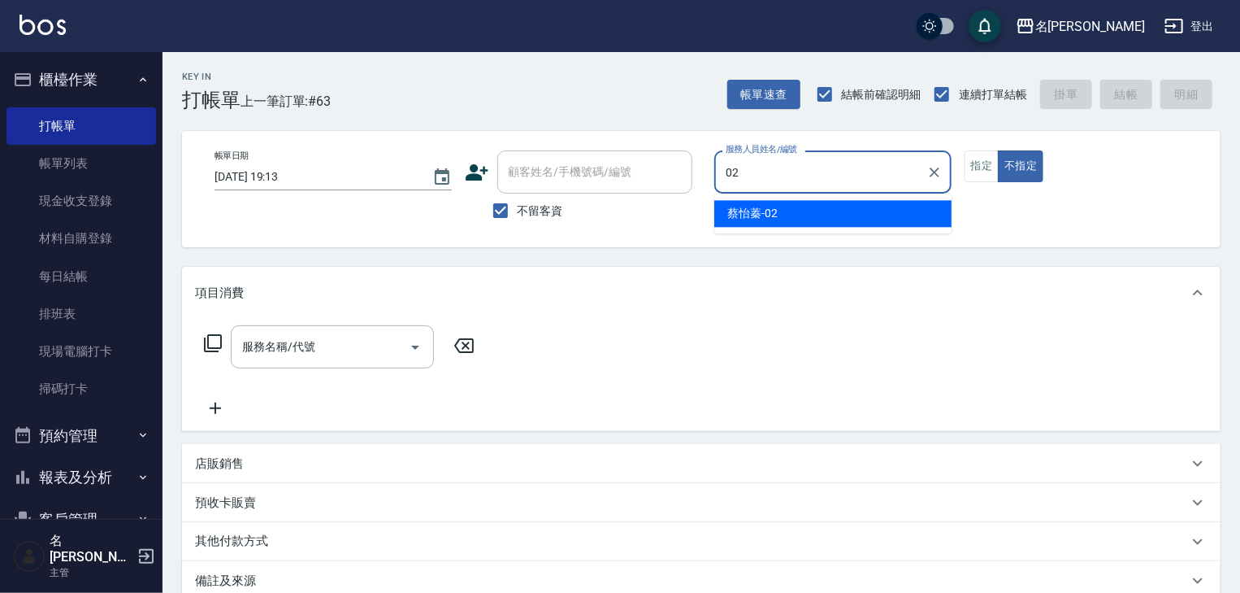
type input "蔡怡蓁-02"
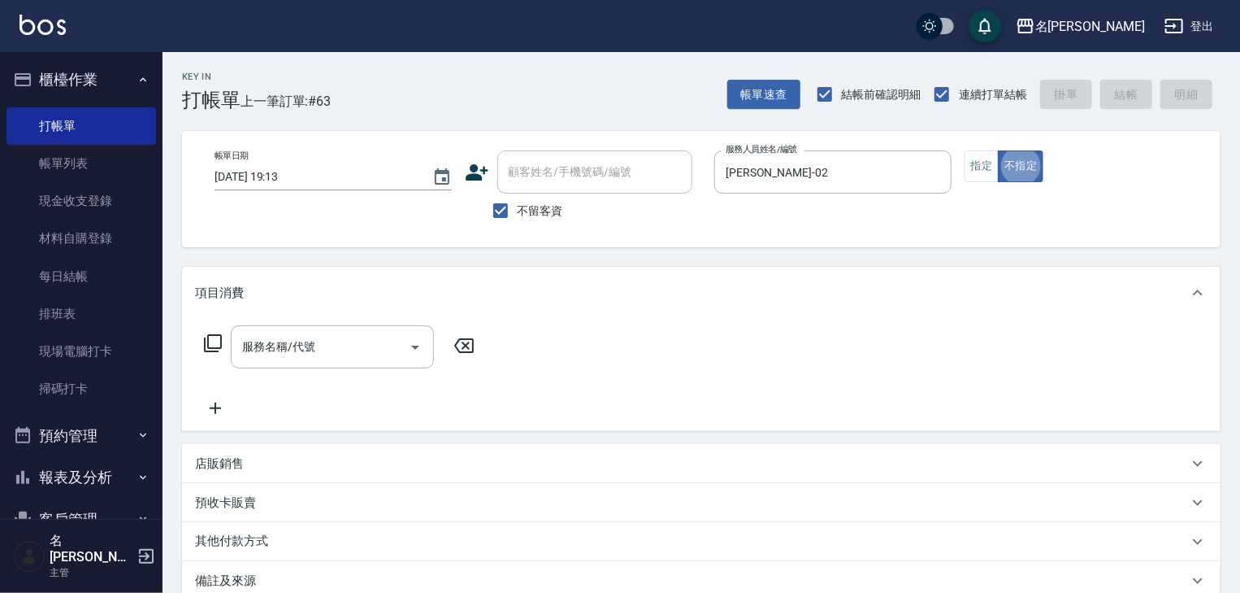
type button "false"
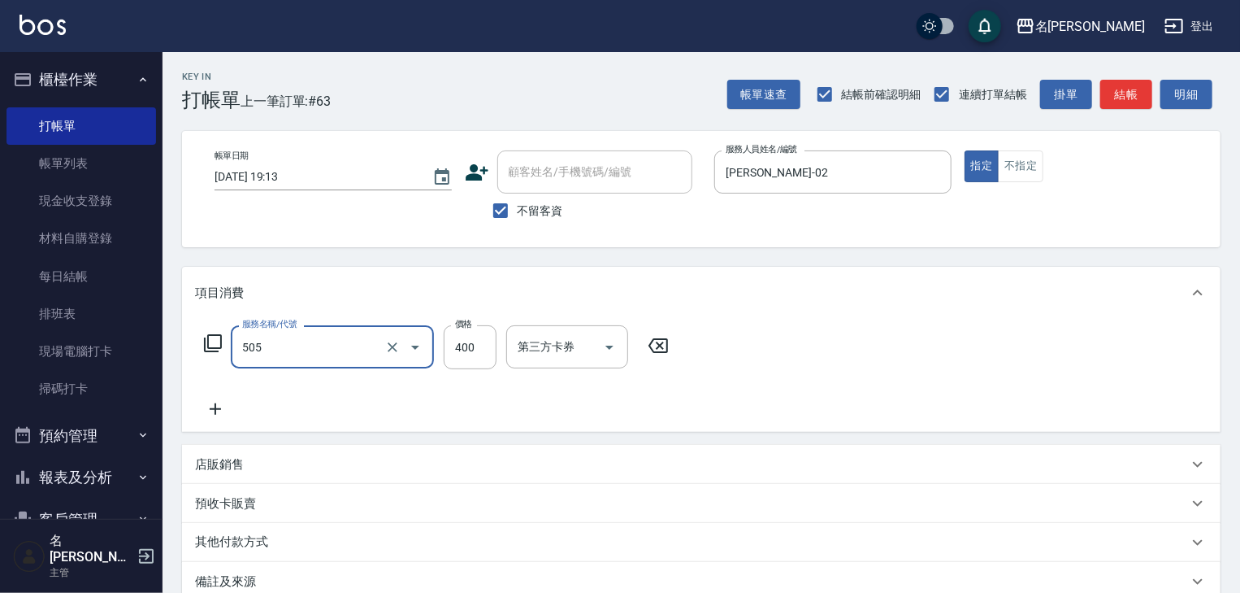
type input "洗髮(505)"
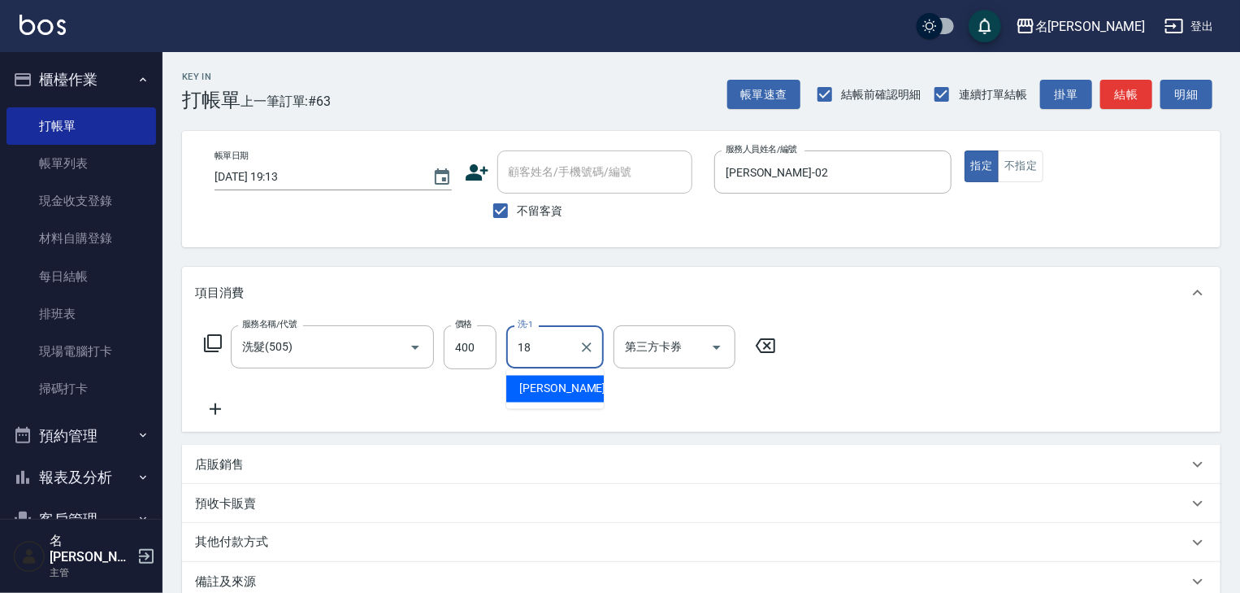
type input "紫萍-18"
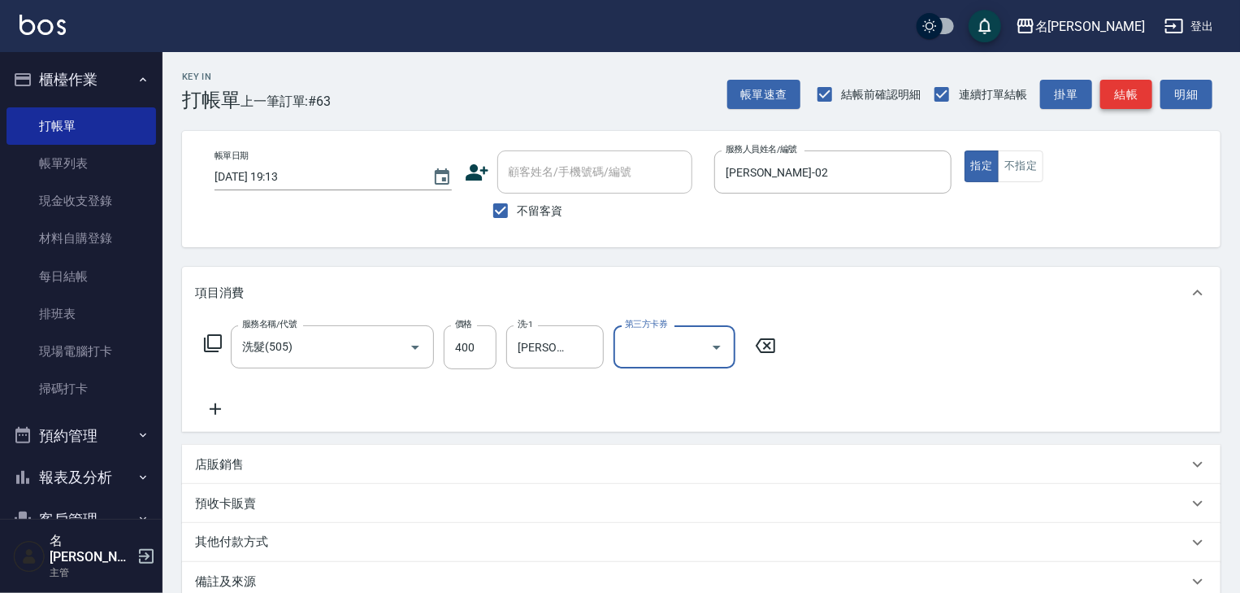
click at [1121, 87] on button "結帳" at bounding box center [1126, 95] width 52 height 30
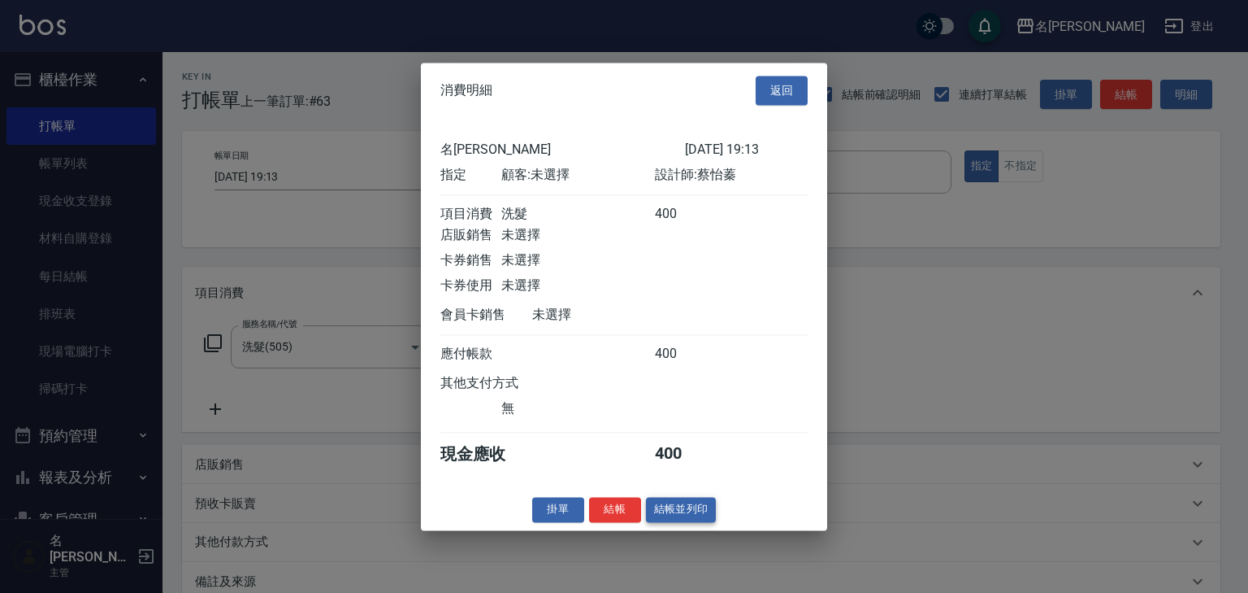
click at [697, 517] on button "結帳並列印" at bounding box center [681, 509] width 71 height 25
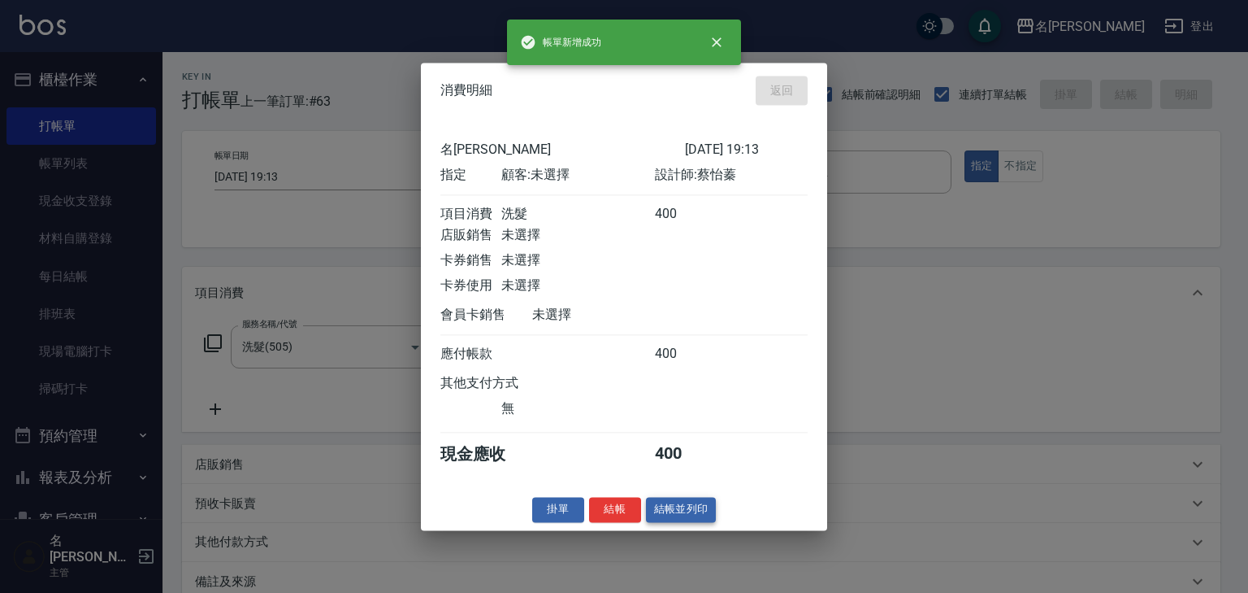
type input "2025/08/19 19:14"
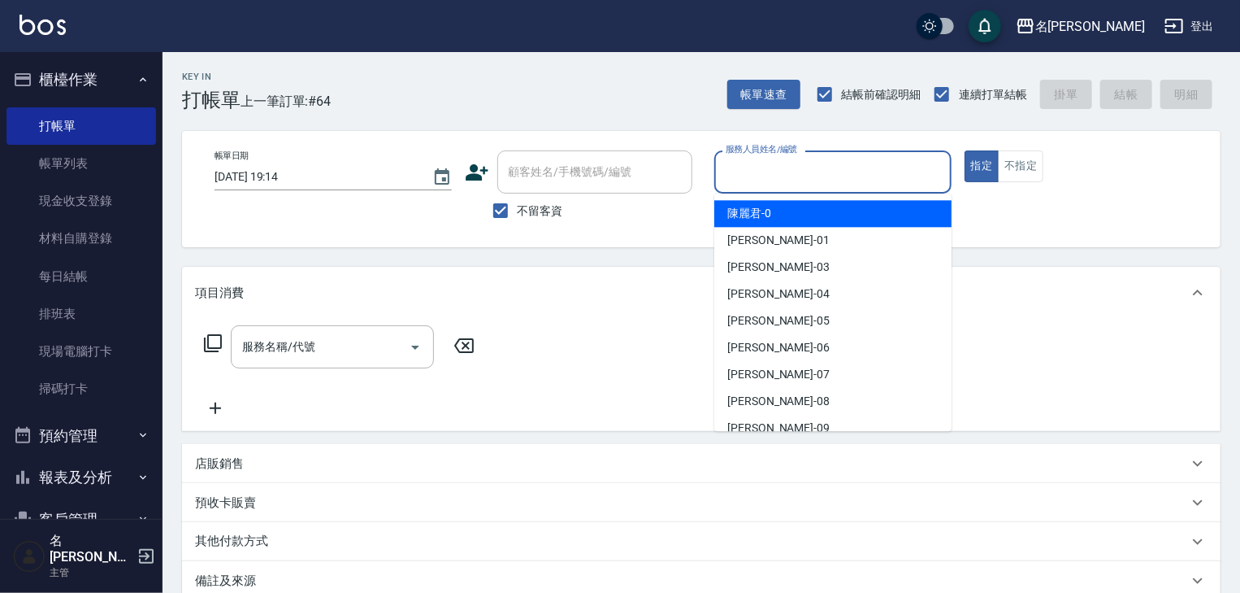
click at [794, 171] on input "服務人員姓名/編號" at bounding box center [833, 172] width 223 height 28
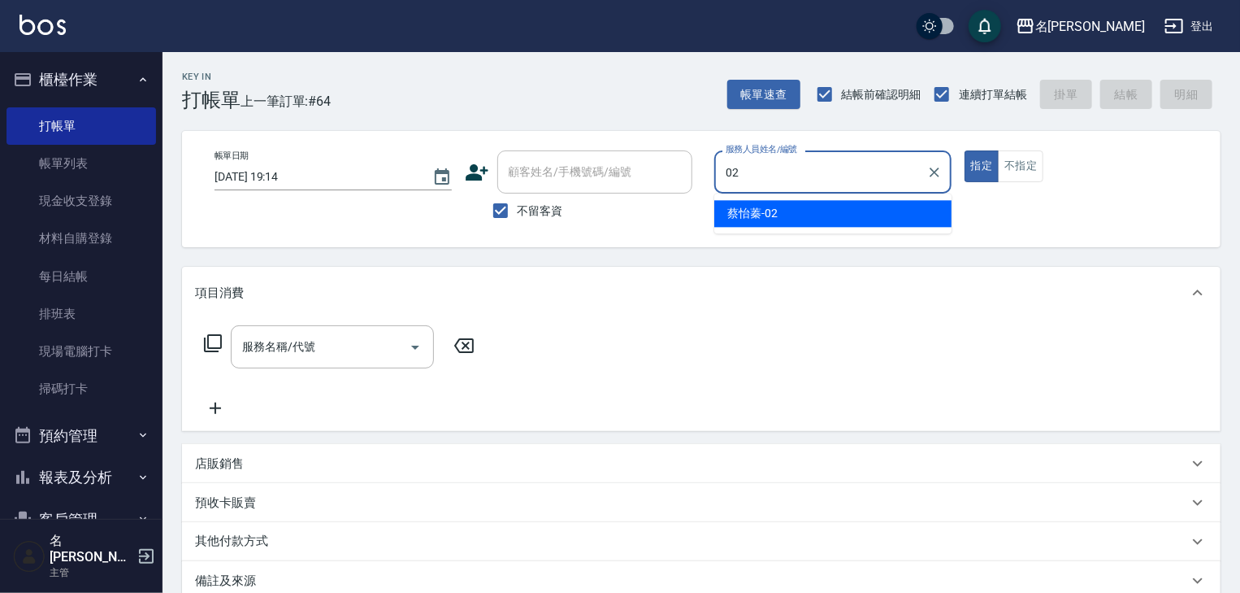
type input "蔡怡蓁-02"
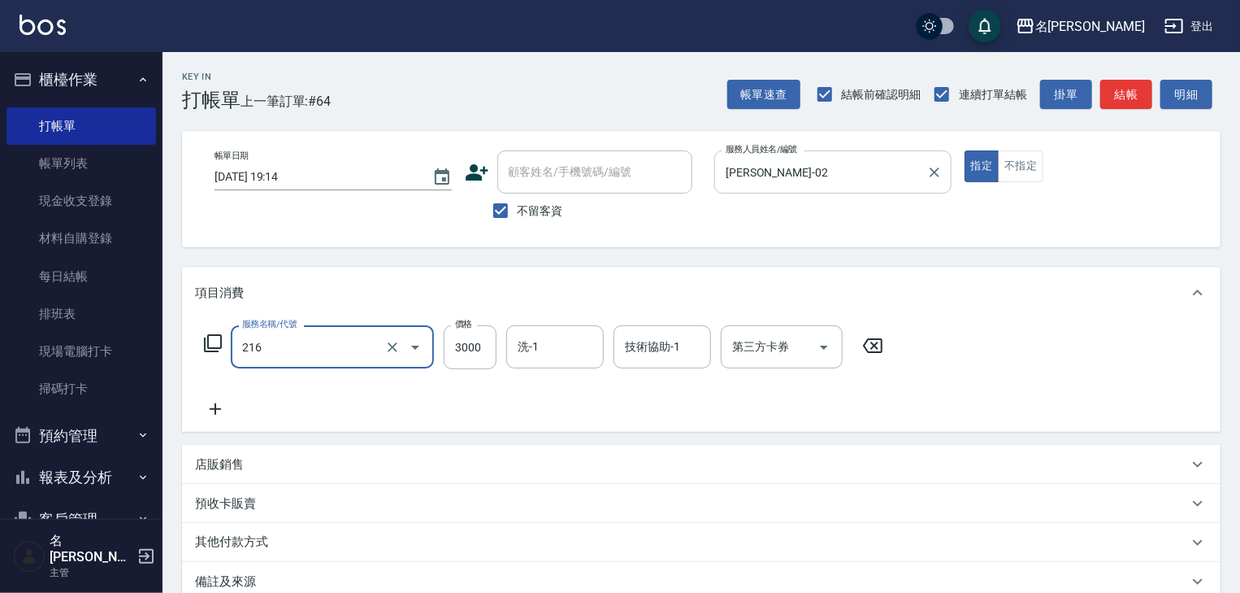
type input "陶瓷、溫朔燙(自備)(216)"
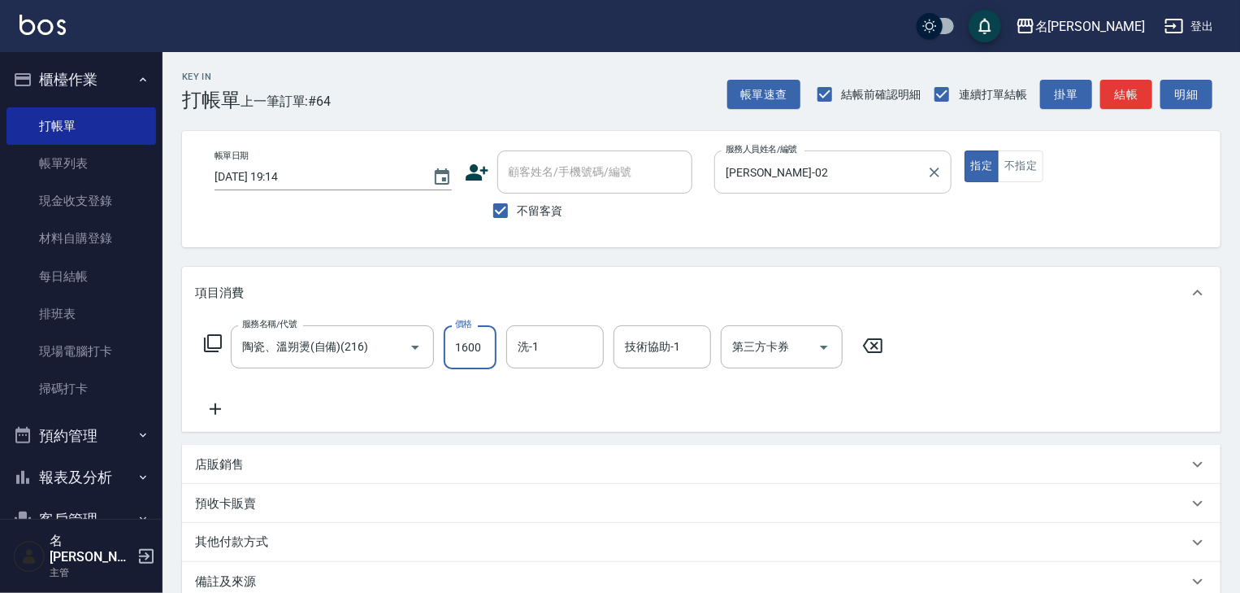
type input "1600"
click at [1122, 85] on button "結帳" at bounding box center [1126, 95] width 52 height 30
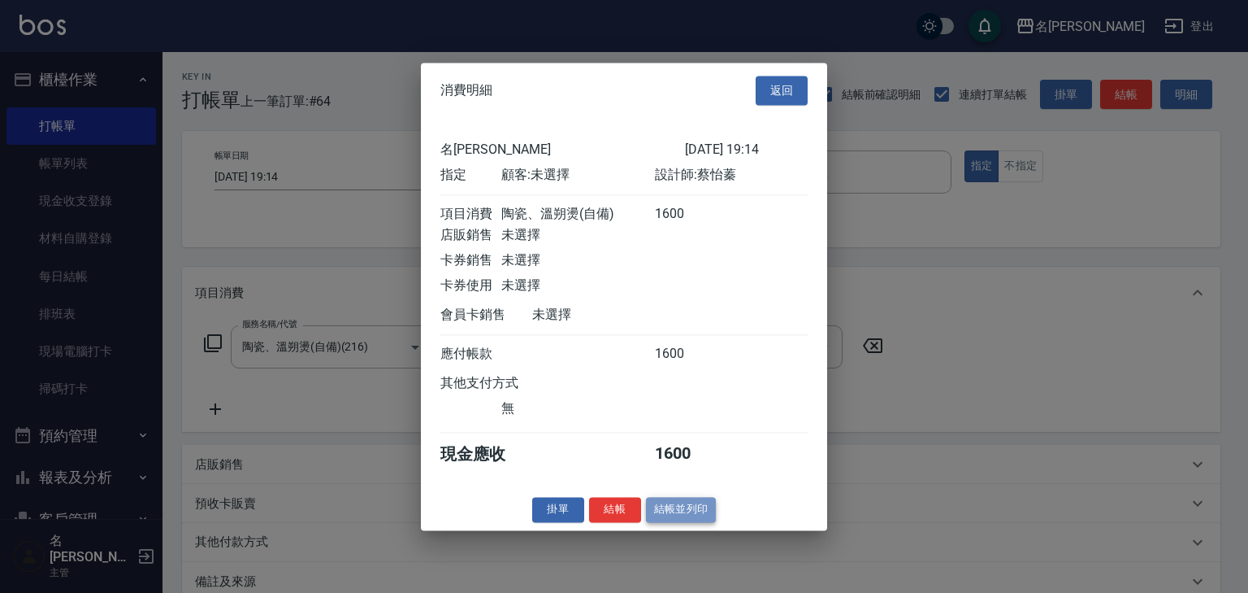
click at [684, 513] on button "結帳並列印" at bounding box center [681, 509] width 71 height 25
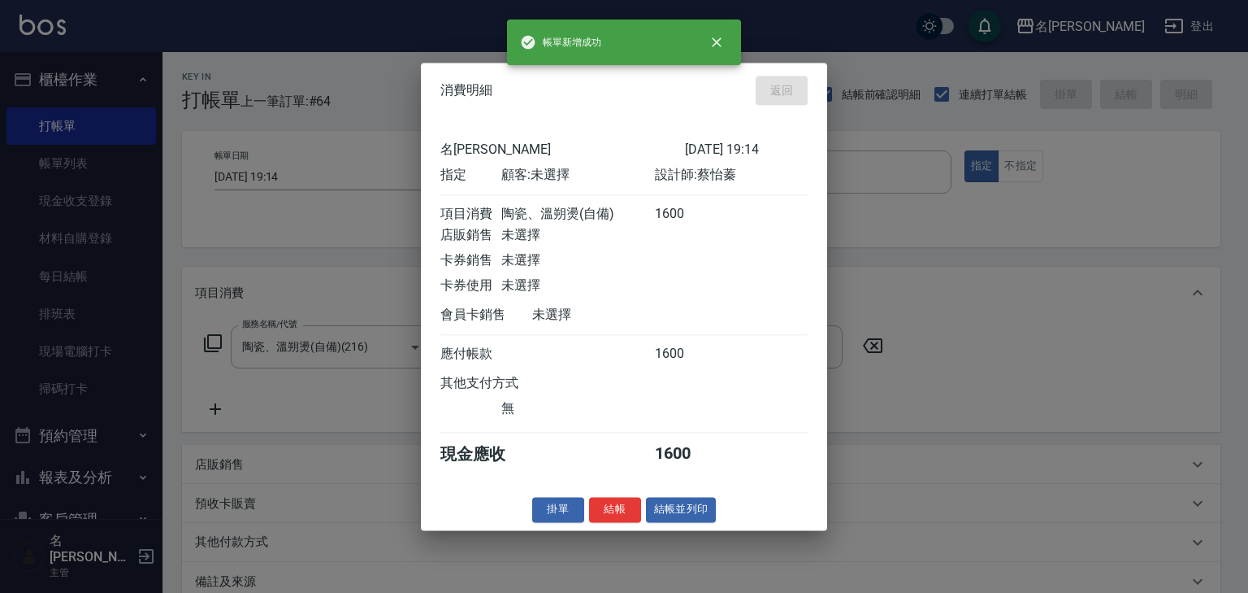
type input "2025/08/19 19:22"
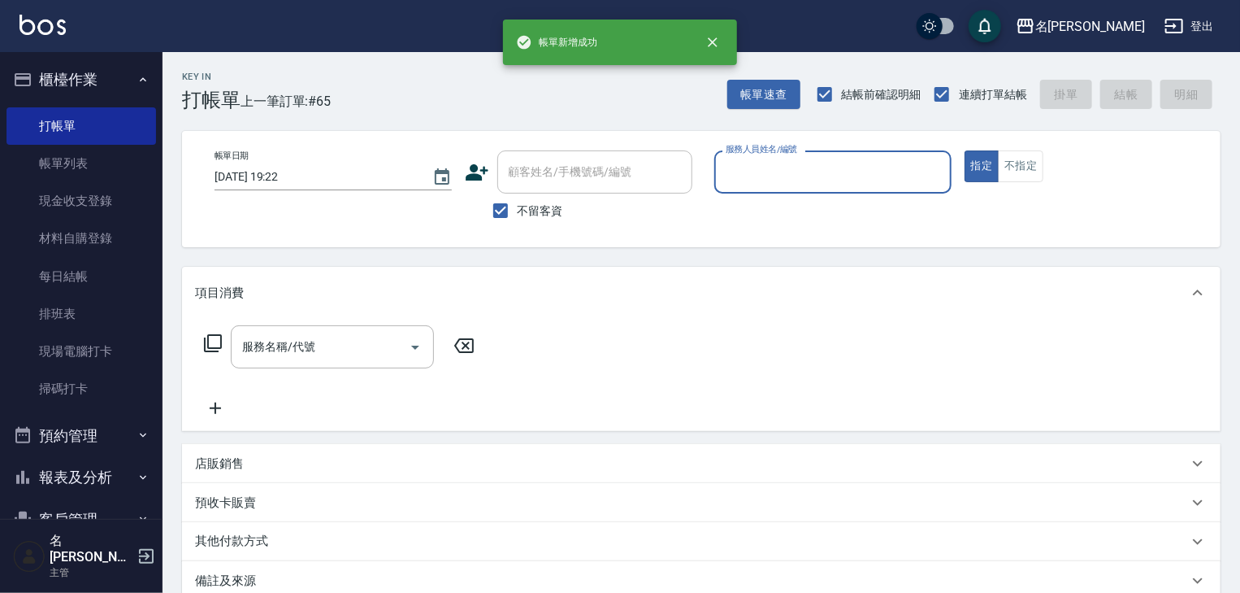
click at [779, 182] on input "服務人員姓名/編號" at bounding box center [833, 172] width 223 height 28
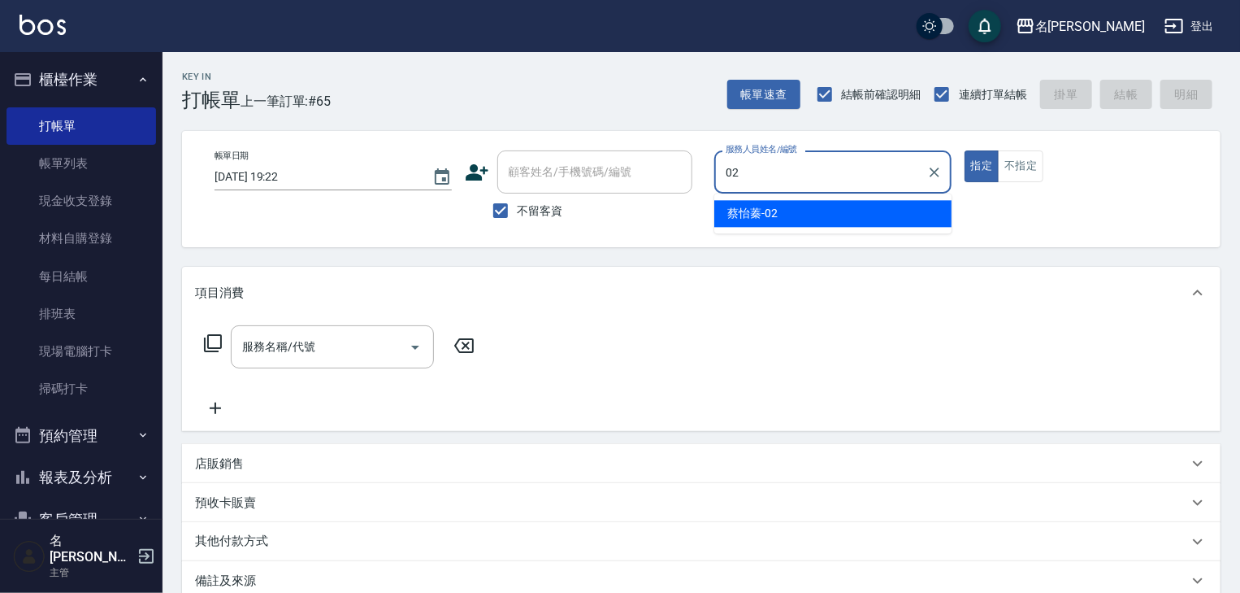
type input "蔡怡蓁-02"
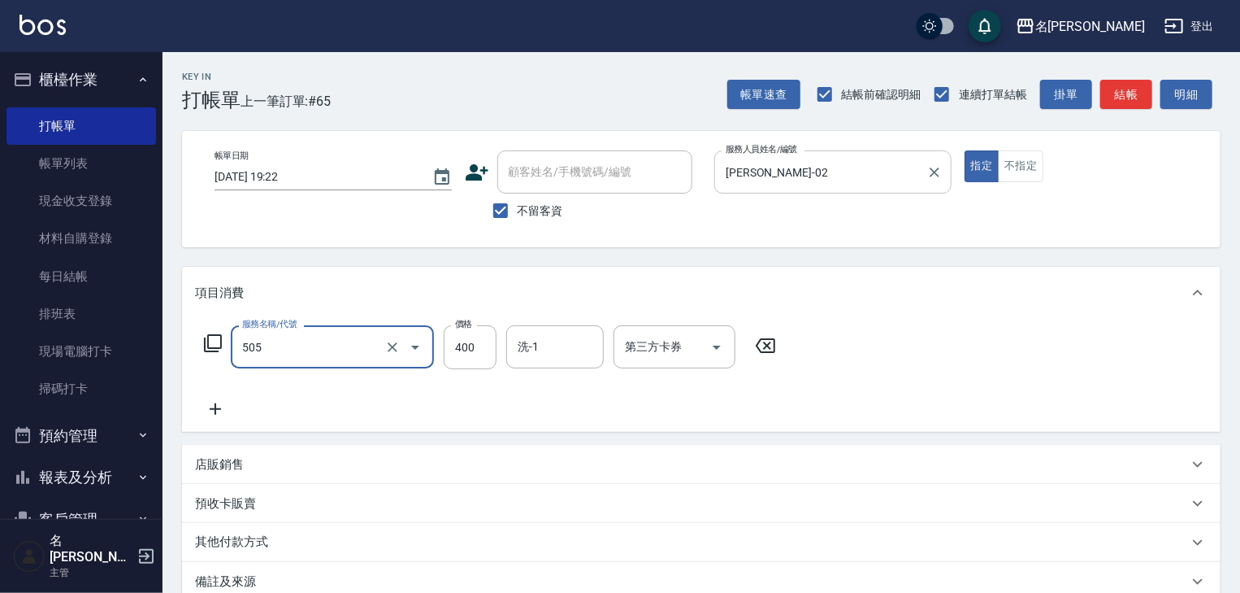
type input "洗髮(505)"
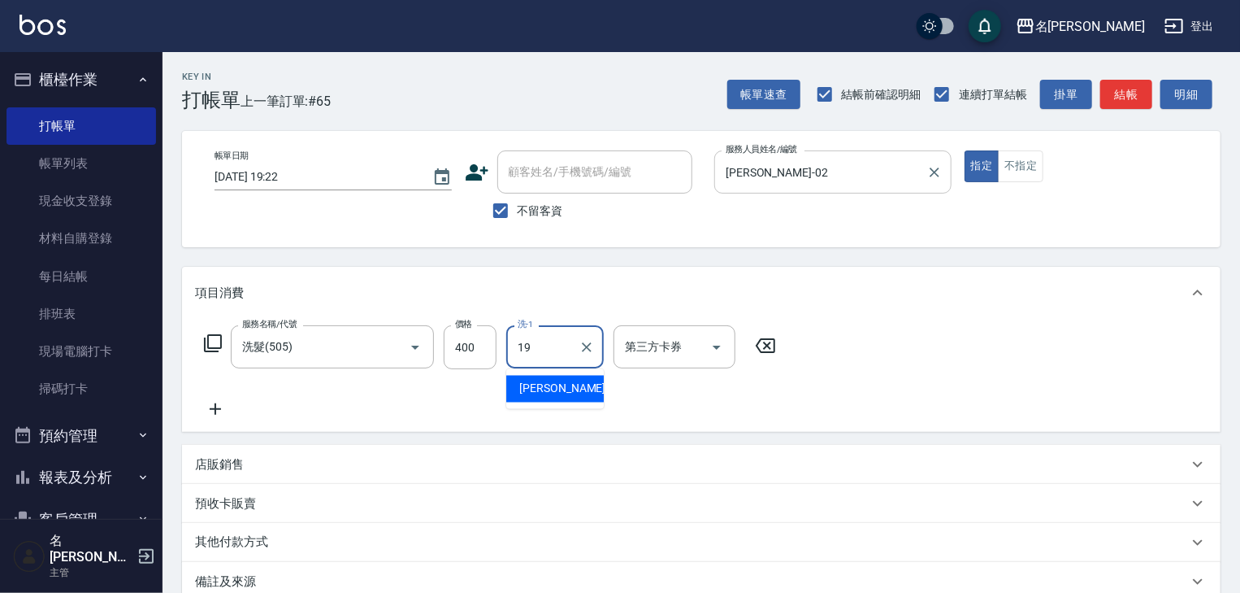
type input "游昕-19"
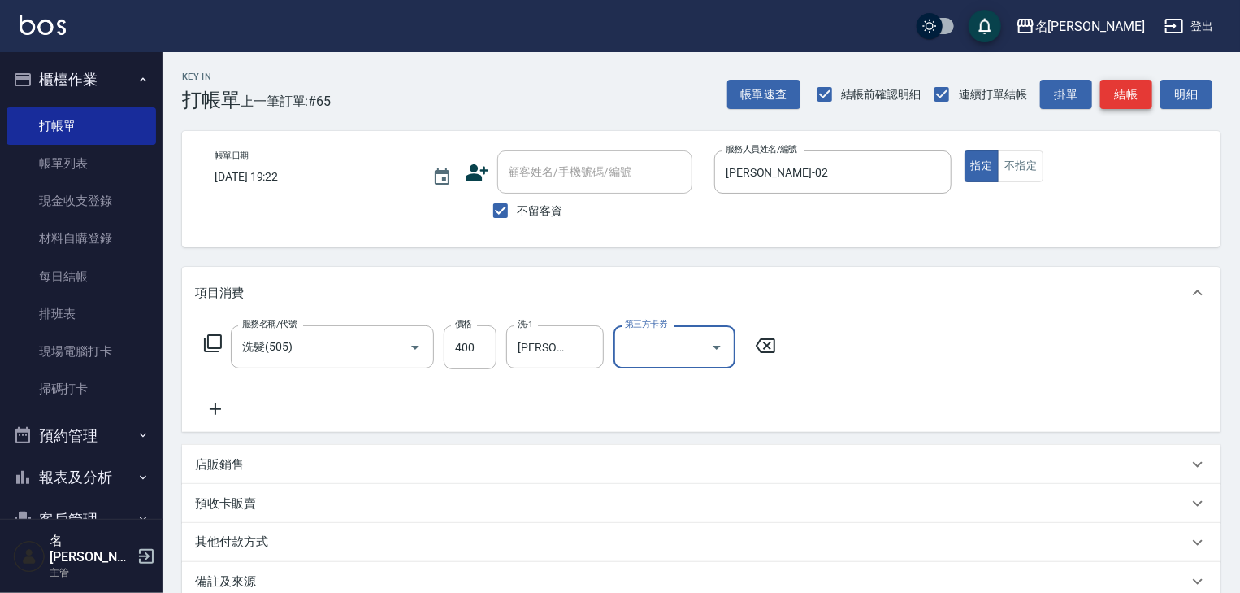
click at [1130, 91] on button "結帳" at bounding box center [1126, 95] width 52 height 30
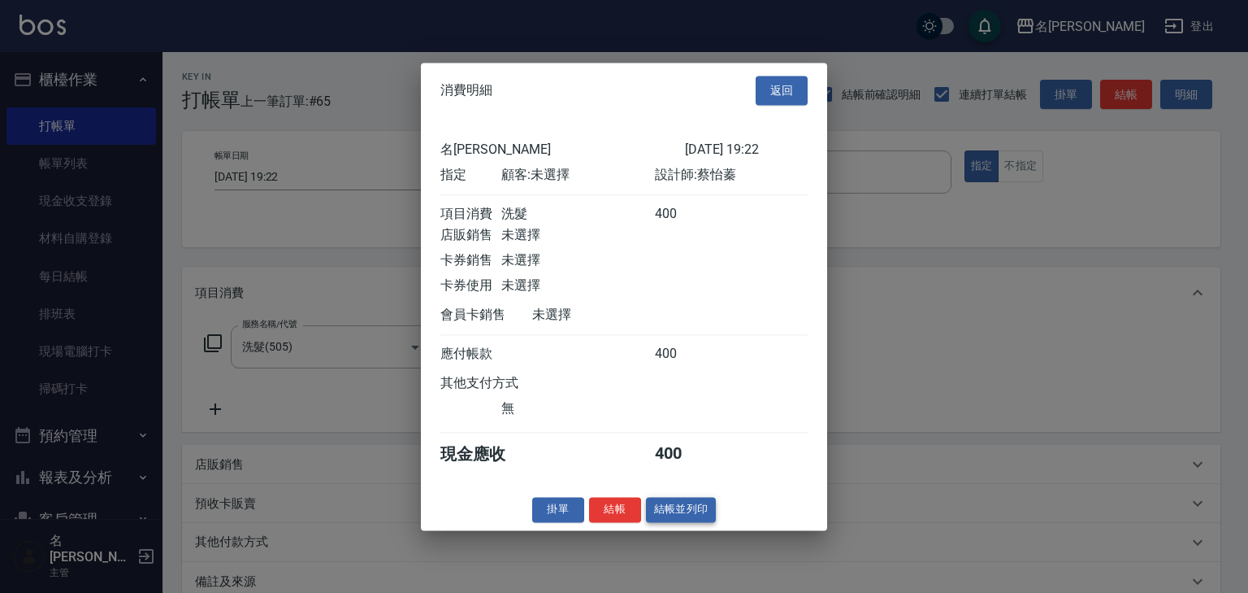
click at [667, 517] on button "結帳並列印" at bounding box center [681, 509] width 71 height 25
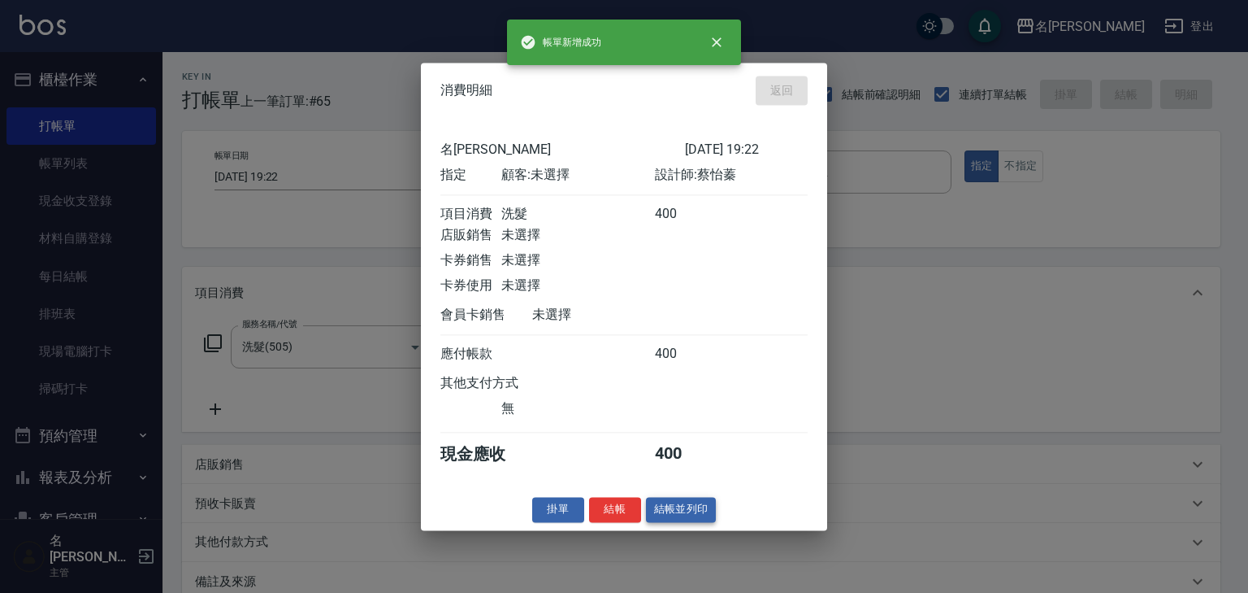
type input "2025/08/19 19:23"
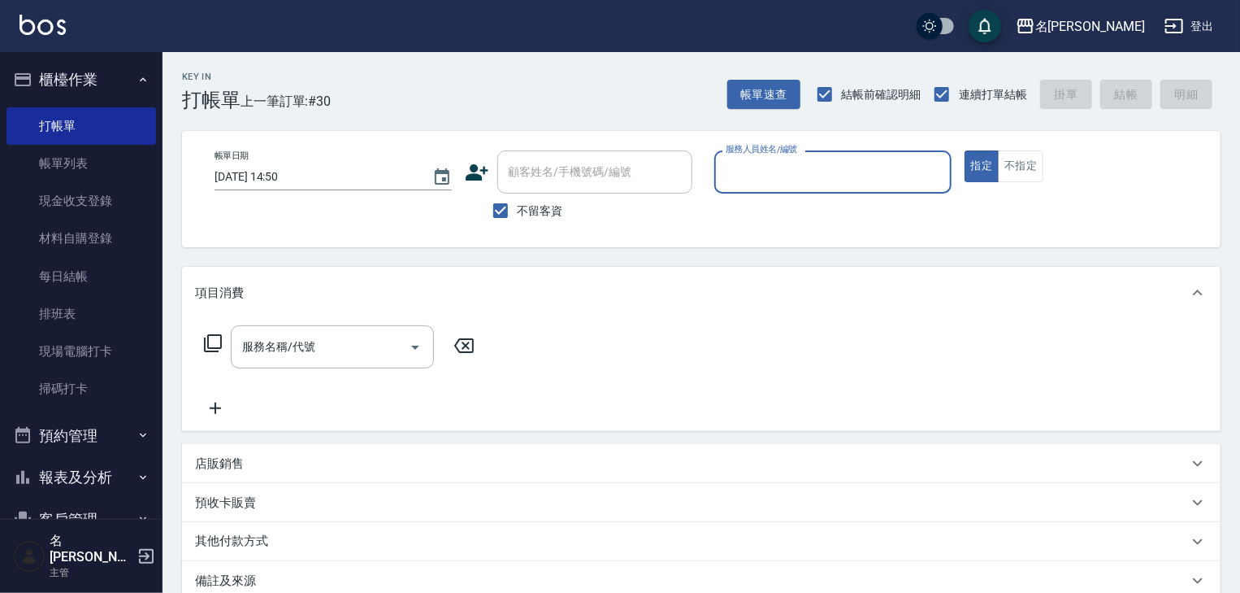
click at [812, 179] on input "服務人員姓名/編號" at bounding box center [833, 172] width 223 height 28
type input "[PERSON_NAME]-08"
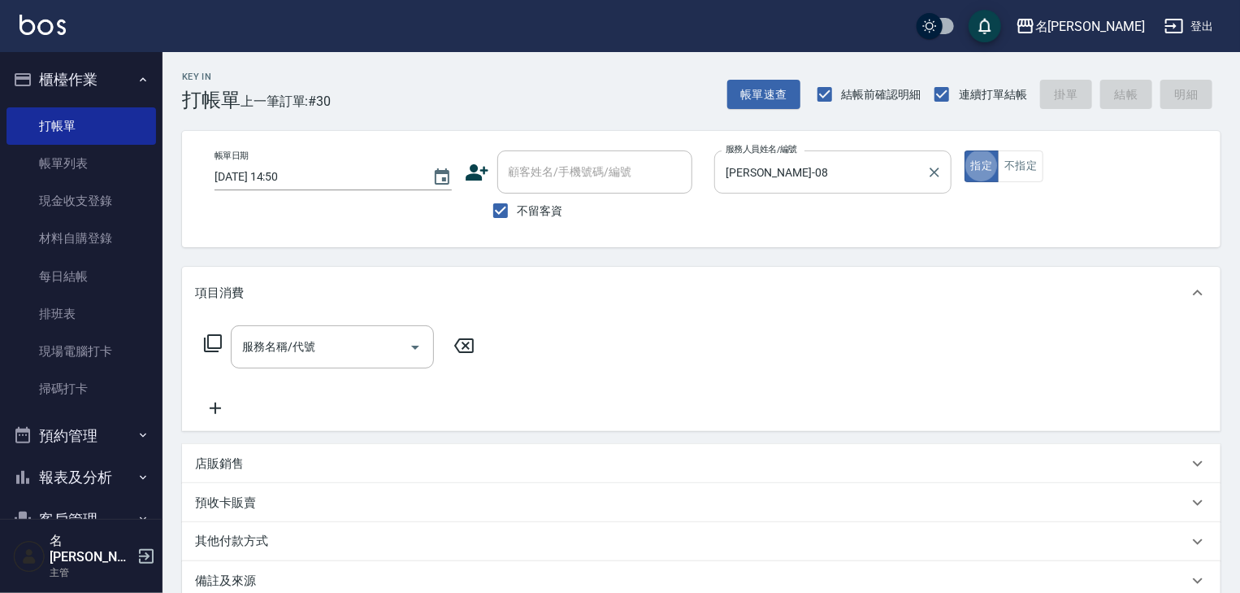
type button "true"
click at [1027, 165] on button "不指定" at bounding box center [1021, 166] width 46 height 32
click at [370, 348] on input "服務名稱/代號" at bounding box center [320, 346] width 164 height 28
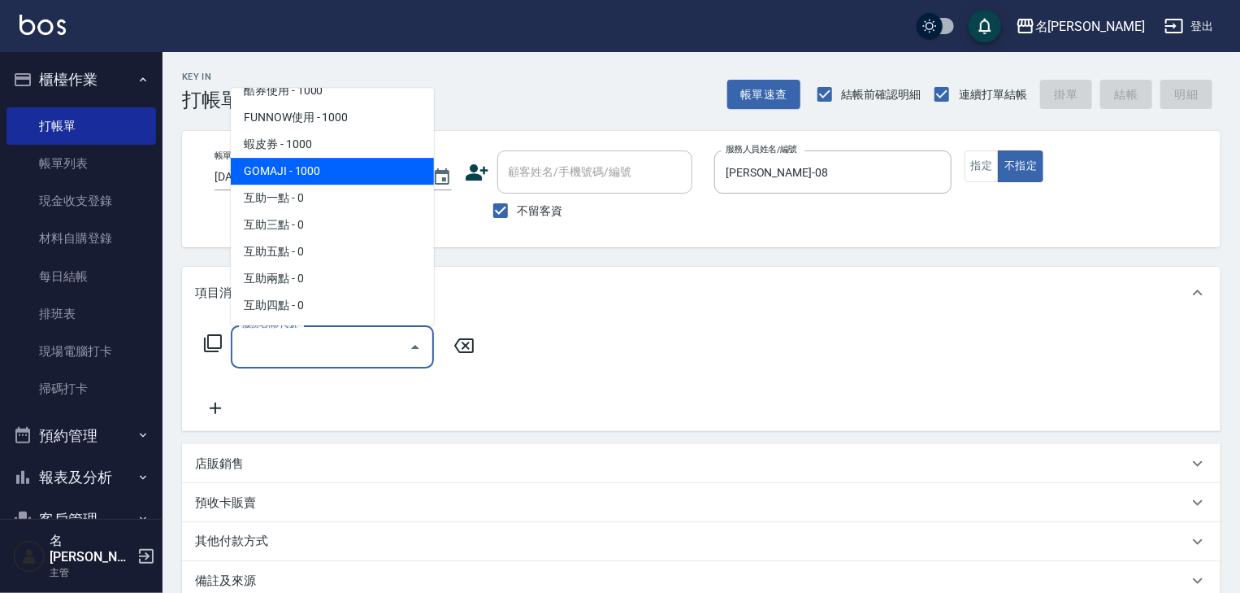
scroll to position [1808, 0]
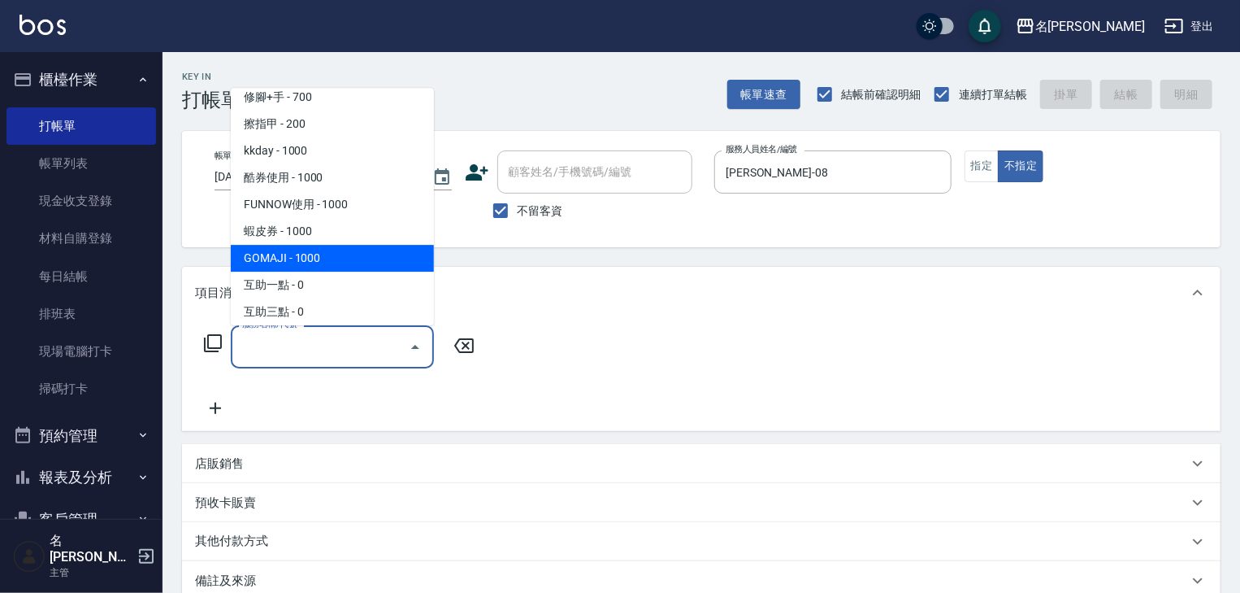
click at [317, 257] on span "GOMAJI - 1000" at bounding box center [332, 258] width 203 height 27
type input "GOMAJI(999)"
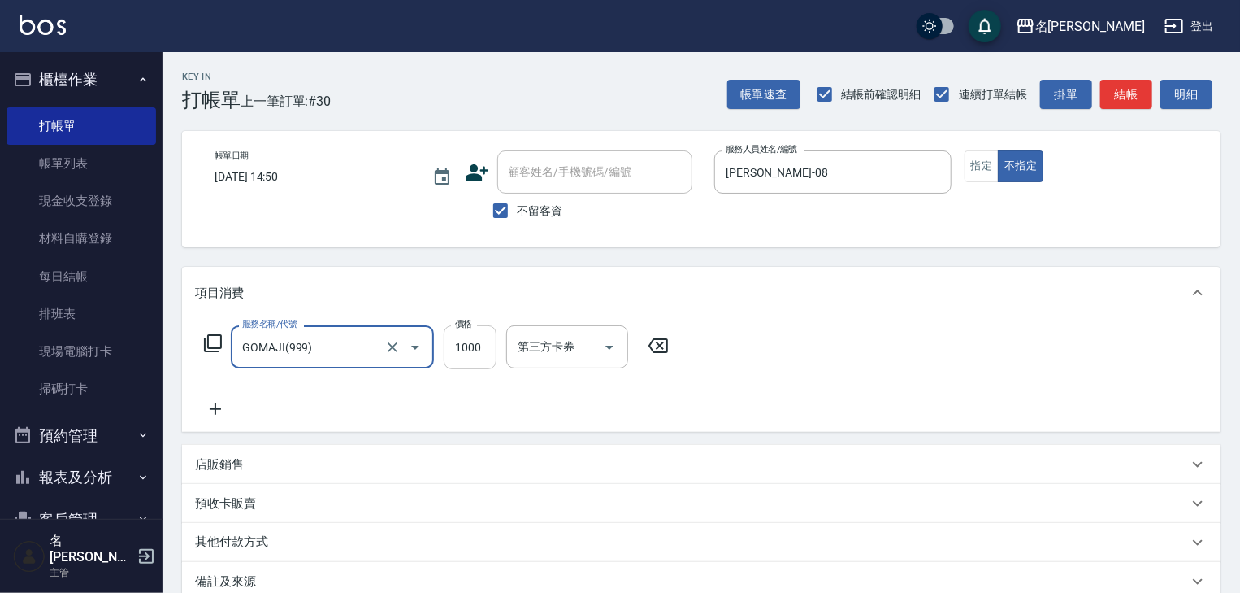
click at [468, 347] on input "1000" at bounding box center [470, 347] width 53 height 44
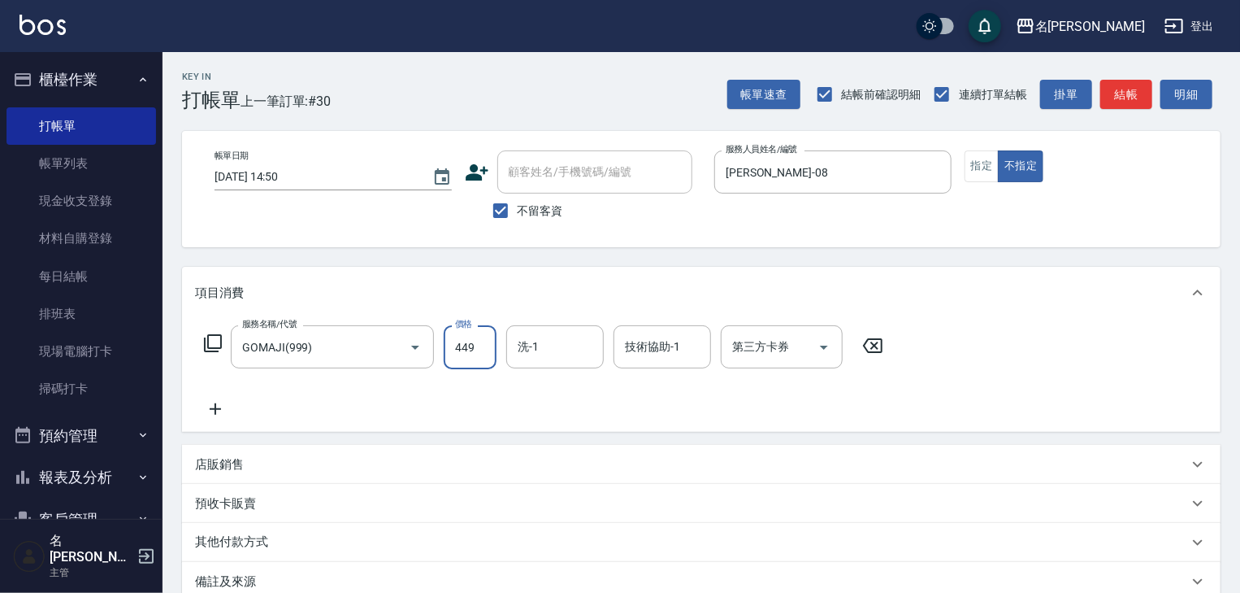
type input "449"
click at [745, 344] on input "第三方卡券" at bounding box center [769, 346] width 83 height 28
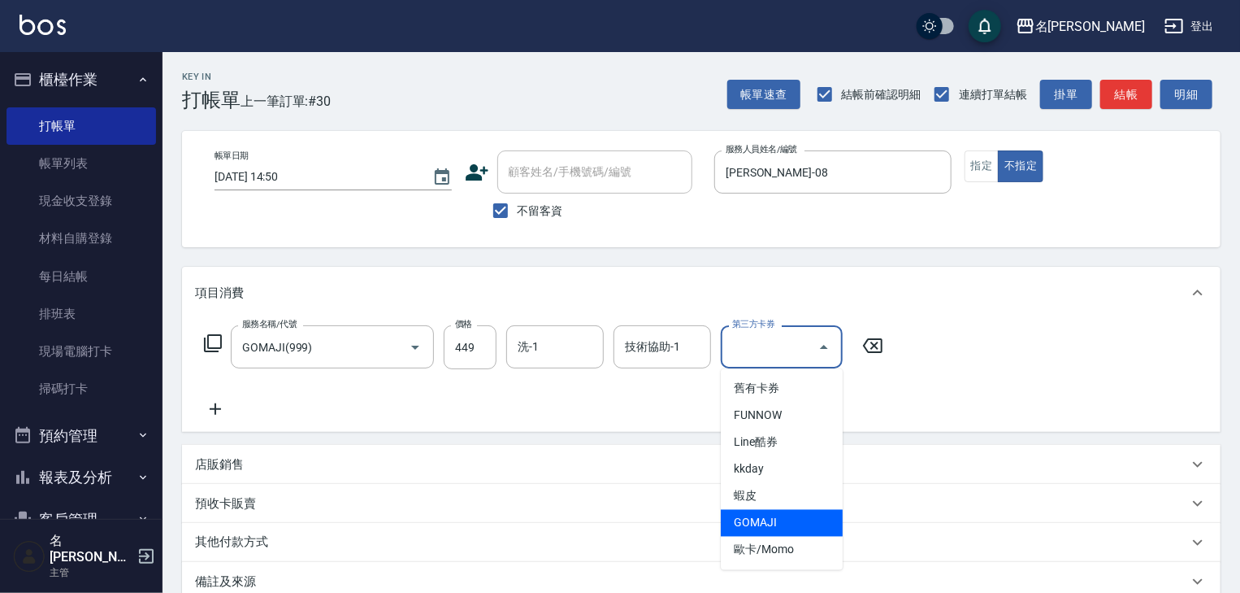
click at [782, 527] on span "GOMAJI" at bounding box center [782, 523] width 122 height 27
type input "GOMAJI"
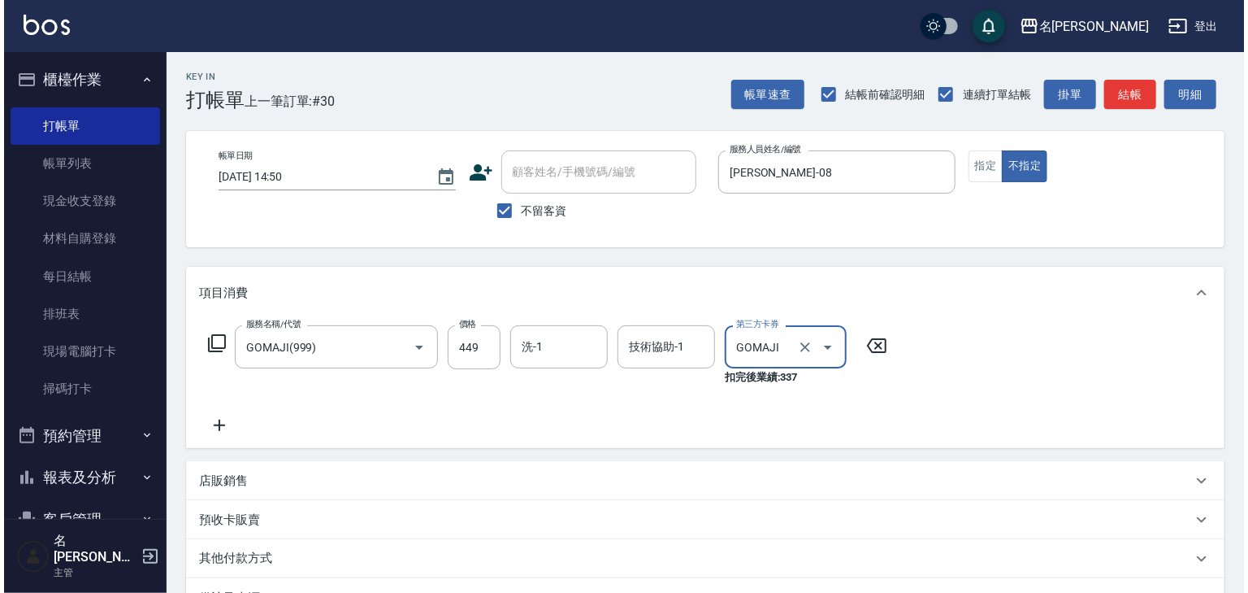
scroll to position [206, 0]
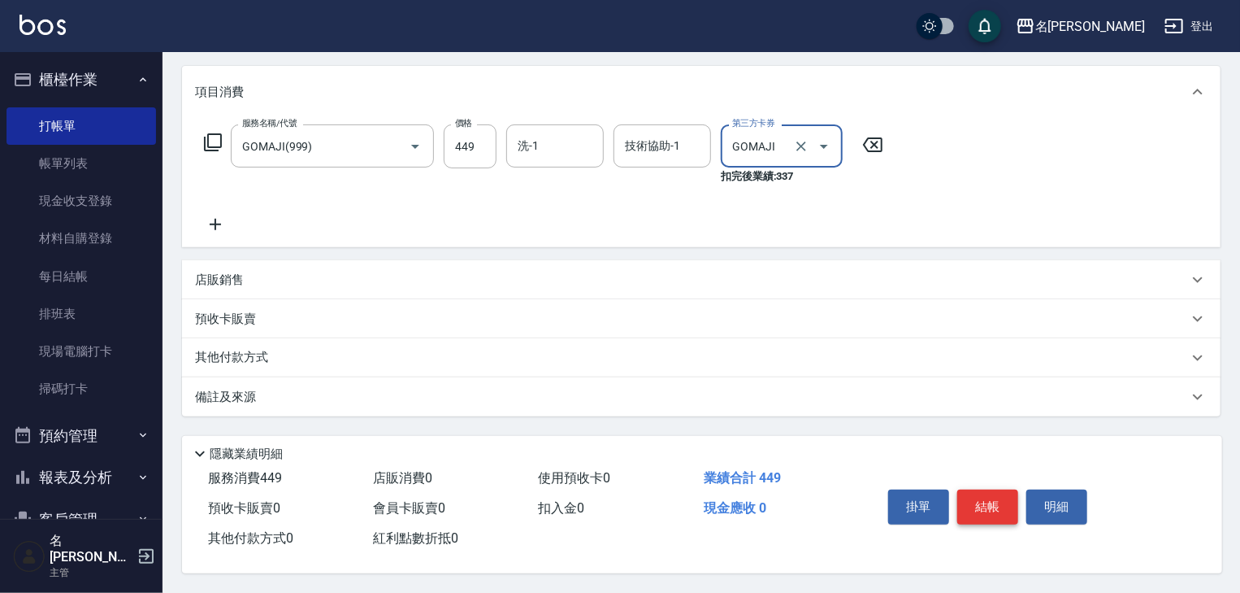
click at [980, 507] on button "結帳" at bounding box center [987, 506] width 61 height 34
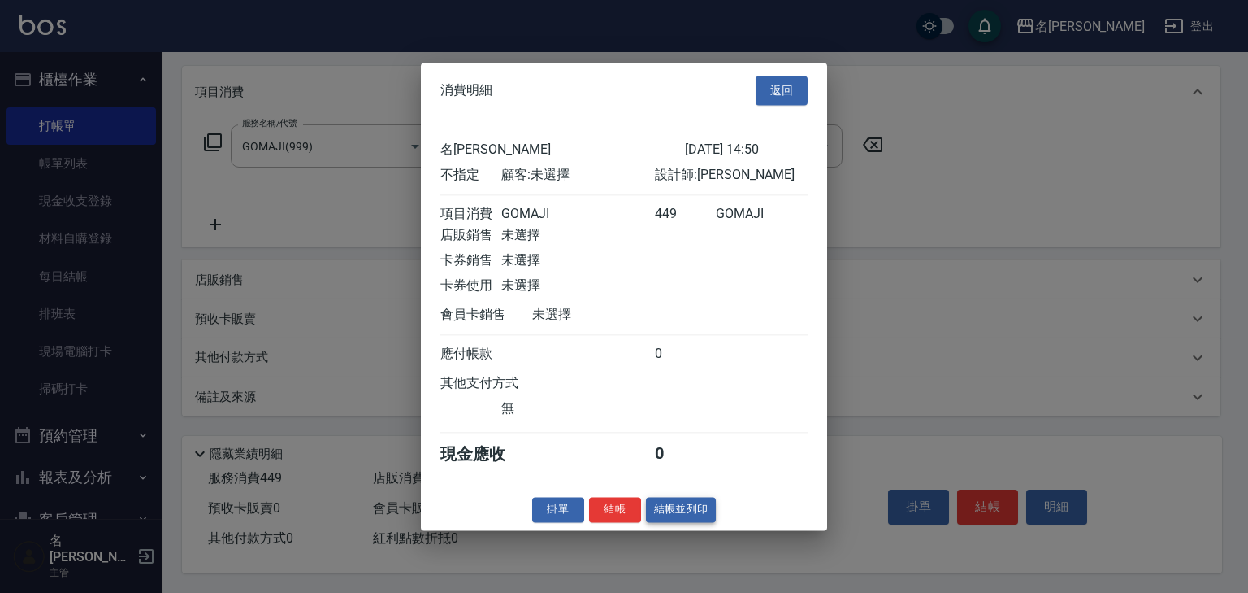
click at [673, 507] on button "結帳並列印" at bounding box center [681, 509] width 71 height 25
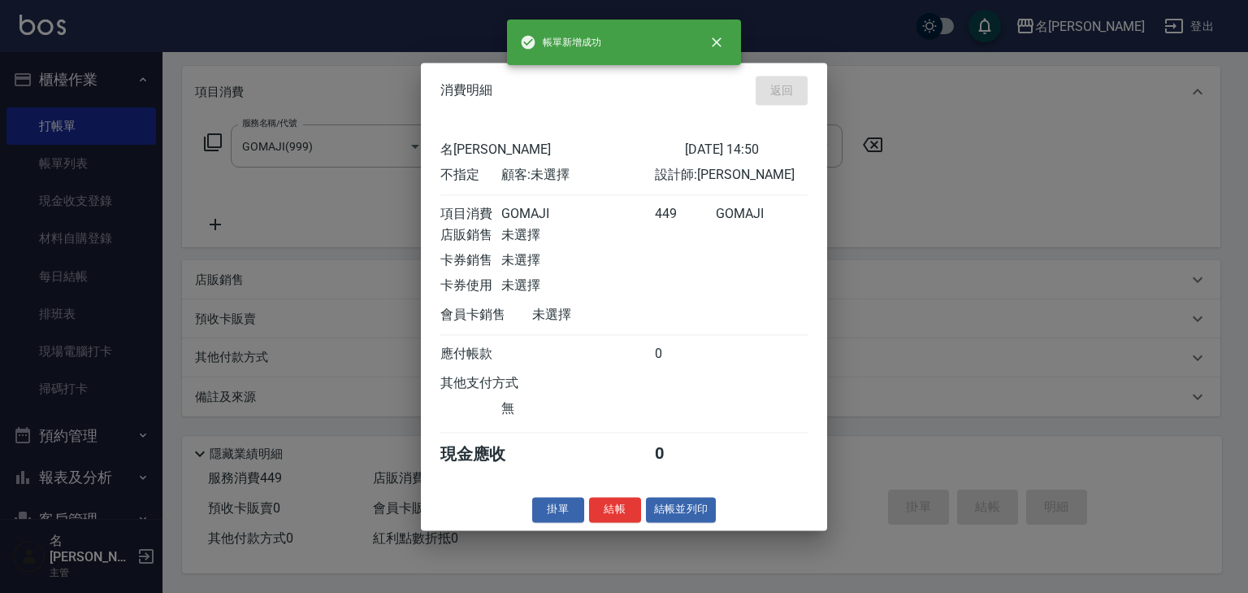
type input "[DATE] 19:25"
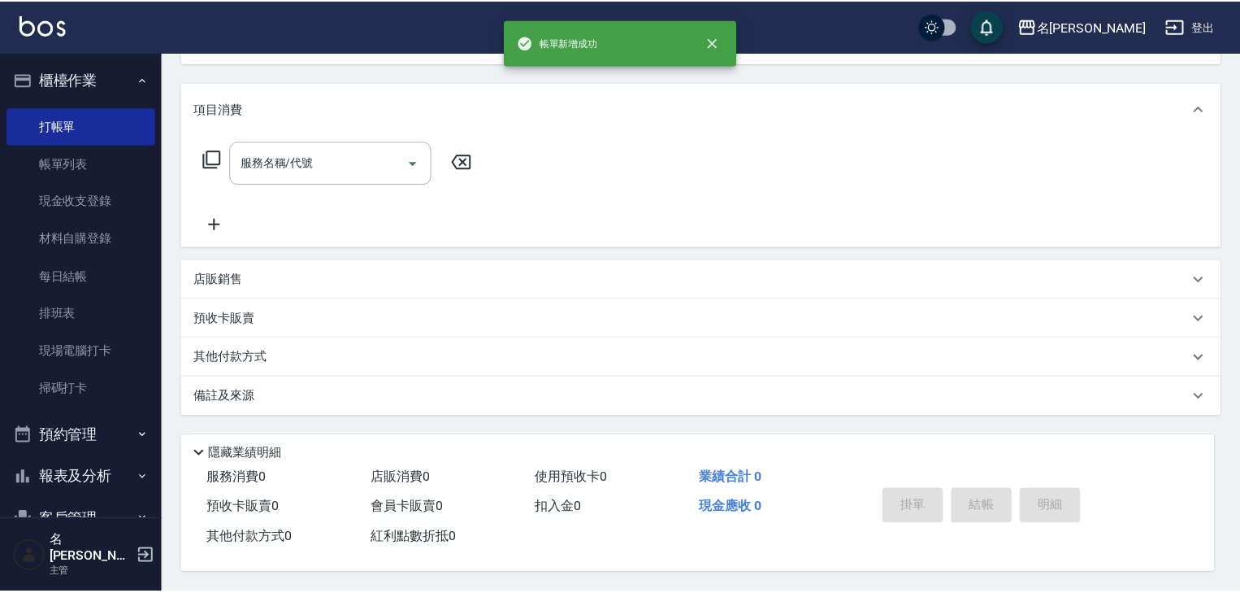
scroll to position [0, 0]
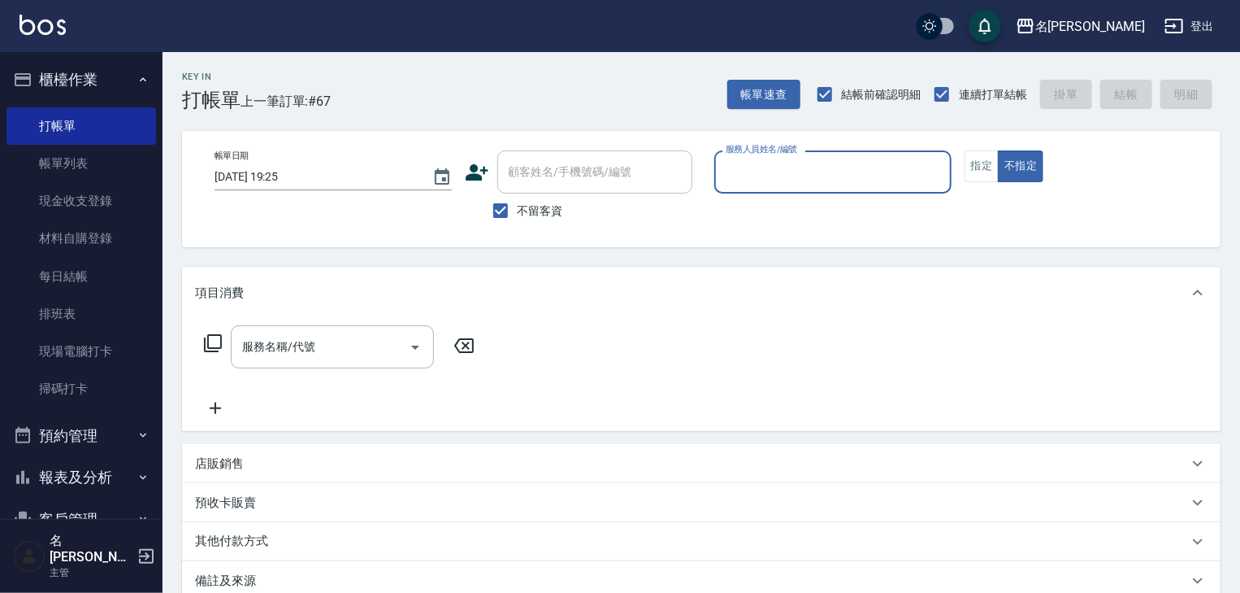
type input "0"
type input "[PERSON_NAME]-22"
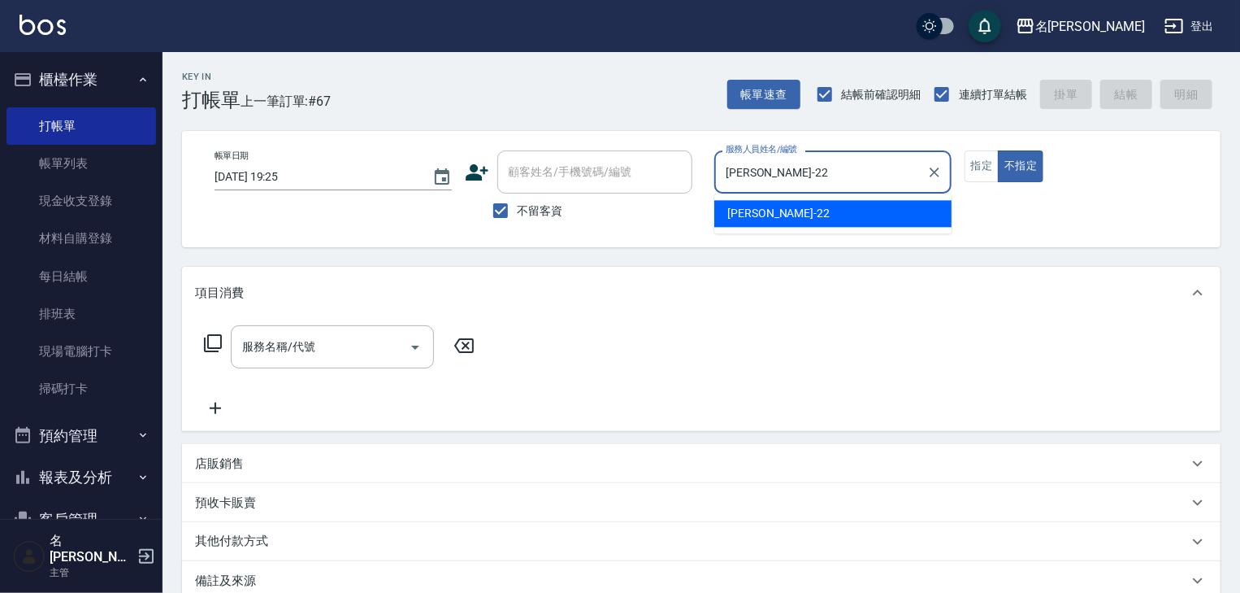
type button "false"
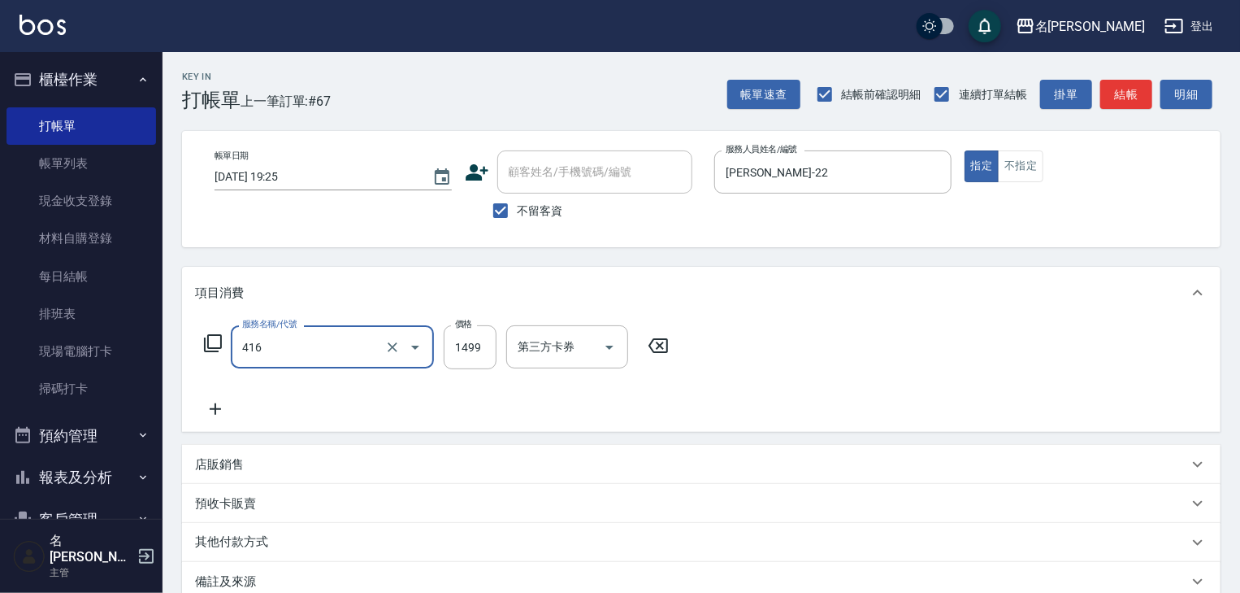
type input "染髮1499↓(416)"
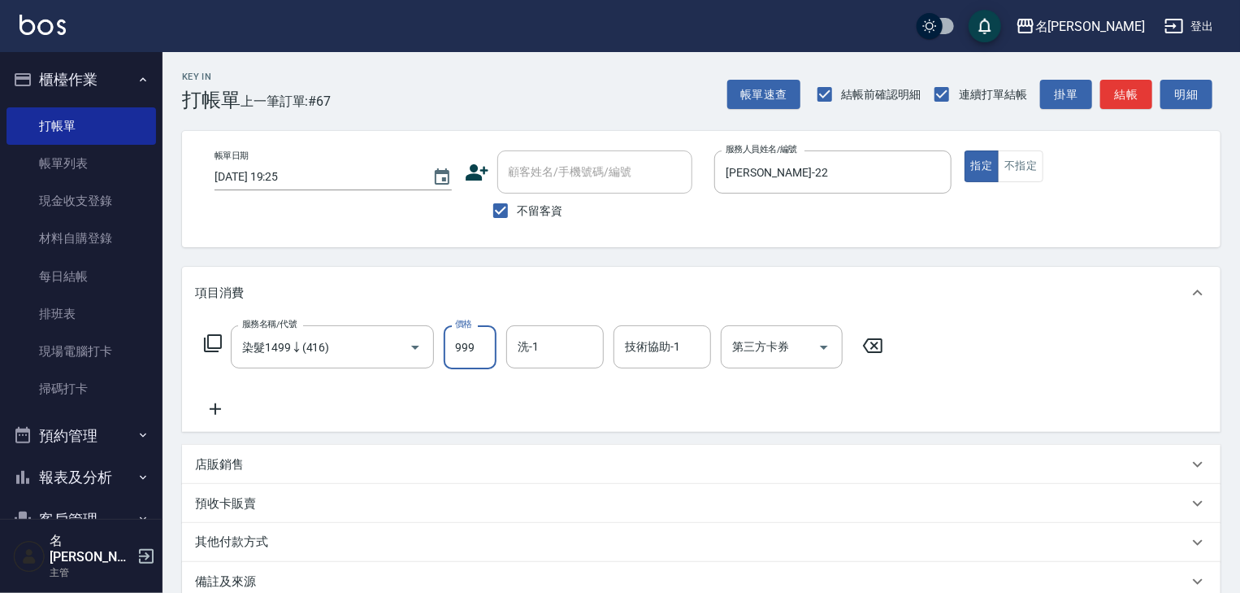
type input "999"
click at [1138, 99] on button "結帳" at bounding box center [1126, 95] width 52 height 30
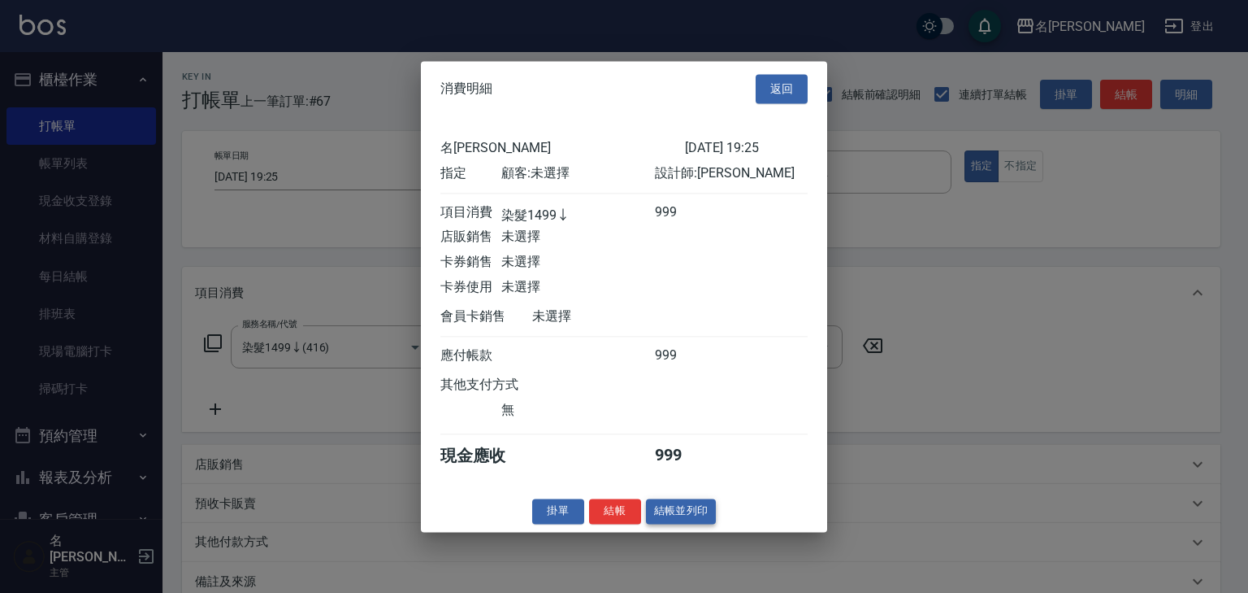
click at [699, 515] on button "結帳並列印" at bounding box center [681, 510] width 71 height 25
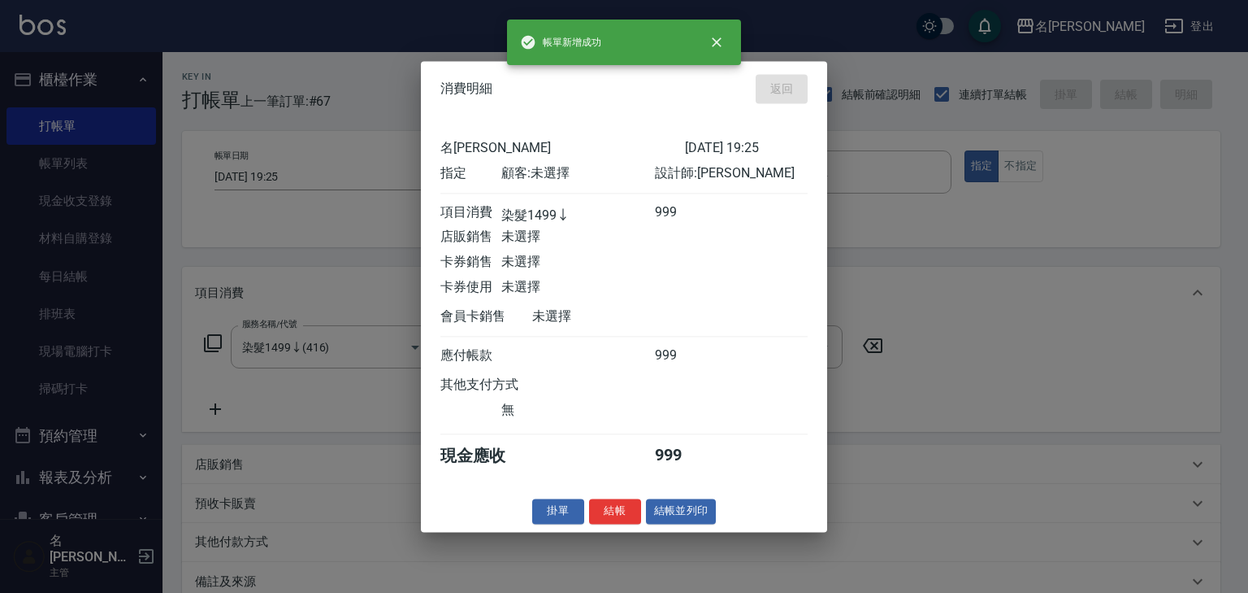
type input "[DATE] 19:29"
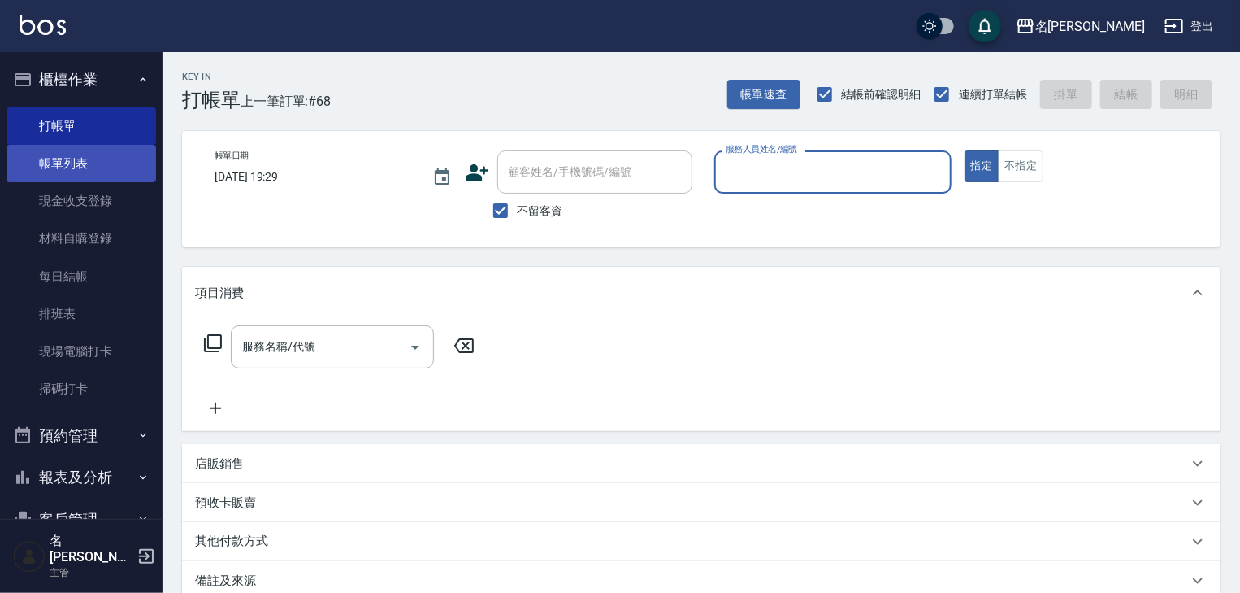
click at [63, 160] on link "帳單列表" at bounding box center [82, 163] width 150 height 37
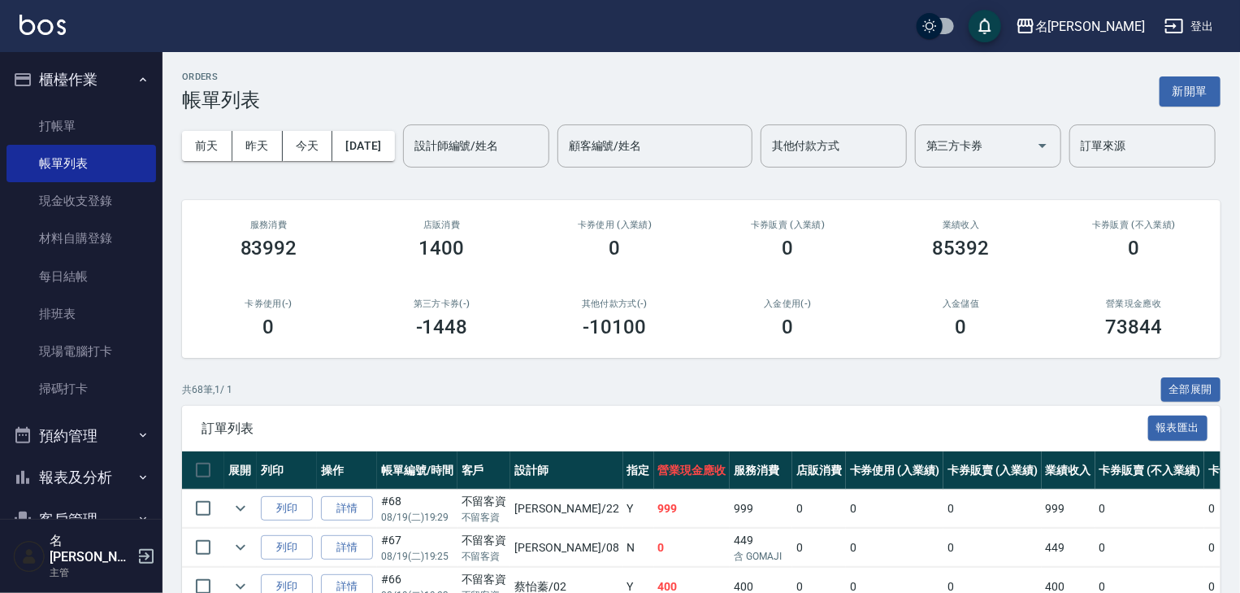
scroll to position [433, 0]
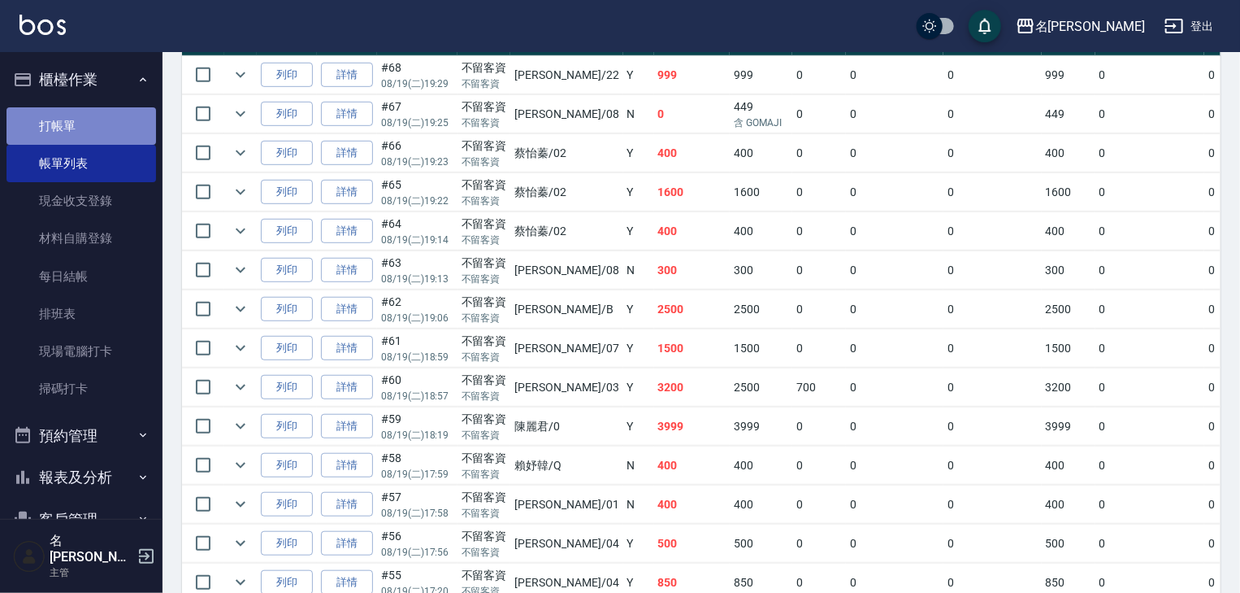
click at [92, 117] on link "打帳單" at bounding box center [82, 125] width 150 height 37
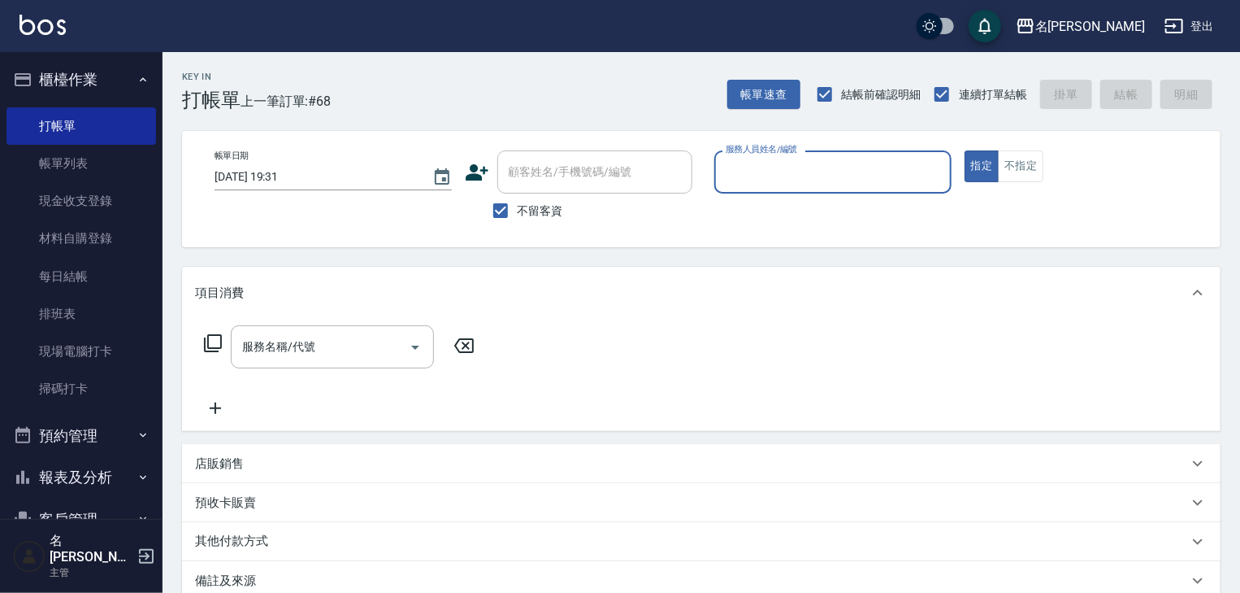
click at [866, 167] on input "服務人員姓名/編號" at bounding box center [833, 172] width 223 height 28
type input "[PERSON_NAME]-06"
type button "true"
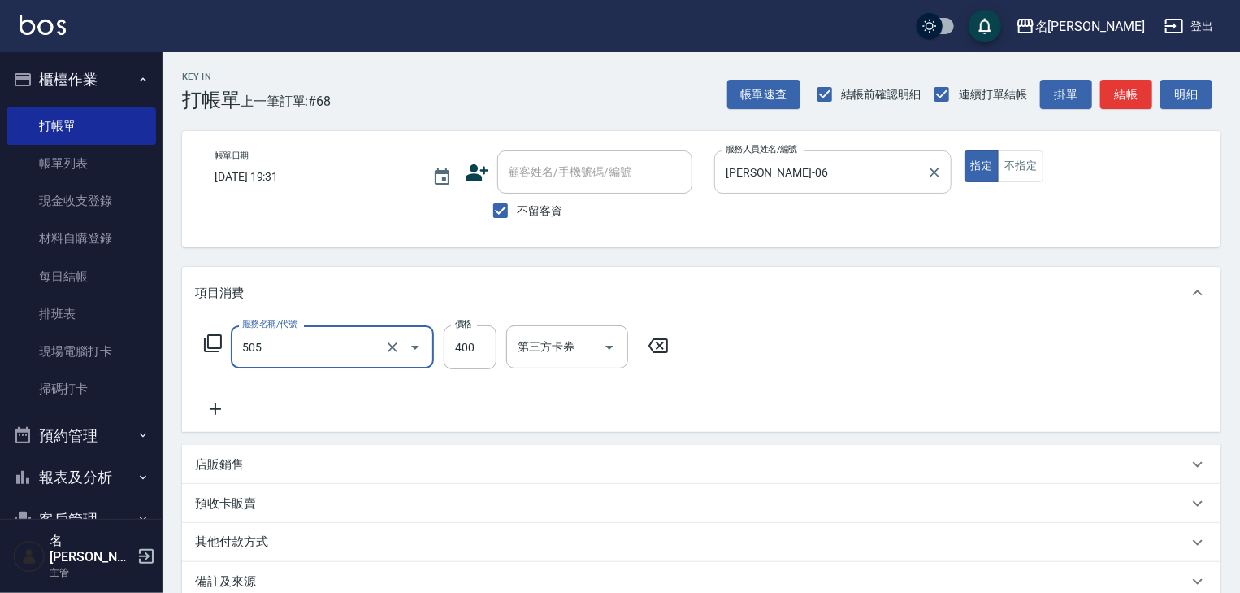
type input "洗髮(505)"
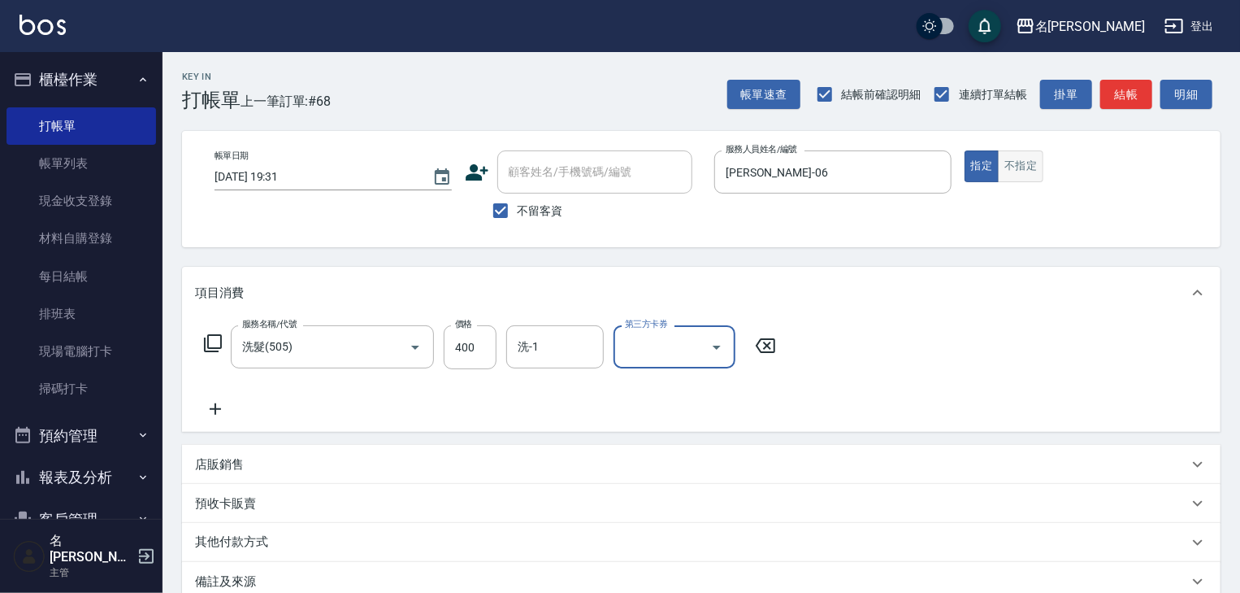
click at [1031, 165] on button "不指定" at bounding box center [1021, 166] width 46 height 32
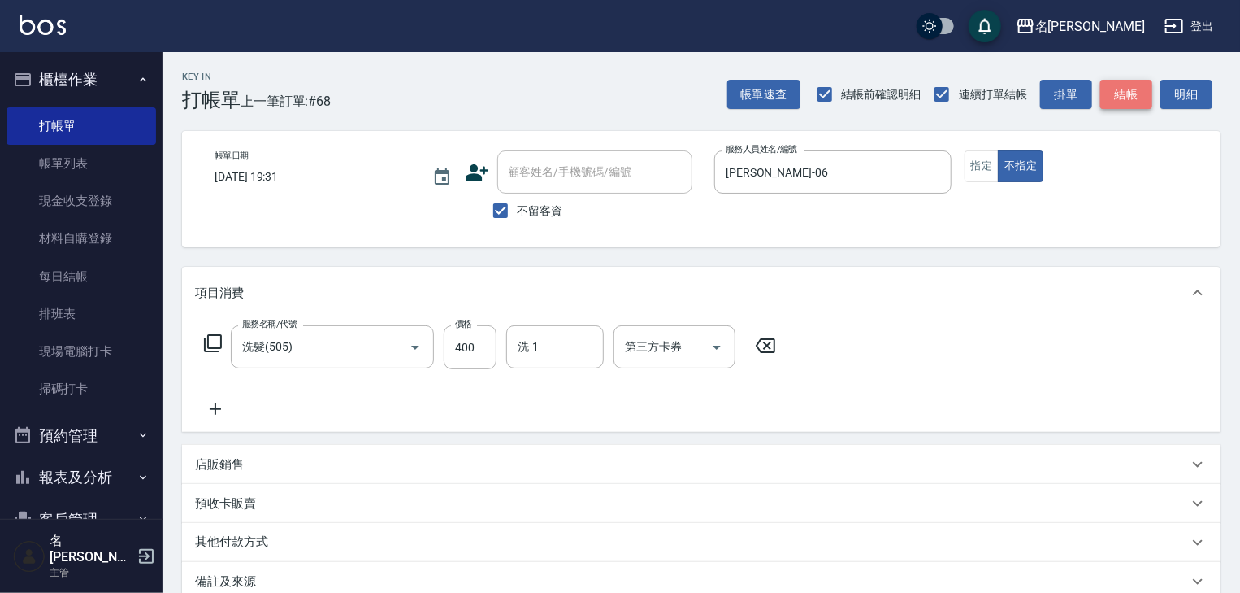
click at [1139, 95] on button "結帳" at bounding box center [1126, 95] width 52 height 30
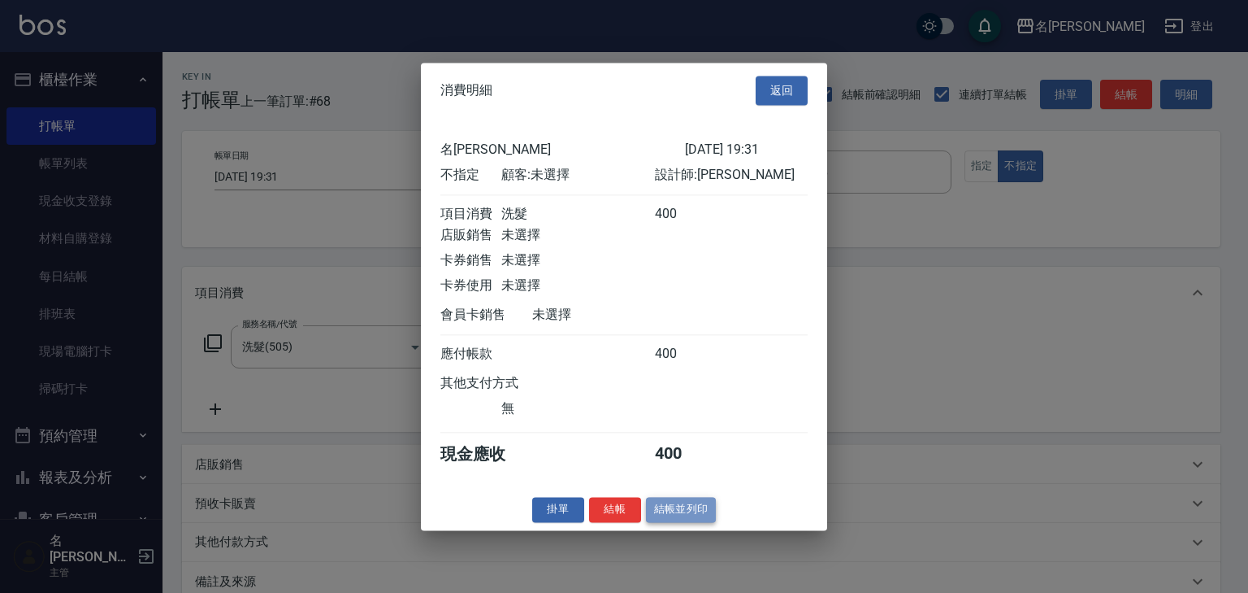
click at [690, 514] on button "結帳並列印" at bounding box center [681, 509] width 71 height 25
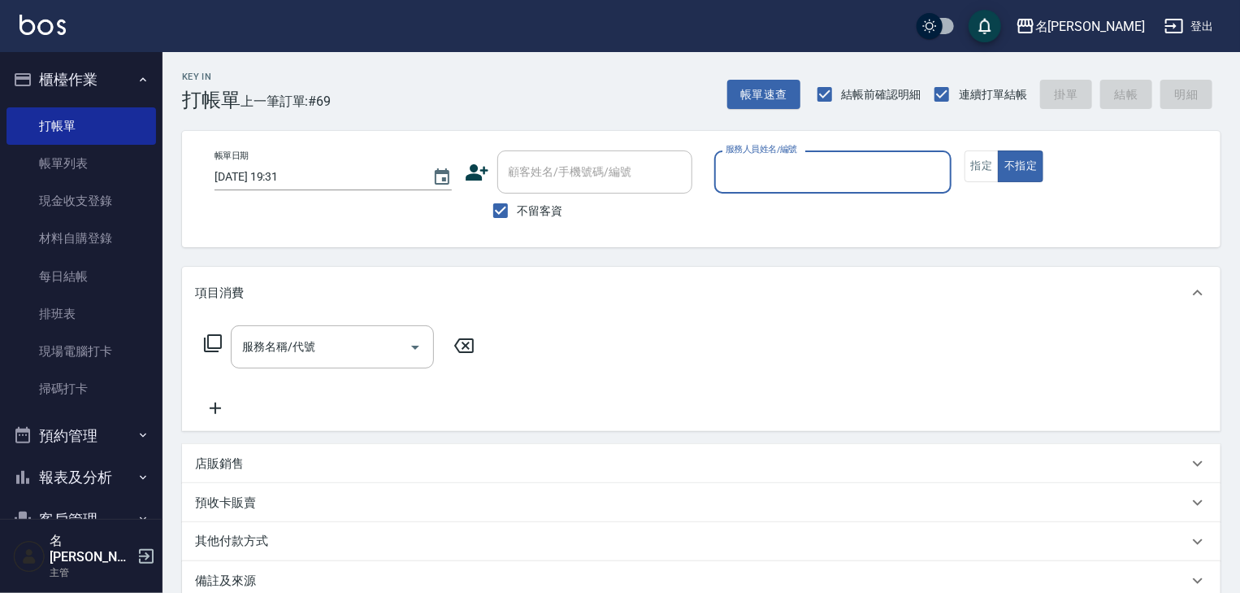
click at [69, 77] on button "櫃檯作業" at bounding box center [82, 80] width 150 height 42
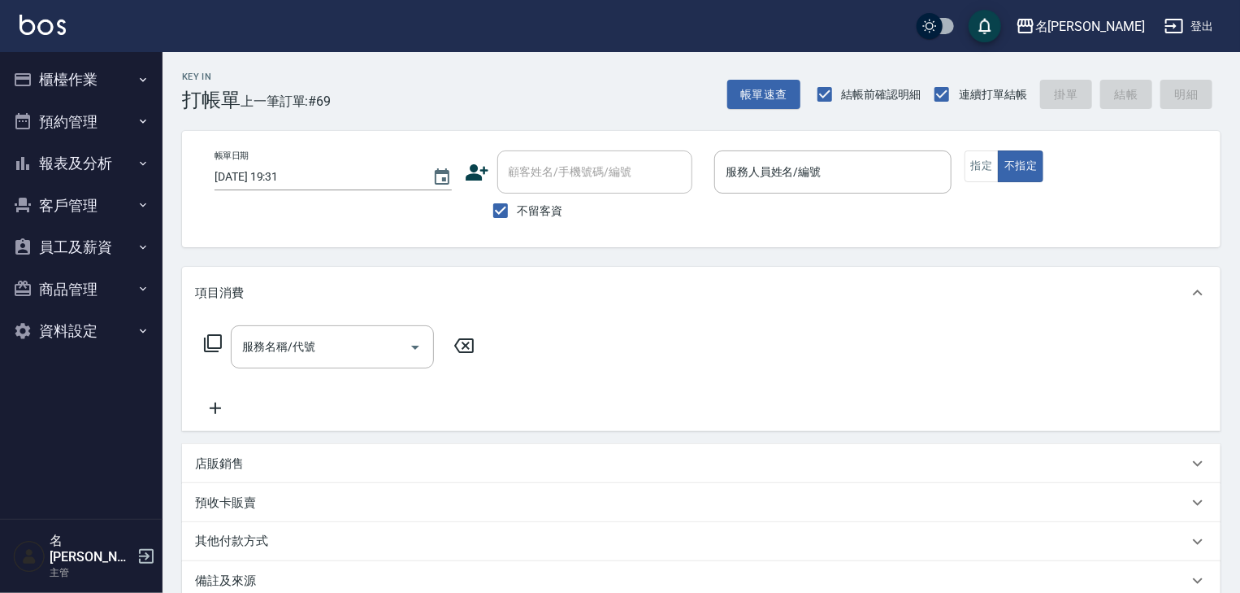
click at [78, 163] on button "報表及分析" at bounding box center [82, 163] width 150 height 42
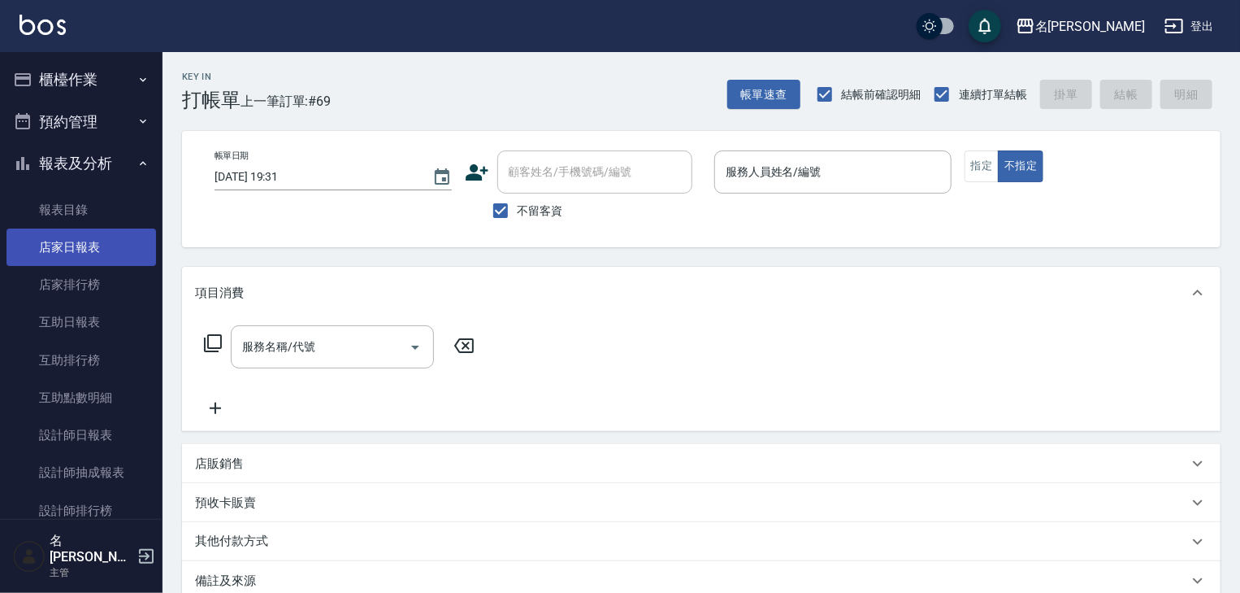
click at [80, 246] on link "店家日報表" at bounding box center [82, 246] width 150 height 37
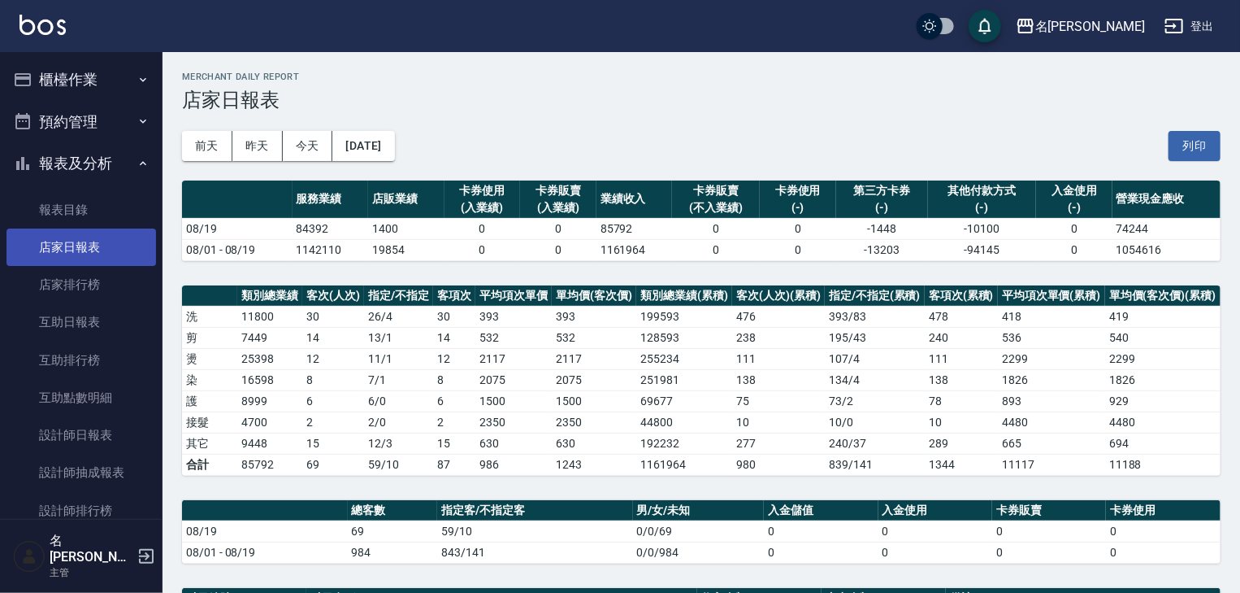
click at [99, 245] on link "店家日報表" at bounding box center [82, 246] width 150 height 37
click at [1199, 147] on button "列印" at bounding box center [1195, 146] width 52 height 30
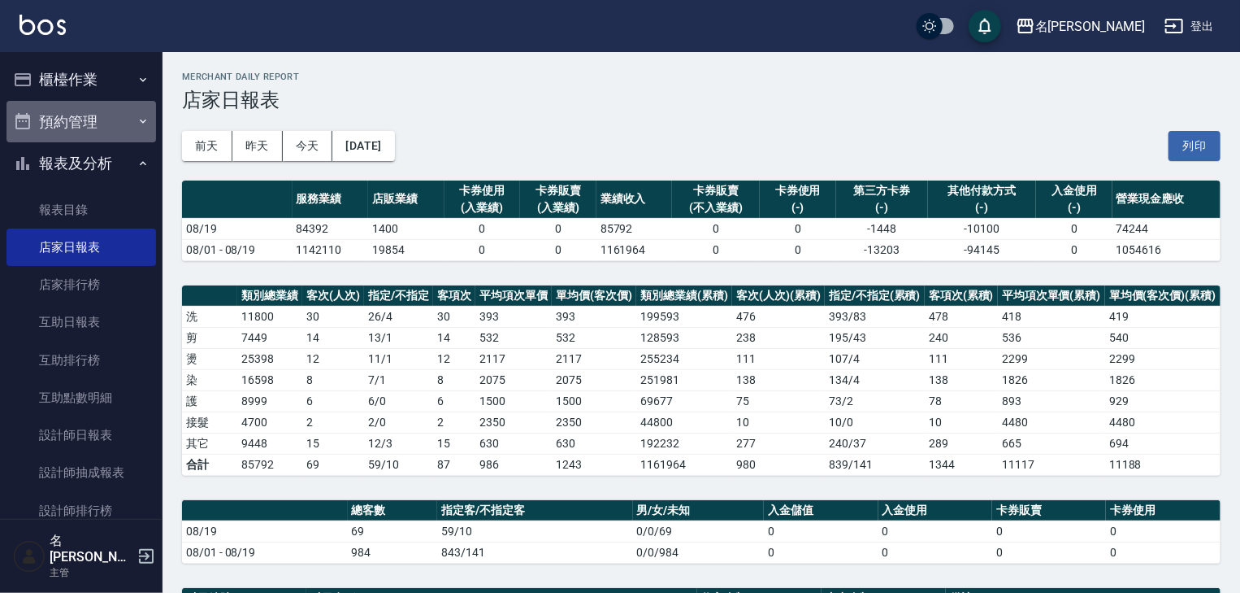
click at [119, 139] on button "預約管理" at bounding box center [82, 122] width 150 height 42
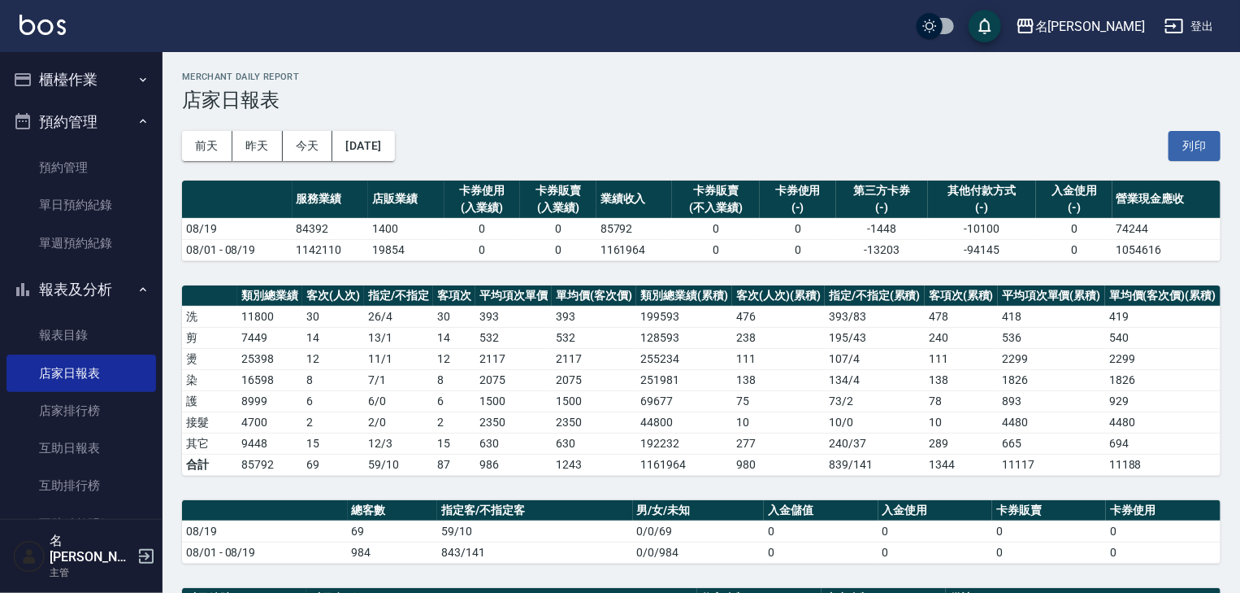
click at [143, 124] on button "預約管理" at bounding box center [82, 122] width 150 height 42
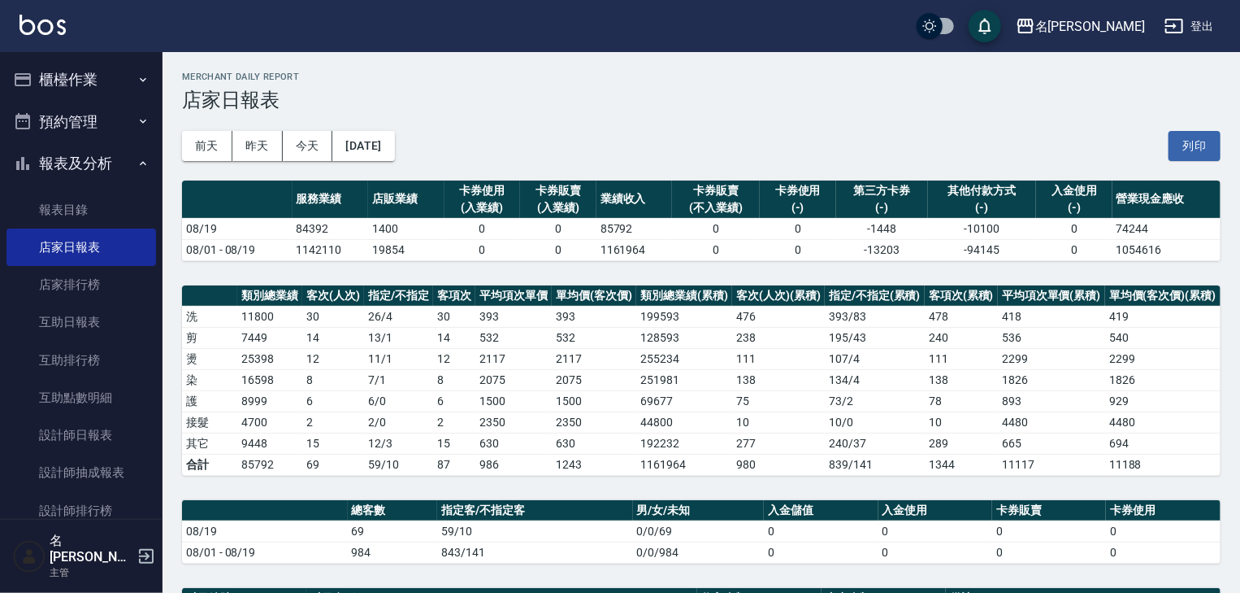
click at [120, 78] on button "櫃檯作業" at bounding box center [82, 80] width 150 height 42
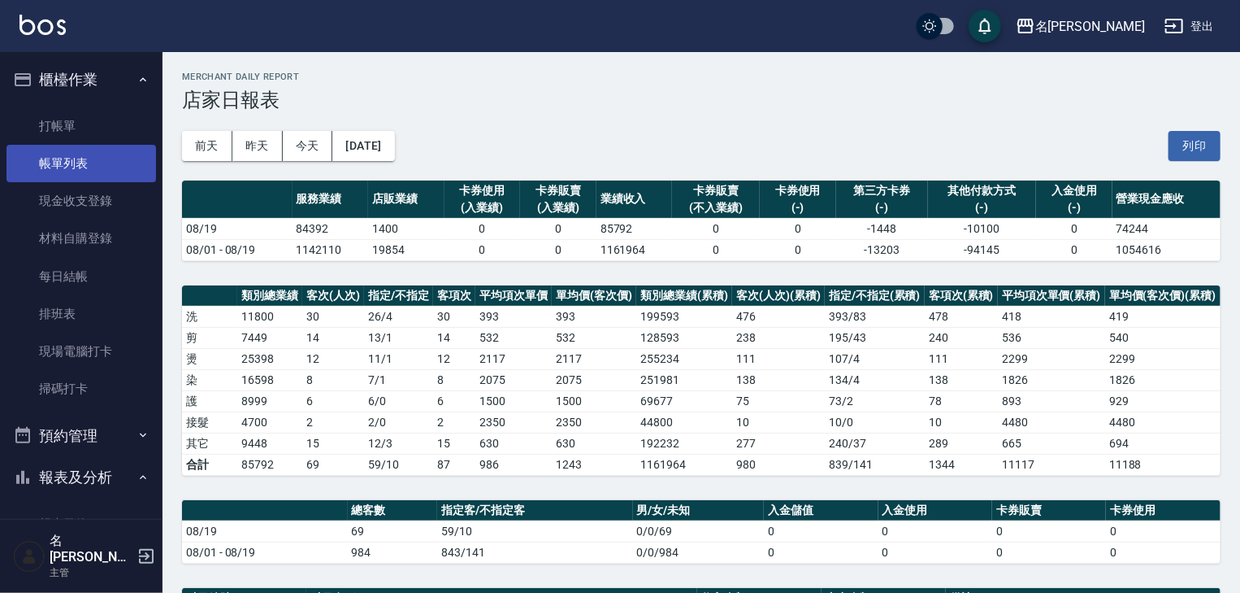
click at [74, 163] on link "帳單列表" at bounding box center [82, 163] width 150 height 37
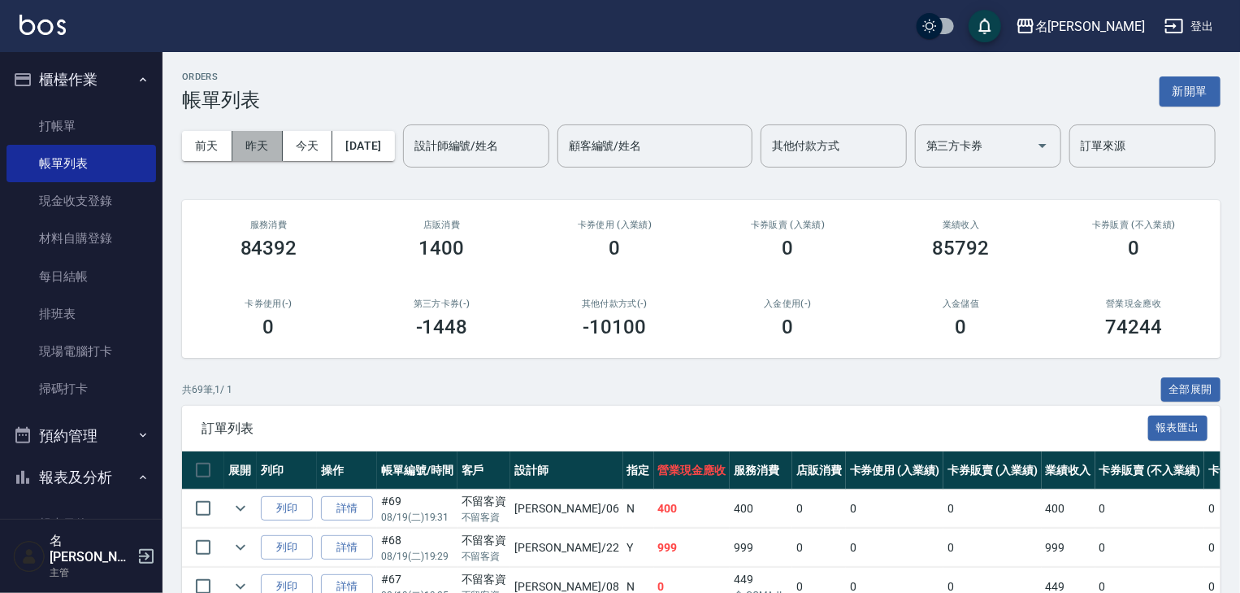
click at [252, 143] on button "昨天" at bounding box center [257, 146] width 50 height 30
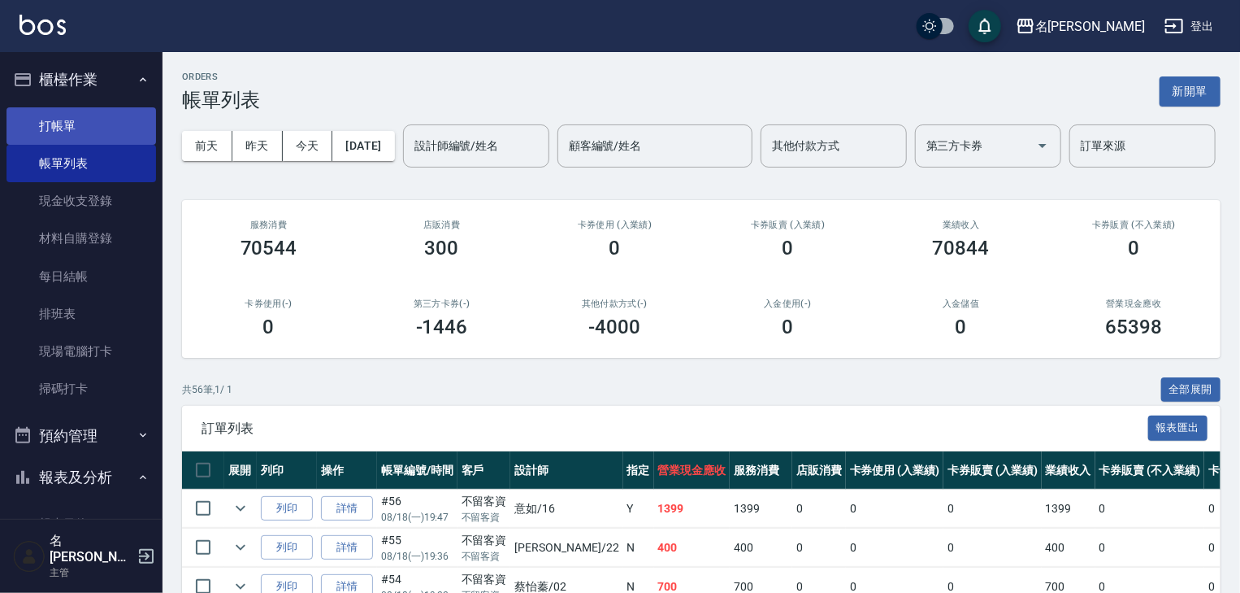
click at [79, 137] on link "打帳單" at bounding box center [82, 125] width 150 height 37
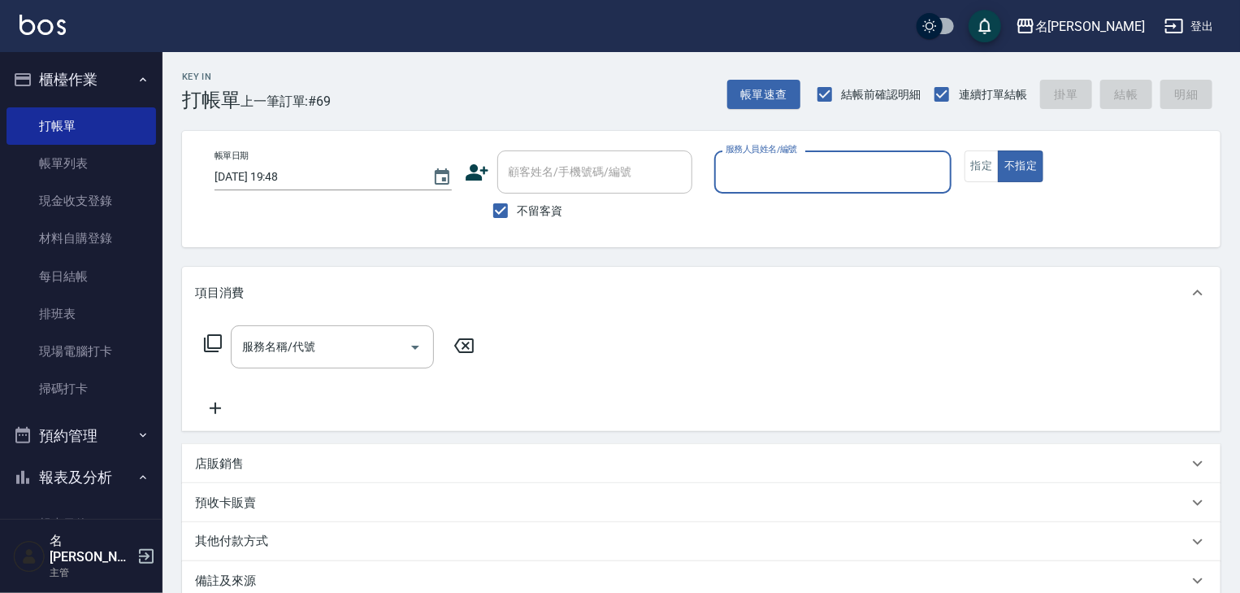
click at [68, 78] on button "櫃檯作業" at bounding box center [82, 80] width 150 height 42
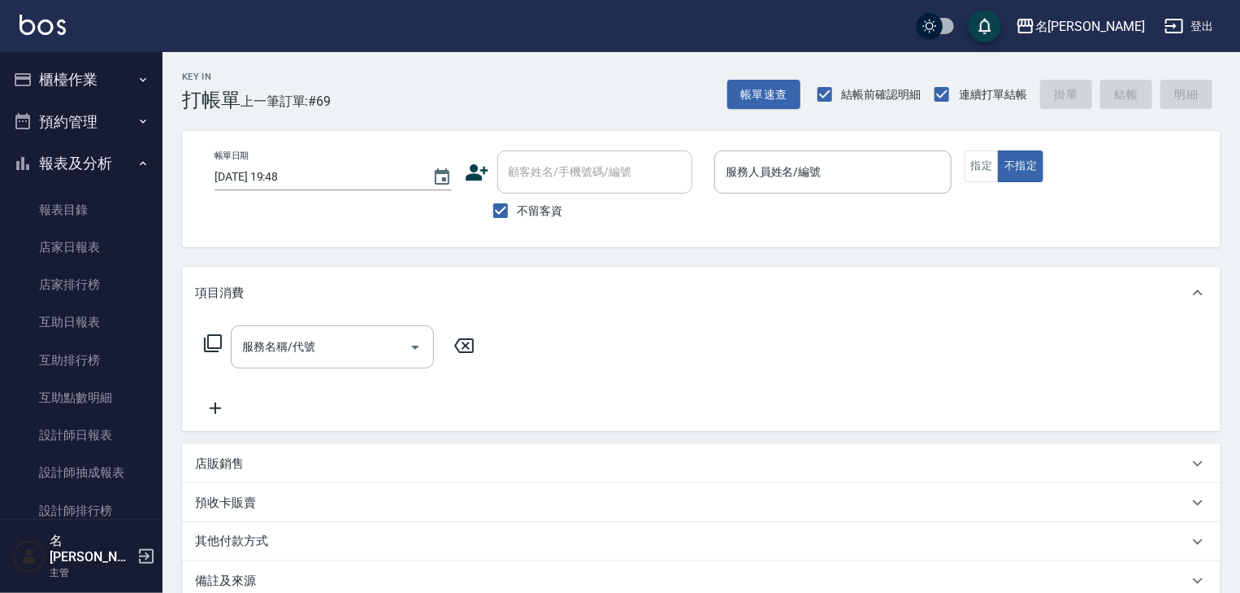
click at [86, 157] on button "報表及分析" at bounding box center [82, 163] width 150 height 42
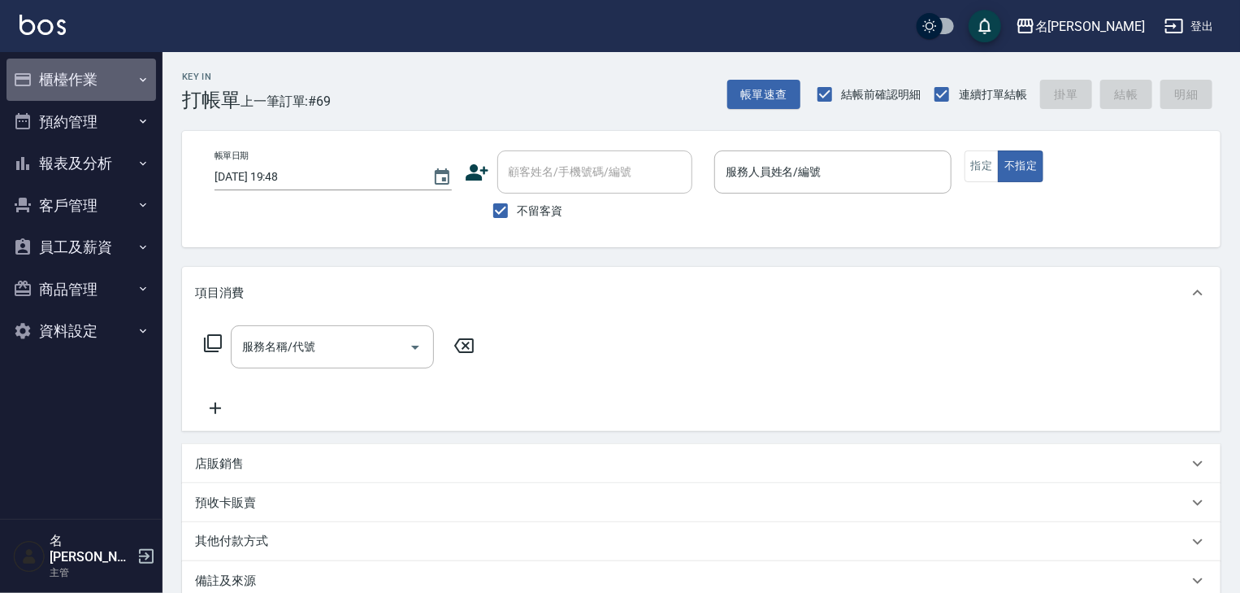
click at [74, 73] on button "櫃檯作業" at bounding box center [82, 80] width 150 height 42
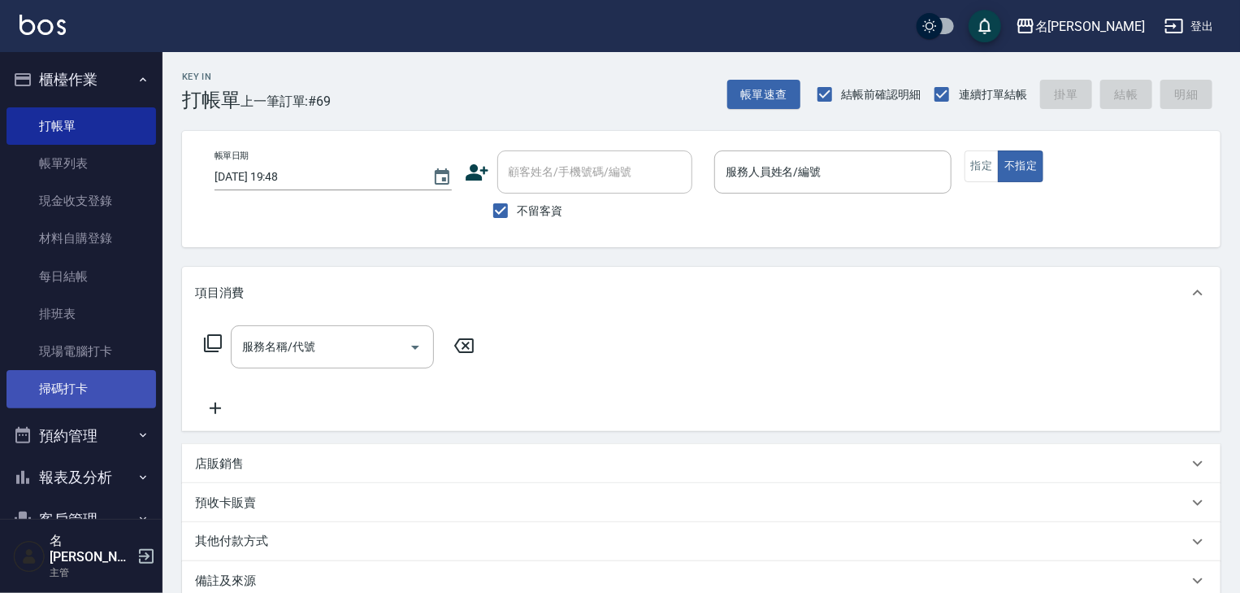
click at [85, 390] on link "掃碼打卡" at bounding box center [82, 388] width 150 height 37
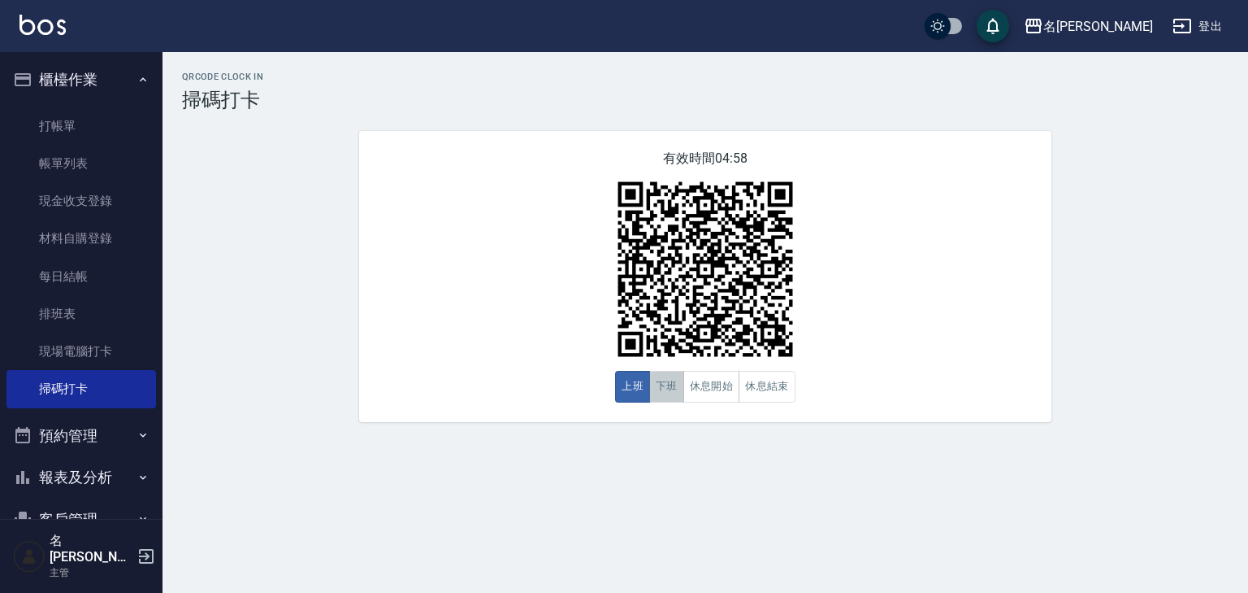
click at [670, 396] on button "下班" at bounding box center [666, 387] width 35 height 32
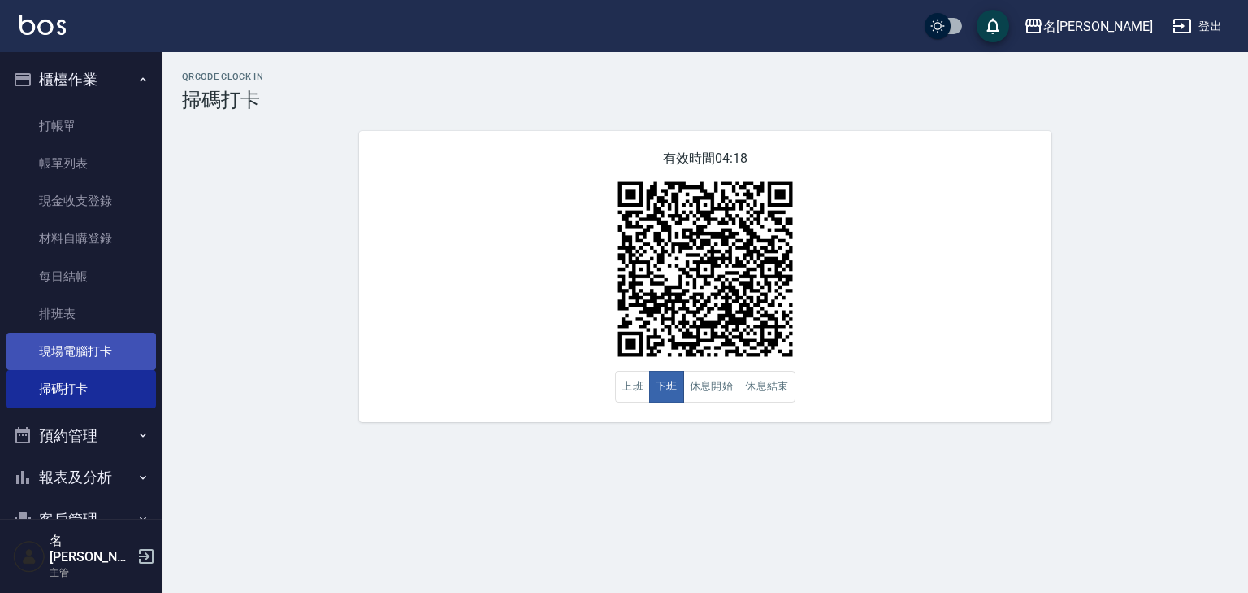
click at [95, 350] on link "現場電腦打卡" at bounding box center [82, 350] width 150 height 37
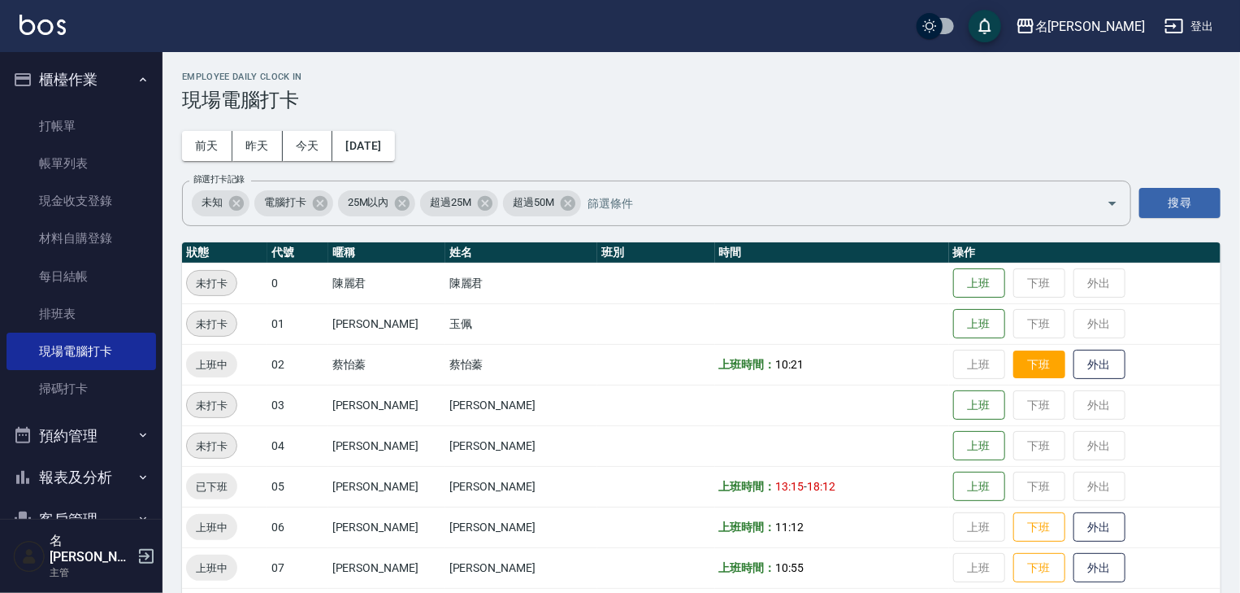
click at [1014, 364] on button "下班" at bounding box center [1040, 364] width 52 height 28
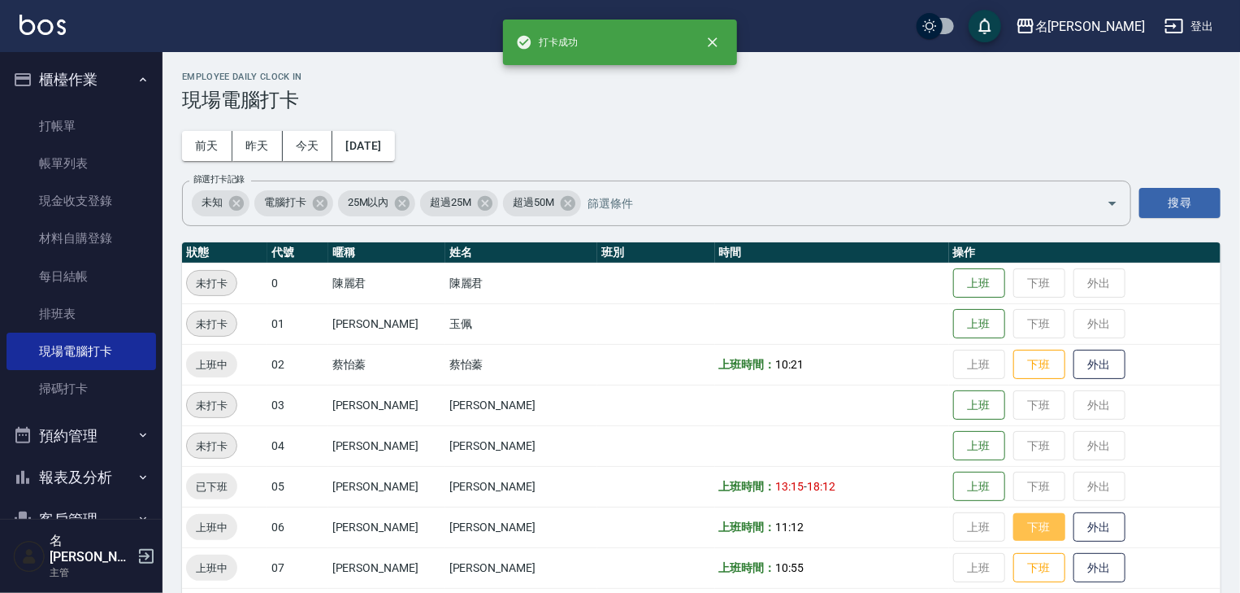
click at [1014, 526] on button "下班" at bounding box center [1040, 527] width 52 height 28
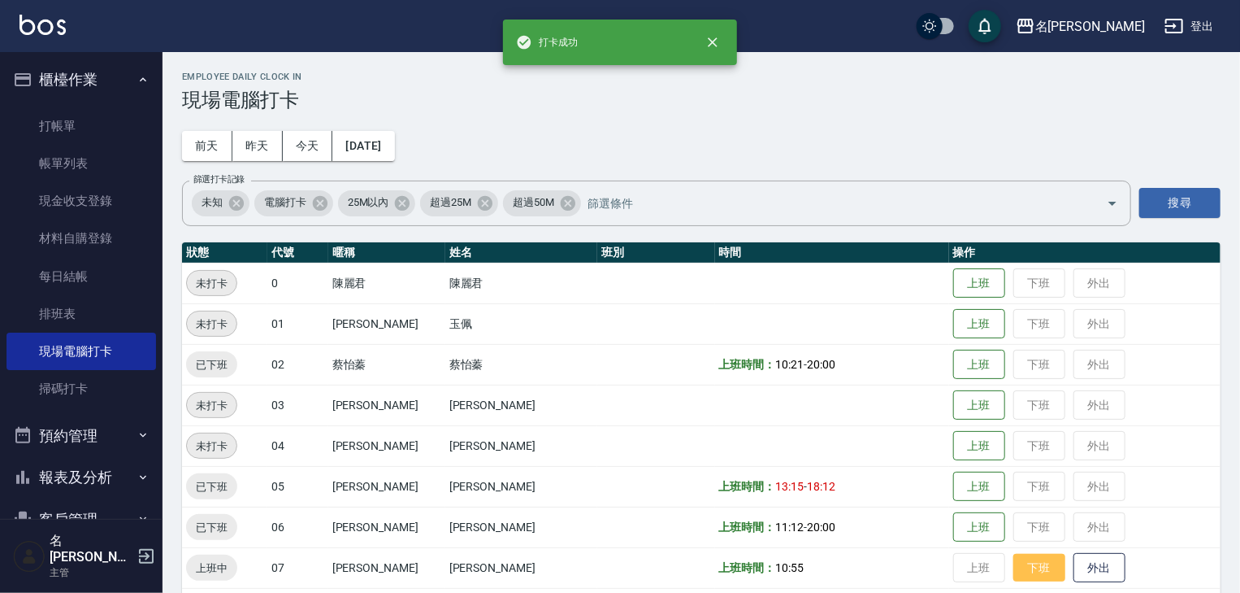
click at [1014, 570] on button "下班" at bounding box center [1040, 567] width 52 height 28
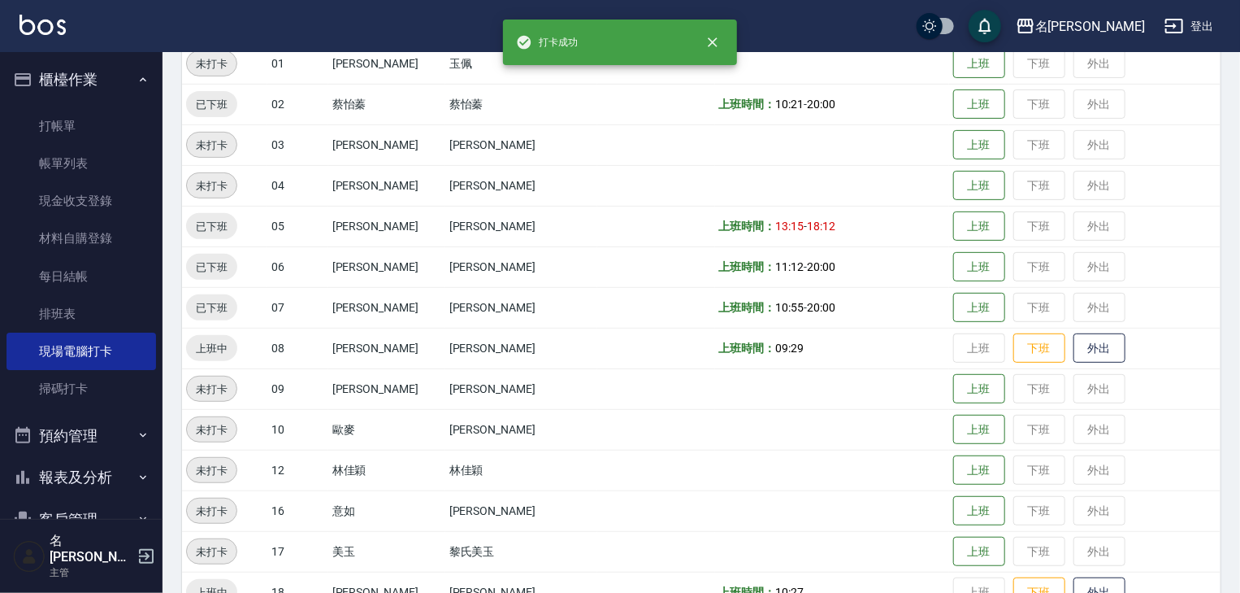
scroll to position [433, 0]
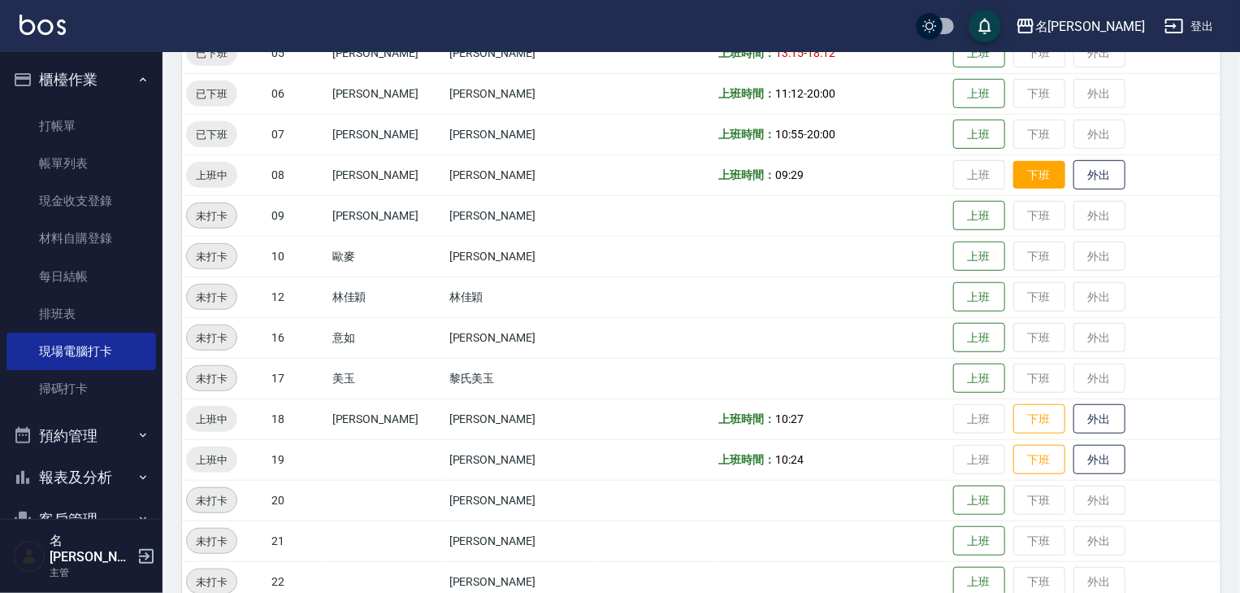
click at [1014, 169] on button "下班" at bounding box center [1040, 175] width 52 height 28
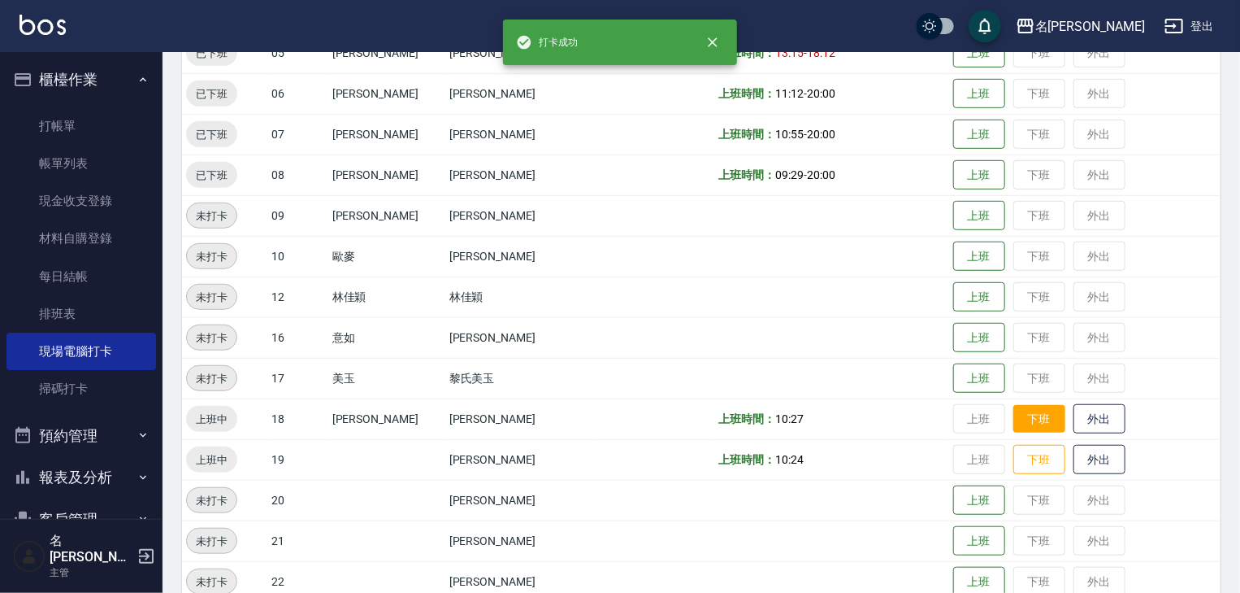
click at [1018, 414] on button "下班" at bounding box center [1040, 419] width 52 height 28
click at [1014, 455] on button "下班" at bounding box center [1040, 459] width 52 height 28
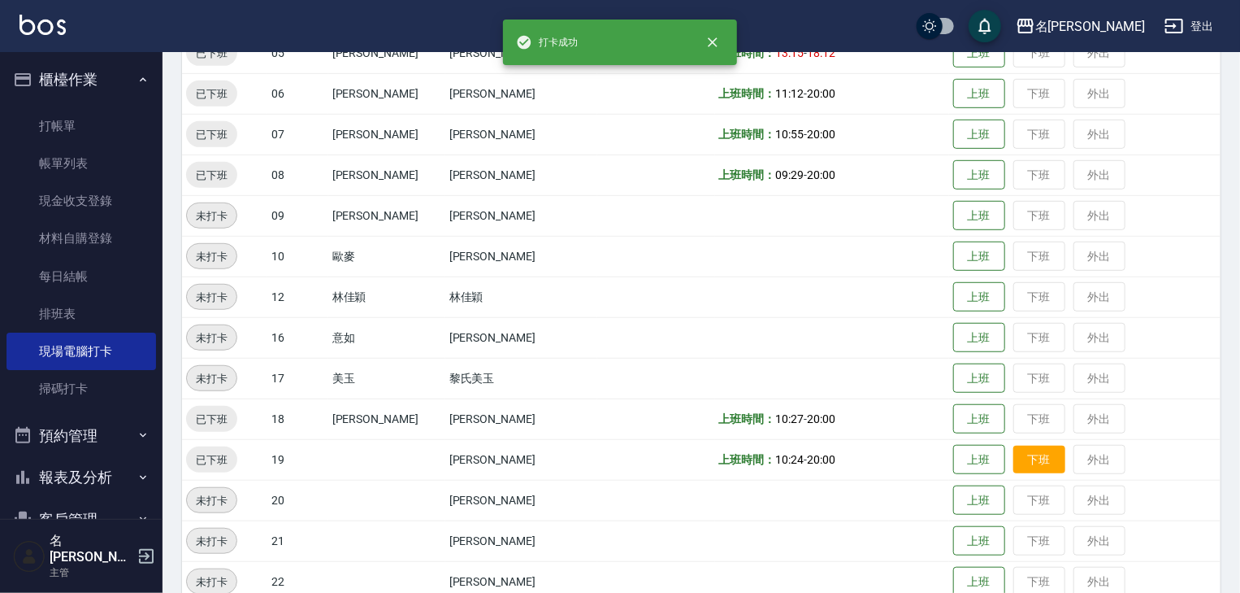
scroll to position [866, 0]
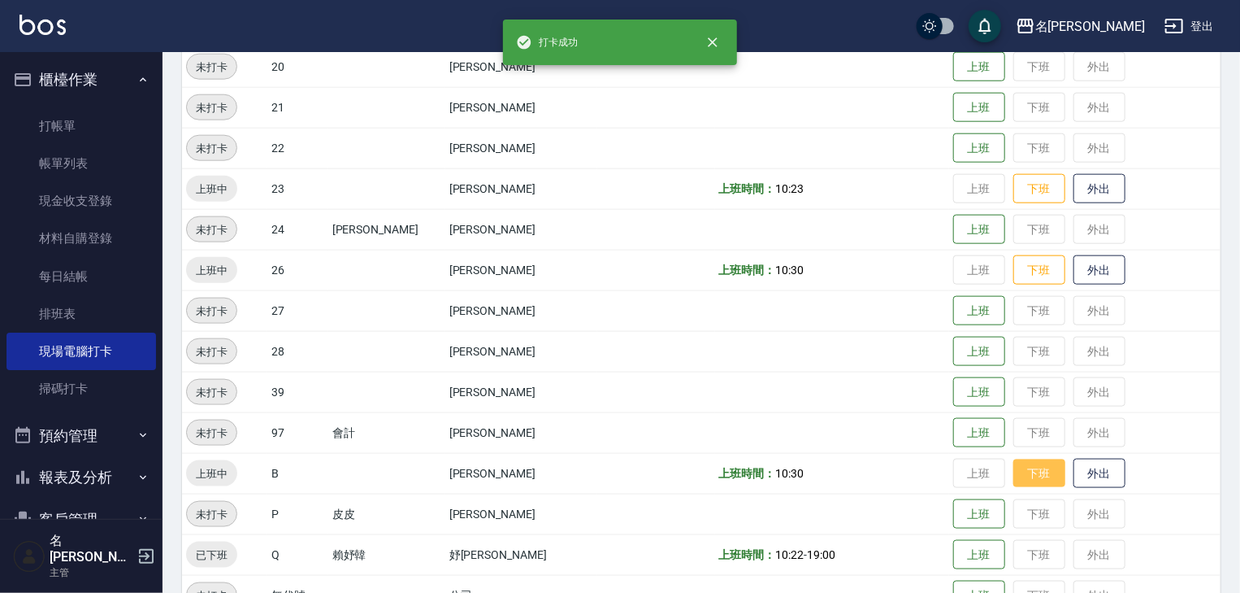
click at [1019, 475] on button "下班" at bounding box center [1040, 473] width 52 height 28
click at [1020, 192] on button "下班" at bounding box center [1040, 189] width 52 height 28
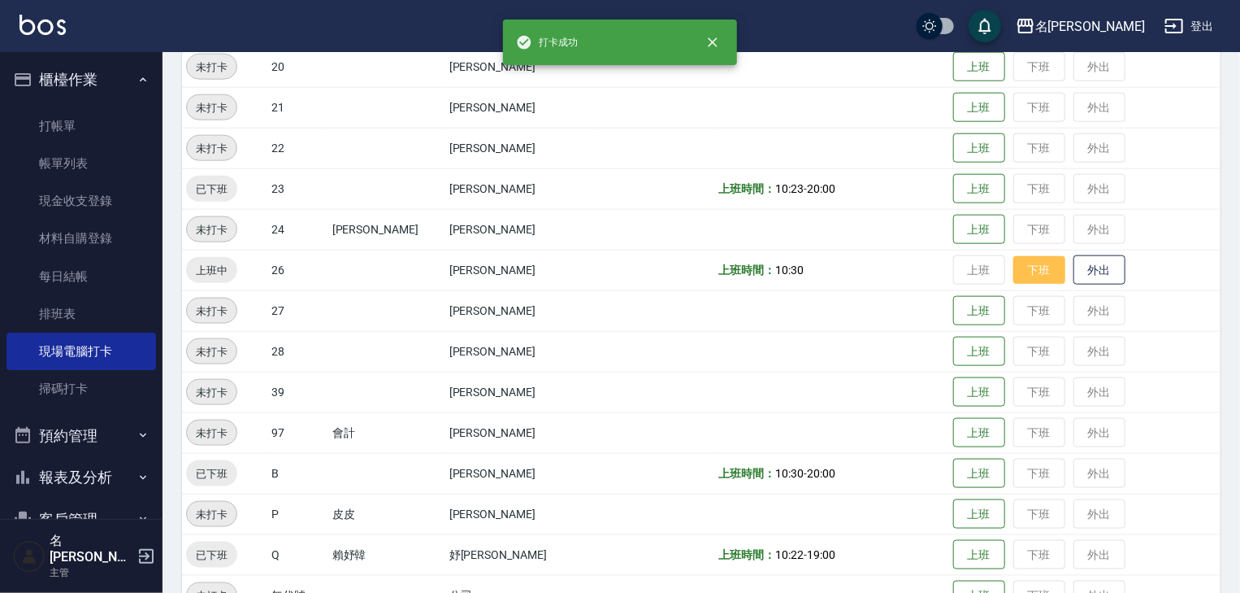
click at [1033, 266] on button "下班" at bounding box center [1040, 270] width 52 height 28
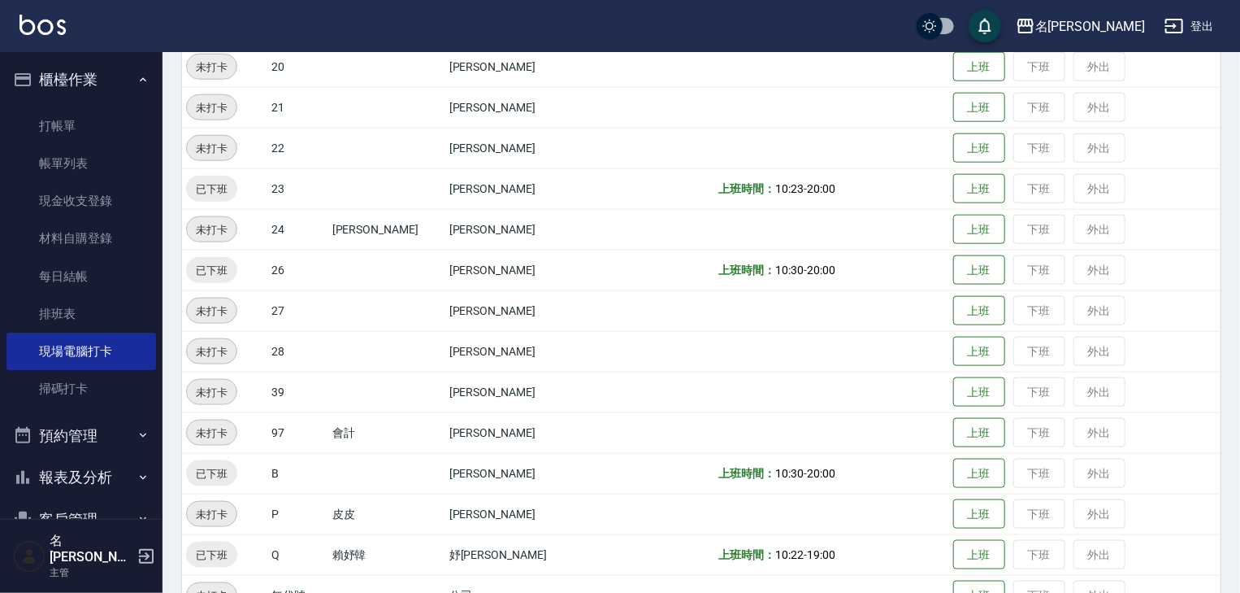
scroll to position [1031, 0]
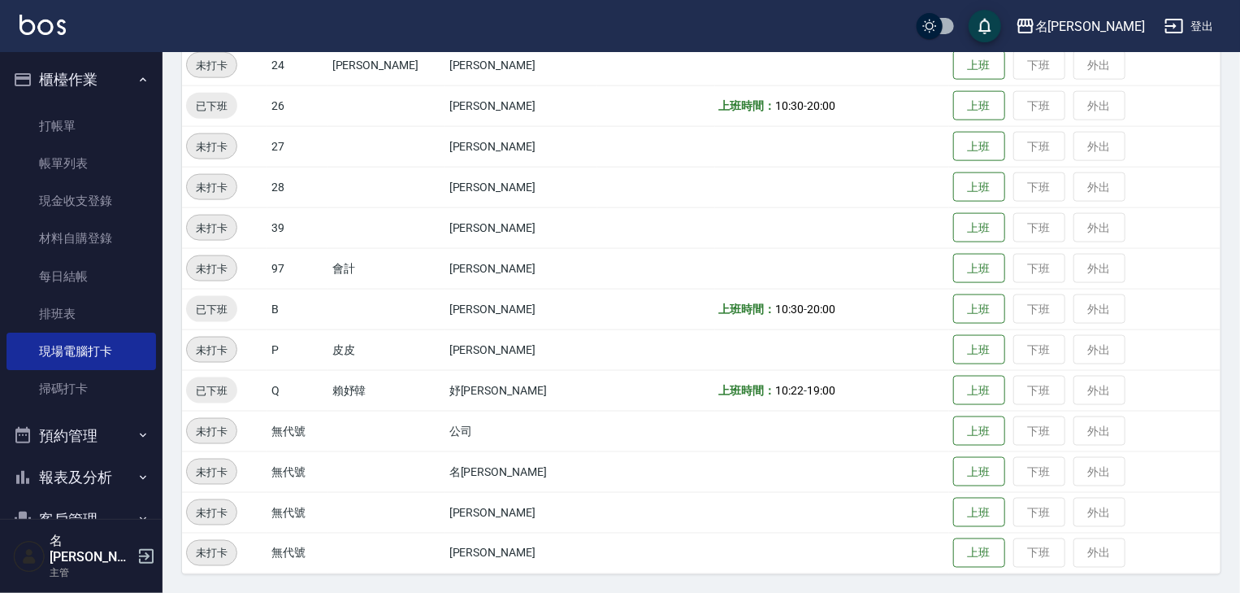
click at [63, 75] on button "櫃檯作業" at bounding box center [82, 80] width 150 height 42
